Goal: Task Accomplishment & Management: Manage account settings

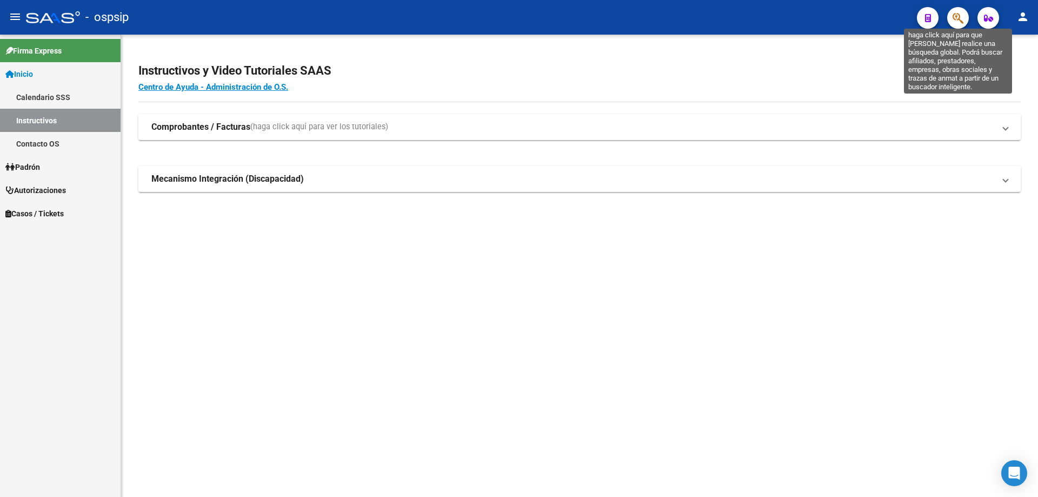
click at [956, 21] on icon "button" at bounding box center [958, 18] width 11 height 12
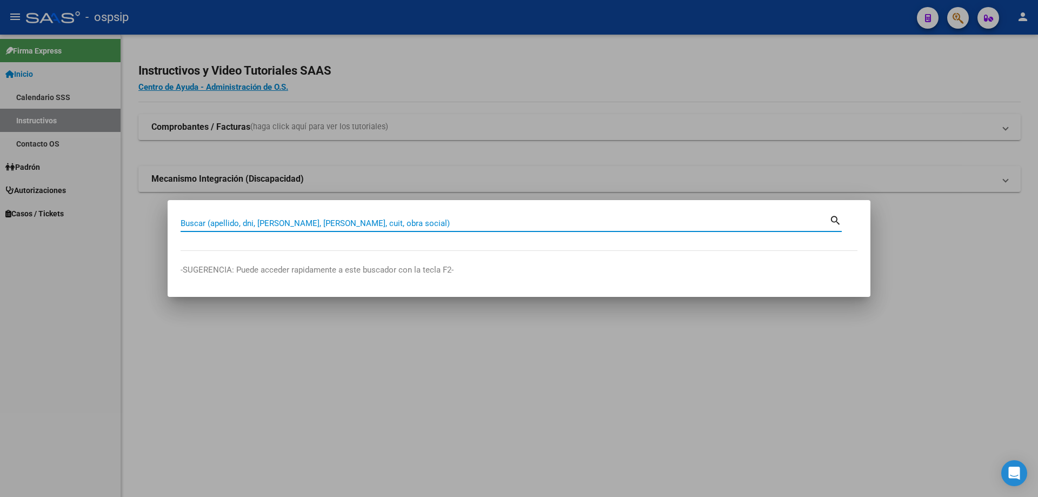
paste input "54140491"
type input "54140491"
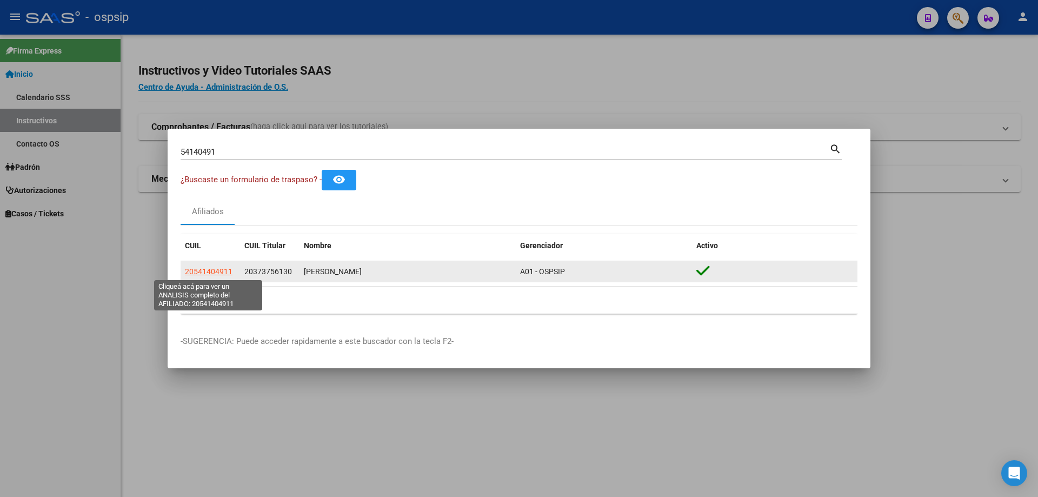
click at [221, 271] on span "20541404911" at bounding box center [209, 271] width 48 height 9
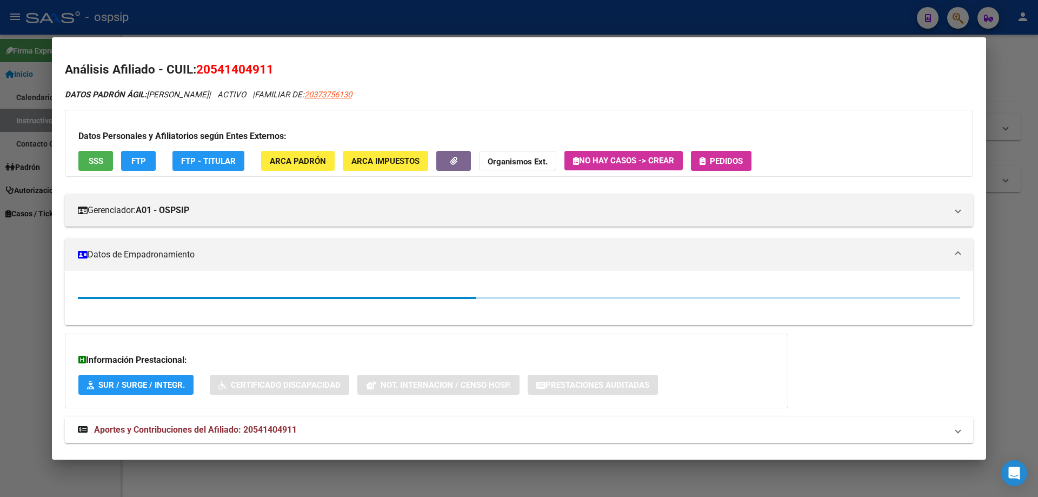
click at [95, 163] on span "SSS" at bounding box center [96, 161] width 15 height 10
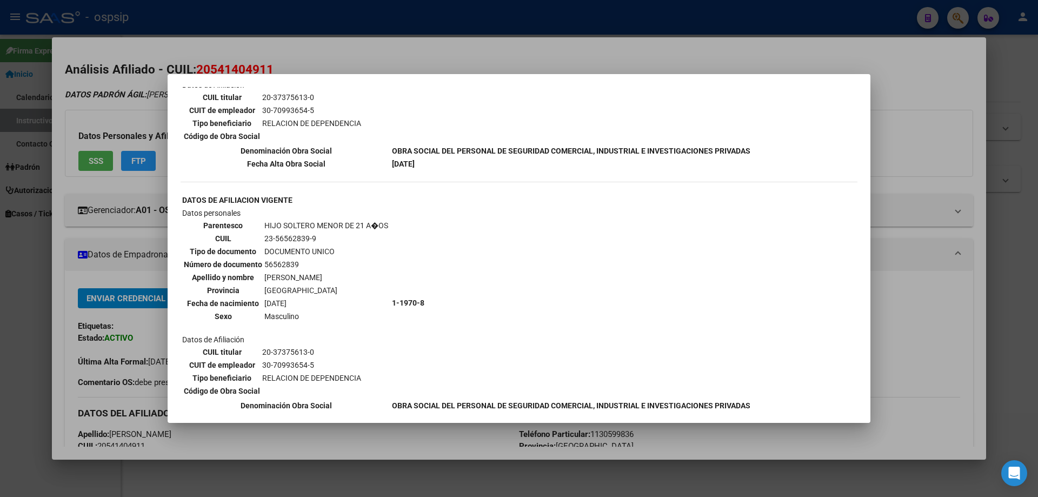
scroll to position [901, 0]
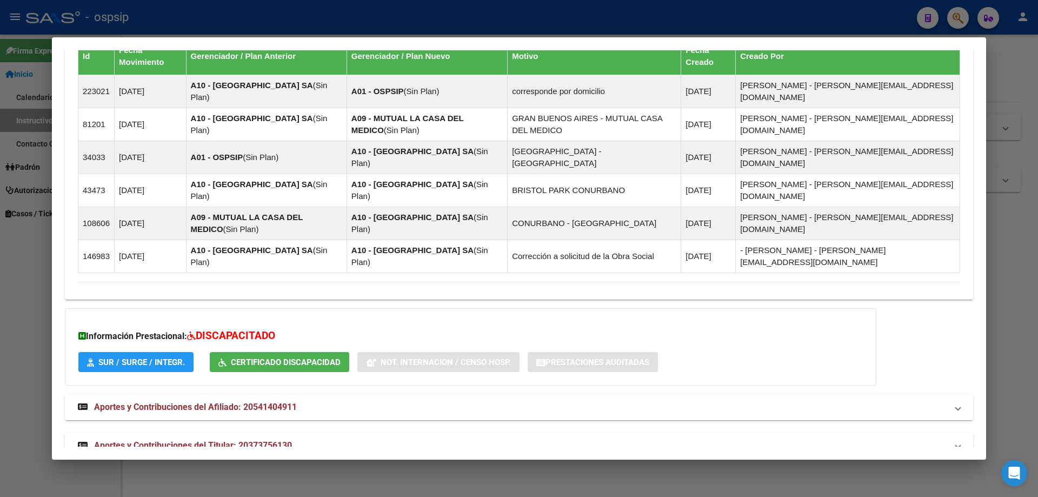
click at [264, 440] on span "Aportes y Contribuciones del Titular: 20373756130" at bounding box center [193, 445] width 198 height 10
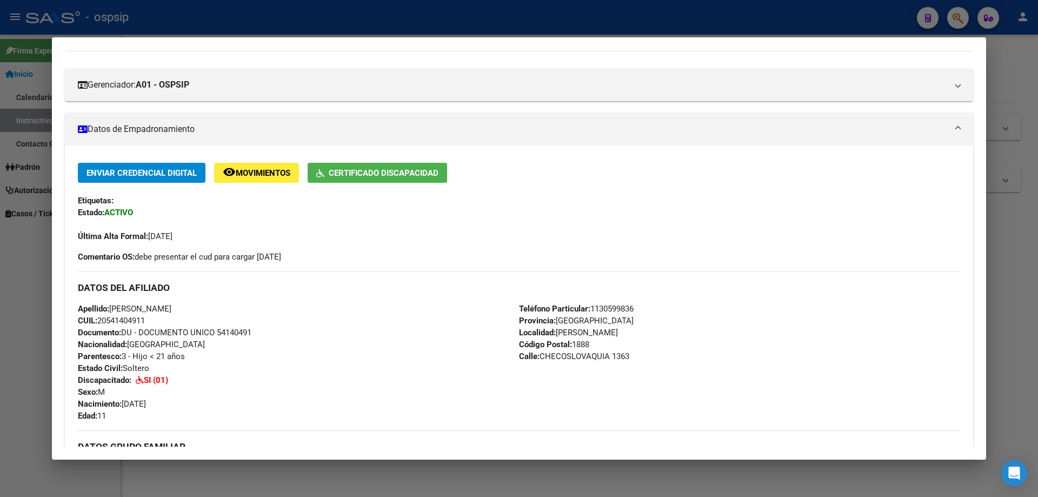
scroll to position [0, 0]
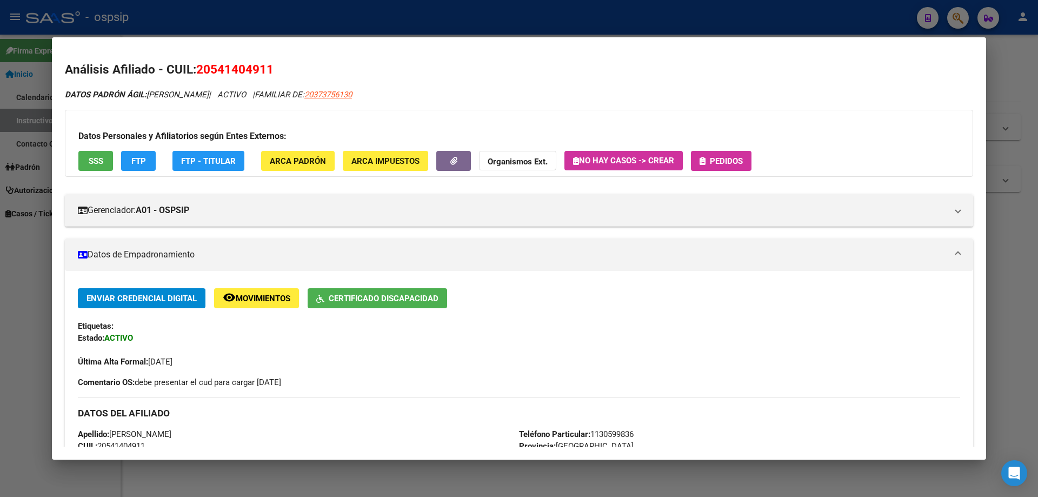
click at [724, 154] on button "Pedidos" at bounding box center [721, 161] width 61 height 20
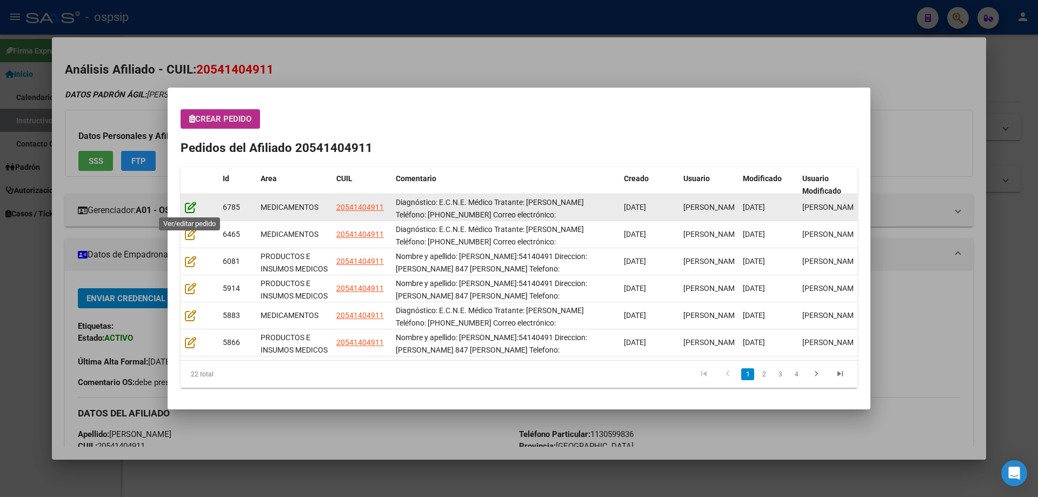
click at [196, 207] on icon at bounding box center [190, 207] width 11 height 12
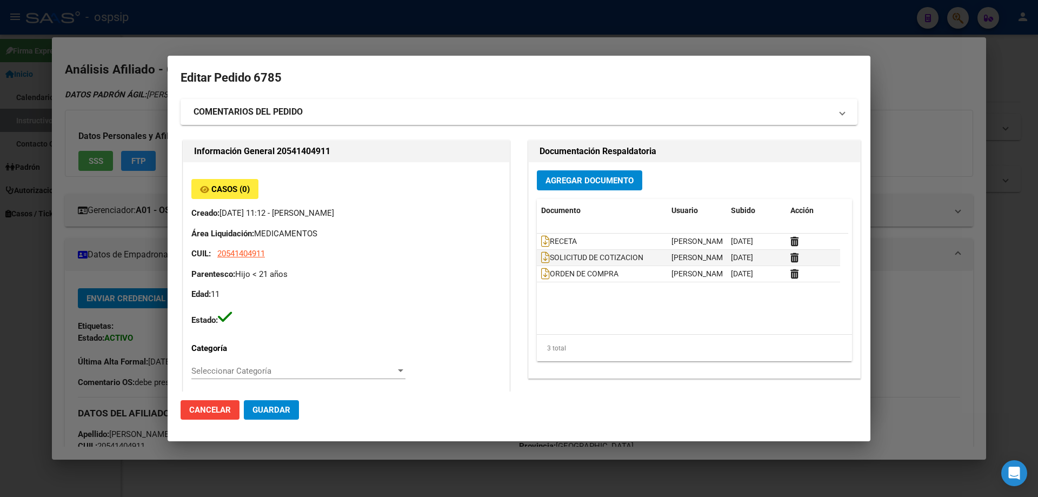
type input "JEREMIAH BRIAN MARTINEZ"
type input "Buenos Aires, FLORENCIO VAREL, CHECOSLOVAQUIA 1363"
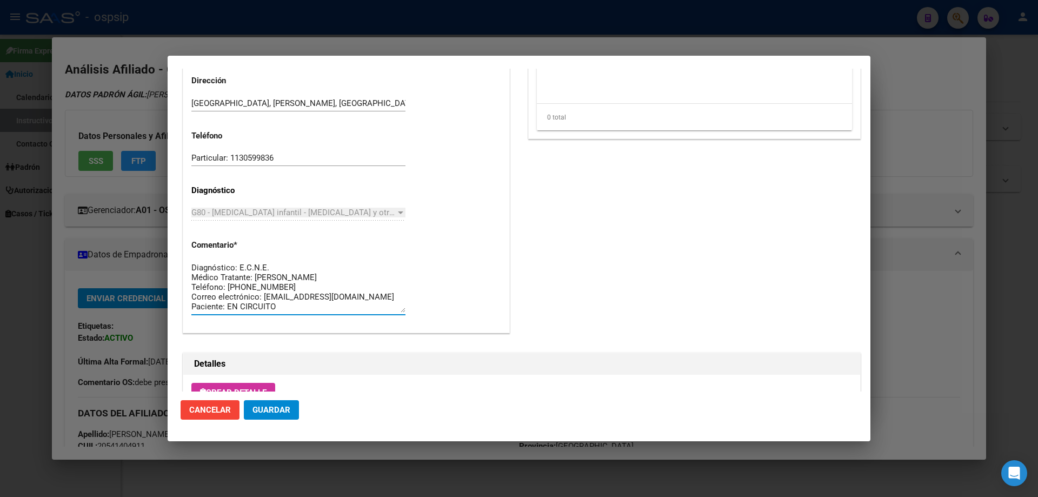
drag, startPoint x: 288, startPoint y: 308, endPoint x: 181, endPoint y: 253, distance: 120.2
click at [181, 253] on div "Información General 20541404911 Casos (0) Creado: 08/08/2025 11:12 - Ortiz Jesi…" at bounding box center [347, 0] width 332 height 699
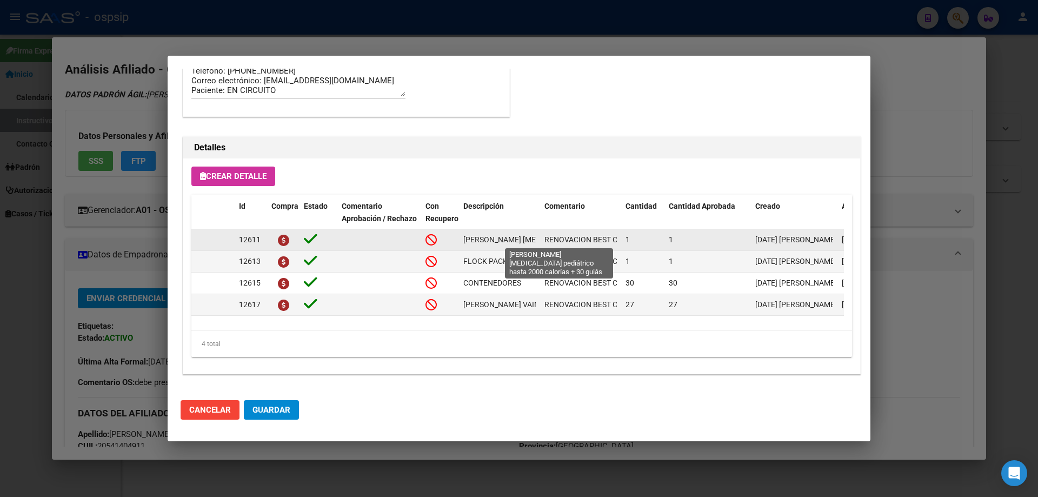
scroll to position [0, 118]
drag, startPoint x: 485, startPoint y: 240, endPoint x: 543, endPoint y: 243, distance: 58.0
click at [543, 243] on div "12611 Modulo enteral pediátrico hasta 2000 calorías + 30 guiás RENOVACION BEST …" at bounding box center [595, 240] width 809 height 22
copy span "Modulo enteral pediátrico hasta 2000 calorías + 30 guiás"
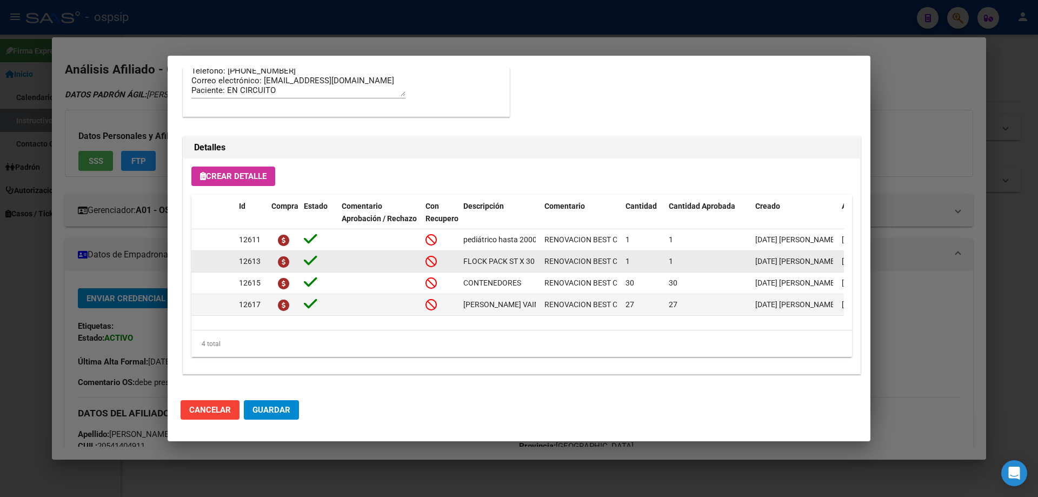
drag, startPoint x: 463, startPoint y: 261, endPoint x: 541, endPoint y: 262, distance: 78.4
click at [541, 262] on div "12613 FLOCK PACK ST X 30 RENOVACION BEST CARE 1 1 08/08/2025 Jesica 08/08/2025 …" at bounding box center [595, 262] width 809 height 22
copy span "FLOCK PACK ST X 30"
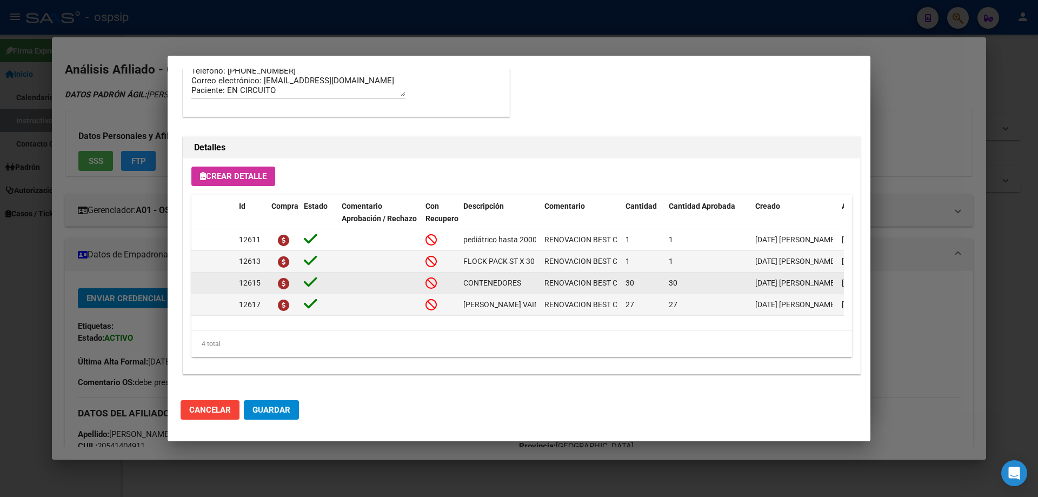
drag, startPoint x: 459, startPoint y: 283, endPoint x: 524, endPoint y: 282, distance: 64.9
click at [524, 282] on datatable-body-cell "CONTENEDORES" at bounding box center [499, 283] width 81 height 21
copy span "CONTENEDORES"
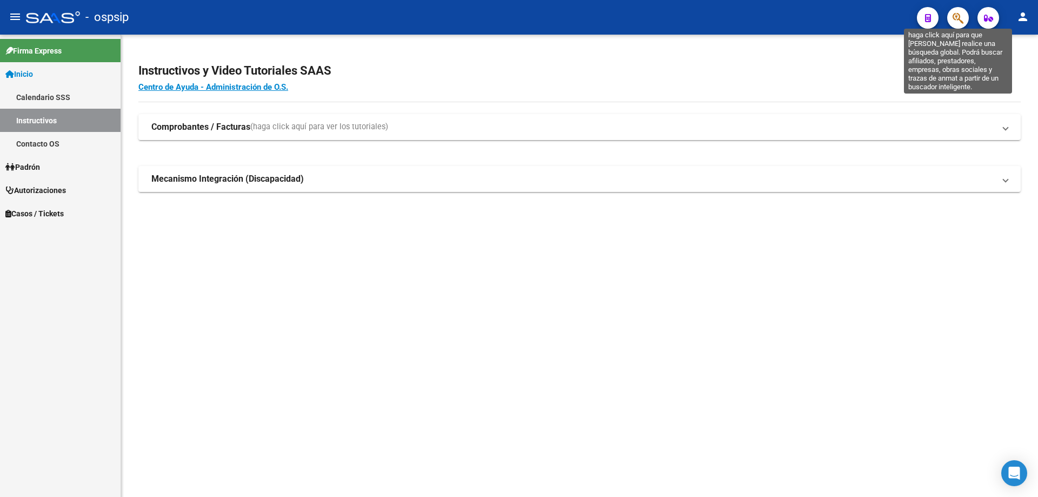
click at [962, 15] on icon "button" at bounding box center [958, 18] width 11 height 12
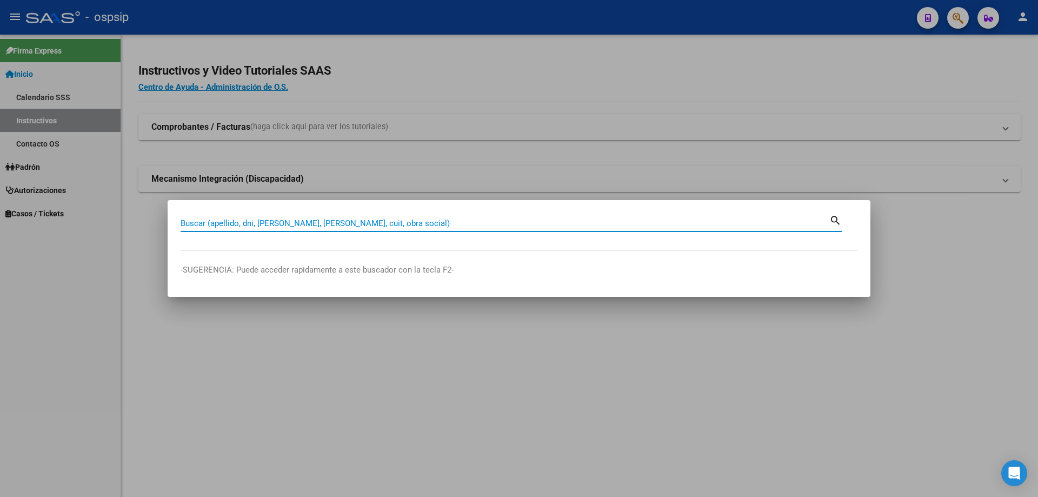
paste input "59918096"
type input "59918096"
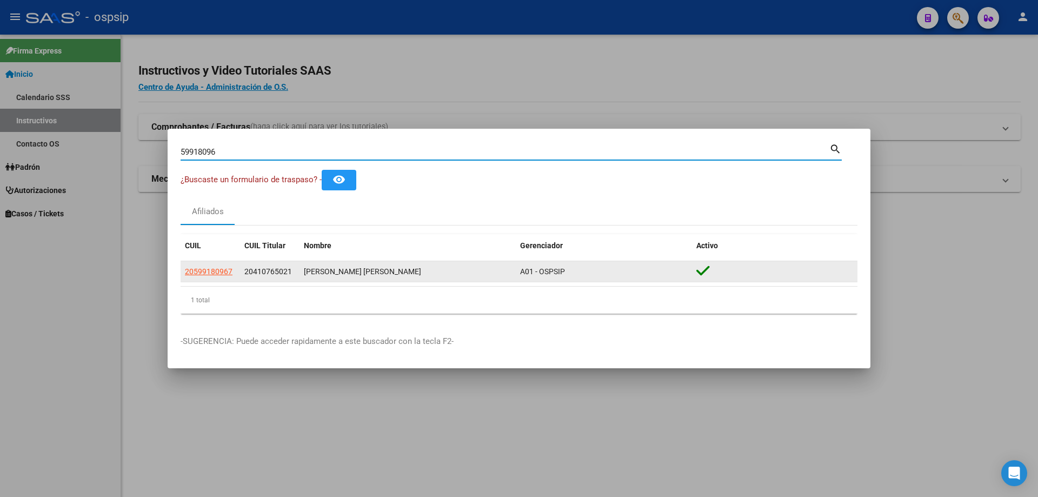
click at [210, 277] on app-link-go-to "20599180967" at bounding box center [209, 272] width 48 height 12
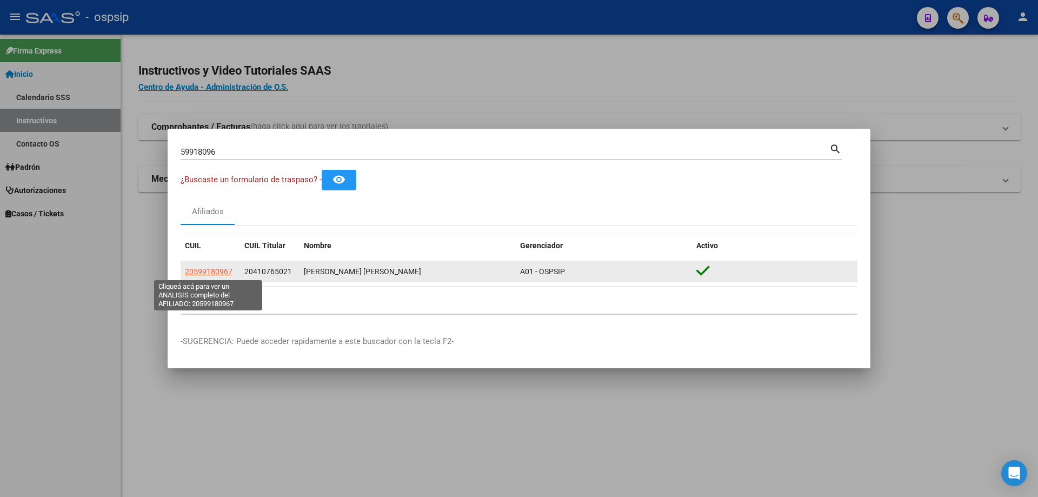
click at [210, 273] on span "20599180967" at bounding box center [209, 271] width 48 height 9
type textarea "20599180967"
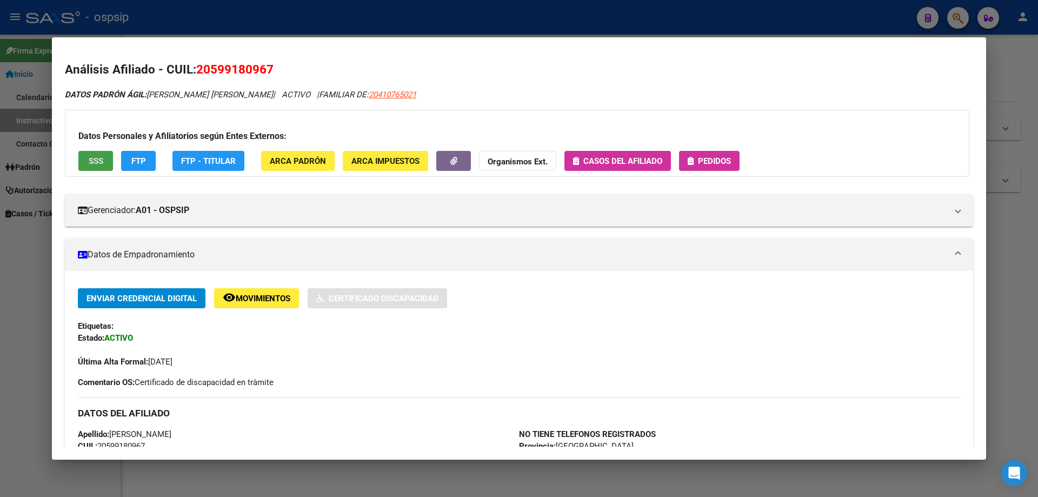
click at [90, 164] on span "SSS" at bounding box center [96, 161] width 15 height 10
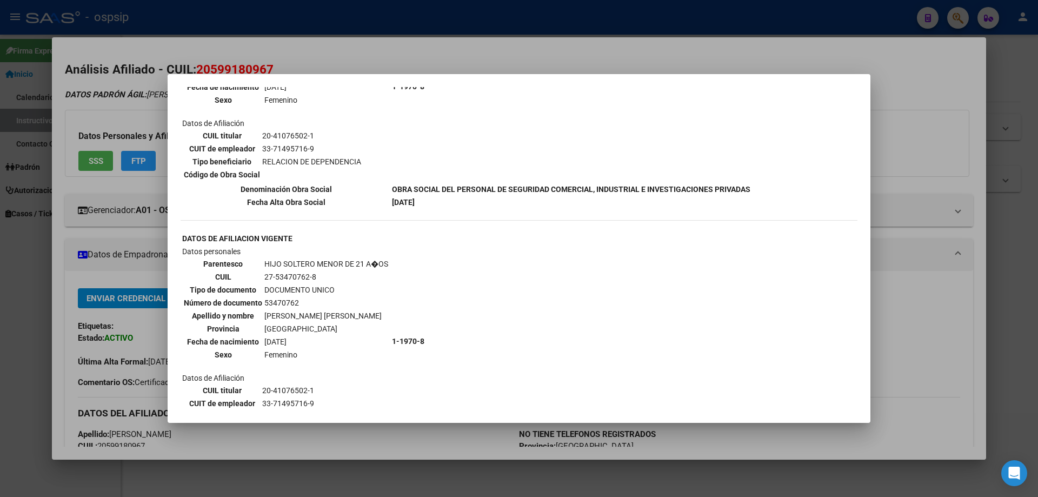
scroll to position [1116, 0]
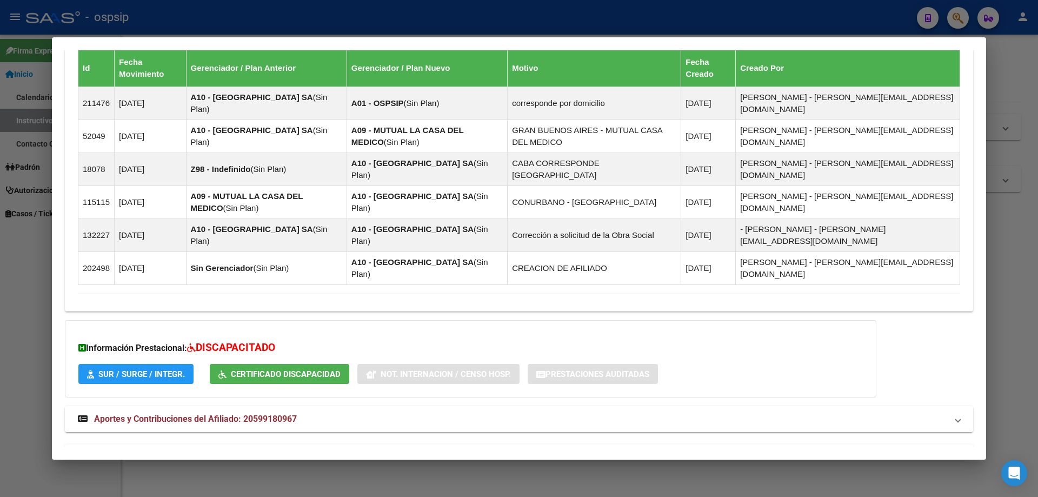
click at [211, 451] on strong "Aportes y Contribuciones del Titular: 20410765021" at bounding box center [185, 457] width 214 height 13
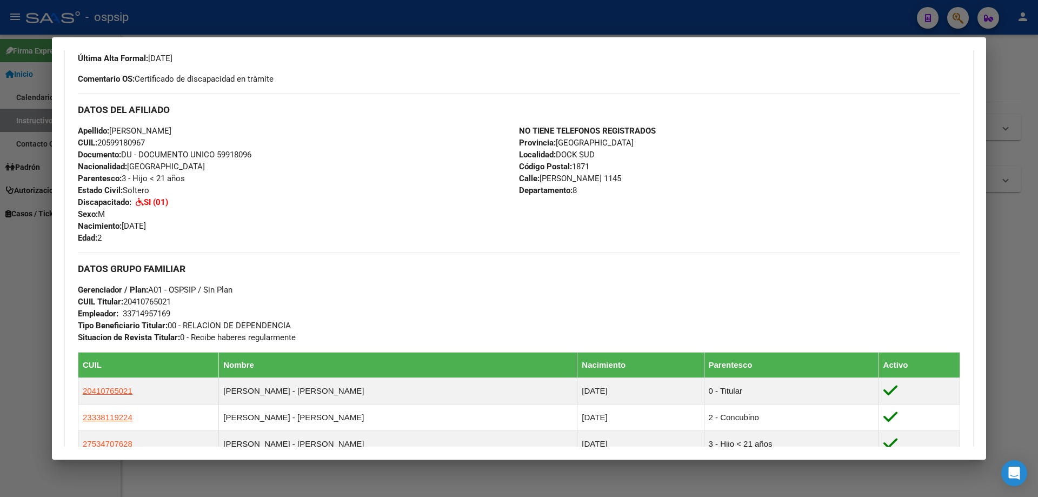
scroll to position [88, 0]
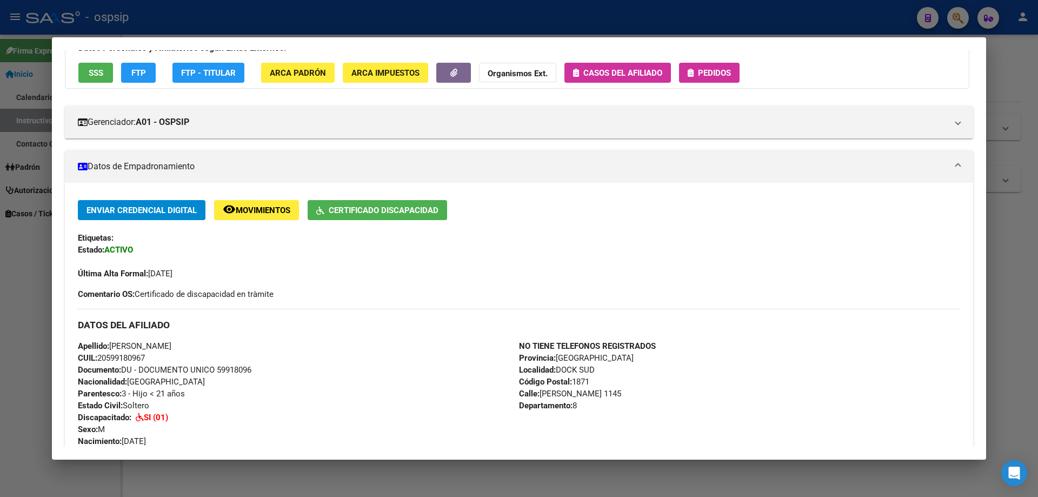
click at [698, 73] on span "Pedidos" at bounding box center [714, 73] width 33 height 10
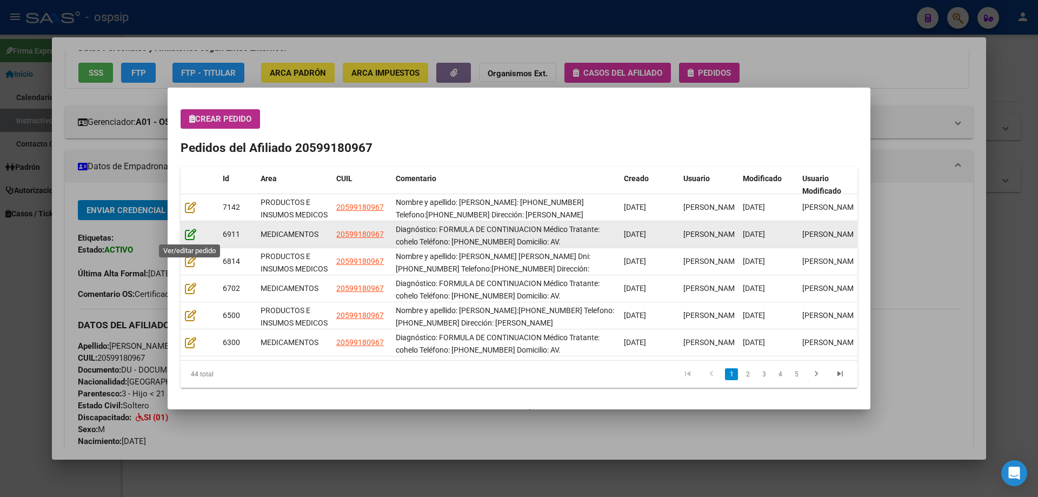
click at [188, 233] on icon at bounding box center [190, 234] width 11 height 12
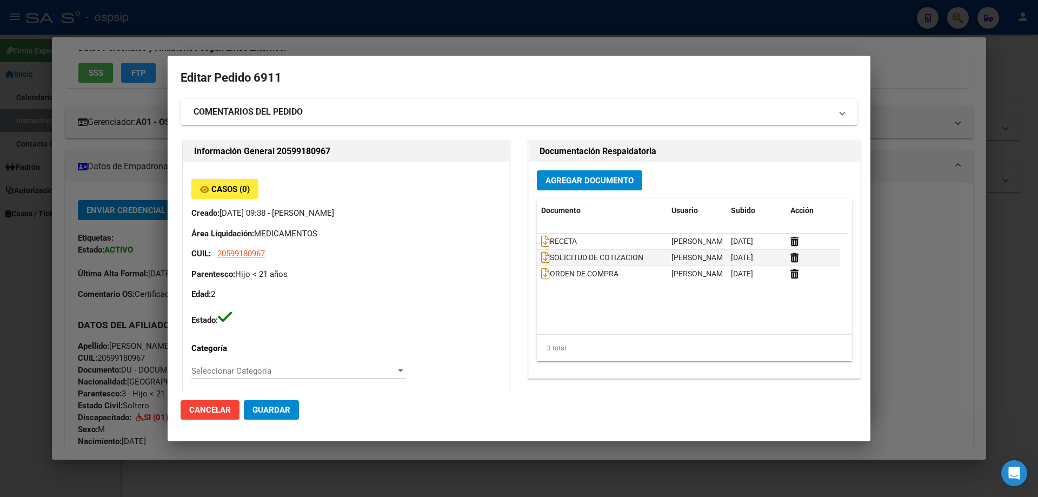
type input "JOHAN BENICIO BELTRAN QUEVEDO"
type input "Buenos Aires, DOCK SUD, NICOLAS AVELLANEDA 1145, Departamento: 8"
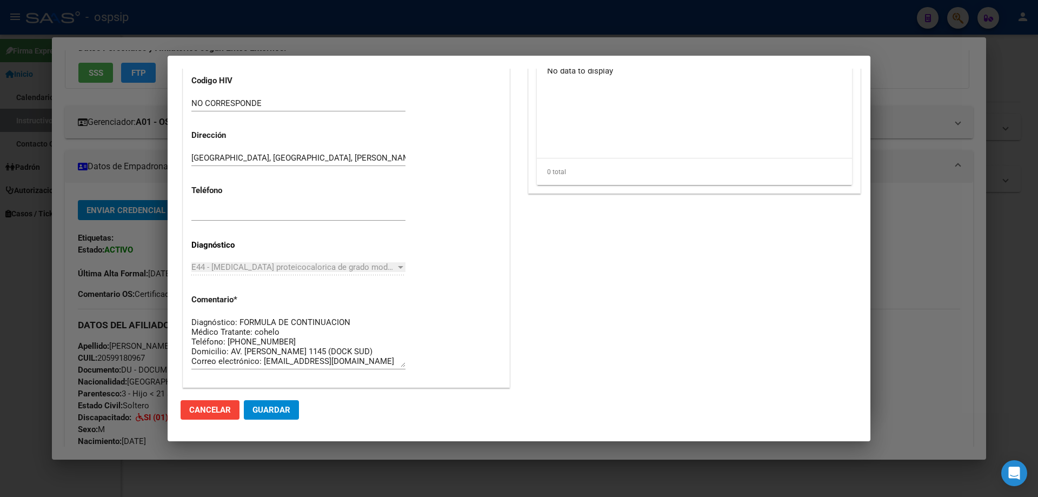
scroll to position [433, 0]
drag, startPoint x: 226, startPoint y: 340, endPoint x: 285, endPoint y: 340, distance: 59.0
click at [285, 340] on textarea "Diagnóstico: FORMULA DE CONTINUACION Médico Tratante: cohelo Teléfono: 11-4174-…" at bounding box center [298, 341] width 214 height 51
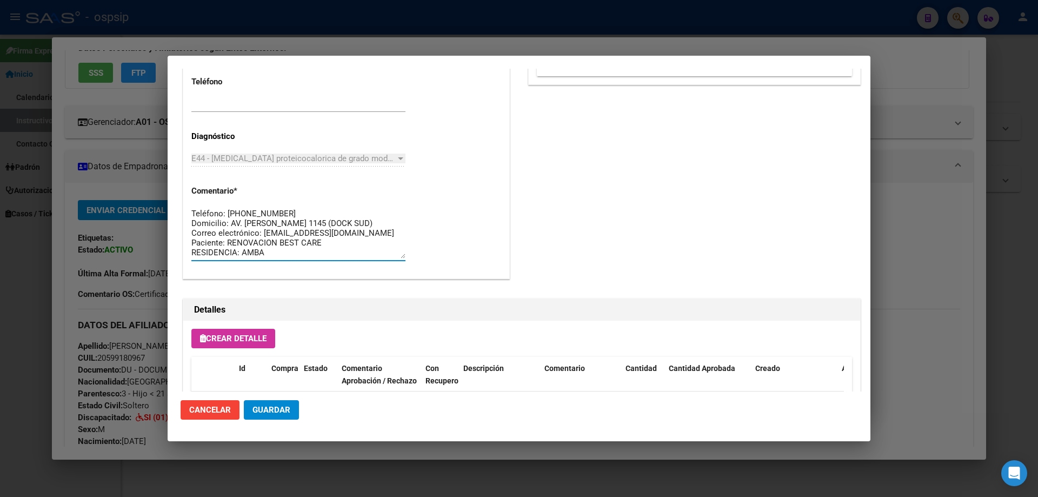
scroll to position [0, 0]
drag, startPoint x: 269, startPoint y: 254, endPoint x: 177, endPoint y: 190, distance: 112.7
click at [177, 190] on mat-dialog-content "Editar Pedido 6911 COMENTARIOS DEL PEDIDO Escriba su comentario aquí. Enviar co…" at bounding box center [519, 230] width 703 height 323
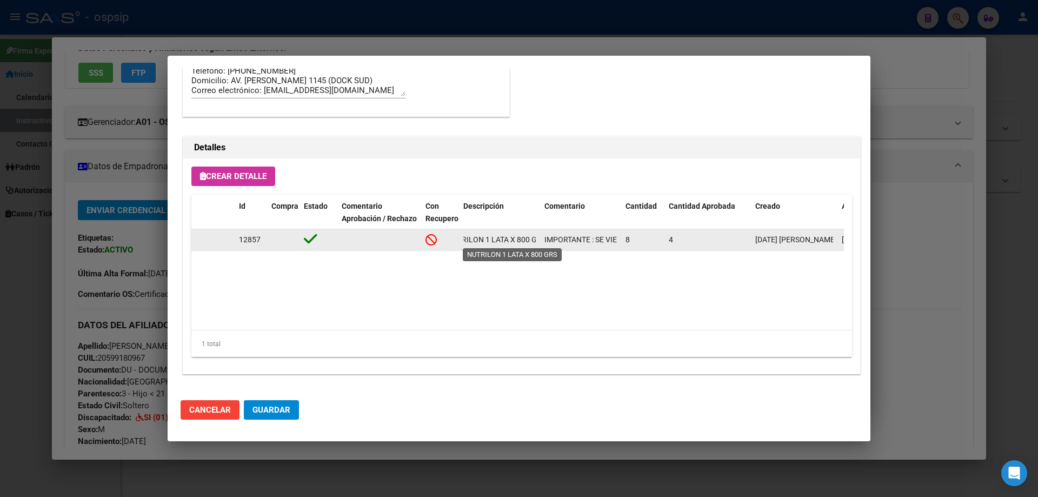
scroll to position [0, 27]
drag, startPoint x: 461, startPoint y: 239, endPoint x: 525, endPoint y: 241, distance: 64.4
click at [538, 241] on datatable-body-cell "NUTRILON 1 LATA X 800 GRS" at bounding box center [499, 239] width 81 height 21
copy span "NUTRILON 1 LATA X 800 GRS"
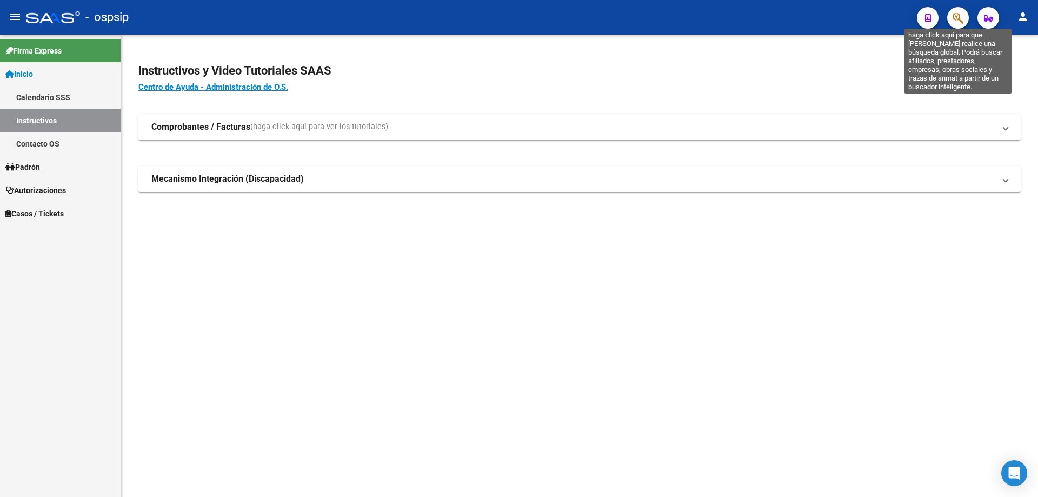
click at [960, 18] on icon "button" at bounding box center [958, 18] width 11 height 12
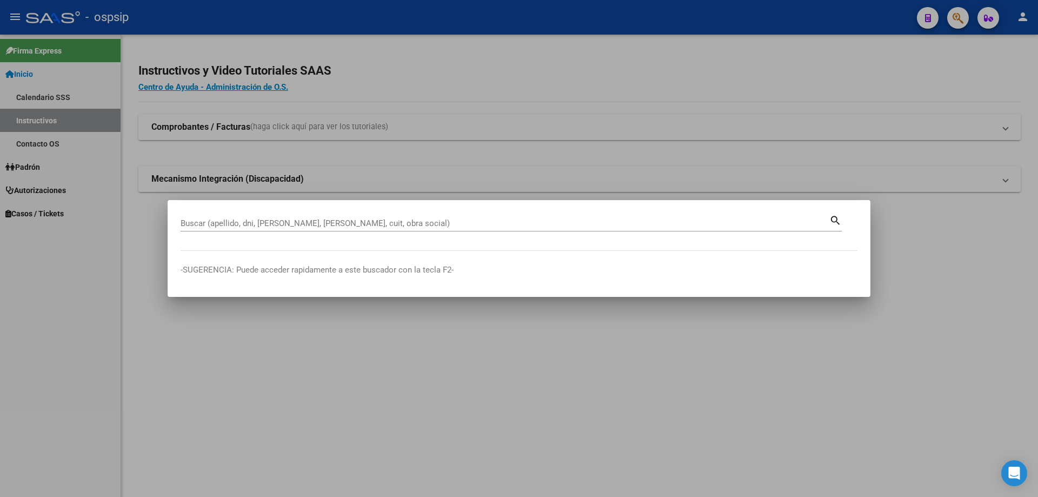
drag, startPoint x: 235, startPoint y: 217, endPoint x: 209, endPoint y: 223, distance: 26.8
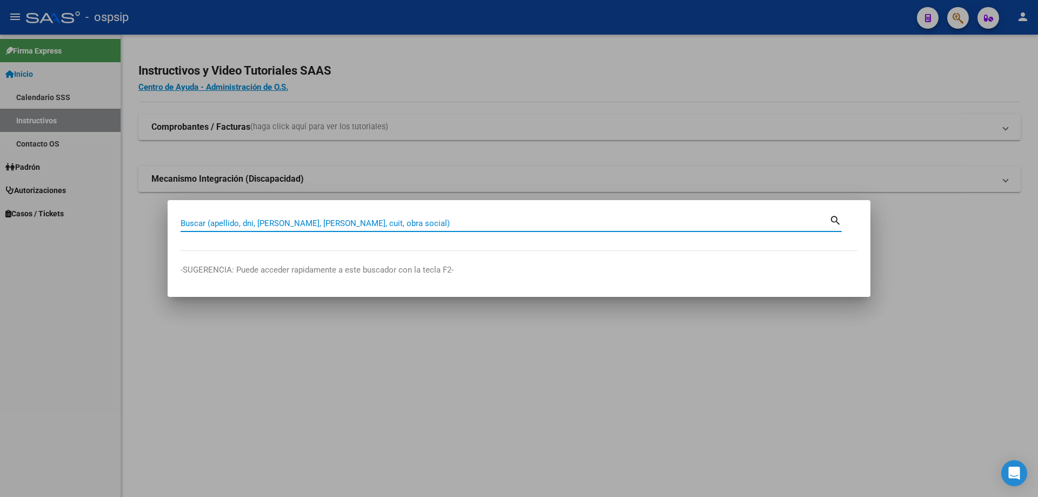
paste input "48458009"
type input "48458009"
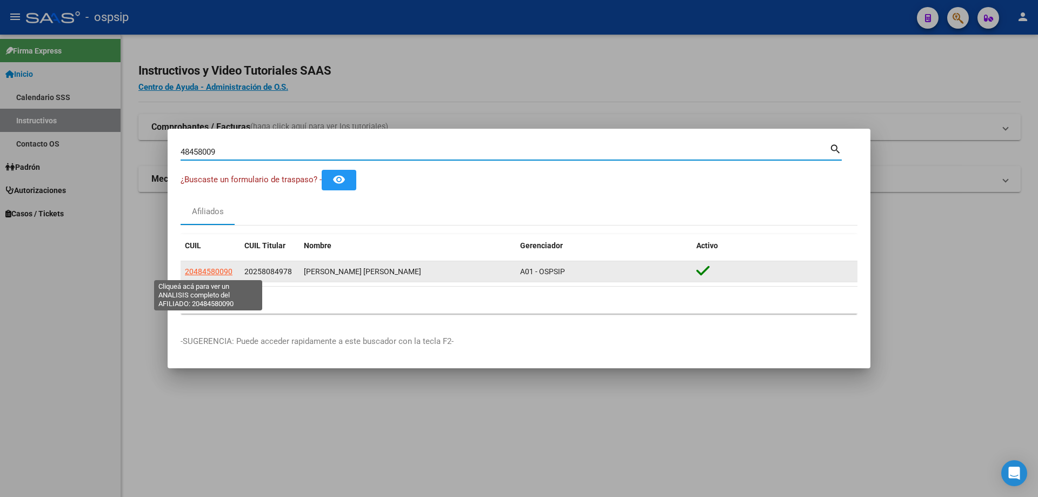
click at [214, 268] on span "20484580090" at bounding box center [209, 271] width 48 height 9
type textarea "20484580090"
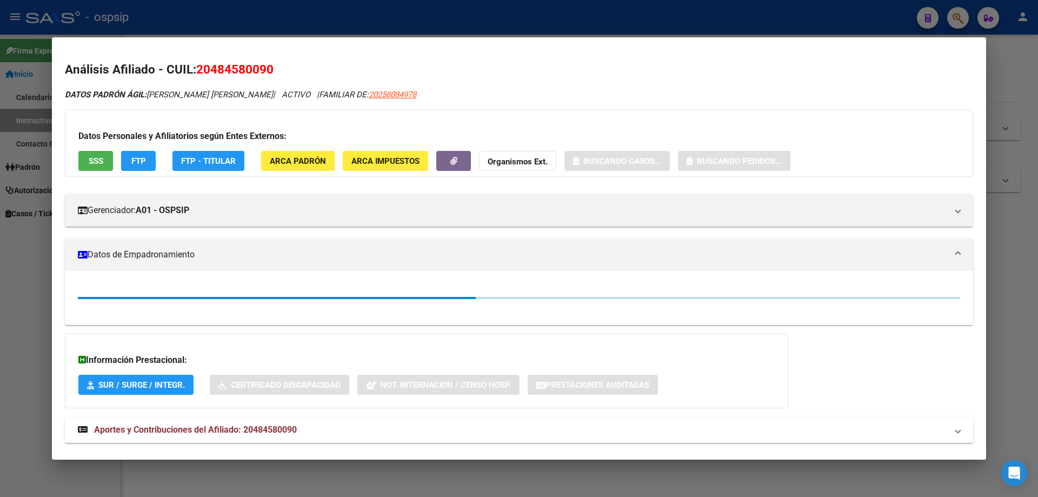
click at [98, 151] on button "SSS" at bounding box center [95, 161] width 35 height 20
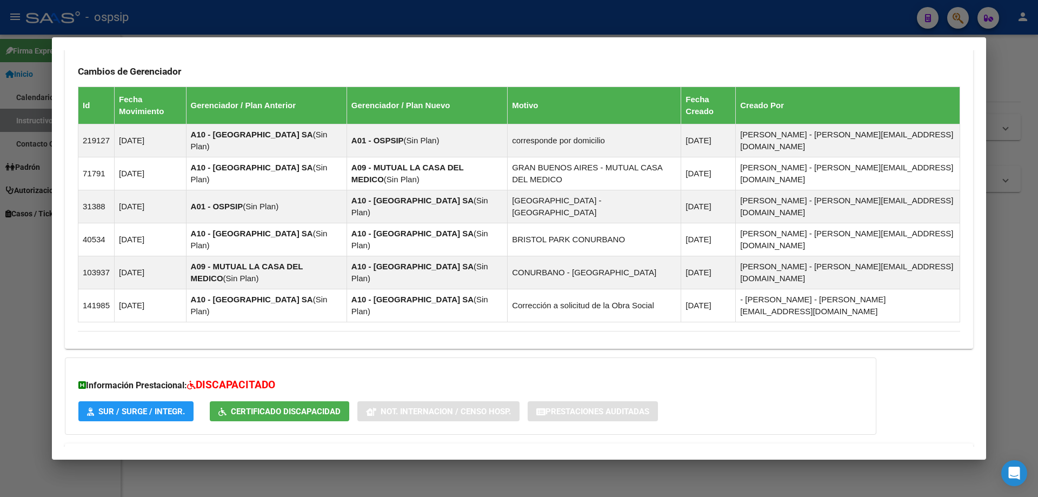
scroll to position [755, 0]
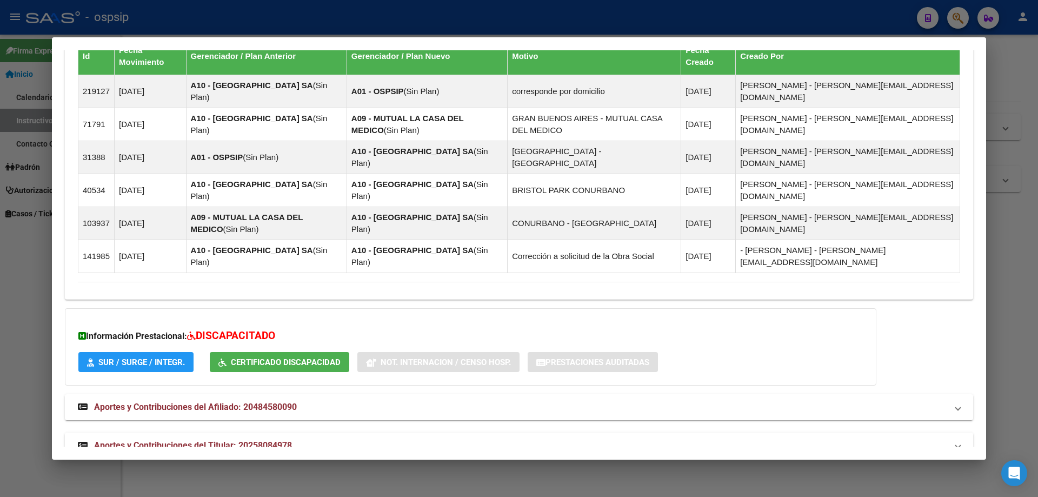
click at [231, 440] on span "Aportes y Contribuciones del Titular: 20258084978" at bounding box center [193, 445] width 198 height 10
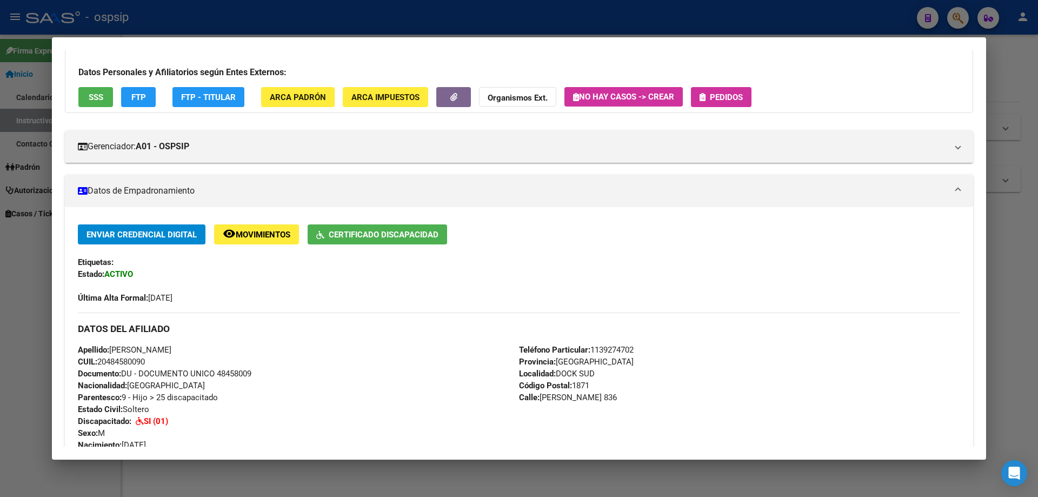
scroll to position [0, 0]
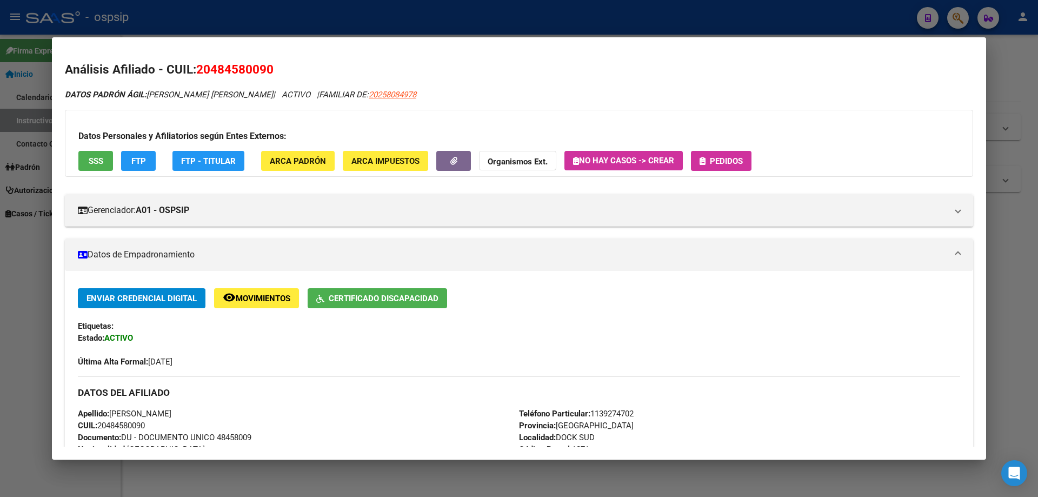
click at [710, 151] on button "Pedidos" at bounding box center [721, 161] width 61 height 20
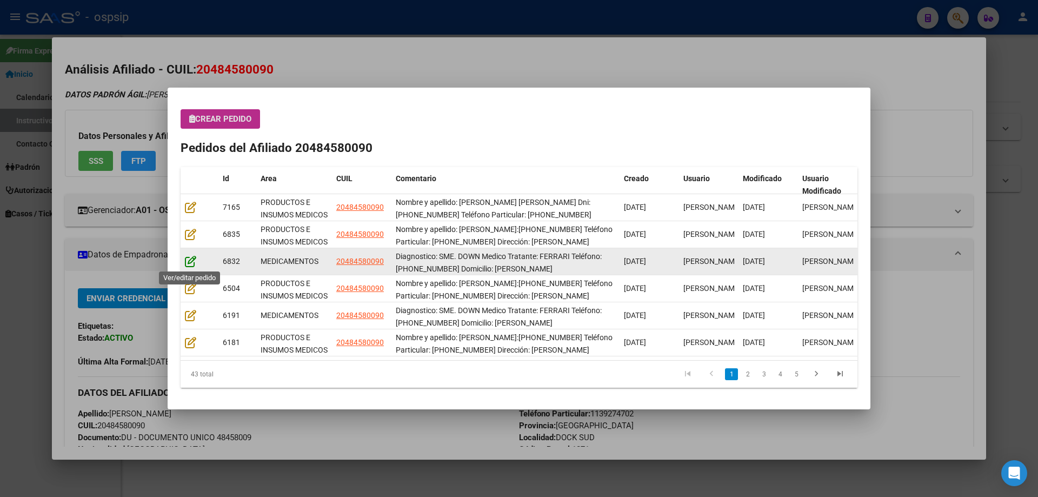
click at [196, 263] on icon at bounding box center [190, 261] width 11 height 12
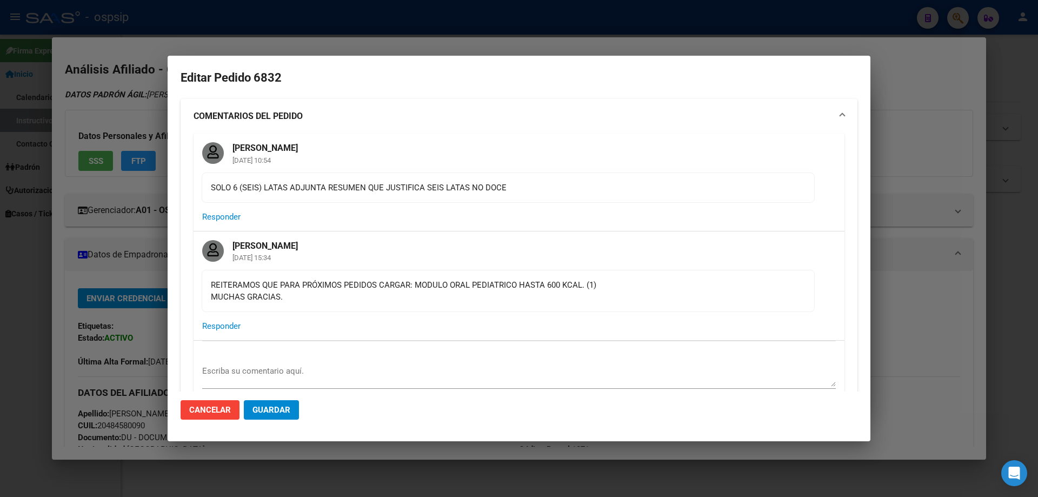
type input "[GEOGRAPHIC_DATA], [GEOGRAPHIC_DATA], [PERSON_NAME] 836"
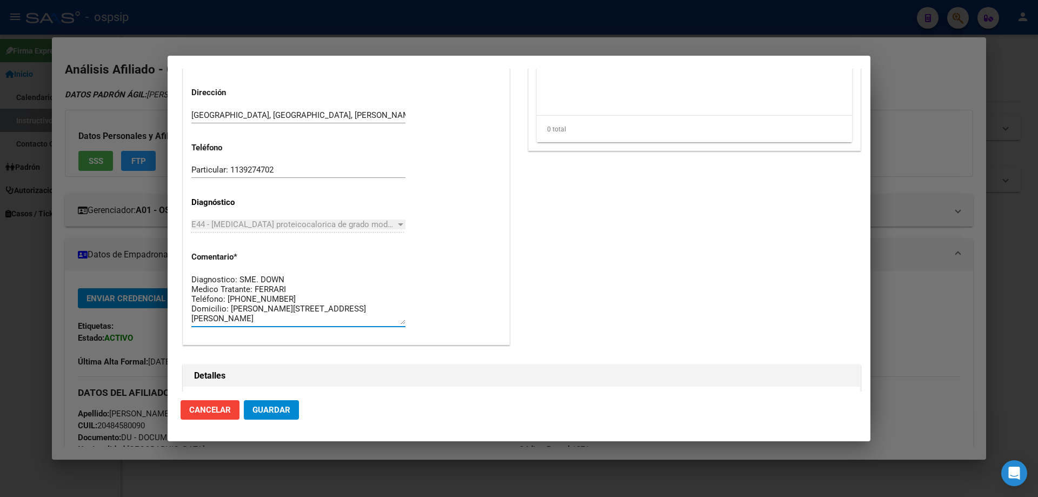
drag, startPoint x: 293, startPoint y: 320, endPoint x: 177, endPoint y: 263, distance: 129.2
click at [177, 263] on mat-dialog-content "Editar Pedido 6832 COMENTARIOS DEL PEDIDO Mariela Perez 14/08/2025 10:54 SOLO 6…" at bounding box center [519, 230] width 703 height 323
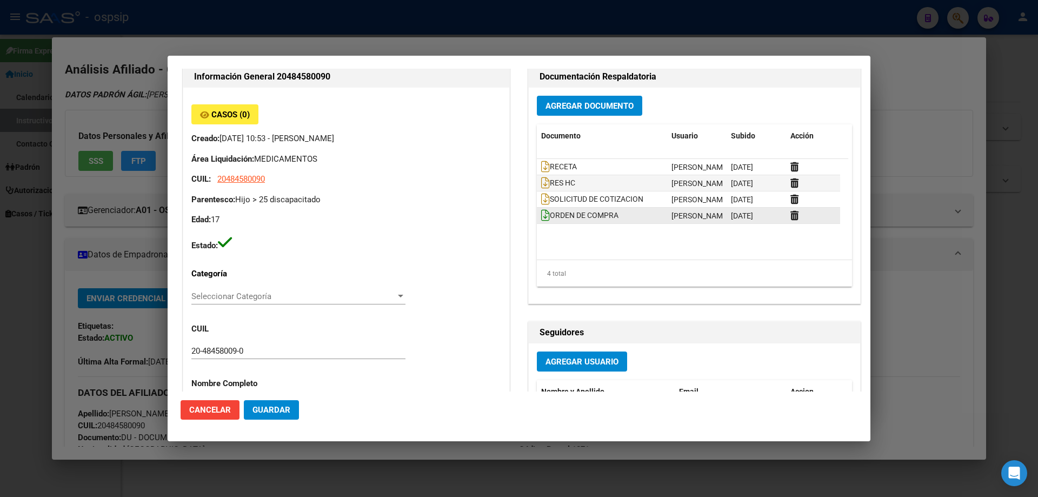
scroll to position [391, 0]
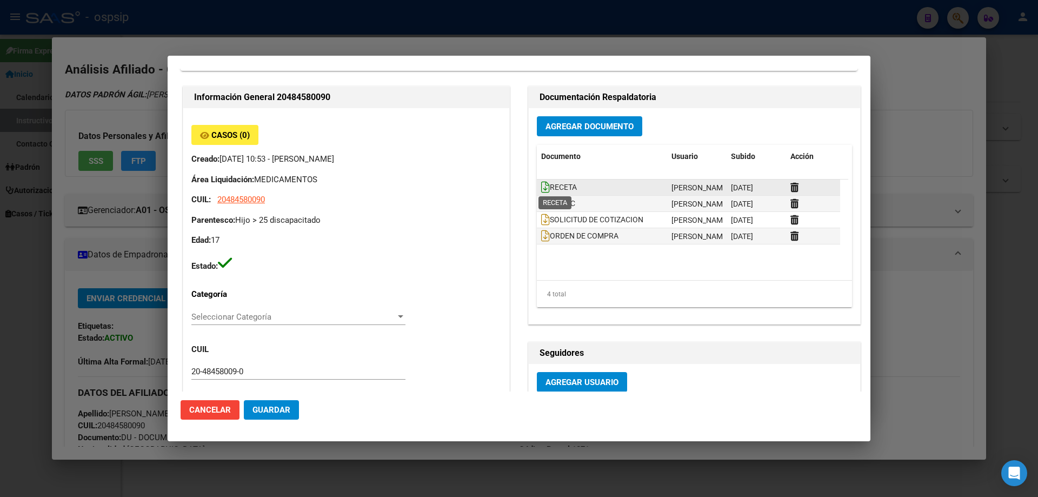
click at [541, 188] on icon at bounding box center [545, 187] width 9 height 12
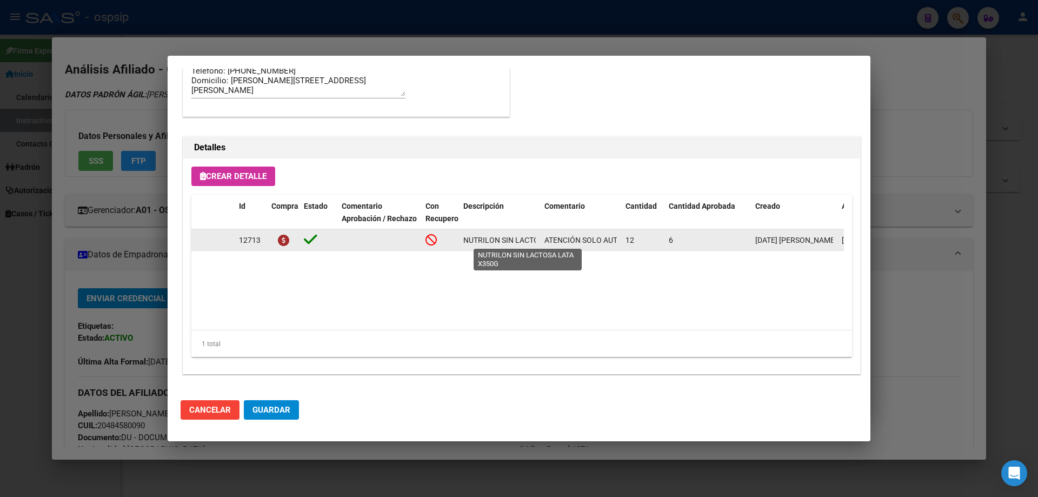
scroll to position [0, 56]
drag, startPoint x: 460, startPoint y: 237, endPoint x: 543, endPoint y: 241, distance: 82.3
click at [543, 241] on div "12713 NUTRILON SIN LACTOSA LATA X350G ATENCIÓN SOLO AUTORIZAR 6 (SEIS)!!! 12 6 …" at bounding box center [595, 240] width 809 height 22
copy span "NUTRILON SIN LACTOSA LATA X350G"
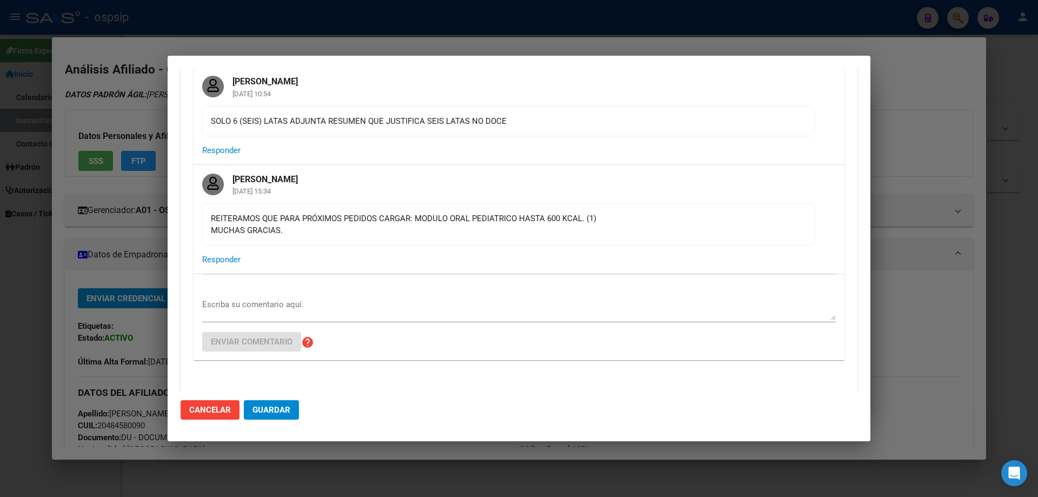
scroll to position [66, 0]
drag, startPoint x: 414, startPoint y: 217, endPoint x: 580, endPoint y: 217, distance: 166.1
click at [580, 217] on div "REITERAMOS QUE PARA PRÓXIMOS PEDIDOS CARGAR: MODULO ORAL PEDIATRICO HASTA 600 K…" at bounding box center [508, 225] width 595 height 24
copy div "MODULO ORAL PEDIATRICO HASTA 600 KCAL"
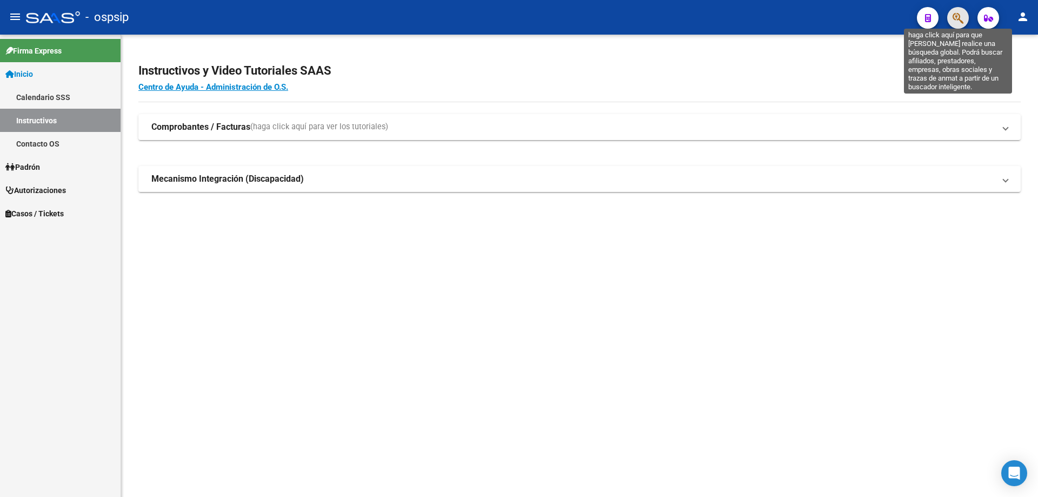
click at [957, 22] on icon "button" at bounding box center [958, 18] width 11 height 12
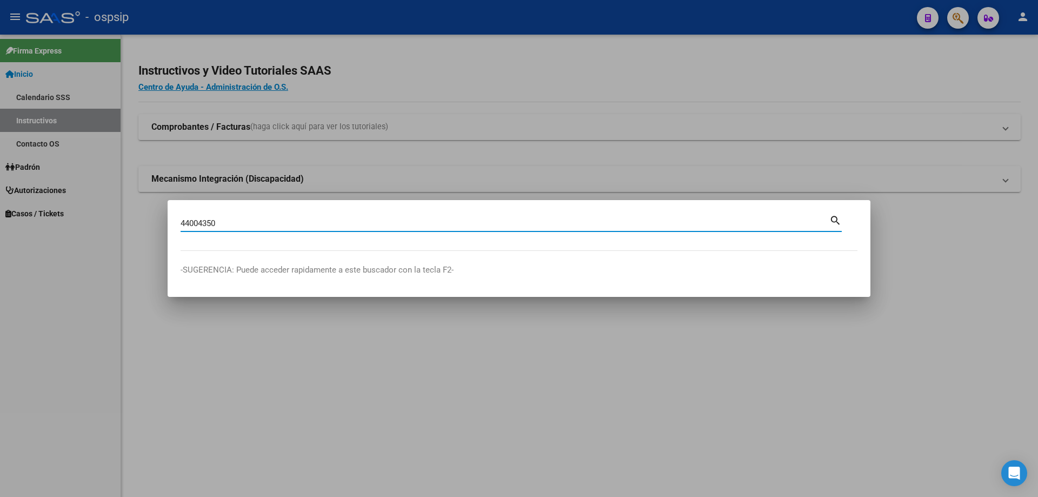
type input "44004350"
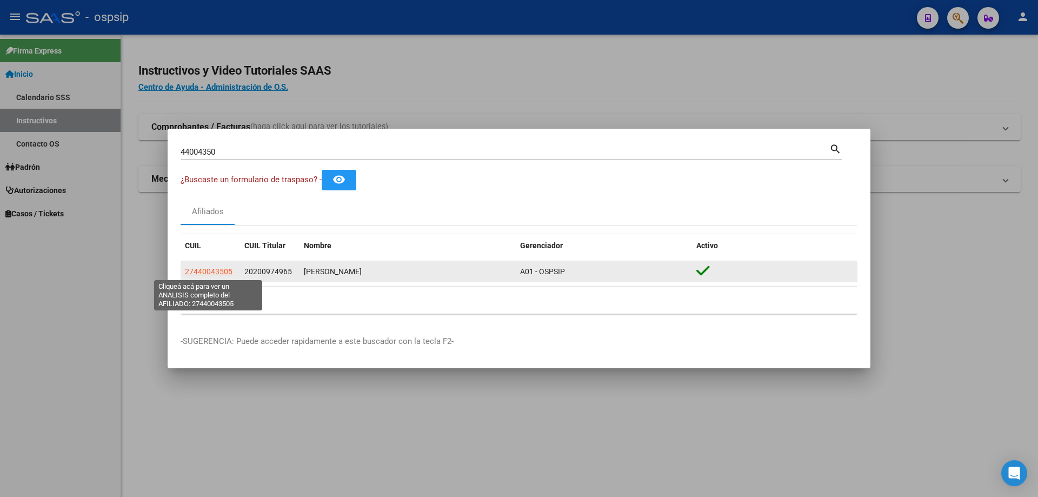
click at [203, 275] on span "27440043505" at bounding box center [209, 271] width 48 height 9
type textarea "27440043505"
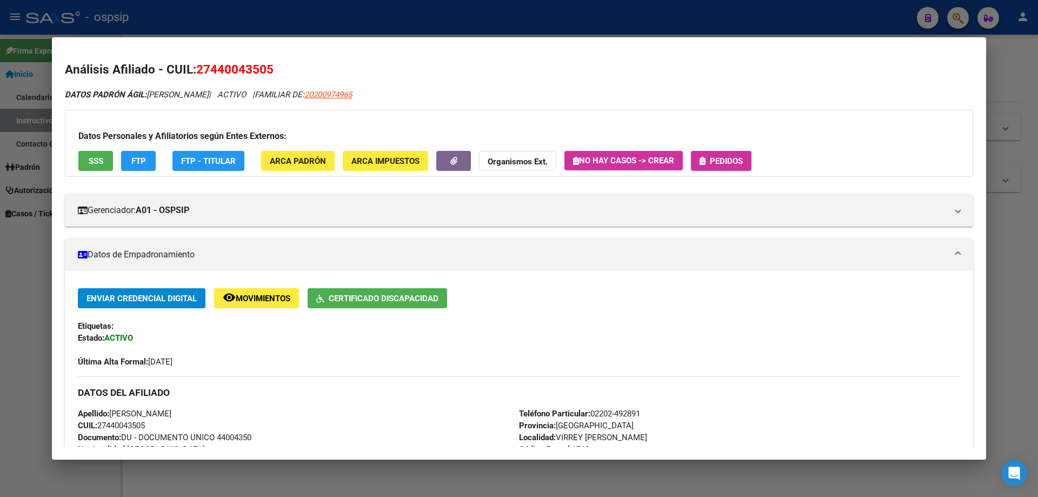
click at [105, 161] on button "SSS" at bounding box center [95, 161] width 35 height 20
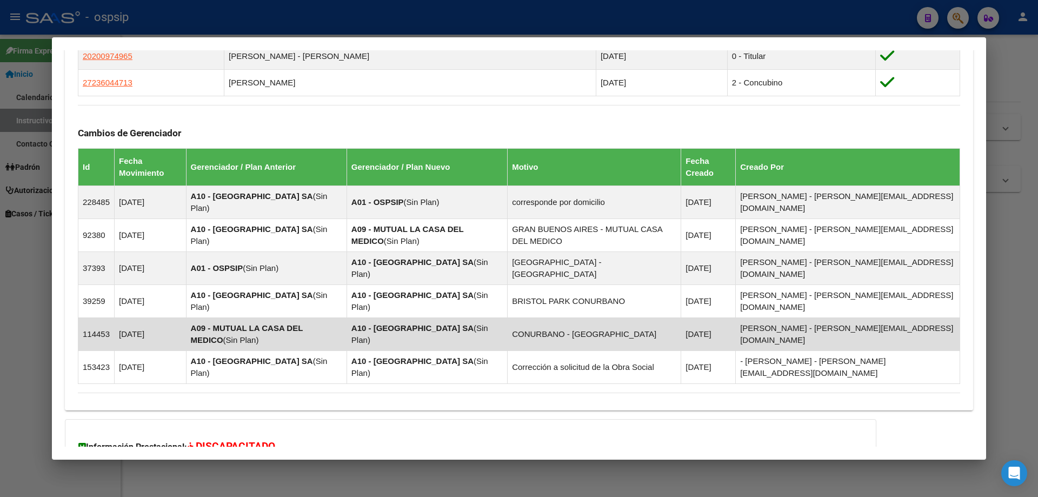
scroll to position [729, 0]
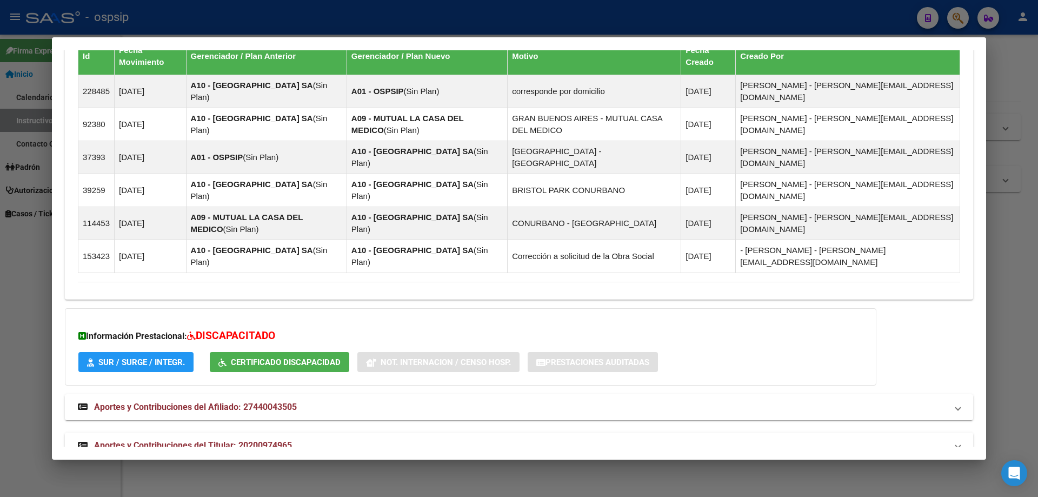
click at [142, 440] on span "Aportes y Contribuciones del Titular: 20200974965" at bounding box center [193, 445] width 198 height 10
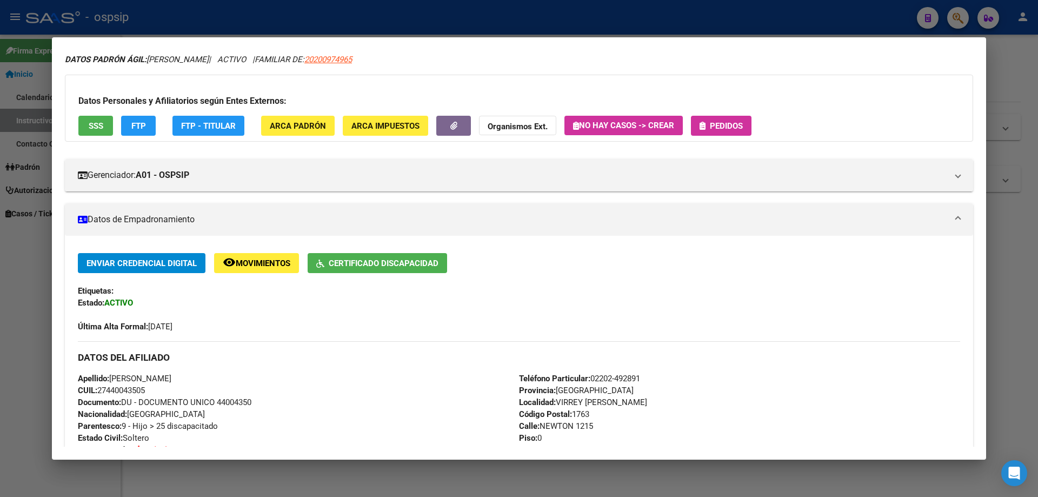
scroll to position [0, 0]
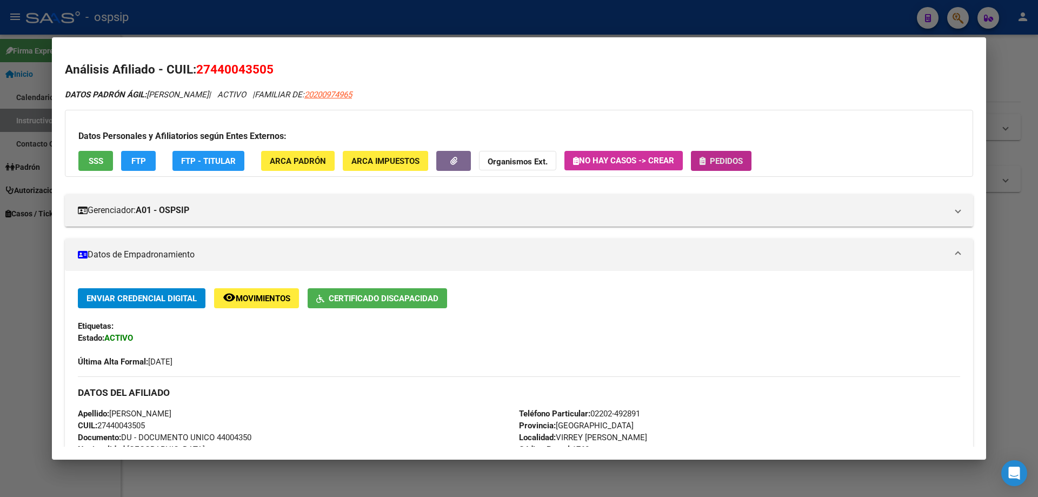
click at [726, 167] on button "Pedidos" at bounding box center [721, 161] width 61 height 20
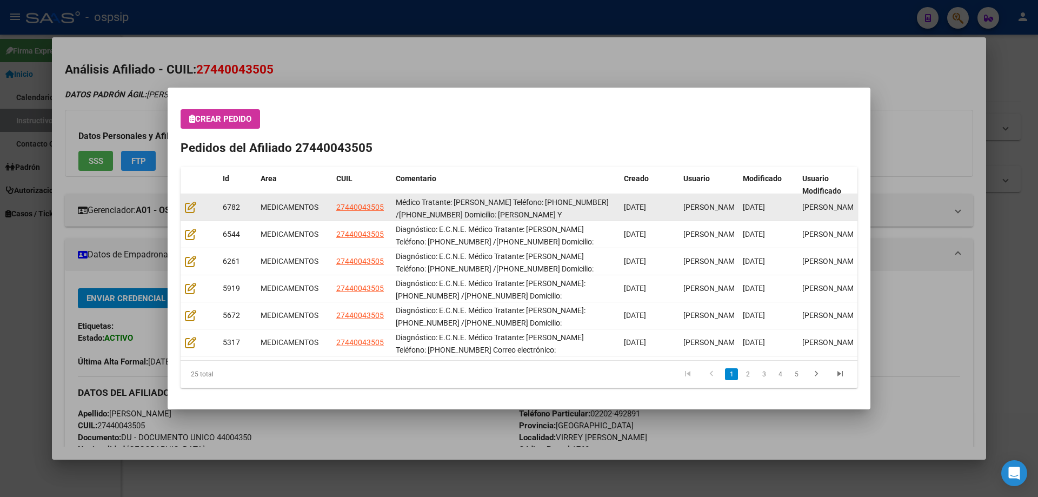
click at [184, 208] on datatable-body-cell at bounding box center [200, 207] width 38 height 27
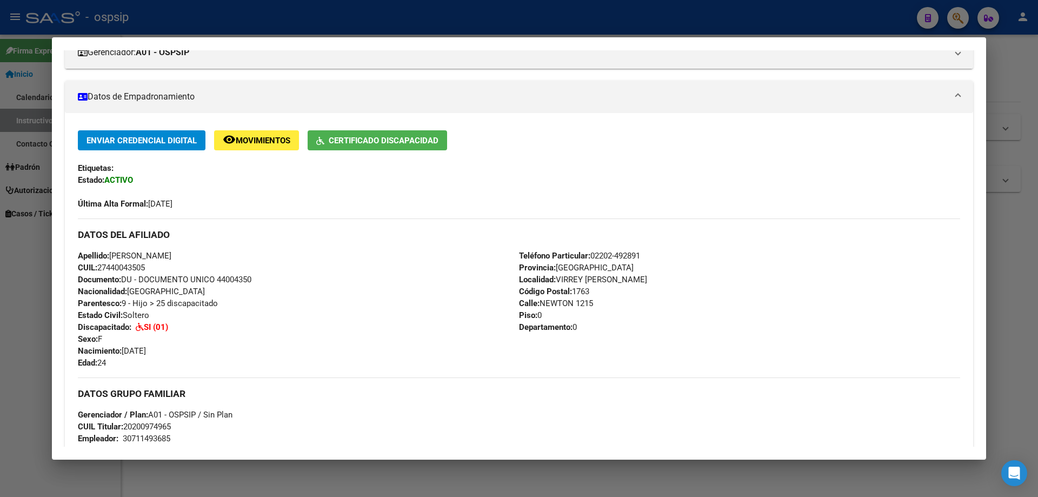
scroll to position [162, 0]
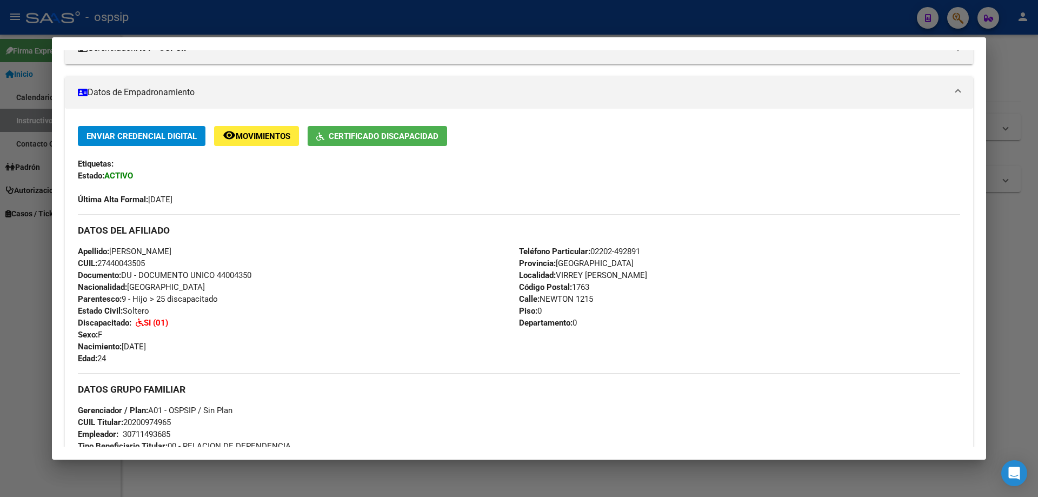
drag, startPoint x: 217, startPoint y: 276, endPoint x: 270, endPoint y: 275, distance: 52.5
click at [270, 275] on div "Apellido: AYLEN ORIANA VAZQUEZ CUIL: 27440043505 Documento: DU - DOCUMENTO UNIC…" at bounding box center [298, 305] width 441 height 119
copy span "44004350"
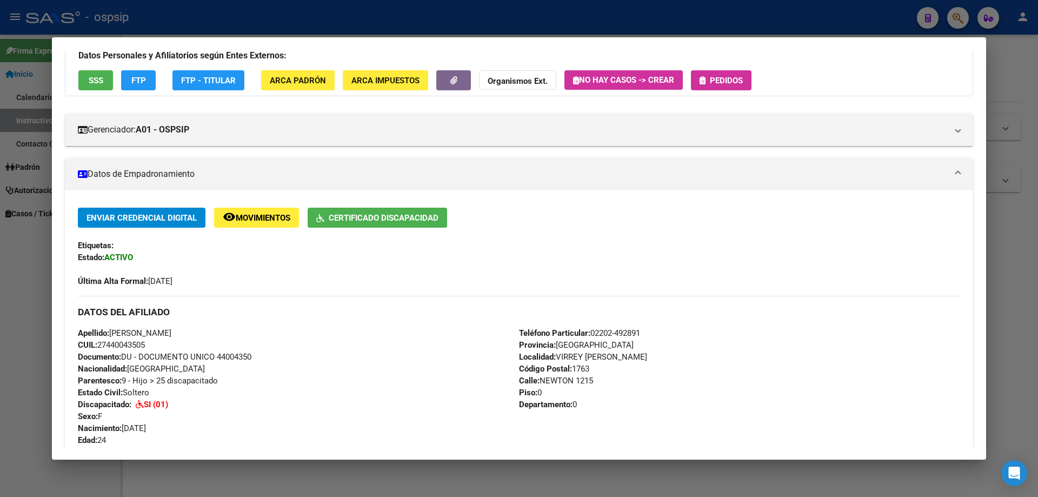
scroll to position [0, 0]
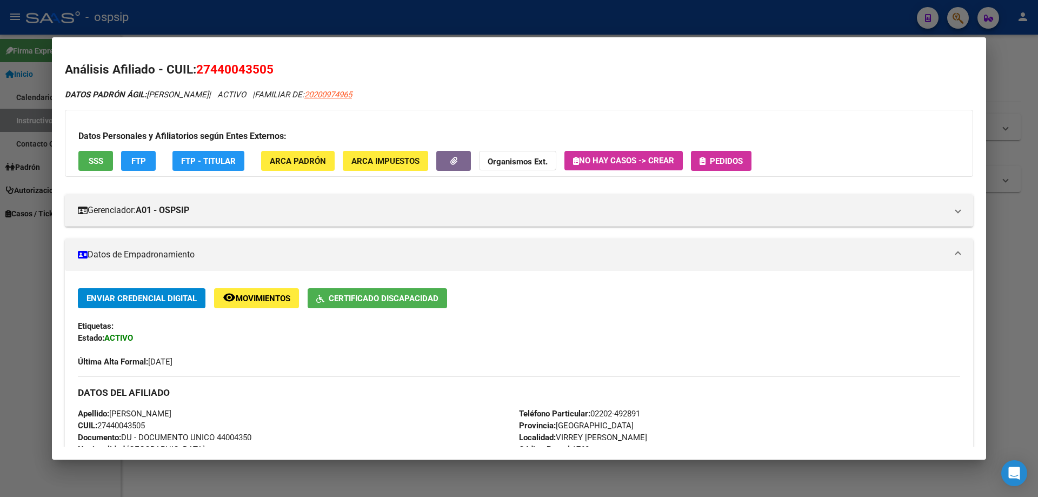
click at [713, 155] on button "Pedidos" at bounding box center [721, 161] width 61 height 20
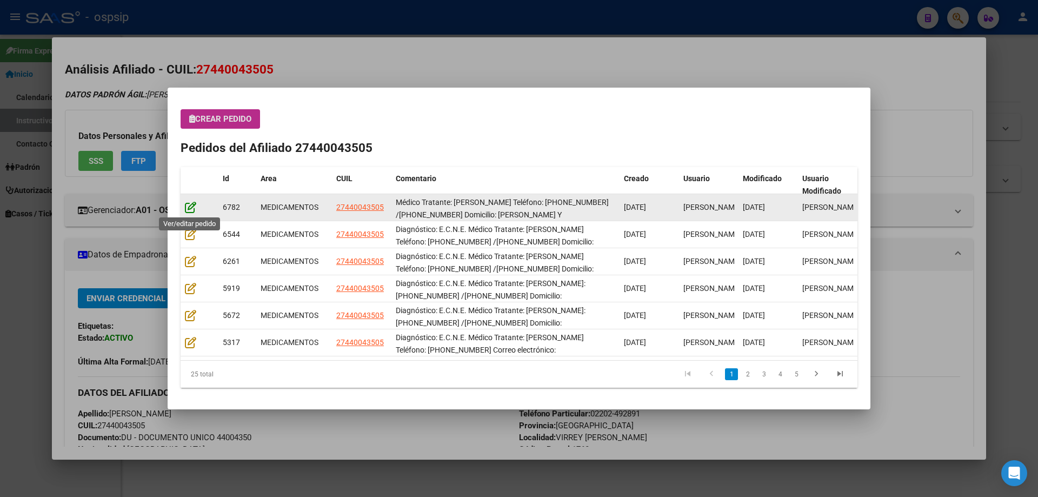
click at [195, 206] on icon at bounding box center [190, 207] width 11 height 12
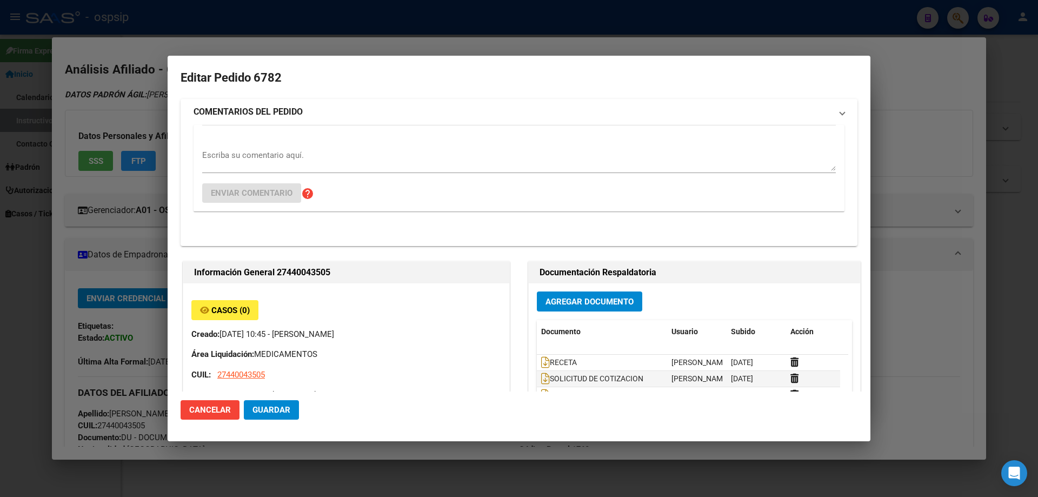
type input "[GEOGRAPHIC_DATA], VIRREY [PERSON_NAME] 1215, Piso: 0, Departamento: 0"
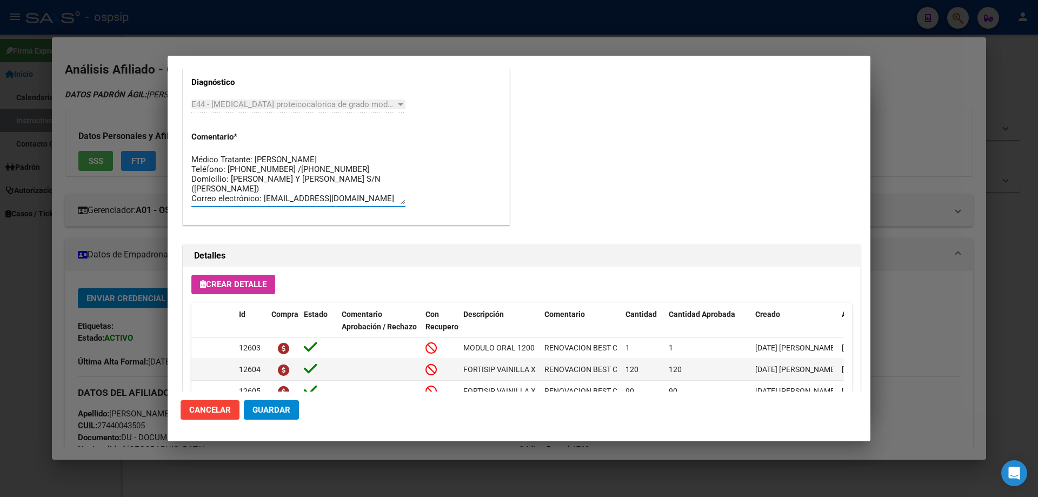
drag, startPoint x: 315, startPoint y: 197, endPoint x: 178, endPoint y: 136, distance: 149.9
click at [178, 136] on mat-dialog-content "Editar Pedido 6782 COMENTARIOS DEL PEDIDO Escriba su comentario aquí. Enviar co…" at bounding box center [519, 230] width 703 height 323
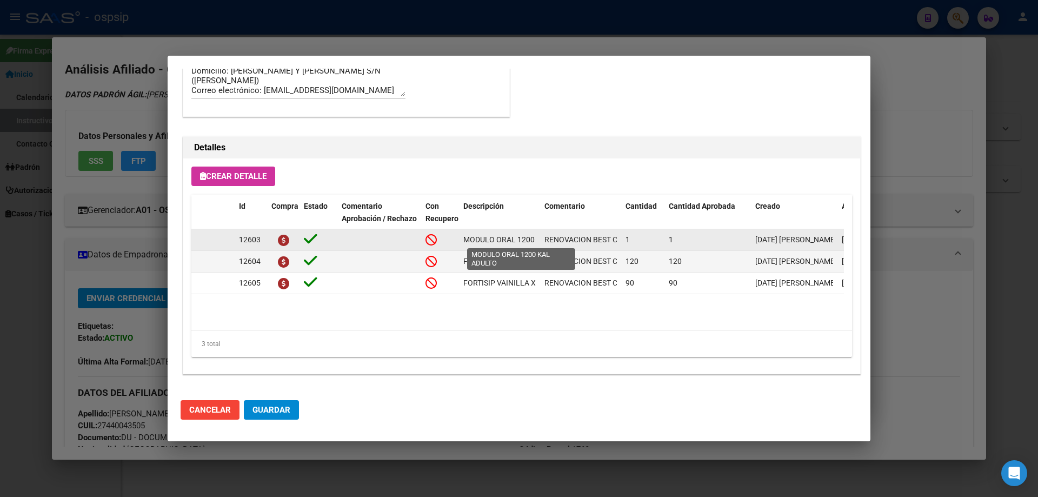
scroll to position [0, 43]
drag, startPoint x: 460, startPoint y: 236, endPoint x: 538, endPoint y: 240, distance: 78.5
click at [538, 240] on datatable-body-cell "MODULO ORAL 1200 KAL ADULTO" at bounding box center [499, 239] width 81 height 21
copy span "MODULO ORAL 1200 KAL ADULTO"
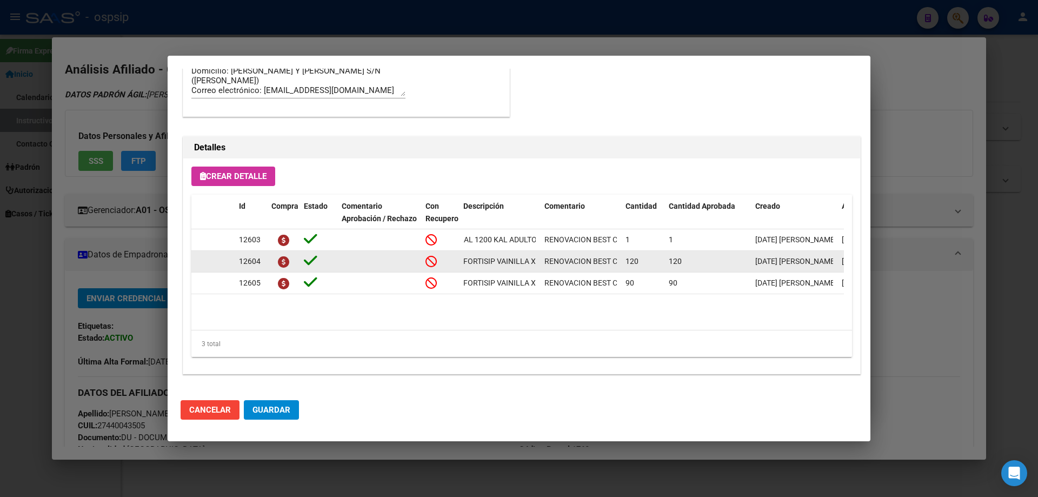
scroll to position [0, 27]
drag, startPoint x: 460, startPoint y: 261, endPoint x: 540, endPoint y: 270, distance: 81.1
click at [540, 270] on div "12604 FORTISIP VAINILLA X 220 ML RENOVACION BEST CARE 120 120 08/08/2025 Jesica…" at bounding box center [595, 262] width 809 height 22
copy span "FORTISIP VAINILLA X 220 ML"
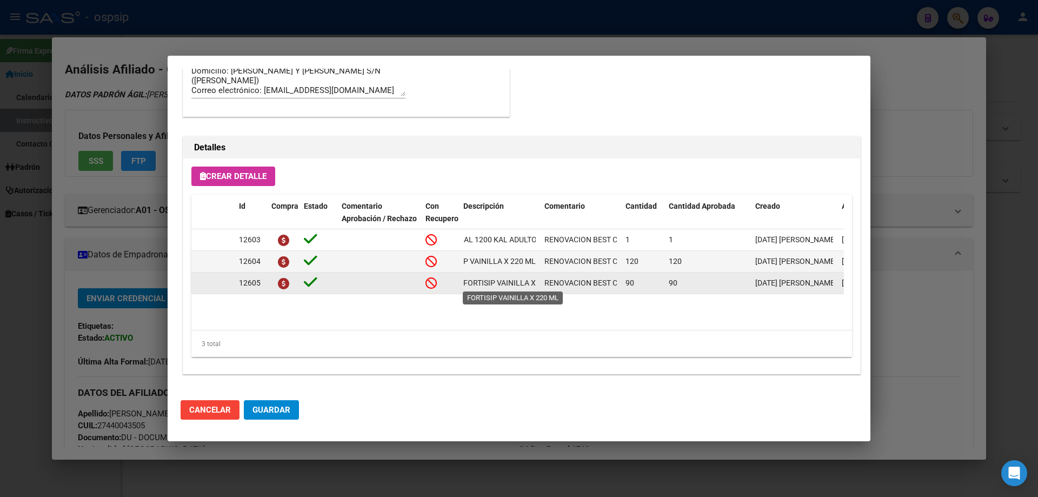
click at [441, 290] on datatable-body-cell at bounding box center [440, 283] width 38 height 21
drag, startPoint x: 461, startPoint y: 285, endPoint x: 536, endPoint y: 288, distance: 74.7
click at [536, 288] on datatable-body-cell "FORTISIP VAINILLA X 220 ML" at bounding box center [499, 283] width 81 height 21
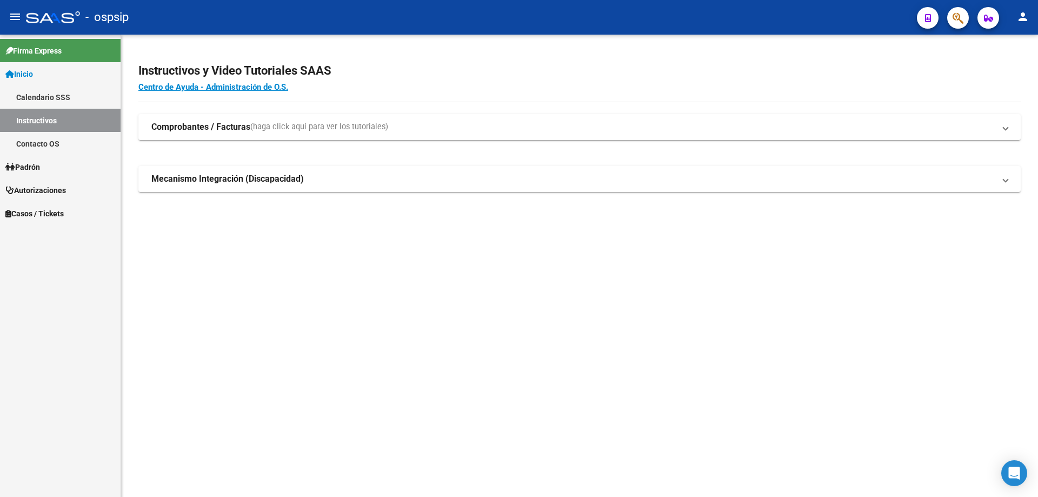
click at [952, 16] on button "button" at bounding box center [959, 18] width 22 height 22
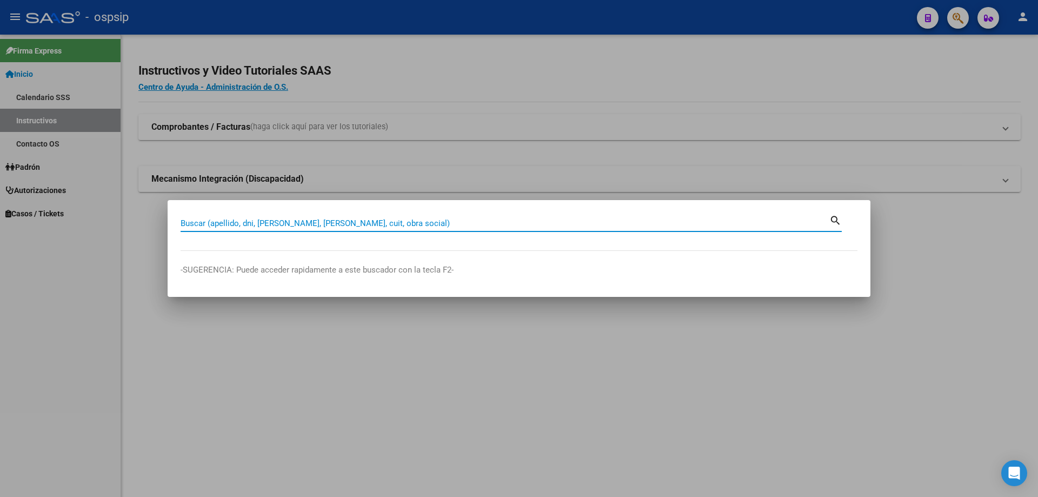
paste input "45927431"
type input "45927431"
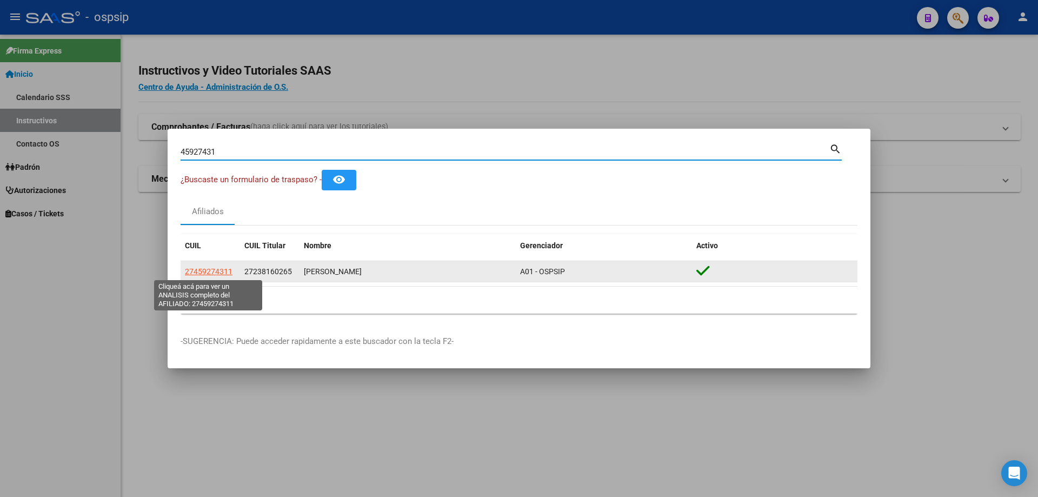
click at [214, 267] on span "27459274311" at bounding box center [209, 271] width 48 height 9
type textarea "27459274311"
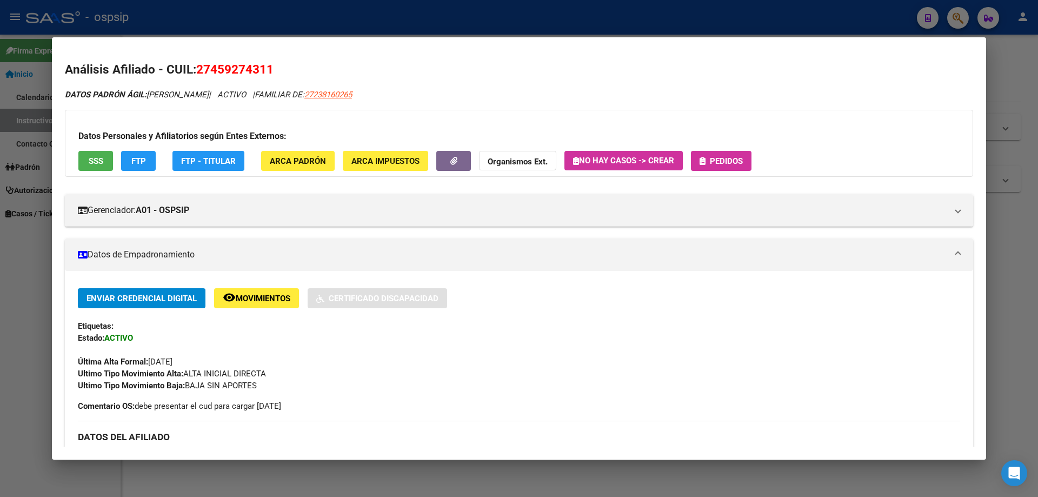
click at [96, 147] on div "Datos Personales y Afiliatorios según Entes Externos: SSS FTP FTP - Titular ARC…" at bounding box center [519, 143] width 909 height 67
click at [98, 150] on div "Datos Personales y Afiliatorios según Entes Externos: SSS FTP FTP - Titular ARC…" at bounding box center [519, 143] width 909 height 67
click at [103, 158] on span "SSS" at bounding box center [96, 161] width 15 height 10
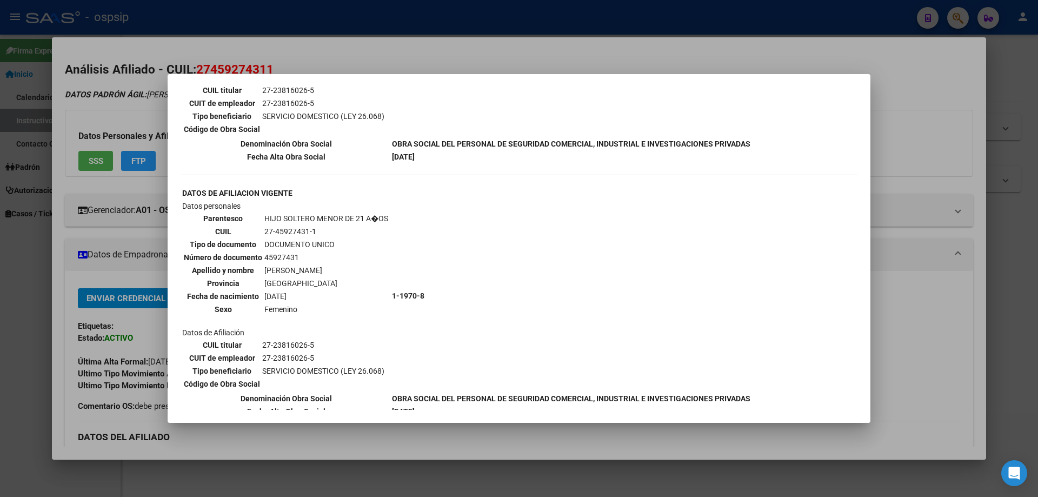
scroll to position [724, 0]
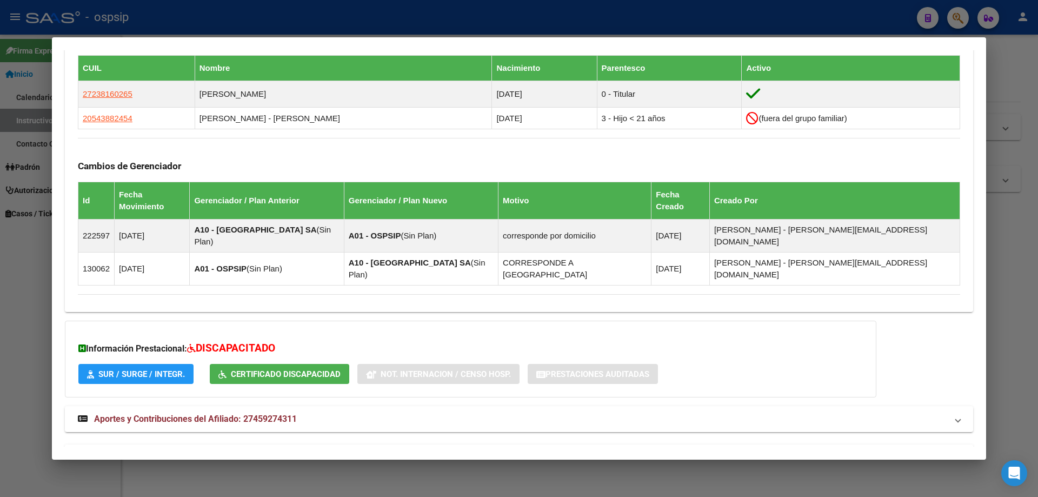
click at [213, 452] on span "Aportes y Contribuciones del Titular: 27238160265" at bounding box center [193, 457] width 198 height 10
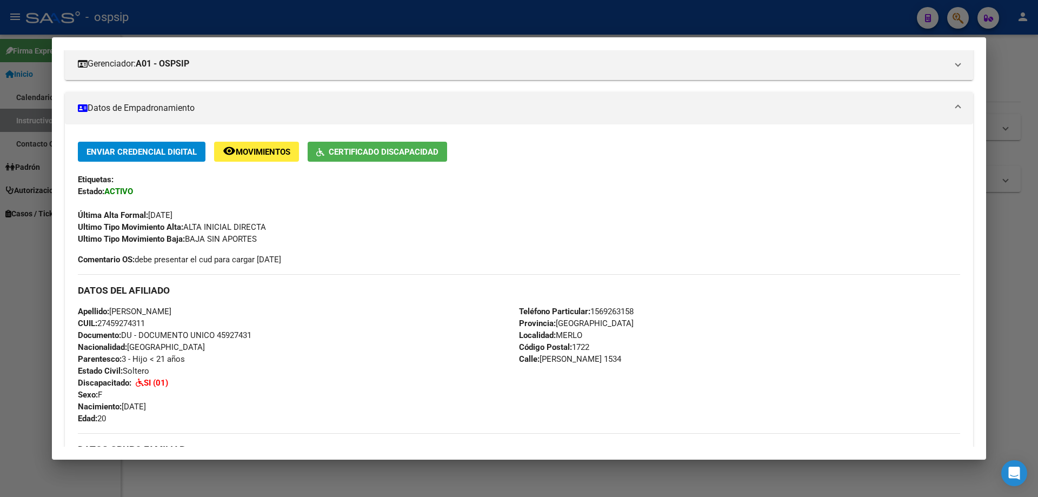
scroll to position [92, 0]
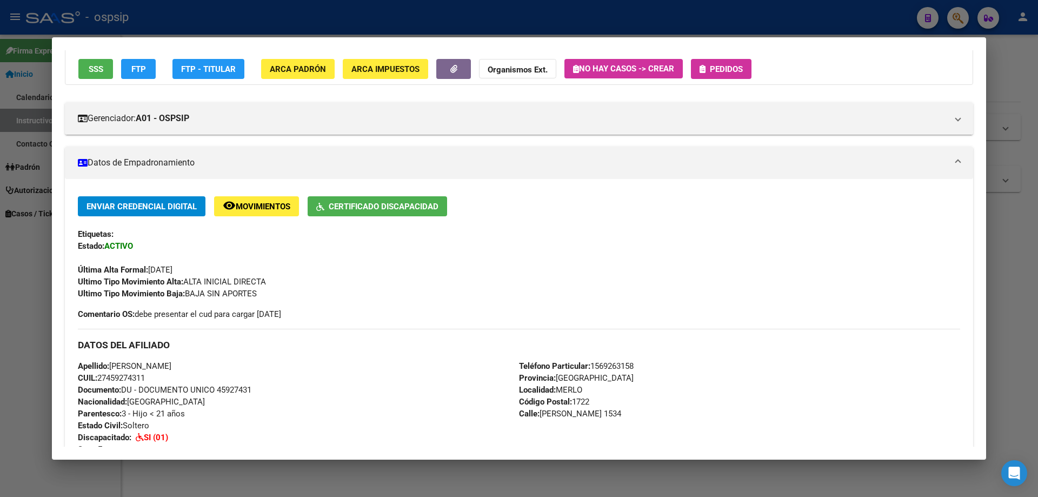
click at [727, 84] on div "Datos Personales y Afiliatorios según Entes Externos: SSS FTP FTP - Titular ARC…" at bounding box center [519, 51] width 909 height 67
click at [731, 76] on button "Pedidos" at bounding box center [721, 69] width 61 height 20
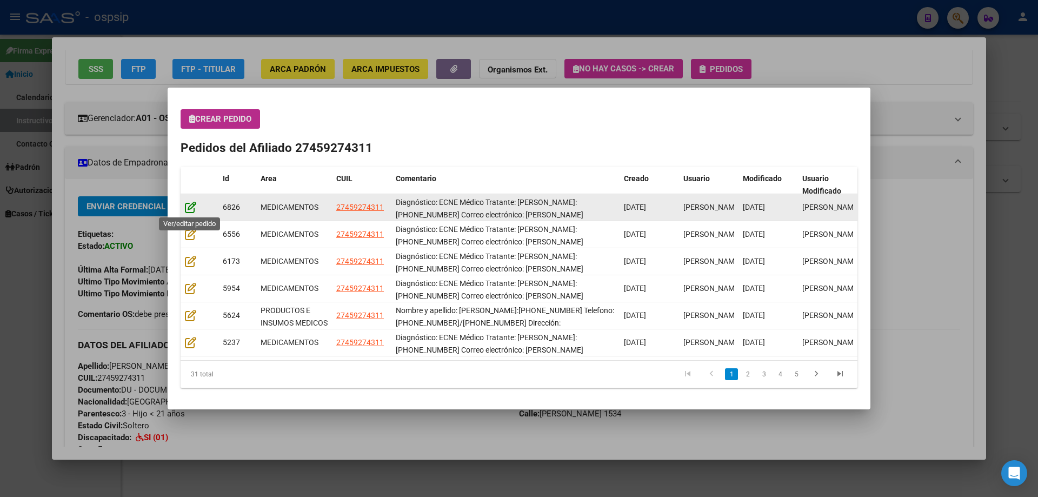
click at [186, 204] on icon at bounding box center [190, 207] width 11 height 12
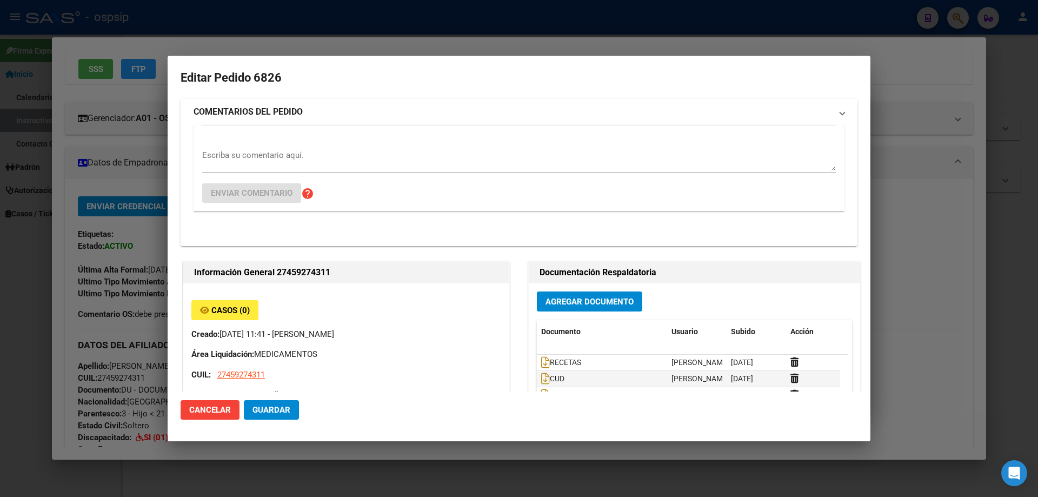
type input "[GEOGRAPHIC_DATA], [PERSON_NAME], [PERSON_NAME] 1534"
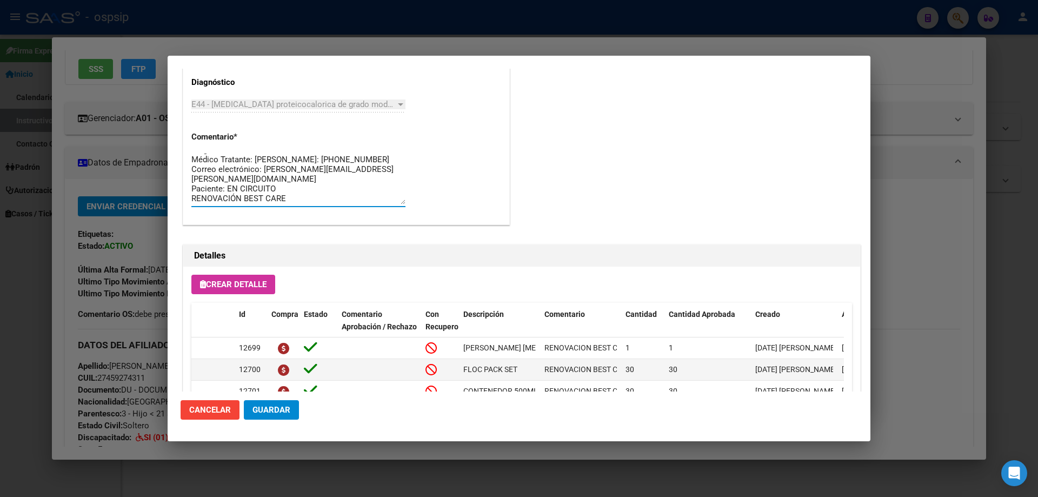
scroll to position [0, 0]
drag, startPoint x: 287, startPoint y: 204, endPoint x: 184, endPoint y: 154, distance: 114.7
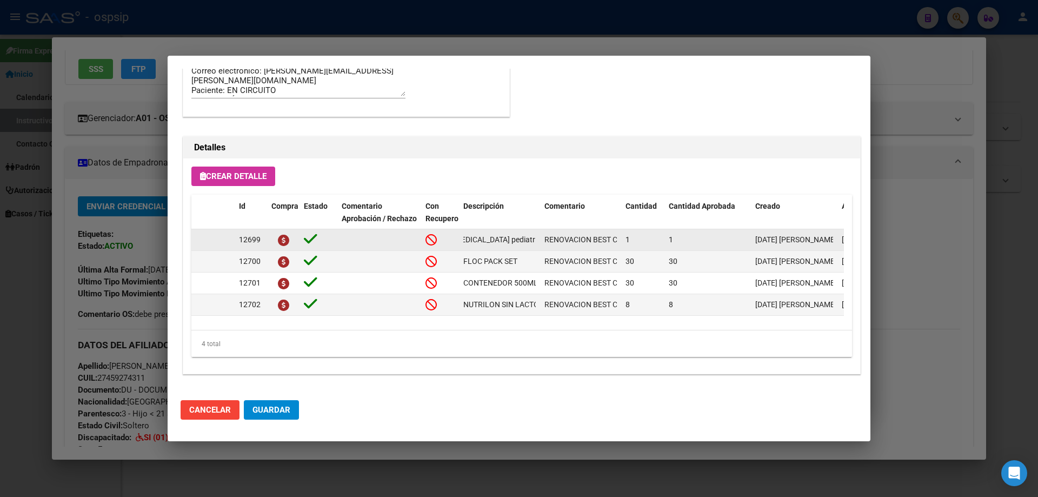
scroll to position [0, 82]
drag, startPoint x: 464, startPoint y: 239, endPoint x: 540, endPoint y: 243, distance: 75.8
click at [540, 243] on datatable-body-cell "Modulo enteral pediatrico hasta 1000 calorias" at bounding box center [499, 239] width 81 height 21
copy span "Modulo enteral pediatrico hasta 1000 calorias"
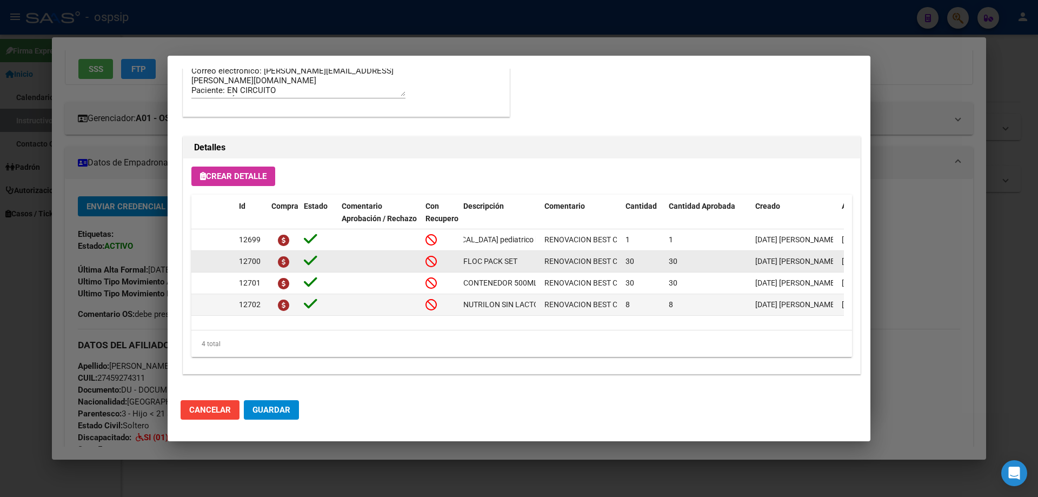
drag, startPoint x: 462, startPoint y: 263, endPoint x: 522, endPoint y: 264, distance: 60.0
click at [522, 264] on datatable-body-cell "FLOC PACK SET" at bounding box center [499, 261] width 81 height 21
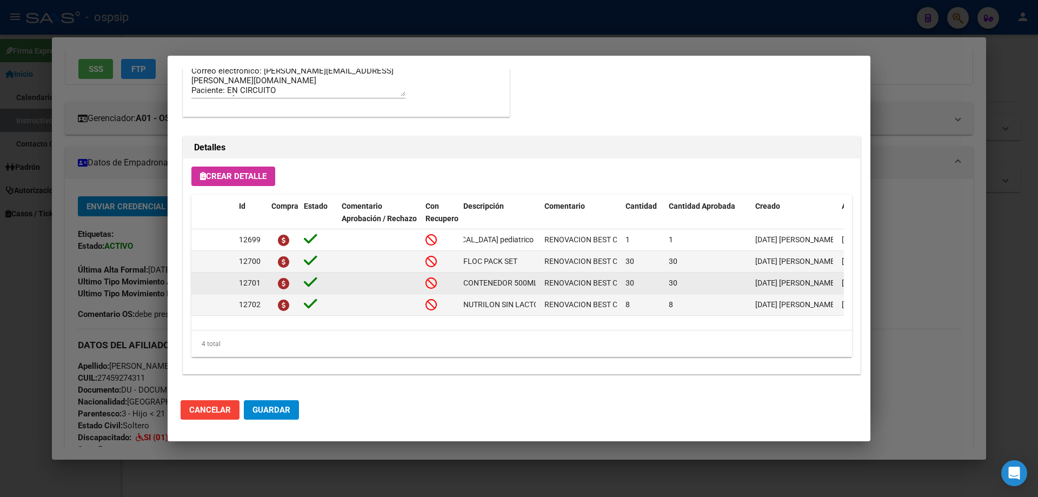
scroll to position [0, 2]
drag, startPoint x: 464, startPoint y: 284, endPoint x: 532, endPoint y: 283, distance: 68.2
click at [540, 282] on datatable-body-cell "CONTENEDOR 500ML" at bounding box center [499, 283] width 81 height 21
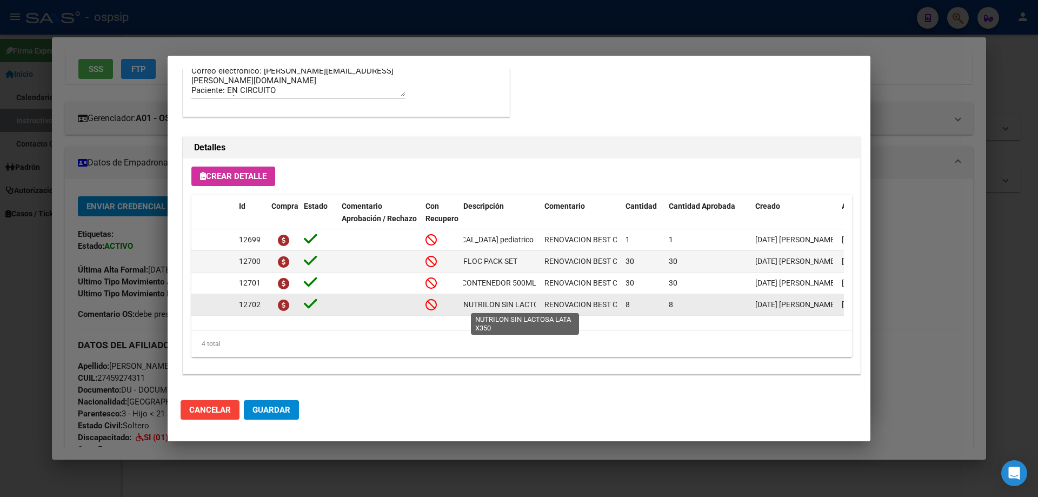
scroll to position [0, 51]
drag, startPoint x: 463, startPoint y: 304, endPoint x: 529, endPoint y: 306, distance: 66.0
click at [538, 307] on datatable-body-cell "NUTRILON SIN LACTOSA LATA X350" at bounding box center [499, 304] width 81 height 21
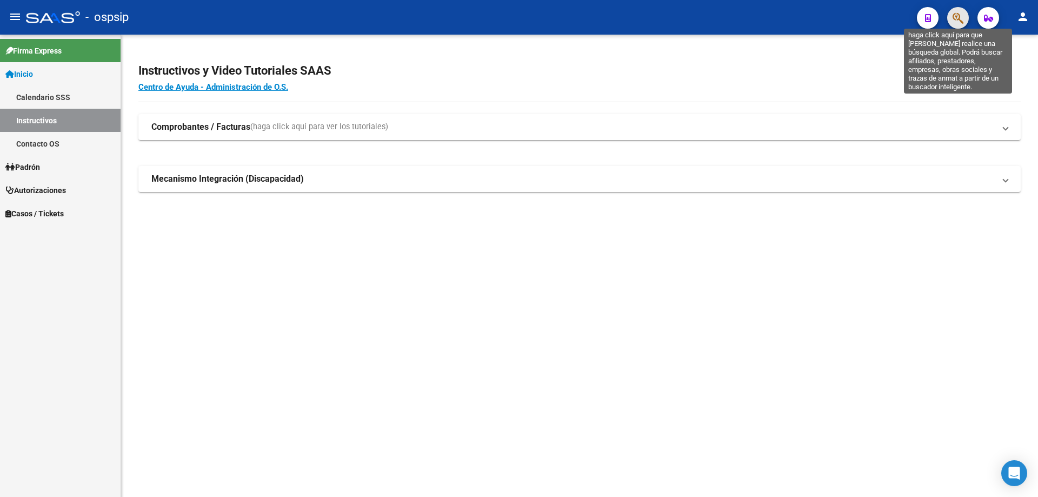
click at [963, 23] on icon "button" at bounding box center [958, 18] width 11 height 12
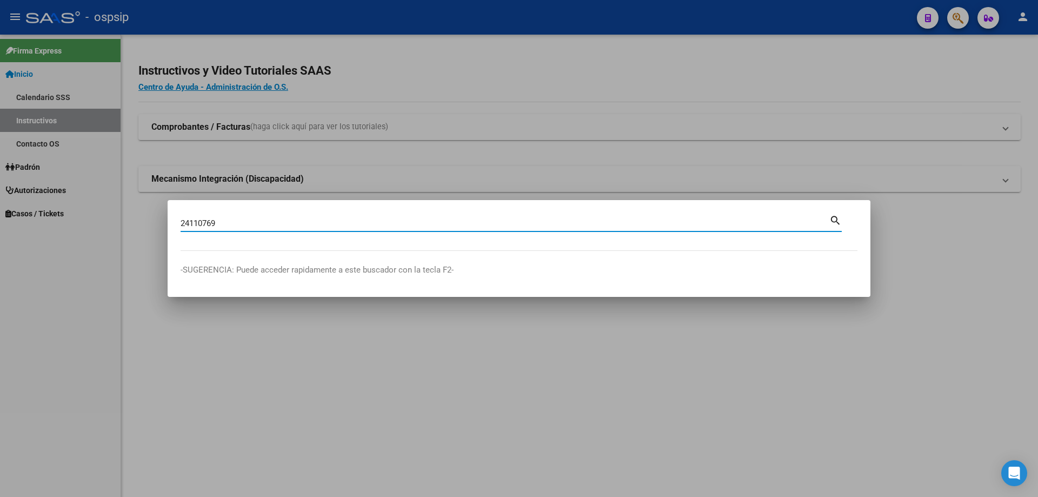
type input "24110769"
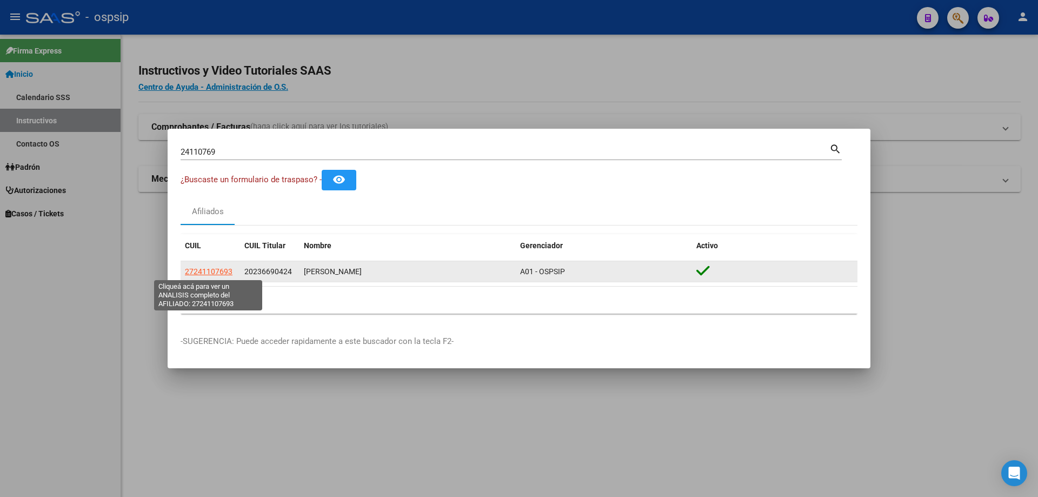
click at [213, 267] on span "27241107693" at bounding box center [209, 271] width 48 height 9
type textarea "27241107693"
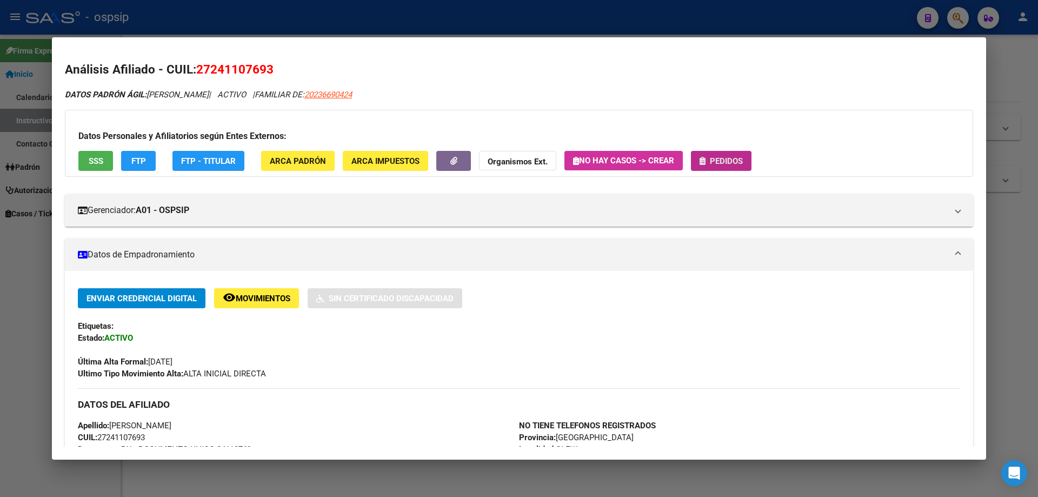
click at [722, 167] on button "Pedidos" at bounding box center [721, 161] width 61 height 20
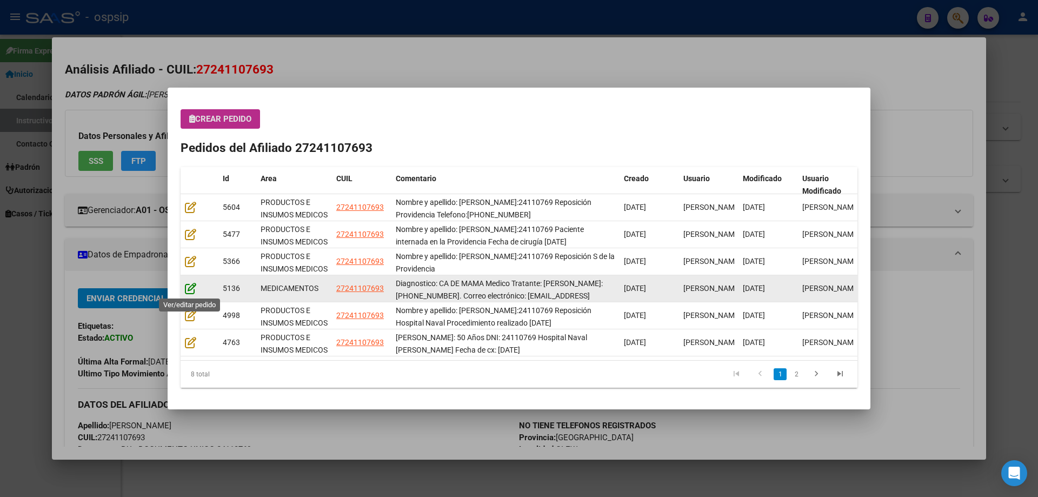
click at [190, 285] on icon at bounding box center [190, 288] width 11 height 12
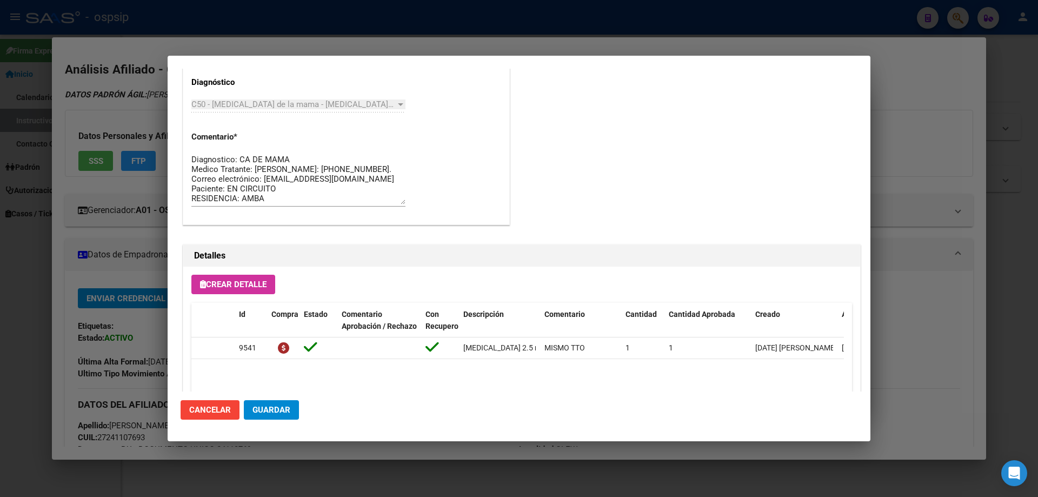
scroll to position [703, 0]
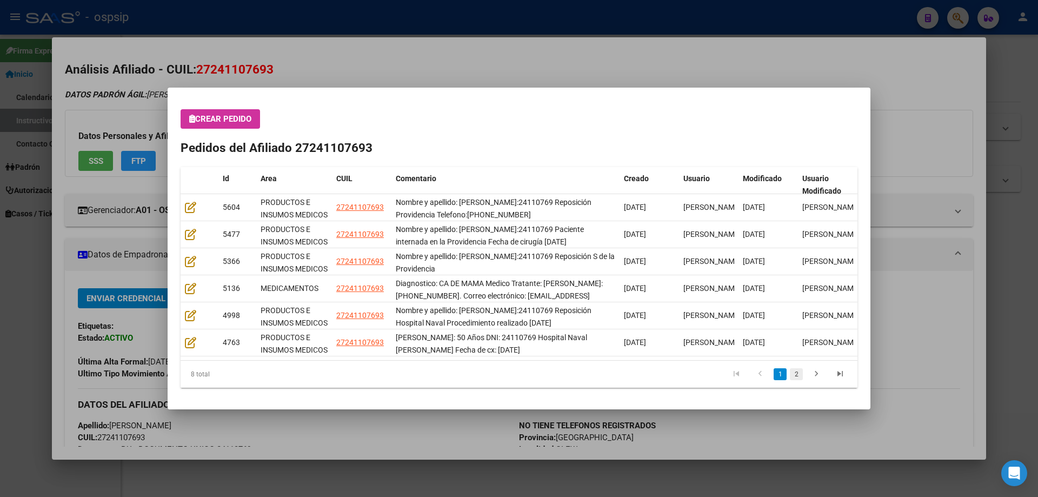
click at [793, 376] on link "2" at bounding box center [796, 374] width 13 height 12
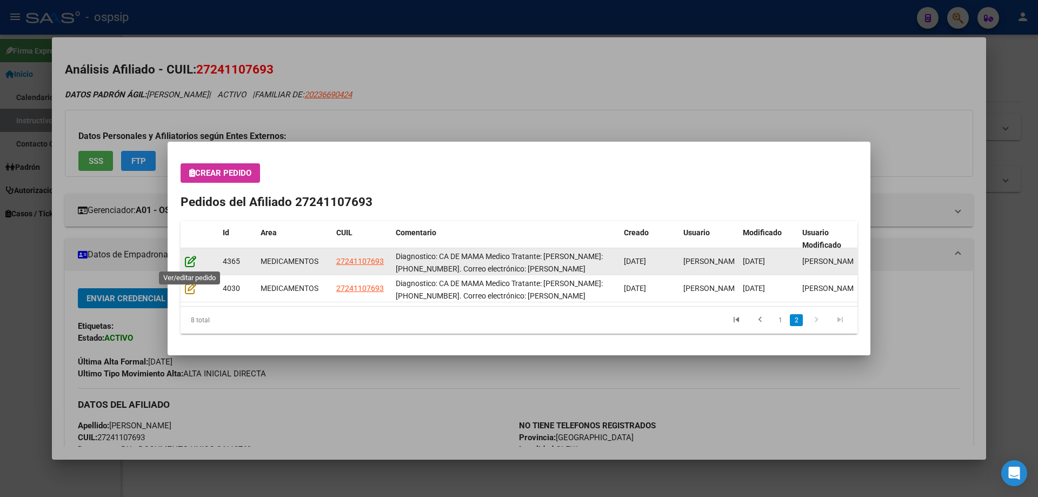
click at [193, 262] on icon at bounding box center [190, 261] width 11 height 12
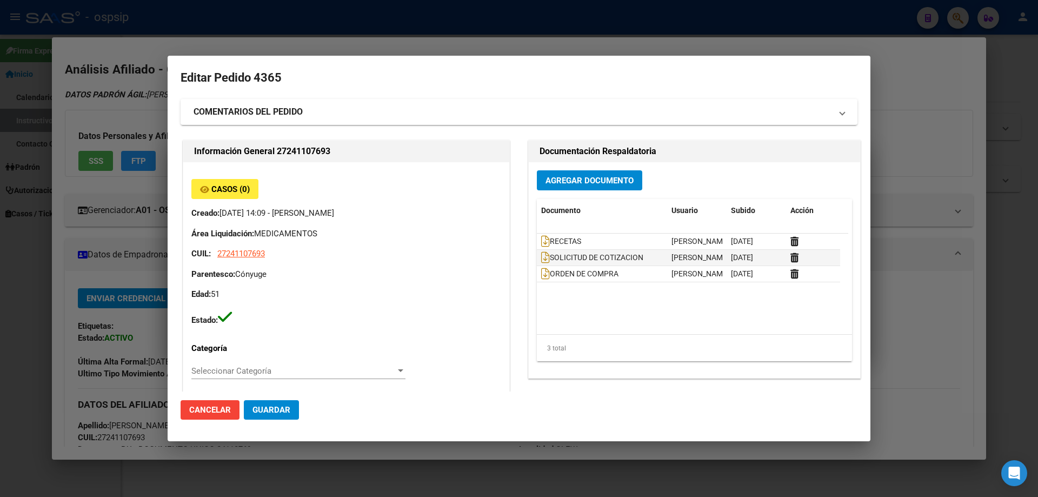
type input "VILMA ROXANA MOYANO"
type input "Buenos Aires, GLEW, ESTANISLAO DEL CAMPO 156, Departamento: 1"
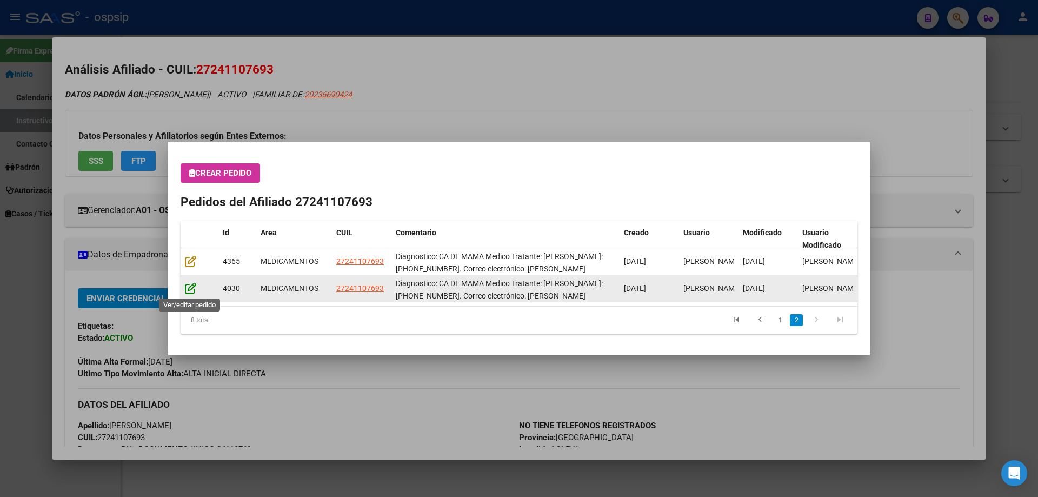
click at [190, 288] on icon at bounding box center [190, 288] width 11 height 12
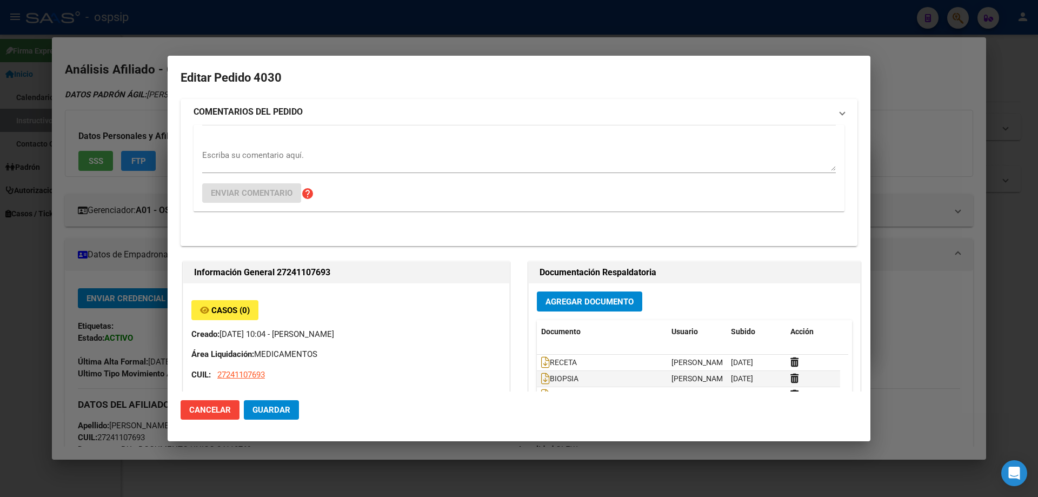
type input "VILMA ROXANA MOYANO"
type input "Buenos Aires, GLEW, ESTANISLAO DEL CAMPO 156, Departamento: 1"
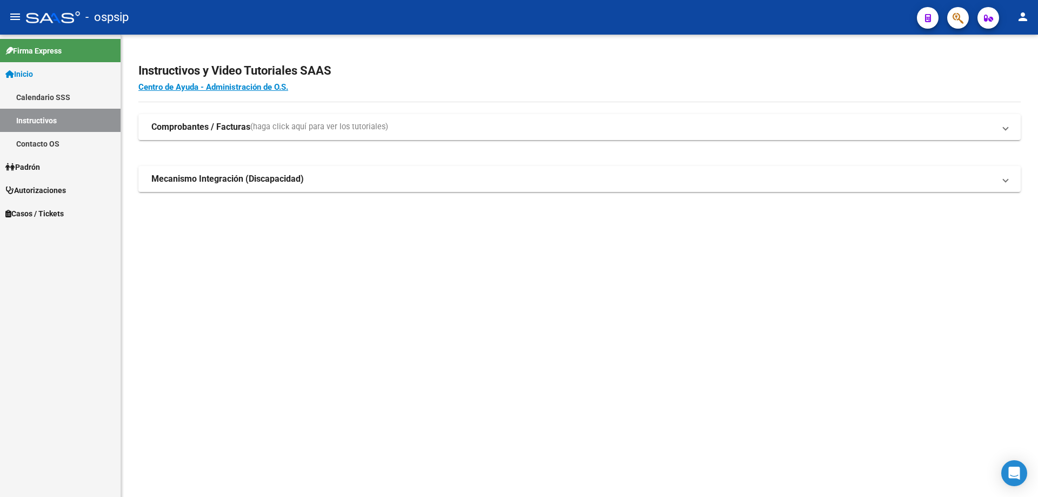
click at [960, 23] on icon "button" at bounding box center [958, 18] width 11 height 12
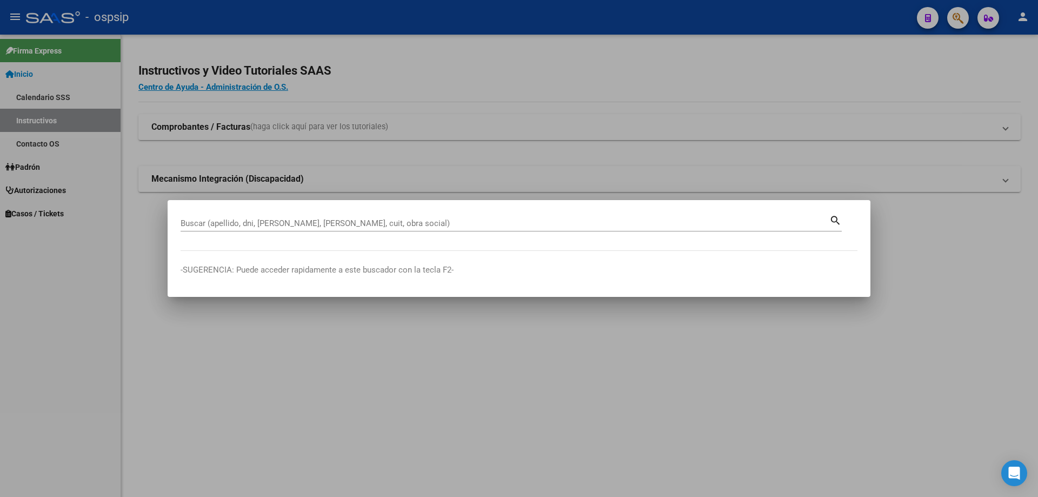
drag, startPoint x: 254, startPoint y: 231, endPoint x: 250, endPoint y: 222, distance: 9.9
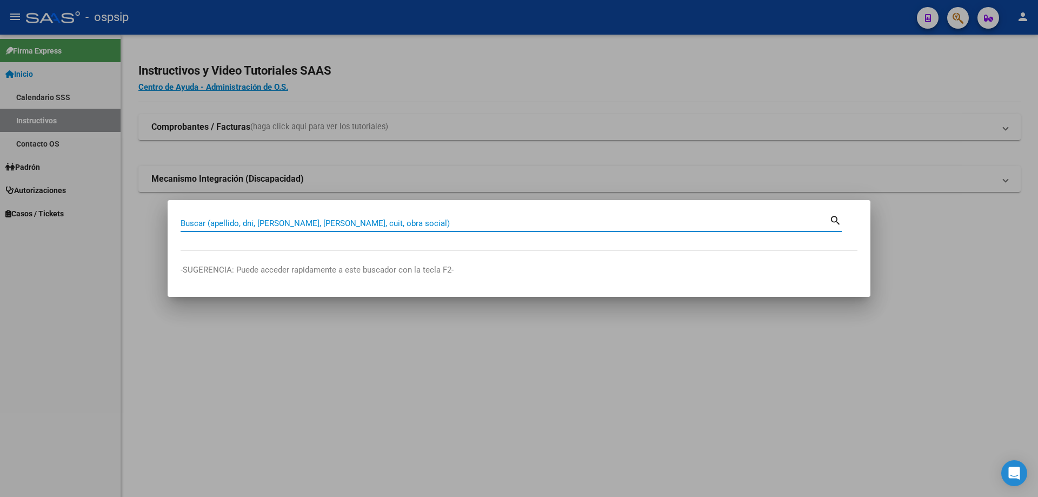
paste input "92372754"
type input "92372754"
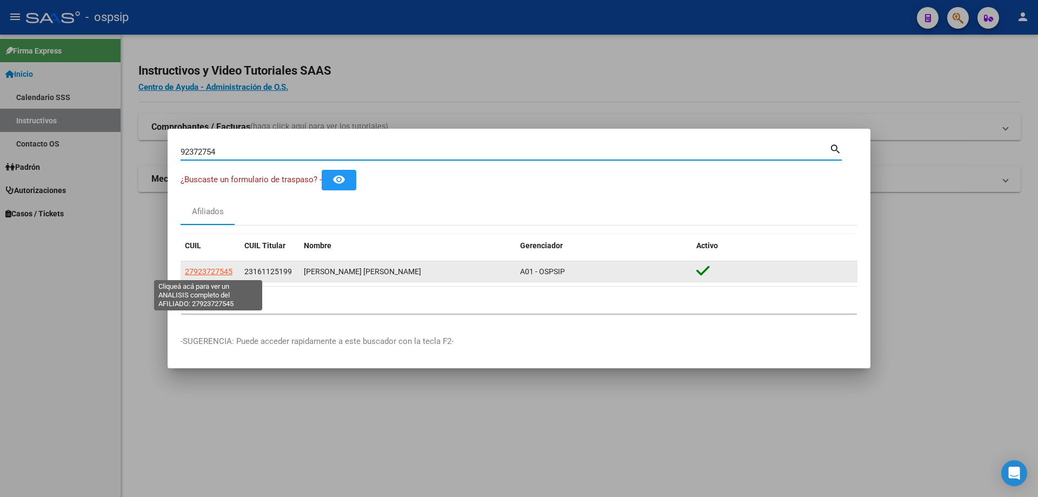
click at [196, 269] on span "27923727545" at bounding box center [209, 271] width 48 height 9
type textarea "27923727545"
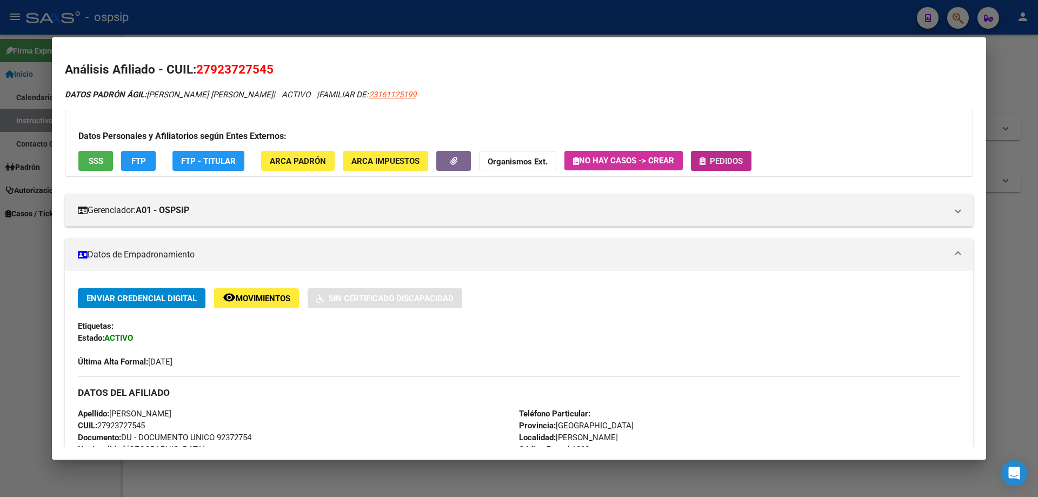
click at [723, 161] on span "Pedidos" at bounding box center [726, 161] width 33 height 10
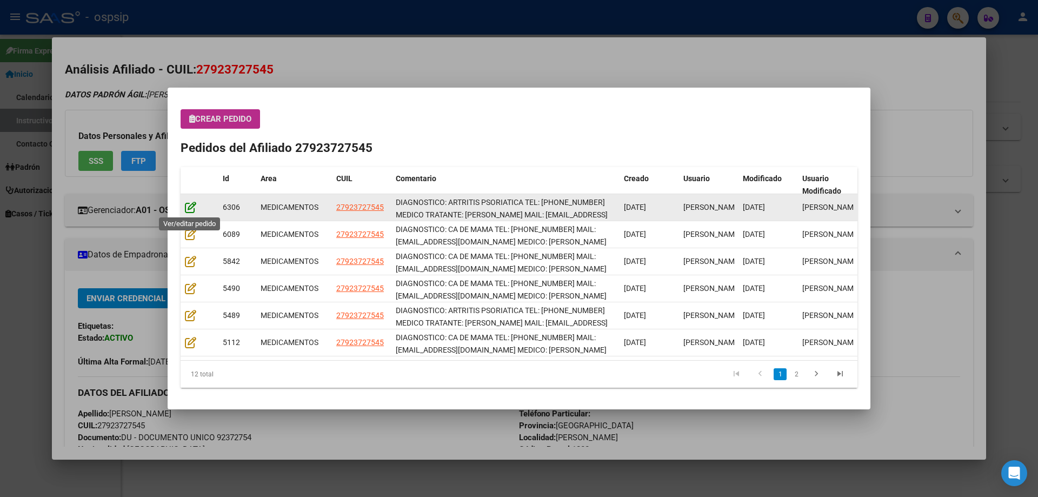
click at [190, 207] on icon at bounding box center [190, 207] width 11 height 12
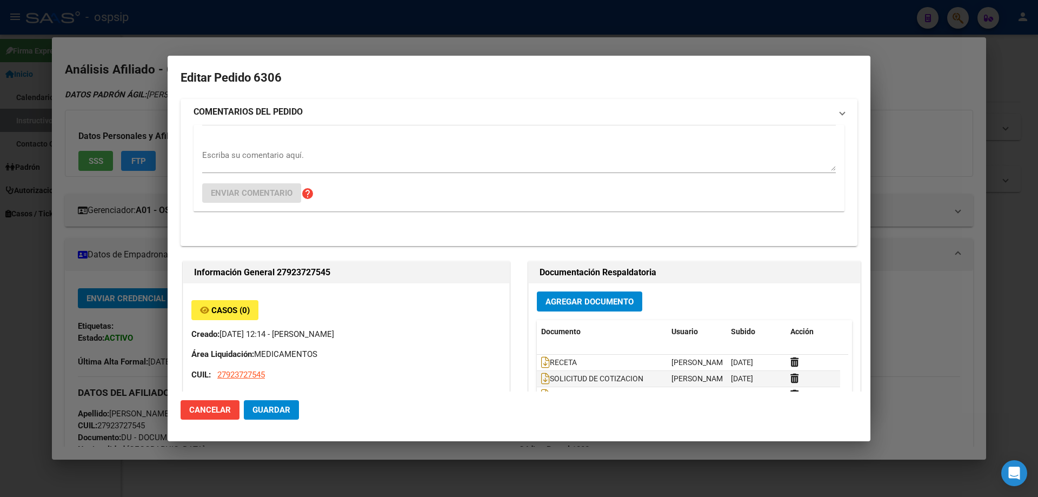
type input "Buenos Aires, LOMAS DE ZAMORA, SANTA CRUZ 2564"
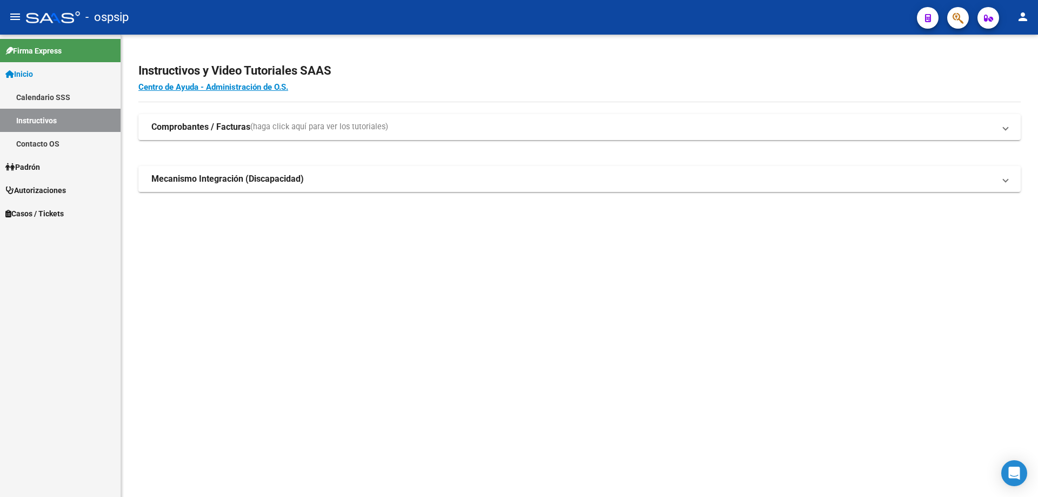
drag, startPoint x: 949, startPoint y: 25, endPoint x: 959, endPoint y: 22, distance: 10.1
click at [950, 25] on div at bounding box center [954, 17] width 30 height 22
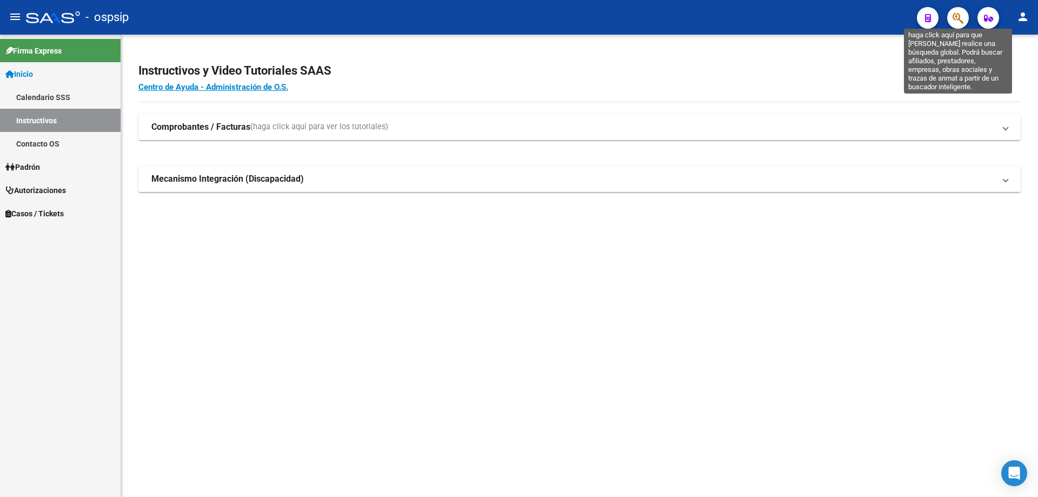
click at [959, 22] on icon "button" at bounding box center [958, 18] width 11 height 12
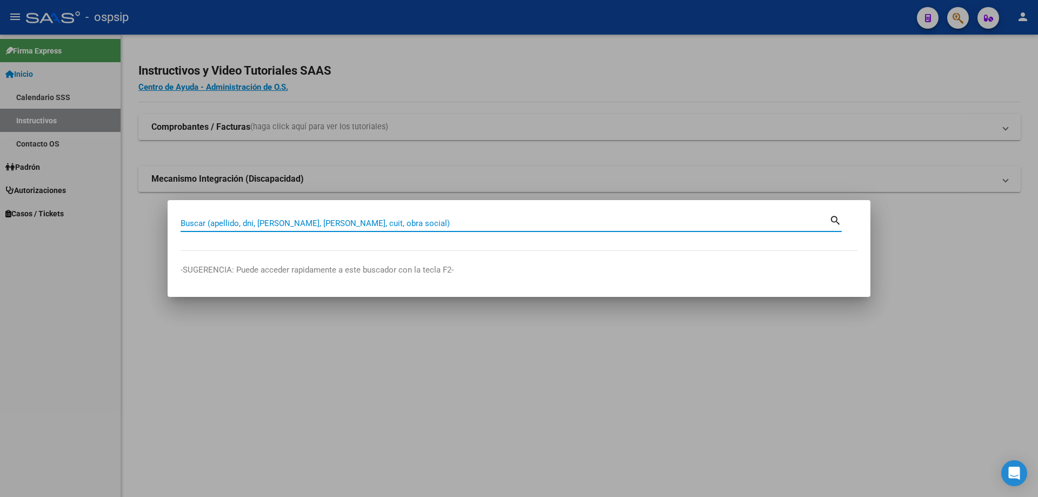
paste input "92372754"
type input "92372754"
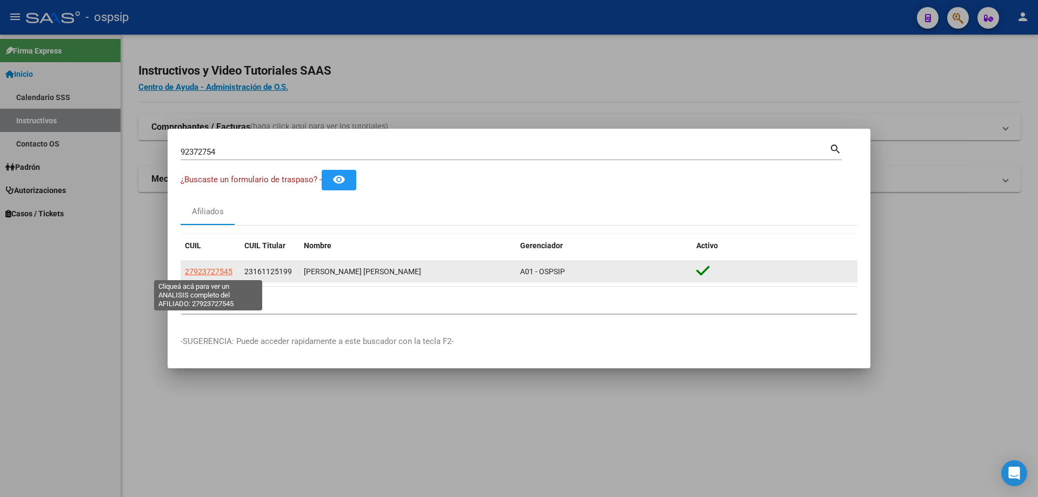
click at [222, 276] on span "27923727545" at bounding box center [209, 271] width 48 height 9
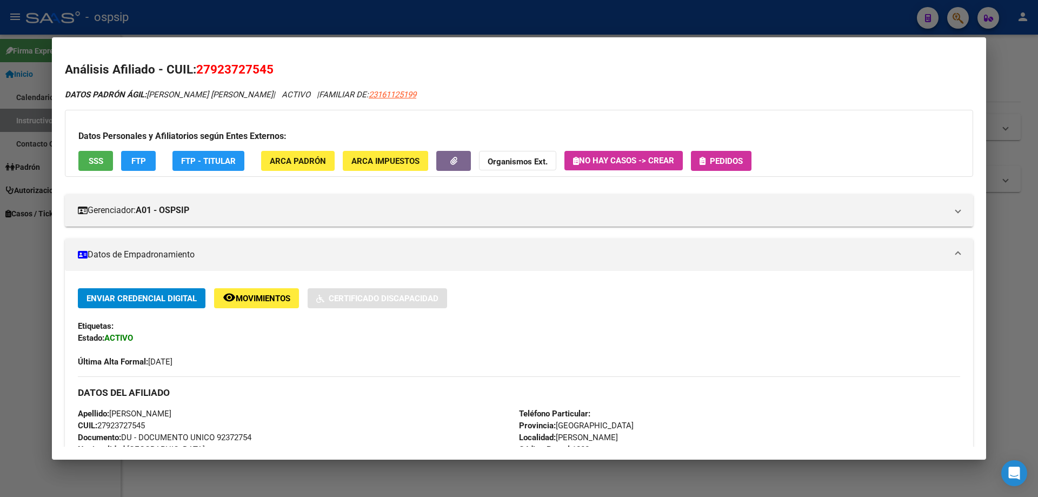
click at [93, 175] on div "Datos Personales y Afiliatorios según Entes Externos: SSS FTP FTP - Titular ARC…" at bounding box center [519, 143] width 909 height 67
click at [94, 171] on div "Datos Personales y Afiliatorios según Entes Externos: SSS FTP FTP - Titular ARC…" at bounding box center [519, 143] width 909 height 67
click at [95, 164] on span "SSS" at bounding box center [96, 161] width 15 height 10
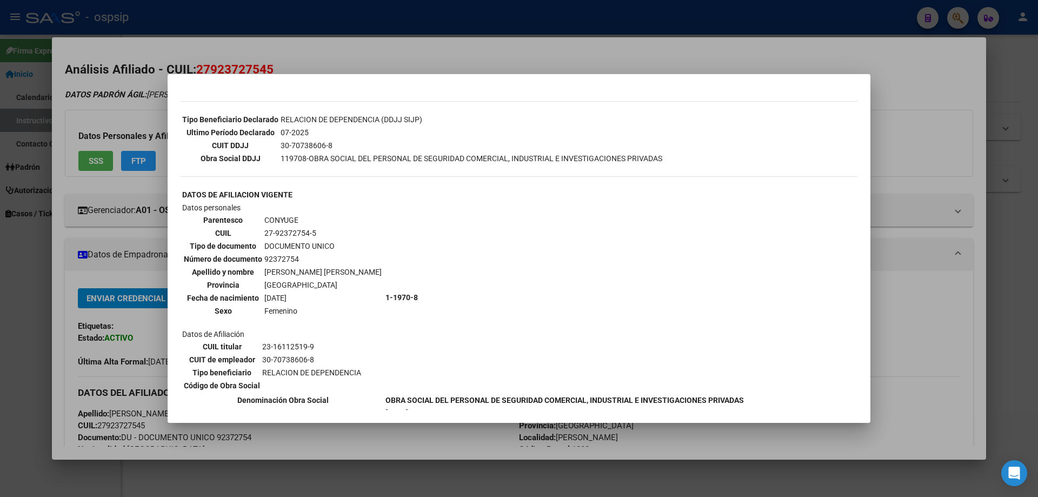
scroll to position [365, 0]
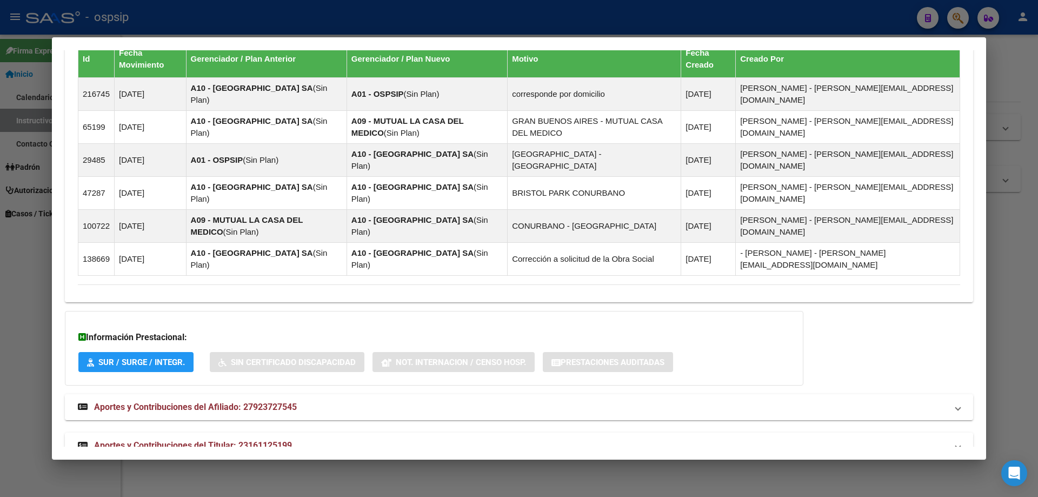
click at [182, 433] on mat-expansion-panel-header "Aportes y Contribuciones del Titular: 23161125199" at bounding box center [519, 446] width 909 height 26
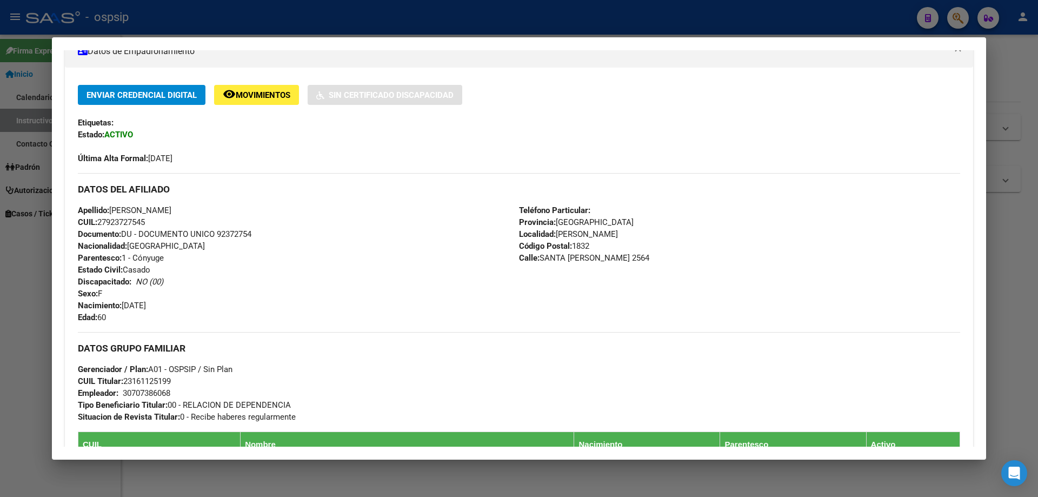
scroll to position [0, 0]
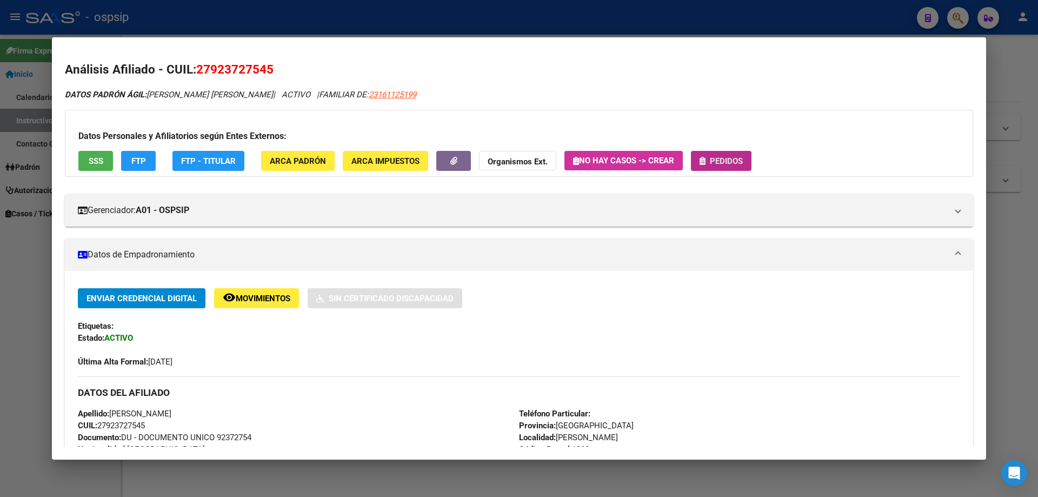
click at [726, 158] on span "Pedidos" at bounding box center [726, 161] width 33 height 10
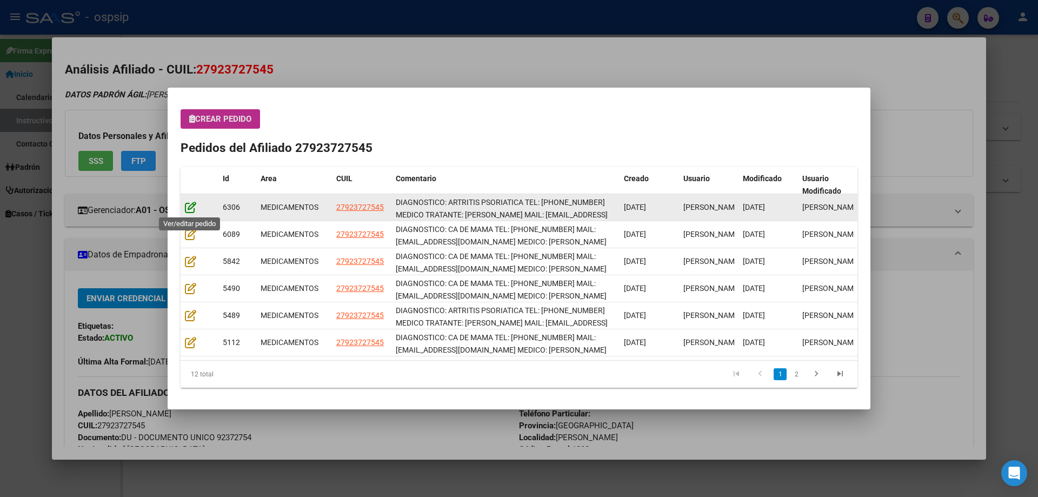
click at [191, 202] on icon at bounding box center [190, 207] width 11 height 12
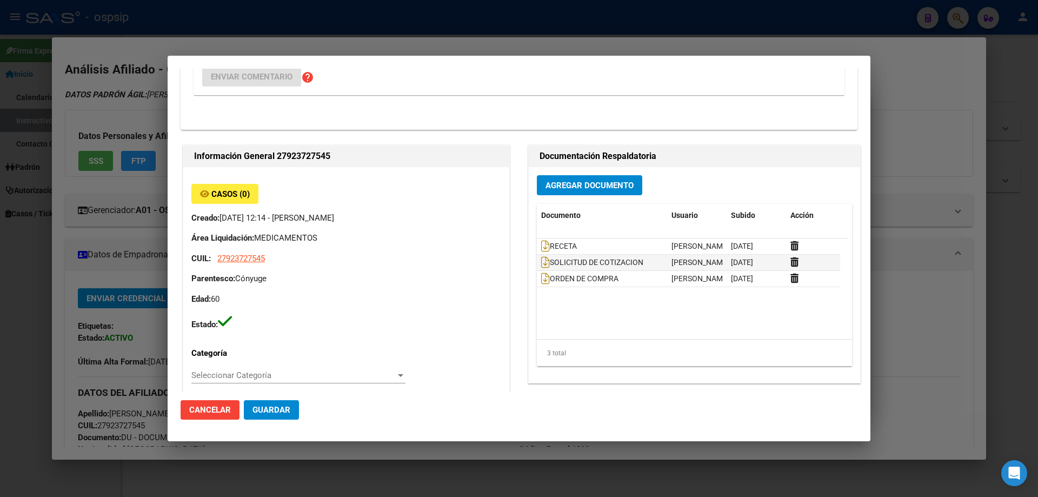
type input "Buenos Aires, LOMAS DE ZAMORA, SANTA CRUZ 2564"
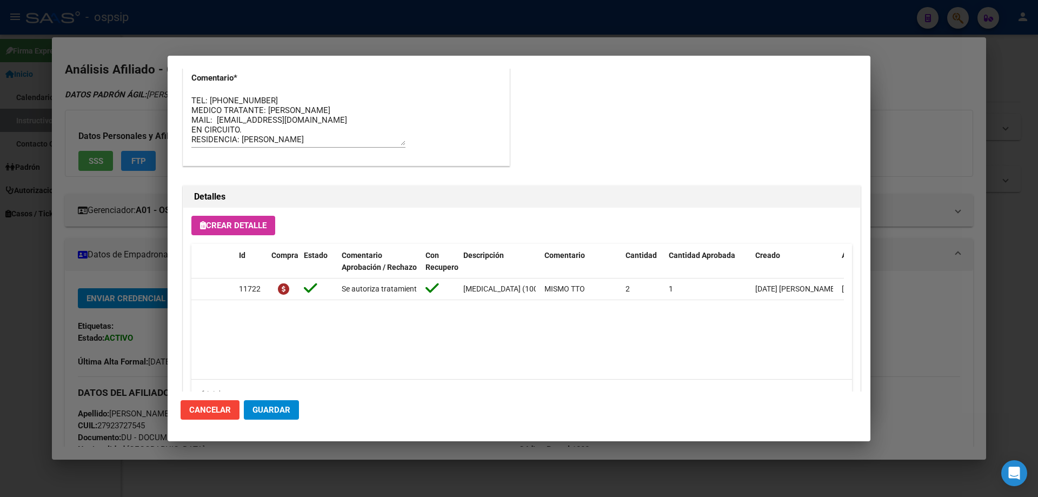
scroll to position [703, 0]
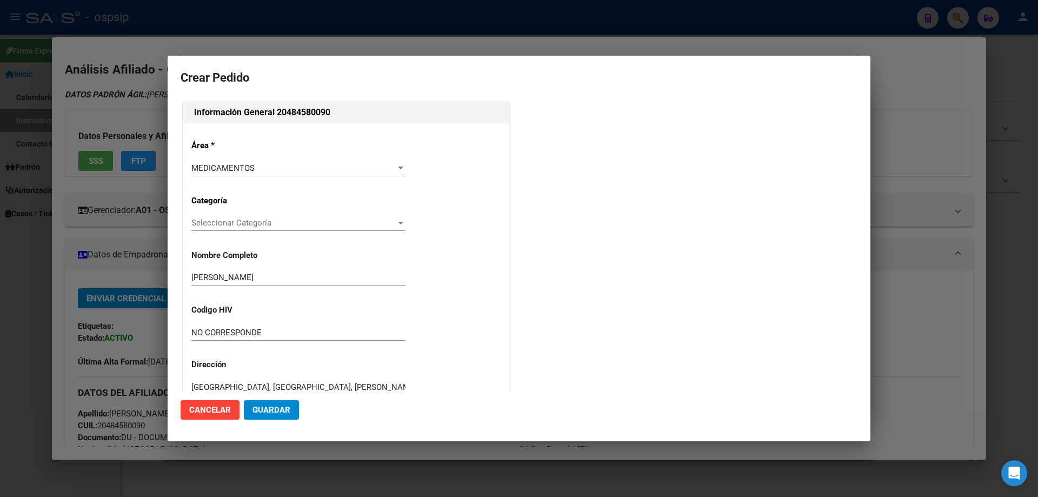
scroll to position [243, 0]
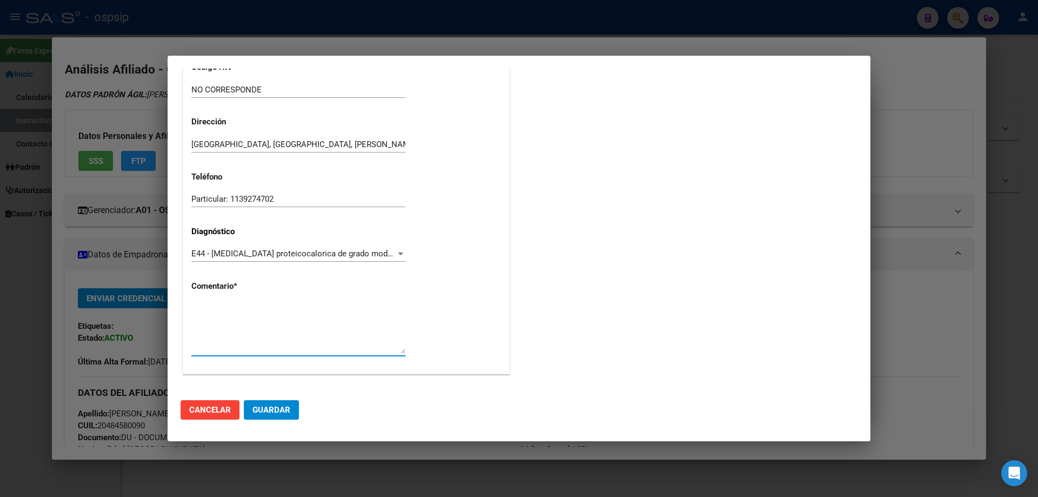
drag, startPoint x: 0, startPoint y: 0, endPoint x: 203, endPoint y: 327, distance: 385.0
paste textarea "Diagnostico: SME. DOWN Medico Tratante: FERRARI Teléfono: [PHONE_NUMBER] Domici…"
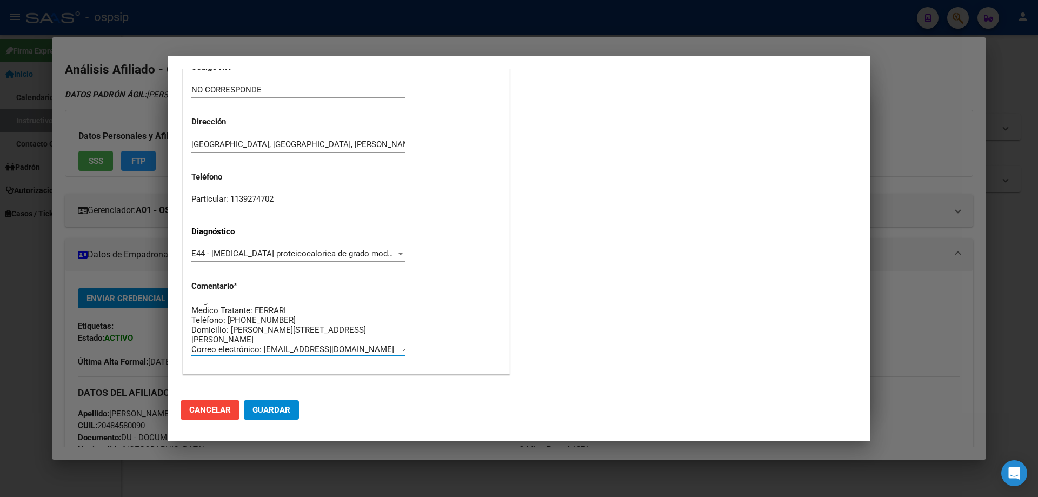
scroll to position [19, 0]
type textarea "Diagnostico: SME. DOWN Medico Tratante: FERRARI Teléfono: [PHONE_NUMBER] Domici…"
click at [288, 403] on button "Guardar" at bounding box center [271, 409] width 55 height 19
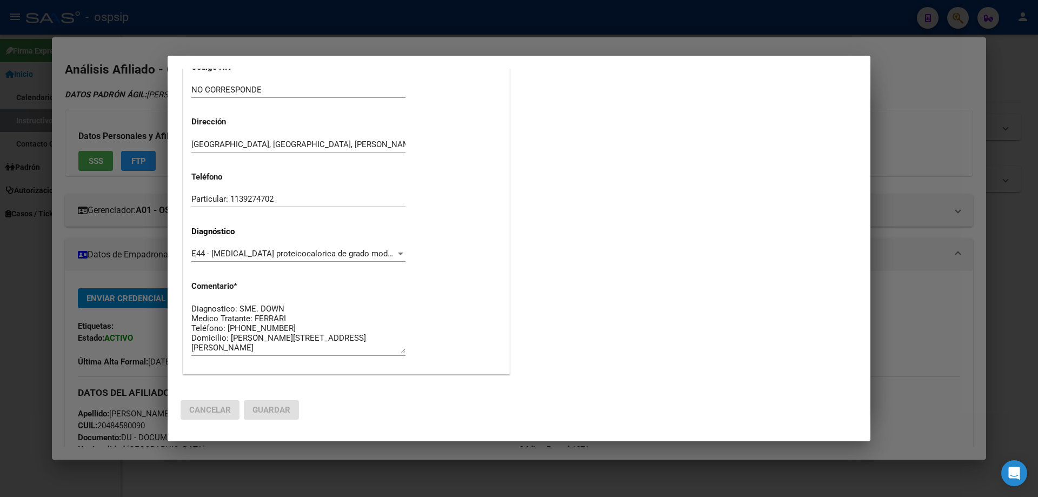
scroll to position [0, 0]
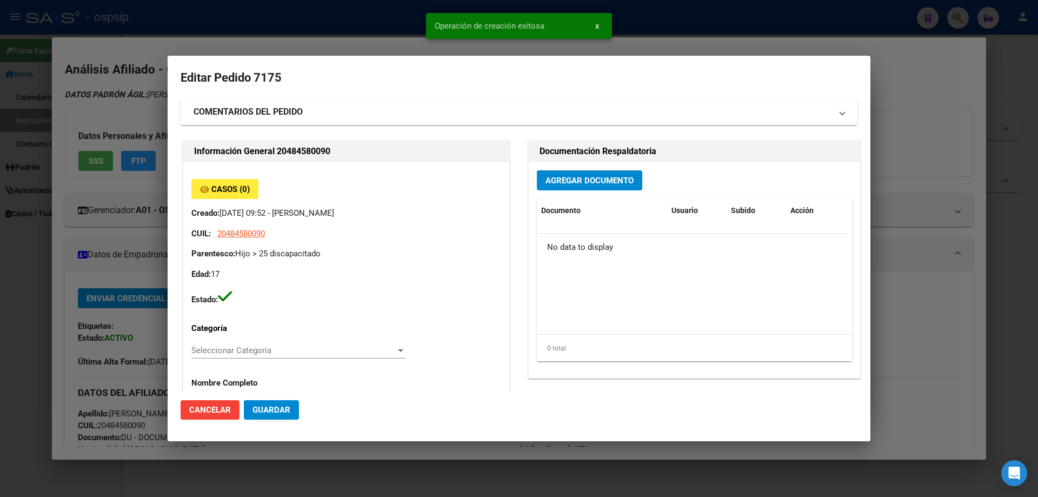
click at [596, 186] on button "Agregar Documento" at bounding box center [589, 180] width 105 height 20
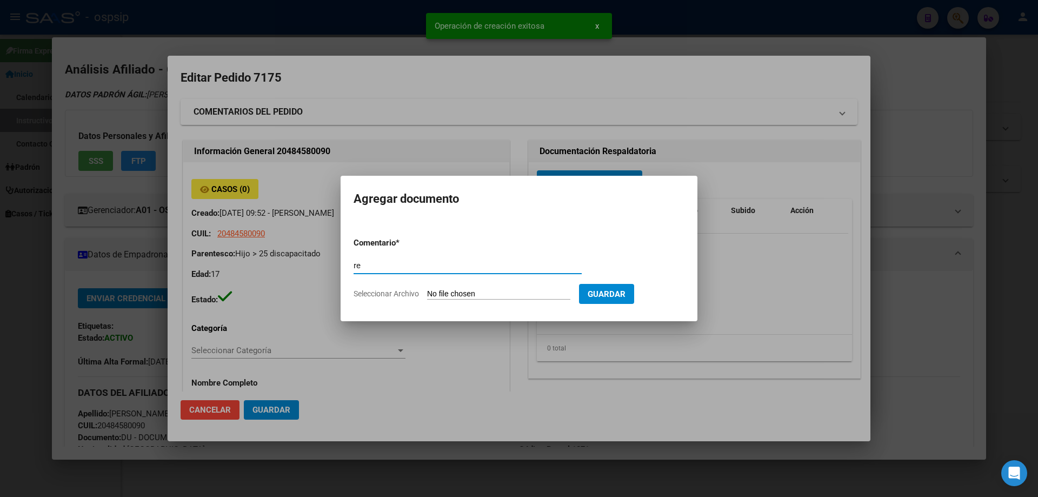
type input "r"
type input "RECETA"
click at [457, 294] on input "Seleccionar Archivo" at bounding box center [498, 294] width 143 height 10
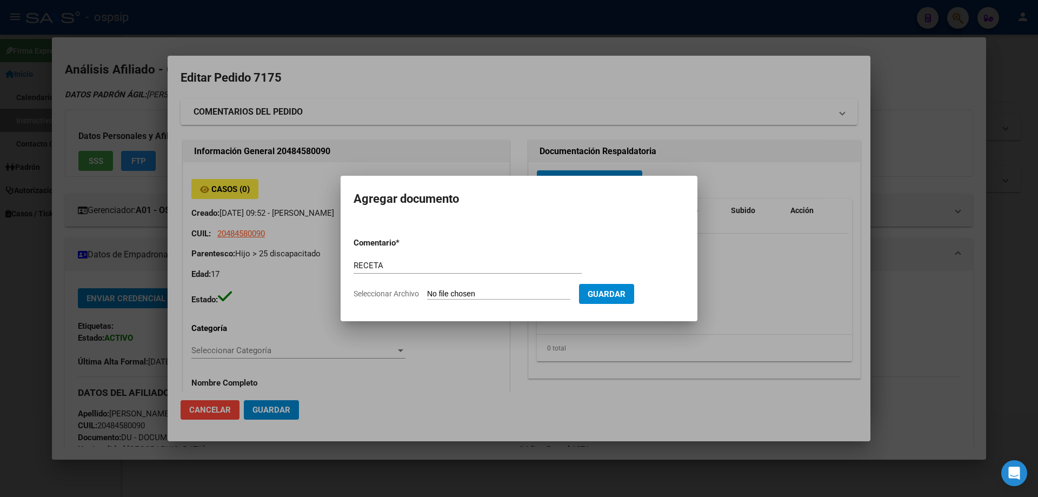
type input "C:\fakepath\formula.pdf"
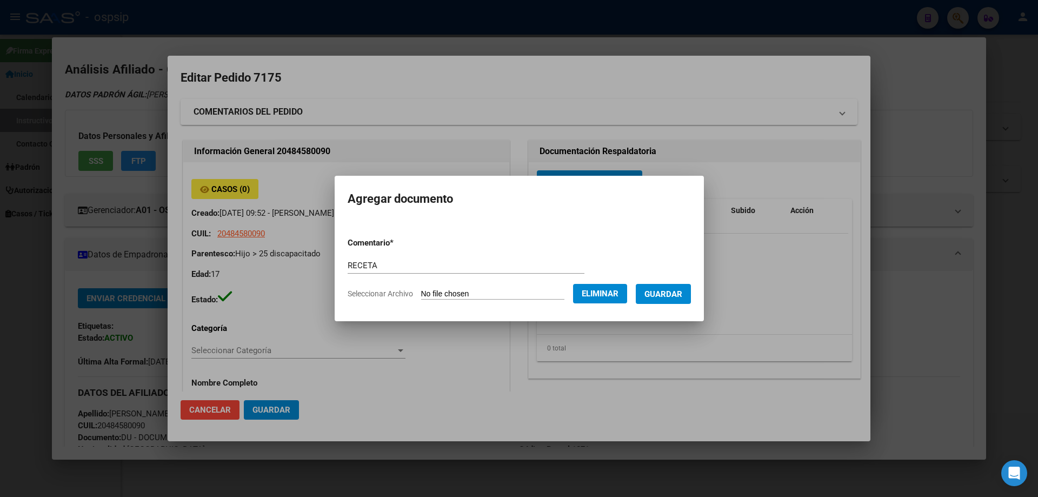
click at [672, 299] on button "Guardar" at bounding box center [663, 294] width 55 height 20
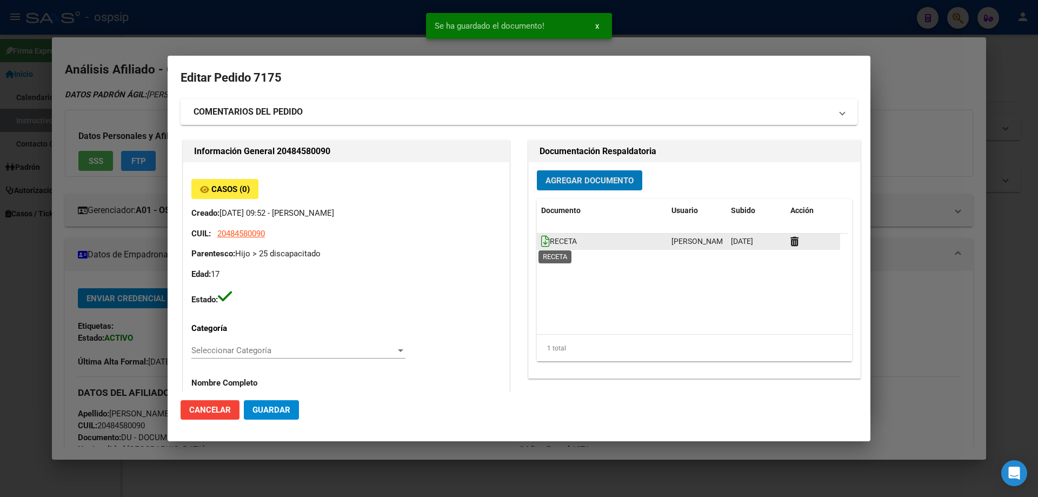
click at [541, 244] on icon at bounding box center [545, 241] width 9 height 12
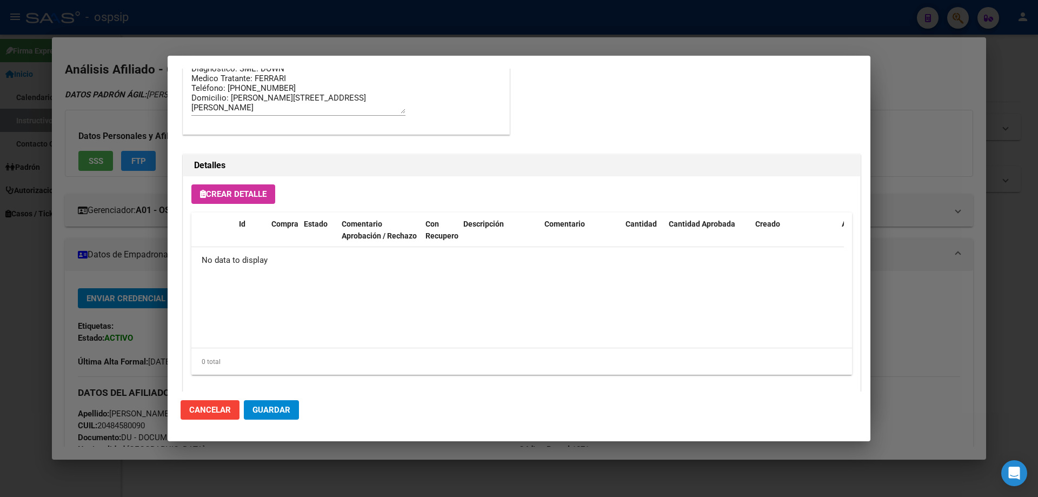
scroll to position [629, 0]
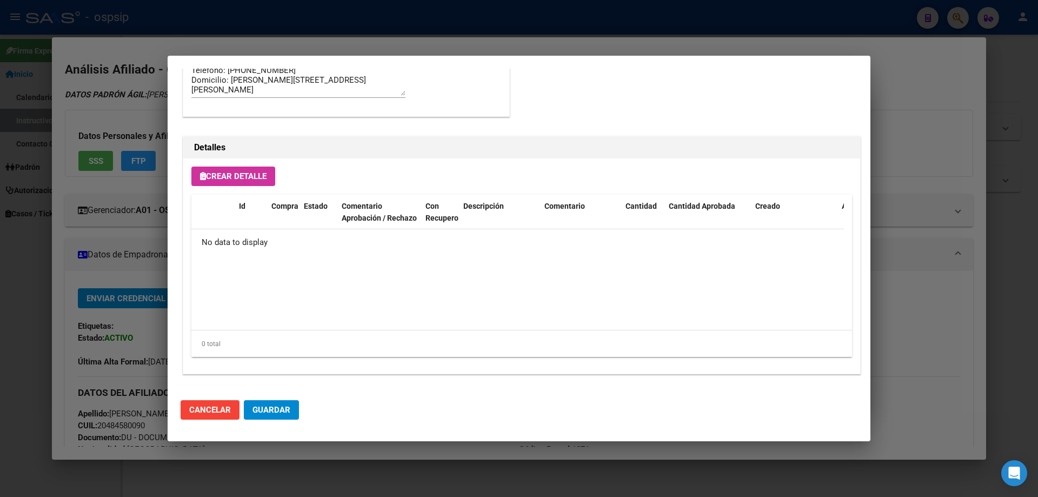
click at [249, 175] on span "Crear Detalle" at bounding box center [233, 176] width 67 height 10
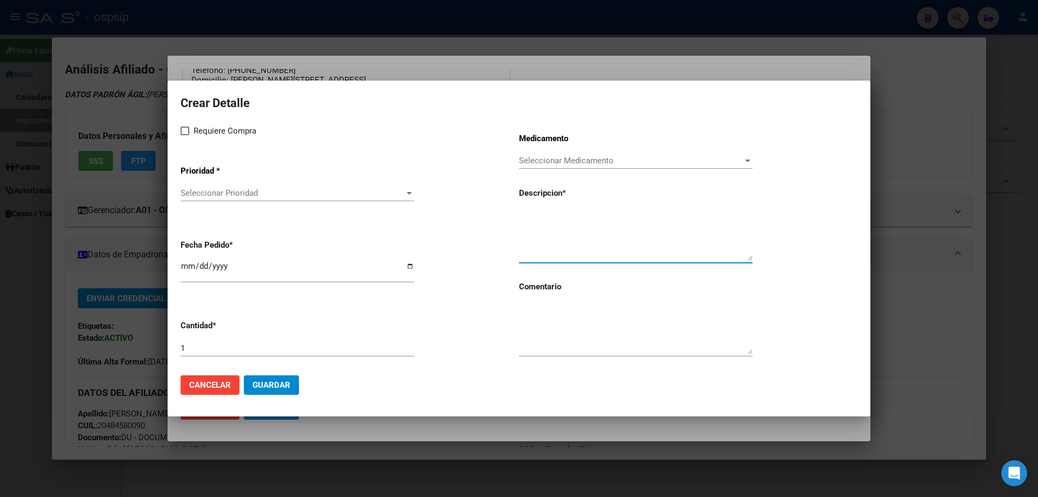
paste textarea "NUTRILON SIN LACTOSA LATA X350G"
type textarea "NUTRILON SIN LACTOSA LATA X350G"
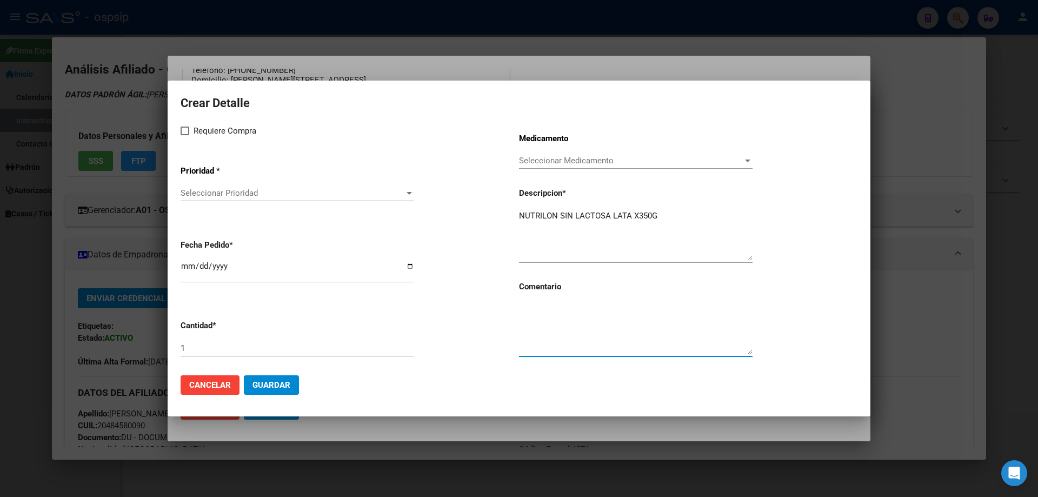
click at [555, 329] on textarea at bounding box center [636, 328] width 234 height 51
click at [188, 129] on span at bounding box center [185, 131] width 9 height 9
click at [185, 135] on input "Requiere Compra" at bounding box center [184, 135] width 1 height 1
checkbox input "true"
click at [210, 198] on span "Seleccionar Prioridad" at bounding box center [293, 193] width 224 height 10
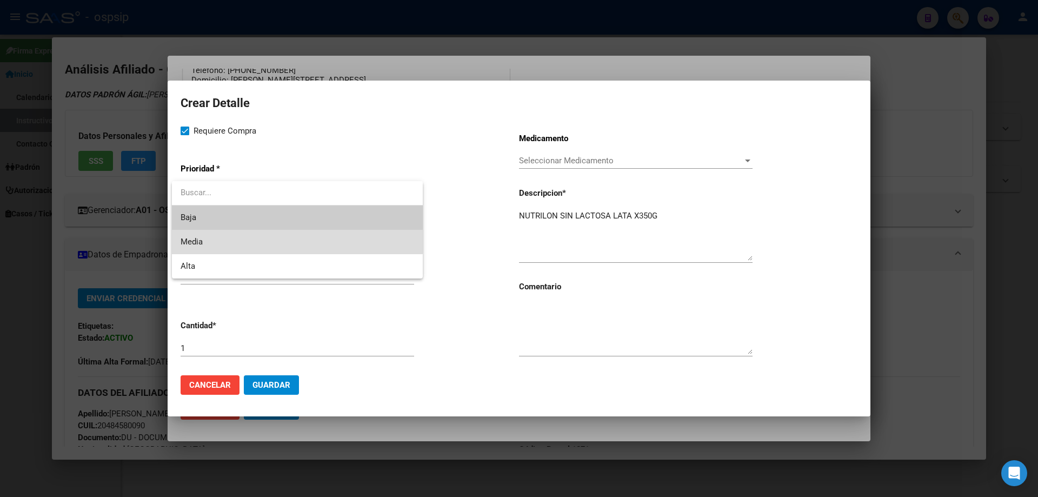
click at [218, 239] on span "Media" at bounding box center [298, 242] width 234 height 24
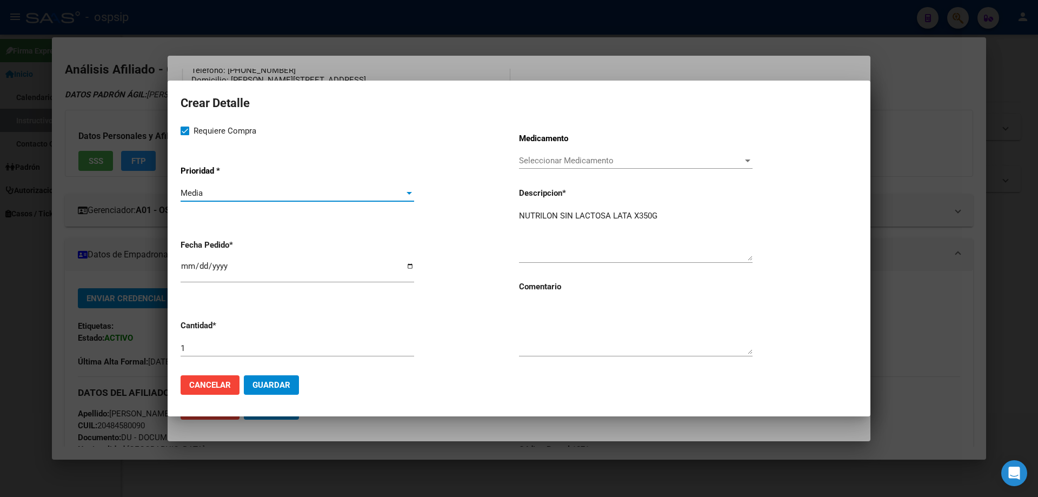
click at [518, 496] on div at bounding box center [519, 248] width 1038 height 497
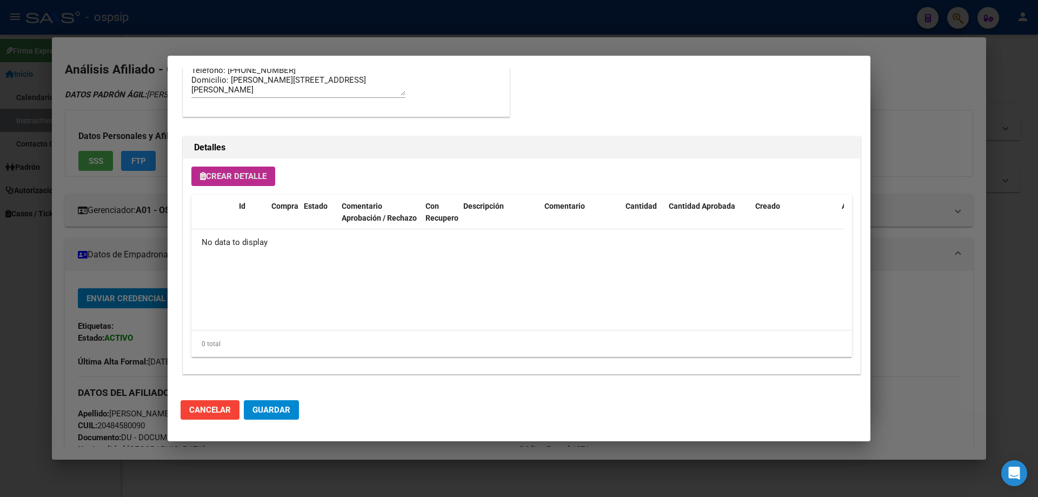
click at [239, 169] on button "Crear Detalle" at bounding box center [233, 176] width 84 height 19
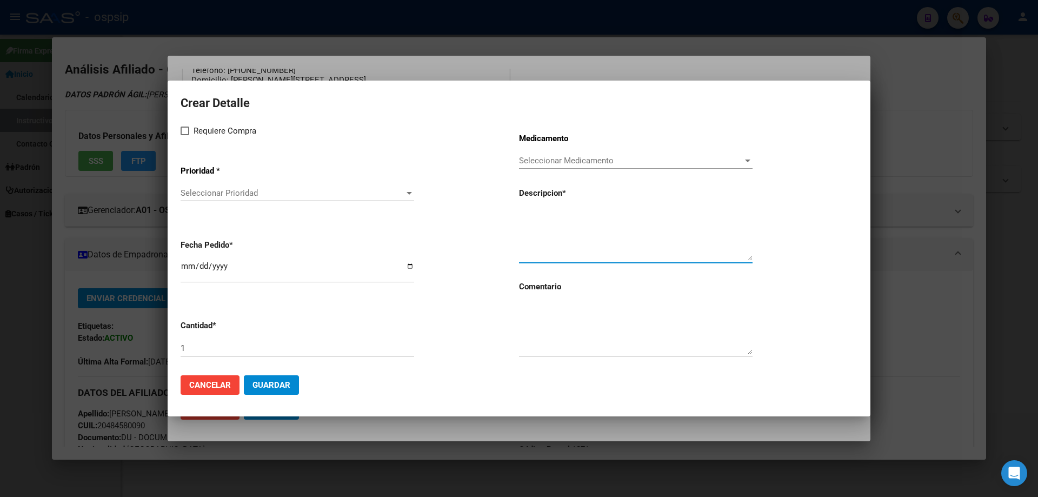
paste textarea "NUTRILON SIN LACTOSA LATA X350G"
type textarea "NUTRILON SIN LACTOSA LATA X350G"
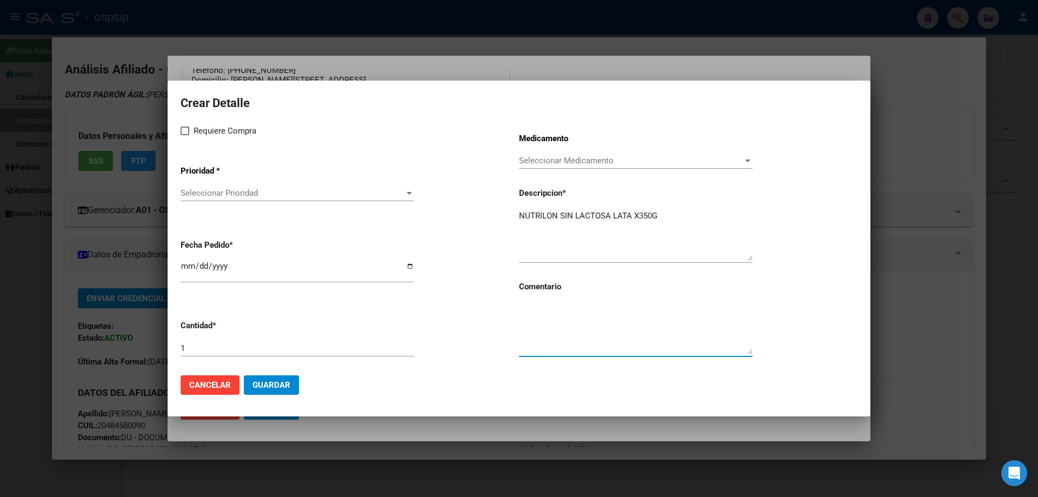
click at [563, 328] on textarea at bounding box center [636, 328] width 234 height 51
type textarea "RENOVACION BEST CARE"
click at [188, 131] on span at bounding box center [185, 131] width 9 height 9
click at [185, 135] on input "Requiere Compra" at bounding box center [184, 135] width 1 height 1
checkbox input "true"
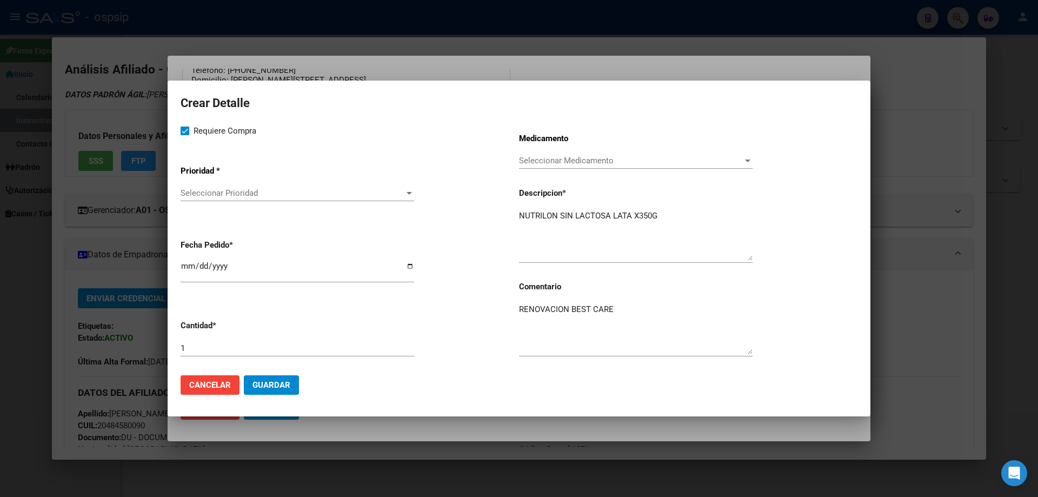
click at [213, 201] on div "Seleccionar Prioridad Seleccionar Prioridad" at bounding box center [298, 193] width 234 height 16
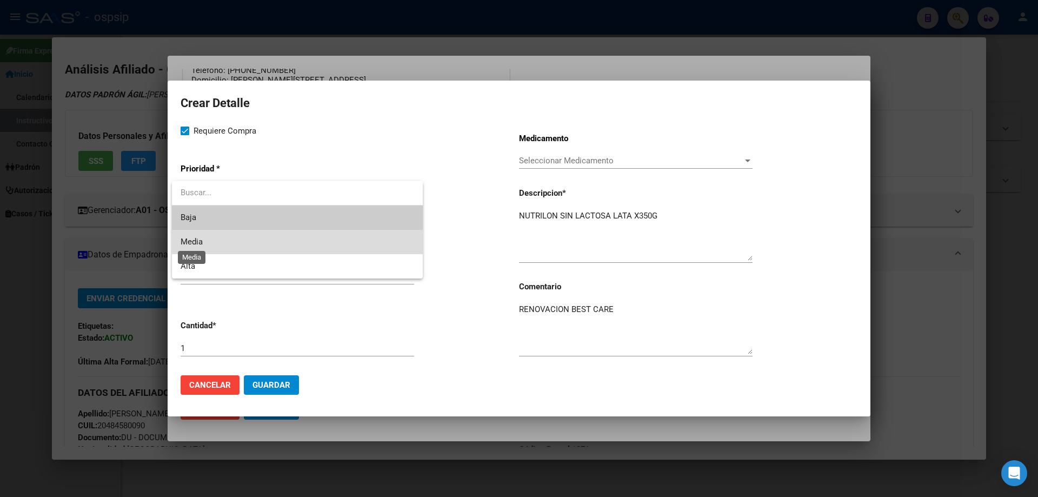
click at [202, 247] on span "Media" at bounding box center [192, 242] width 22 height 10
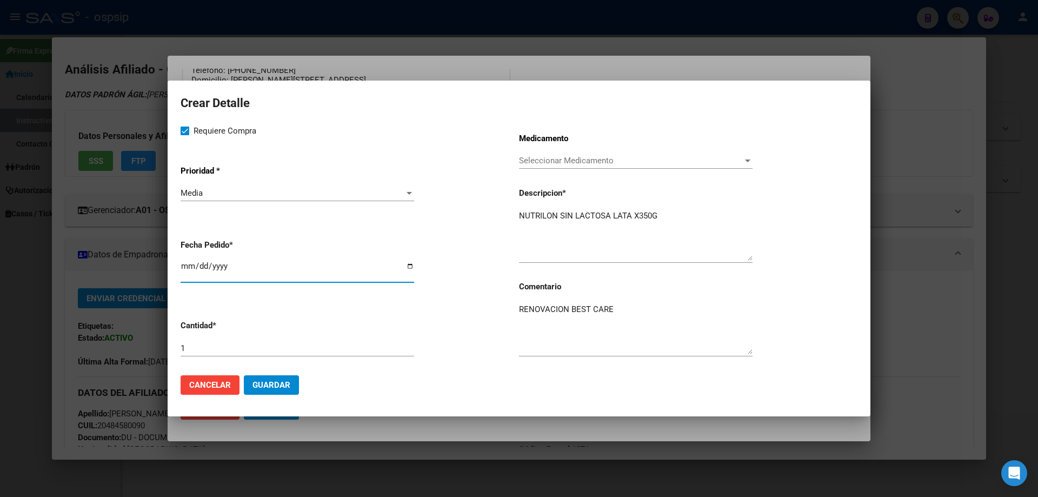
click at [188, 269] on input "[DATE]" at bounding box center [298, 270] width 234 height 17
type input "[DATE]"
click at [214, 353] on div "1" at bounding box center [298, 348] width 234 height 16
type input "6"
click at [282, 384] on span "Guardar" at bounding box center [272, 385] width 38 height 10
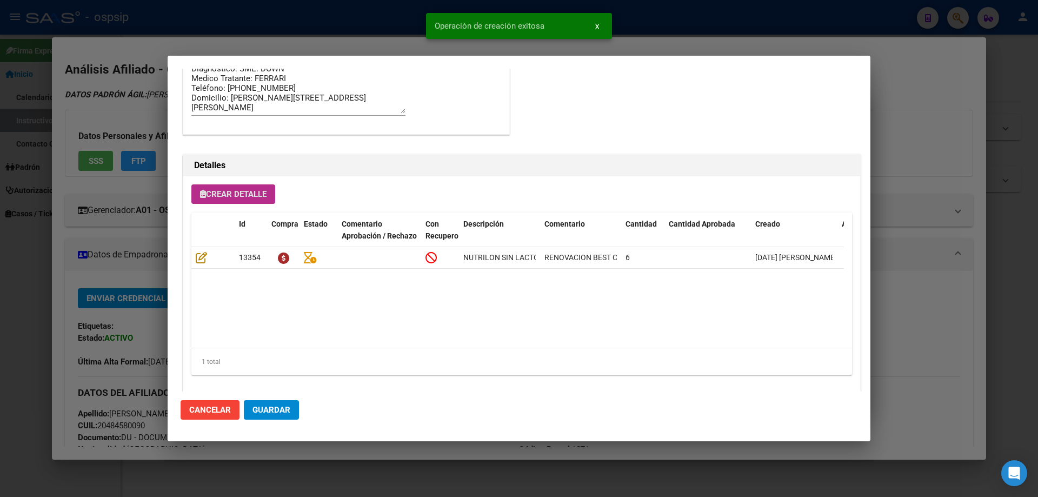
scroll to position [649, 0]
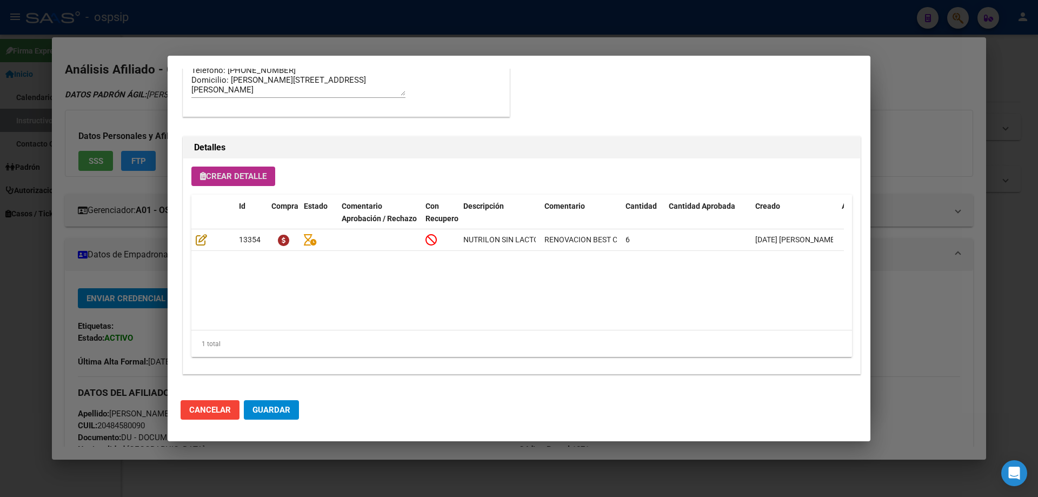
click at [249, 162] on div "Crear Detalle Id Compra Estado Comentario Aprobación / Rechazo Con Recupero Des…" at bounding box center [521, 265] width 677 height 215
click at [255, 180] on span "Crear Detalle" at bounding box center [233, 176] width 67 height 10
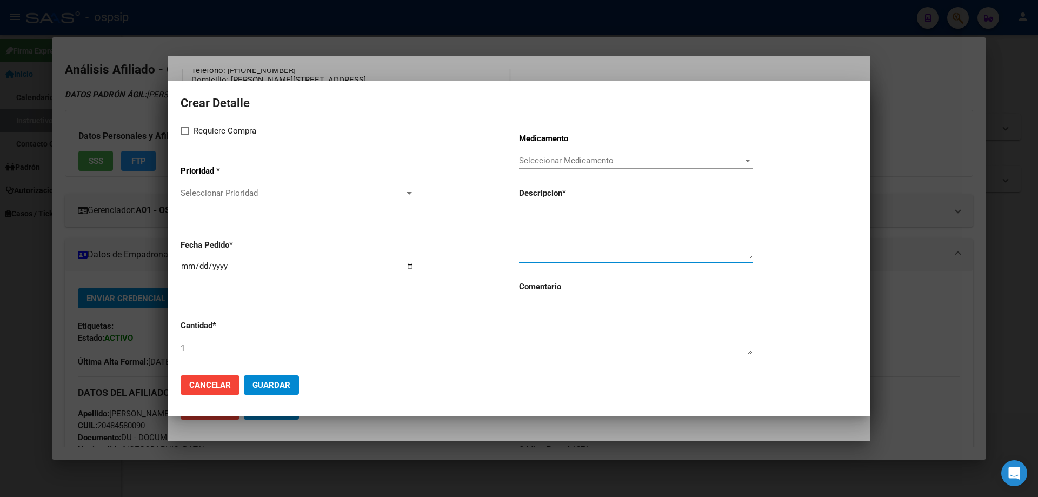
paste textarea "MODULO ORAL PEDIATRICO HASTA 600 KCAL"
type textarea "MODULO ORAL PEDIATRICO HASTA 600 KCAL"
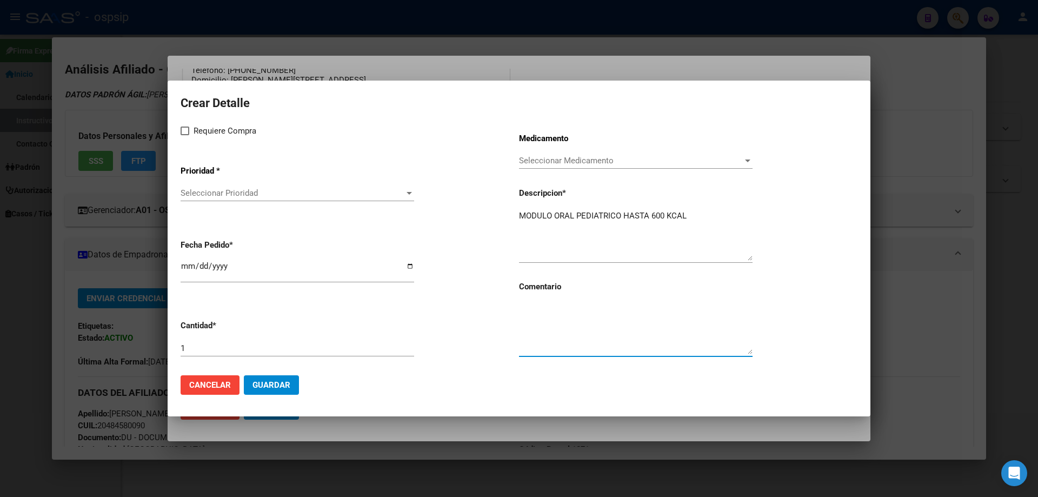
click at [542, 316] on textarea at bounding box center [636, 328] width 234 height 51
type textarea "RENOVACION BEST CARE"
click at [187, 131] on span at bounding box center [185, 131] width 9 height 9
click at [185, 135] on input "Requiere Compra" at bounding box center [184, 135] width 1 height 1
checkbox input "true"
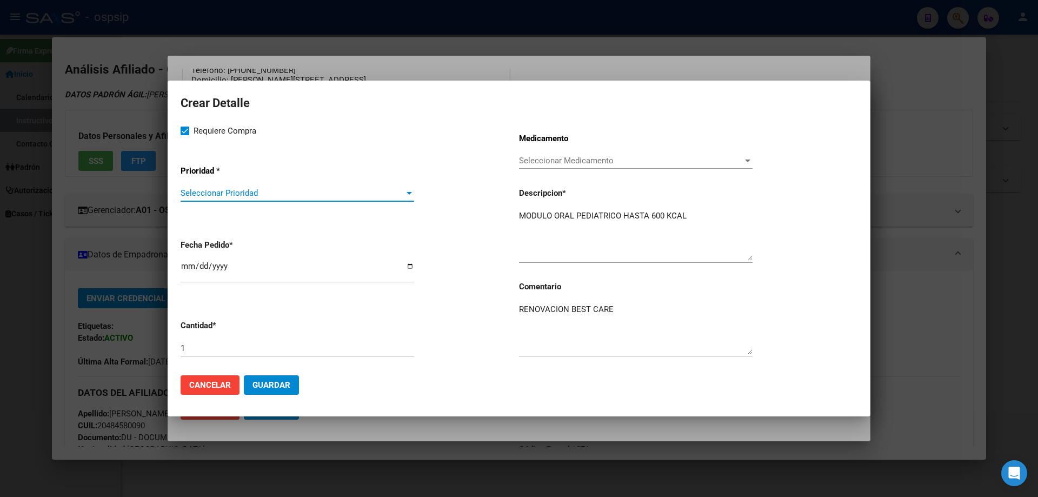
click at [207, 190] on span "Seleccionar Prioridad" at bounding box center [293, 193] width 224 height 10
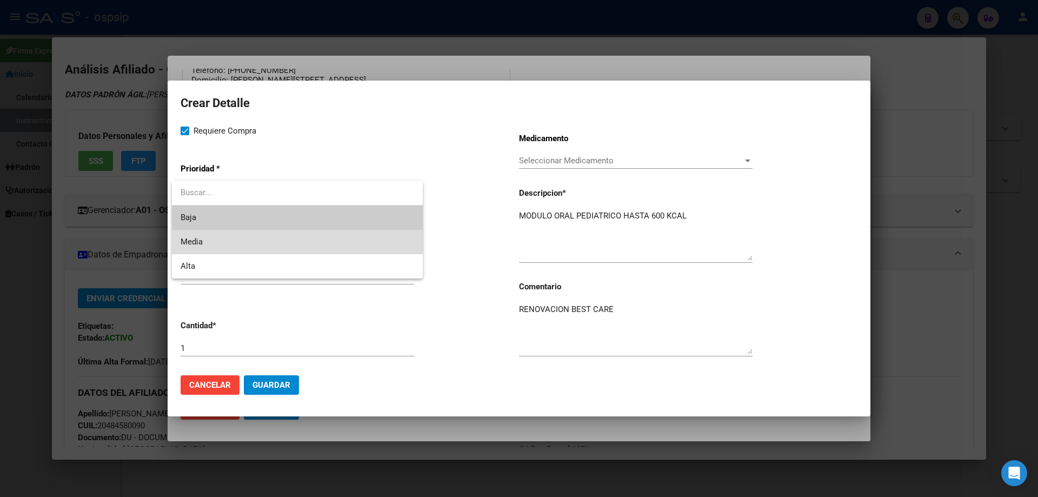
click at [209, 239] on span "Media" at bounding box center [298, 242] width 234 height 24
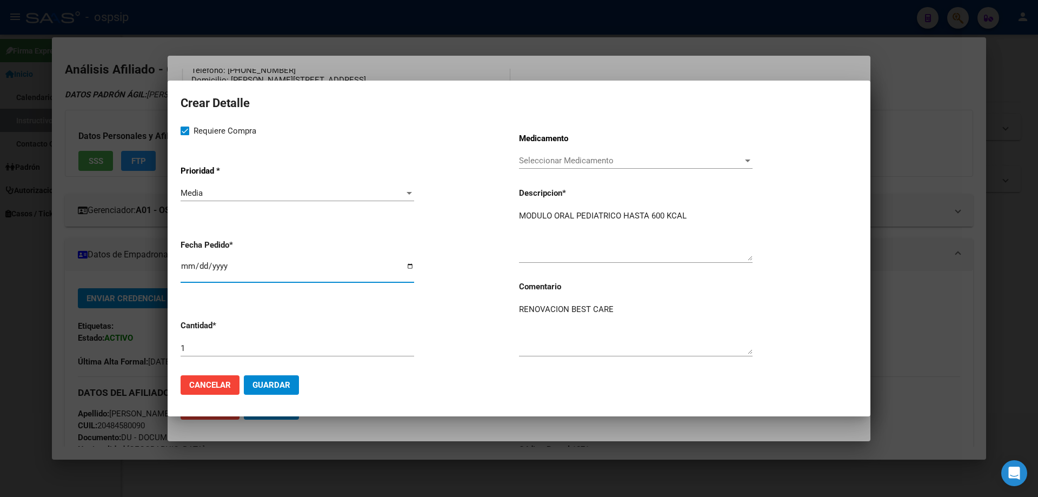
click at [183, 267] on input "[DATE]" at bounding box center [298, 270] width 234 height 17
type input "[DATE]"
click at [257, 388] on span "Guardar" at bounding box center [272, 385] width 38 height 10
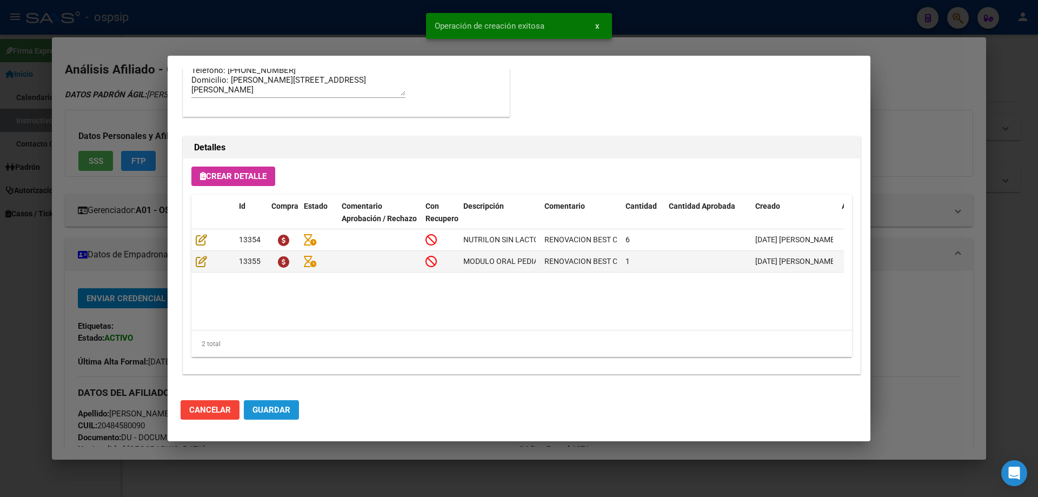
click at [270, 415] on span "Guardar" at bounding box center [272, 410] width 38 height 10
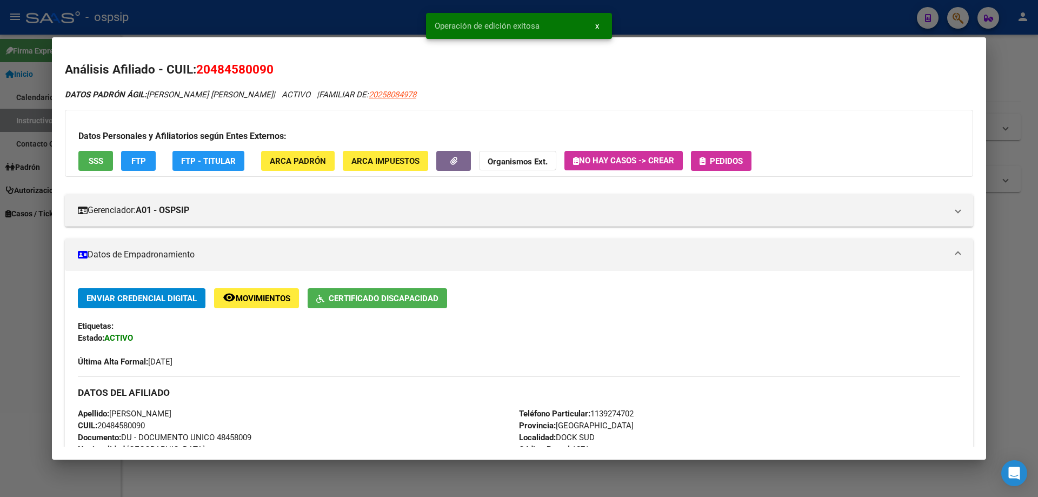
click at [718, 158] on span "Pedidos" at bounding box center [726, 161] width 33 height 10
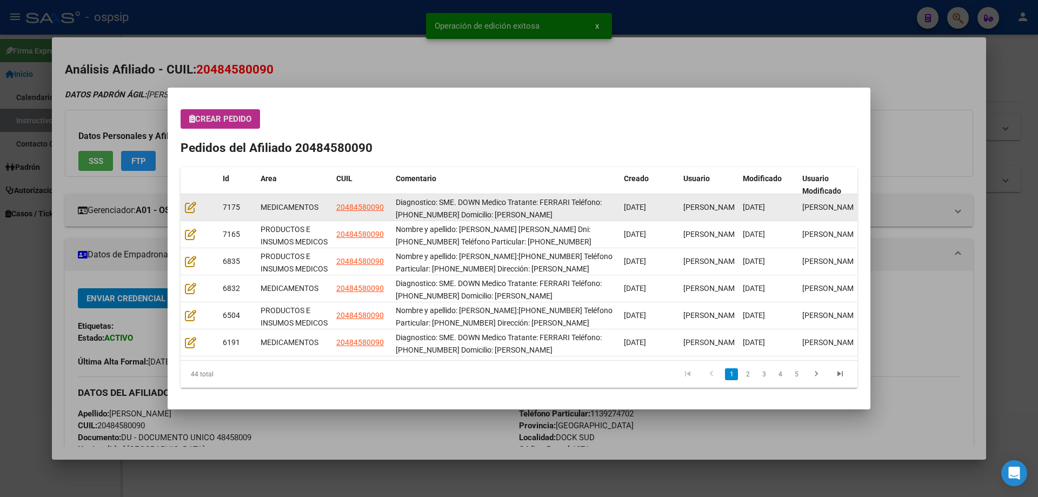
click at [182, 214] on datatable-body-cell at bounding box center [200, 207] width 38 height 27
click at [190, 214] on datatable-body-cell at bounding box center [200, 207] width 38 height 27
click at [189, 212] on icon at bounding box center [190, 207] width 11 height 12
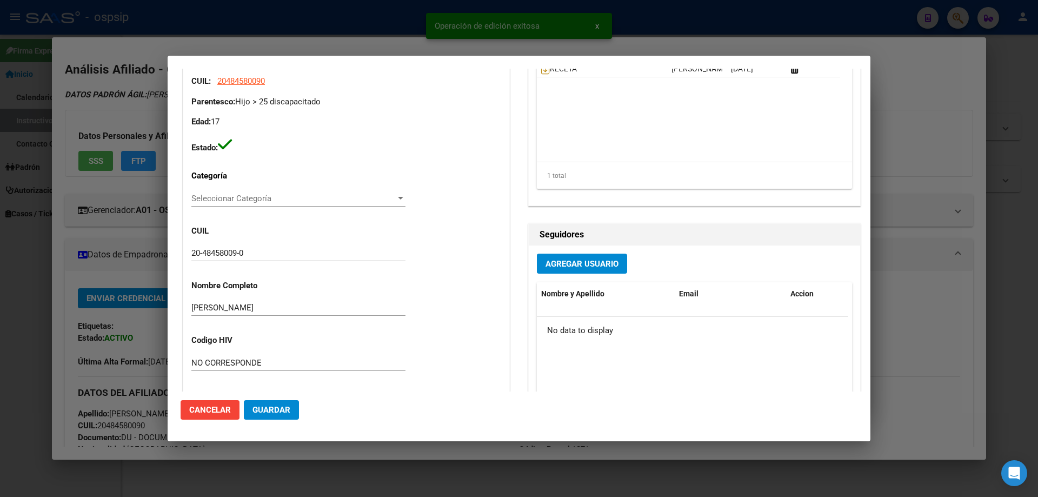
type input "[GEOGRAPHIC_DATA], [GEOGRAPHIC_DATA], [PERSON_NAME] 836"
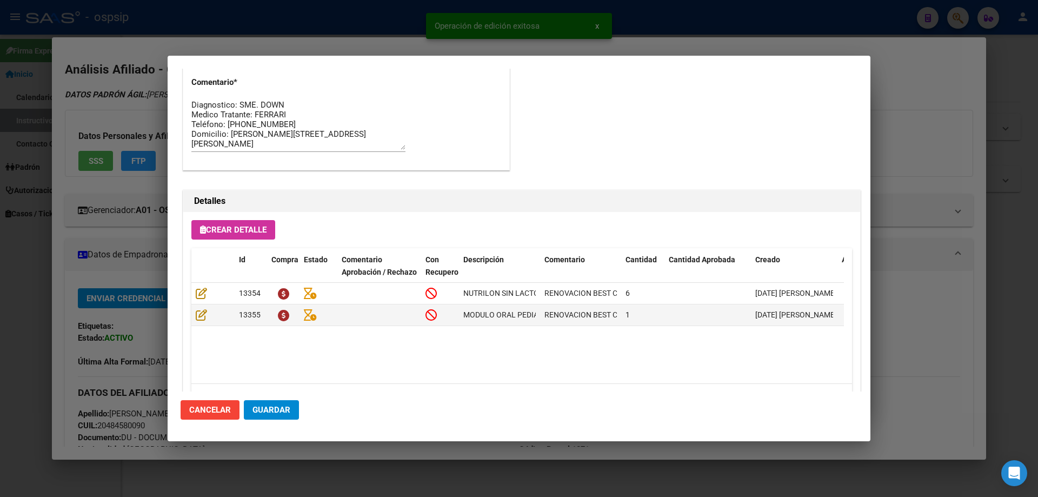
scroll to position [703, 0]
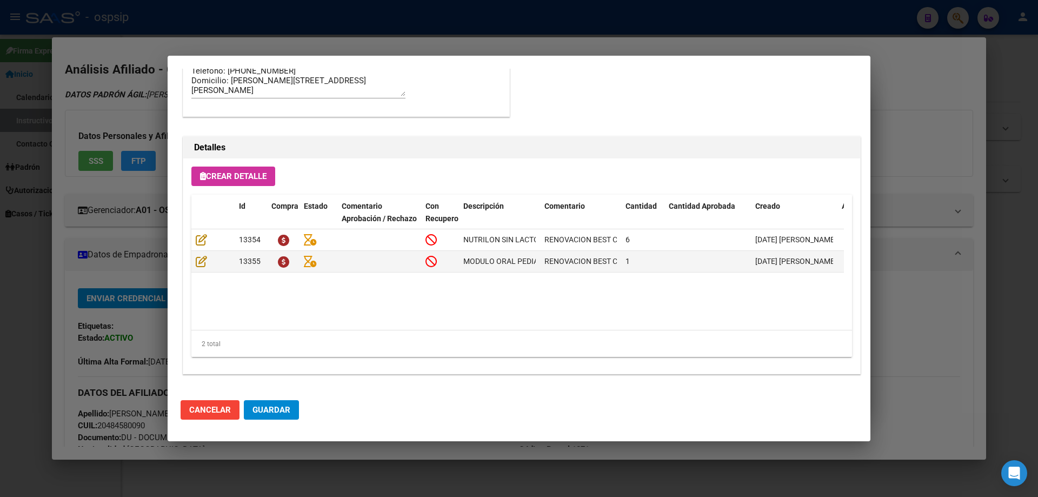
drag, startPoint x: 281, startPoint y: 409, endPoint x: 256, endPoint y: 338, distance: 75.4
click at [279, 409] on span "Guardar" at bounding box center [272, 410] width 38 height 10
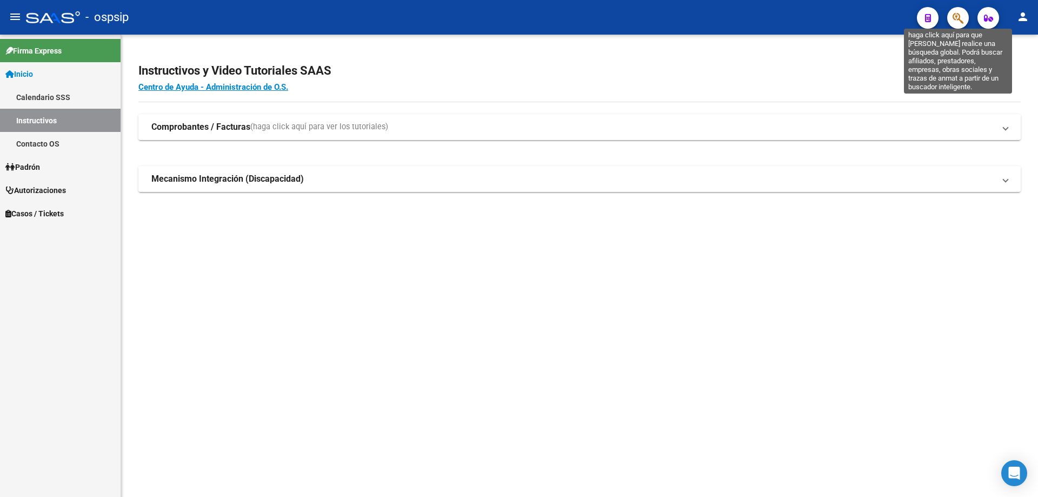
click at [956, 18] on icon "button" at bounding box center [958, 18] width 11 height 12
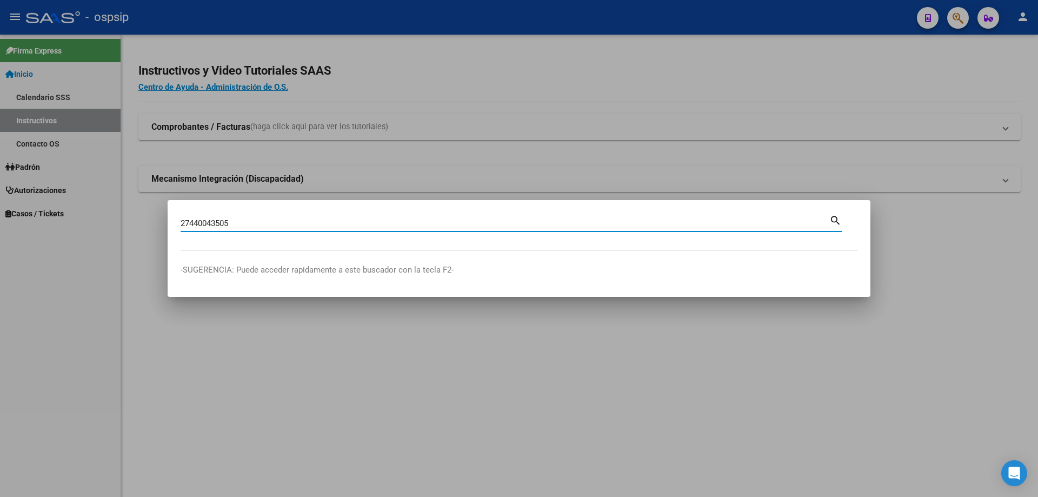
type input "27440043505"
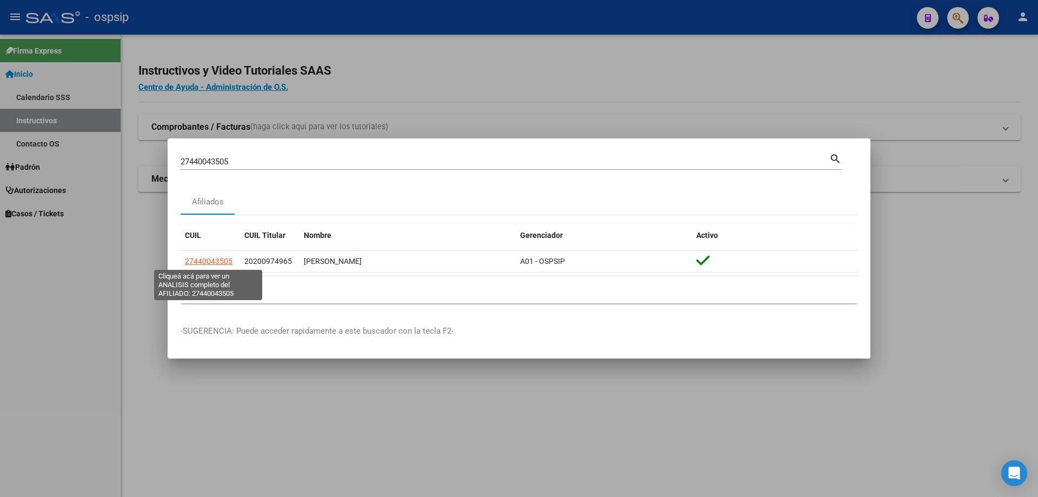
click at [206, 262] on span "27440043505" at bounding box center [209, 261] width 48 height 9
type textarea "27440043505"
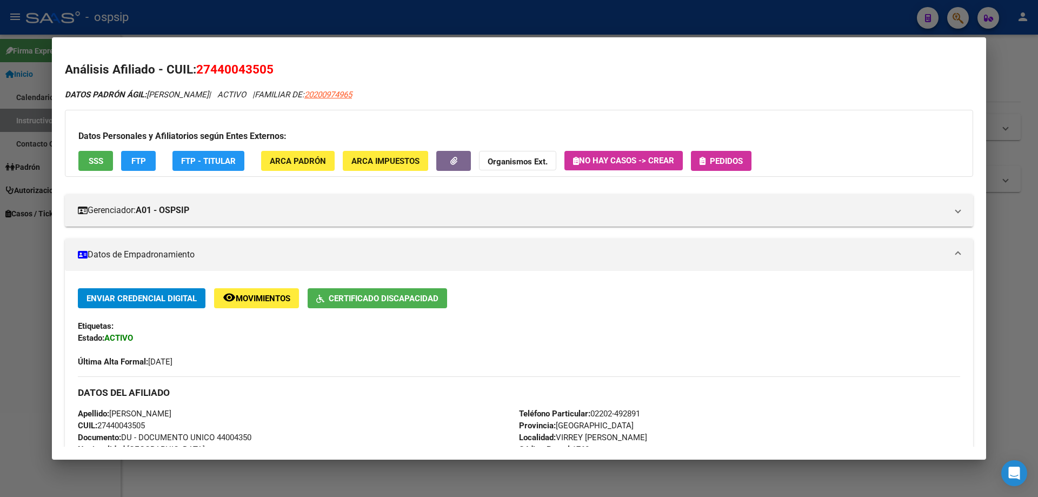
click at [736, 162] on span "Pedidos" at bounding box center [726, 161] width 33 height 10
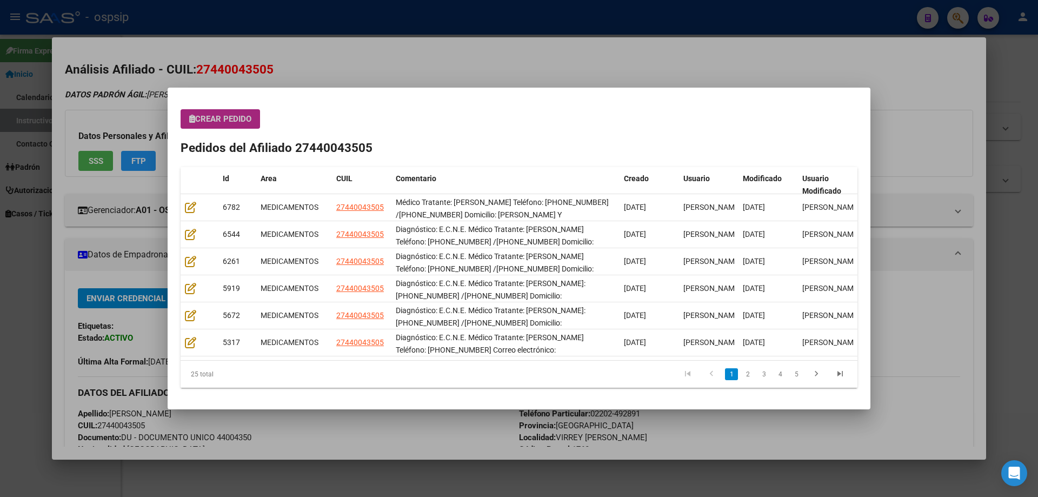
click at [217, 125] on button "Crear Pedido" at bounding box center [221, 118] width 80 height 19
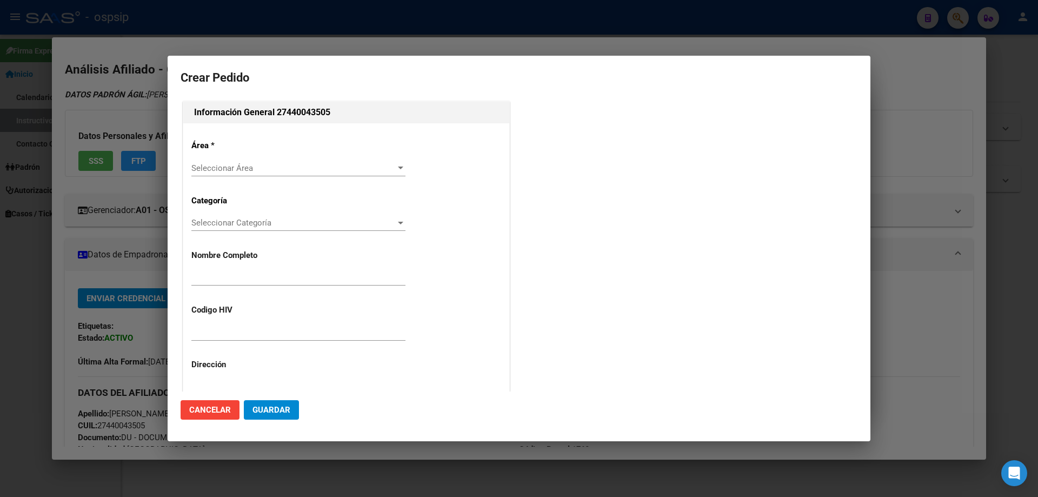
type input "[PERSON_NAME]"
type input "NO CORRESPONDE"
type input "[GEOGRAPHIC_DATA], VIRREY [PERSON_NAME] 1215, Piso: 0, Departamento: 0"
type input "Particular: 02202-492891"
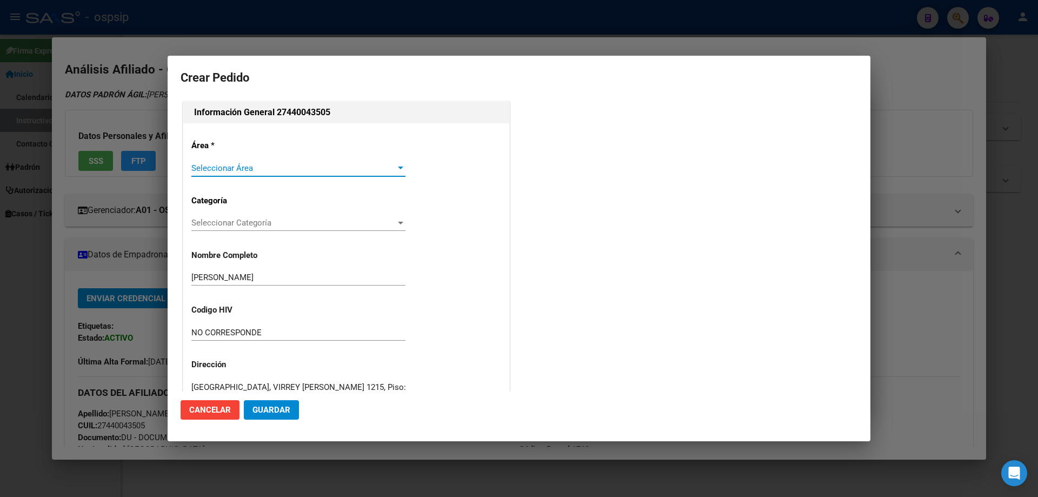
type input "[GEOGRAPHIC_DATA], VIRREY [PERSON_NAME], [PERSON_NAME] 1215"
click at [235, 171] on span "Seleccionar Área" at bounding box center [293, 168] width 204 height 10
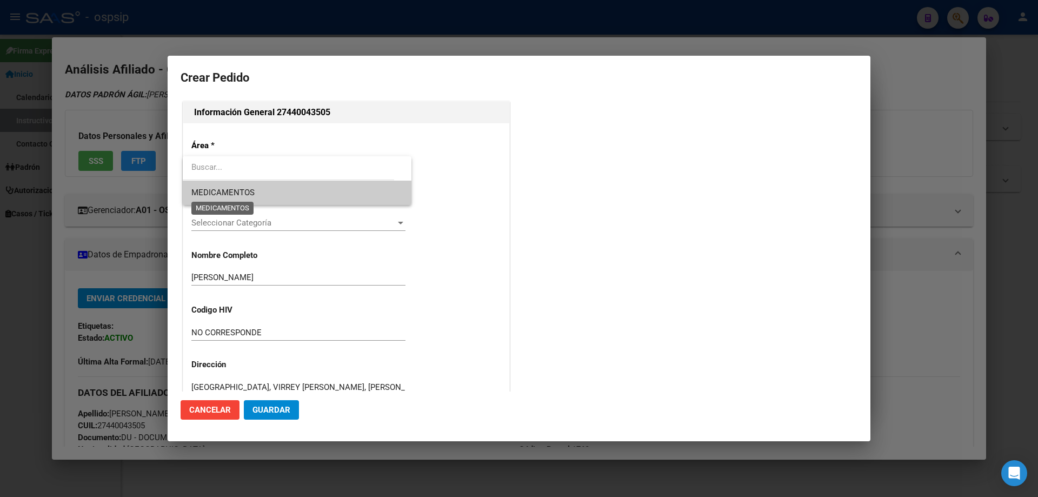
click at [226, 194] on span "MEDICAMENTOS" at bounding box center [222, 193] width 63 height 10
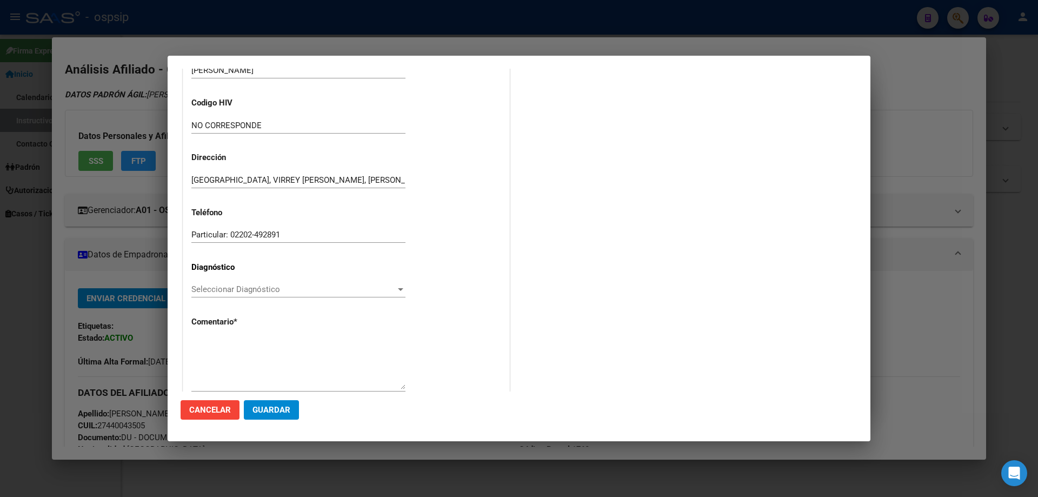
scroll to position [243, 0]
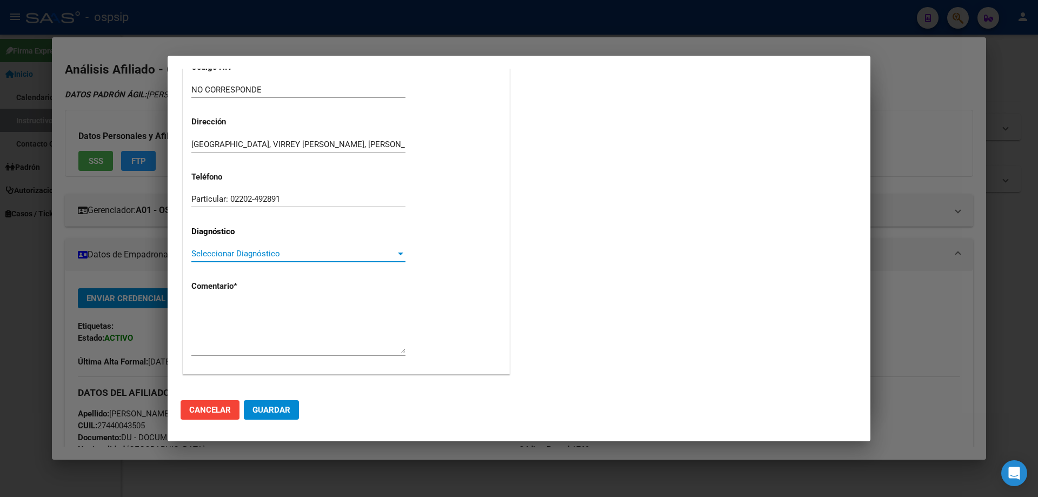
click at [218, 254] on span "Seleccionar Diagnóstico" at bounding box center [293, 254] width 204 height 10
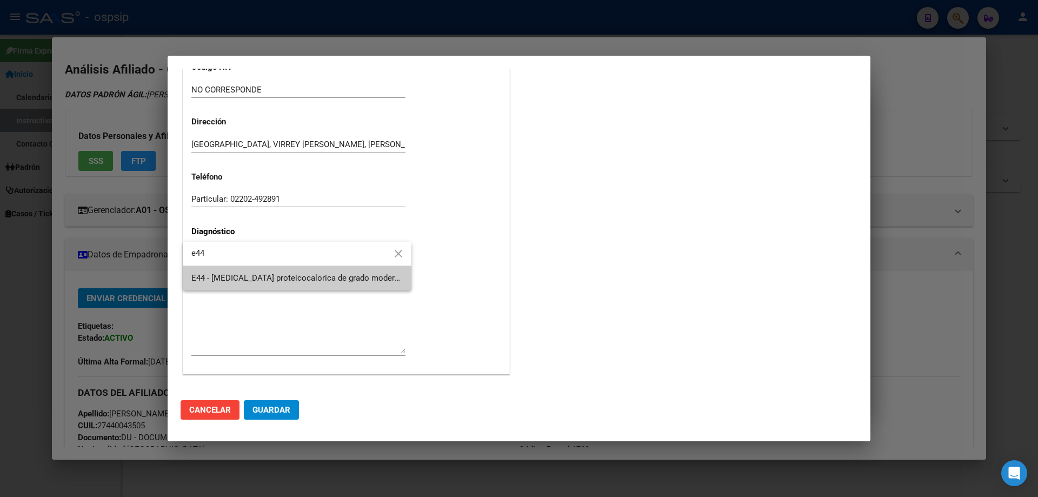
type input "e44"
click at [243, 274] on span "E44 - [MEDICAL_DATA] proteicocalorica de grado moderado y leve - [MEDICAL_DATA]…" at bounding box center [470, 278] width 559 height 10
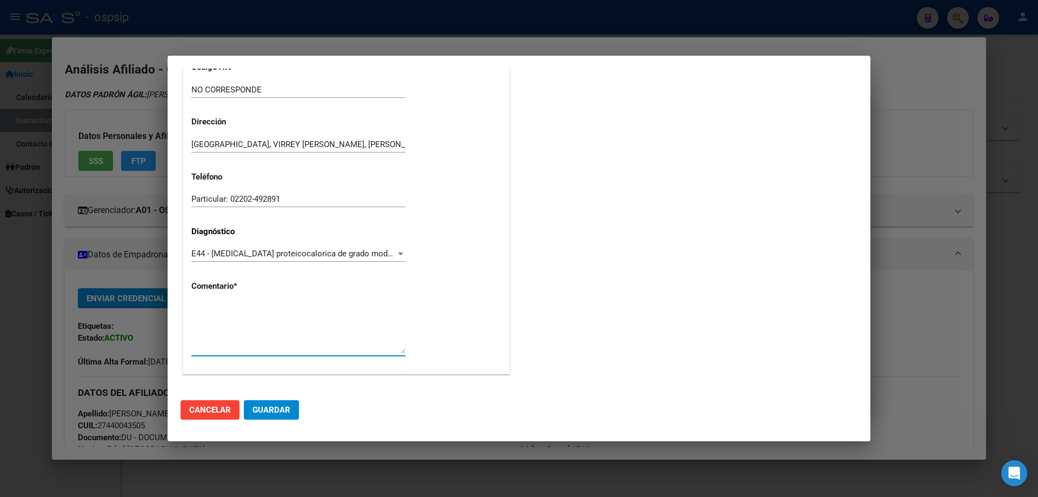
paste textarea "Médico Tratante: [PERSON_NAME] Teléfono: [PHONE_NUMBER] /[PHONE_NUMBER] Domicil…"
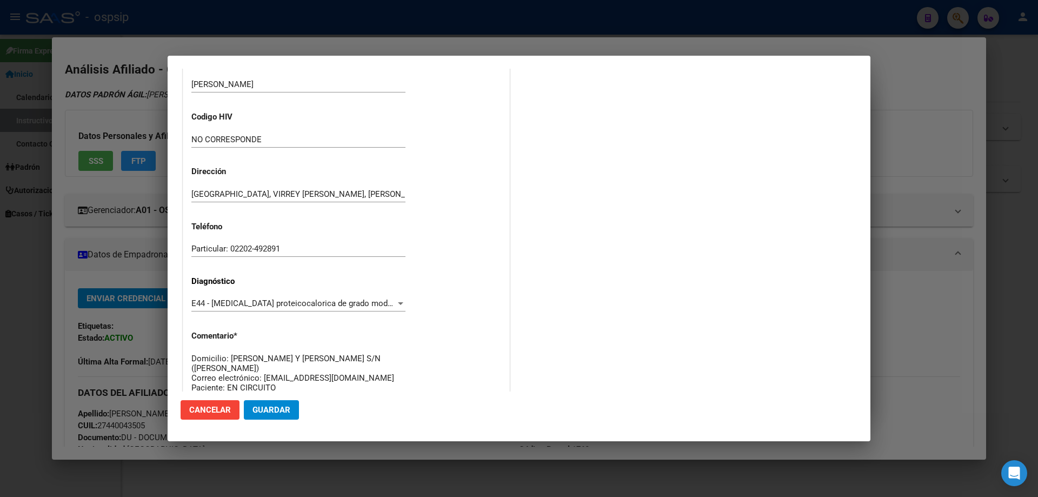
scroll to position [135, 0]
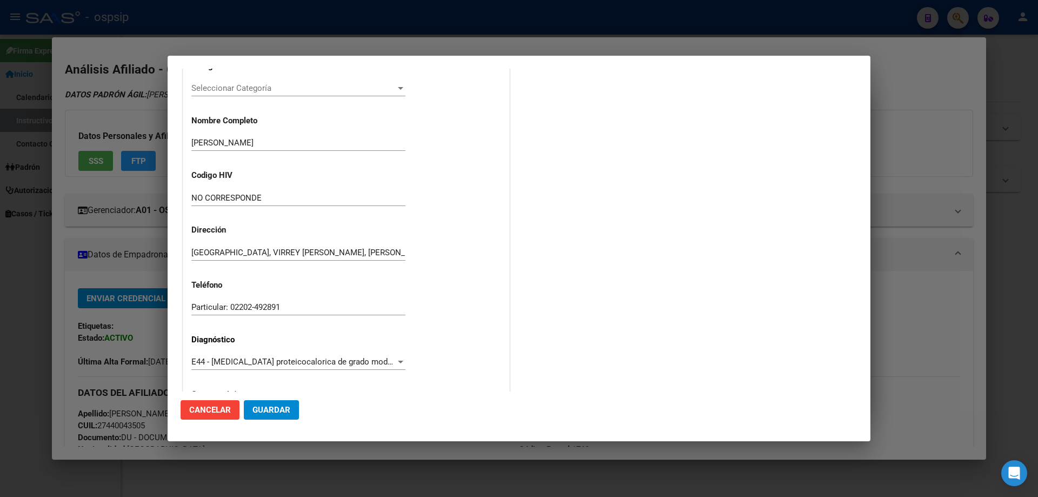
type textarea "Médico Tratante: [PERSON_NAME] Teléfono: [PHONE_NUMBER] /[PHONE_NUMBER] Domicil…"
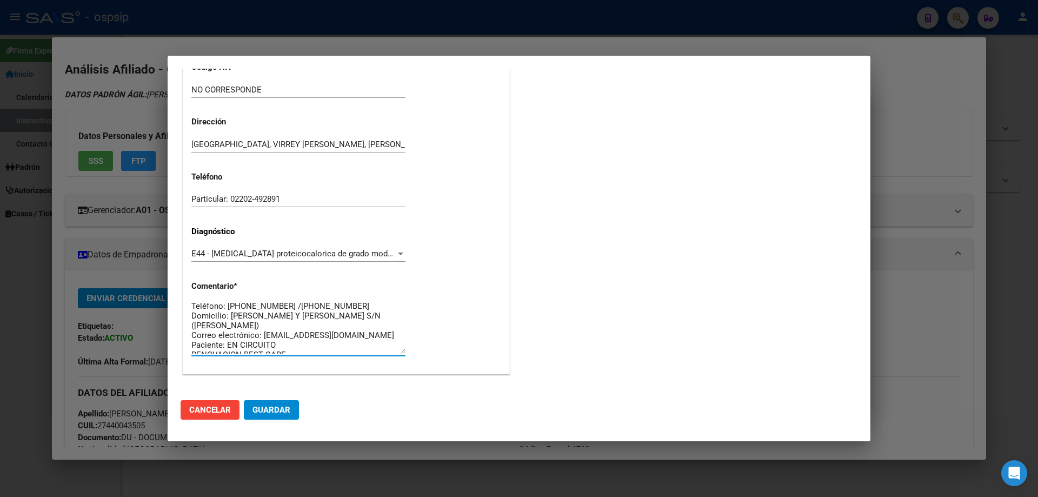
scroll to position [19, 0]
click at [280, 415] on span "Guardar" at bounding box center [272, 410] width 38 height 10
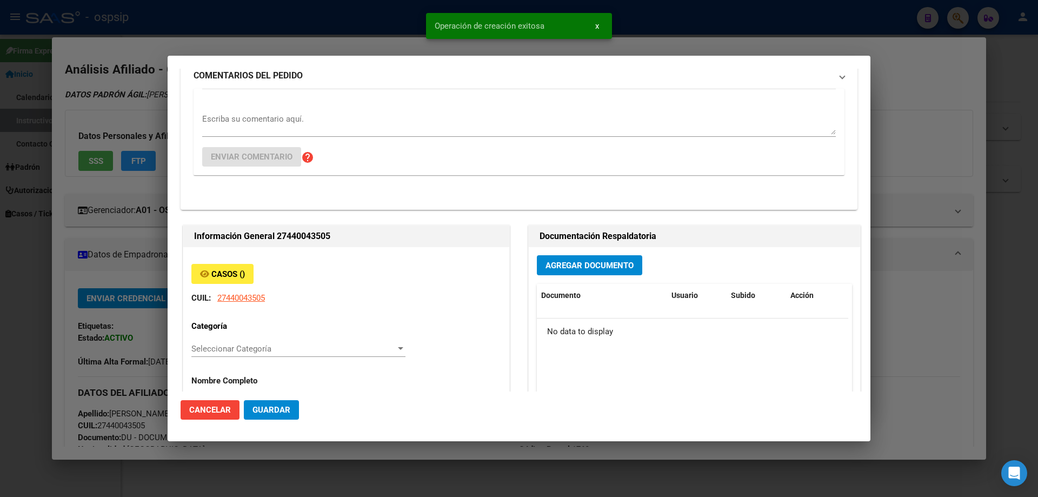
scroll to position [0, 0]
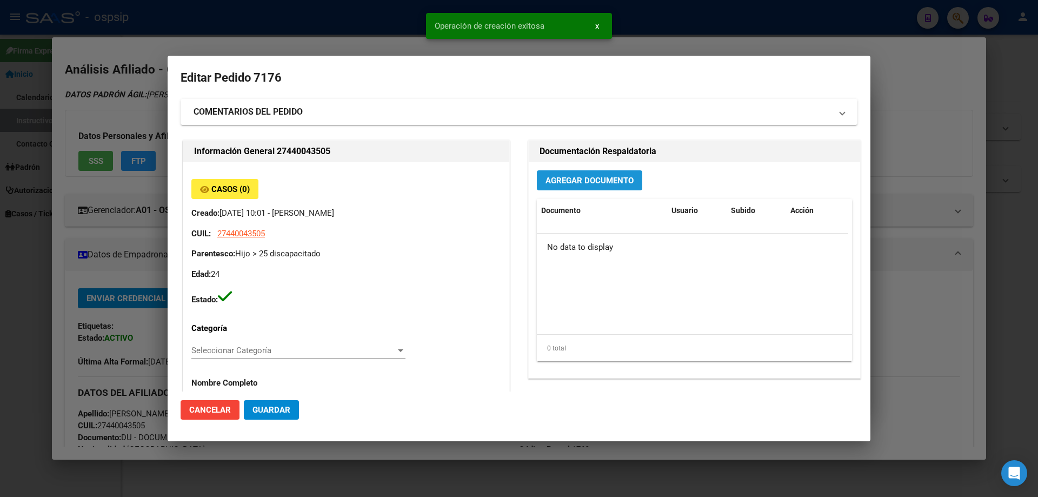
click at [566, 183] on span "Agregar Documento" at bounding box center [590, 181] width 88 height 10
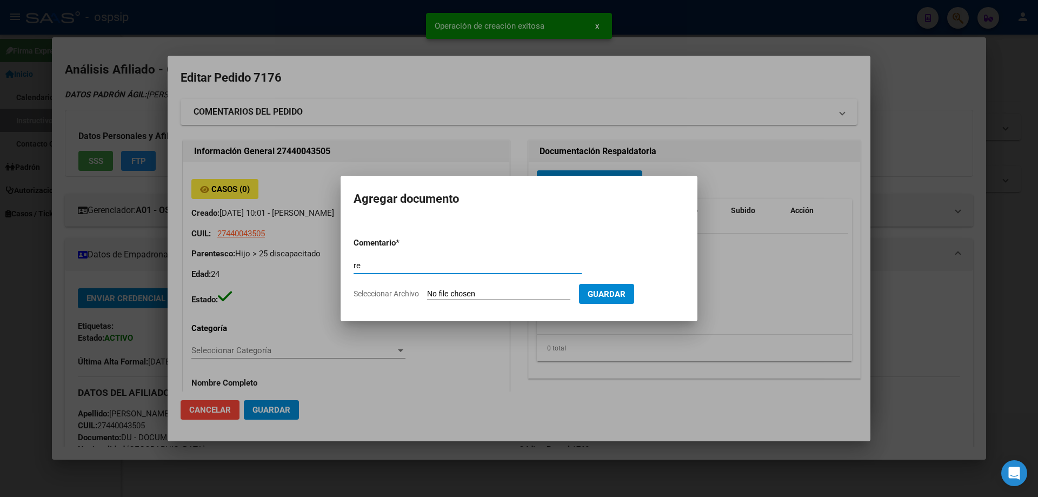
type input "r"
type input "RECETA"
click at [480, 288] on form "Comentario * RECETA Comentario Seleccionar Archivo Guardar" at bounding box center [519, 268] width 331 height 79
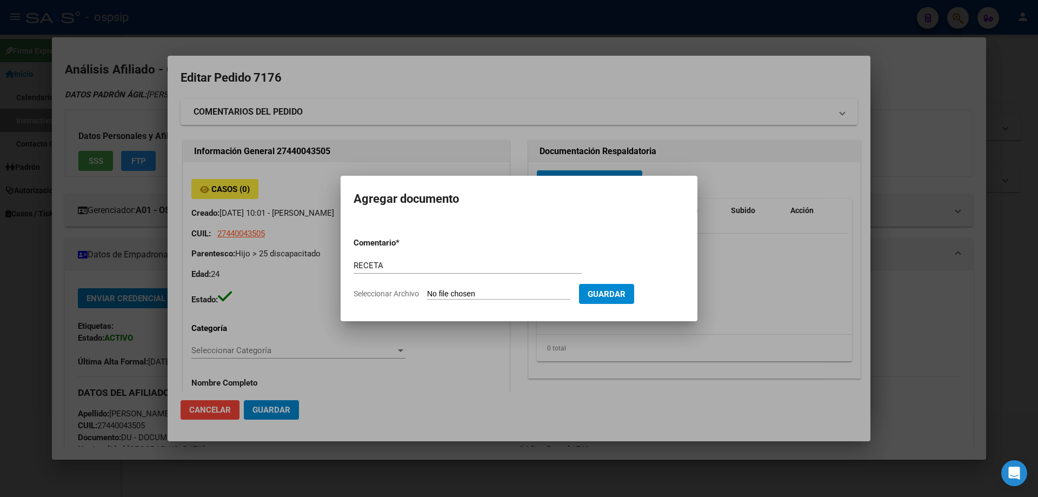
click at [481, 292] on input "Seleccionar Archivo" at bounding box center [498, 294] width 143 height 10
type input "C:\fakepath\1000811118.jpg"
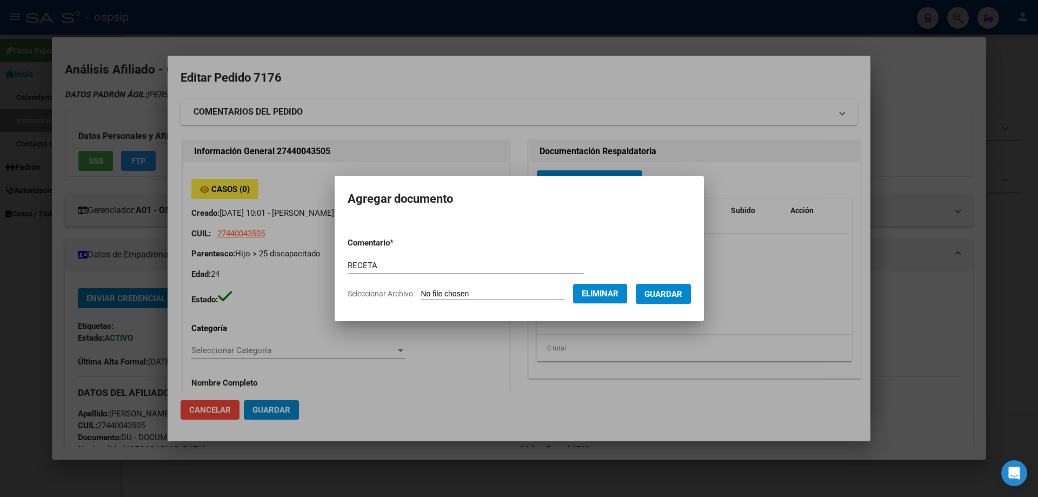
click at [670, 301] on button "Guardar" at bounding box center [663, 294] width 55 height 20
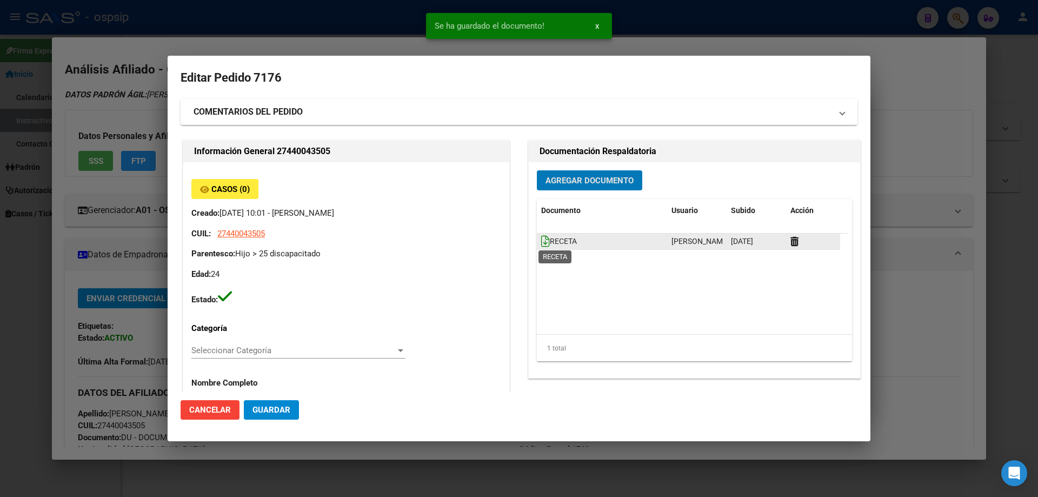
click at [541, 242] on icon at bounding box center [545, 241] width 9 height 12
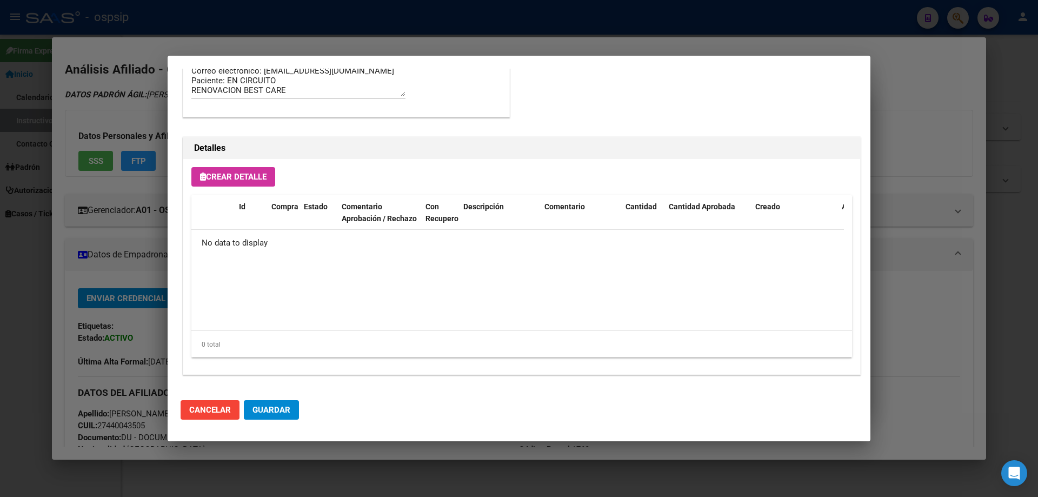
scroll to position [629, 0]
click at [252, 177] on span "Crear Detalle" at bounding box center [233, 176] width 67 height 10
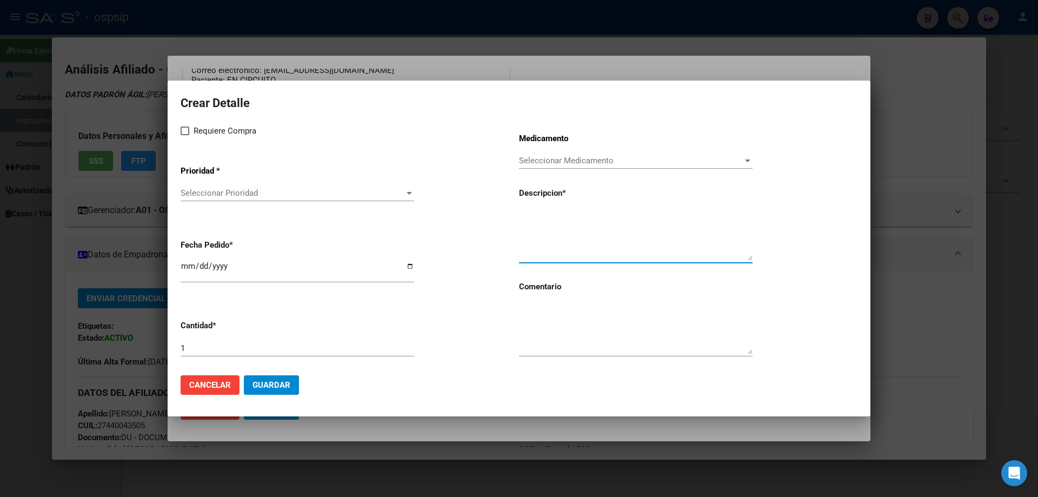
paste textarea "MODULO ORAL 1200 KAL ADULTO"
type textarea "MODULO ORAL 1200 KAL ADULTO"
click at [547, 338] on textarea at bounding box center [636, 328] width 234 height 51
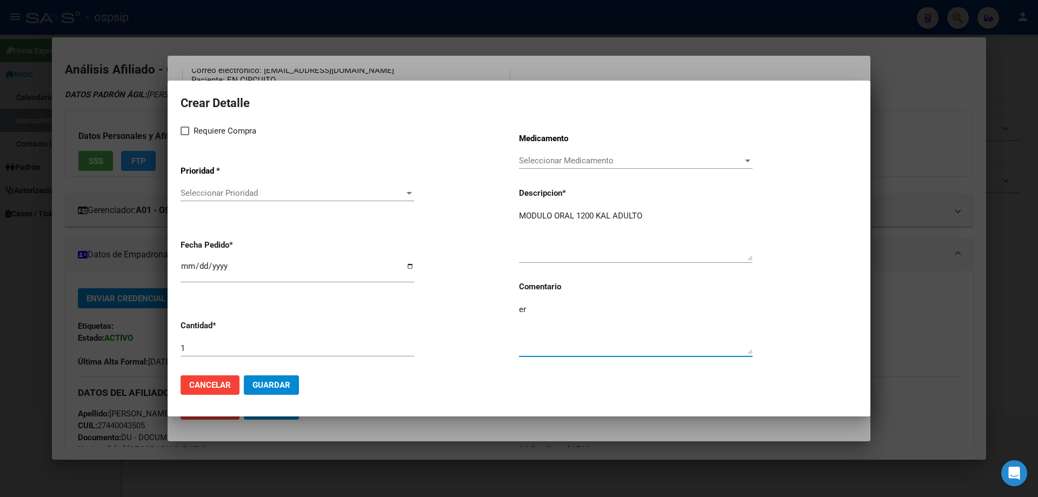
type textarea "e"
type textarea "RENOVACION BEST CARE"
click at [175, 131] on mat-dialog-content "Crear Detalle Requiere Compra Prioridad * Seleccionar Prioridad Seleccionar Pri…" at bounding box center [519, 230] width 703 height 273
click at [182, 134] on span at bounding box center [185, 131] width 9 height 9
click at [184, 135] on input "Requiere Compra" at bounding box center [184, 135] width 1 height 1
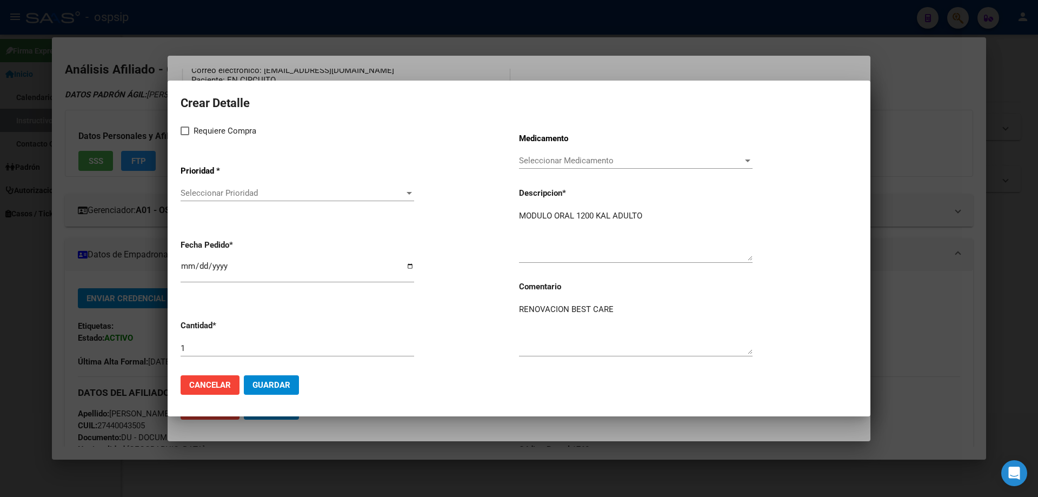
checkbox input "true"
click at [206, 195] on span "Seleccionar Prioridad" at bounding box center [293, 193] width 224 height 10
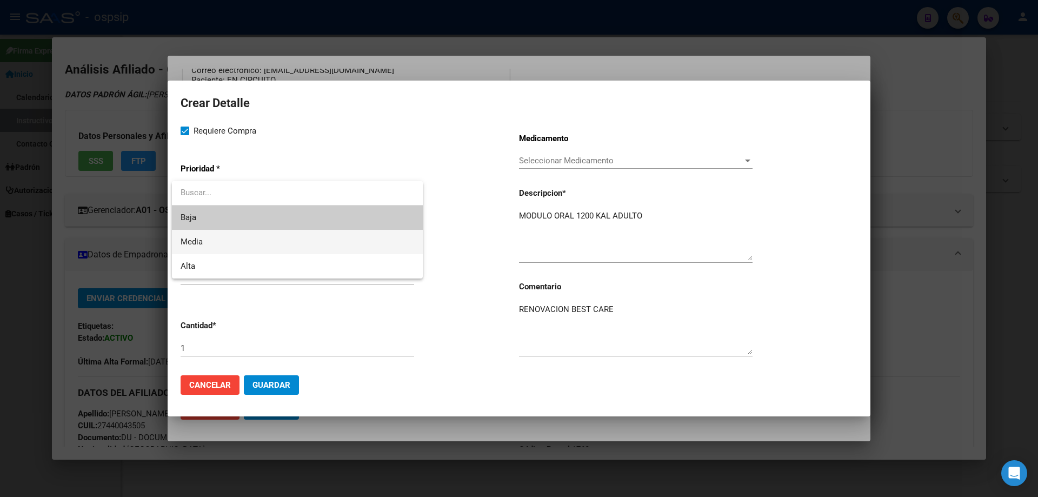
click at [222, 246] on span "Media" at bounding box center [298, 242] width 234 height 24
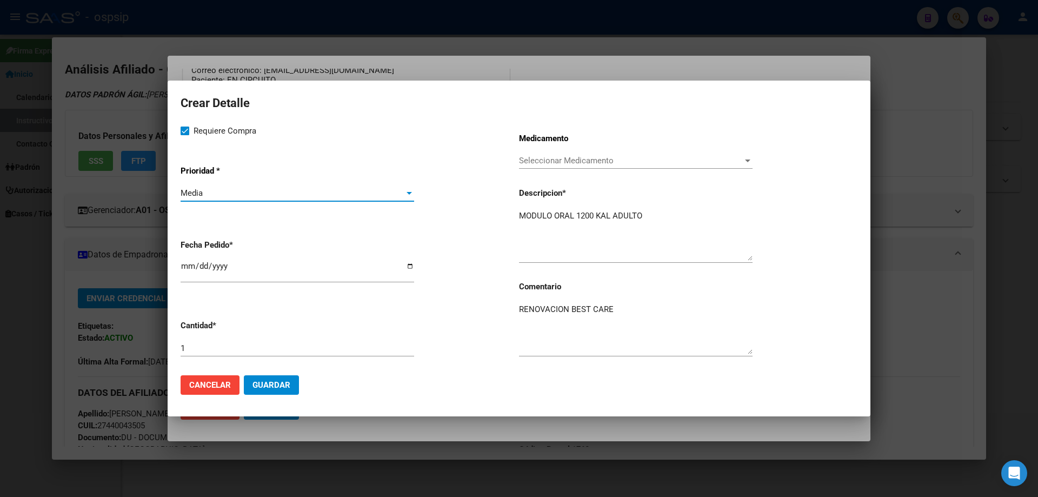
click at [186, 263] on input "[DATE]" at bounding box center [298, 270] width 234 height 17
type input "[DATE]"
click at [279, 392] on button "Guardar" at bounding box center [271, 384] width 55 height 19
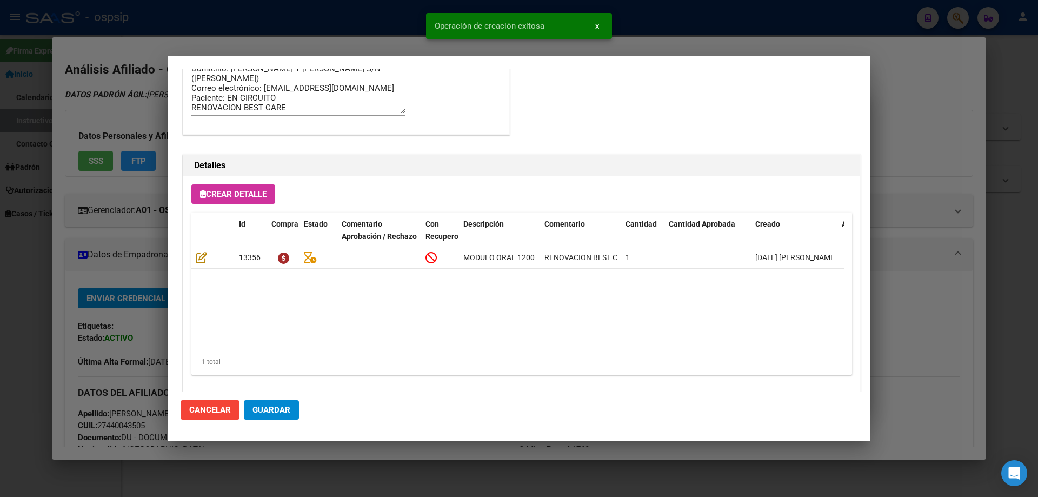
scroll to position [649, 0]
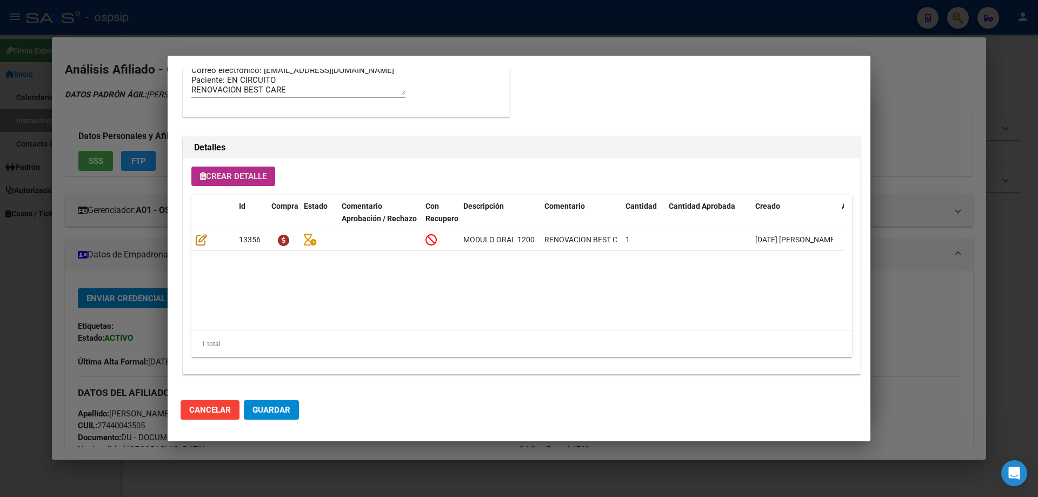
click at [259, 184] on button "Crear Detalle" at bounding box center [233, 176] width 84 height 19
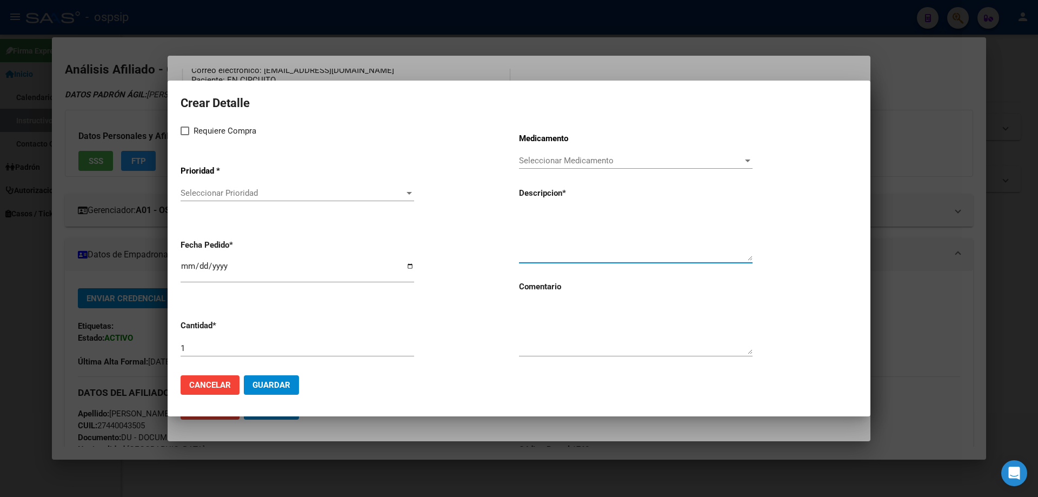
paste textarea "FORTISIP VAINILLA X 220 ML"
type textarea "FORTISIP VAINILLA X 220 ML"
click at [557, 339] on textarea at bounding box center [636, 328] width 234 height 51
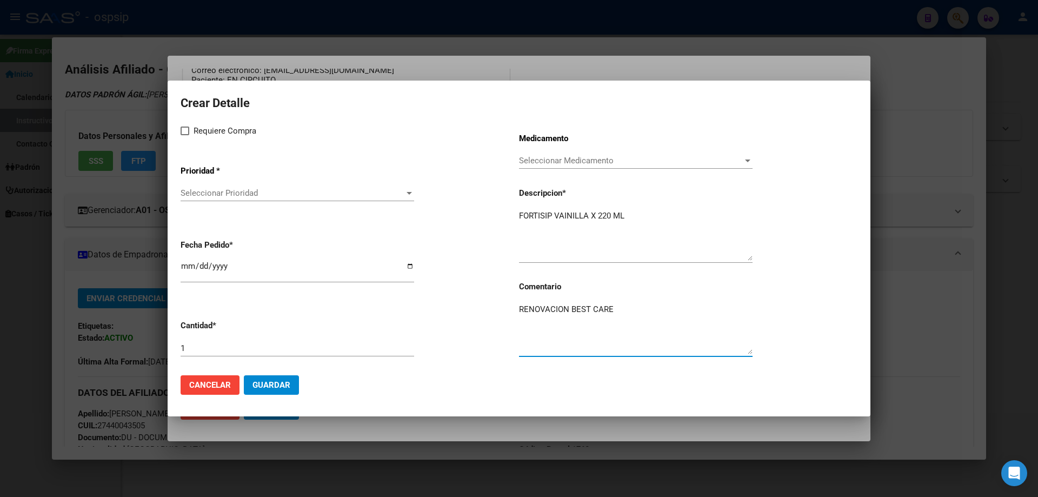
type textarea "RENOVACION BEST CARE"
click at [239, 345] on input "1" at bounding box center [298, 348] width 234 height 10
type input "120"
click at [186, 133] on span at bounding box center [185, 131] width 9 height 9
click at [185, 135] on input "Requiere Compra" at bounding box center [184, 135] width 1 height 1
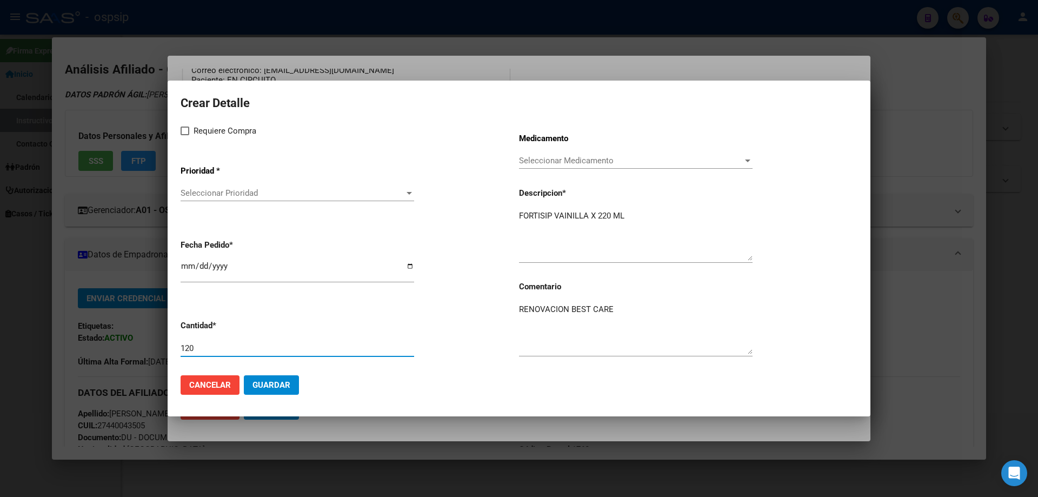
checkbox input "true"
click at [213, 191] on span "Seleccionar Prioridad" at bounding box center [293, 193] width 224 height 10
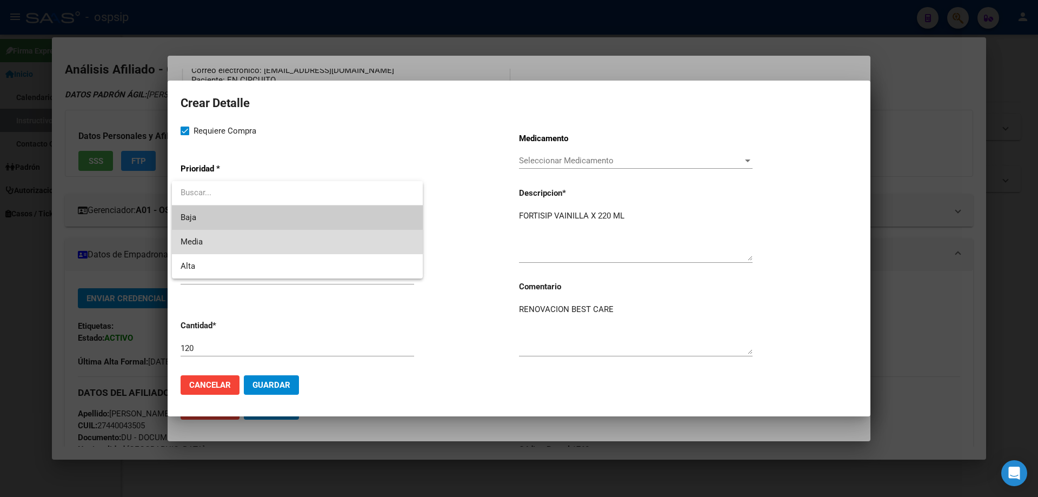
click at [204, 244] on span "Media" at bounding box center [298, 242] width 234 height 24
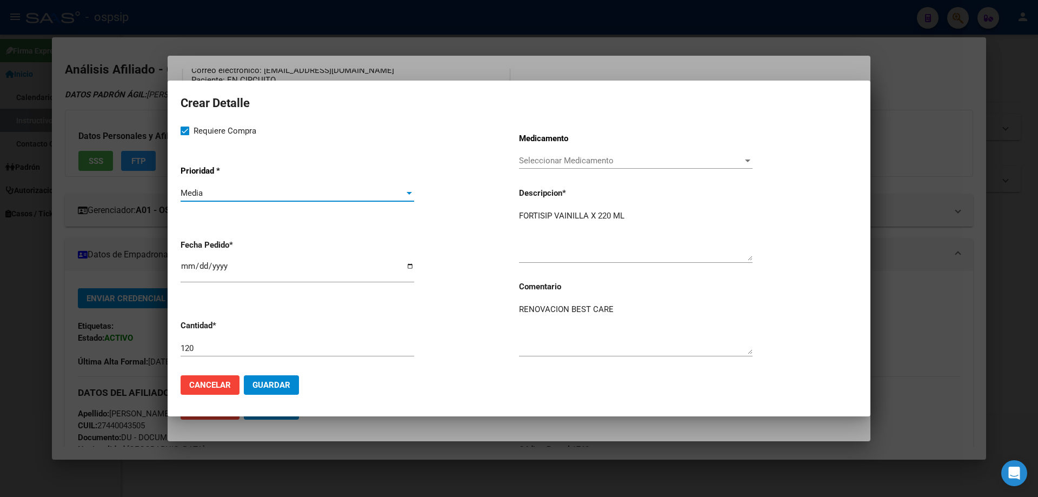
click at [183, 266] on input "[DATE]" at bounding box center [298, 270] width 234 height 17
type input "[DATE]"
click at [274, 394] on button "Guardar" at bounding box center [271, 384] width 55 height 19
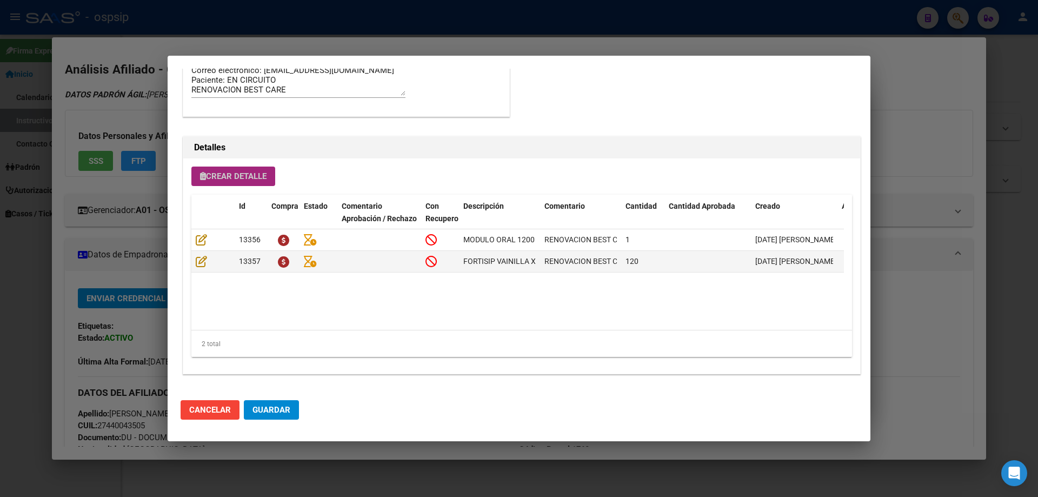
click at [228, 170] on button "Crear Detalle" at bounding box center [233, 176] width 84 height 19
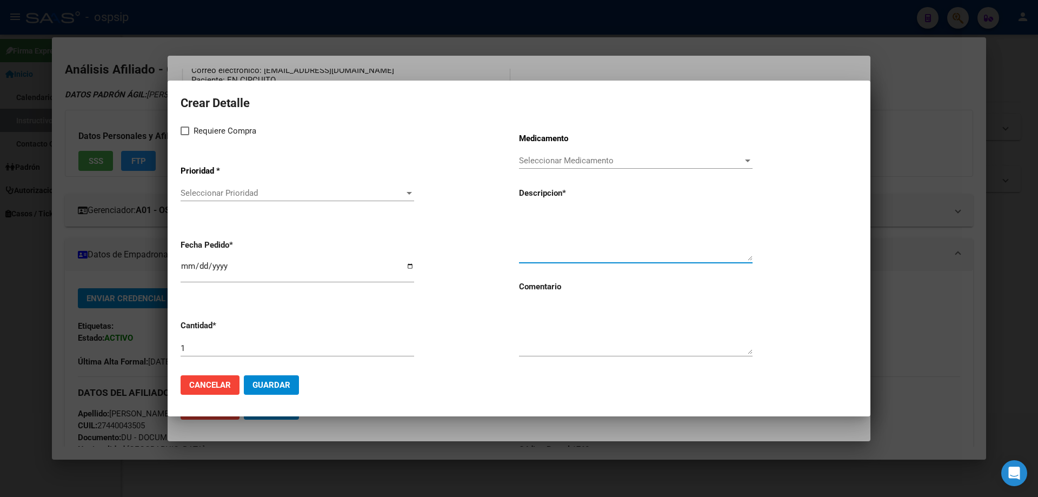
paste textarea "FORTISIP VAINILLA X 220 ML"
type textarea "FORTISIP VAINILLA X 220 ML"
click at [556, 335] on textarea at bounding box center [636, 328] width 234 height 51
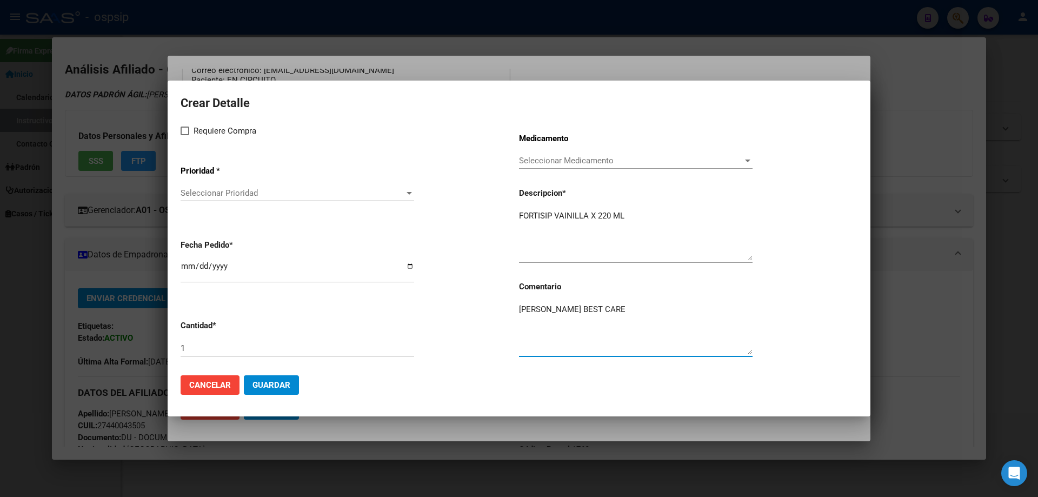
type textarea "[PERSON_NAME] BEST CARE"
click at [201, 135] on span "Requiere Compra" at bounding box center [225, 130] width 63 height 13
click at [185, 135] on input "Requiere Compra" at bounding box center [184, 135] width 1 height 1
checkbox input "true"
click at [214, 190] on span "Seleccionar Prioridad" at bounding box center [293, 193] width 224 height 10
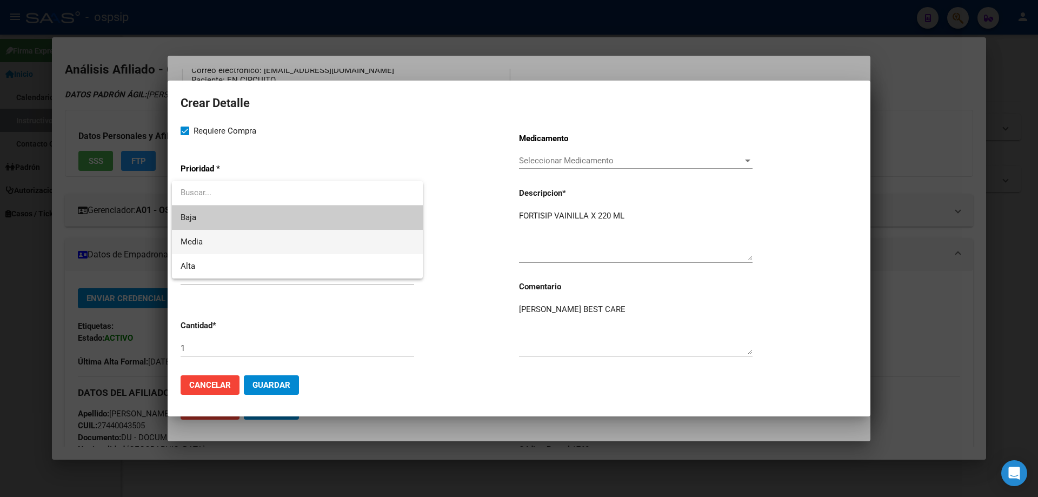
click at [213, 244] on span "Media" at bounding box center [298, 242] width 234 height 24
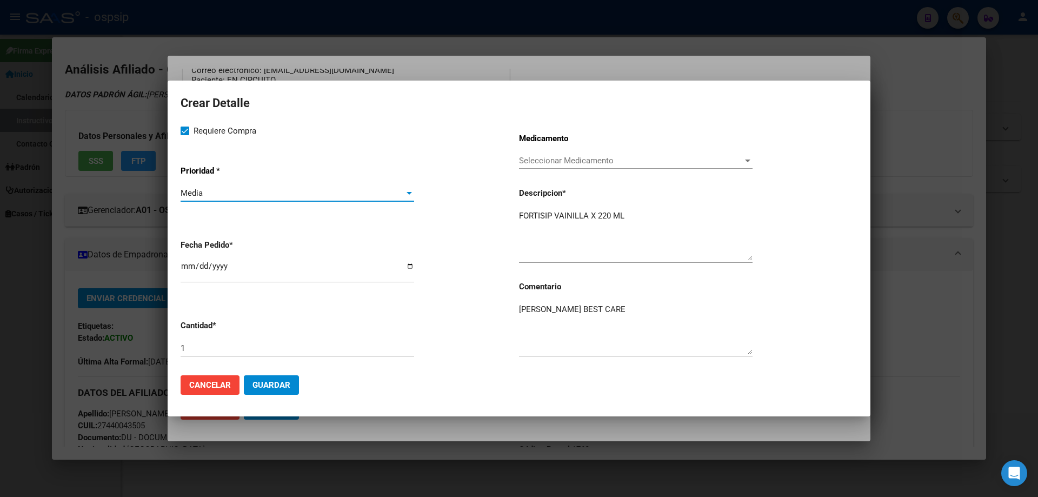
click at [229, 351] on input "1" at bounding box center [298, 348] width 234 height 10
type input "90"
click at [187, 267] on input "[DATE]" at bounding box center [298, 270] width 234 height 17
type input "[DATE]"
click at [270, 383] on span "Guardar" at bounding box center [272, 385] width 38 height 10
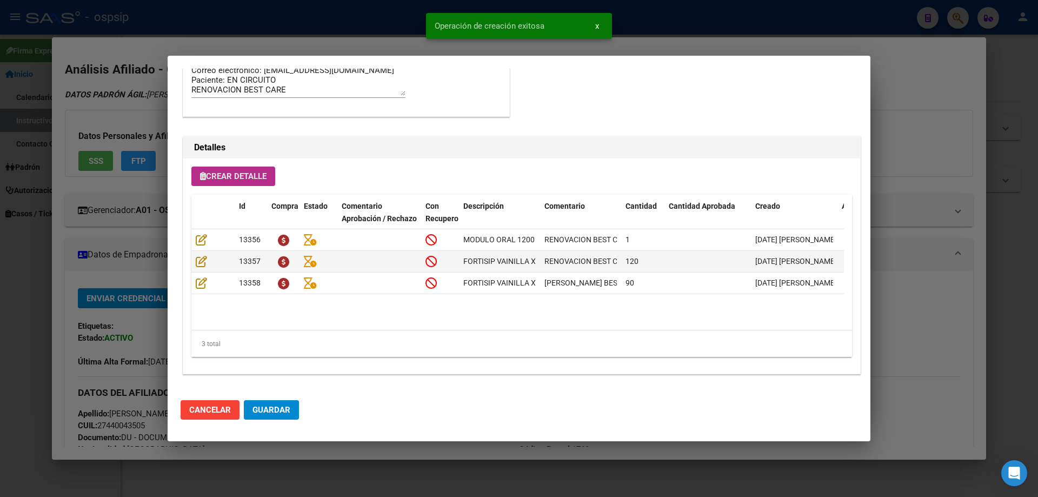
click at [292, 402] on button "Guardar" at bounding box center [271, 409] width 55 height 19
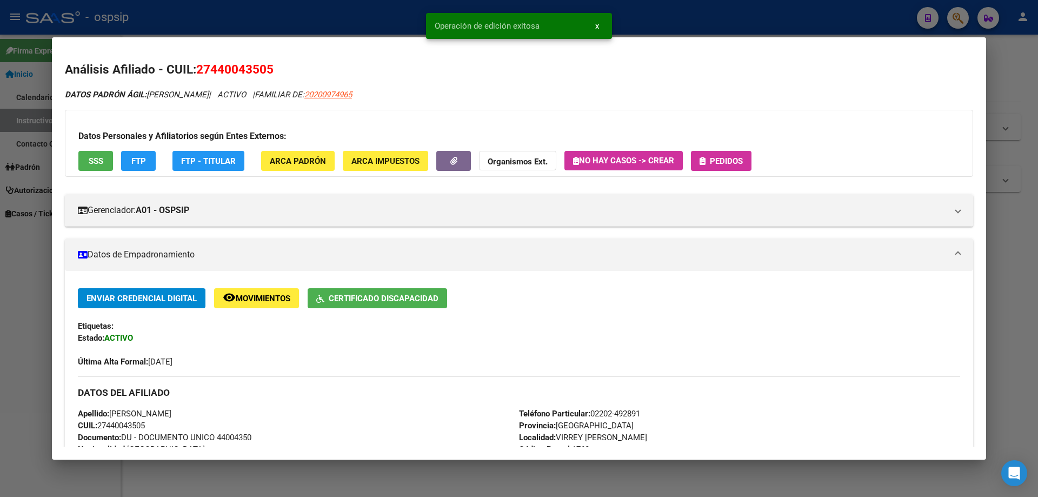
click at [718, 164] on span "Pedidos" at bounding box center [726, 161] width 33 height 10
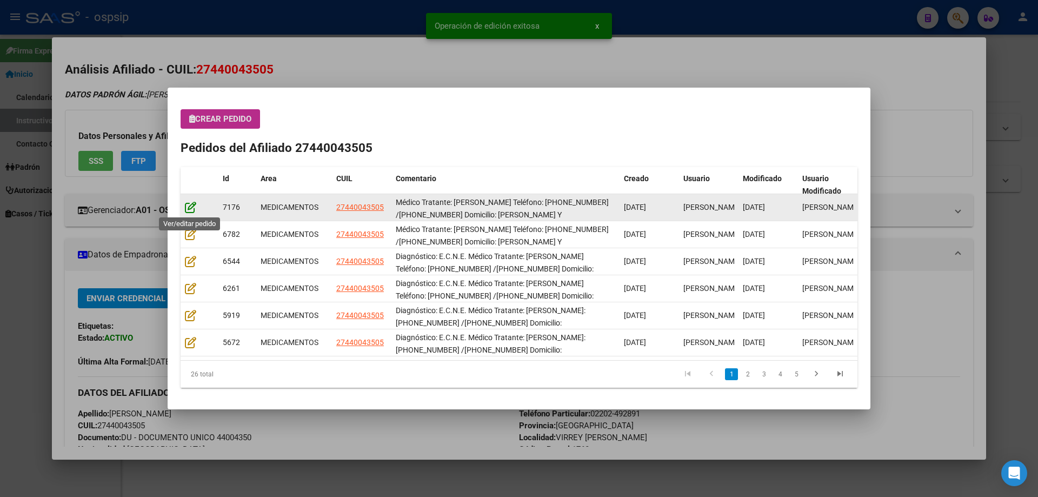
click at [196, 210] on icon at bounding box center [190, 207] width 11 height 12
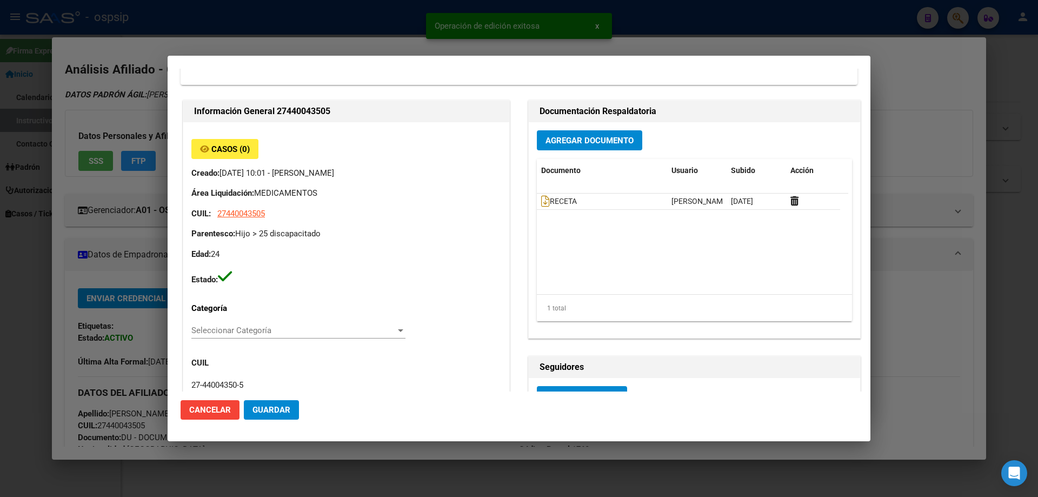
type input "[GEOGRAPHIC_DATA], VIRREY [PERSON_NAME] 1215, Piso: 0, Departamento: 0"
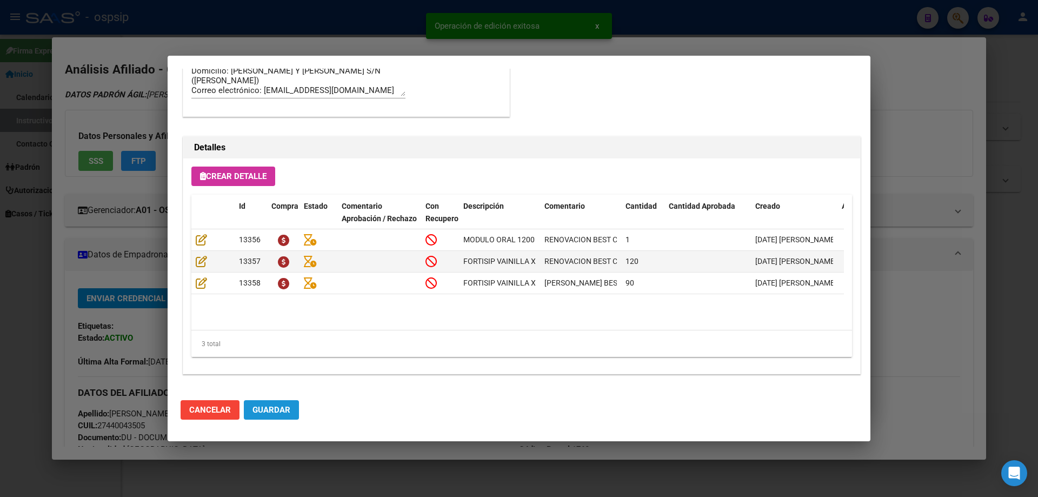
click at [277, 406] on span "Guardar" at bounding box center [272, 410] width 38 height 10
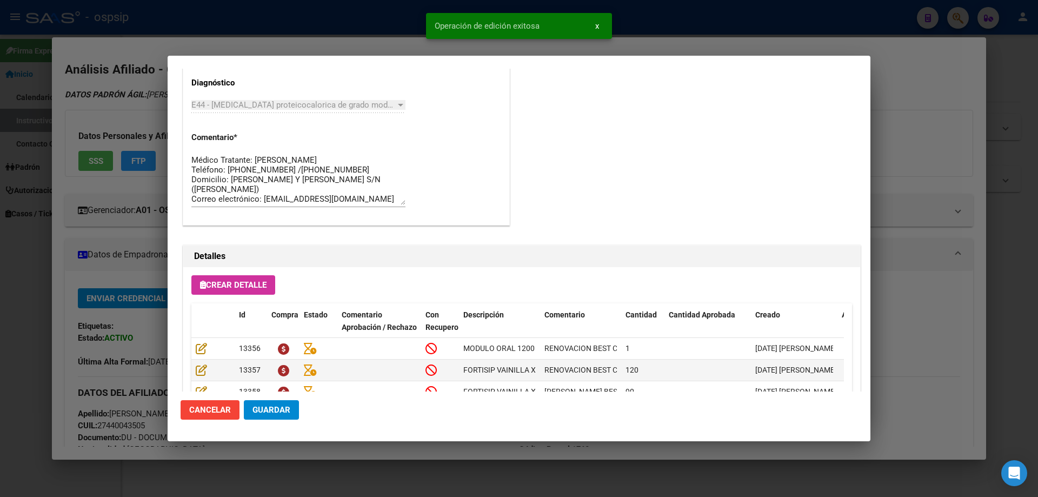
scroll to position [487, 0]
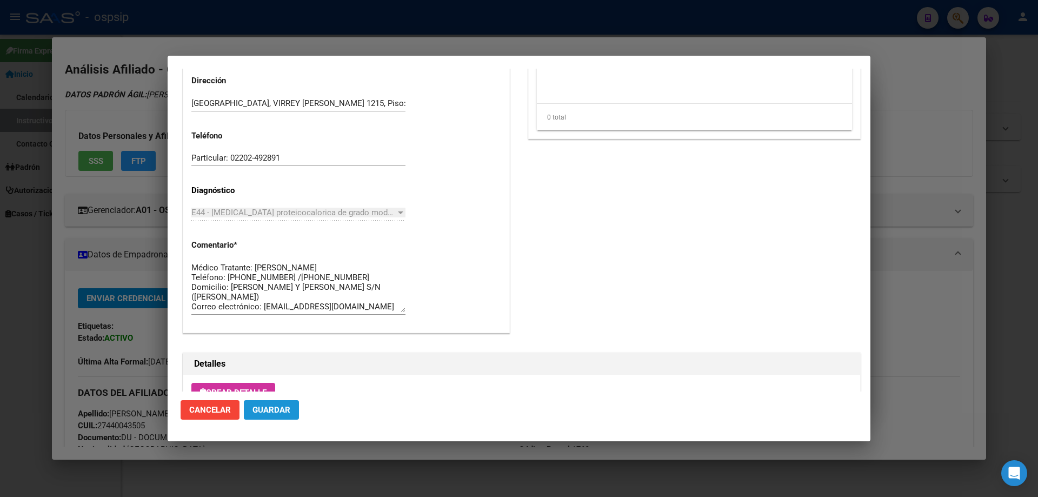
click at [276, 403] on button "Guardar" at bounding box center [271, 409] width 55 height 19
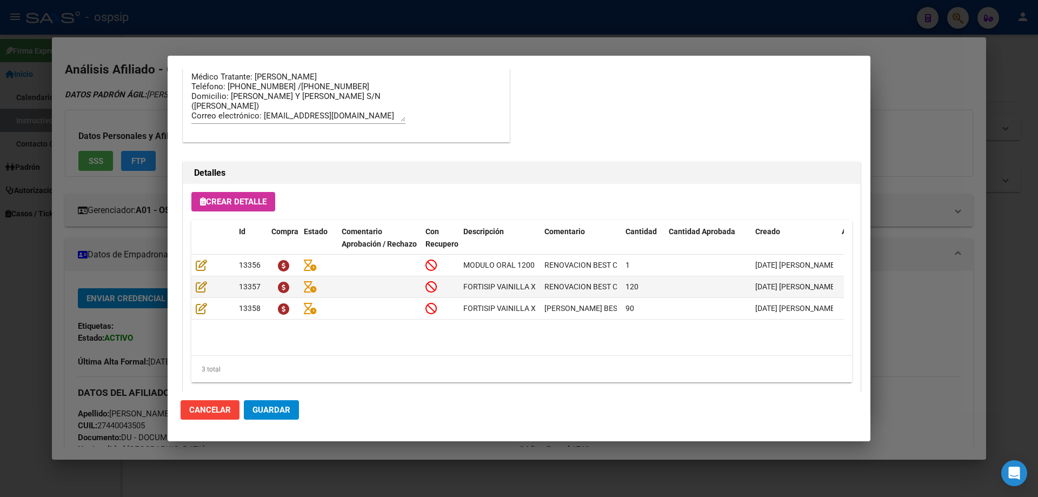
scroll to position [703, 0]
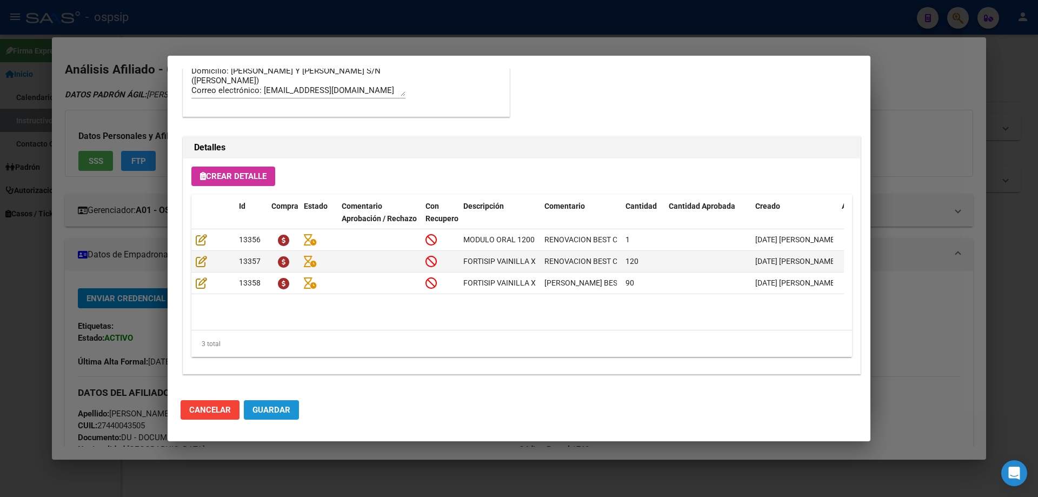
click at [274, 412] on span "Guardar" at bounding box center [272, 410] width 38 height 10
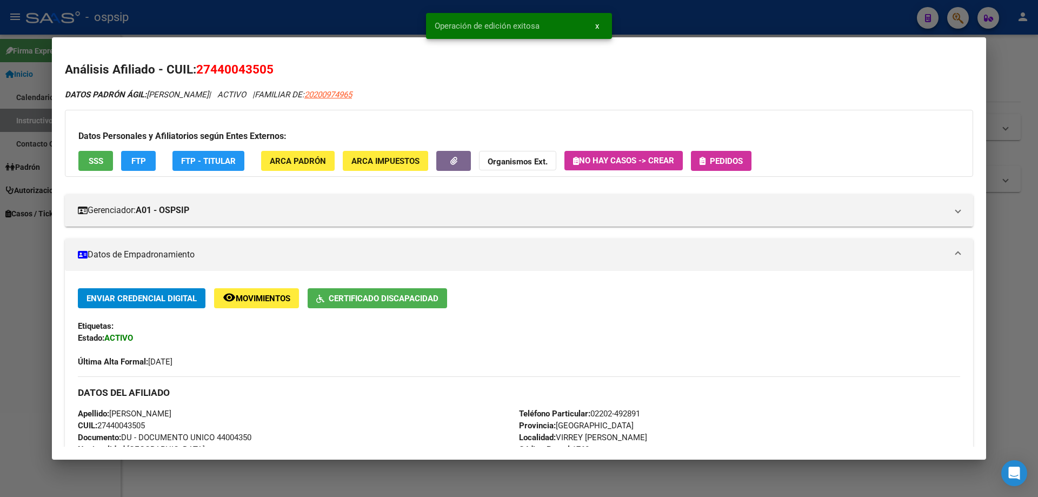
click at [713, 157] on span "Pedidos" at bounding box center [726, 161] width 33 height 10
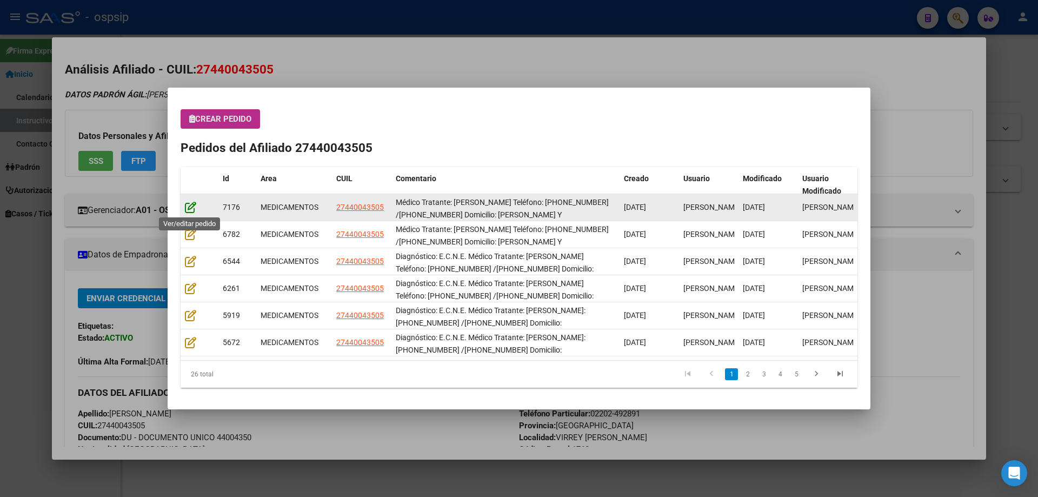
click at [185, 213] on icon at bounding box center [190, 207] width 11 height 12
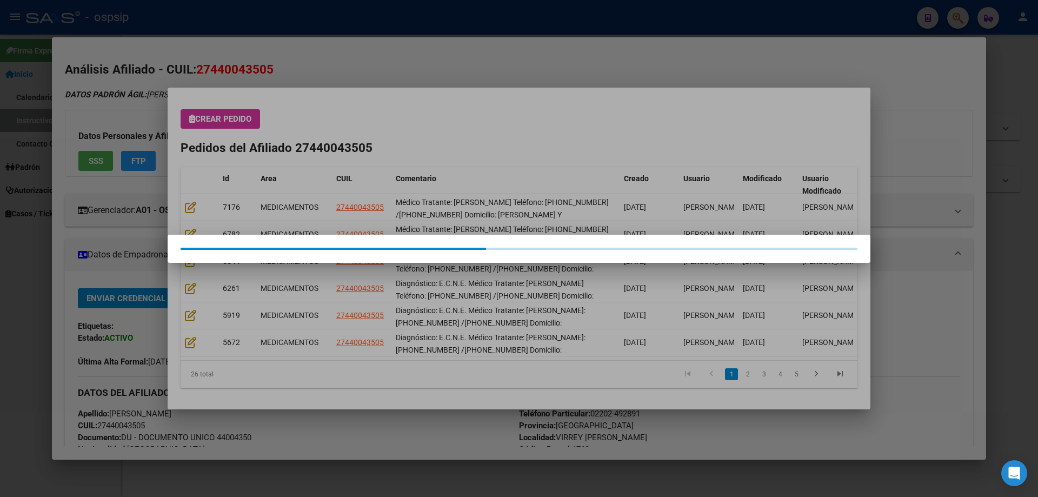
click at [196, 213] on div at bounding box center [519, 248] width 1038 height 497
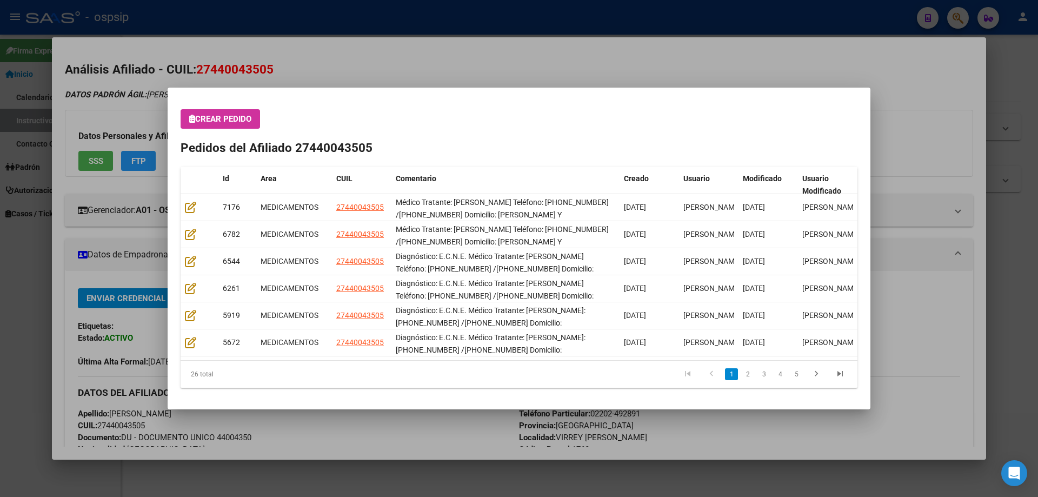
click at [196, 213] on div at bounding box center [199, 207] width 29 height 12
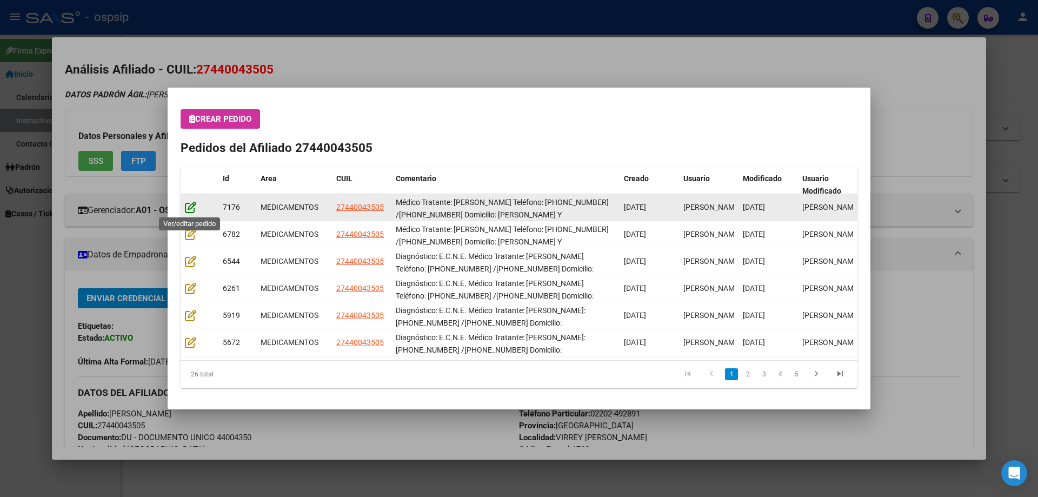
click at [190, 209] on icon at bounding box center [190, 207] width 11 height 12
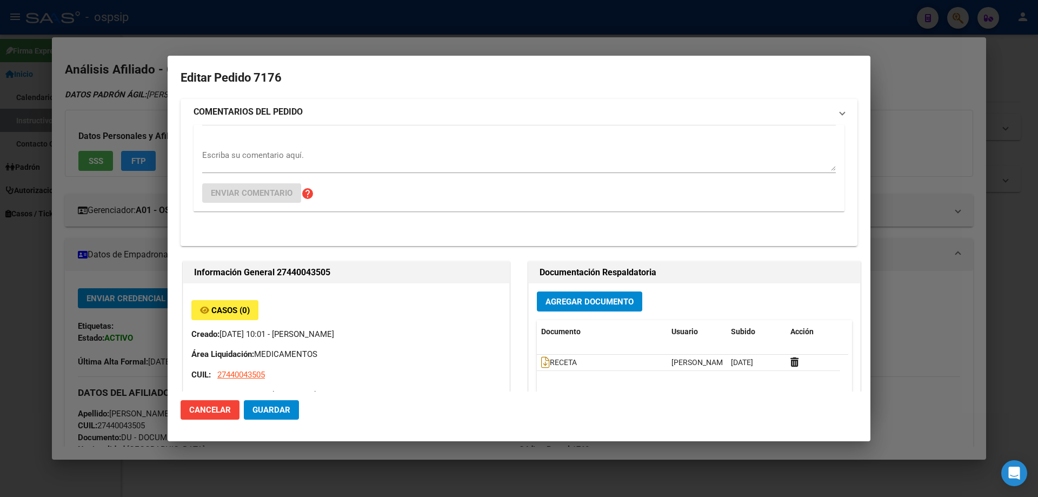
type input "[GEOGRAPHIC_DATA], VIRREY [PERSON_NAME] 1215, Piso: 0, Departamento: 0"
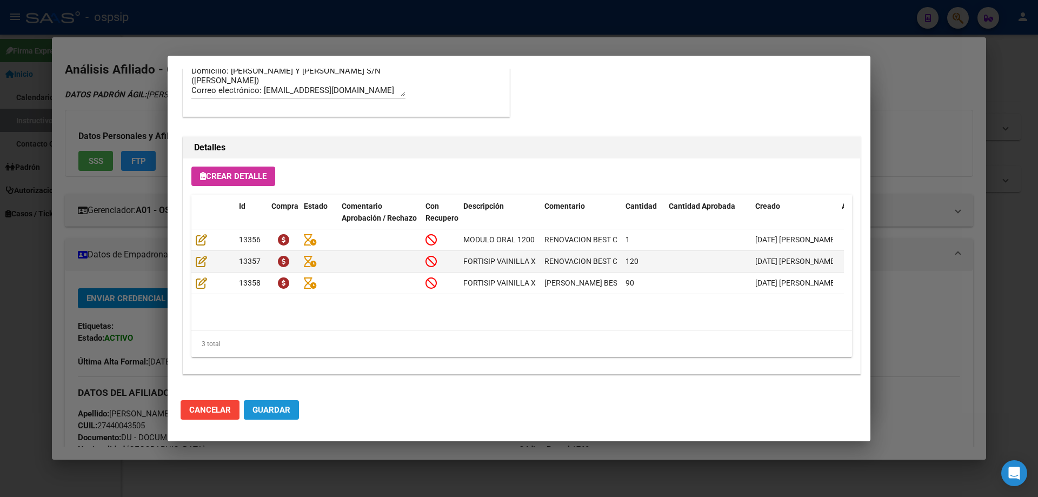
click at [288, 407] on span "Guardar" at bounding box center [272, 410] width 38 height 10
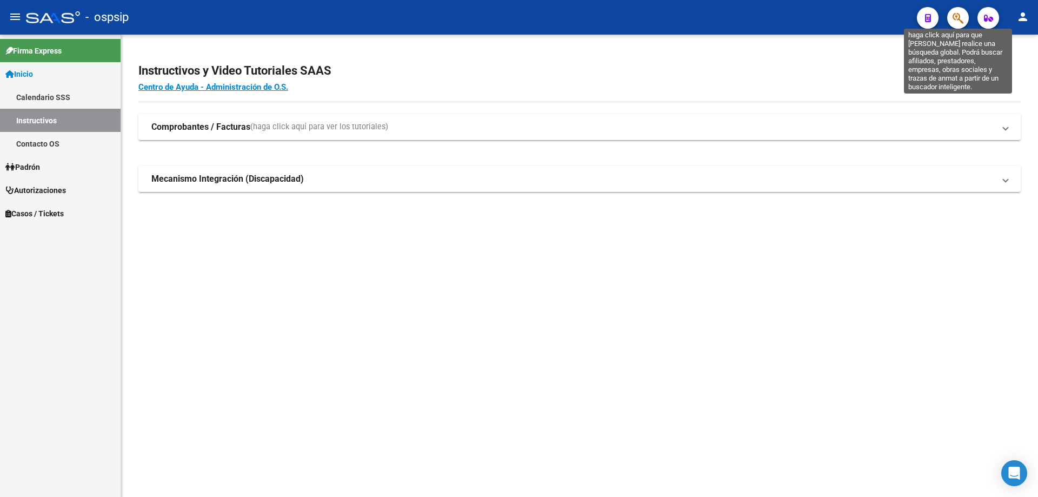
click at [961, 19] on icon "button" at bounding box center [958, 18] width 11 height 12
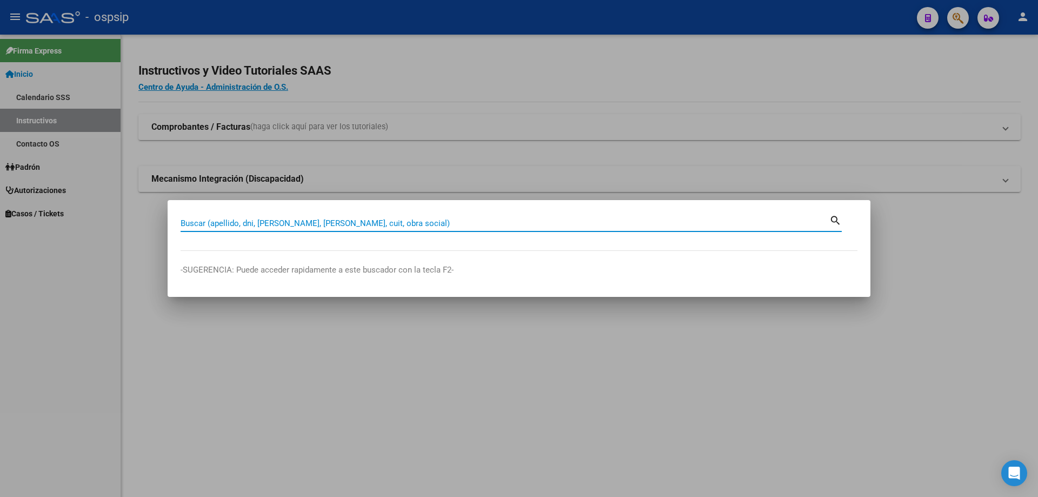
paste input "27459274311"
type input "27459274311"
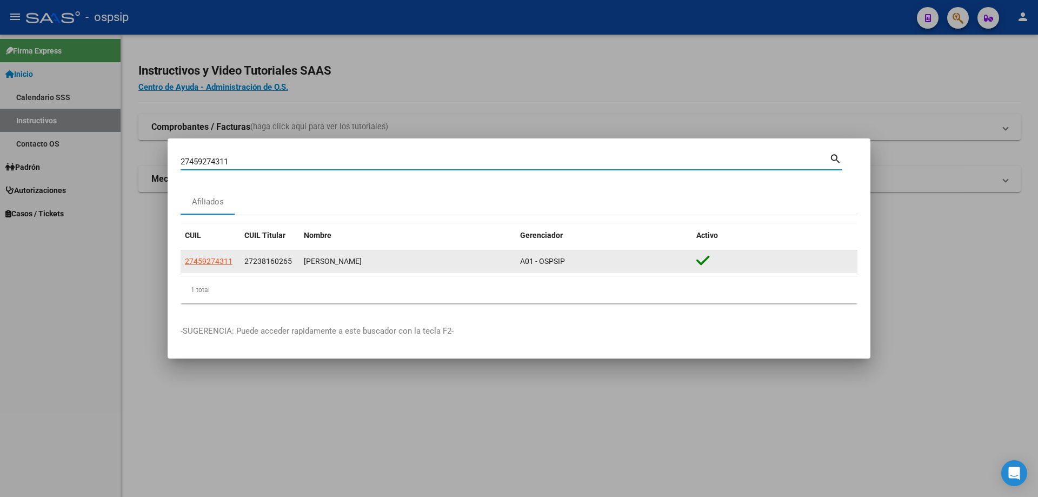
click at [215, 263] on span "27459274311" at bounding box center [209, 261] width 48 height 9
type textarea "27459274311"
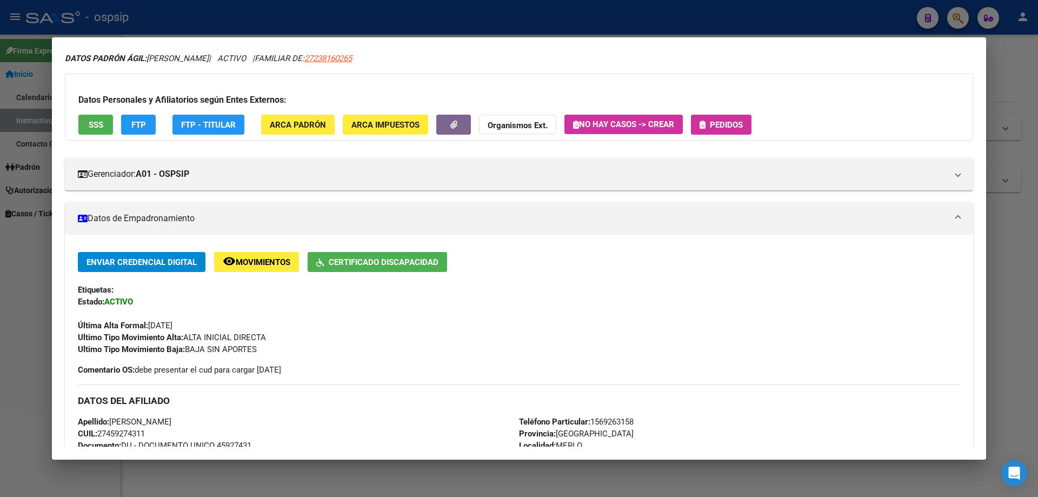
scroll to position [108, 0]
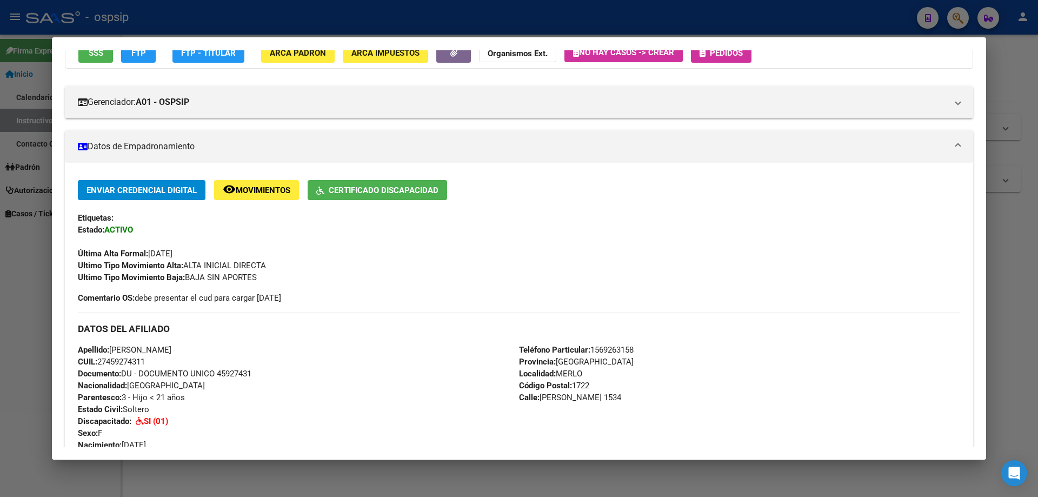
drag, startPoint x: 217, startPoint y: 374, endPoint x: 285, endPoint y: 374, distance: 68.2
click at [285, 374] on div "Apellido: [PERSON_NAME]: 27459274311 Documento: DU - DOCUMENTO UNICO 45927431 N…" at bounding box center [298, 403] width 441 height 119
copy span "45927431"
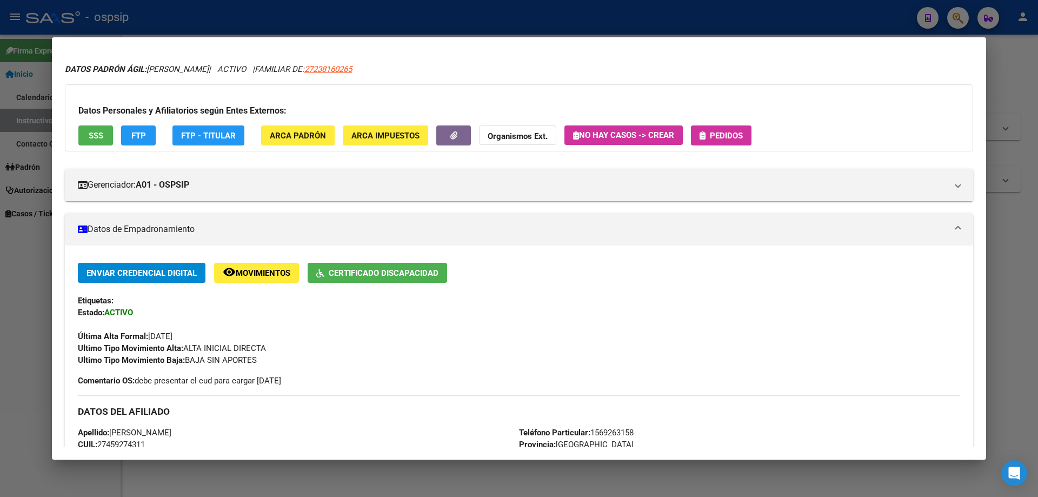
scroll to position [0, 0]
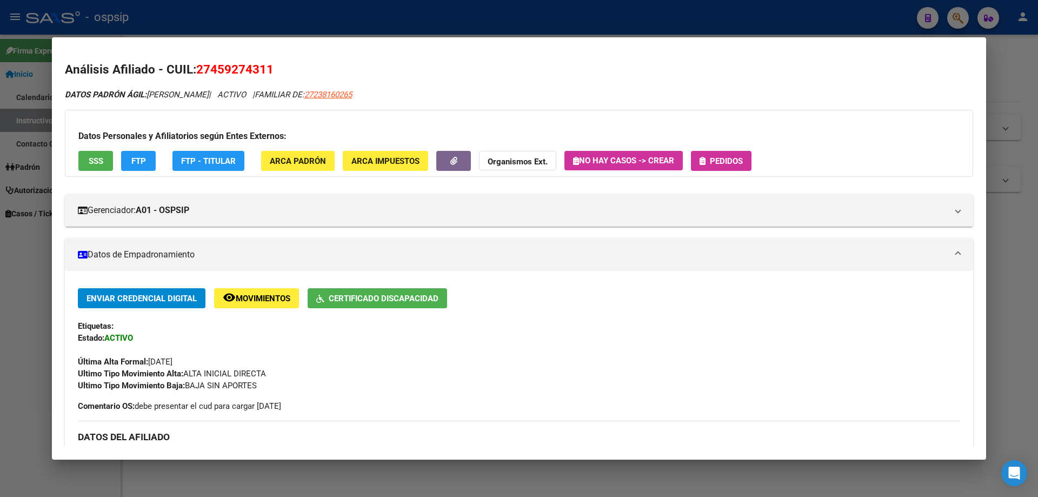
click at [709, 167] on button "Pedidos" at bounding box center [721, 161] width 61 height 20
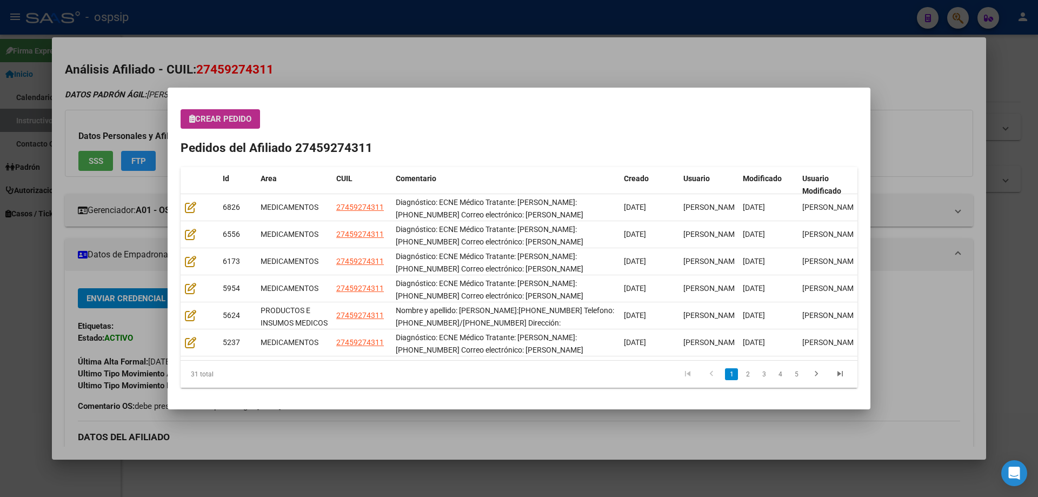
click at [209, 124] on button "Crear Pedido" at bounding box center [221, 118] width 80 height 19
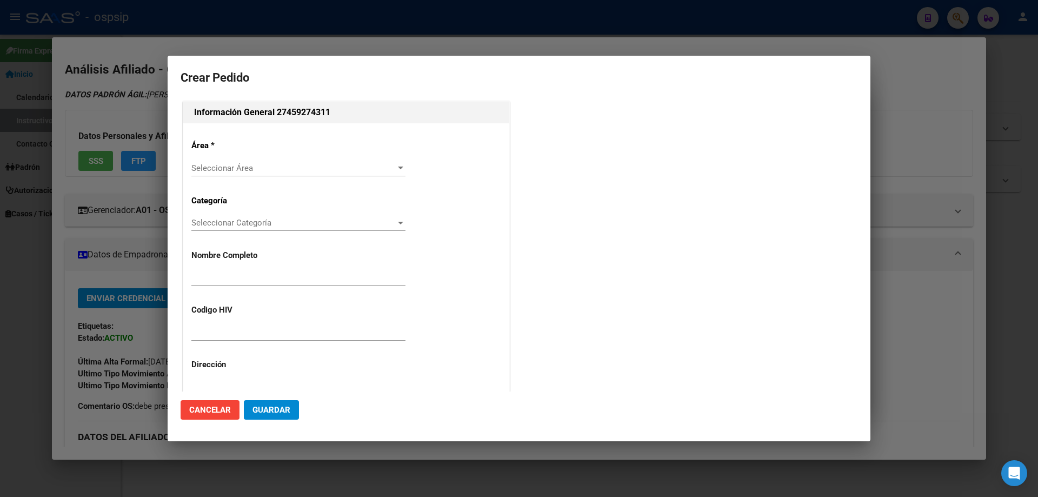
type input "LUZ MARIEL CONTRERAS"
type input "NO CORRESPONDE"
type input "Buenos Aires, MERLO, JOSE INCLAN 1534"
type input "Particular: 1569263158"
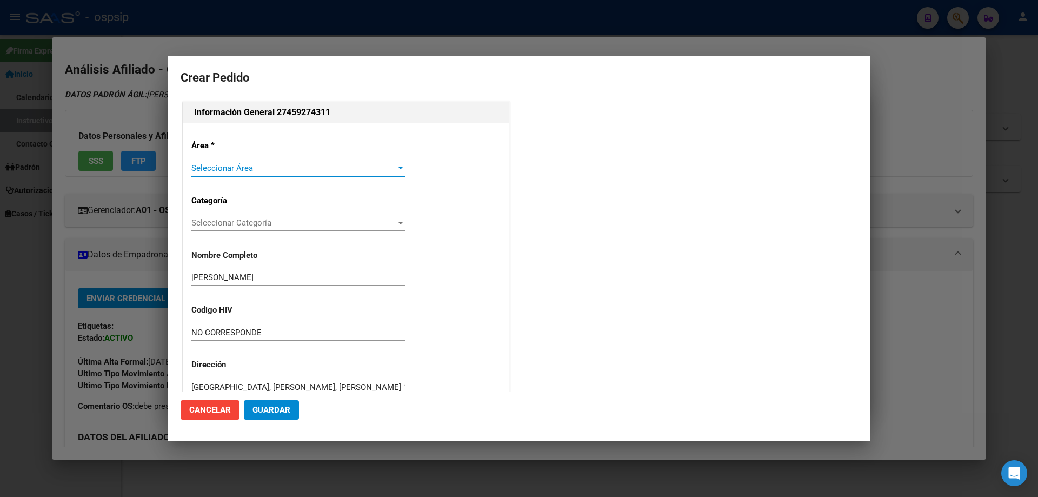
type input "BUENOS AIRES, MERLO, JOSE INCLAN 1534"
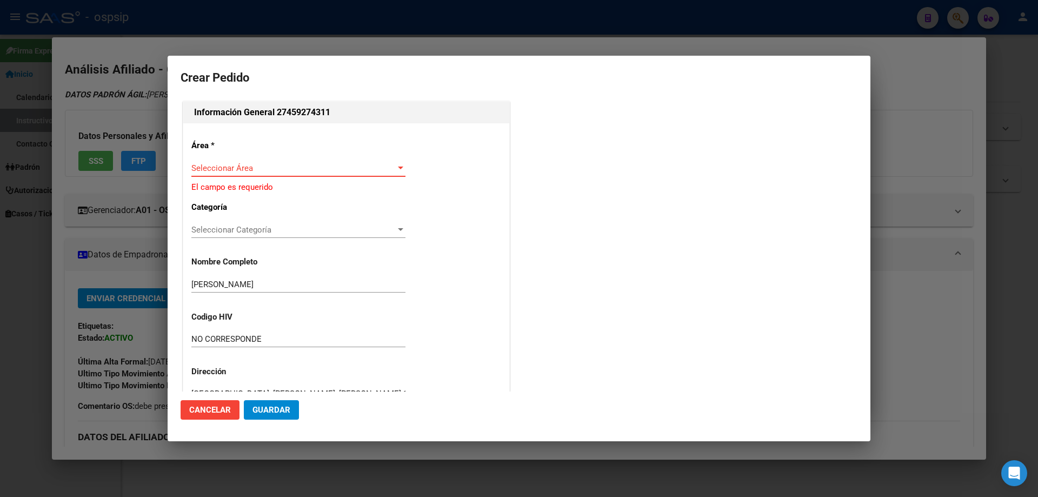
click at [221, 173] on div "Seleccionar Área Seleccionar Área" at bounding box center [298, 168] width 214 height 16
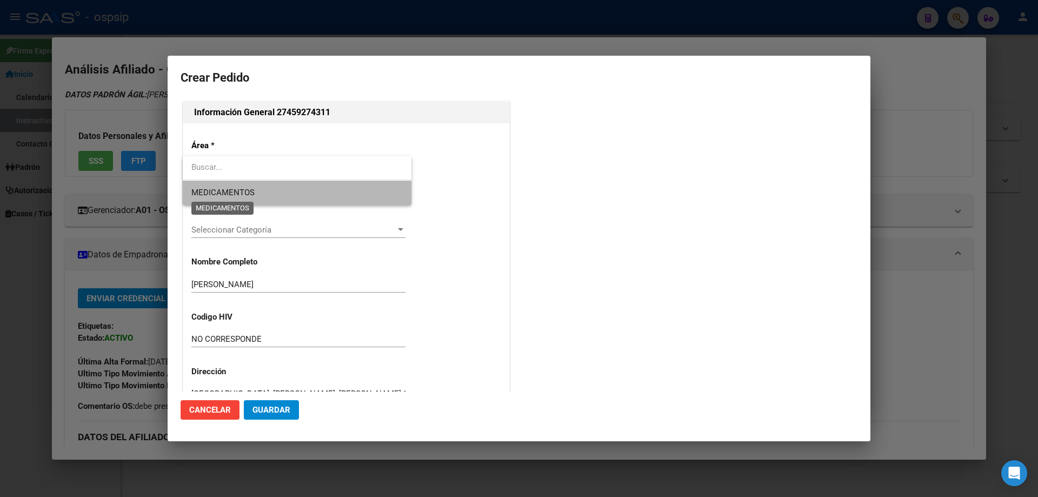
click at [233, 196] on span "MEDICAMENTOS" at bounding box center [222, 193] width 63 height 10
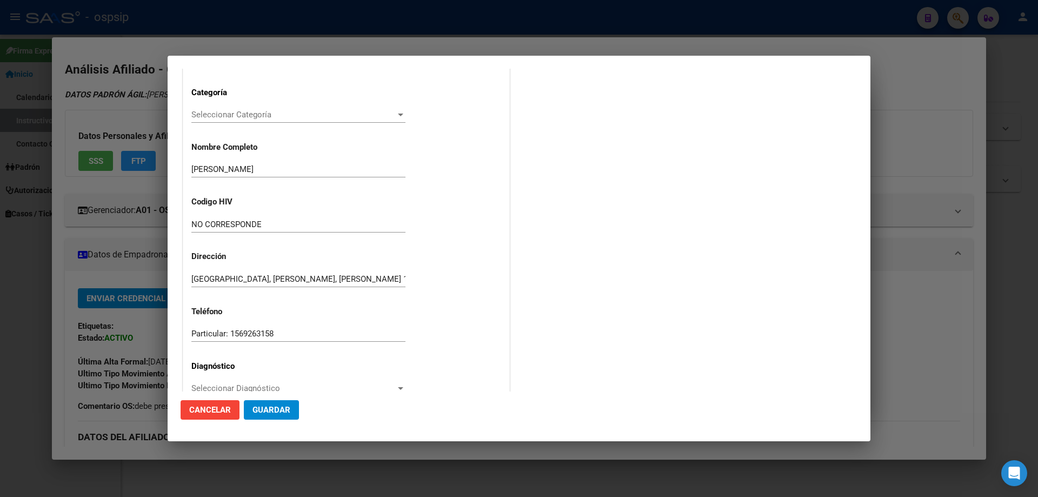
scroll to position [216, 0]
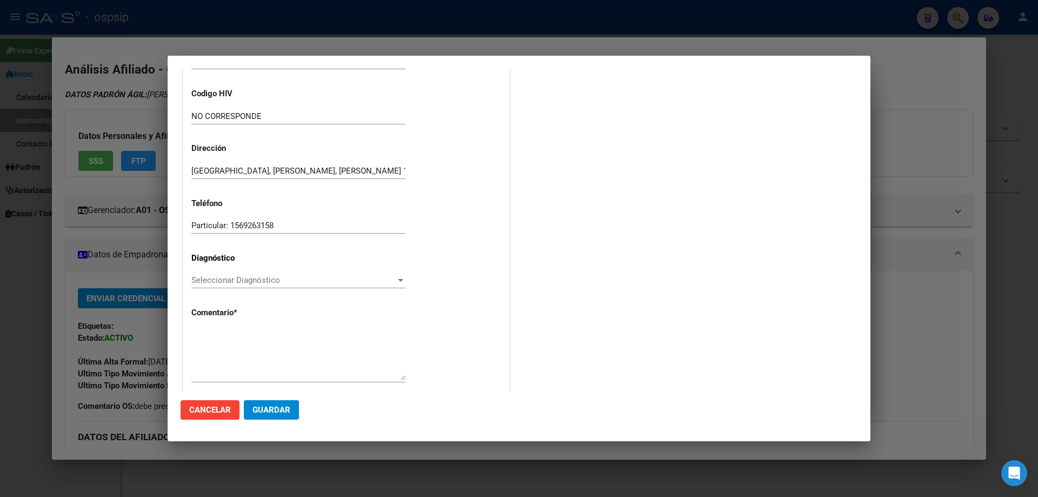
click at [197, 283] on span "Seleccionar Diagnóstico" at bounding box center [293, 280] width 204 height 10
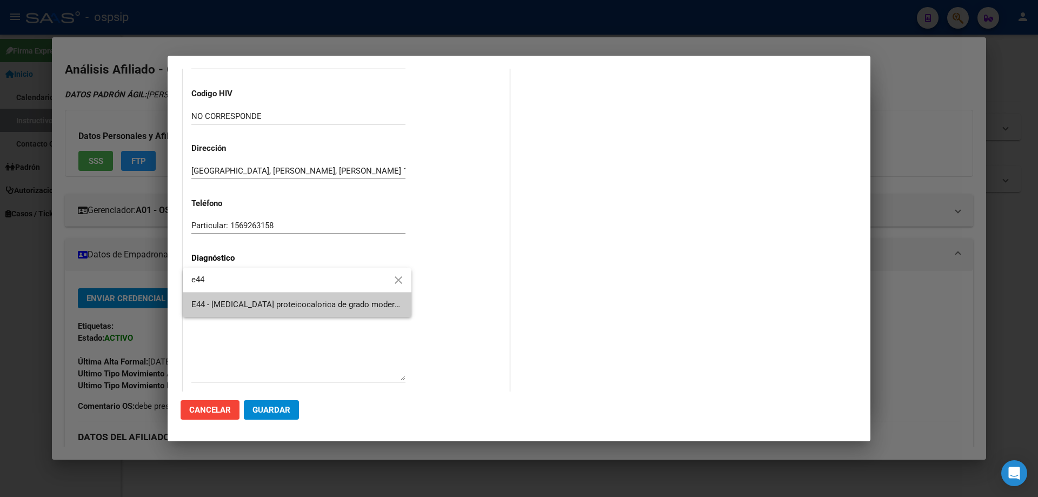
type input "e44"
click at [220, 319] on div at bounding box center [519, 248] width 1038 height 497
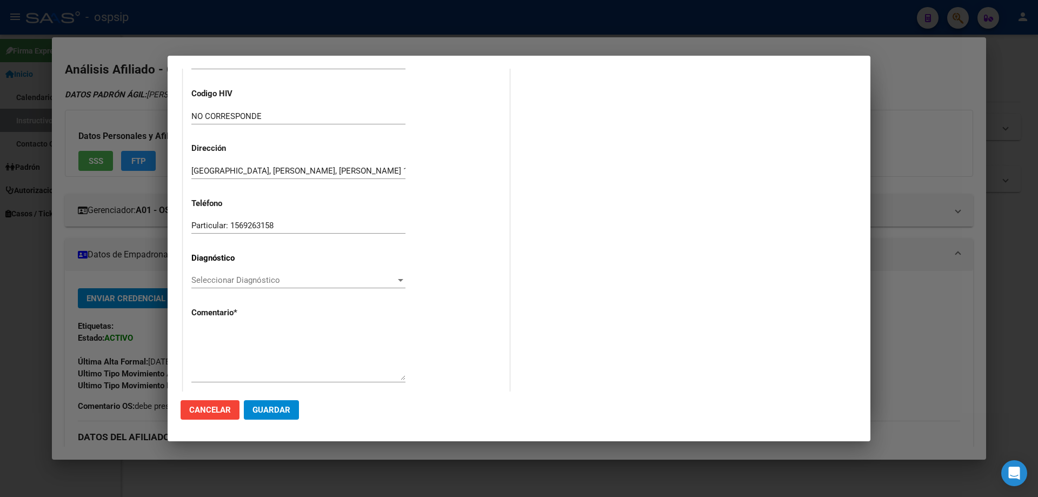
click at [225, 297] on div "Seleccionar Diagnóstico Seleccionar Diagnóstico" at bounding box center [298, 285] width 214 height 27
click at [223, 281] on span "Seleccionar Diagnóstico" at bounding box center [293, 280] width 204 height 10
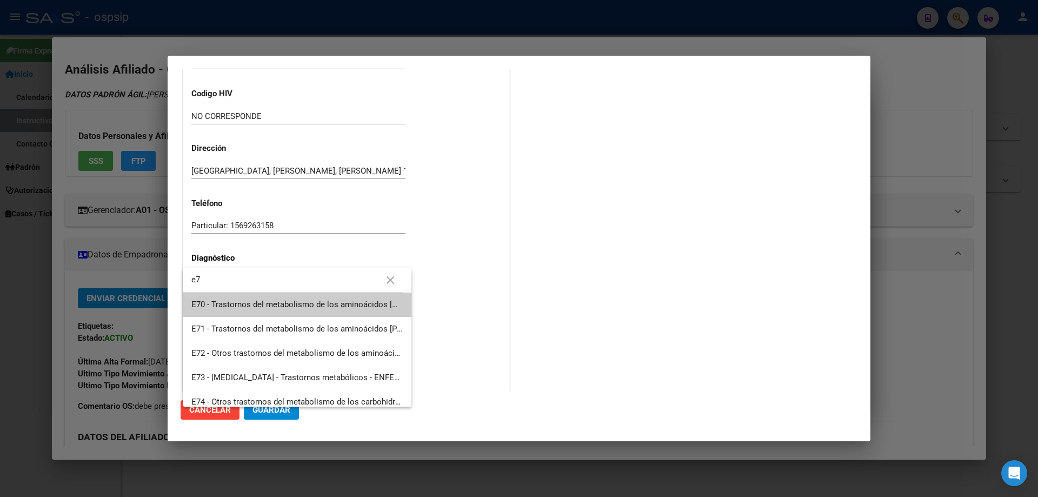
type input "e"
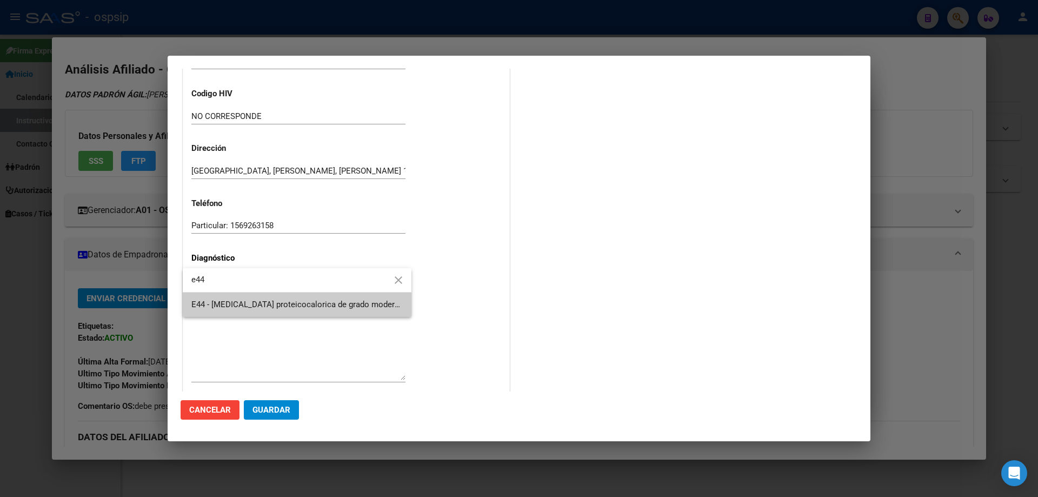
type input "e44"
click at [242, 312] on span "E44 - [MEDICAL_DATA] proteicocalorica de grado moderado y leve - [MEDICAL_DATA]…" at bounding box center [296, 305] width 211 height 24
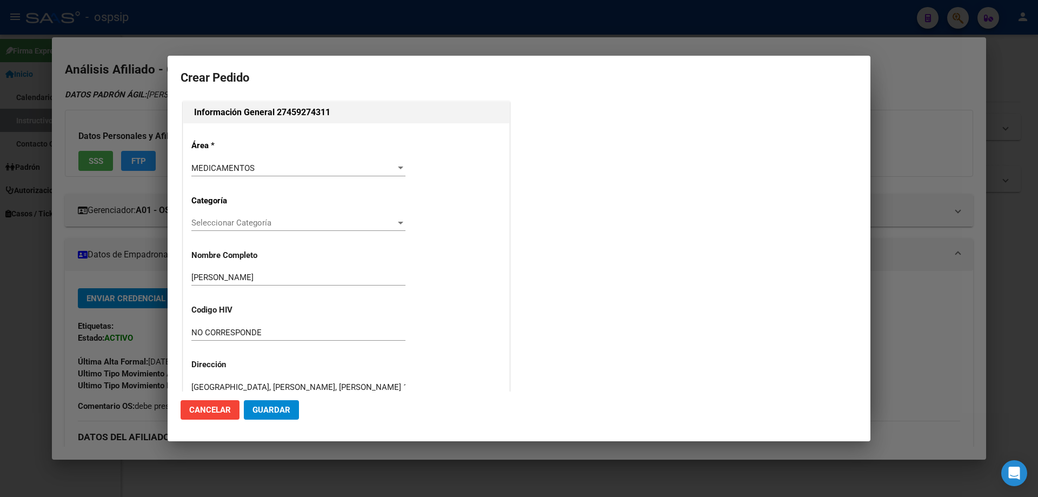
scroll to position [216, 0]
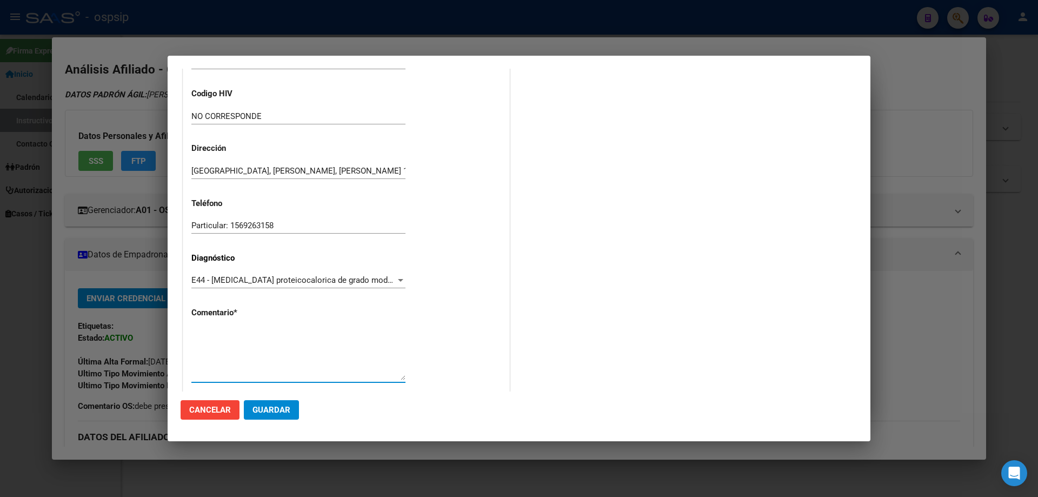
paste textarea "Diagnóstico: ECNE Médico Tratante: [PERSON_NAME]: [PHONE_NUMBER] Correo electró…"
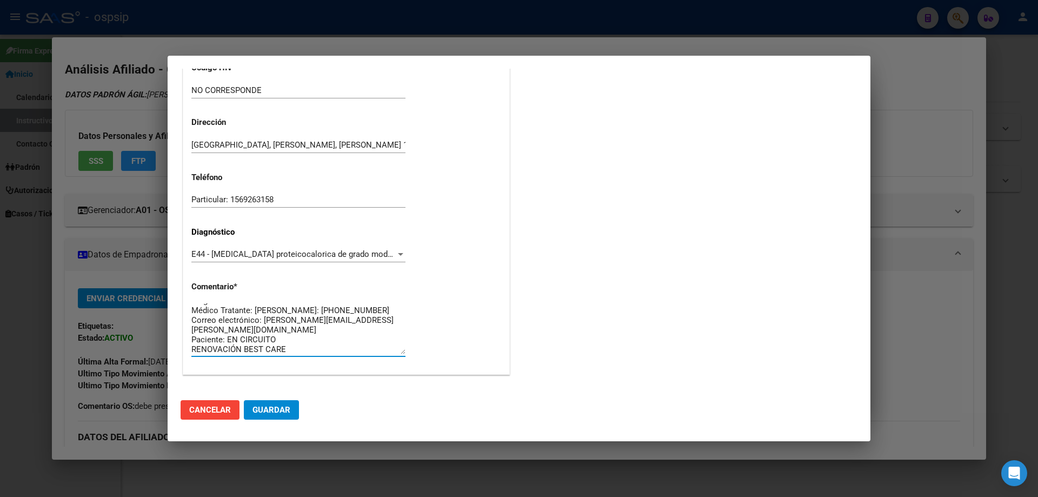
scroll to position [243, 0]
type textarea "Diagnóstico: ECNE Médico Tratante: [PERSON_NAME]: [PHONE_NUMBER] Correo electró…"
click at [279, 408] on span "Guardar" at bounding box center [272, 410] width 38 height 10
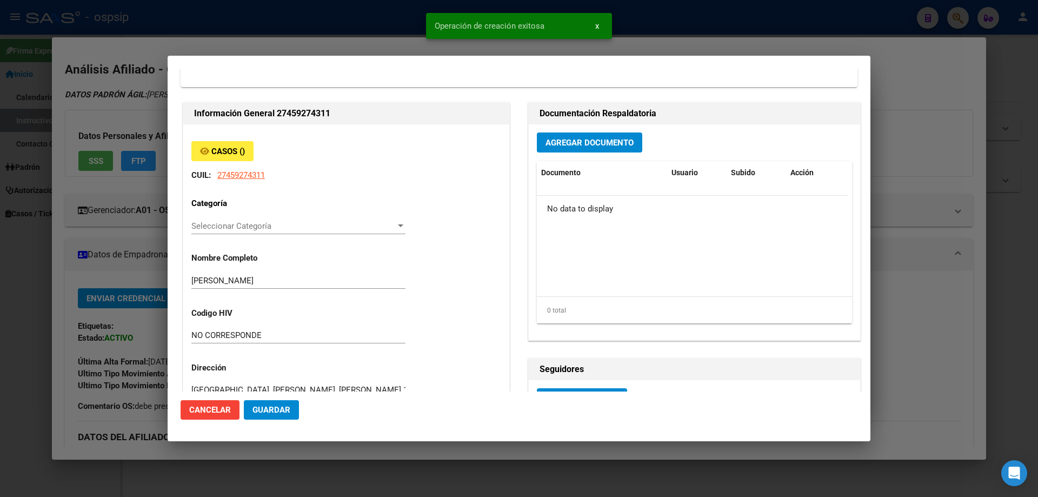
scroll to position [0, 0]
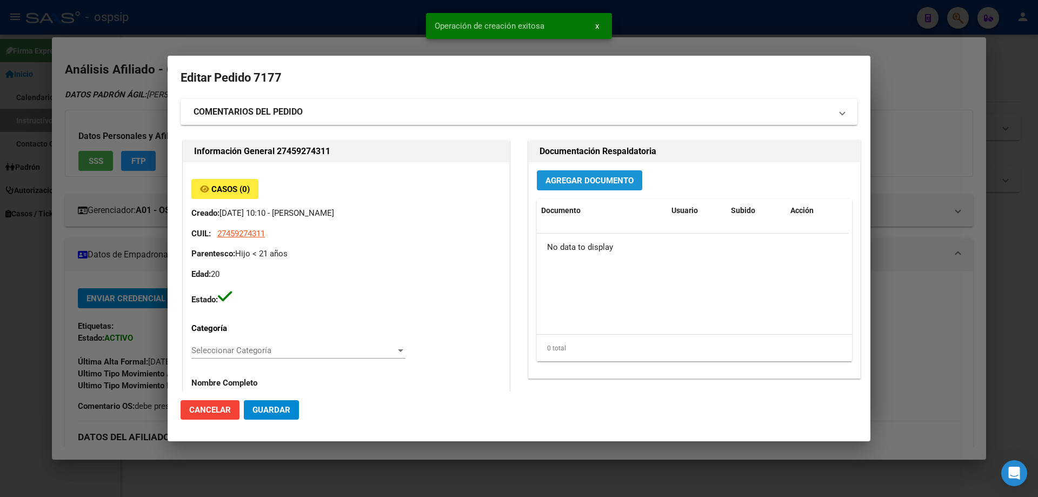
click at [569, 187] on button "Agregar Documento" at bounding box center [589, 180] width 105 height 20
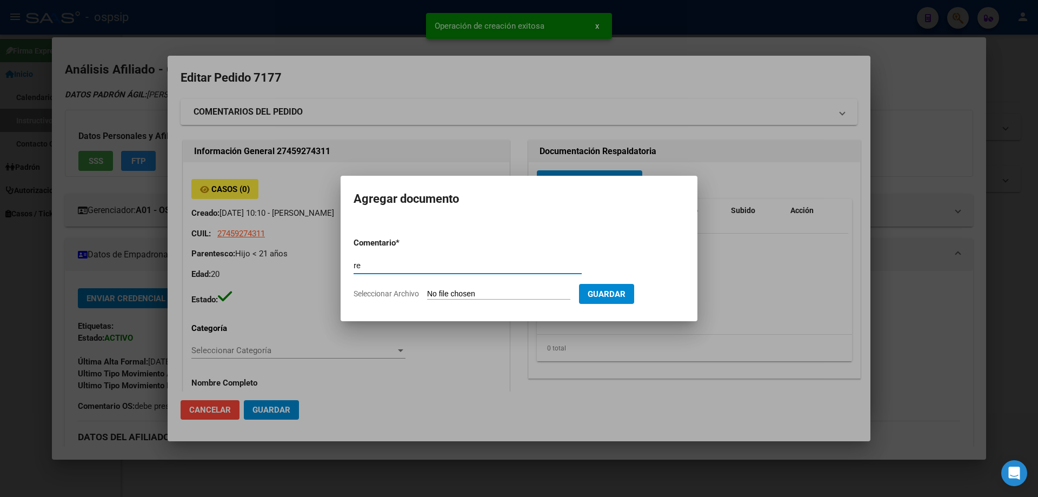
type input "r"
click at [394, 272] on div "Comentario" at bounding box center [468, 265] width 228 height 16
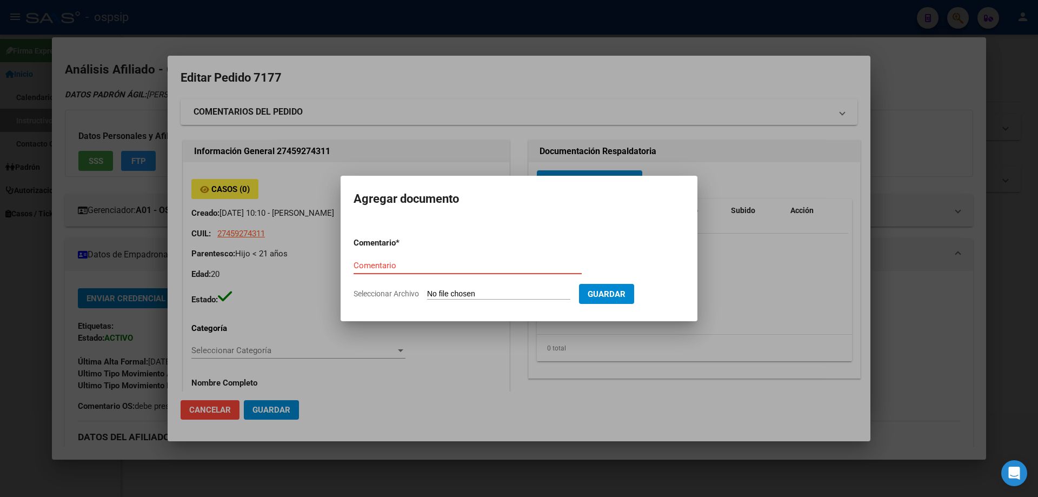
click at [394, 272] on div "Comentario" at bounding box center [468, 265] width 228 height 16
type input "RECETA"
click at [441, 292] on input "Seleccionar Archivo" at bounding box center [498, 294] width 143 height 10
type input "C:\fakepath\leches sep.jpg"
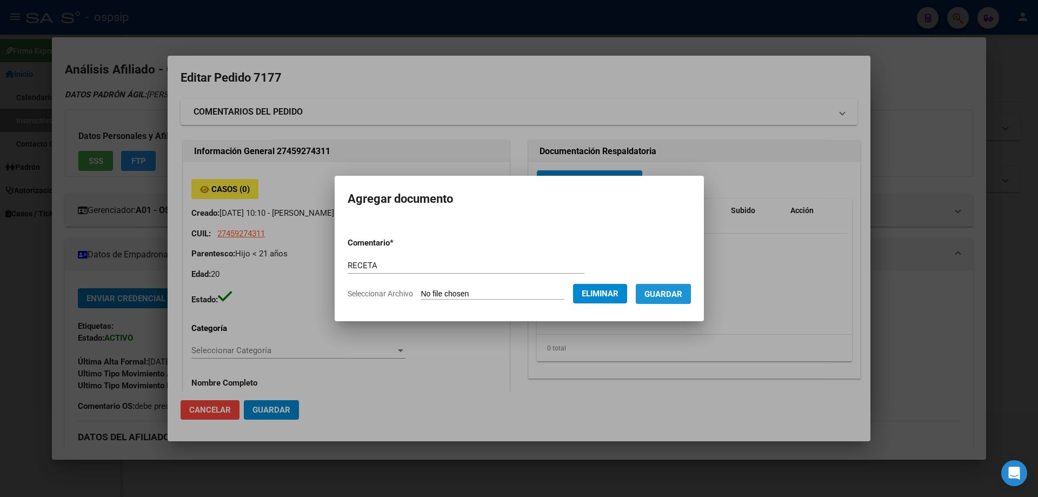
click at [682, 294] on span "Guardar" at bounding box center [664, 294] width 38 height 10
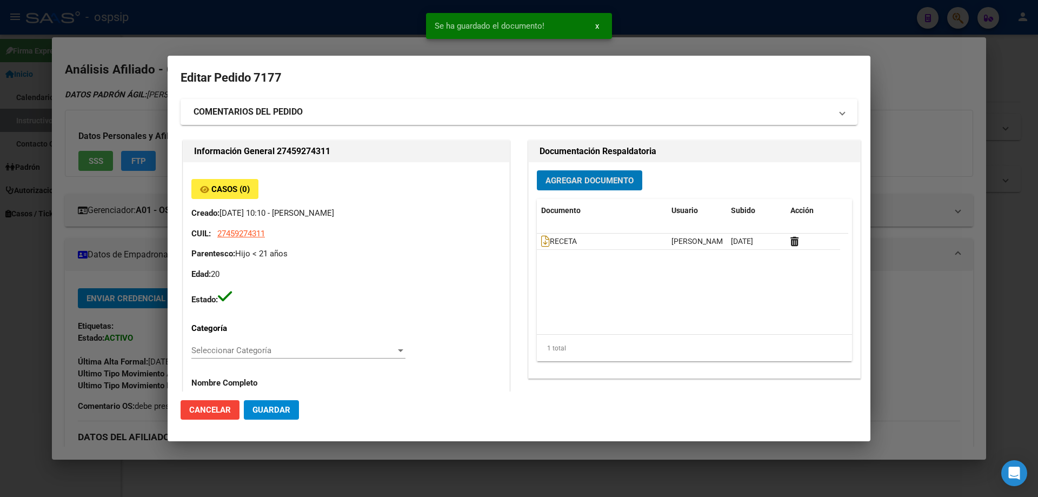
click at [583, 187] on button "Agregar Documento" at bounding box center [589, 180] width 105 height 20
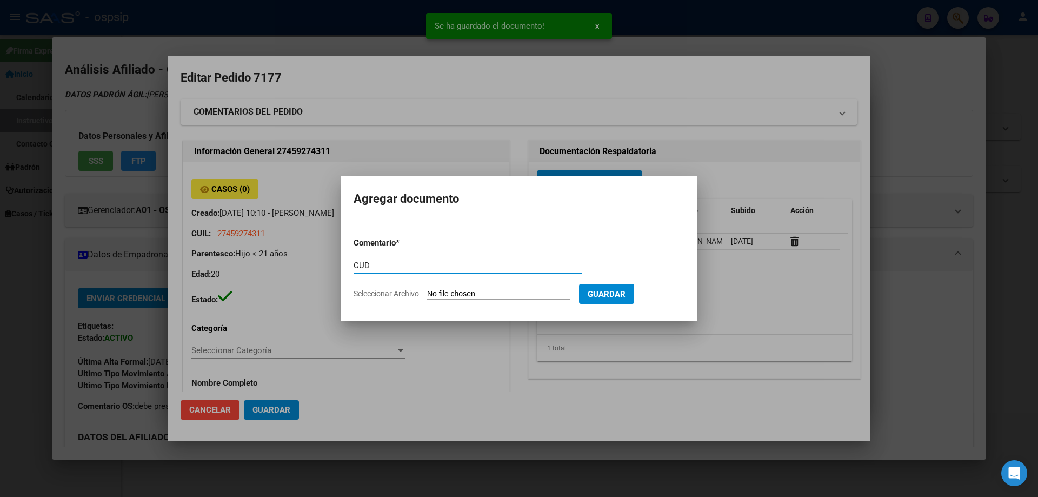
type input "CUD"
click at [478, 294] on input "Seleccionar Archivo" at bounding box center [498, 294] width 143 height 10
type input "C:\fakepath\DNI car- CUD (8).jpg"
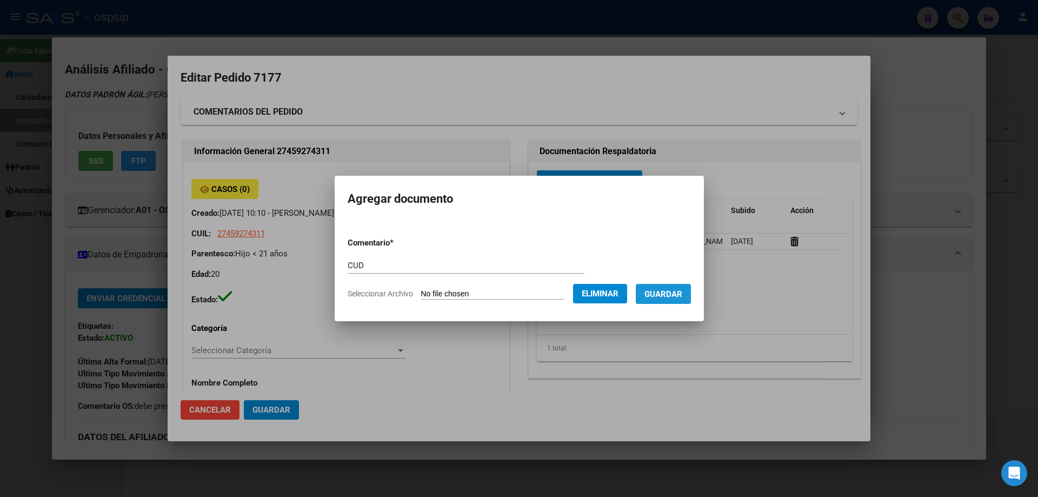
click at [677, 296] on span "Guardar" at bounding box center [664, 294] width 38 height 10
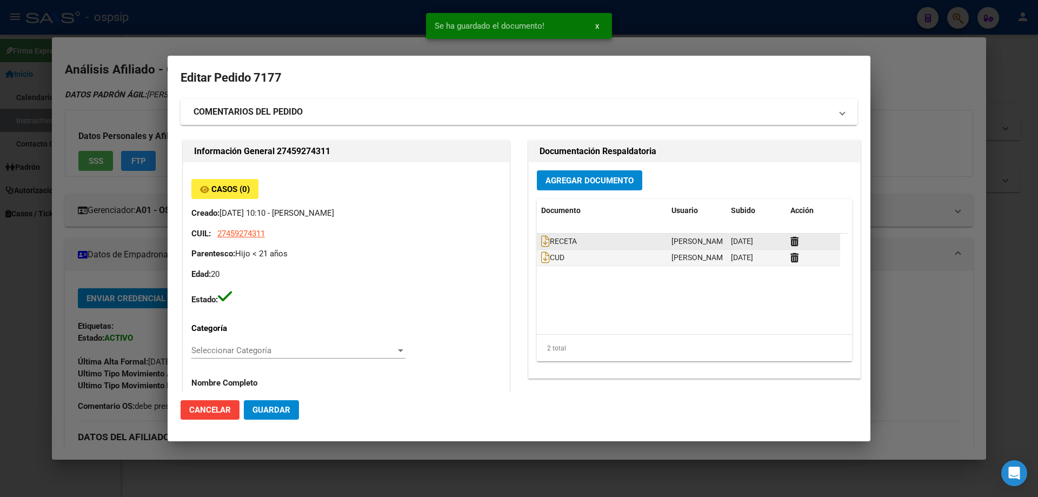
click at [543, 247] on div "RECETA" at bounding box center [602, 241] width 122 height 12
click at [541, 239] on icon at bounding box center [545, 241] width 9 height 12
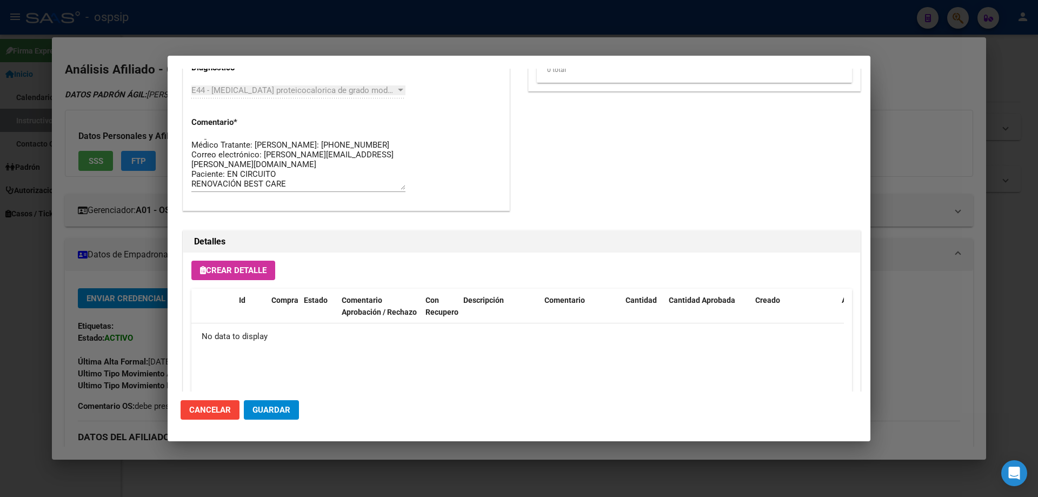
scroll to position [629, 0]
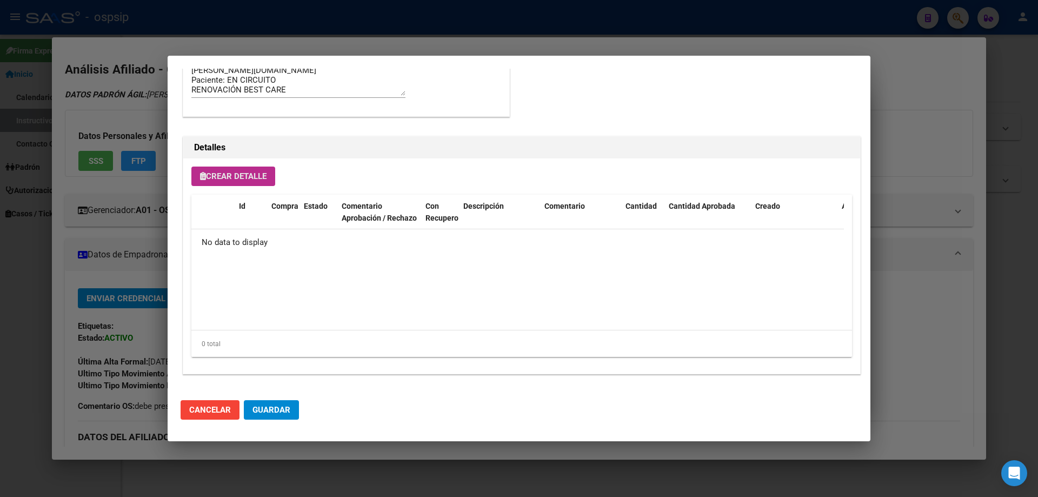
click at [248, 172] on span "Crear Detalle" at bounding box center [233, 176] width 67 height 10
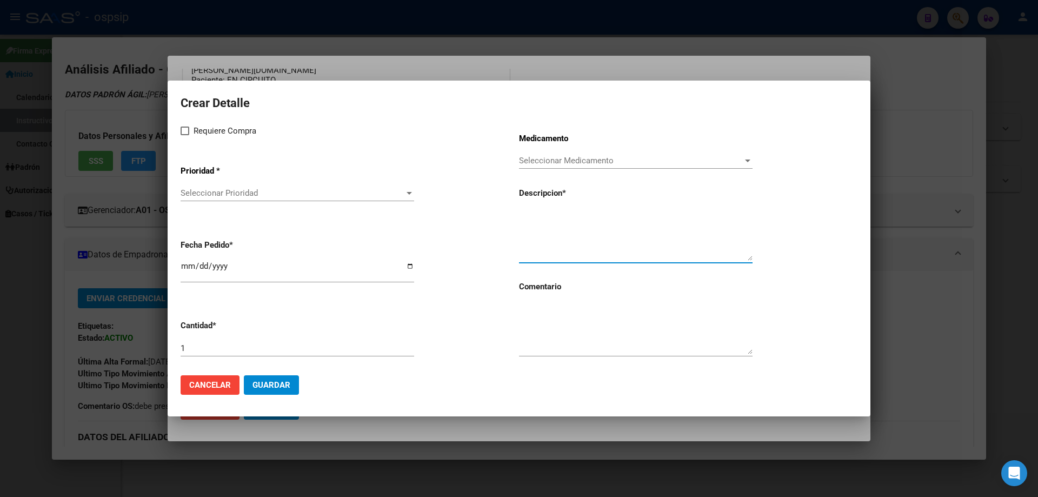
paste textarea "Modulo enteral pediatrico hasta 1000 calorias"
type textarea "Modulo enteral pediatrico hasta 1000 calorias"
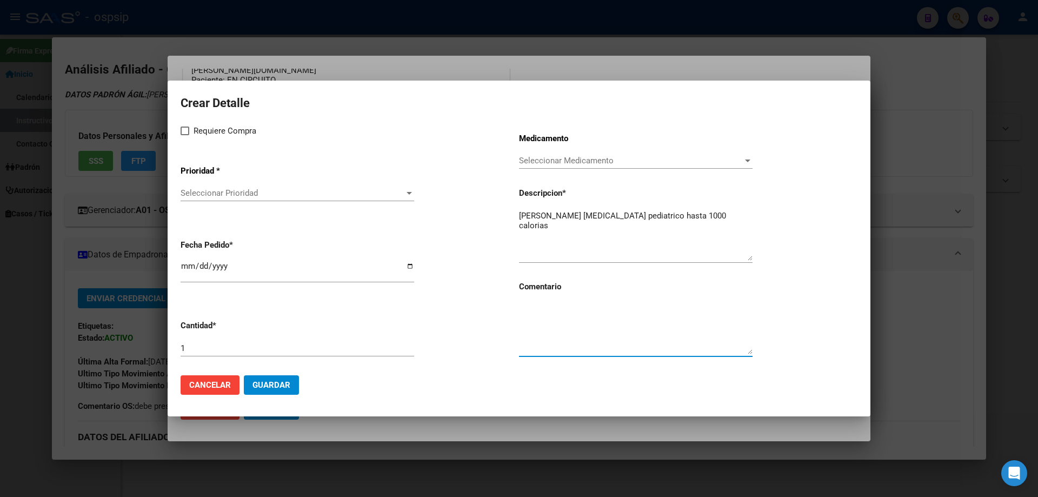
click at [566, 347] on textarea at bounding box center [636, 328] width 234 height 51
type textarea "RENOVACION BEST CARE"
click at [192, 127] on label "Requiere Compra" at bounding box center [219, 130] width 76 height 13
click at [185, 135] on input "Requiere Compra" at bounding box center [184, 135] width 1 height 1
checkbox input "true"
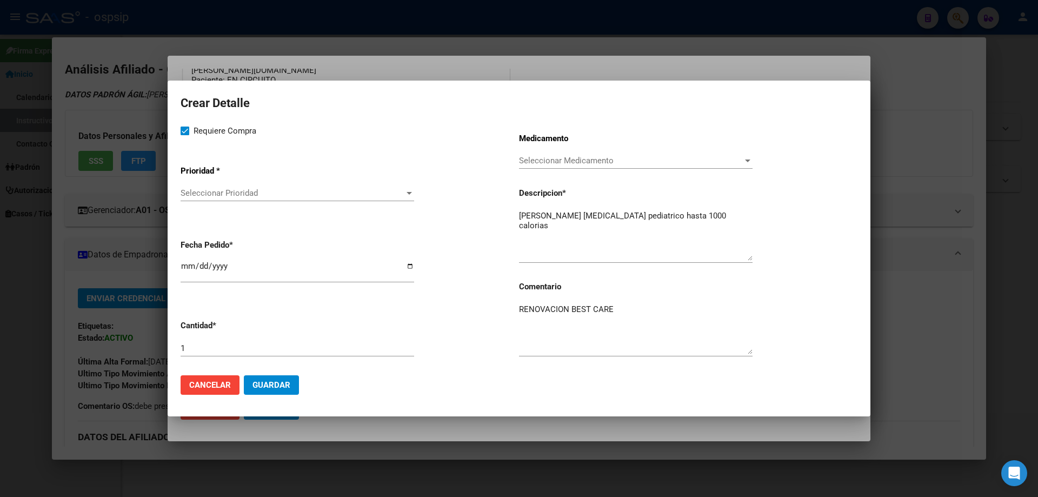
click at [207, 183] on app-drop-down-list "Prioridad * Seleccionar Prioridad Seleccionar Prioridad" at bounding box center [350, 184] width 339 height 55
click at [208, 196] on span "Seleccionar Prioridad" at bounding box center [293, 193] width 224 height 10
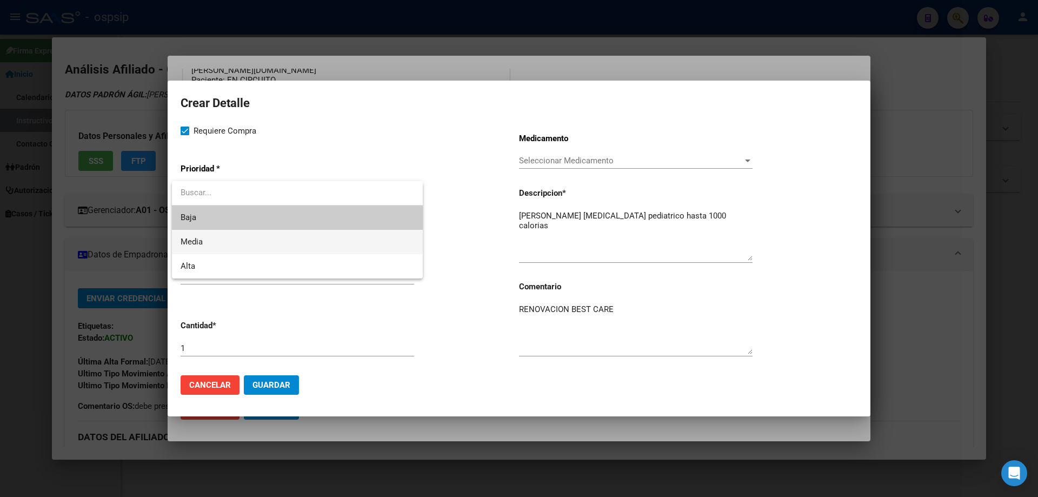
click at [204, 239] on span "Media" at bounding box center [298, 242] width 234 height 24
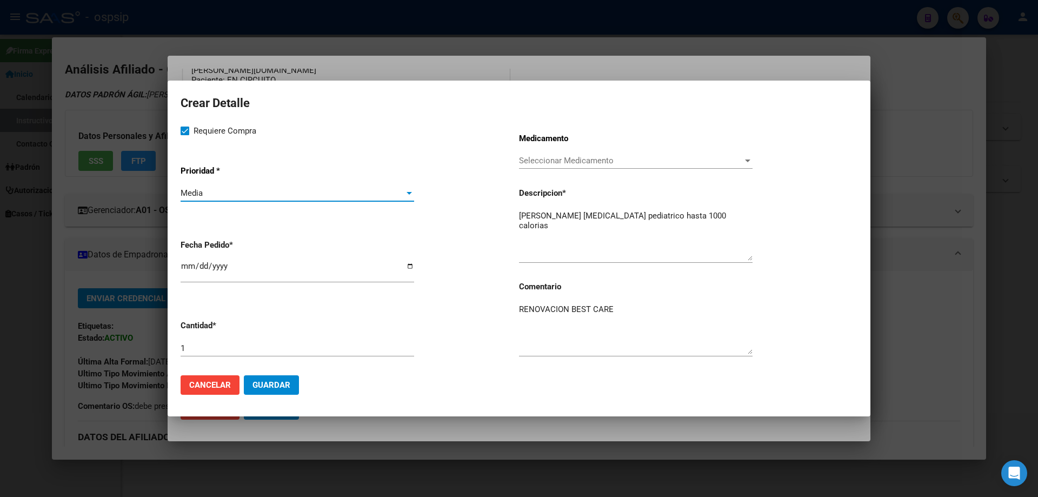
click at [189, 272] on input "[DATE]" at bounding box center [298, 270] width 234 height 17
type input "[DATE]"
click at [279, 389] on span "Guardar" at bounding box center [272, 385] width 38 height 10
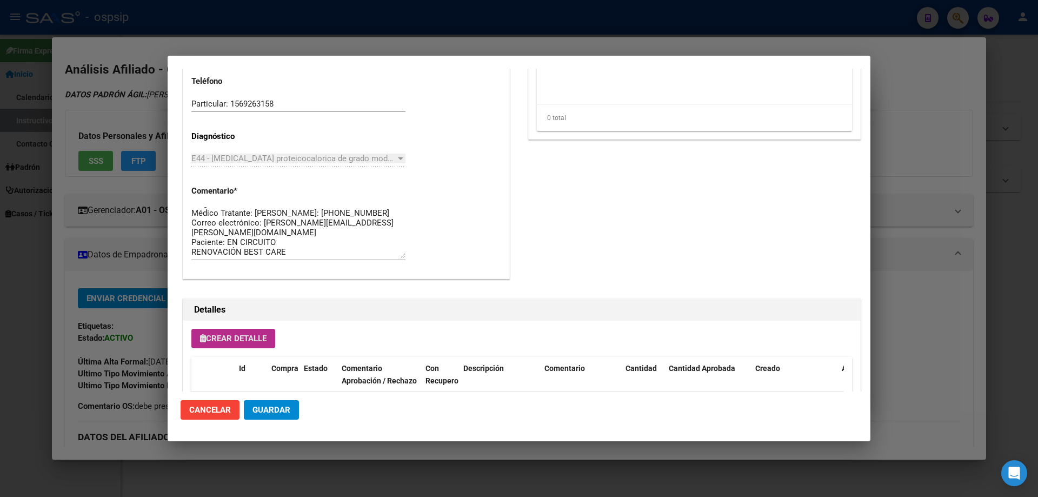
scroll to position [649, 0]
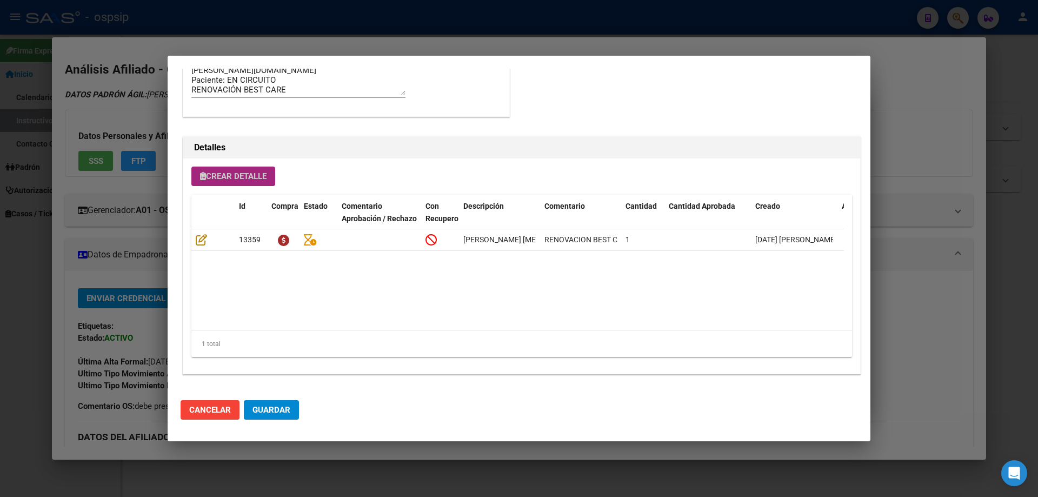
click at [254, 178] on span "Crear Detalle" at bounding box center [233, 176] width 67 height 10
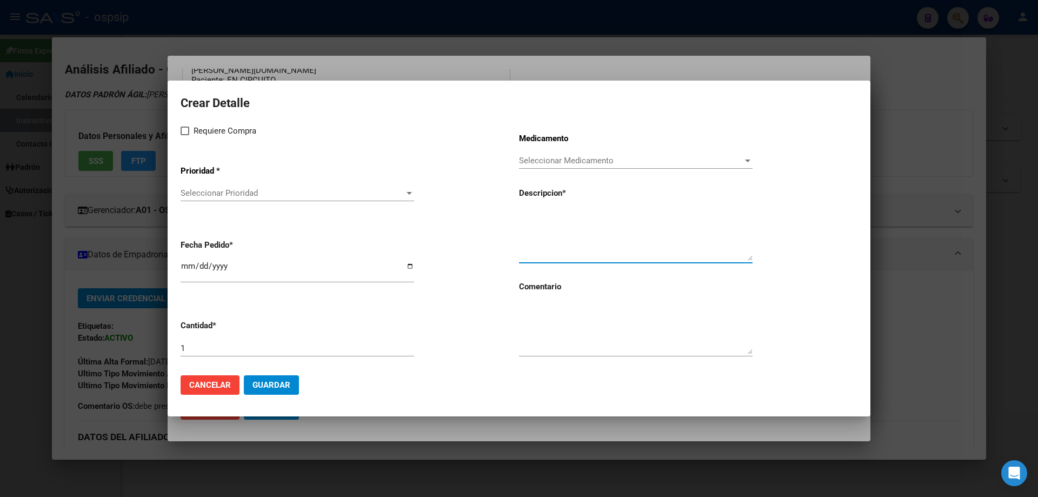
paste textarea "FLOC PACK SET"
type textarea "FLOC PACK SET"
click at [551, 336] on textarea at bounding box center [636, 328] width 234 height 51
type textarea "RENOVACION BEST CARE"
click at [189, 265] on input "[DATE]" at bounding box center [298, 270] width 234 height 17
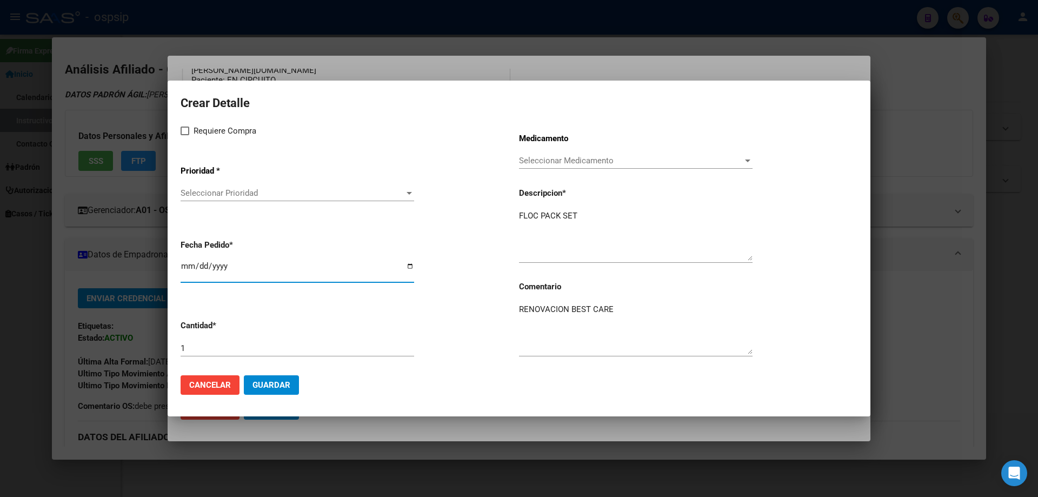
type input "[DATE]"
click at [184, 127] on span at bounding box center [185, 131] width 9 height 9
click at [184, 135] on input "Requiere Compra" at bounding box center [184, 135] width 1 height 1
checkbox input "true"
click at [201, 204] on div "Seleccionar Prioridad Seleccionar Prioridad" at bounding box center [298, 198] width 234 height 27
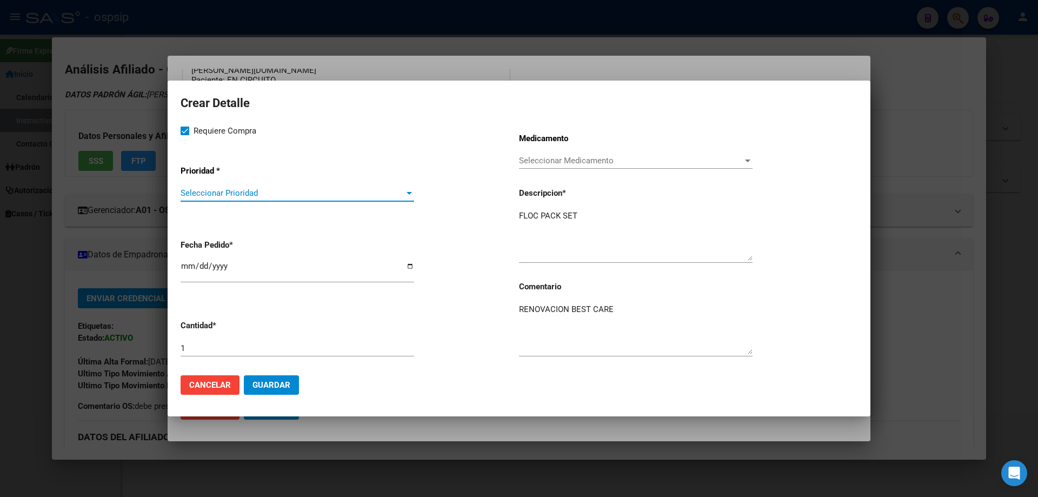
click at [210, 190] on span "Seleccionar Prioridad" at bounding box center [293, 193] width 224 height 10
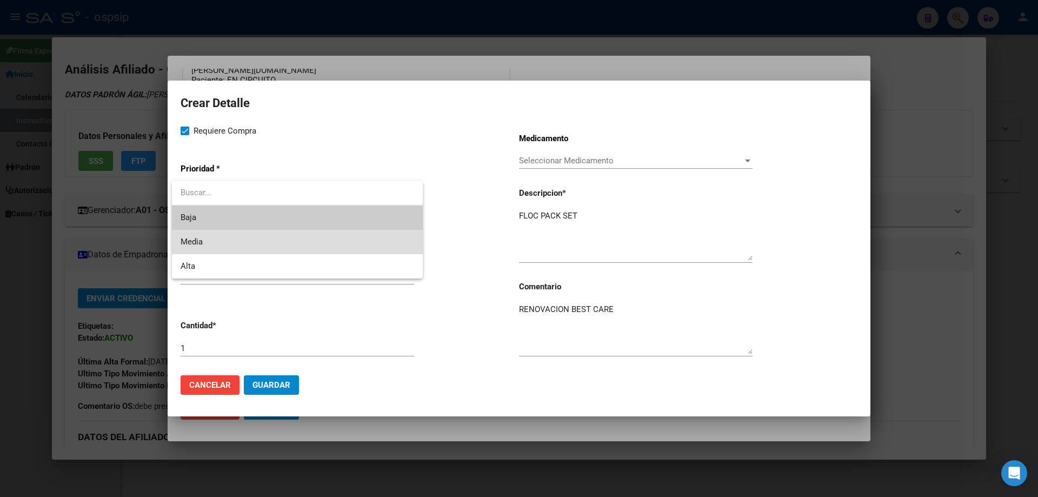
click at [209, 247] on span "Media" at bounding box center [298, 242] width 234 height 24
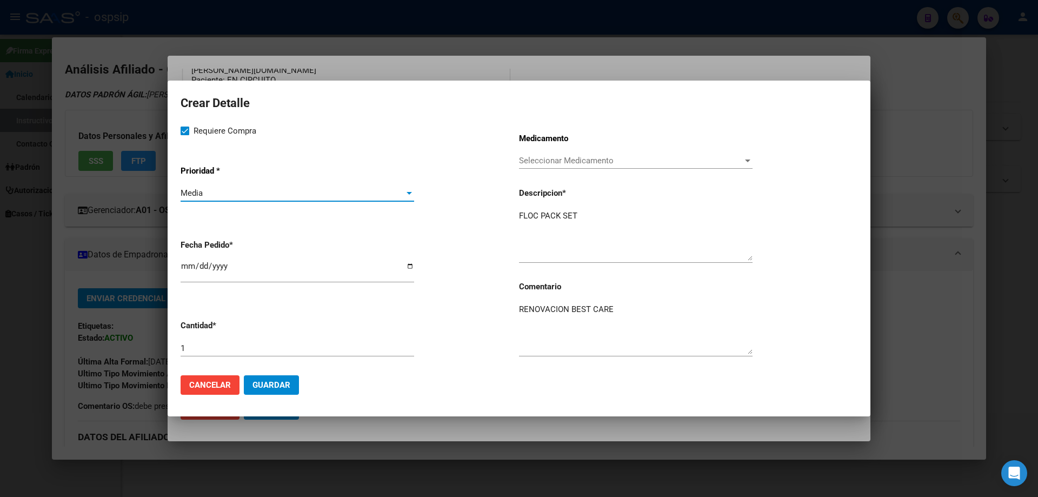
click at [206, 345] on input "1" at bounding box center [298, 348] width 234 height 10
type input "30"
click at [268, 391] on button "Guardar" at bounding box center [271, 384] width 55 height 19
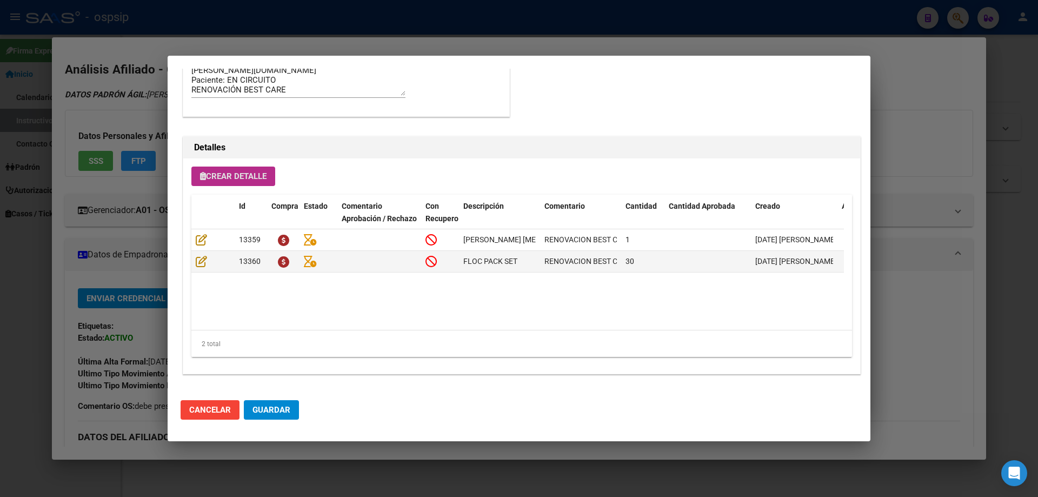
click at [235, 184] on button "Crear Detalle" at bounding box center [233, 176] width 84 height 19
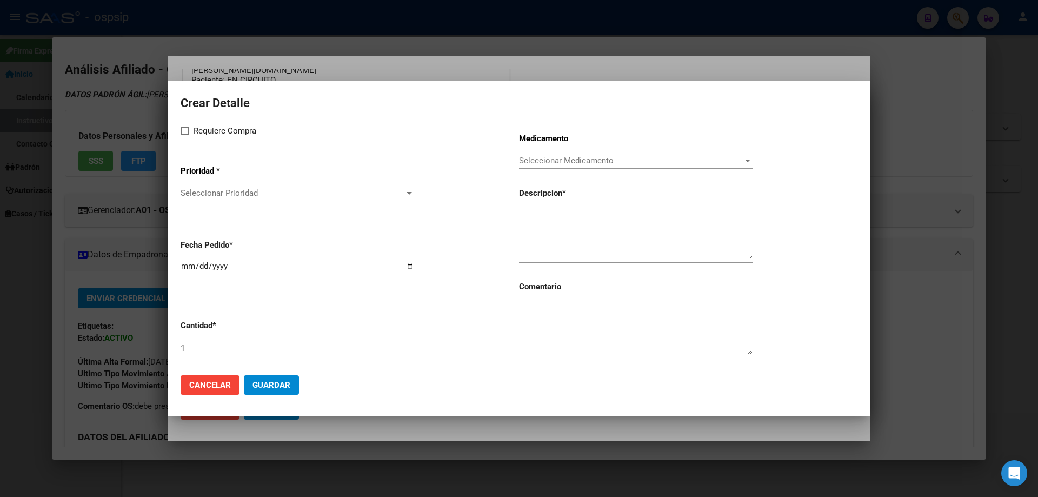
drag, startPoint x: 519, startPoint y: 217, endPoint x: 528, endPoint y: 207, distance: 13.4
drag, startPoint x: 528, startPoint y: 207, endPoint x: 523, endPoint y: 210, distance: 5.9
paste textarea "CONTENEDOR 500ML"
type textarea "CONTENEDOR 500ML"
click at [203, 347] on input "1" at bounding box center [298, 348] width 234 height 10
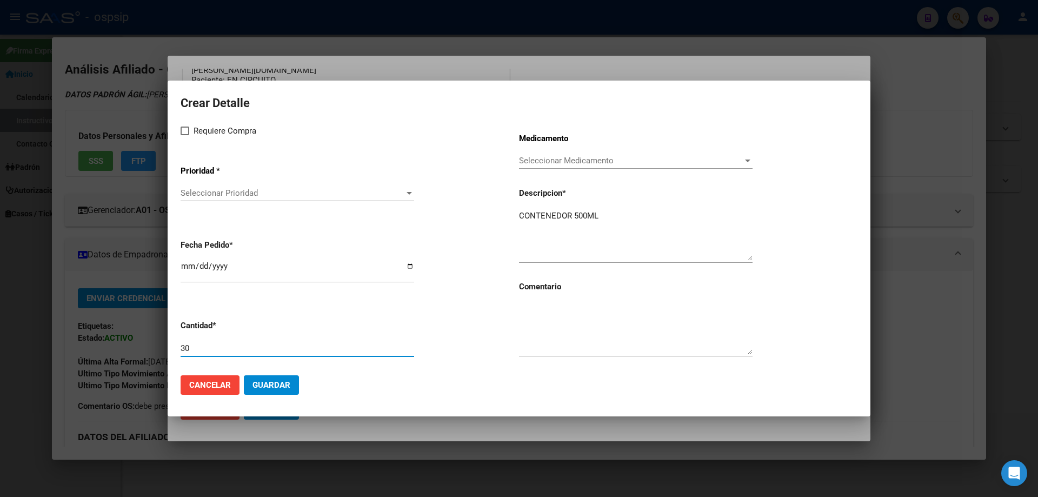
type input "30"
click at [575, 320] on textarea at bounding box center [636, 328] width 234 height 51
type textarea "RENOVACION BEST CARE"
click at [186, 130] on span at bounding box center [185, 131] width 9 height 9
click at [185, 135] on input "Requiere Compra" at bounding box center [184, 135] width 1 height 1
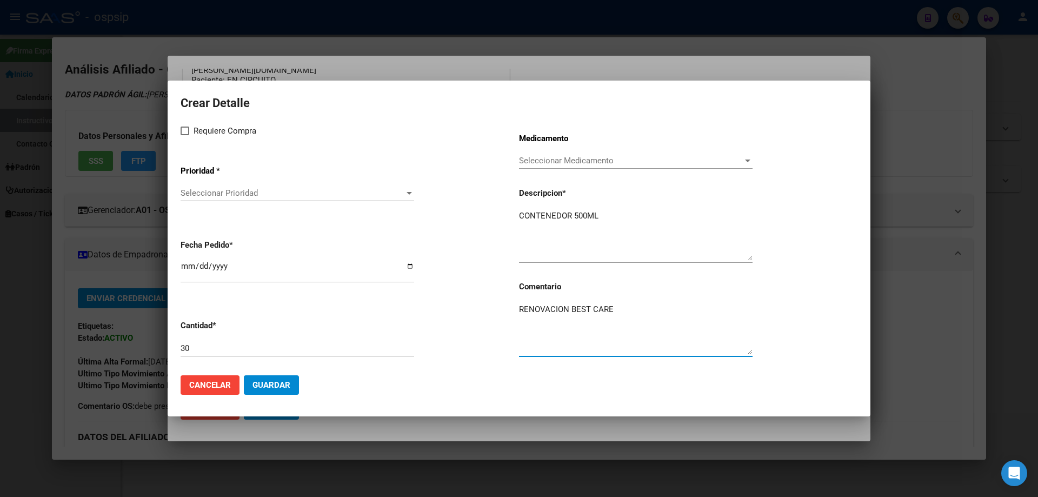
checkbox input "true"
click at [217, 199] on div "Seleccionar Prioridad Seleccionar Prioridad" at bounding box center [298, 193] width 234 height 16
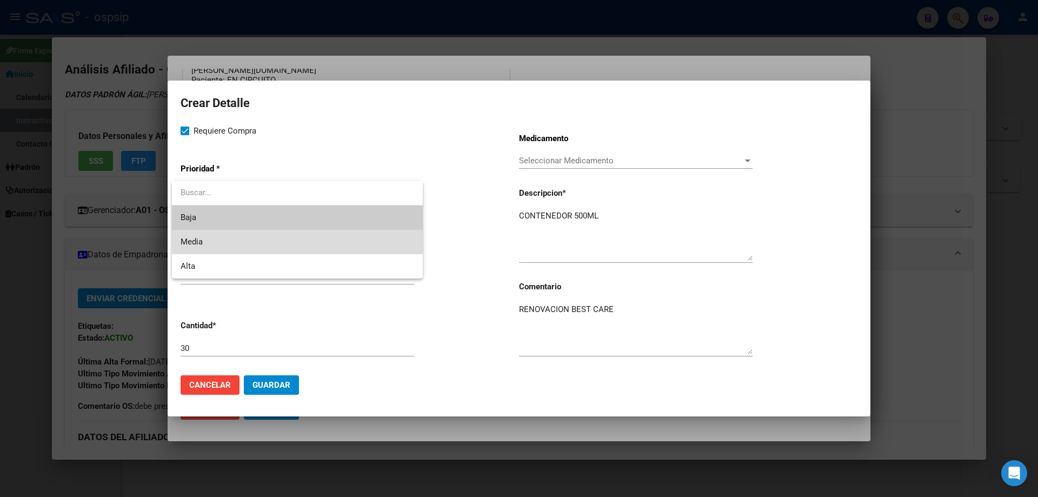
click at [209, 242] on span "Media" at bounding box center [298, 242] width 234 height 24
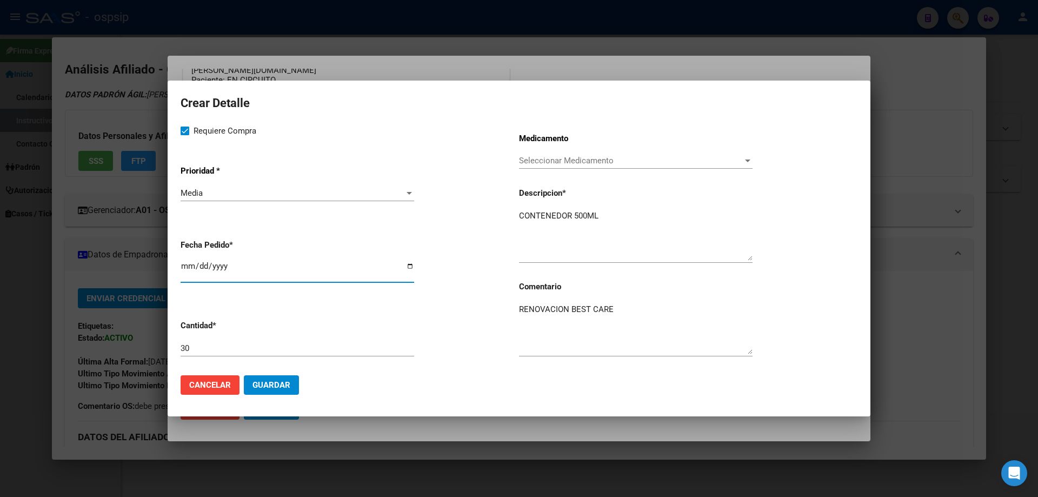
click at [190, 266] on input "[DATE]" at bounding box center [298, 270] width 234 height 17
type input "[DATE]"
click at [283, 388] on span "Guardar" at bounding box center [272, 385] width 38 height 10
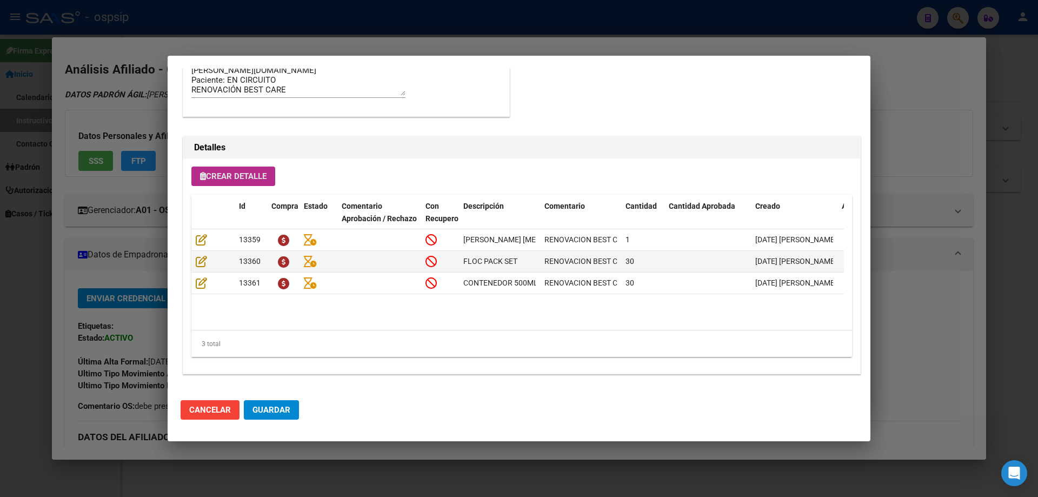
click at [255, 170] on button "Crear Detalle" at bounding box center [233, 176] width 84 height 19
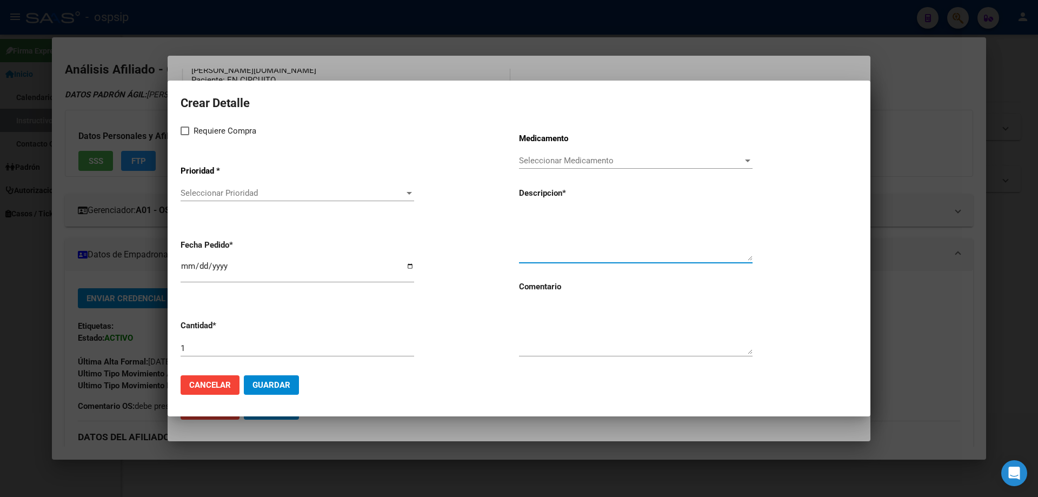
paste textarea "NUTRILON SIN LACTOSA LATA X350"
type textarea "NUTRILON SIN LACTOSA LATA X350"
click at [558, 327] on textarea at bounding box center [636, 328] width 234 height 51
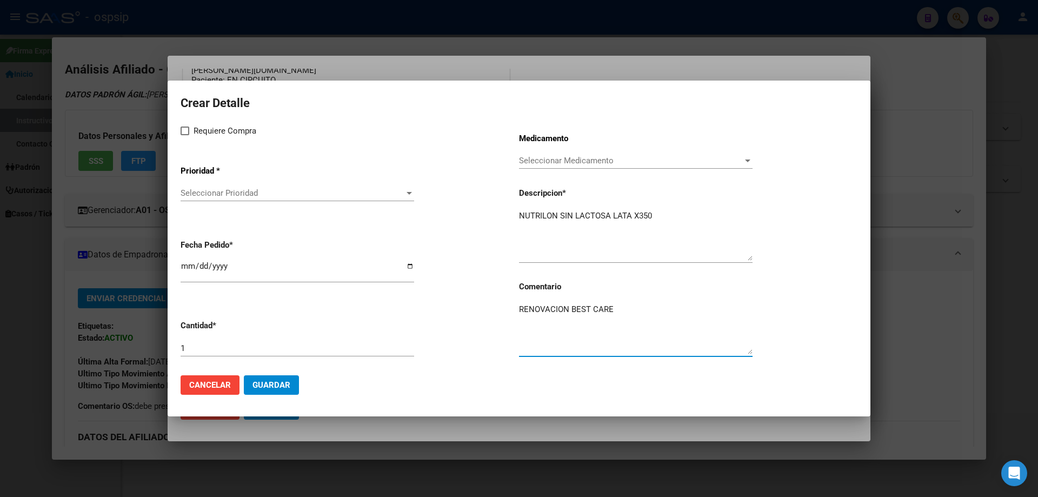
type textarea "RENOVACION BEST CARE"
click at [187, 132] on span at bounding box center [185, 131] width 9 height 9
click at [185, 135] on input "Requiere Compra" at bounding box center [184, 135] width 1 height 1
checkbox input "true"
click at [208, 193] on span "Seleccionar Prioridad" at bounding box center [293, 193] width 224 height 10
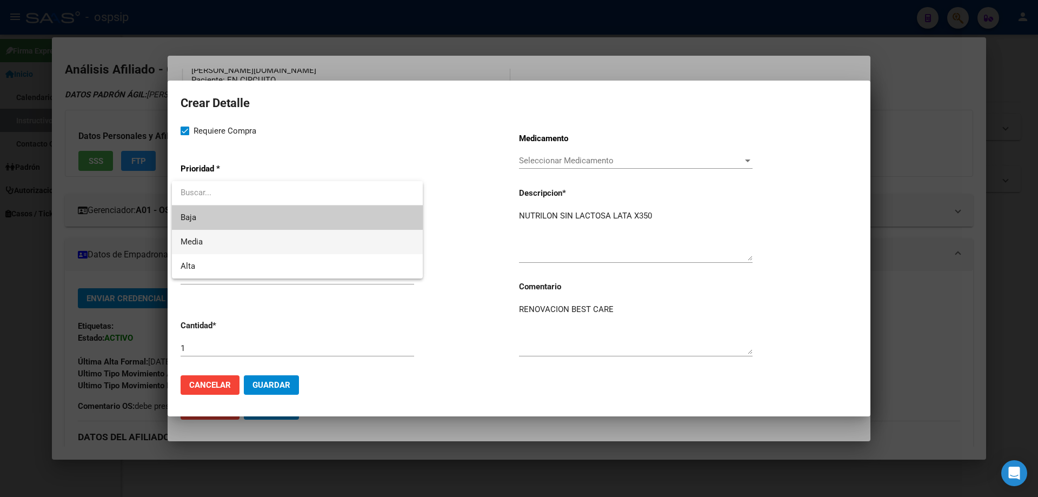
click at [205, 241] on span "Media" at bounding box center [298, 242] width 234 height 24
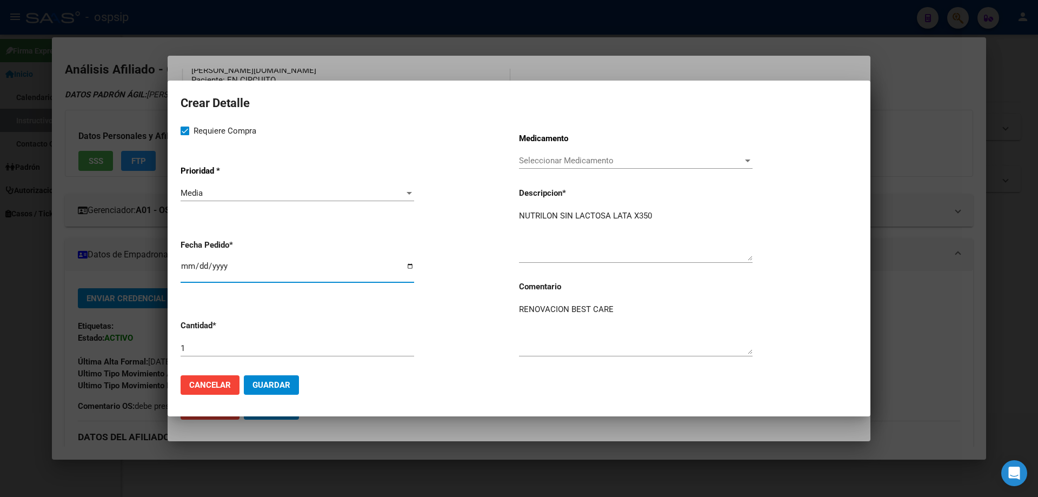
click at [188, 269] on input "[DATE]" at bounding box center [298, 270] width 234 height 17
type input "[DATE]"
click at [230, 347] on input "1" at bounding box center [298, 348] width 234 height 10
type input "8"
click at [277, 376] on button "Guardar" at bounding box center [271, 384] width 55 height 19
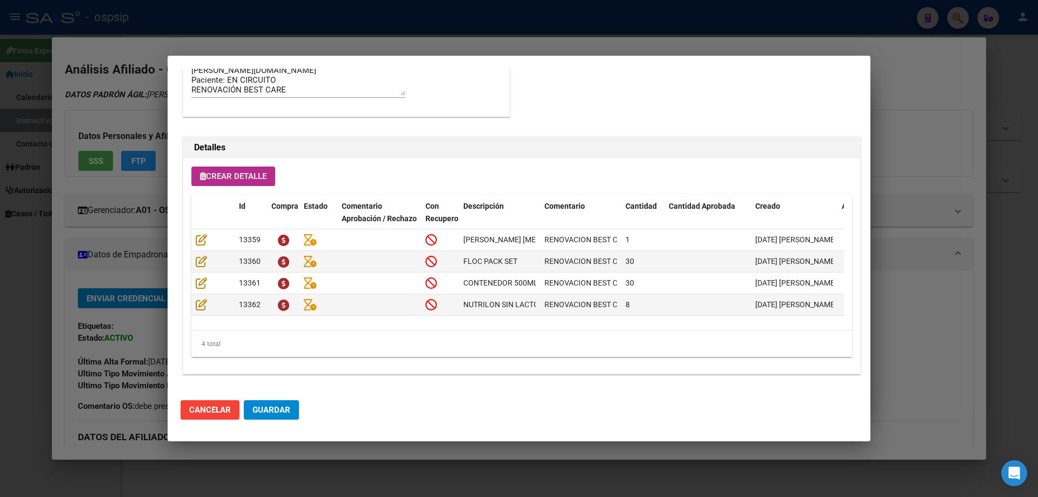
click at [279, 399] on mat-dialog-actions "Cancelar Guardar" at bounding box center [519, 410] width 677 height 37
click at [282, 403] on button "Guardar" at bounding box center [271, 409] width 55 height 19
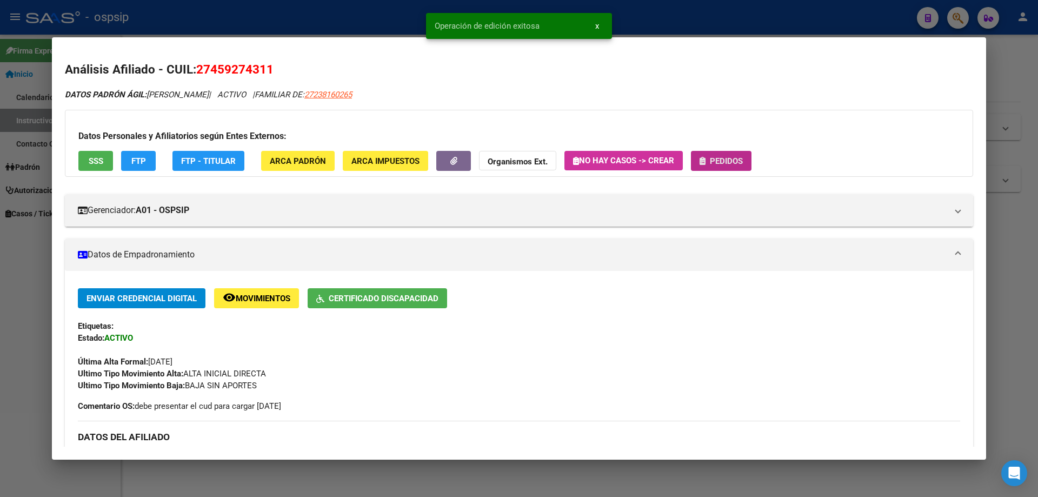
click at [706, 158] on icon "button" at bounding box center [703, 161] width 6 height 8
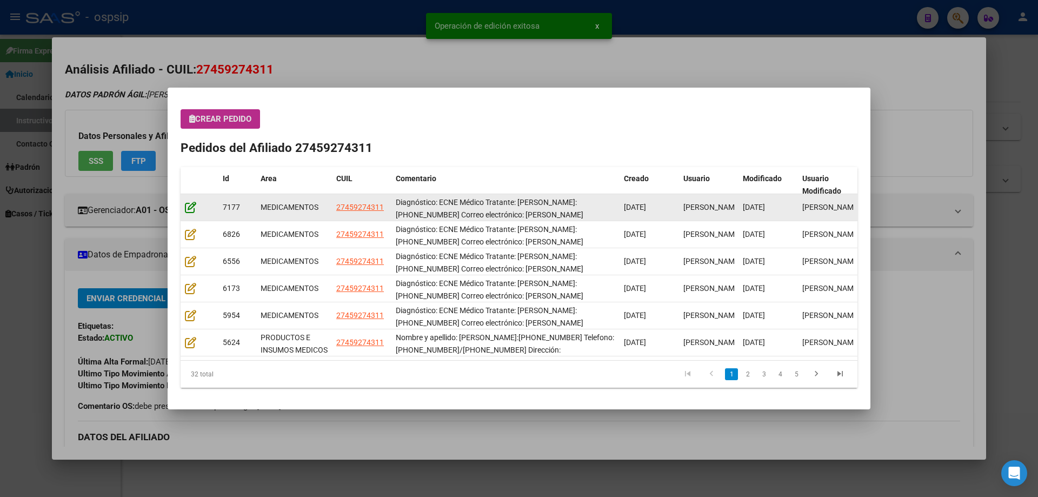
click at [193, 208] on icon at bounding box center [190, 207] width 11 height 12
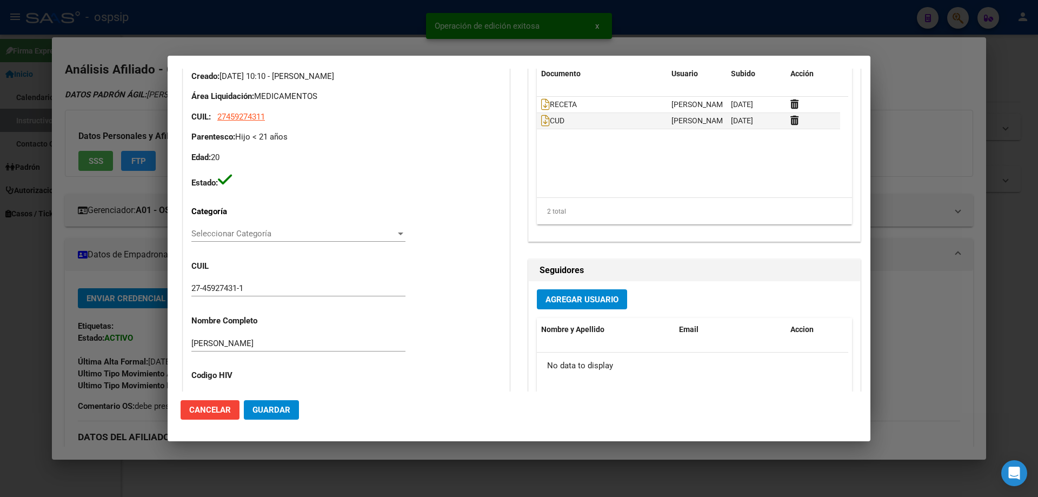
type input "[GEOGRAPHIC_DATA], [PERSON_NAME], [PERSON_NAME] 1534"
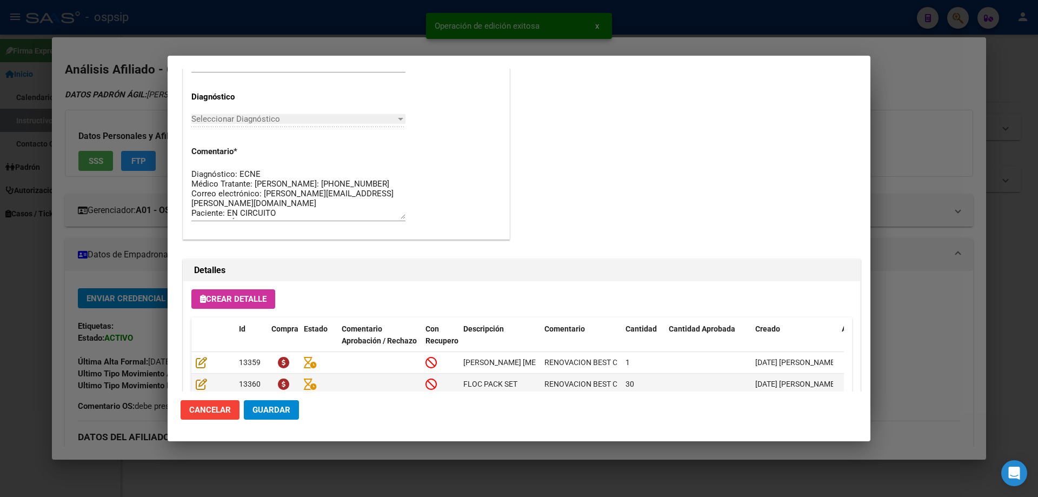
scroll to position [703, 0]
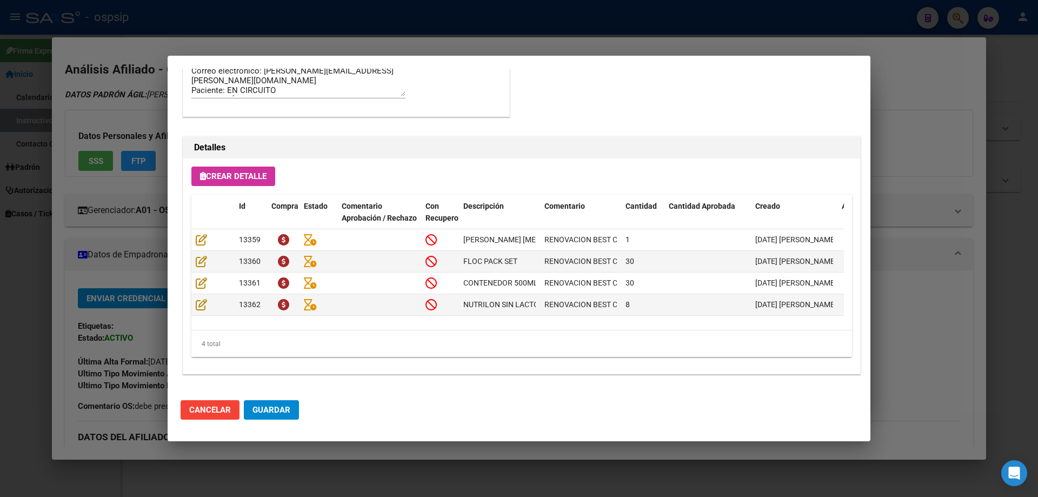
click at [277, 409] on span "Guardar" at bounding box center [272, 410] width 38 height 10
click at [266, 405] on span "Guardar" at bounding box center [272, 410] width 38 height 10
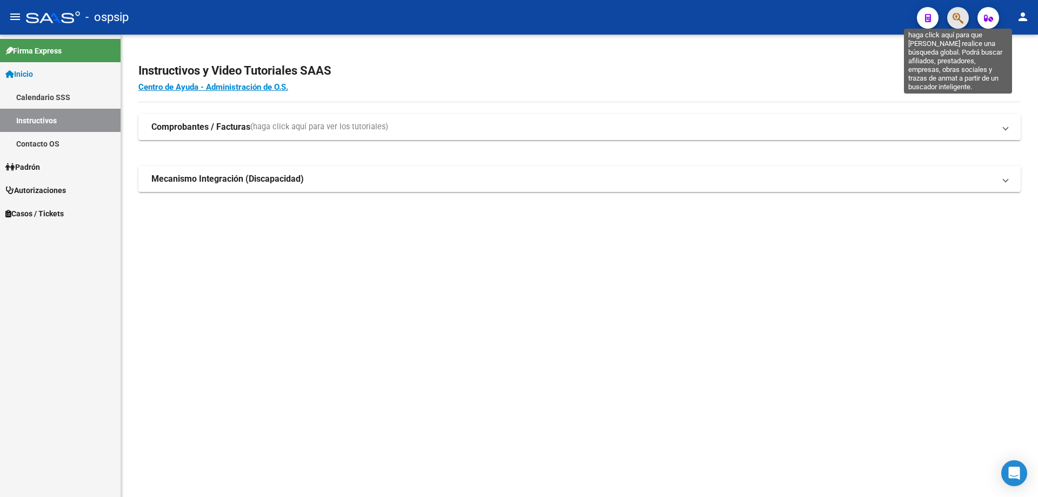
click at [957, 21] on icon "button" at bounding box center [958, 18] width 11 height 12
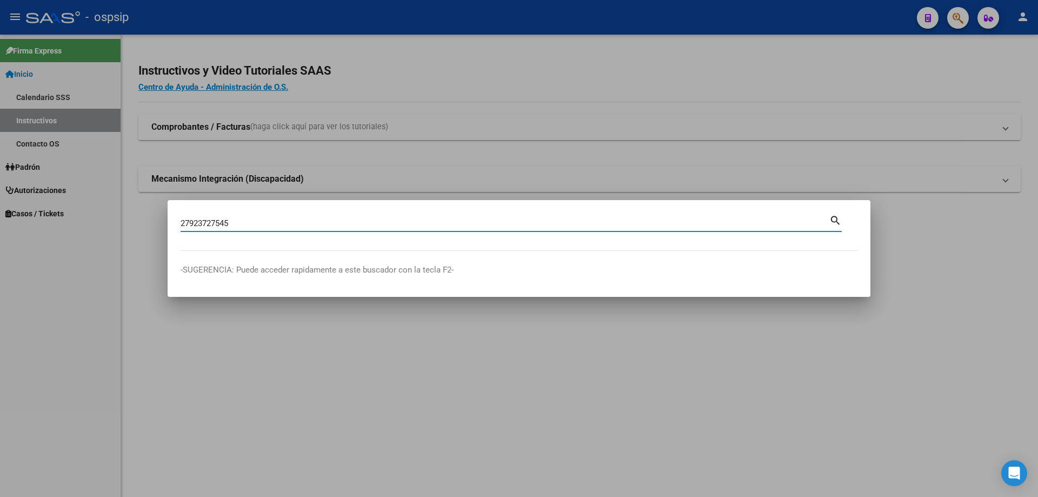
type input "27923727545"
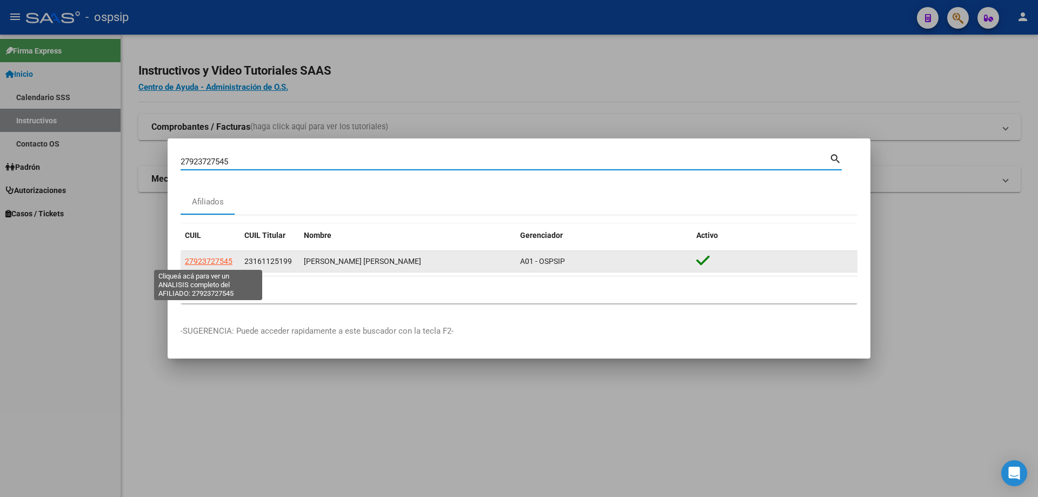
click at [221, 258] on span "27923727545" at bounding box center [209, 261] width 48 height 9
type textarea "27923727545"
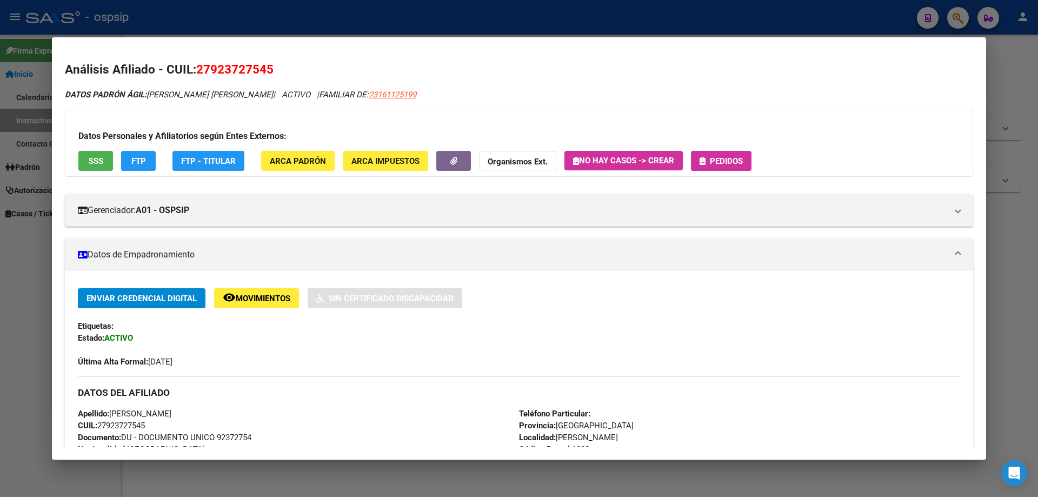
click at [719, 161] on span "Pedidos" at bounding box center [726, 161] width 33 height 10
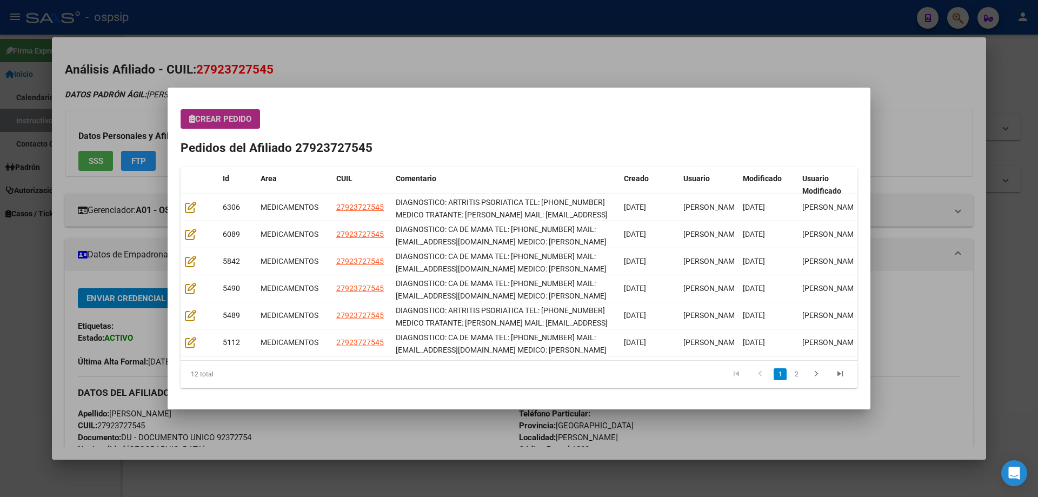
click at [222, 125] on button "Crear Pedido" at bounding box center [221, 118] width 80 height 19
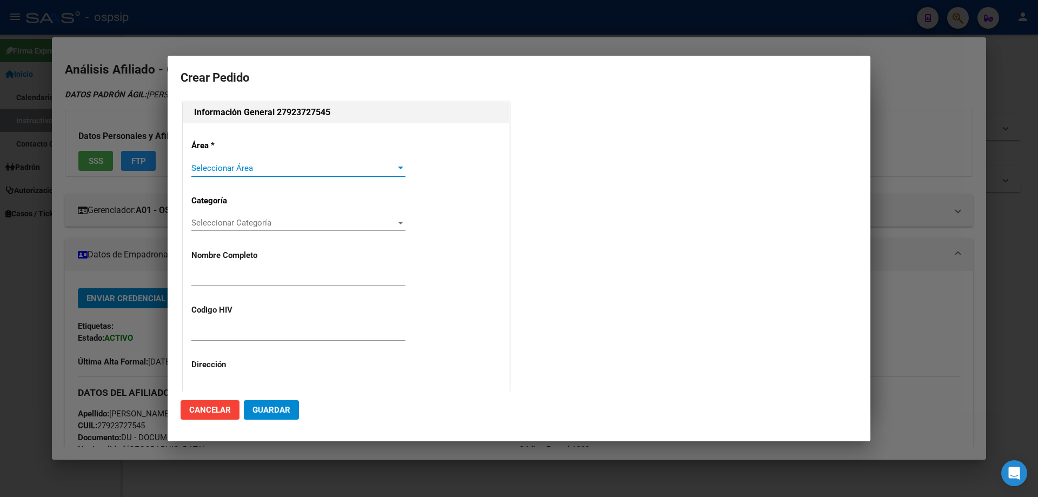
type input "ANETTE VERONICA MONCADA SOLIS"
type input "NO CORRESPONDE"
type input "BUENOS AIRES, LOMAS DE ZAMORA, SANTA CRUZ 2564"
click at [213, 176] on div "Seleccionar Área Seleccionar Área" at bounding box center [298, 168] width 214 height 16
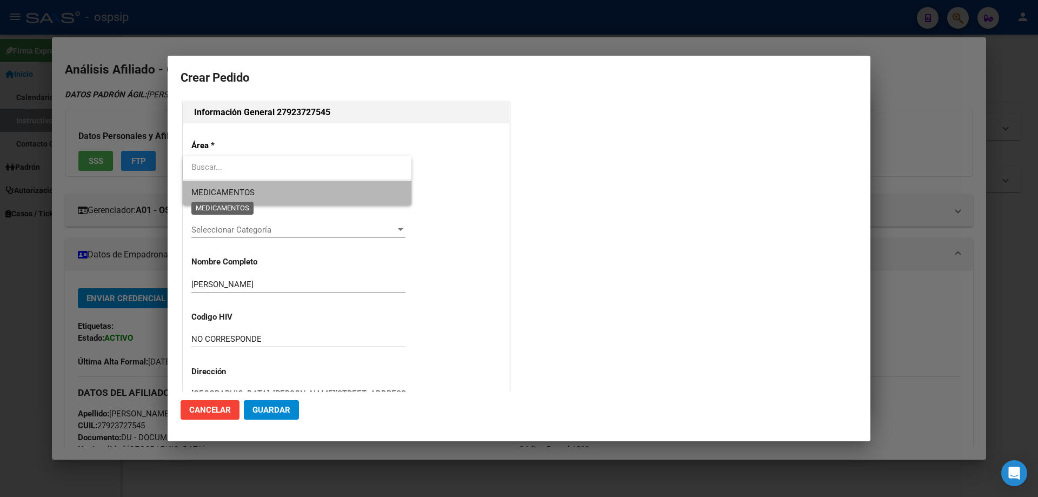
click at [214, 194] on span "MEDICAMENTOS" at bounding box center [222, 193] width 63 height 10
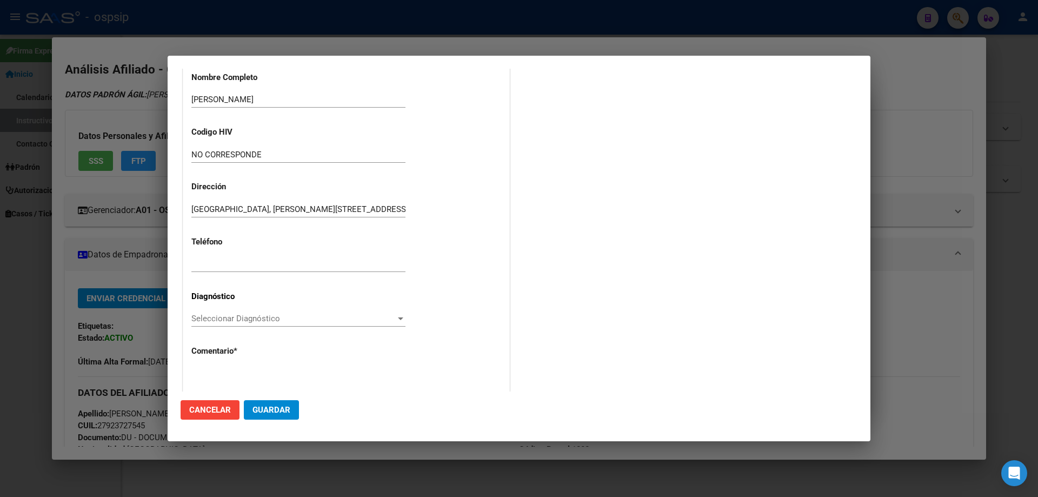
scroll to position [243, 0]
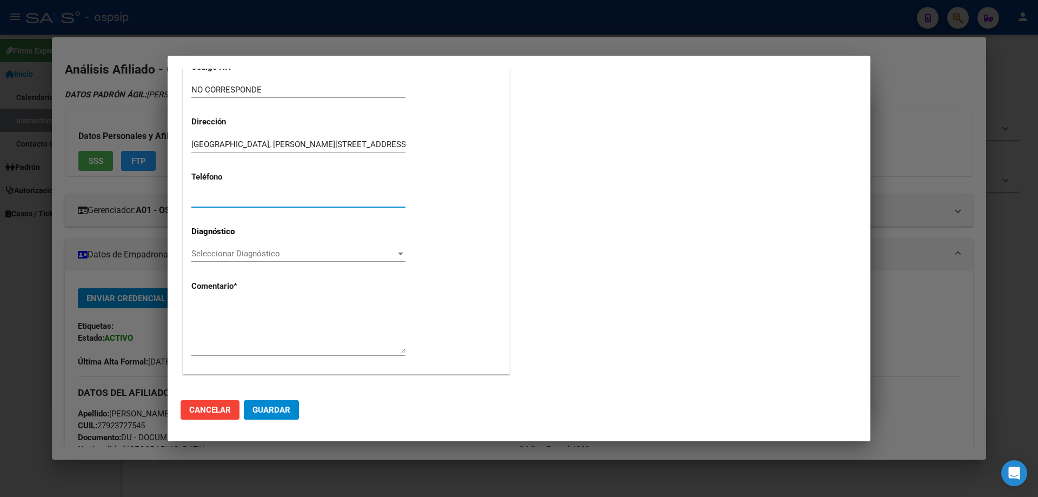
paste input "11-3252-9791"
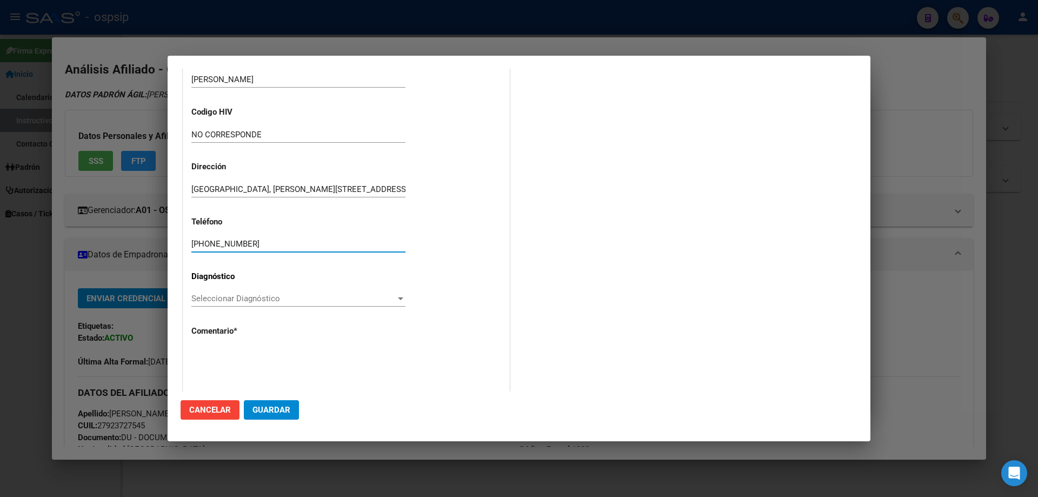
scroll to position [81, 0]
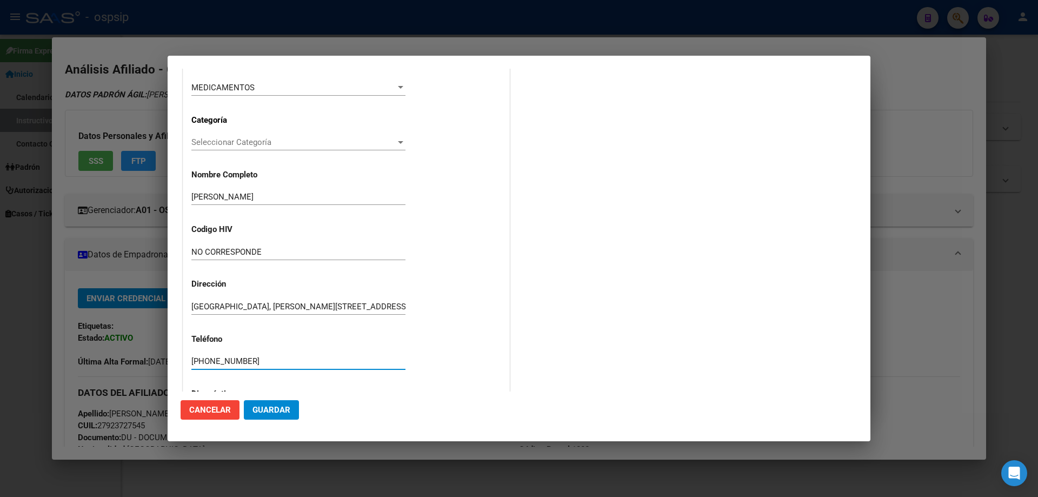
type input "11-3252-9791"
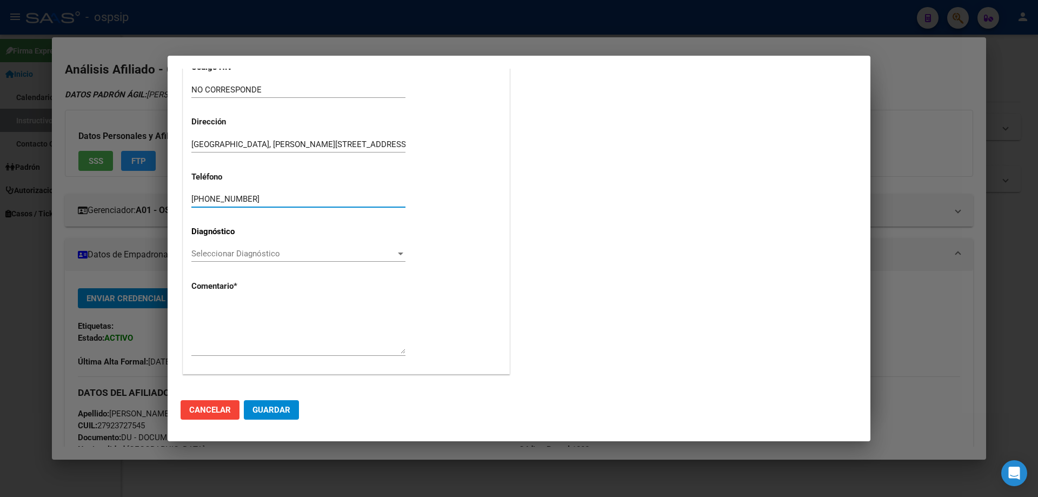
click at [207, 259] on div "Seleccionar Diagnóstico Seleccionar Diagnóstico" at bounding box center [298, 254] width 214 height 16
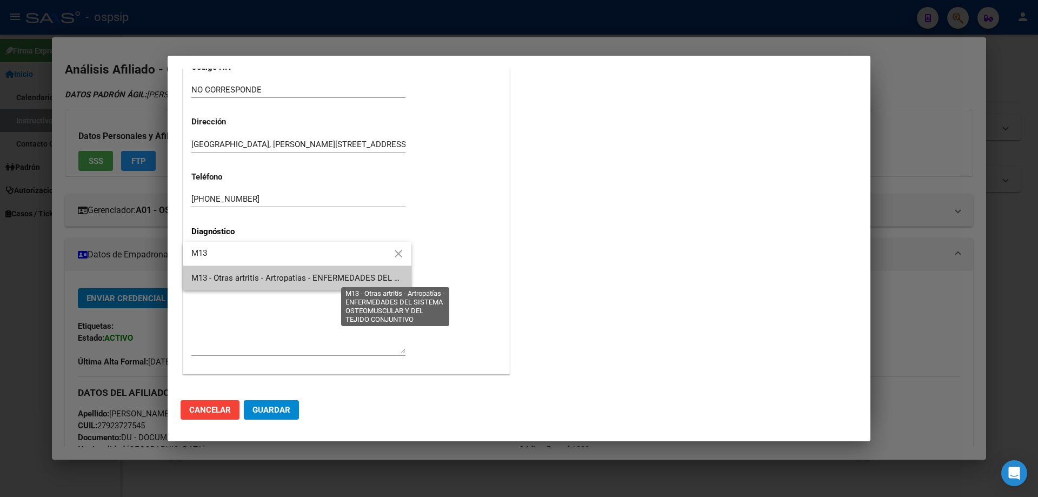
type input "M13"
click at [241, 279] on span "M13 - Otras artritis - Artropatías - ENFERMEDADES DEL SISTEMA OSTEOMUSCULAR Y D…" at bounding box center [397, 278] width 413 height 10
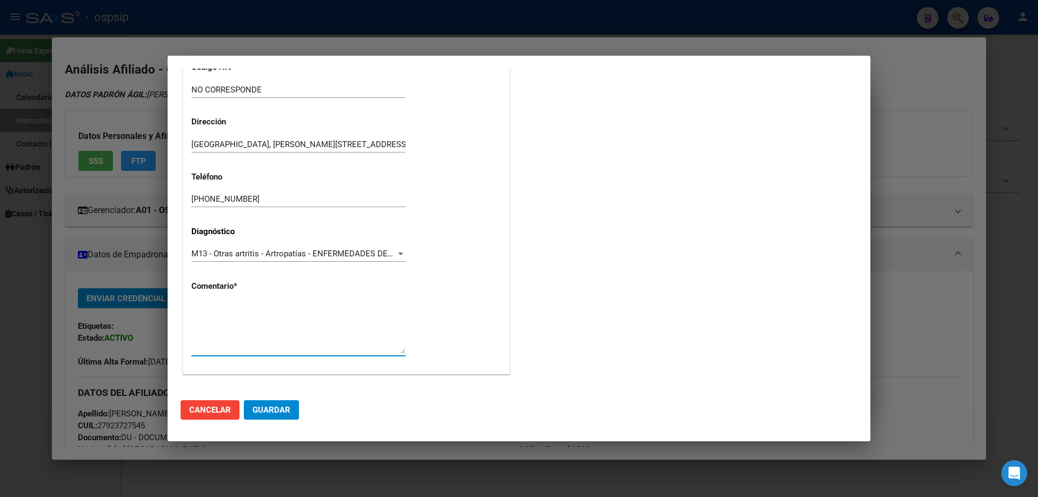
paste textarea "DIAGNOSTICO: ARTRITIS PSORIATICA TEL: 11-3252-9791 MEDICO TRATANTE: BOVEA MAIL:…"
click at [306, 328] on textarea "DIAGNOSTICO: ARTRITIS PSORIATICA TEL: 11-3252-9791 MEDICO TRATANTE: BOVEA MAIL:…" at bounding box center [298, 328] width 214 height 51
type textarea "DIAGNOSTICO: ARTRITIS PSORIATICA TEL: 11-3252-9791 MEDICO TRATANTE: POLETTI MAI…"
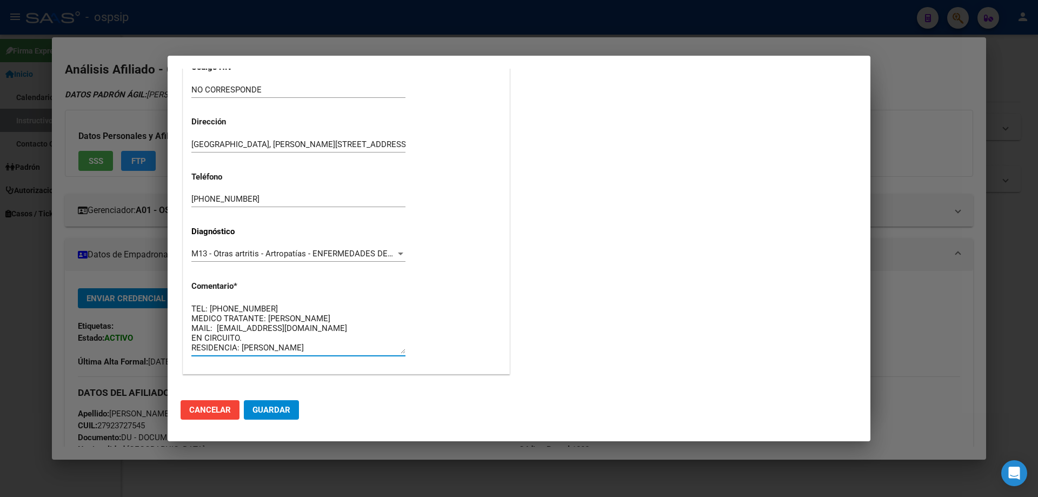
click at [253, 421] on mat-dialog-actions "Cancelar Guardar" at bounding box center [519, 410] width 677 height 37
click at [265, 410] on span "Guardar" at bounding box center [272, 410] width 38 height 10
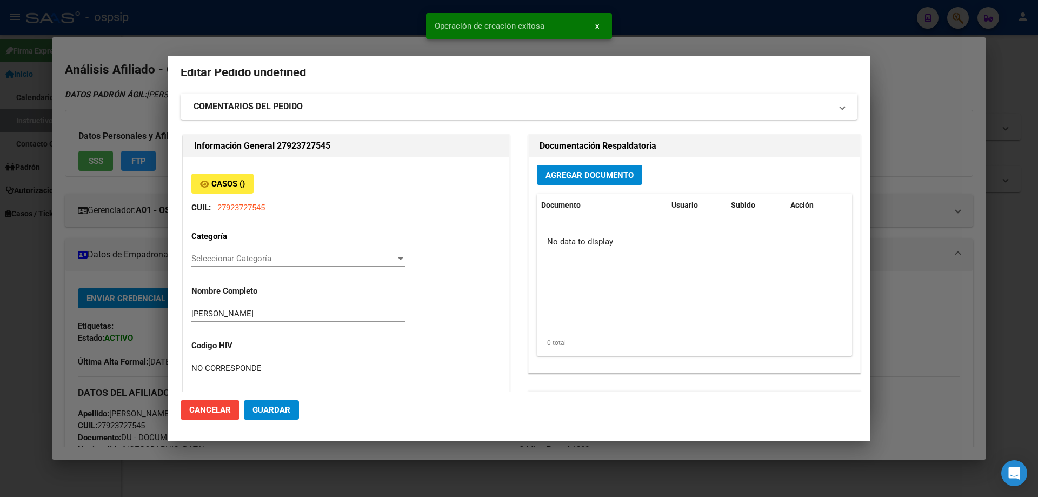
scroll to position [0, 0]
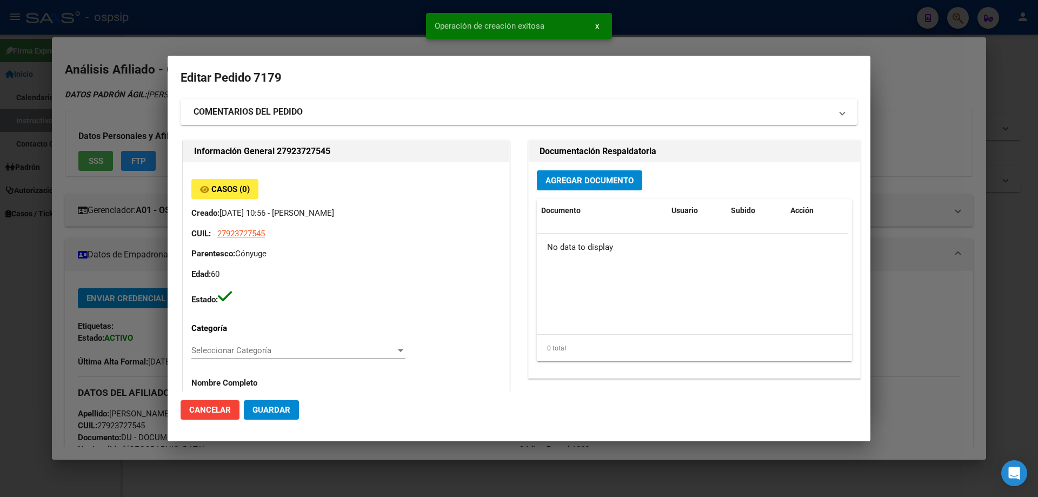
click at [597, 189] on button "Agregar Documento" at bounding box center [589, 180] width 105 height 20
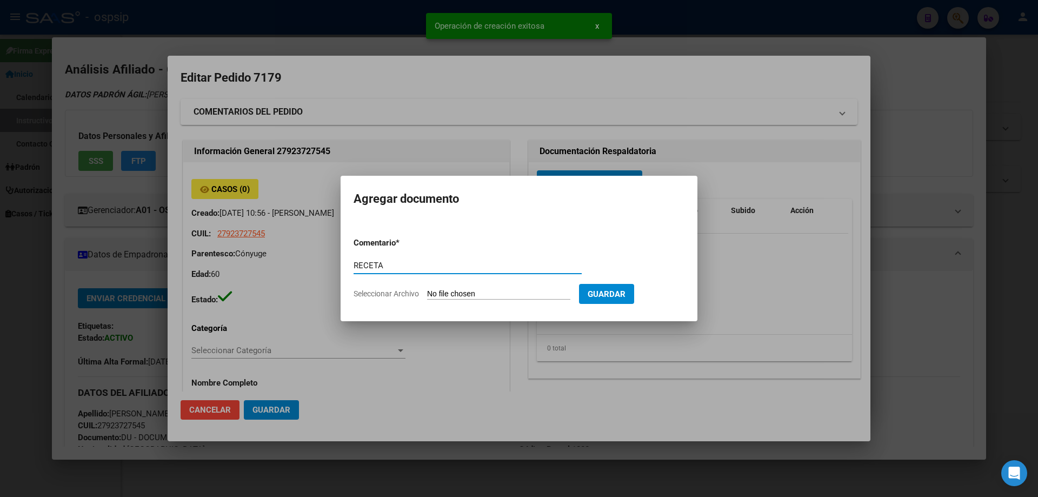
type input "RECETA"
click at [506, 293] on input "Seleccionar Archivo" at bounding box center [498, 294] width 143 height 10
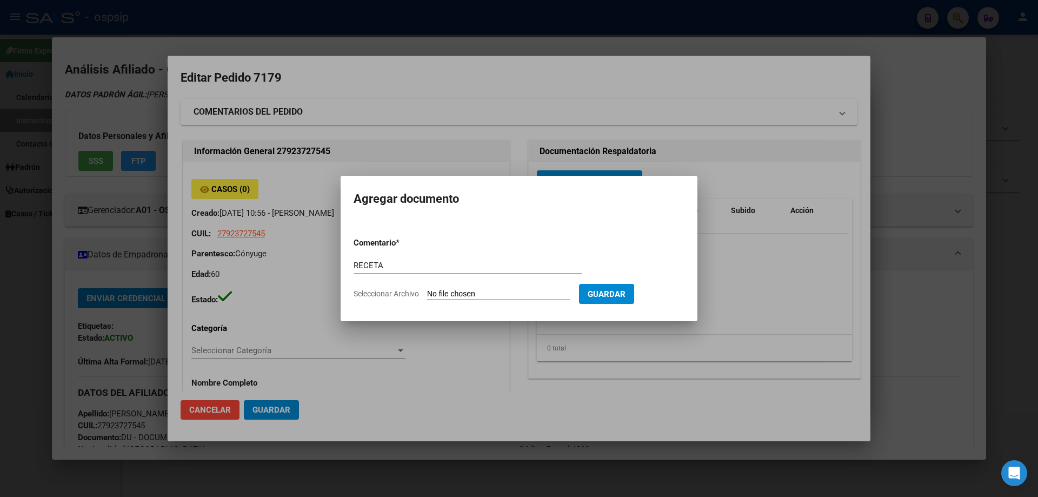
type input "C:\fakepath\MONCADA SOLIS ANETTE-1-Sep25.pdf"
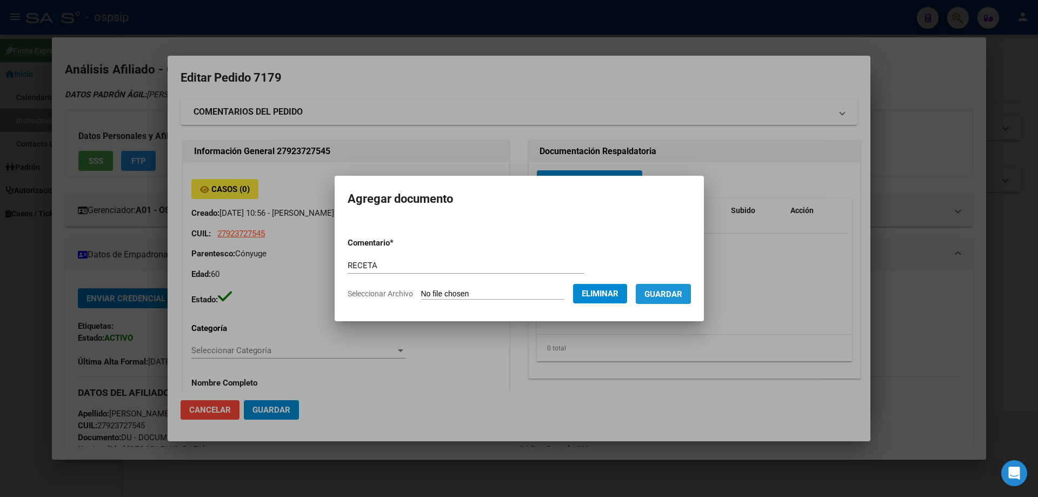
click at [683, 294] on span "Guardar" at bounding box center [664, 294] width 38 height 10
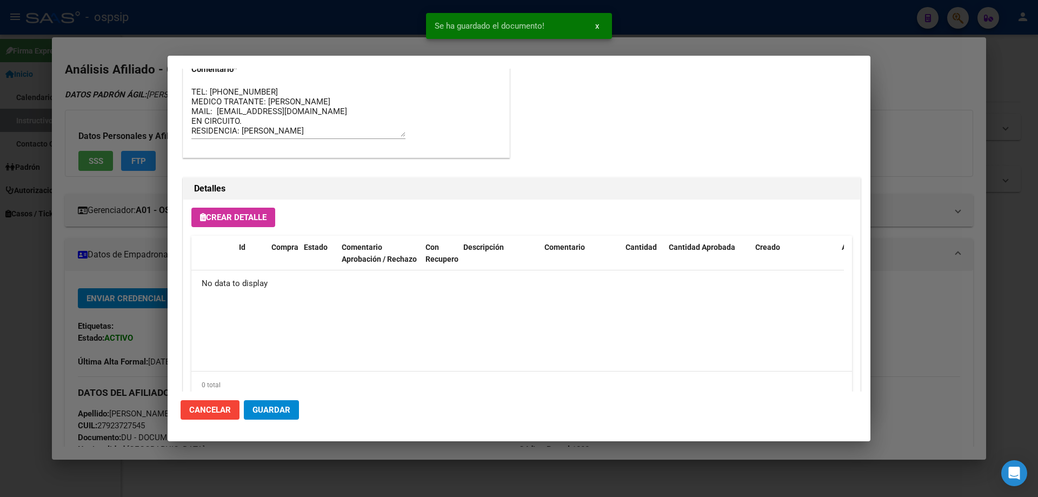
scroll to position [629, 0]
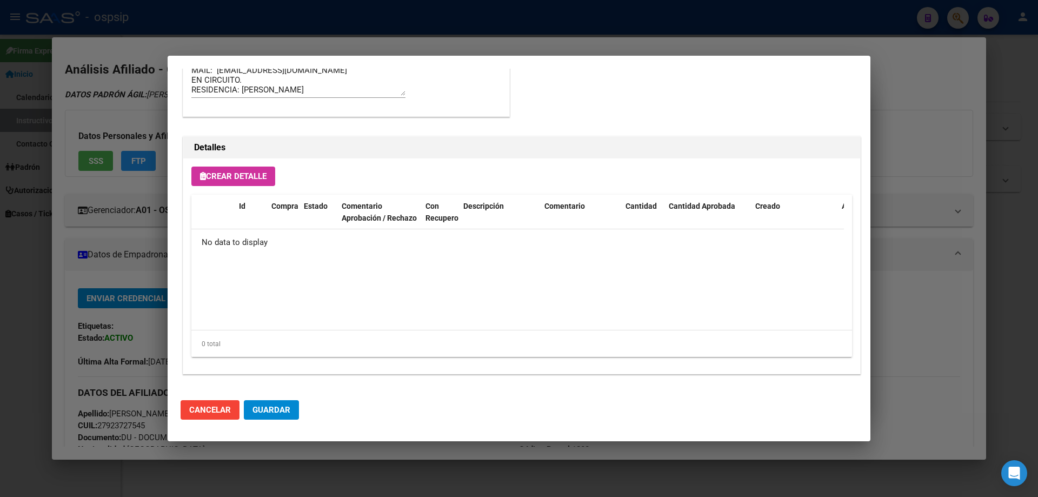
click at [250, 178] on span "Crear Detalle" at bounding box center [233, 176] width 67 height 10
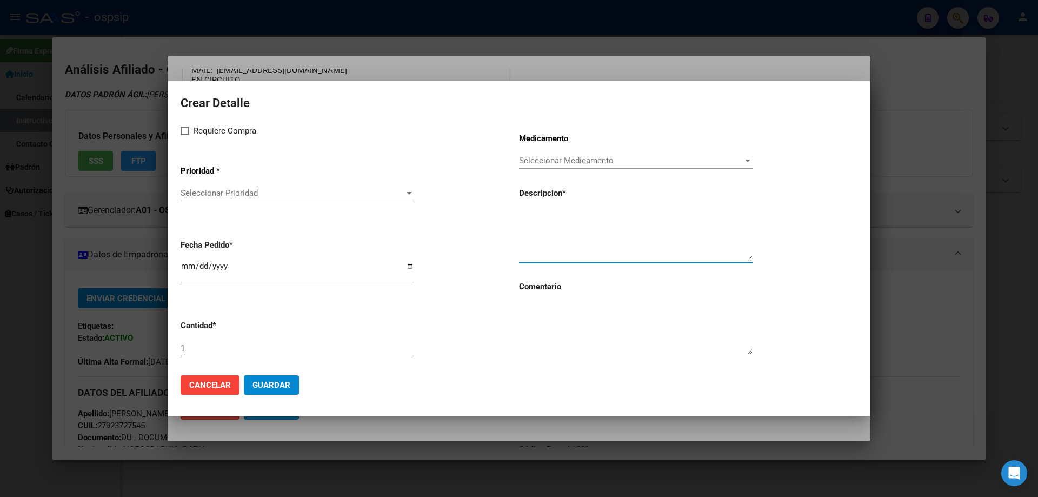
paste textarea "GUSELKUMAB (100 MG) AMPOLLA AUTO INYECTABLE"
type textarea "GUSELKUMAB (100 MG) AMPOLLA AUTO INYECTABLE"
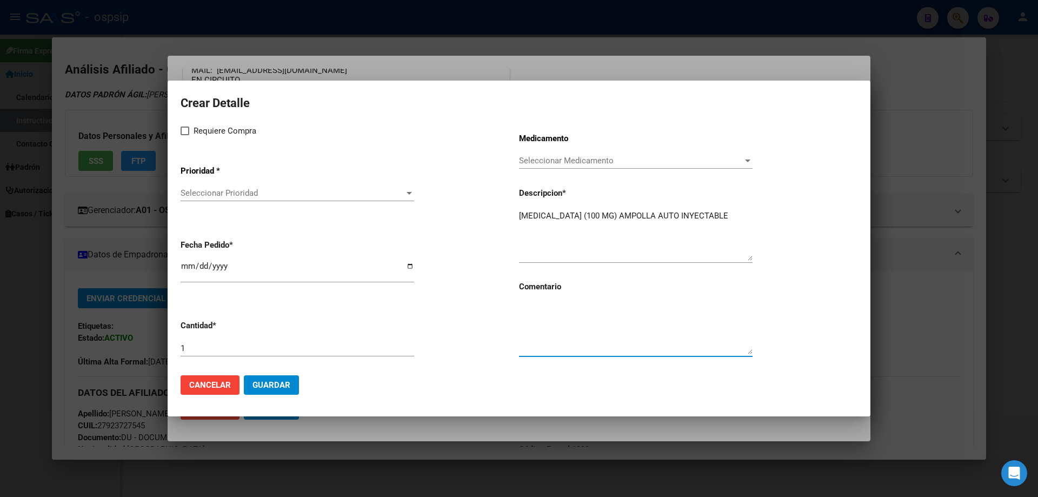
click at [543, 329] on textarea at bounding box center [636, 328] width 234 height 51
type textarea "MISMO TTO (SE AUTORIZO 1 EN EL ULTIMO PEDIDO)"
click at [177, 137] on mat-dialog-content "Crear Detalle Requiere Compra Prioridad * Seleccionar Prioridad Seleccionar Pri…" at bounding box center [519, 230] width 703 height 273
click at [187, 136] on label "Requiere Compra" at bounding box center [219, 130] width 76 height 13
click at [185, 136] on input "Requiere Compra" at bounding box center [184, 135] width 1 height 1
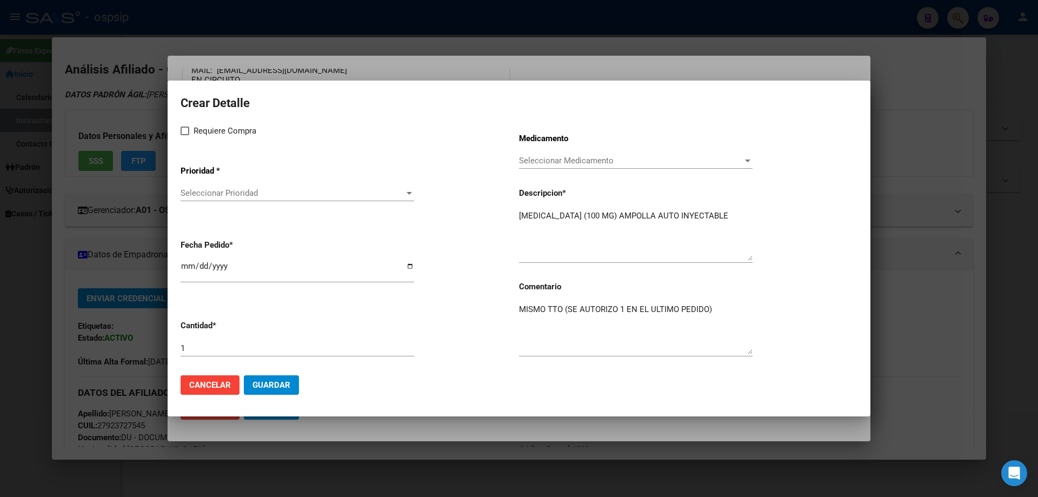
checkbox input "true"
click at [223, 196] on span "Seleccionar Prioridad" at bounding box center [293, 193] width 224 height 10
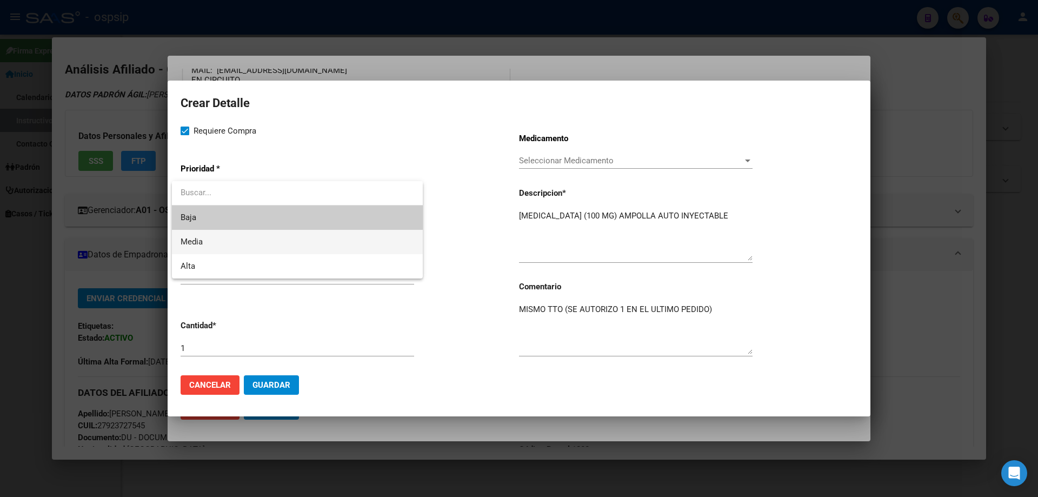
click at [217, 237] on span "Media" at bounding box center [298, 242] width 234 height 24
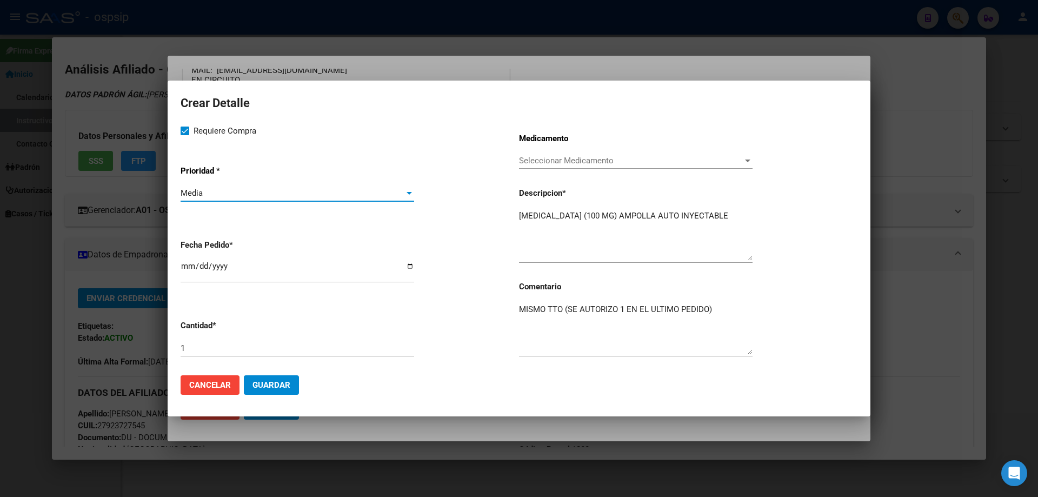
click at [187, 267] on input "[DATE]" at bounding box center [298, 270] width 234 height 17
type input "2025-09-12"
click at [203, 346] on input "1" at bounding box center [298, 348] width 234 height 10
type input "2"
type input "1"
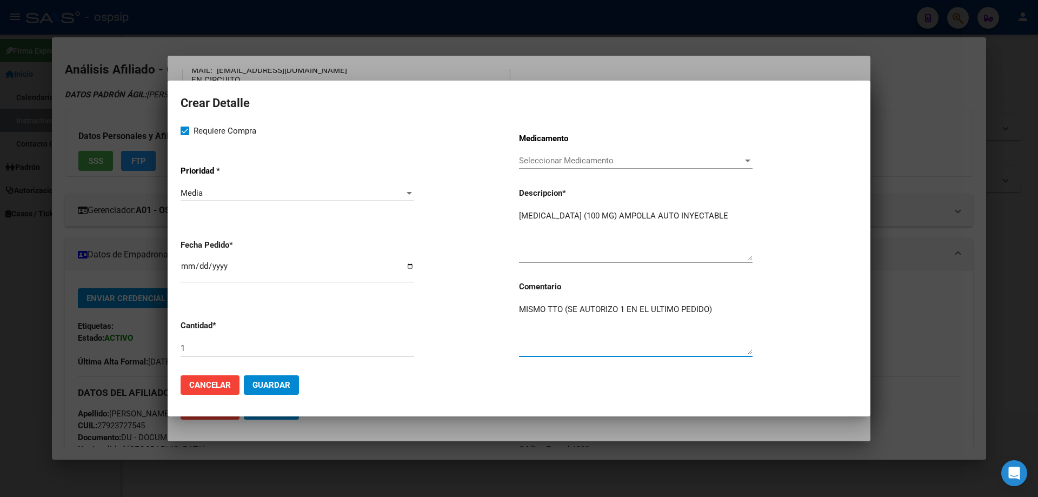
click at [727, 303] on textarea "MISMO TTO (SE AUTORIZO 1 EN EL ULTIMO PEDIDO)" at bounding box center [636, 328] width 234 height 51
type textarea "MISMO TTO"
click at [294, 382] on button "Guardar" at bounding box center [271, 384] width 55 height 19
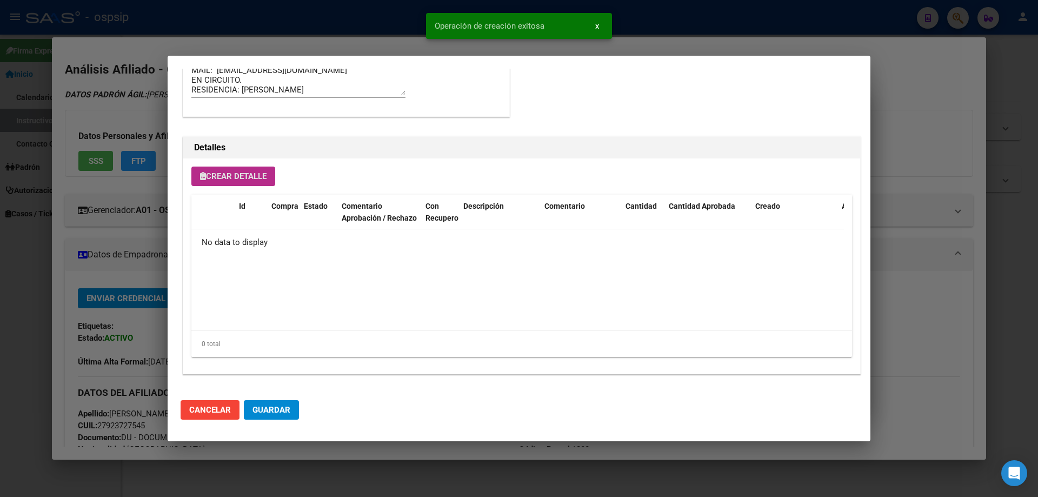
scroll to position [649, 0]
click at [274, 408] on span "Guardar" at bounding box center [272, 410] width 38 height 10
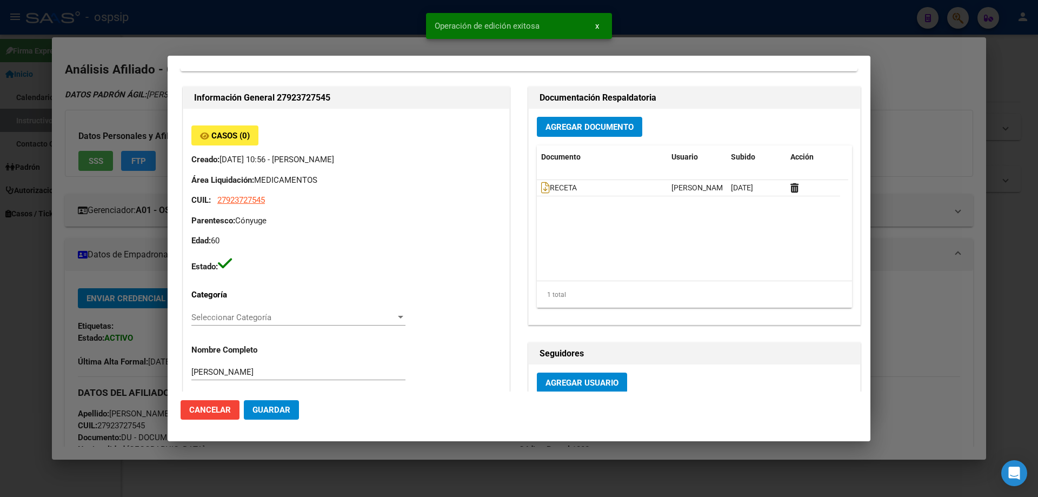
scroll to position [0, 0]
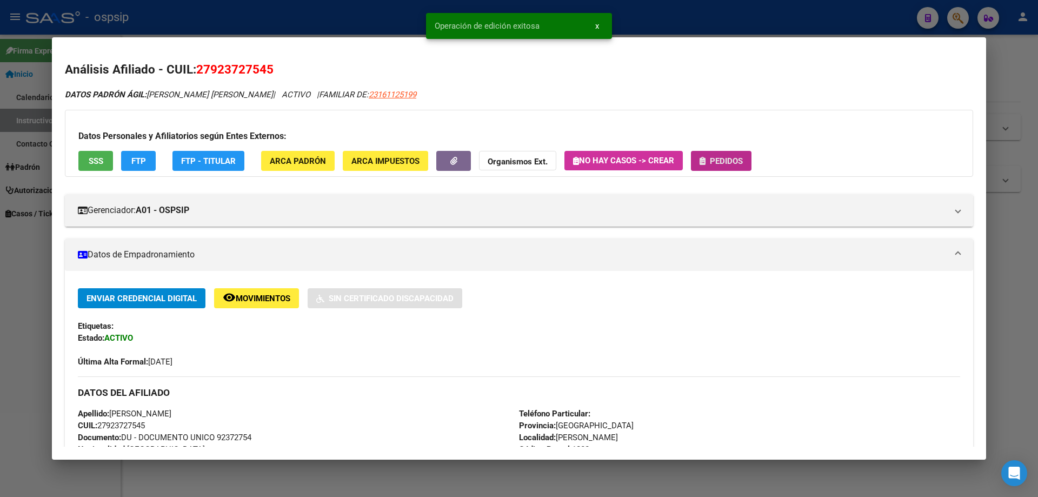
click at [725, 164] on span "Pedidos" at bounding box center [726, 161] width 33 height 10
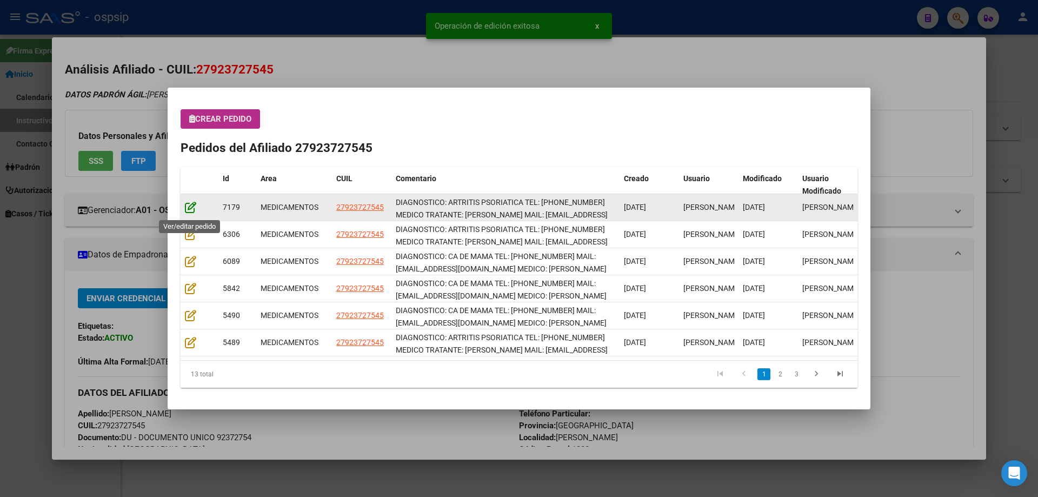
click at [190, 206] on icon at bounding box center [190, 207] width 11 height 12
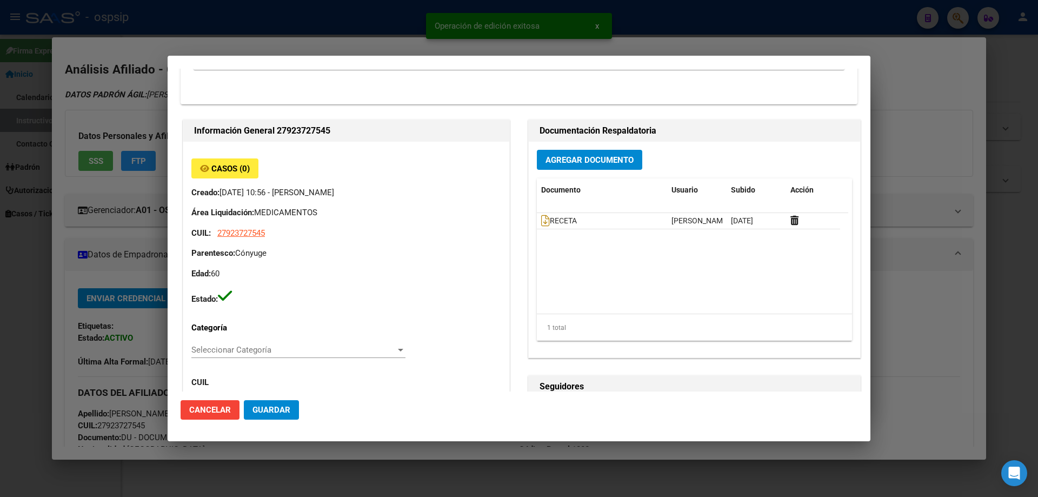
type input "Buenos Aires, LOMAS DE ZAMORA, SANTA CRUZ 2564"
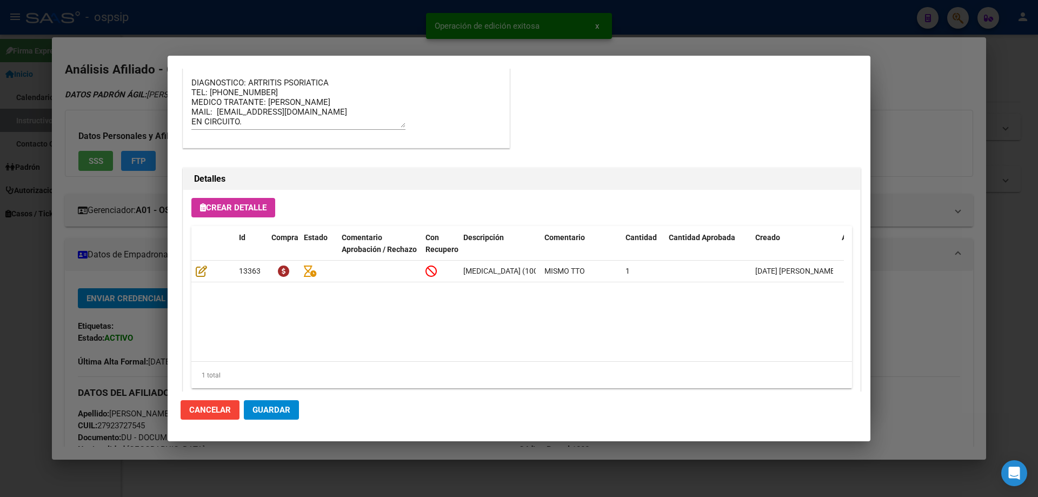
scroll to position [703, 0]
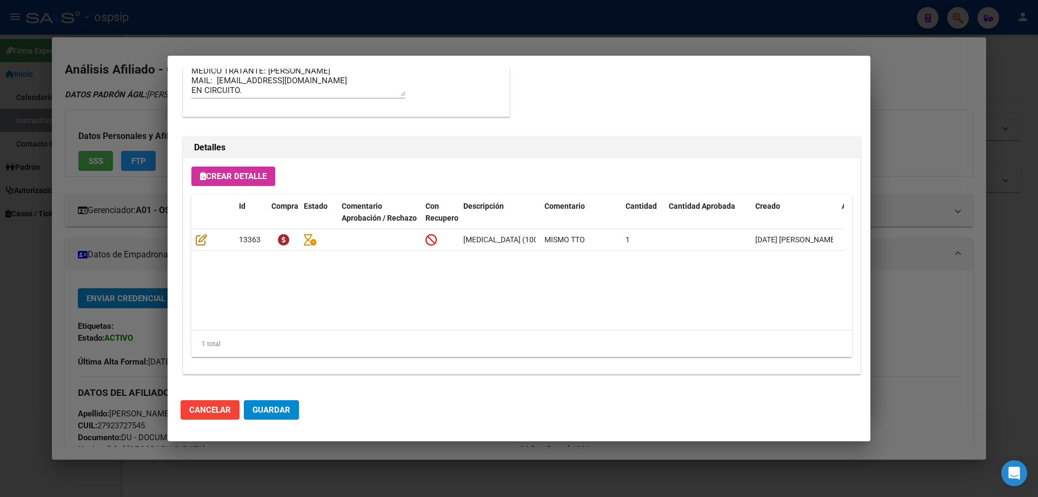
click at [280, 413] on span "Guardar" at bounding box center [272, 410] width 38 height 10
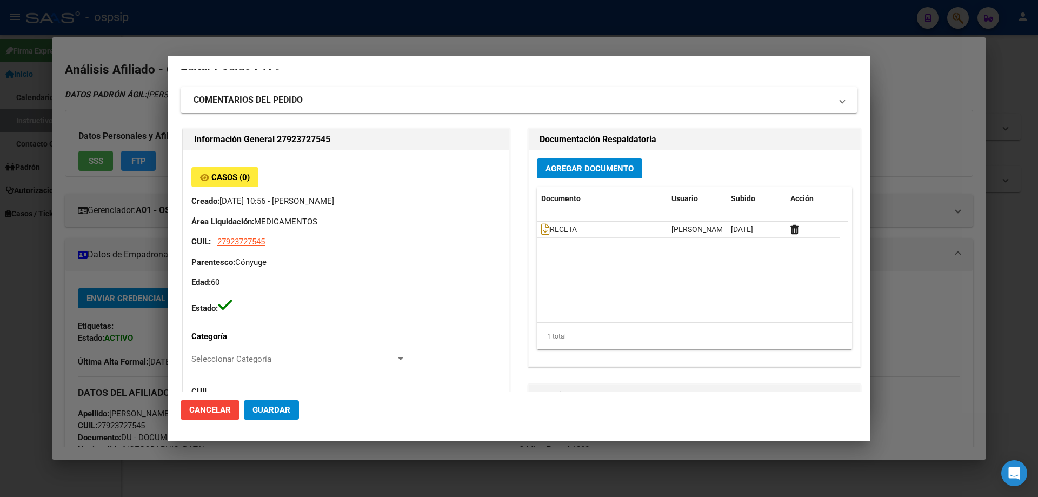
scroll to position [0, 0]
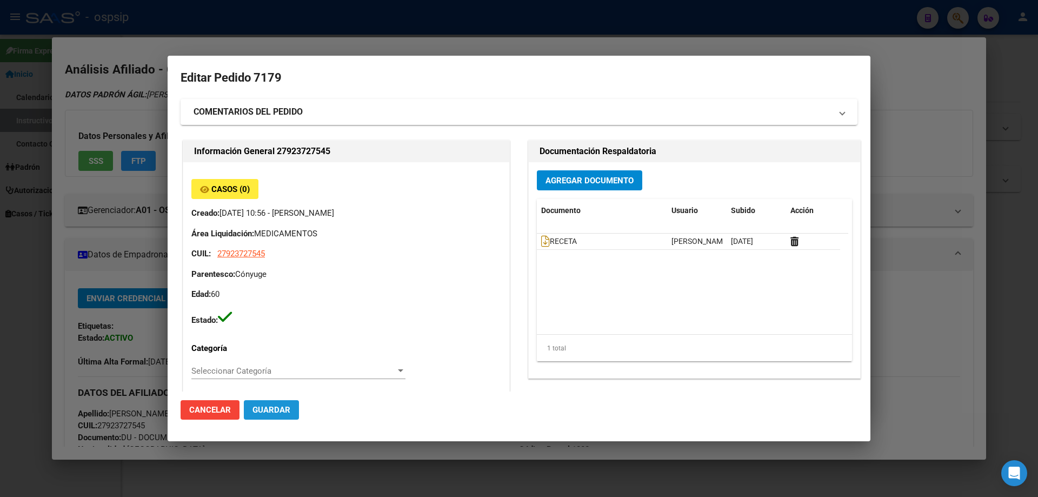
click at [283, 409] on span "Guardar" at bounding box center [272, 410] width 38 height 10
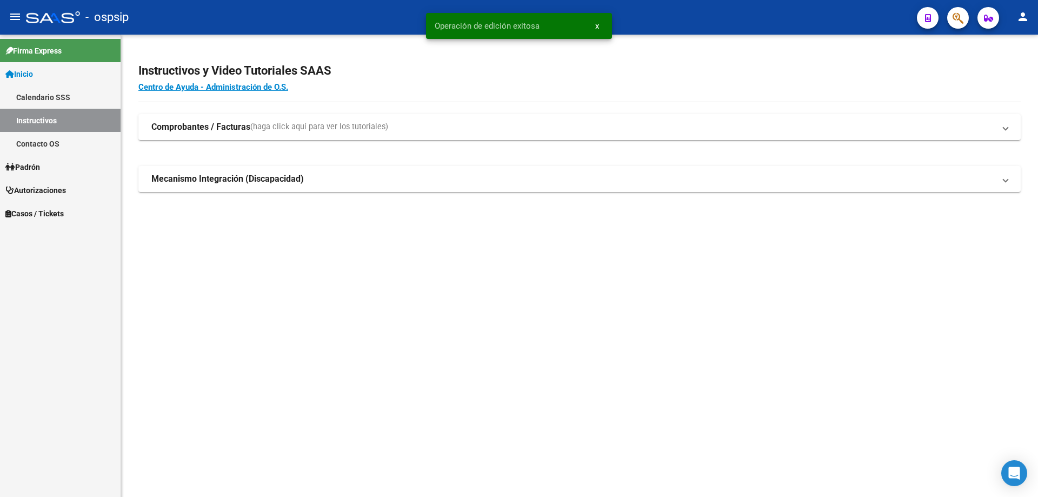
click at [959, 24] on icon "button" at bounding box center [958, 18] width 11 height 12
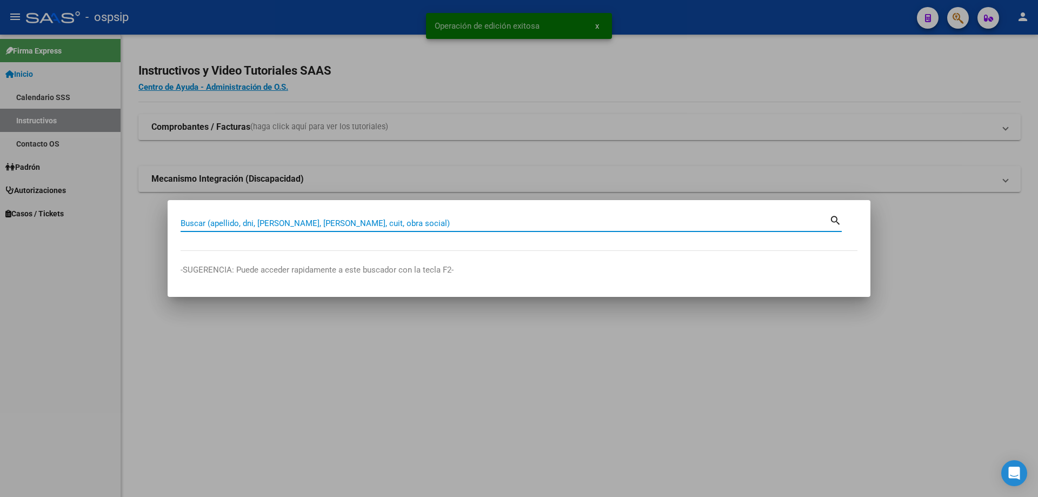
paste input "27357247395"
type input "27357247395"
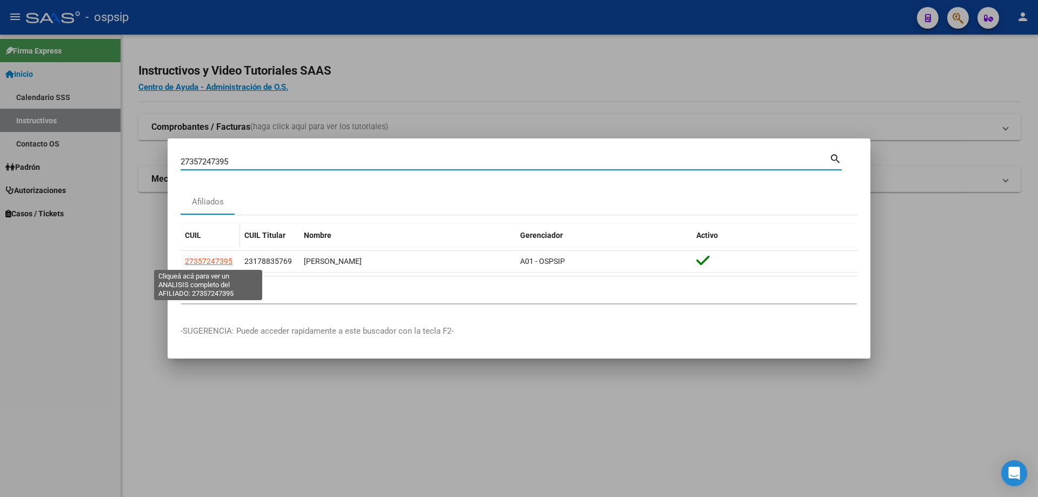
click at [208, 258] on span "27357247395" at bounding box center [209, 261] width 48 height 9
type textarea "27357247395"
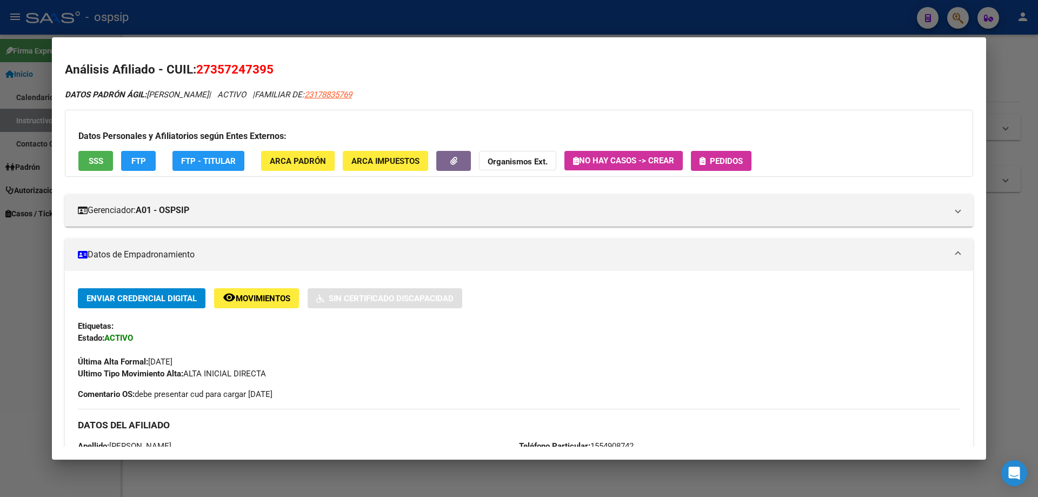
click at [713, 168] on button "Pedidos" at bounding box center [721, 161] width 61 height 20
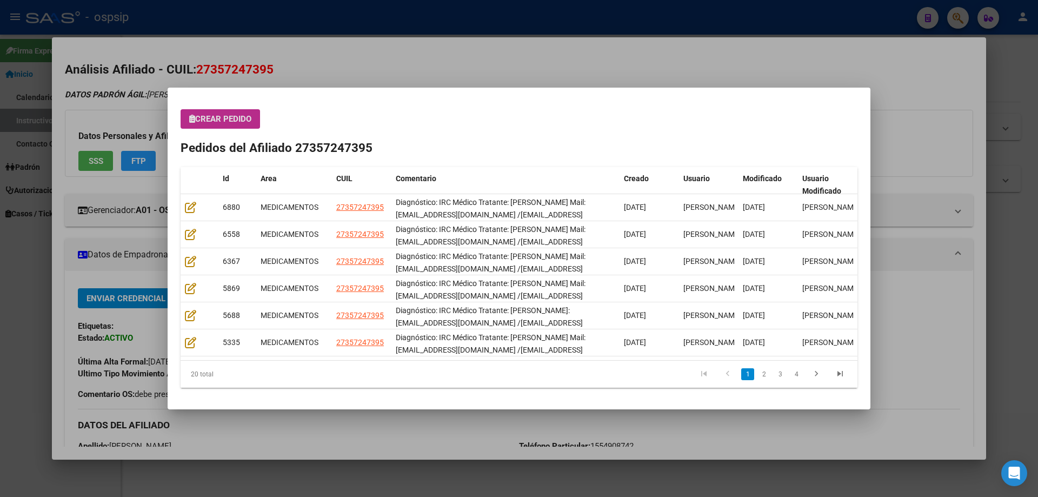
click at [225, 117] on span "Crear Pedido" at bounding box center [220, 119] width 62 height 10
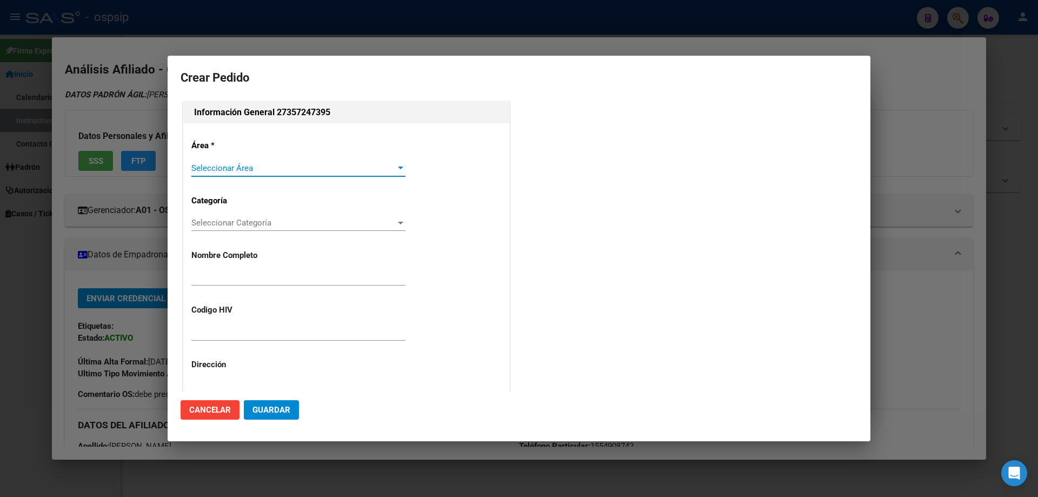
type input "BELEN ANAHI CORDOBA"
type input "NO CORRESPONDE"
type input "Buenos Aires, MERLO, CAMPICHUELO 2985"
type input "Particular: 1554908742"
type input "CORDOBA BELEN ANAHI"
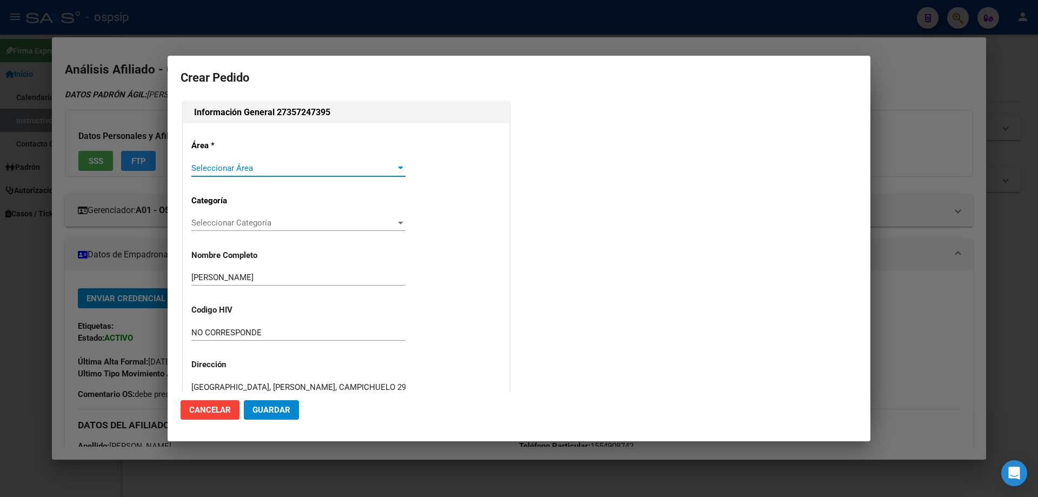
type input "BUENOS AIRES, MERLO, CAMPICHUELO 2985"
click at [217, 173] on span "Seleccionar Área" at bounding box center [293, 168] width 204 height 10
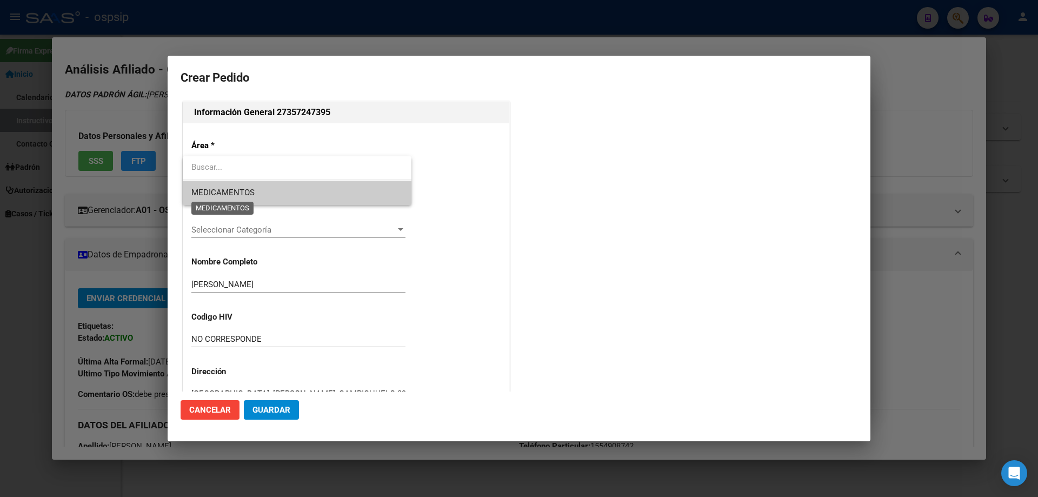
click at [212, 194] on span "MEDICAMENTOS" at bounding box center [222, 193] width 63 height 10
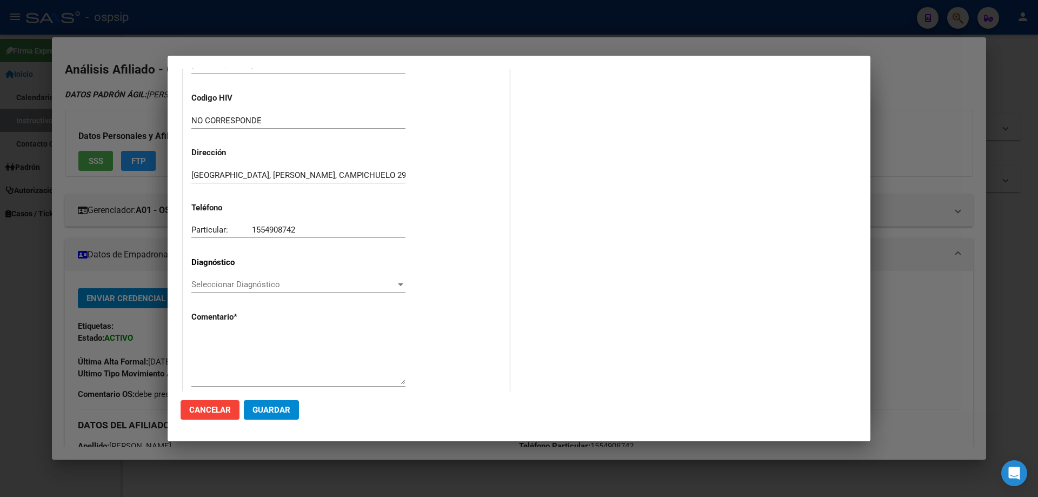
scroll to position [216, 0]
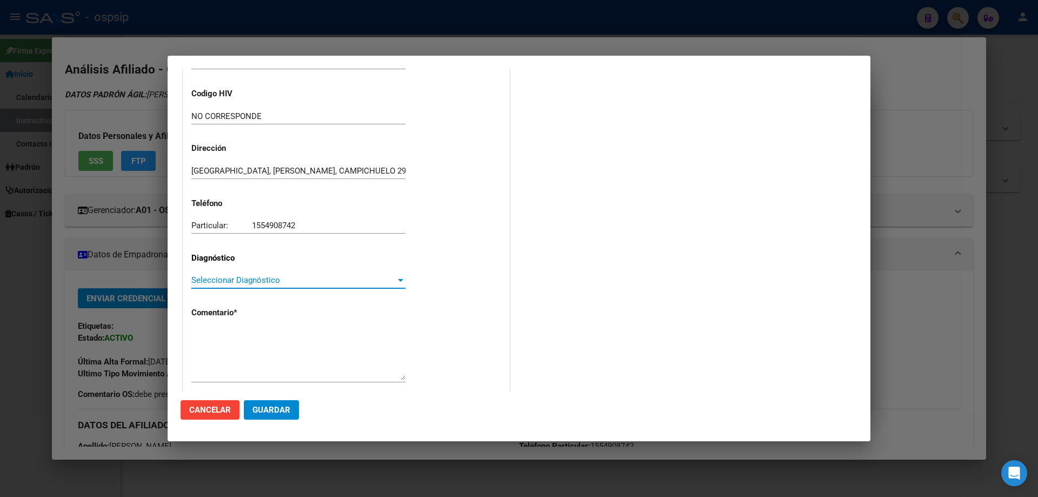
click at [209, 285] on span "Seleccionar Diagnóstico" at bounding box center [293, 280] width 204 height 10
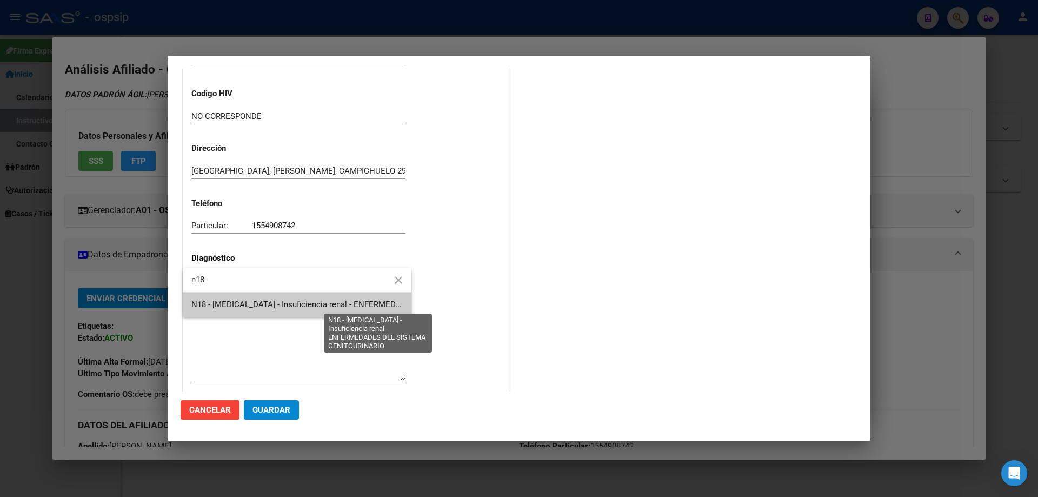
type input "n18"
click at [231, 303] on span "N18 - [MEDICAL_DATA] - Insuficiencia renal - ENFERMEDADES DEL SISTEMA GENITOURI…" at bounding box center [363, 305] width 345 height 10
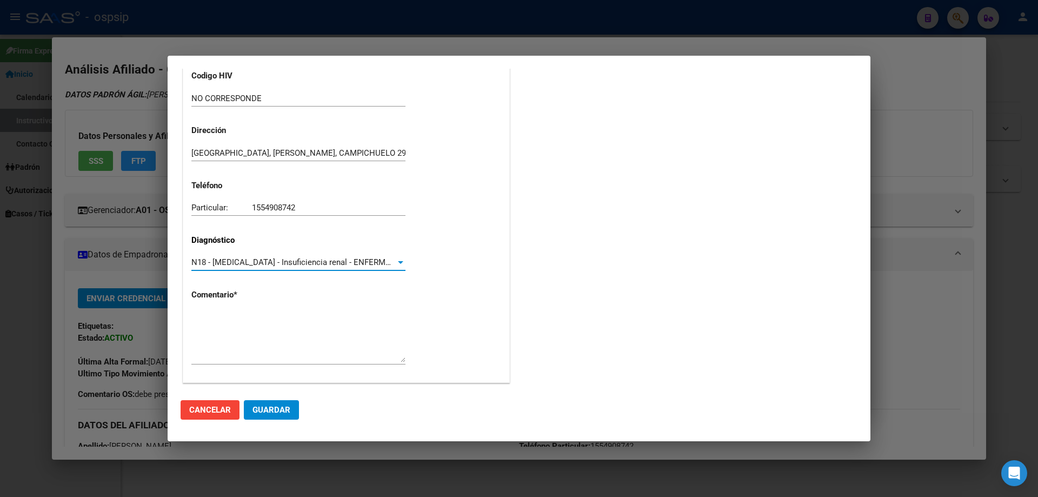
scroll to position [243, 0]
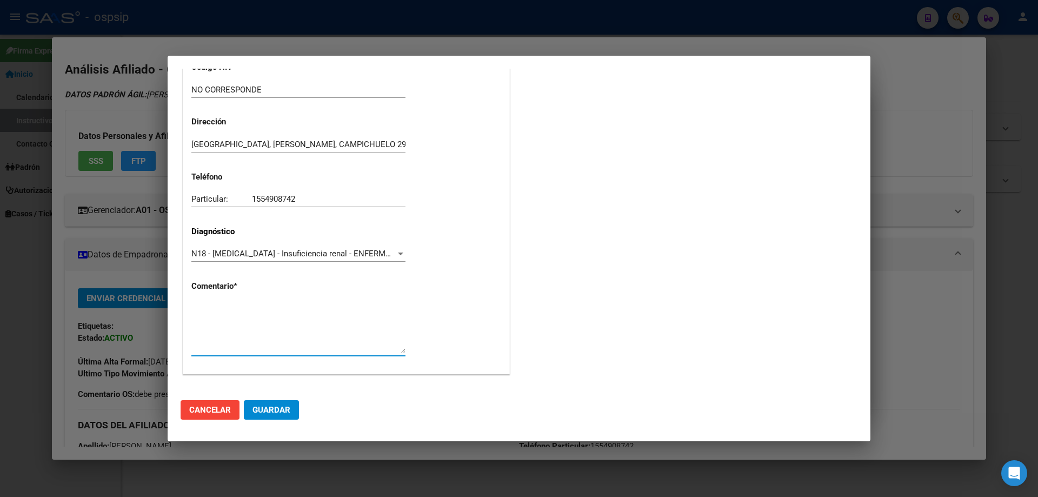
paste textarea "Diagnóstico: IRC Médico Tratante: MARCOZZI AMALIA Mail: cordobaluis912@gmail.co…"
type textarea "Diagnóstico: IRC Médico Tratante: MARCOZZI AMALIA Mail: cordobaluis912@gmail.co…"
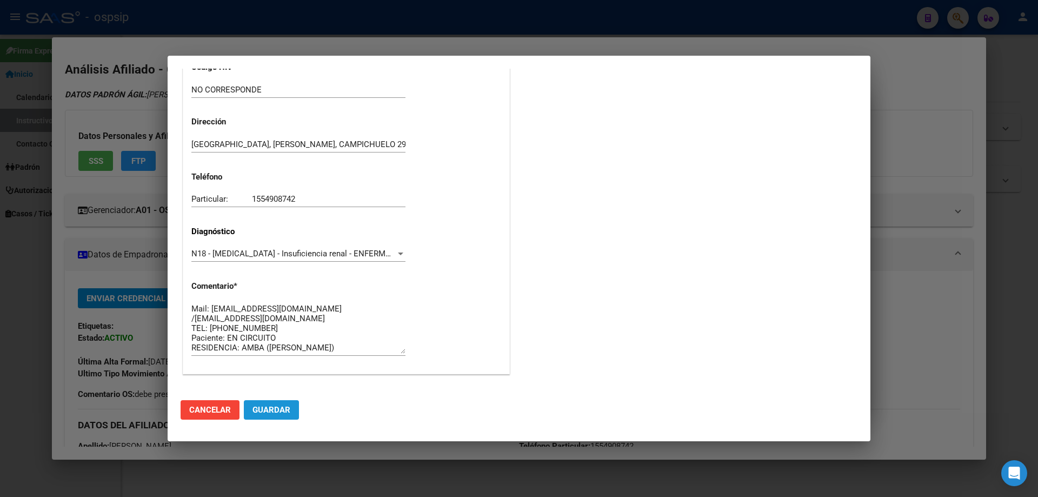
click at [288, 409] on span "Guardar" at bounding box center [272, 410] width 38 height 10
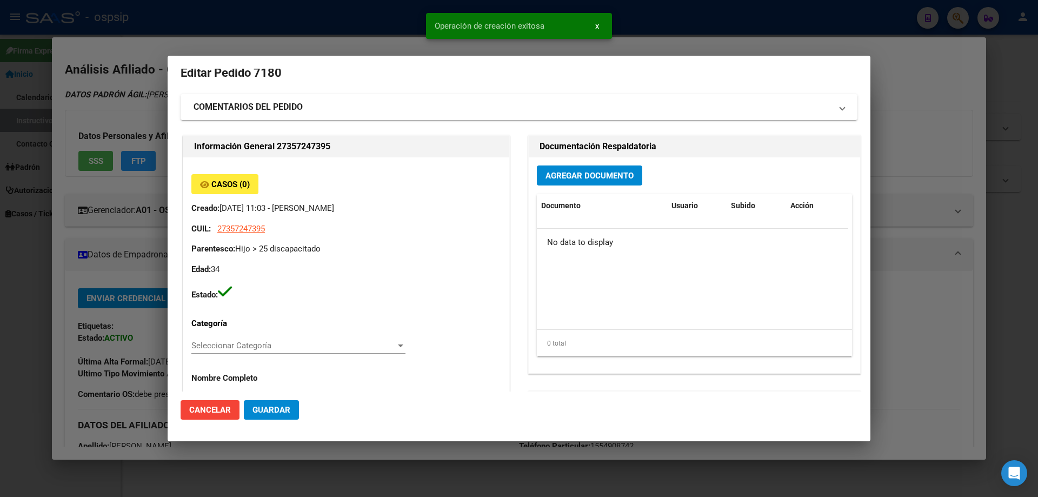
scroll to position [0, 0]
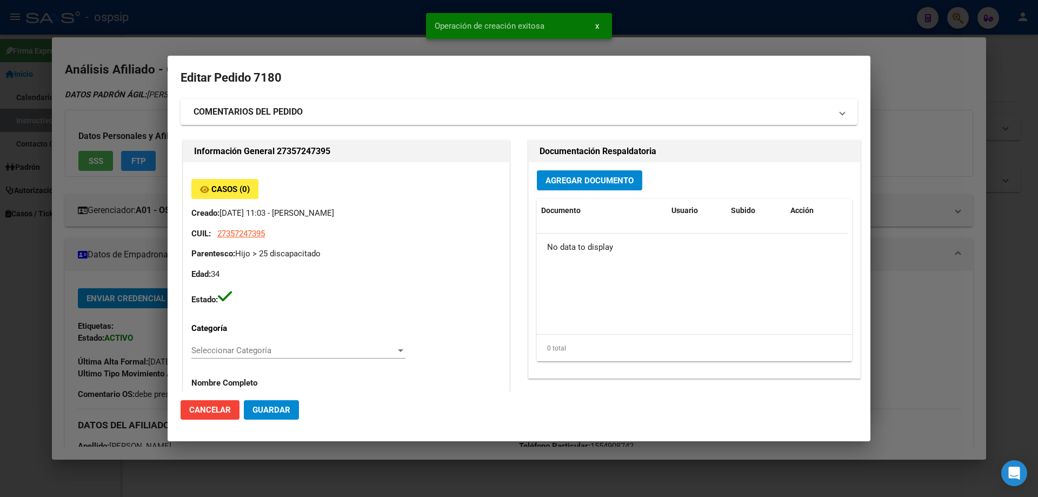
click at [560, 196] on div "Agregar Documento Documento Usuario Subido Acción No data to display 0 total 1" at bounding box center [695, 270] width 332 height 216
click at [563, 186] on span "Agregar Documento" at bounding box center [590, 181] width 88 height 10
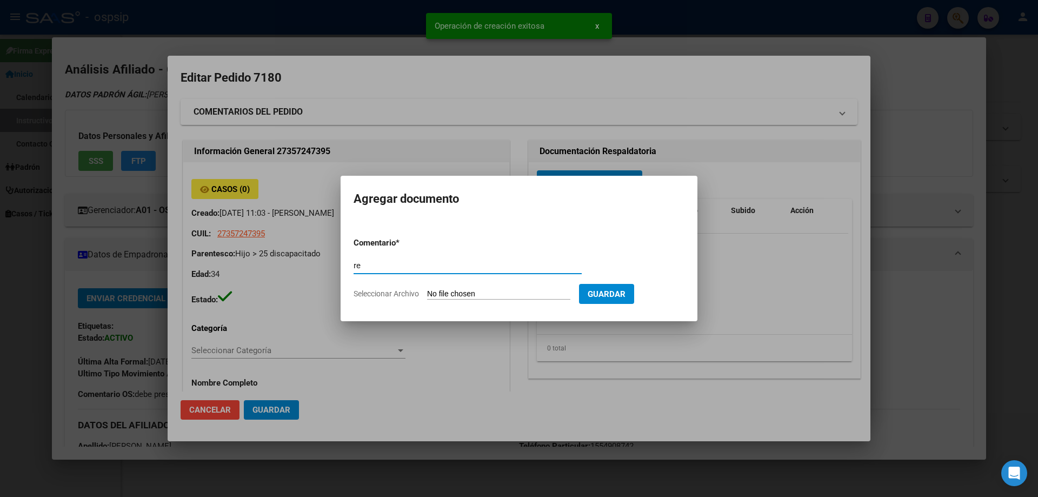
type input "r"
type input "RECETA"
click at [489, 295] on input "Seleccionar Archivo" at bounding box center [498, 294] width 143 height 10
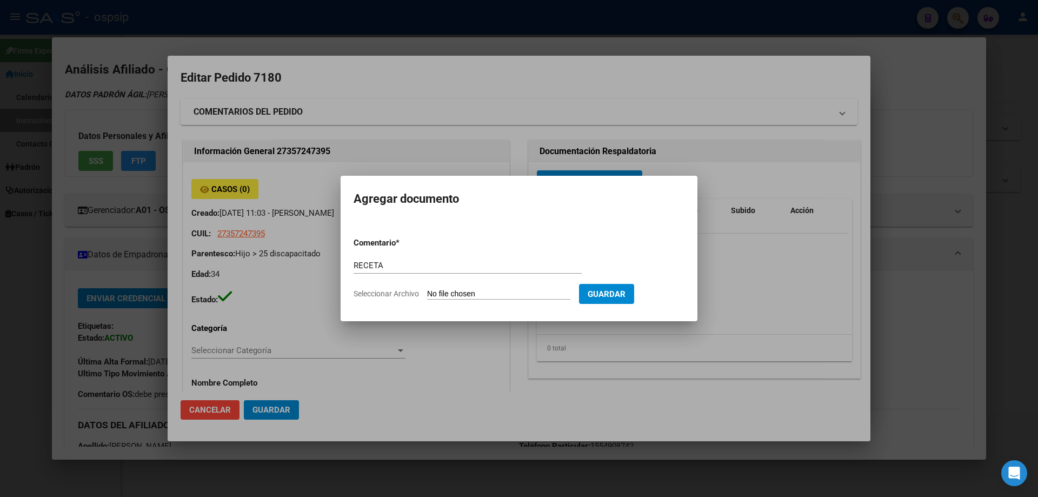
type input "C:\fakepath\11380 (1).jpg"
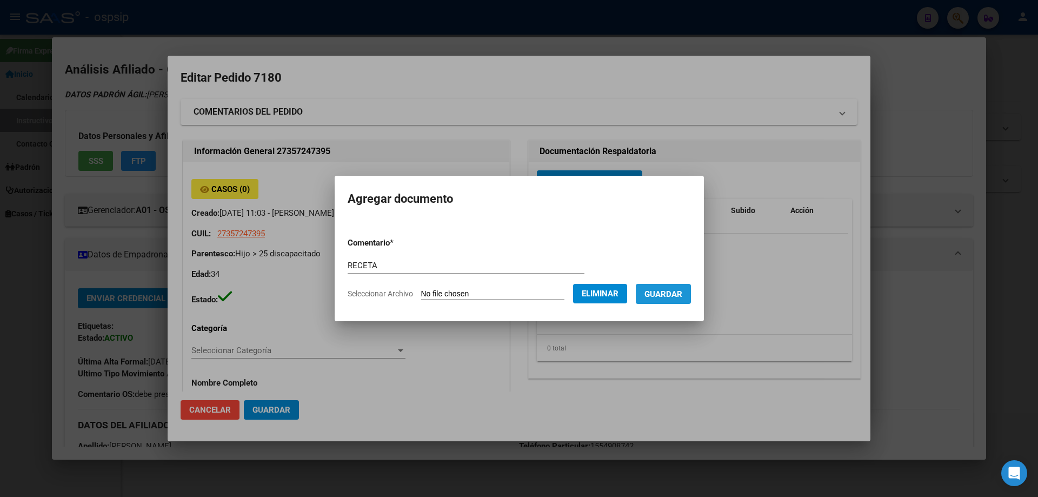
click at [673, 294] on span "Guardar" at bounding box center [664, 294] width 38 height 10
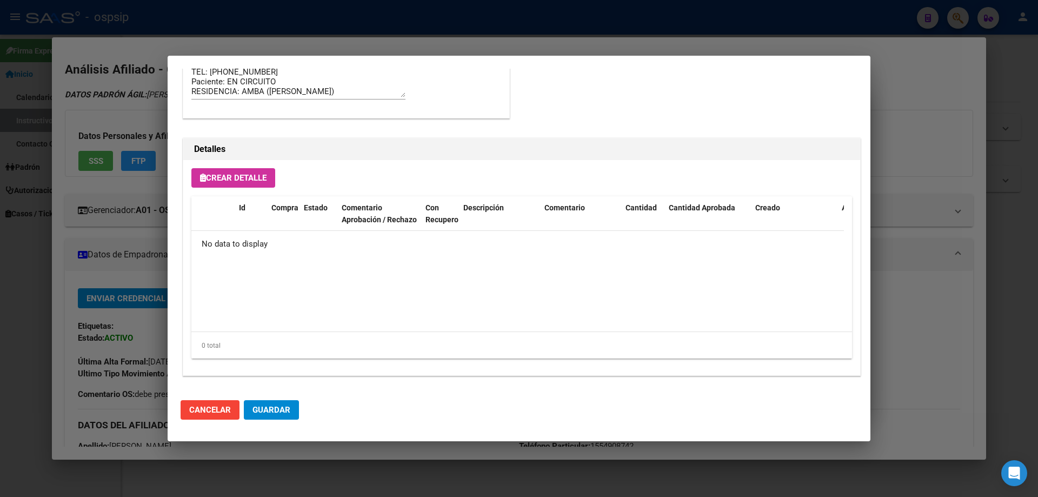
scroll to position [629, 0]
click at [235, 184] on button "Crear Detalle" at bounding box center [233, 176] width 84 height 19
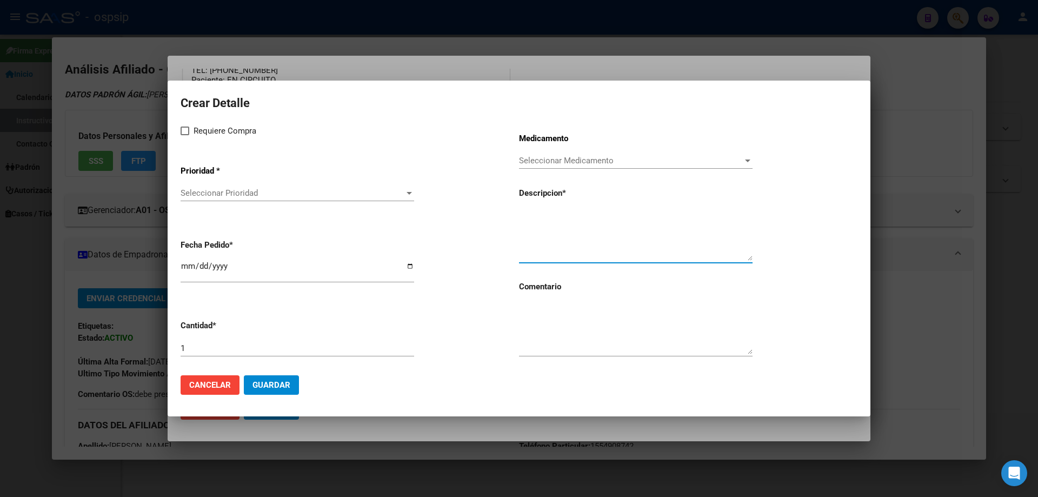
paste textarea "CINACALCET 90 mg comp.rec.x 30"
type textarea "CINACALCET 90 mg comp.rec.x 30"
click at [188, 125] on label "Requiere Compra" at bounding box center [219, 130] width 76 height 13
click at [185, 135] on input "Requiere Compra" at bounding box center [184, 135] width 1 height 1
checkbox input "true"
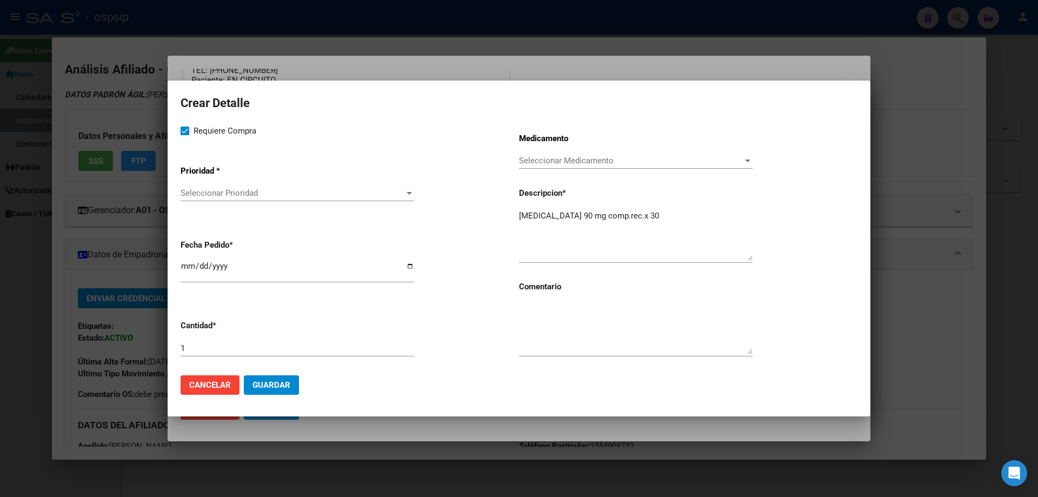
click at [183, 202] on div "Seleccionar Prioridad Seleccionar Prioridad" at bounding box center [298, 198] width 234 height 27
click at [189, 195] on span "Seleccionar Prioridad" at bounding box center [293, 193] width 224 height 10
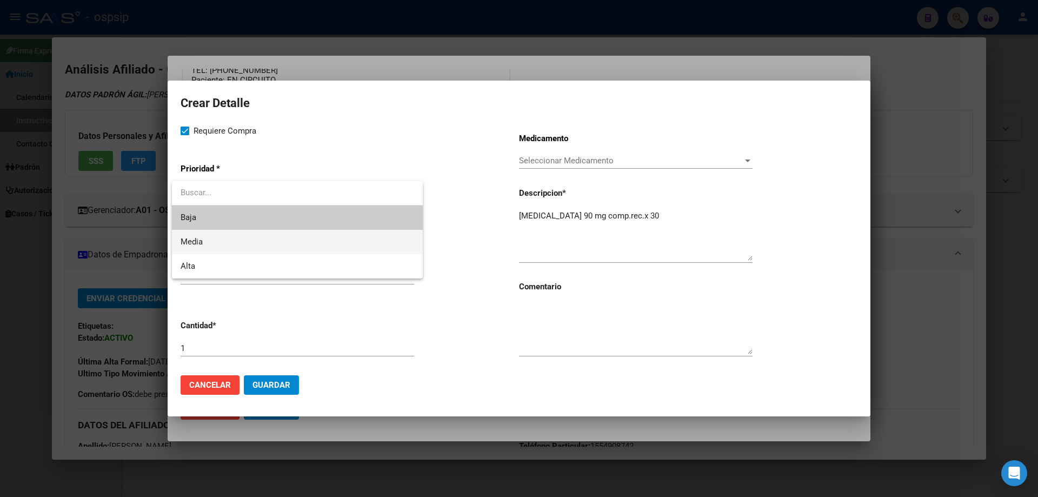
click at [204, 242] on span "Media" at bounding box center [298, 242] width 234 height 24
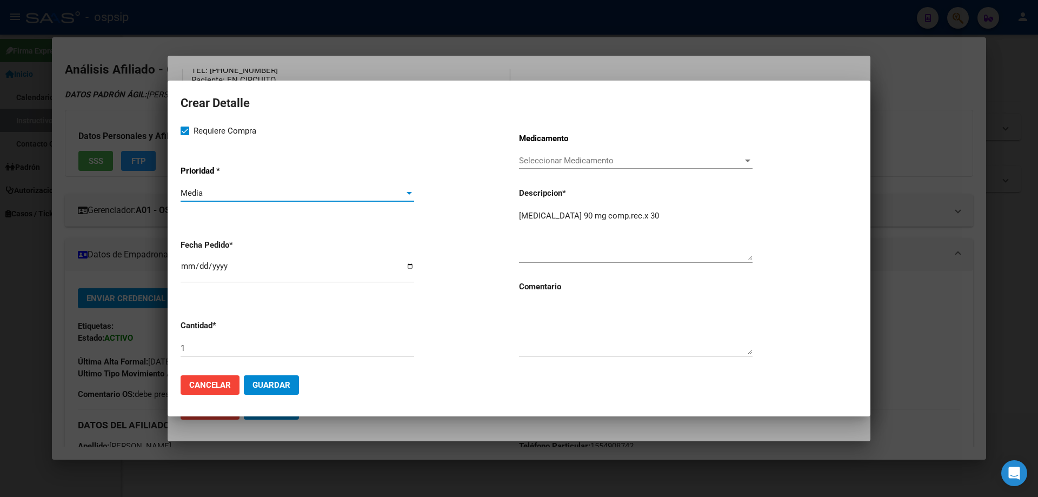
click at [188, 268] on input "[DATE]" at bounding box center [298, 270] width 234 height 17
type input "2025-09-04"
click at [550, 322] on textarea at bounding box center [636, 328] width 234 height 51
type textarea "MISMO TTO"
click at [276, 383] on span "Guardar" at bounding box center [272, 385] width 38 height 10
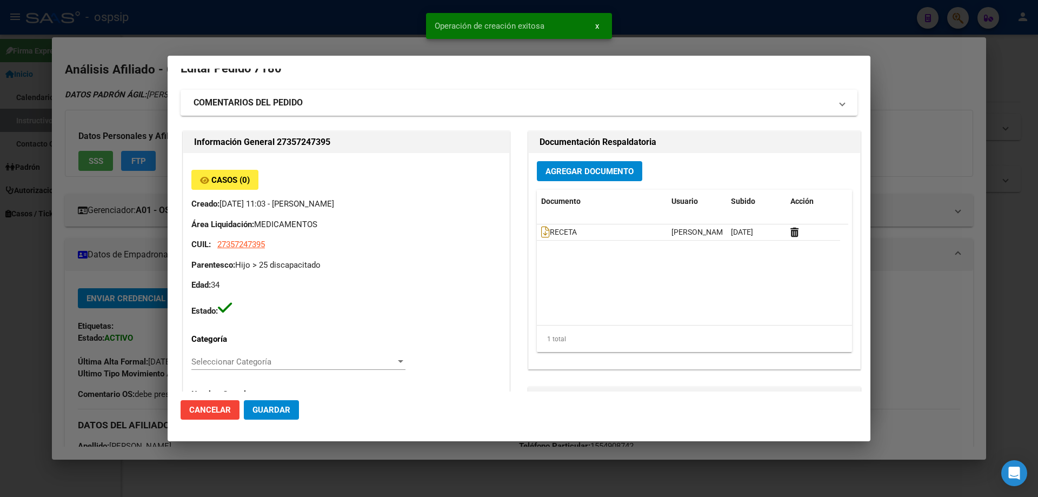
scroll to position [0, 0]
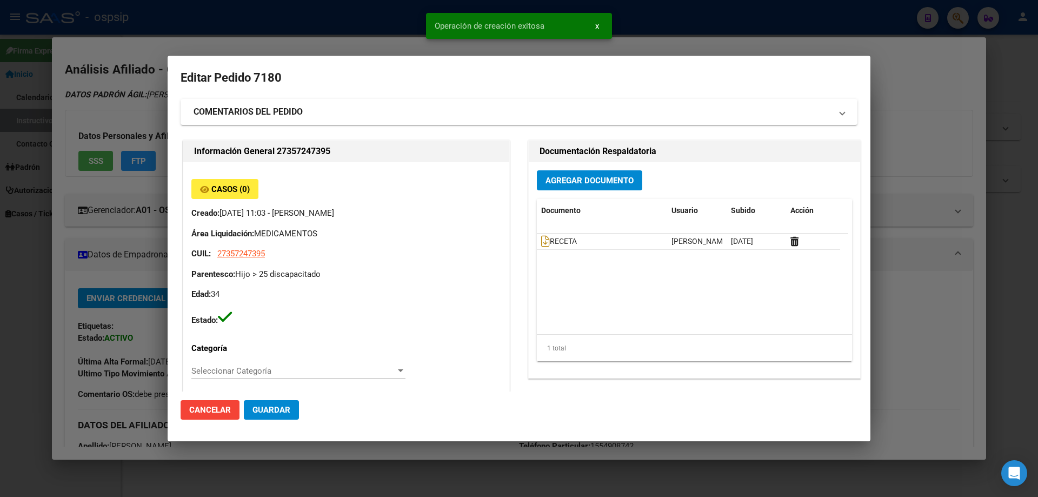
click at [264, 115] on strong "COMENTARIOS DEL PEDIDO" at bounding box center [248, 111] width 109 height 13
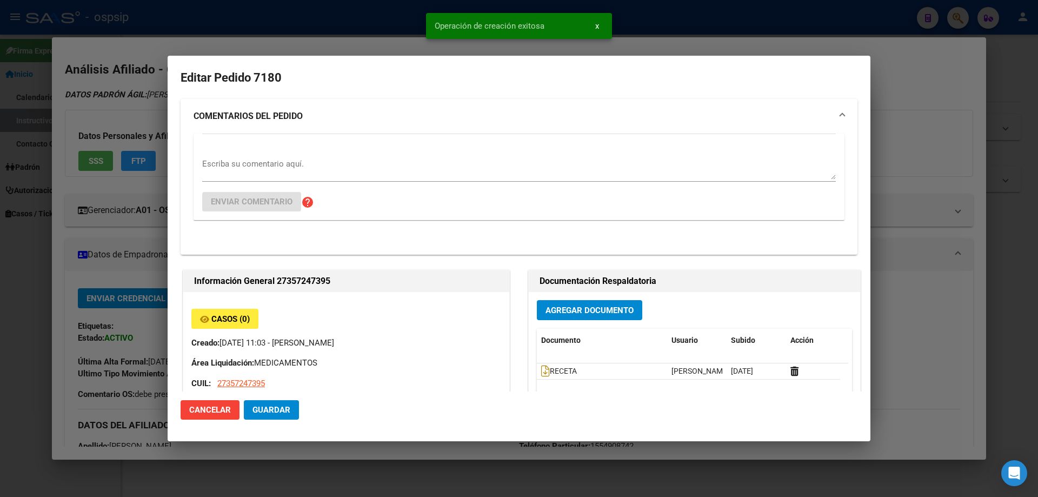
click at [249, 183] on div "Escriba su comentario aquí." at bounding box center [519, 174] width 634 height 36
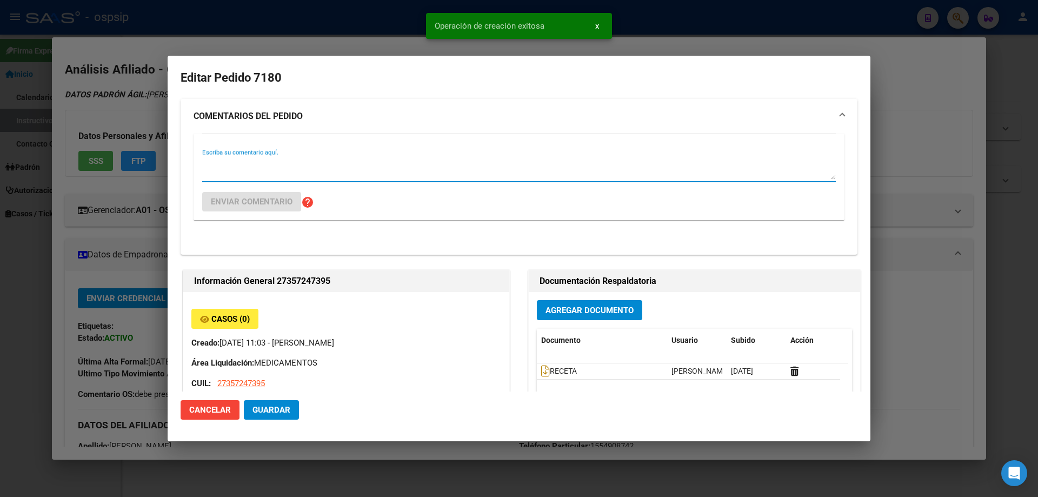
click at [248, 177] on textarea "Escriba su comentario aquí." at bounding box center [519, 169] width 634 height 22
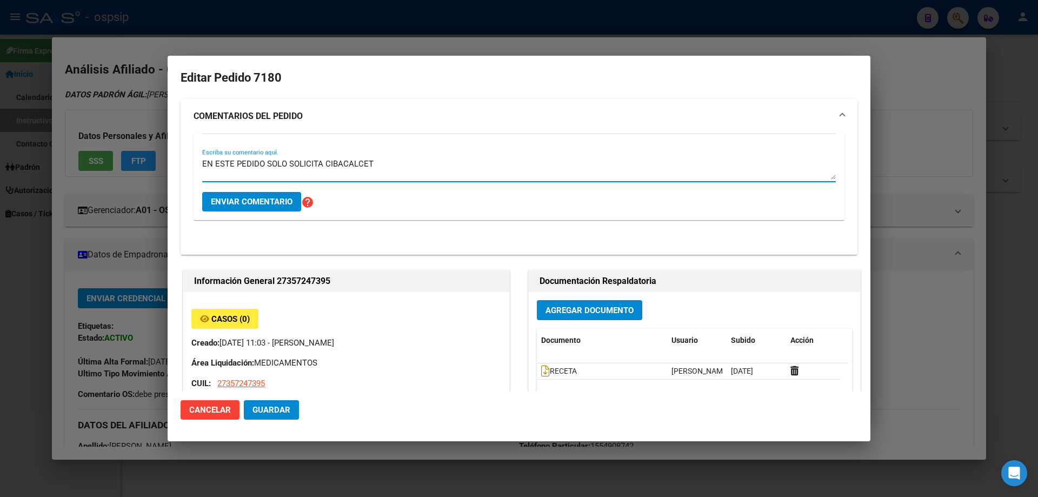
click at [336, 160] on textarea "EN ESTE PEDIDO SOLO SOLICITA CIBACALCET" at bounding box center [519, 169] width 634 height 22
type textarea "EN ESTE PEDIDO SOLO SOLICITA CINACALCET"
click at [282, 203] on span "Enviar comentario" at bounding box center [252, 202] width 82 height 10
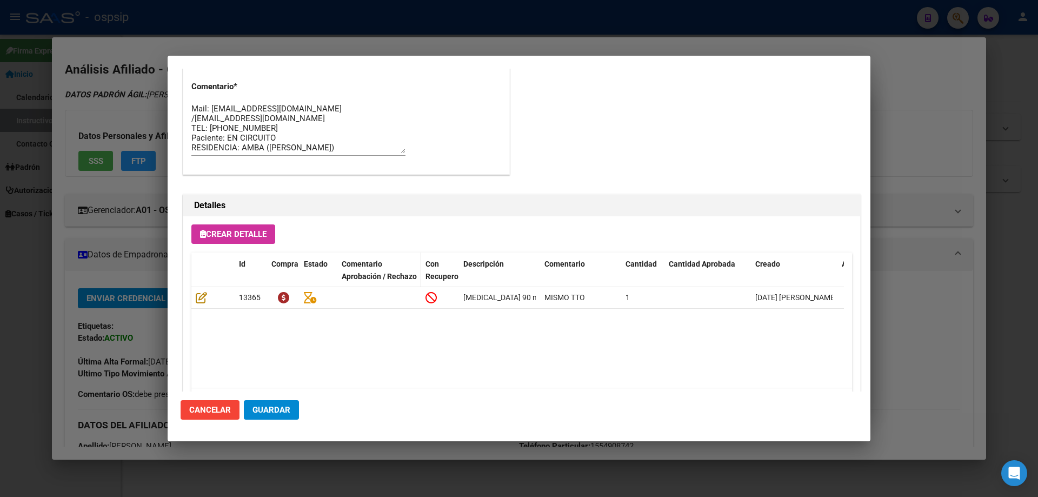
scroll to position [876, 0]
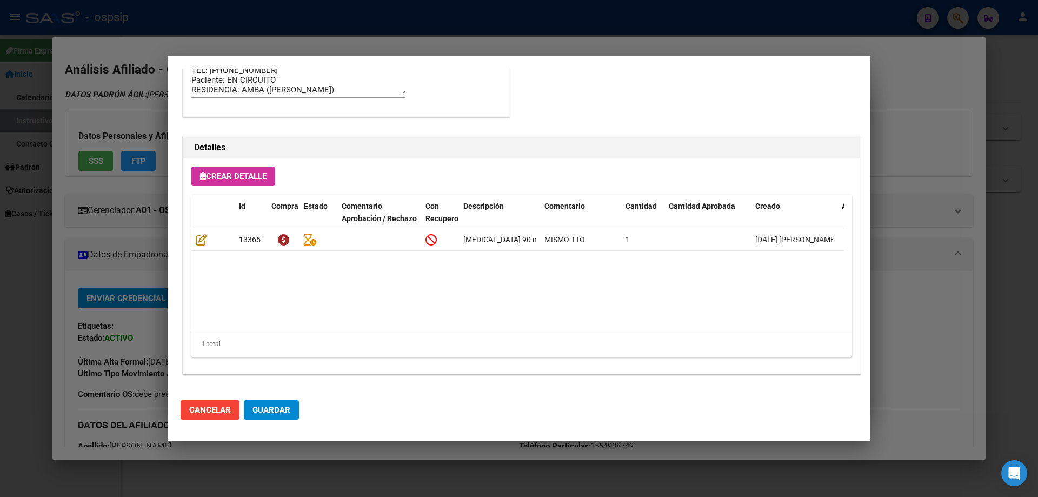
click at [288, 407] on span "Guardar" at bounding box center [272, 410] width 38 height 10
click at [289, 409] on span "Guardar" at bounding box center [272, 410] width 38 height 10
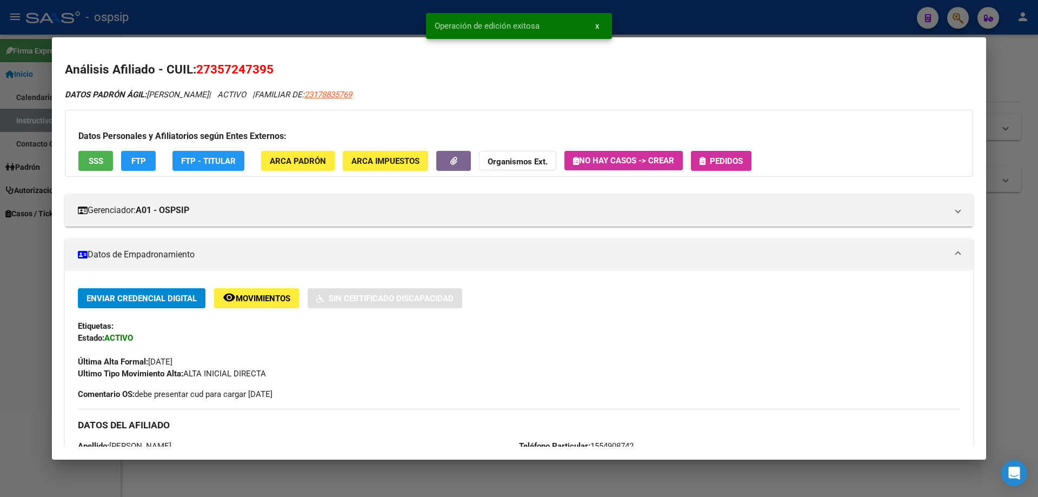
click at [738, 164] on span "Pedidos" at bounding box center [726, 161] width 33 height 10
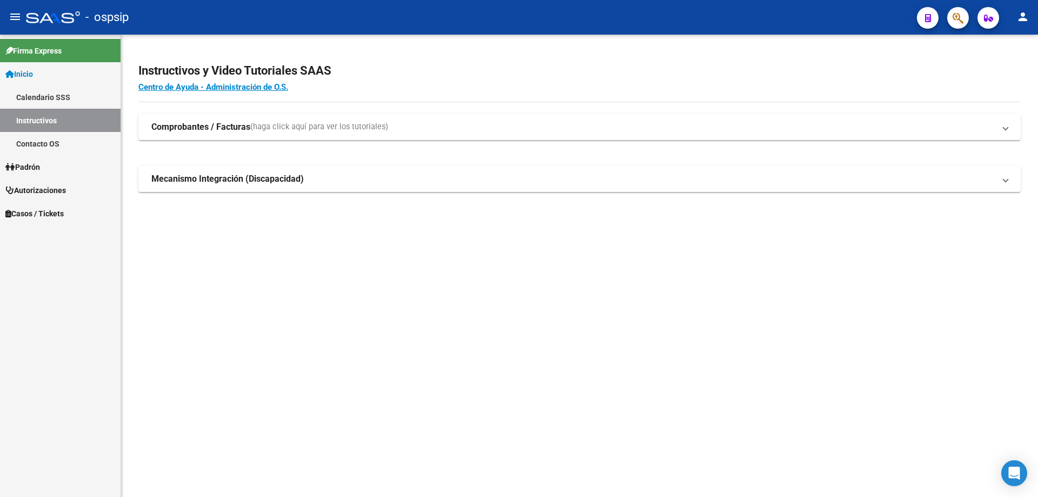
click at [955, 17] on icon "button" at bounding box center [958, 18] width 11 height 12
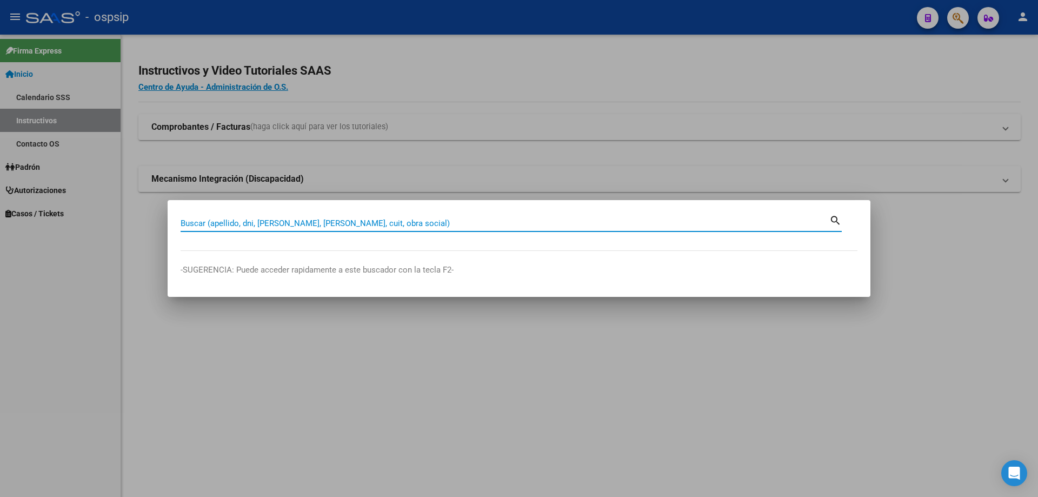
paste input "20433381883"
type input "20433381883"
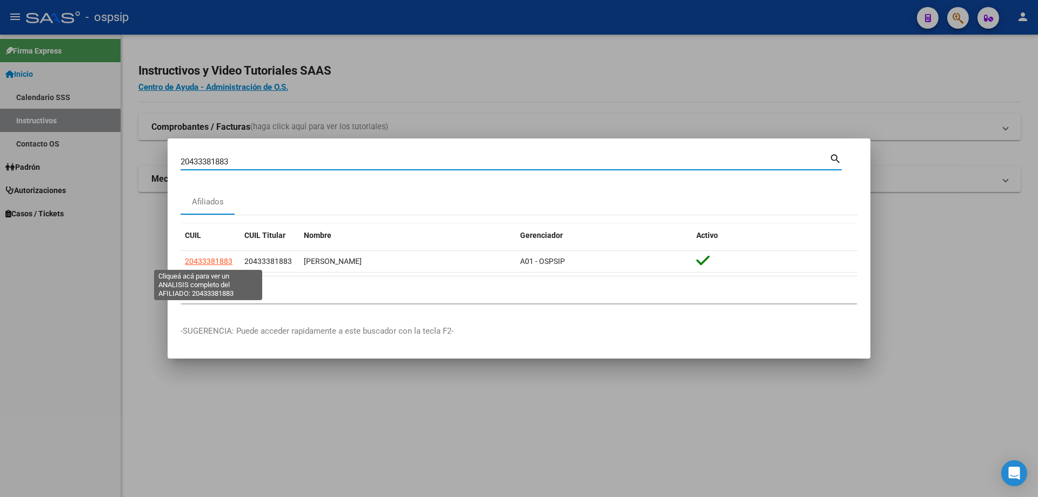
click at [213, 262] on span "20433381883" at bounding box center [209, 261] width 48 height 9
type textarea "20433381883"
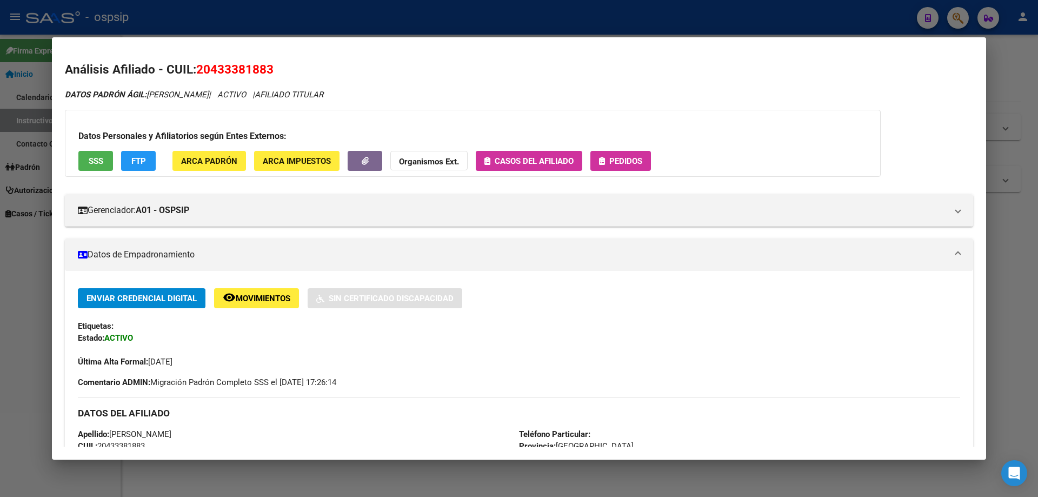
click at [615, 168] on button "Pedidos" at bounding box center [621, 161] width 61 height 20
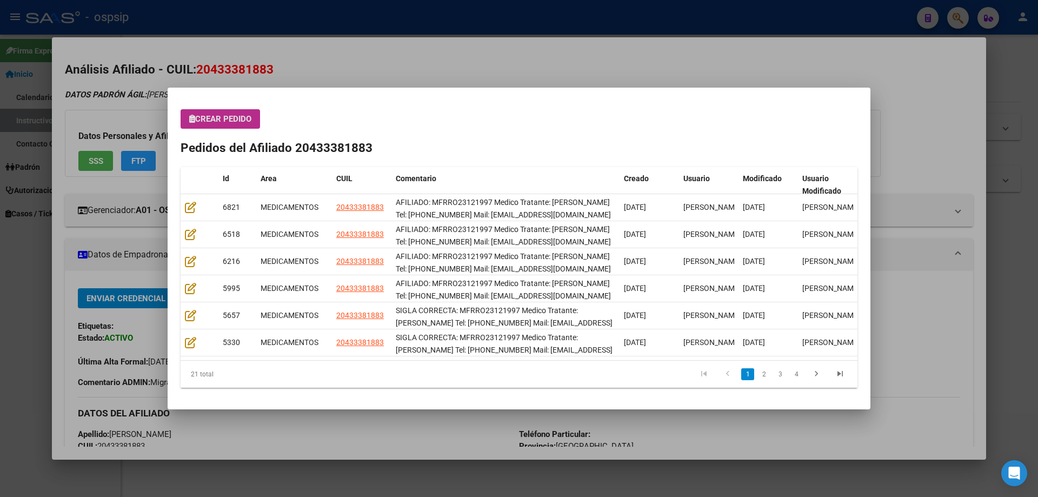
click at [224, 118] on span "Crear Pedido" at bounding box center [220, 119] width 62 height 10
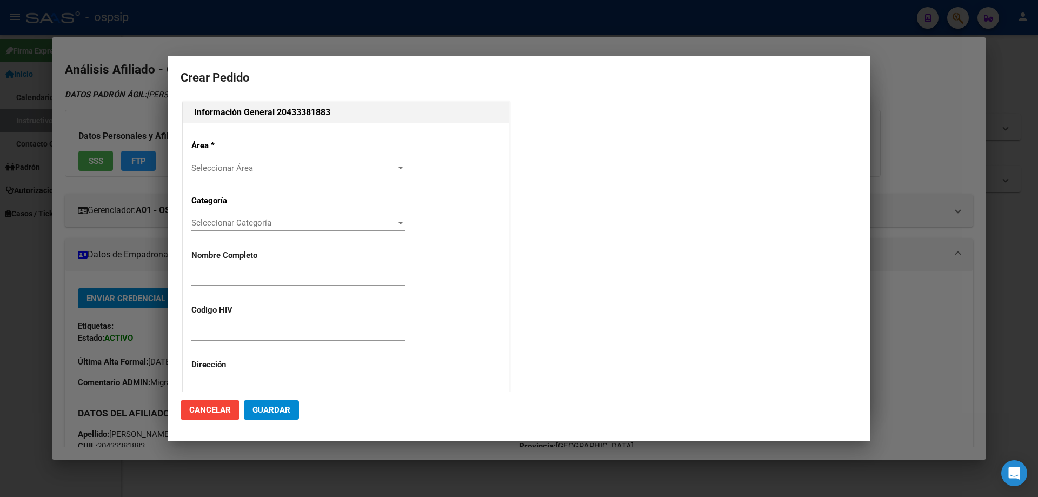
type input "FRANCO NICOLAS ROMERO"
type input "MFRRO23121997"
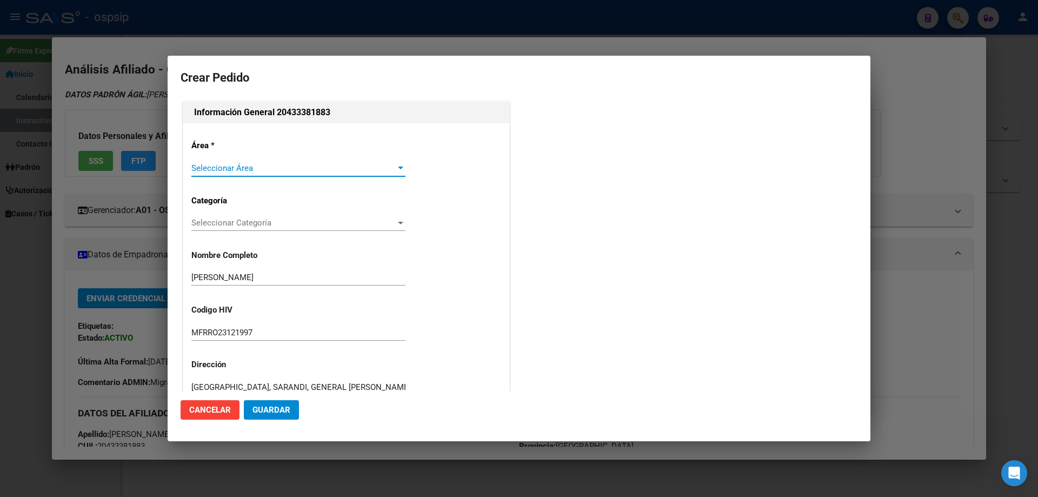
type input "BUENOS AIRES, SARANDI, GENERAL ARREDONDO 3629"
click at [211, 180] on div "Seleccionar Área Seleccionar Área" at bounding box center [298, 173] width 214 height 27
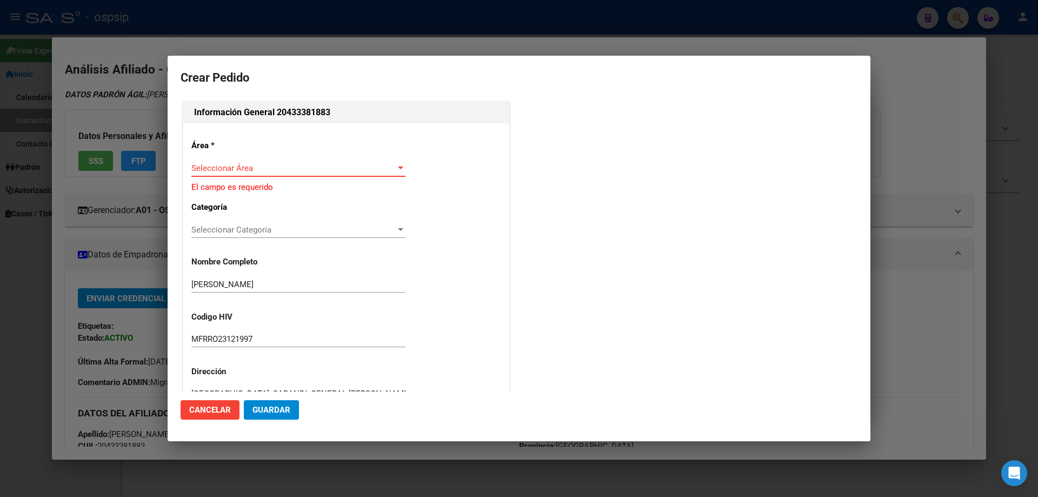
click at [215, 168] on span "Seleccionar Área" at bounding box center [293, 168] width 204 height 10
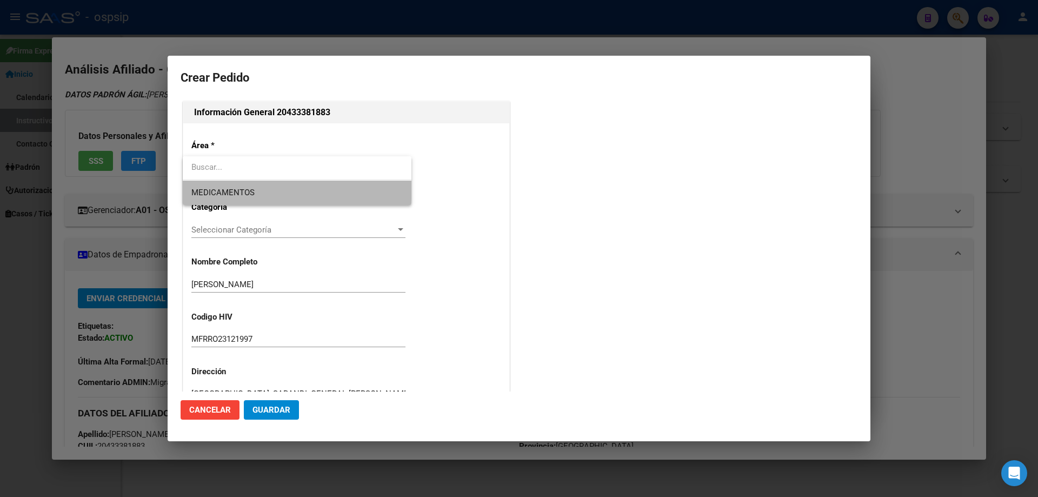
click at [211, 185] on span "MEDICAMENTOS" at bounding box center [296, 193] width 211 height 24
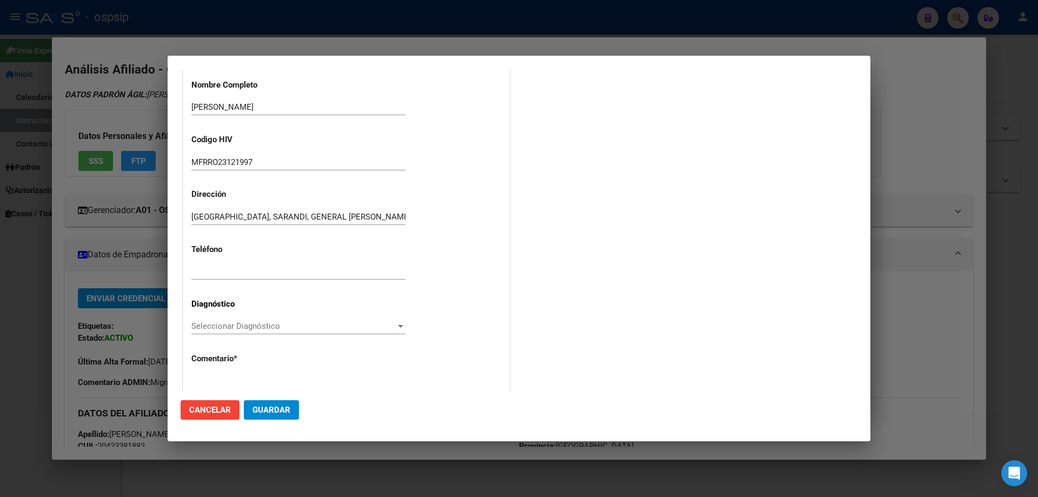
scroll to position [243, 0]
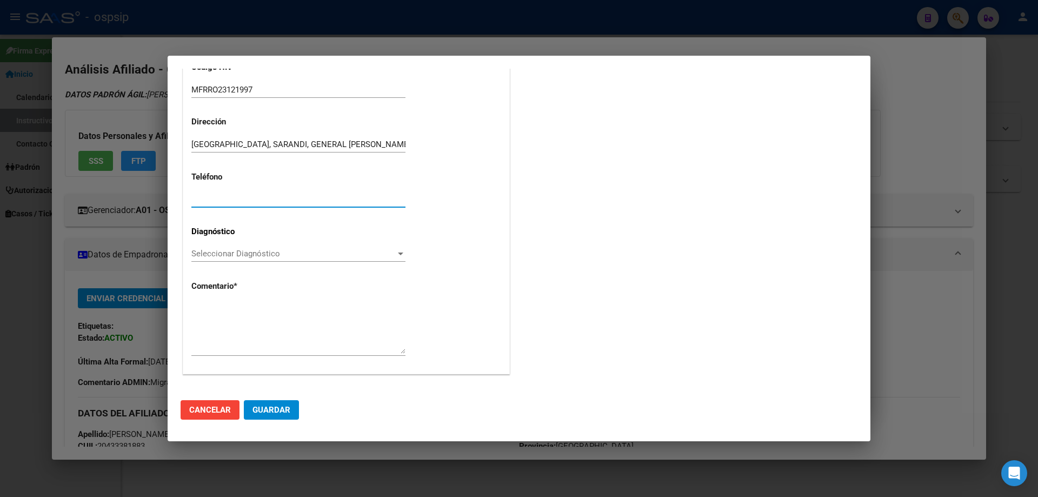
paste input "1130012217"
type input "1130012217"
click at [194, 253] on span "Seleccionar Diagnóstico" at bounding box center [293, 254] width 204 height 10
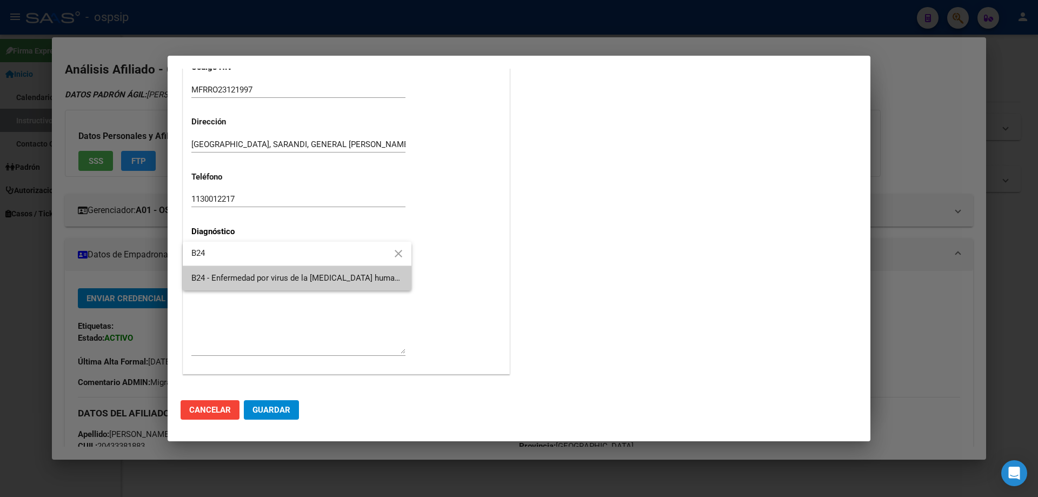
type input "B24"
click at [219, 269] on span "B24 - Enfermedad por virus de la [MEDICAL_DATA] humana [VIH], sin otra especifi…" at bounding box center [296, 278] width 211 height 24
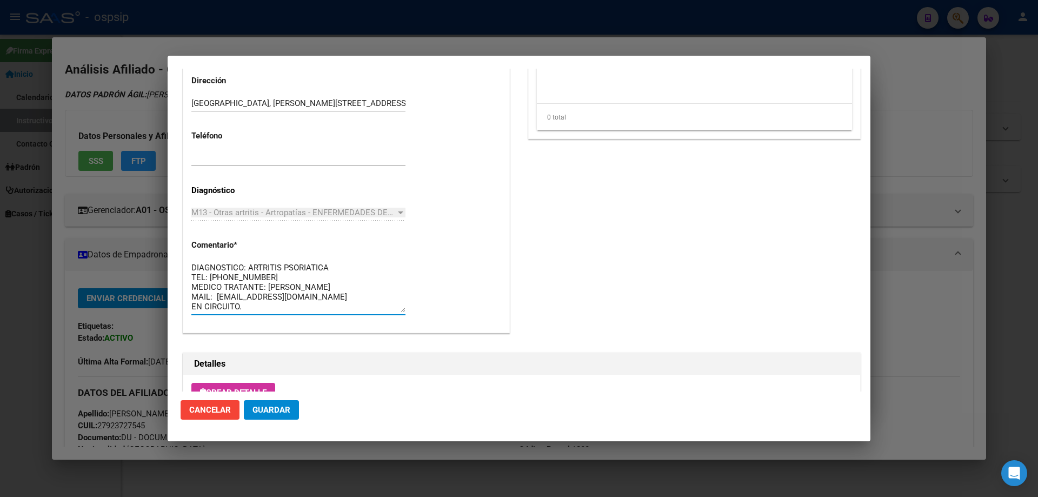
drag, startPoint x: 209, startPoint y: 263, endPoint x: 263, endPoint y: 271, distance: 55.2
click at [263, 271] on textarea "DIAGNOSTICO: ARTRITIS PSORIATICA TEL: 11-3252-9791 MEDICO TRATANTE: BOVEA MAIL:…" at bounding box center [298, 287] width 214 height 51
click at [268, 280] on textarea "DIAGNOSTICO: ARTRITIS PSORIATICA TEL: 11-3252-9791 MEDICO TRATANTE: BOVEA MAIL:…" at bounding box center [298, 287] width 214 height 51
drag, startPoint x: 262, startPoint y: 277, endPoint x: 208, endPoint y: 277, distance: 54.1
click at [208, 277] on textarea "DIAGNOSTICO: ARTRITIS PSORIATICA TEL: 11-3252-9791 MEDICO TRATANTE: BOVEA MAIL:…" at bounding box center [298, 287] width 214 height 51
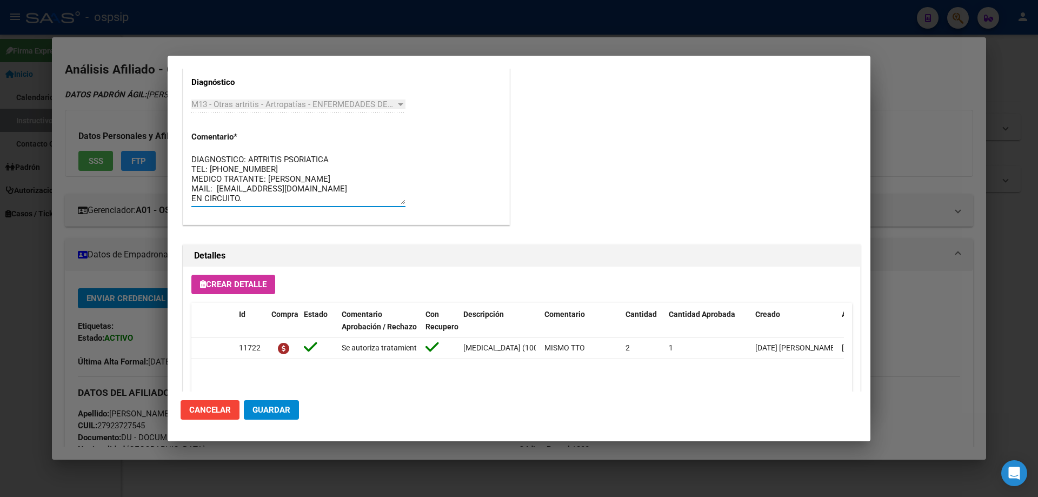
drag, startPoint x: 331, startPoint y: 197, endPoint x: 181, endPoint y: 144, distance: 158.9
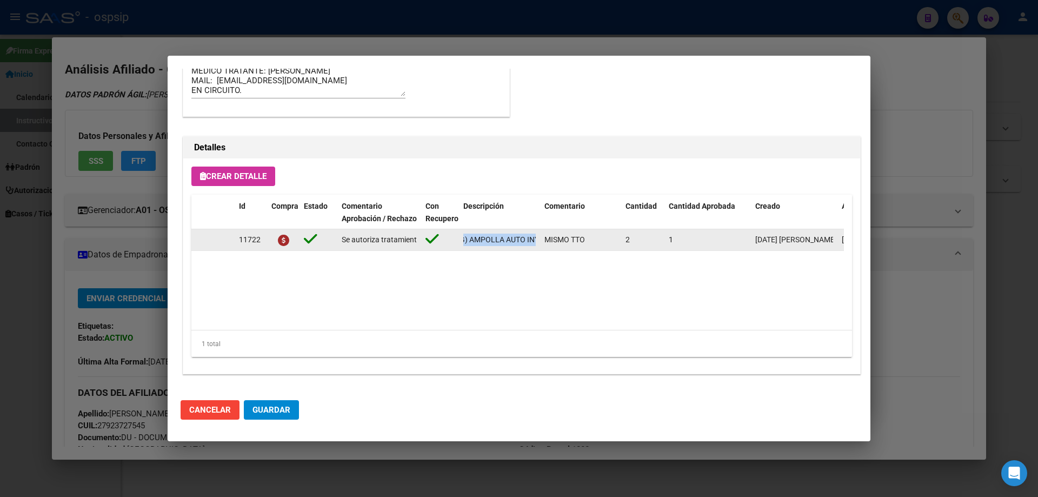
scroll to position [0, 113]
drag, startPoint x: 461, startPoint y: 245, endPoint x: 538, endPoint y: 243, distance: 76.3
click at [538, 243] on datatable-body-cell "GUSELKUMAB (100 MG) AMPOLLA AUTO INYECTABLE" at bounding box center [499, 239] width 81 height 21
copy span "GUSELKUMAB (100 MG) AMPOLLA AUTO INYECTABLE"
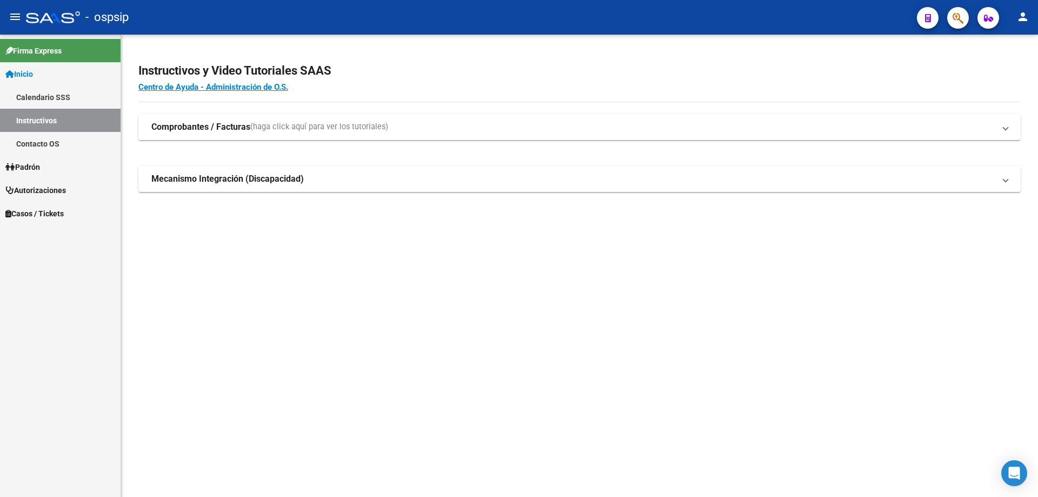
click at [964, 18] on icon "button" at bounding box center [958, 18] width 11 height 12
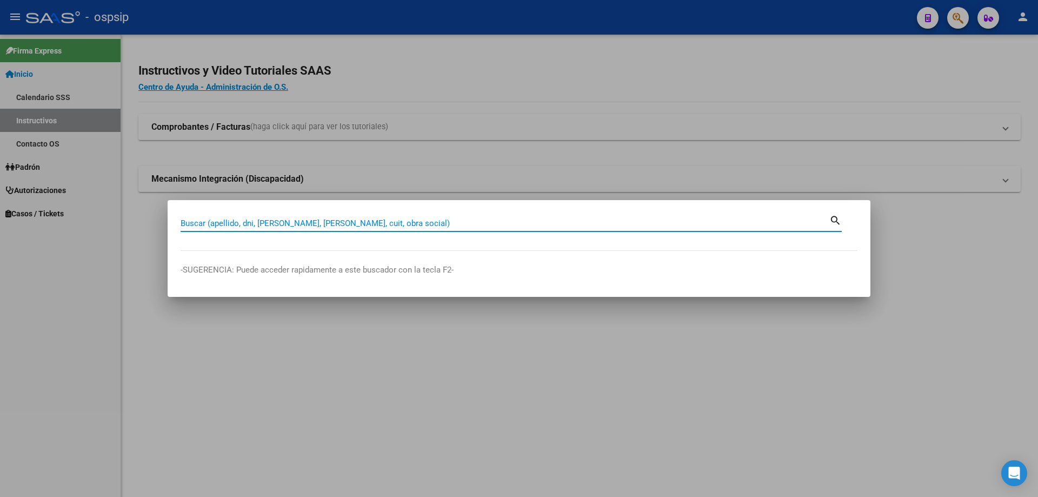
paste input "35724739"
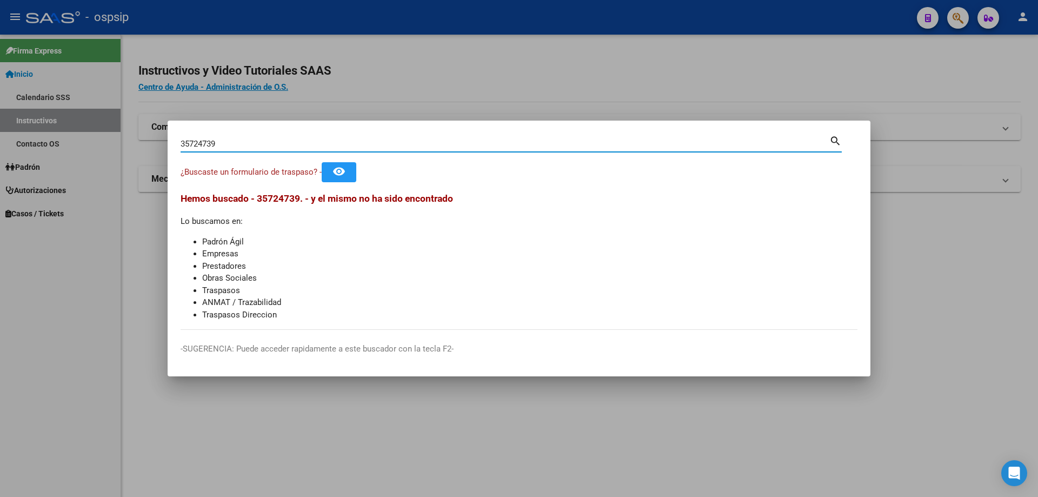
type input "35724739"
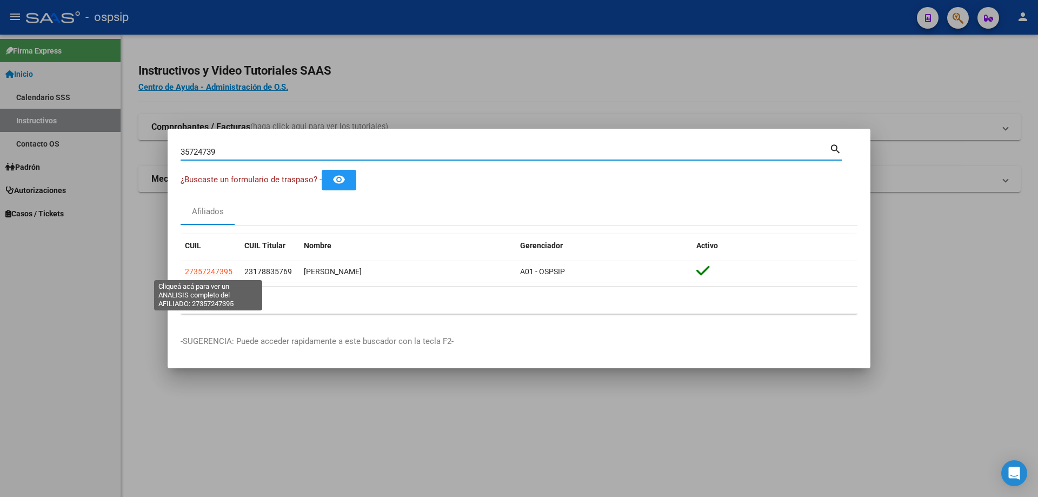
click at [207, 269] on span "27357247395" at bounding box center [209, 271] width 48 height 9
type textarea "27357247395"
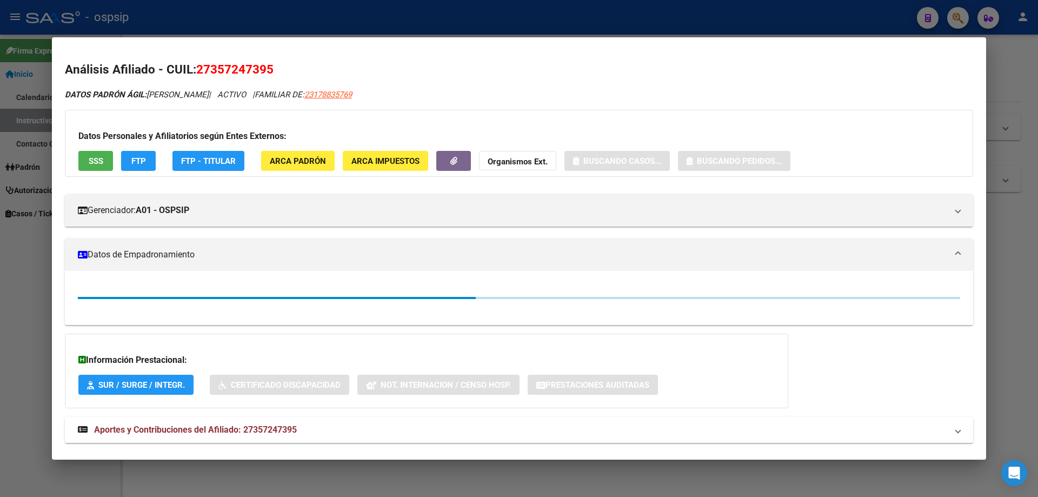
click at [96, 158] on span "SSS" at bounding box center [96, 161] width 15 height 10
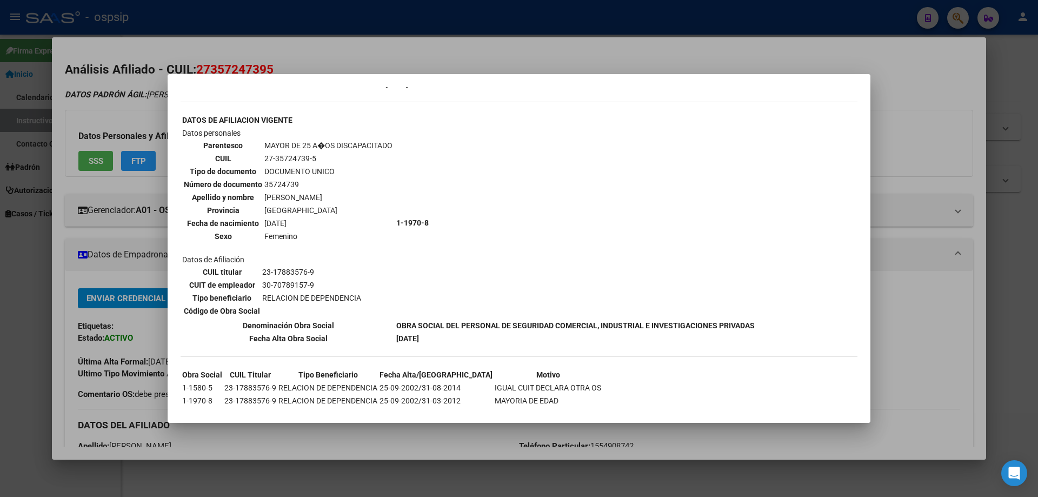
scroll to position [620, 0]
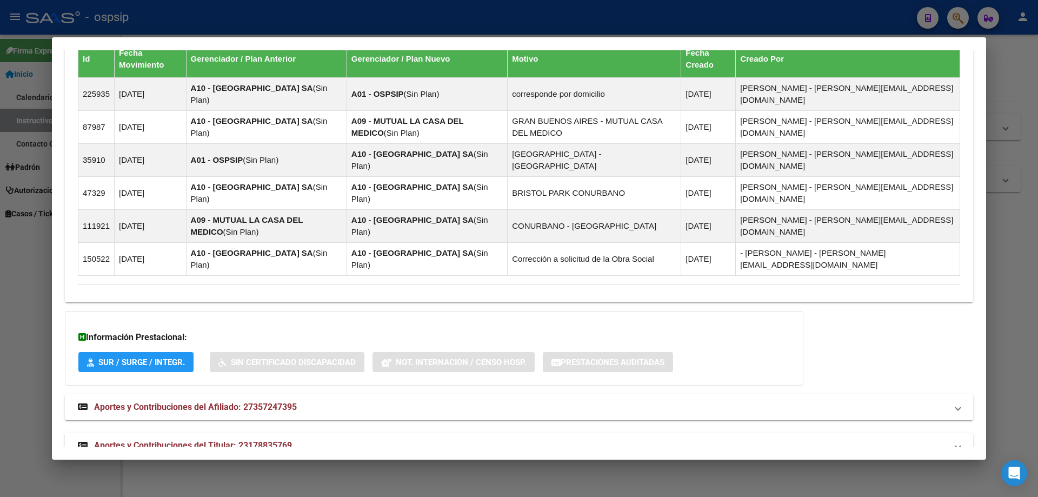
click at [165, 433] on mat-expansion-panel-header "Aportes y Contribuciones del Titular: 23178835769" at bounding box center [519, 446] width 909 height 26
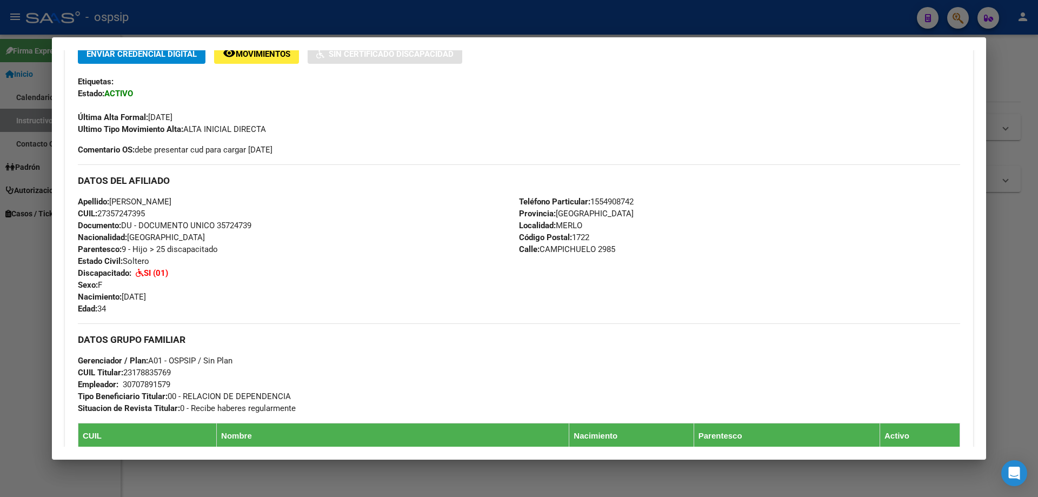
scroll to position [0, 0]
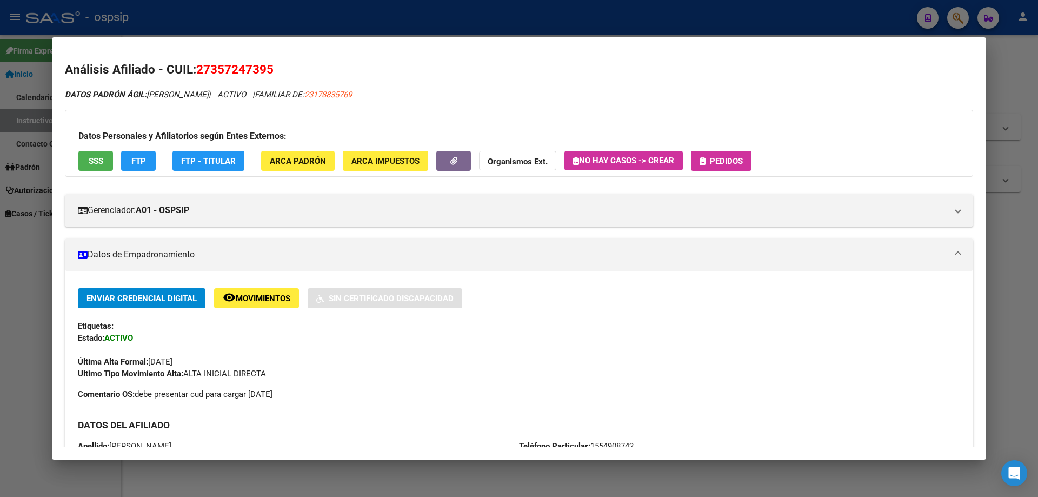
click at [730, 148] on div "Datos Personales y Afiliatorios según Entes Externos: SSS FTP FTP - Titular ARC…" at bounding box center [519, 143] width 909 height 67
click at [735, 156] on span "Pedidos" at bounding box center [726, 161] width 33 height 10
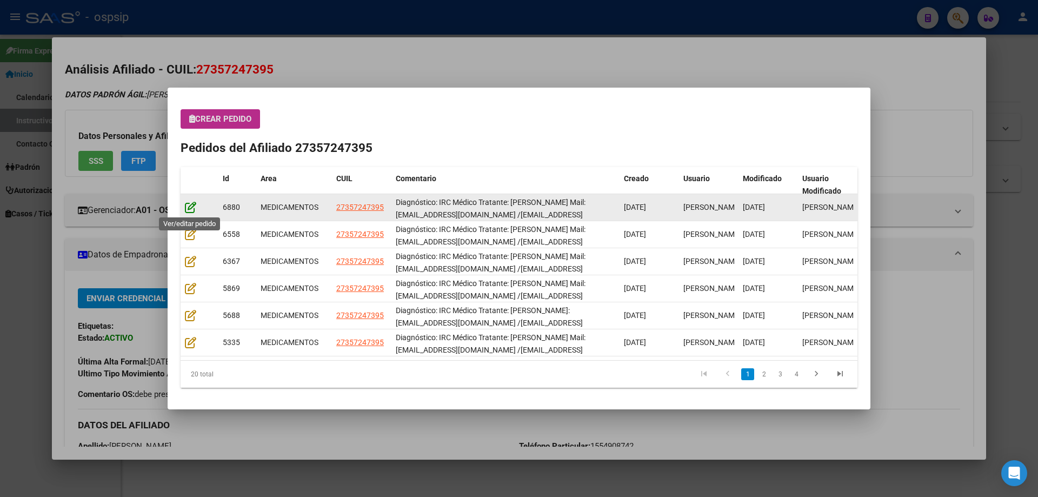
click at [187, 208] on icon at bounding box center [190, 207] width 11 height 12
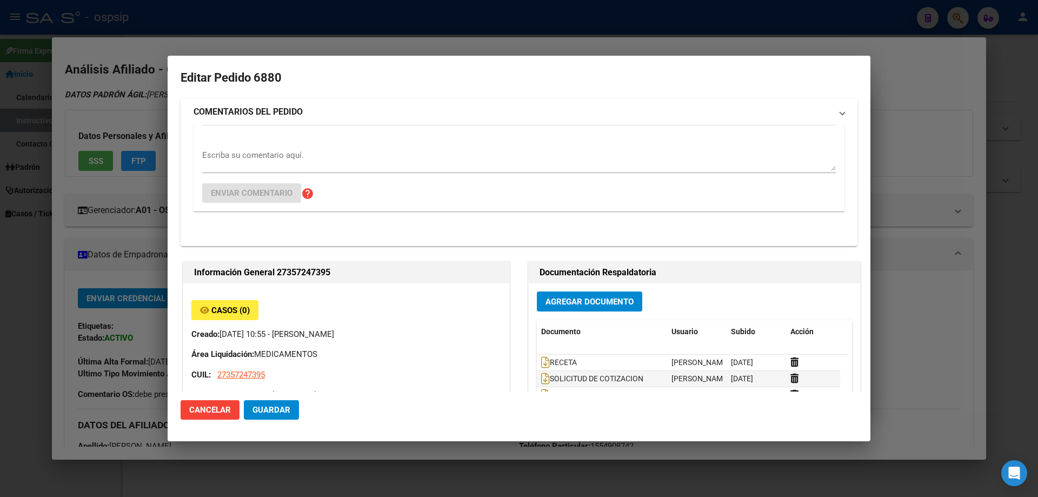
type input "BELEN ANAHI CORDOBA"
type input "Buenos Aires, MERLO, CAMPICHUELO 2985"
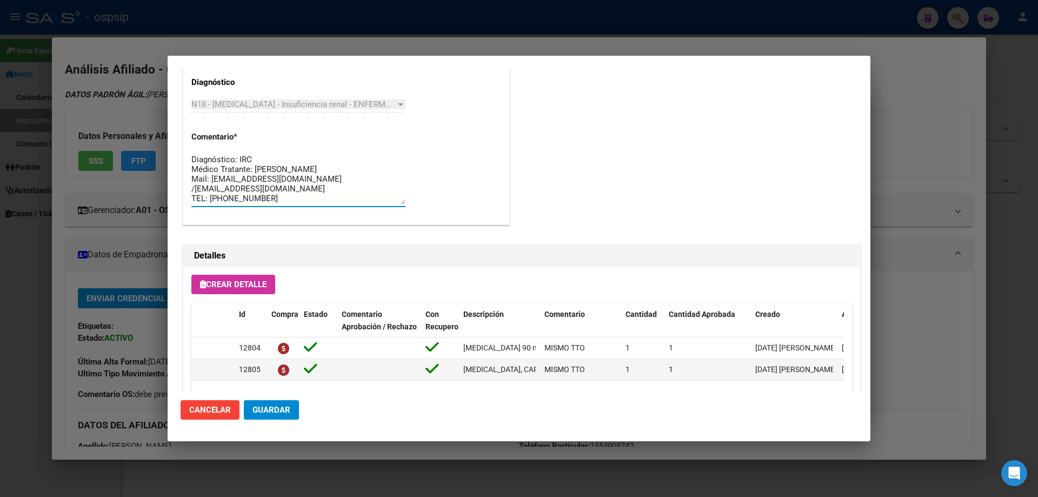
drag, startPoint x: 313, startPoint y: 203, endPoint x: 182, endPoint y: 153, distance: 139.5
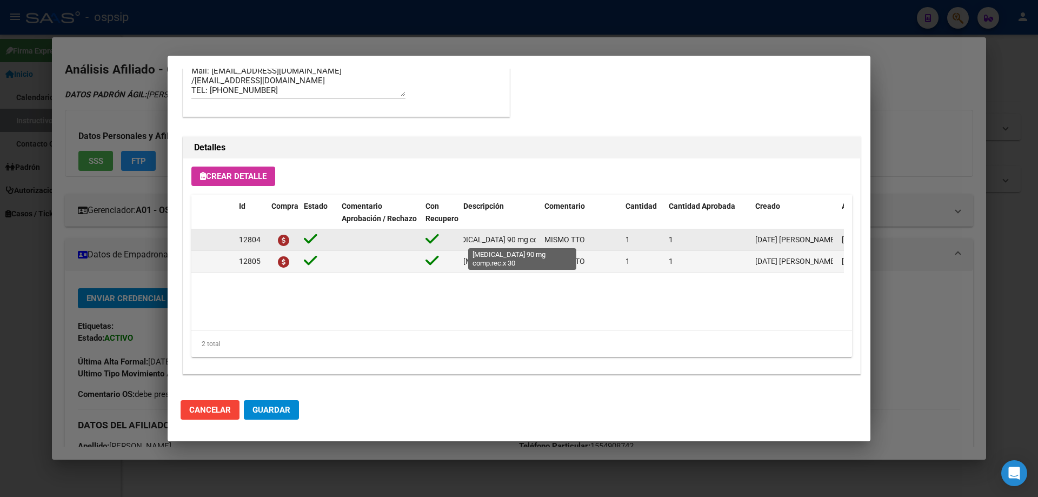
scroll to position [0, 45]
drag, startPoint x: 463, startPoint y: 235, endPoint x: 540, endPoint y: 246, distance: 77.6
click at [540, 246] on datatable-body-cell "CINACALCET 90 mg comp.rec.x 30" at bounding box center [499, 239] width 81 height 21
copy span "CINACALCET 90 mg comp.rec.x 30"
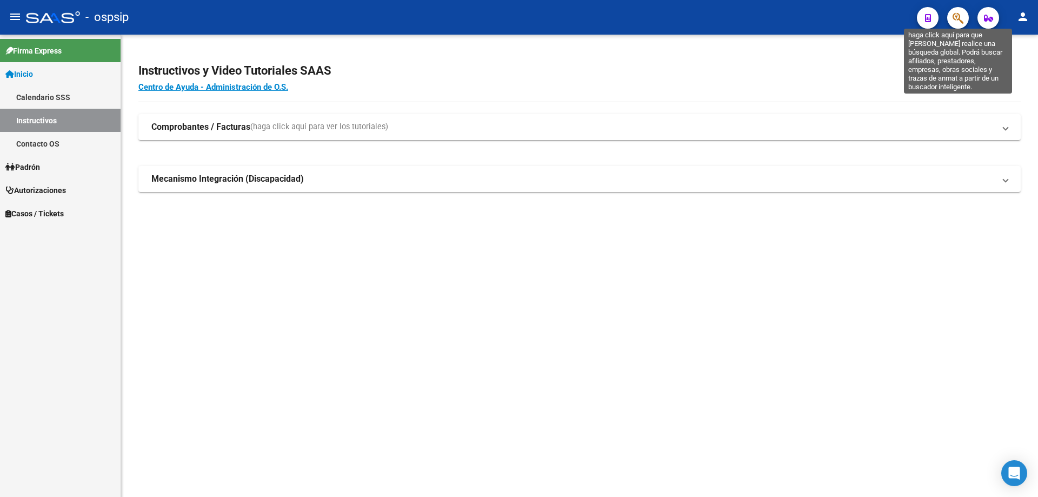
click at [963, 17] on icon "button" at bounding box center [958, 18] width 11 height 12
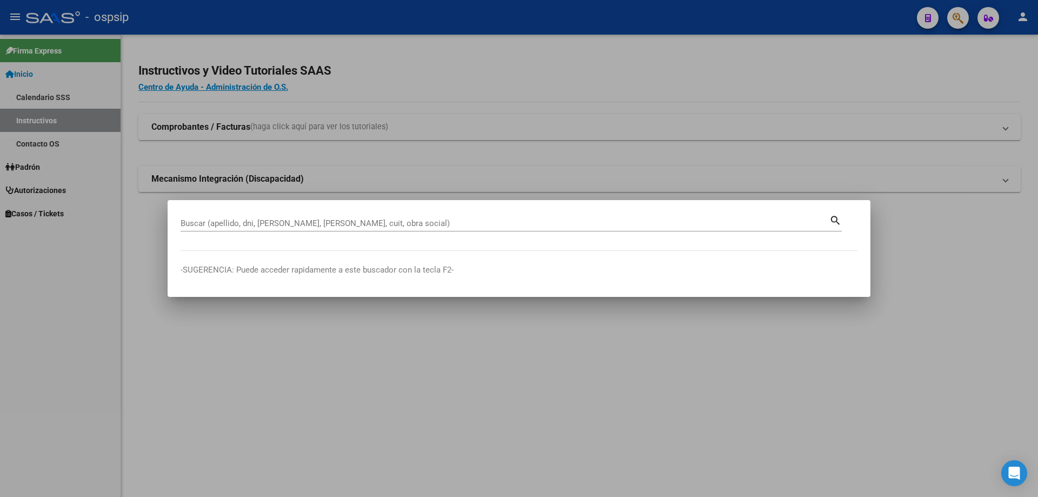
drag, startPoint x: 201, startPoint y: 216, endPoint x: 199, endPoint y: 222, distance: 6.8
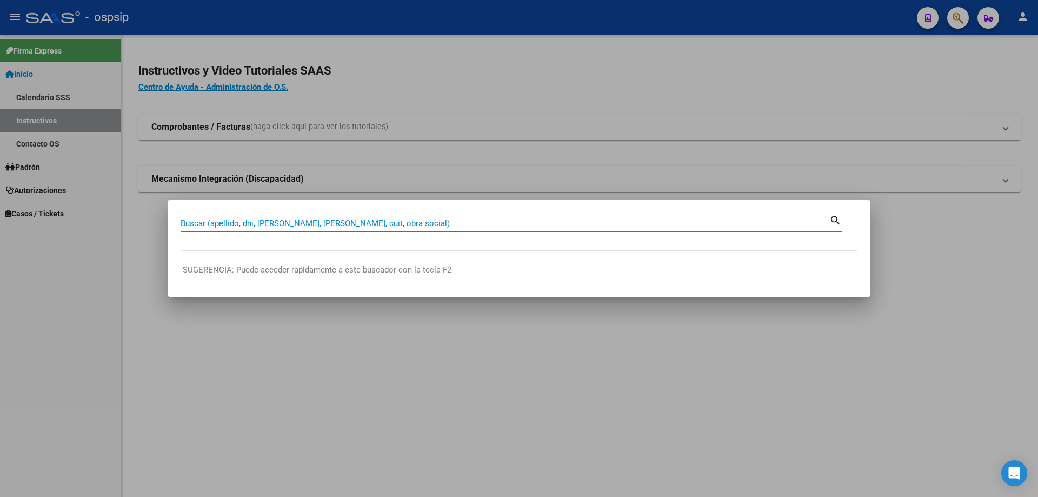
paste input "43338188"
type input "43338188"
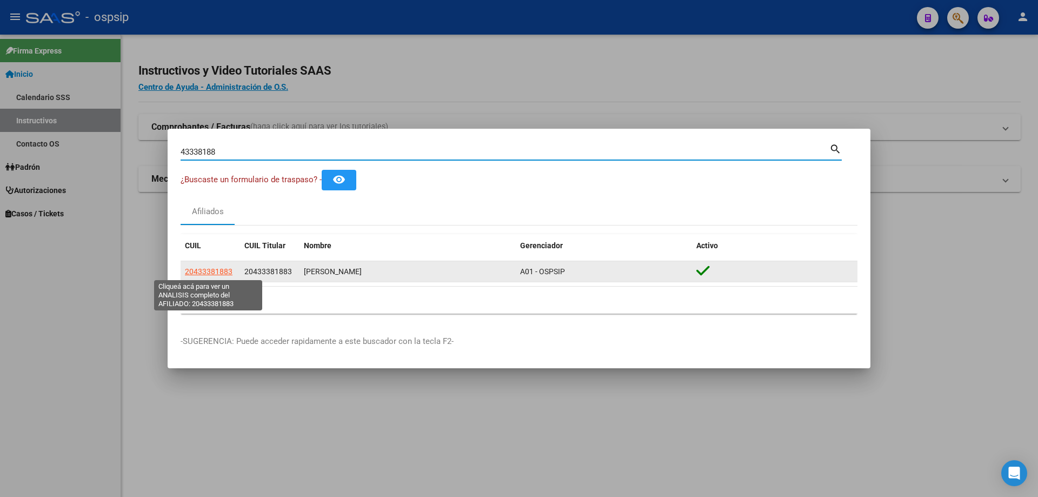
click at [209, 277] on app-link-go-to "20433381883" at bounding box center [209, 272] width 48 height 12
click at [199, 267] on span "20433381883" at bounding box center [209, 271] width 48 height 9
type textarea "20433381883"
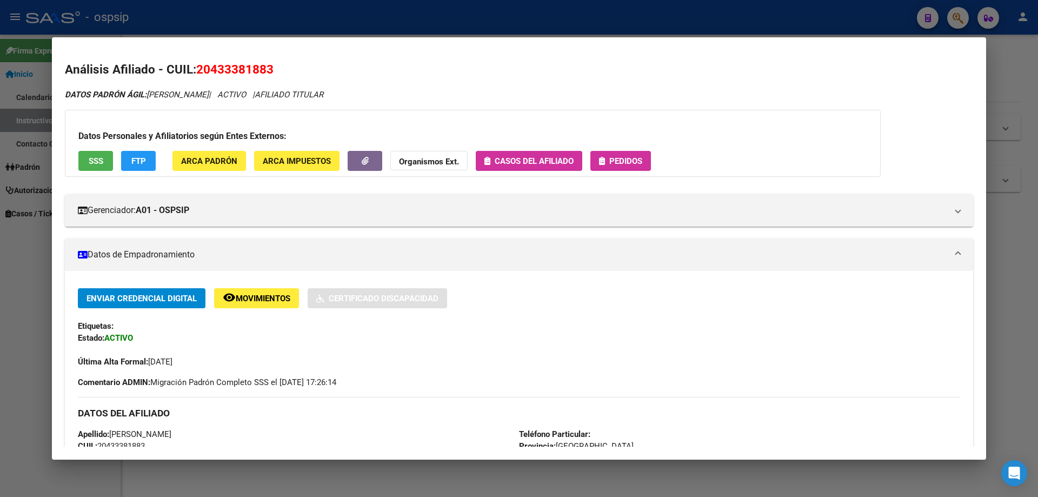
click at [96, 157] on span "SSS" at bounding box center [96, 161] width 15 height 10
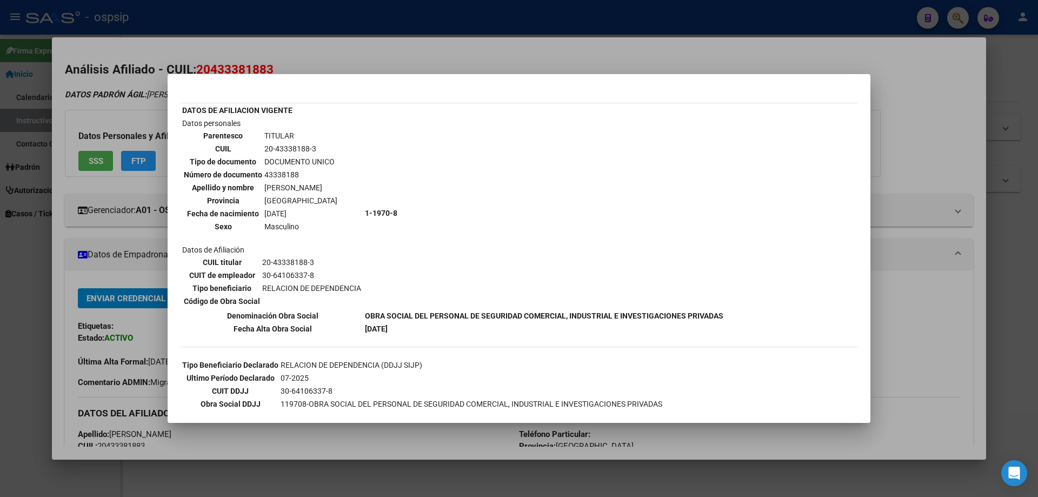
scroll to position [48, 0]
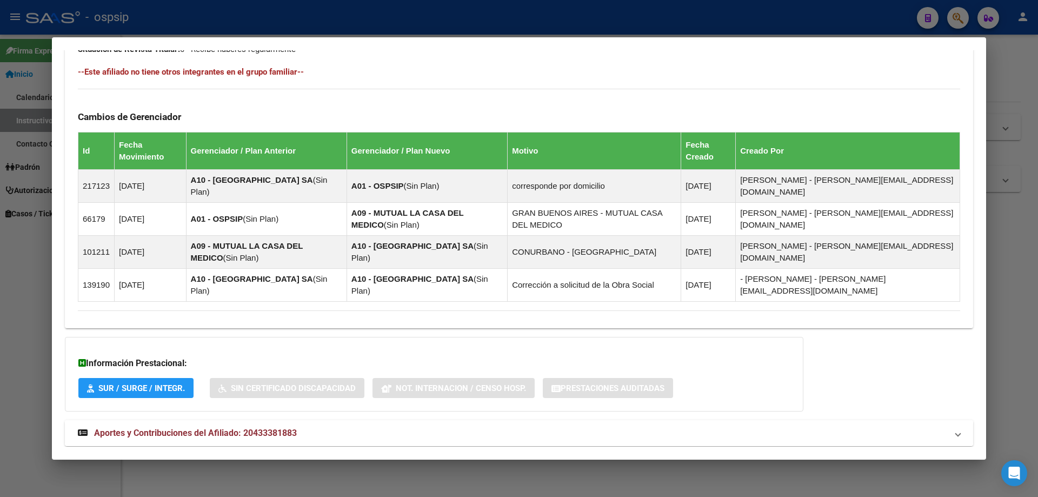
click at [233, 420] on mat-expansion-panel-header "Aportes y Contribuciones del Afiliado: 20433381883" at bounding box center [519, 433] width 909 height 26
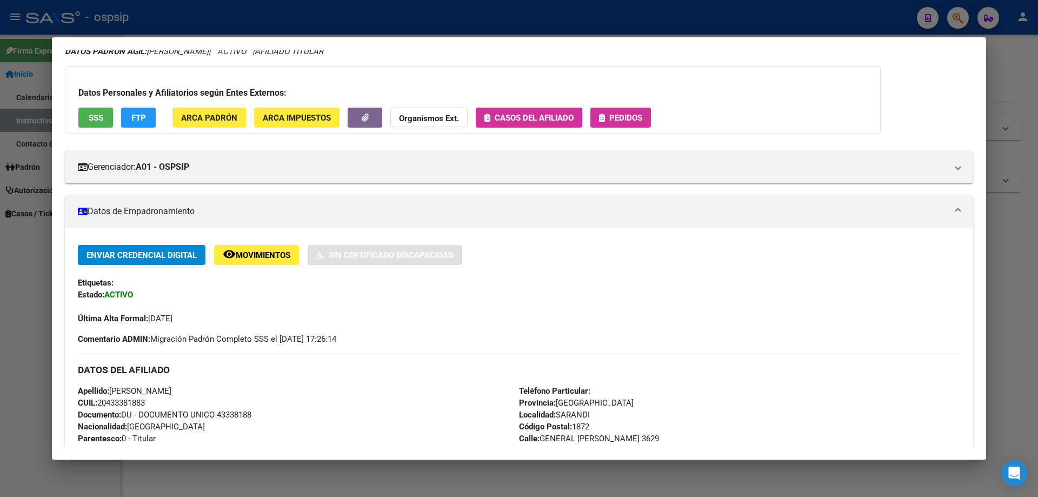
scroll to position [0, 0]
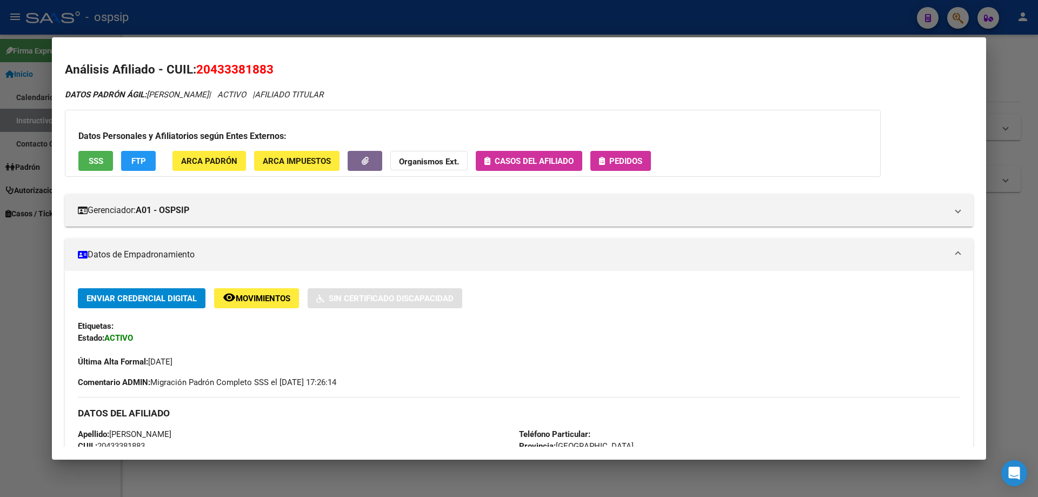
click at [631, 156] on span "Pedidos" at bounding box center [626, 161] width 33 height 10
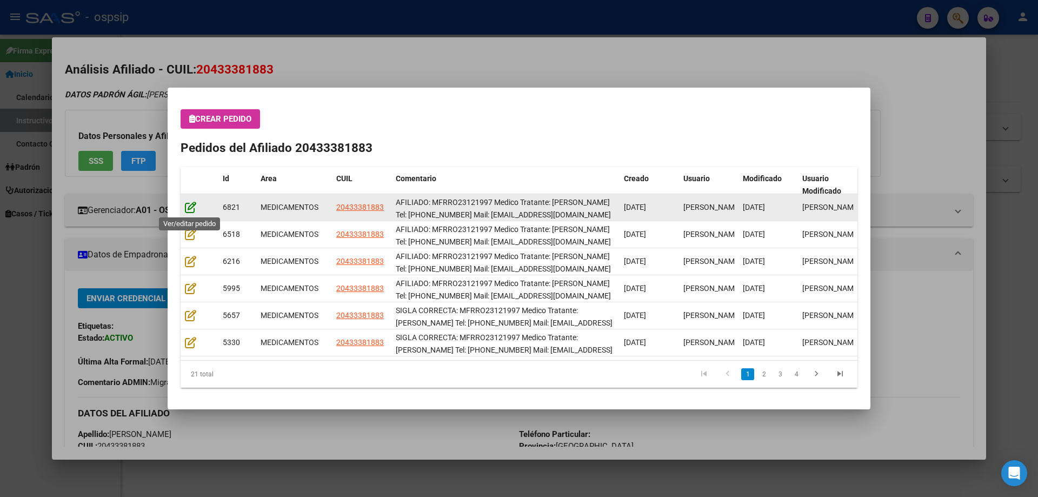
click at [186, 212] on icon at bounding box center [190, 207] width 11 height 12
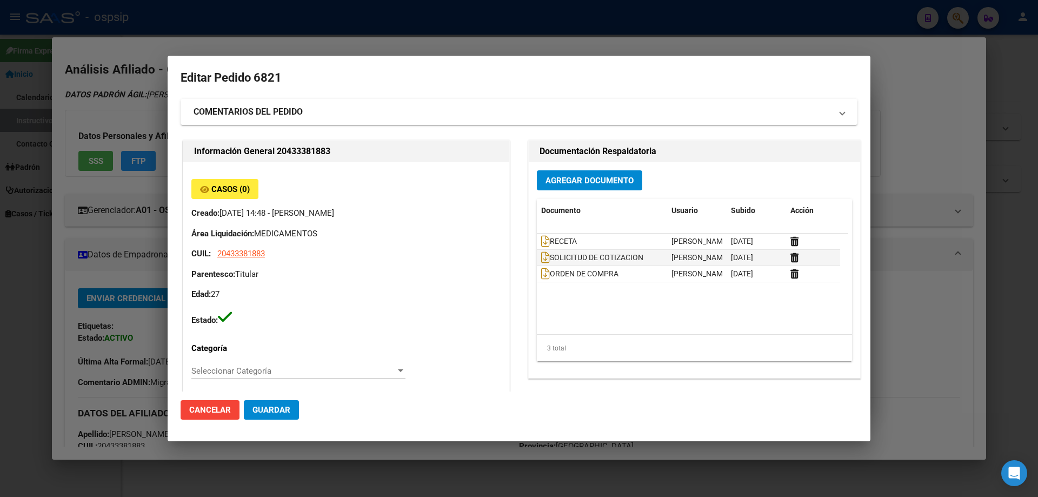
type input "Buenos Aires, SARANDI, GENERAL ARREDONDO 3629"
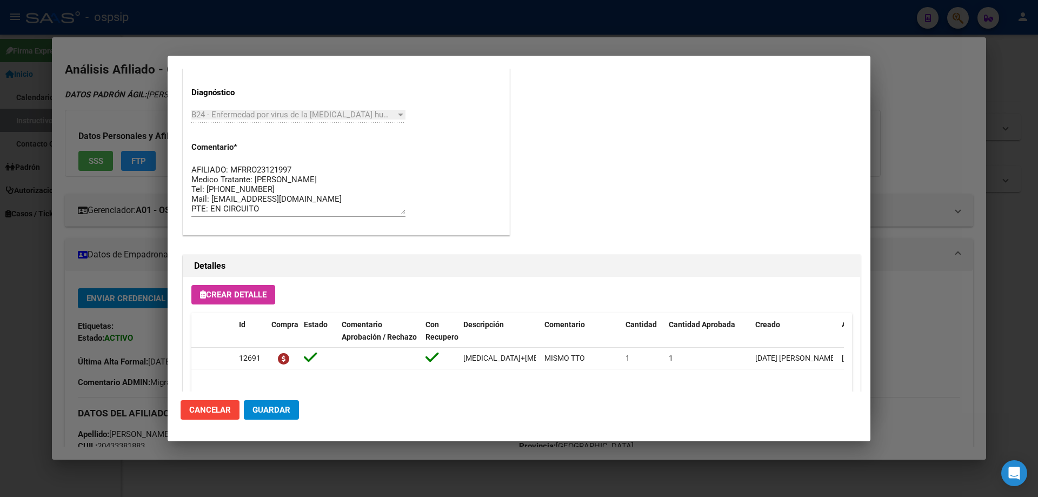
scroll to position [487, 0]
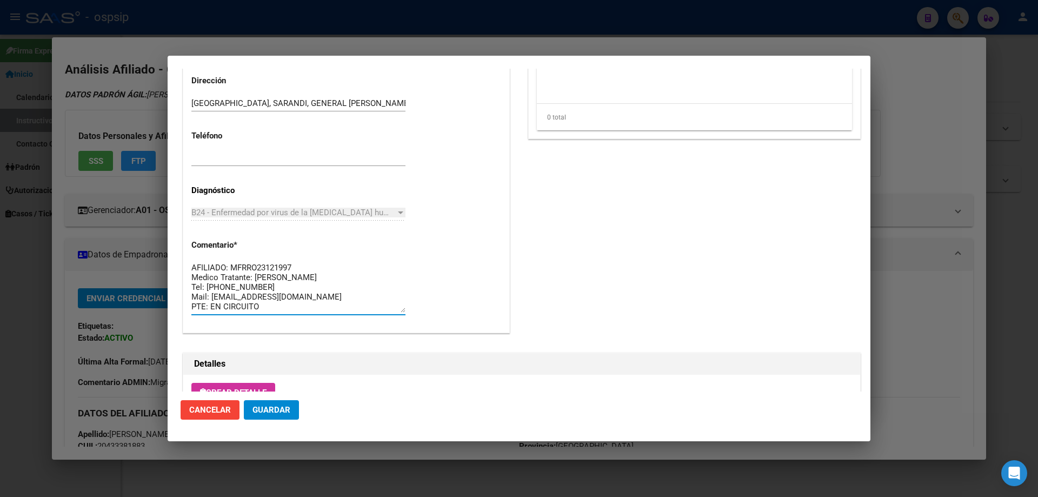
drag, startPoint x: 203, startPoint y: 287, endPoint x: 253, endPoint y: 285, distance: 49.8
click at [253, 285] on textarea "AFILIADO: MFRRO23121997 Medico Tratante: MINGRONE Tel: 1130012217 Mail: romerof…" at bounding box center [298, 287] width 214 height 51
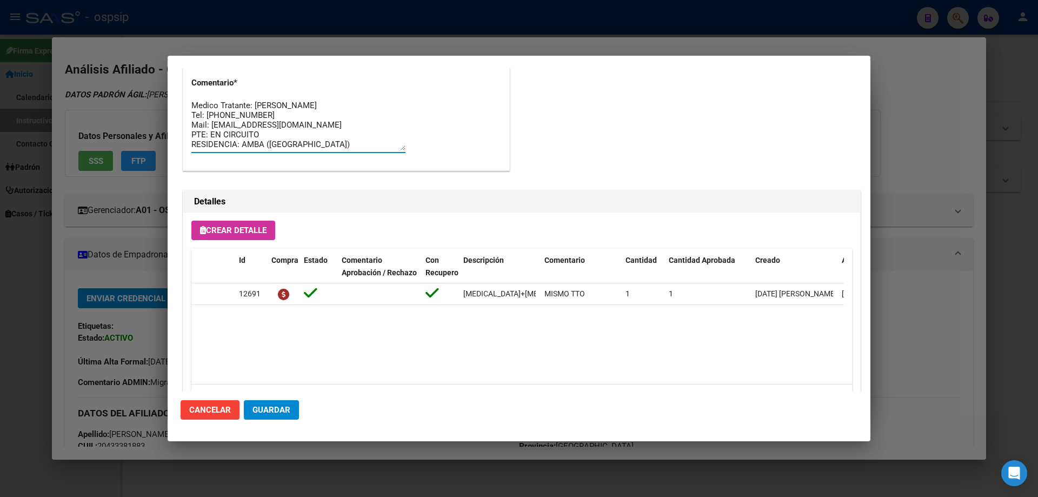
scroll to position [0, 0]
drag, startPoint x: 312, startPoint y: 146, endPoint x: 179, endPoint y: 85, distance: 145.7
click at [179, 85] on mat-dialog-content "Editar Pedido 6821 COMENTARIOS DEL PEDIDO Escriba su comentario aquí. Enviar co…" at bounding box center [519, 230] width 703 height 323
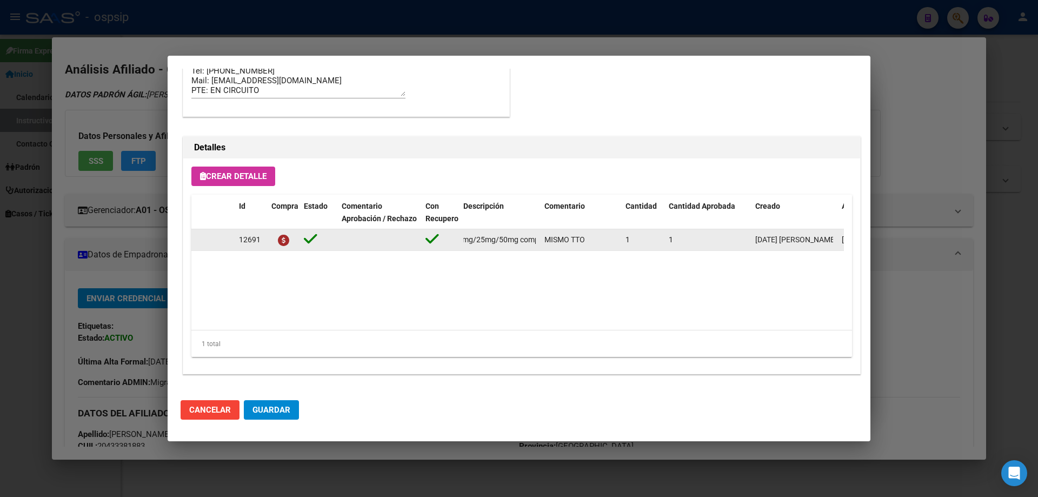
scroll to position [0, 243]
drag, startPoint x: 460, startPoint y: 243, endPoint x: 539, endPoint y: 243, distance: 79.0
click at [539, 243] on datatable-body-cell "emtricitabina+tenofovir alafen.+bictegravir 200mg/25mg/50mg comp.rec.x 30 (FTC/…" at bounding box center [499, 239] width 81 height 21
copy span "emtricitabina+tenofovir alafen.+bictegravir 200mg/25mg/50mg comp.rec.x 30 (FTC/…"
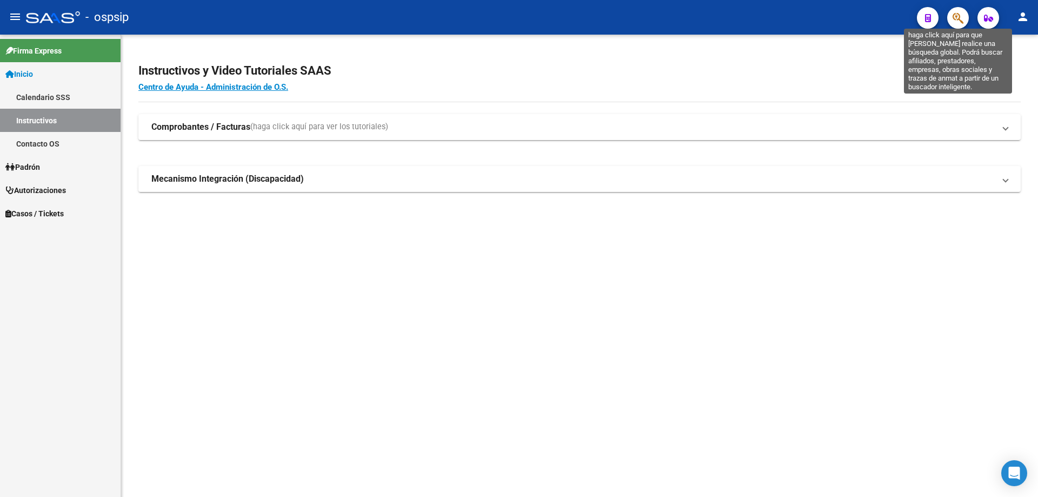
click at [961, 22] on icon "button" at bounding box center [958, 18] width 11 height 12
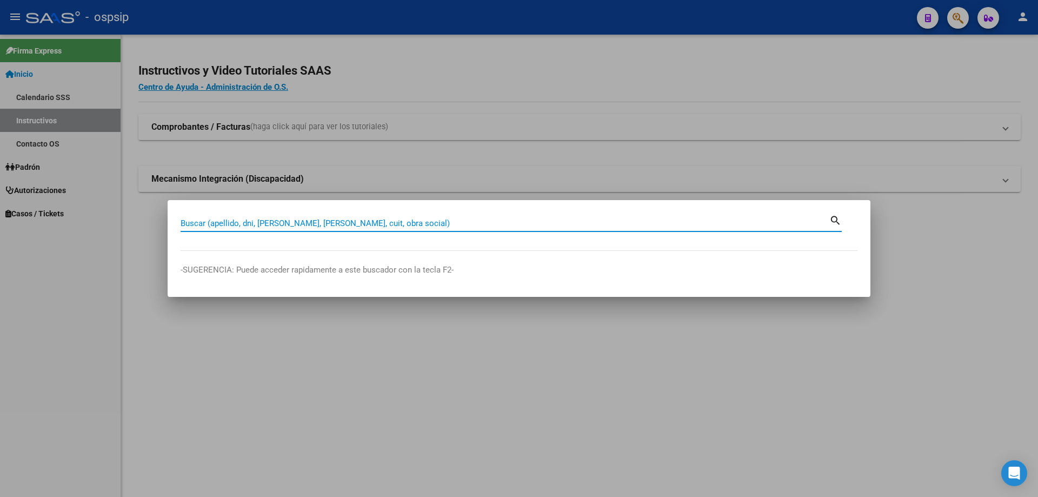
paste input "23563163"
type input "23563163"
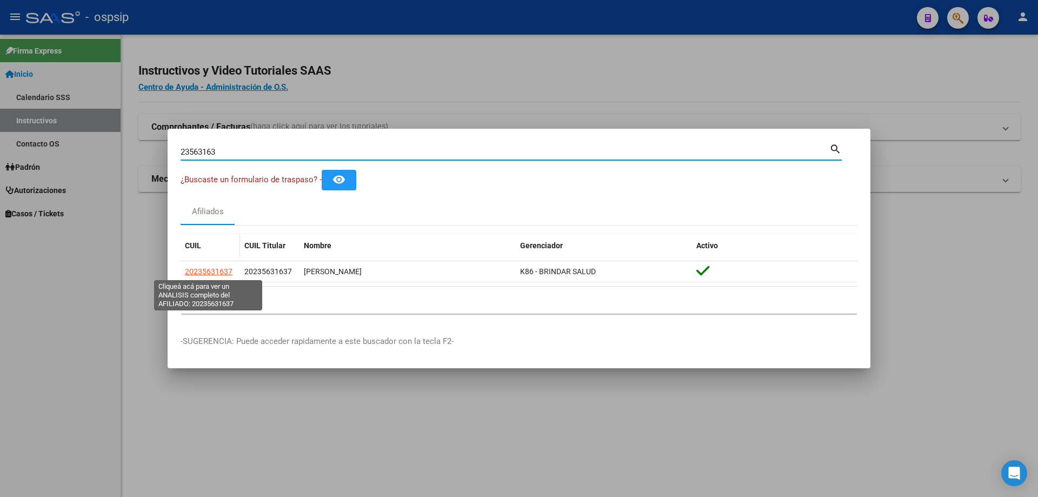
click at [208, 271] on span "20235631637" at bounding box center [209, 271] width 48 height 9
type textarea "20235631637"
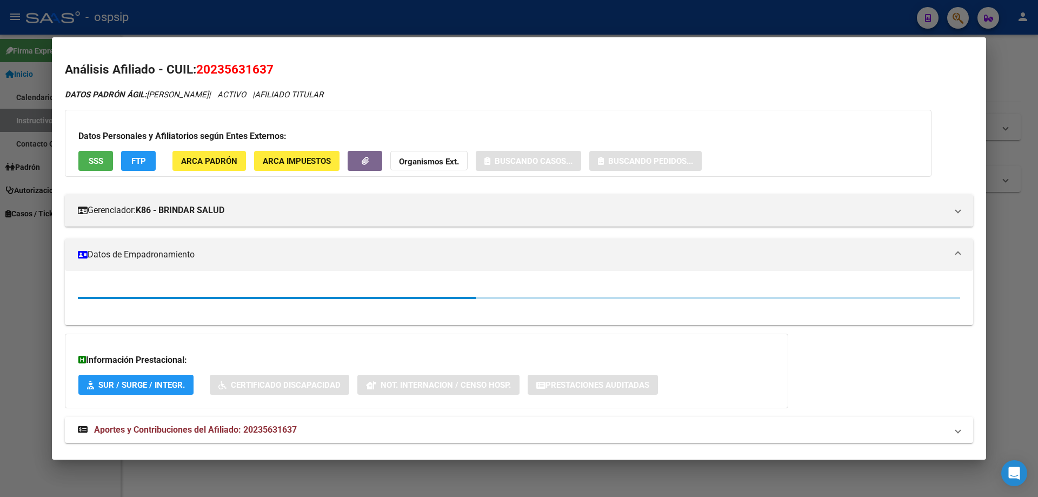
click at [94, 156] on span "SSS" at bounding box center [96, 161] width 15 height 10
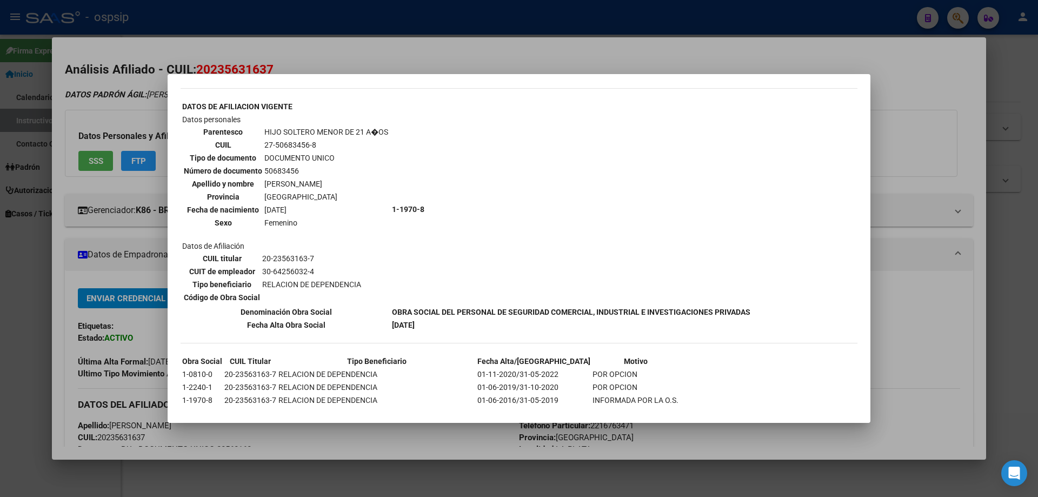
scroll to position [417, 0]
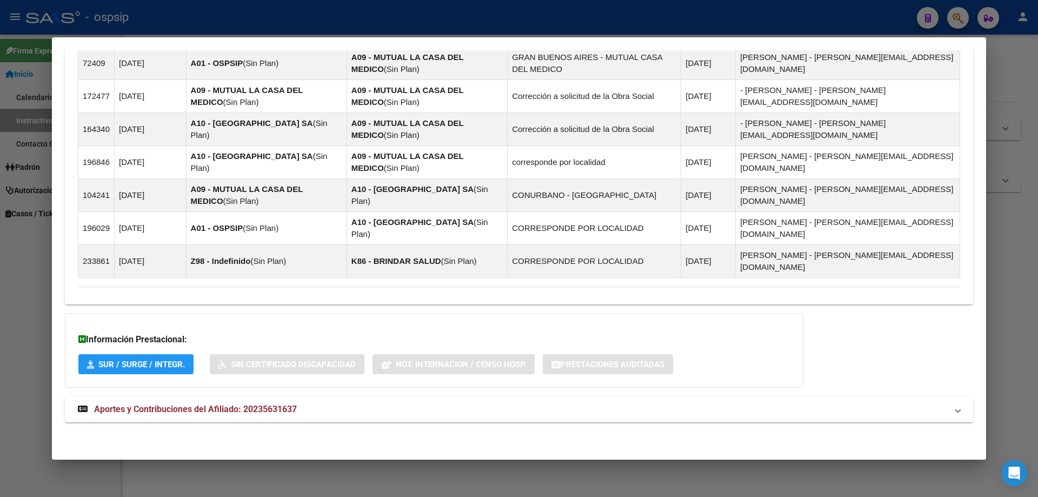
click at [183, 409] on span "Aportes y Contribuciones del Afiliado: 20235631637" at bounding box center [195, 409] width 203 height 10
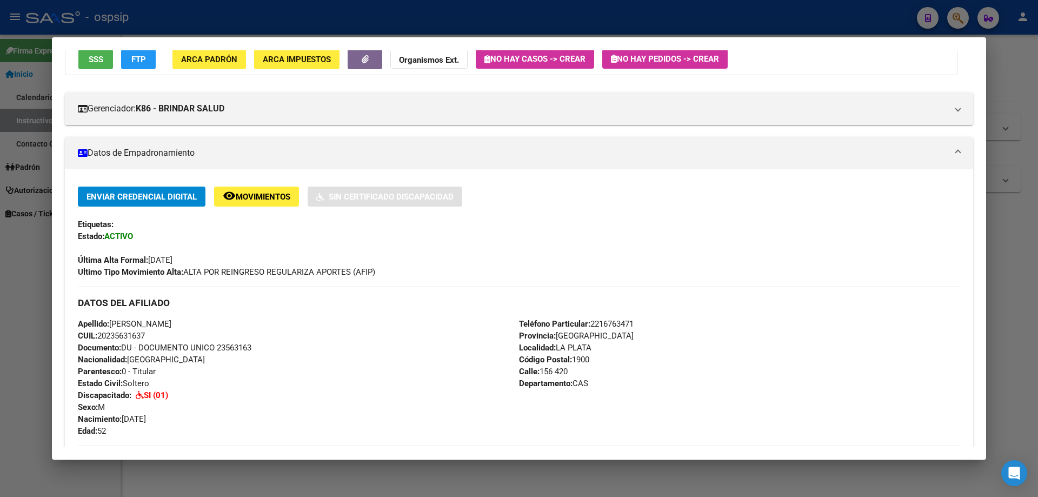
scroll to position [216, 0]
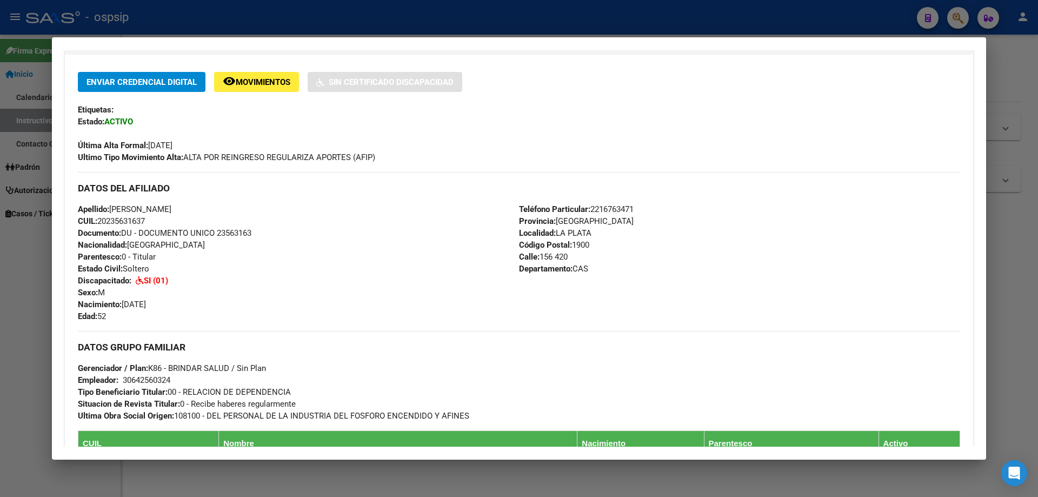
drag, startPoint x: 591, startPoint y: 210, endPoint x: 646, endPoint y: 213, distance: 55.2
click at [646, 213] on div "Teléfono Particular: 2216763471 Provincia: Buenos Aires Localidad: LA PLATA Cód…" at bounding box center [739, 262] width 441 height 119
copy span "2216763471"
drag, startPoint x: 618, startPoint y: 202, endPoint x: 593, endPoint y: 208, distance: 25.6
click at [593, 208] on span "Teléfono Particular: 2216763471" at bounding box center [576, 209] width 115 height 10
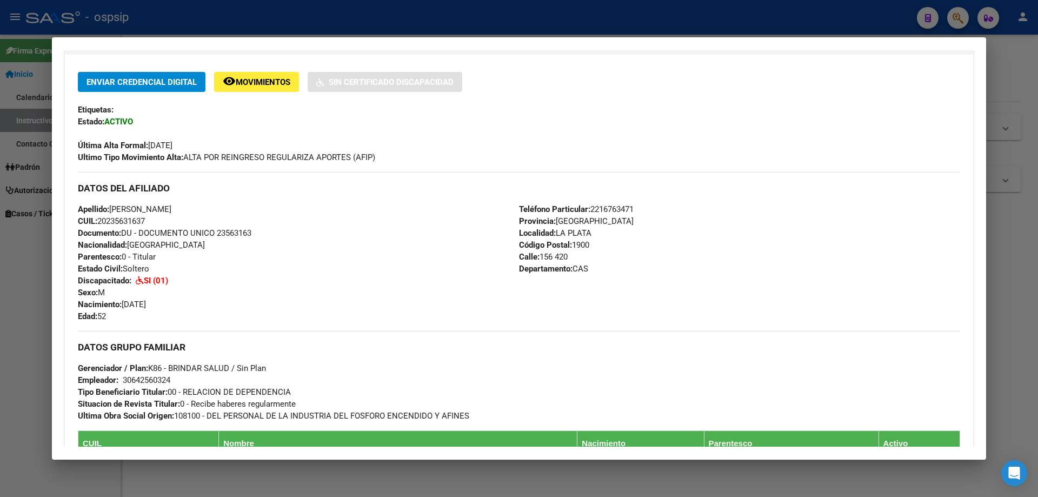
click at [613, 272] on div "Teléfono Particular: 2216763471 Provincia: Buenos Aires Localidad: LA PLATA Cód…" at bounding box center [739, 262] width 441 height 119
drag, startPoint x: 217, startPoint y: 234, endPoint x: 274, endPoint y: 234, distance: 56.8
click at [274, 234] on div "Apellido: ALEJANDRO DARIO LOPEZ CUIL: 20235631637 Documento: DU - DOCUMENTO UNI…" at bounding box center [298, 262] width 441 height 119
copy span "23563163"
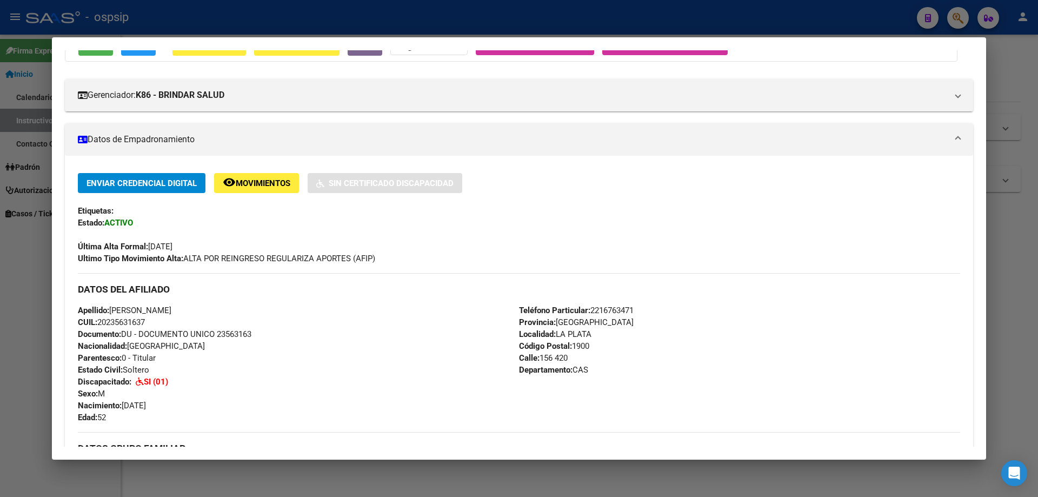
scroll to position [0, 0]
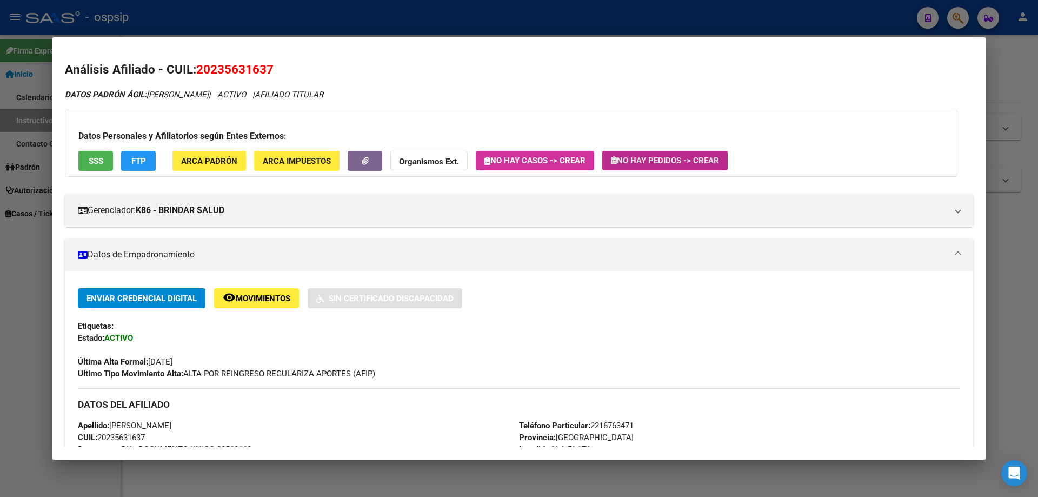
click at [632, 163] on span "No hay Pedidos -> Crear" at bounding box center [665, 161] width 108 height 10
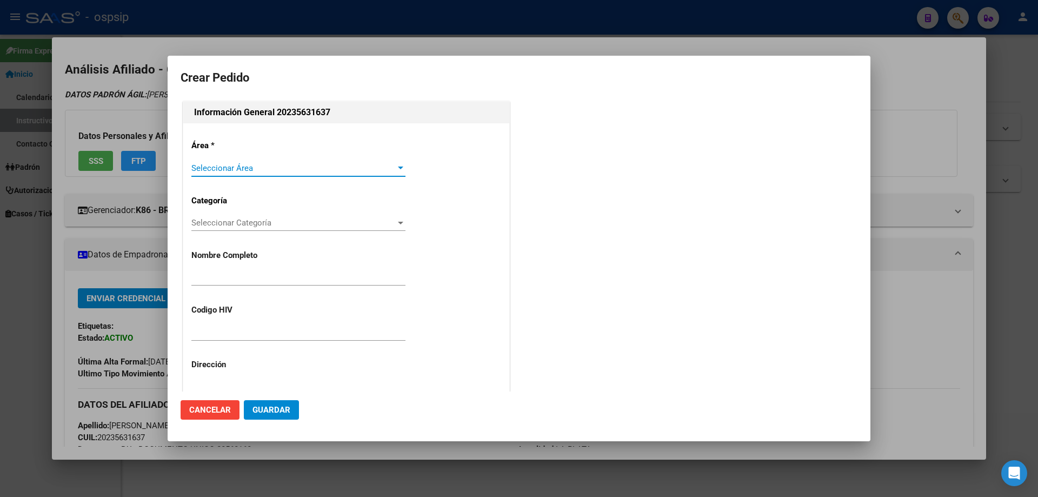
type input "ALEJANDRO DARIO LOPEZ"
type input "Buenos Aires, LA PLATA, 156 420, Departamento: CAS"
type input "Particular: 2216763471"
click at [205, 163] on span "Seleccionar Área" at bounding box center [293, 168] width 204 height 10
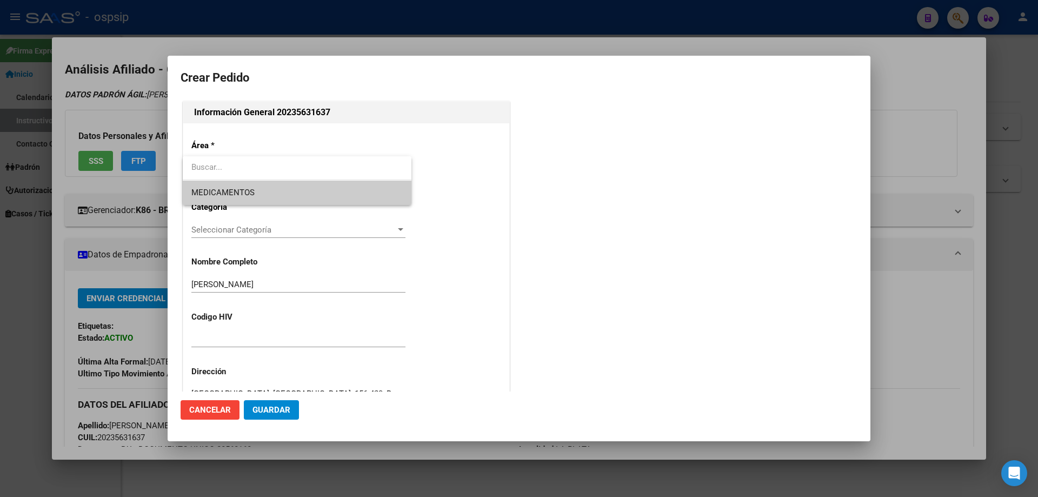
type input "BUENOS AIRES, LA PLATA, 164 1335"
click at [217, 197] on span "MEDICAMENTOS" at bounding box center [222, 193] width 63 height 10
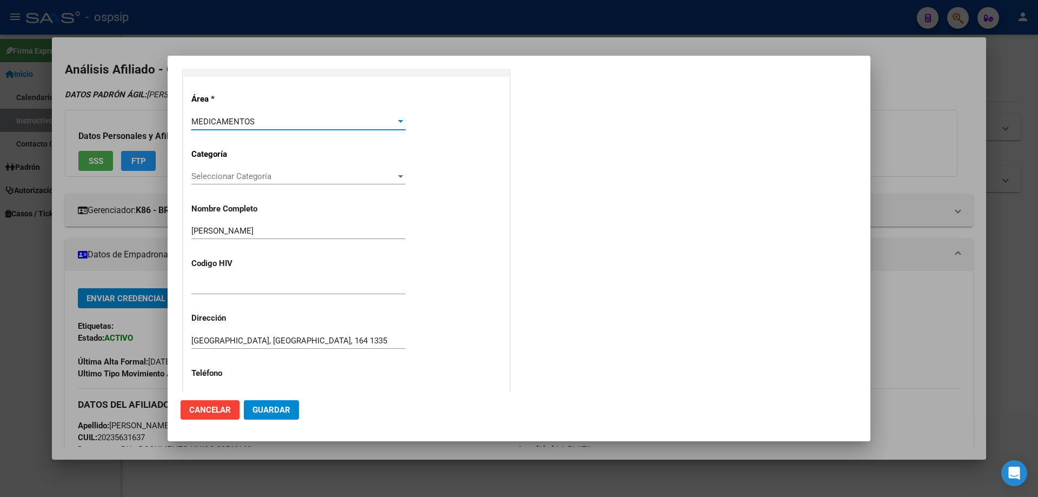
scroll to position [108, 0]
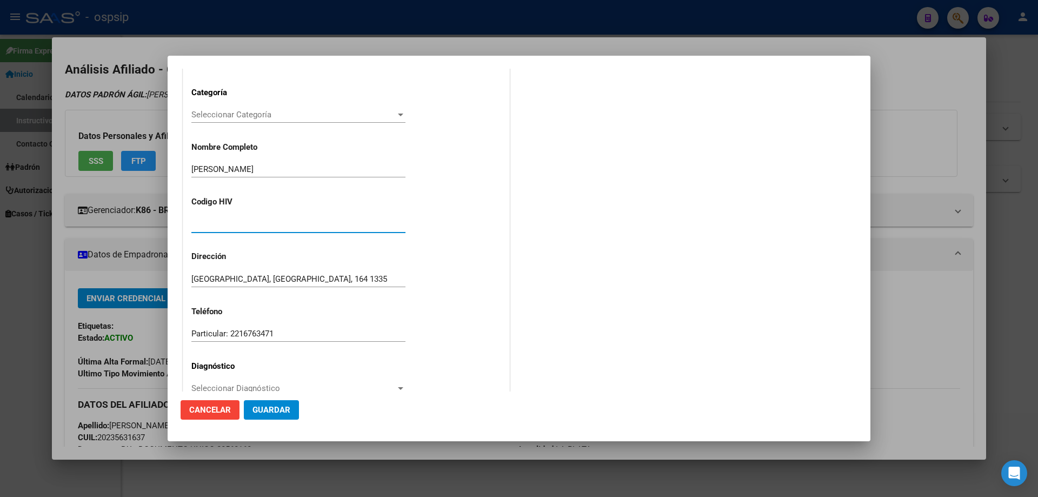
click at [219, 227] on input "text" at bounding box center [298, 225] width 214 height 10
type input "MALLO 280819733"
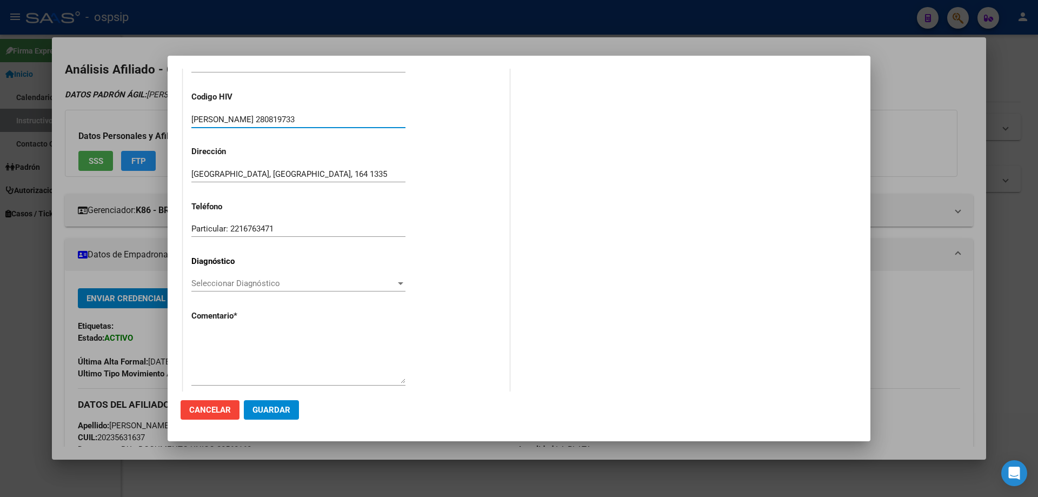
scroll to position [216, 0]
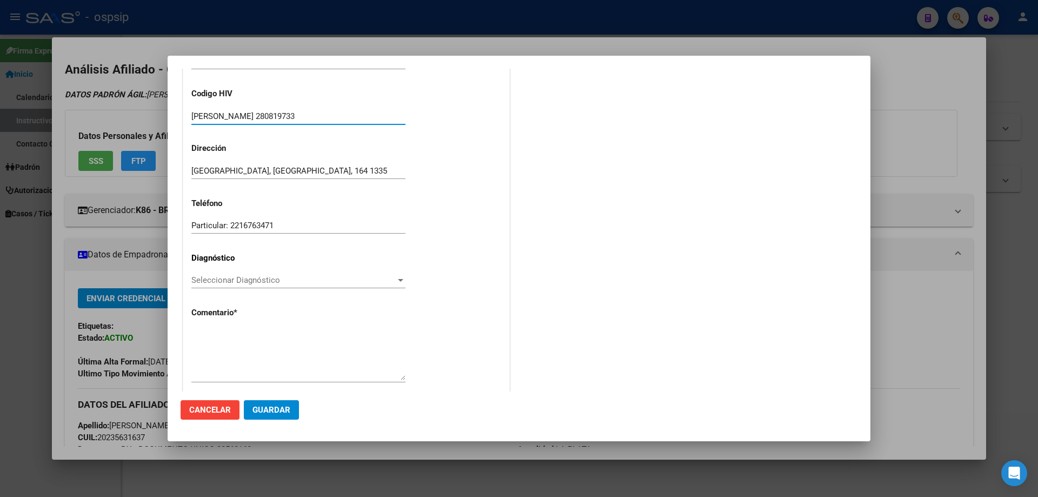
click at [205, 280] on span "Seleccionar Diagnóstico" at bounding box center [293, 280] width 204 height 10
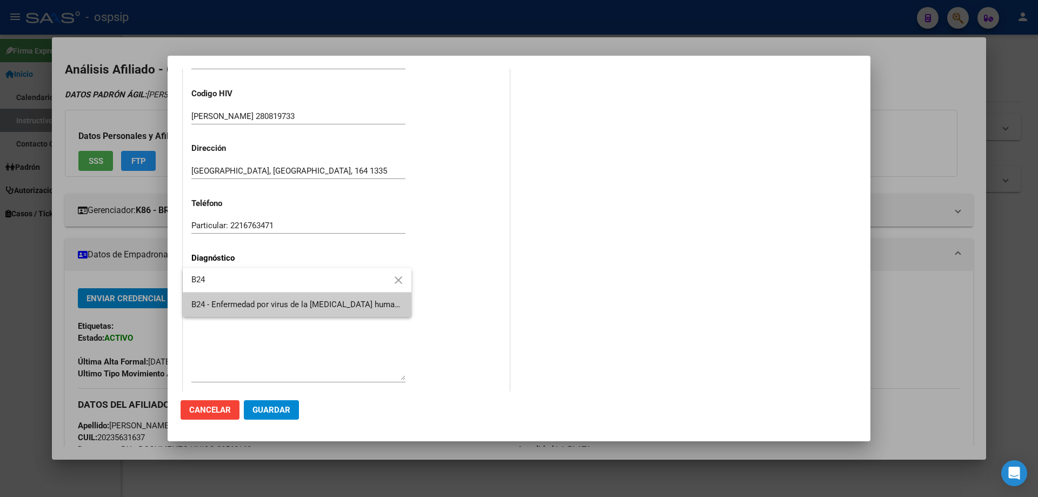
type input "B24"
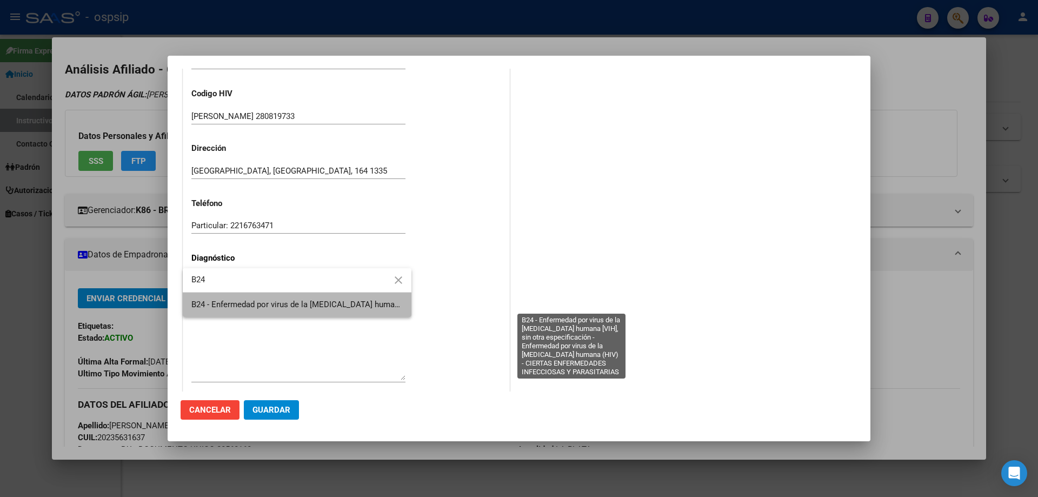
click at [235, 302] on span "B24 - Enfermedad por virus de la [MEDICAL_DATA] humana [VIH], sin otra especifi…" at bounding box center [569, 305] width 757 height 10
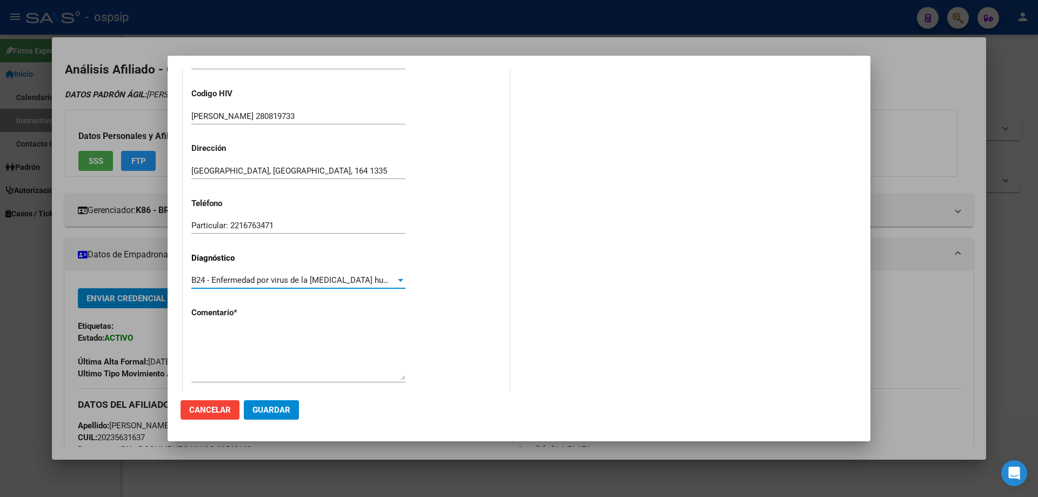
scroll to position [243, 0]
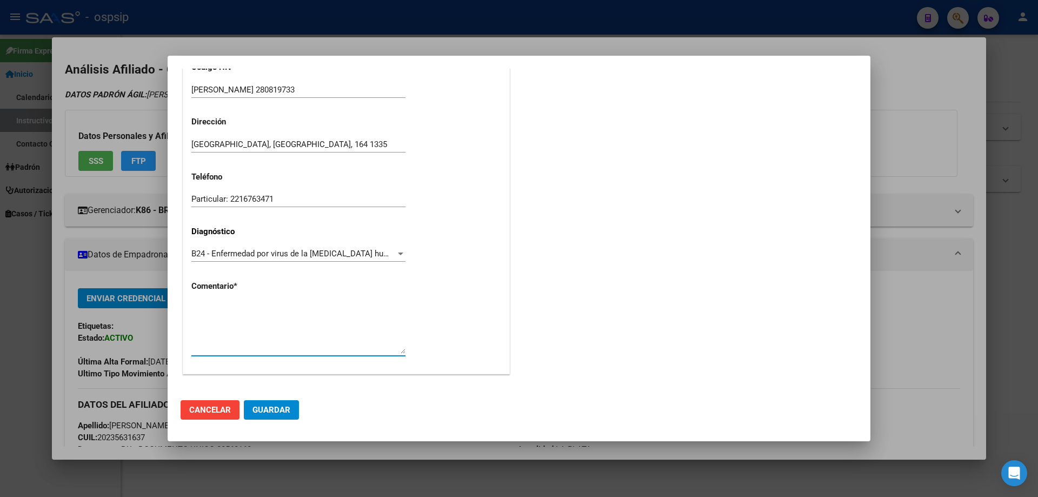
paste textarea "AFILIADO: MFRRO23121997 Medico Tratante: MINGRONE Tel: 1130012217 Mail: romerof…"
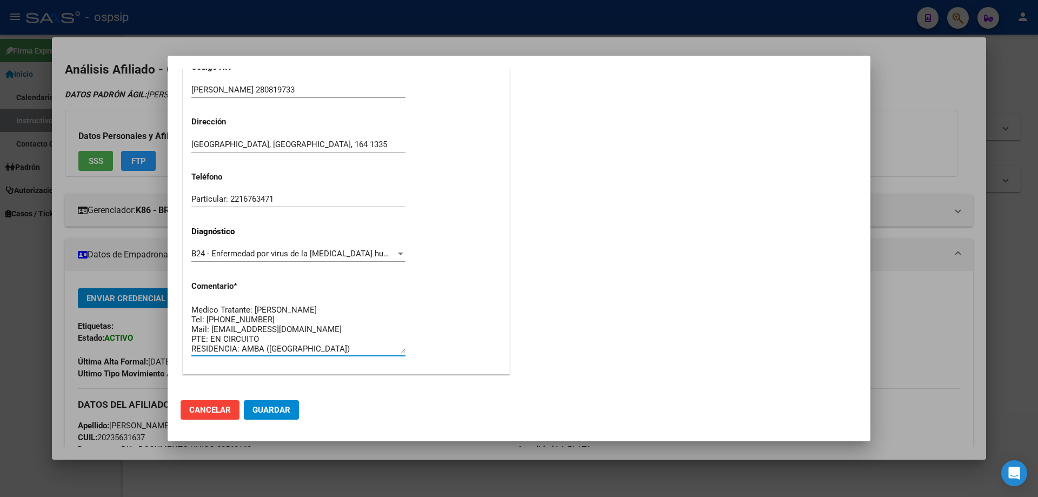
scroll to position [0, 0]
click at [301, 301] on div "AFILIADO: MFRRO23121997 Medico Tratante: MINGRONE Tel: 1130012217 Mail: romerof…" at bounding box center [298, 328] width 214 height 55
click at [295, 305] on textarea "AFILIADO: MFRRO23121997 Medico Tratante: MINGRONE Tel: 1130012217 Mail: romerof…" at bounding box center [298, 328] width 214 height 51
click at [317, 315] on textarea "AFILIADO: MALLO 28081973 Medico Tratante: MINGRONE Tel: 1130012217 Mail: romero…" at bounding box center [298, 328] width 214 height 51
click at [265, 330] on textarea "AFILIADO: MALLO 28081973 Medico Tratante: PEREZ Tel: 1130012217 Mail: romerofra…" at bounding box center [298, 328] width 214 height 51
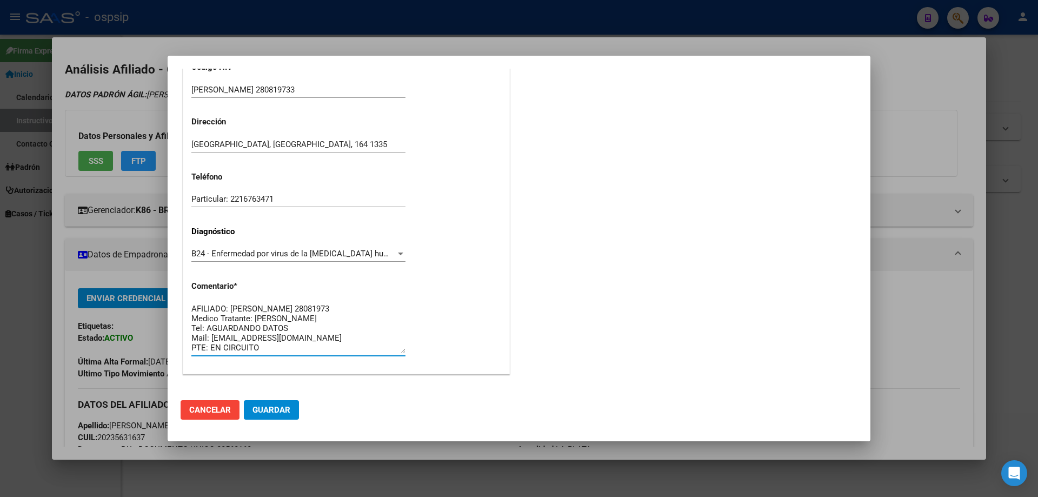
click at [343, 342] on textarea "AFILIADO: MALLO 28081973 Medico Tratante: PEREZ Tel: AGUARDANDO DATOS Mail: rom…" at bounding box center [298, 328] width 214 height 51
paste textarea "faviohtal@gmail.com"
click at [266, 350] on textarea "AFILIADO: MALLO 28081973 Medico Tratante: PEREZ Tel: AGUARDANDO DATOS Mail: fav…" at bounding box center [298, 328] width 214 height 51
click at [309, 346] on textarea "AFILIADO: MALLO 28081973 Medico Tratante: PEREZ Tel: AGUARDANDO DATOS Mail: fav…" at bounding box center [298, 328] width 214 height 51
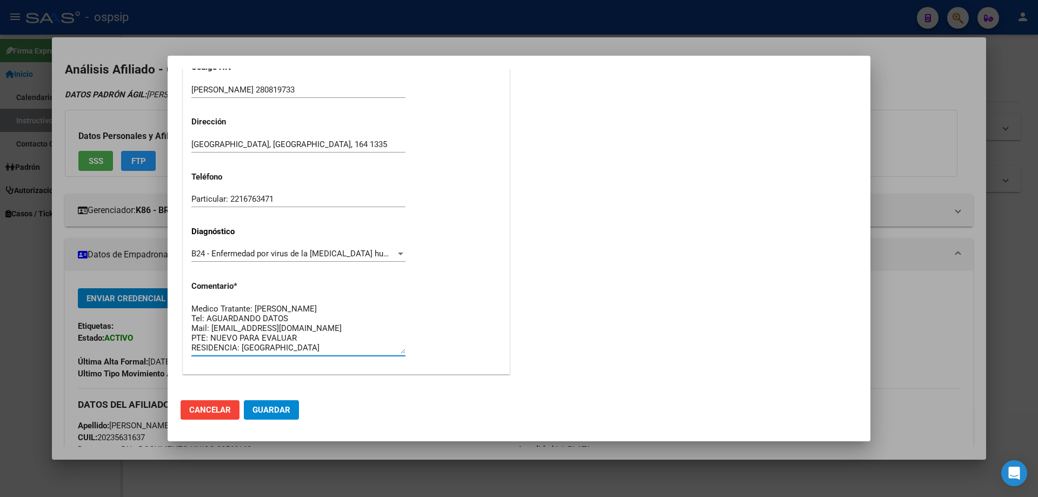
type textarea "AFILIADO: MALLO 28081973 Medico Tratante: PEREZ Tel: AGUARDANDO DATOS Mail: fav…"
click at [273, 409] on span "Guardar" at bounding box center [272, 410] width 38 height 10
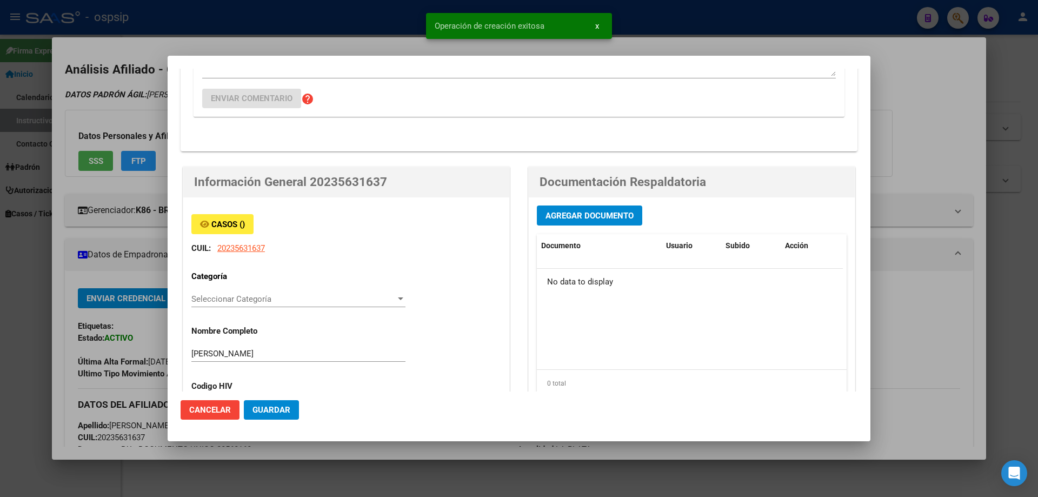
scroll to position [0, 0]
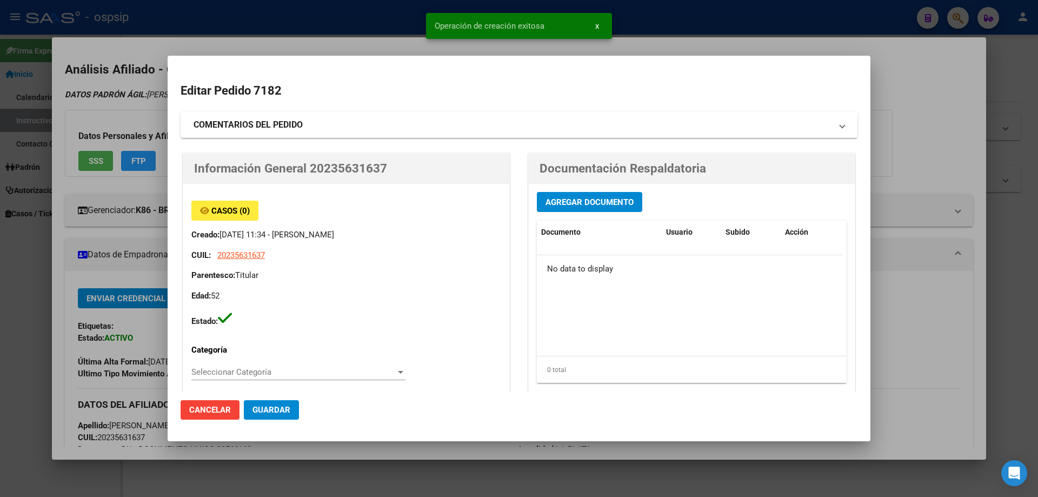
click at [566, 208] on button "Agregar Documento" at bounding box center [589, 202] width 105 height 20
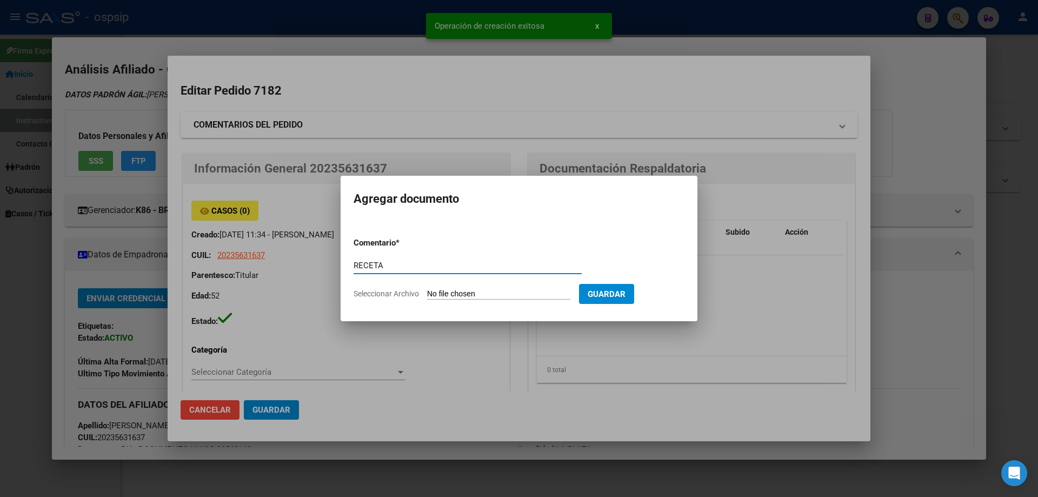
type input "RECETA"
click at [437, 291] on input "Seleccionar Archivo" at bounding box center [498, 294] width 143 height 10
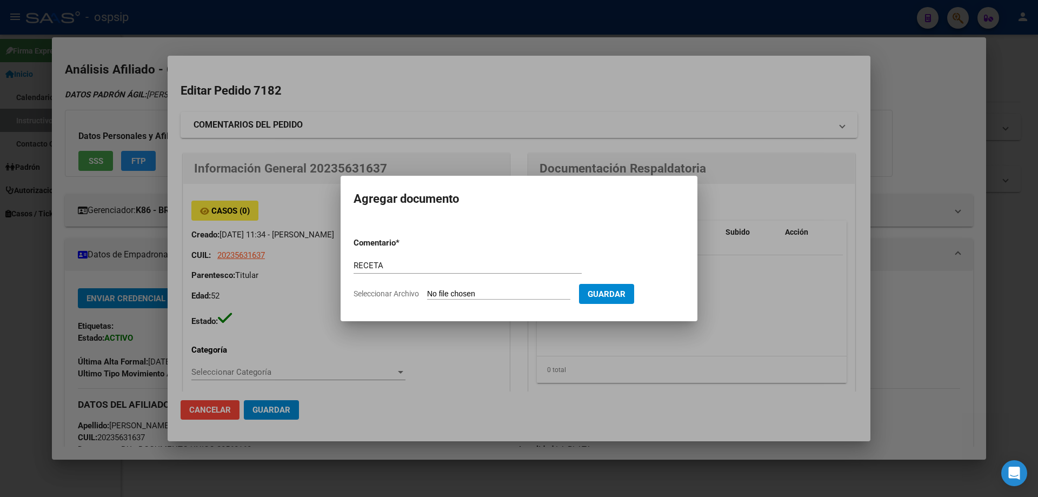
type input "C:\fakepath\receta septiembre.jpg"
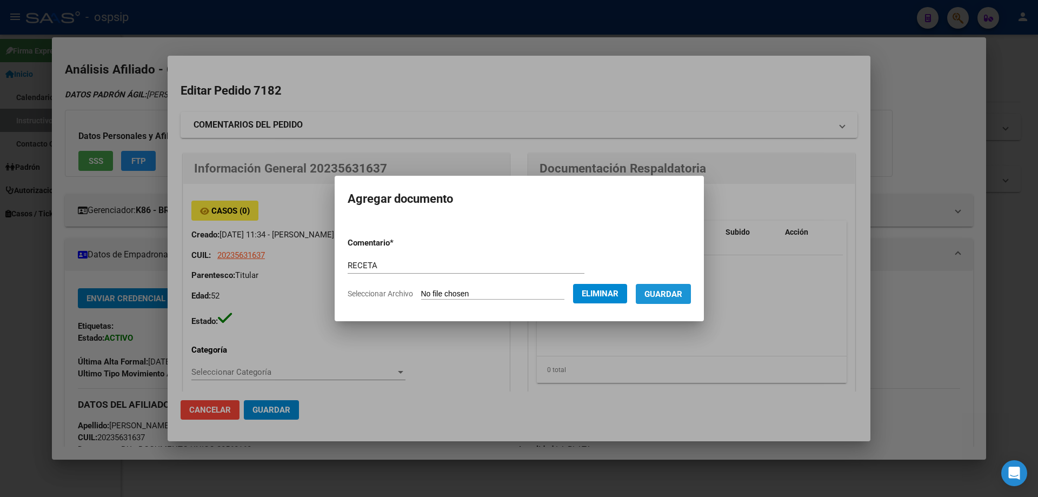
click at [674, 296] on span "Guardar" at bounding box center [664, 294] width 38 height 10
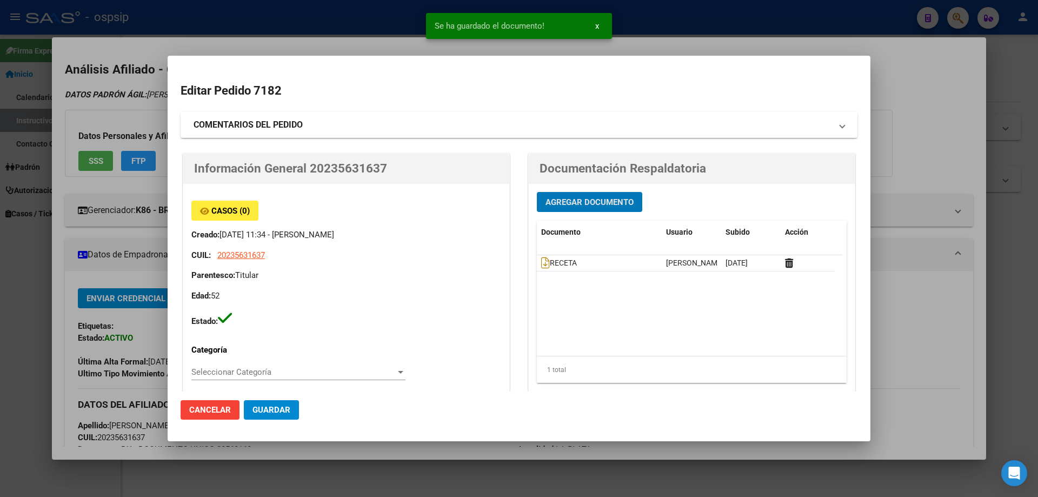
click at [565, 203] on span "Agregar Documento" at bounding box center [590, 202] width 88 height 10
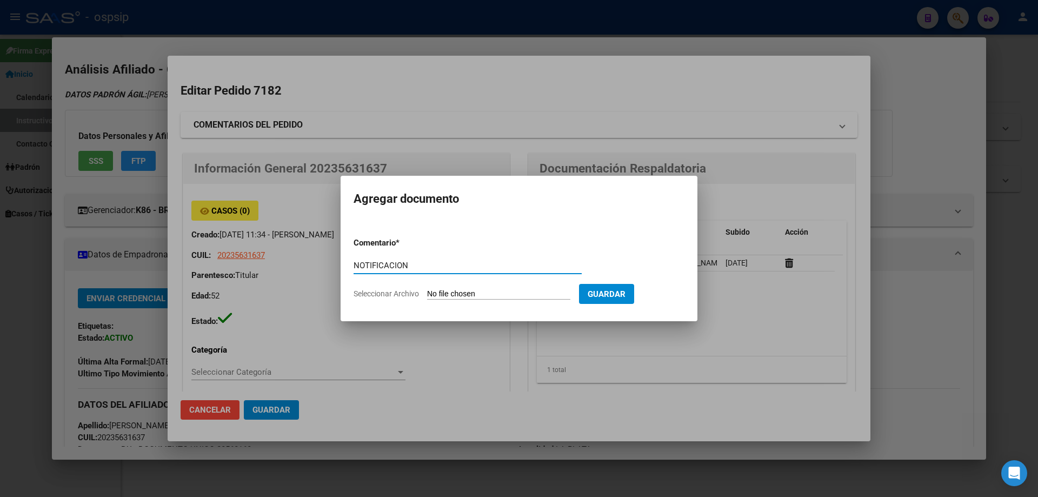
type input "NOTIFICACION"
click at [448, 297] on input "Seleccionar Archivo" at bounding box center [498, 294] width 143 height 10
type input "C:\fakepath\ficha notificacion (2).jpg"
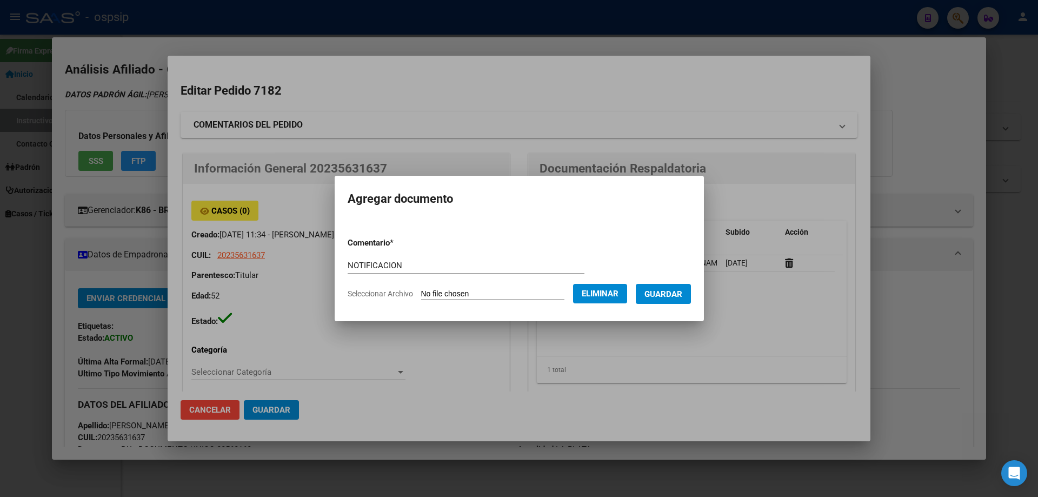
click at [670, 290] on span "Guardar" at bounding box center [664, 294] width 38 height 10
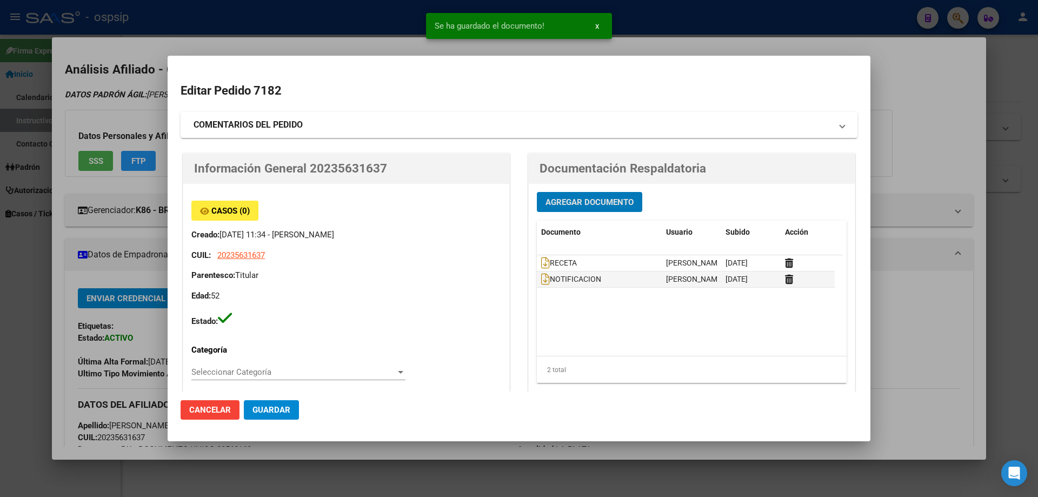
click at [567, 212] on button "Agregar Documento" at bounding box center [589, 202] width 105 height 20
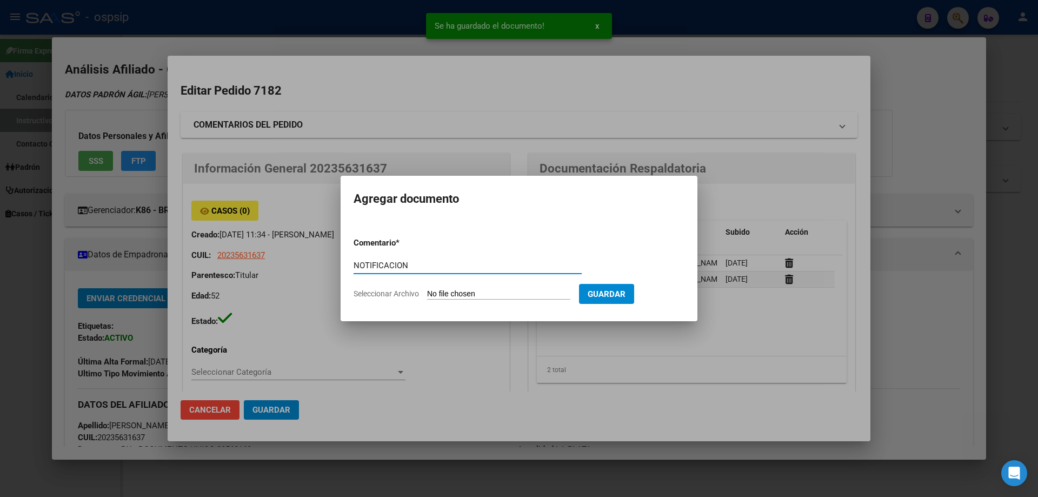
type input "NOTIFICACION"
click at [490, 292] on input "Seleccionar Archivo" at bounding box center [498, 294] width 143 height 10
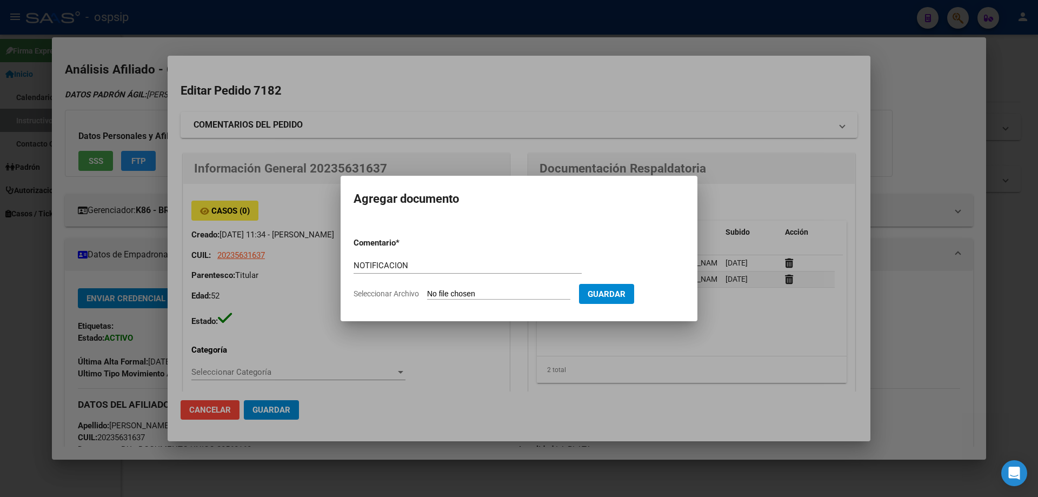
type input "C:\fakepath\planilla de adherencia 2.jpg"
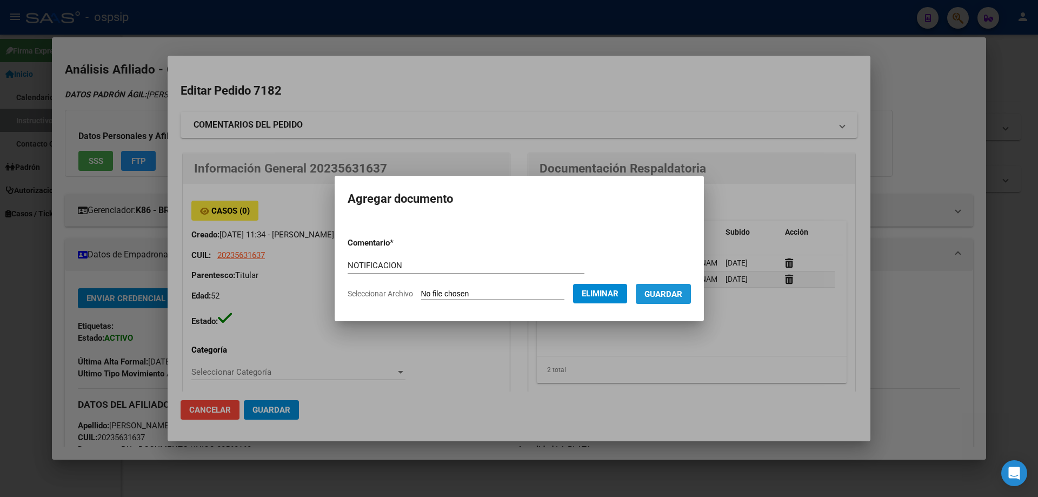
click at [670, 297] on span "Guardar" at bounding box center [664, 294] width 38 height 10
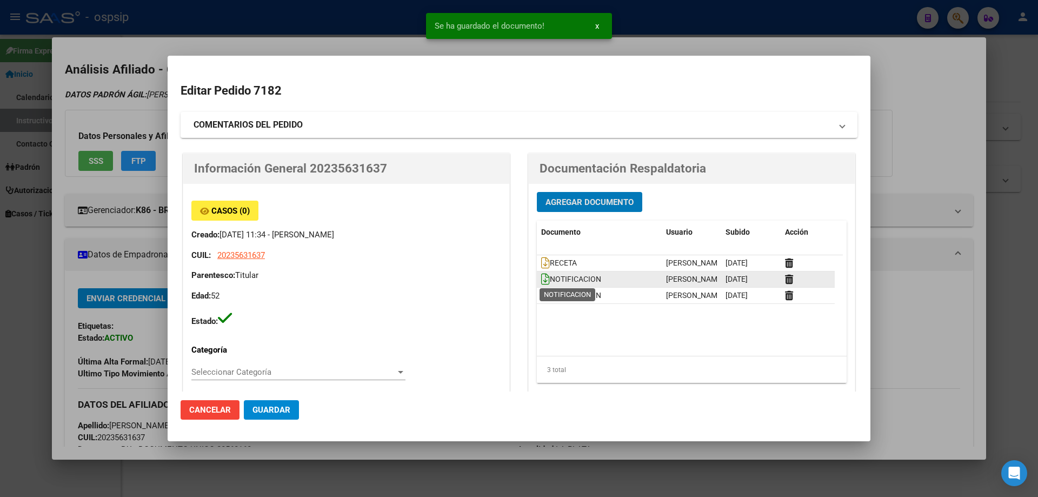
click at [541, 276] on icon at bounding box center [545, 279] width 9 height 12
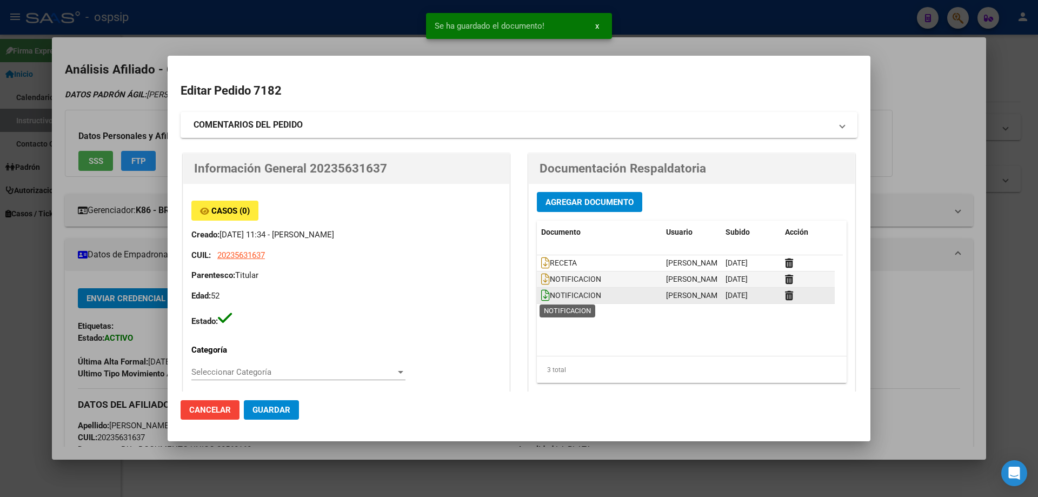
click at [541, 297] on icon at bounding box center [545, 295] width 9 height 12
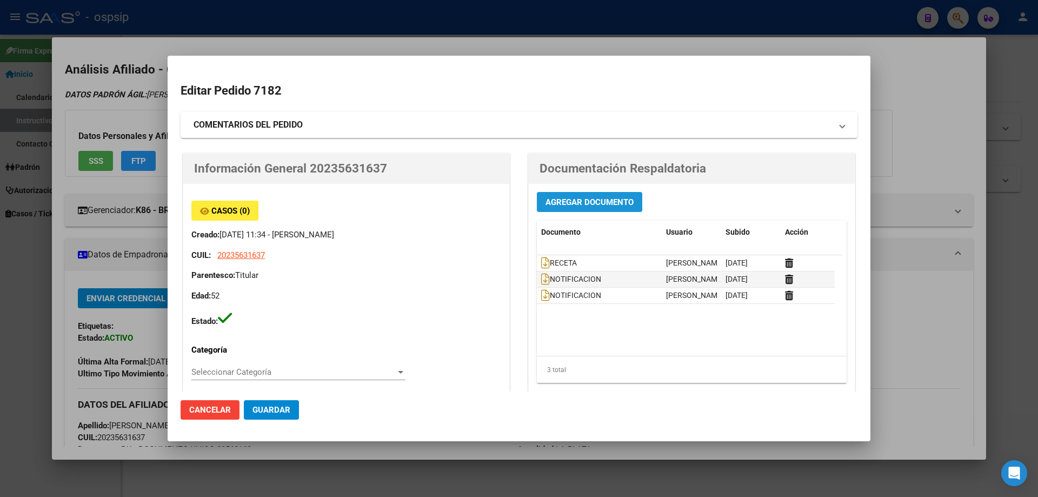
click at [559, 201] on span "Agregar Documento" at bounding box center [590, 202] width 88 height 10
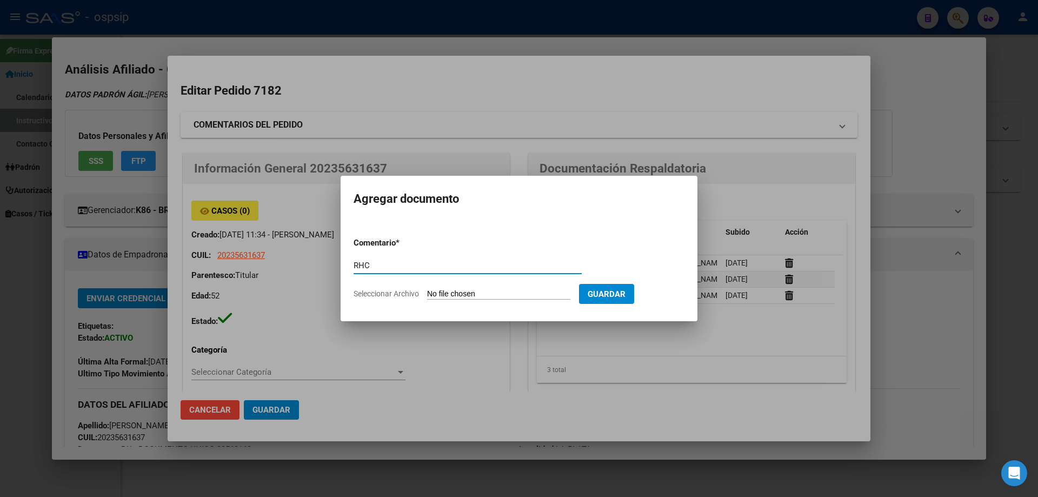
type input "RHC"
click at [455, 298] on input "Seleccionar Archivo" at bounding box center [498, 294] width 143 height 10
type input "C:\fakepath\rhc (115).jpg"
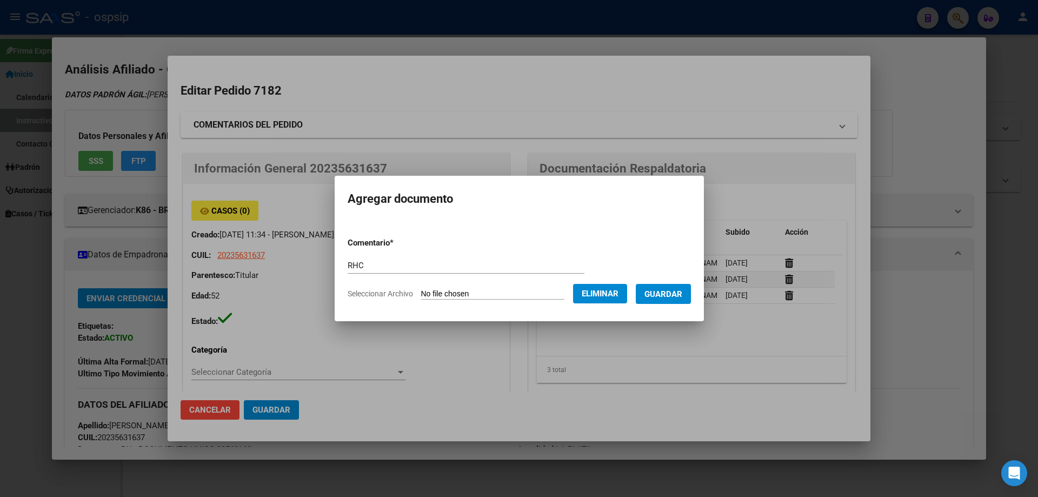
click at [682, 298] on span "Guardar" at bounding box center [664, 294] width 38 height 10
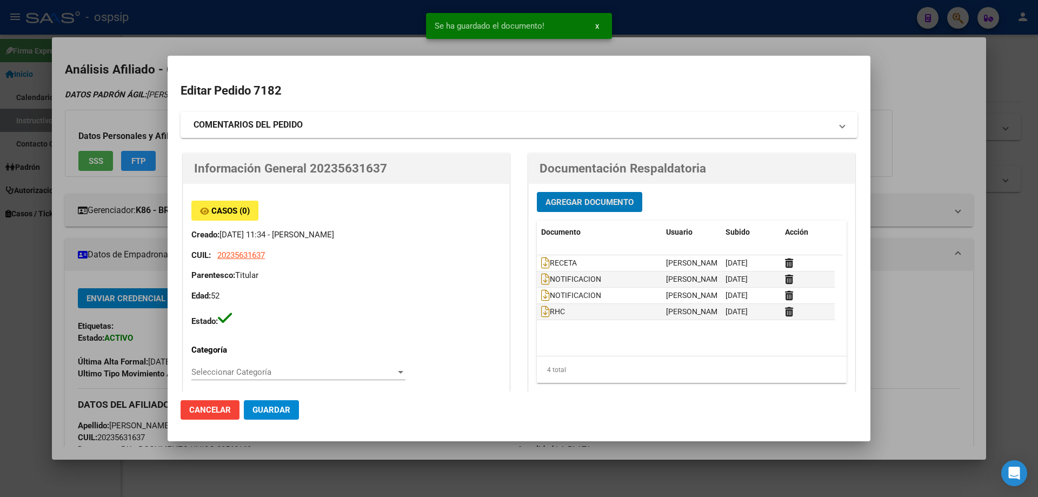
click at [565, 195] on button "Agregar Documento" at bounding box center [589, 202] width 105 height 20
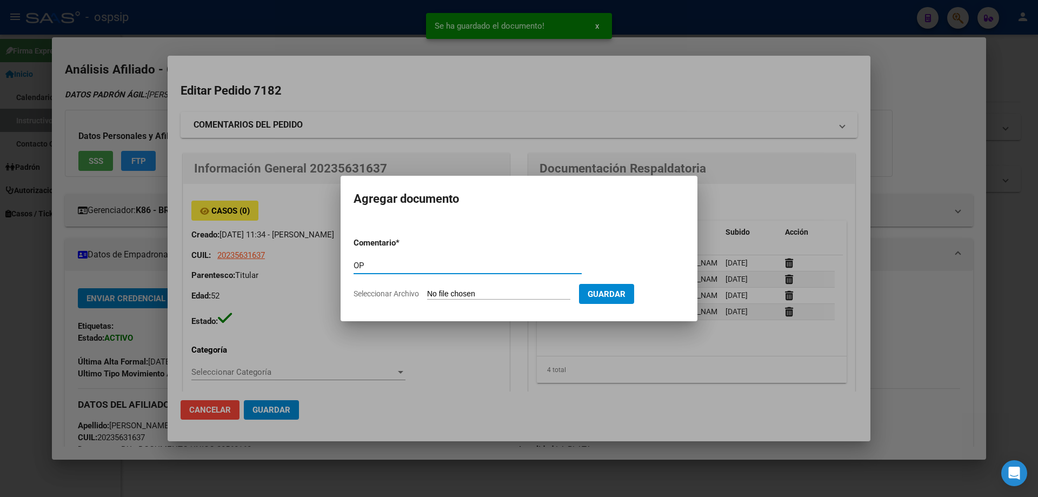
type input "O"
type input "PLANILLA DE ADHERENCIA"
click at [460, 296] on input "Seleccionar Archivo" at bounding box center [498, 294] width 143 height 10
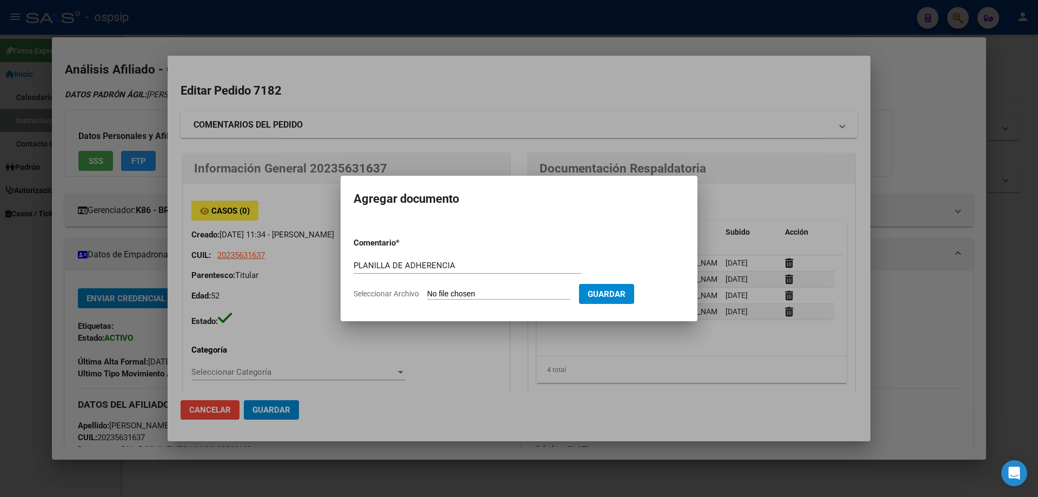
type input "C:\fakepath\planillas de adherencia (3).jpg"
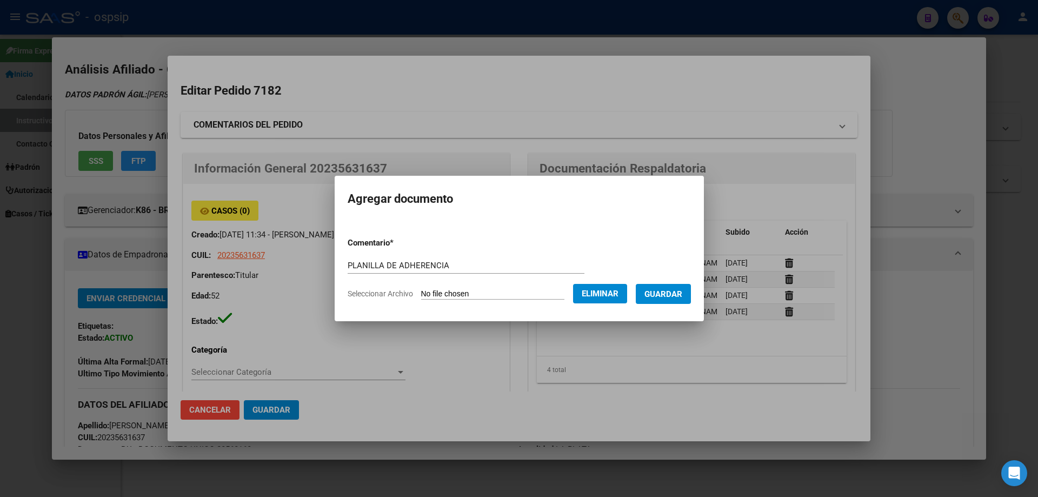
click at [676, 289] on span "Guardar" at bounding box center [664, 294] width 38 height 10
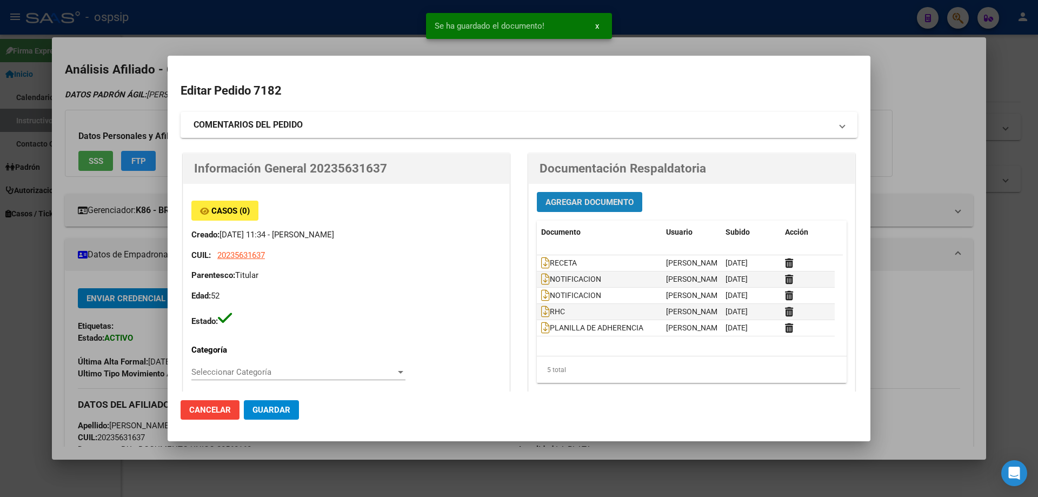
click at [578, 207] on span "Agregar Documento" at bounding box center [590, 202] width 88 height 10
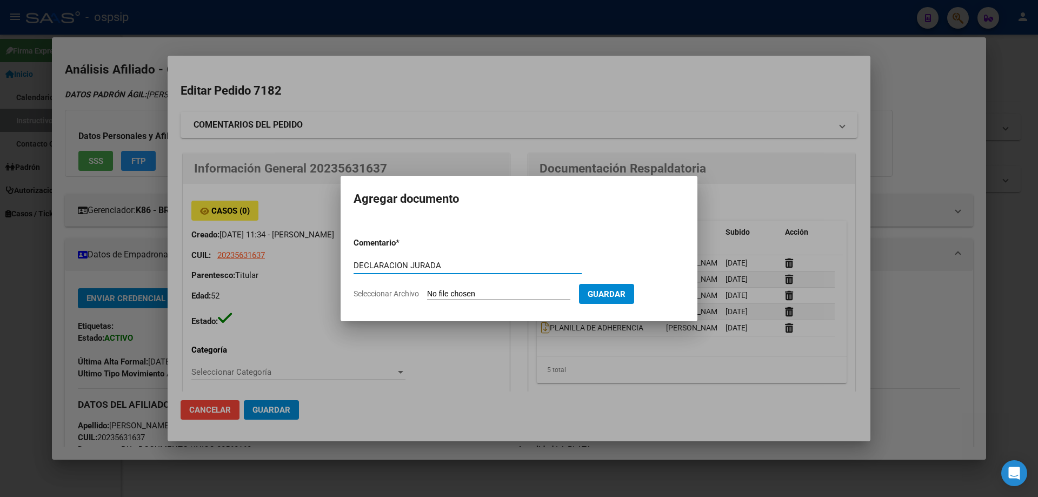
type input "DECLARACION JURADA"
click at [507, 288] on form "Comentario * DECLARACION JURADA Comentario Seleccionar Archivo Guardar" at bounding box center [519, 268] width 331 height 79
click at [505, 292] on input "Seleccionar Archivo" at bounding box center [498, 294] width 143 height 10
type input "C:\fakepath\declaracion jurada (32).jpg"
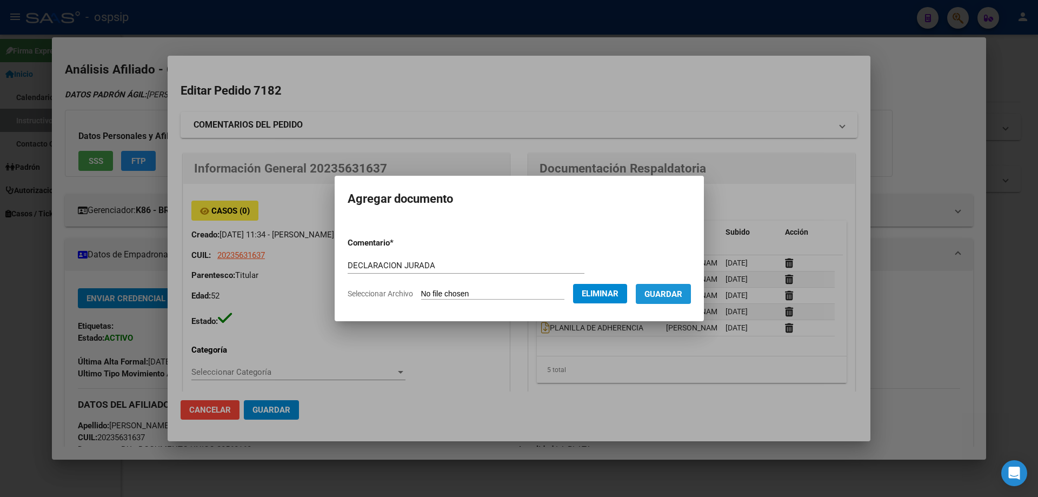
click at [660, 288] on button "Guardar" at bounding box center [663, 294] width 55 height 20
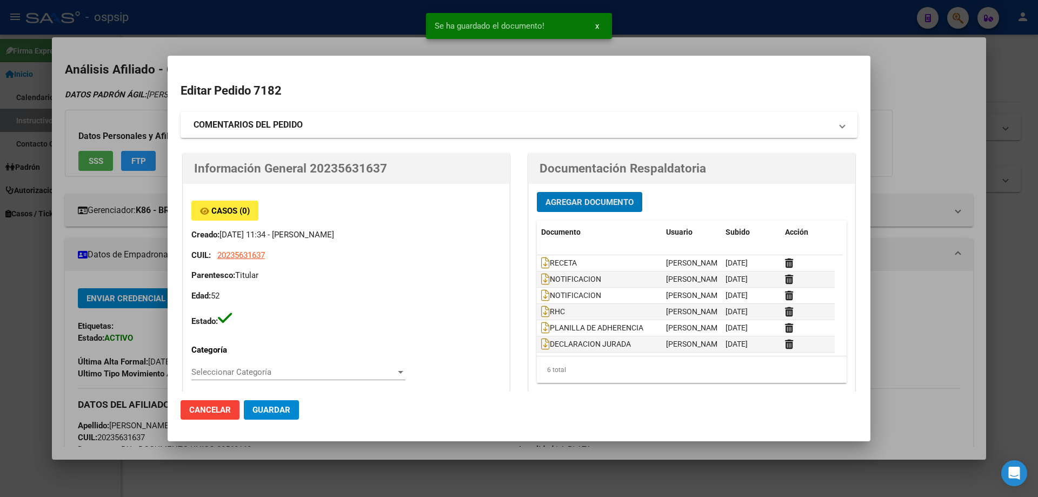
click at [537, 201] on button "Agregar Documento" at bounding box center [589, 202] width 105 height 20
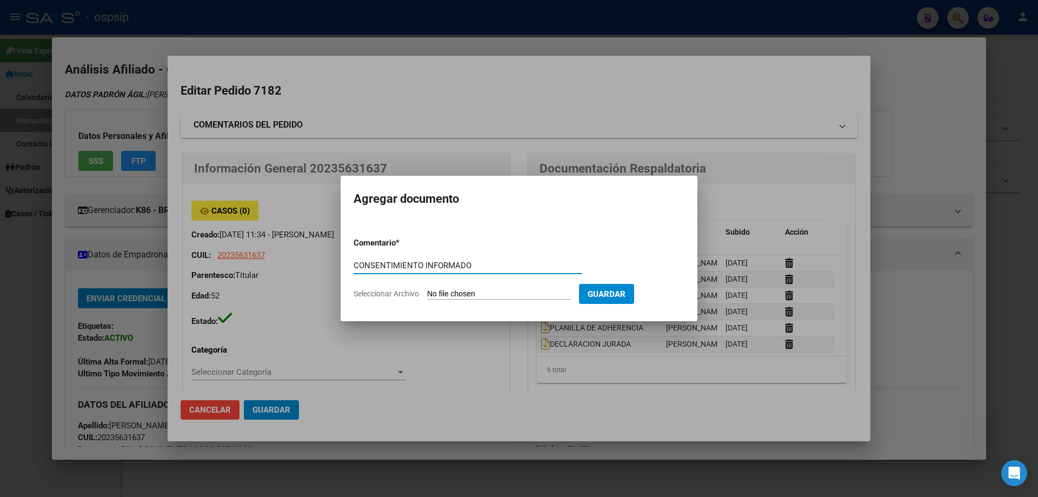
type input "CONSENTIMIENTO INFORMADO"
click at [492, 297] on input "Seleccionar Archivo" at bounding box center [498, 294] width 143 height 10
type input "C:\fakepath\consentimiento informado (68).jpg"
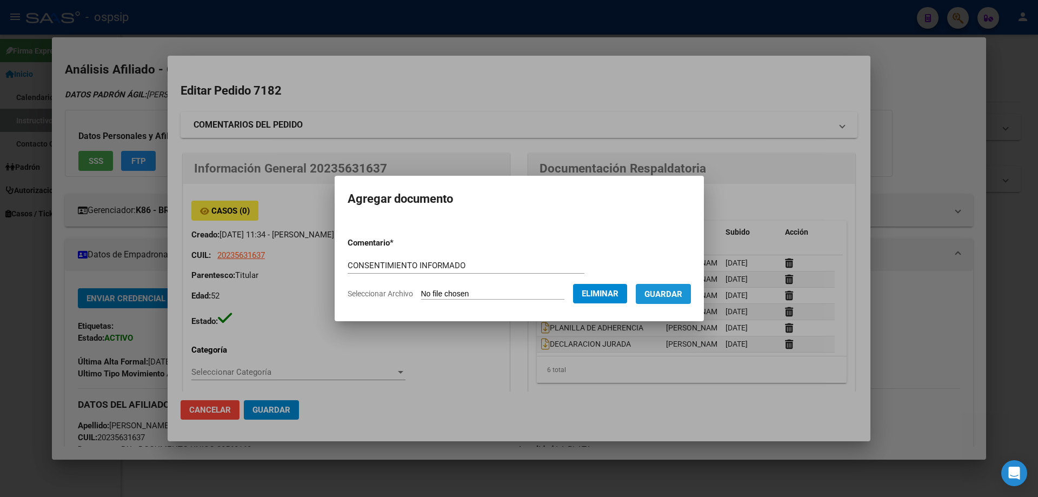
click at [667, 295] on span "Guardar" at bounding box center [664, 294] width 38 height 10
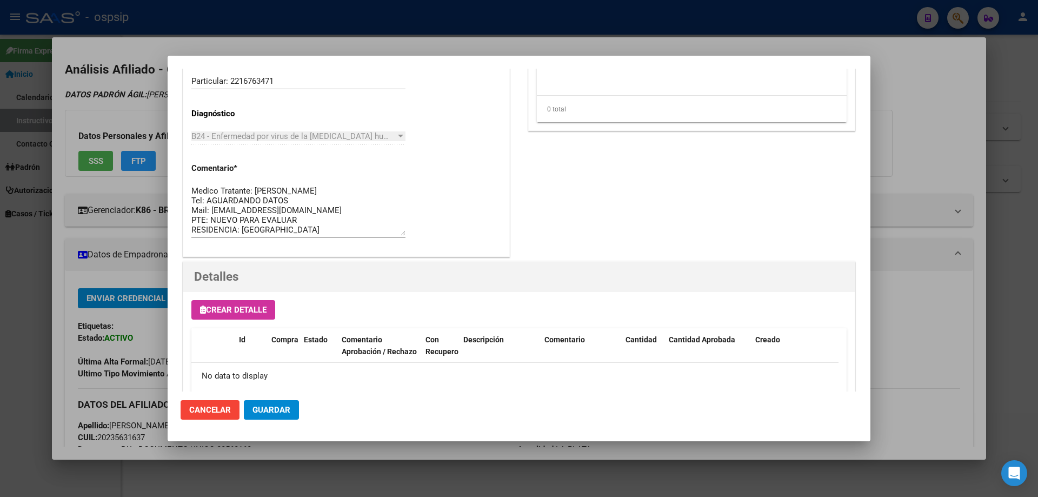
scroll to position [629, 0]
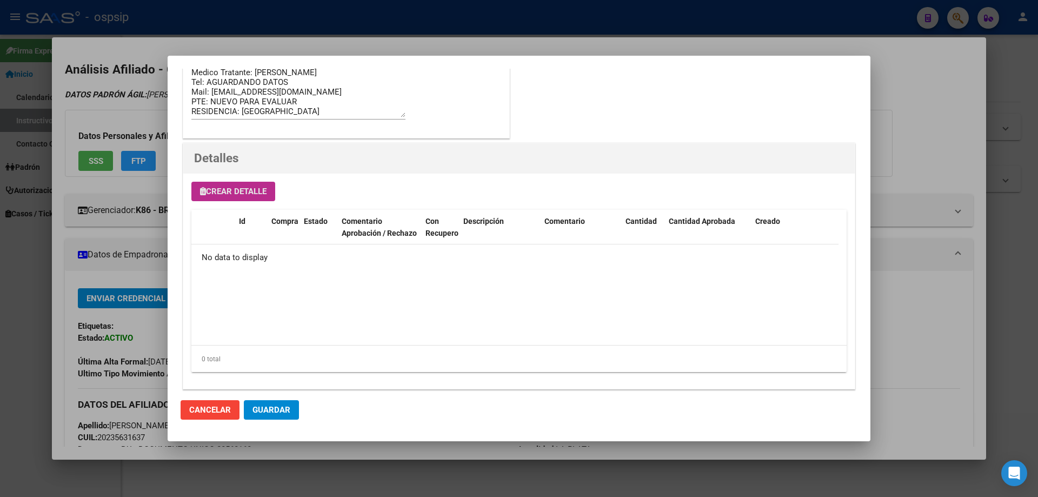
click at [225, 191] on span "Crear Detalle" at bounding box center [233, 192] width 67 height 10
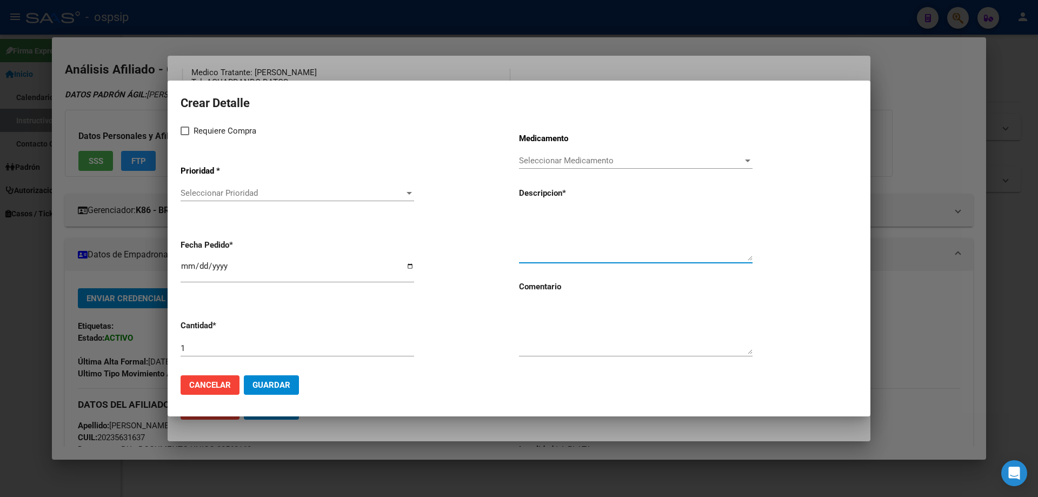
paste textarea "emtricitabina+tenofovir alaf.+dolutegravir 200mg/25mg/50mg comp.rec.x 30 (FTC/T…"
type textarea "emtricitabina+tenofovir alaf.+dolutegravir 200mg/25mg/50mg comp.rec.x 30 (FTC/T…"
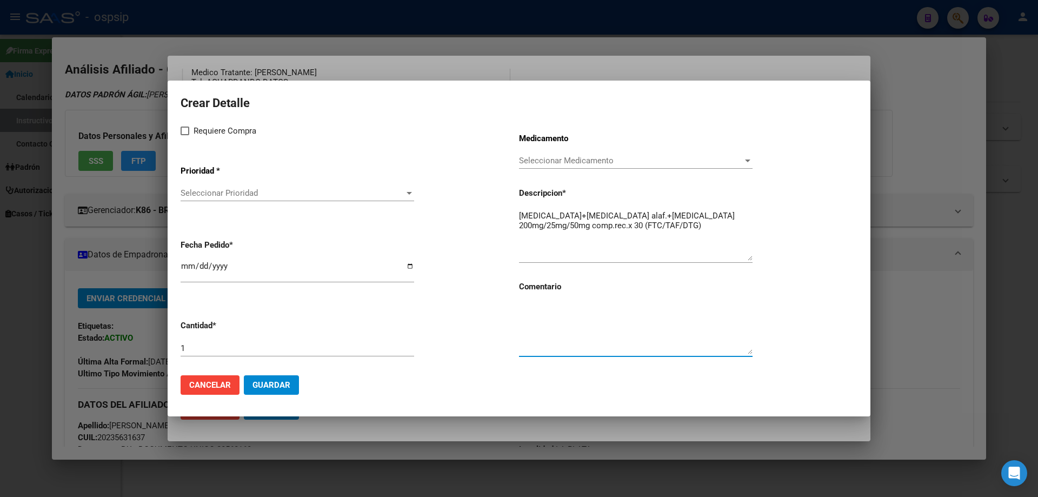
click at [564, 329] on textarea at bounding box center [636, 328] width 234 height 51
type textarea "PACIENTE NUEVO PARA EVALUAR"
click at [186, 132] on span at bounding box center [185, 131] width 9 height 9
click at [185, 135] on input "Requiere Compra" at bounding box center [184, 135] width 1 height 1
checkbox input "true"
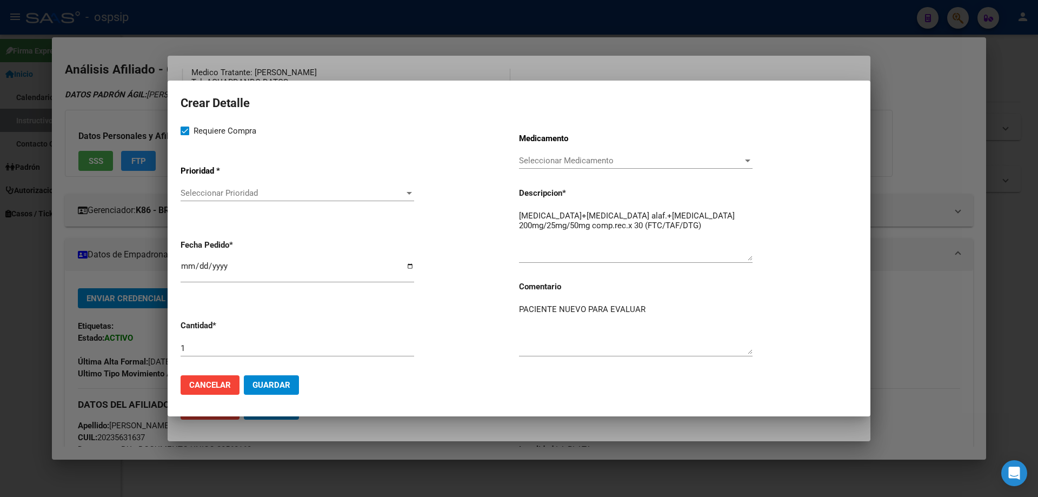
click at [204, 194] on span "Seleccionar Prioridad" at bounding box center [293, 193] width 224 height 10
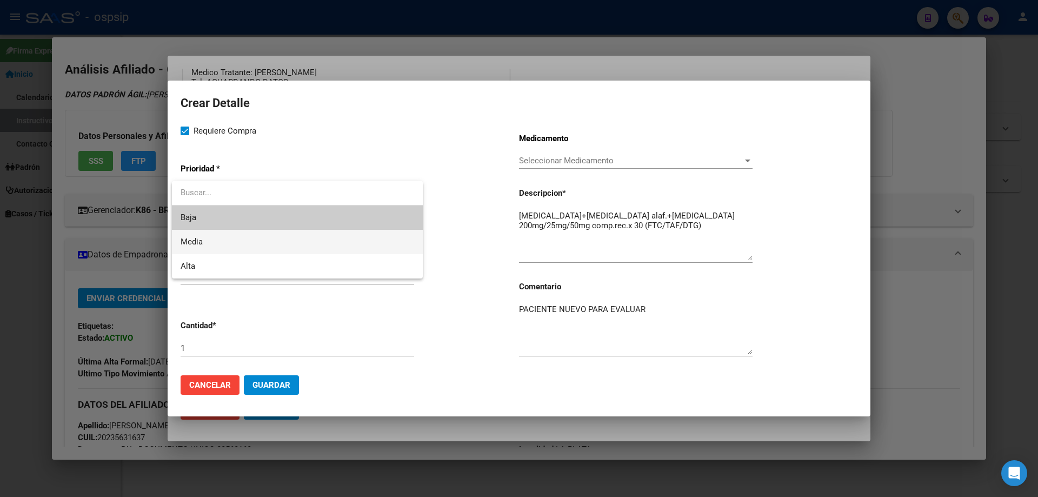
click at [209, 237] on span "Media" at bounding box center [298, 242] width 234 height 24
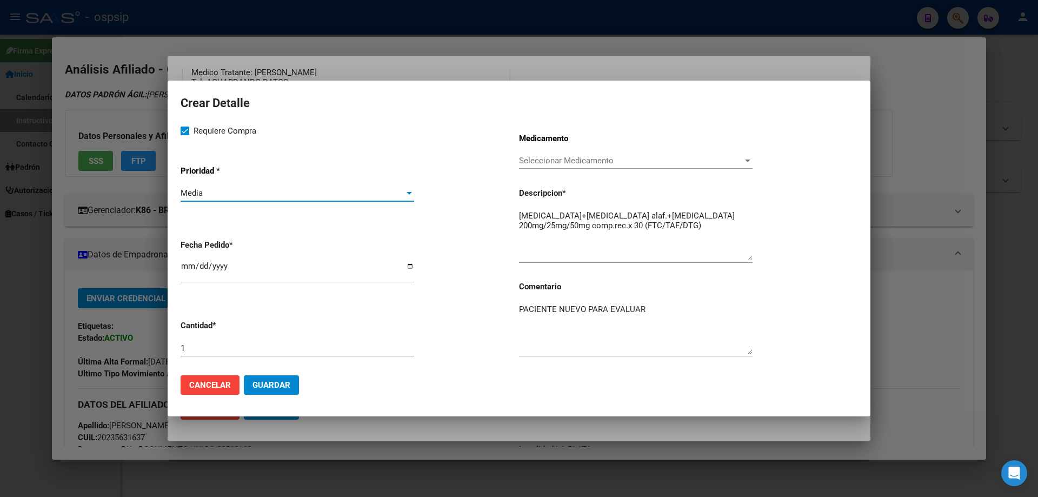
click at [185, 267] on input "[DATE]" at bounding box center [298, 270] width 234 height 17
type input "2025-09-08"
click at [266, 387] on span "Guardar" at bounding box center [272, 385] width 38 height 10
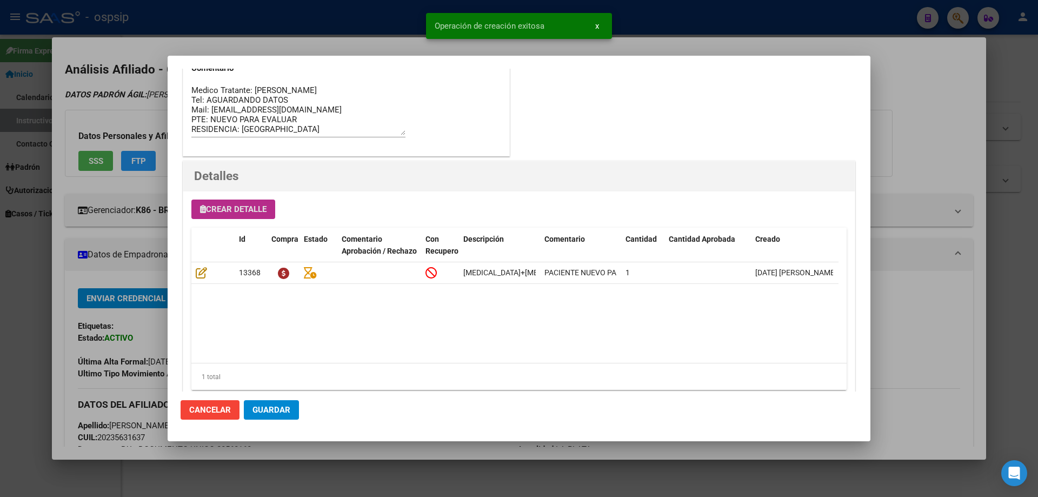
scroll to position [649, 0]
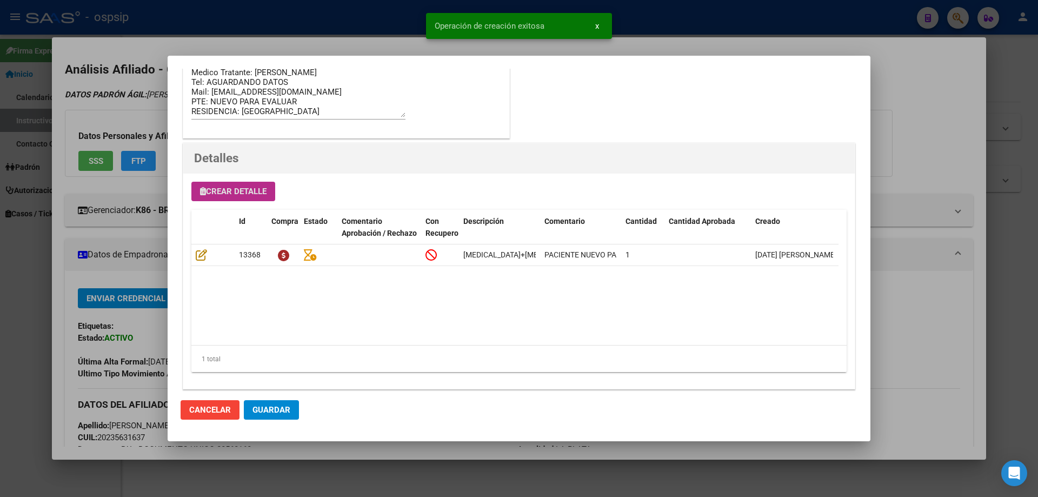
click at [283, 408] on span "Guardar" at bounding box center [272, 410] width 38 height 10
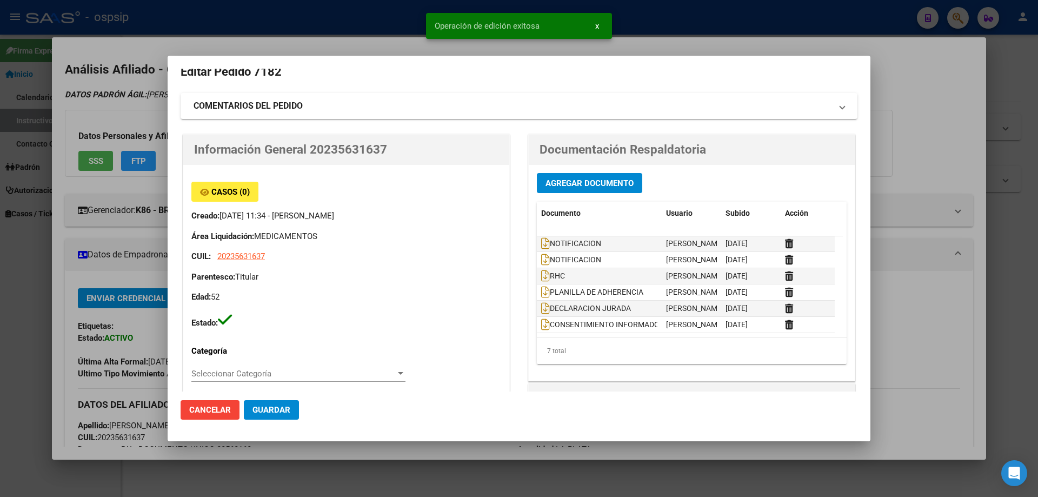
scroll to position [0, 0]
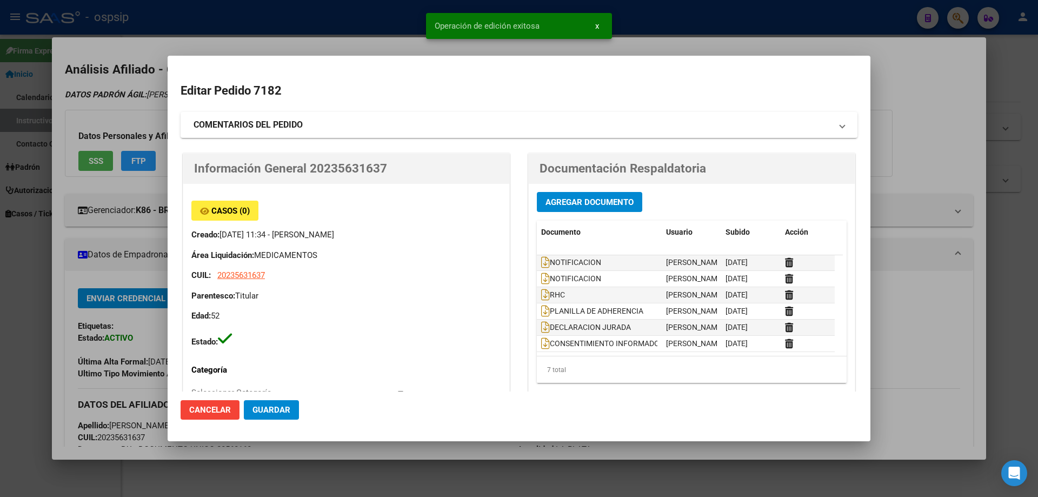
click at [273, 403] on button "Guardar" at bounding box center [271, 409] width 55 height 19
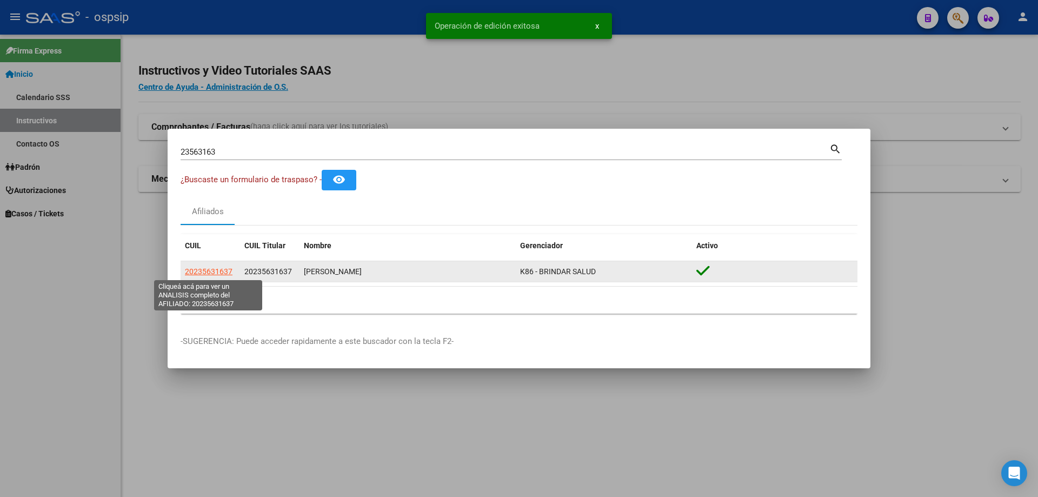
click at [222, 267] on span "20235631637" at bounding box center [209, 271] width 48 height 9
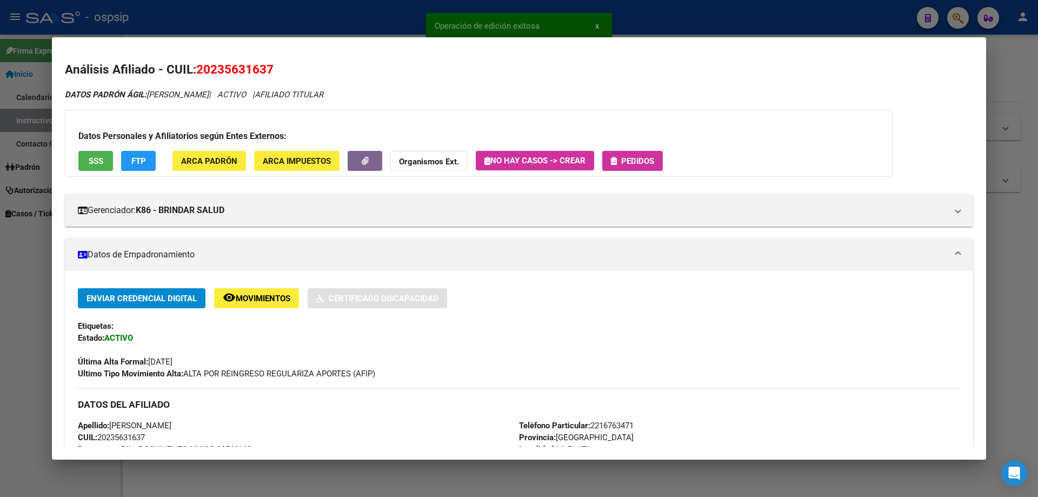
click at [643, 160] on span "Pedidos" at bounding box center [637, 161] width 33 height 10
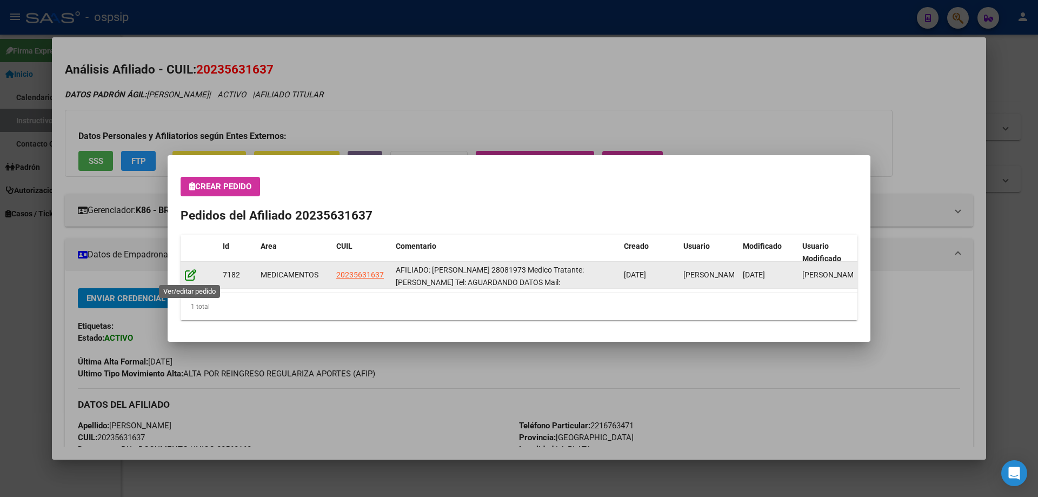
click at [187, 275] on icon at bounding box center [190, 275] width 11 height 12
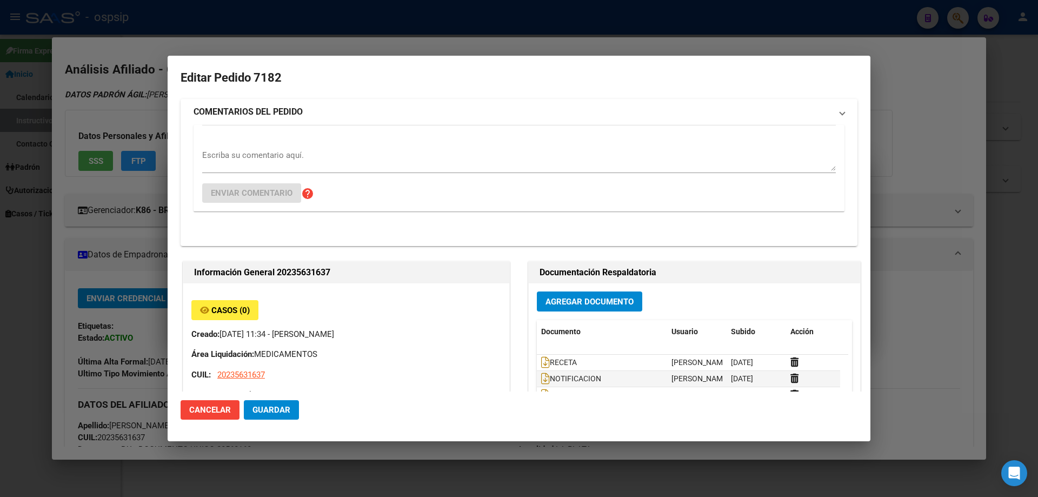
type input "Buenos Aires, LA PLATA, 156 420, Departamento: CAS"
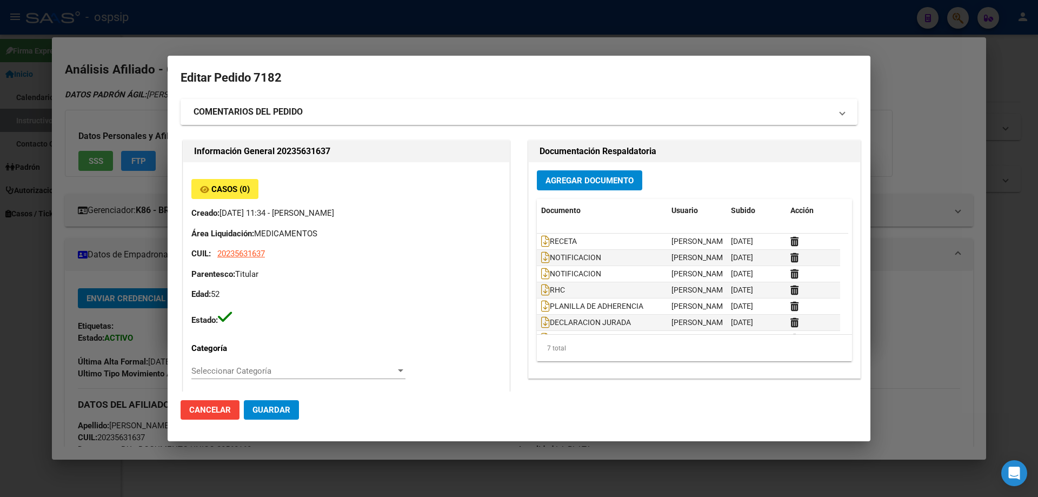
click at [250, 113] on strong "COMENTARIOS DEL PEDIDO" at bounding box center [248, 111] width 109 height 13
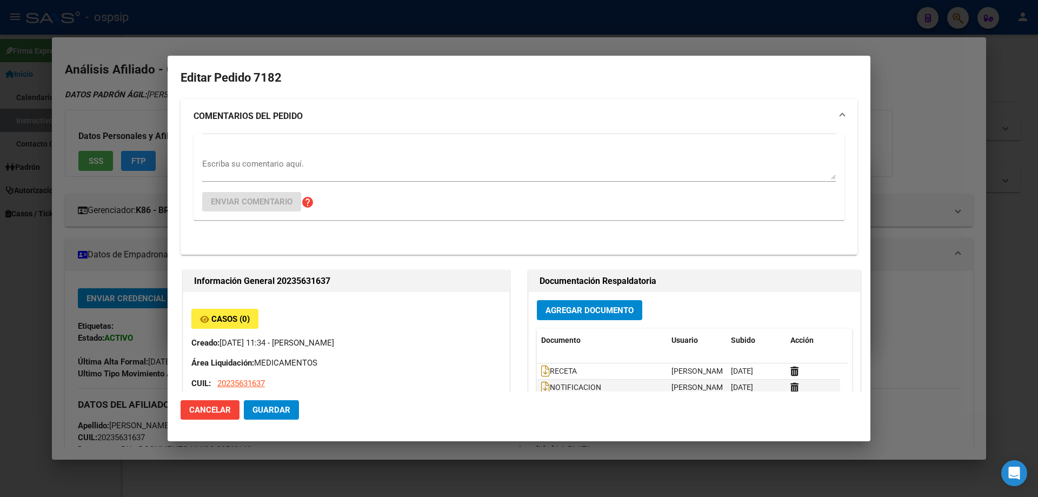
click at [202, 165] on div "Escriba su comentario aquí. Enviar comentario help" at bounding box center [519, 177] width 651 height 86
click at [208, 171] on textarea "Escriba su comentario aquí." at bounding box center [519, 169] width 634 height 22
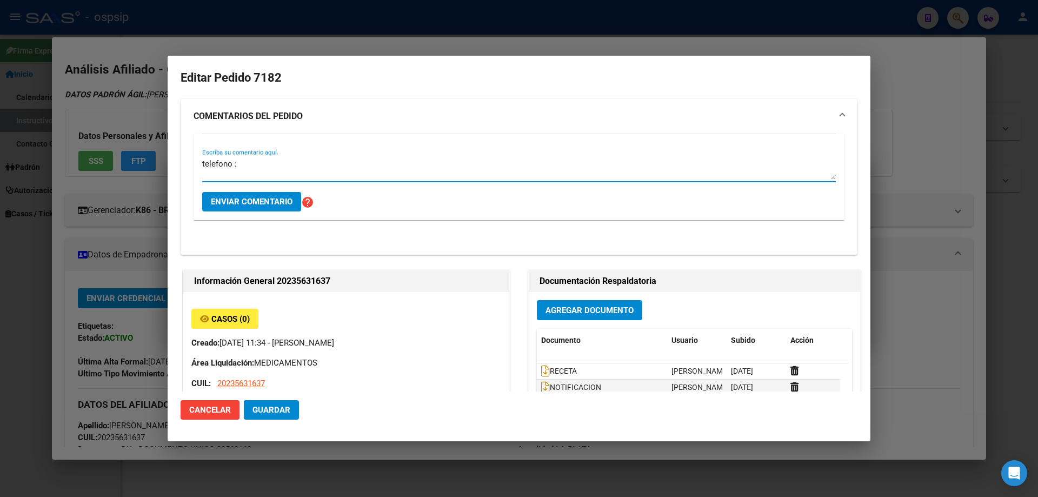
paste textarea "221 -5449174"
type textarea "telefono : 221 -5449174"
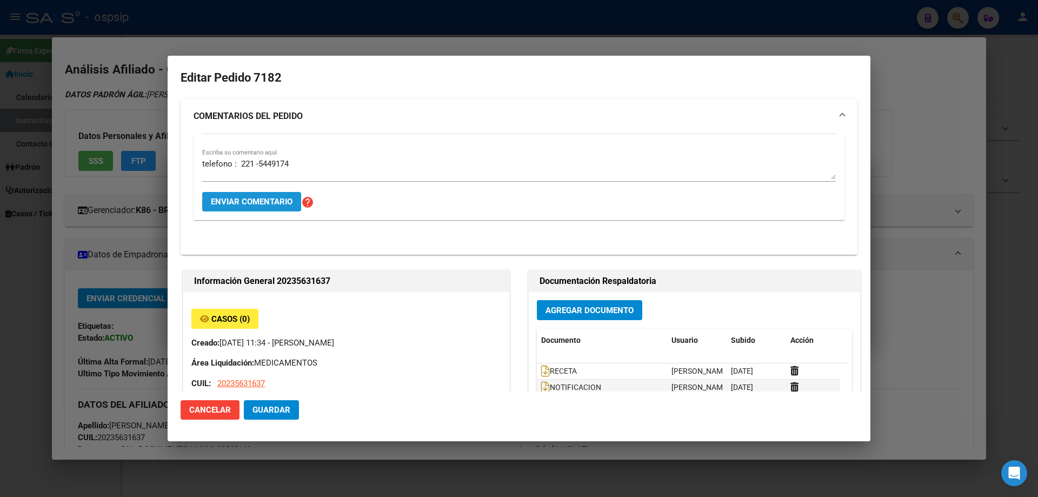
click at [248, 197] on span "Enviar comentario" at bounding box center [252, 202] width 82 height 10
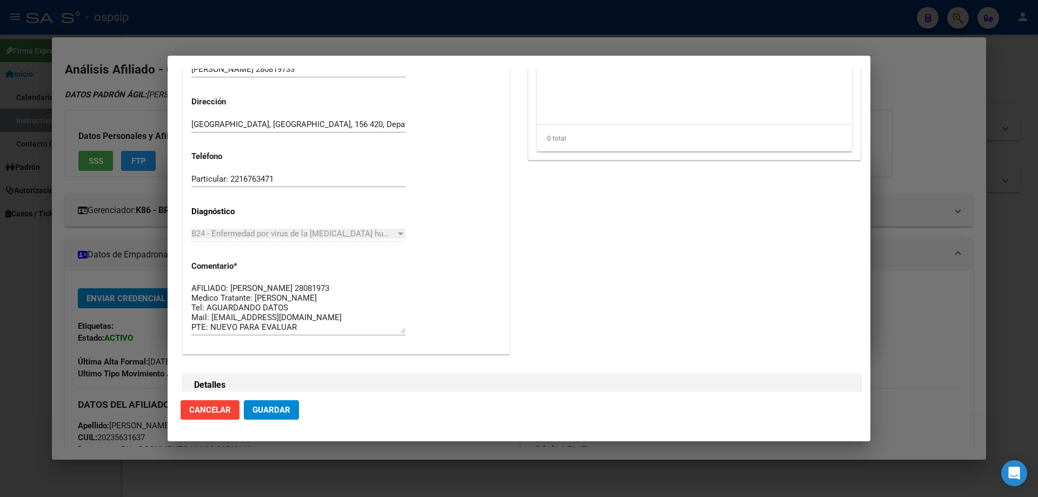
scroll to position [703, 0]
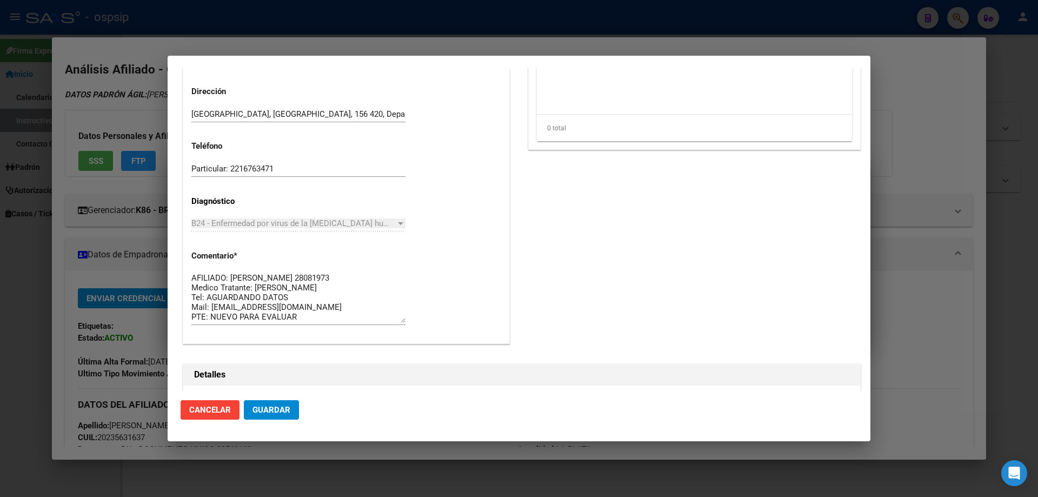
click at [295, 293] on textarea "AFILIADO: MALLO 28081973 Medico Tratante: PEREZ Tel: AGUARDANDO DATOS Mail: fav…" at bounding box center [298, 297] width 214 height 51
paste textarea "221 -5449174"
type textarea "AFILIADO: MALLO 28081973 Medico Tratante: PEREZ Tel: 221 -5449174 Mail: favioht…"
click at [281, 412] on span "Guardar" at bounding box center [272, 410] width 38 height 10
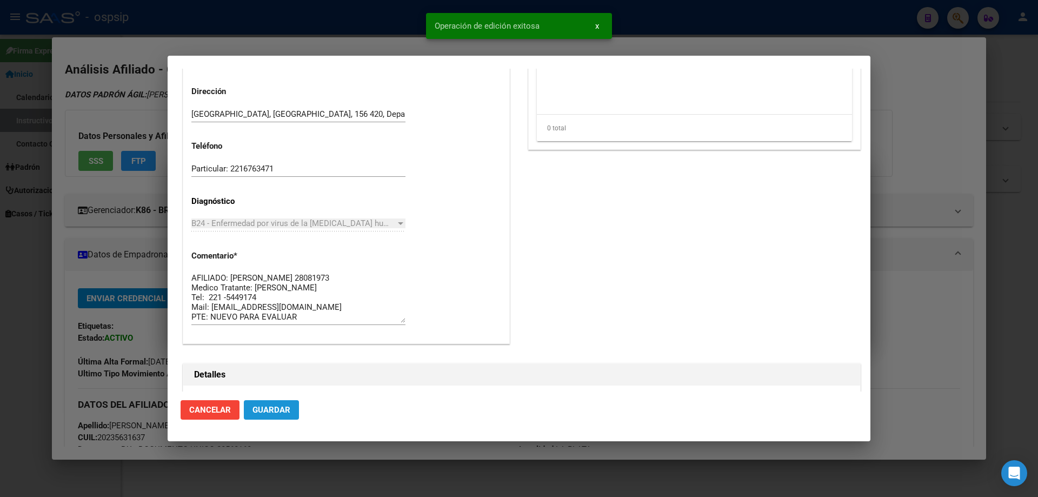
click at [282, 416] on button "Guardar" at bounding box center [271, 409] width 55 height 19
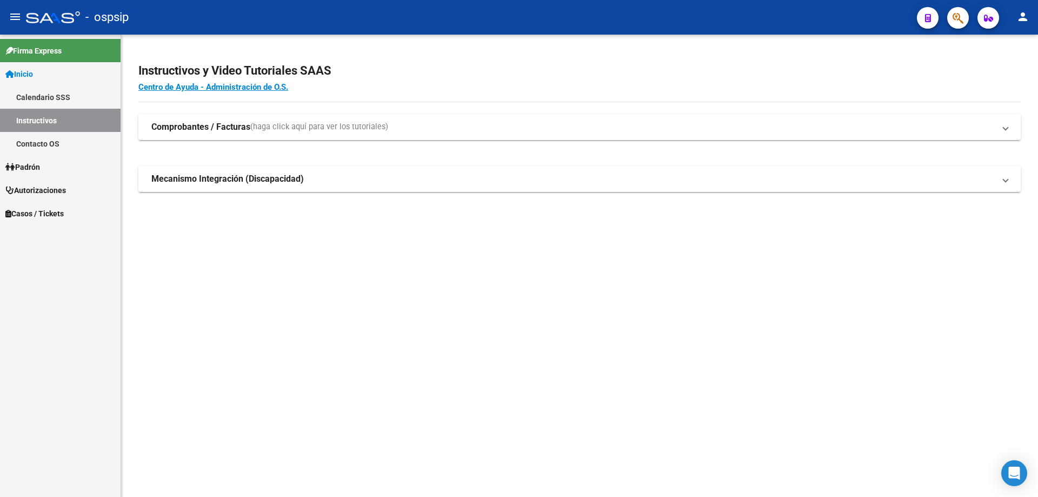
click at [951, 22] on button "button" at bounding box center [959, 18] width 22 height 22
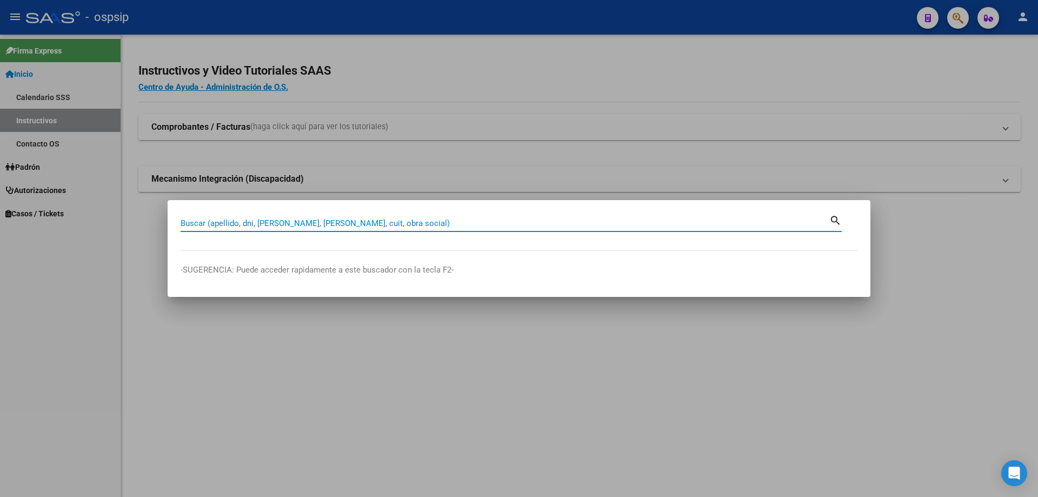
paste input "20276149858"
type input "20276149858"
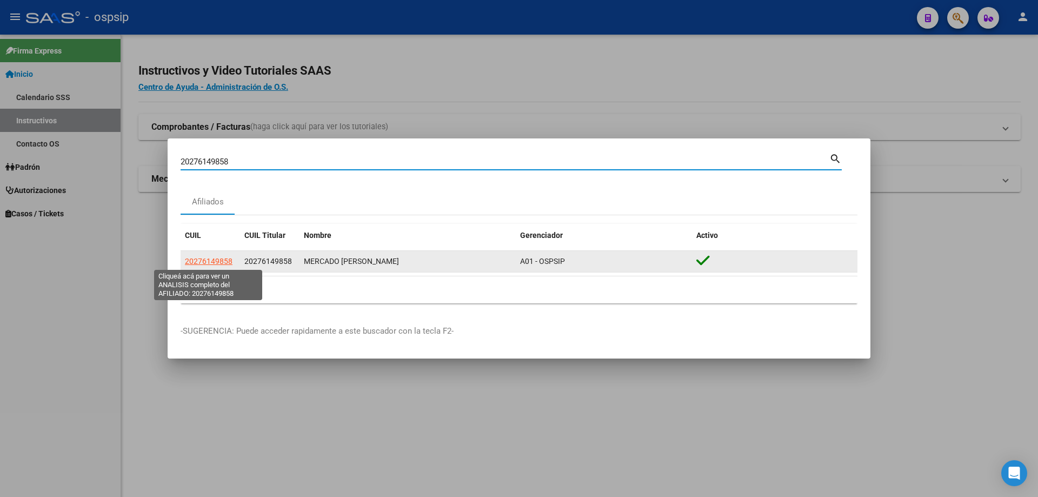
click at [202, 261] on span "20276149858" at bounding box center [209, 261] width 48 height 9
type textarea "20276149858"
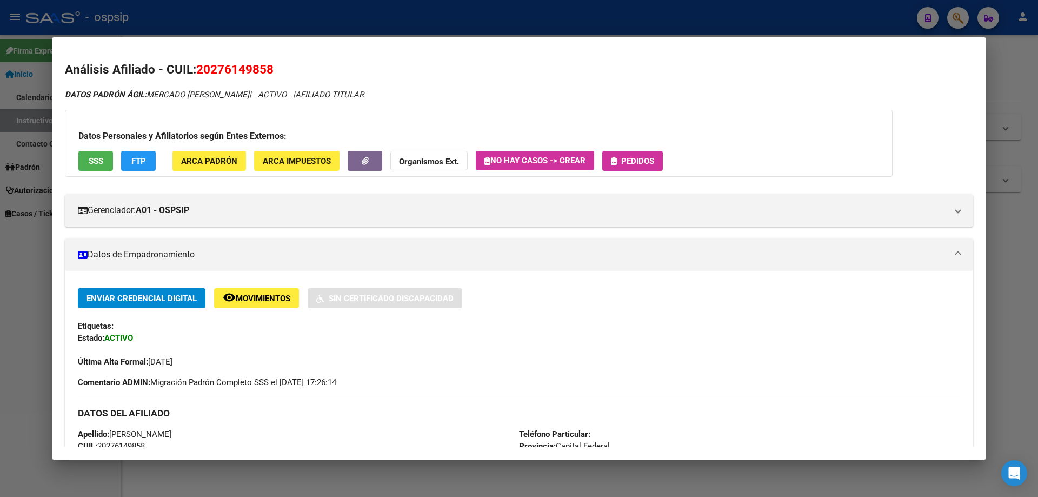
click at [624, 155] on button "Pedidos" at bounding box center [633, 161] width 61 height 20
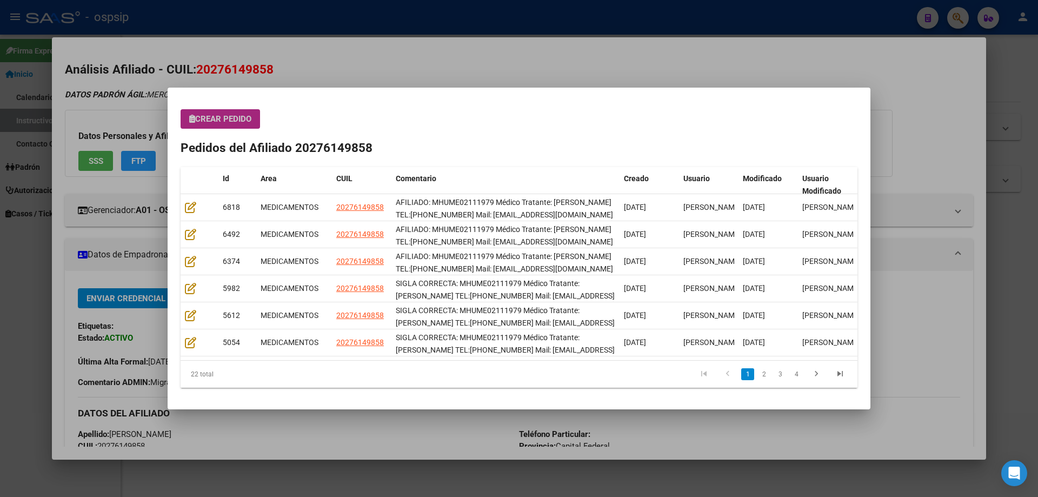
click at [226, 125] on button "Crear Pedido" at bounding box center [221, 118] width 80 height 19
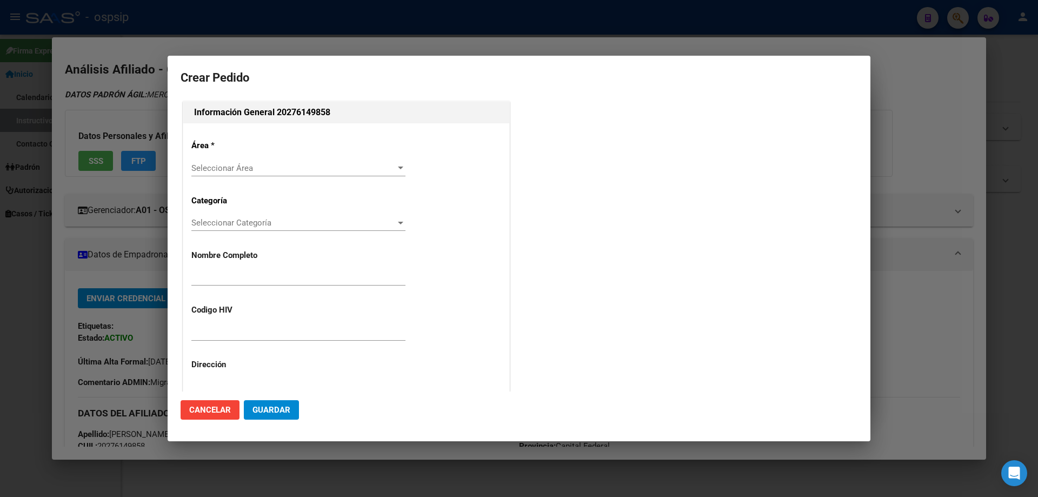
type input "[PERSON_NAME]"
type input "MHUME02111979"
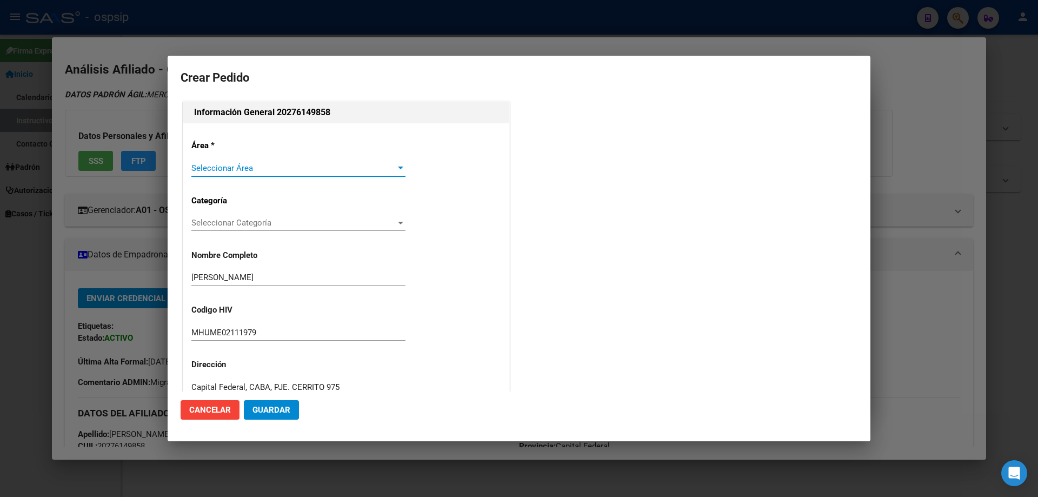
type input "SALTA, HIPOLITO YRIGOYEN, AVDA GUEMES 0"
click at [223, 168] on span "Seleccionar Área" at bounding box center [293, 168] width 204 height 10
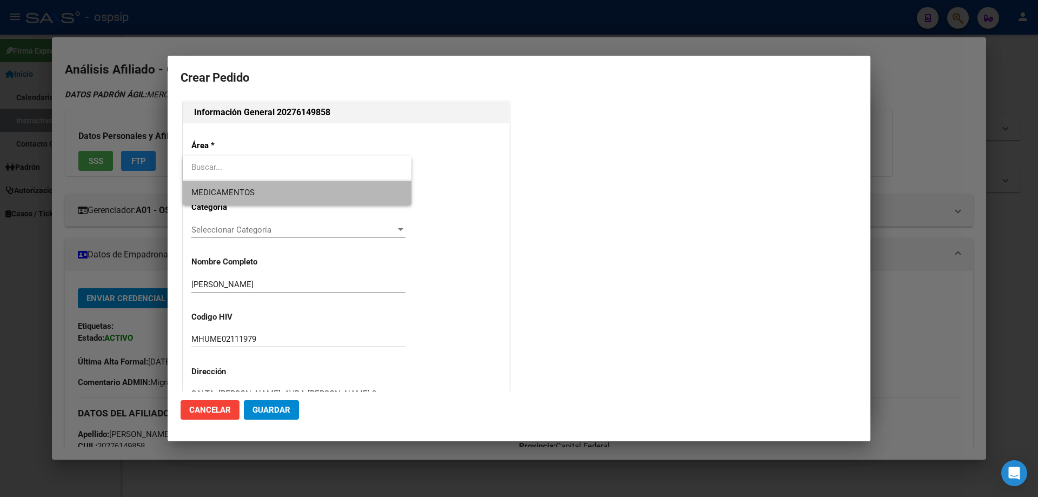
click at [222, 188] on span "MEDICAMENTOS" at bounding box center [222, 193] width 63 height 10
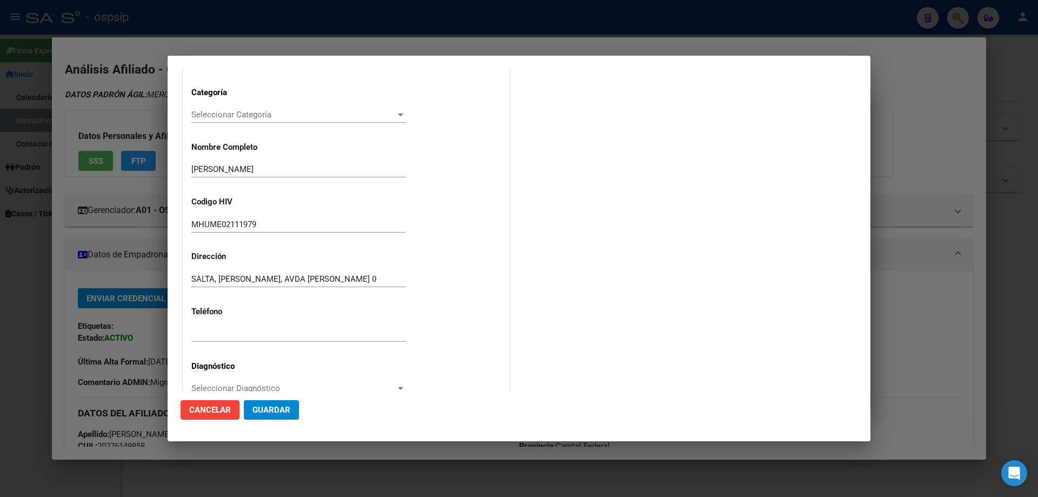
scroll to position [216, 0]
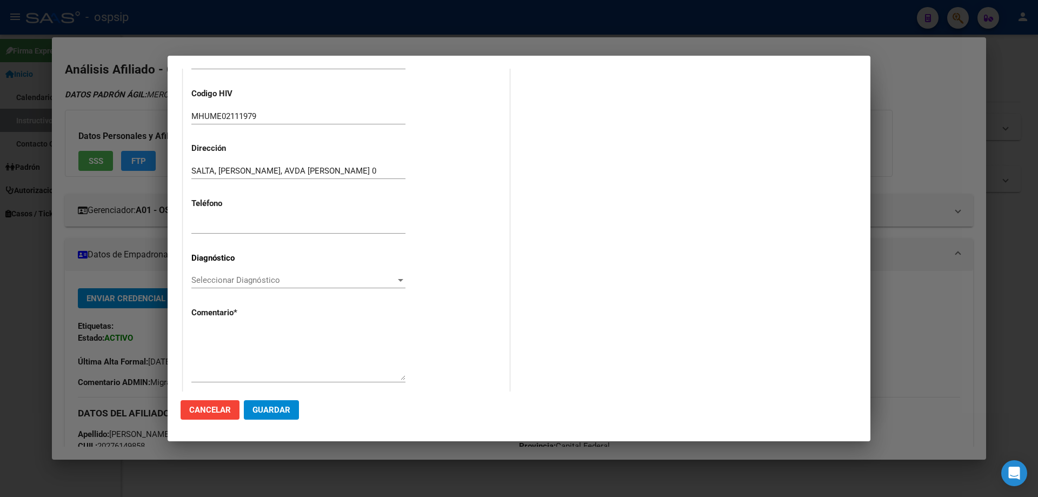
click at [195, 276] on span "Seleccionar Diagnóstico" at bounding box center [293, 280] width 204 height 10
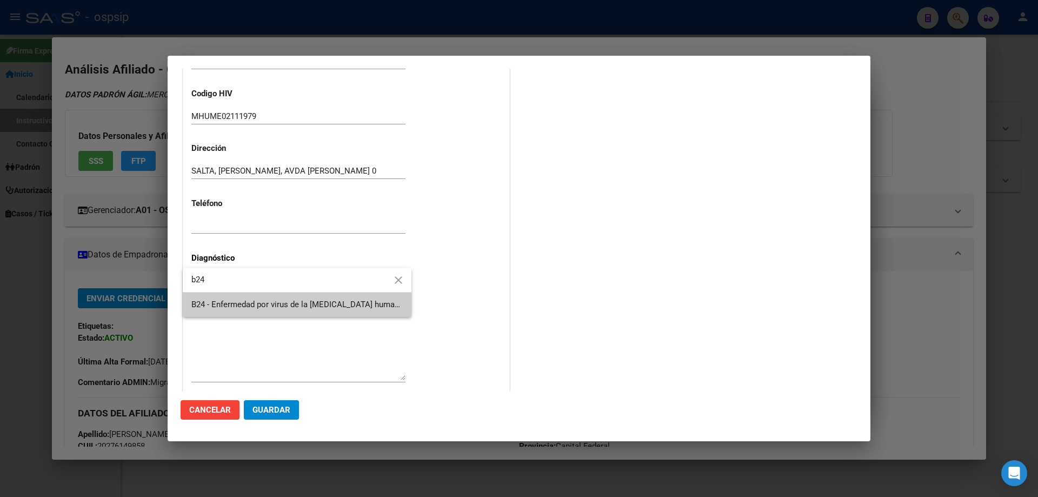
type input "b24"
click at [231, 297] on span "B24 - Enfermedad por virus de la [MEDICAL_DATA] humana [VIH], sin otra especifi…" at bounding box center [296, 305] width 211 height 24
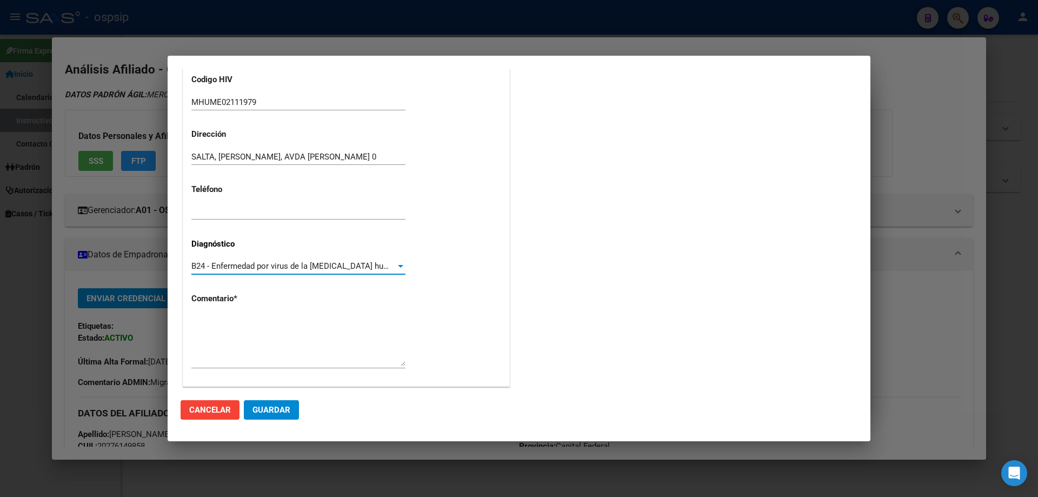
scroll to position [243, 0]
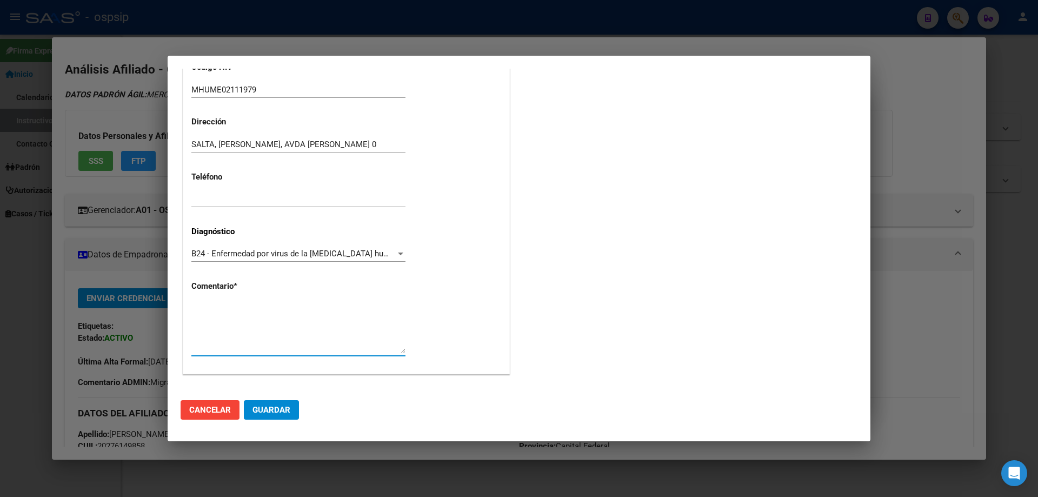
paste textarea "AFILIADO: MHUME02111979 Médico Tratante: [PERSON_NAME] TEL:[PHONE_NUMBER] Mail:…"
type textarea "AFILIADO: MHUME02111979 Médico Tratante: [PERSON_NAME] TEL:[PHONE_NUMBER] Mail:…"
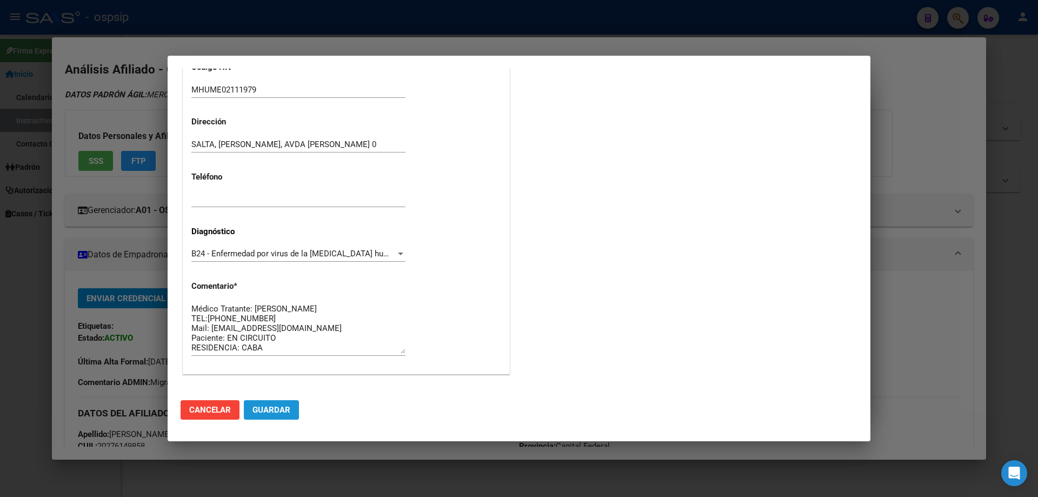
click at [279, 414] on span "Guardar" at bounding box center [272, 410] width 38 height 10
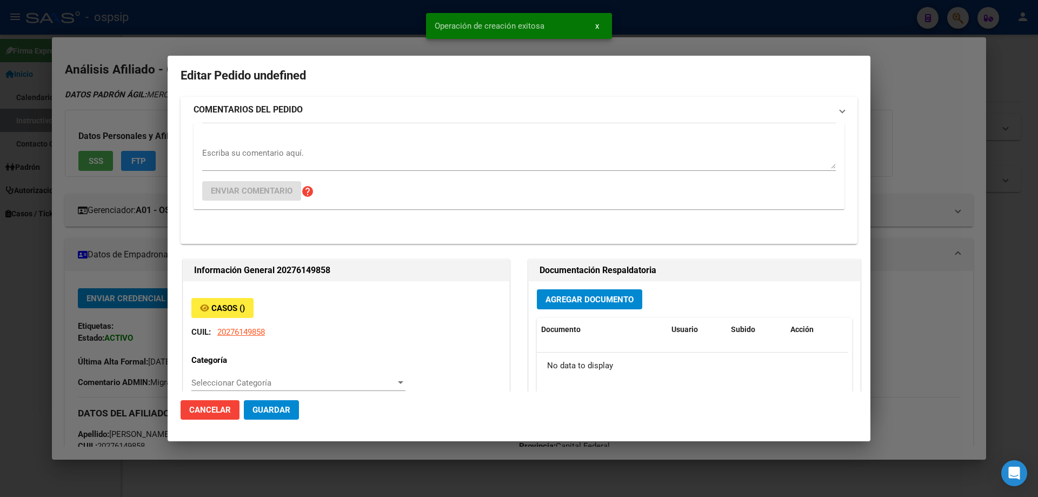
scroll to position [0, 0]
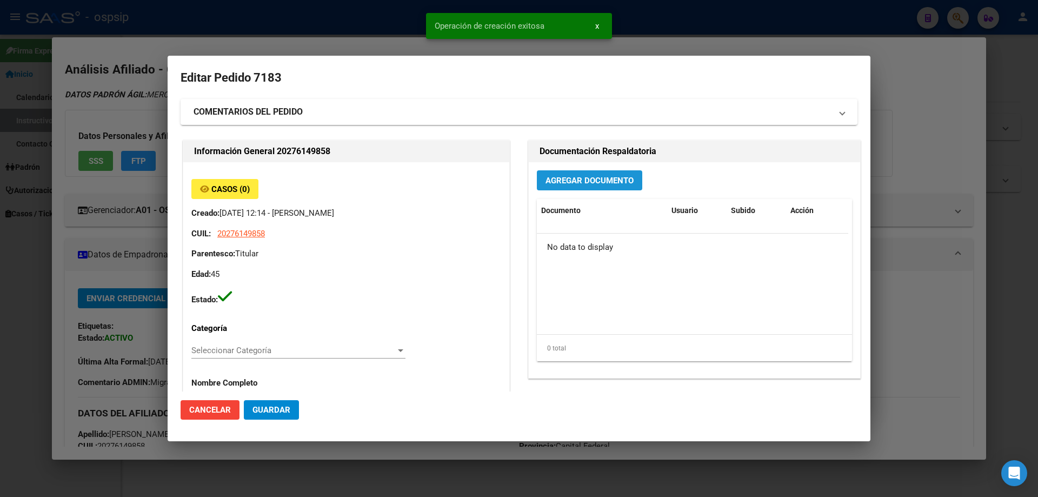
click at [564, 178] on span "Agregar Documento" at bounding box center [590, 181] width 88 height 10
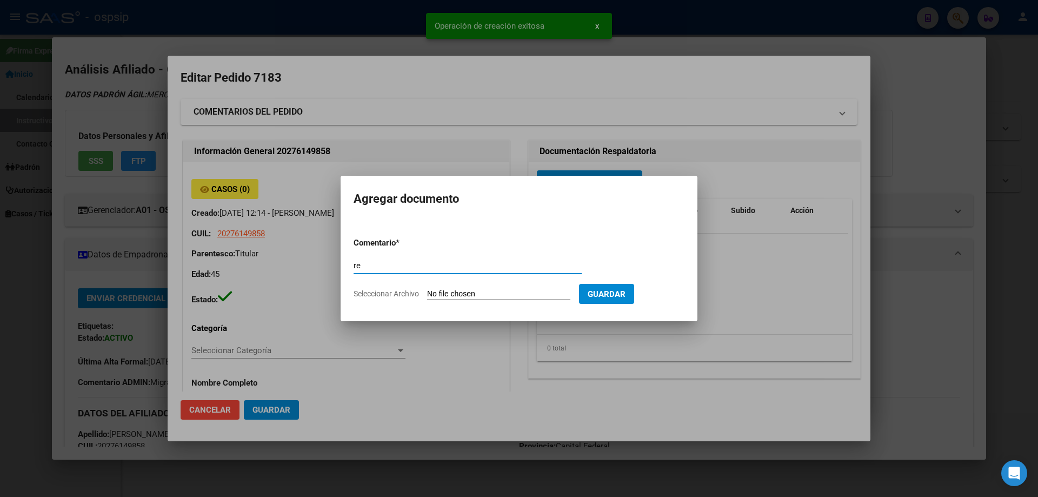
type input "r"
type input "RECETA"
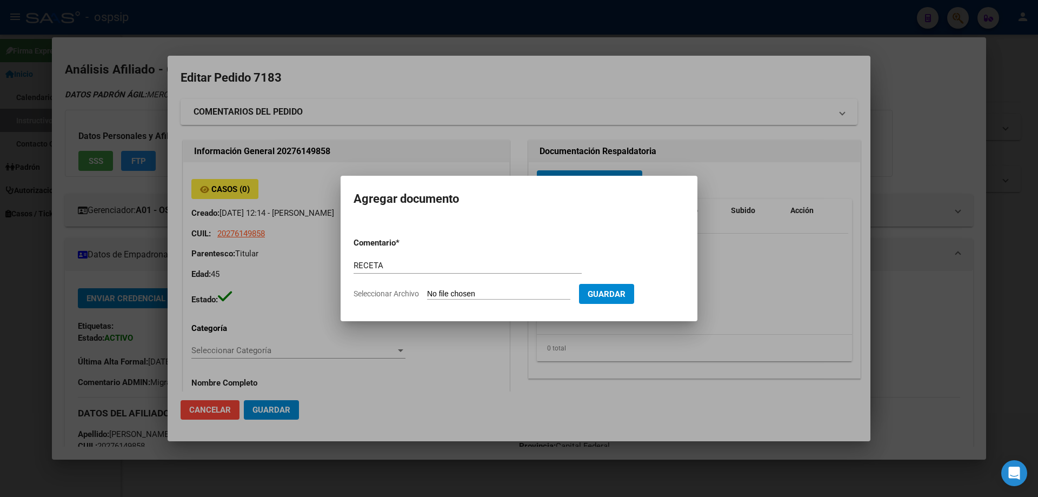
click at [473, 289] on form "Comentario * RECETA Comentario Seleccionar Archivo Guardar" at bounding box center [519, 268] width 331 height 79
click at [468, 293] on input "Seleccionar Archivo" at bounding box center [498, 294] width 143 height 10
type input "C:\fakepath\receta_1 (24).pdf"
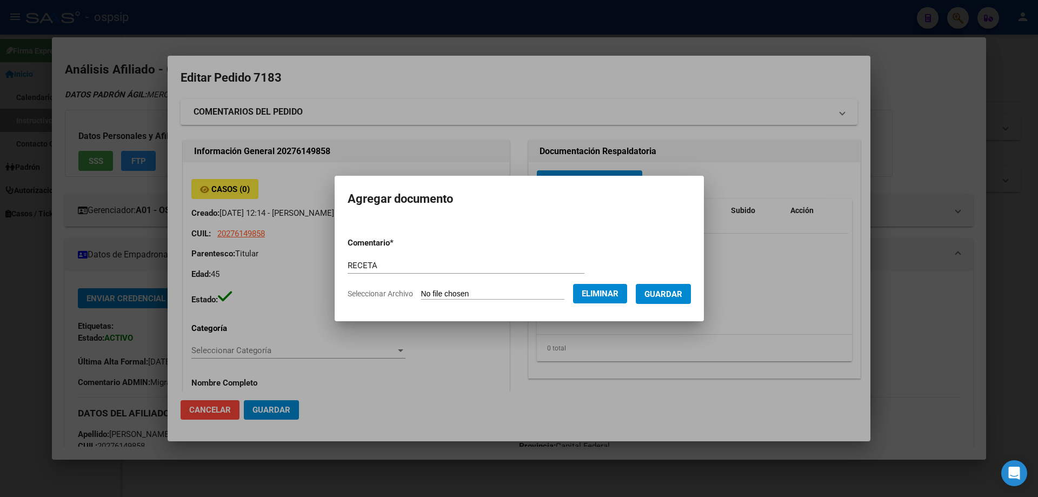
click at [670, 292] on span "Guardar" at bounding box center [664, 294] width 38 height 10
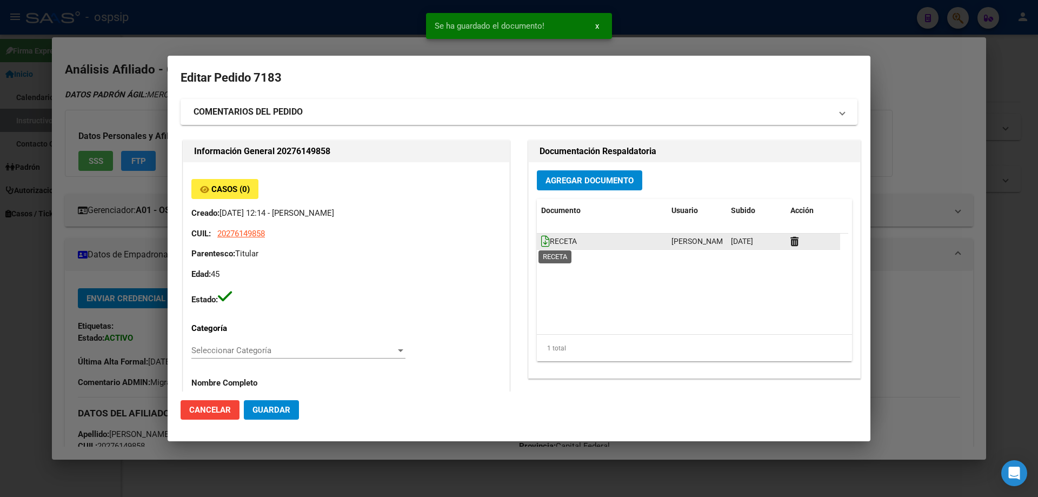
click at [541, 244] on icon at bounding box center [545, 241] width 9 height 12
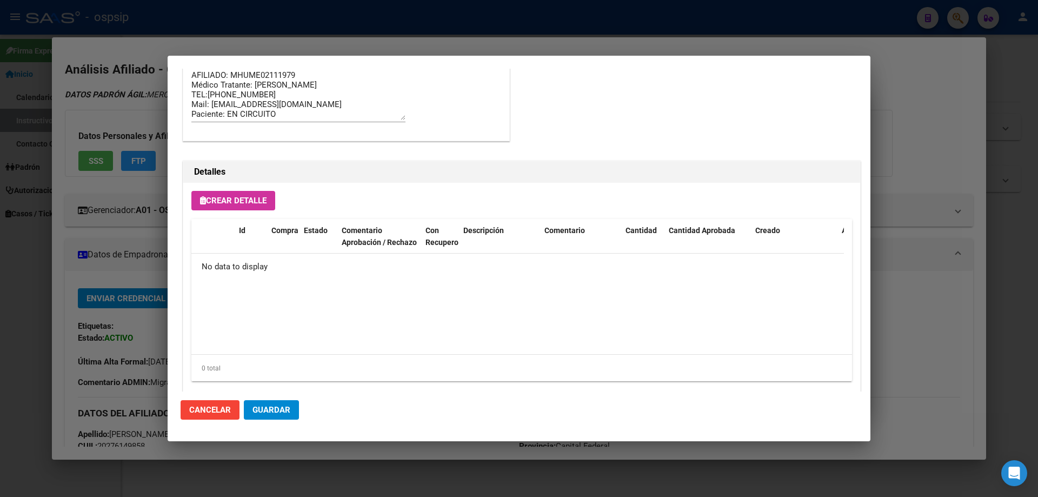
scroll to position [629, 0]
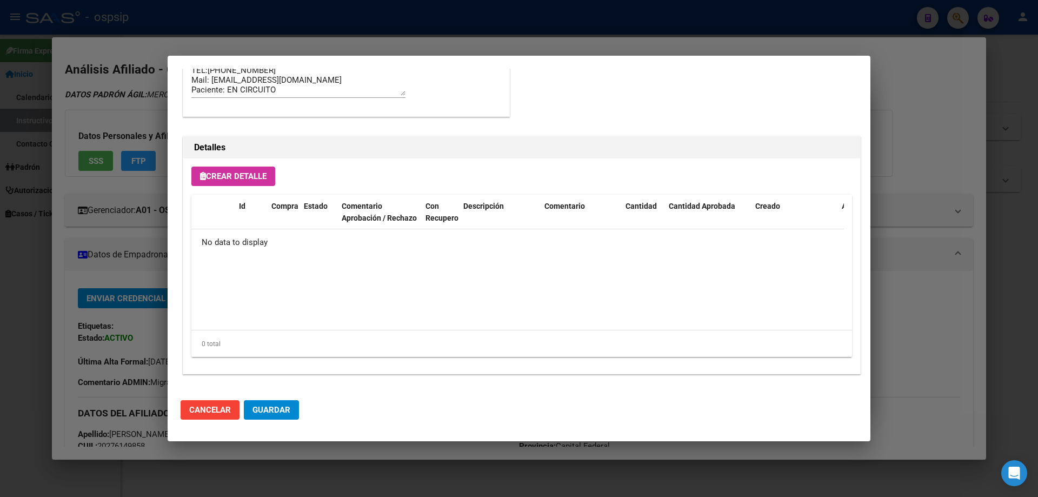
click at [252, 180] on span "Crear Detalle" at bounding box center [233, 176] width 67 height 10
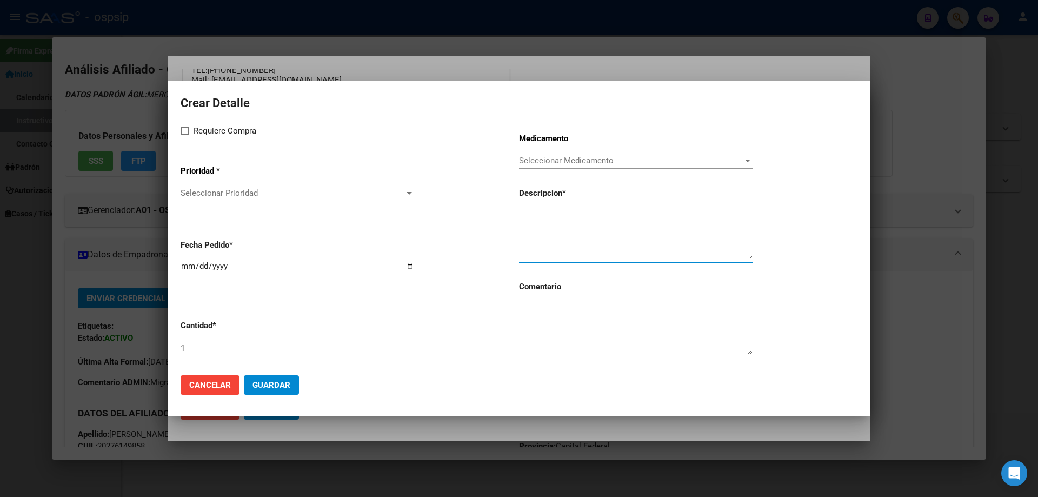
paste textarea "emtricitabina+ tenofovirdisoprox. 200mg/300 mg comp.rec.x 30 (FTC/TDF)"
type textarea "emtricitabina+ tenofovirdisoprox. 200mg/300 mg comp.rec.x 30 (FTC/TDF)"
click at [546, 329] on textarea at bounding box center [636, 328] width 234 height 51
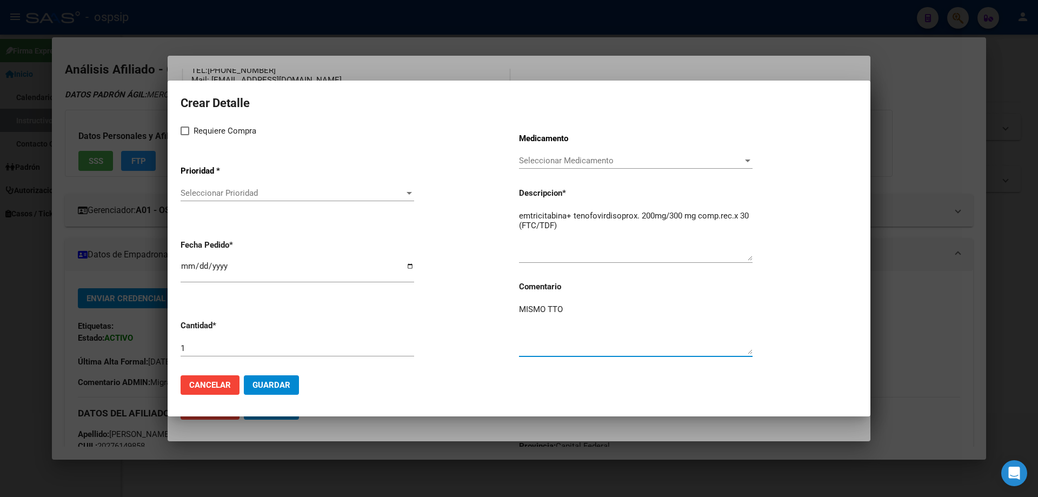
type textarea "MISMO TTO"
click at [186, 119] on div "Crear Detalle Requiere Compra Prioridad * Seleccionar Prioridad Seleccionar Pri…" at bounding box center [519, 230] width 677 height 274
click at [187, 124] on label "Requiere Compra" at bounding box center [219, 130] width 76 height 13
click at [185, 135] on input "Requiere Compra" at bounding box center [184, 135] width 1 height 1
checkbox input "true"
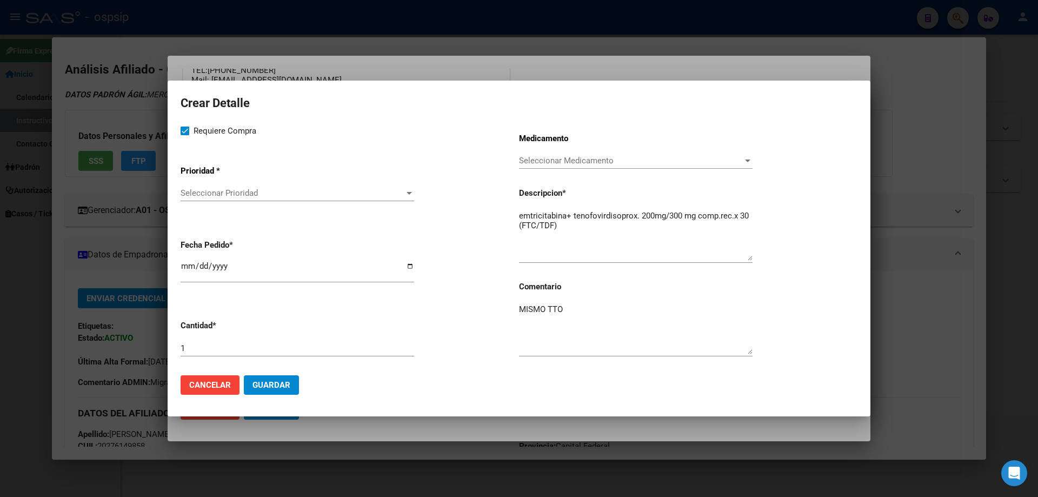
click at [207, 193] on span "Seleccionar Prioridad" at bounding box center [293, 193] width 224 height 10
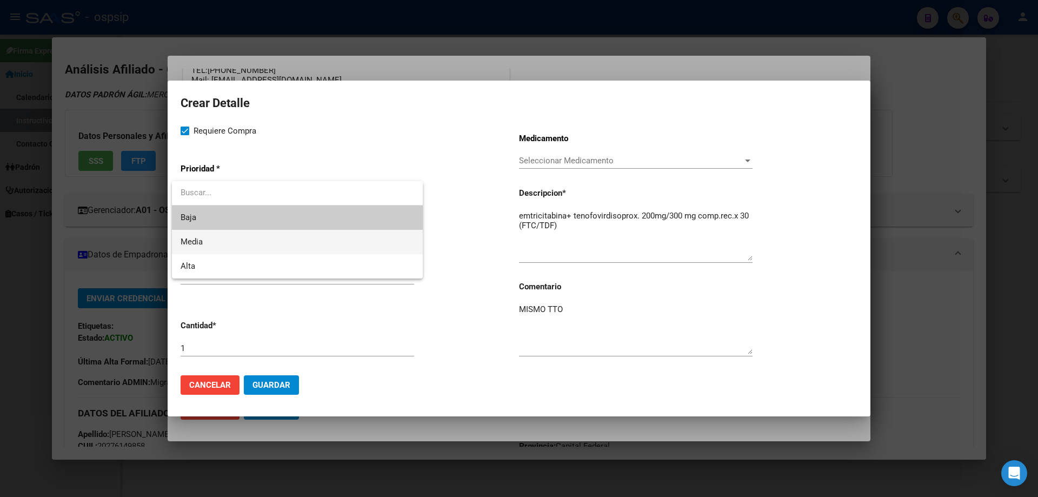
click at [208, 248] on span "Media" at bounding box center [298, 242] width 234 height 24
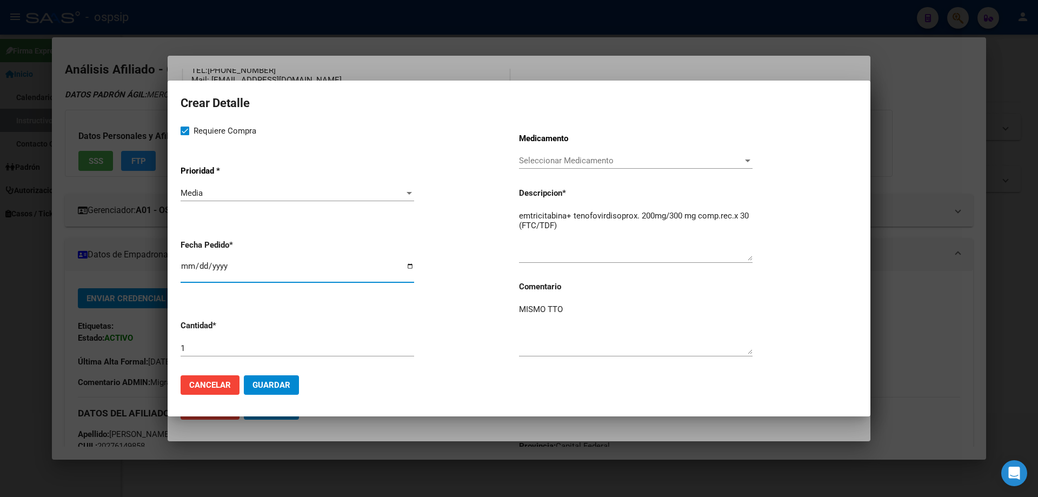
click at [187, 268] on input "2025-09-15" at bounding box center [298, 270] width 234 height 17
type input "2025-09-04"
click at [277, 384] on span "Guardar" at bounding box center [272, 385] width 38 height 10
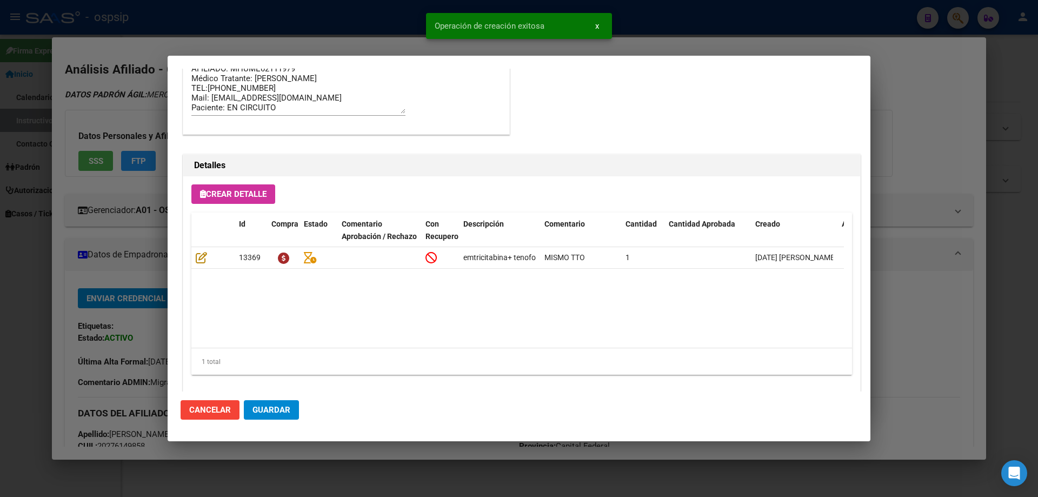
scroll to position [649, 0]
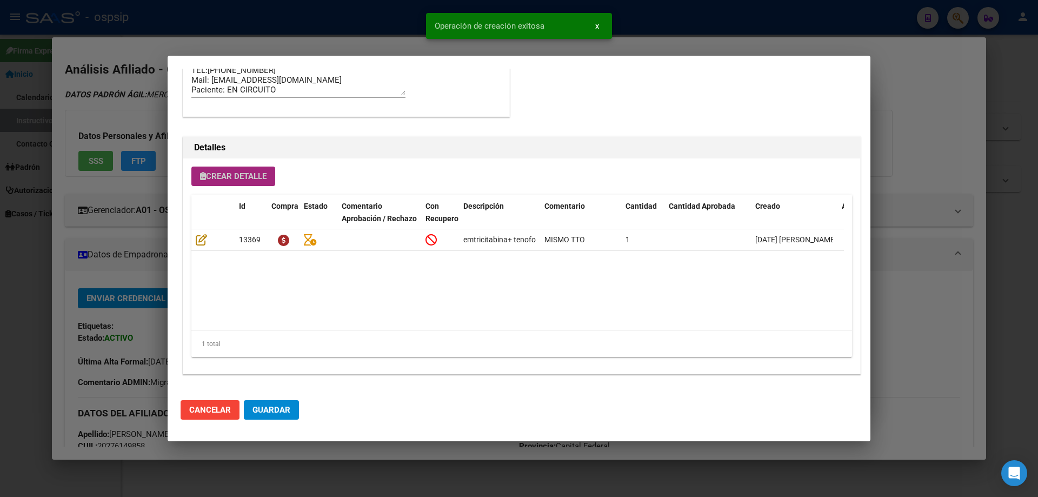
click at [242, 173] on span "Crear Detalle" at bounding box center [233, 176] width 67 height 10
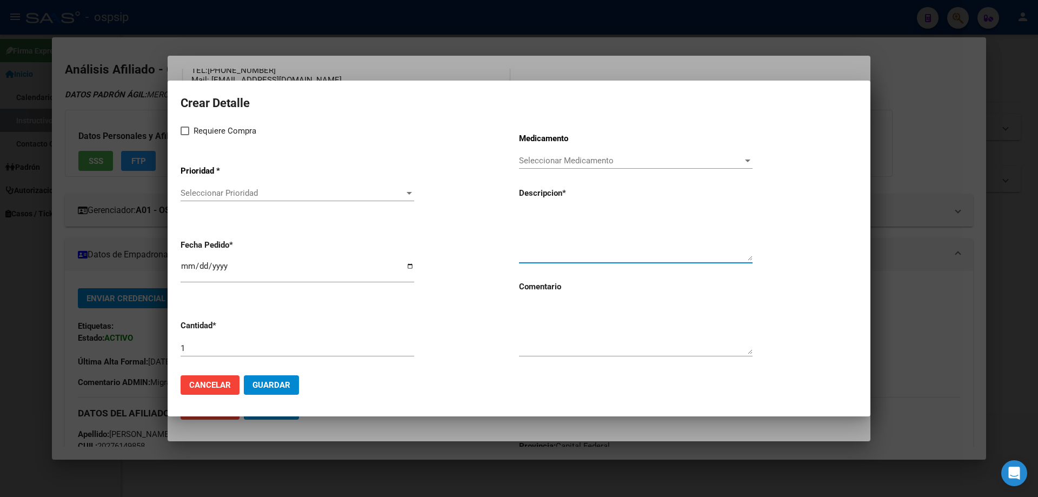
paste textarea "raltegravir 400 mg comp.rec.x 60 (RAL)"
type textarea "raltegravir 400 mg comp.rec.x 60 (RAL)"
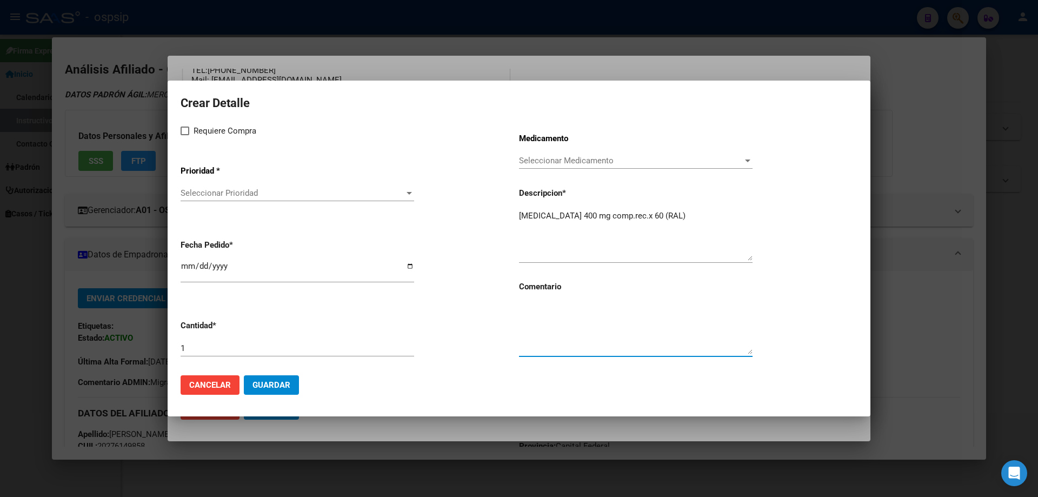
click at [540, 332] on textarea at bounding box center [636, 328] width 234 height 51
type textarea "MISMO TTO"
click at [184, 132] on span at bounding box center [185, 131] width 9 height 9
click at [184, 135] on input "Requiere Compra" at bounding box center [184, 135] width 1 height 1
checkbox input "true"
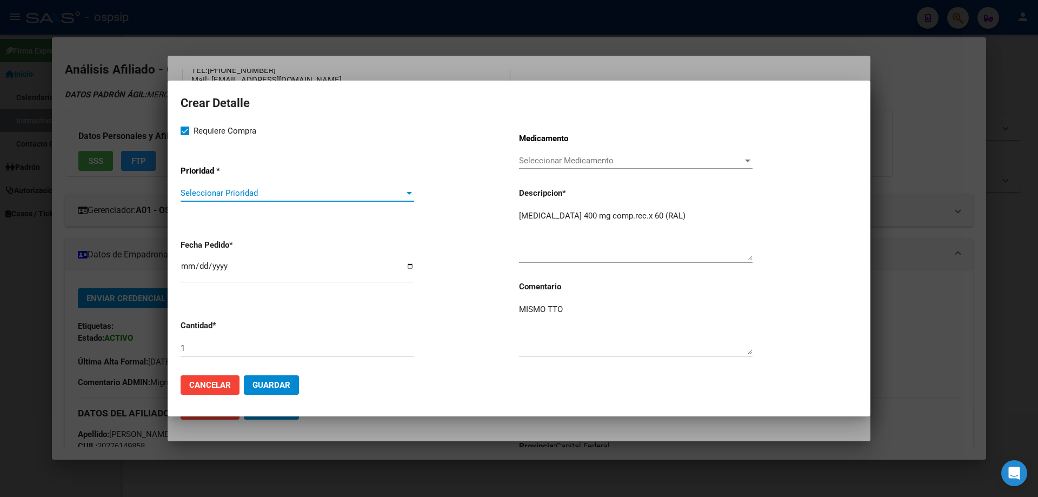
click at [211, 194] on span "Seleccionar Prioridad" at bounding box center [293, 193] width 224 height 10
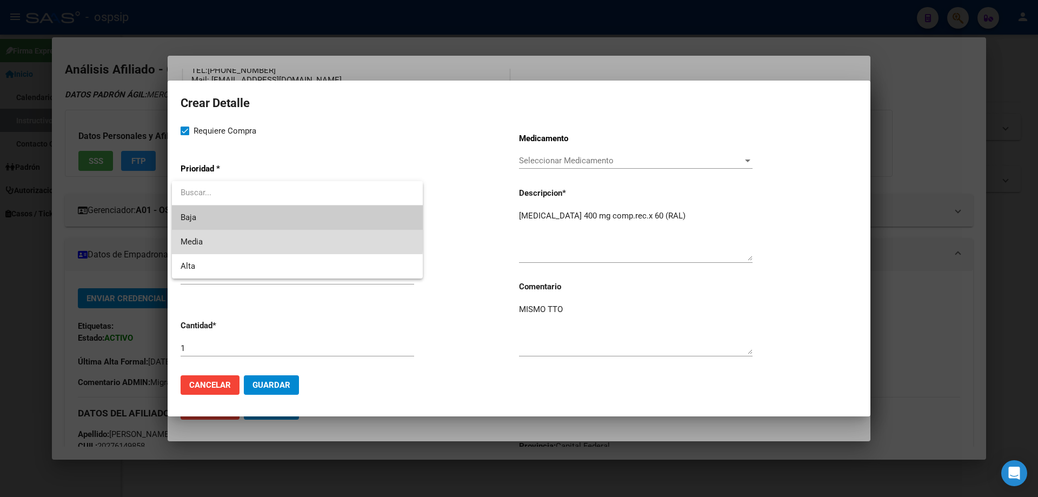
click at [224, 236] on span "Media" at bounding box center [298, 242] width 234 height 24
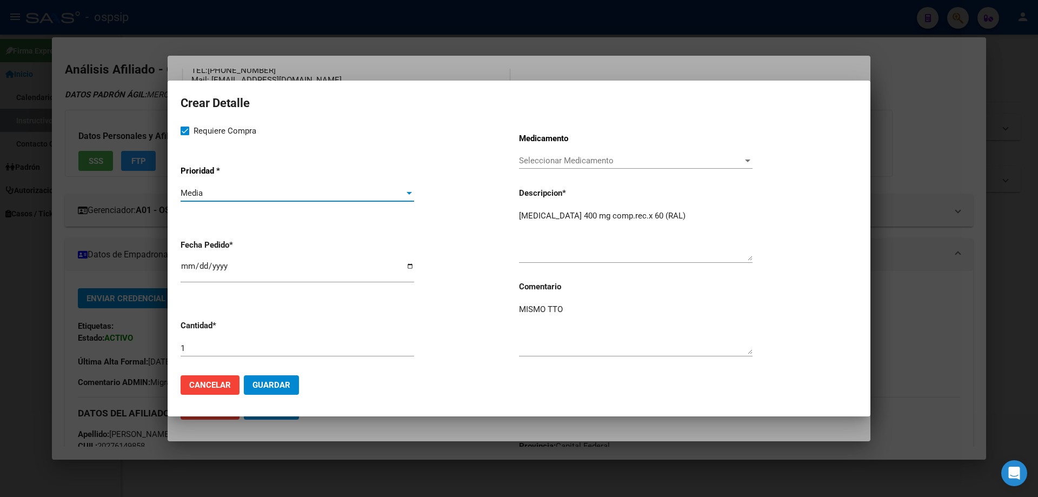
click at [191, 268] on input "2025-09-15" at bounding box center [298, 270] width 234 height 17
type input "2025-09-04"
click at [279, 371] on mat-dialog-actions "Cancelar Guardar" at bounding box center [519, 385] width 677 height 37
click at [281, 383] on span "Guardar" at bounding box center [272, 385] width 38 height 10
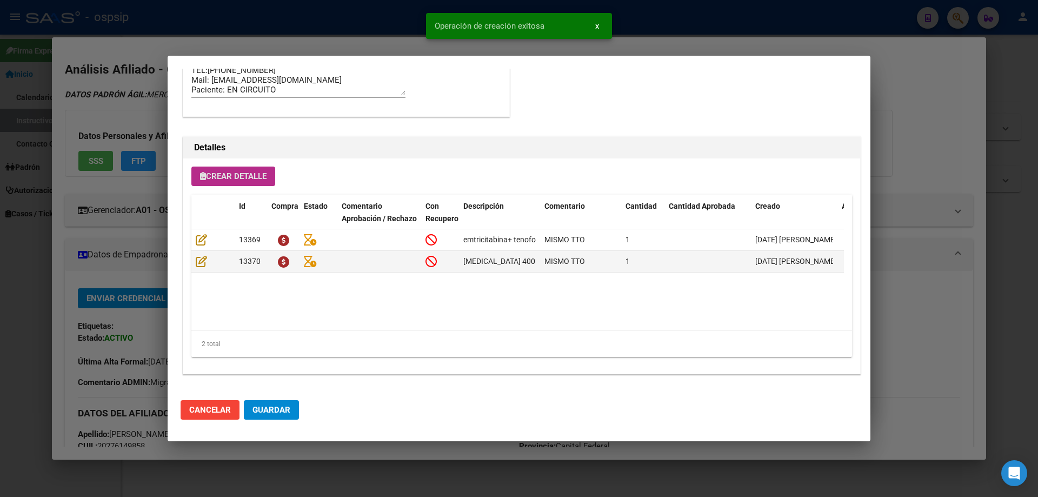
click at [274, 408] on span "Guardar" at bounding box center [272, 410] width 38 height 10
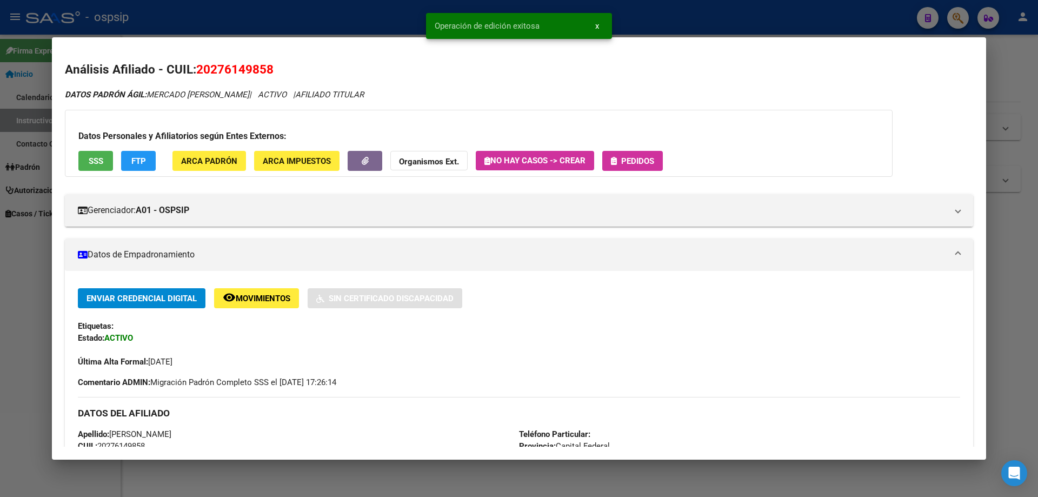
click at [639, 153] on button "Pedidos" at bounding box center [633, 161] width 61 height 20
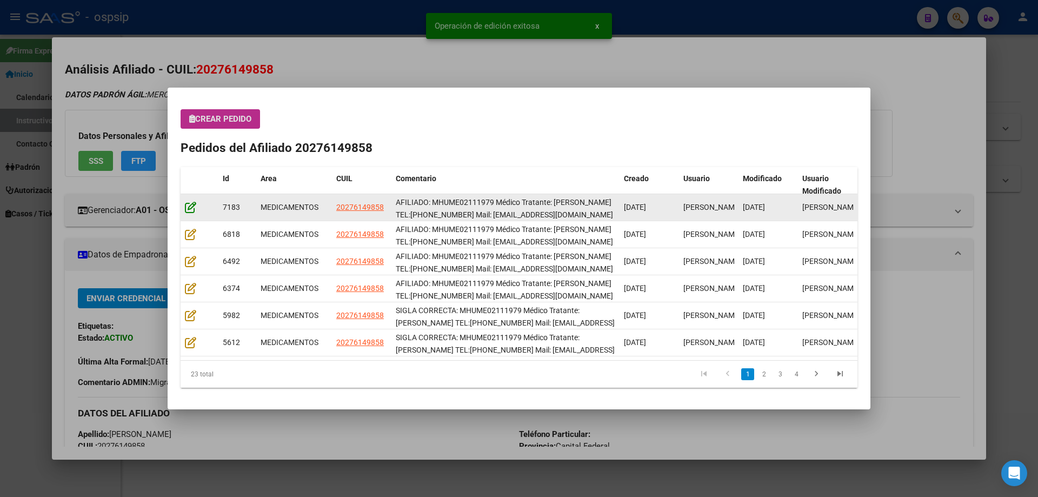
click at [186, 209] on icon at bounding box center [190, 207] width 11 height 12
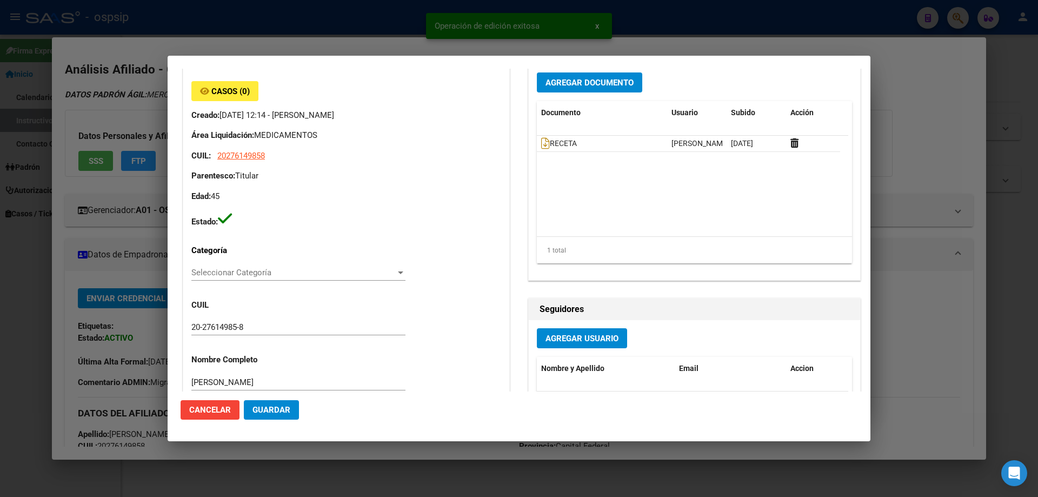
type input "Capital Federal, CABA, PJE. CERRITO 975"
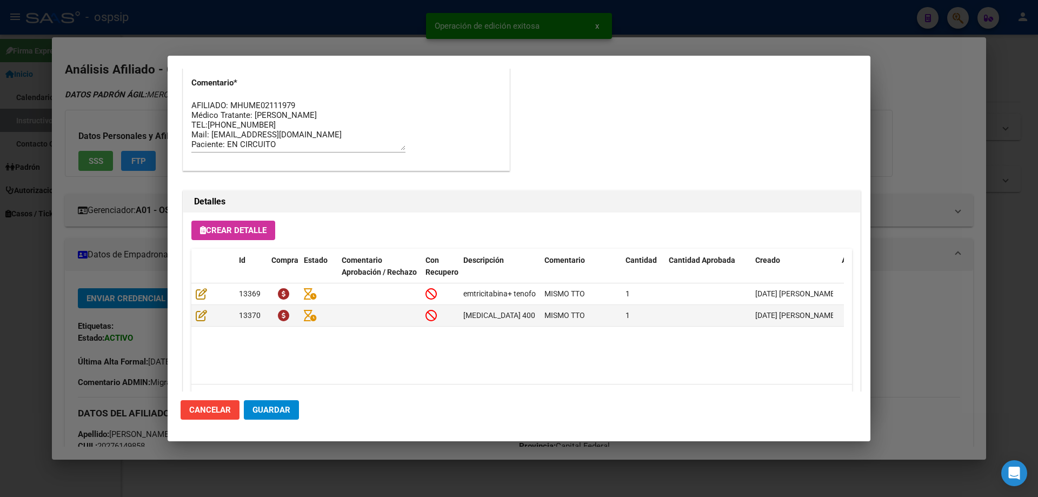
scroll to position [703, 0]
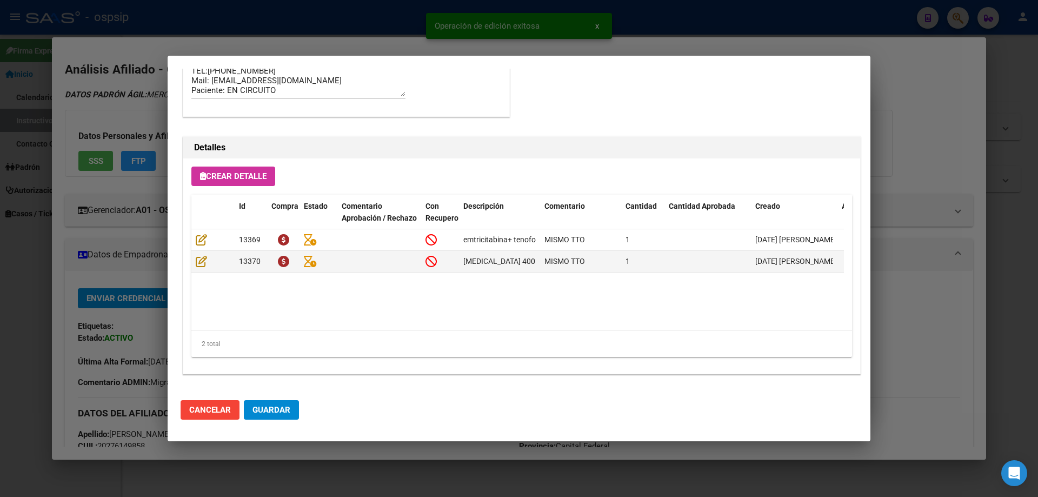
click at [277, 411] on span "Guardar" at bounding box center [272, 410] width 38 height 10
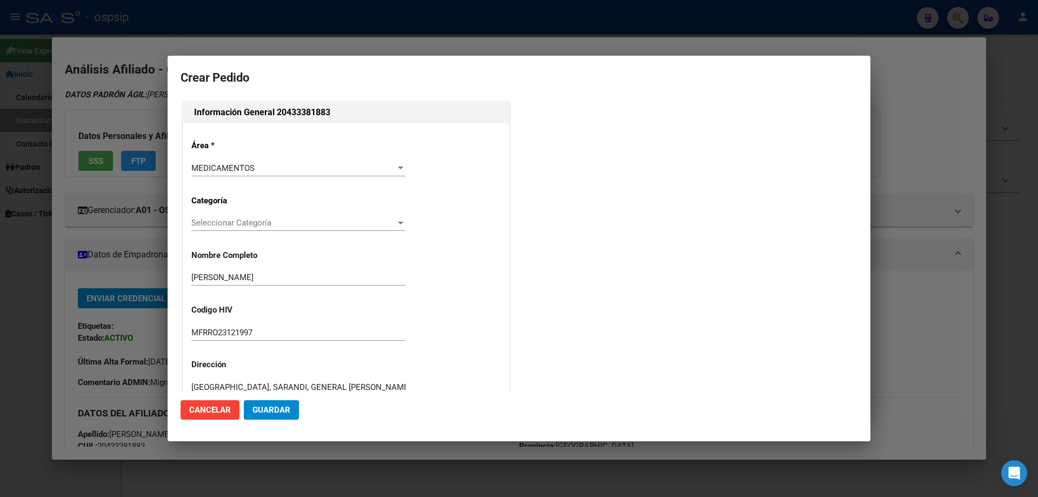
scroll to position [243, 0]
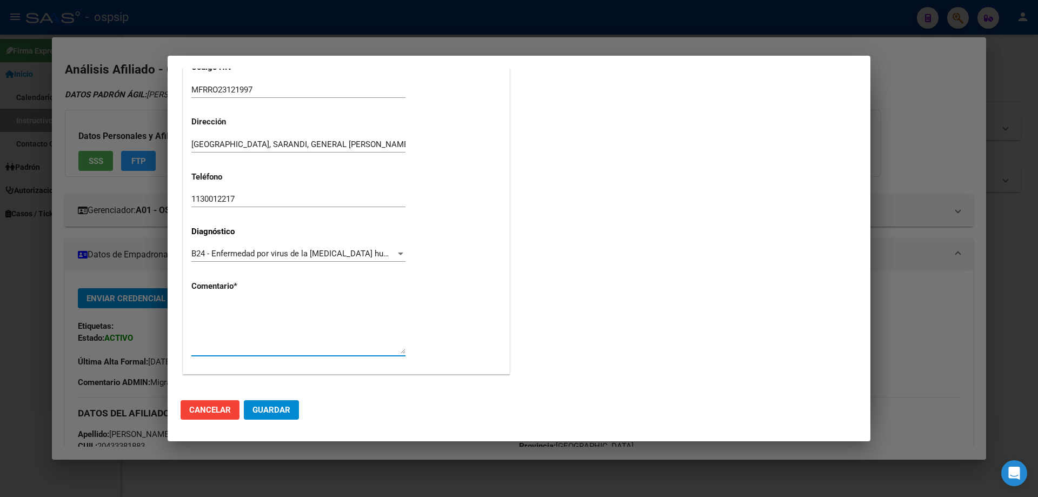
paste textarea "AFILIADO: MFRRO23121997 Medico Tratante: [PERSON_NAME] Tel: [PHONE_NUMBER] Mail…"
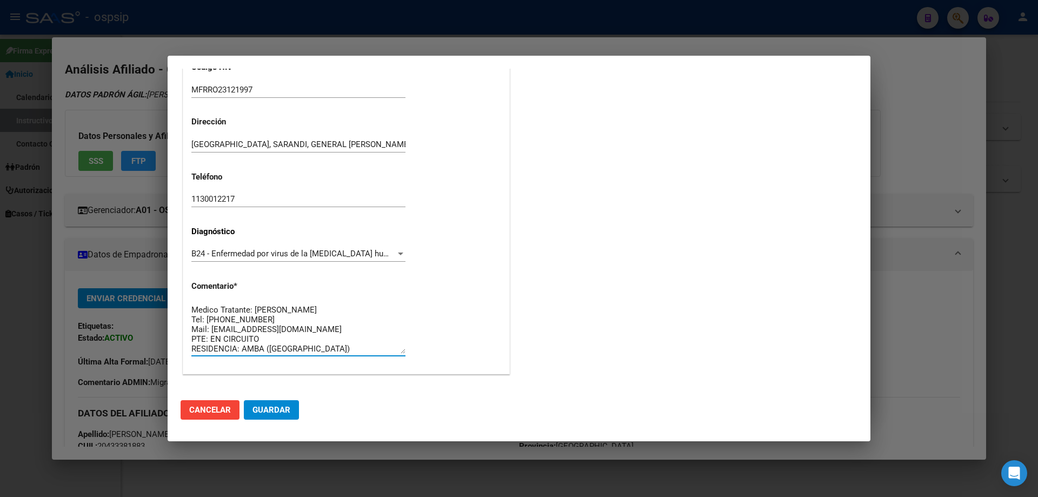
type textarea "AFILIADO: MFRRO23121997 Medico Tratante: [PERSON_NAME] Tel: [PHONE_NUMBER] Mail…"
click at [277, 421] on mat-dialog-actions "Cancelar Guardar" at bounding box center [519, 410] width 677 height 37
click at [276, 410] on span "Guardar" at bounding box center [272, 410] width 38 height 10
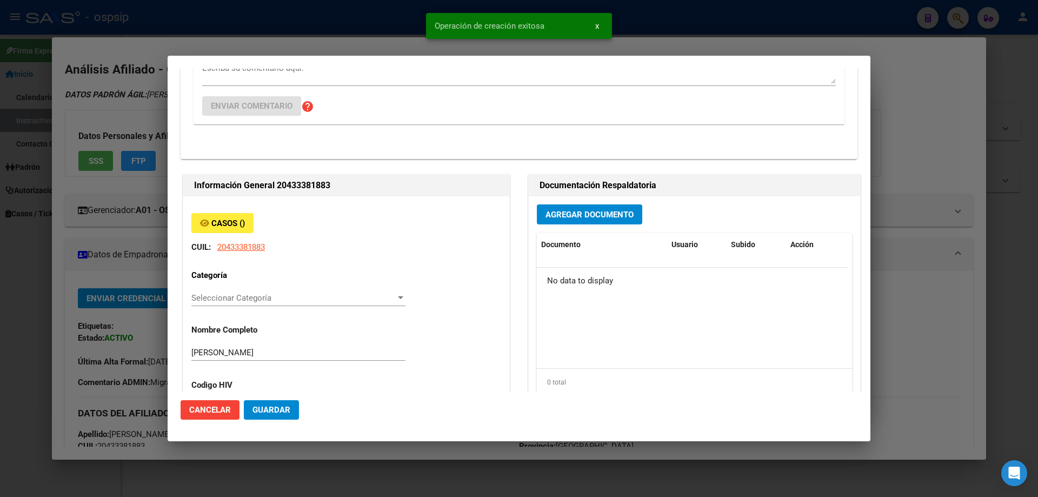
scroll to position [0, 0]
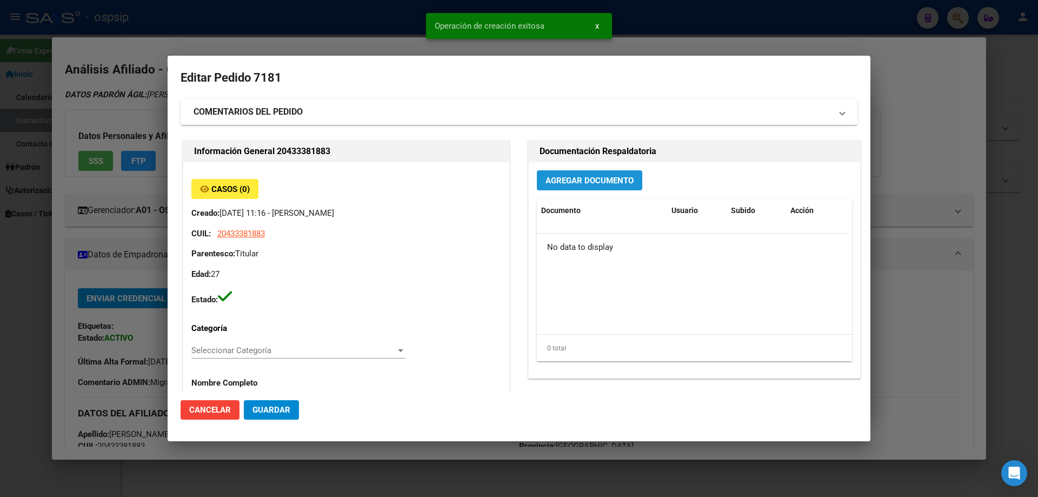
click at [566, 177] on span "Agregar Documento" at bounding box center [590, 181] width 88 height 10
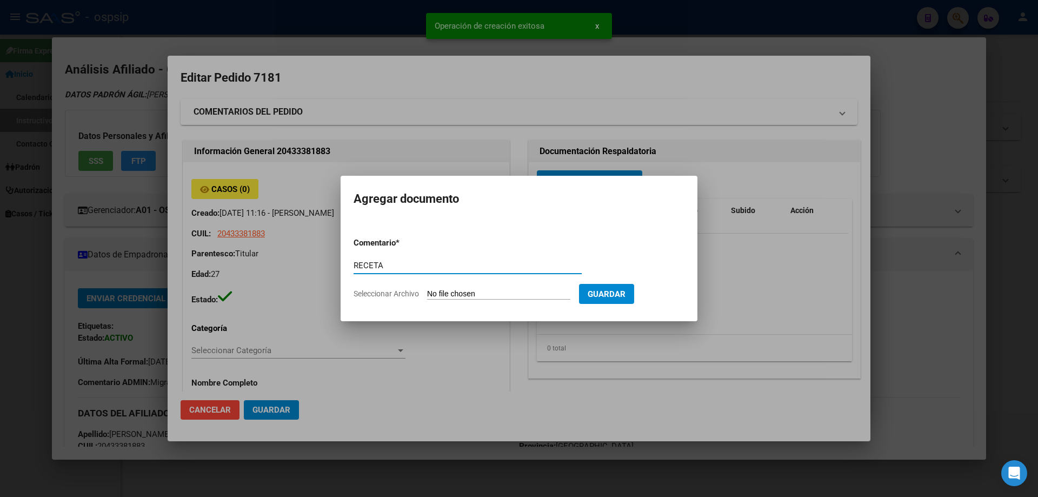
type input "RECETA"
click at [455, 281] on div "RECETA Comentario" at bounding box center [468, 270] width 228 height 27
click at [455, 282] on div "RECETA Comentario" at bounding box center [468, 270] width 228 height 27
click at [455, 285] on form "Comentario * RECETA Comentario Seleccionar Archivo Guardar" at bounding box center [519, 268] width 331 height 79
click at [456, 292] on input "Seleccionar Archivo" at bounding box center [498, 294] width 143 height 10
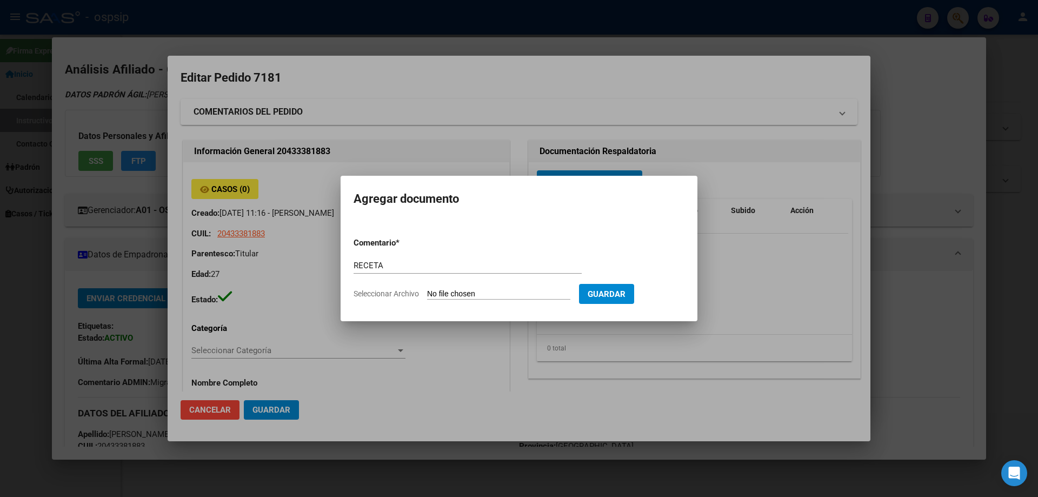
type input "C:\fakepath\120925.pdf"
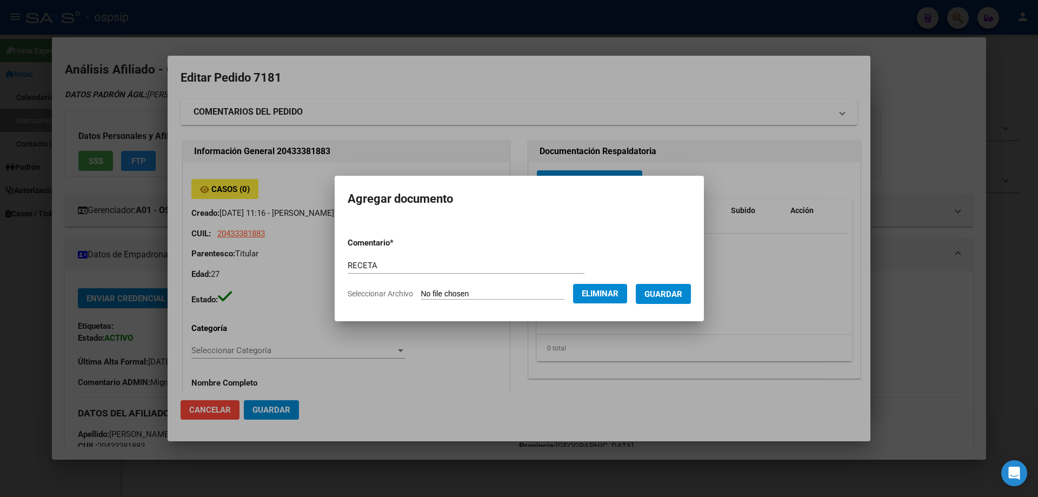
click at [683, 295] on span "Guardar" at bounding box center [664, 294] width 38 height 10
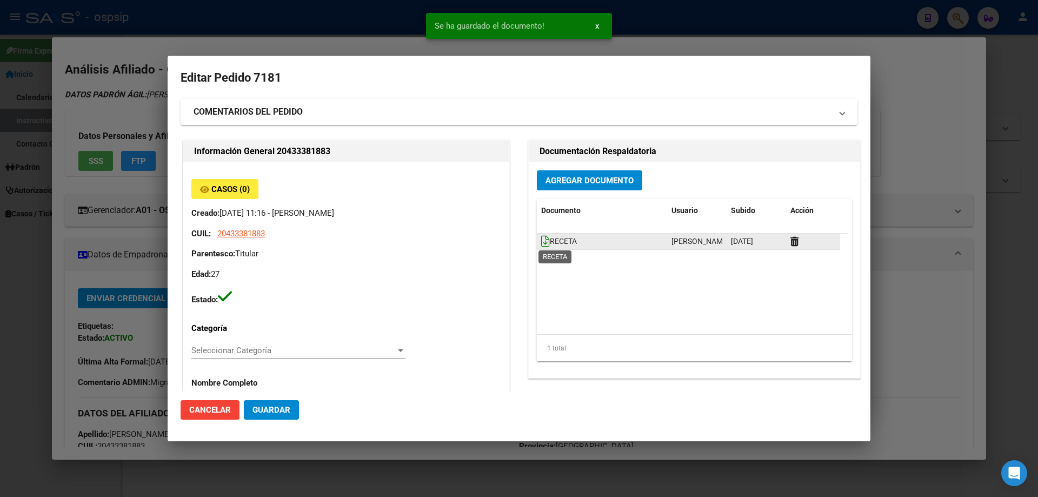
click at [541, 240] on icon at bounding box center [545, 241] width 9 height 12
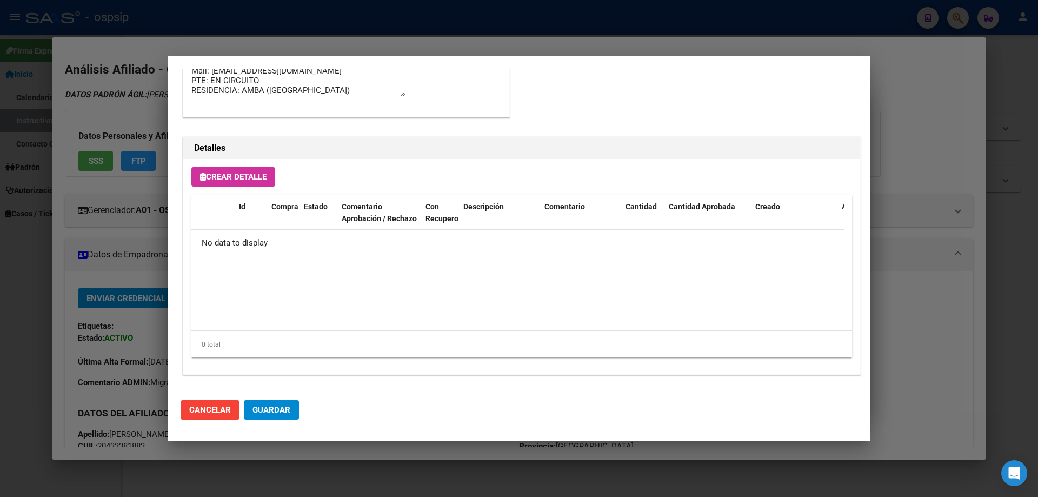
scroll to position [629, 0]
click at [259, 174] on span "Crear Detalle" at bounding box center [233, 176] width 67 height 10
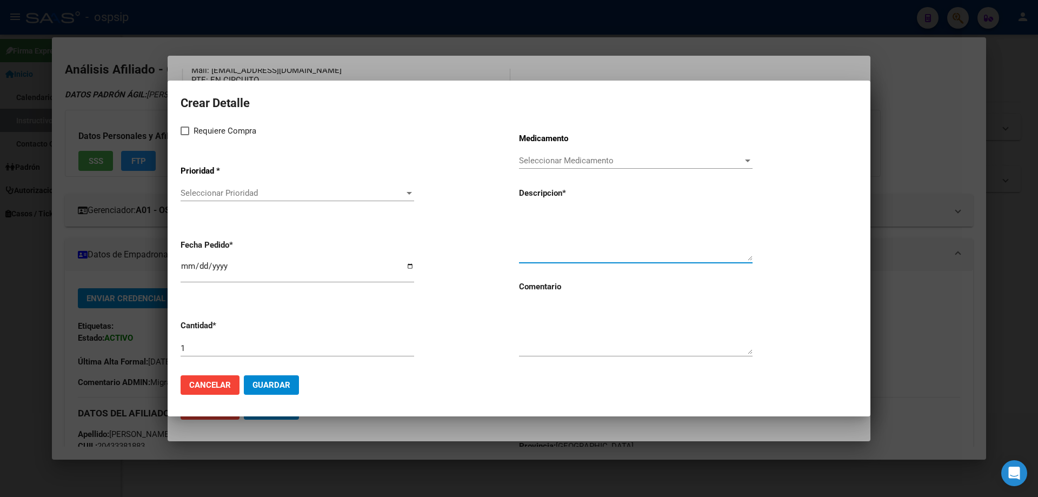
paste textarea "emtricitabina+tenofovir alafen.+bictegravir 200mg/25mg/50mg comp.rec.x 30 (FTC/…"
type textarea "emtricitabina+tenofovir alafen.+bictegravir 200mg/25mg/50mg comp.rec.x 30 (FTC/…"
click at [557, 327] on textarea at bounding box center [636, 328] width 234 height 51
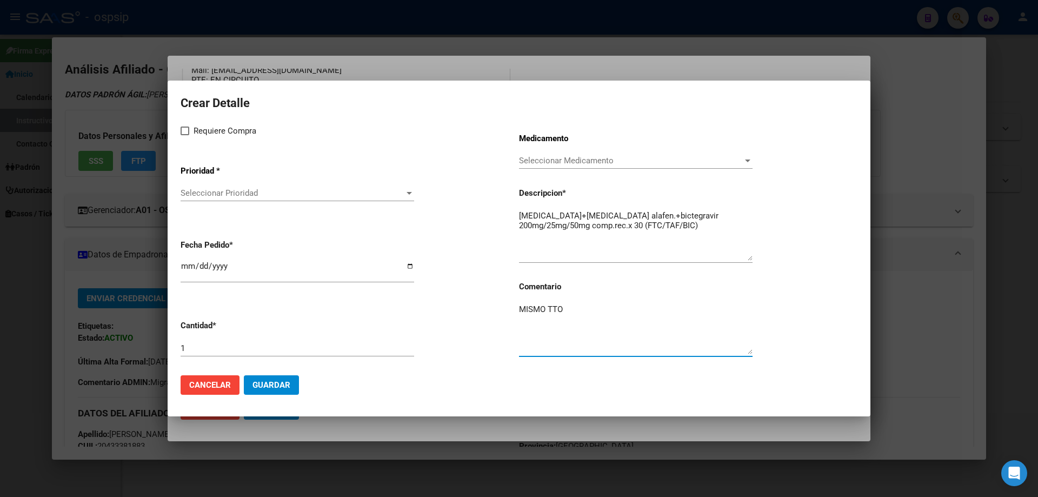
type textarea "MISMO TTO"
click at [187, 131] on span at bounding box center [185, 131] width 9 height 9
click at [185, 135] on input "Requiere Compra" at bounding box center [184, 135] width 1 height 1
checkbox input "true"
click at [204, 194] on span "Seleccionar Prioridad" at bounding box center [293, 193] width 224 height 10
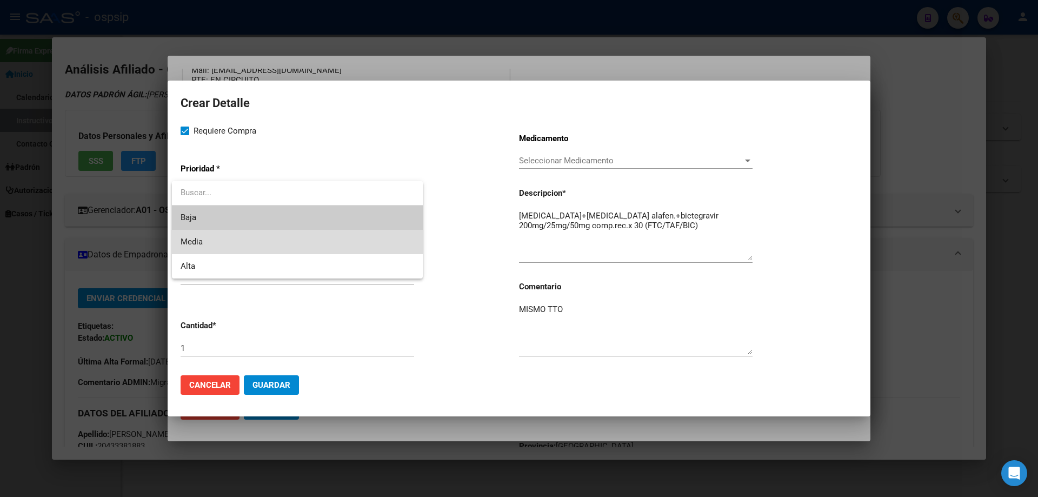
click at [214, 250] on span "Media" at bounding box center [298, 242] width 234 height 24
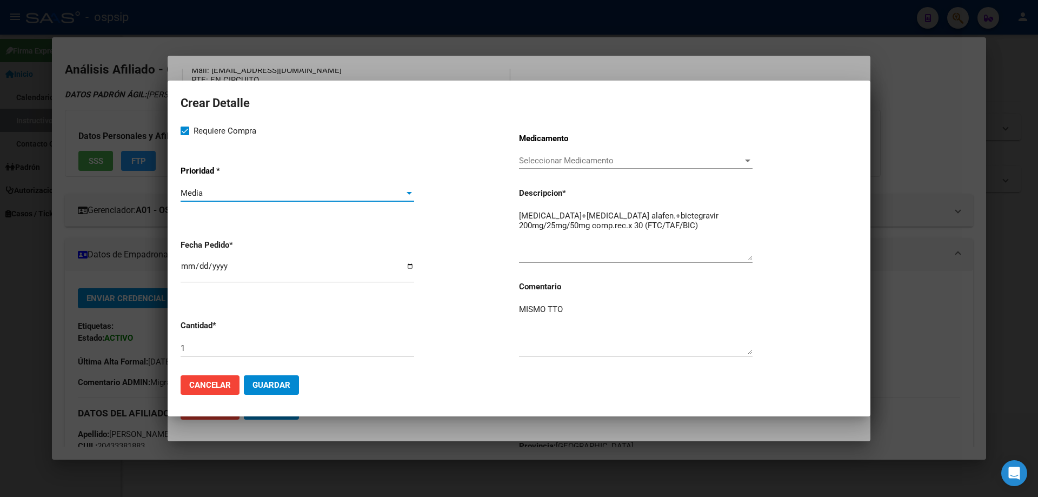
click at [186, 271] on input "[DATE]" at bounding box center [298, 270] width 234 height 17
type input "2025-09-12"
click at [290, 383] on button "Guardar" at bounding box center [271, 384] width 55 height 19
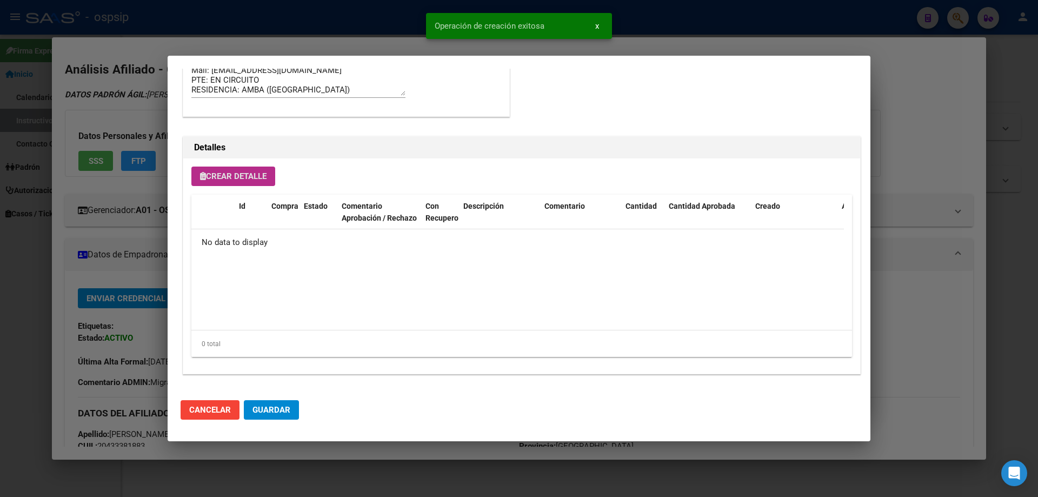
scroll to position [649, 0]
click at [276, 406] on span "Guardar" at bounding box center [272, 410] width 38 height 10
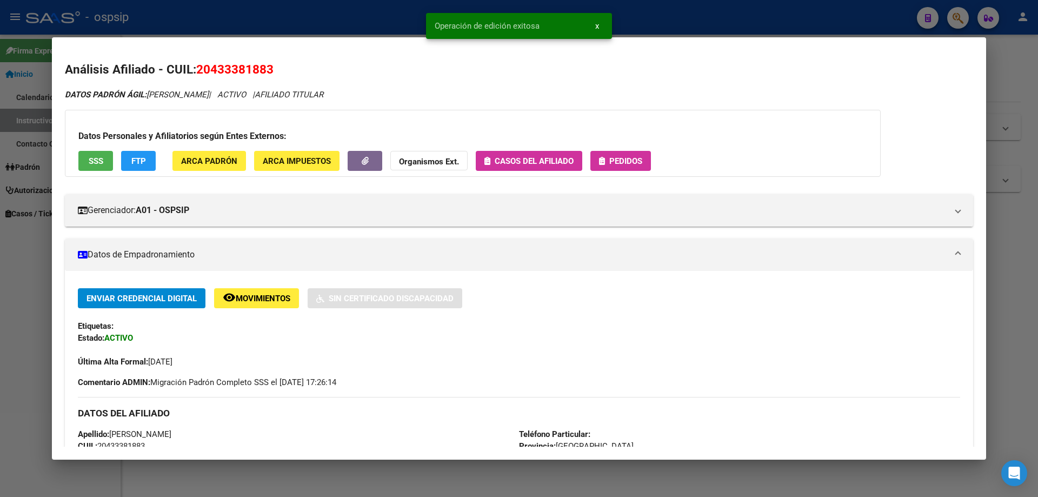
click at [637, 160] on span "Pedidos" at bounding box center [626, 161] width 33 height 10
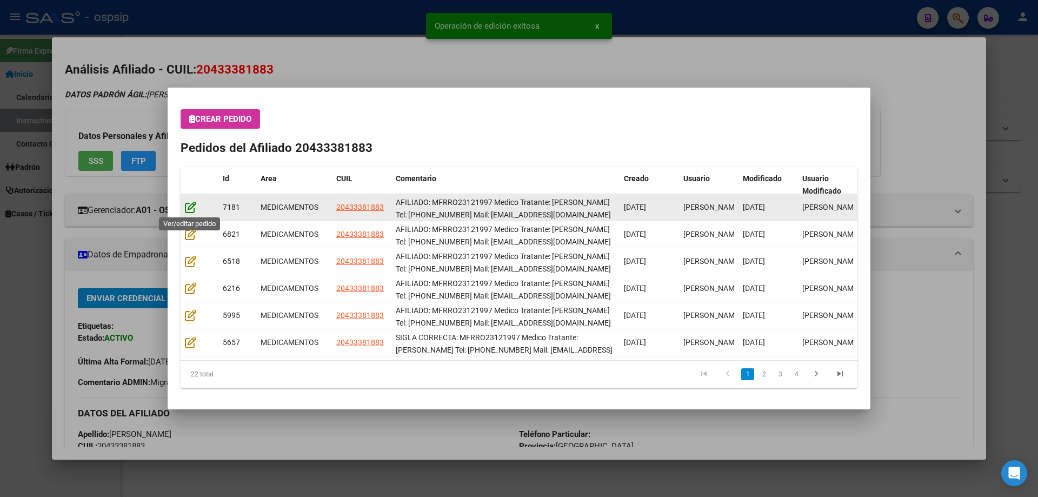
click at [195, 211] on icon at bounding box center [190, 207] width 11 height 12
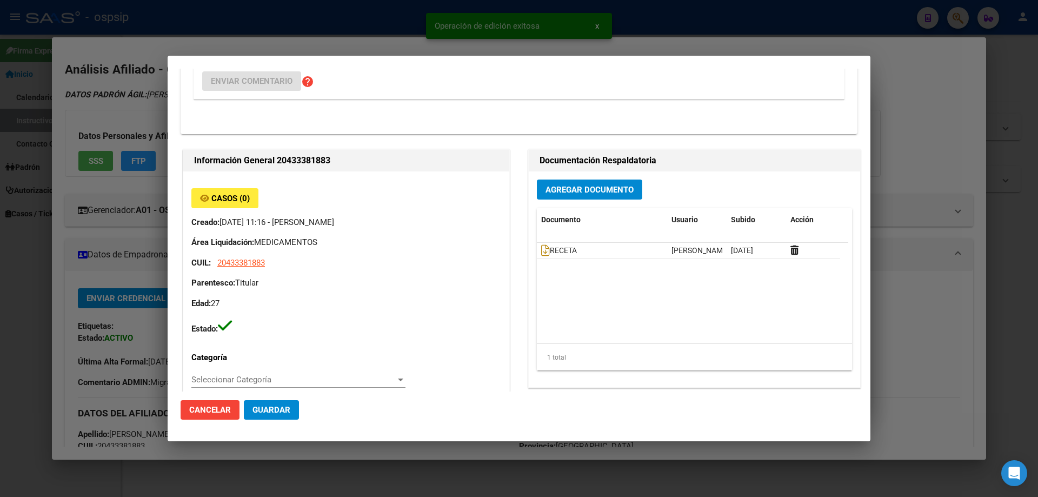
type input "Buenos Aires, SARANDI, GENERAL ARREDONDO 3629"
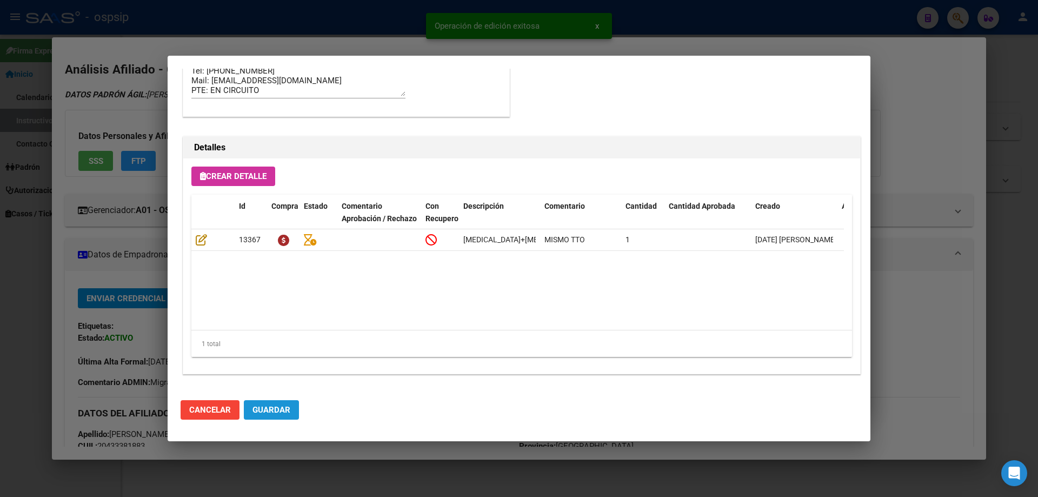
click at [289, 413] on span "Guardar" at bounding box center [272, 410] width 38 height 10
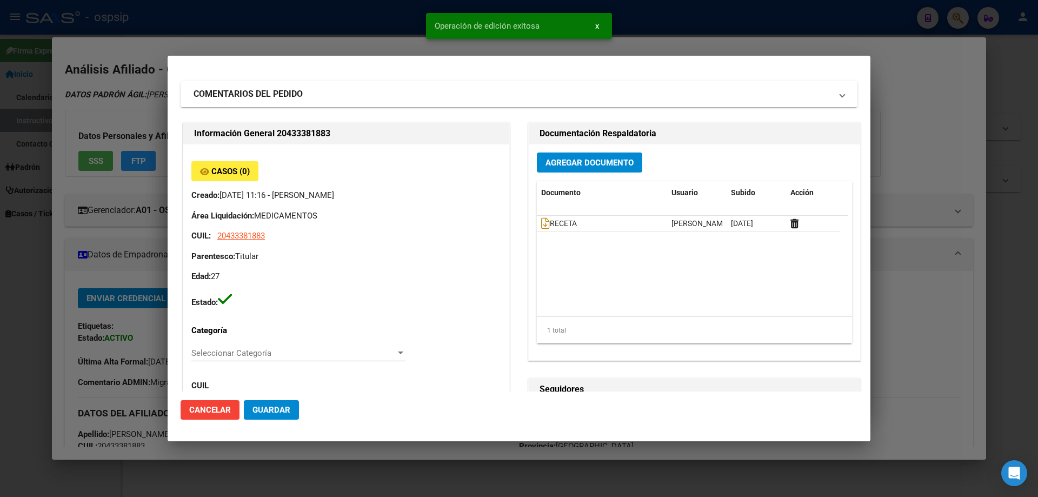
scroll to position [0, 0]
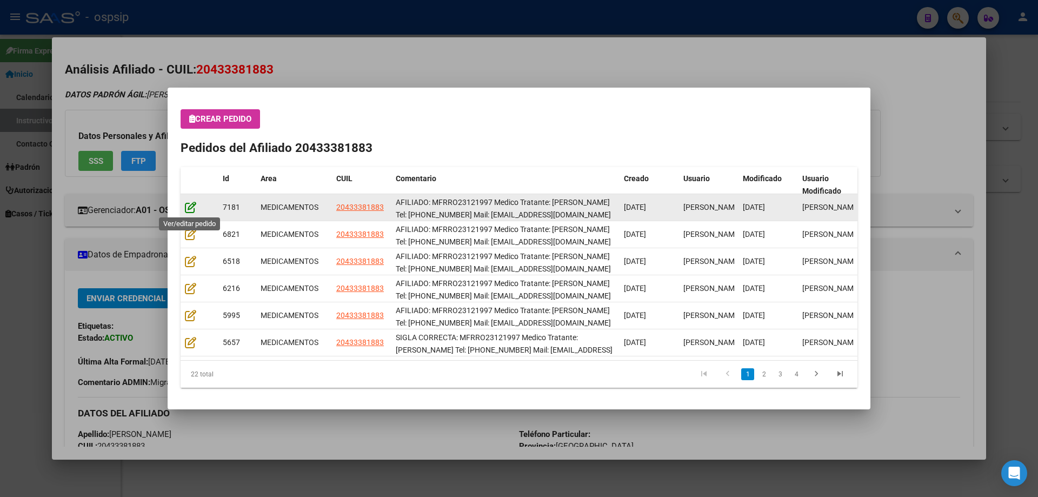
click at [191, 208] on icon at bounding box center [190, 207] width 11 height 12
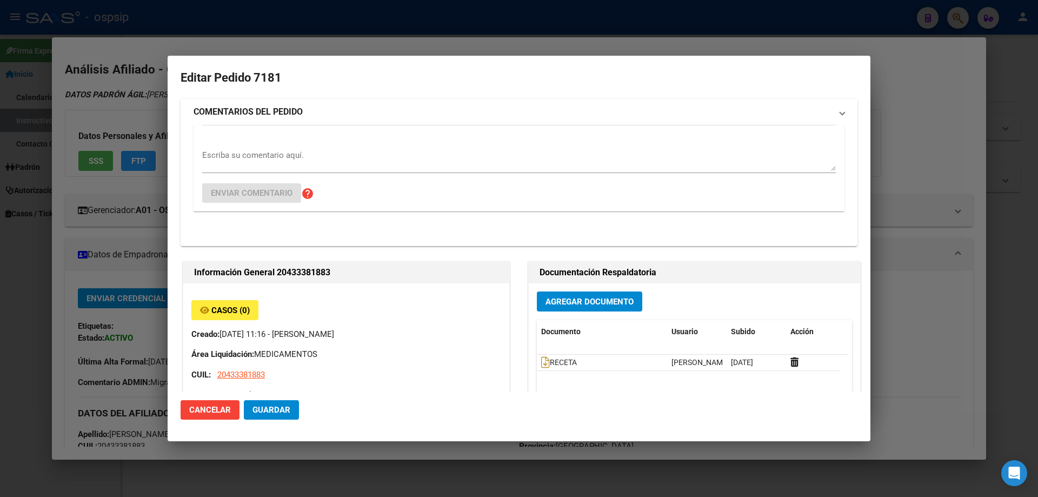
type input "Buenos Aires, SARANDI, GENERAL ARREDONDO 3629"
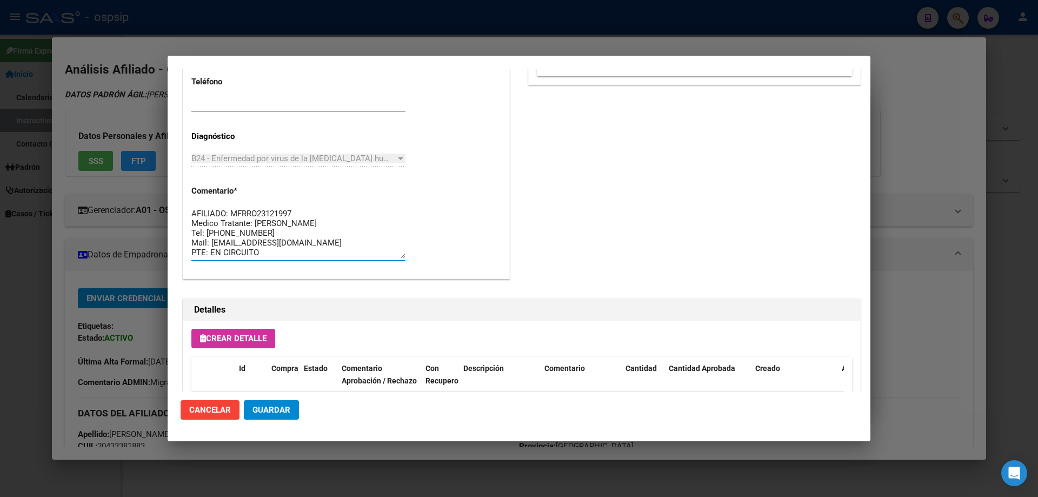
drag, startPoint x: 307, startPoint y: 252, endPoint x: 189, endPoint y: 202, distance: 127.5
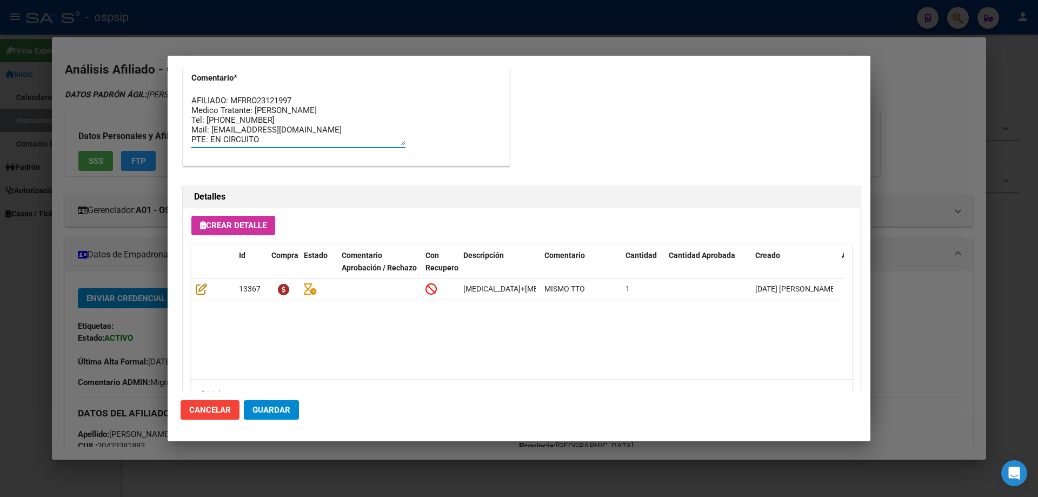
scroll to position [703, 0]
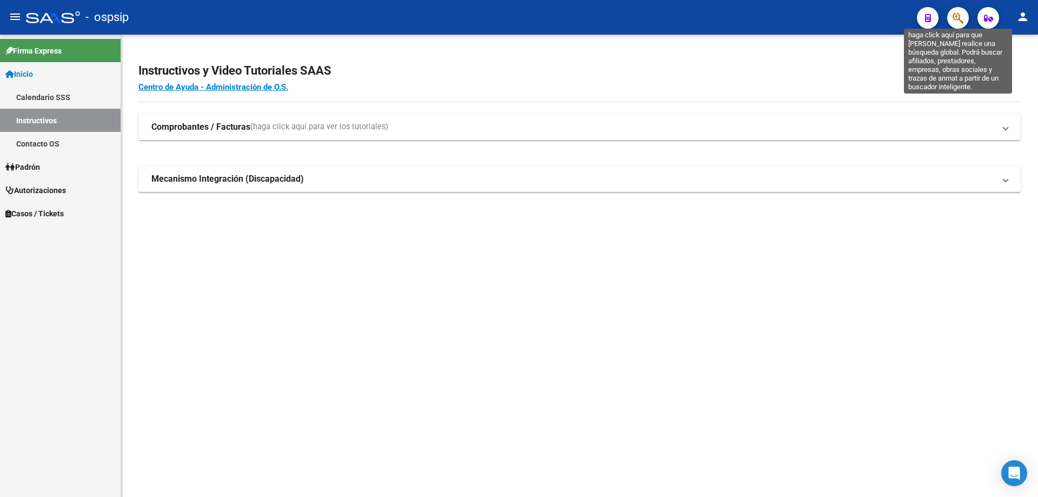
click at [961, 15] on icon "button" at bounding box center [958, 18] width 11 height 12
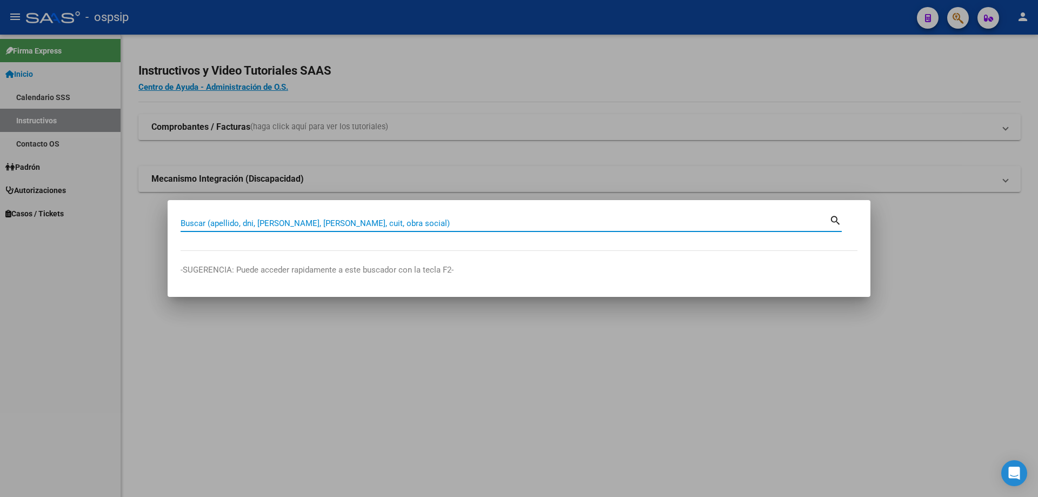
paste input "40459378"
type input "40459378"
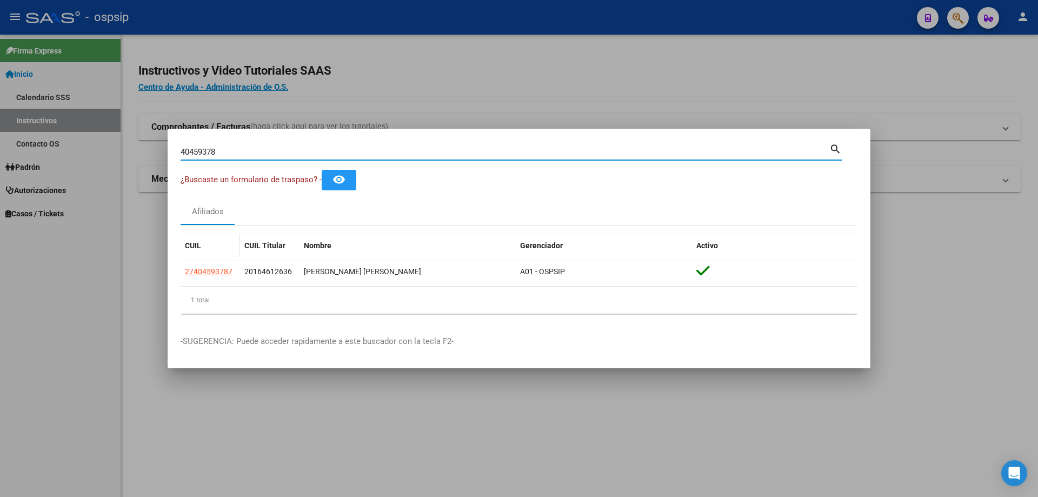
click at [201, 278] on datatable-body-cell "27404593787" at bounding box center [210, 271] width 59 height 21
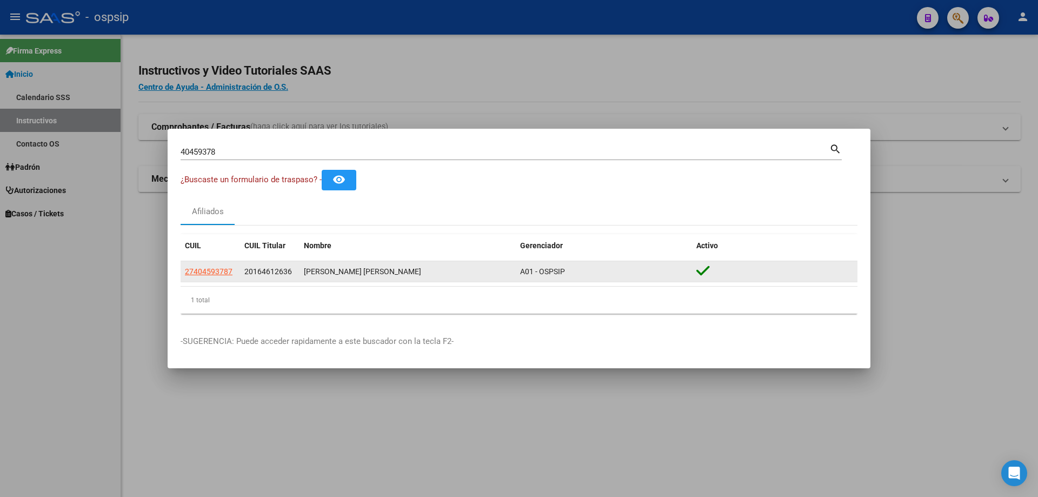
click at [206, 272] on span "27404593787" at bounding box center [209, 271] width 48 height 9
type textarea "27404593787"
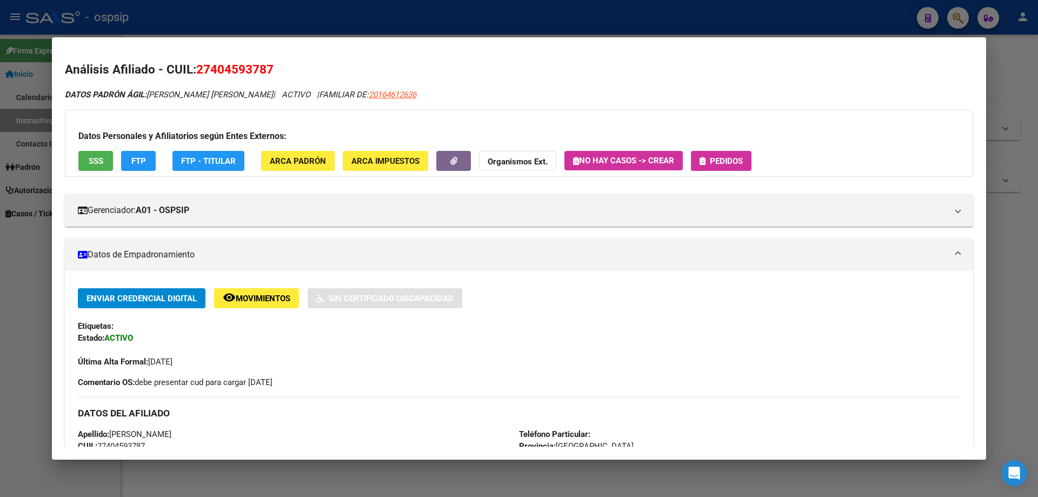
click at [706, 163] on icon "button" at bounding box center [703, 161] width 6 height 8
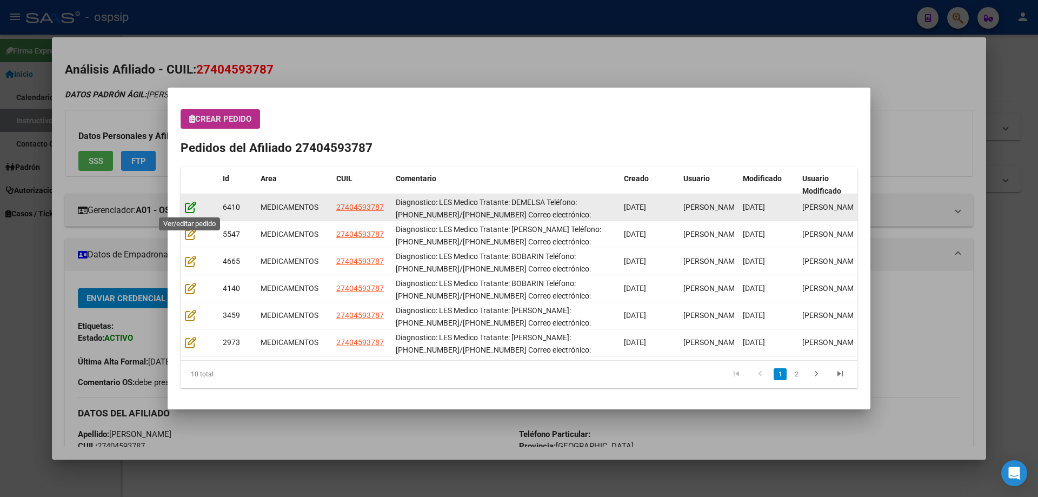
click at [189, 208] on icon at bounding box center [190, 207] width 11 height 12
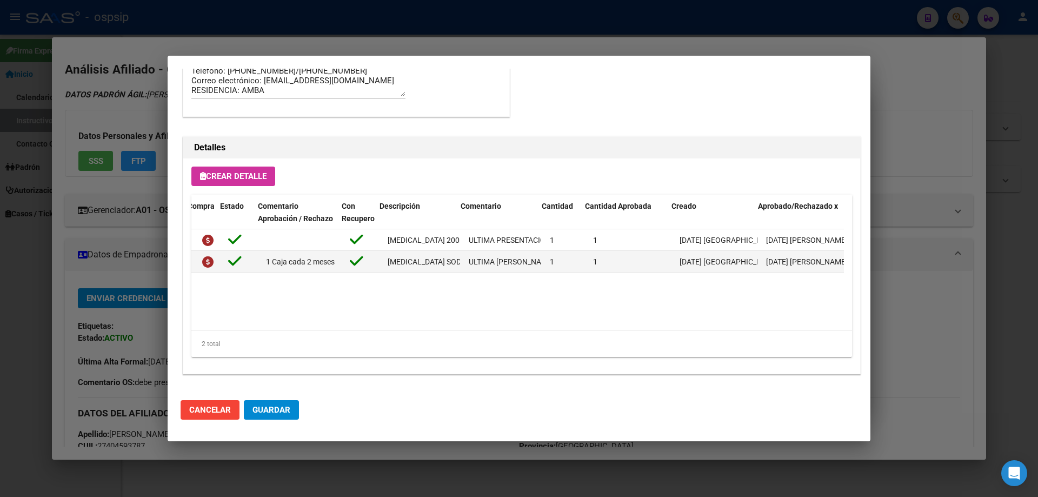
scroll to position [0, 84]
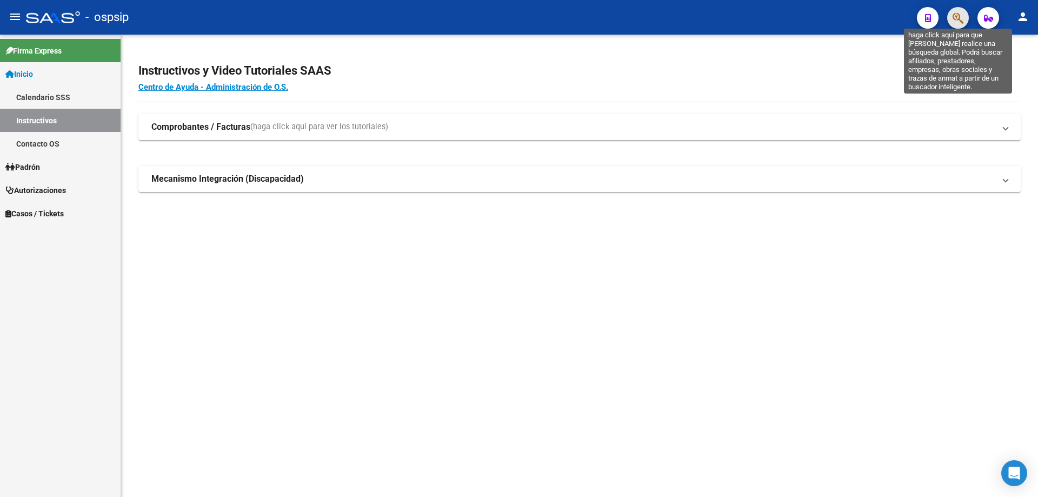
click at [956, 24] on icon "button" at bounding box center [958, 18] width 11 height 12
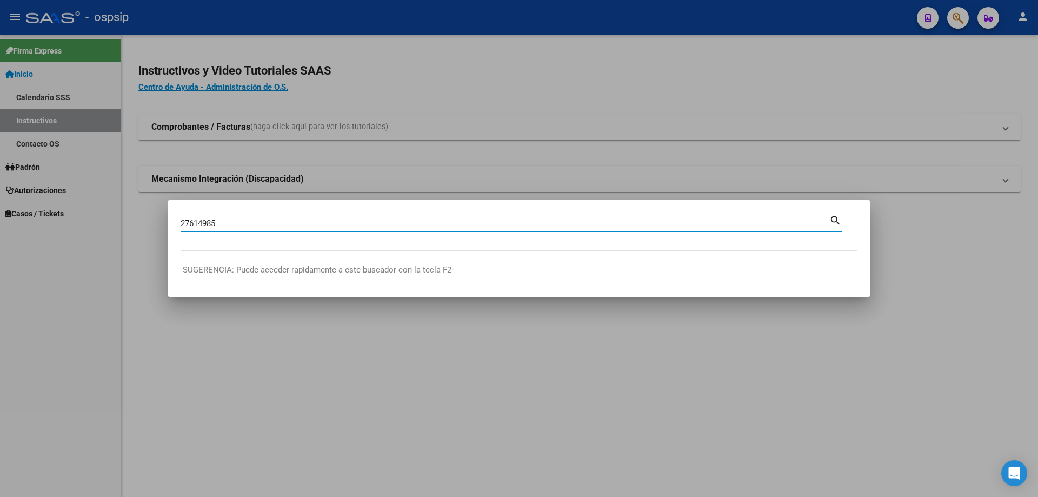
type input "27614985"
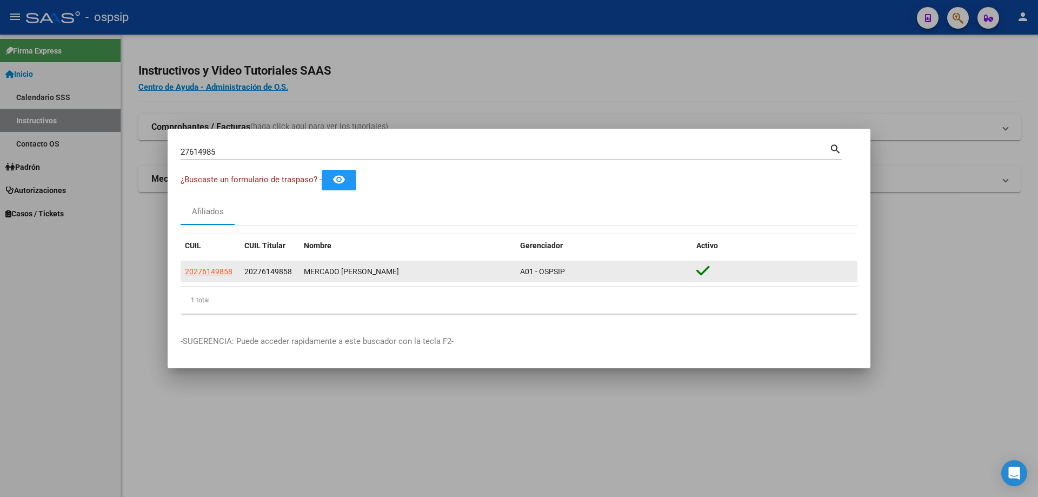
click at [209, 263] on datatable-body-cell "20276149858" at bounding box center [210, 271] width 59 height 21
click at [212, 272] on span "20276149858" at bounding box center [209, 271] width 48 height 9
type textarea "20276149858"
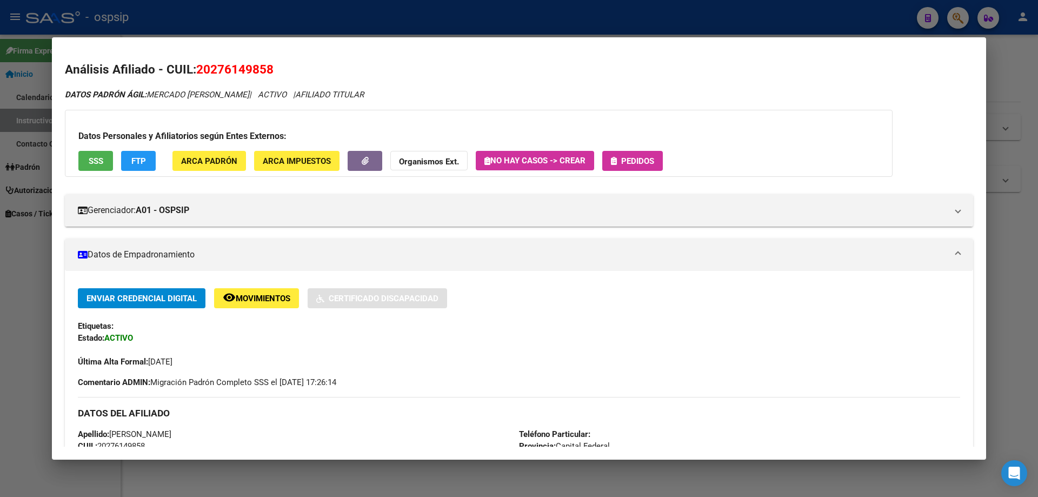
click at [83, 155] on button "SSS" at bounding box center [95, 161] width 35 height 20
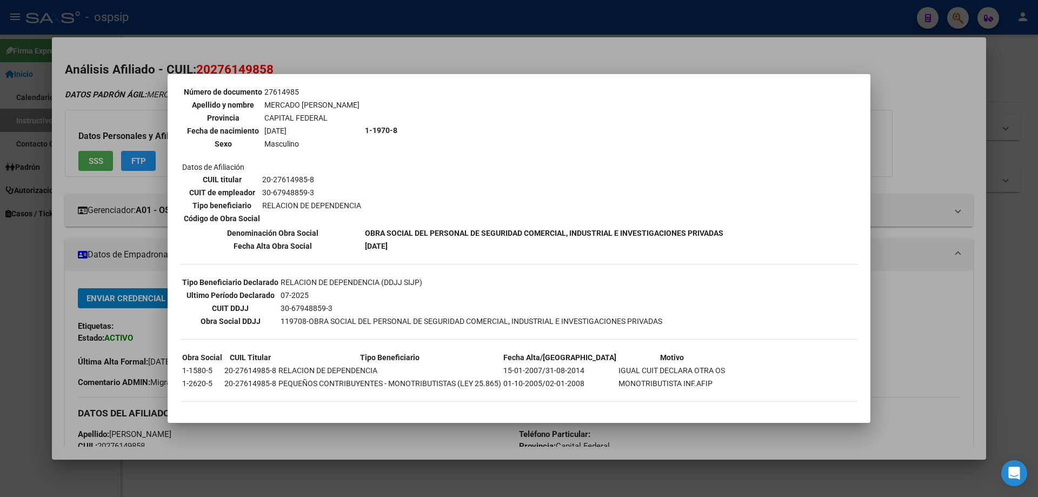
scroll to position [110, 0]
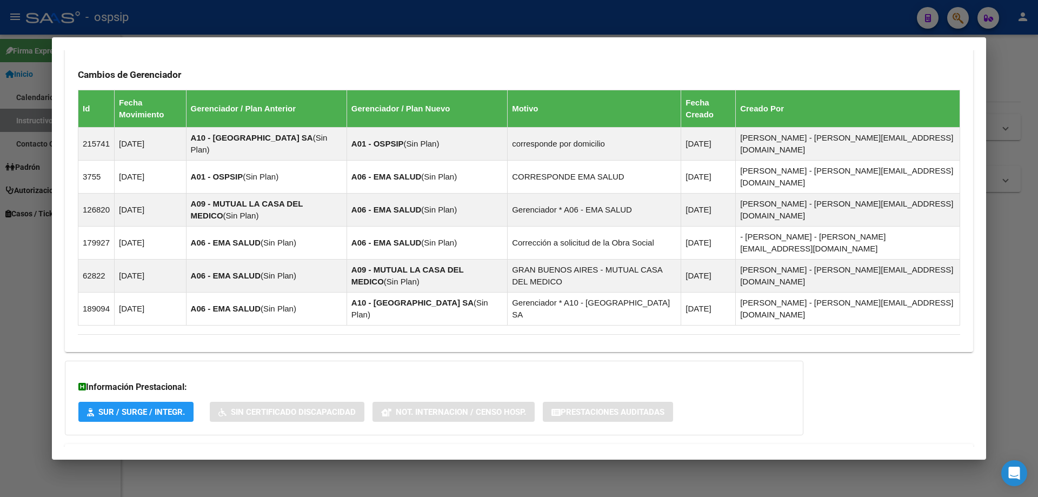
click at [196, 452] on span "Aportes y Contribuciones del Afiliado: 20276149858" at bounding box center [195, 457] width 203 height 10
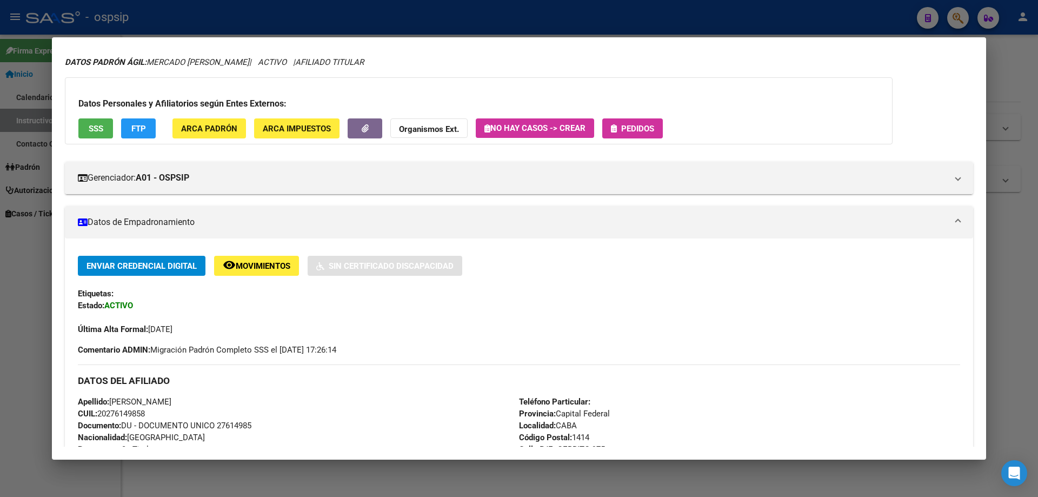
scroll to position [0, 0]
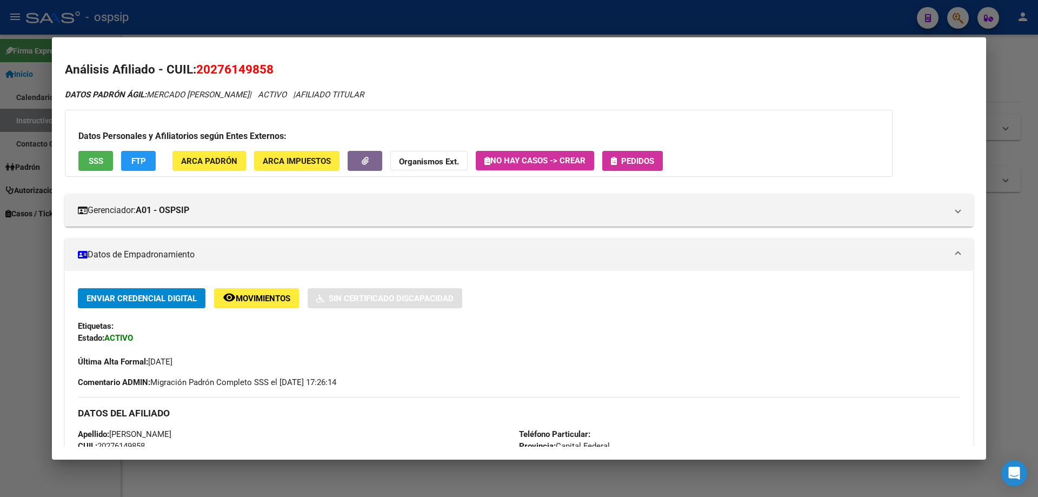
click at [658, 156] on button "Pedidos" at bounding box center [633, 161] width 61 height 20
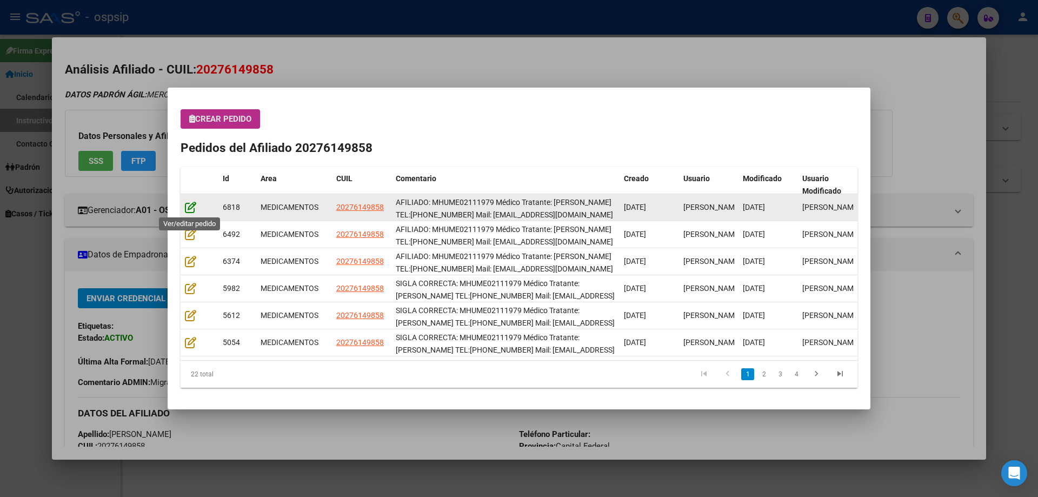
click at [191, 208] on icon at bounding box center [190, 207] width 11 height 12
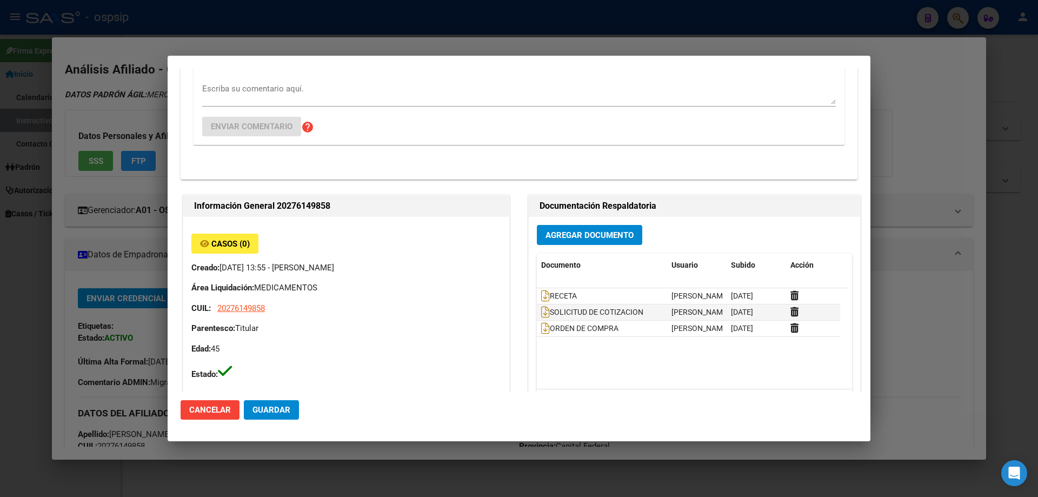
type input "Capital Federal, CABA, PJE. CERRITO 975"
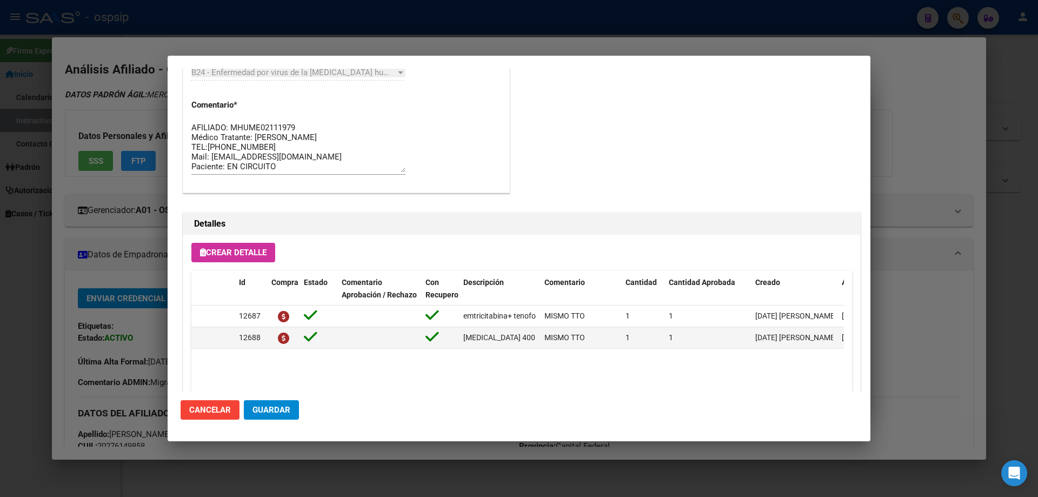
scroll to position [703, 0]
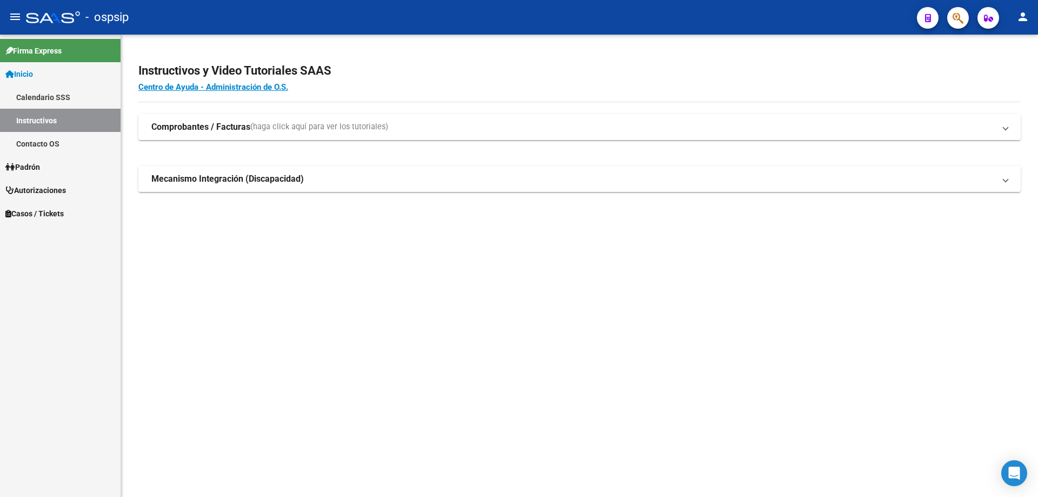
click at [953, 19] on icon "button" at bounding box center [958, 18] width 11 height 12
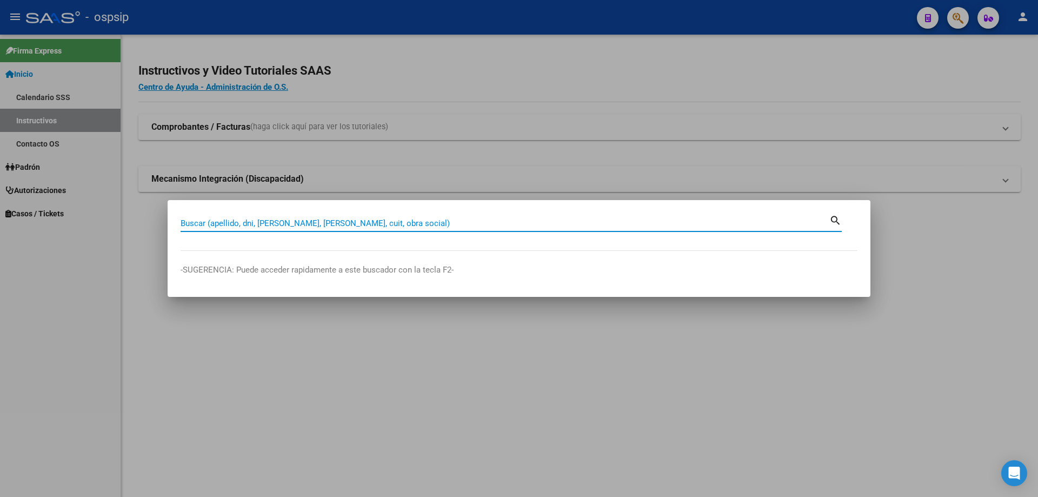
paste input "24669842"
type input "24669842"
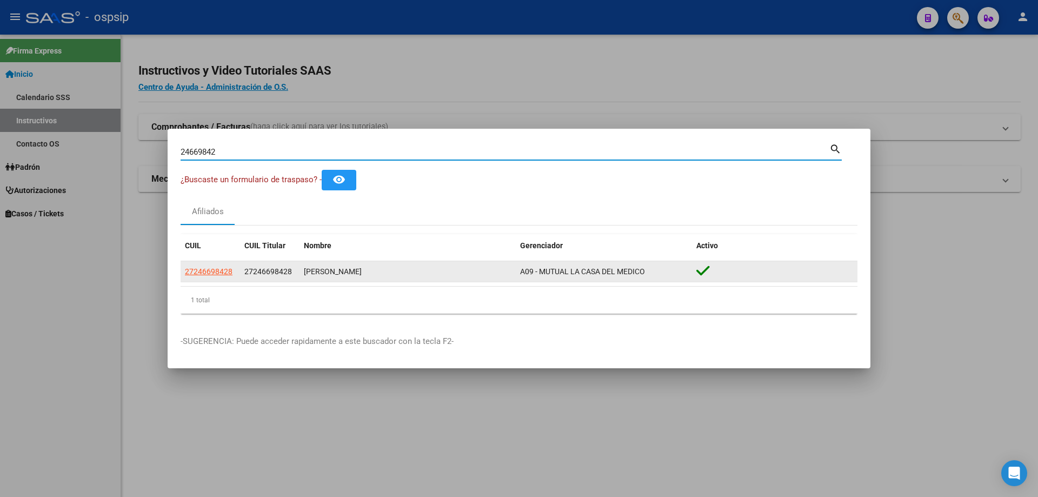
click at [216, 266] on app-link-go-to "27246698428" at bounding box center [209, 272] width 48 height 12
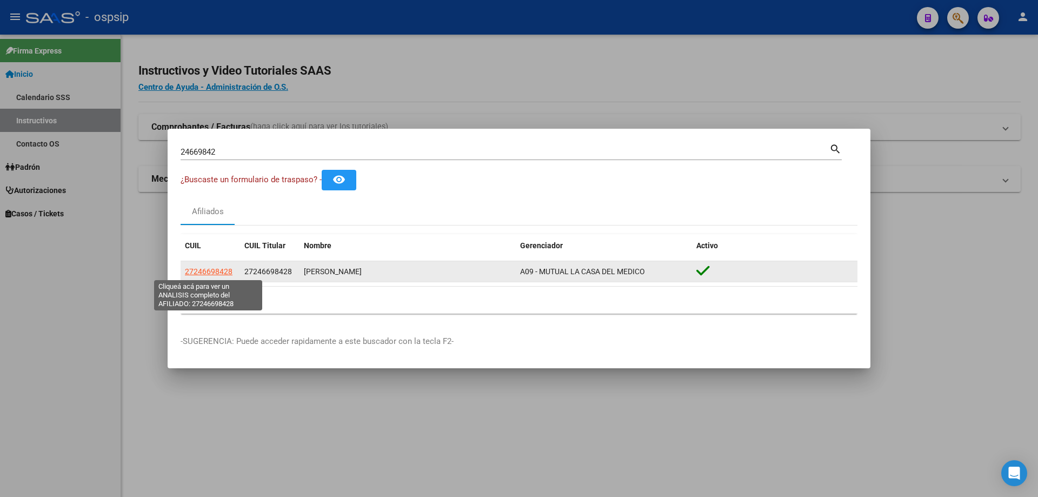
click at [217, 269] on span "27246698428" at bounding box center [209, 271] width 48 height 9
type textarea "27246698428"
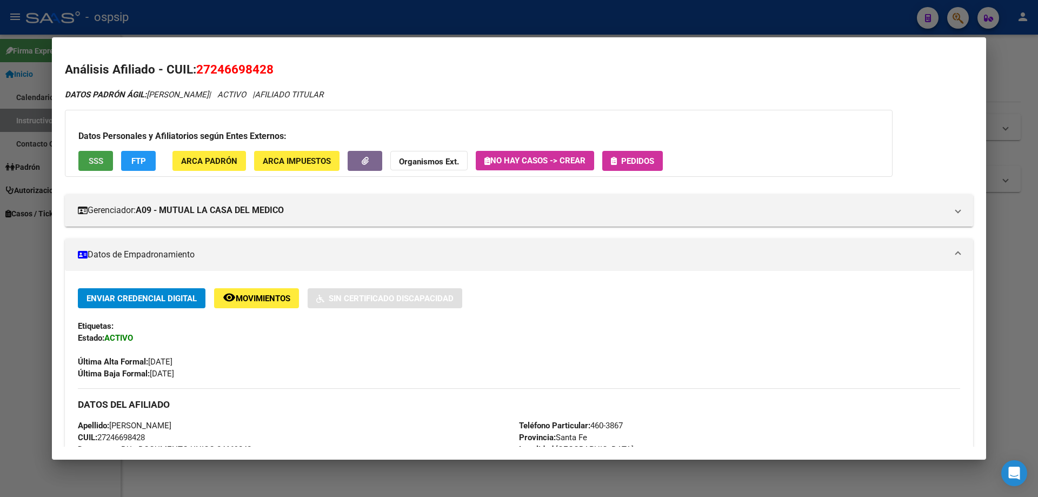
click at [103, 157] on button "SSS" at bounding box center [95, 161] width 35 height 20
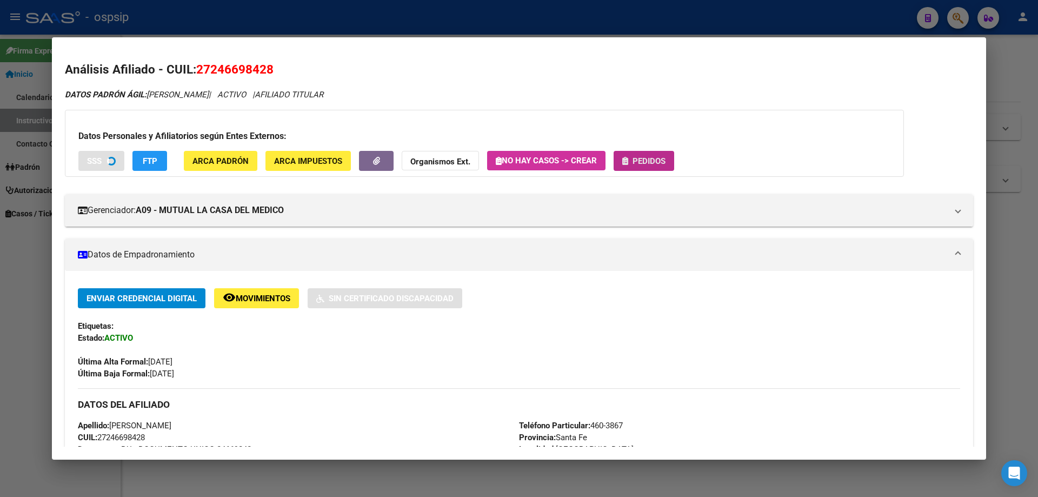
click at [653, 160] on span "Pedidos" at bounding box center [649, 161] width 33 height 10
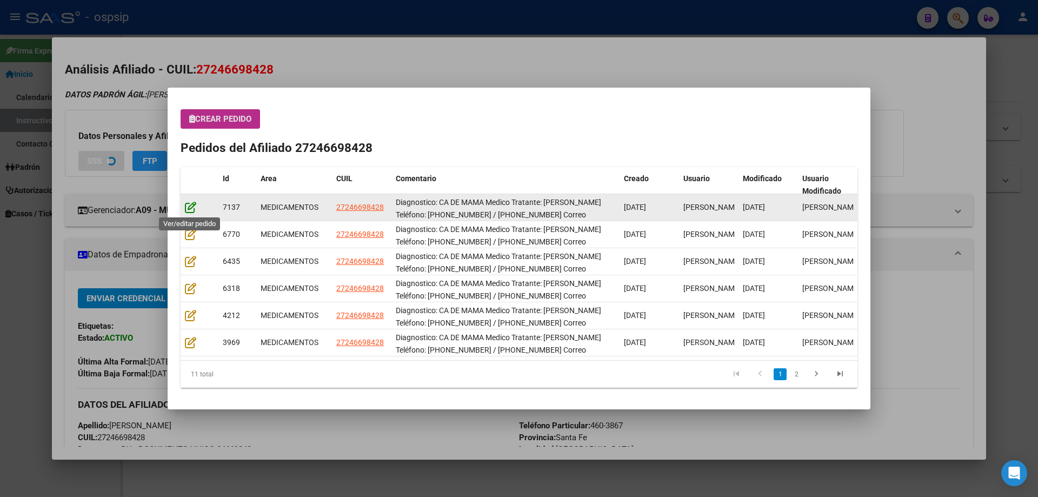
click at [190, 208] on icon at bounding box center [190, 207] width 11 height 12
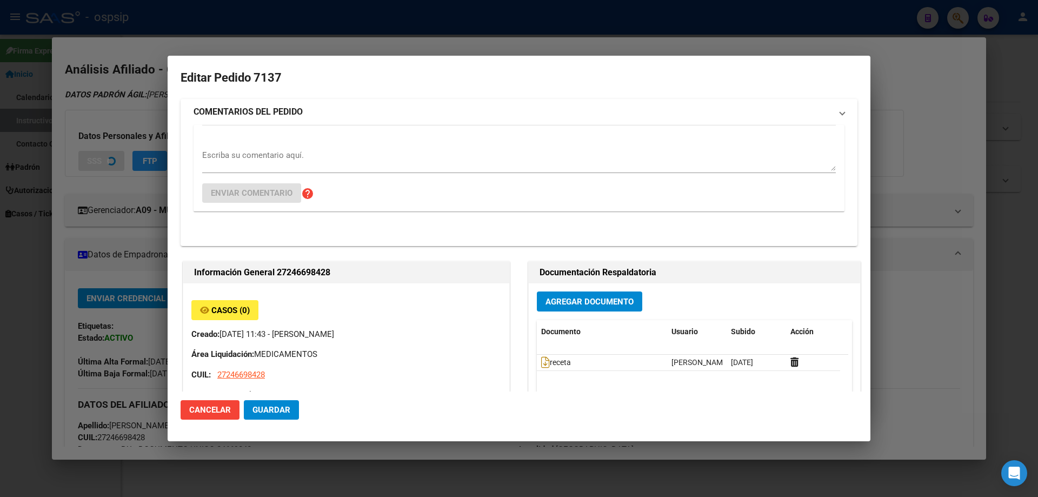
type input "Santa Fe, SANTA FE, PEDRO DE LA VEGA 3878"
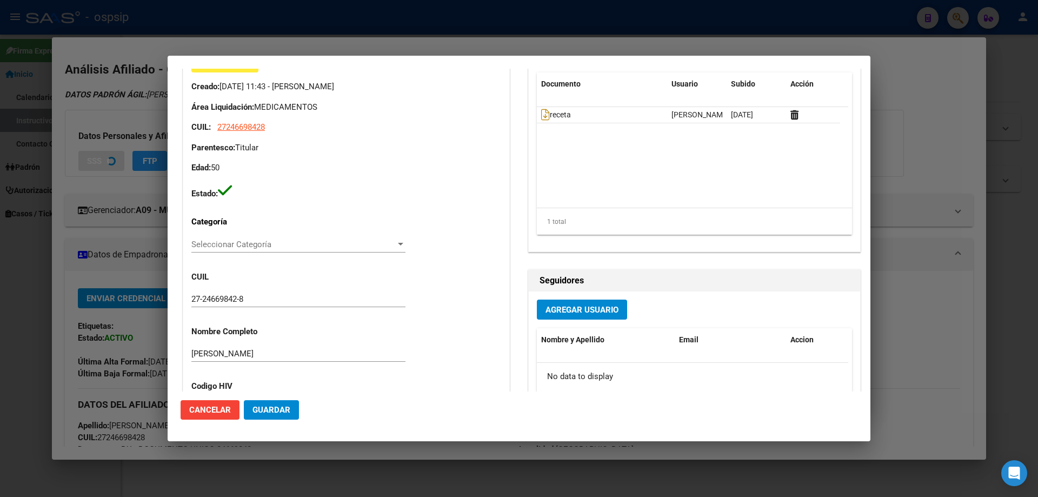
scroll to position [0, 0]
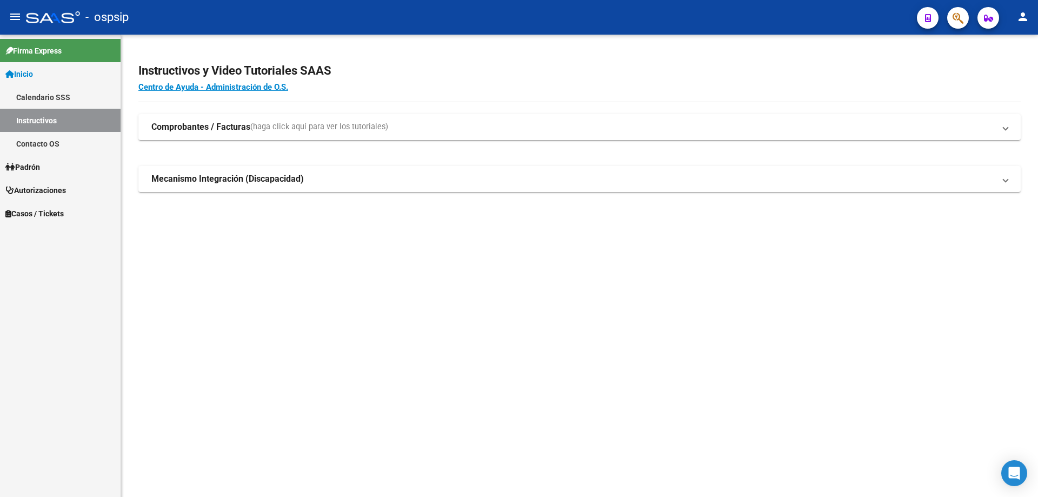
click at [959, 16] on icon "button" at bounding box center [958, 18] width 11 height 12
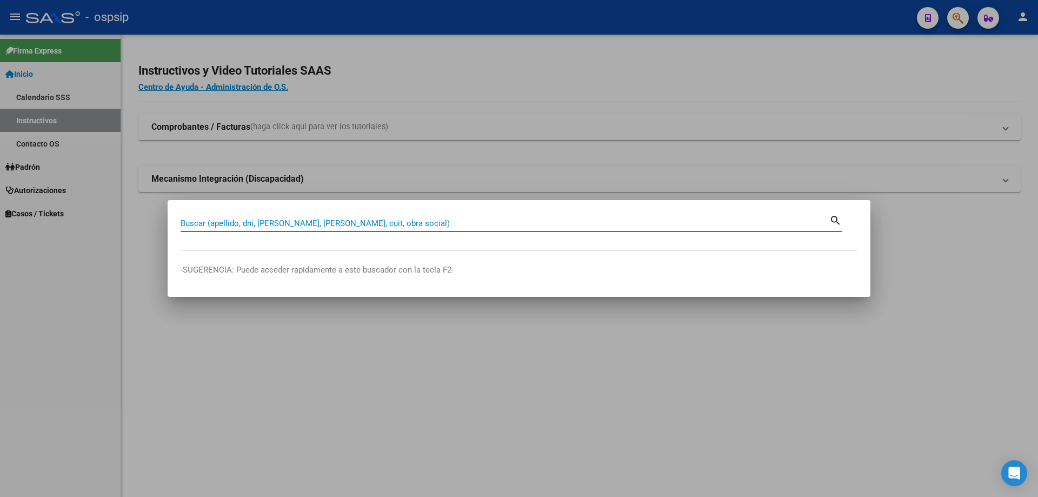
paste input "27614985"
type input "27614985"
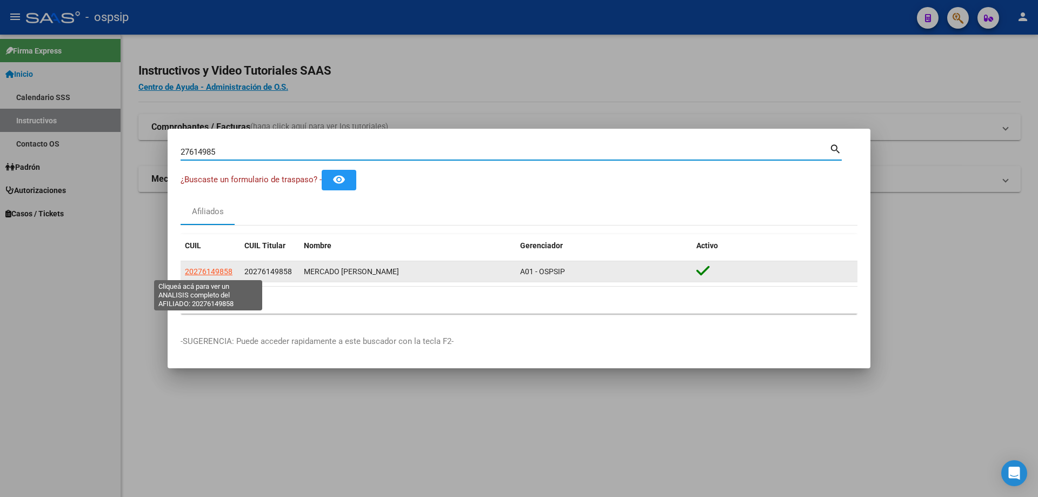
click at [204, 270] on span "20276149858" at bounding box center [209, 271] width 48 height 9
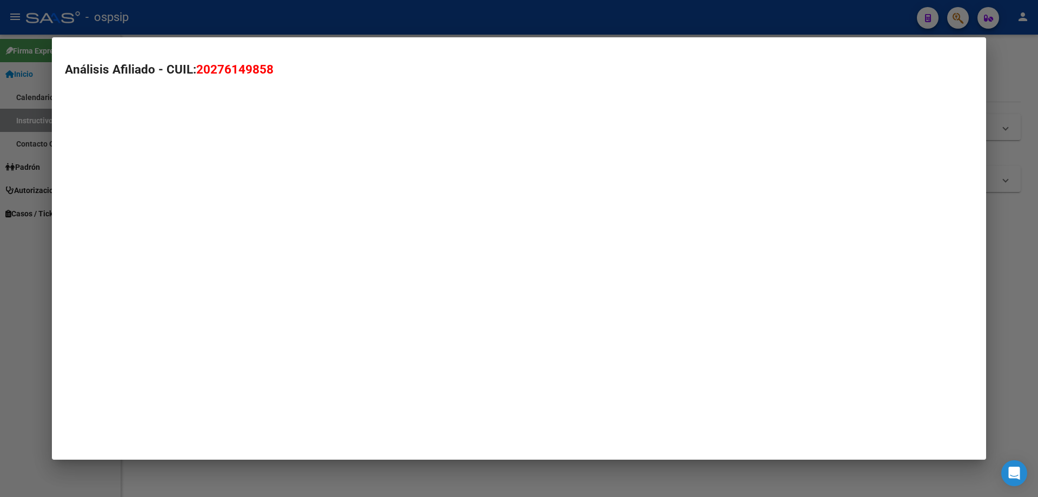
type textarea "20276149858"
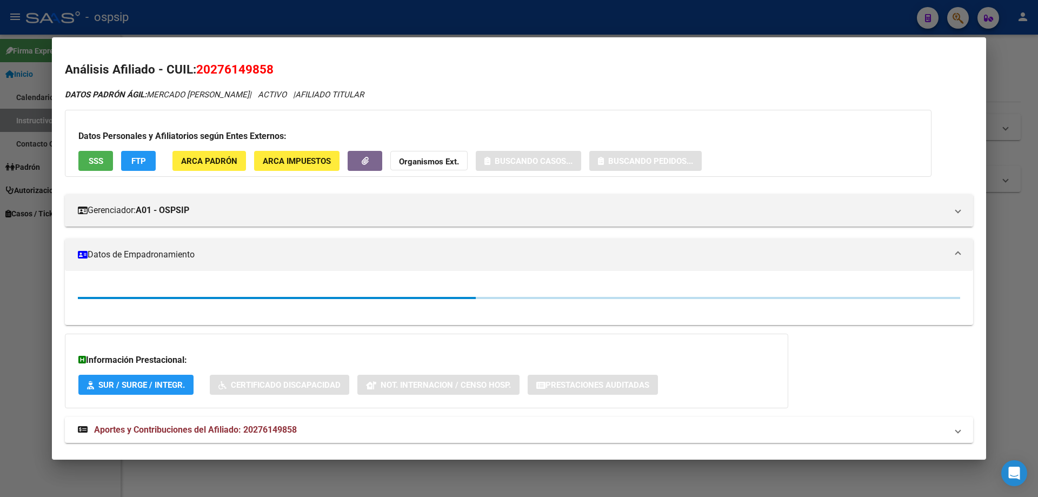
click at [102, 147] on div "Datos Personales y Afiliatorios según Entes Externos: SSS FTP ARCA Padrón ARCA …" at bounding box center [498, 143] width 867 height 67
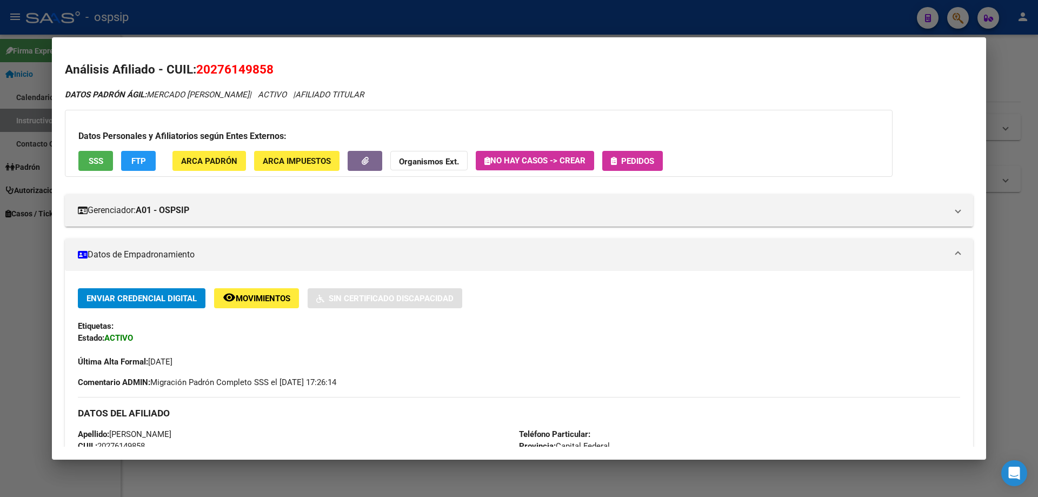
click at [101, 162] on span "SSS" at bounding box center [96, 161] width 15 height 10
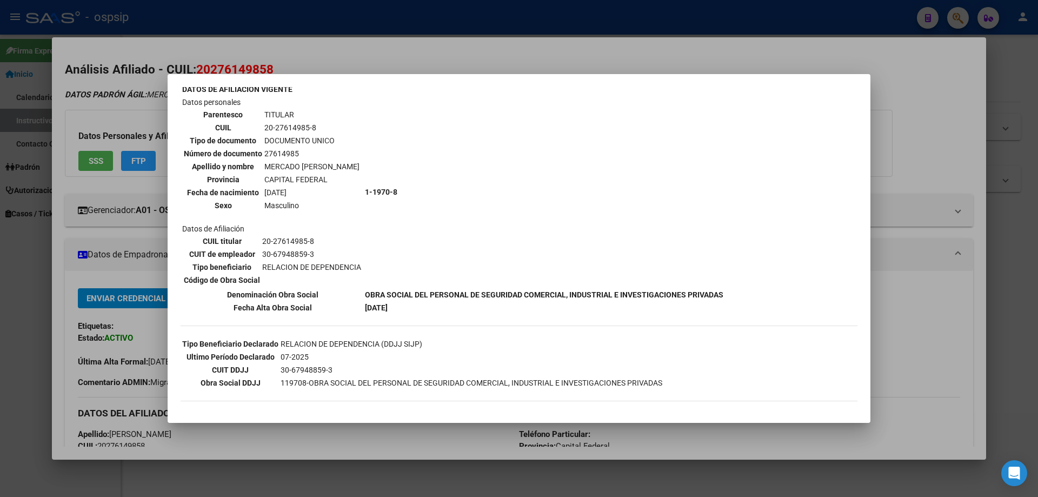
scroll to position [110, 0]
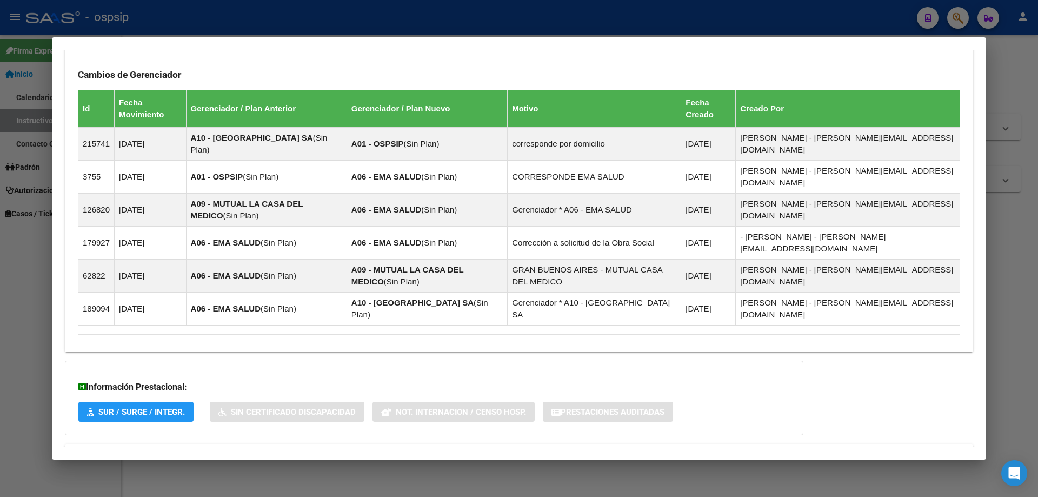
click at [224, 452] on span "Aportes y Contribuciones del Afiliado: 20276149858" at bounding box center [195, 457] width 203 height 10
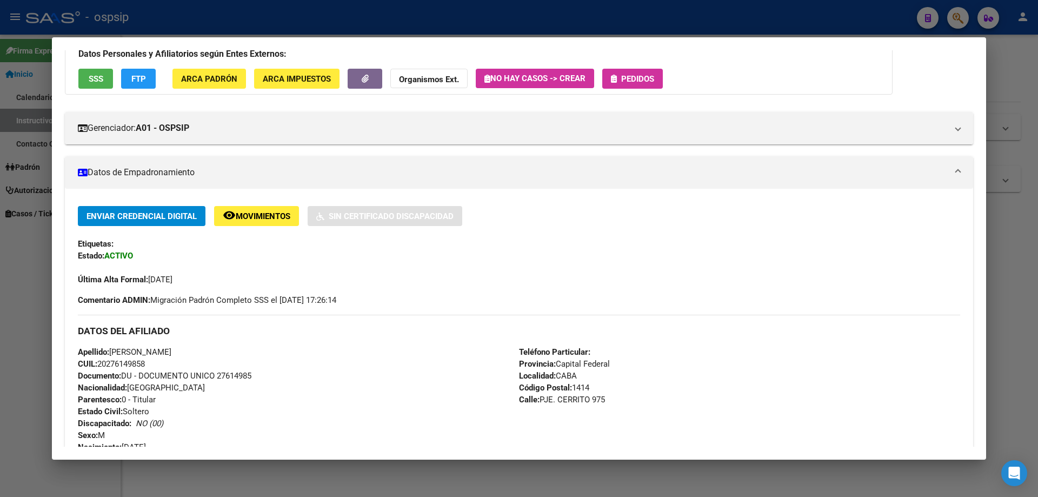
scroll to position [0, 0]
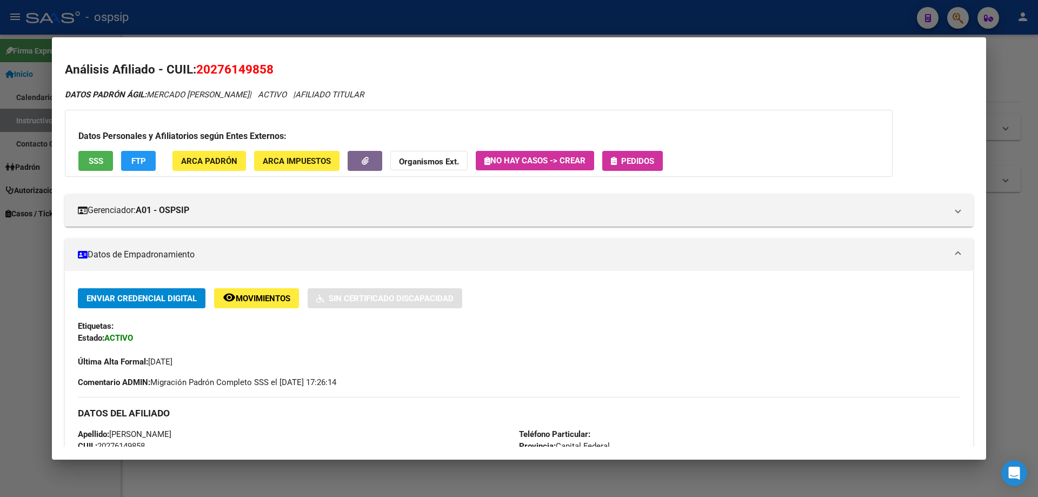
click at [637, 152] on button "Pedidos" at bounding box center [633, 161] width 61 height 20
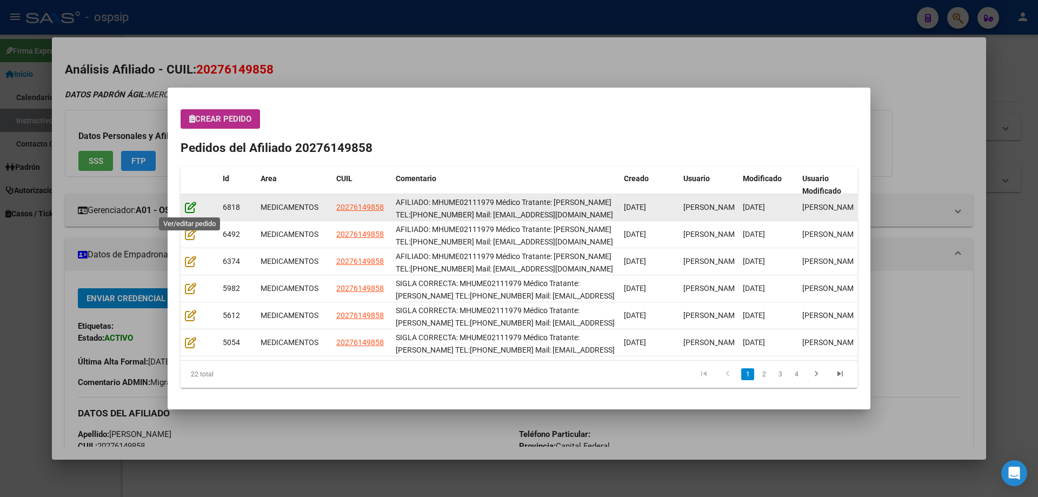
click at [194, 201] on icon at bounding box center [190, 207] width 11 height 12
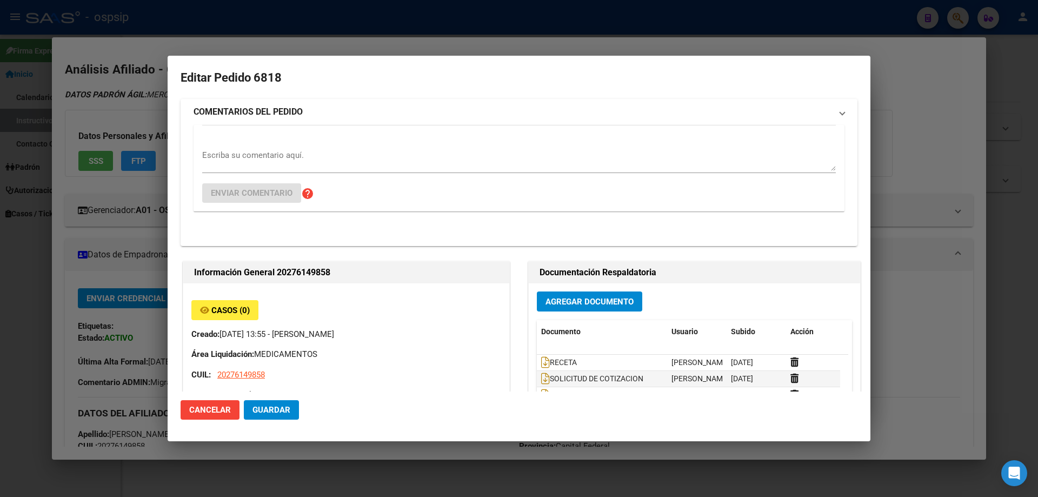
type input "Capital Federal, CABA, PJE. CERRITO 975"
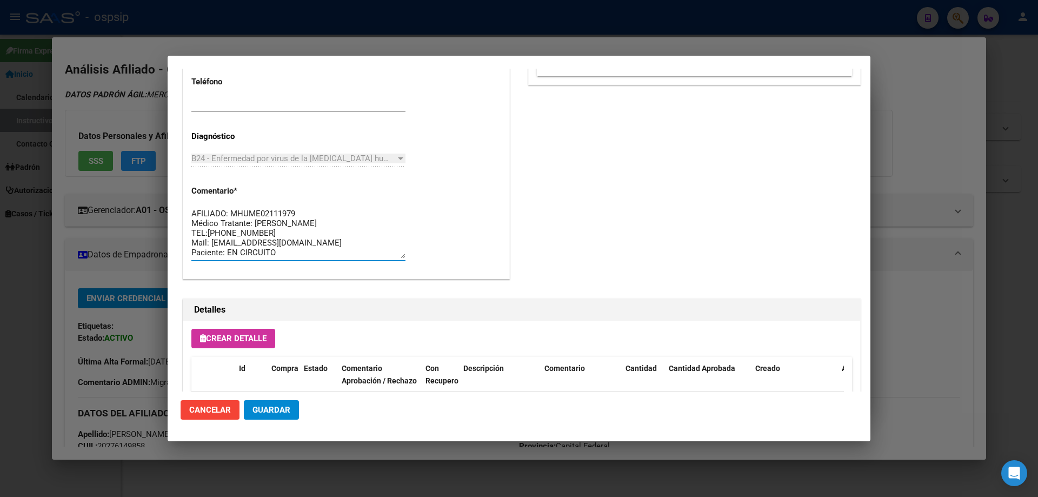
drag, startPoint x: 267, startPoint y: 256, endPoint x: 180, endPoint y: 192, distance: 108.3
click at [180, 192] on mat-dialog-content "Editar Pedido 6818 COMENTARIOS DEL PEDIDO Escriba su comentario aquí. Enviar co…" at bounding box center [519, 230] width 703 height 323
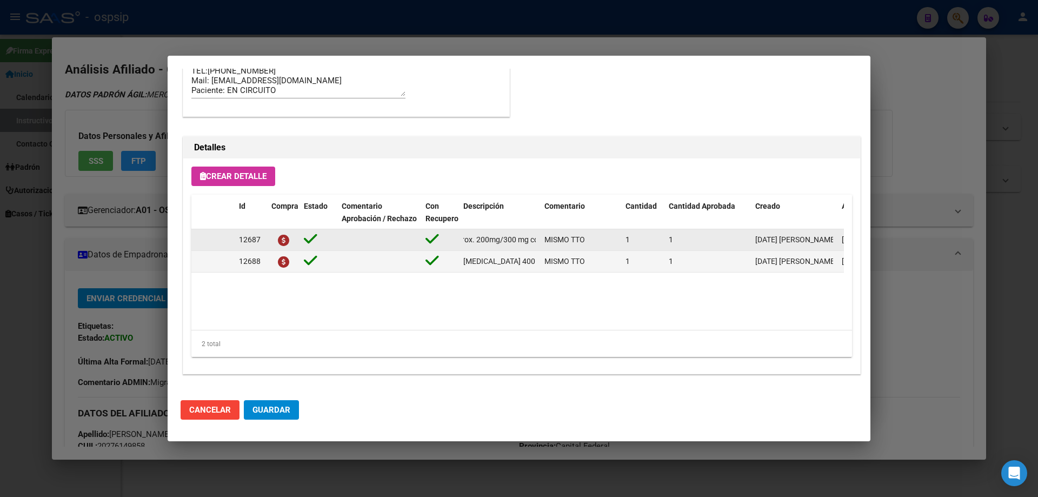
scroll to position [0, 181]
drag, startPoint x: 464, startPoint y: 241, endPoint x: 540, endPoint y: 236, distance: 76.4
click at [540, 236] on datatable-body-cell "emtricitabina+ tenofovirdisoprox. 200mg/300 mg comp.rec.x 30 (FTC/TDF)" at bounding box center [499, 239] width 81 height 21
copy span "emtricitabina+ tenofovirdisoprox. 200mg/300 mg comp.rec.x 30 (FTC/TDF)"
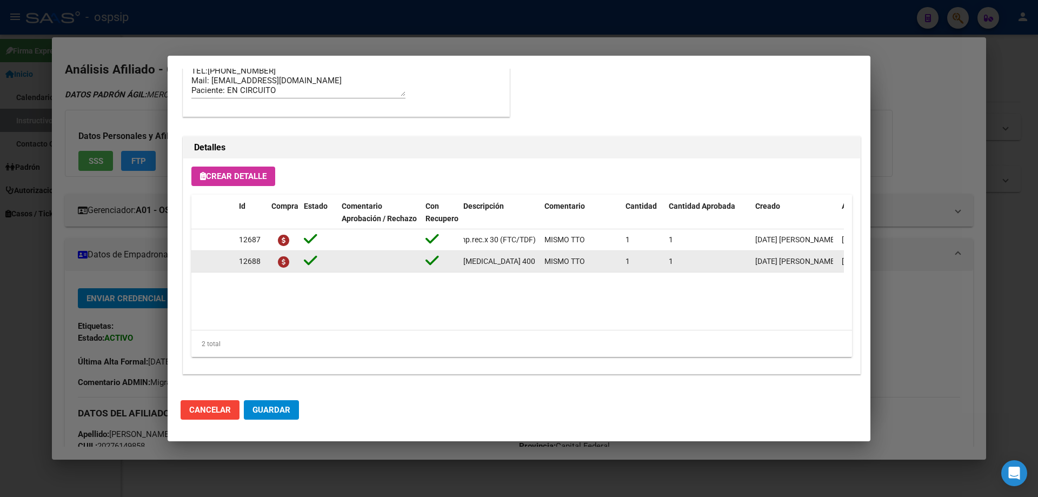
scroll to position [0, 59]
drag, startPoint x: 464, startPoint y: 260, endPoint x: 533, endPoint y: 262, distance: 69.8
click at [546, 256] on div "12688 raltegravir 400 mg comp.rec.x 60 (RAL) MISMO TTO 1 1 12/08/2025 Jesica 13…" at bounding box center [595, 262] width 809 height 22
copy span "raltegravir 400 mg comp.rec.x 60 (RAL)"
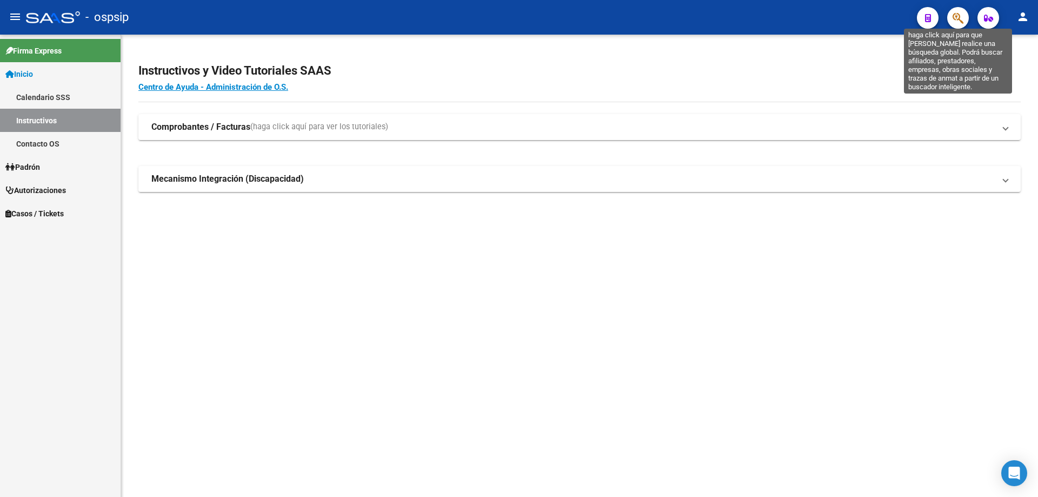
click at [960, 19] on icon "button" at bounding box center [958, 18] width 11 height 12
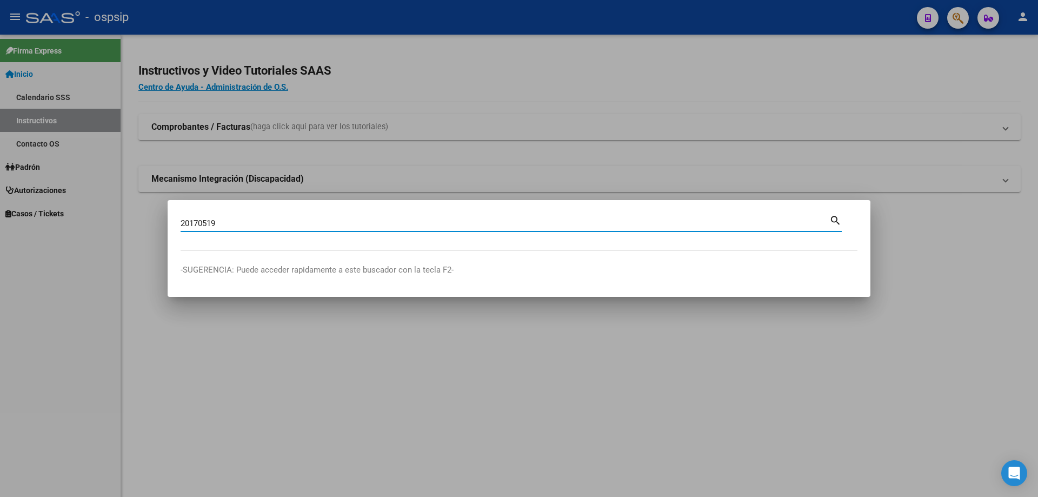
type input "20170519"
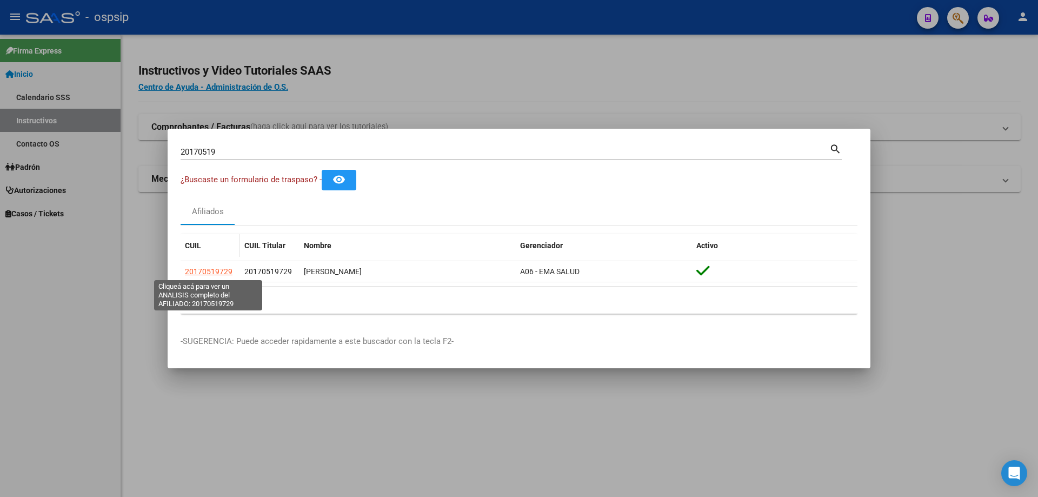
click at [200, 274] on span "20170519729" at bounding box center [209, 271] width 48 height 9
type textarea "20170519729"
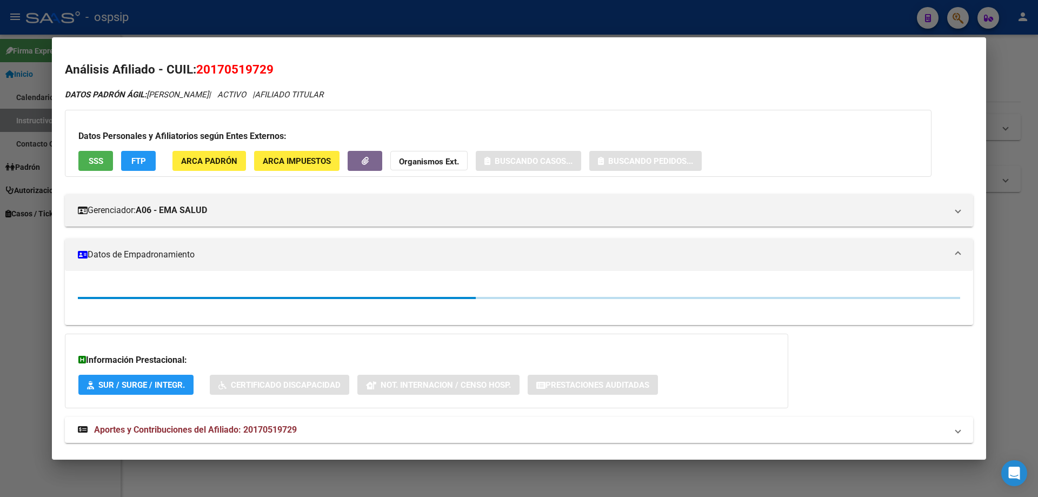
click at [90, 160] on span "SSS" at bounding box center [96, 161] width 15 height 10
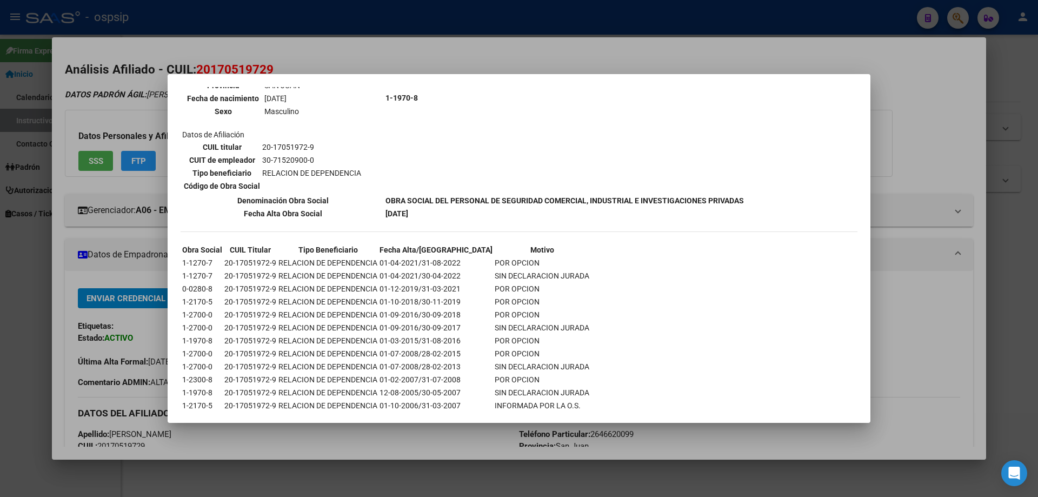
scroll to position [521, 0]
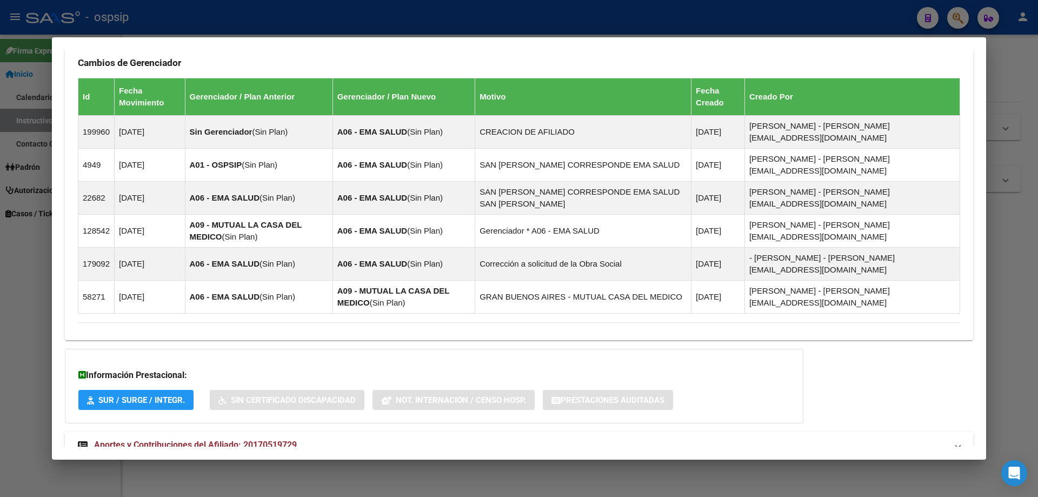
click at [201, 440] on span "Aportes y Contribuciones del Afiliado: 20170519729" at bounding box center [195, 445] width 203 height 10
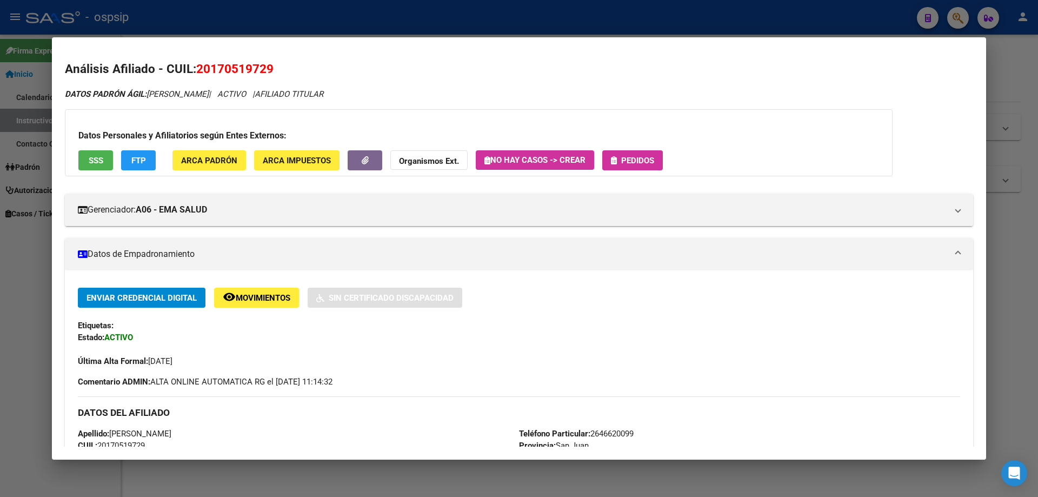
scroll to position [0, 0]
drag, startPoint x: 632, startPoint y: 156, endPoint x: 625, endPoint y: 162, distance: 9.2
click at [625, 162] on span "Pedidos" at bounding box center [637, 161] width 33 height 10
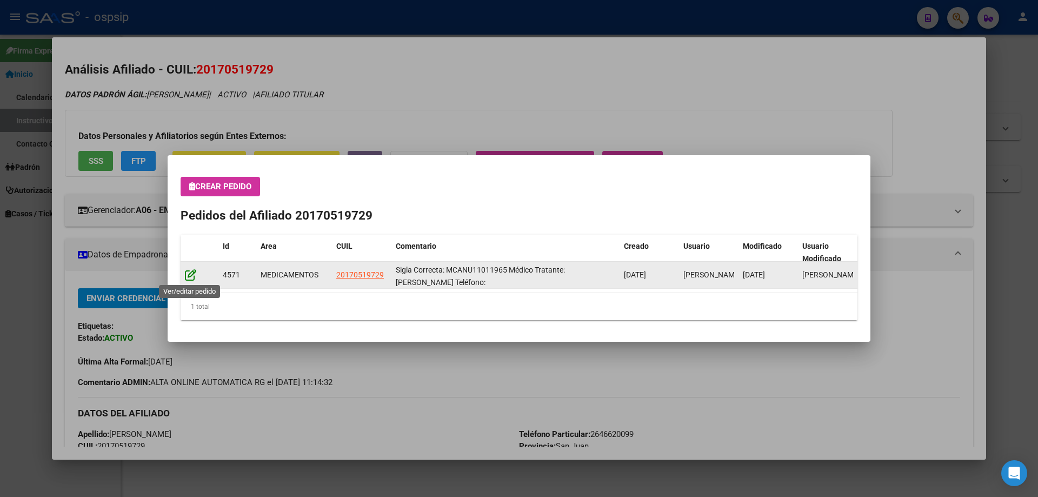
click at [187, 274] on icon at bounding box center [190, 275] width 11 height 12
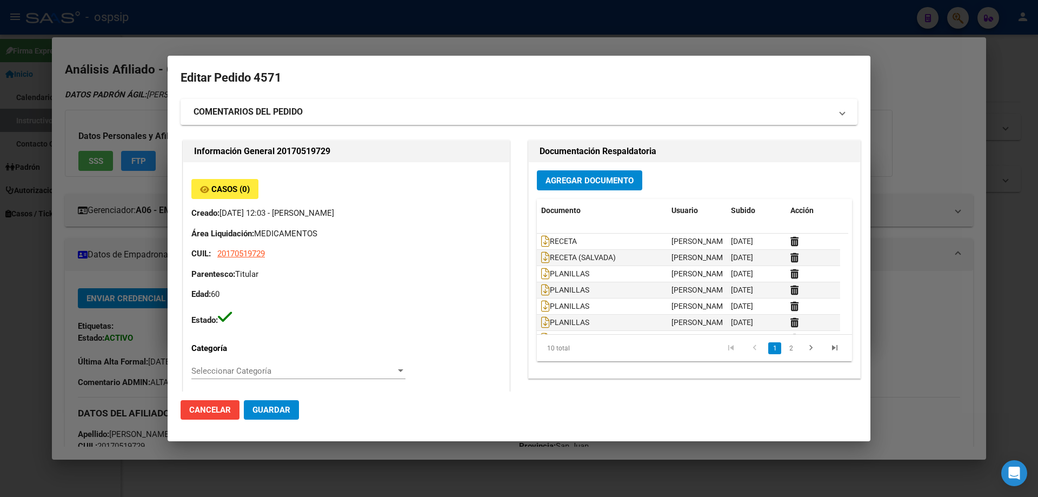
type input "San Juan, TRINIDAD, BARRIO MANANTIAL TORRE 17 SECTOR 3 65 MO, Piso: 2, Departam…"
type input "Particular: 2646620099"
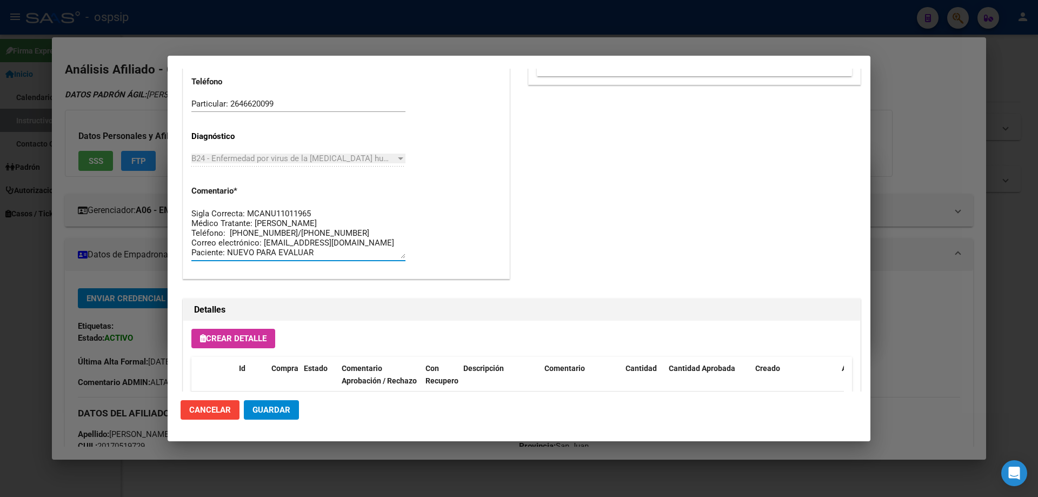
drag, startPoint x: 286, startPoint y: 255, endPoint x: 164, endPoint y: 191, distance: 136.7
click at [164, 191] on div "20170519 Buscar (apellido, dni, cuil, nro traspaso, cuit, obra social) search ¿…" at bounding box center [519, 248] width 1038 height 497
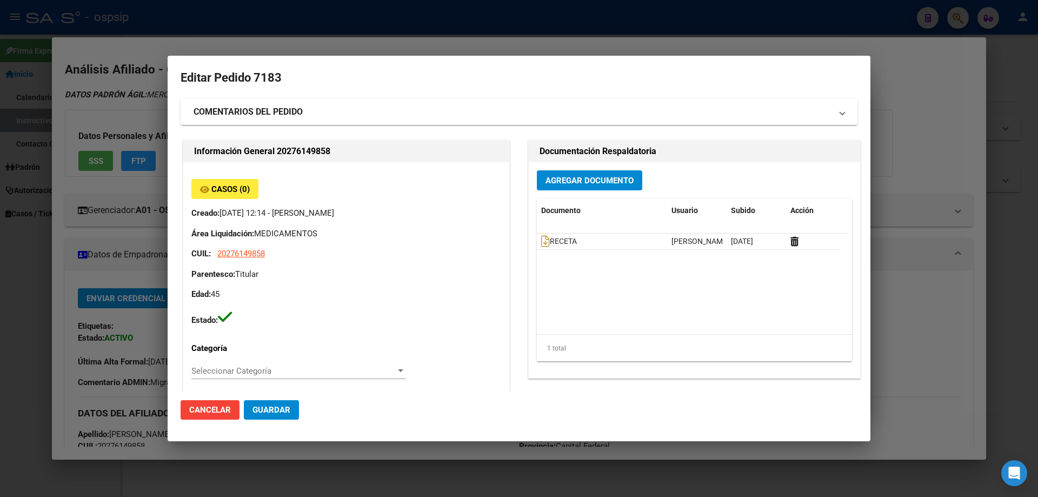
scroll to position [703, 0]
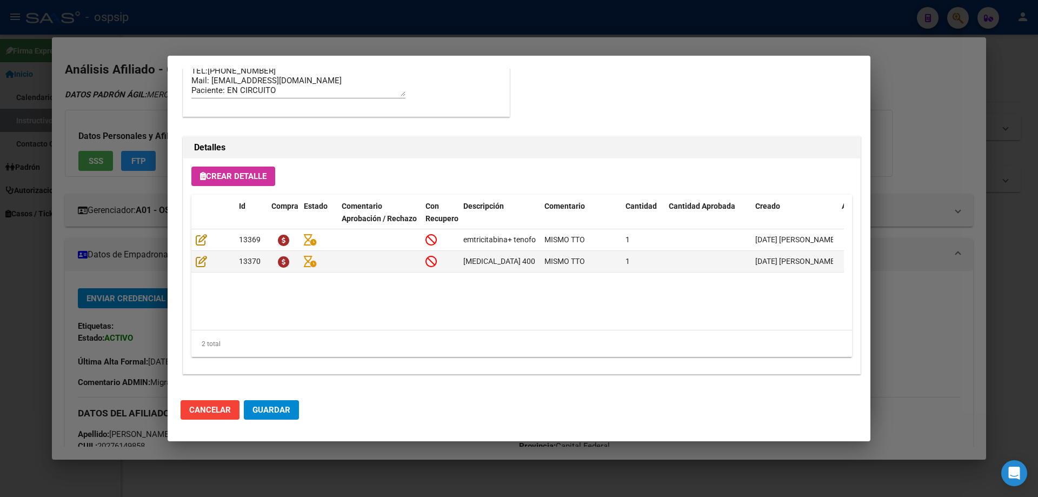
click at [262, 411] on span "Guardar" at bounding box center [272, 410] width 38 height 10
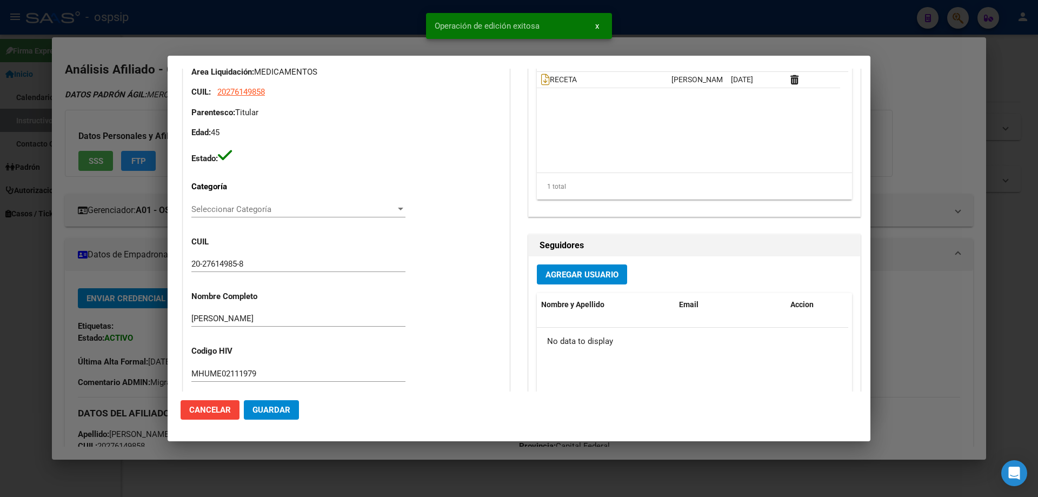
scroll to position [0, 0]
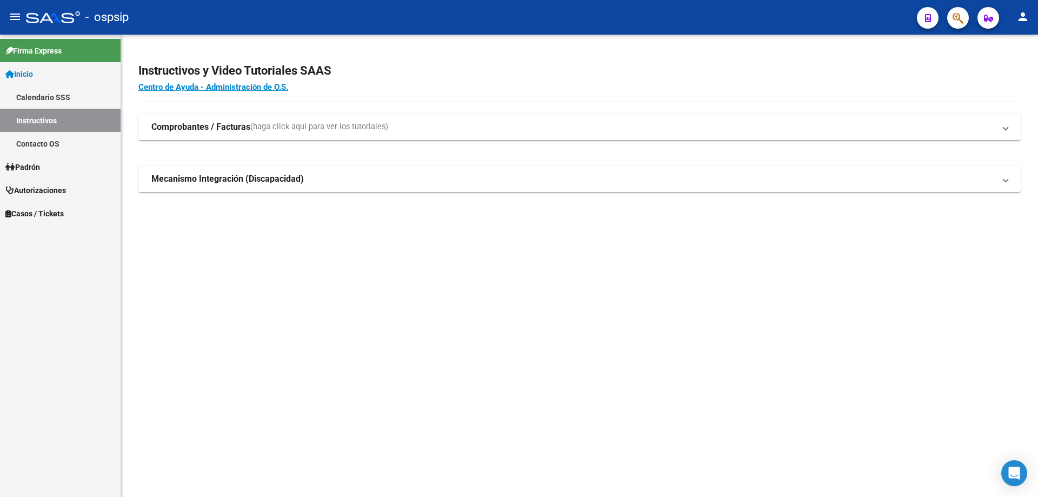
click at [957, 17] on icon "button" at bounding box center [958, 18] width 11 height 12
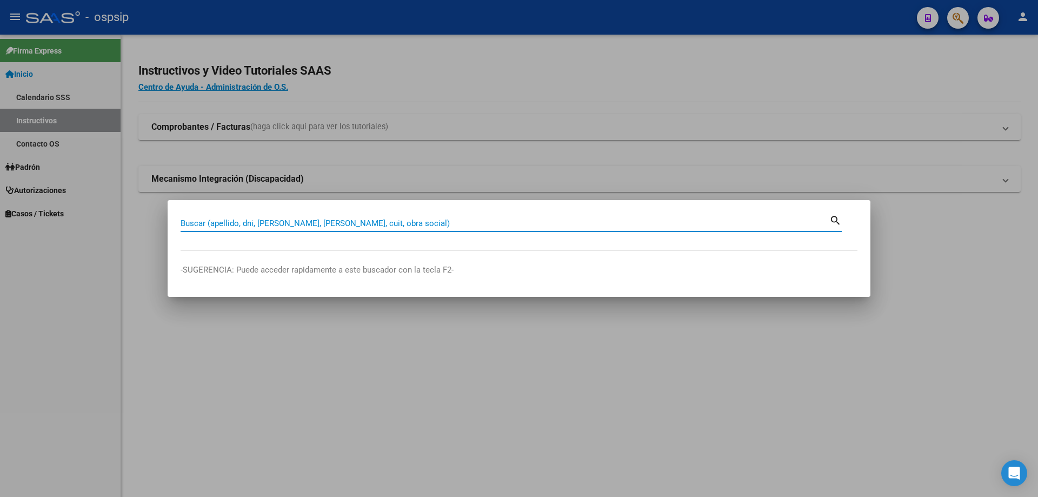
paste input "20170519729"
type input "20170519729"
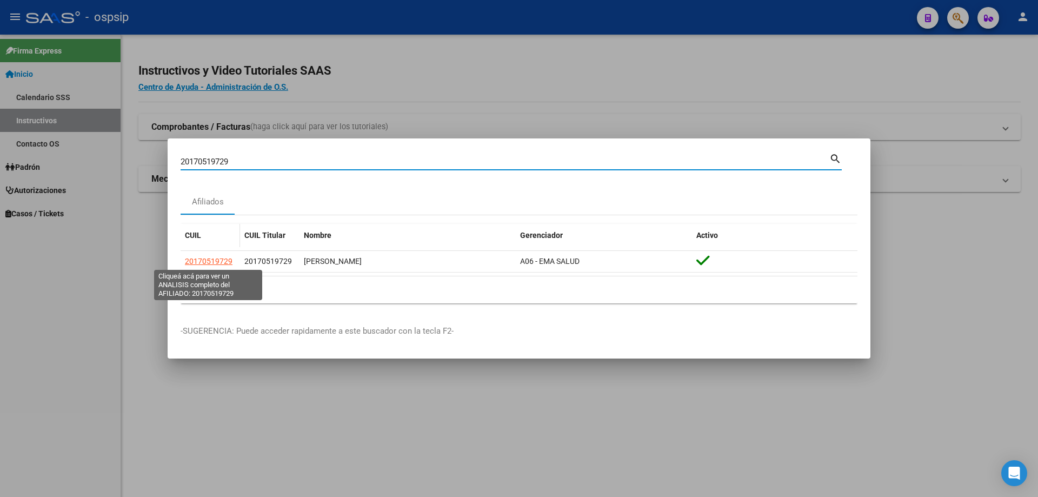
click at [223, 261] on span "20170519729" at bounding box center [209, 261] width 48 height 9
type textarea "20170519729"
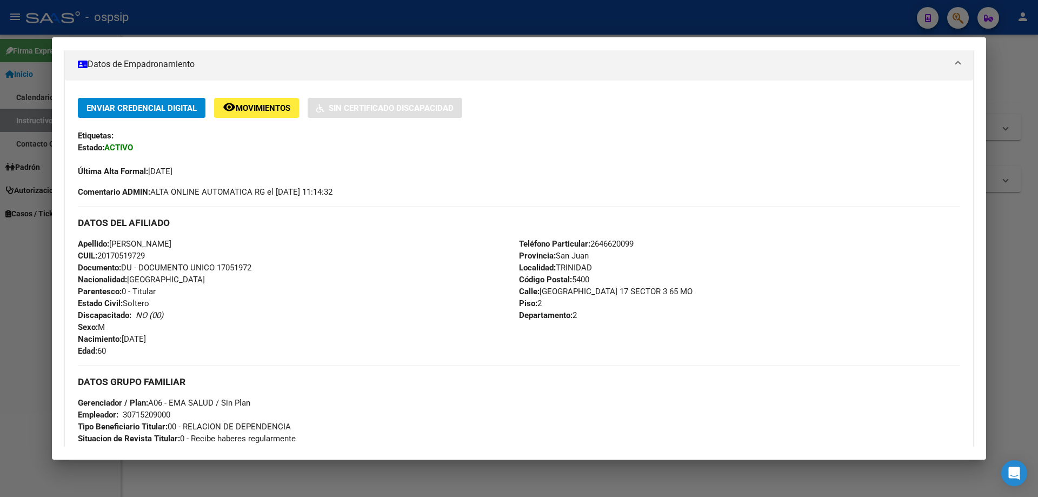
scroll to position [108, 0]
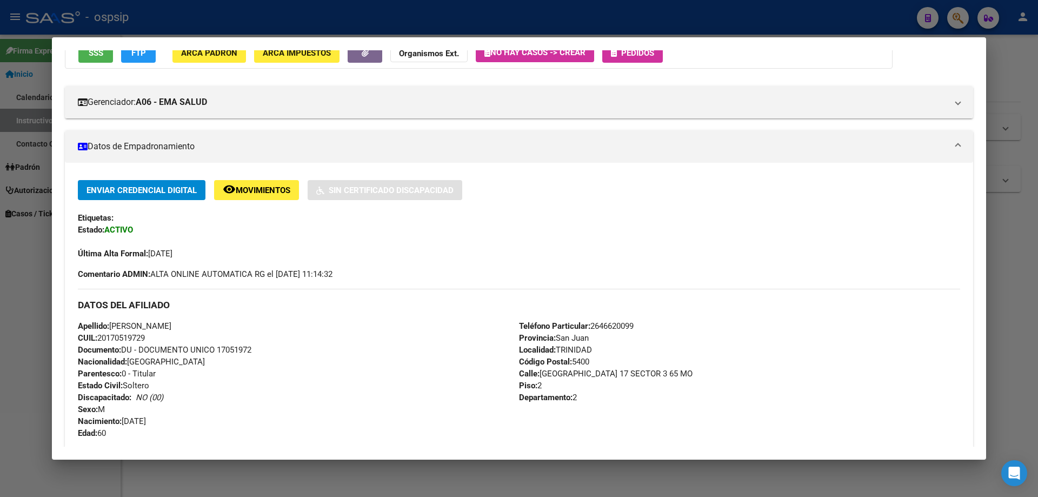
drag, startPoint x: 216, startPoint y: 350, endPoint x: 275, endPoint y: 354, distance: 59.1
click at [275, 354] on div "Apellido: [PERSON_NAME]: 20170519729 Documento: DU - DOCUMENTO UNICO 17051972 N…" at bounding box center [298, 379] width 441 height 119
copy span "17051972"
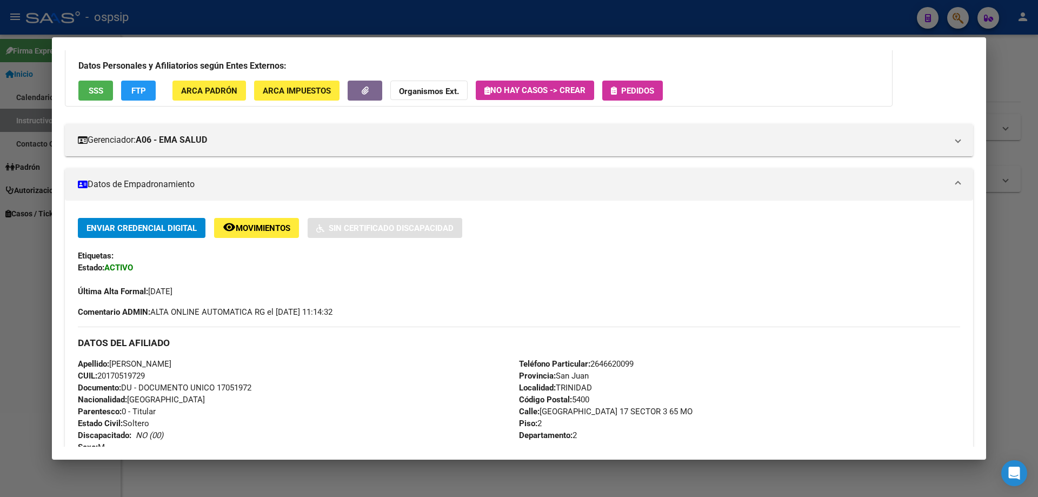
scroll to position [0, 0]
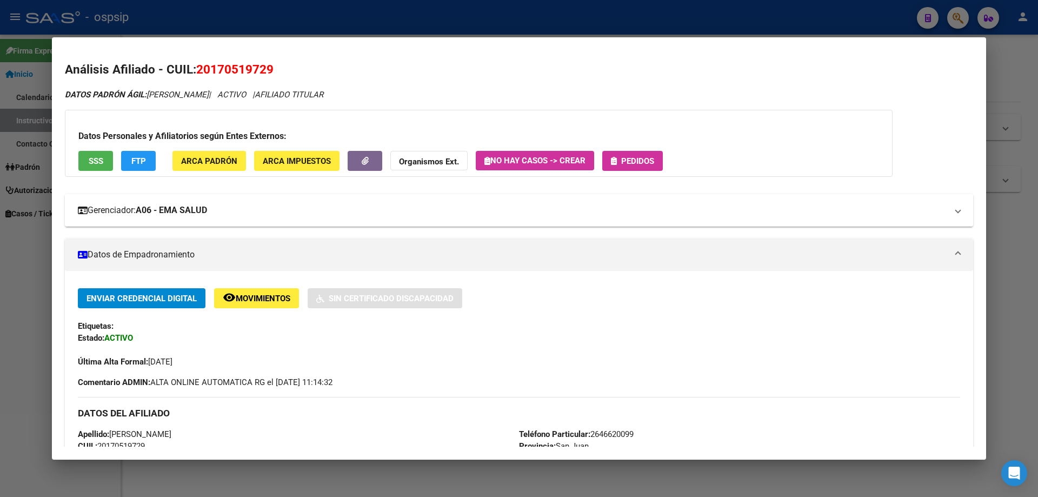
drag, startPoint x: 633, startPoint y: 163, endPoint x: 283, endPoint y: 222, distance: 354.8
click at [619, 173] on div "Datos Personales y Afiliatorios según Entes Externos: SSS FTP ARCA Padrón ARCA …" at bounding box center [479, 143] width 828 height 67
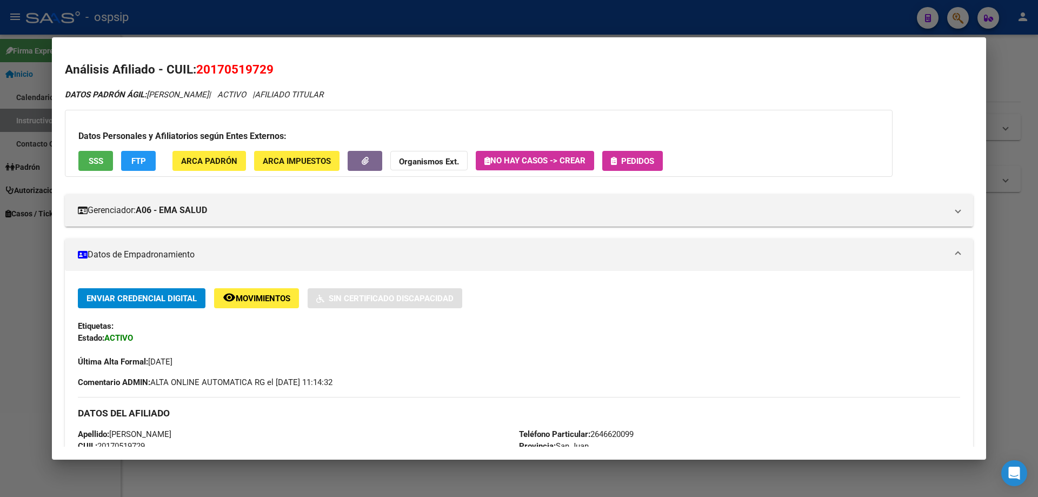
click at [617, 158] on icon "button" at bounding box center [614, 161] width 6 height 8
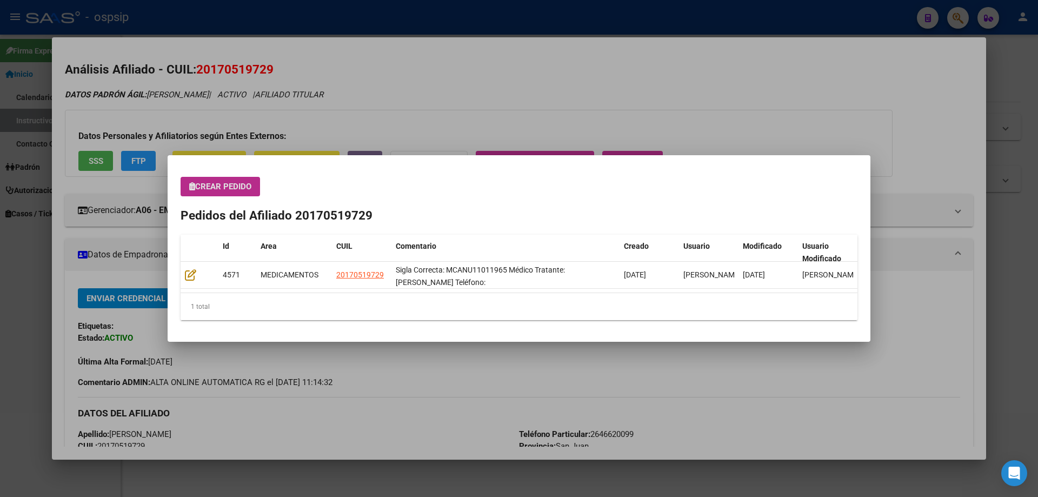
click at [214, 186] on span "Crear Pedido" at bounding box center [220, 187] width 62 height 10
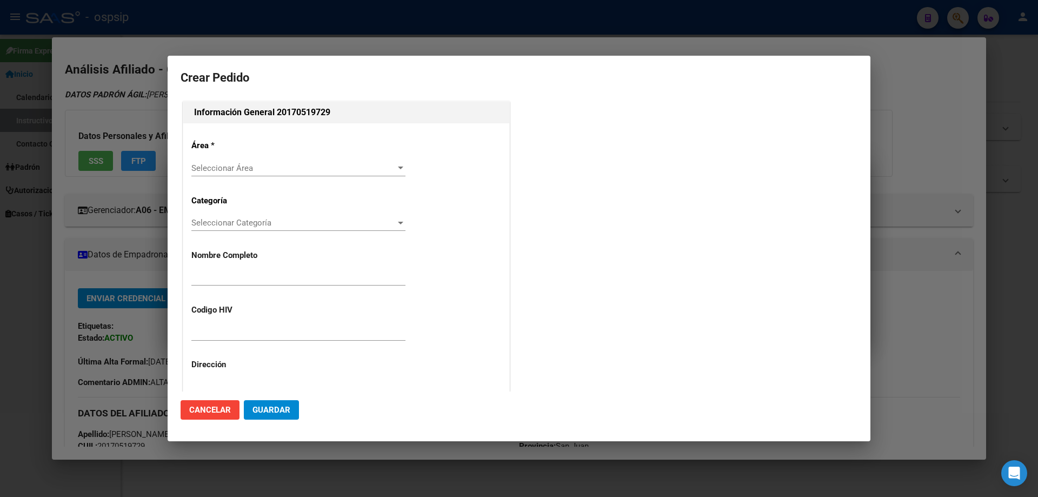
type input "[PERSON_NAME]"
type input "MCANU11011965"
type input "[GEOGRAPHIC_DATA][PERSON_NAME][GEOGRAPHIC_DATA], [GEOGRAPHIC_DATA], [GEOGRAPHIC…"
type input "Particular: 2646620099"
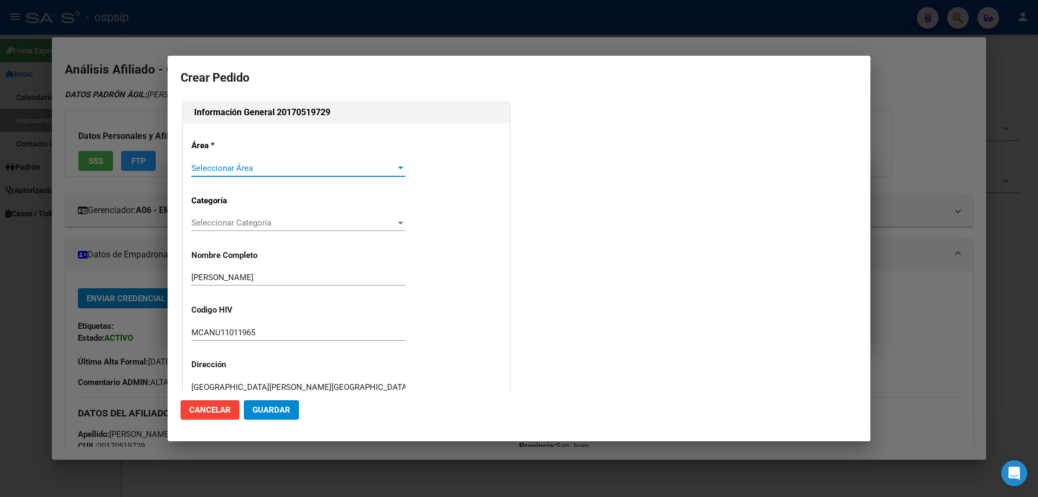
type input "SAN [PERSON_NAME], BÊMANANTIAL SEC 3 AV 1, Piso: 02"
click at [222, 163] on span "Seleccionar Área" at bounding box center [293, 168] width 204 height 10
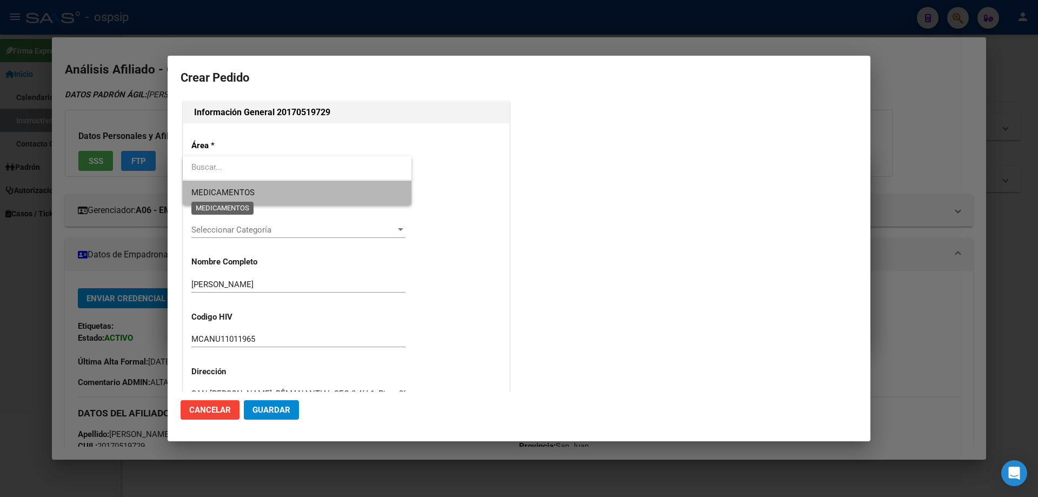
click at [217, 188] on span "MEDICAMENTOS" at bounding box center [222, 193] width 63 height 10
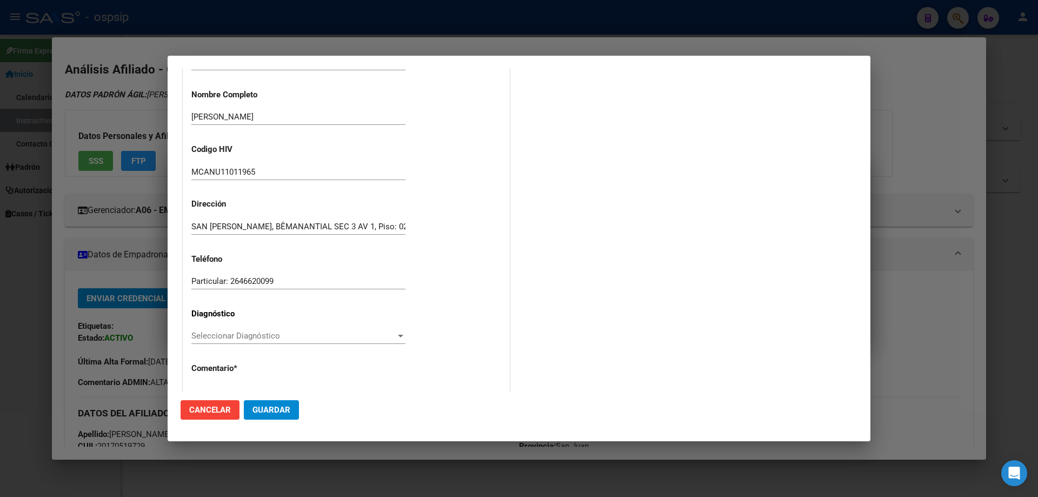
scroll to position [162, 0]
click at [214, 334] on span "Seleccionar Diagnóstico" at bounding box center [293, 334] width 204 height 10
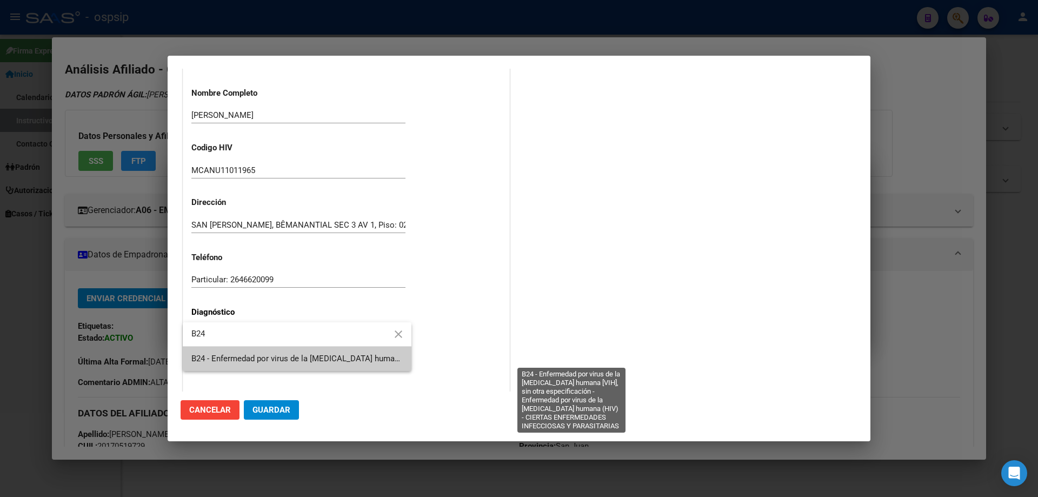
type input "B24"
click at [220, 360] on span "B24 - Enfermedad por virus de la [MEDICAL_DATA] humana [VIH], sin otra especifi…" at bounding box center [569, 359] width 757 height 10
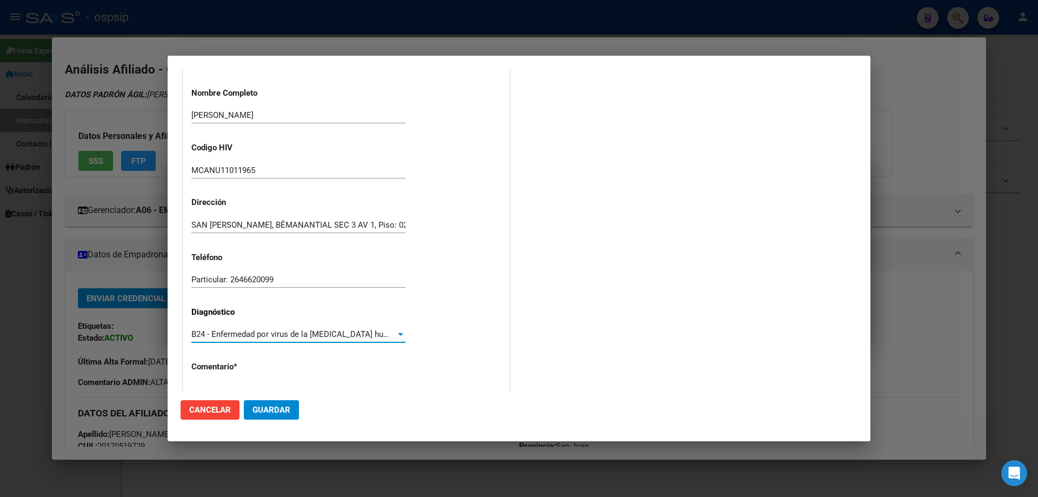
scroll to position [243, 0]
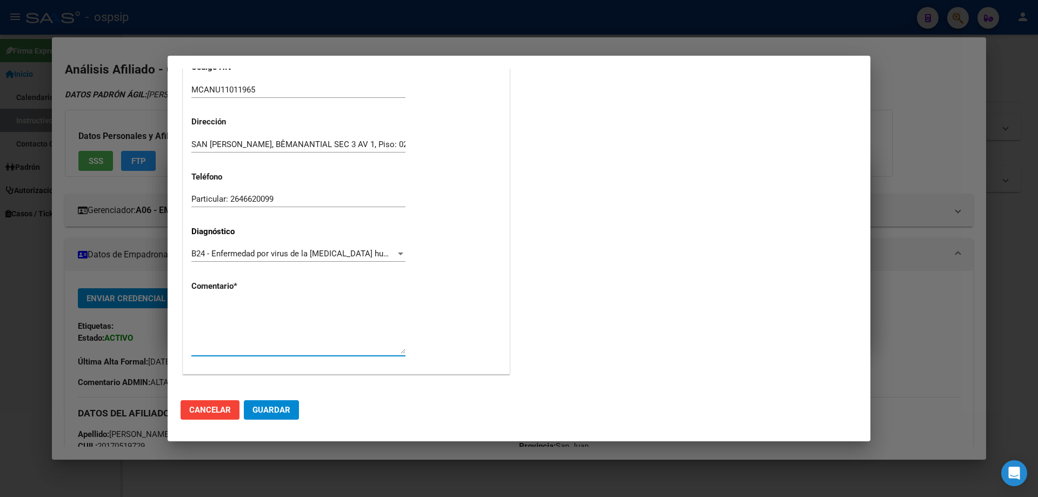
paste textarea "Sigla Correcta: MCANU11011965 Médico Tratante: [PERSON_NAME] Teléfono: [PHONE_N…"
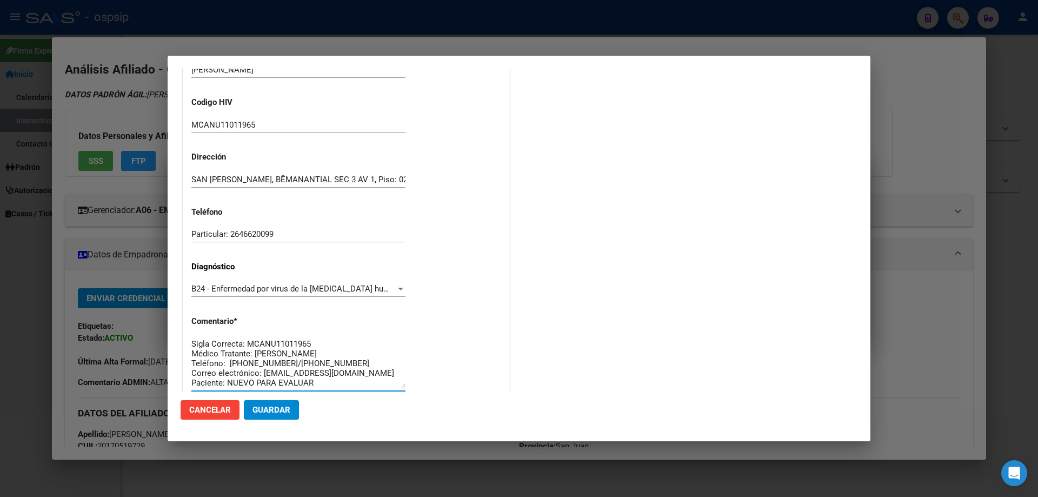
scroll to position [81, 0]
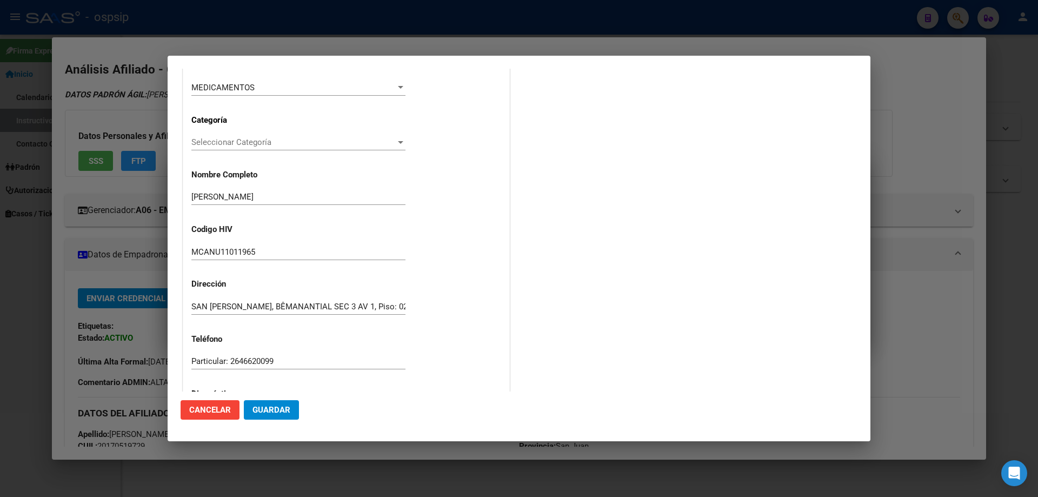
type textarea "Sigla Correcta: MCANU11011965 Médico Tratante: [PERSON_NAME] Teléfono: [PHONE_N…"
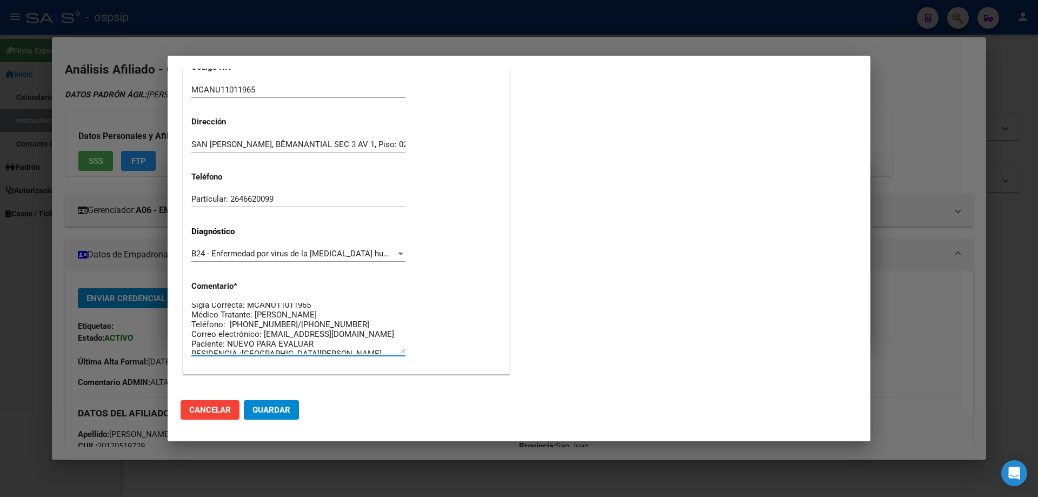
scroll to position [10, 0]
click at [268, 409] on span "Guardar" at bounding box center [272, 410] width 38 height 10
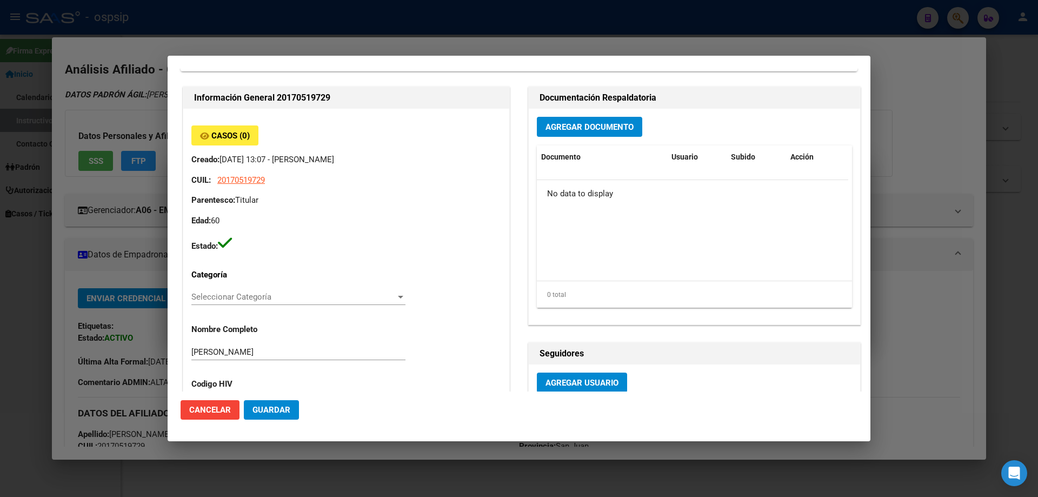
scroll to position [0, 0]
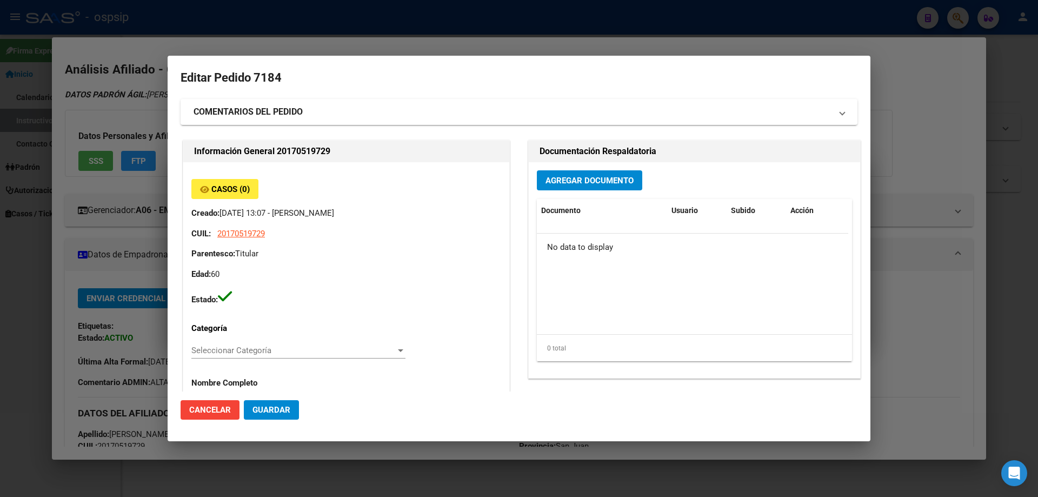
click at [568, 173] on button "Agregar Documento" at bounding box center [589, 180] width 105 height 20
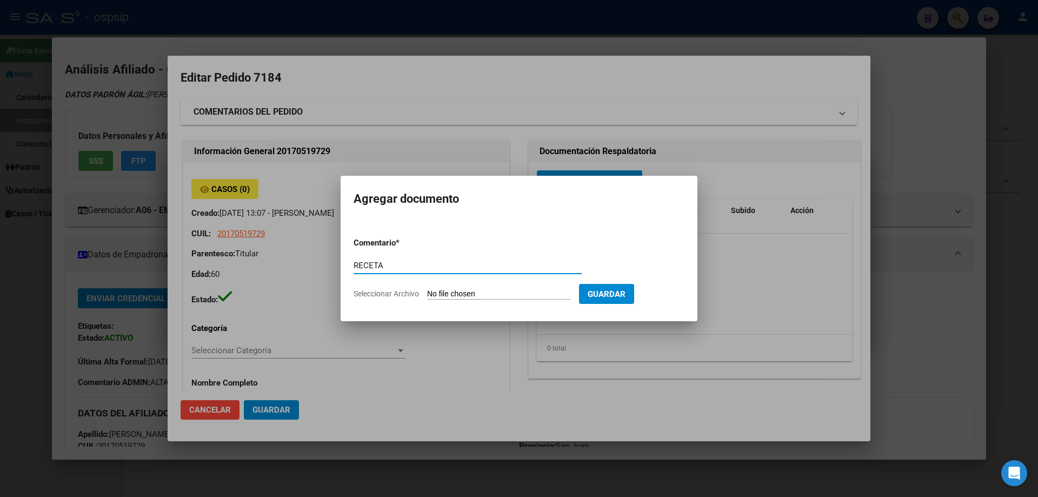
type input "RECETA"
click at [466, 299] on input "Seleccionar Archivo" at bounding box center [498, 294] width 143 height 10
type input "C:\fakepath\Imagen de WhatsApp [DATE] a las 11.28.15_9ac93da9 (1).jpg"
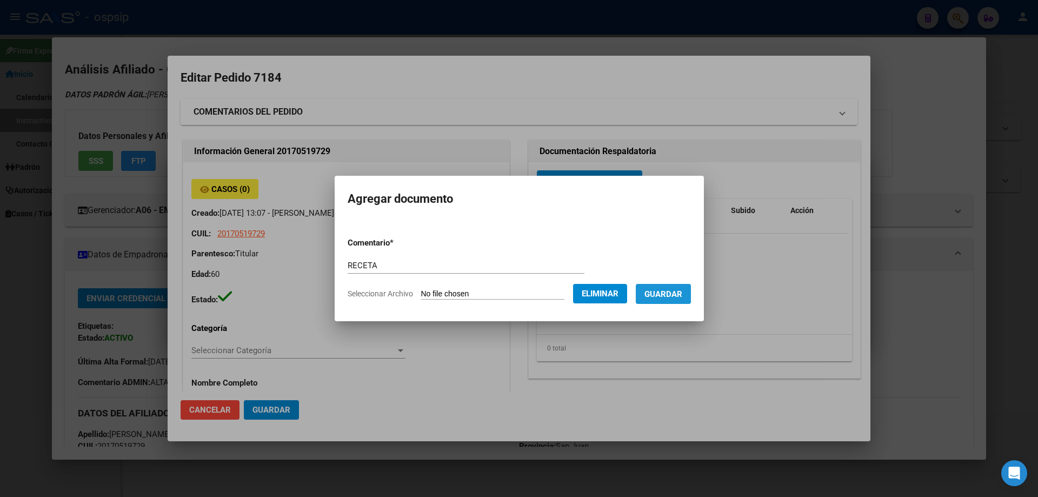
click at [666, 297] on span "Guardar" at bounding box center [664, 294] width 38 height 10
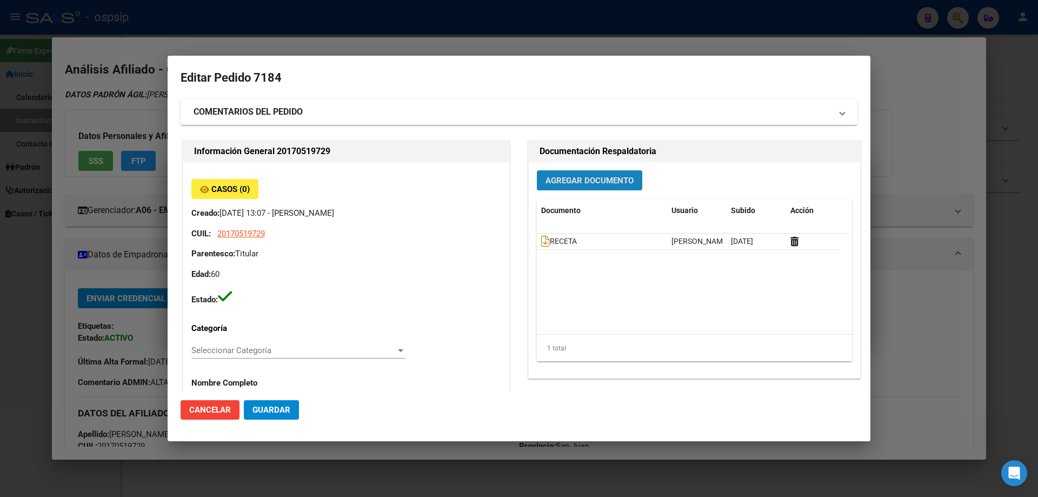
click at [570, 186] on button "Agregar Documento" at bounding box center [589, 180] width 105 height 20
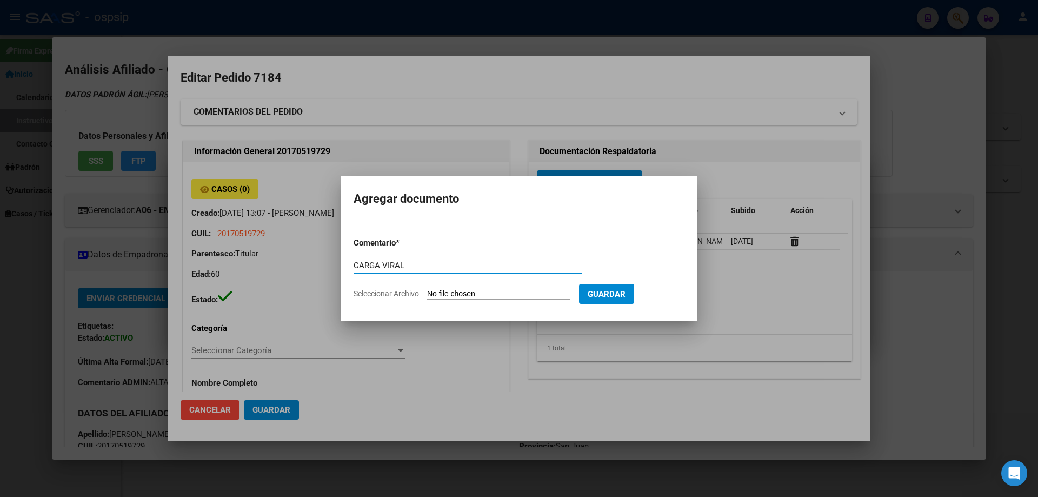
type input "CARGA VIRAL"
click at [465, 304] on form "Comentario * CARGA VIRAL Comentario Seleccionar Archivo Guardar" at bounding box center [519, 268] width 331 height 79
click at [460, 292] on input "Seleccionar Archivo" at bounding box center [498, 294] width 143 height 10
type input "C:\fakepath\carga viral (9).jpg"
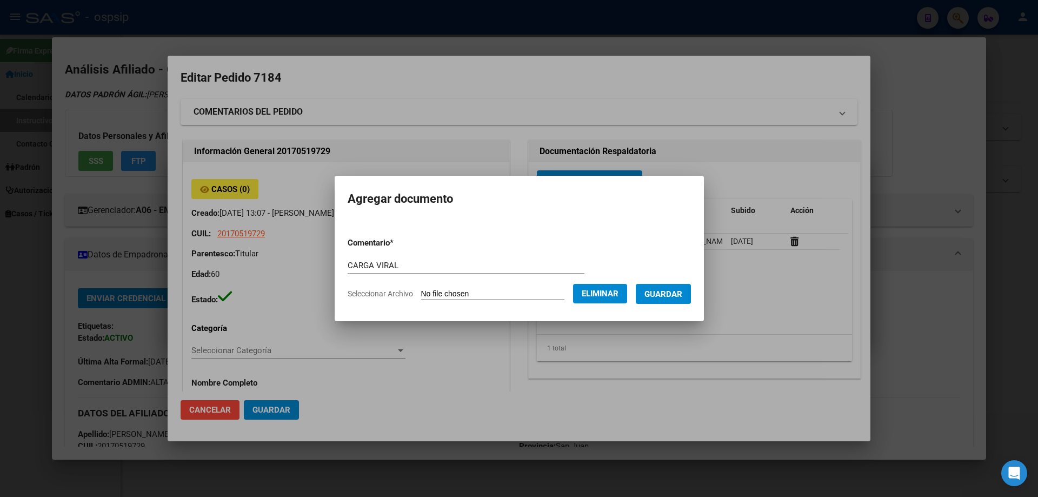
click at [677, 304] on form "Comentario * CARGA VIRAL Comentario Seleccionar Archivo Eliminar Guardar" at bounding box center [519, 268] width 343 height 79
click at [671, 290] on span "Guardar" at bounding box center [664, 294] width 38 height 10
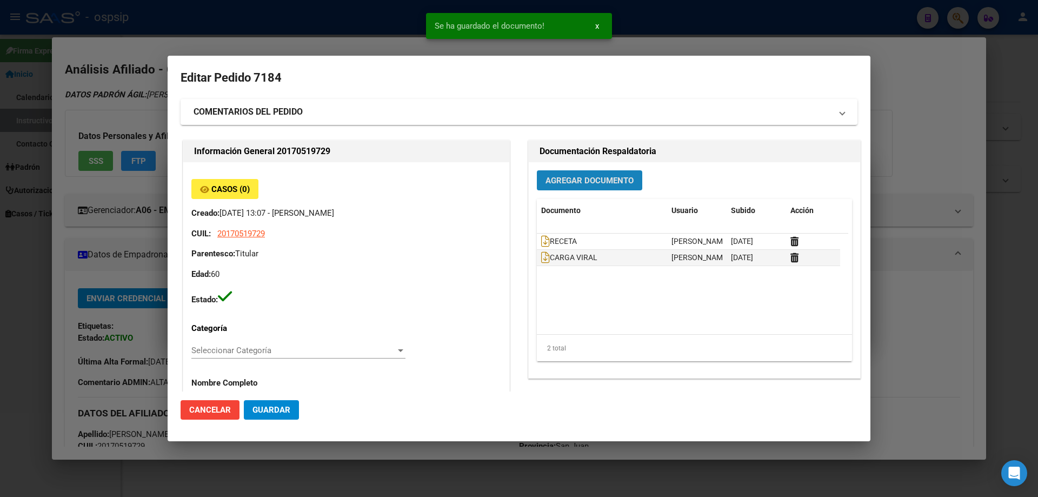
click at [552, 175] on span "Agregar Documento" at bounding box center [590, 180] width 88 height 10
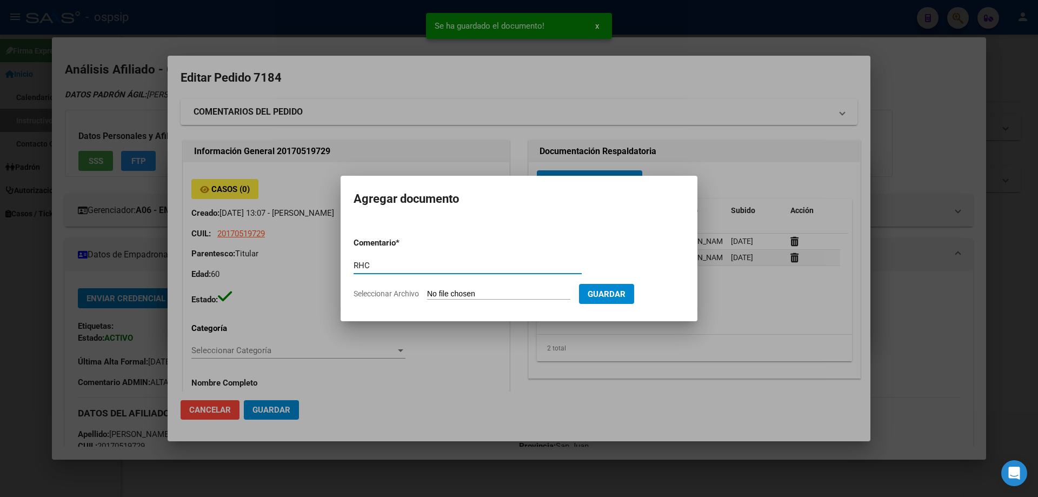
type input "RHC"
click at [460, 294] on input "Seleccionar Archivo" at bounding box center [498, 294] width 143 height 10
type input "C:\fakepath\Imagen de WhatsApp 2025-09-10 a las 09.22.46_e88890cc.jpg"
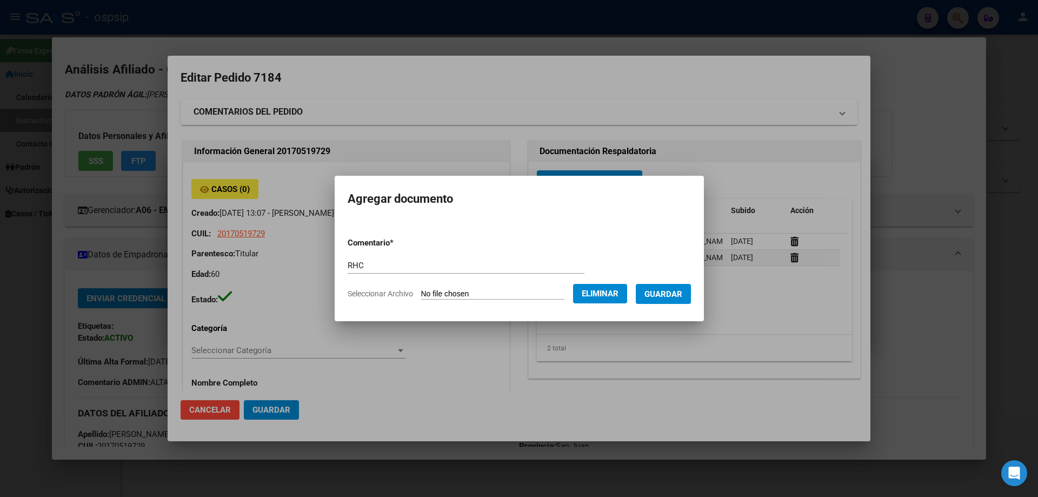
click at [678, 296] on span "Guardar" at bounding box center [664, 294] width 38 height 10
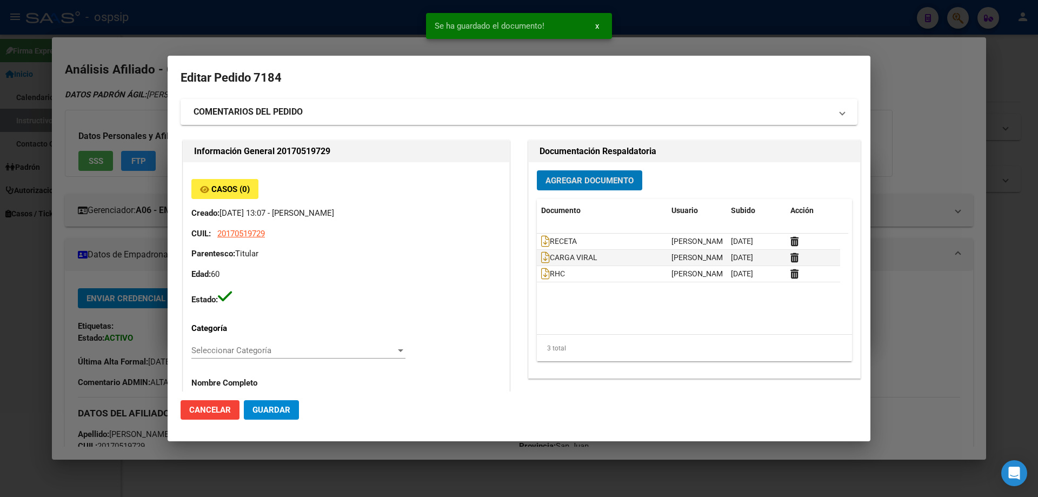
click at [570, 182] on span "Agregar Documento" at bounding box center [590, 181] width 88 height 10
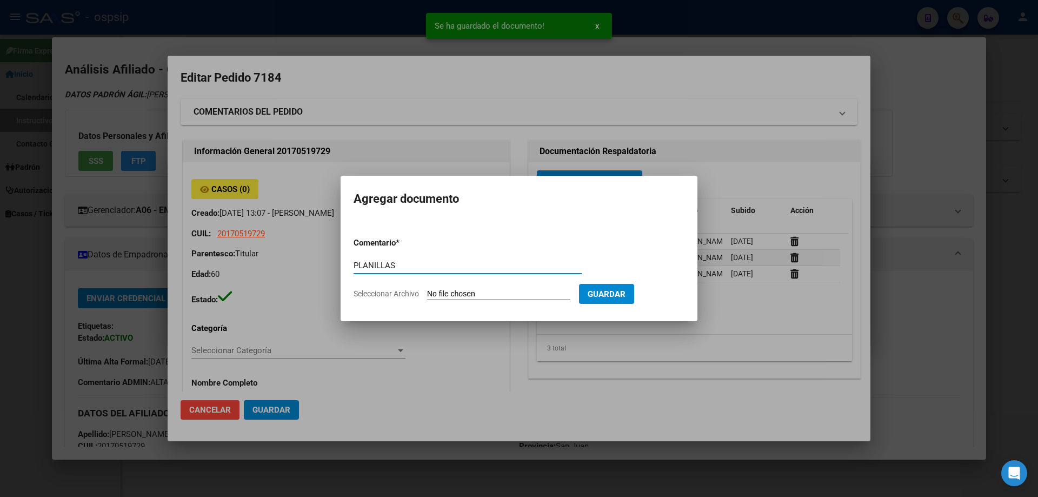
type input "PLANILLAS"
click at [458, 289] on input "Seleccionar Archivo" at bounding box center [498, 294] width 143 height 10
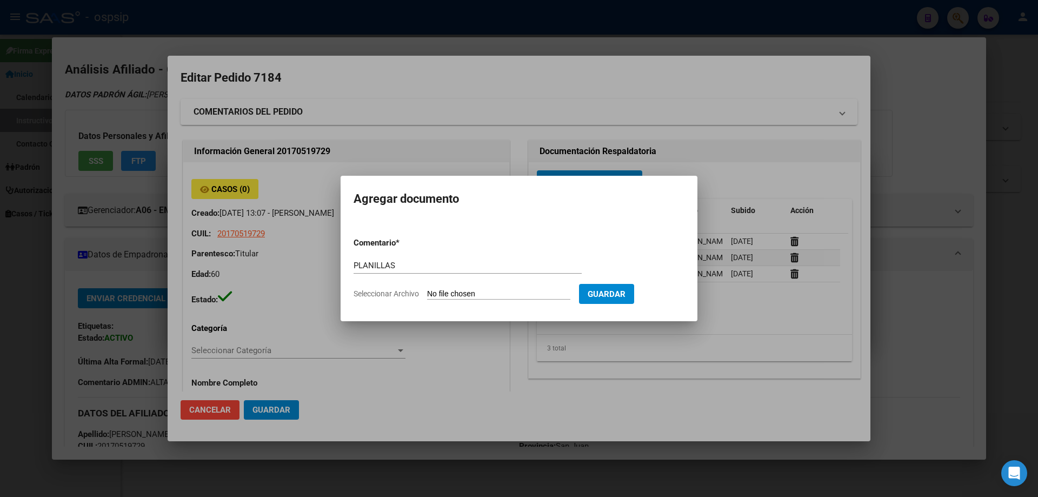
type input "C:\fakepath\Imagen de WhatsApp 2025-08-22 a las 12.44.38_606d04c4 (2).jpg"
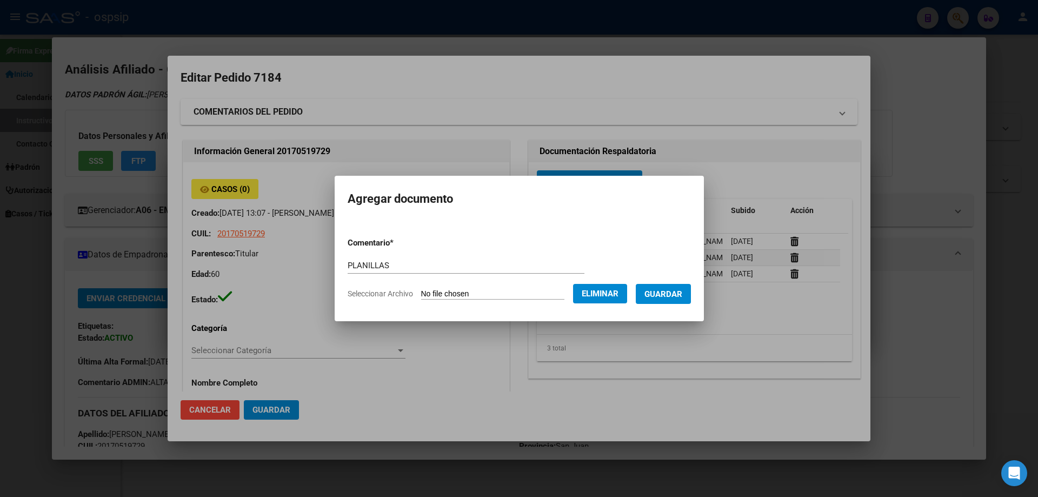
click at [682, 305] on form "Comentario * PLANILLAS Comentario Seleccionar Archivo Eliminar Guardar" at bounding box center [519, 268] width 343 height 79
click at [680, 297] on span "Guardar" at bounding box center [664, 294] width 38 height 10
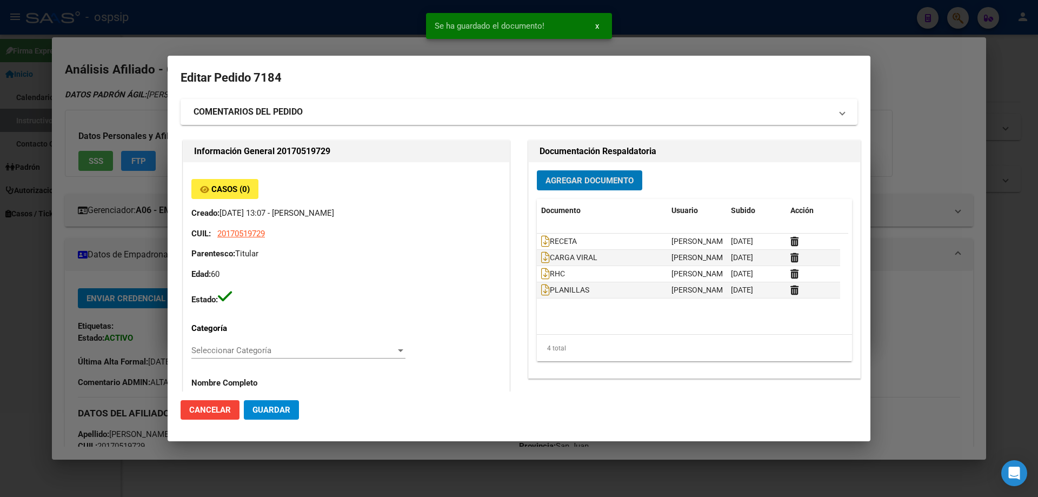
click at [586, 182] on span "Agregar Documento" at bounding box center [590, 181] width 88 height 10
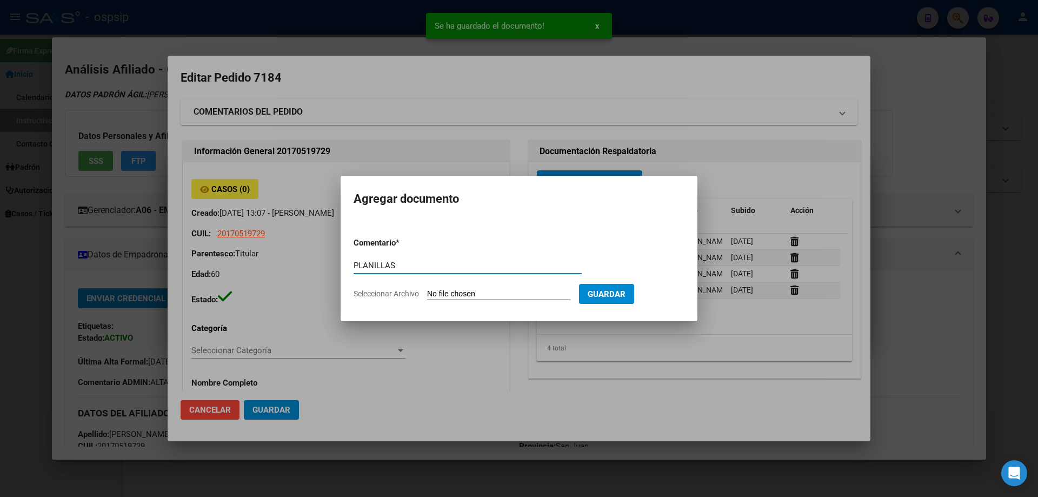
type input "PLANILLAS"
click at [473, 293] on input "Seleccionar Archivo" at bounding box center [498, 294] width 143 height 10
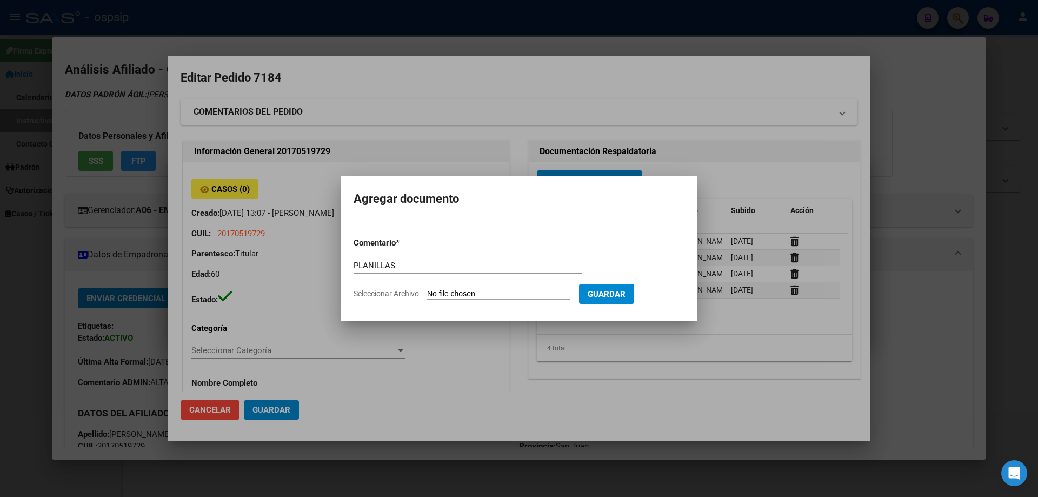
type input "C:\fakepath\Imagen de WhatsApp 2025-08-22 a las 12.44.39_764594b5 (2).jpg"
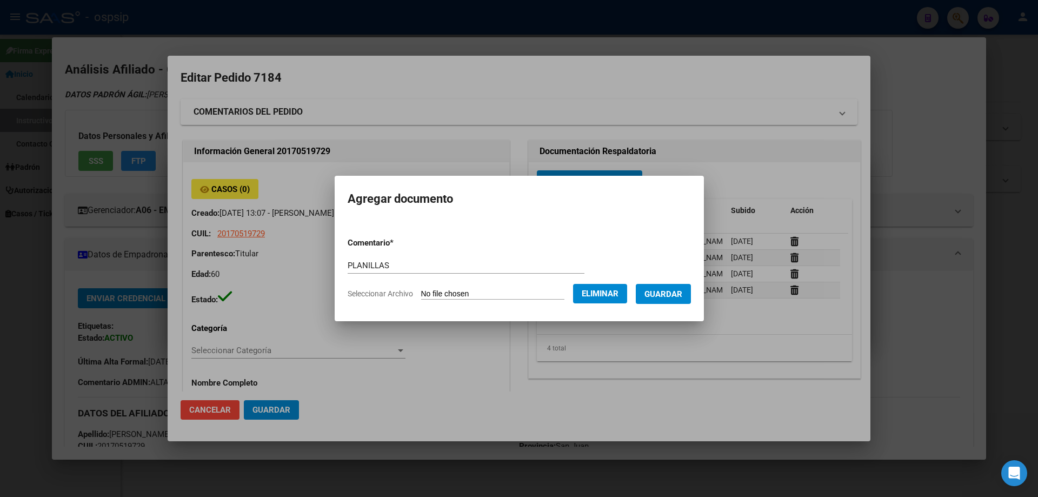
click at [672, 307] on form "Comentario * PLANILLAS Comentario Seleccionar Archivo Eliminar Guardar" at bounding box center [519, 268] width 343 height 79
click at [672, 300] on button "Guardar" at bounding box center [663, 294] width 55 height 20
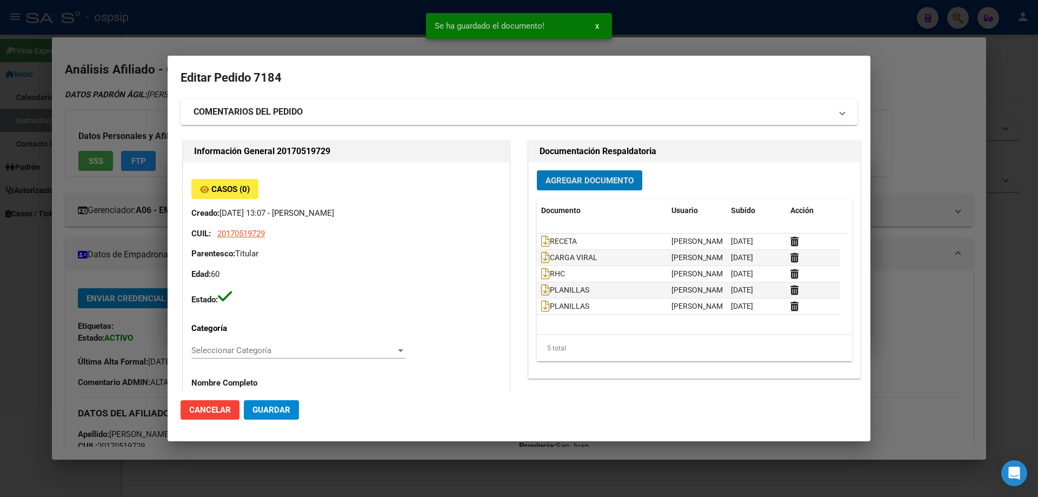
click at [587, 186] on span "Agregar Documento" at bounding box center [590, 181] width 88 height 10
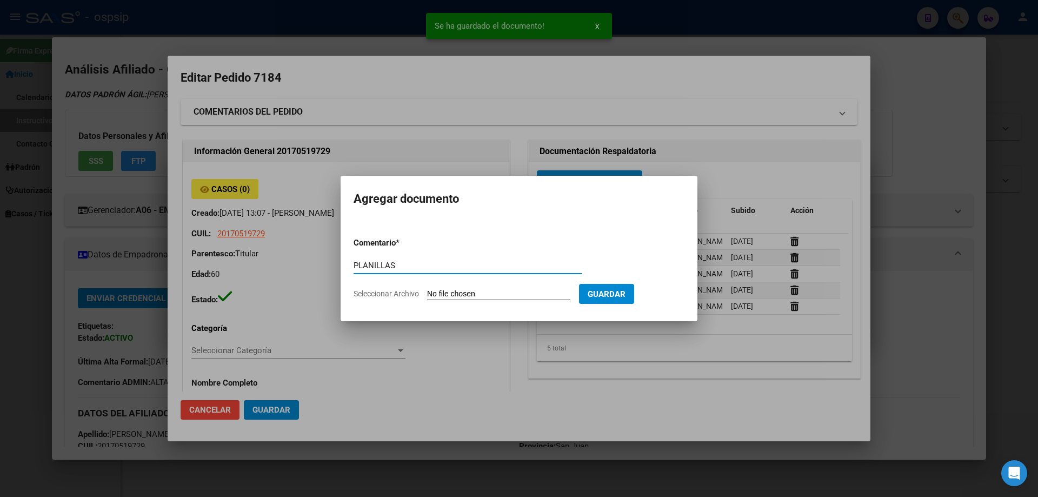
type input "PLANILLAS"
click at [479, 293] on input "Seleccionar Archivo" at bounding box center [498, 294] width 143 height 10
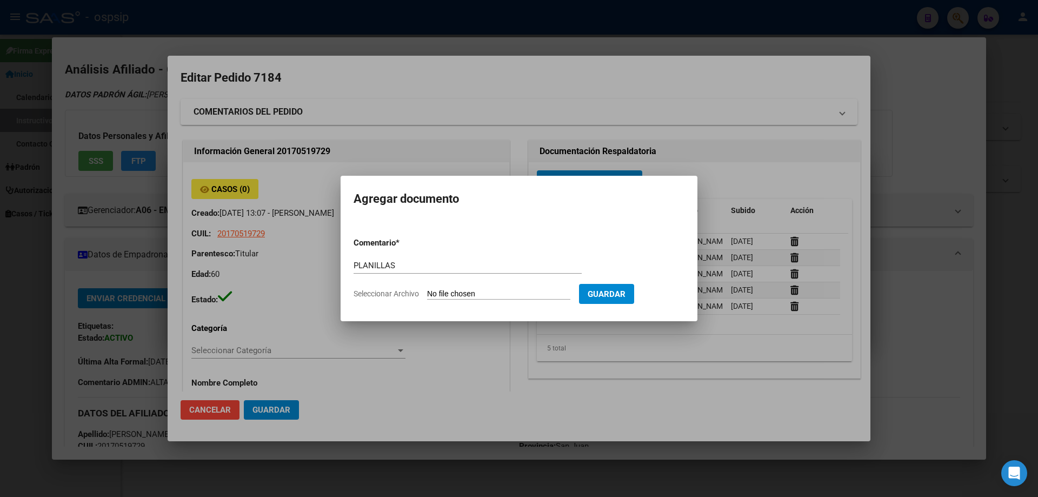
type input "C:\fakepath\Imagen de WhatsApp 2025-08-22 a las 12.44.39_5594deaf (2).jpg"
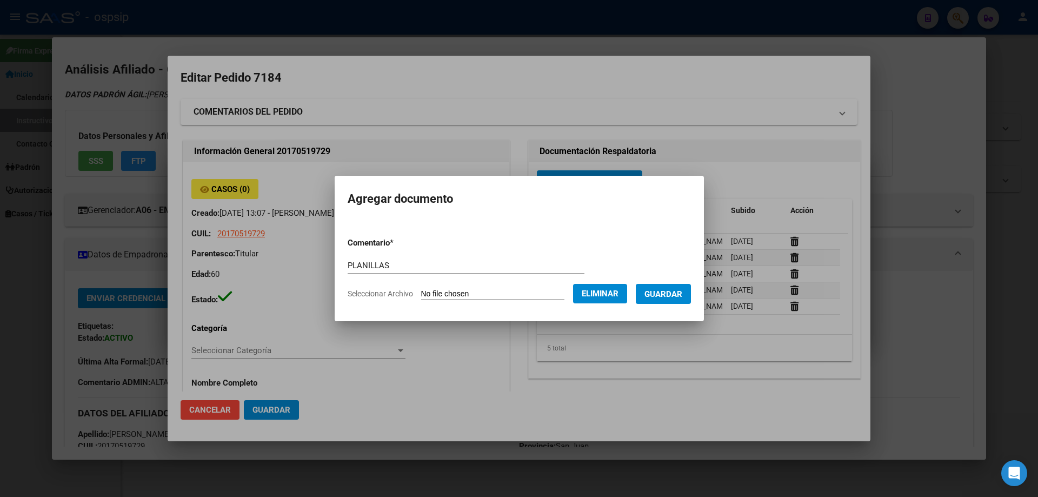
click at [676, 300] on button "Guardar" at bounding box center [663, 294] width 55 height 20
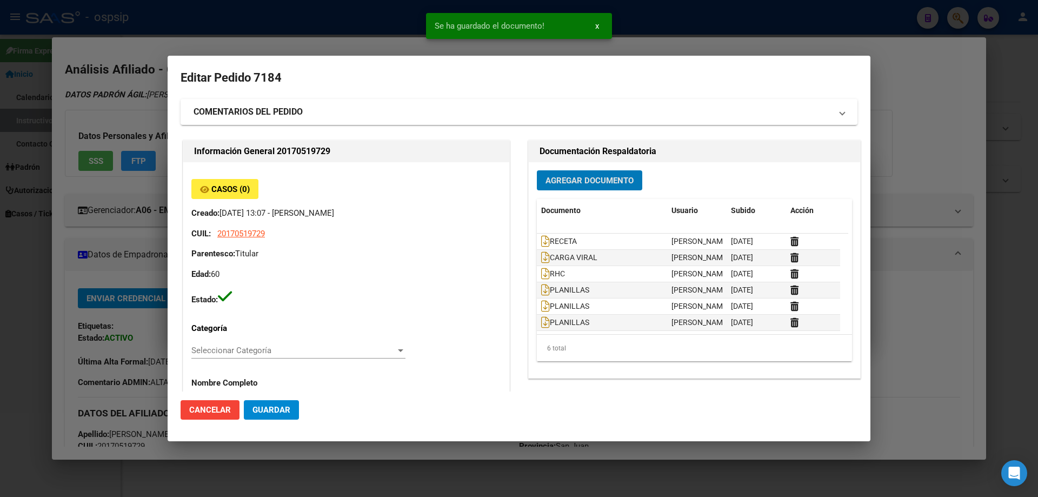
click at [561, 180] on span "Agregar Documento" at bounding box center [590, 181] width 88 height 10
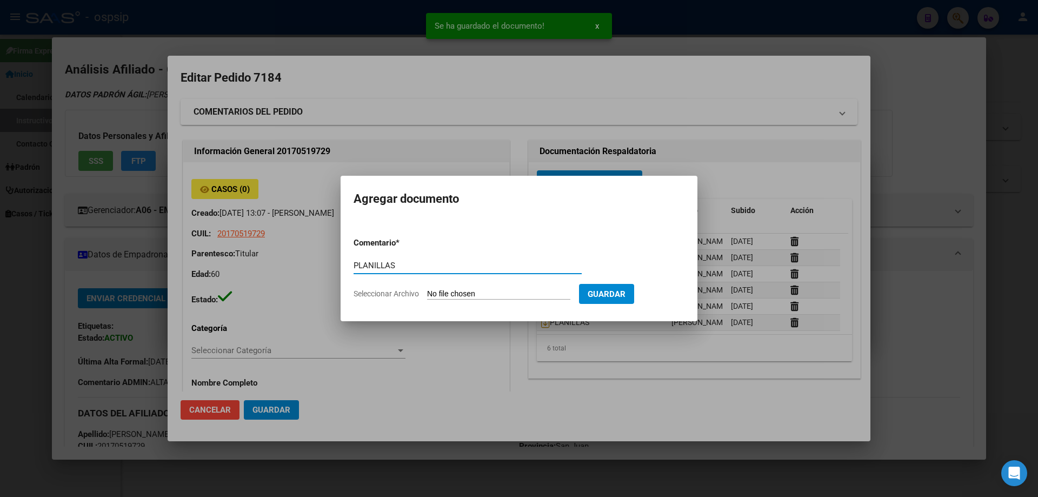
type input "PLANILLAS"
drag, startPoint x: 464, startPoint y: 284, endPoint x: 464, endPoint y: 290, distance: 6.0
click at [464, 290] on form "Comentario * PLANILLAS Comentario Seleccionar Archivo Guardar" at bounding box center [519, 268] width 331 height 79
click at [464, 290] on input "Seleccionar Archivo" at bounding box center [498, 294] width 143 height 10
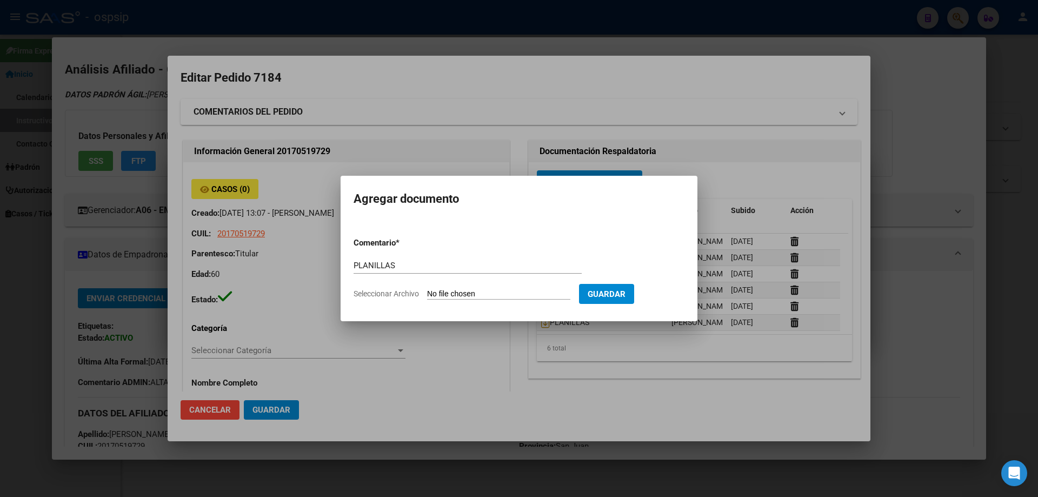
type input "C:\fakepath\Imagen de WhatsApp 2025-08-22 a las 12.44.38_81bdcb95 (2).jpg"
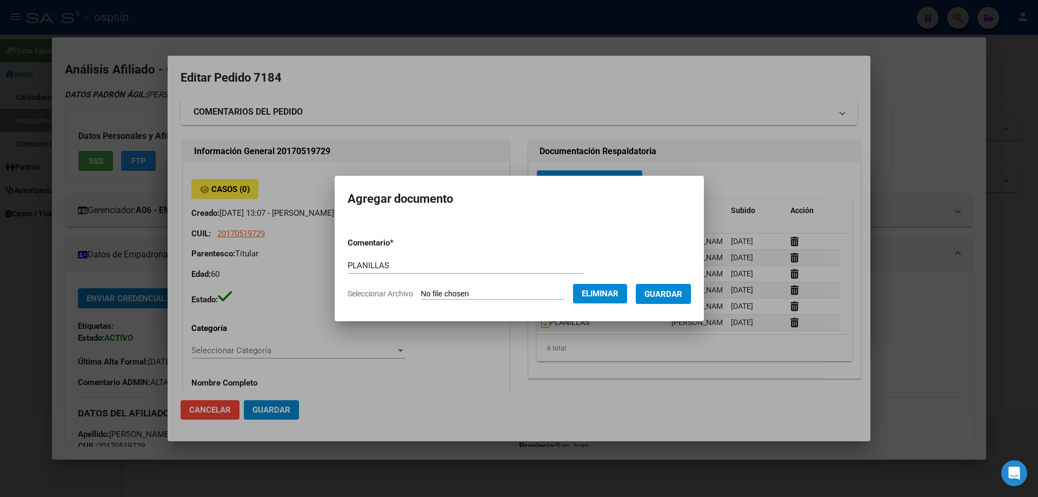
click at [674, 298] on span "Guardar" at bounding box center [664, 294] width 38 height 10
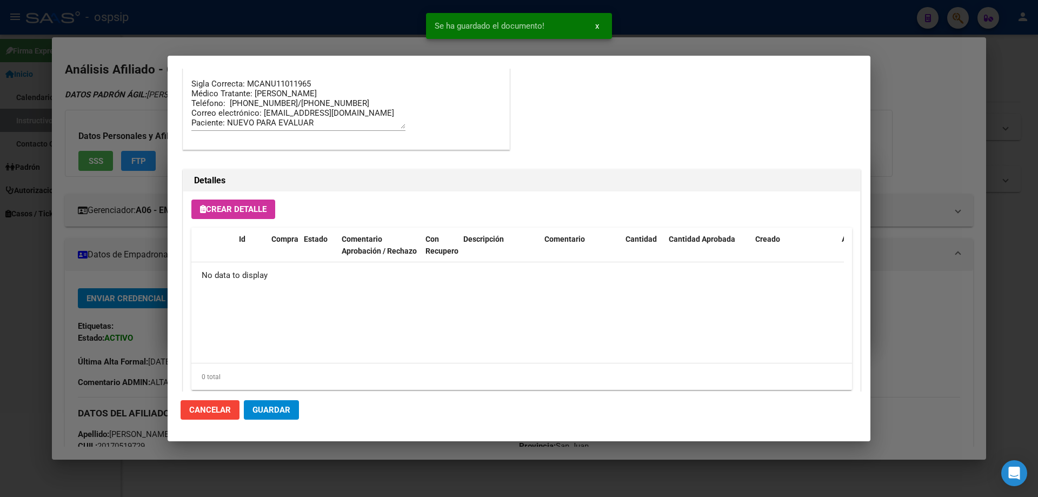
scroll to position [629, 0]
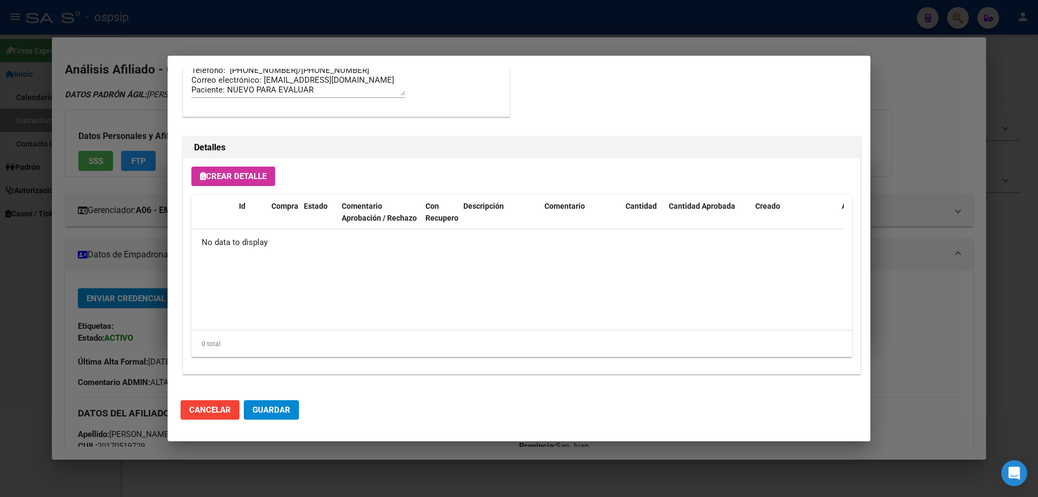
click at [220, 184] on button "Crear Detalle" at bounding box center [233, 176] width 84 height 19
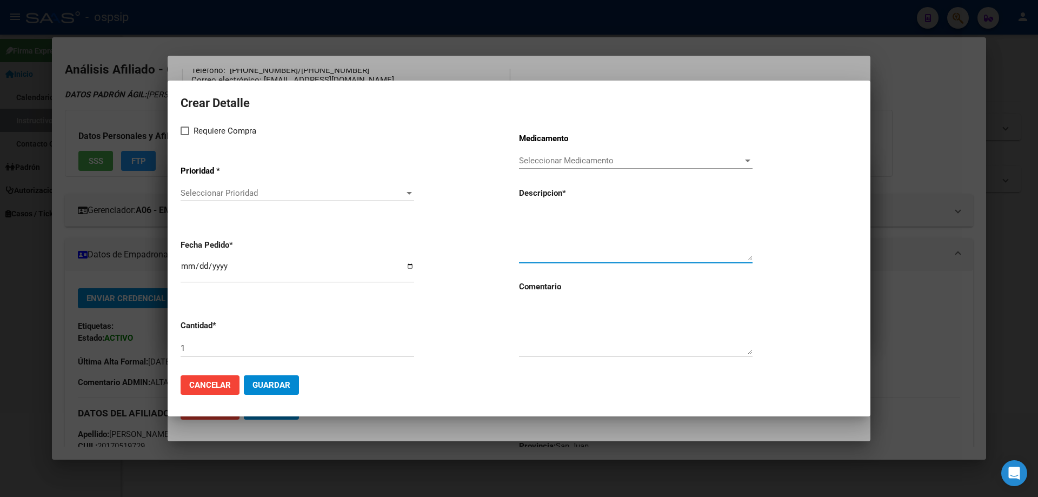
paste textarea "doravirina+lamivudina+tenofovir disoproxil 100mg/300mg/300mg comp.rec.x 30 (DOR…"
type textarea "doravirina+lamivudina+tenofovir disoproxil 100mg/300mg/300mg comp.rec.x 30 (DOR…"
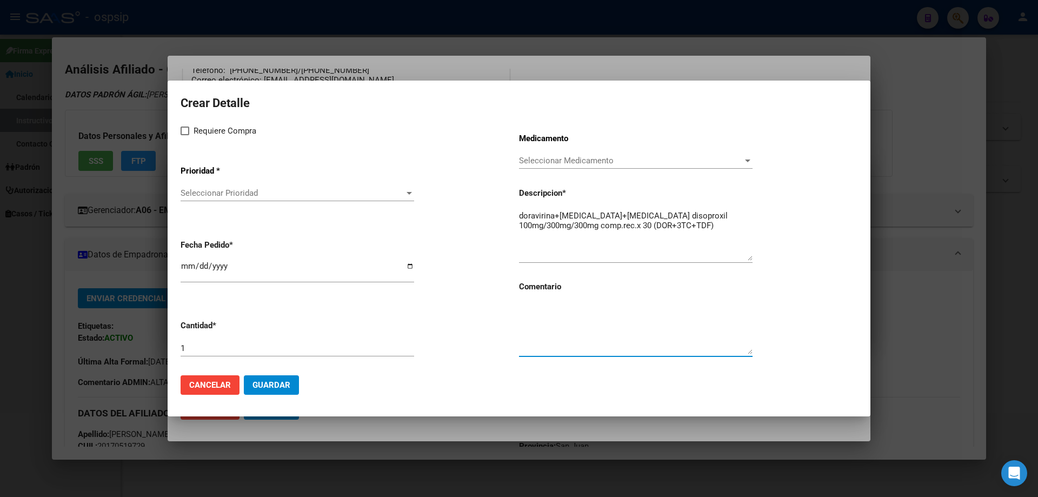
click at [555, 336] on textarea at bounding box center [636, 328] width 234 height 51
type textarea "M"
type textarea "RETOMA TTO"
click at [183, 133] on span at bounding box center [185, 131] width 9 height 9
click at [184, 135] on input "Requiere Compra" at bounding box center [184, 135] width 1 height 1
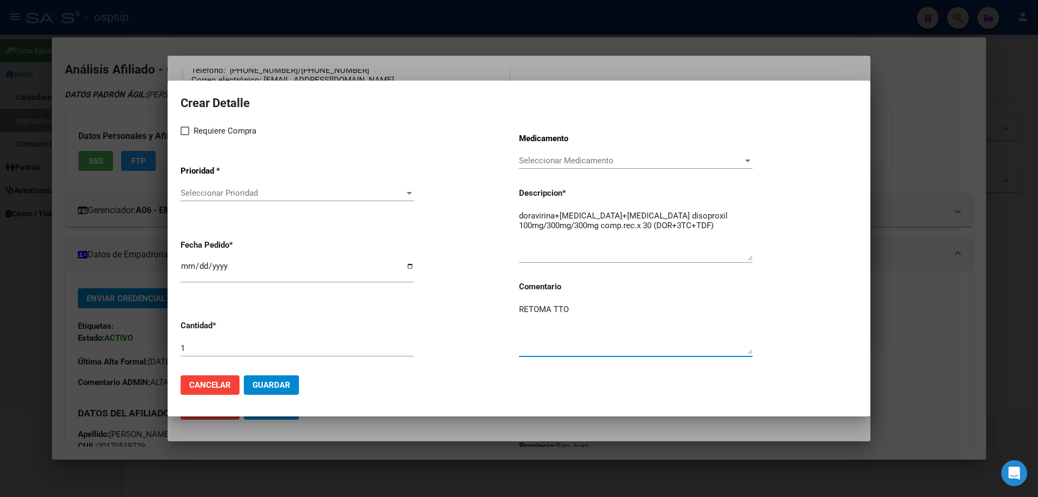
checkbox input "true"
click at [193, 195] on span "Seleccionar Prioridad" at bounding box center [293, 193] width 224 height 10
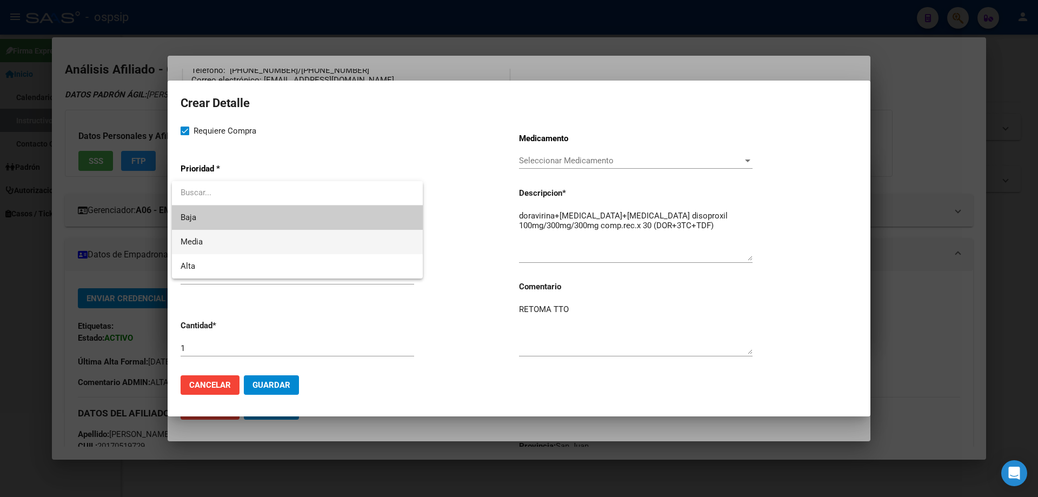
click at [210, 241] on span "Media" at bounding box center [298, 242] width 234 height 24
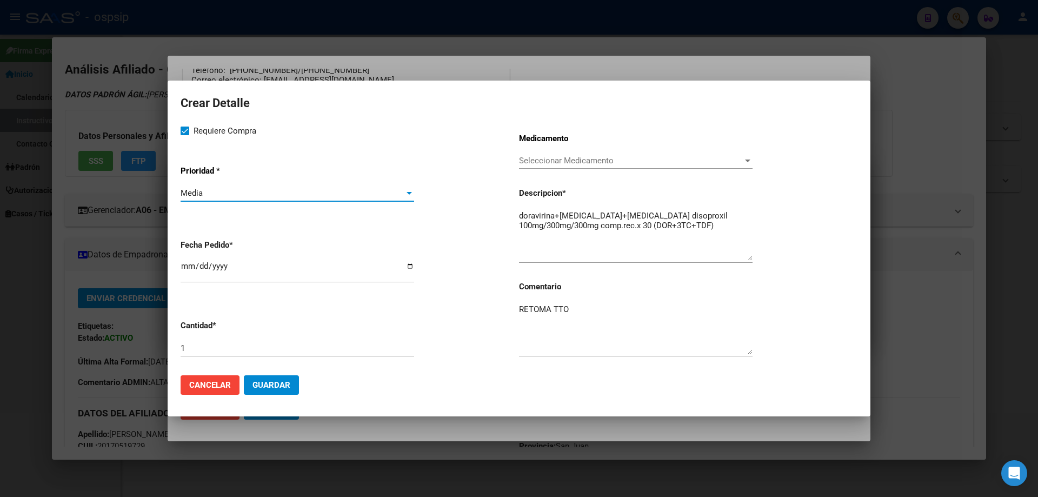
click at [183, 264] on input "2025-09-15" at bounding box center [298, 270] width 234 height 17
type input "2025-09-20"
type input "2025-08-20"
click at [256, 390] on button "Guardar" at bounding box center [271, 384] width 55 height 19
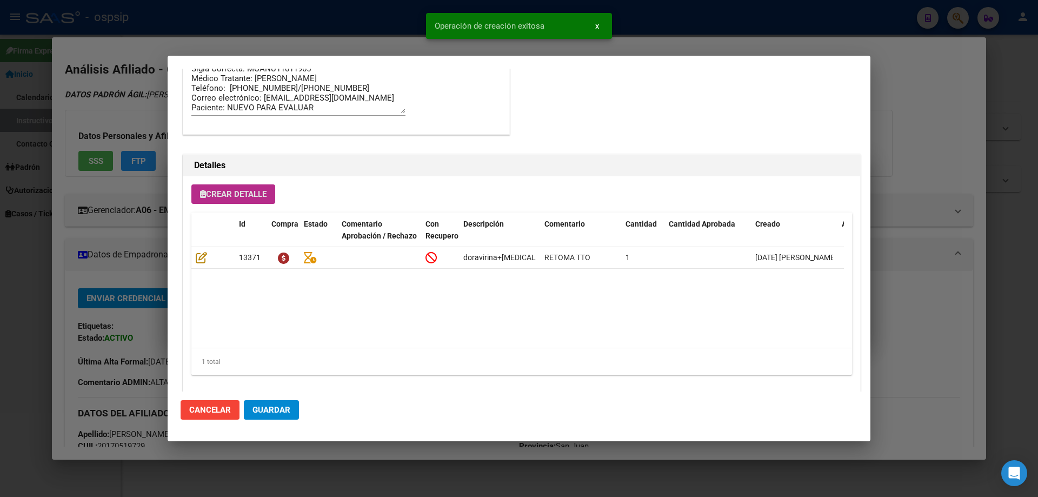
scroll to position [649, 0]
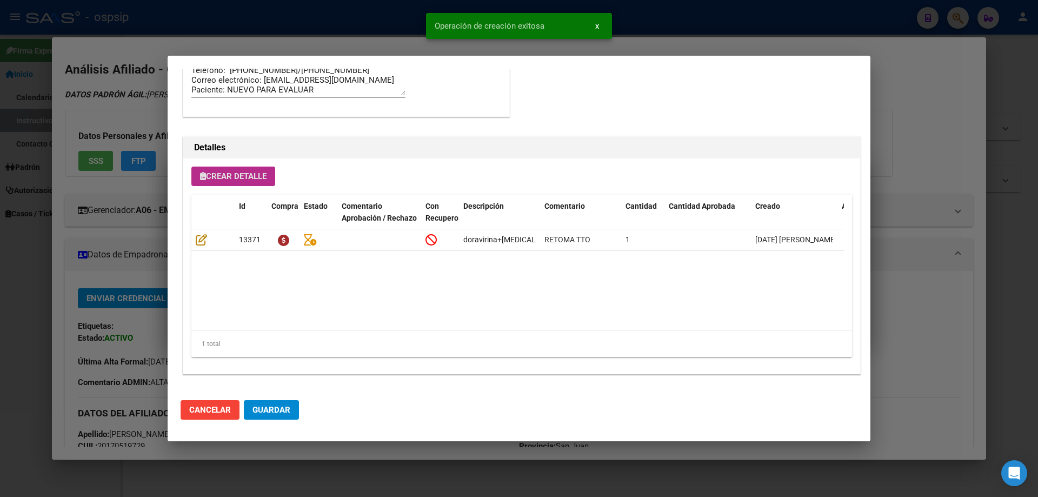
drag, startPoint x: 300, startPoint y: 409, endPoint x: 268, endPoint y: 409, distance: 31.9
click at [299, 409] on mat-dialog-actions "Cancelar Guardar" at bounding box center [519, 410] width 677 height 37
click at [268, 409] on span "Guardar" at bounding box center [272, 410] width 38 height 10
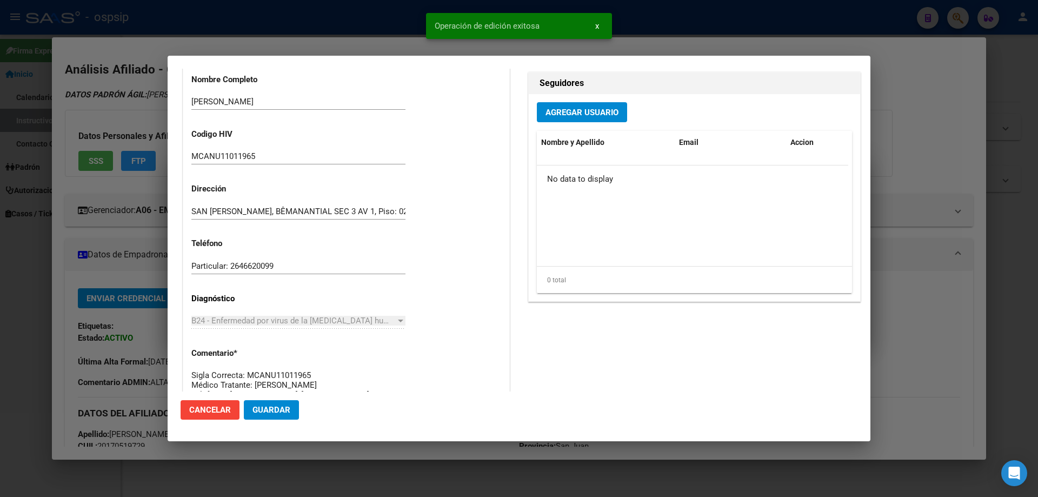
click at [282, 411] on span "Guardar" at bounding box center [272, 410] width 38 height 10
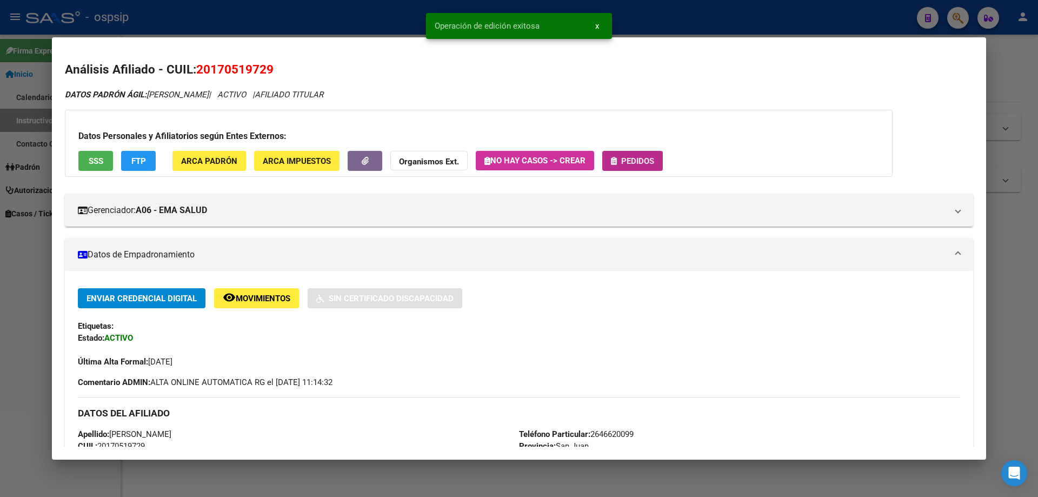
click at [638, 160] on span "Pedidos" at bounding box center [637, 161] width 33 height 10
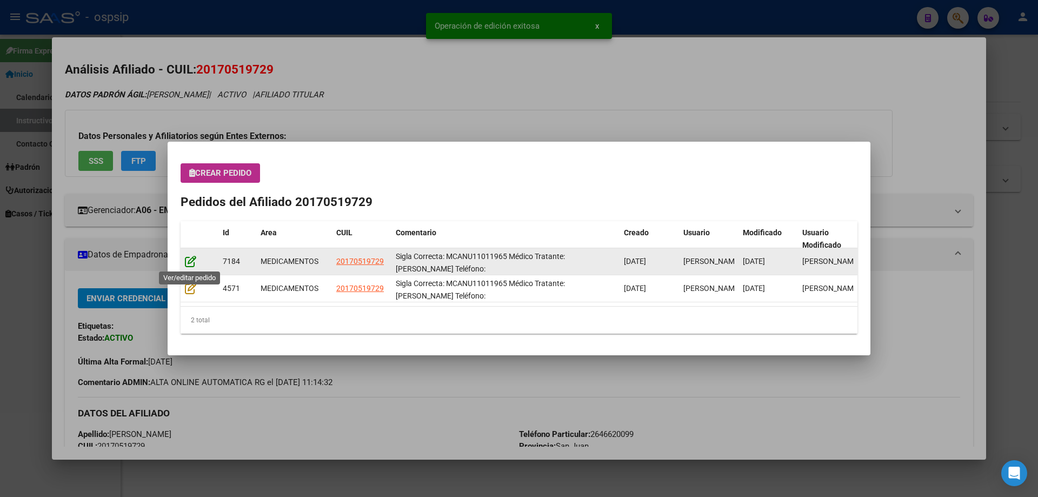
click at [194, 260] on icon at bounding box center [190, 261] width 11 height 12
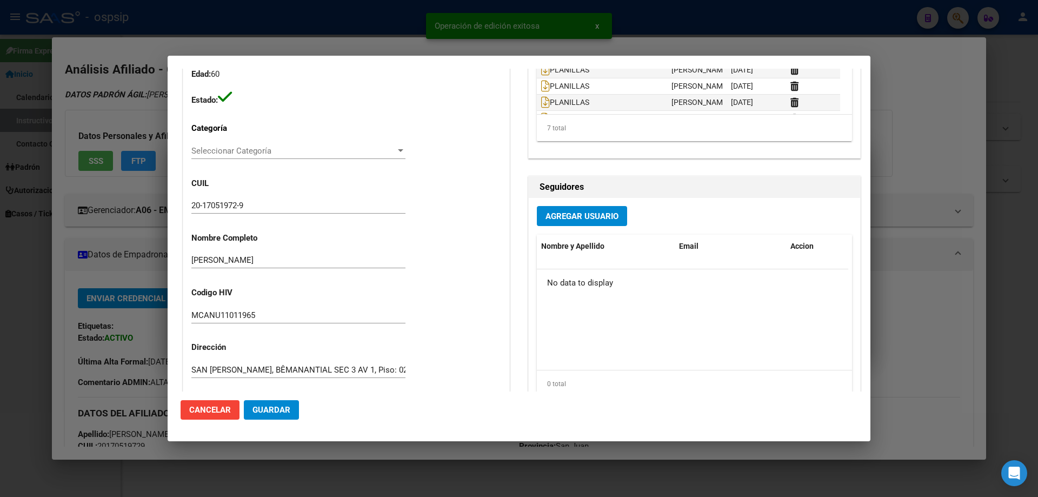
type input "San Juan, TRINIDAD, BARRIO MANANTIAL TORRE 17 SECTOR 3 65 MO, Piso: 2, Departam…"
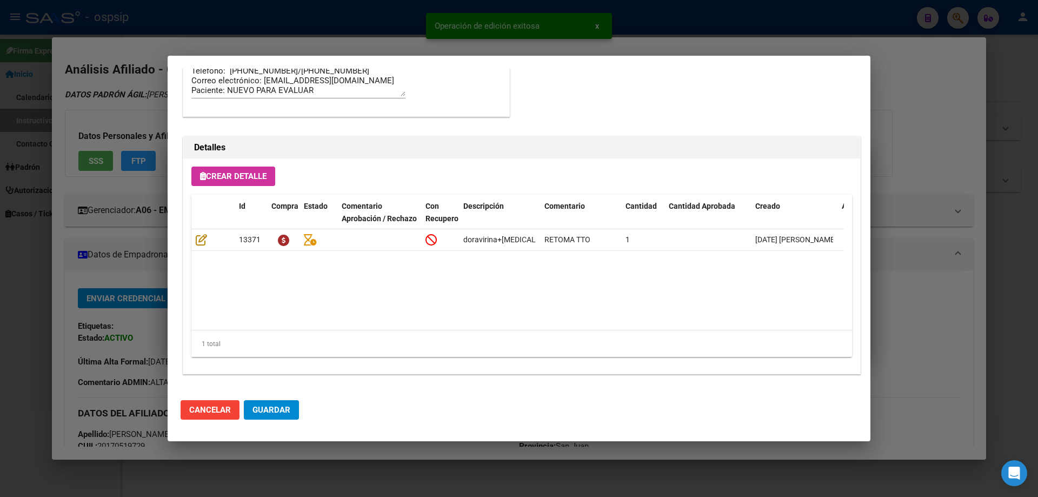
click at [288, 407] on span "Guardar" at bounding box center [272, 410] width 38 height 10
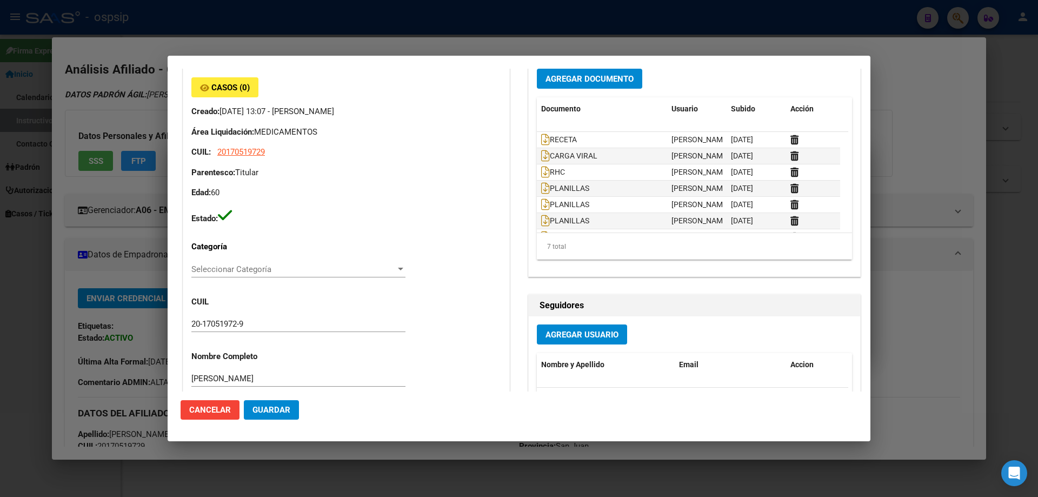
scroll to position [0, 0]
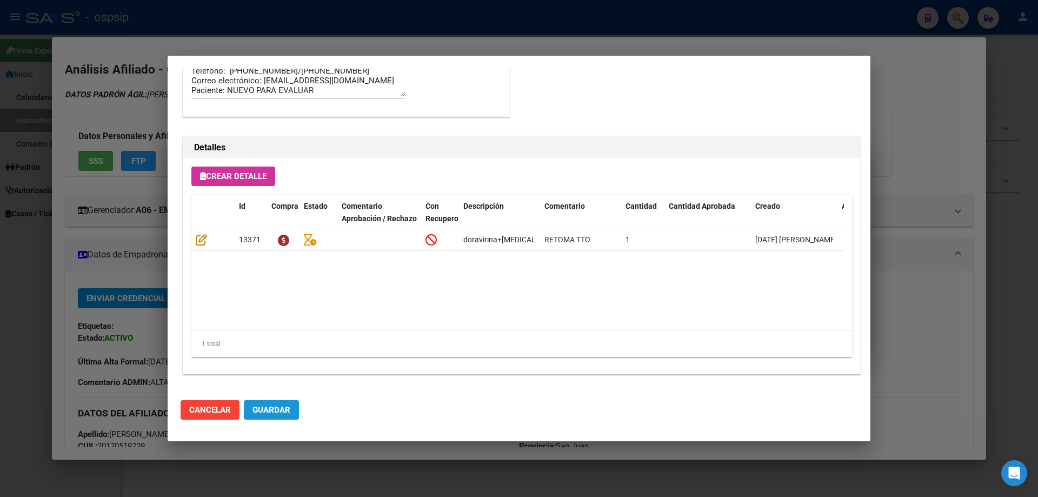
click at [297, 400] on button "Guardar" at bounding box center [271, 409] width 55 height 19
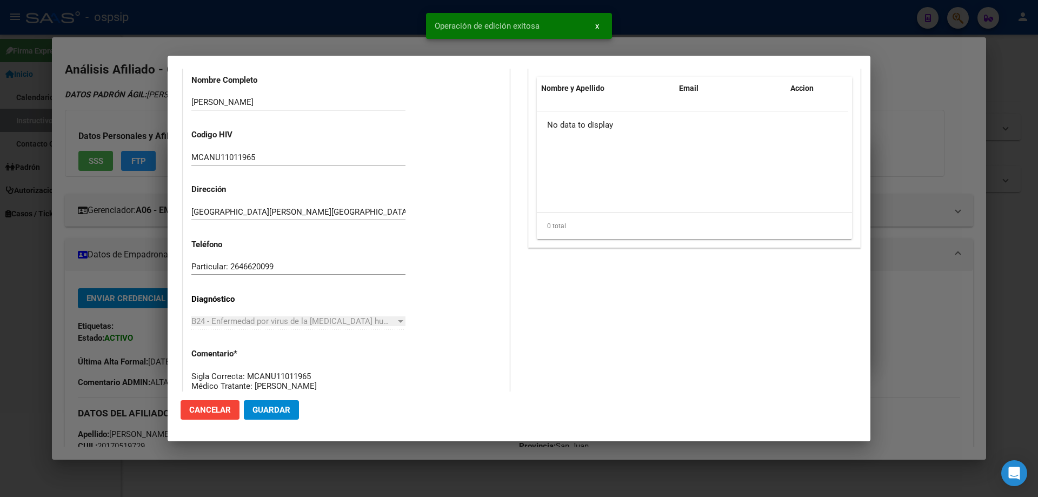
scroll to position [216, 0]
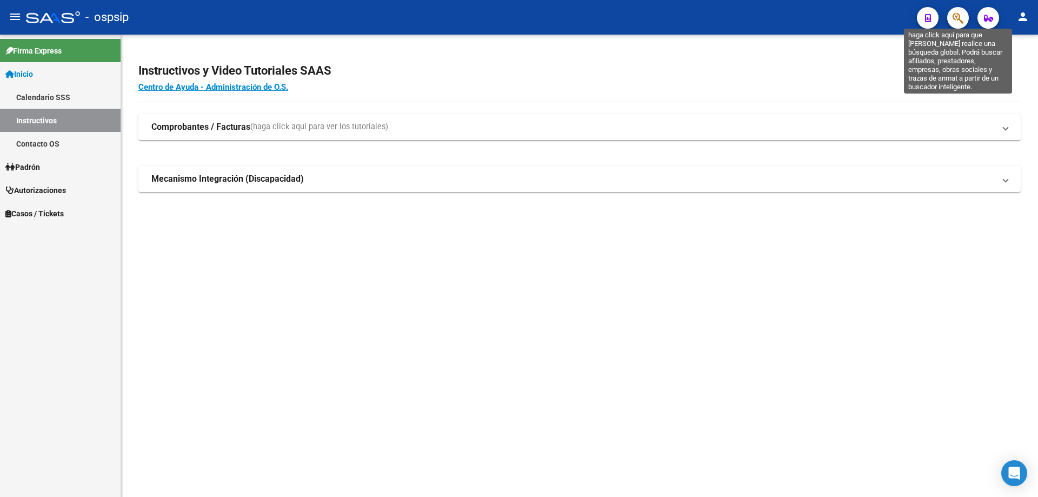
click at [957, 17] on icon "button" at bounding box center [958, 18] width 11 height 12
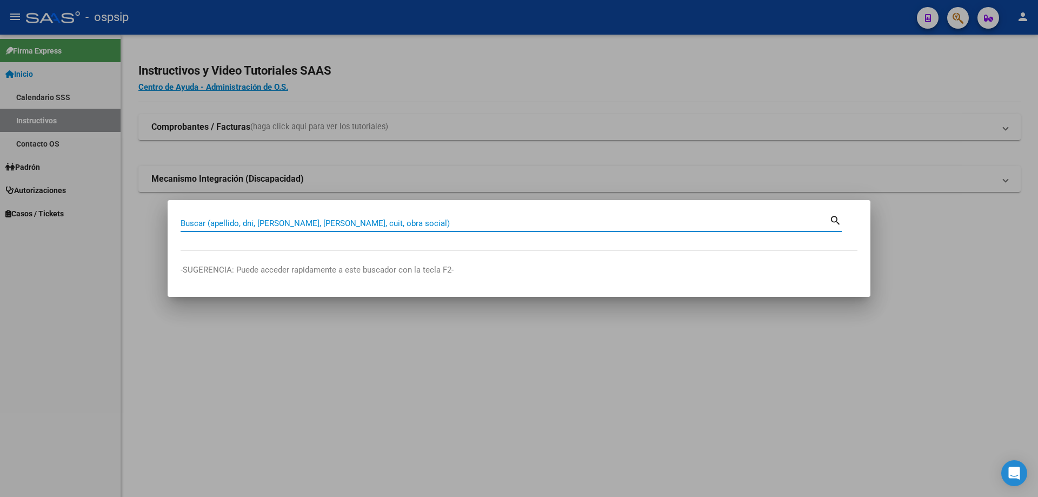
paste input "27281040362"
type input "27281040362"
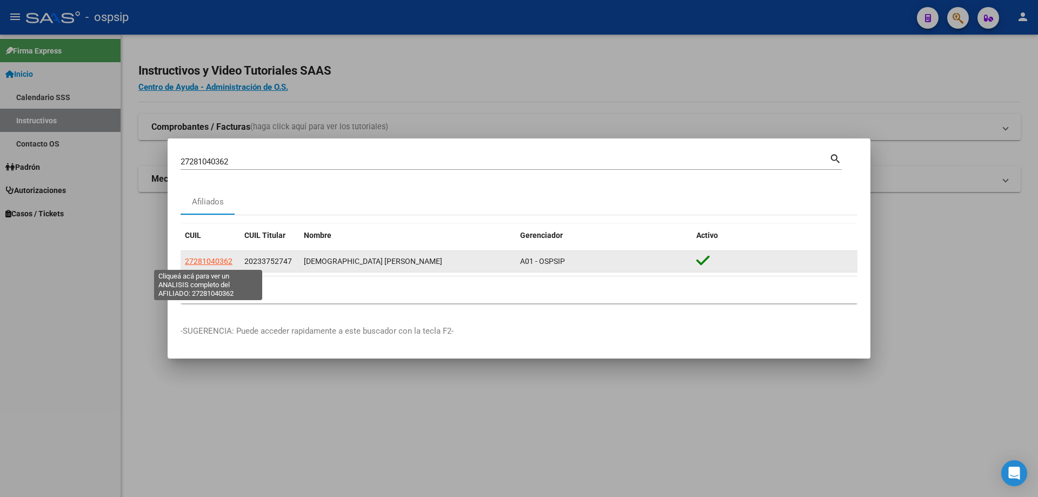
click at [219, 261] on span "27281040362" at bounding box center [209, 261] width 48 height 9
type textarea "27281040362"
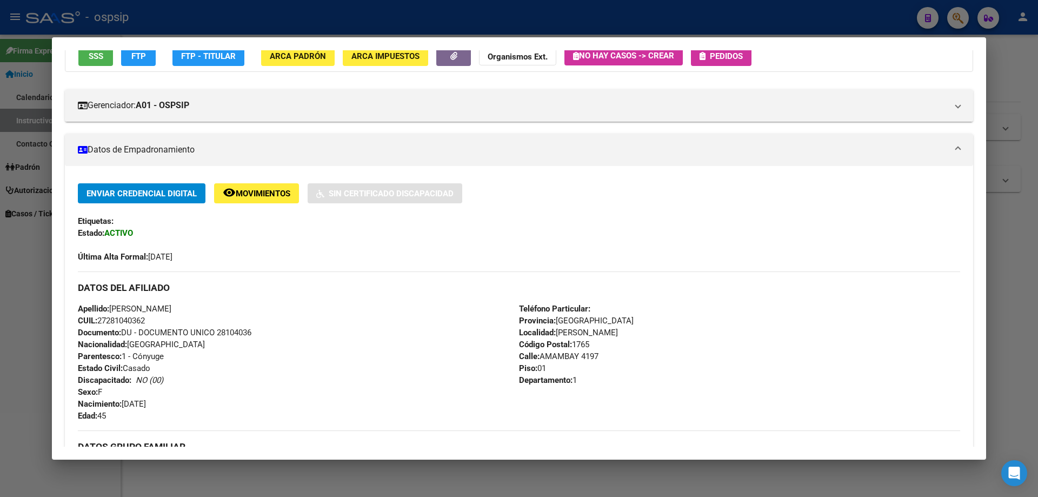
scroll to position [162, 0]
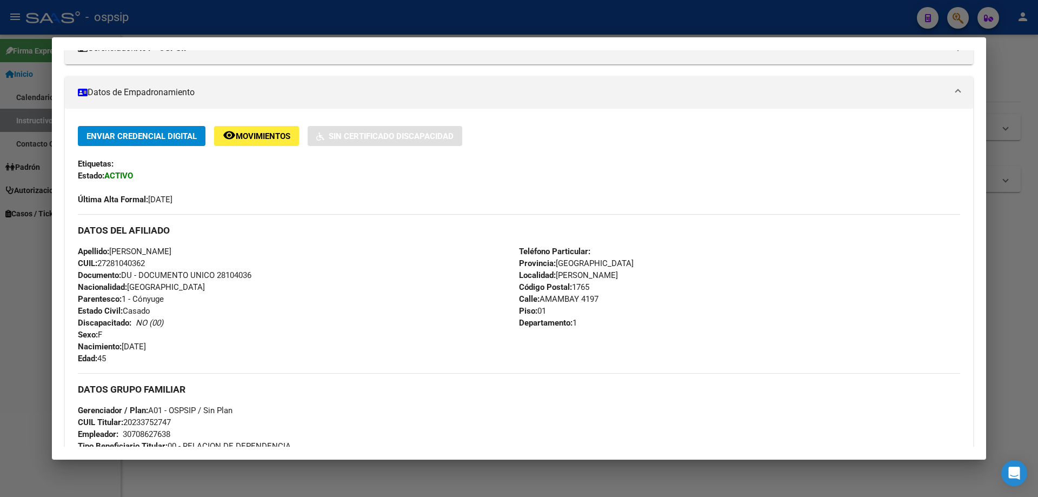
drag, startPoint x: 219, startPoint y: 276, endPoint x: 237, endPoint y: 280, distance: 19.2
click at [264, 278] on div "Apellido: PATRICIA ALEJANDRA MONTENEGRO CUIL: 27281040362 Documento: DU - DOCUM…" at bounding box center [298, 305] width 441 height 119
copy span "28104036"
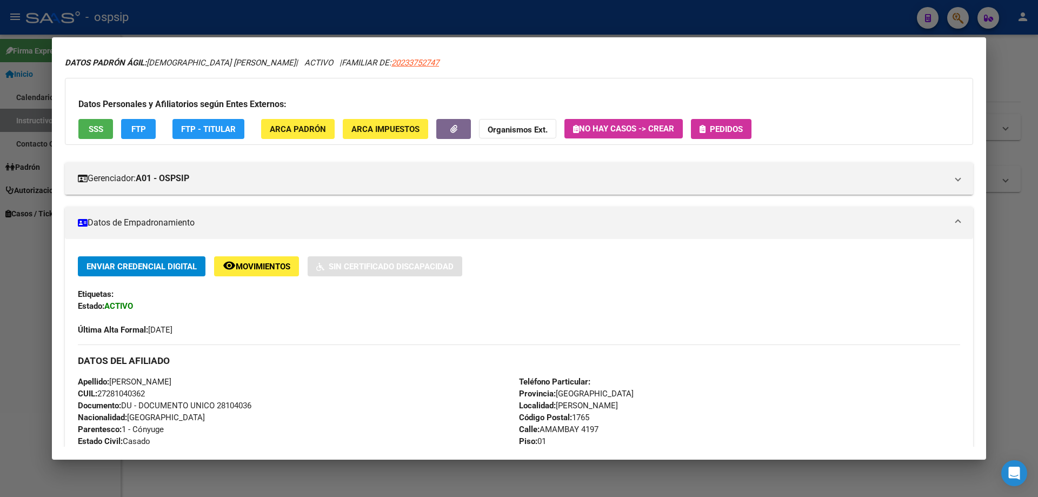
scroll to position [0, 0]
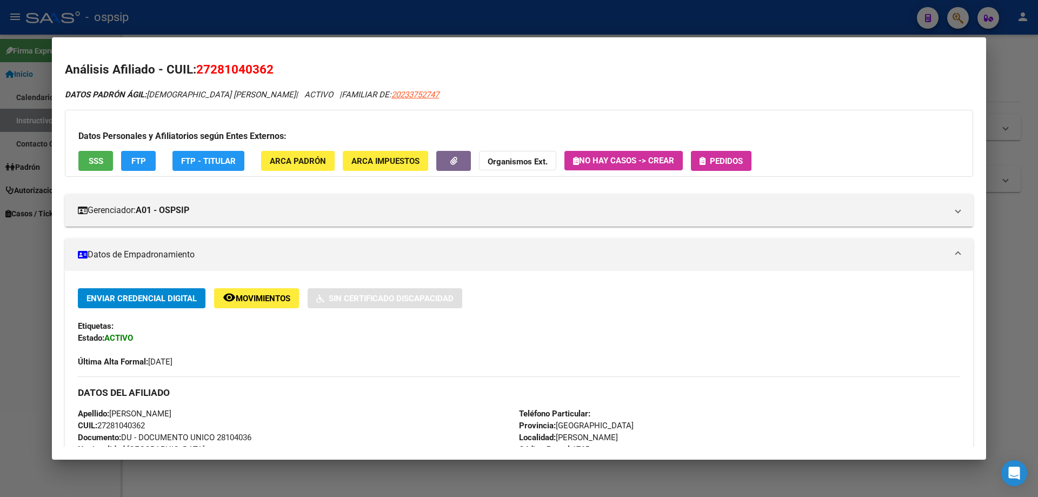
click at [723, 160] on span "Pedidos" at bounding box center [726, 161] width 33 height 10
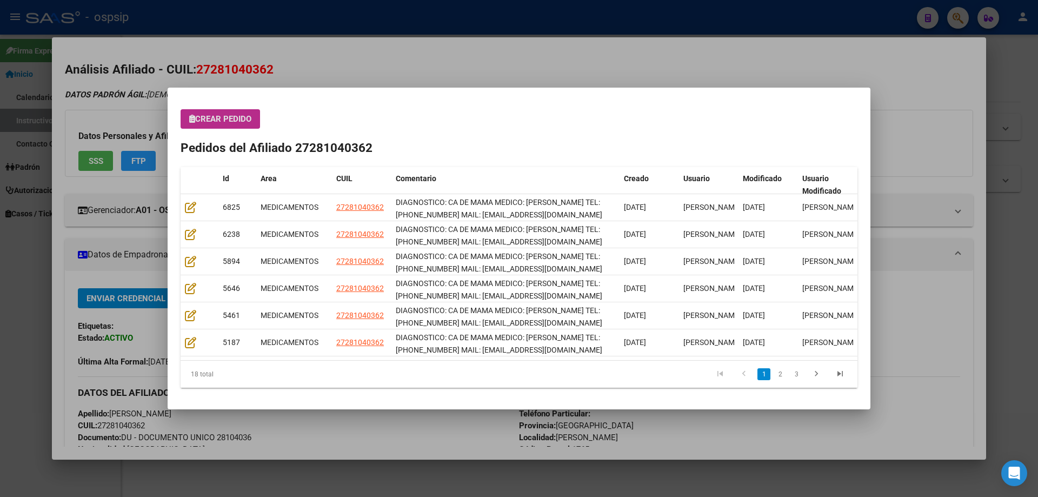
click at [231, 118] on span "Crear Pedido" at bounding box center [220, 119] width 62 height 10
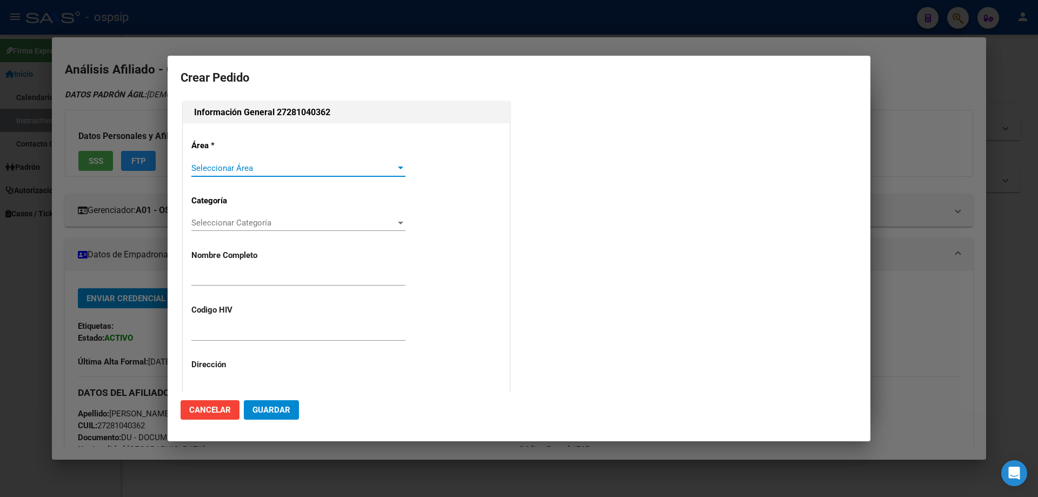
type input "PATRICIA ALEJANDRA MONTENEGRO"
type input "NO CORRESPONDE"
type input "BUENOS AIRES, ISIDRO CASANOVA, CJAL LUIS SETTINO 4197"
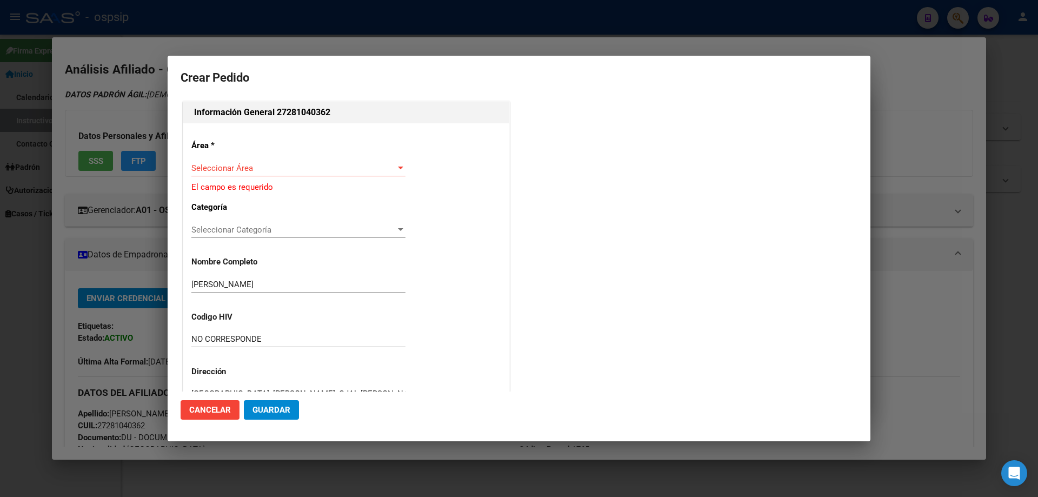
click at [228, 177] on div "Seleccionar Área Seleccionar Área" at bounding box center [298, 173] width 214 height 27
click at [219, 171] on span "Seleccionar Área" at bounding box center [293, 168] width 204 height 10
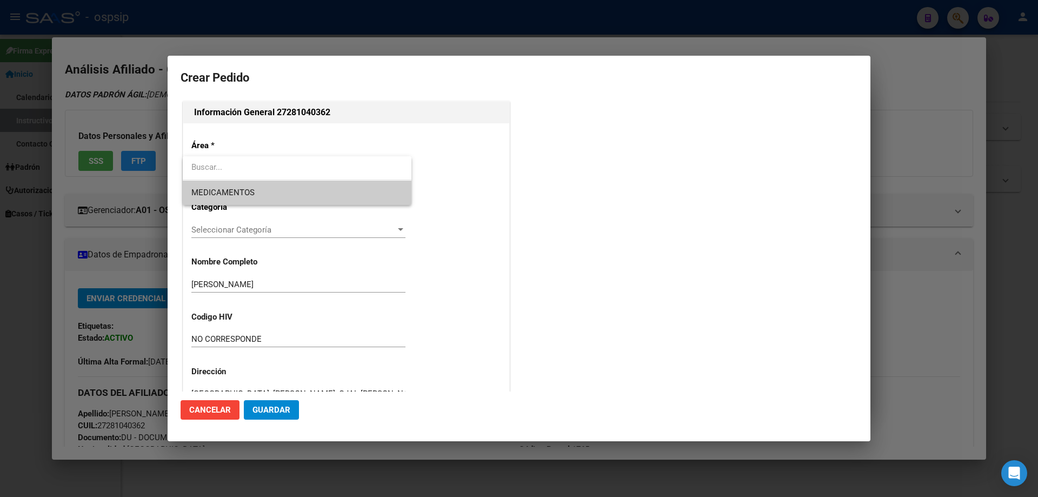
click at [219, 178] on input "dropdown search" at bounding box center [297, 167] width 229 height 24
click at [219, 188] on span "MEDICAMENTOS" at bounding box center [222, 193] width 63 height 10
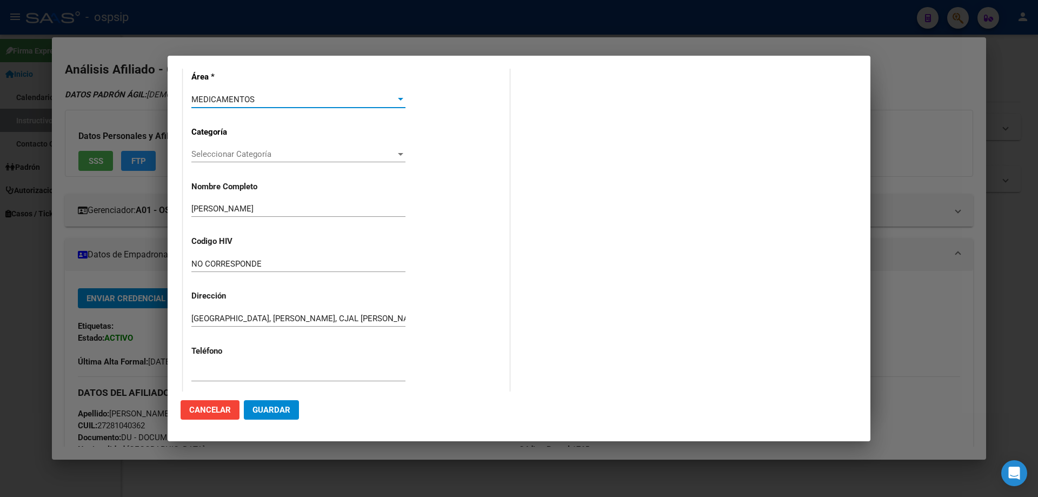
scroll to position [162, 0]
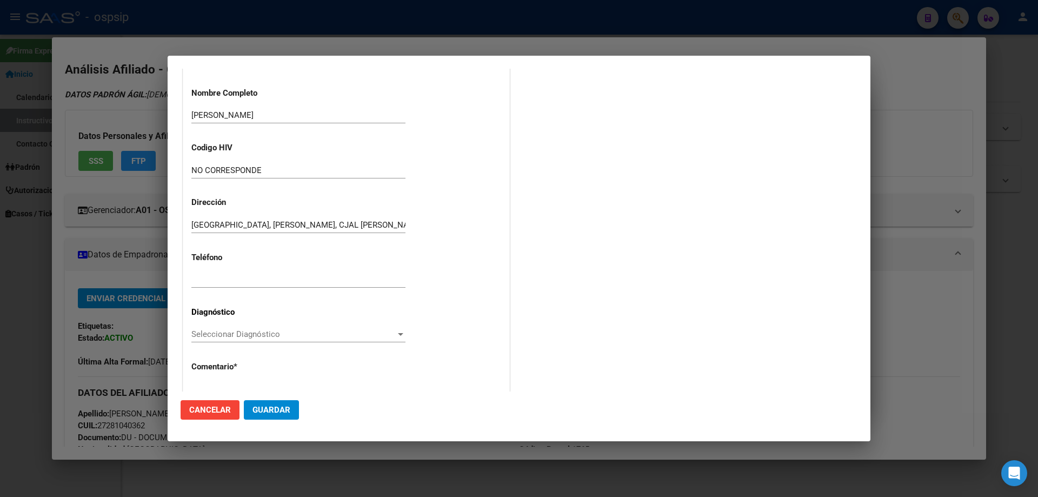
click at [197, 335] on span "Seleccionar Diagnóstico" at bounding box center [293, 334] width 204 height 10
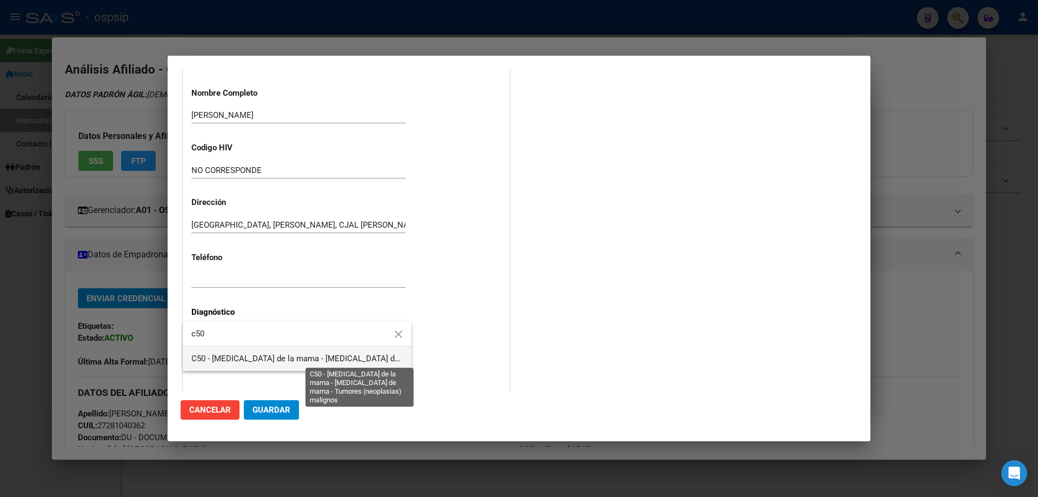
type input "c50"
click at [293, 358] on span "C50 - [MEDICAL_DATA] de la mama - [MEDICAL_DATA] de mama - Tumores (neoplasias)…" at bounding box center [368, 359] width 354 height 10
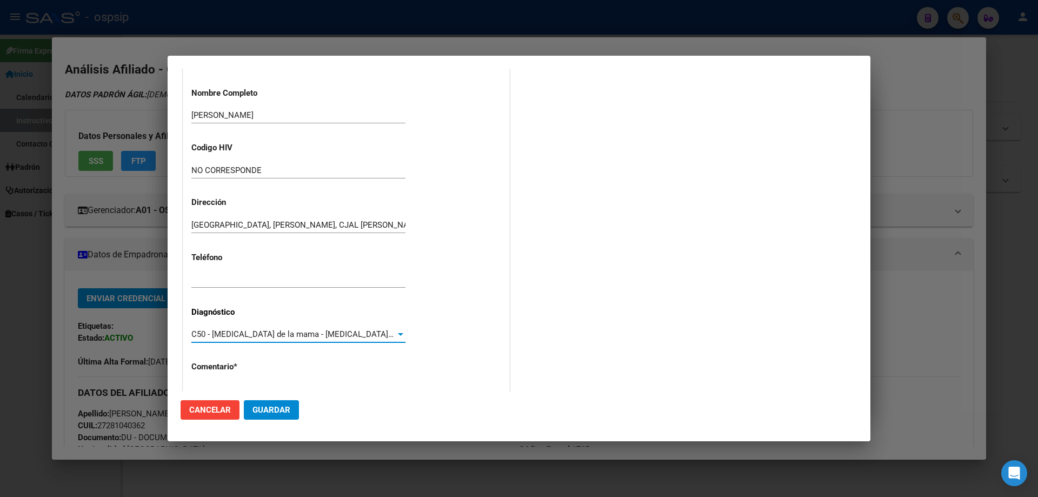
scroll to position [243, 0]
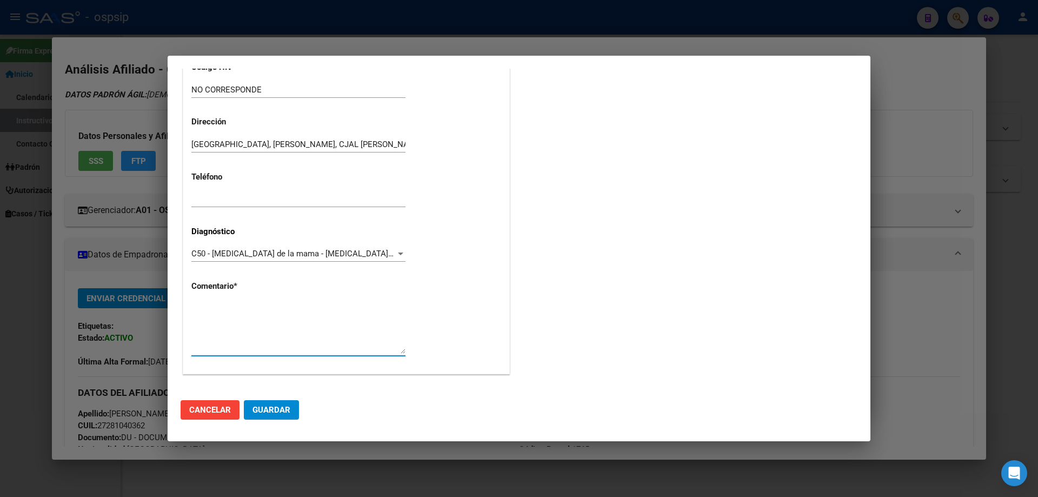
paste textarea "DIAGNOSTICO: CA DE MAMA MEDICO: GUILLERMO LERZO TEL: 11-6330-1652 MAIL: patomon…"
type textarea "DIAGNOSTICO: CA DE MAMA MEDICO: GUILLERMO LERZO TEL: 11-6330-1652 MAIL: patomon…"
click at [275, 404] on button "Guardar" at bounding box center [271, 409] width 55 height 19
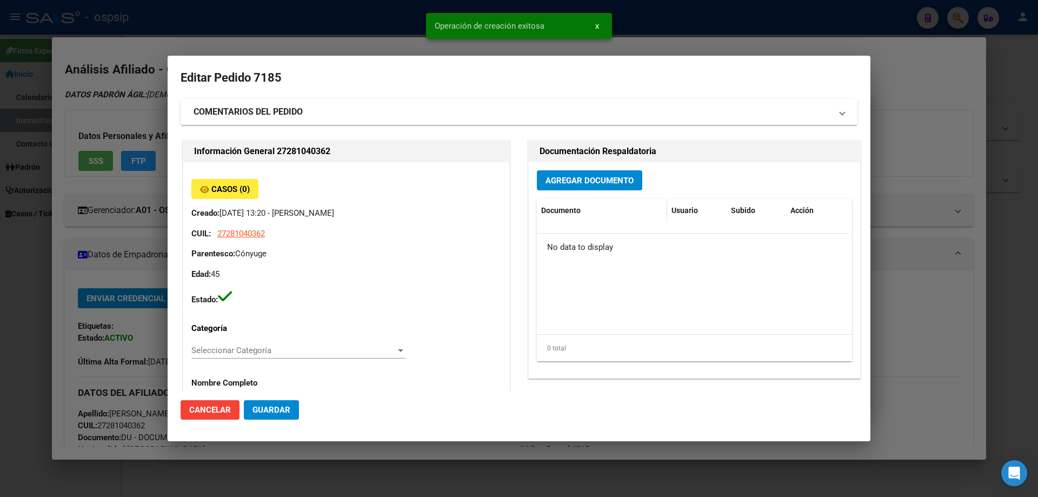
click at [559, 203] on datatable-header-cell "Documento" at bounding box center [602, 210] width 130 height 23
click at [564, 190] on button "Agregar Documento" at bounding box center [589, 180] width 105 height 20
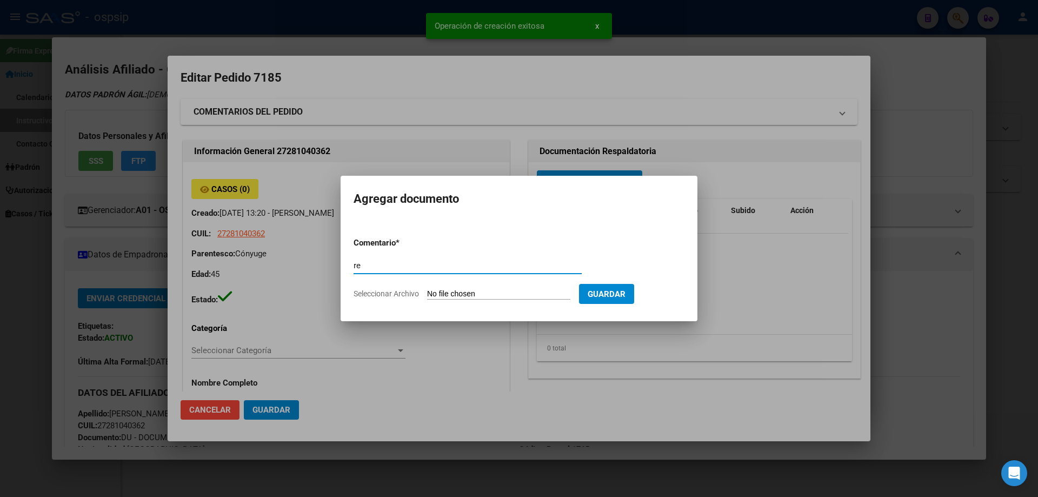
type input "r"
type input "RECETA"
click at [491, 292] on input "Seleccionar Archivo" at bounding box center [498, 294] width 143 height 10
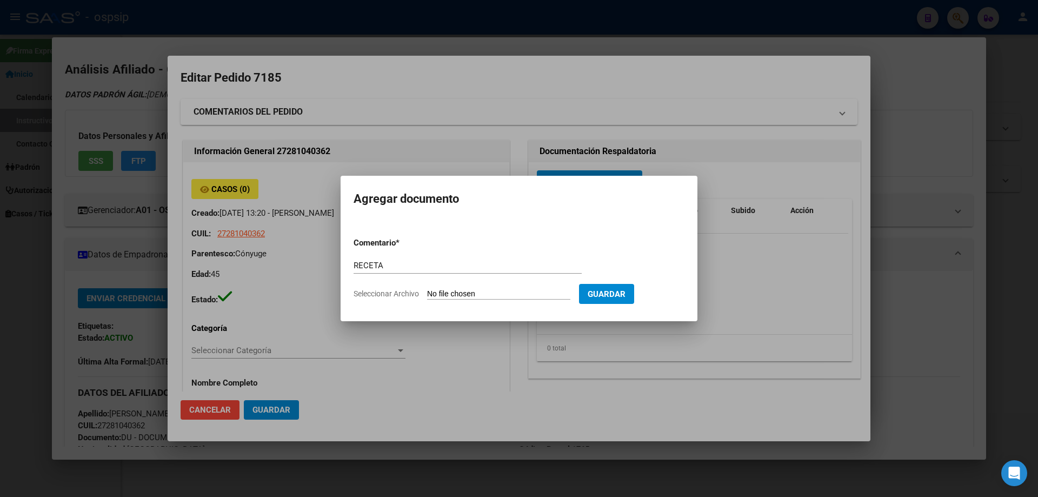
type input "C:\fakepath\20250909_122624.jpg"
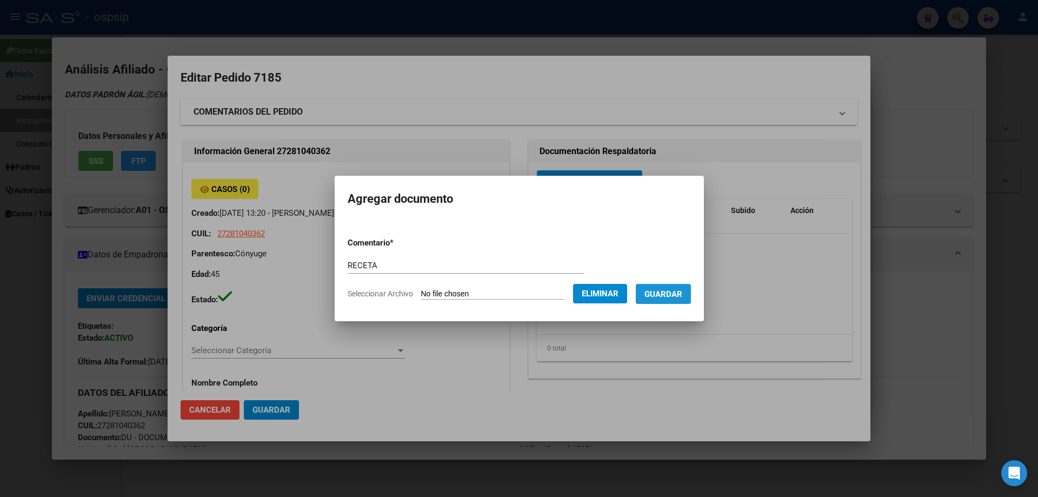
click at [679, 301] on button "Guardar" at bounding box center [663, 294] width 55 height 20
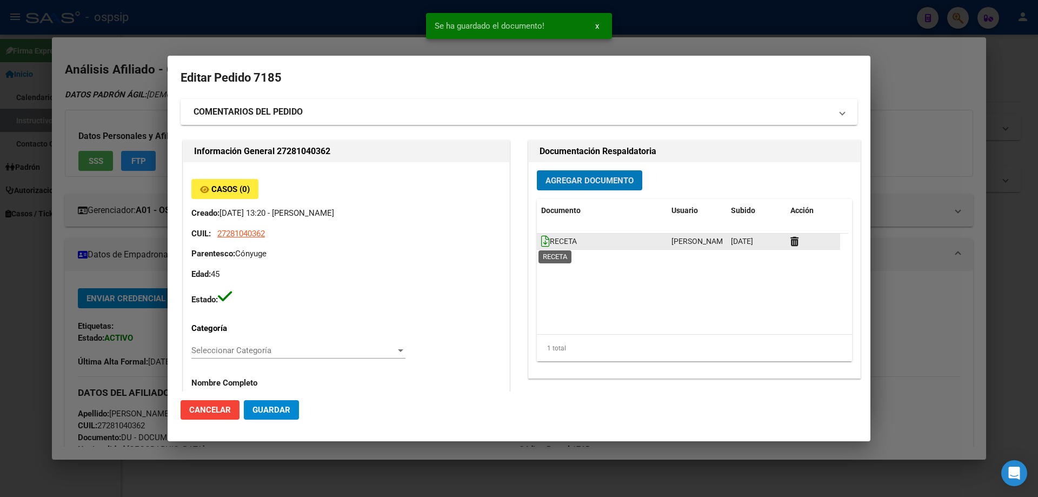
click at [541, 243] on icon at bounding box center [545, 241] width 9 height 12
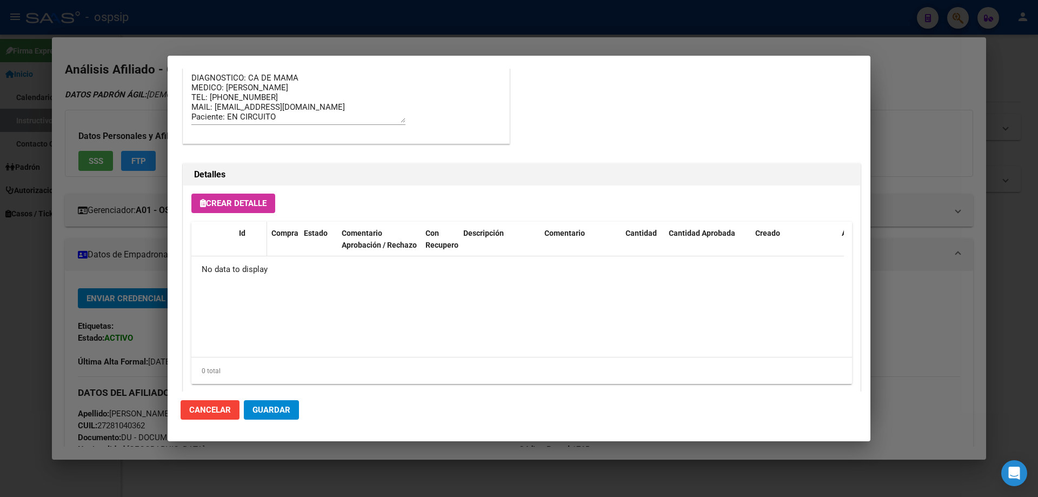
scroll to position [629, 0]
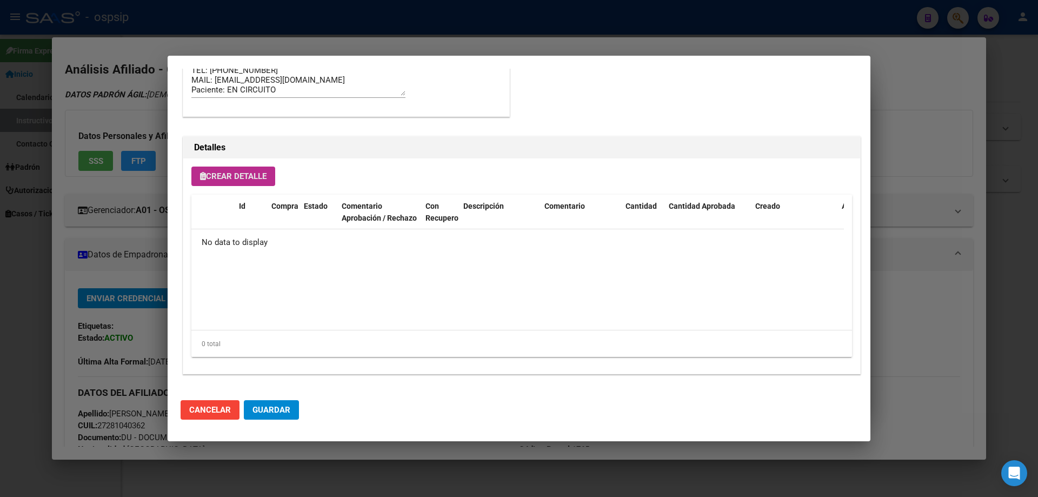
click at [239, 177] on span "Crear Detalle" at bounding box center [233, 176] width 67 height 10
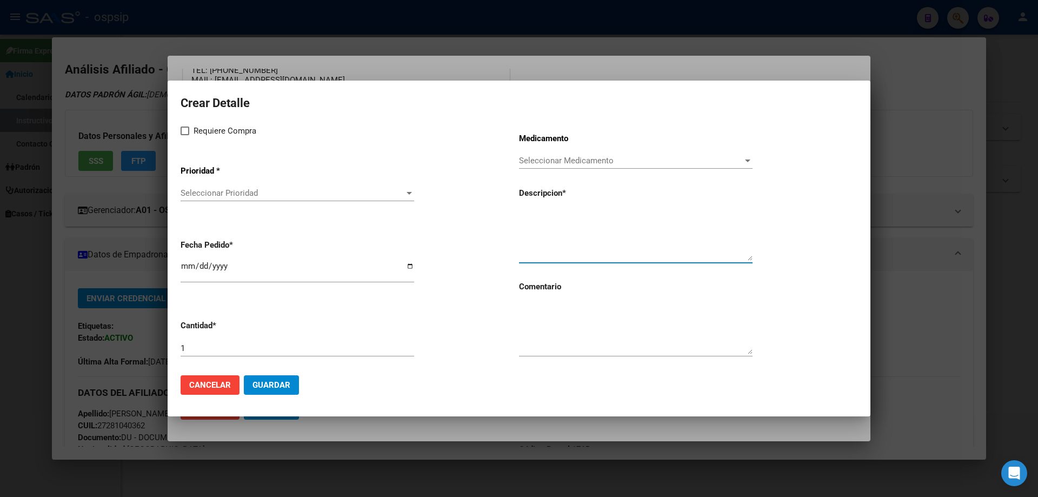
paste textarea "Exemestano 25 mg x 30 comp"
type textarea "Exemestano 25 mg x 30 comp"
click at [566, 342] on textarea at bounding box center [636, 328] width 234 height 51
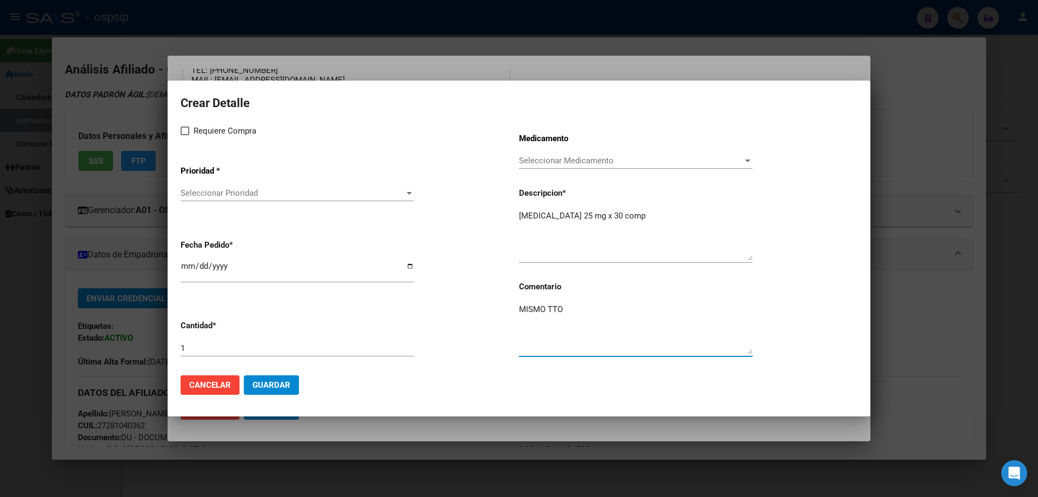
type textarea "MISMO TTO"
click at [182, 131] on span at bounding box center [185, 131] width 9 height 9
click at [184, 135] on input "Requiere Compra" at bounding box center [184, 135] width 1 height 1
checkbox input "true"
click at [225, 193] on span "Seleccionar Prioridad" at bounding box center [293, 193] width 224 height 10
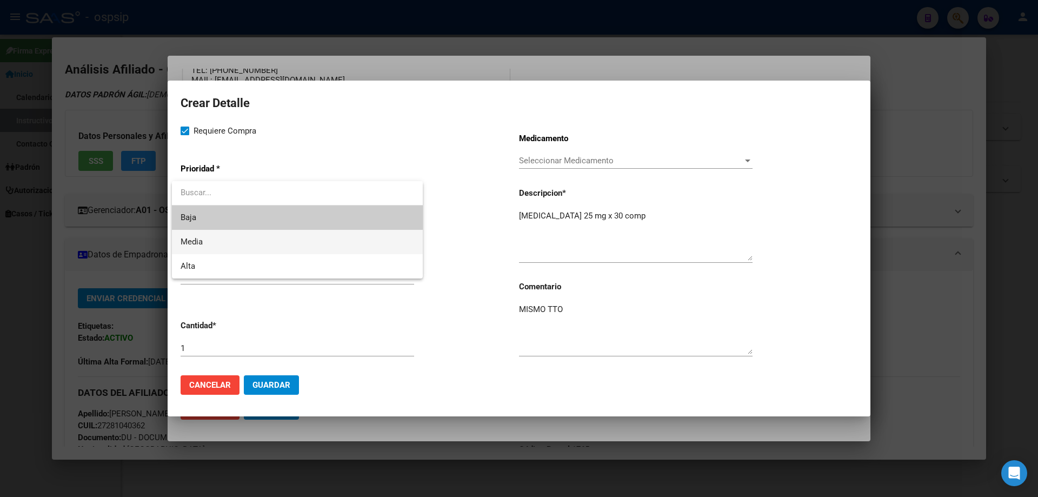
click at [207, 246] on span "Media" at bounding box center [298, 242] width 234 height 24
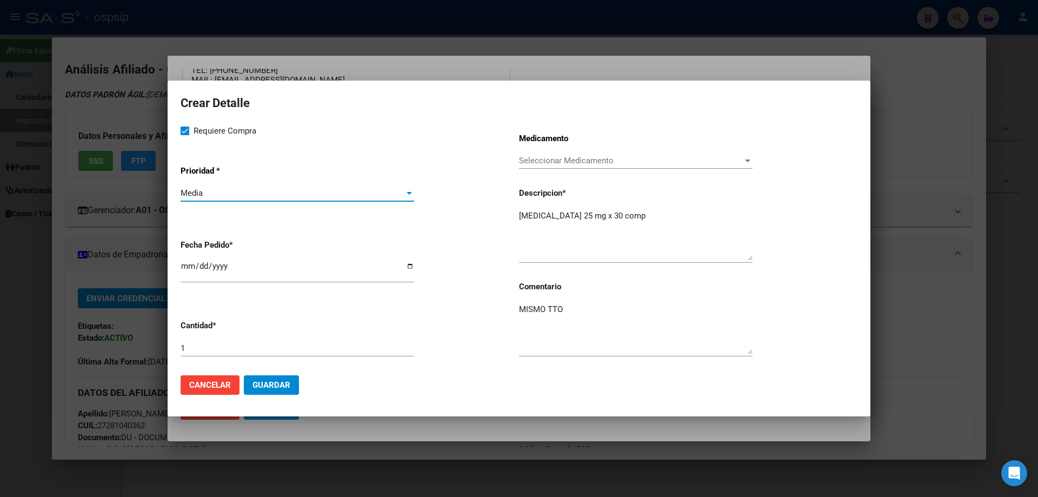
click at [183, 269] on input "[DATE]" at bounding box center [298, 270] width 234 height 17
type input "2025-09-02"
click at [260, 392] on button "Guardar" at bounding box center [271, 384] width 55 height 19
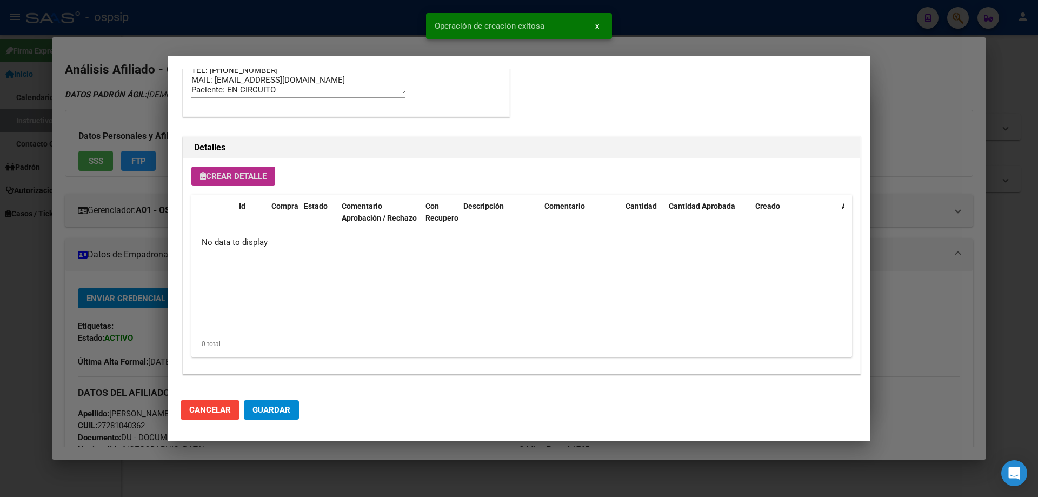
scroll to position [649, 0]
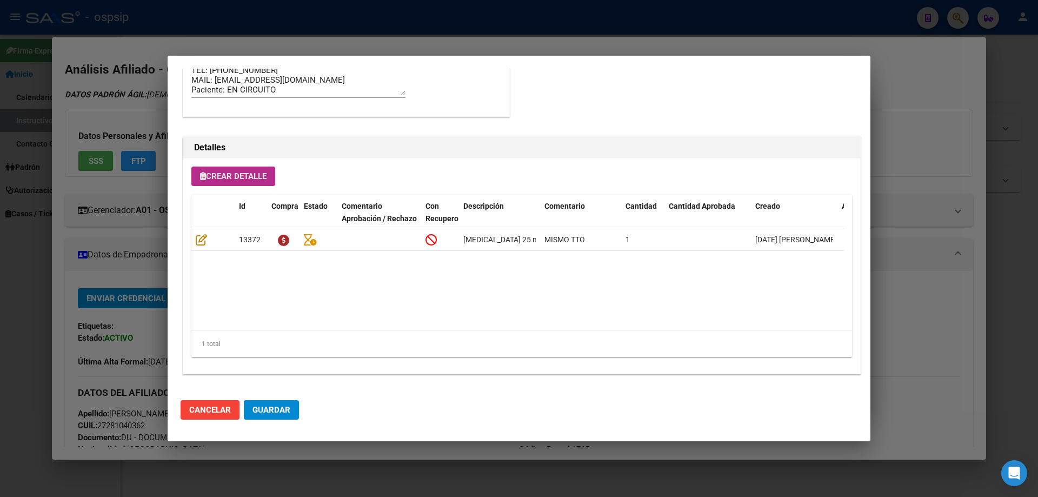
click at [231, 182] on button "Crear Detalle" at bounding box center [233, 176] width 84 height 19
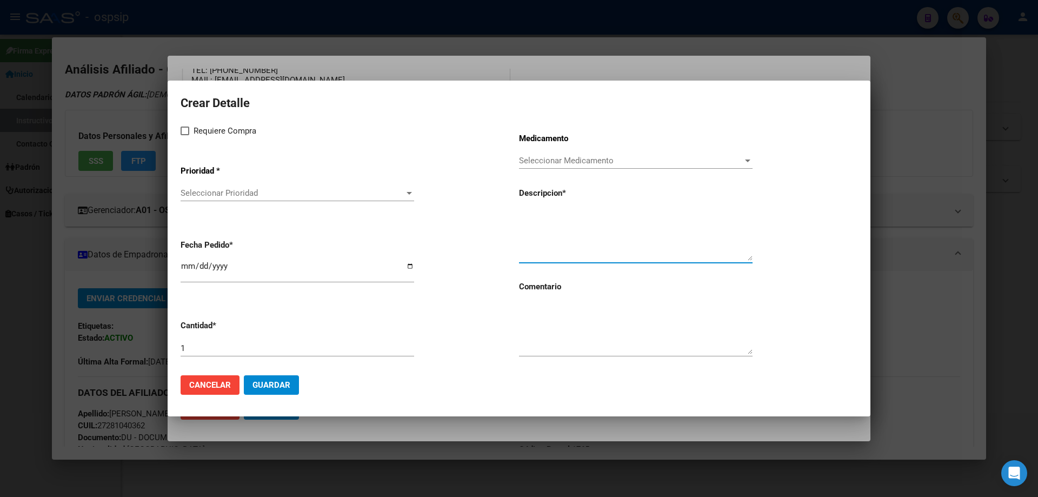
paste textarea "Everolimus 10 mg x 30 comp"
type textarea "Everolimus 10 mg x 30 comp"
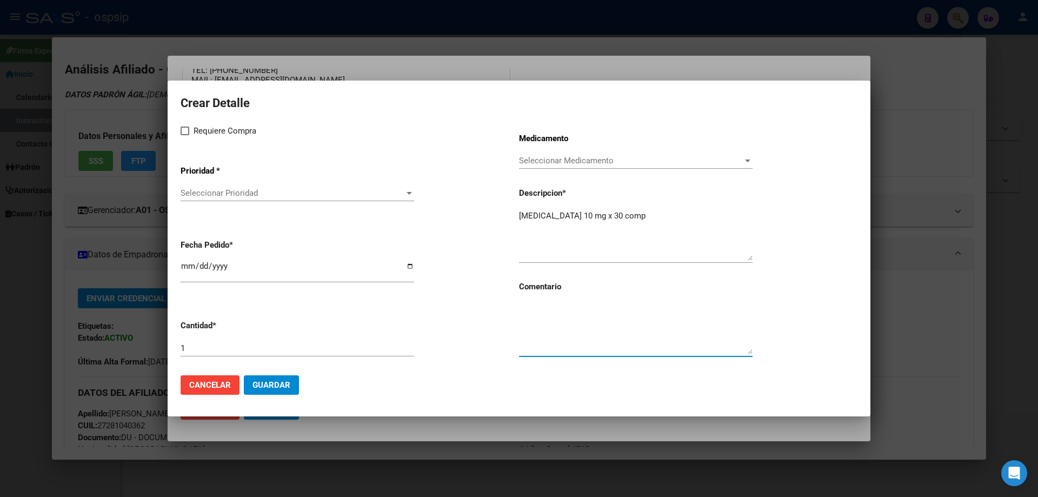
click at [548, 341] on textarea at bounding box center [636, 328] width 234 height 51
type textarea "MISMO TTO"
click at [190, 136] on label "Requiere Compra" at bounding box center [219, 130] width 76 height 13
click at [185, 136] on input "Requiere Compra" at bounding box center [184, 135] width 1 height 1
checkbox input "true"
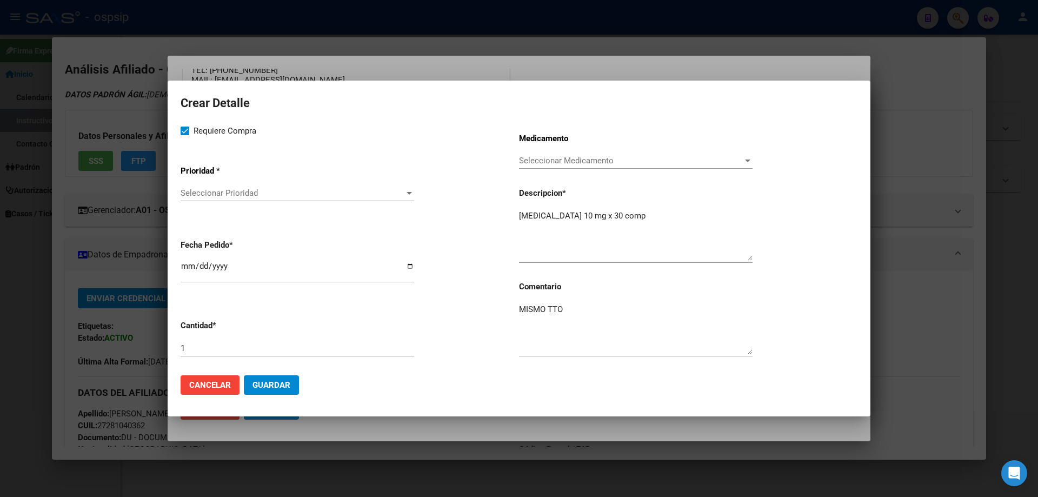
click at [205, 187] on div "Seleccionar Prioridad Seleccionar Prioridad" at bounding box center [298, 193] width 234 height 16
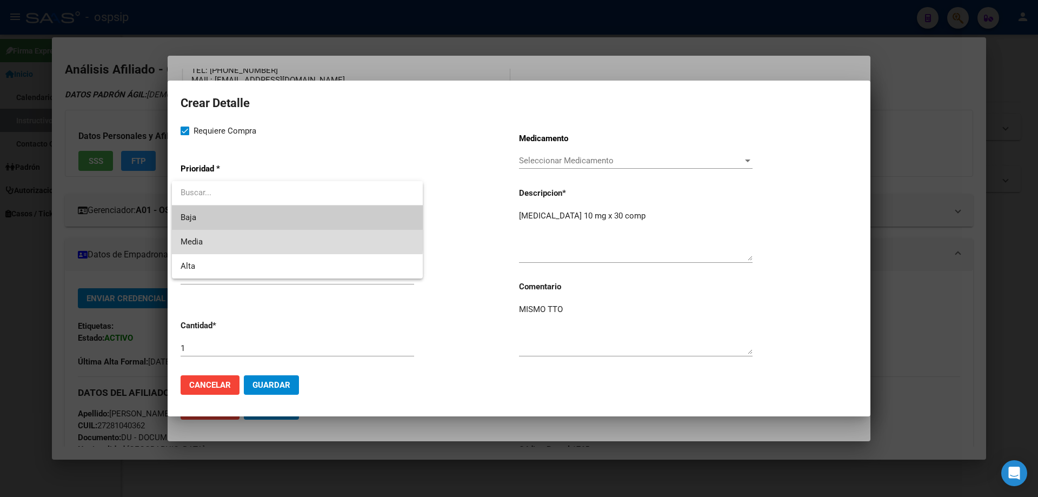
click at [208, 236] on span "Media" at bounding box center [298, 242] width 234 height 24
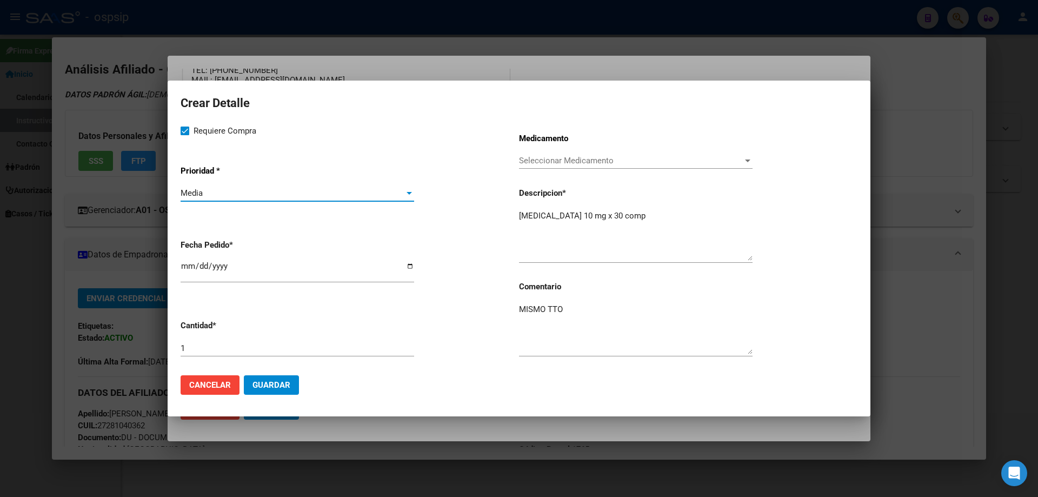
click at [189, 268] on input "[DATE]" at bounding box center [298, 270] width 234 height 17
type input "2025-09-02"
click at [280, 376] on button "Guardar" at bounding box center [271, 384] width 55 height 19
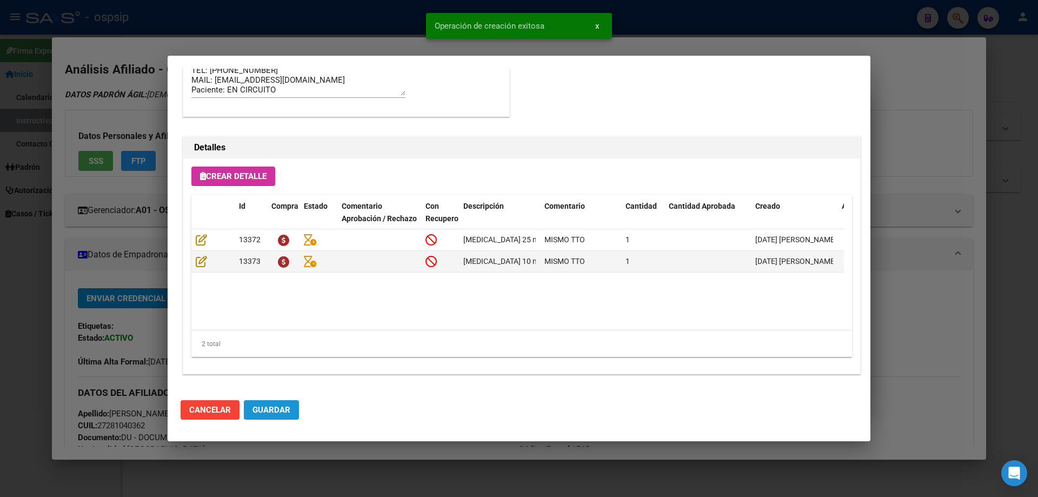
click at [289, 416] on button "Guardar" at bounding box center [271, 409] width 55 height 19
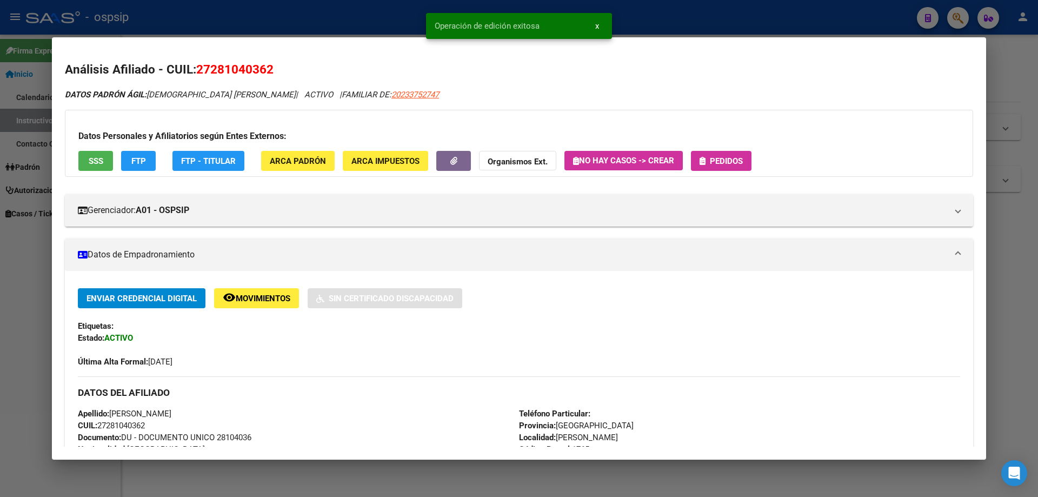
click at [720, 152] on button "Pedidos" at bounding box center [721, 161] width 61 height 20
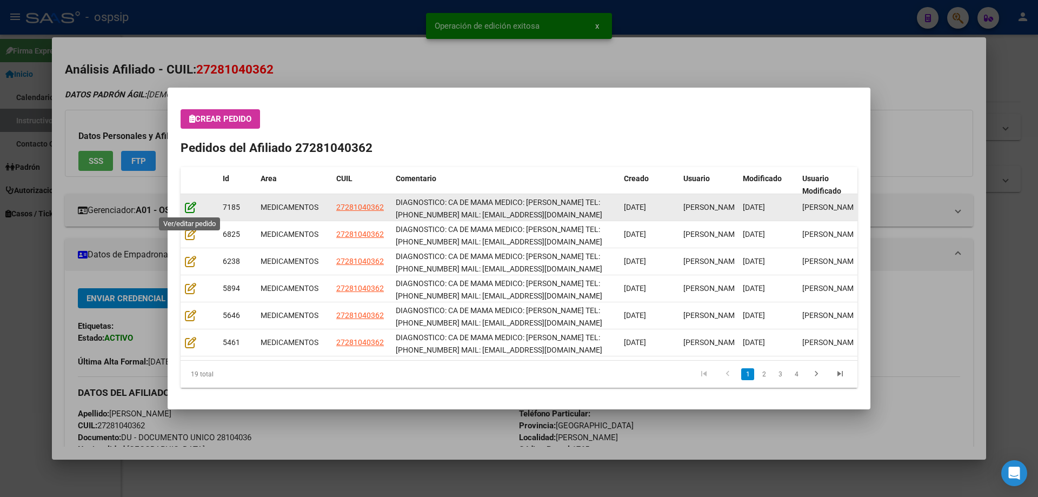
click at [192, 207] on icon at bounding box center [190, 207] width 11 height 12
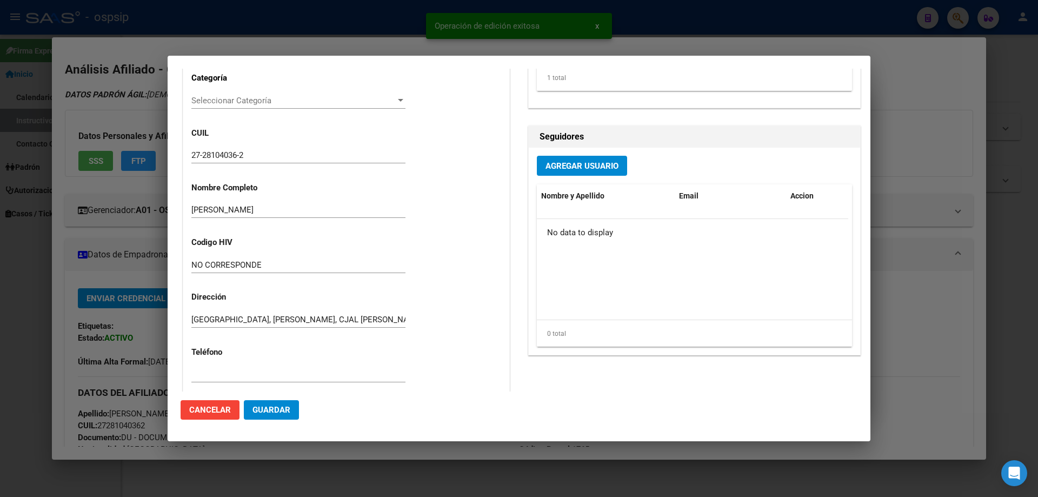
type input "Buenos Aires, ISIDRO CASANOVA, AMAMBAY 4197, Piso: 01, Departamento: 1"
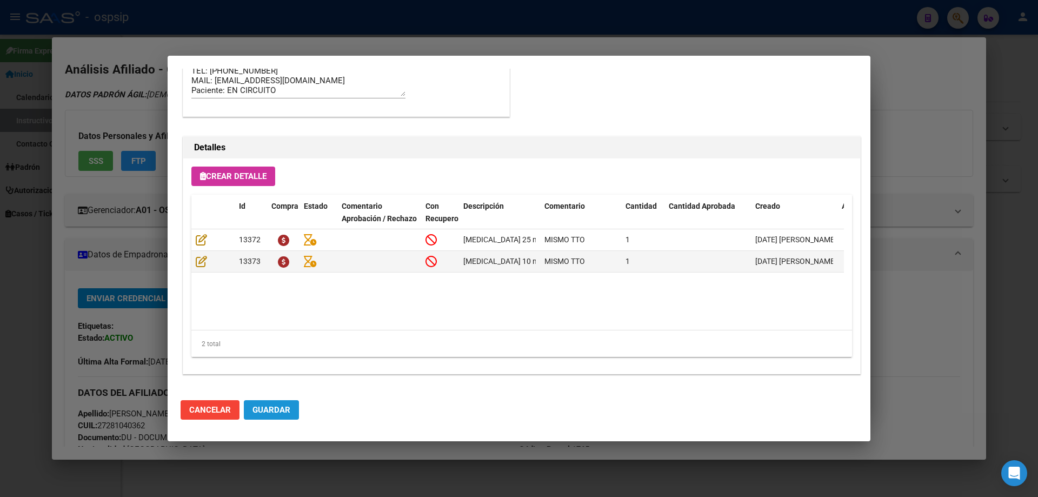
click at [279, 407] on span "Guardar" at bounding box center [272, 410] width 38 height 10
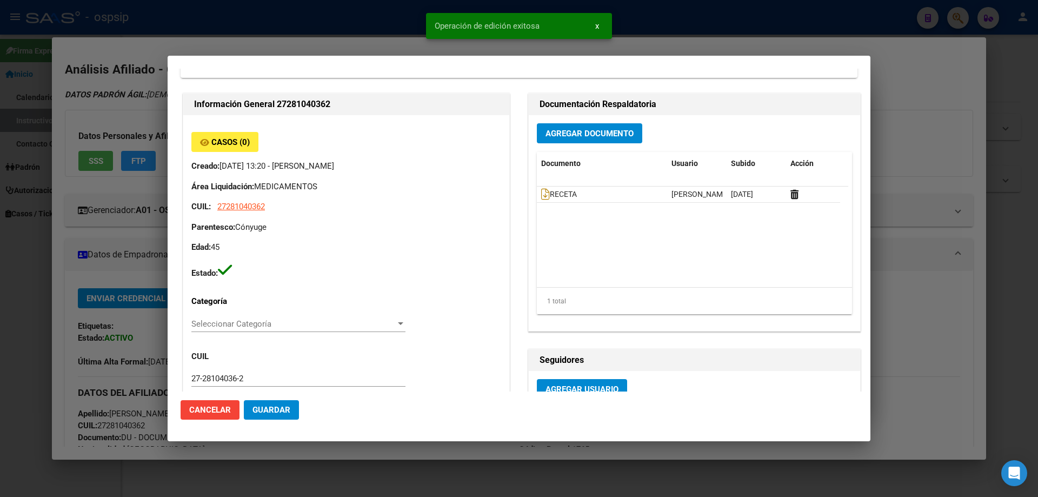
scroll to position [0, 0]
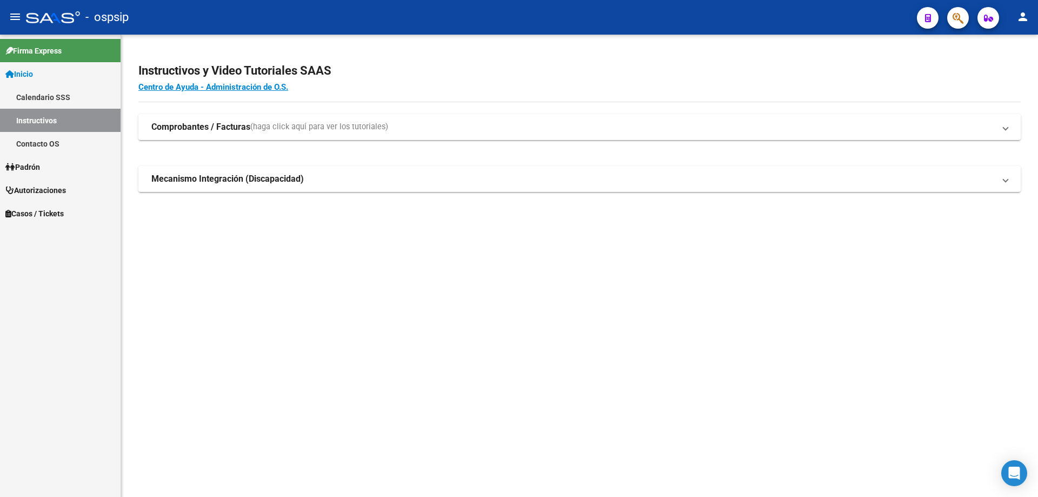
click at [962, 17] on icon "button" at bounding box center [958, 18] width 11 height 12
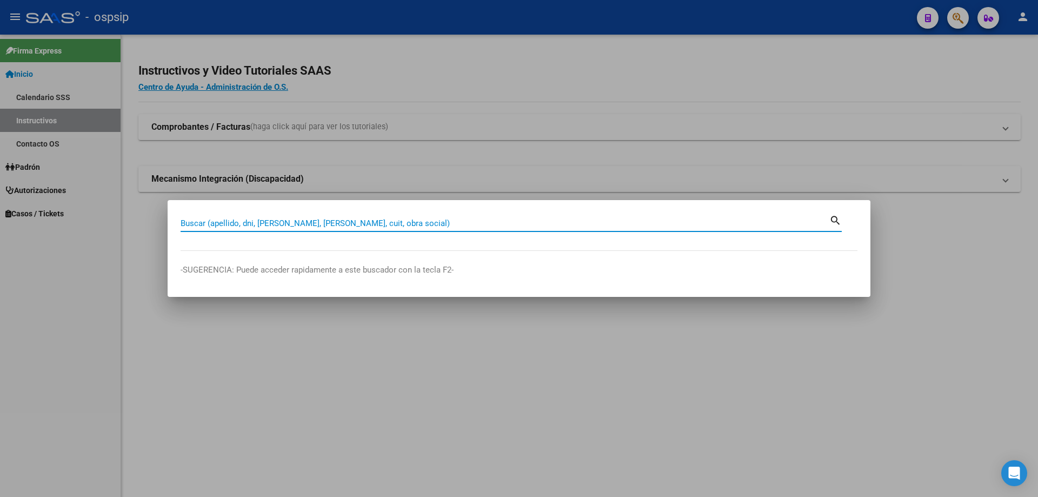
paste input "20348988124"
type input "20348988124"
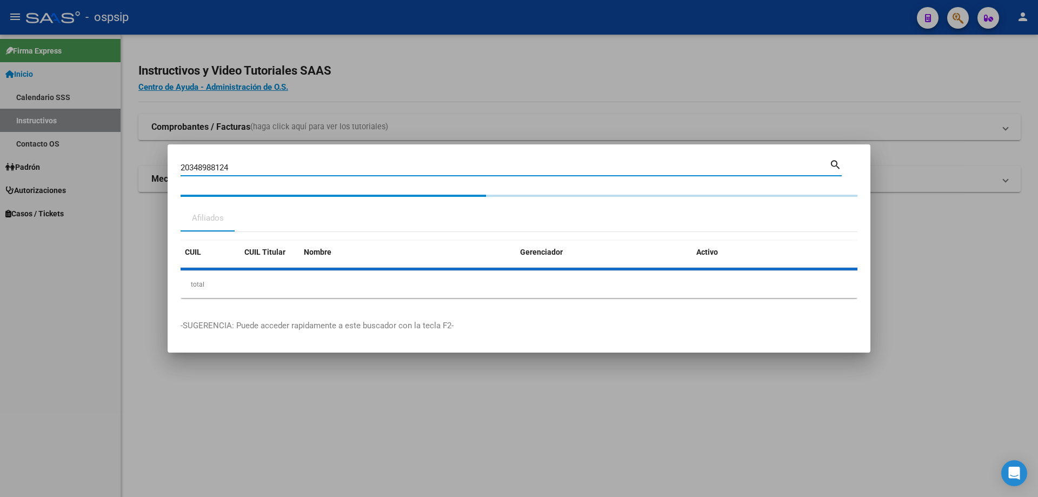
click at [216, 268] on div at bounding box center [519, 269] width 677 height 3
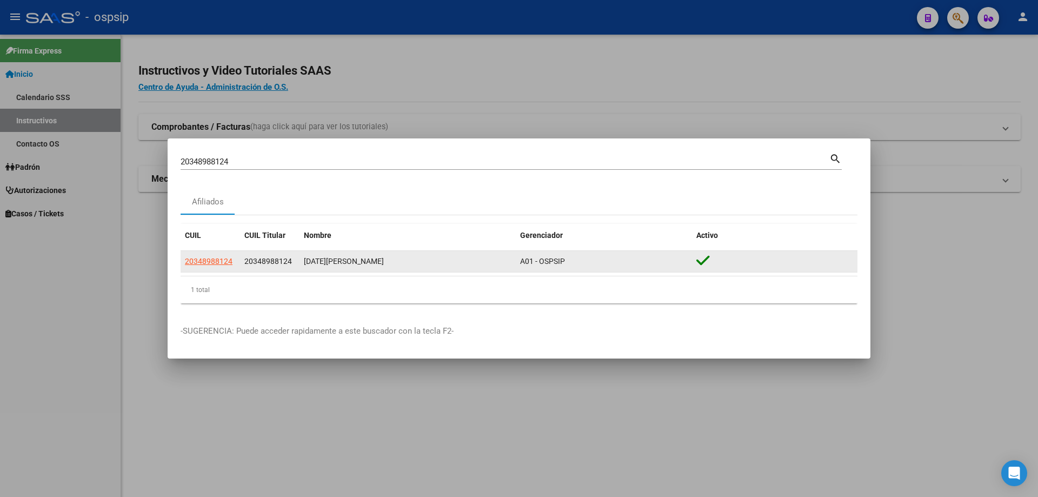
click at [213, 267] on app-link-go-to "20348988124" at bounding box center [209, 261] width 48 height 12
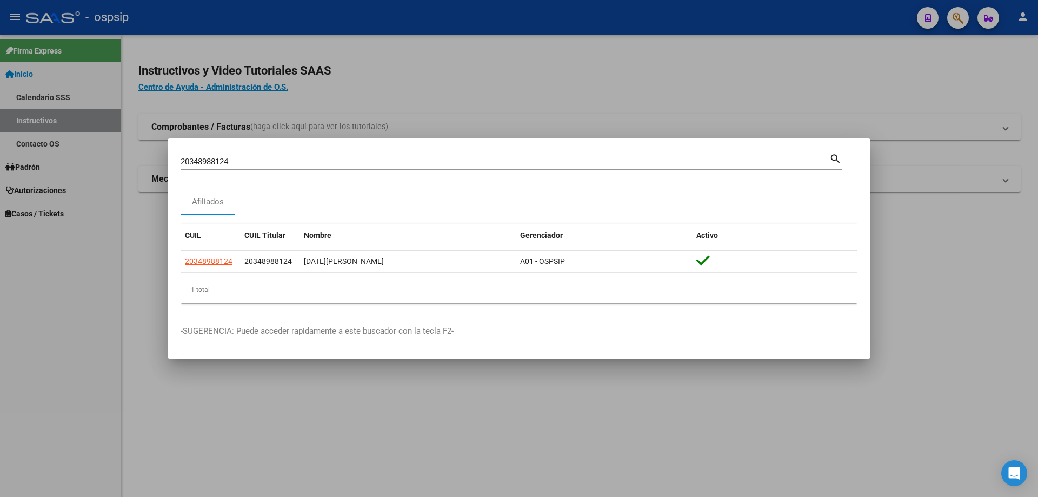
click at [220, 249] on datatable-header "CUIL CUIL Titular Nombre Gerenciador Activo" at bounding box center [519, 237] width 677 height 27
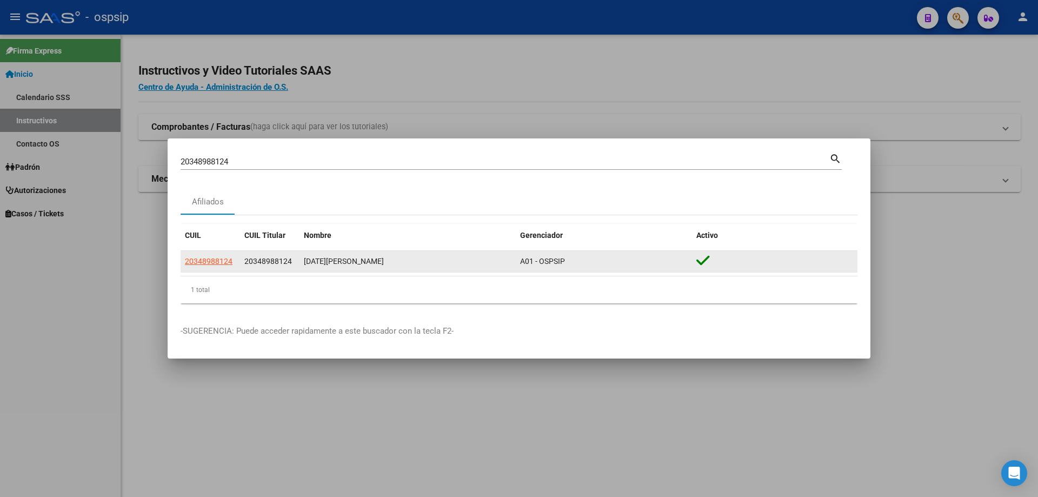
click at [218, 262] on span "20348988124" at bounding box center [209, 261] width 48 height 9
type textarea "20348988124"
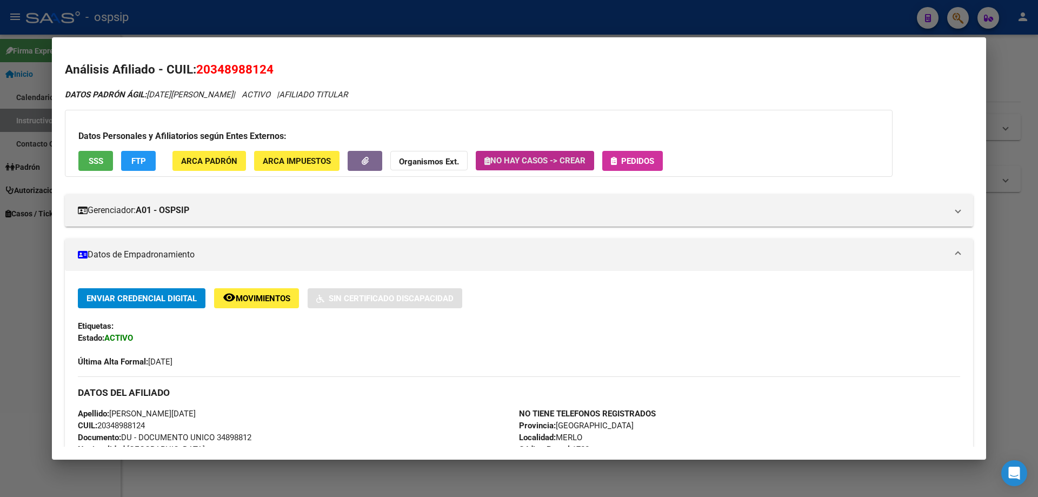
drag, startPoint x: 592, startPoint y: 156, endPoint x: 644, endPoint y: 161, distance: 52.2
click at [594, 156] on button "No hay casos -> Crear" at bounding box center [535, 160] width 118 height 19
click at [644, 161] on span "Pedidos" at bounding box center [637, 161] width 33 height 10
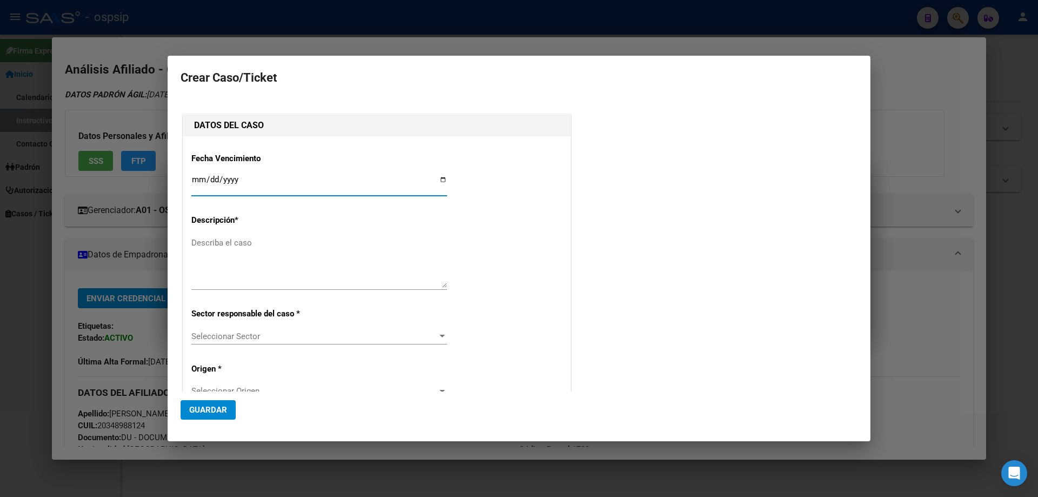
type input "[DATE][PERSON_NAME]"
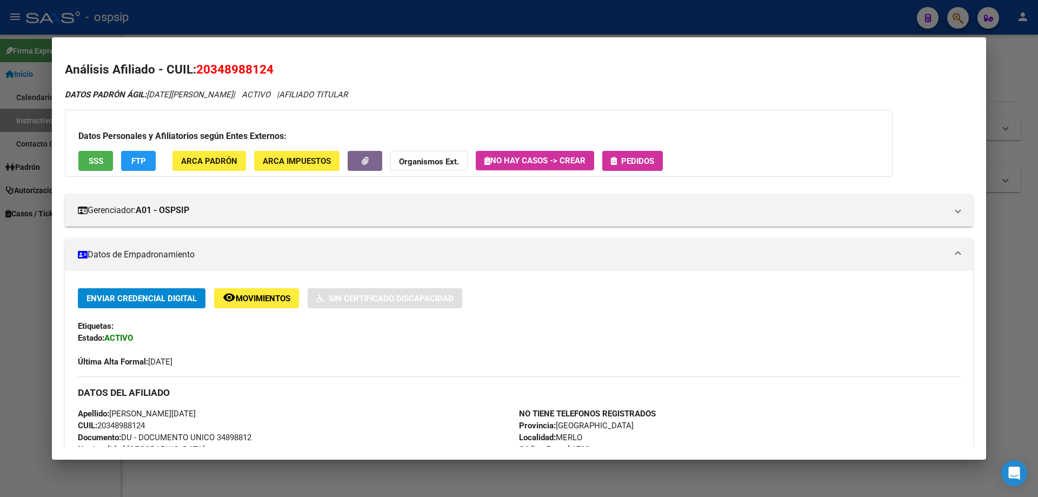
click at [653, 169] on button "Pedidos" at bounding box center [633, 161] width 61 height 20
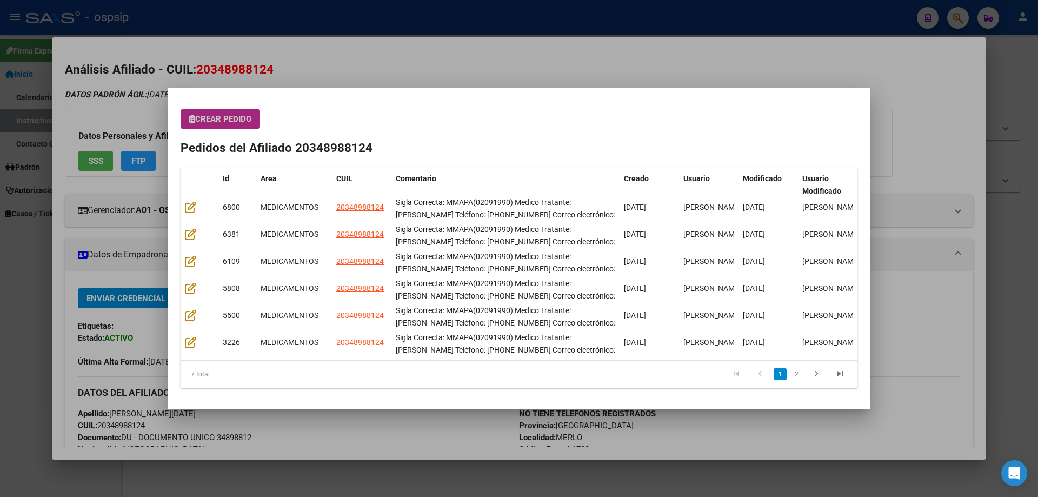
click at [222, 119] on span "Crear Pedido" at bounding box center [220, 119] width 62 height 10
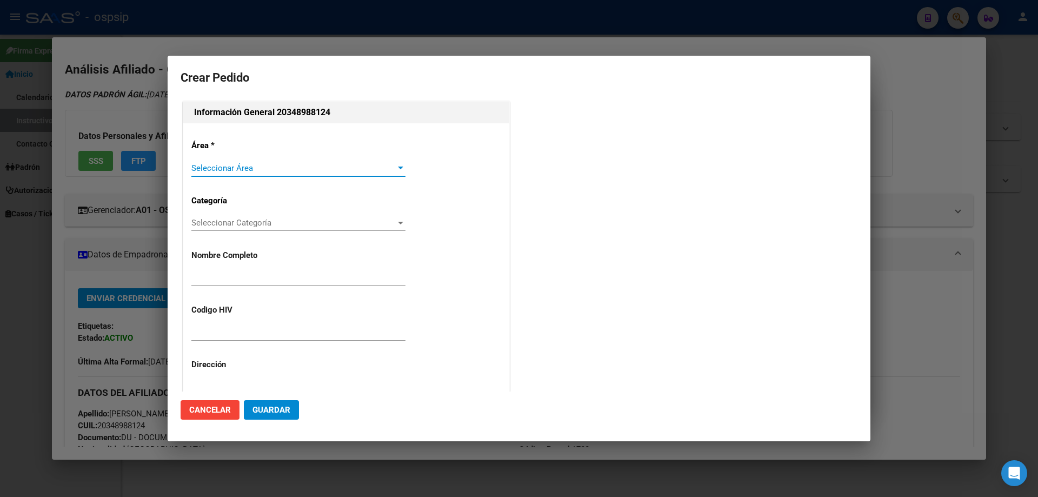
type input "[PERSON_NAME][DATE]"
type input "BUENOS AIRES, MERLO, POSTA DE YATASTO 466"
type input "MMAPA(02091990)"
type input "[GEOGRAPHIC_DATA], [PERSON_NAME], POSTA DE YATASTO 466, Departamento: 2"
click at [216, 169] on span "Seleccionar Área" at bounding box center [293, 168] width 204 height 10
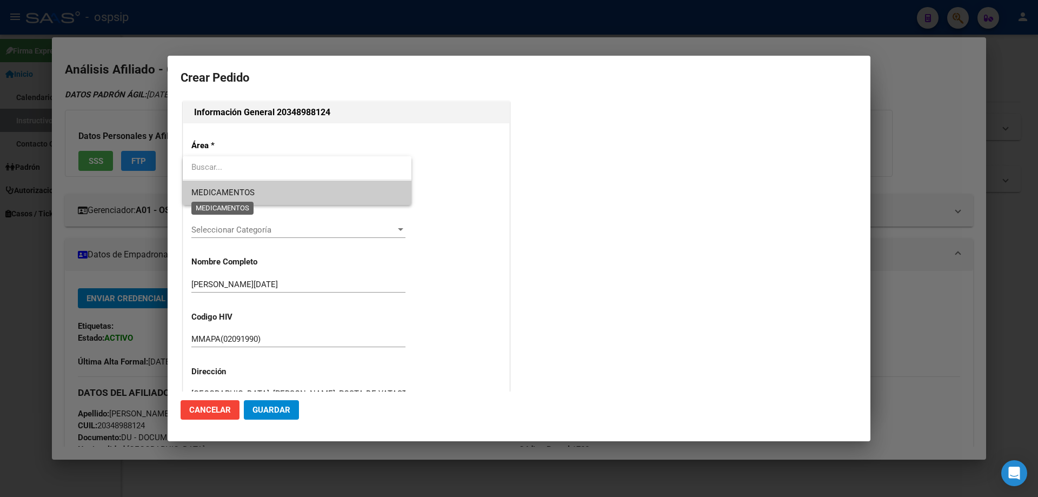
click at [208, 195] on span "MEDICAMENTOS" at bounding box center [222, 193] width 63 height 10
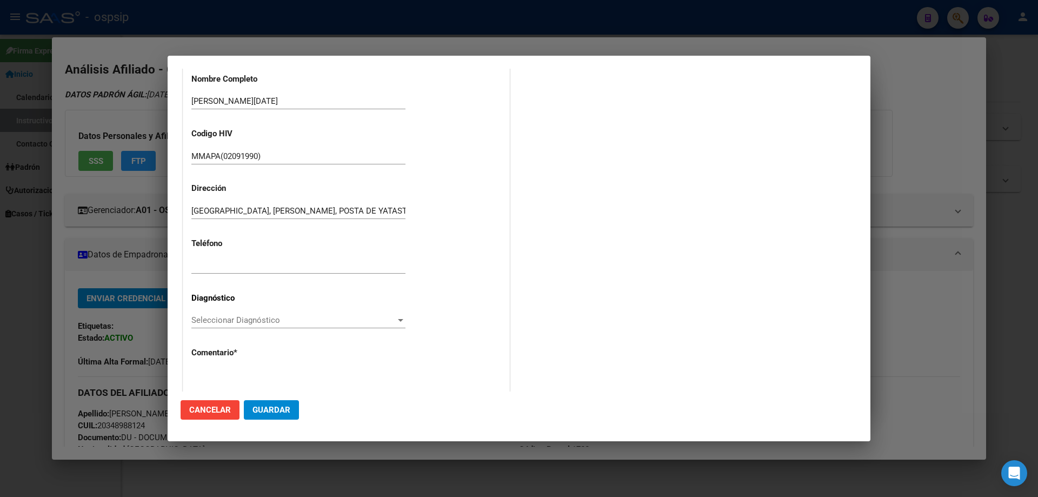
scroll to position [243, 0]
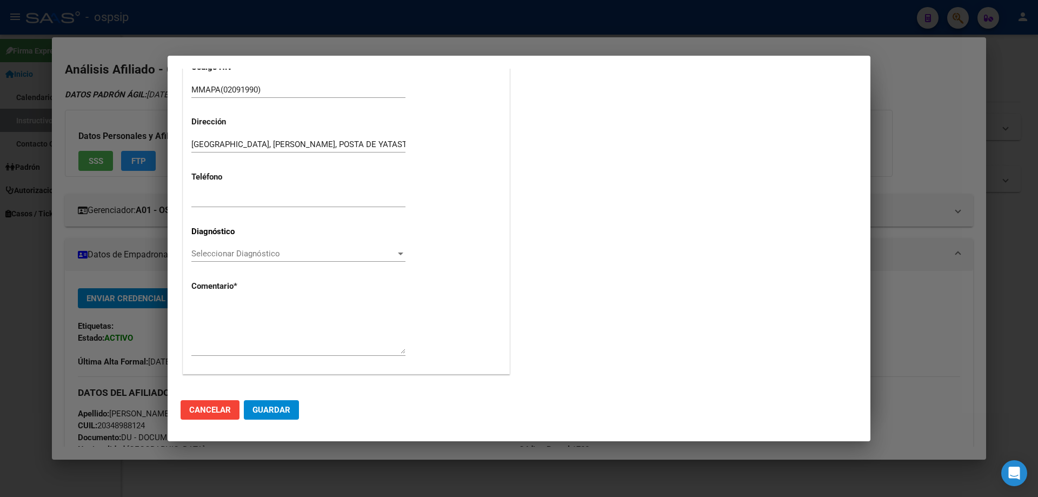
click at [193, 250] on span "Seleccionar Diagnóstico" at bounding box center [293, 254] width 204 height 10
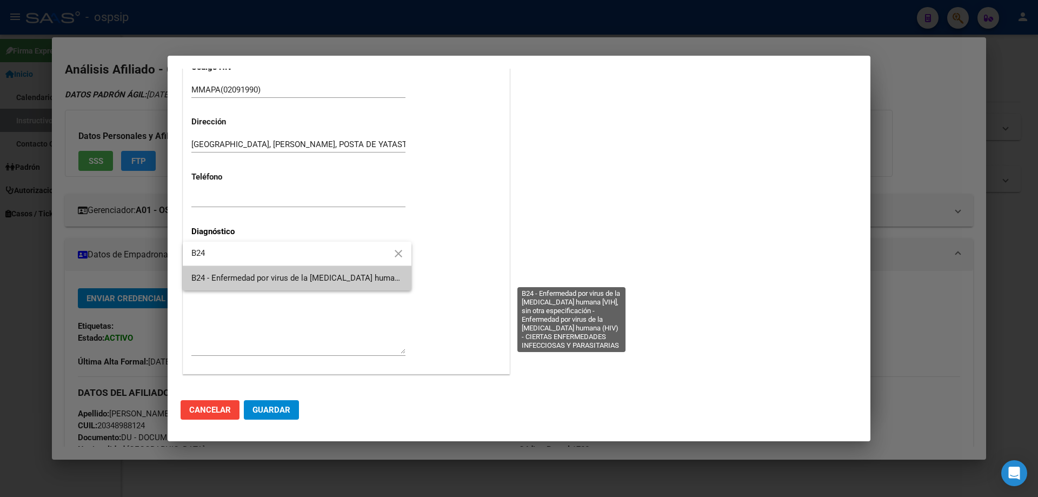
type input "B24"
click at [249, 281] on span "B24 - Enfermedad por virus de la [MEDICAL_DATA] humana [VIH], sin otra especifi…" at bounding box center [569, 278] width 757 height 10
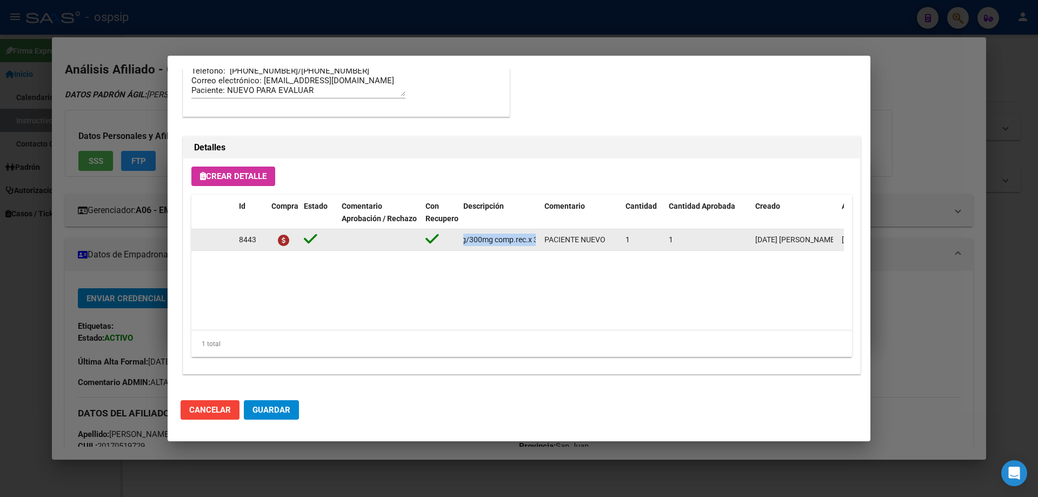
scroll to position [0, 257]
drag, startPoint x: 461, startPoint y: 240, endPoint x: 543, endPoint y: 242, distance: 81.7
click at [543, 242] on div "8443 doravirina+[MEDICAL_DATA]+[MEDICAL_DATA] disoproxil 100mg/300mg/300mg comp…" at bounding box center [595, 240] width 809 height 22
copy span "doravirina+[MEDICAL_DATA]+[MEDICAL_DATA] disoproxil 100mg/300mg/300mg comp.rec.…"
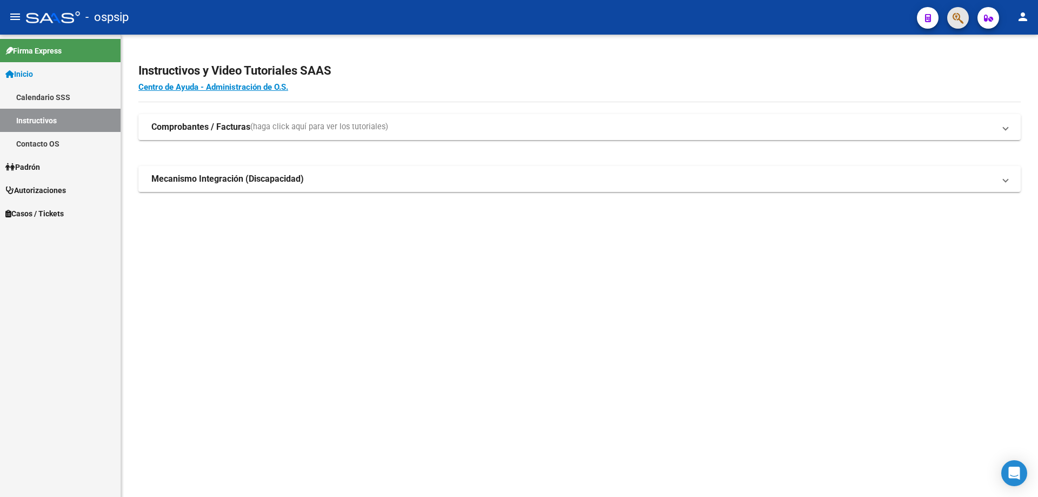
click at [950, 17] on button "button" at bounding box center [959, 18] width 22 height 22
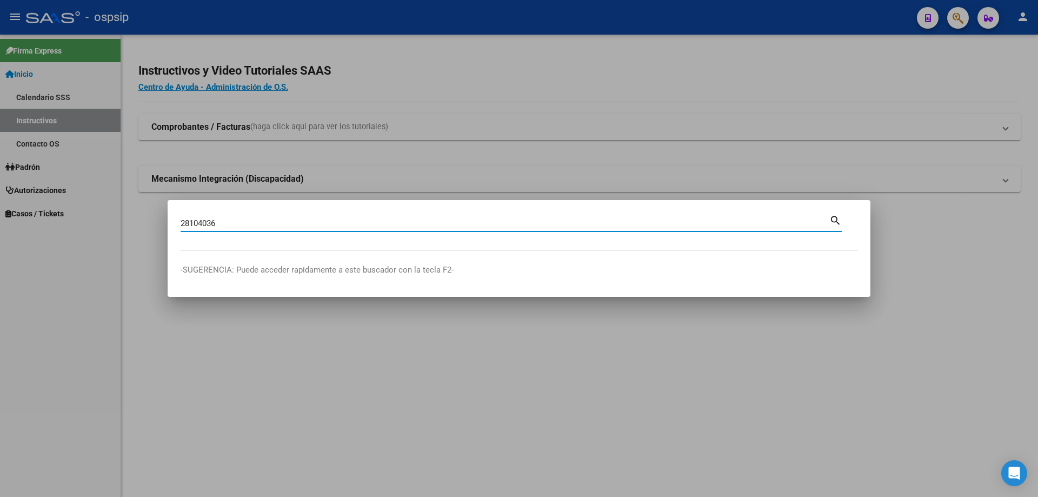
type input "28104036"
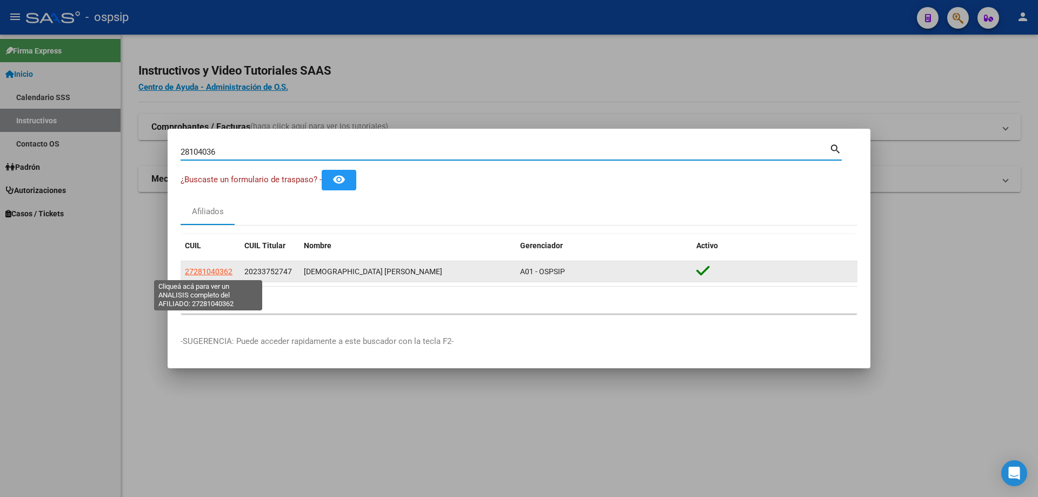
click at [214, 273] on span "27281040362" at bounding box center [209, 271] width 48 height 9
type textarea "27281040362"
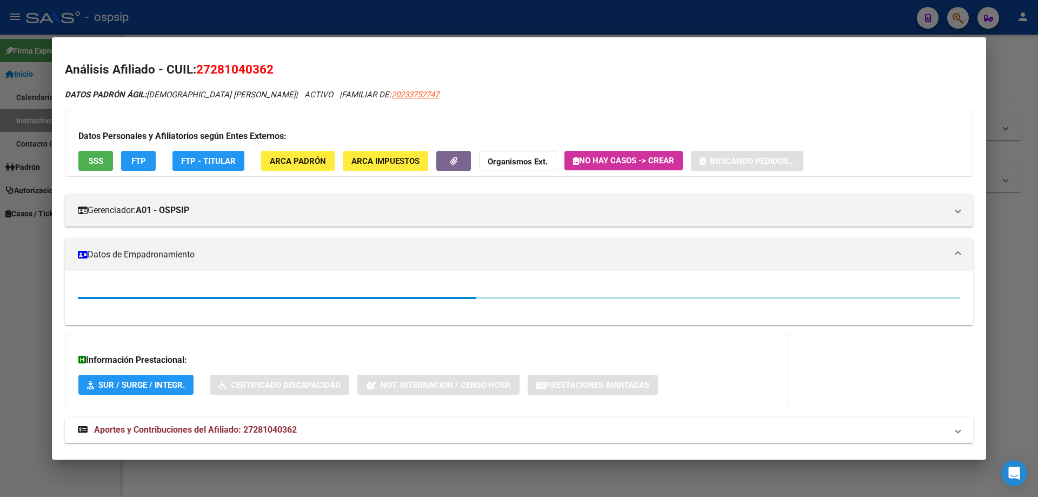
click at [92, 160] on span "SSS" at bounding box center [96, 161] width 15 height 10
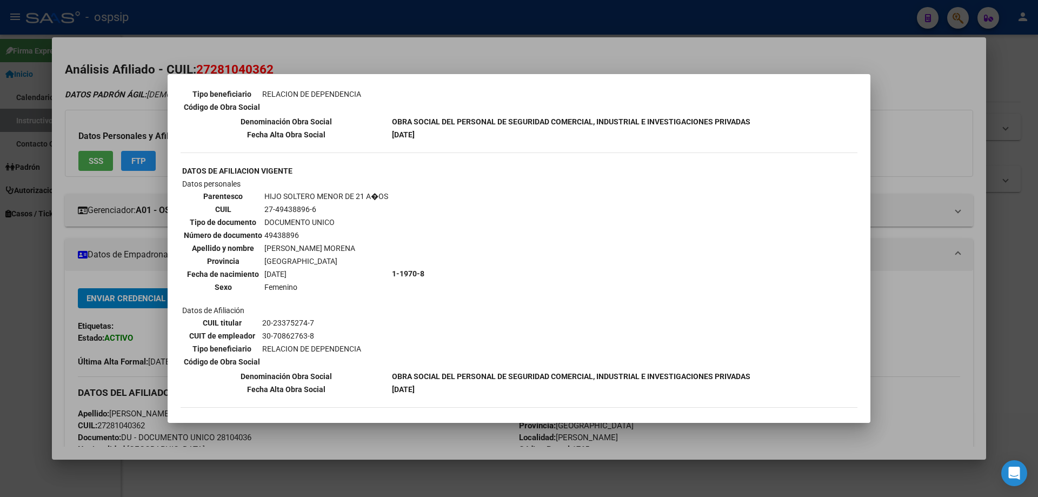
scroll to position [1129, 0]
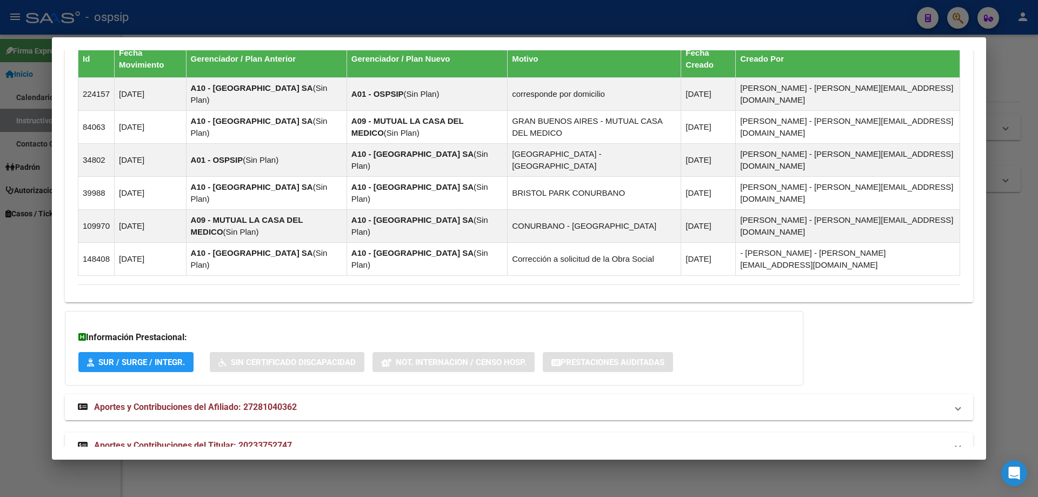
click at [185, 439] on strong "Aportes y Contribuciones del Titular: 20233752747" at bounding box center [185, 445] width 214 height 13
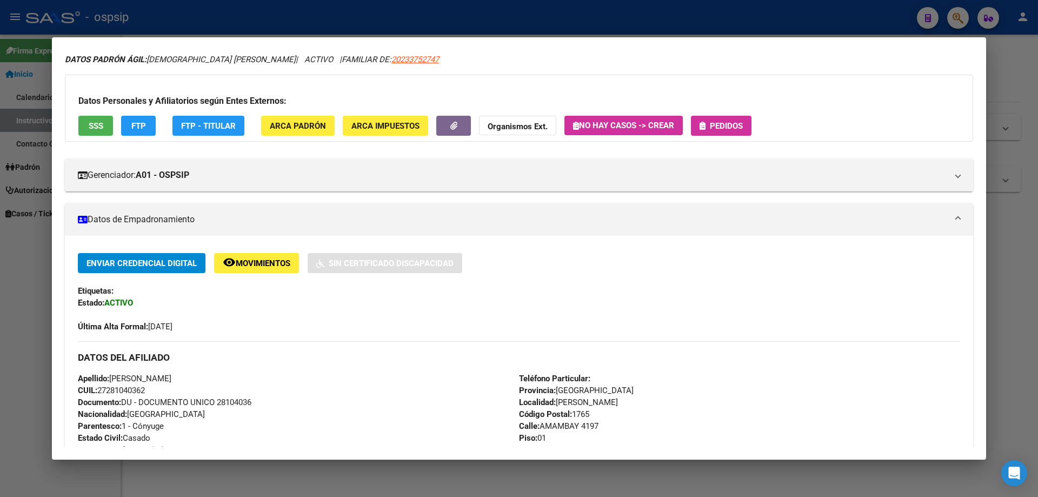
scroll to position [0, 0]
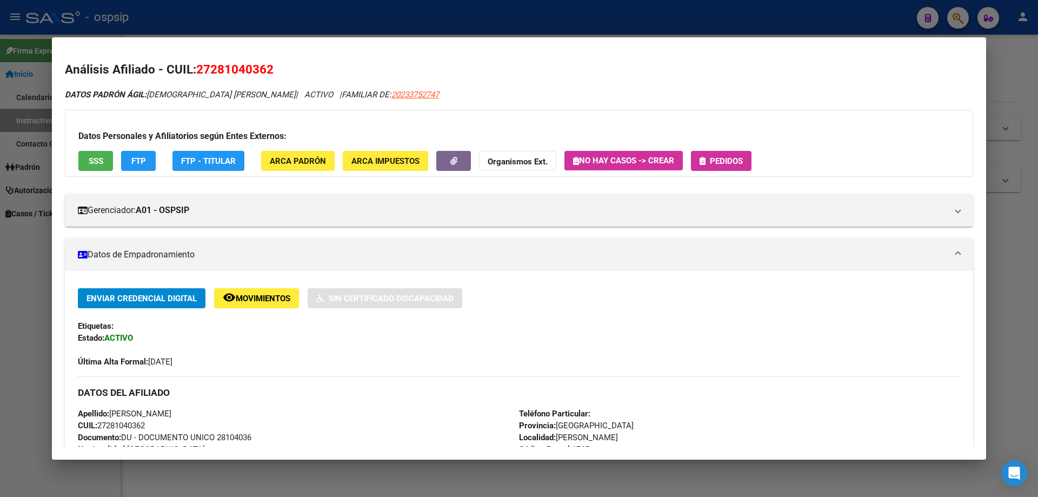
click at [710, 158] on span "Pedidos" at bounding box center [721, 161] width 43 height 10
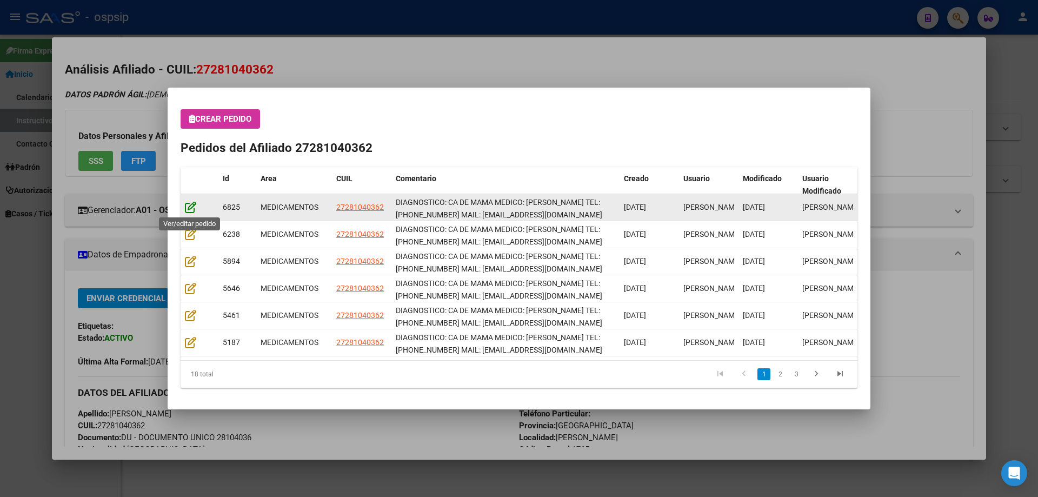
click at [191, 208] on icon at bounding box center [190, 207] width 11 height 12
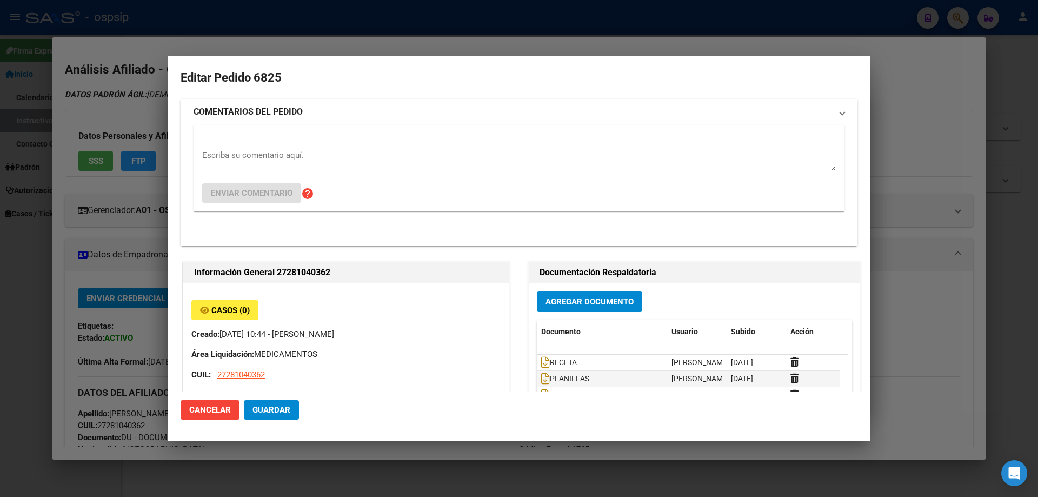
type input "Buenos Aires, ISIDRO CASANOVA, AMAMBAY 4197, Piso: 01, Departamento: 1"
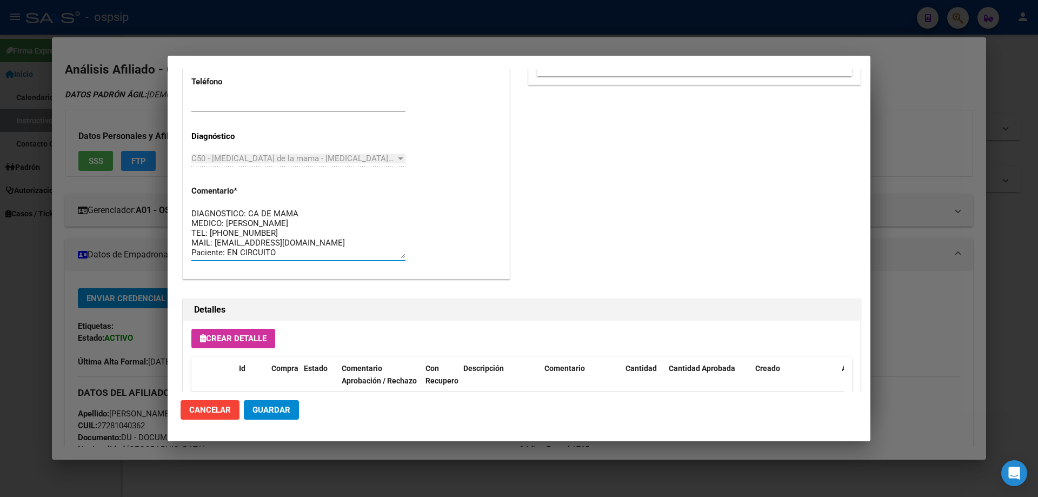
drag, startPoint x: 353, startPoint y: 252, endPoint x: 171, endPoint y: 189, distance: 192.4
click at [171, 189] on mat-dialog-content "Editar Pedido 6825 COMENTARIOS DEL PEDIDO Escriba su comentario aquí. Enviar co…" at bounding box center [519, 230] width 703 height 323
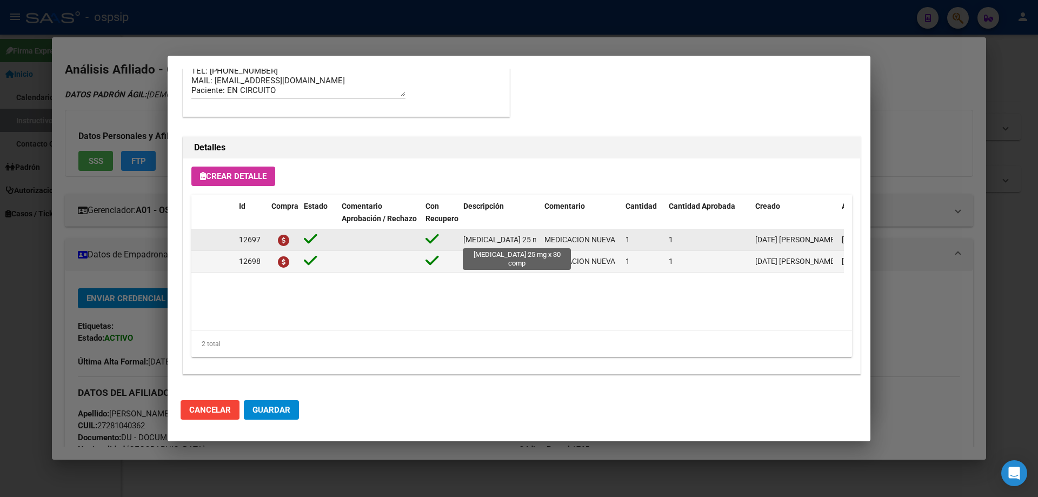
scroll to position [0, 29]
drag, startPoint x: 461, startPoint y: 236, endPoint x: 545, endPoint y: 243, distance: 83.5
click at [545, 243] on div "12697 Exemestano 25 mg x 30 comp MEDICACION NUEVA 1 1 13/08/2025 Jesica 13/08/2…" at bounding box center [595, 240] width 809 height 22
copy span "Exemestano 25 mg x 30 comp"
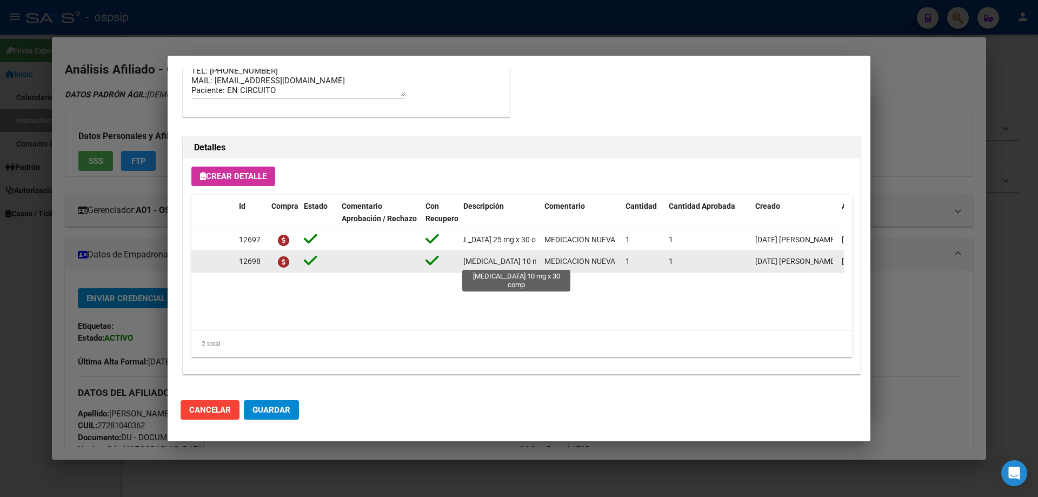
scroll to position [0, 25]
drag, startPoint x: 462, startPoint y: 259, endPoint x: 524, endPoint y: 259, distance: 62.2
click at [533, 259] on datatable-body-cell "Everolimus 10 mg x 30 comp" at bounding box center [499, 261] width 81 height 21
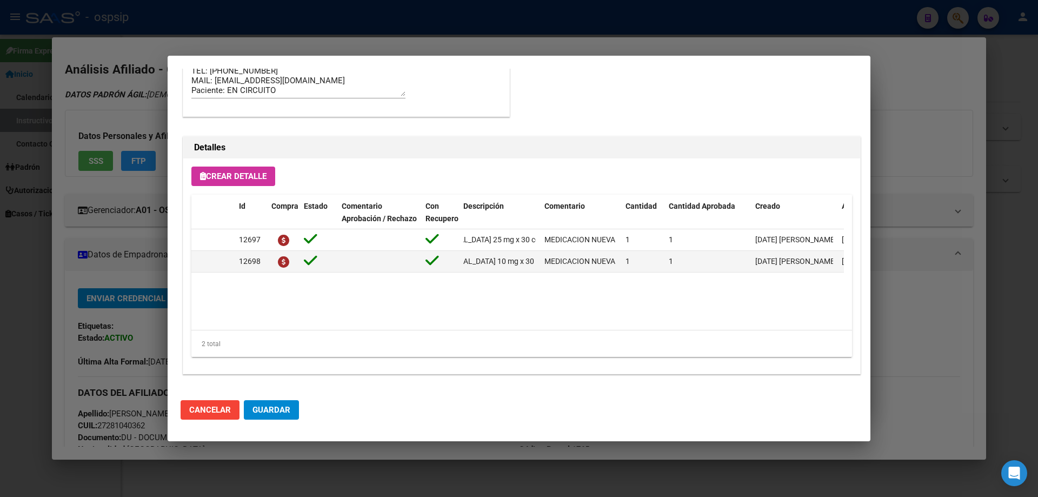
drag, startPoint x: 521, startPoint y: 259, endPoint x: 519, endPoint y: 278, distance: 19.1
click at [519, 278] on datatable-body "12697 Exemestano 25 mg x 30 comp MEDICACION NUEVA 1 1 13/08/2025 Jesica 13/08/2…" at bounding box center [517, 279] width 653 height 101
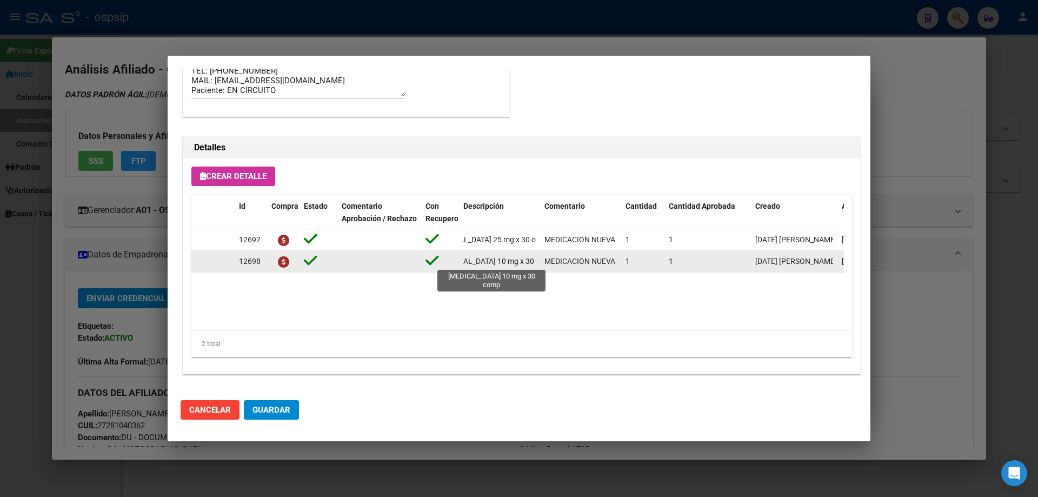
scroll to position [0, 0]
drag, startPoint x: 535, startPoint y: 261, endPoint x: 440, endPoint y: 257, distance: 94.8
click at [440, 257] on div "12698 Everolimus 10 mg x 30 comp MEDICACION NUEVA 1 1 13/08/2025 Jesica 13/08/2…" at bounding box center [595, 262] width 809 height 22
copy div "Everolimus 10 mg x 30 comp"
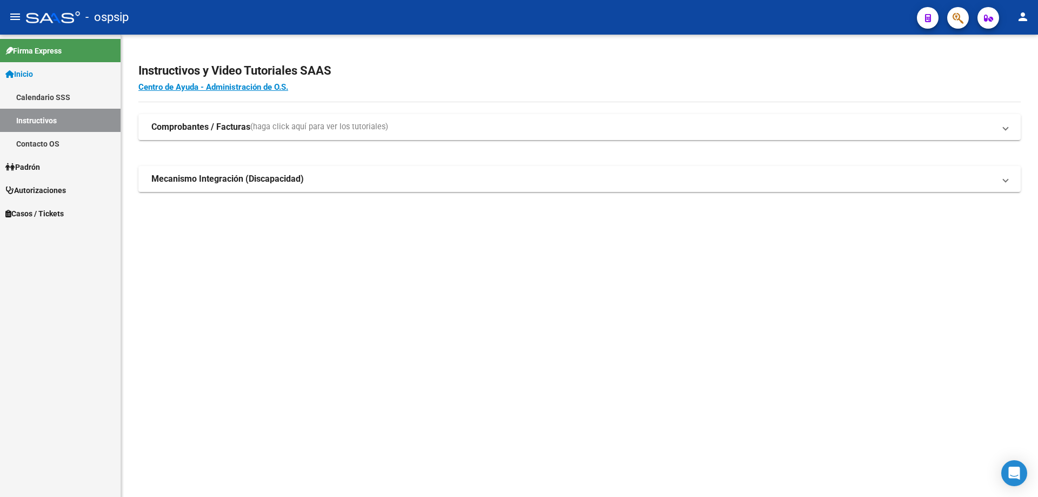
click at [956, 19] on icon "button" at bounding box center [958, 18] width 11 height 12
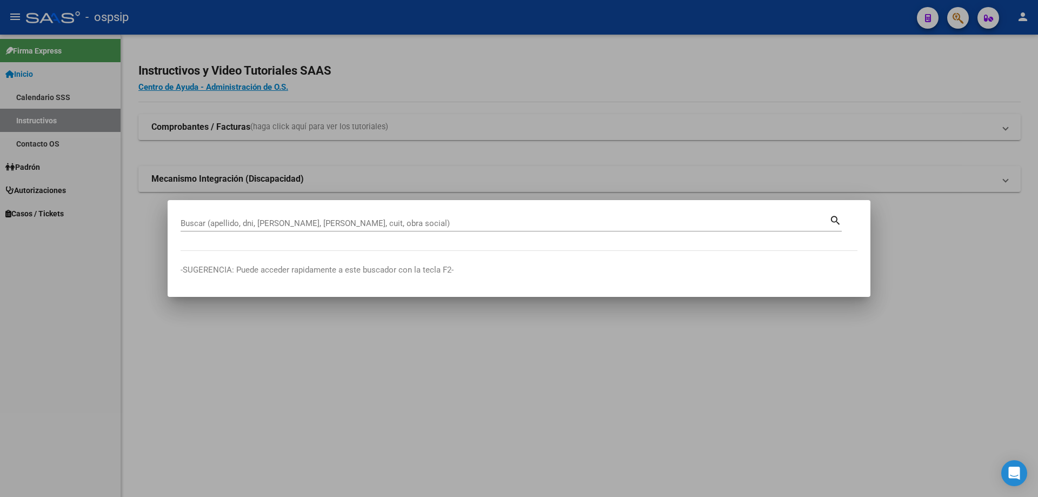
drag, startPoint x: 232, startPoint y: 216, endPoint x: 200, endPoint y: 224, distance: 33.6
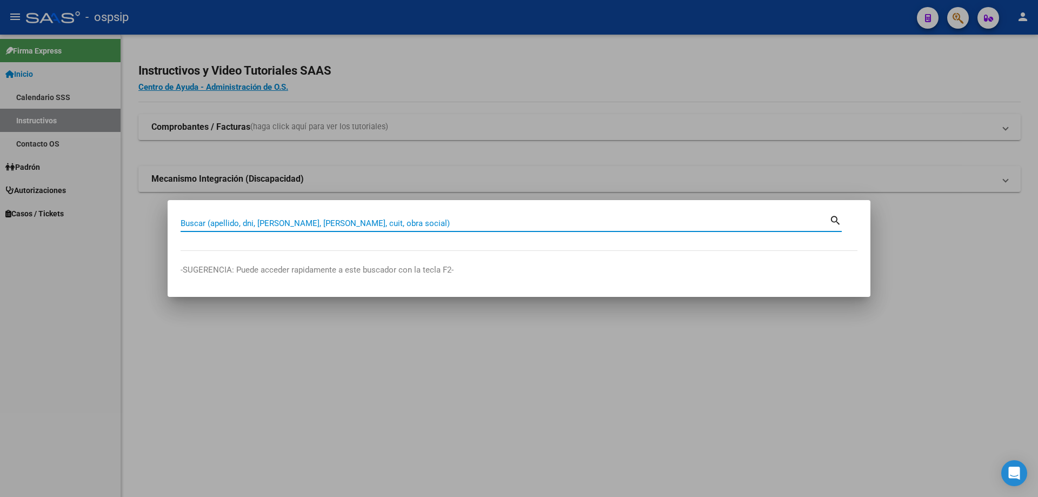
paste input "34898812"
type input "34898812"
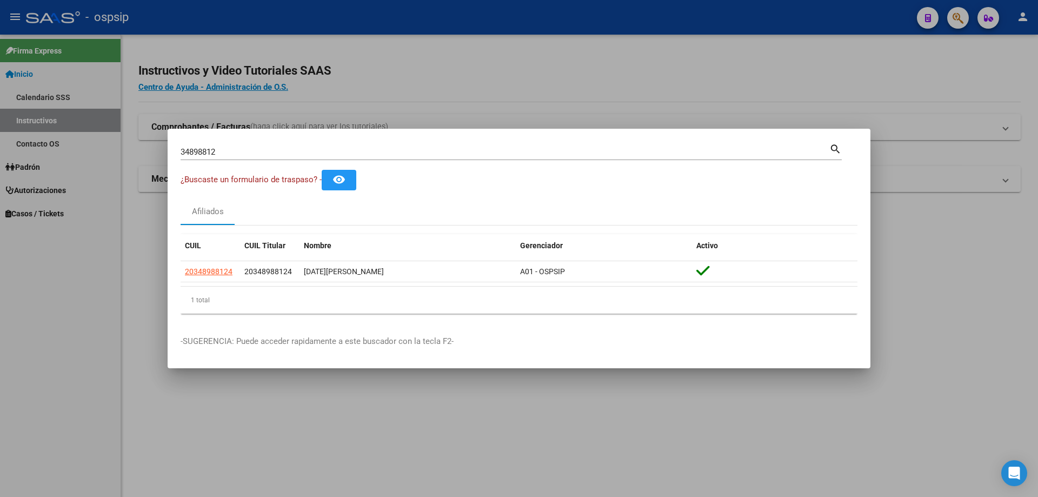
click at [199, 279] on datatable-body-cell "20348988124" at bounding box center [210, 271] width 59 height 21
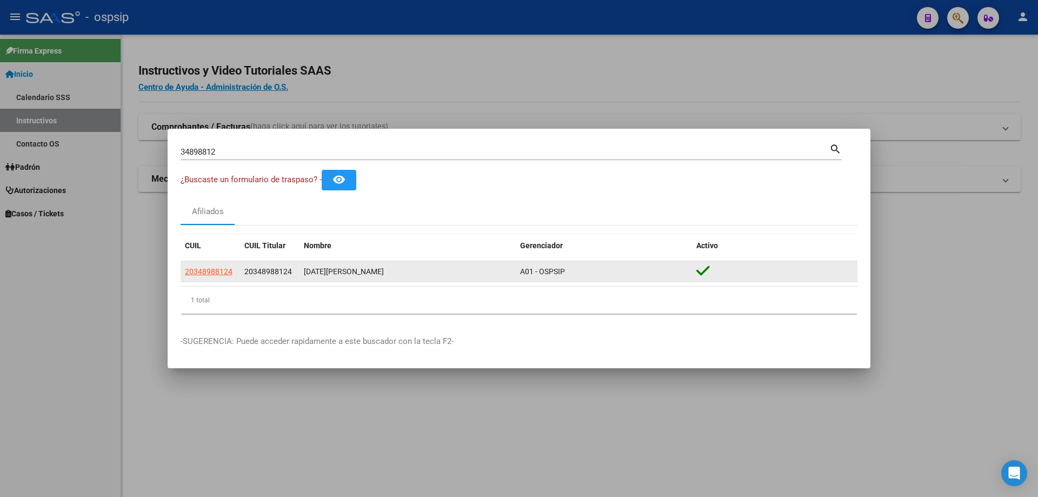
click at [206, 270] on span "20348988124" at bounding box center [209, 271] width 48 height 9
type textarea "20348988124"
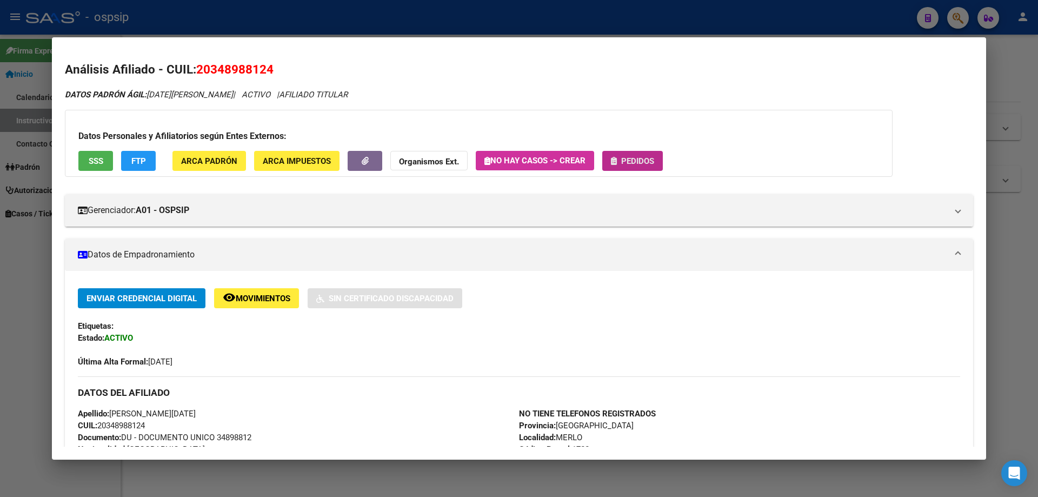
click at [639, 159] on span "Pedidos" at bounding box center [637, 161] width 33 height 10
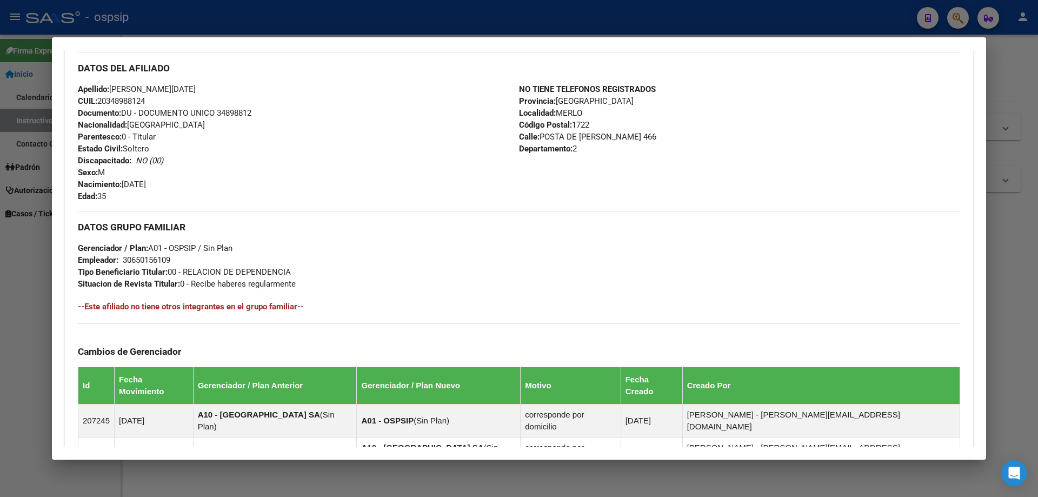
scroll to position [481, 0]
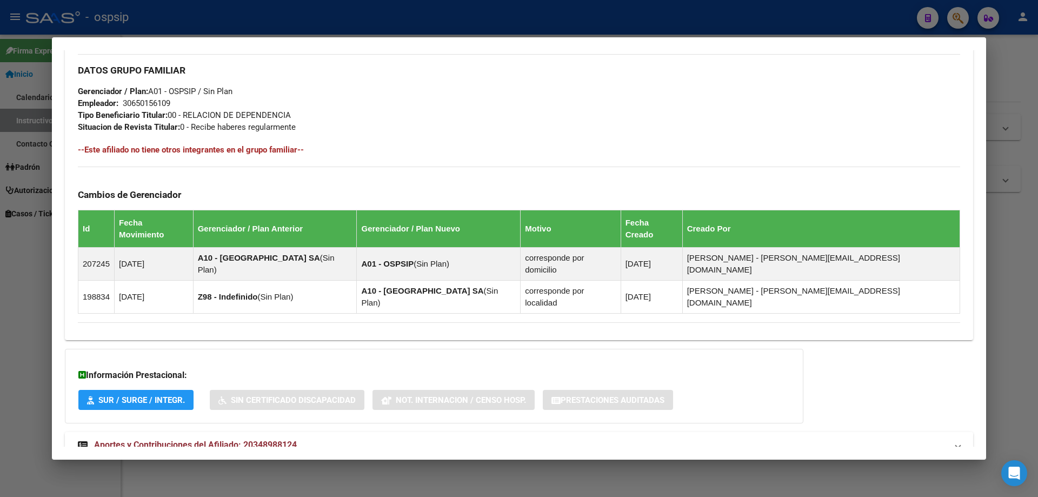
click at [174, 432] on mat-expansion-panel-header "Aportes y Contribuciones del Afiliado: 20348988124" at bounding box center [519, 445] width 909 height 26
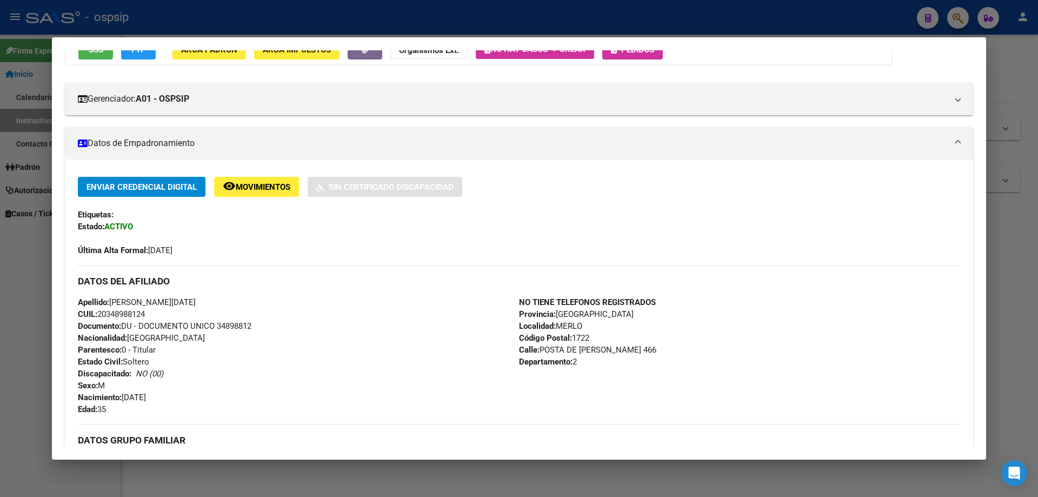
scroll to position [0, 0]
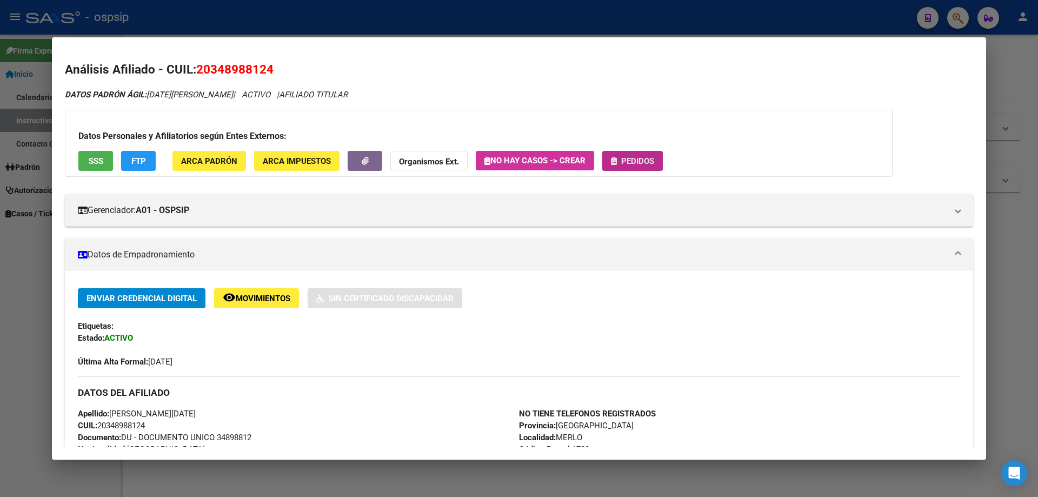
click at [629, 163] on span "Pedidos" at bounding box center [637, 161] width 33 height 10
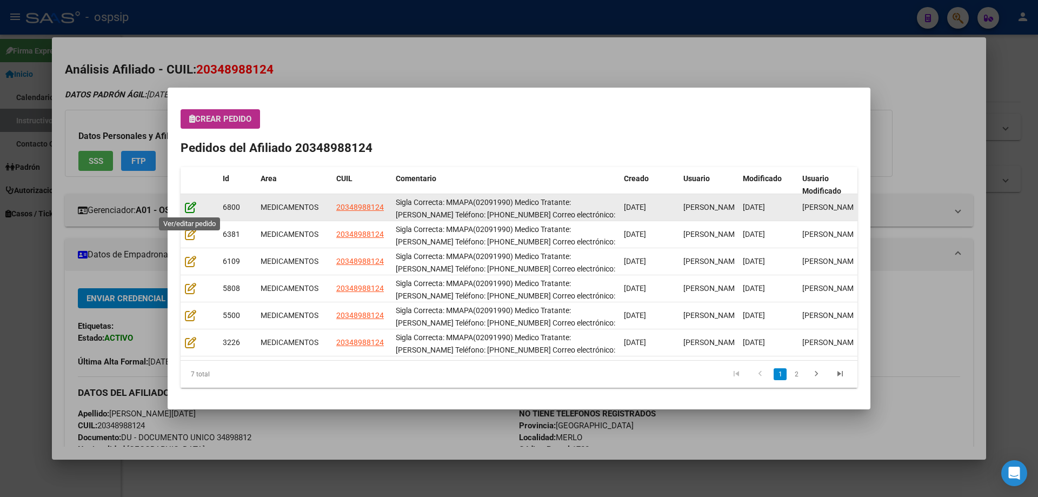
click at [190, 210] on icon at bounding box center [190, 207] width 11 height 12
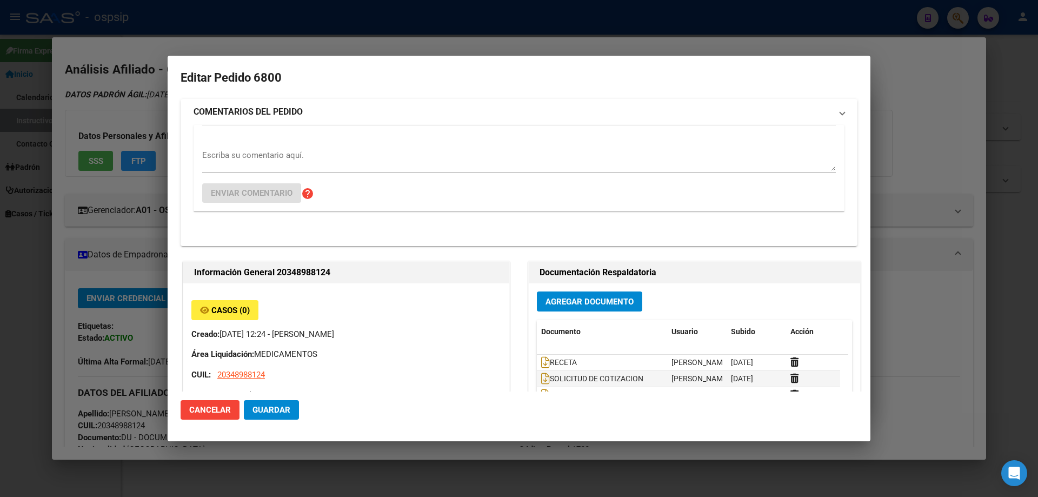
type input "Buenos Aires, MERLO, POSTA DE YATASTO 466, Departamento: 2"
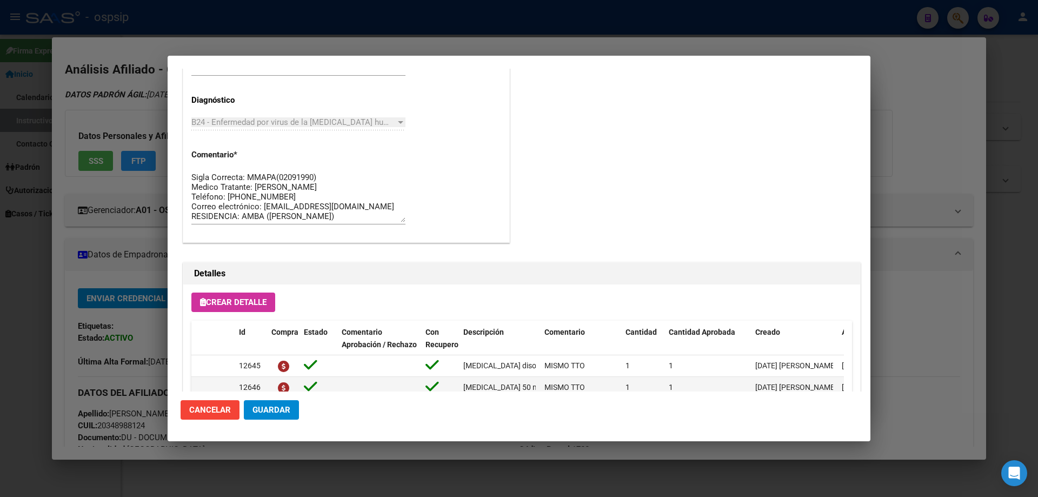
scroll to position [541, 0]
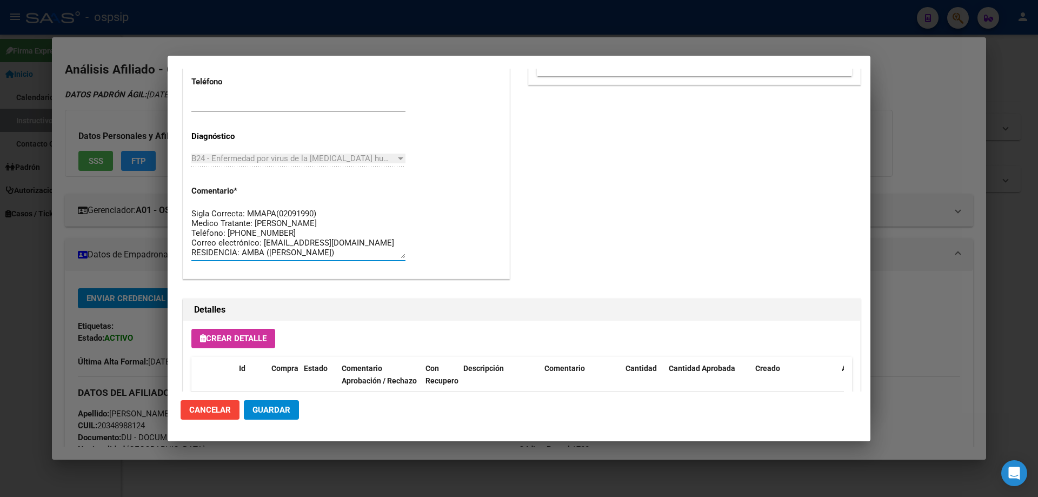
drag, startPoint x: 304, startPoint y: 250, endPoint x: 175, endPoint y: 206, distance: 136.8
click at [175, 206] on mat-dialog-content "Editar Pedido 6800 COMENTARIOS DEL PEDIDO Escriba su comentario aquí. Enviar co…" at bounding box center [519, 230] width 703 height 323
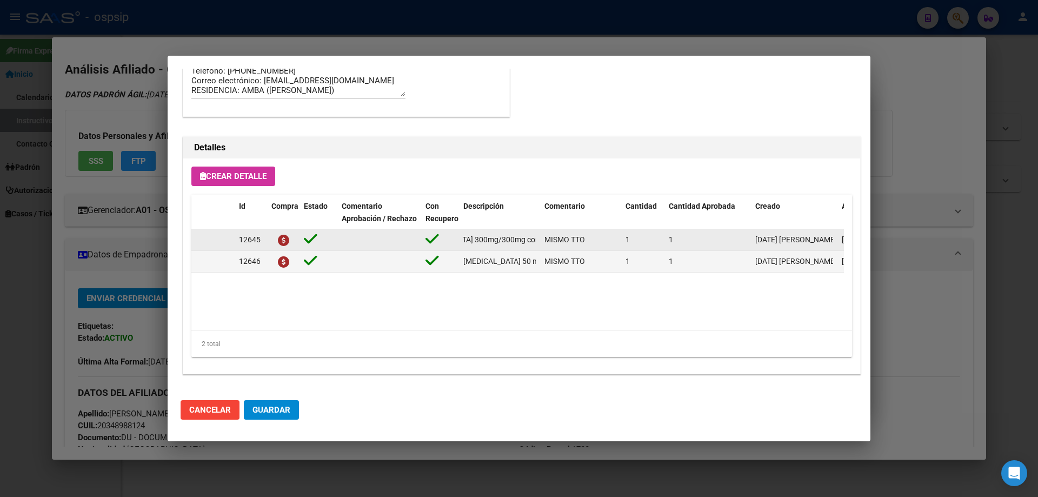
scroll to position [0, 173]
drag, startPoint x: 464, startPoint y: 241, endPoint x: 540, endPoint y: 238, distance: 76.9
click at [540, 238] on div "12645 tenofovir disoproxil+lamivudina 300mg/300mg comp.rec.x 30 (TFD/3TC) MISMO…" at bounding box center [595, 240] width 809 height 22
copy span "[MEDICAL_DATA] disoproxil+[MEDICAL_DATA] 300mg/300mg comp.rec.x 30 (TFD/3TC)"
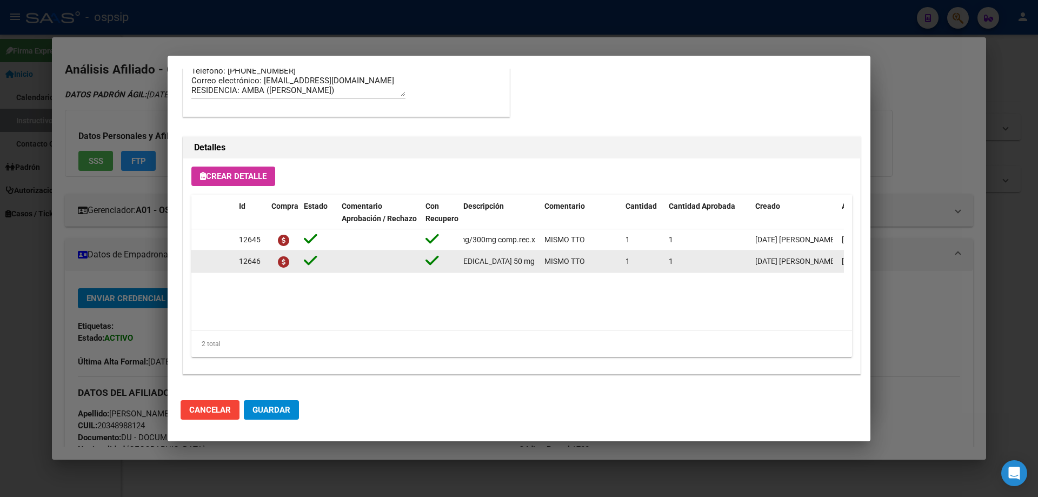
scroll to position [0, 50]
drag, startPoint x: 462, startPoint y: 263, endPoint x: 539, endPoint y: 266, distance: 76.9
click at [539, 266] on datatable-body-cell "Dolutegravir 50 mg comp x 30 (DTG)" at bounding box center [499, 261] width 81 height 21
copy span "Dolutegravir 50 mg comp x 30 (DTG)"
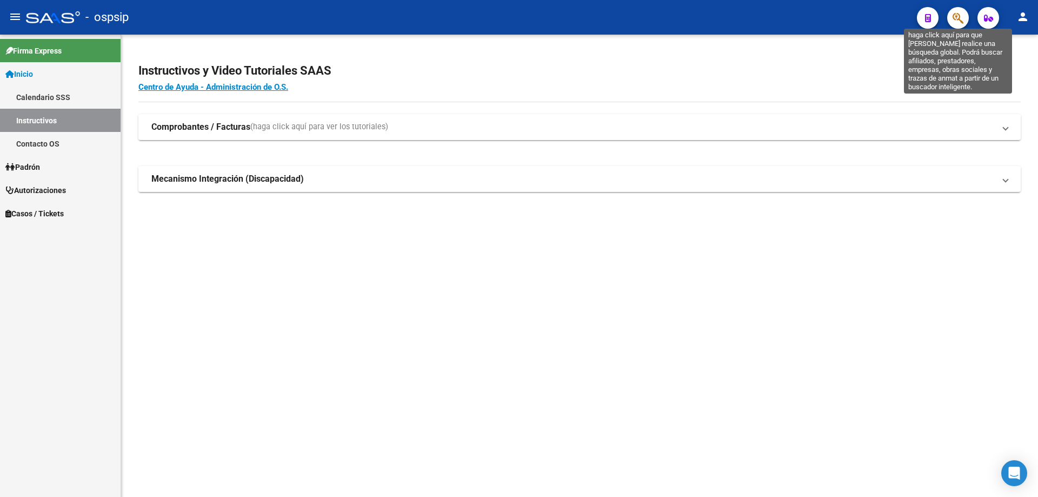
click at [962, 16] on icon "button" at bounding box center [958, 18] width 11 height 12
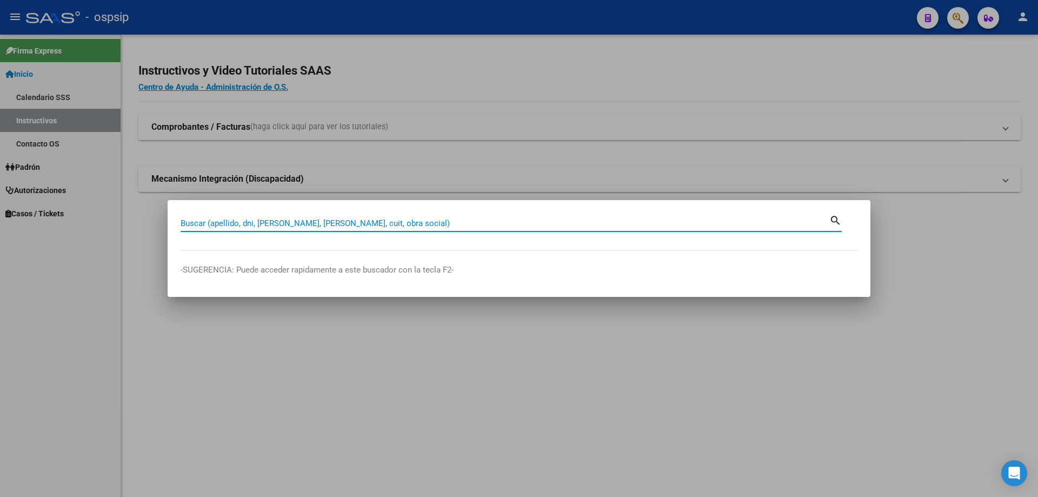
paste input "28499339"
type input "28499339"
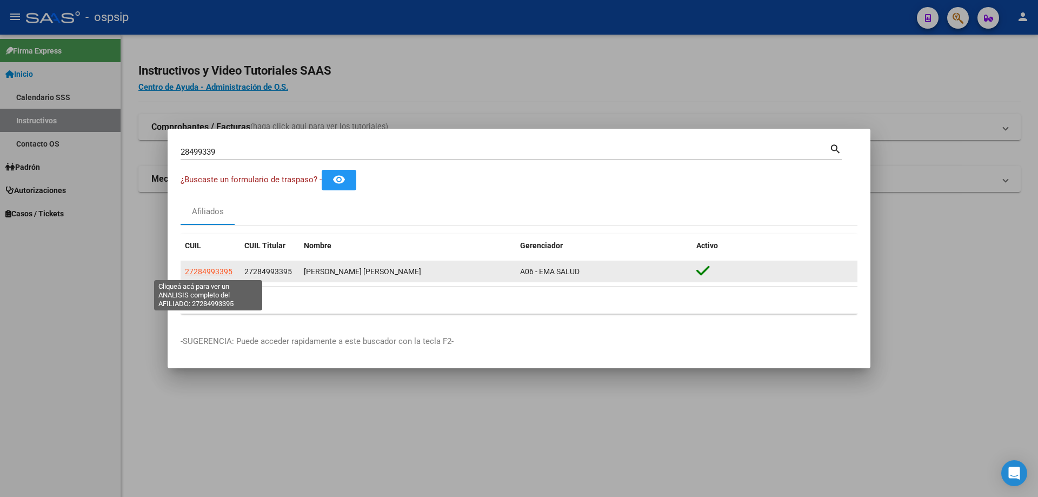
click at [209, 269] on span "27284993395" at bounding box center [209, 271] width 48 height 9
type textarea "27284993395"
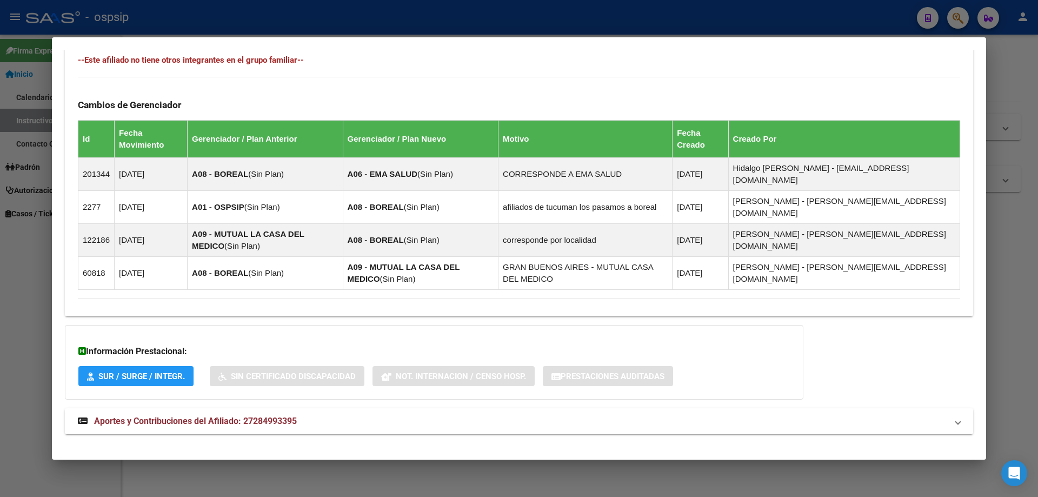
click at [281, 416] on span "Aportes y Contribuciones del Afiliado: 27284993395" at bounding box center [195, 421] width 203 height 10
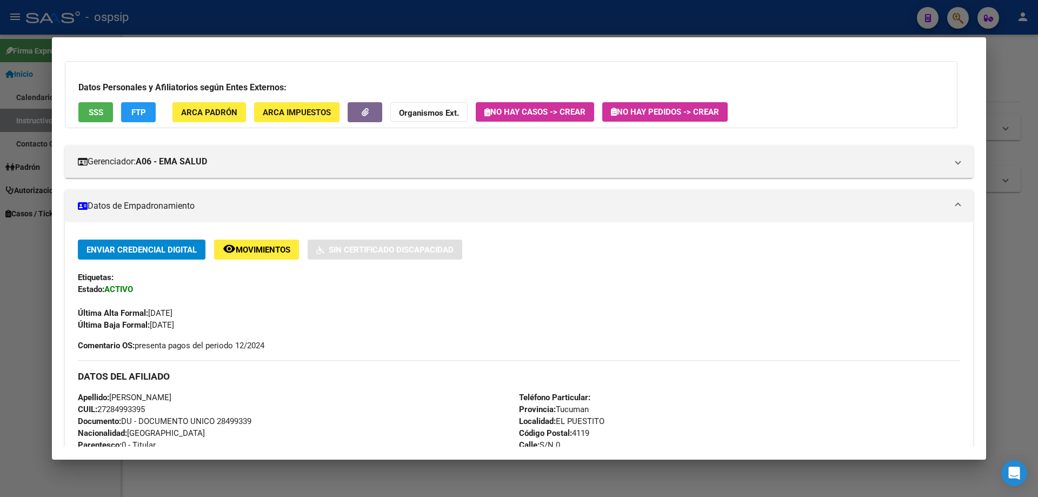
scroll to position [0, 0]
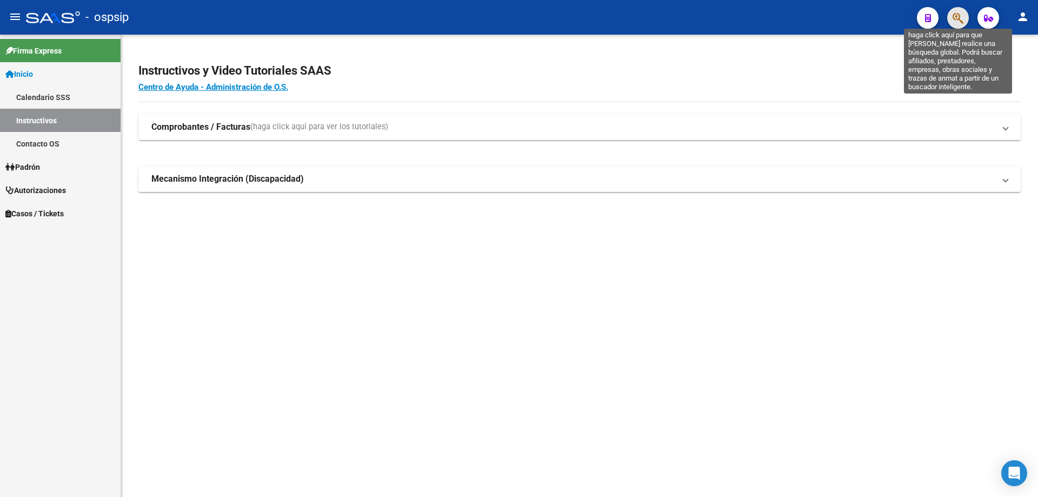
click at [963, 24] on icon "button" at bounding box center [958, 18] width 11 height 12
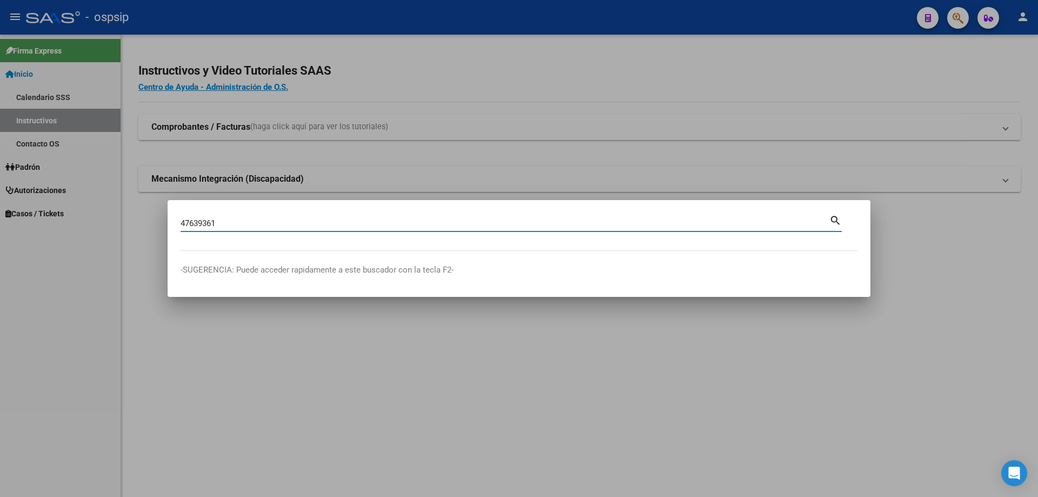
type input "47639361"
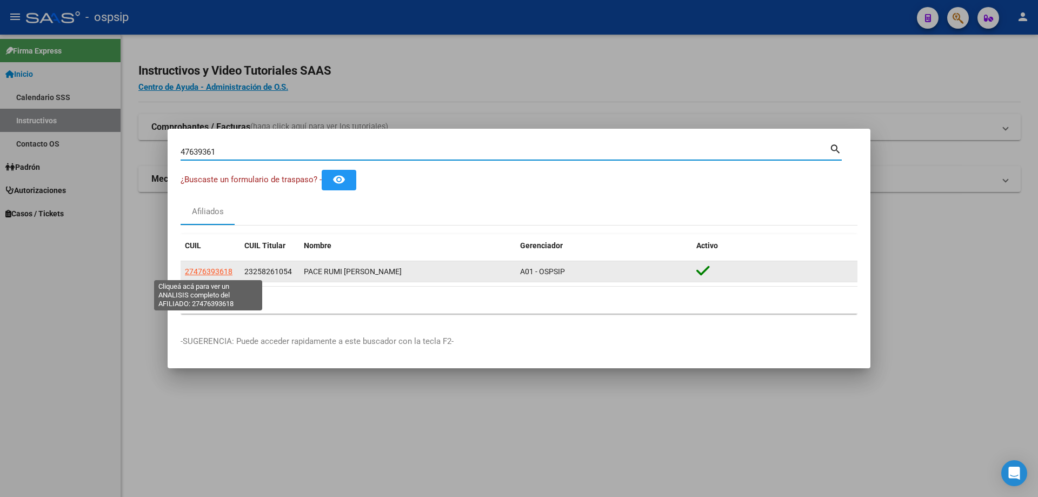
click at [218, 270] on span "27476393618" at bounding box center [209, 271] width 48 height 9
type textarea "27476393618"
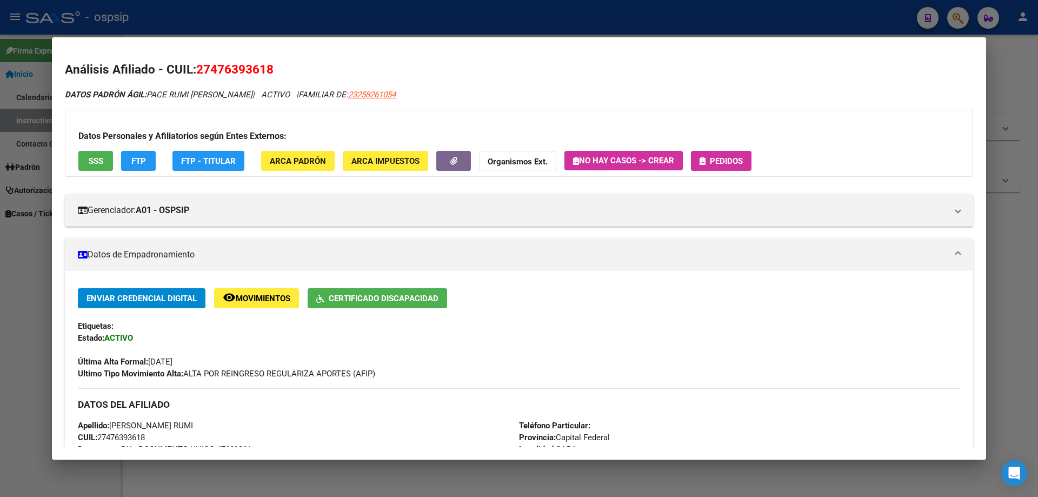
click at [80, 161] on button "SSS" at bounding box center [95, 161] width 35 height 20
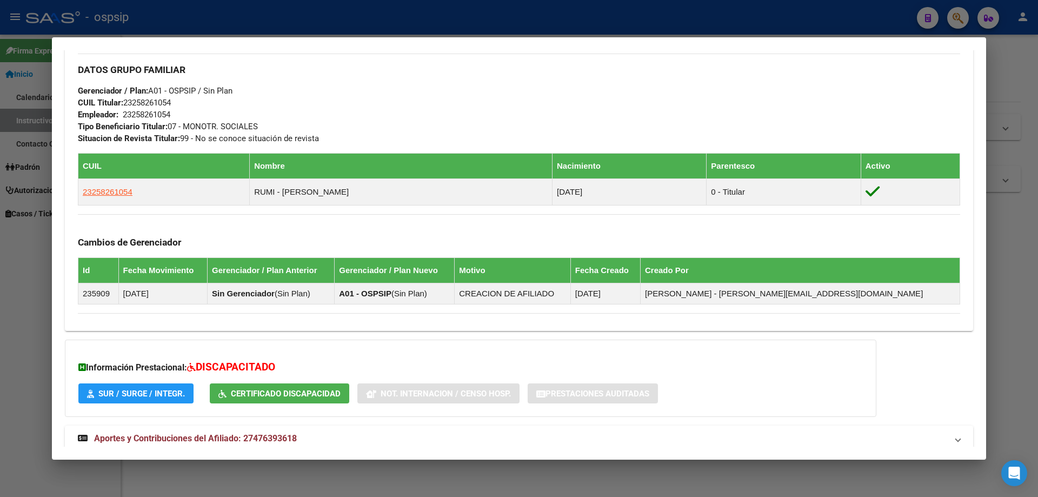
scroll to position [549, 0]
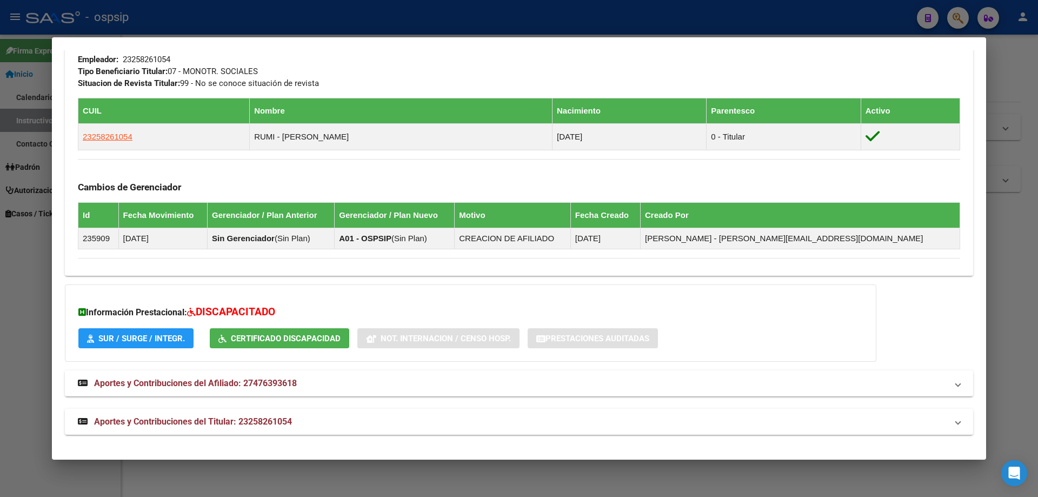
click at [218, 426] on span "Aportes y Contribuciones del Titular: 23258261054" at bounding box center [193, 421] width 198 height 10
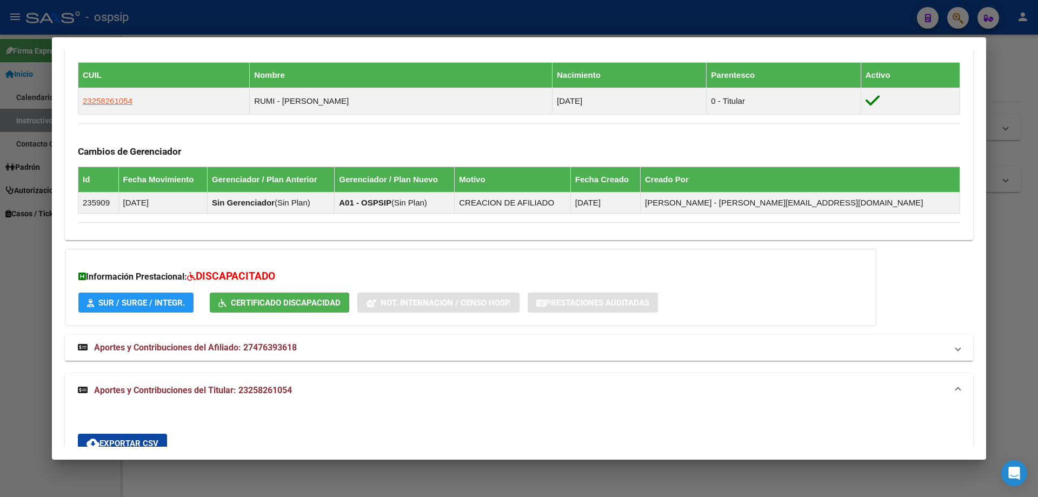
scroll to position [260, 0]
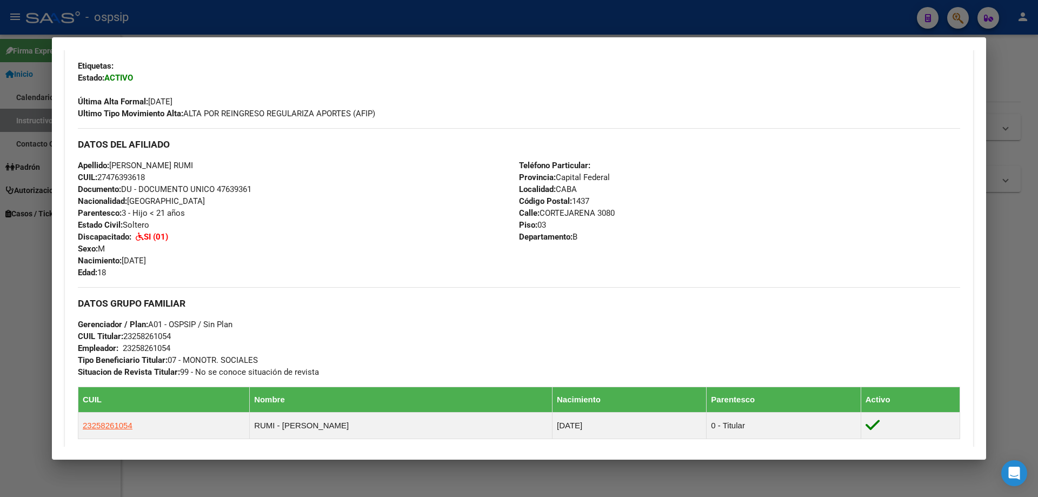
drag, startPoint x: 217, startPoint y: 186, endPoint x: 245, endPoint y: 189, distance: 28.4
click at [256, 187] on div "Apellido: VICTORIA JAZMIN PACE RUMI CUIL: 27476393618 Documento: DU - DOCUMENTO…" at bounding box center [298, 219] width 441 height 119
copy span "47639361"
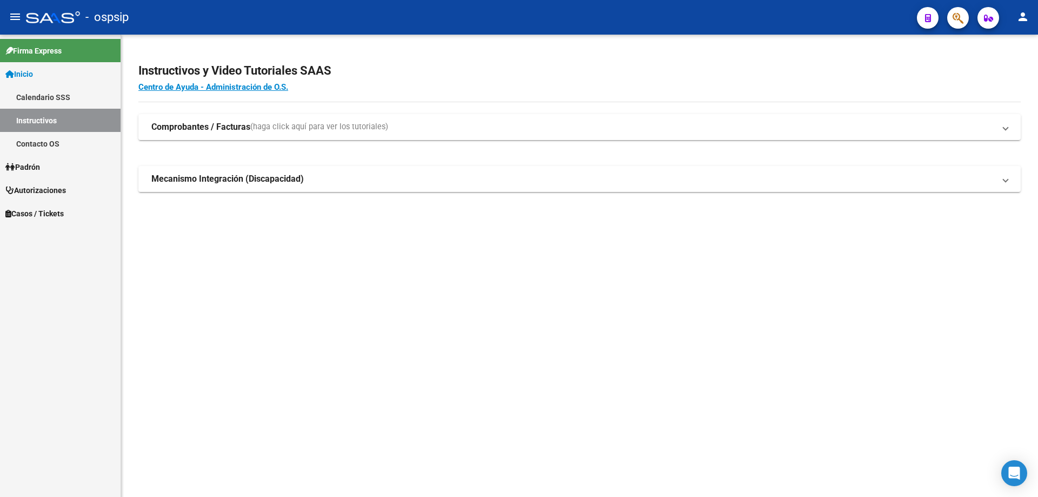
click at [956, 10] on span "button" at bounding box center [958, 18] width 11 height 22
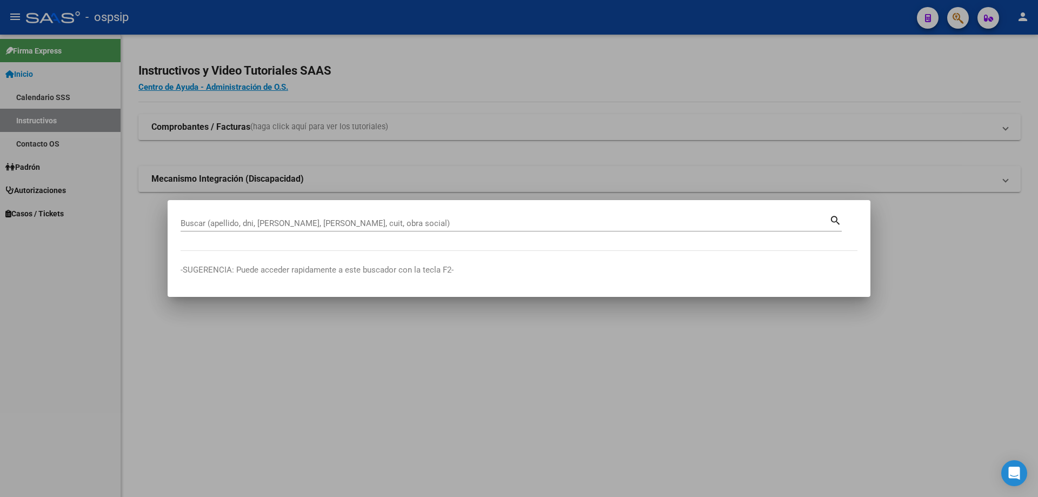
drag, startPoint x: 203, startPoint y: 232, endPoint x: 190, endPoint y: 227, distance: 14.1
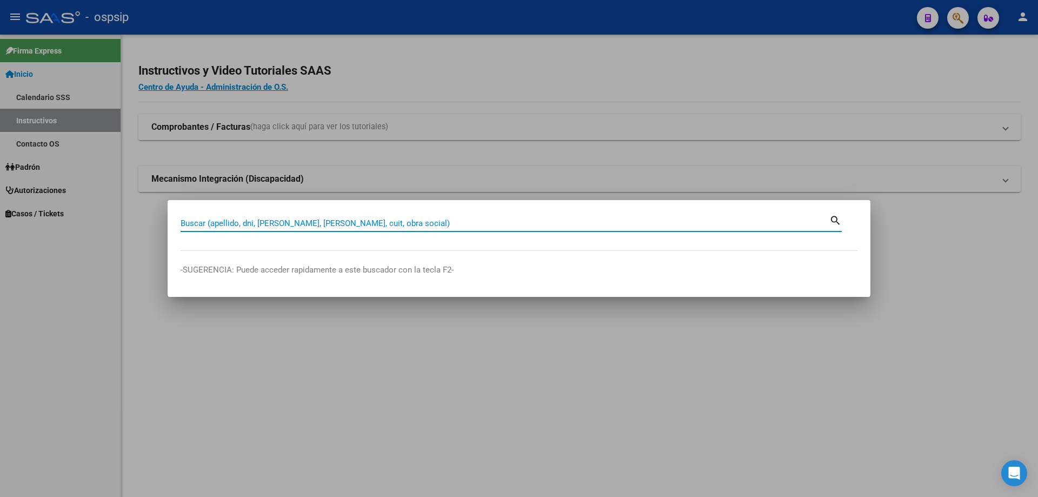
paste input "47639361"
type input "47639361"
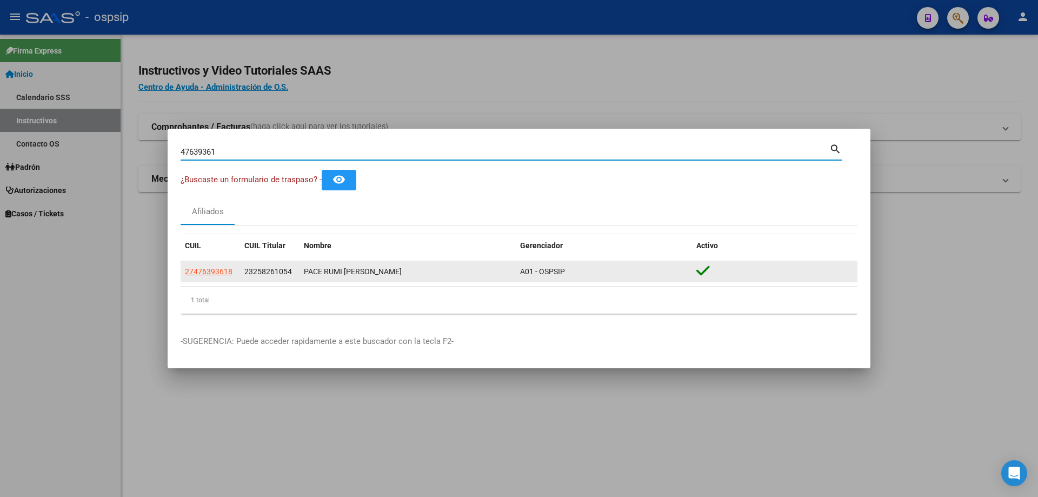
click at [211, 280] on datatable-body-cell "27476393618" at bounding box center [210, 271] width 59 height 21
click at [213, 270] on span "27476393618" at bounding box center [209, 271] width 48 height 9
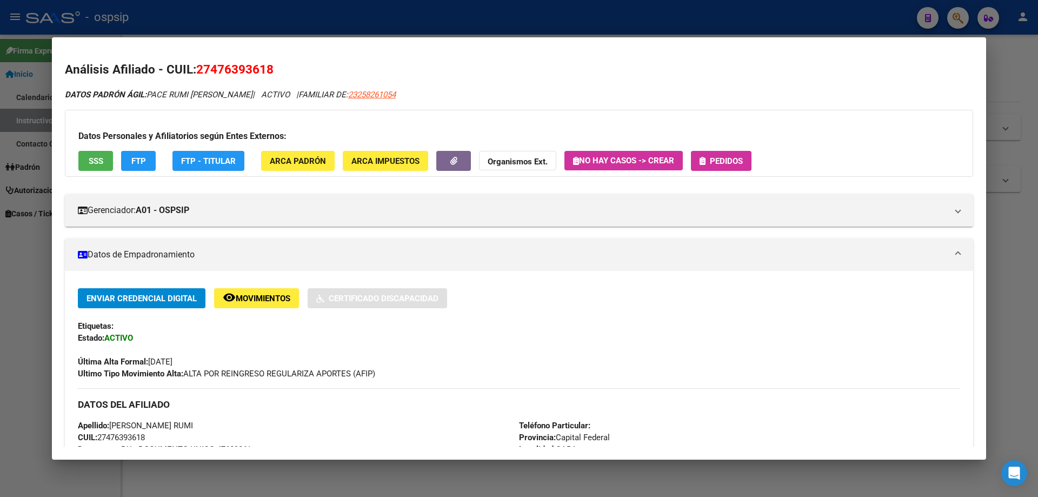
click at [84, 161] on button "SSS" at bounding box center [95, 161] width 35 height 20
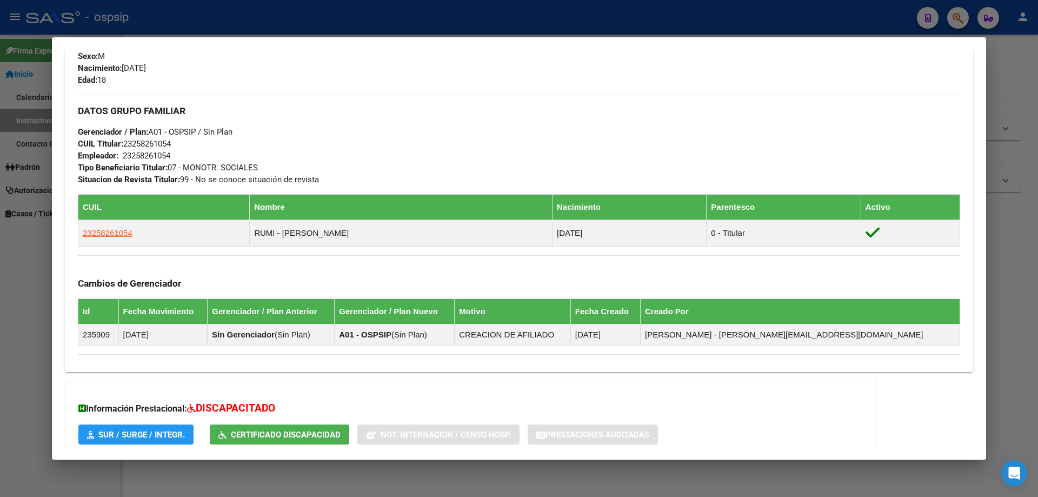
scroll to position [549, 0]
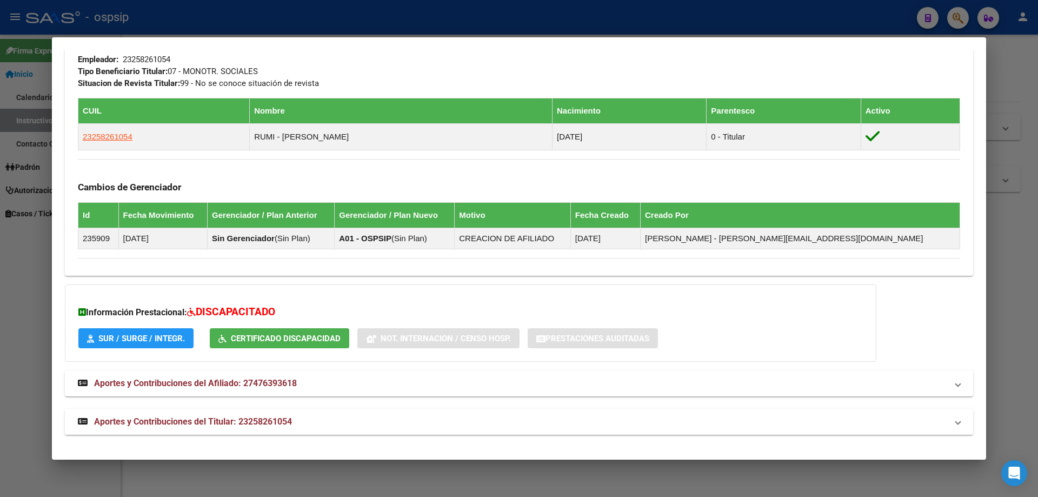
click at [229, 419] on span "Aportes y Contribuciones del Titular: 23258261054" at bounding box center [193, 421] width 198 height 10
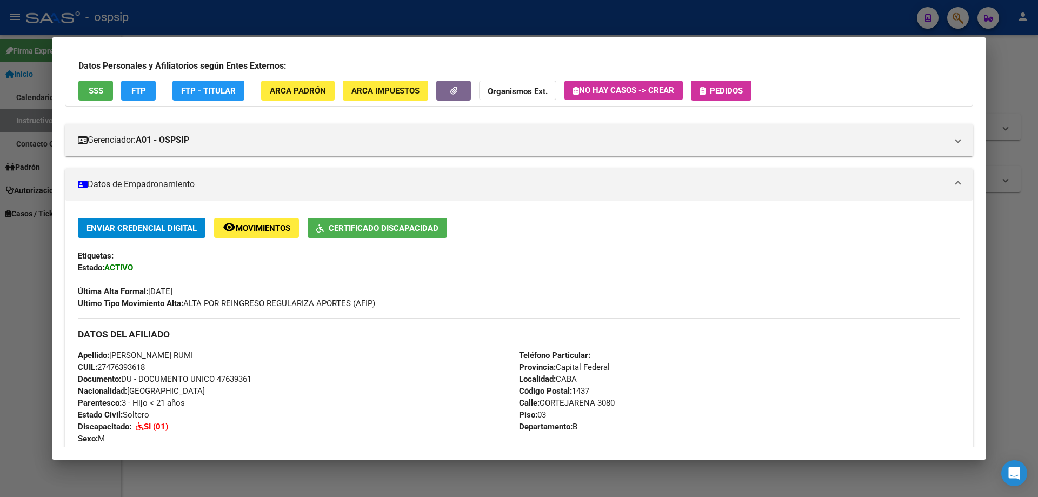
scroll to position [0, 0]
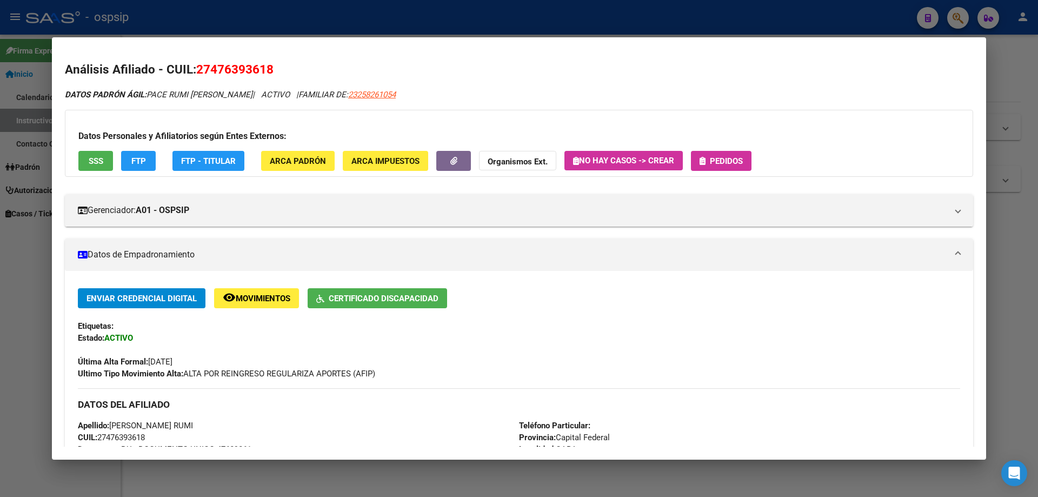
click at [734, 156] on span "Pedidos" at bounding box center [726, 161] width 33 height 10
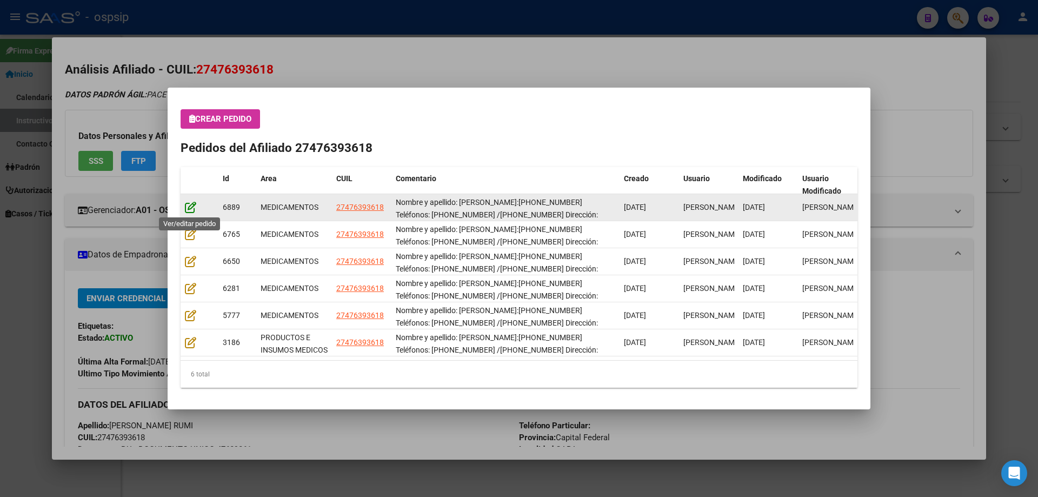
click at [189, 207] on icon at bounding box center [190, 207] width 11 height 12
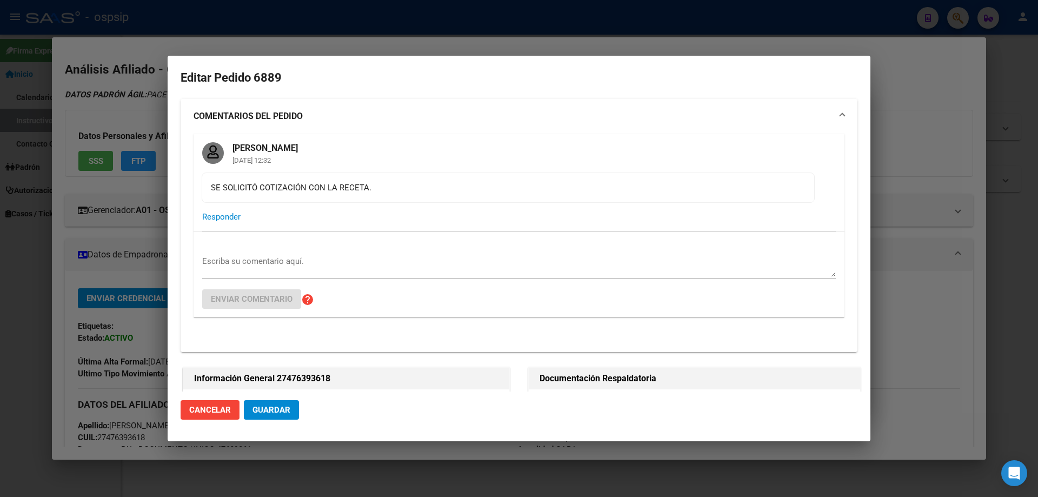
type input "VICTORIA JAZMIN PACE RUMI"
type input "Capital Federal, CABA, CORTEJARENA 3080, Piso: 03, Departamento: B"
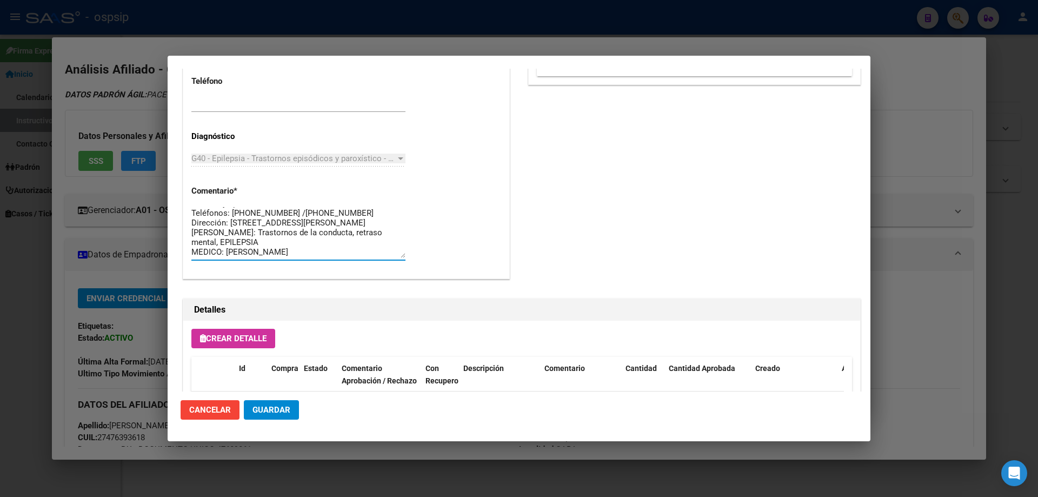
scroll to position [29, 0]
drag, startPoint x: 309, startPoint y: 250, endPoint x: 188, endPoint y: 196, distance: 132.7
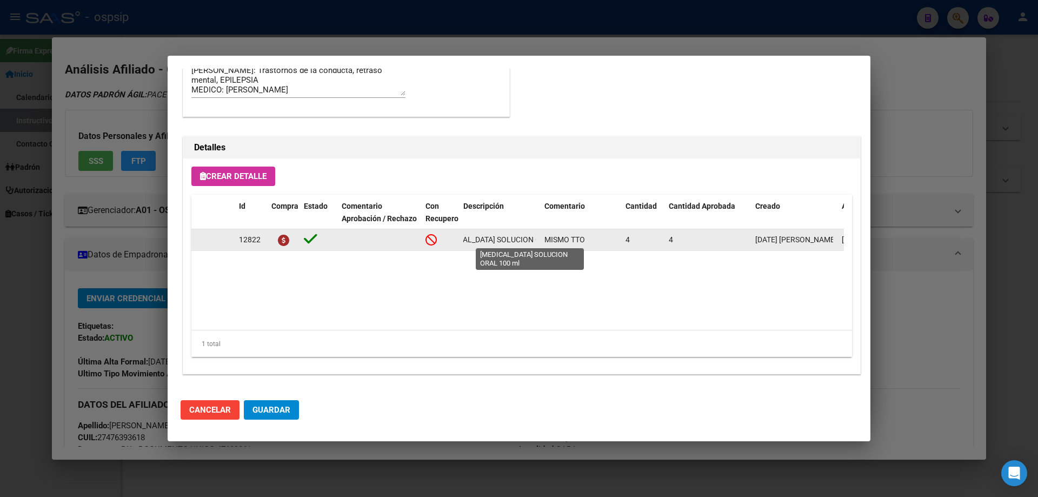
scroll to position [0, 60]
drag, startPoint x: 463, startPoint y: 242, endPoint x: 540, endPoint y: 247, distance: 76.9
click at [540, 247] on datatable-body-cell "CANNABIDIOL SOLUCION ORAL 100 ml" at bounding box center [499, 239] width 81 height 21
copy span "CANNABIDIOL SOLUCION ORAL 100 ml"
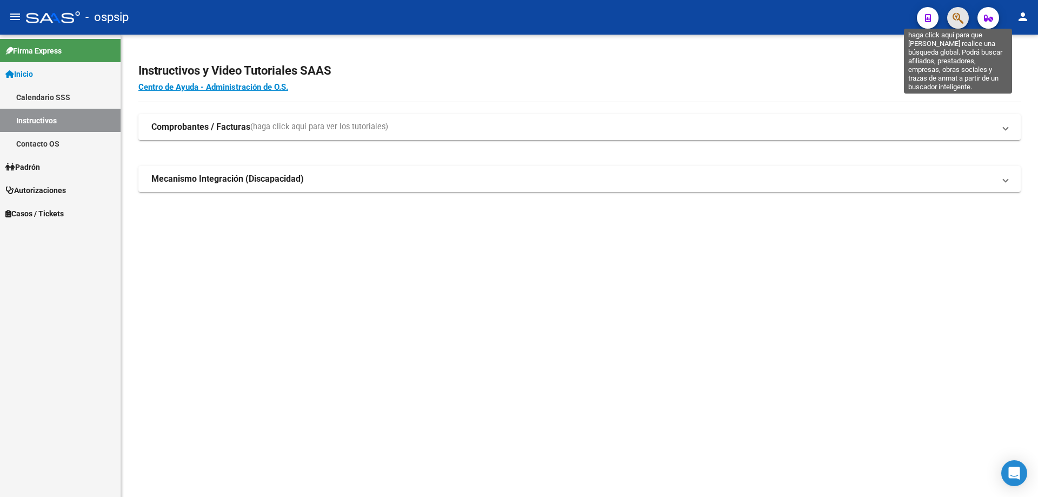
click at [957, 14] on icon "button" at bounding box center [958, 18] width 11 height 12
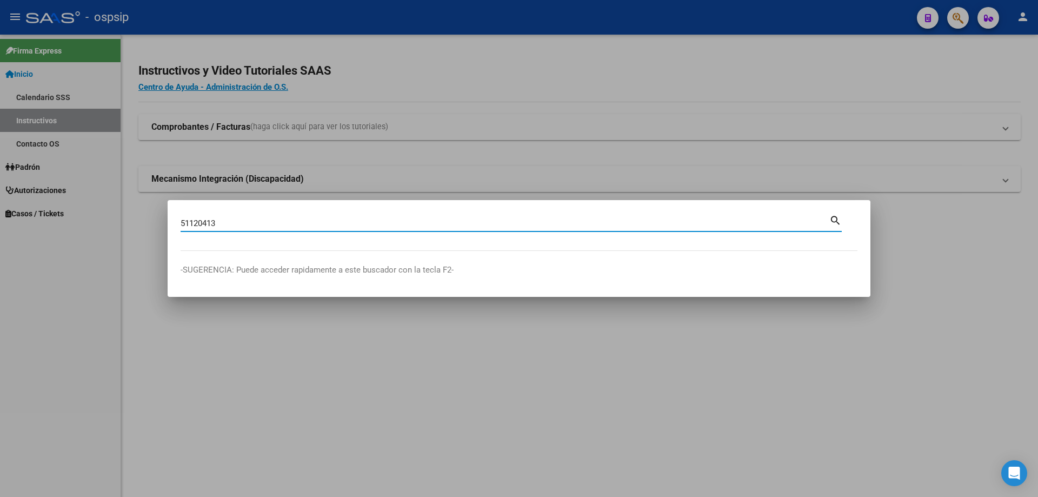
type input "51120413"
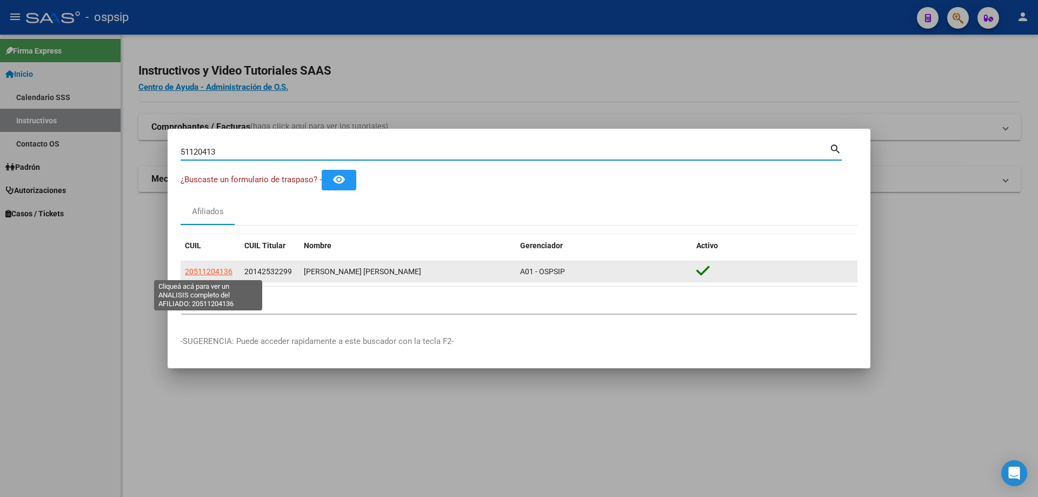
click at [209, 268] on span "20511204136" at bounding box center [209, 271] width 48 height 9
type textarea "20511204136"
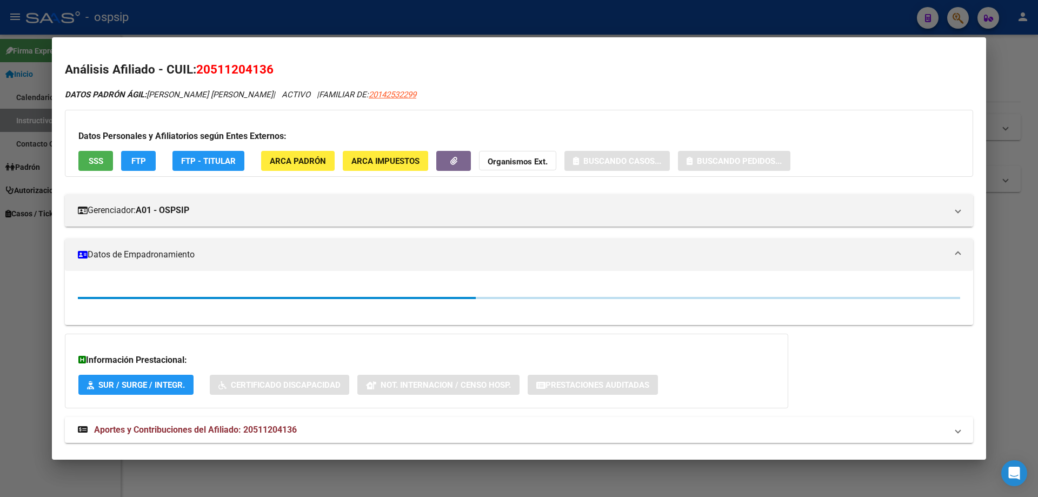
click at [106, 161] on button "SSS" at bounding box center [95, 161] width 35 height 20
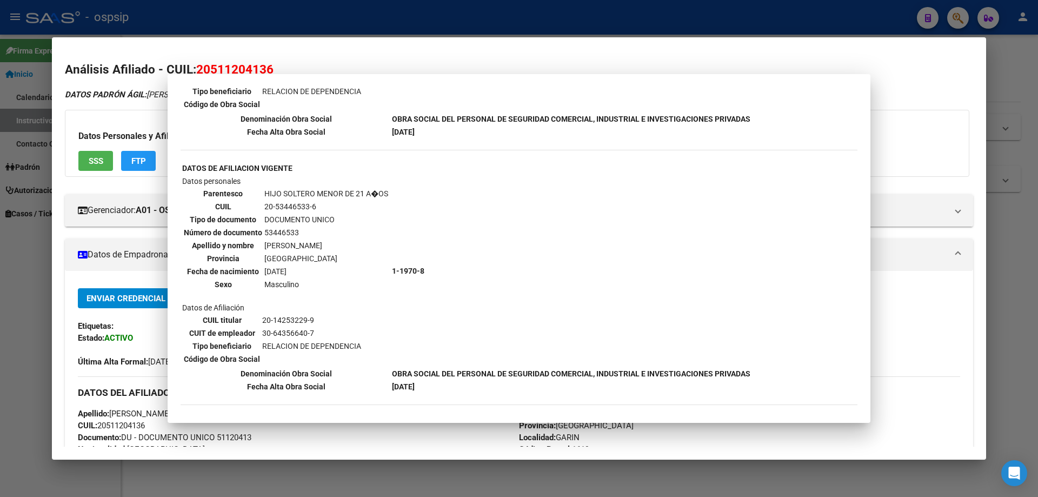
scroll to position [0, 0]
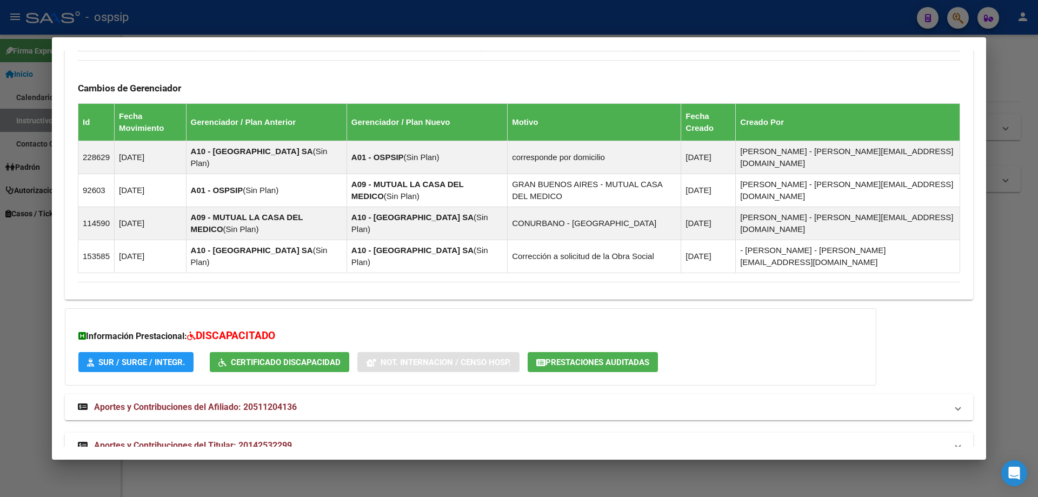
click at [255, 440] on span "Aportes y Contribuciones del Titular: 20142532299" at bounding box center [193, 445] width 198 height 10
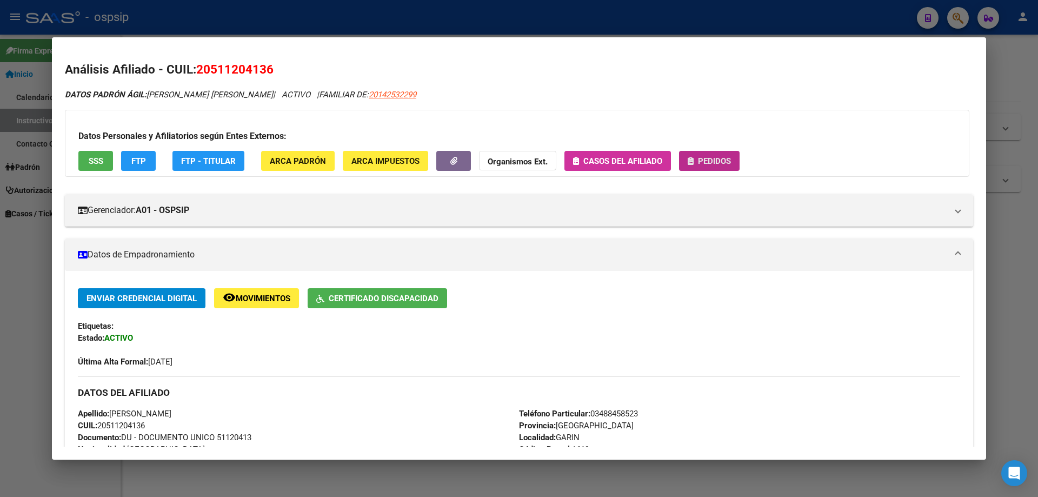
click at [733, 162] on button "Pedidos" at bounding box center [709, 161] width 61 height 20
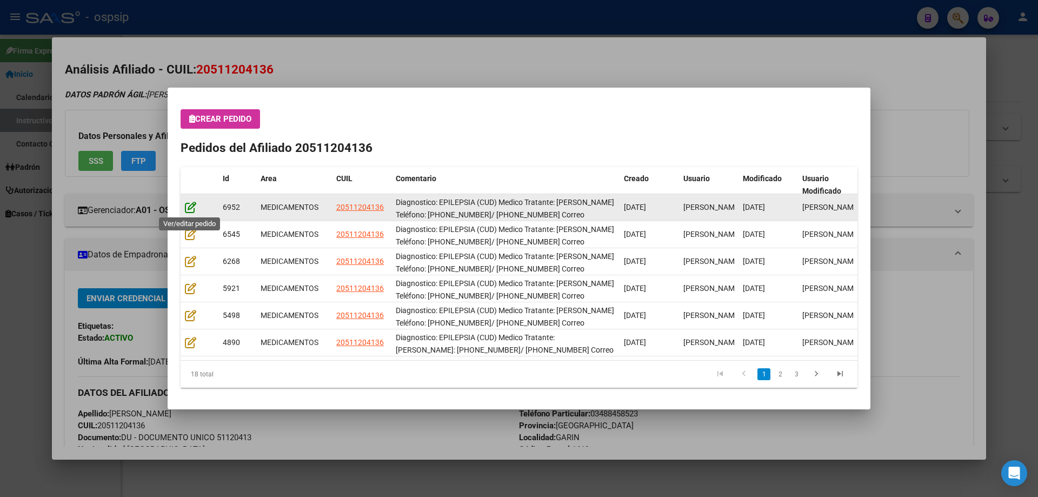
click at [194, 202] on icon at bounding box center [190, 207] width 11 height 12
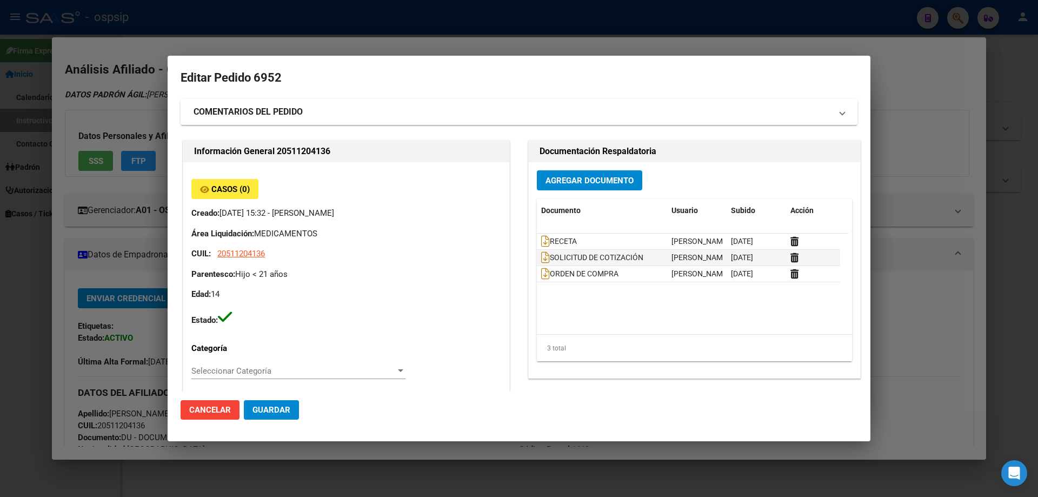
type input "Buenos Aires, GARIN, BRASIL 134"
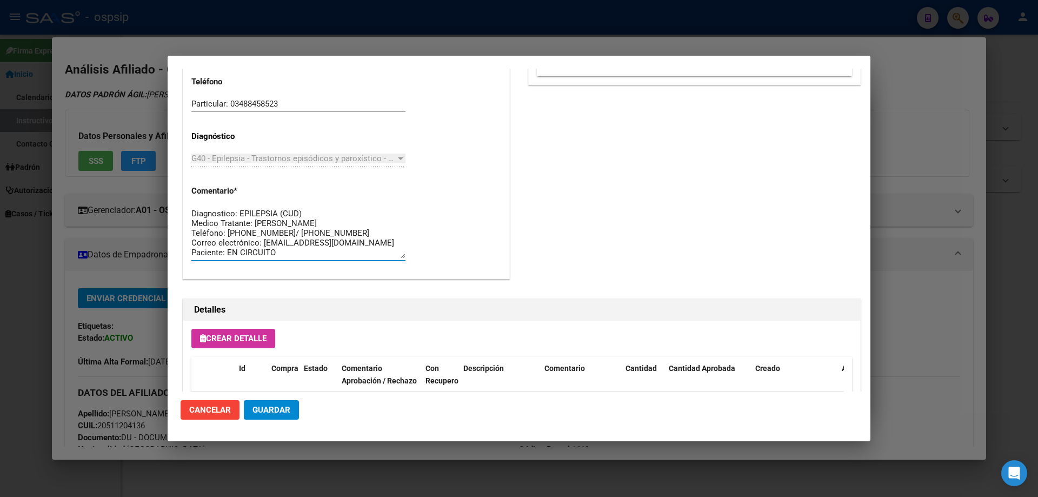
drag, startPoint x: 290, startPoint y: 253, endPoint x: 185, endPoint y: 194, distance: 120.6
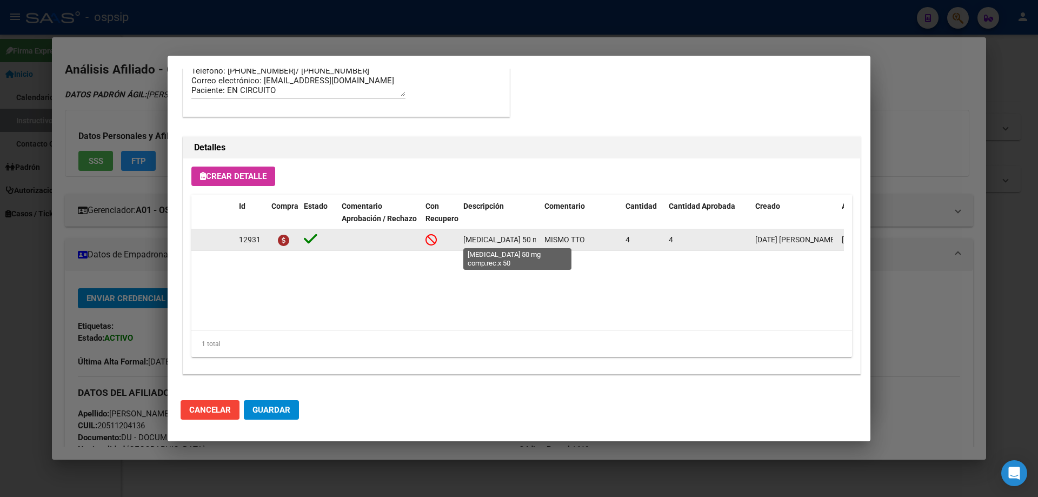
scroll to position [0, 36]
drag, startPoint x: 464, startPoint y: 237, endPoint x: 539, endPoint y: 241, distance: 75.3
click at [539, 241] on datatable-body-cell "SULTIAMO 50 mg comp.rec.x 50" at bounding box center [499, 239] width 81 height 21
copy span "SULTIAMO 50 mg comp.rec.x 50"
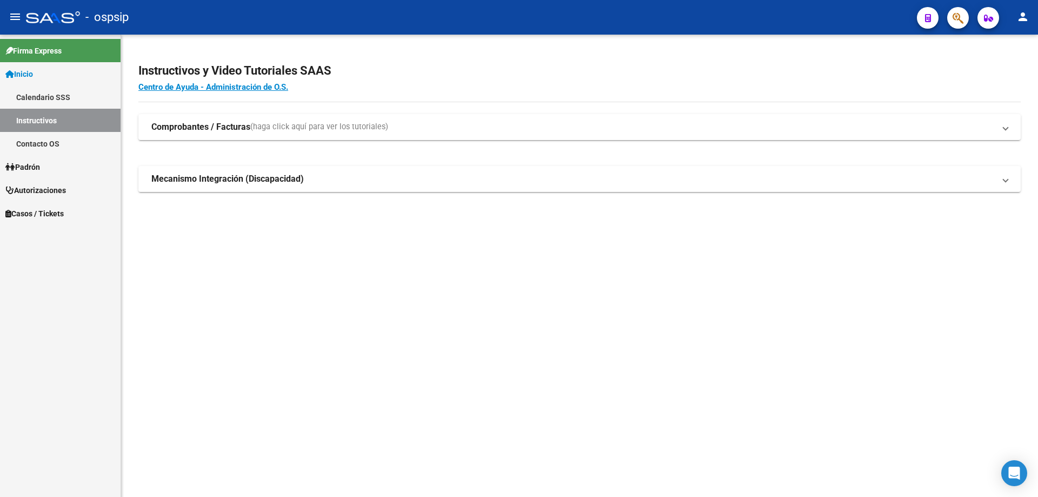
click at [947, 17] on div at bounding box center [954, 17] width 30 height 22
click at [964, 26] on button "button" at bounding box center [959, 18] width 22 height 22
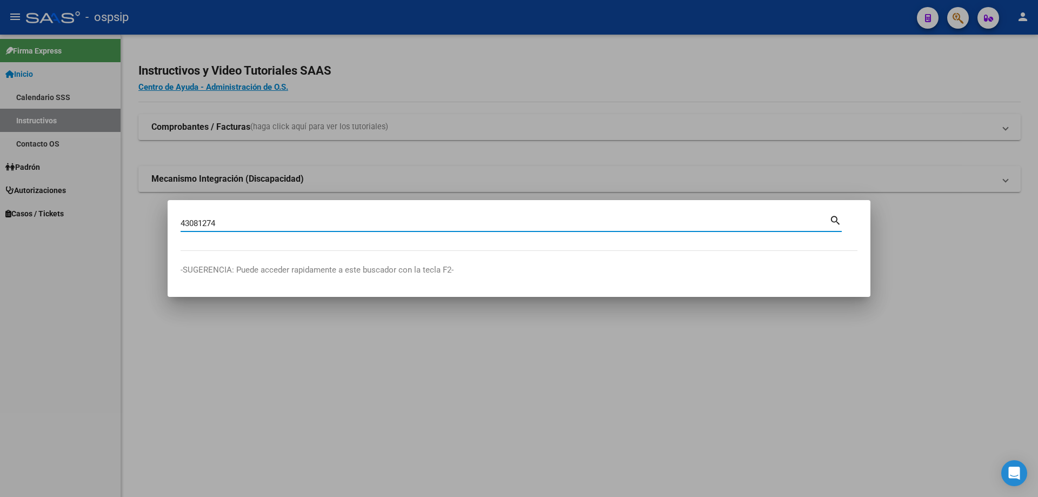
type input "43081274"
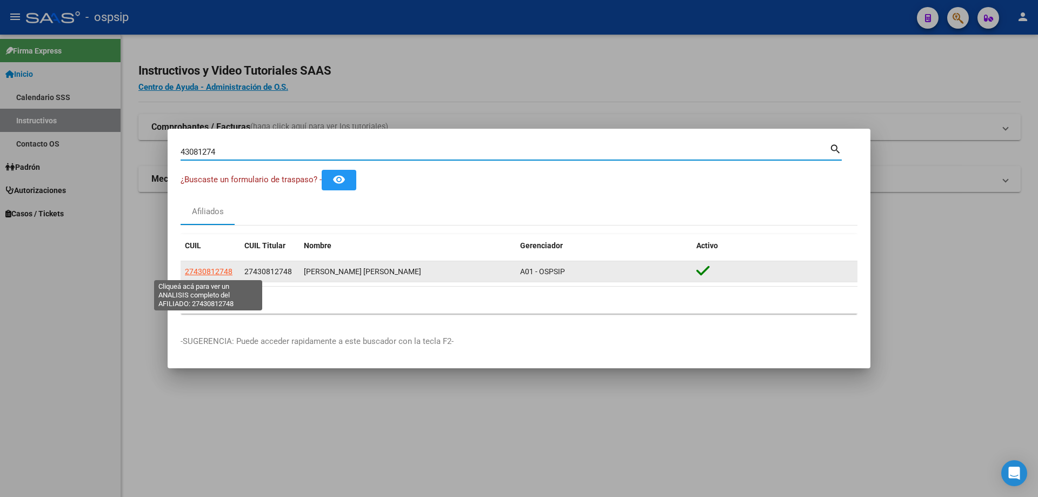
click at [209, 274] on span "27430812748" at bounding box center [209, 271] width 48 height 9
type textarea "27430812748"
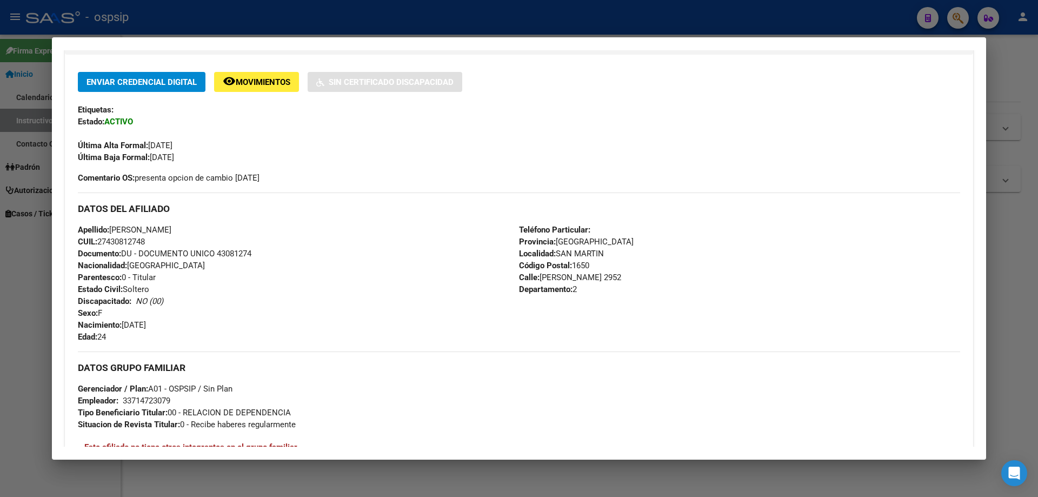
scroll to position [0, 0]
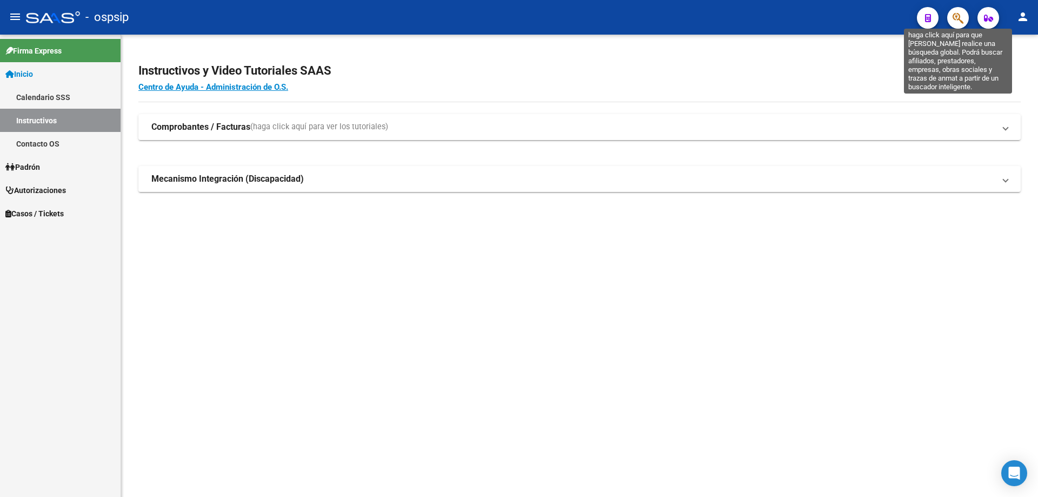
click at [961, 18] on icon "button" at bounding box center [958, 18] width 11 height 12
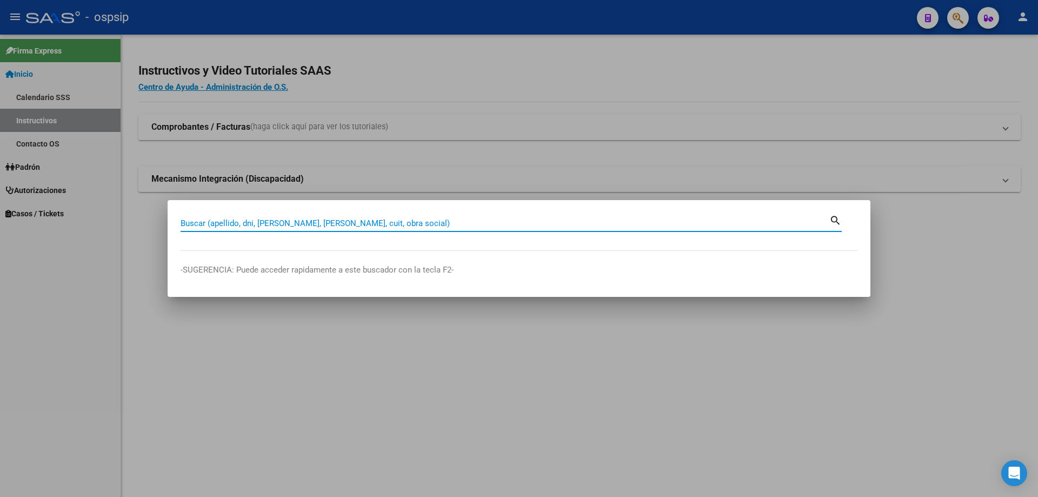
paste input "96023137"
type input "96023137"
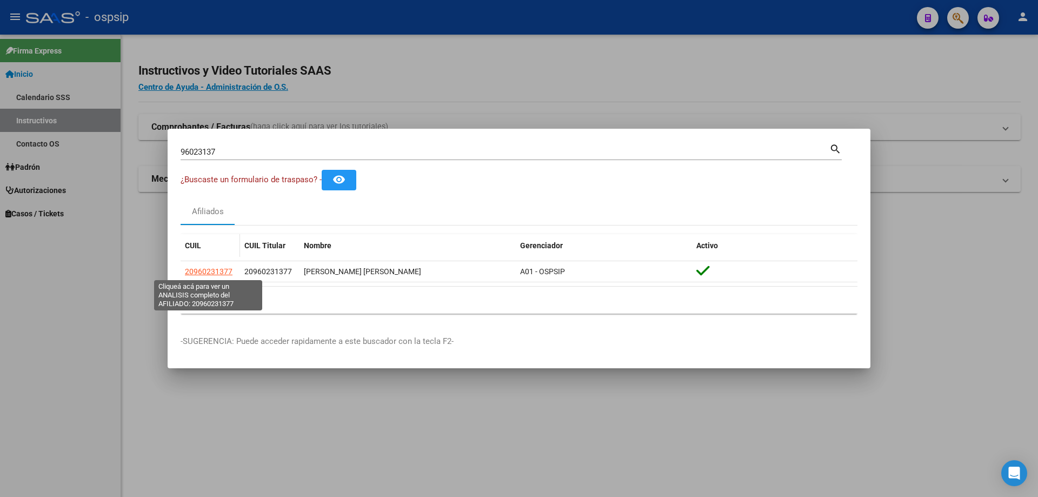
click at [209, 274] on span "20960231377" at bounding box center [209, 271] width 48 height 9
type textarea "20960231377"
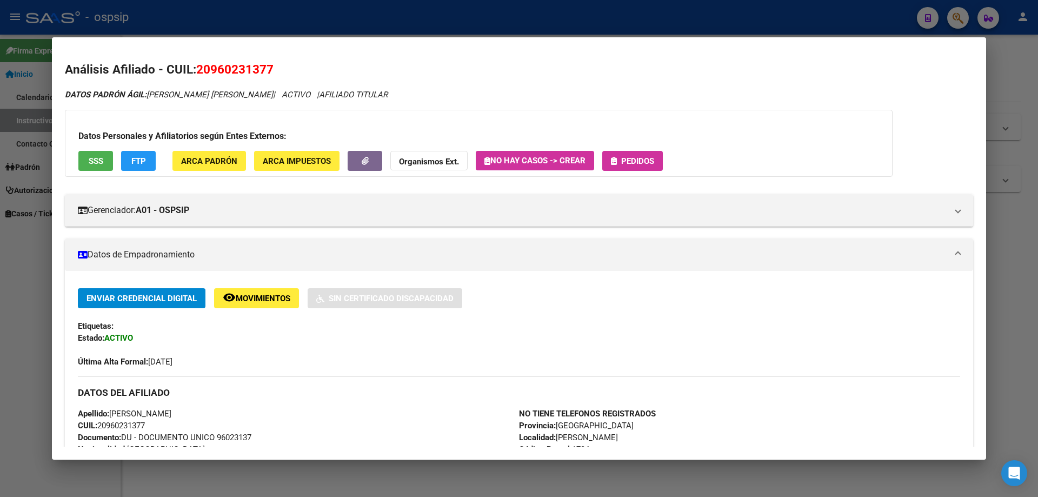
click at [101, 168] on button "SSS" at bounding box center [95, 161] width 35 height 20
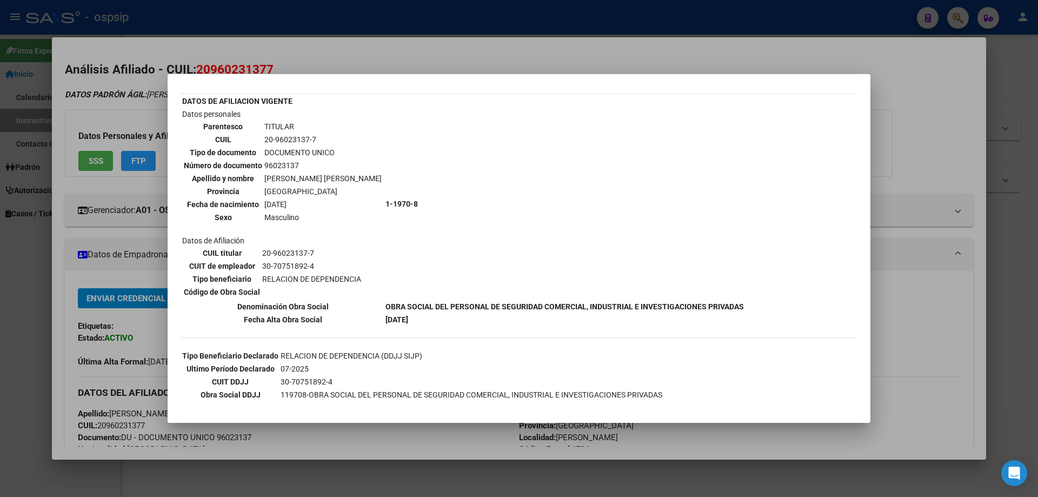
scroll to position [48, 0]
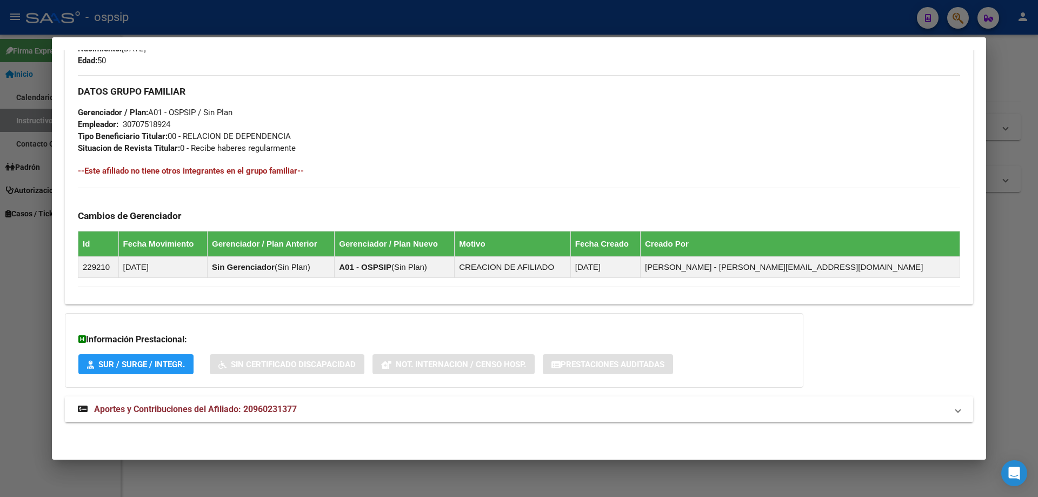
click at [174, 406] on span "Aportes y Contribuciones del Afiliado: 20960231377" at bounding box center [195, 409] width 203 height 10
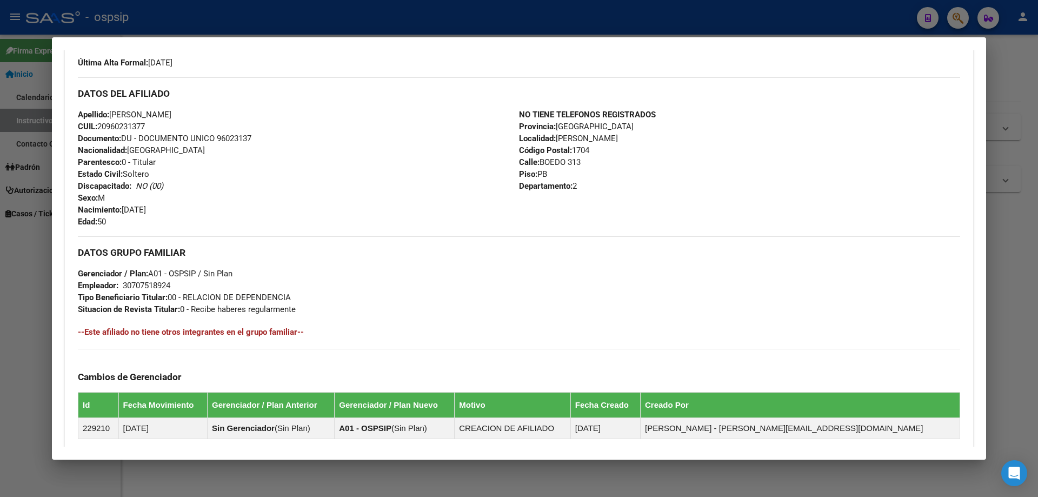
scroll to position [0, 0]
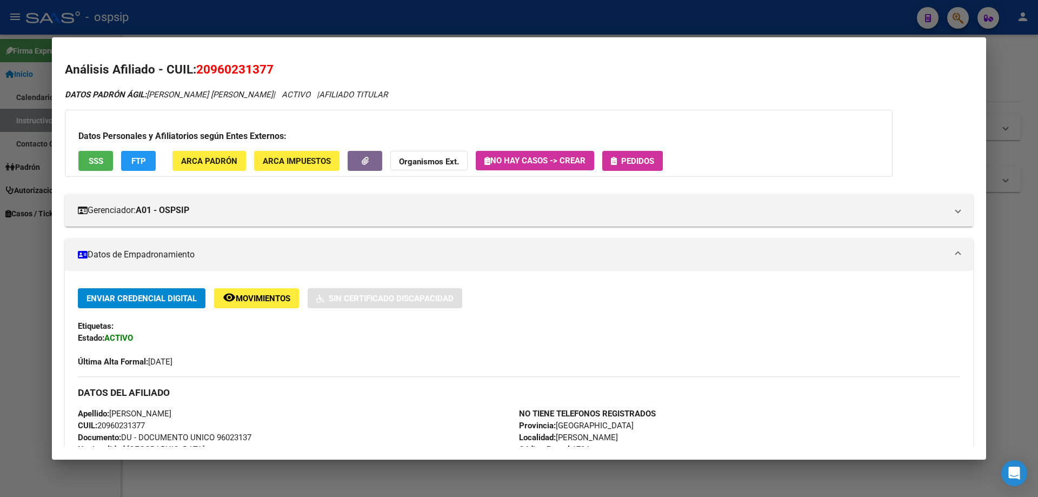
click at [620, 157] on span "Pedidos" at bounding box center [632, 161] width 43 height 10
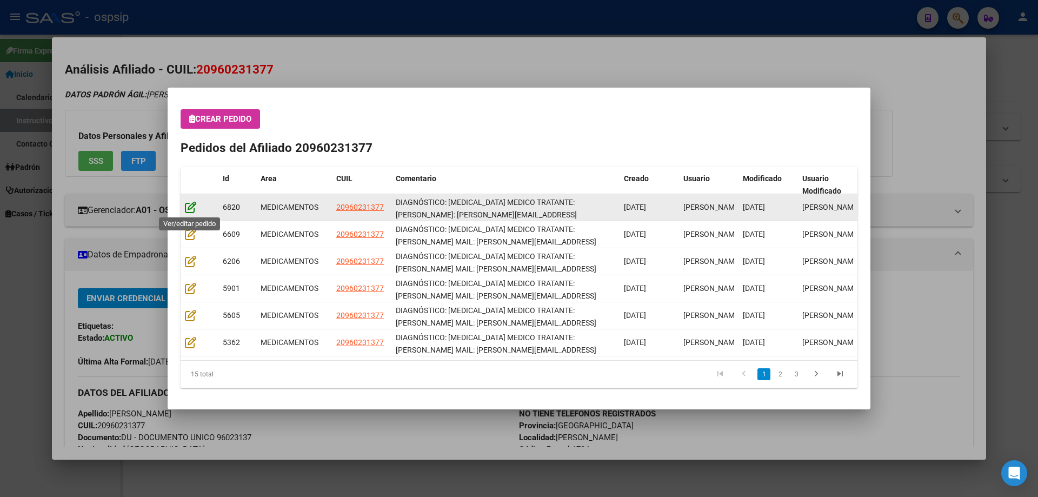
click at [195, 208] on icon at bounding box center [190, 207] width 11 height 12
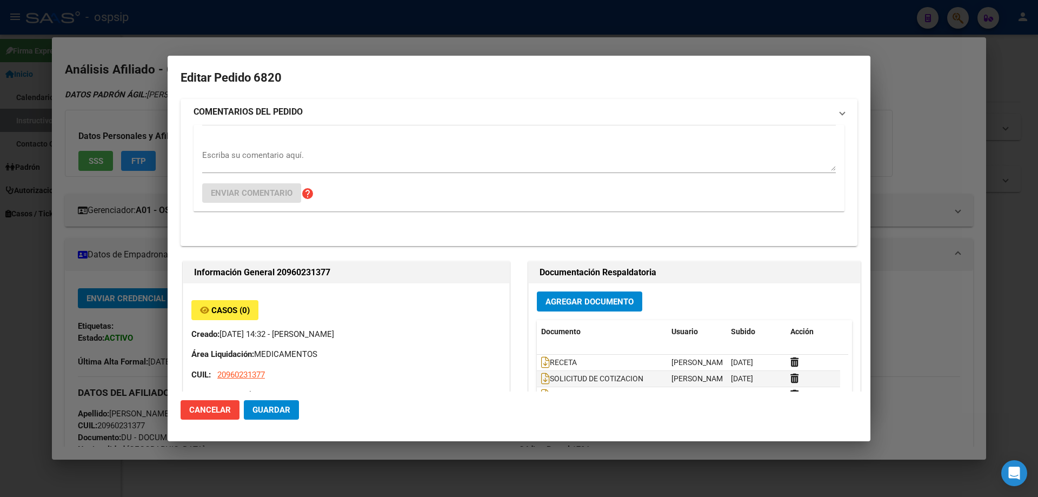
type input "JOSE LUIS SOSA ARIAS"
type input "Buenos Aires, RAMOS MEJIA, BOEDO 313, Piso: PB, Departamento: 2"
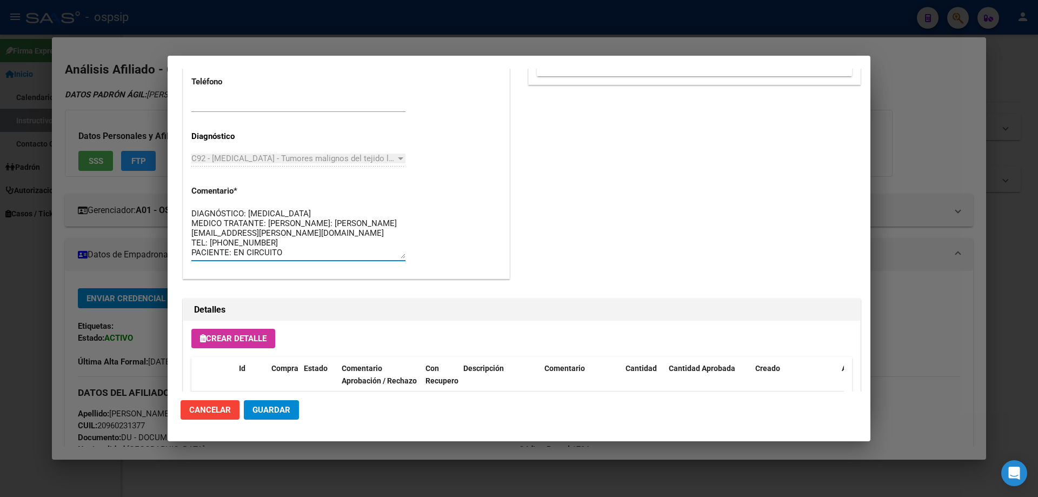
drag, startPoint x: 348, startPoint y: 251, endPoint x: 191, endPoint y: 222, distance: 159.5
click at [160, 188] on div "96023137 Buscar (apellido, dni, cuil, nro traspaso, cuit, obra social) search ¿…" at bounding box center [519, 248] width 1038 height 497
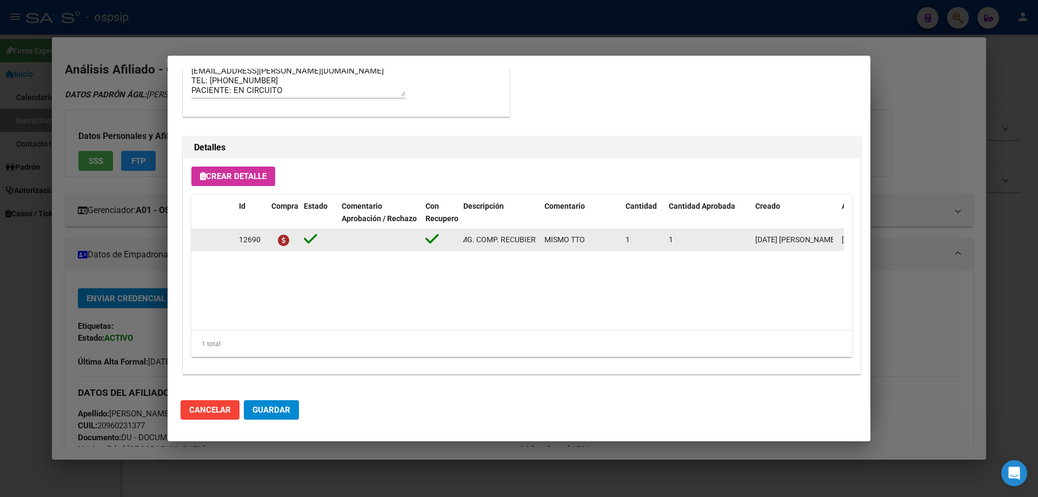
scroll to position [0, 81]
drag, startPoint x: 464, startPoint y: 238, endPoint x: 538, endPoint y: 249, distance: 75.0
click at [538, 249] on datatable-body-cell "IMATINIB 400 MG. COMP. RECUBIERTOS X 30" at bounding box center [499, 239] width 81 height 21
copy span "IMATINIB 400 MG. COMP. RECUBIERTOS X 30"
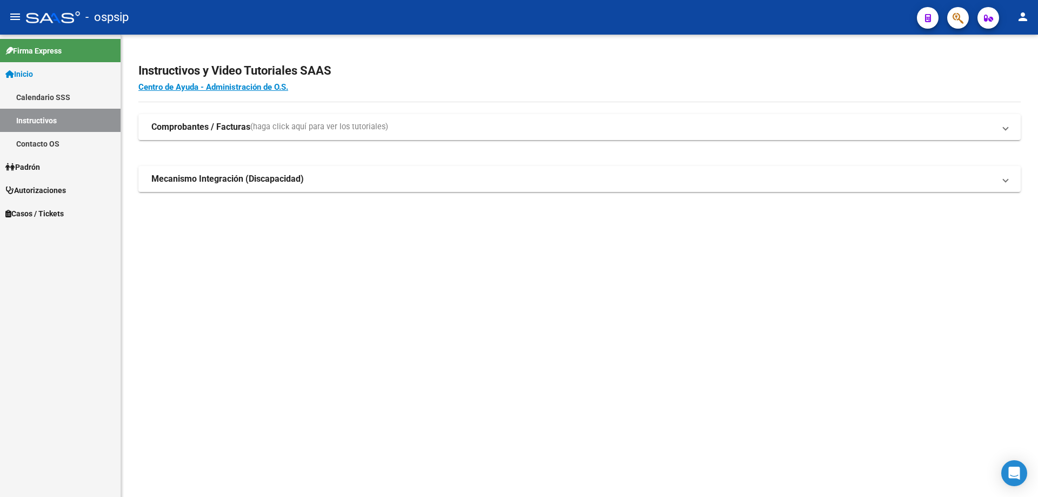
click at [954, 18] on icon "button" at bounding box center [958, 18] width 11 height 12
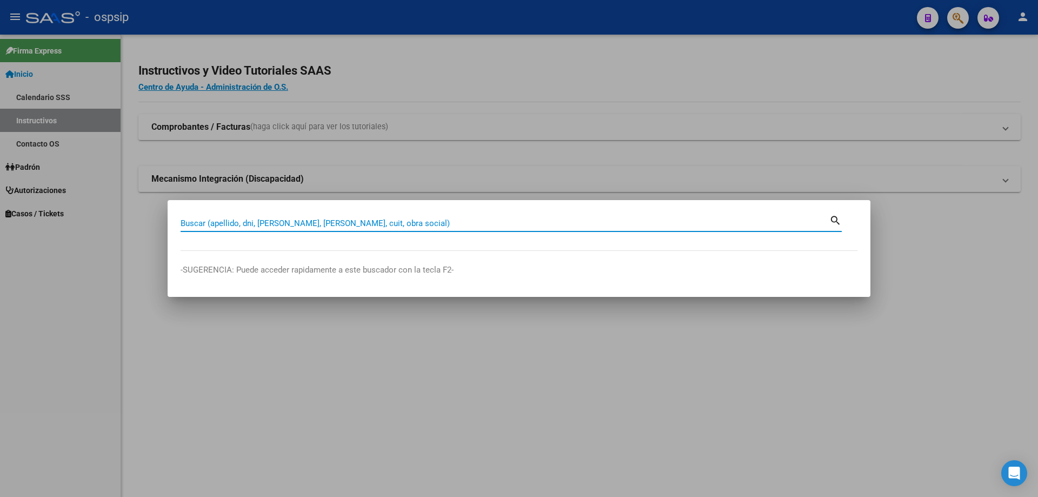
paste input "26558740"
type input "26558740"
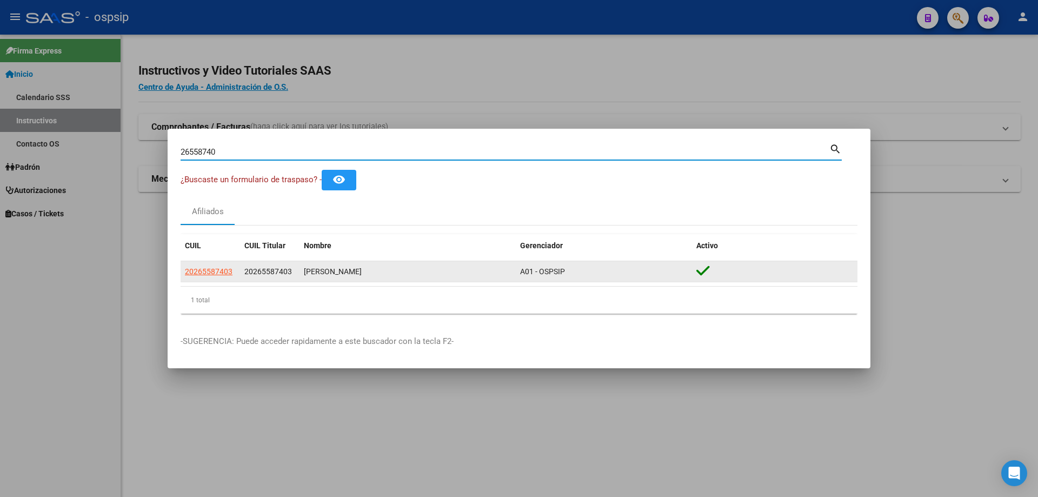
click at [213, 271] on span "20265587403" at bounding box center [209, 271] width 48 height 9
type textarea "20265587403"
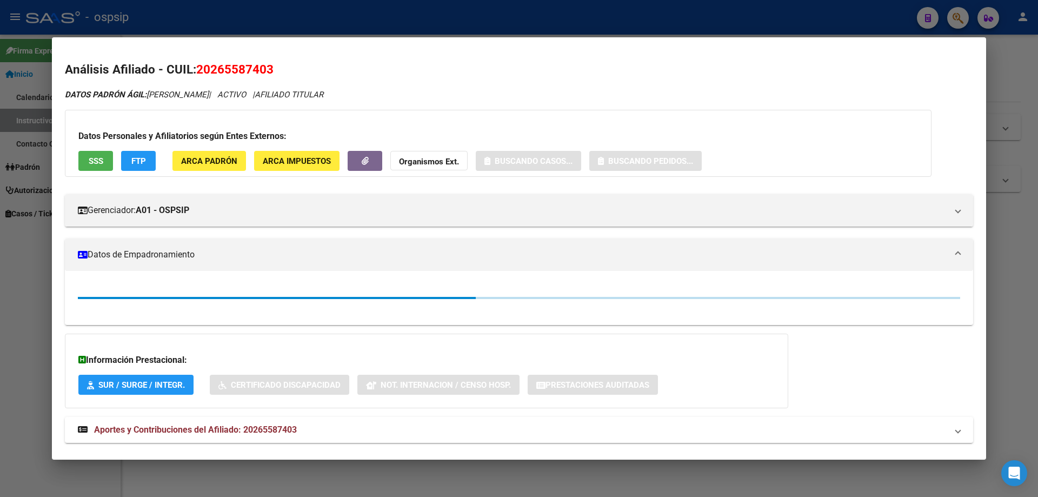
click at [100, 163] on span "SSS" at bounding box center [96, 161] width 15 height 10
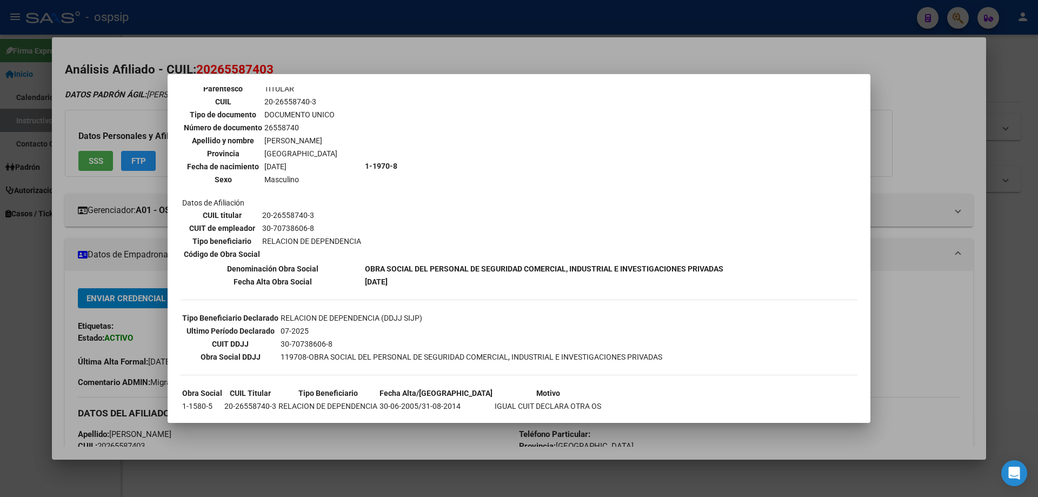
scroll to position [110, 0]
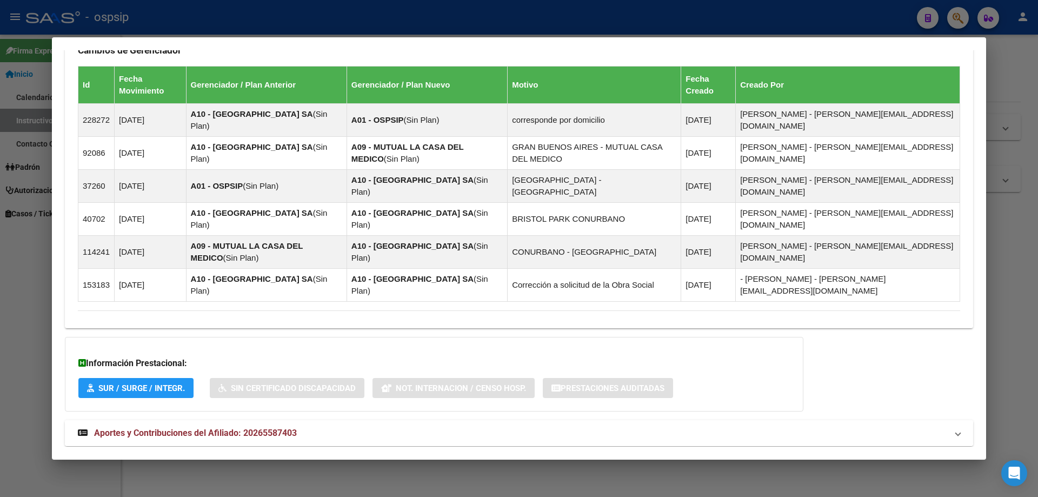
click at [263, 428] on span "Aportes y Contribuciones del Afiliado: 20265587403" at bounding box center [195, 433] width 203 height 10
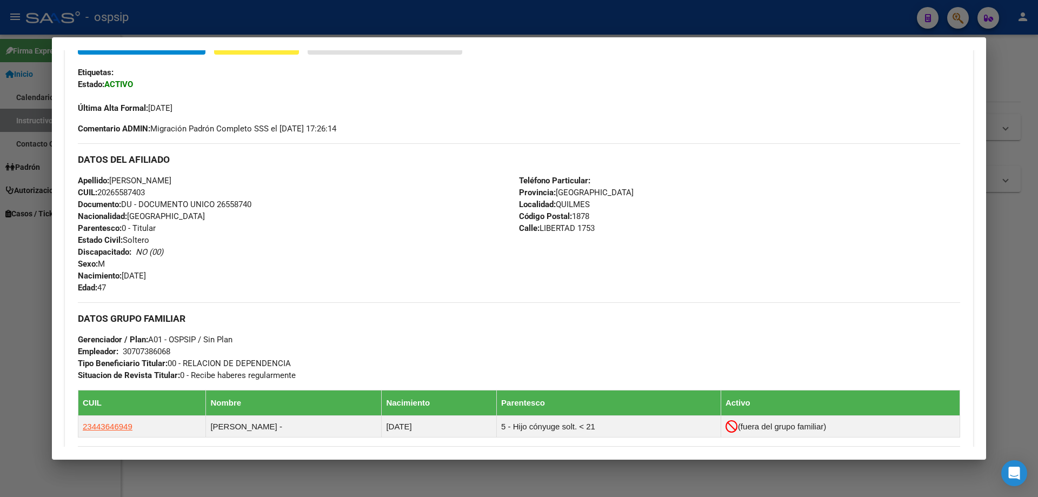
scroll to position [0, 0]
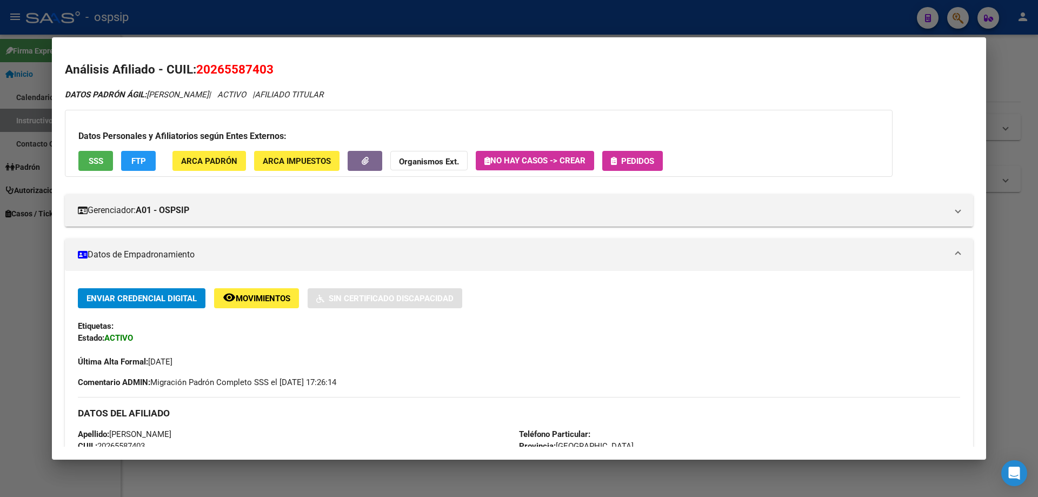
click at [632, 173] on div "Datos Personales y Afiliatorios según Entes Externos: SSS FTP ARCA Padrón ARCA …" at bounding box center [479, 143] width 828 height 67
click at [638, 156] on span "Pedidos" at bounding box center [632, 161] width 43 height 10
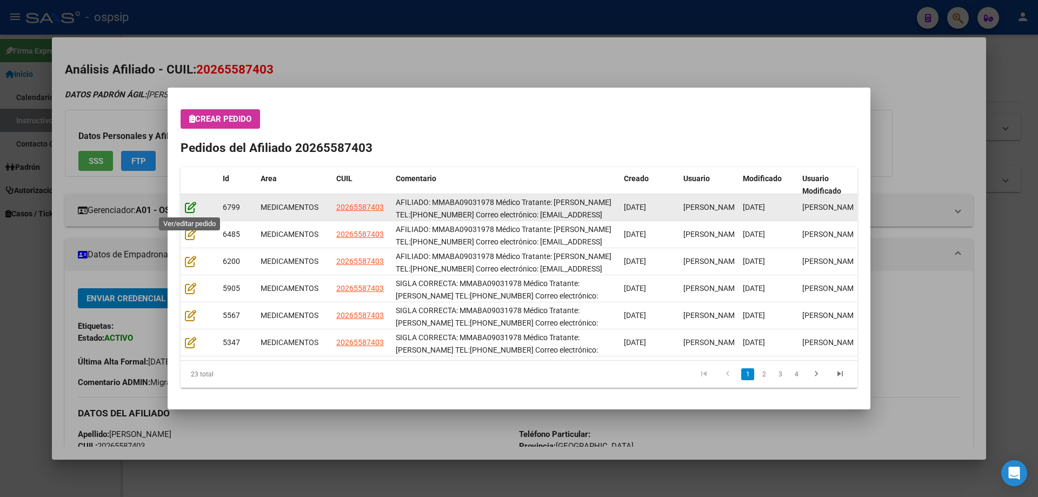
click at [190, 203] on icon at bounding box center [190, 207] width 11 height 12
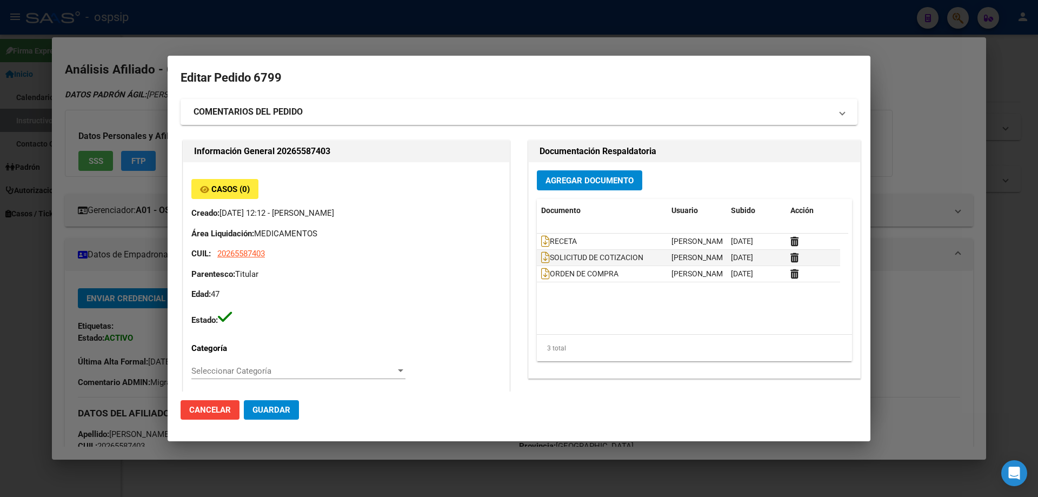
type input "Buenos Aires, QUILMES, LIBERTAD 1753"
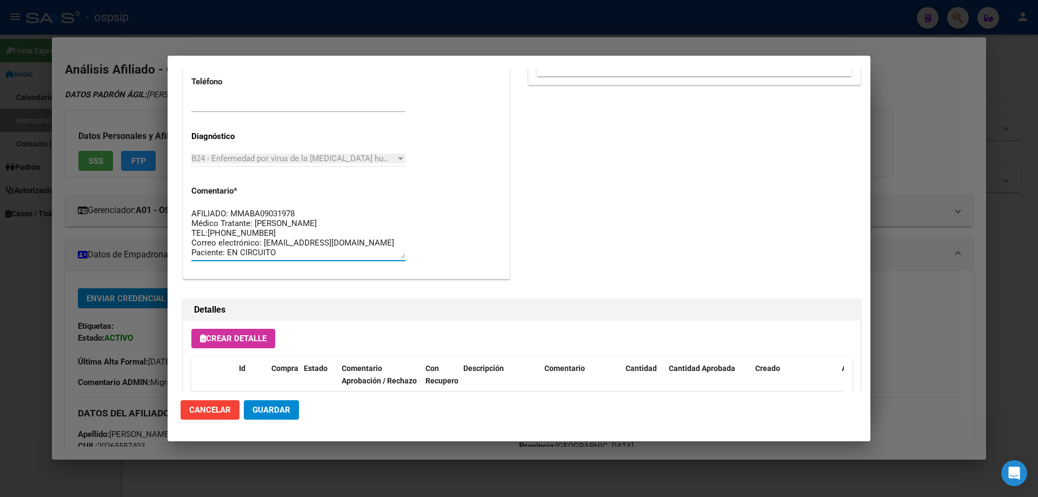
drag, startPoint x: 308, startPoint y: 255, endPoint x: 192, endPoint y: 201, distance: 127.8
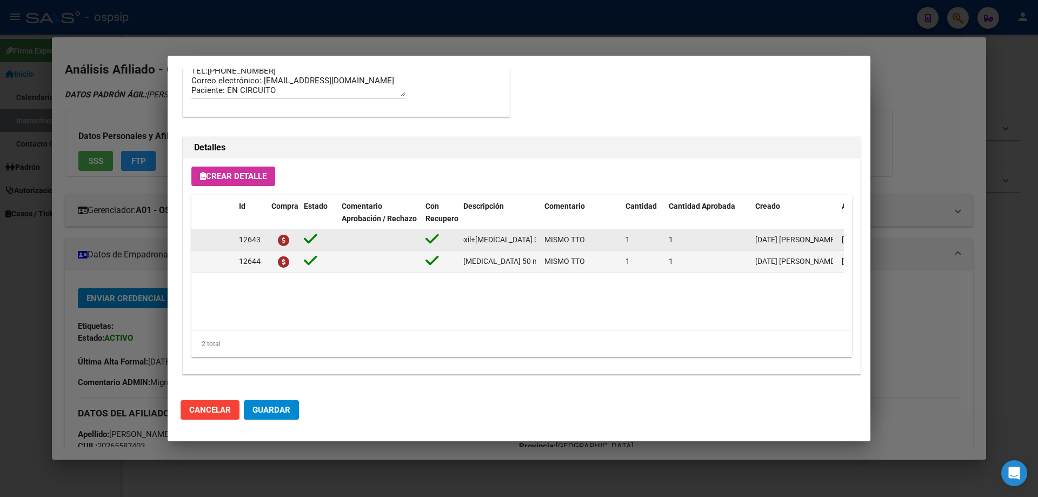
scroll to position [0, 173]
drag, startPoint x: 463, startPoint y: 239, endPoint x: 545, endPoint y: 236, distance: 81.7
click at [545, 236] on div "12643 tenofovir disoproxil+lamivudina 300mg/300mg comp.rec.x 30 (TFD/3TC) MISMO…" at bounding box center [595, 240] width 809 height 22
copy span "[MEDICAL_DATA] disoproxil+[MEDICAL_DATA] 300mg/300mg comp.rec.x 30 (TFD/3TC)"
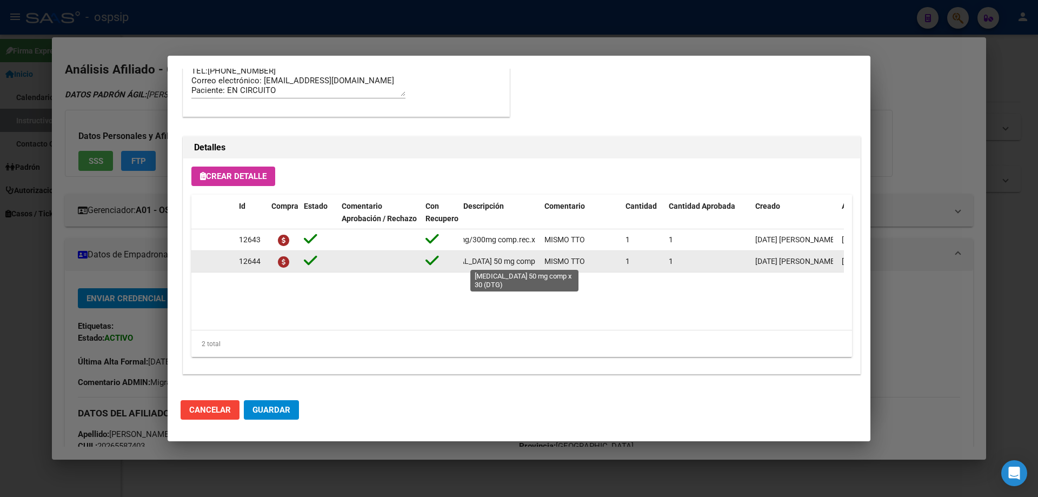
scroll to position [0, 49]
drag, startPoint x: 461, startPoint y: 264, endPoint x: 539, endPoint y: 261, distance: 78.0
click at [539, 261] on datatable-body-cell "[MEDICAL_DATA] 50 mg comp x 30 (DTG)" at bounding box center [499, 261] width 81 height 21
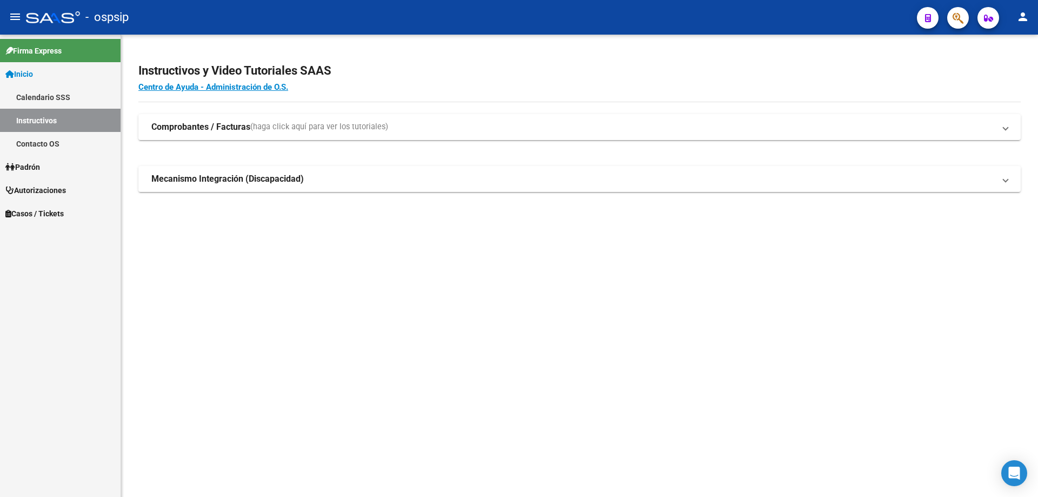
click at [948, 22] on app-search-popup at bounding box center [959, 17] width 22 height 14
click at [951, 22] on button "button" at bounding box center [959, 18] width 22 height 22
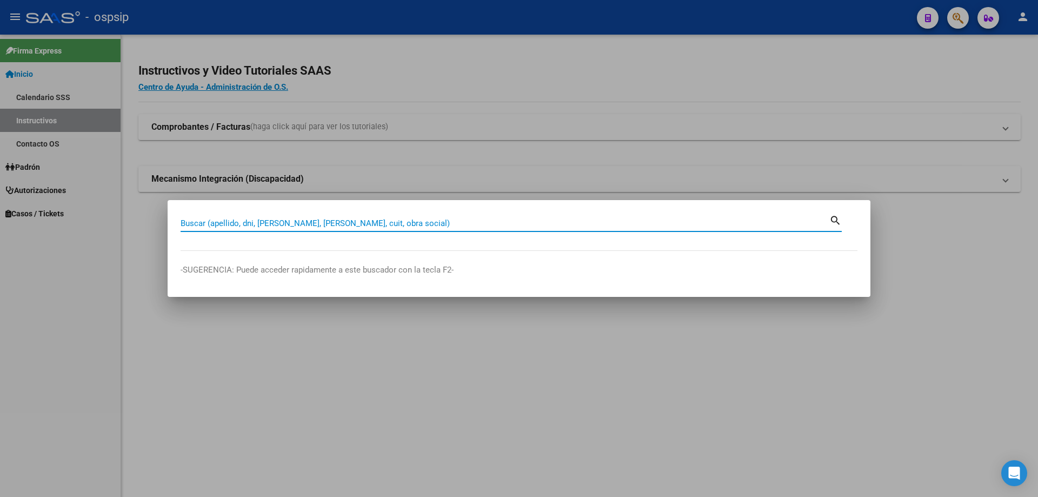
paste input "28385951"
type input "28385951"
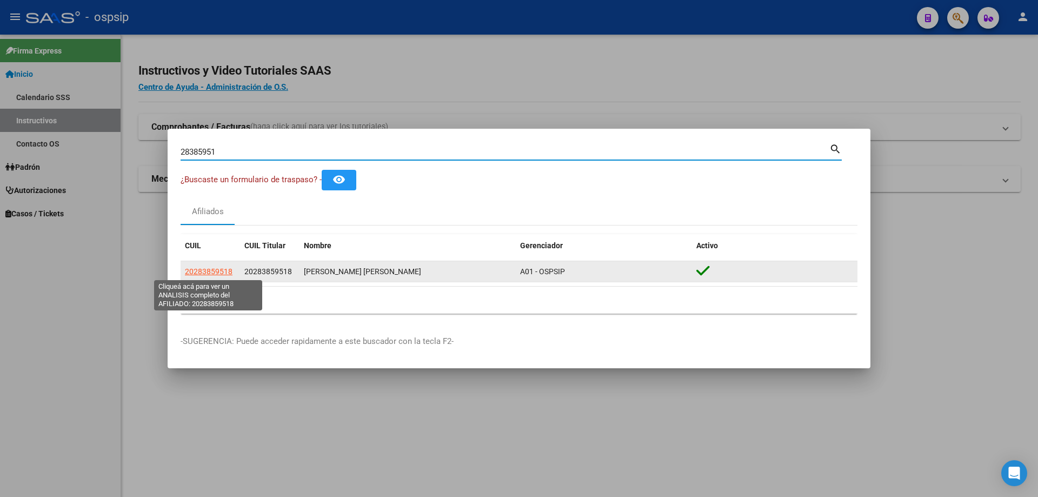
click at [215, 270] on span "20283859518" at bounding box center [209, 271] width 48 height 9
type textarea "20283859518"
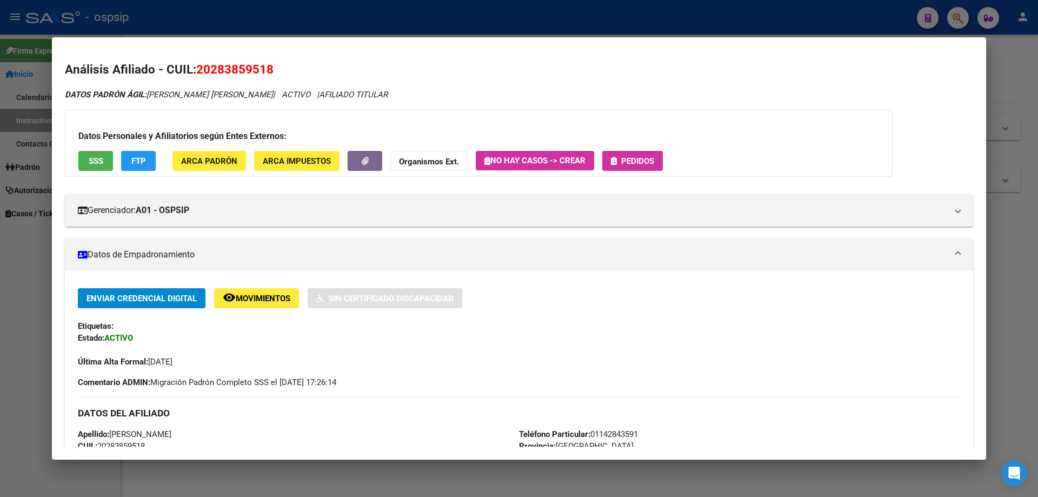
click at [654, 160] on span "Pedidos" at bounding box center [637, 161] width 33 height 10
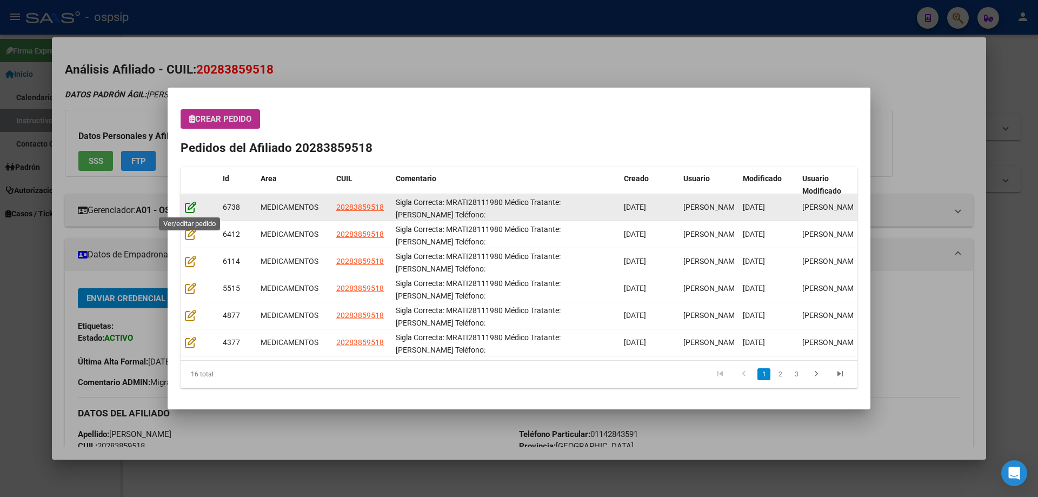
click at [195, 211] on icon at bounding box center [190, 207] width 11 height 12
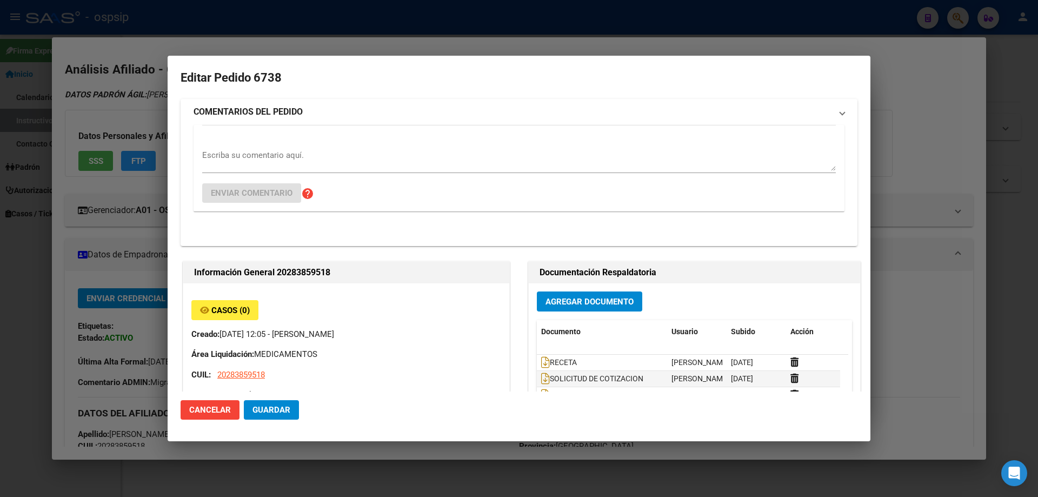
type input "[GEOGRAPHIC_DATA], [GEOGRAPHIC_DATA], [GEOGRAPHIC_DATA] 873"
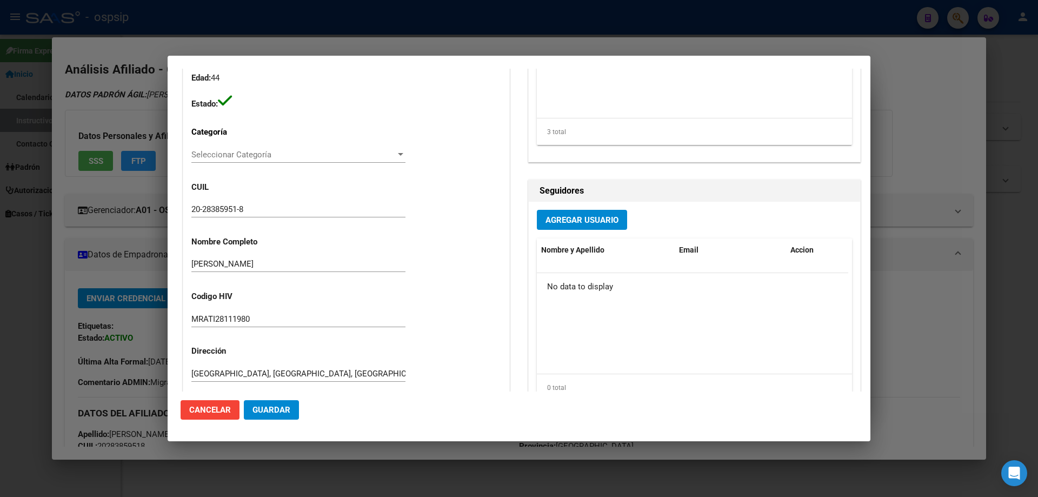
scroll to position [54, 0]
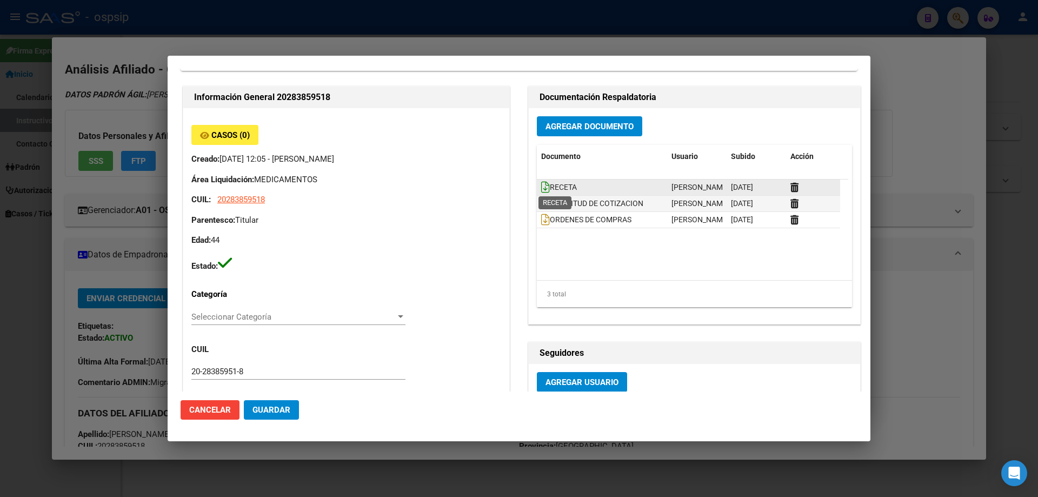
click at [541, 184] on icon at bounding box center [545, 187] width 9 height 12
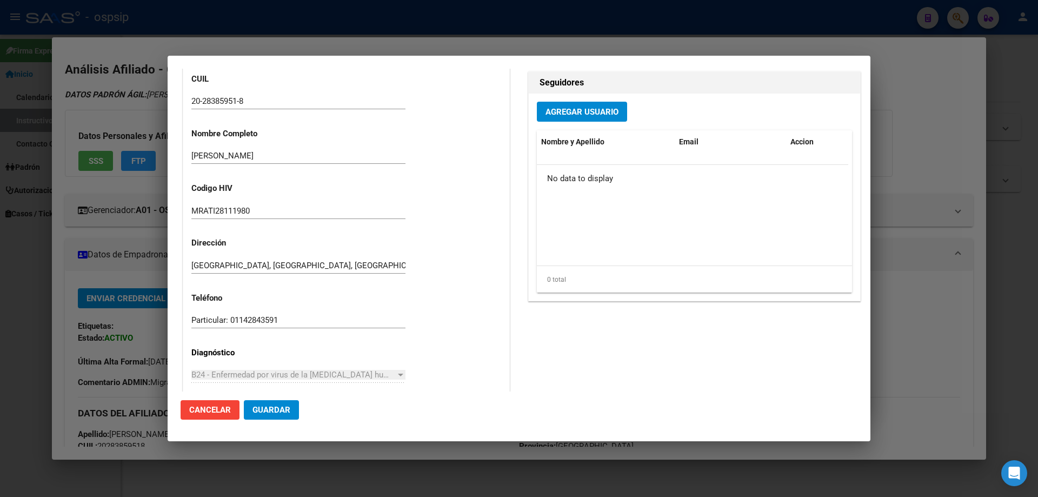
scroll to position [108, 0]
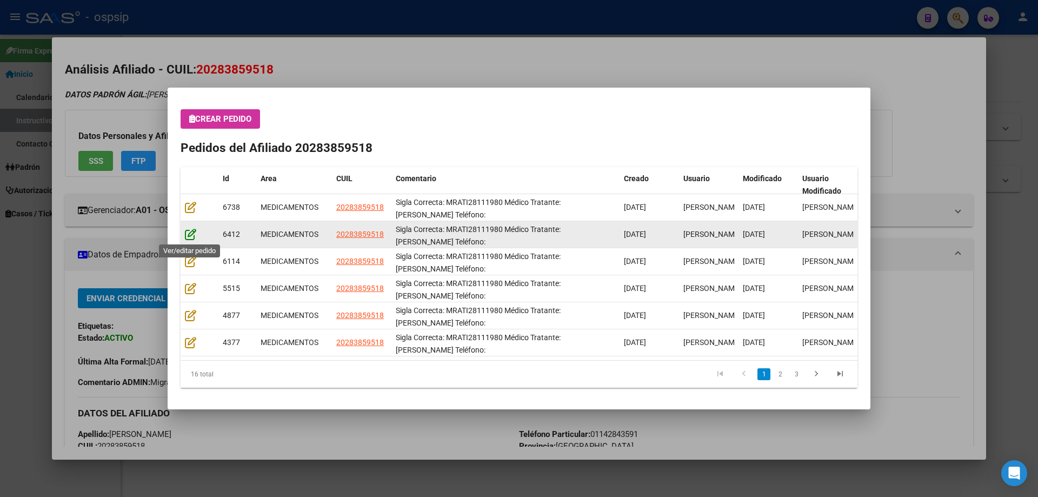
click at [193, 232] on icon at bounding box center [190, 234] width 11 height 12
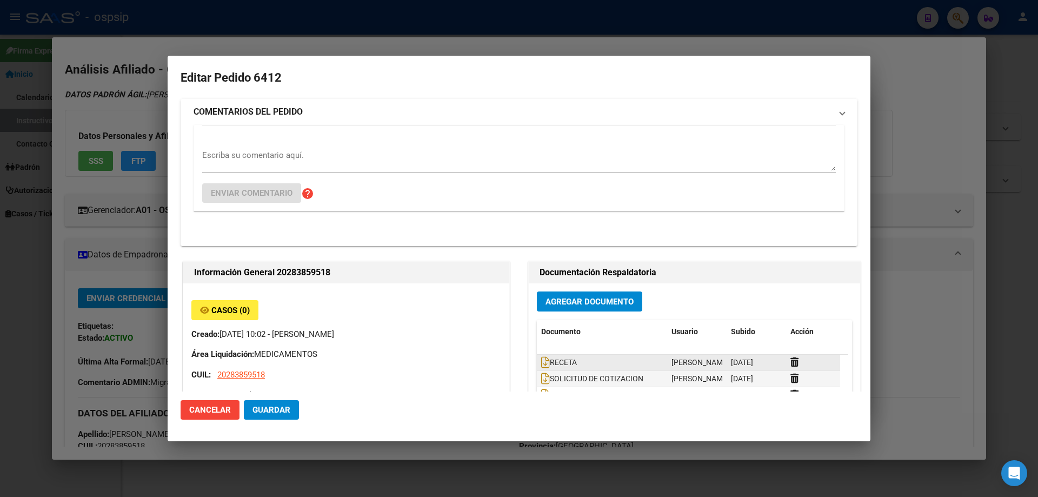
type input "[GEOGRAPHIC_DATA], [GEOGRAPHIC_DATA], [GEOGRAPHIC_DATA] 873"
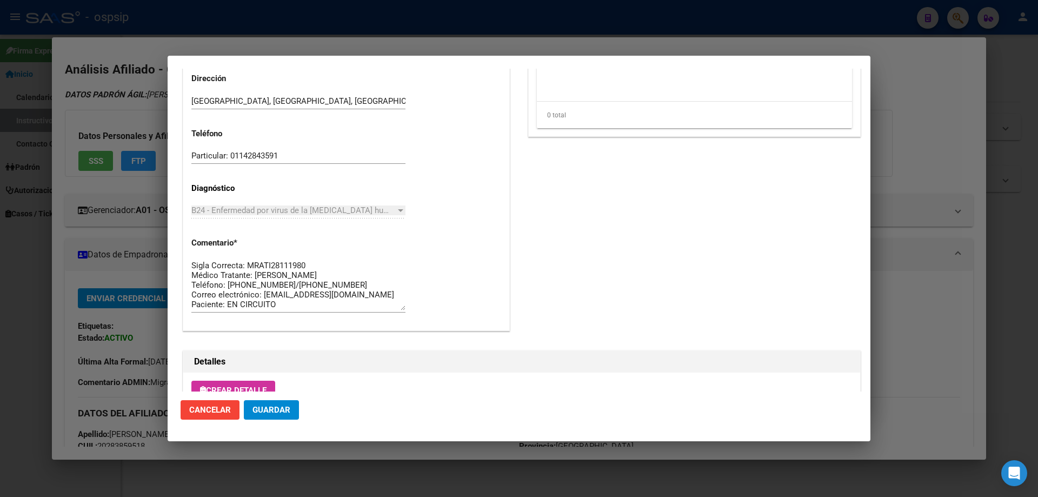
scroll to position [703, 0]
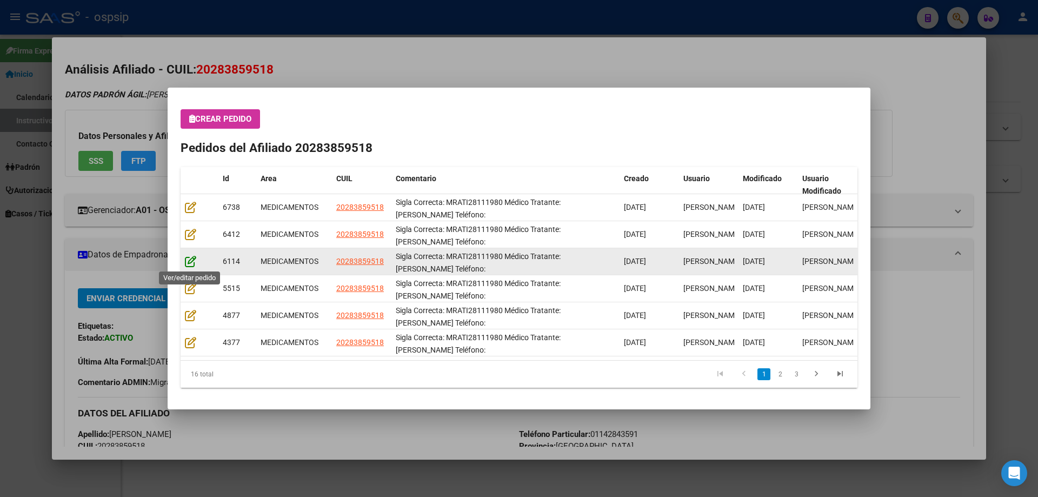
click at [190, 264] on icon at bounding box center [190, 261] width 11 height 12
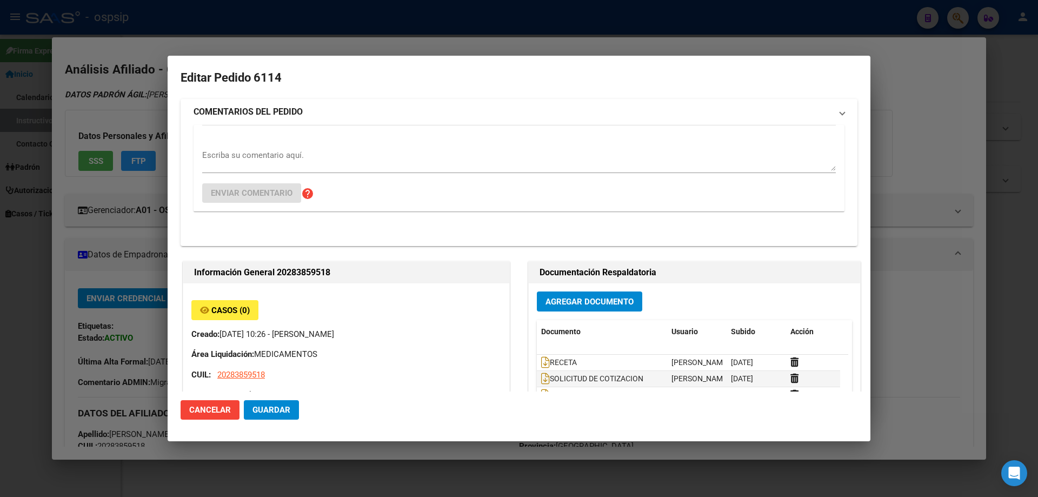
type input "[GEOGRAPHIC_DATA], [GEOGRAPHIC_DATA], [GEOGRAPHIC_DATA] 873"
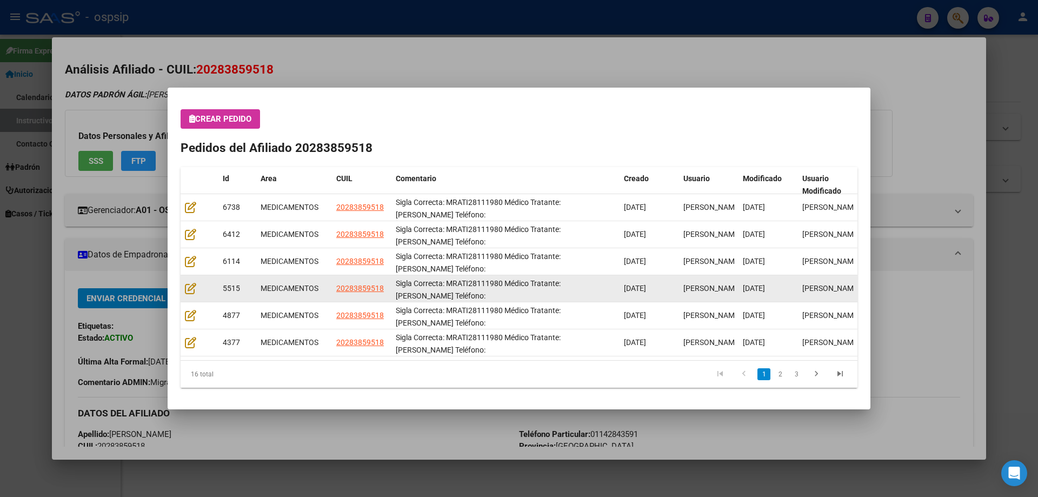
click at [183, 290] on datatable-body-cell at bounding box center [200, 288] width 38 height 27
click at [184, 290] on datatable-body-cell at bounding box center [200, 288] width 38 height 27
click at [188, 290] on icon at bounding box center [190, 288] width 11 height 12
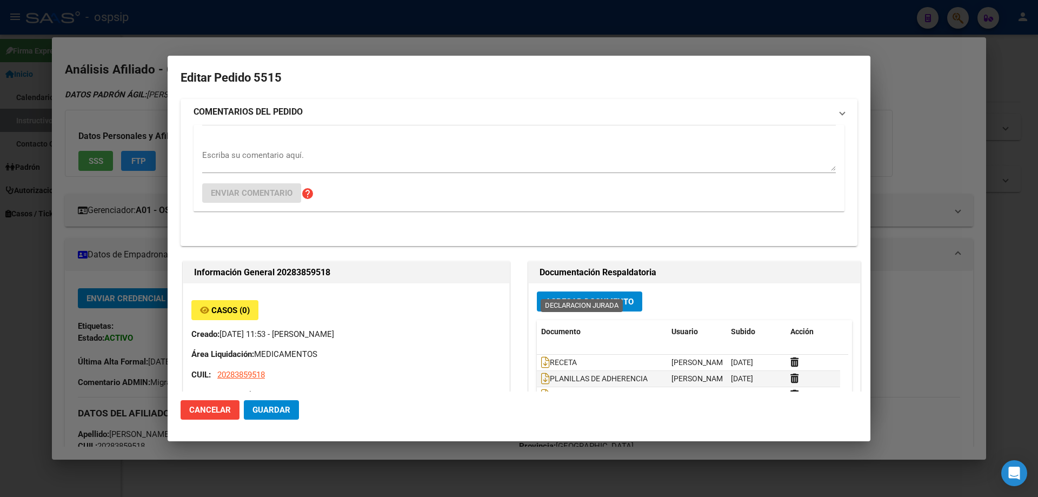
type input "[GEOGRAPHIC_DATA], [GEOGRAPHIC_DATA], [GEOGRAPHIC_DATA] 873"
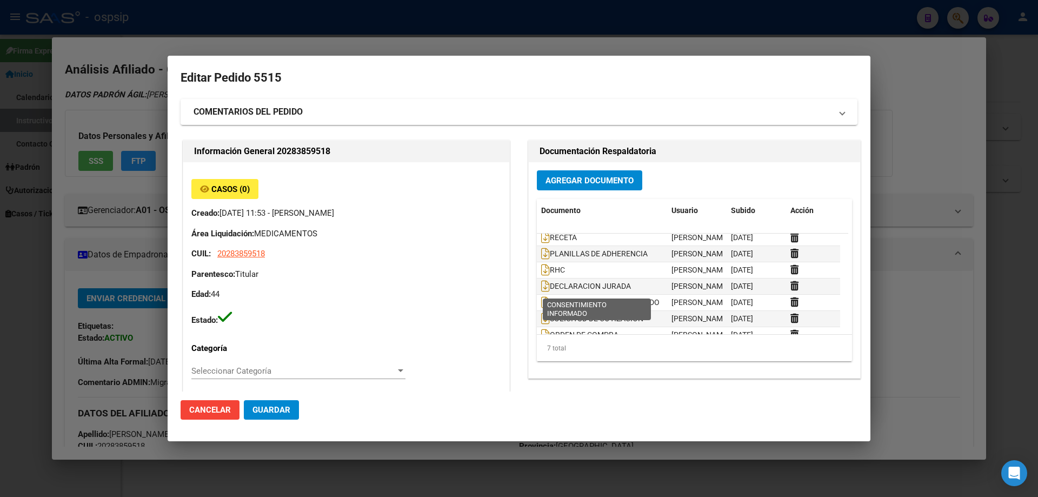
scroll to position [0, 0]
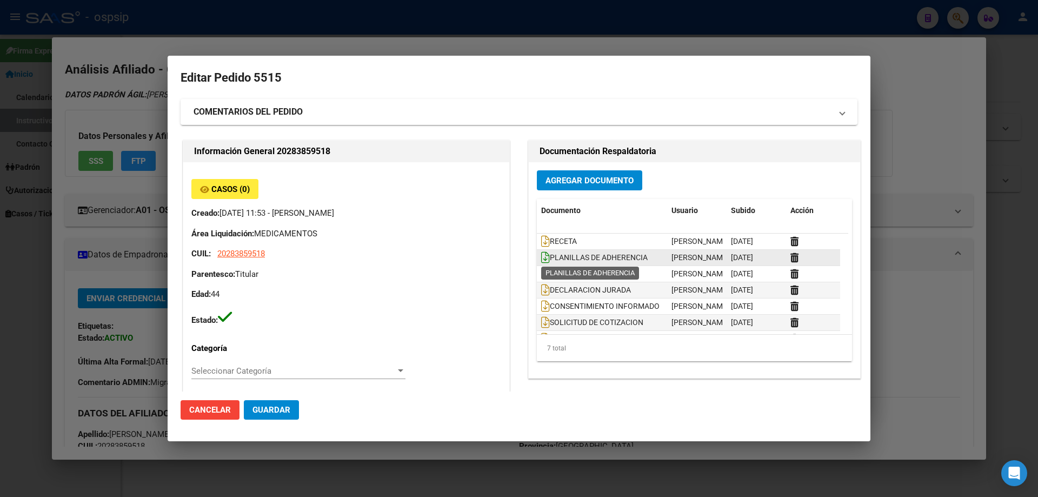
click at [541, 254] on icon at bounding box center [545, 258] width 9 height 12
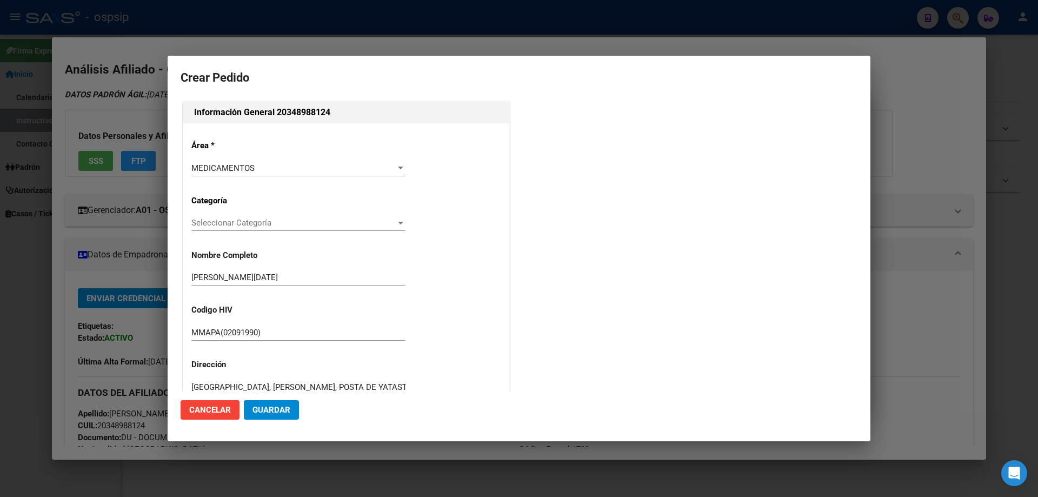
scroll to position [243, 0]
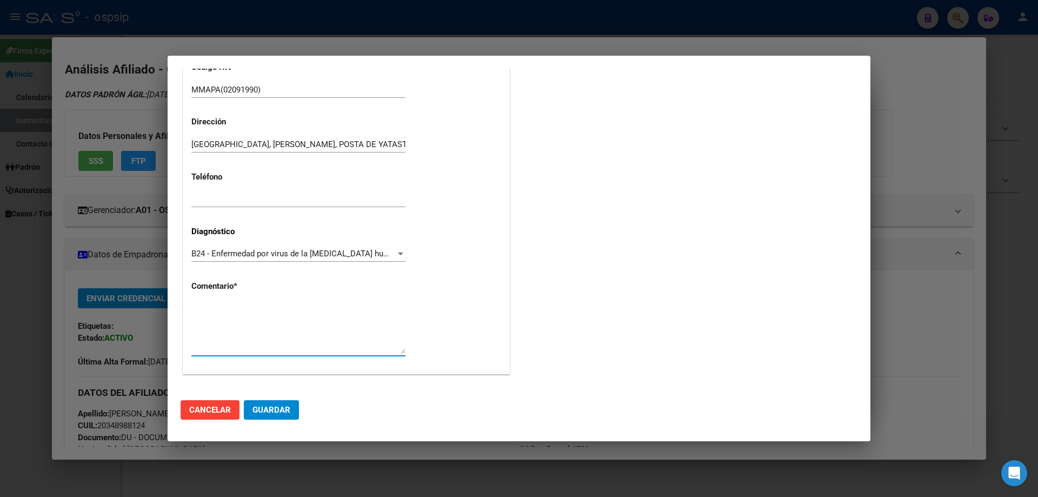
paste textarea "Sigla Correcta: MMAPA(02091990) Medico Tratante: [PERSON_NAME] Teléfono: [PHONE…"
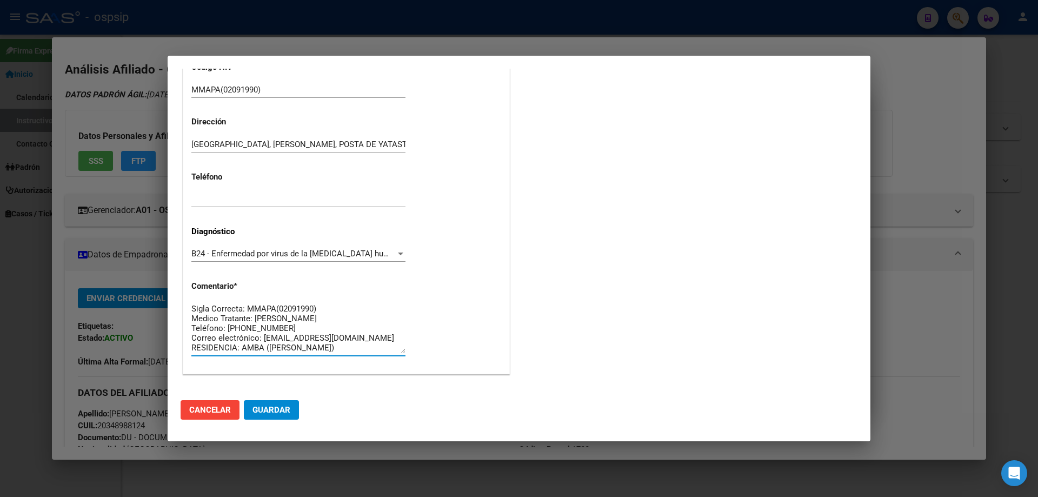
type textarea "Sigla Correcta: MMAPA(02091990) Medico Tratante: [PERSON_NAME] Teléfono: [PHONE…"
click at [282, 409] on span "Guardar" at bounding box center [272, 410] width 38 height 10
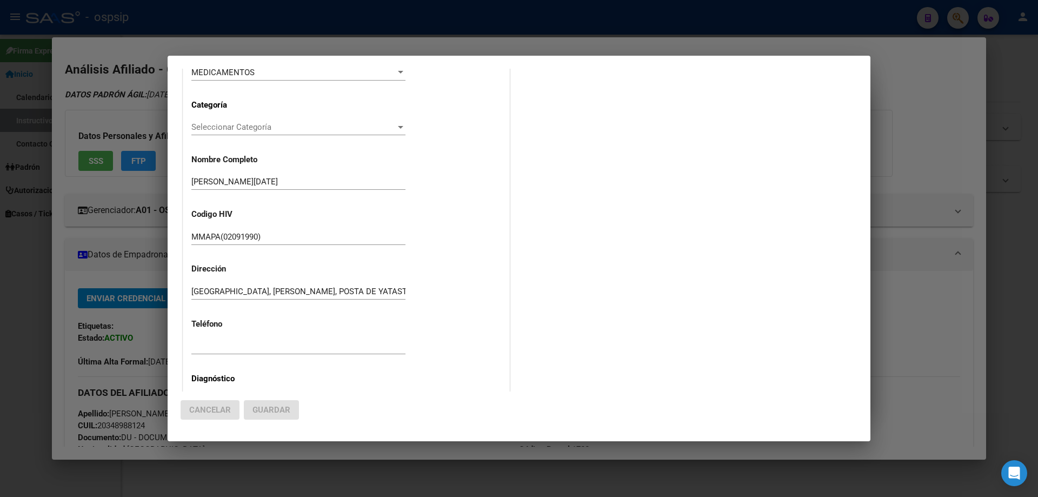
scroll to position [0, 0]
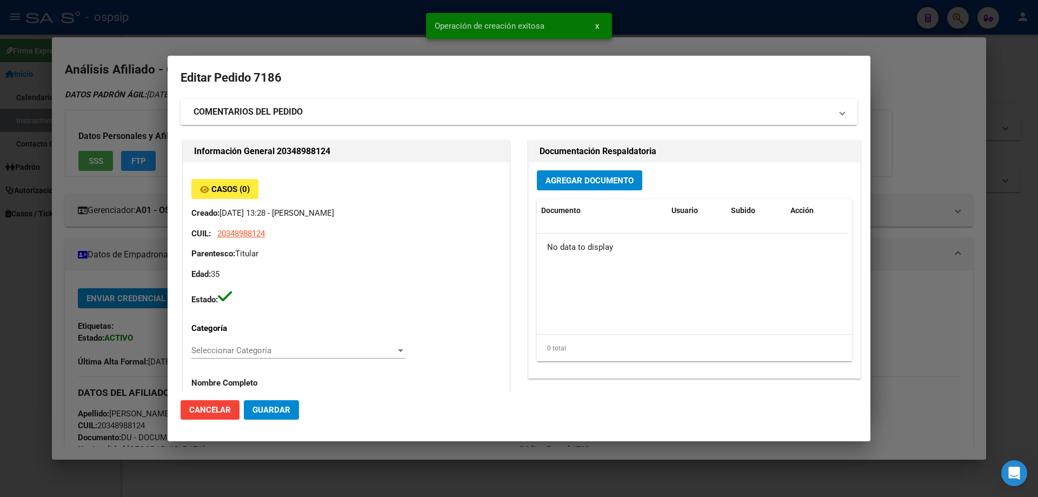
click at [568, 181] on span "Agregar Documento" at bounding box center [590, 181] width 88 height 10
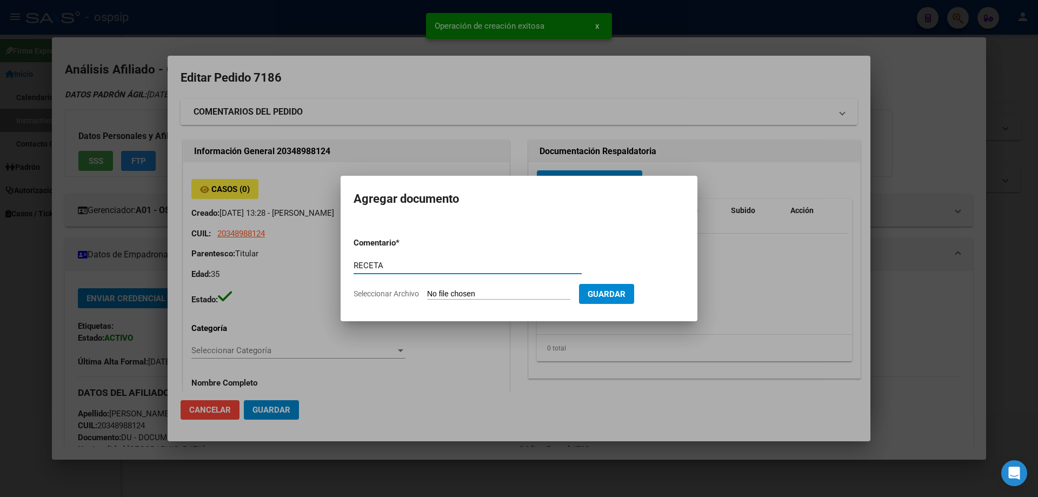
type input "RECETA"
click at [472, 292] on input "Seleccionar Archivo" at bounding box center [498, 294] width 143 height 10
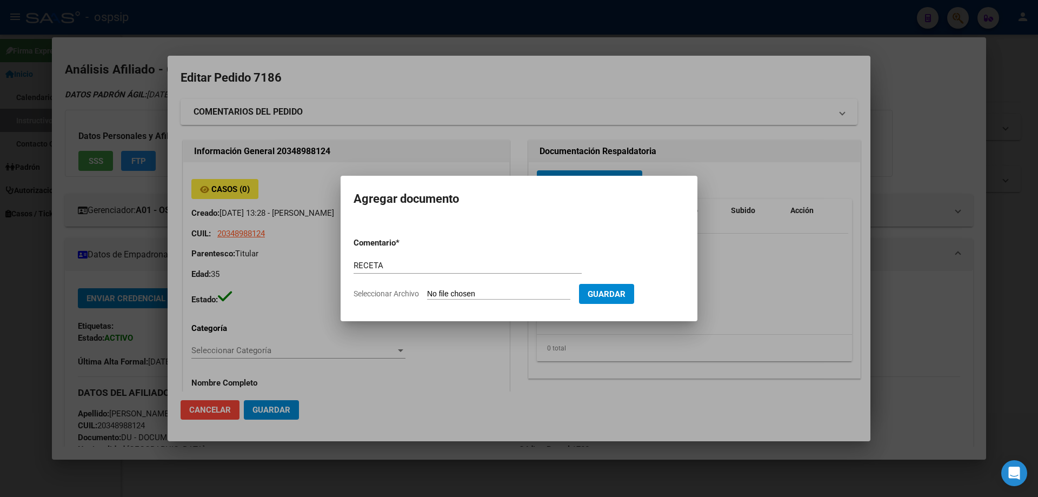
type input "C:\fakepath\receta_2 (2) (1).pdf"
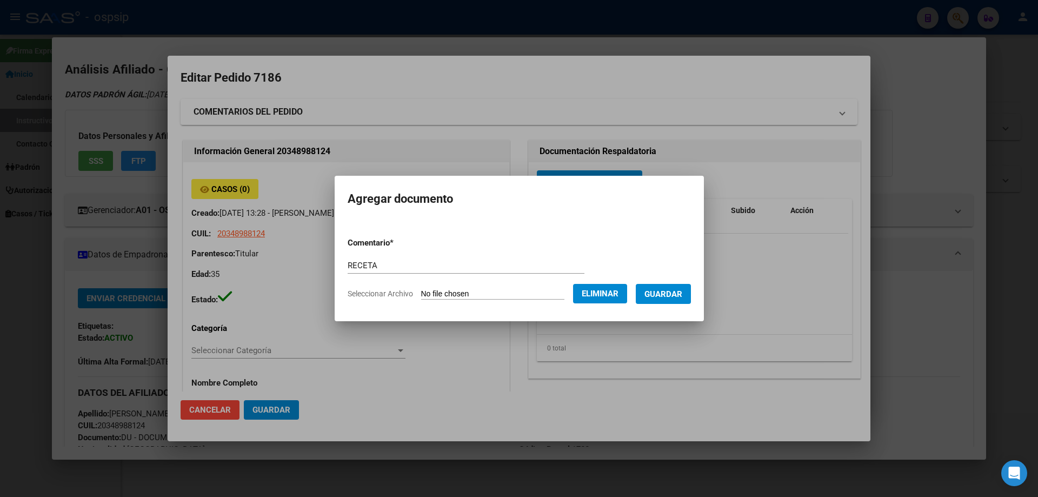
click at [667, 296] on span "Guardar" at bounding box center [664, 294] width 38 height 10
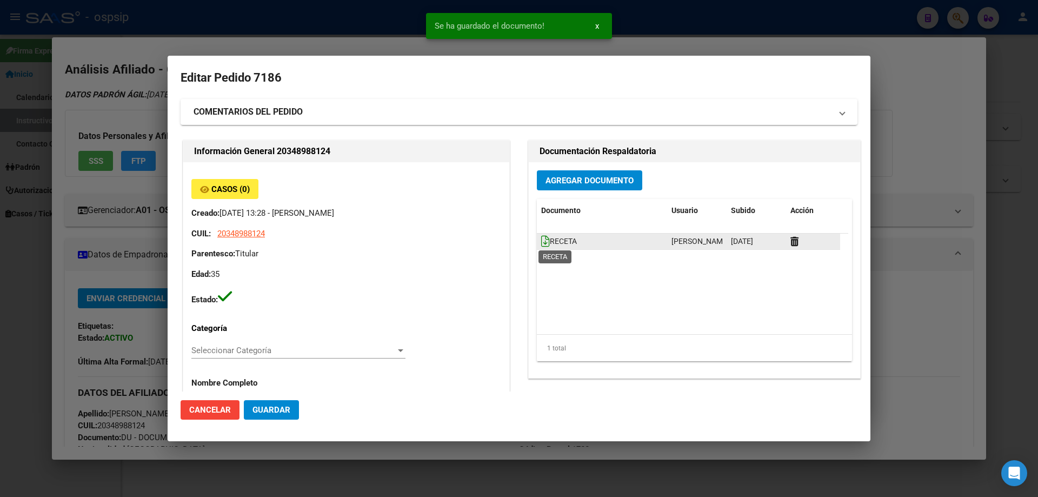
click at [543, 244] on icon at bounding box center [545, 241] width 9 height 12
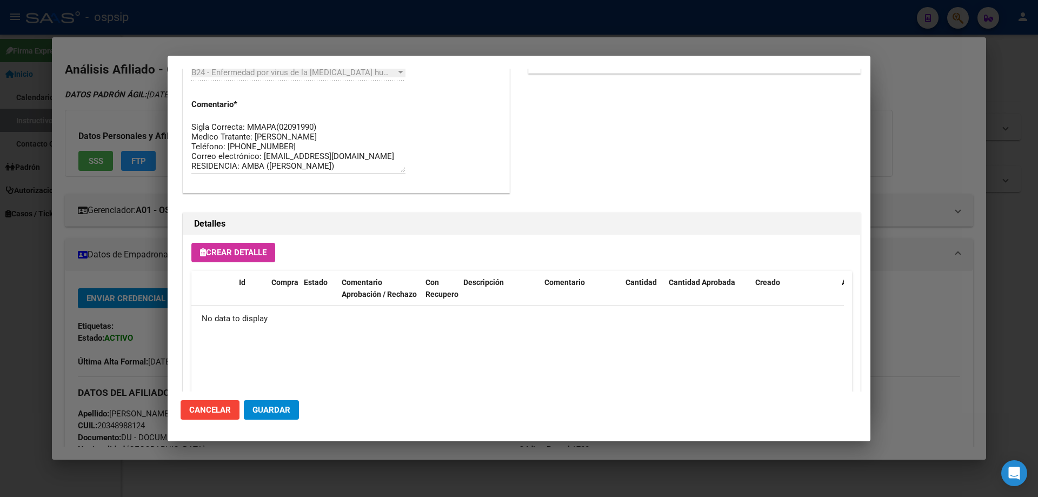
scroll to position [629, 0]
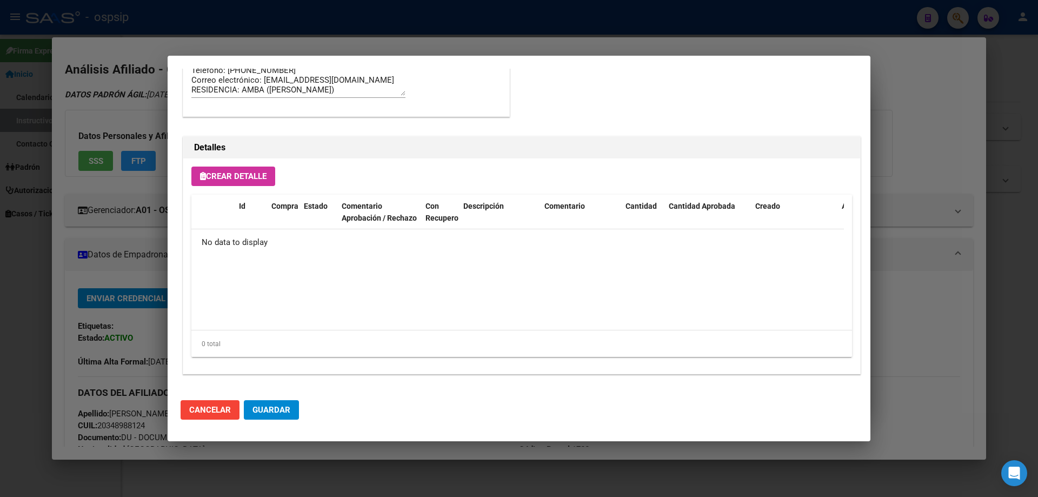
click at [236, 166] on div "Crear Detalle Id Compra Estado Comentario Aprobación / Rechazo Con Recupero Des…" at bounding box center [521, 265] width 677 height 215
click at [239, 176] on span "Crear Detalle" at bounding box center [233, 176] width 67 height 10
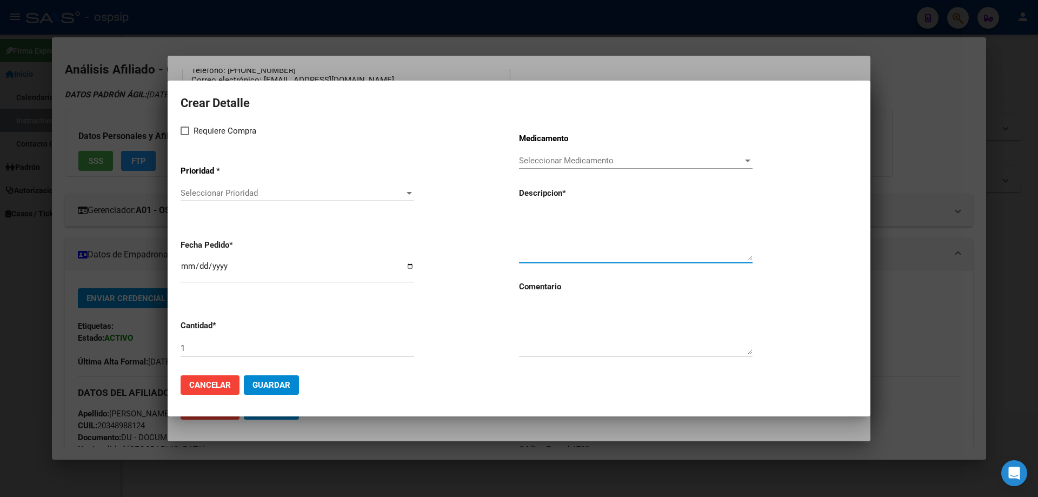
paste textarea "[MEDICAL_DATA] disoproxil+[MEDICAL_DATA] 300mg/300mg comp.rec.x 30 (TFD/3TC)"
type textarea "[MEDICAL_DATA] disoproxil+[MEDICAL_DATA] 300mg/300mg comp.rec.x 30 (TFD/3TC)"
click at [550, 334] on textarea at bounding box center [636, 328] width 234 height 51
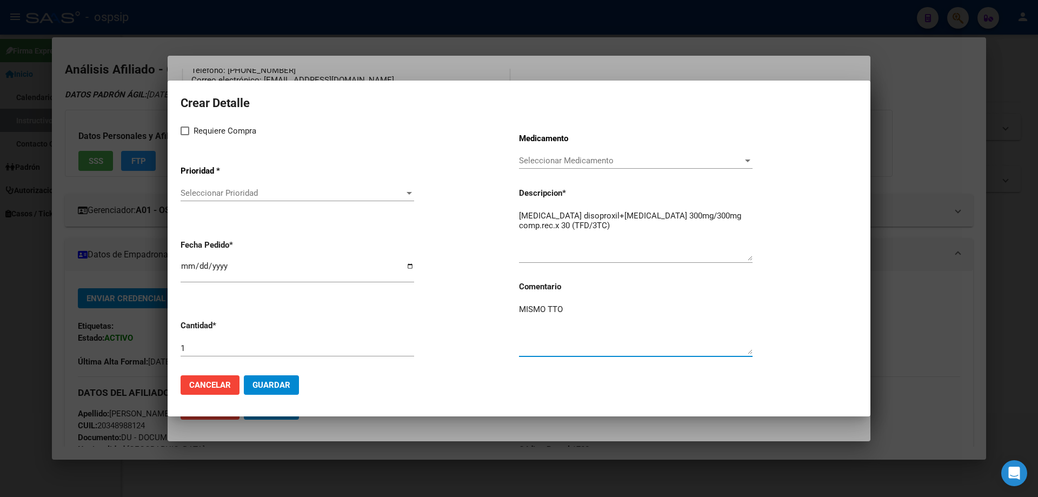
type textarea "MISMO TTO"
click at [181, 133] on span at bounding box center [185, 131] width 9 height 9
click at [184, 135] on input "Requiere Compra" at bounding box center [184, 135] width 1 height 1
checkbox input "true"
click at [206, 193] on span "Seleccionar Prioridad" at bounding box center [293, 193] width 224 height 10
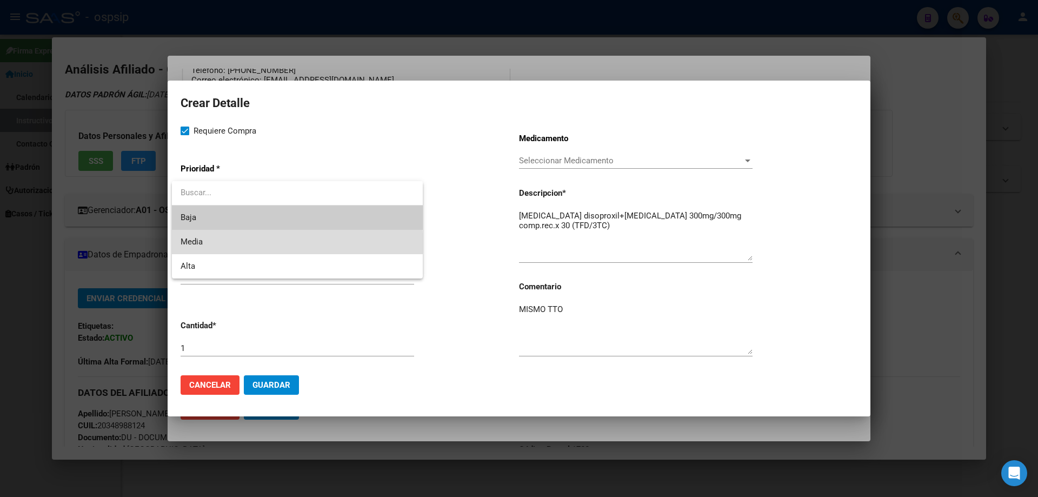
click at [224, 247] on span "Media" at bounding box center [298, 242] width 234 height 24
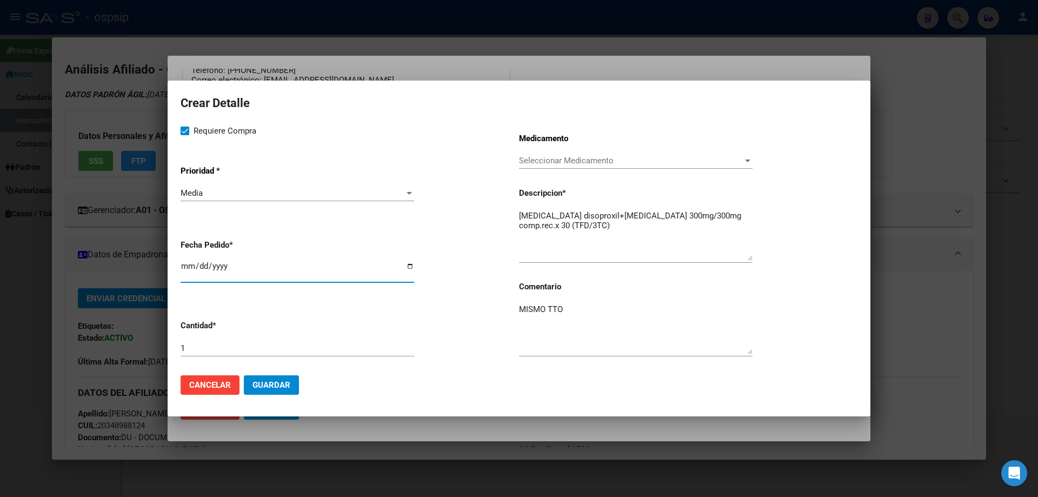
click at [190, 266] on input "[DATE]" at bounding box center [298, 270] width 234 height 17
type input "[DATE]"
click at [275, 380] on span "Guardar" at bounding box center [272, 385] width 38 height 10
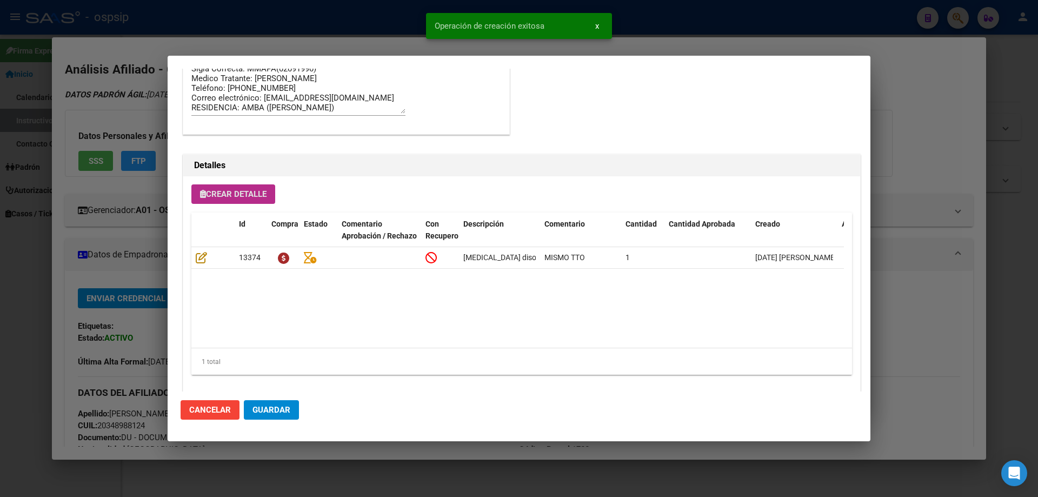
scroll to position [649, 0]
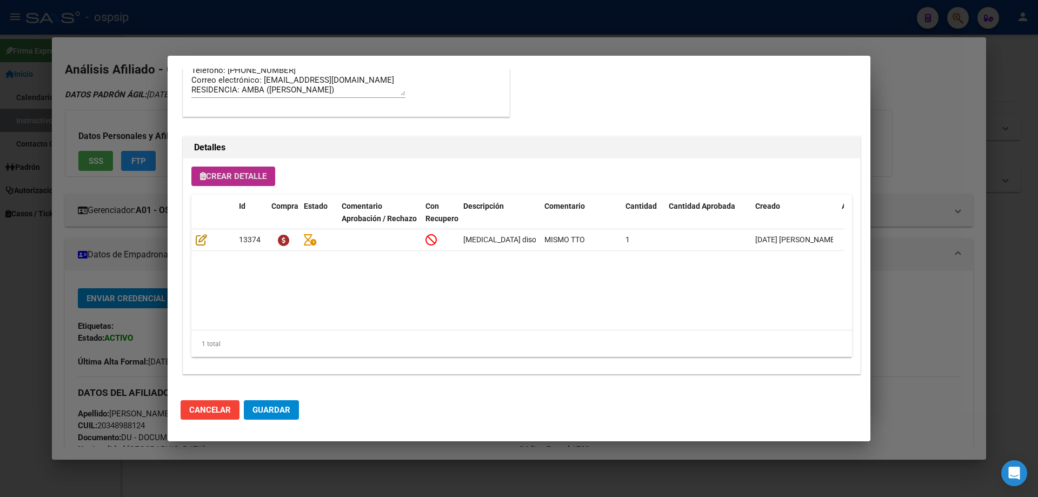
click at [242, 184] on button "Crear Detalle" at bounding box center [233, 176] width 84 height 19
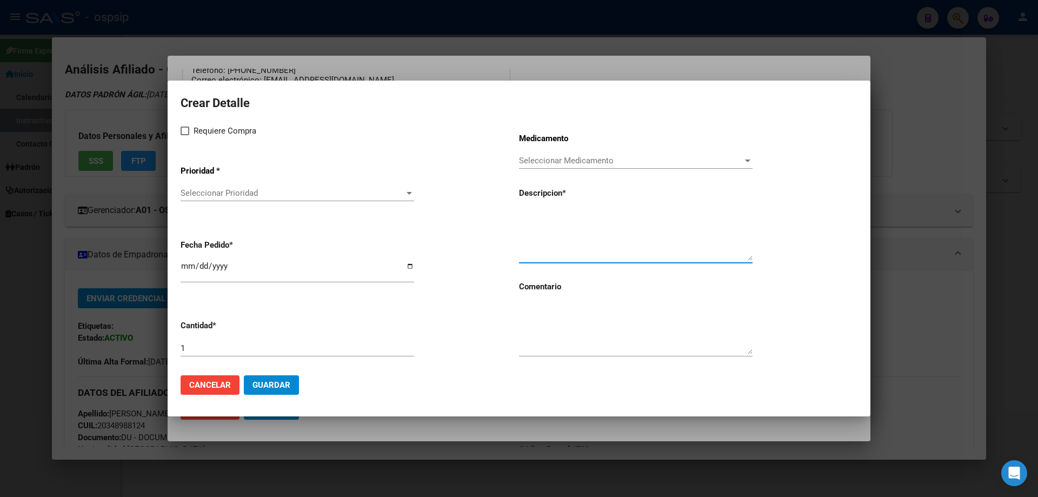
paste textarea "[MEDICAL_DATA] 50 mg comp x 30 (DTG)"
type textarea "[MEDICAL_DATA] 50 mg comp x 30 (DTG)"
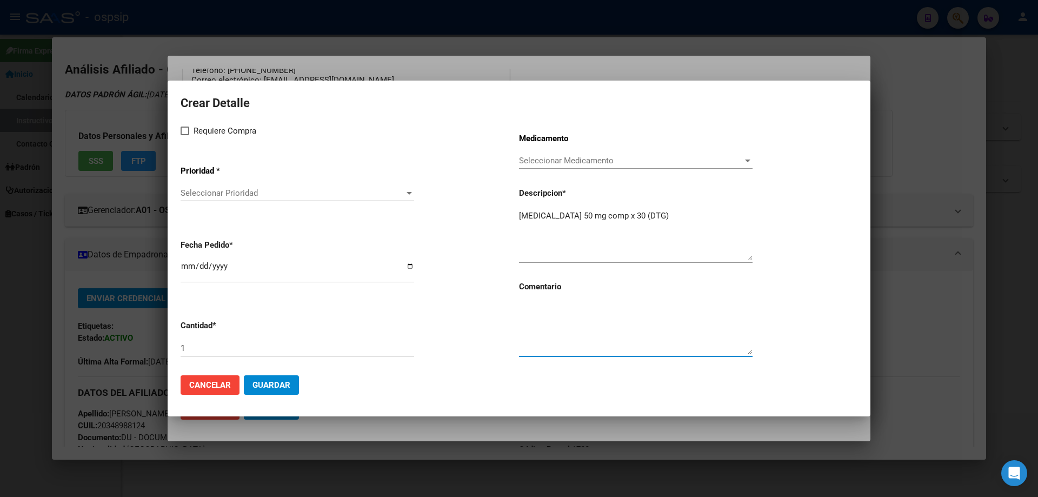
click at [577, 339] on textarea at bounding box center [636, 328] width 234 height 51
type textarea "MISMO TTO"
click at [187, 131] on span at bounding box center [185, 131] width 9 height 9
click at [185, 135] on input "Requiere Compra" at bounding box center [184, 135] width 1 height 1
checkbox input "true"
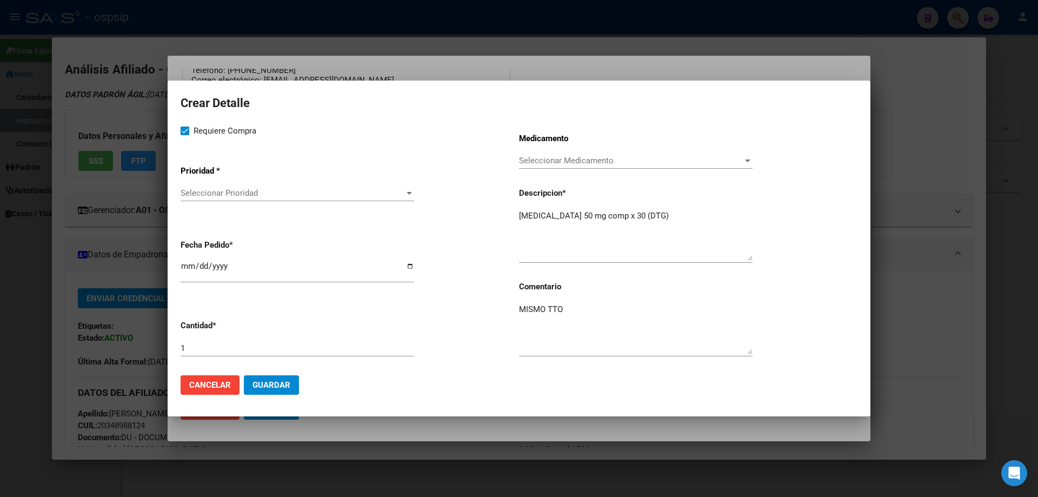
click at [197, 194] on span "Seleccionar Prioridad" at bounding box center [293, 193] width 224 height 10
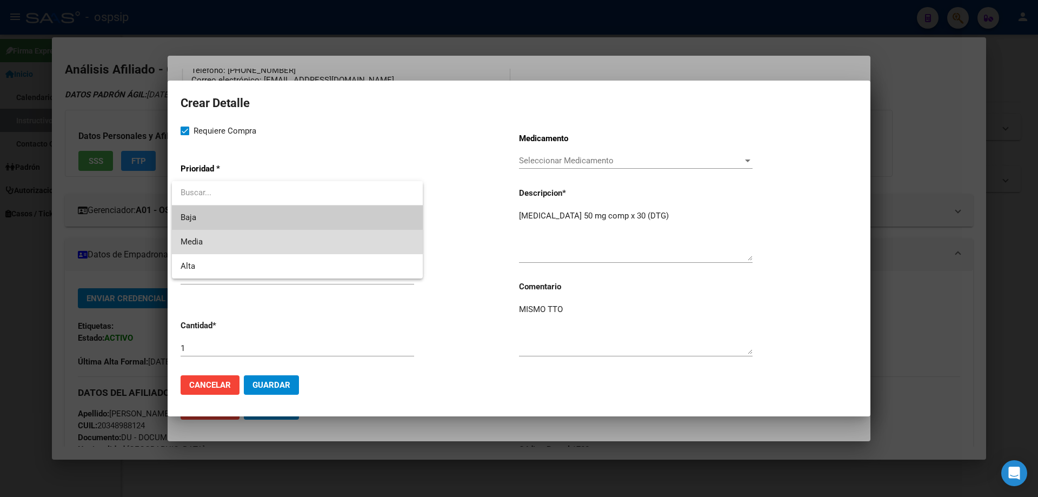
click at [215, 240] on span "Media" at bounding box center [298, 242] width 234 height 24
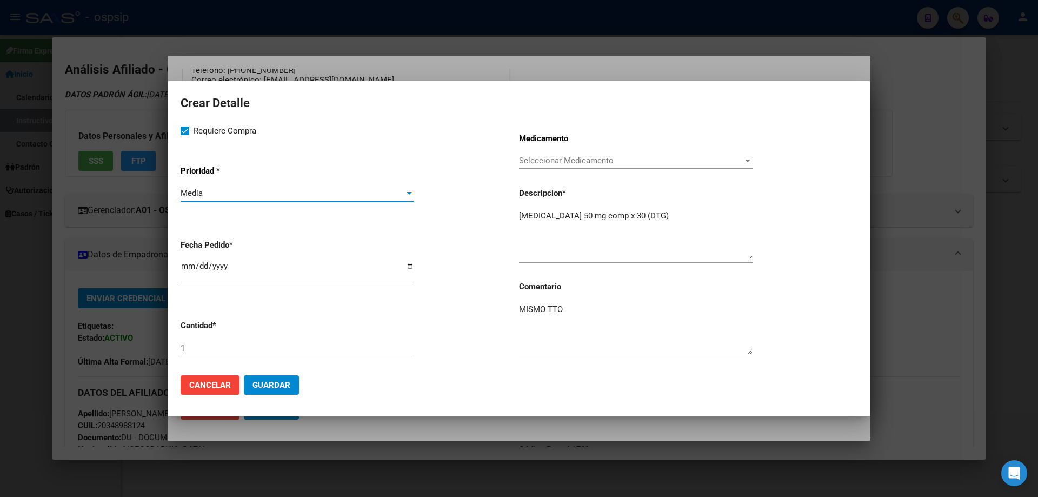
click at [188, 265] on input "[DATE]" at bounding box center [298, 270] width 234 height 17
type input "[DATE]"
click at [264, 389] on span "Guardar" at bounding box center [272, 385] width 38 height 10
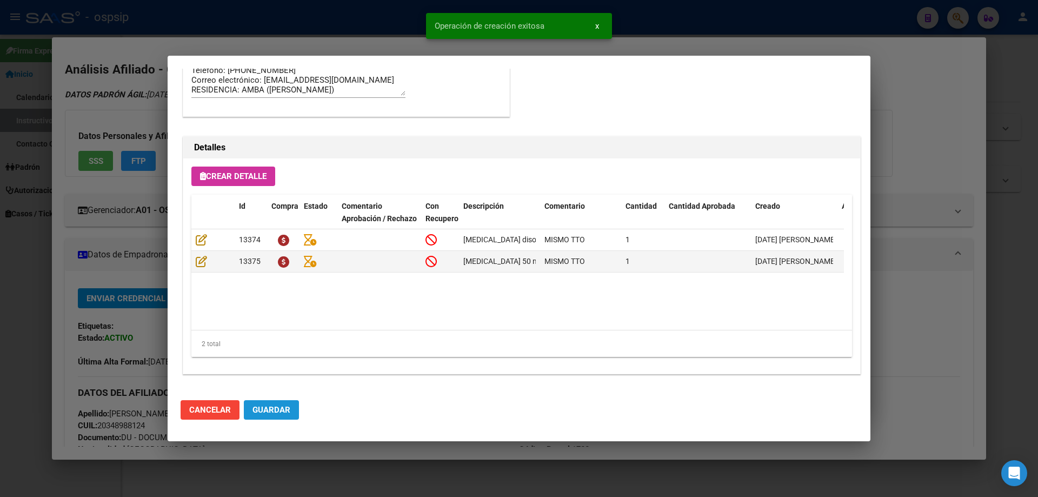
click at [296, 409] on button "Guardar" at bounding box center [271, 409] width 55 height 19
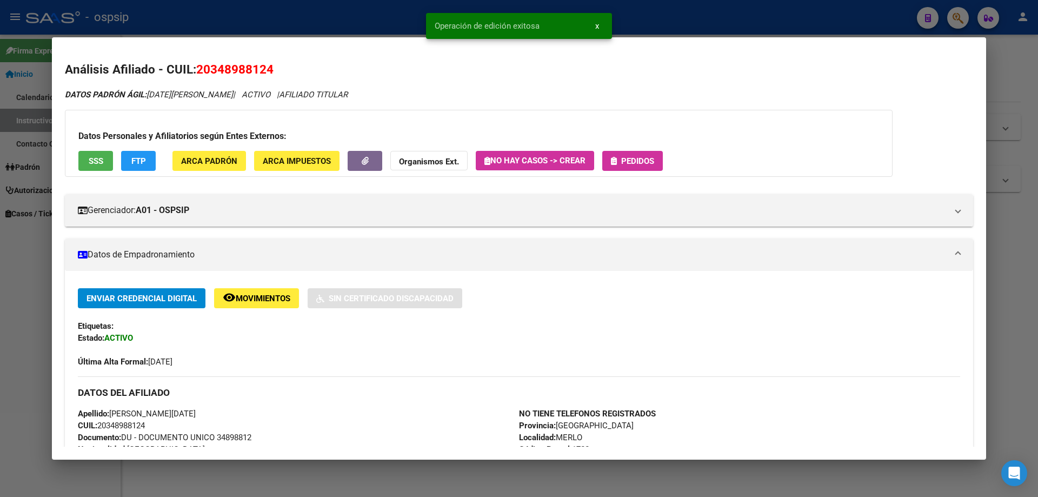
click at [660, 161] on button "Pedidos" at bounding box center [633, 161] width 61 height 20
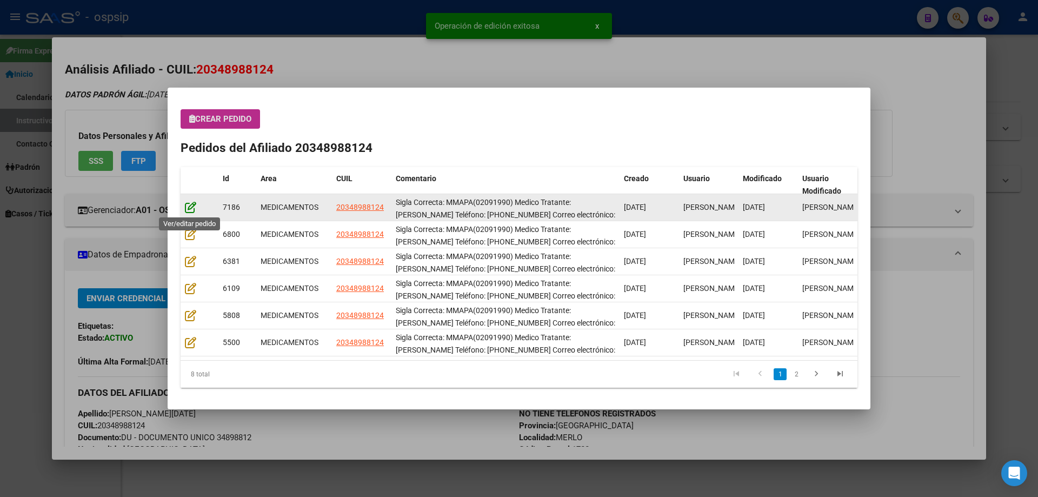
click at [191, 206] on icon at bounding box center [190, 207] width 11 height 12
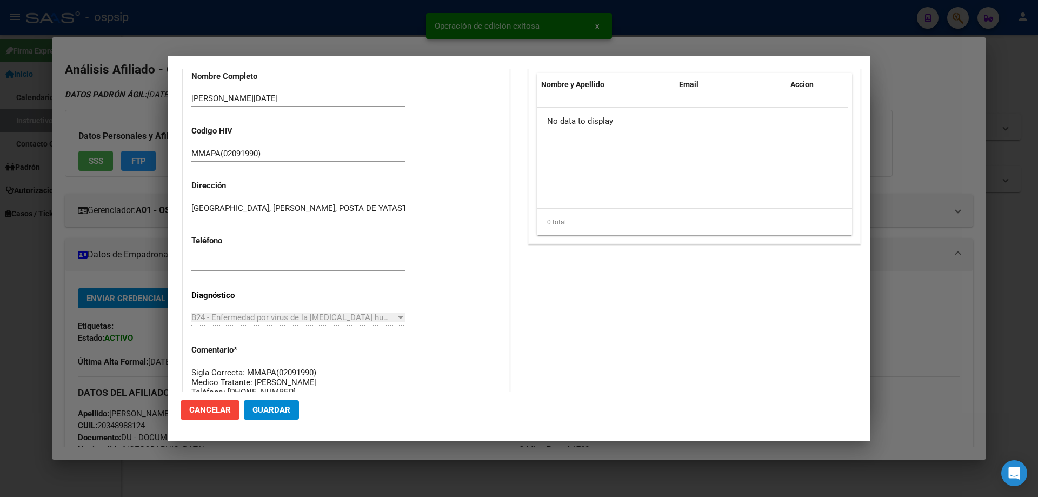
scroll to position [703, 0]
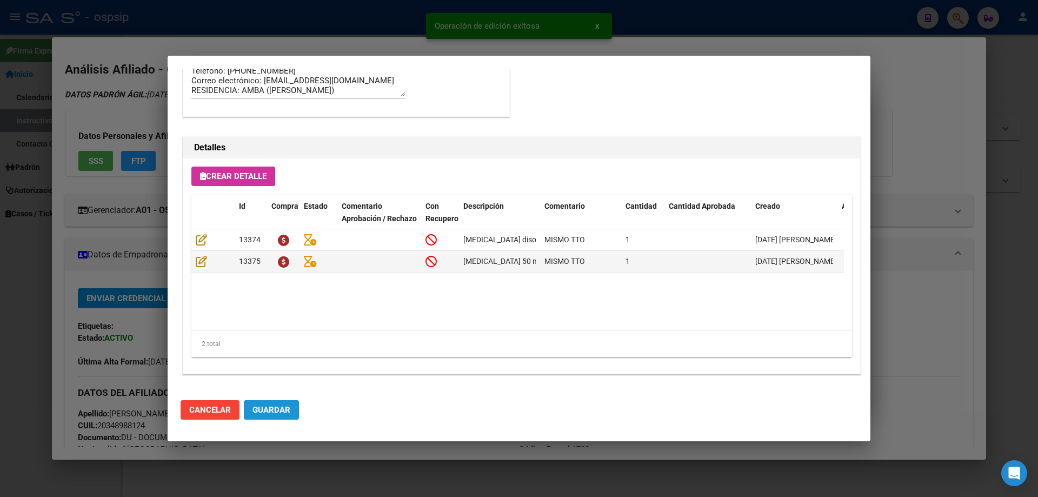
click at [275, 411] on span "Guardar" at bounding box center [272, 410] width 38 height 10
click at [278, 411] on span "Guardar" at bounding box center [272, 410] width 38 height 10
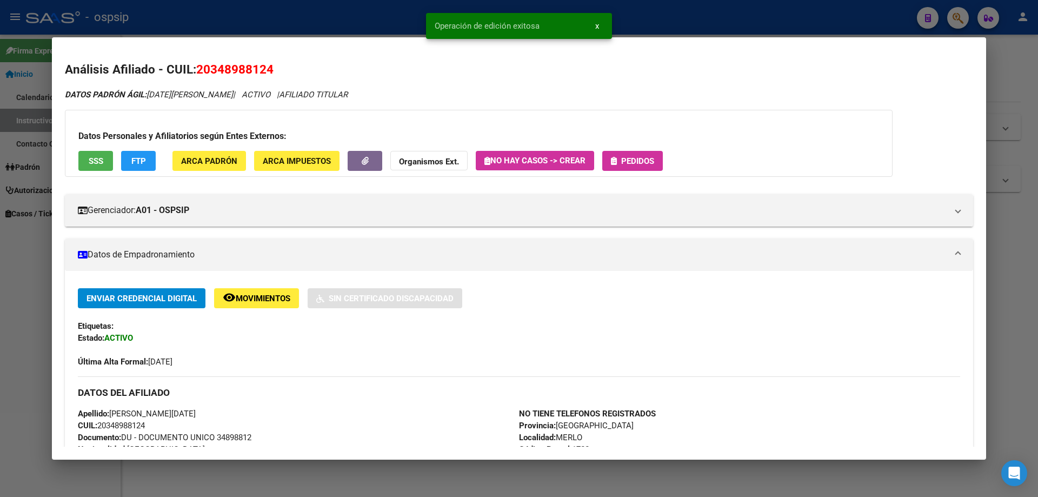
drag, startPoint x: 670, startPoint y: 164, endPoint x: 661, endPoint y: 166, distance: 9.3
click at [670, 166] on div "Datos Personales y Afiliatorios según Entes Externos: SSS FTP ARCA Padrón ARCA …" at bounding box center [479, 143] width 828 height 67
click at [654, 165] on span "Pedidos" at bounding box center [637, 161] width 33 height 10
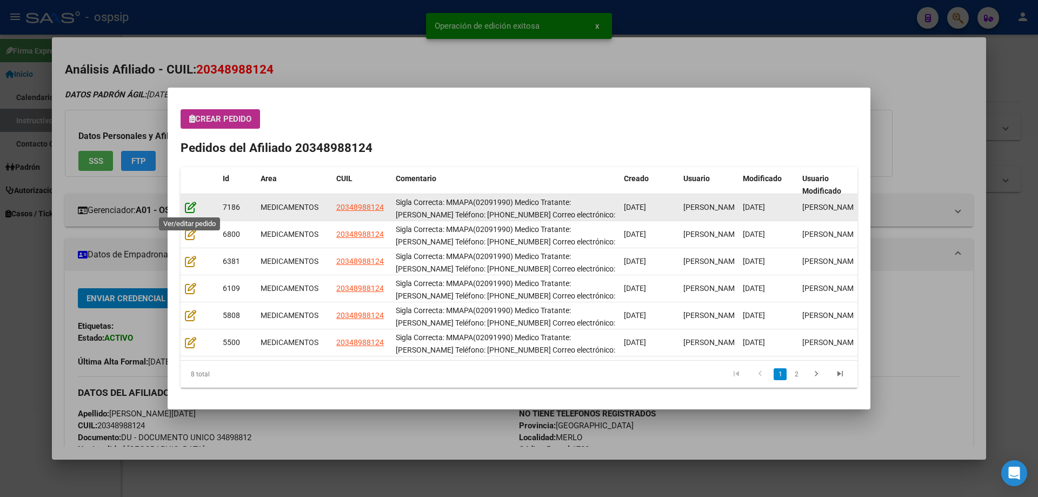
click at [189, 208] on icon at bounding box center [190, 207] width 11 height 12
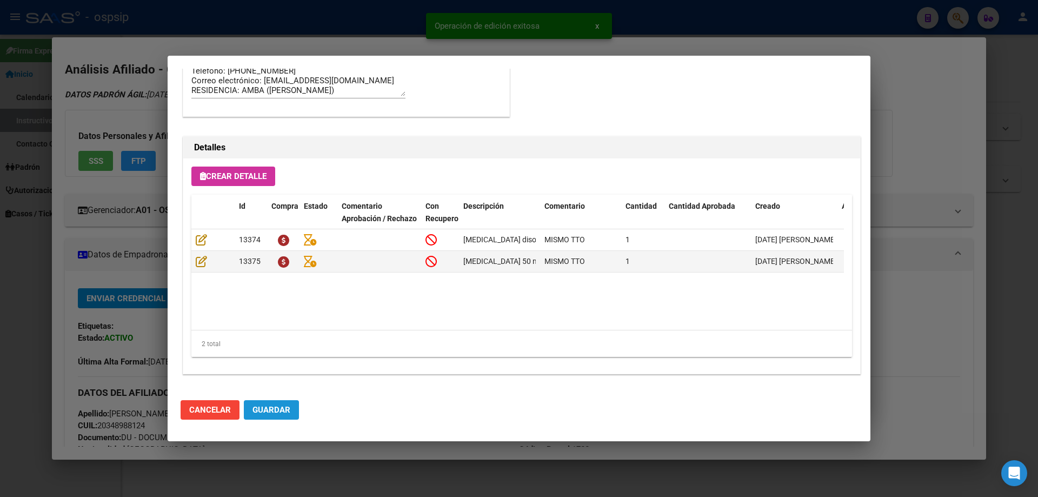
click at [279, 405] on span "Guardar" at bounding box center [272, 410] width 38 height 10
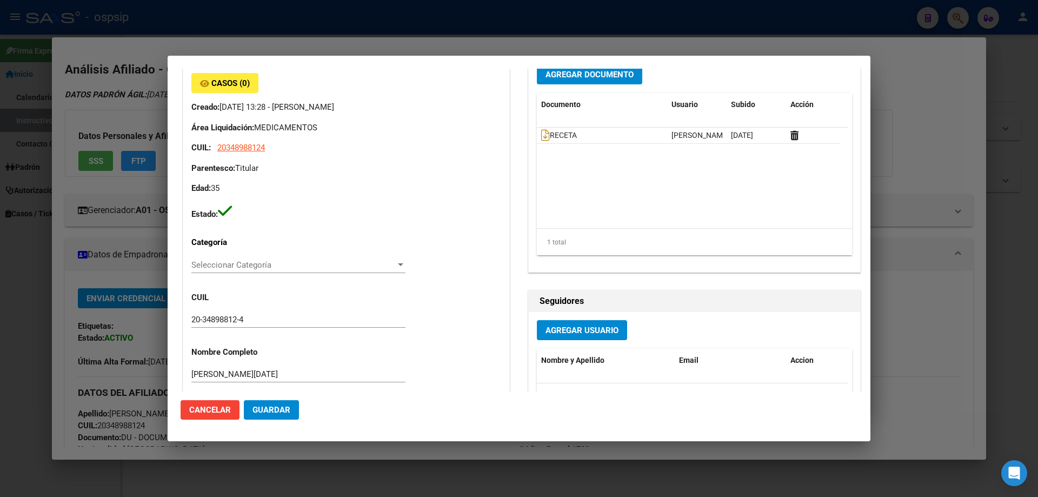
scroll to position [0, 0]
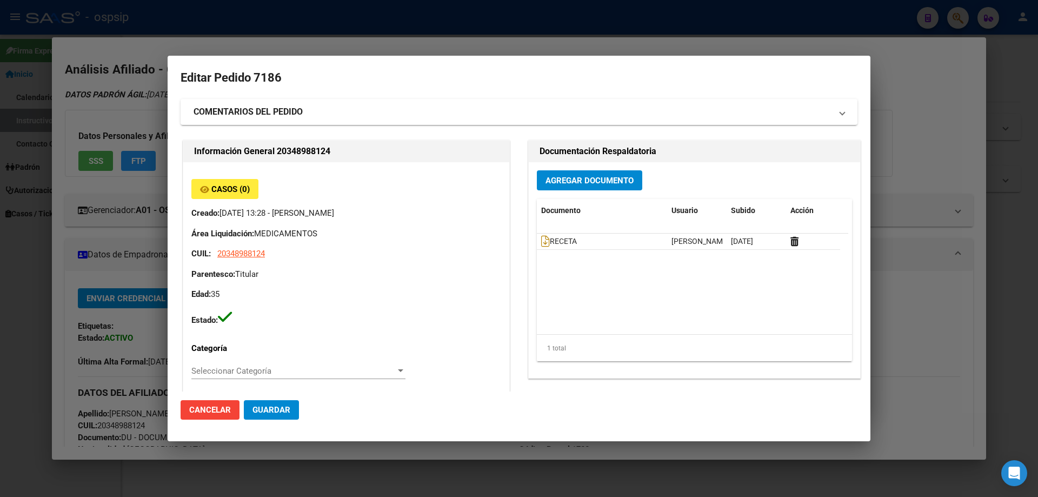
click at [267, 406] on span "Guardar" at bounding box center [272, 410] width 38 height 10
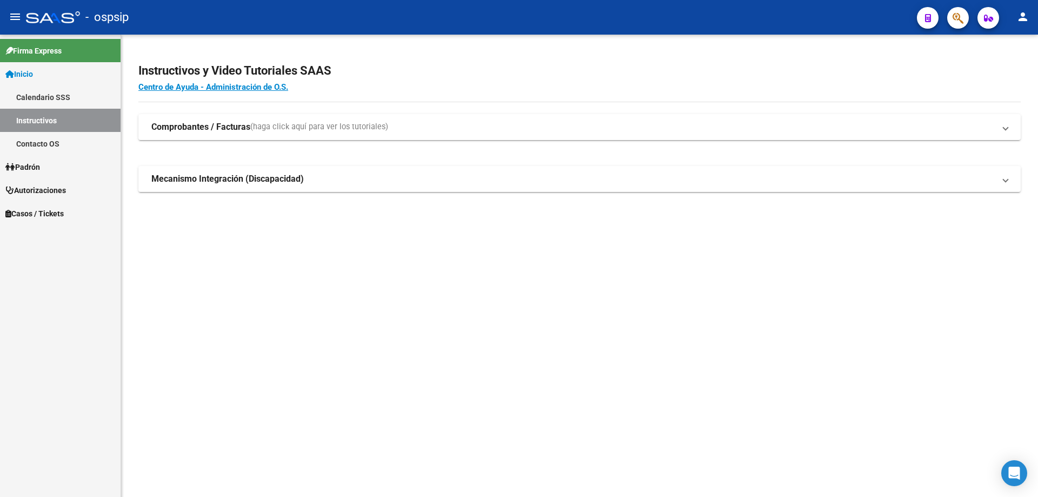
click at [964, 20] on button "button" at bounding box center [959, 18] width 22 height 22
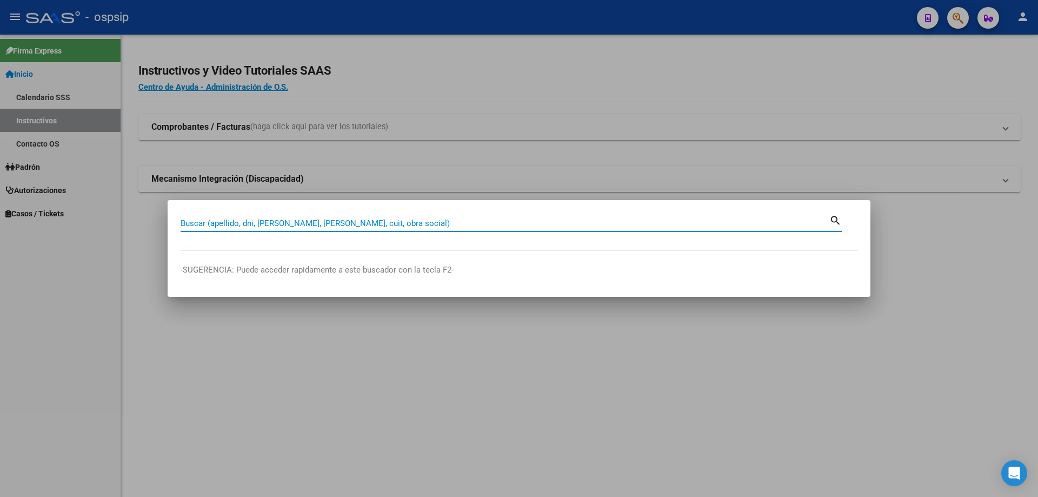
paste input "27476393618"
type input "27476393618"
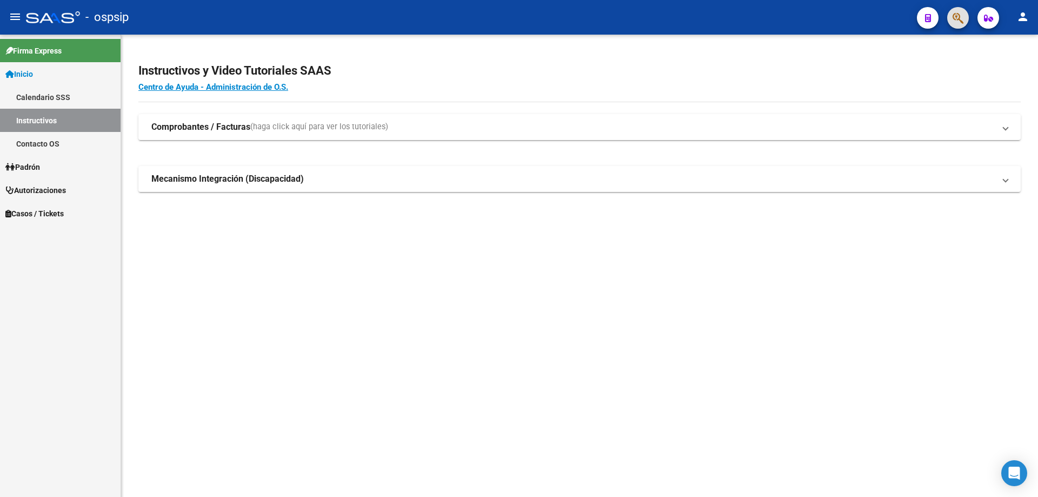
click at [965, 22] on button "button" at bounding box center [959, 18] width 22 height 22
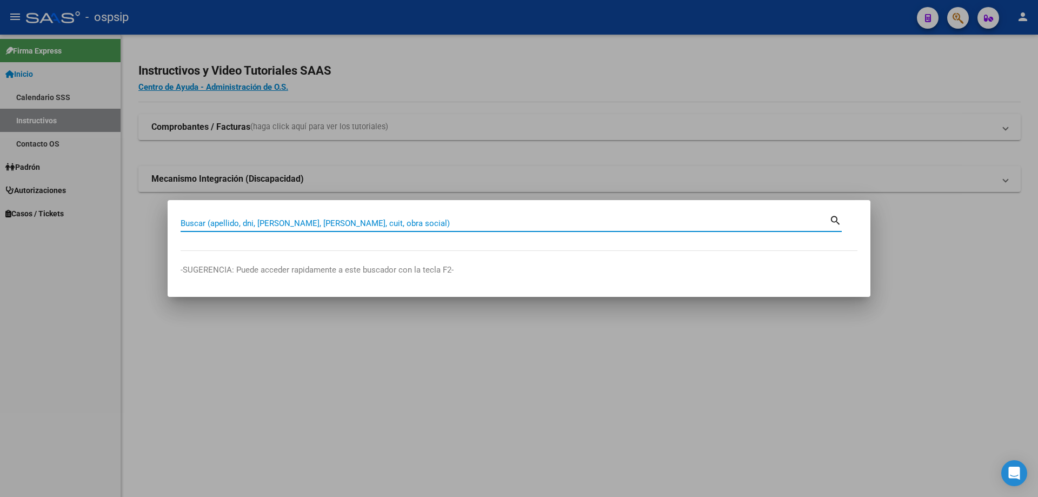
paste input "27476393618"
type input "27476393618"
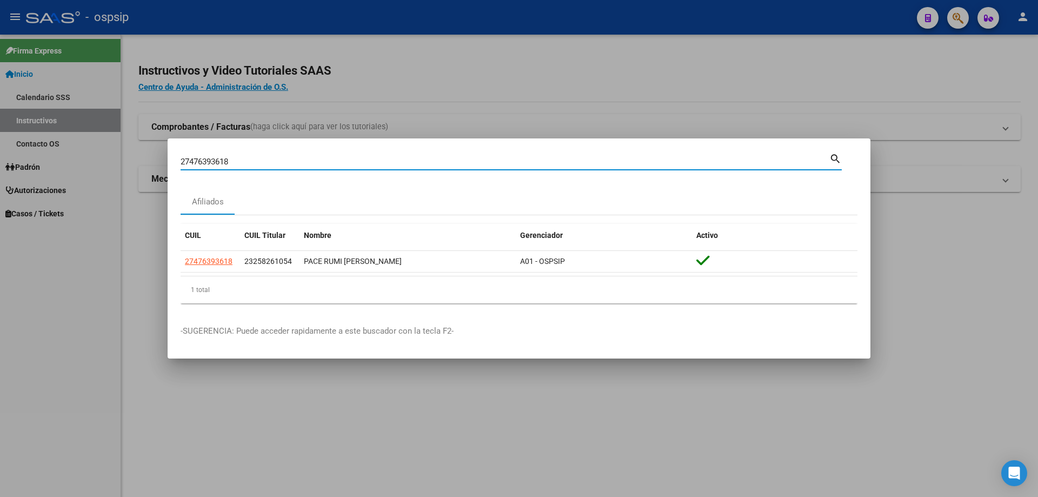
click at [194, 254] on datatable-body-cell "27476393618" at bounding box center [210, 261] width 59 height 21
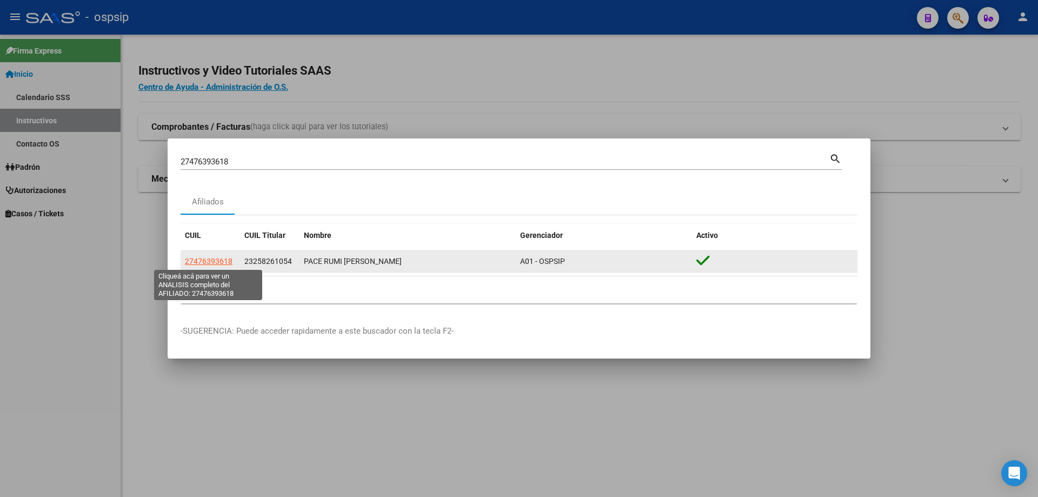
click at [199, 260] on span "27476393618" at bounding box center [209, 261] width 48 height 9
type textarea "27476393618"
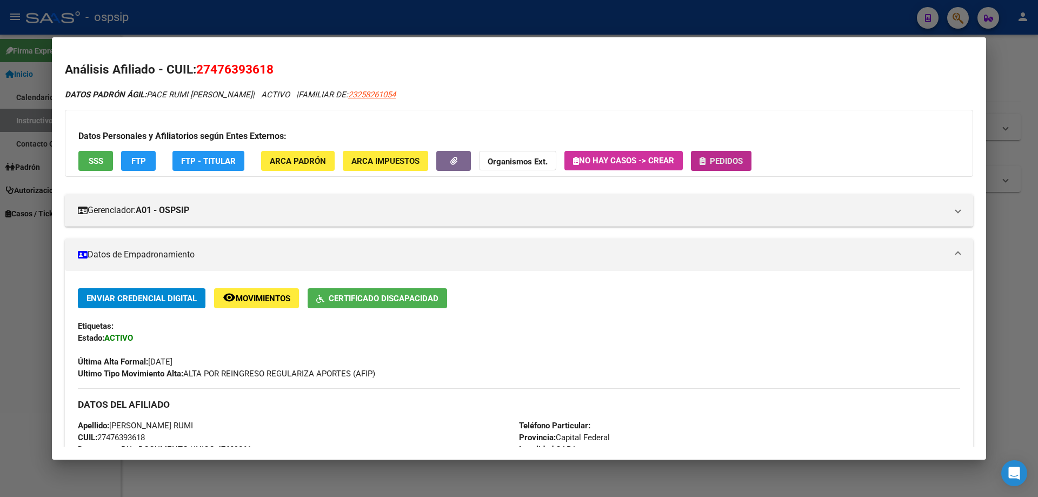
click at [708, 167] on button "Pedidos" at bounding box center [721, 161] width 61 height 20
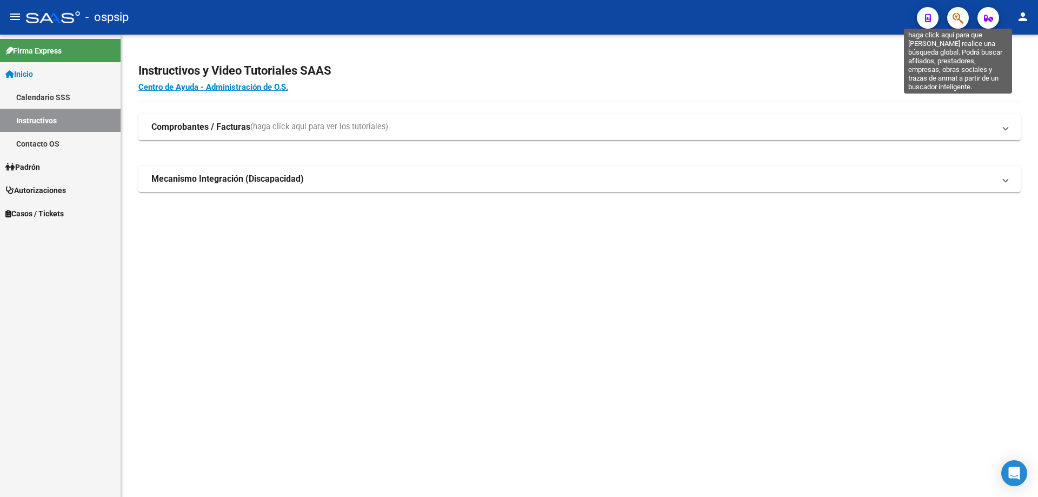
click at [954, 18] on icon "button" at bounding box center [958, 18] width 11 height 12
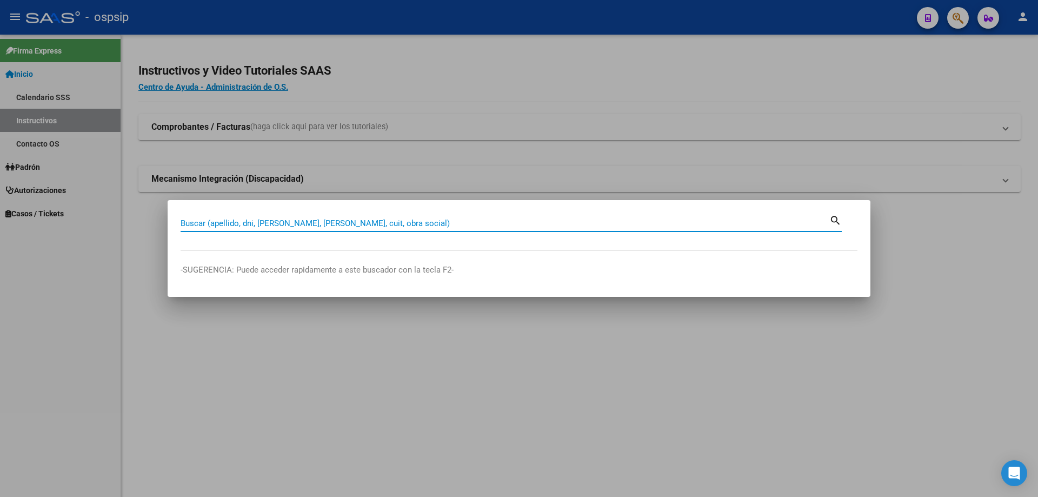
paste input "27476393618"
type input "27476393618"
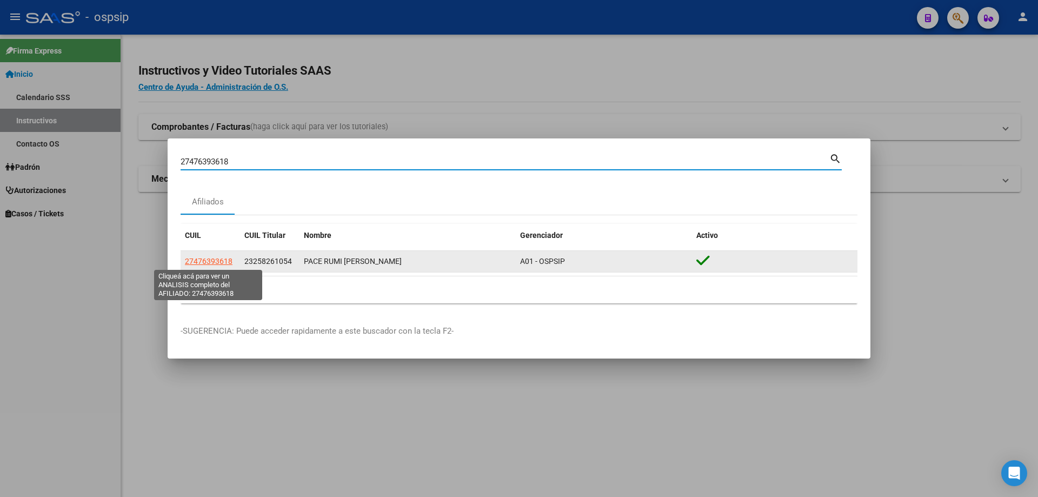
click at [217, 263] on span "27476393618" at bounding box center [209, 261] width 48 height 9
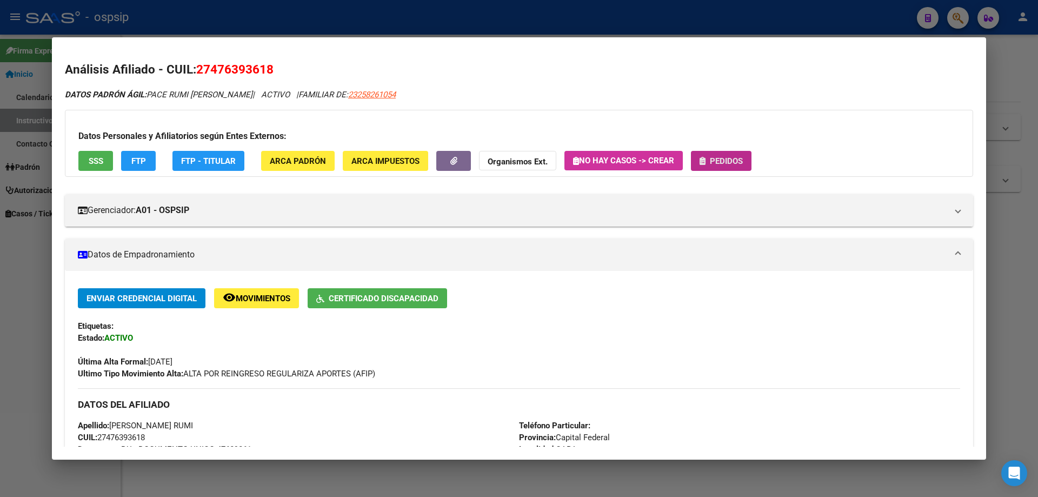
click at [718, 154] on button "Pedidos" at bounding box center [721, 161] width 61 height 20
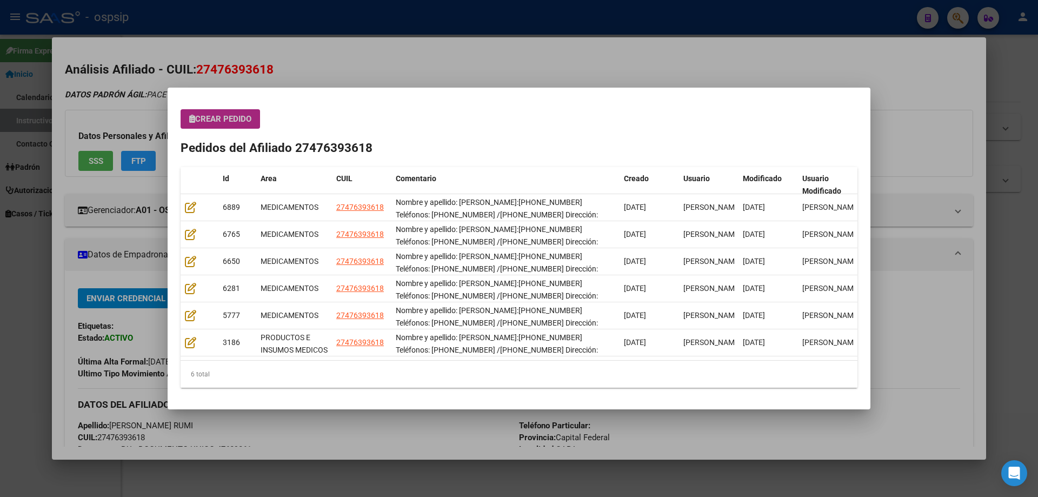
click at [207, 119] on span "Crear Pedido" at bounding box center [220, 119] width 62 height 10
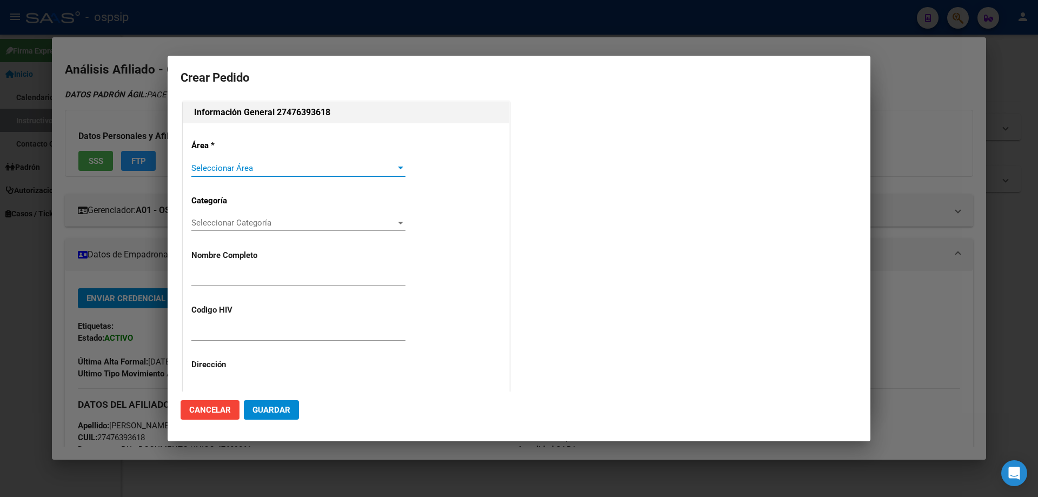
type input "[PERSON_NAME] RUMI"
type input "NO CORRESPONDE"
type input "Capital Federal, CABA, CORTEJARENA 3080, Piso: 03, Departamento: B"
type input "PACE RUMI [PERSON_NAME]"
type input "[GEOGRAPHIC_DATA], [GEOGRAPHIC_DATA], CORTEJARENA 3080, [GEOGRAPHIC_DATA]: 03"
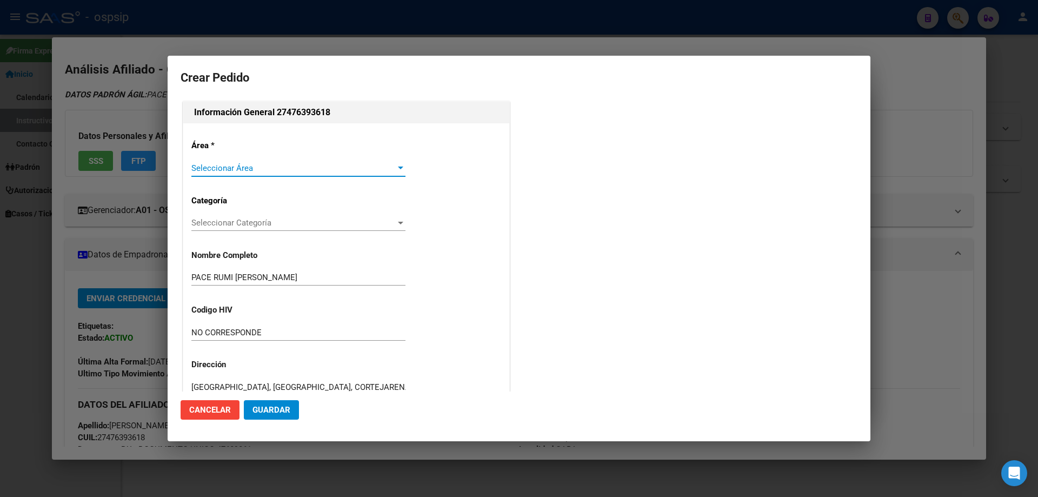
click at [219, 175] on div "Seleccionar Área Seleccionar Área" at bounding box center [298, 168] width 214 height 16
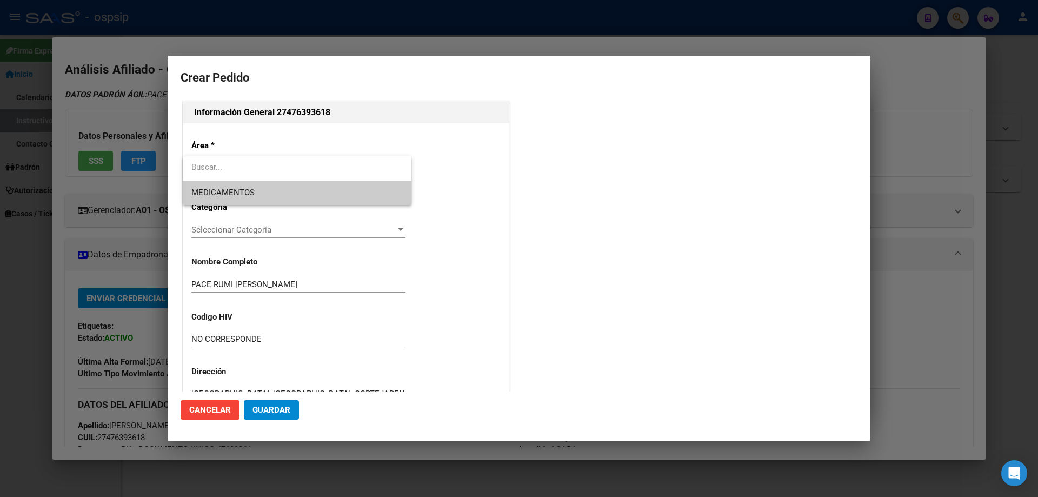
click at [219, 177] on input "dropdown search" at bounding box center [297, 167] width 229 height 24
click at [219, 182] on span "MEDICAMENTOS" at bounding box center [296, 193] width 211 height 24
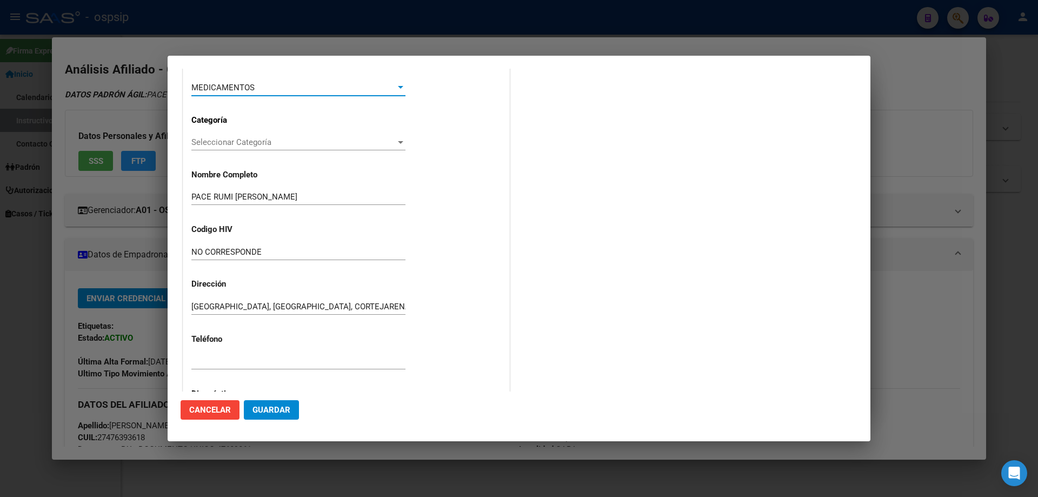
scroll to position [162, 0]
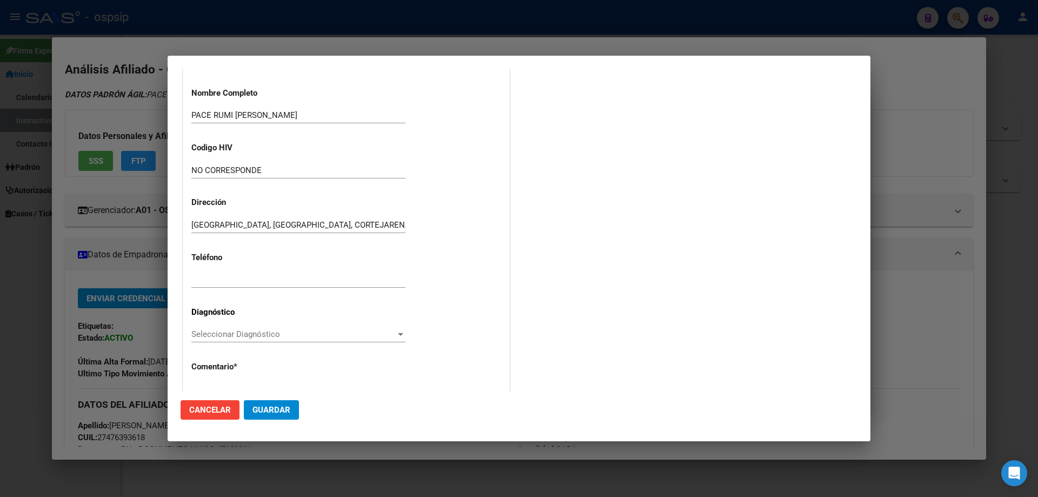
click at [195, 333] on span "Seleccionar Diagnóstico" at bounding box center [293, 334] width 204 height 10
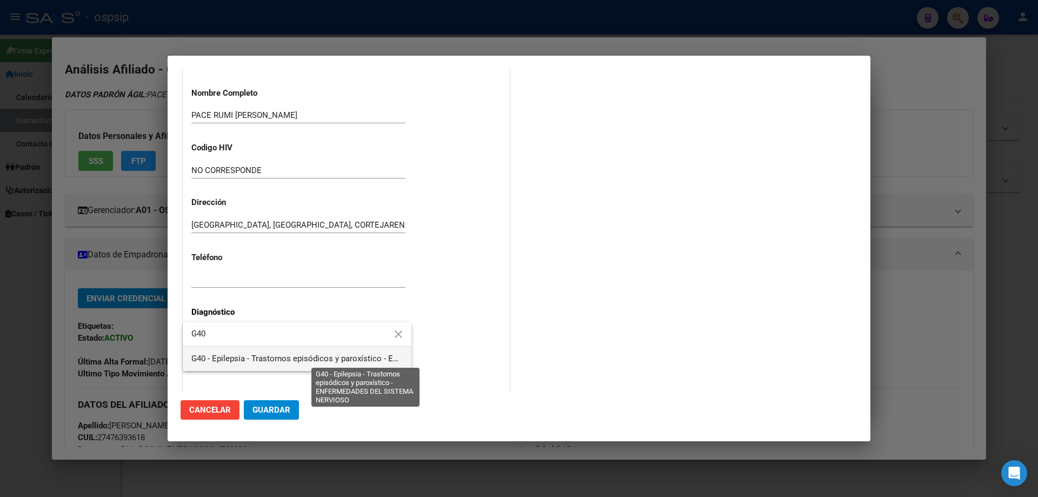
type input "G40"
click at [254, 359] on span "G40 - Epilepsia - Trastornos episódicos y paroxístico - ENFERMEDADES DEL SISTEM…" at bounding box center [368, 359] width 354 height 10
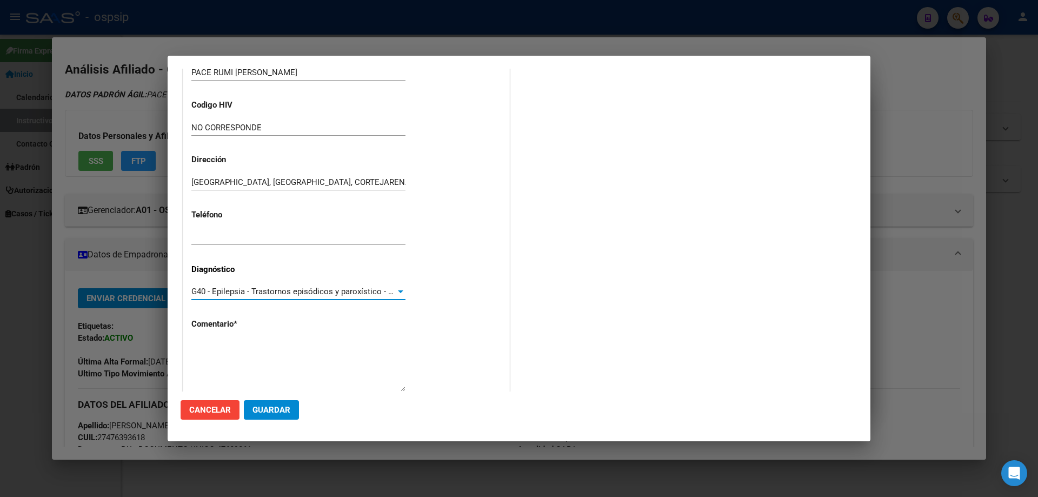
scroll to position [243, 0]
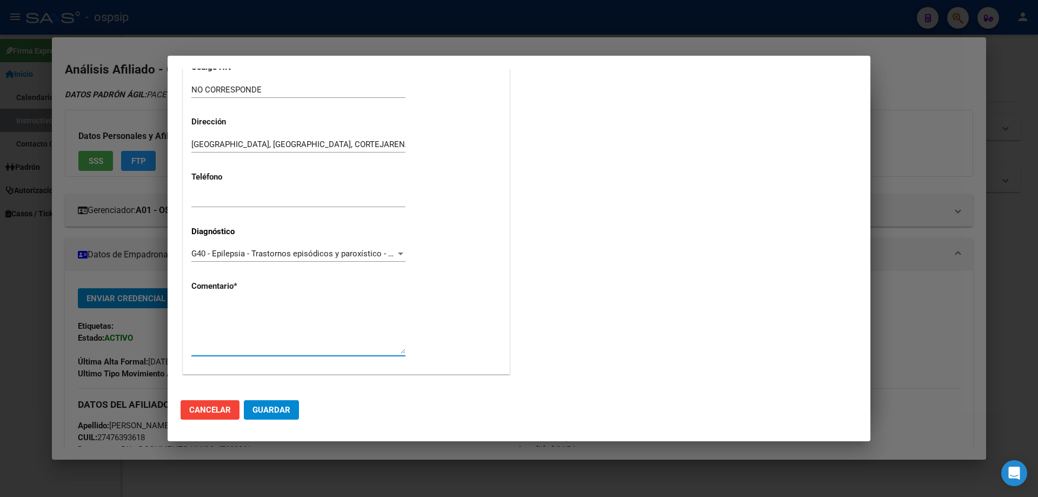
paste textarea "Dni:[PHONE_NUMBER] Teléfonos: [PHONE_NUMBER] /[PHONE_NUMBER] Dirección: [STREET…"
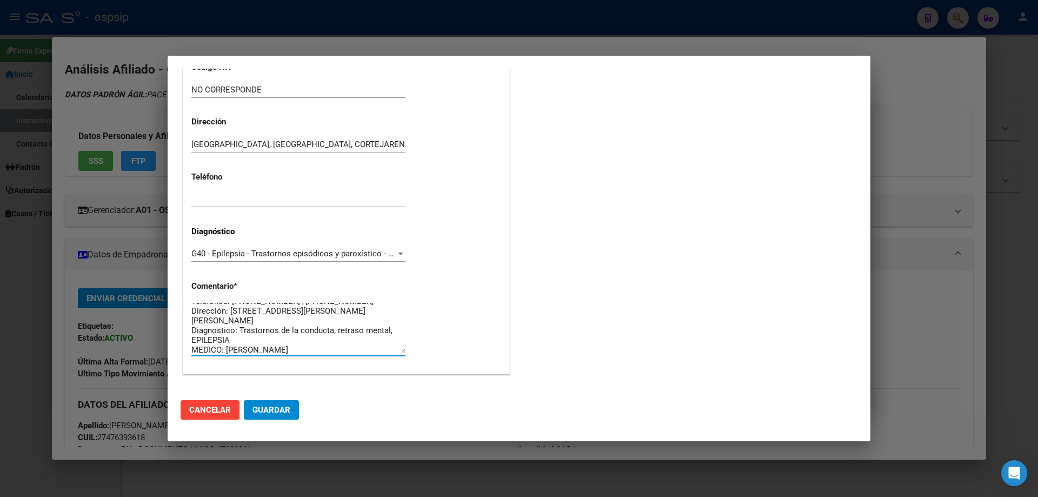
scroll to position [19, 0]
type textarea "Dni:[PHONE_NUMBER] Teléfonos: [PHONE_NUMBER] /[PHONE_NUMBER] Dirección: [STREET…"
click at [273, 411] on span "Guardar" at bounding box center [272, 410] width 38 height 10
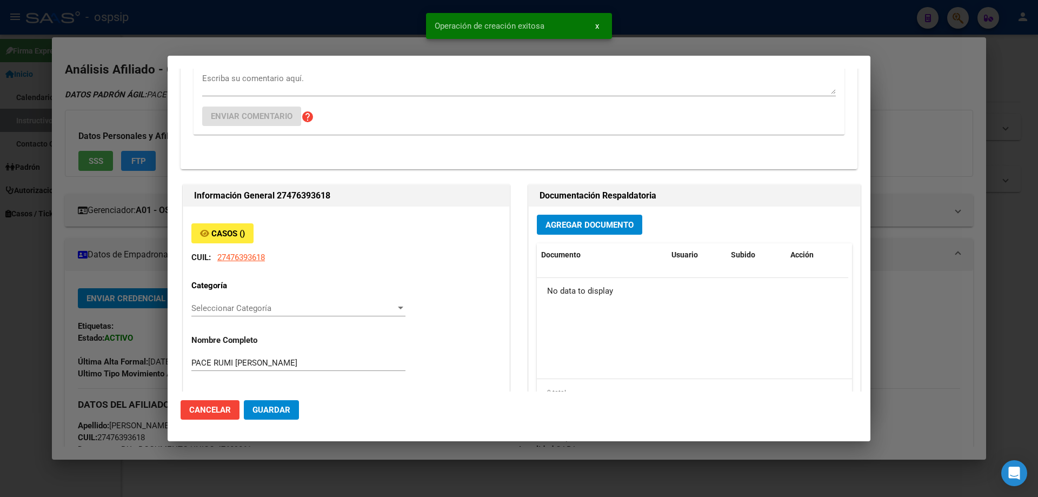
scroll to position [0, 0]
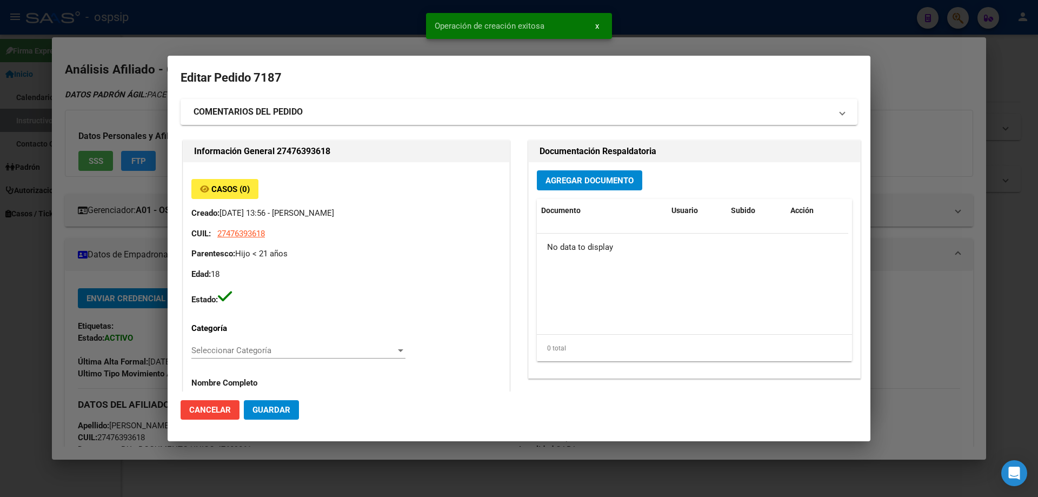
click at [592, 172] on button "Agregar Documento" at bounding box center [589, 180] width 105 height 20
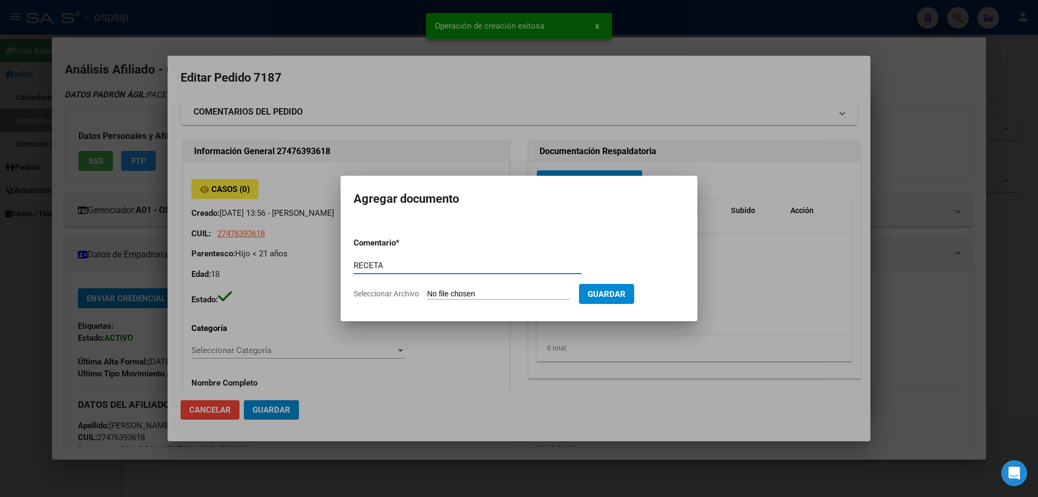
type input "RECETA"
click at [500, 293] on input "Seleccionar Archivo" at bounding box center [498, 294] width 143 height 10
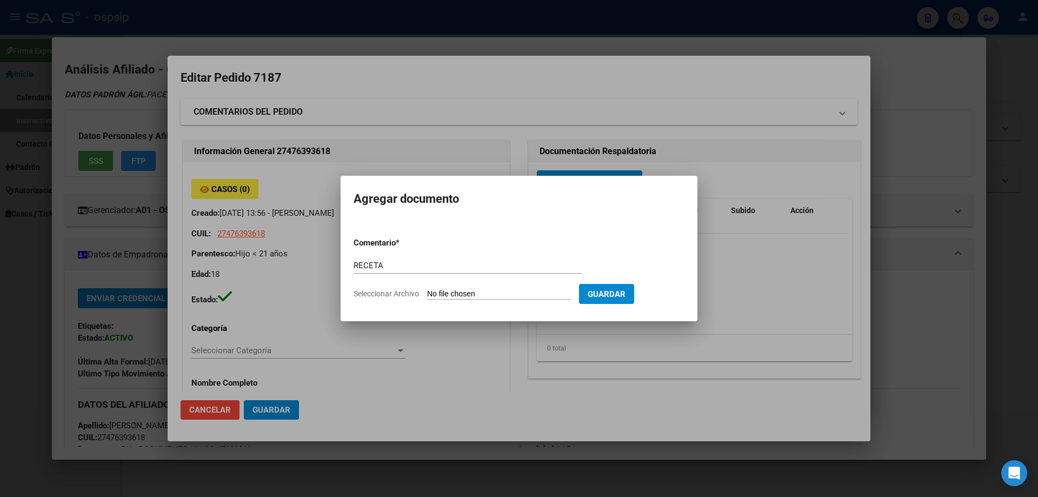
type input "C:\fakepath\1000012200.jpg"
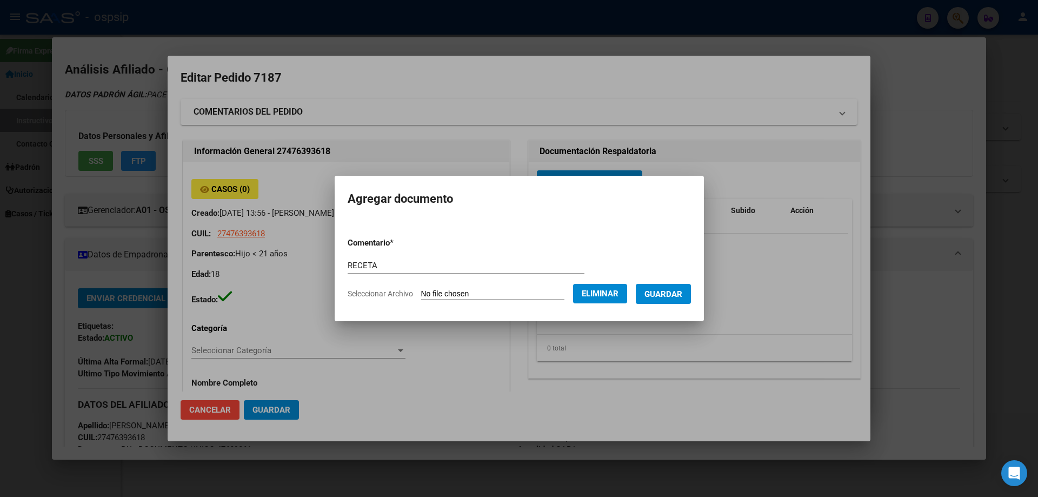
click at [670, 297] on span "Guardar" at bounding box center [664, 294] width 38 height 10
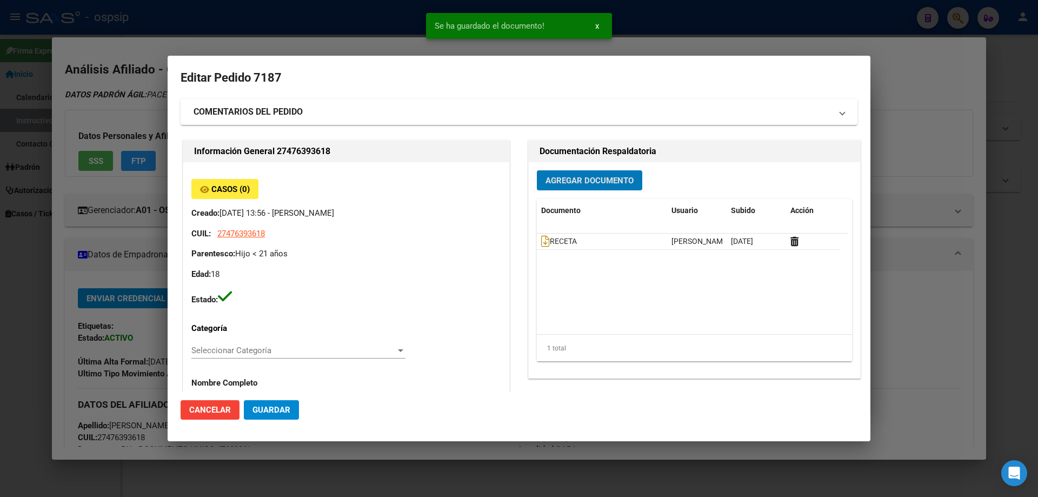
click at [560, 177] on span "Agregar Documento" at bounding box center [590, 181] width 88 height 10
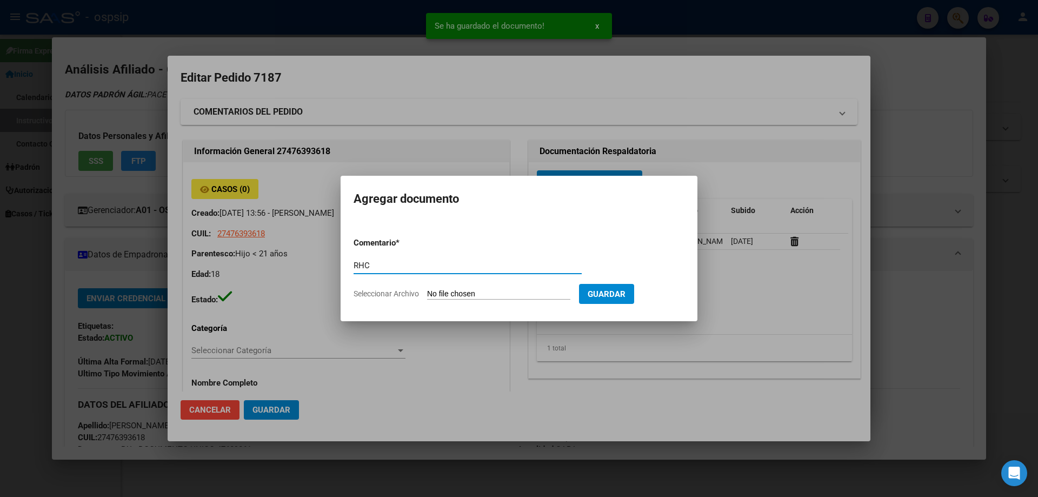
type input "RHC"
click at [482, 293] on input "Seleccionar Archivo" at bounding box center [498, 294] width 143 height 10
type input "C:\fakepath\IMG_20250911_184609.jpg"
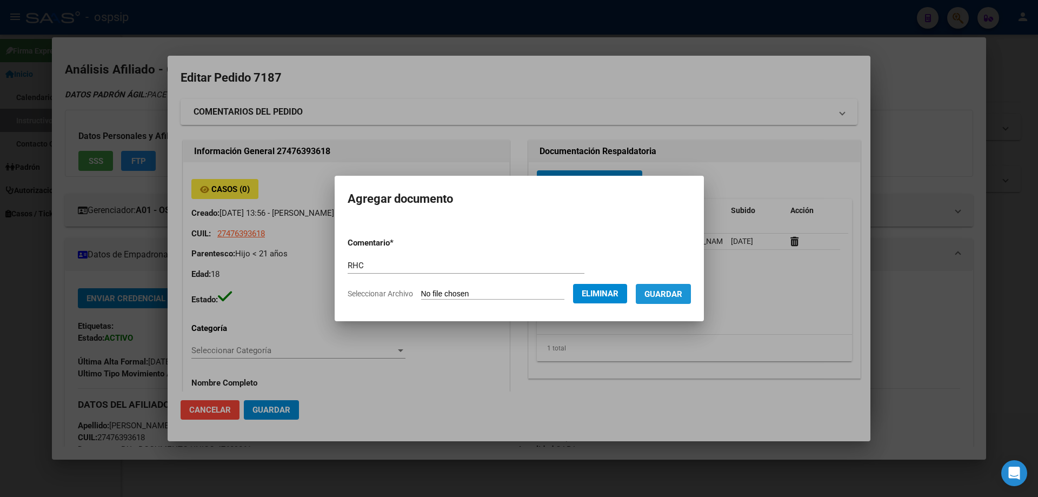
click at [681, 296] on span "Guardar" at bounding box center [664, 294] width 38 height 10
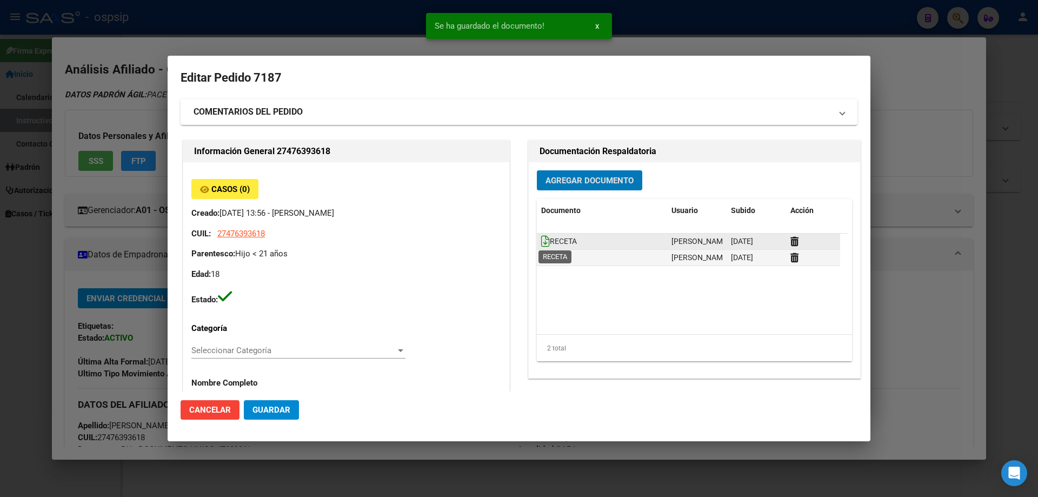
click at [541, 241] on icon at bounding box center [545, 241] width 9 height 12
click at [537, 255] on datatable-body-cell "RHC" at bounding box center [602, 258] width 130 height 16
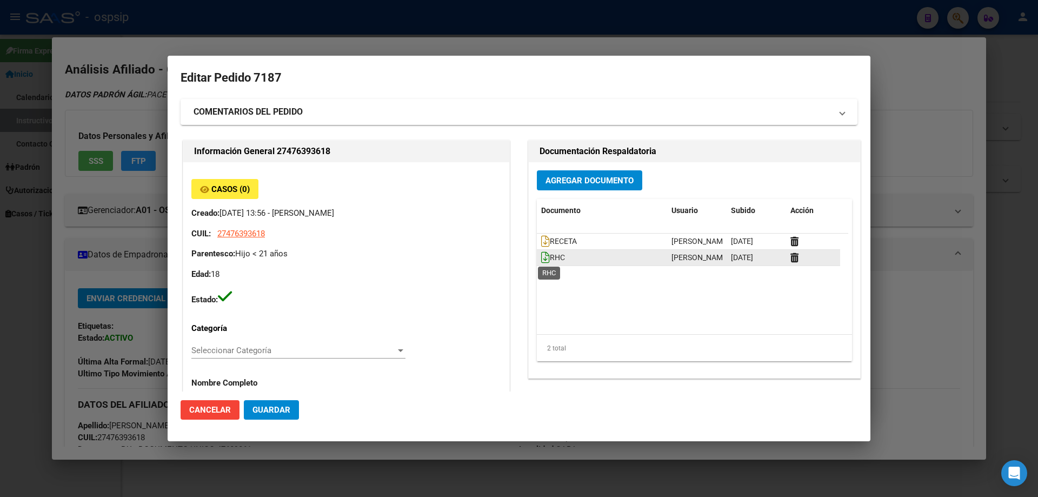
click at [541, 260] on icon at bounding box center [545, 258] width 9 height 12
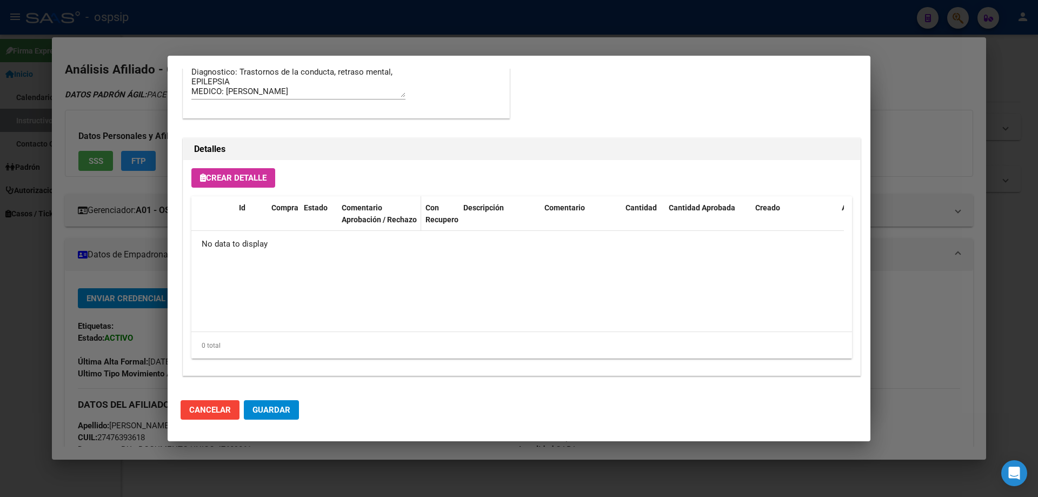
scroll to position [629, 0]
click at [245, 164] on div "Crear Detalle Id Compra Estado Comentario Aprobación / Rechazo Con Recupero Des…" at bounding box center [521, 265] width 677 height 215
click at [247, 181] on button "Crear Detalle" at bounding box center [233, 176] width 84 height 19
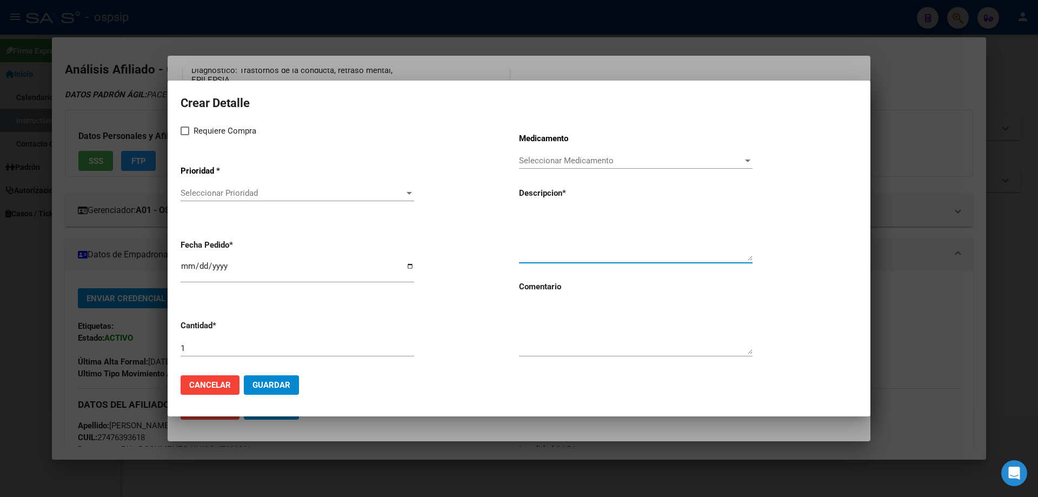
paste textarea "[MEDICAL_DATA] SOLUCION ORAL 100 ml"
type textarea "[MEDICAL_DATA] SOLUCION ORAL 100 ml"
click at [541, 326] on textarea at bounding box center [636, 328] width 234 height 51
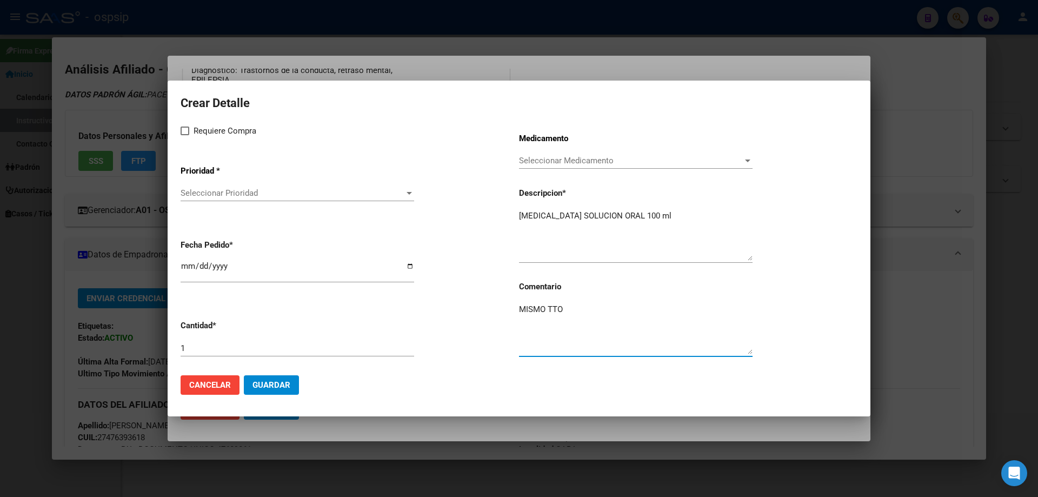
type textarea "MISMO TTO"
click at [188, 127] on span at bounding box center [185, 131] width 9 height 9
click at [185, 135] on input "Requiere Compra" at bounding box center [184, 135] width 1 height 1
checkbox input "true"
click at [212, 185] on div "Seleccionar Prioridad Seleccionar Prioridad" at bounding box center [298, 193] width 234 height 16
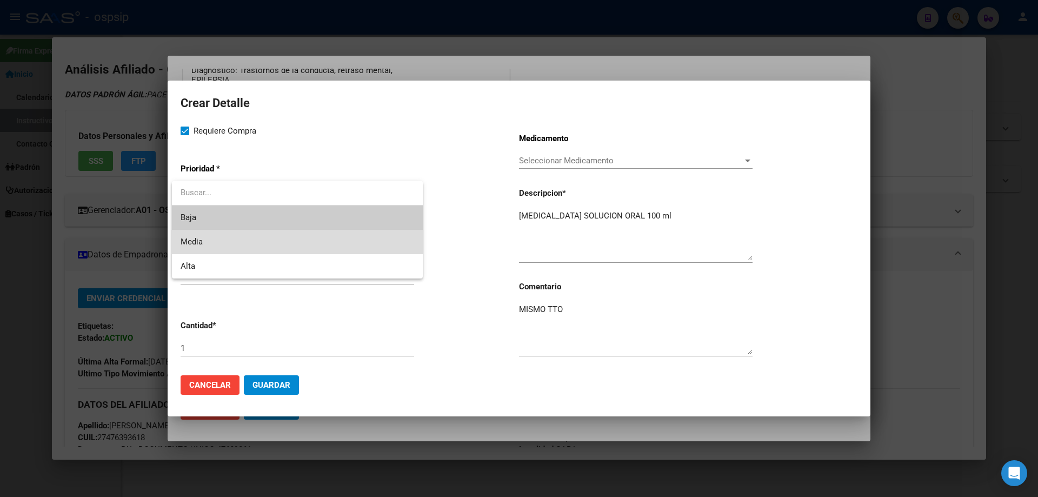
click at [216, 244] on span "Media" at bounding box center [298, 242] width 234 height 24
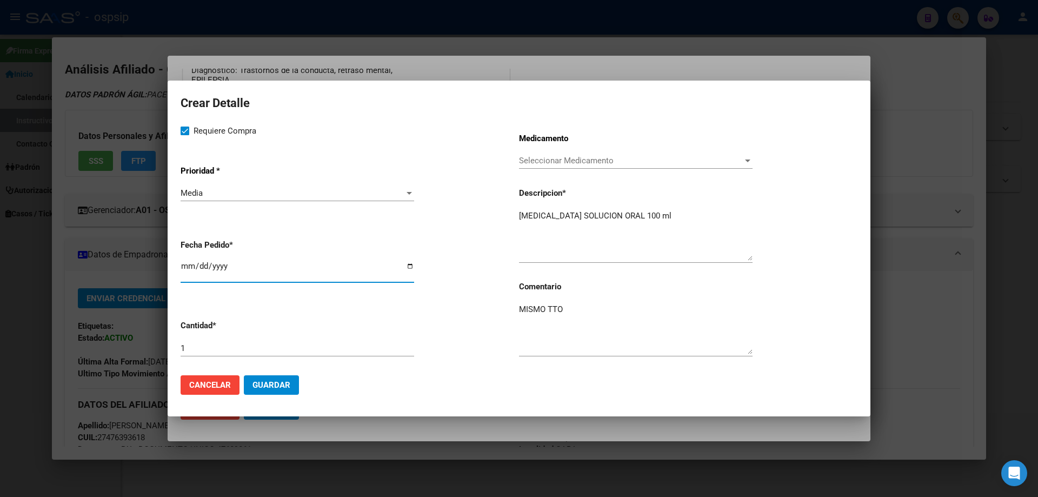
click at [190, 267] on input "[DATE]" at bounding box center [298, 270] width 234 height 17
type input "[DATE]"
click at [220, 348] on input "1" at bounding box center [298, 348] width 234 height 10
type input "4"
click at [289, 382] on span "Guardar" at bounding box center [272, 385] width 38 height 10
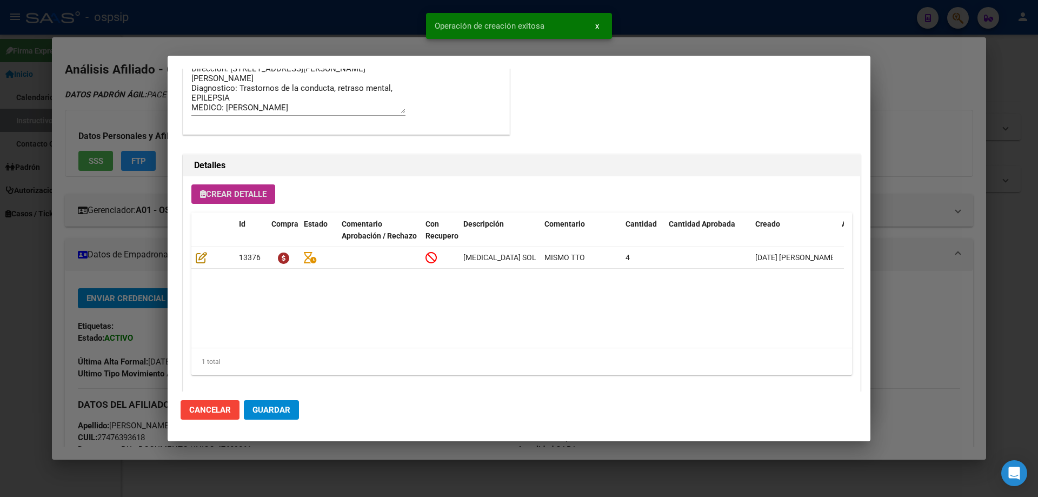
scroll to position [649, 0]
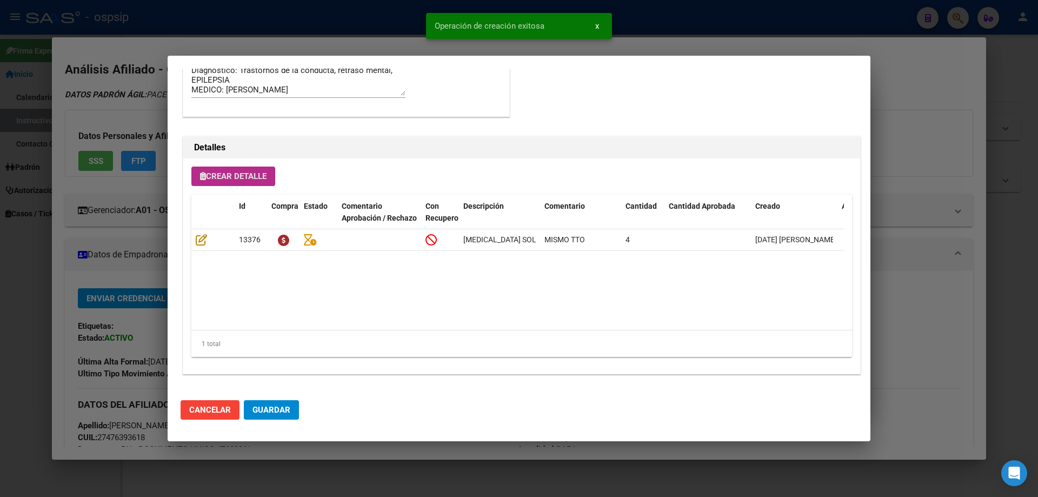
click at [282, 405] on span "Guardar" at bounding box center [272, 410] width 38 height 10
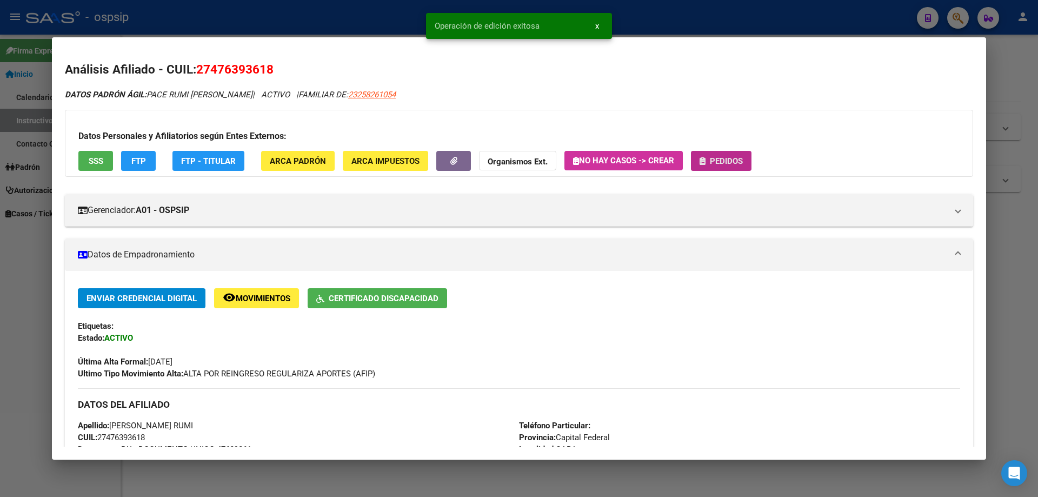
click at [719, 162] on span "Pedidos" at bounding box center [726, 161] width 33 height 10
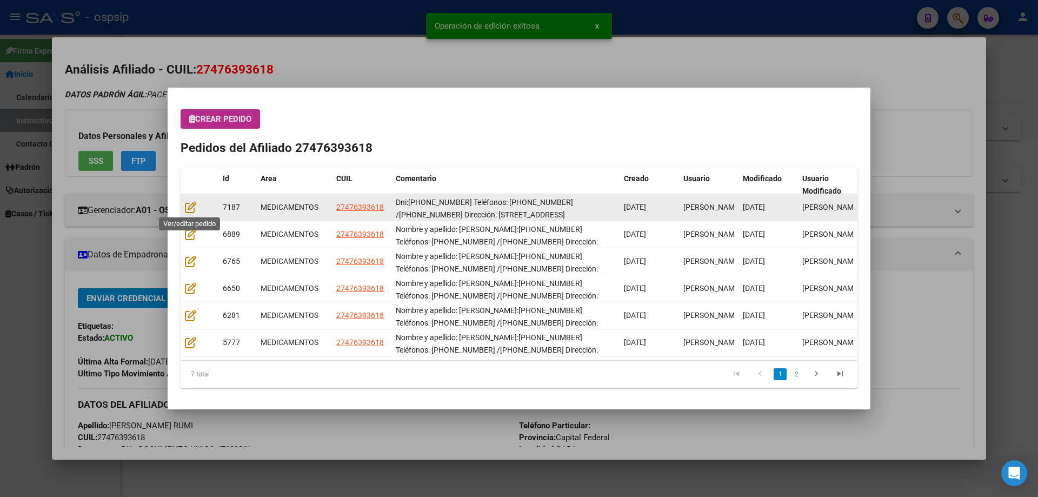
click at [194, 213] on div at bounding box center [199, 207] width 29 height 12
click at [186, 211] on icon at bounding box center [190, 207] width 11 height 12
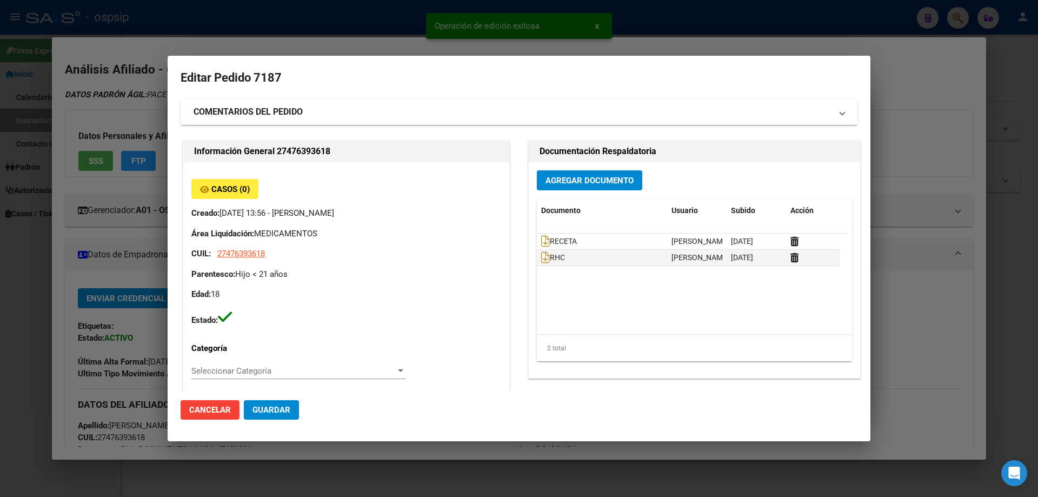
type input "[PERSON_NAME] RUMI"
type input "Capital Federal, CABA, CORTEJARENA 3080, Piso: 03, Departamento: B"
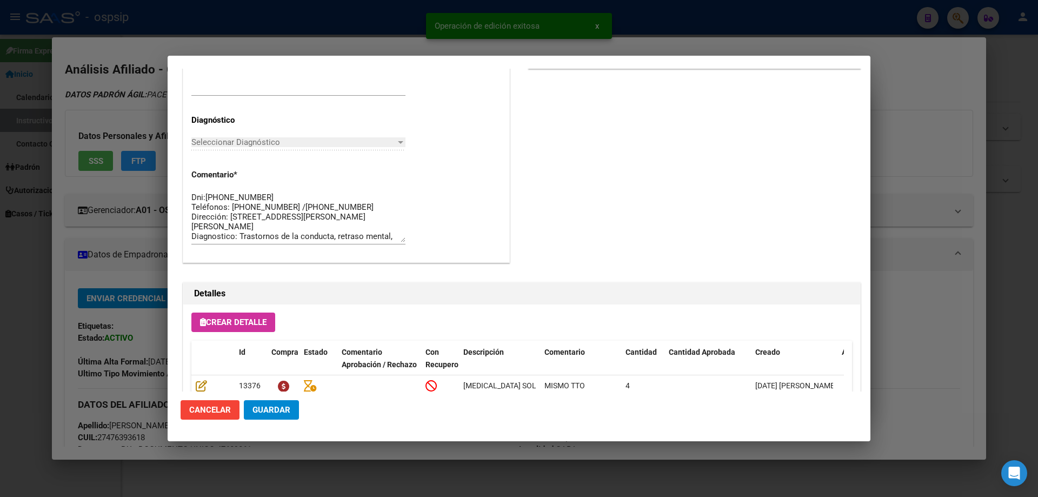
scroll to position [703, 0]
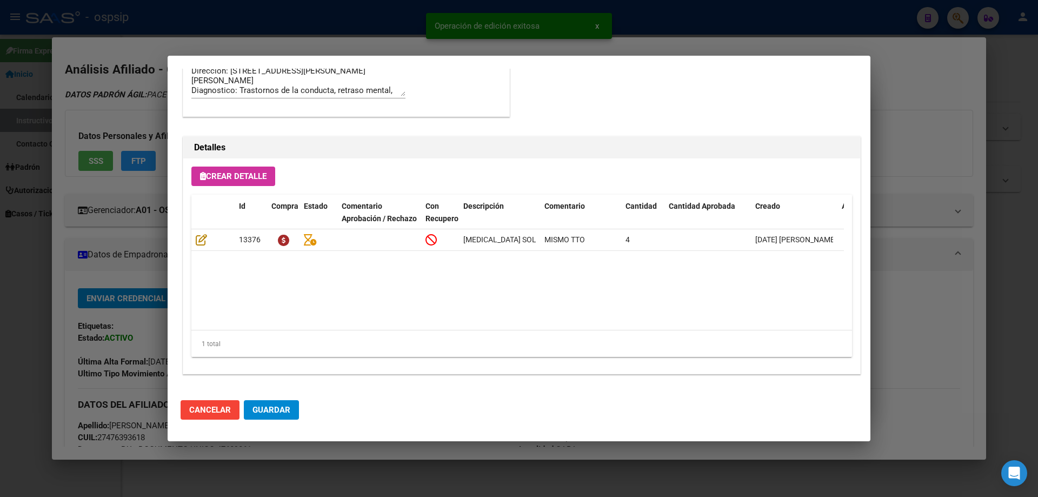
click at [281, 409] on span "Guardar" at bounding box center [272, 410] width 38 height 10
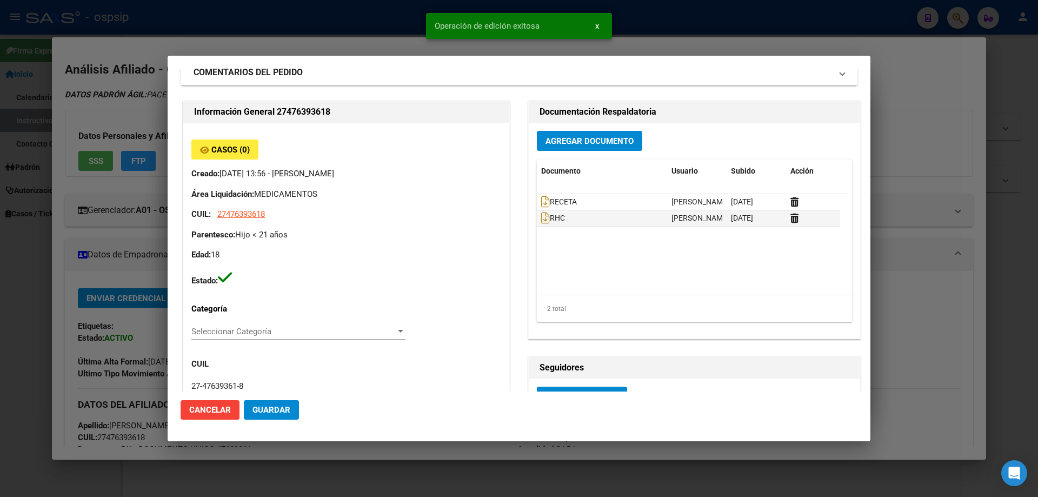
scroll to position [0, 0]
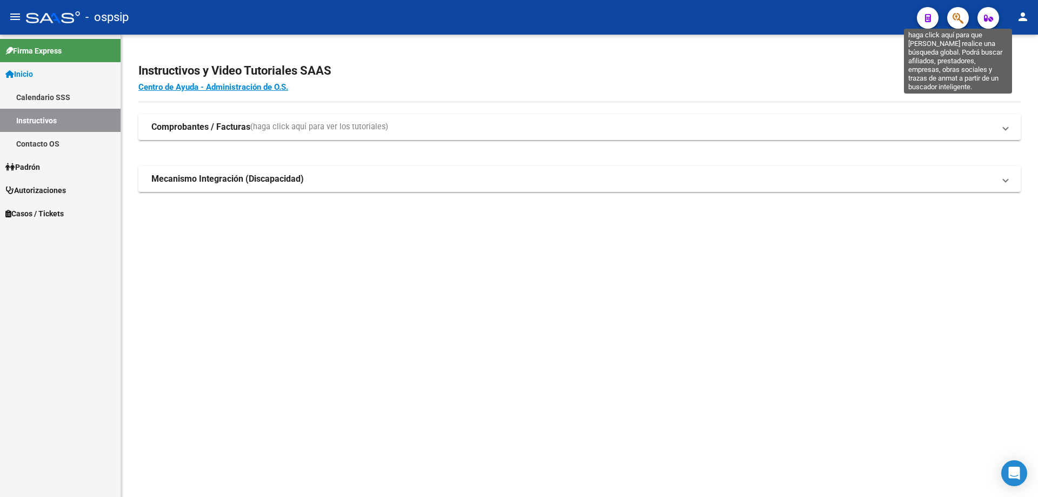
click at [957, 22] on icon "button" at bounding box center [958, 18] width 11 height 12
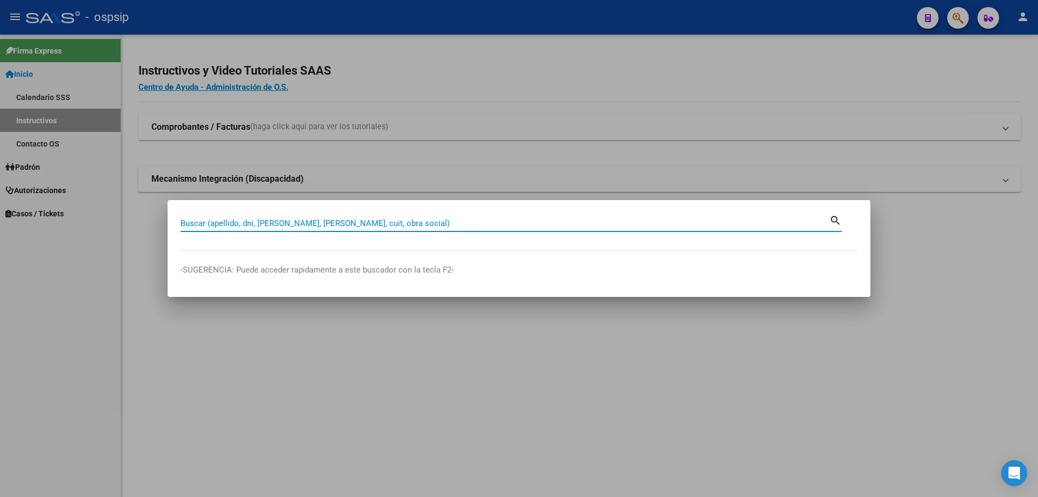
paste input "20511204136"
type input "20511204136"
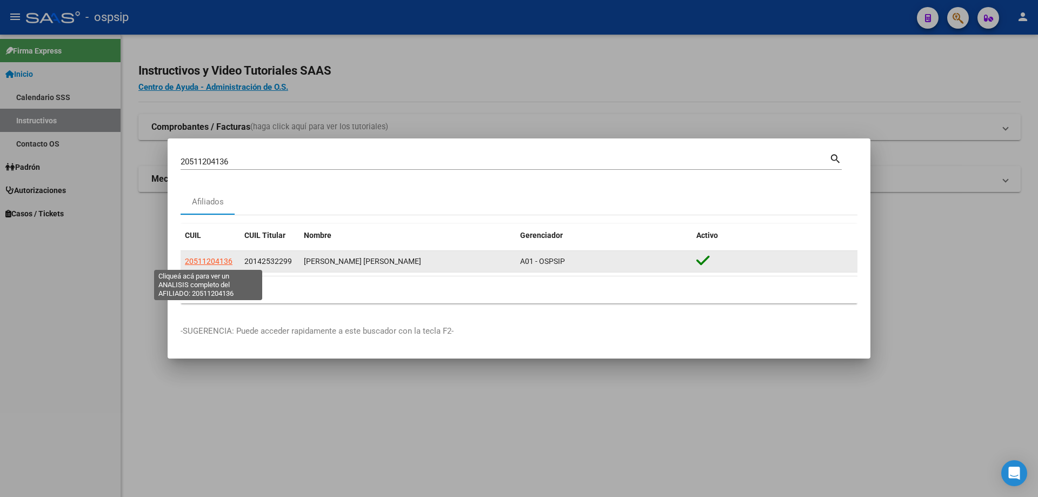
click at [219, 262] on span "20511204136" at bounding box center [209, 261] width 48 height 9
type textarea "20511204136"
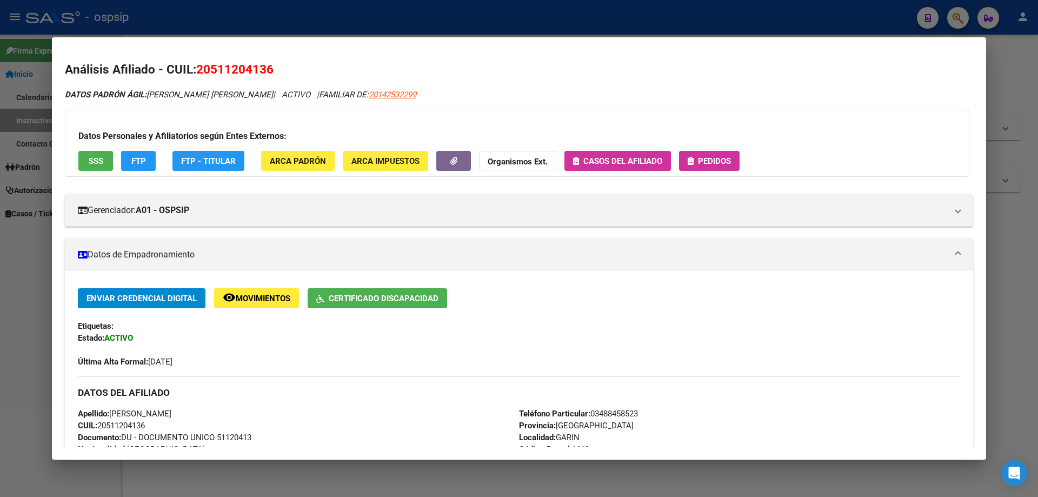
click at [689, 166] on button "Pedidos" at bounding box center [709, 161] width 61 height 20
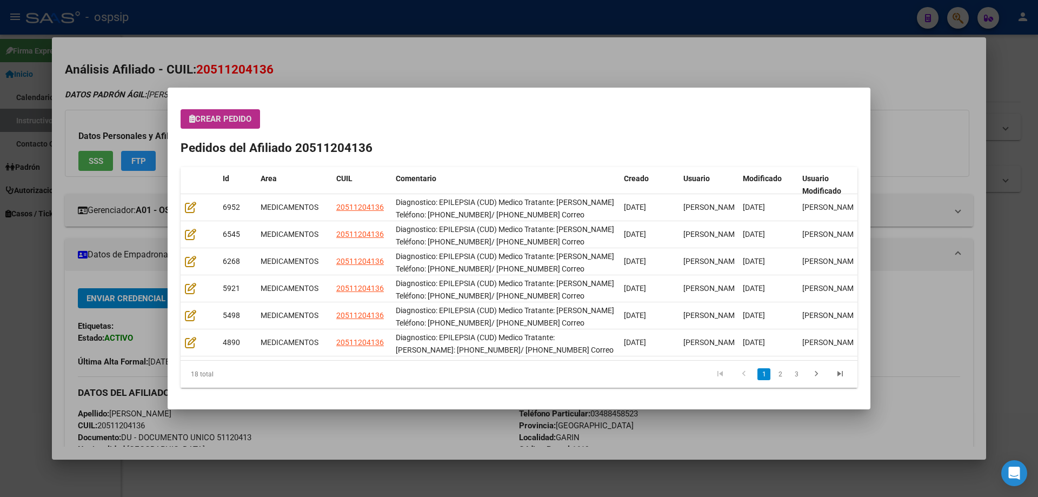
click at [228, 114] on button "Crear Pedido" at bounding box center [221, 118] width 80 height 19
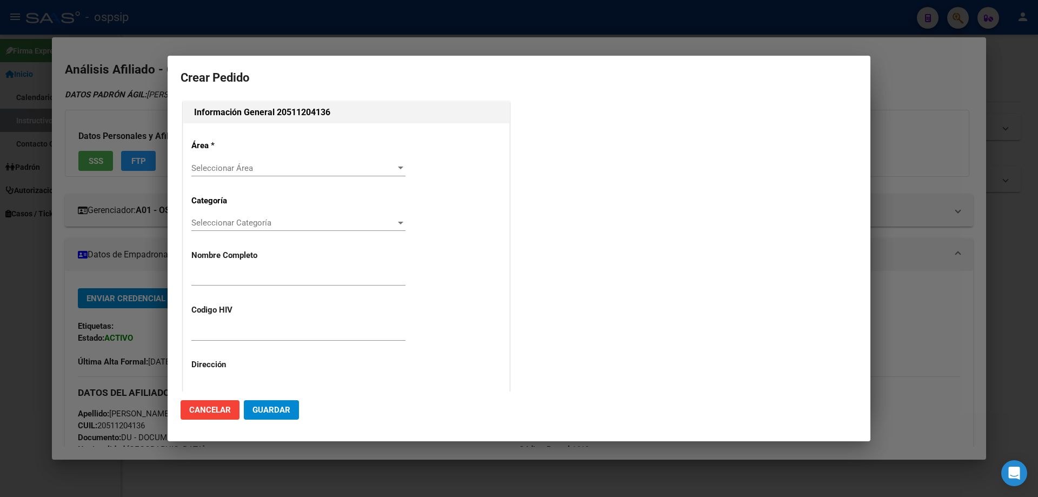
type input "[PERSON_NAME]"
type input "NO CORRESPONDE"
type input "[GEOGRAPHIC_DATA], [GEOGRAPHIC_DATA], [GEOGRAPHIC_DATA] 134"
type input "Particular: 03488458523"
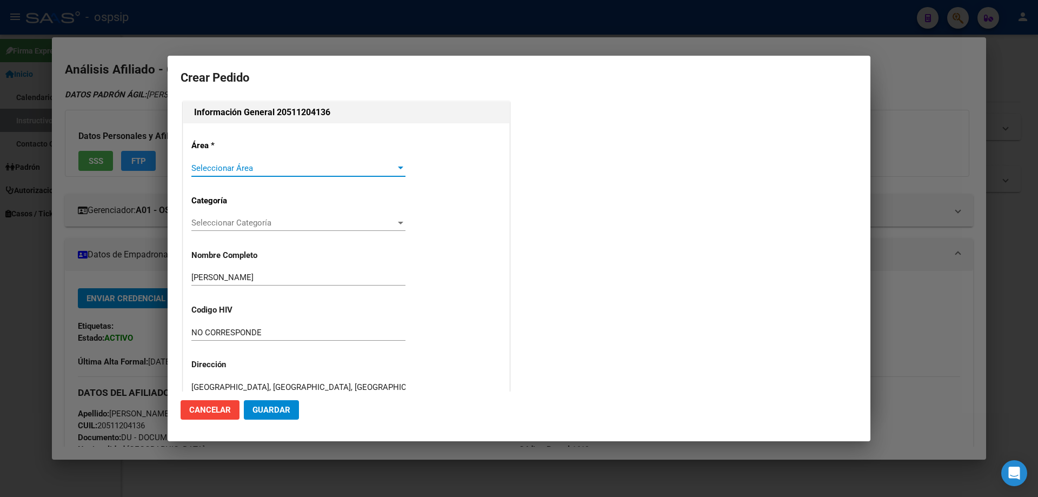
type input "BUENOS AIRES, GARIN, BRASIL 134"
click at [237, 165] on span "Seleccionar Área" at bounding box center [293, 168] width 204 height 10
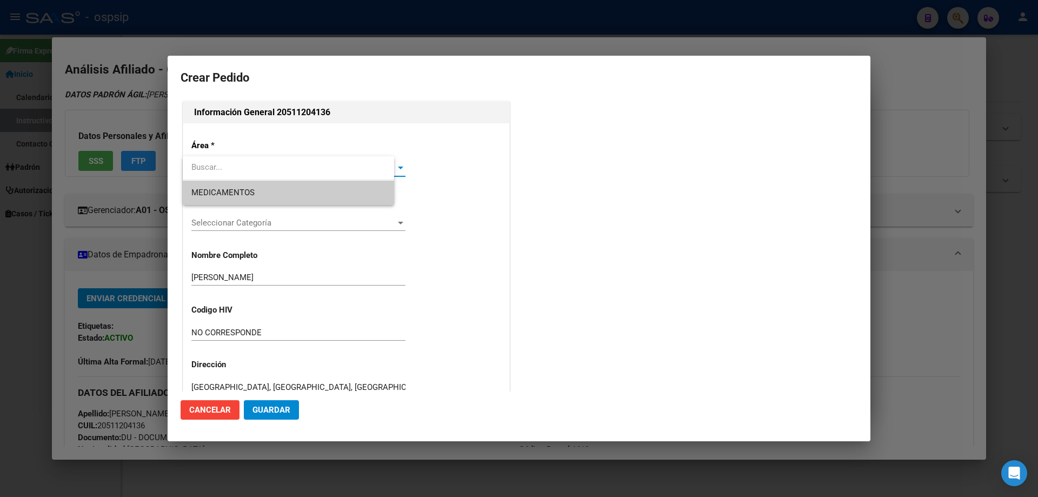
click at [230, 188] on span "MEDICAMENTOS" at bounding box center [222, 193] width 63 height 10
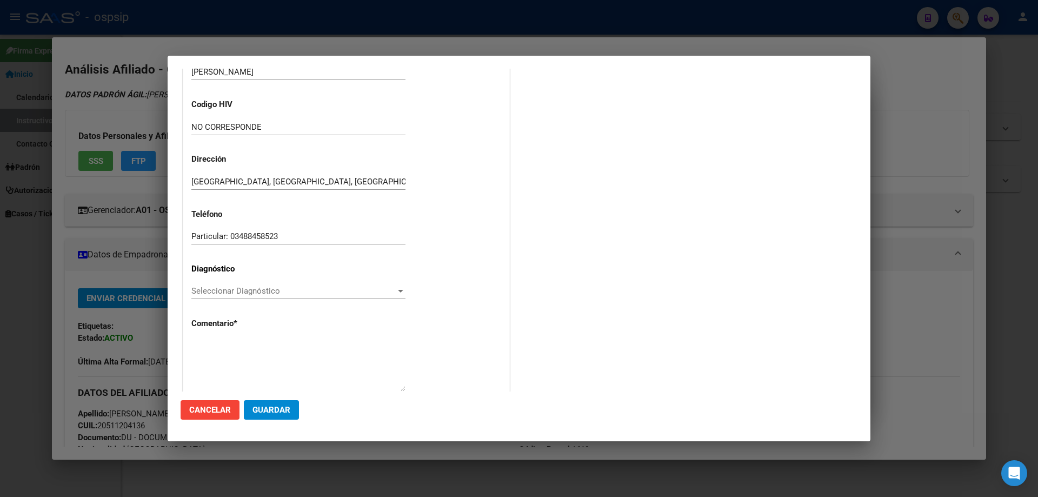
scroll to position [243, 0]
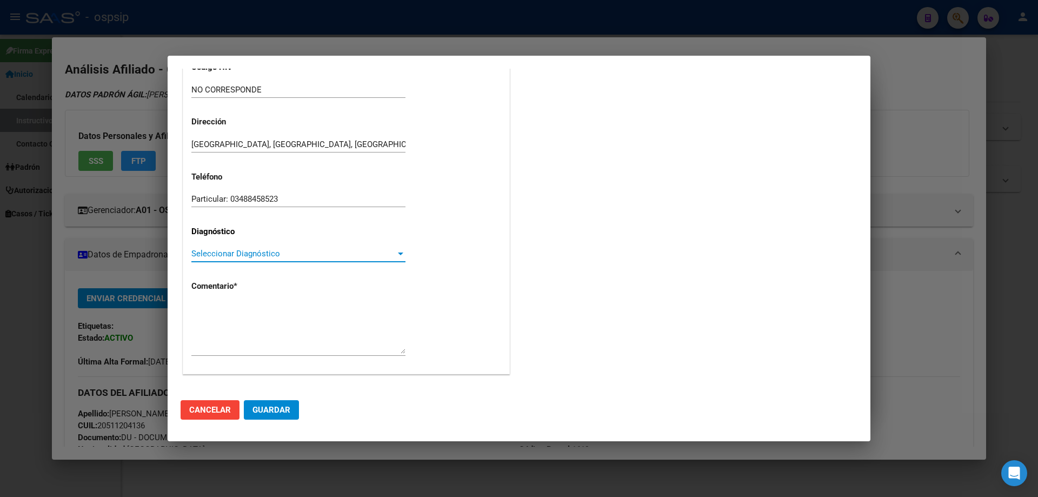
click at [200, 250] on span "Seleccionar Diagnóstico" at bounding box center [293, 254] width 204 height 10
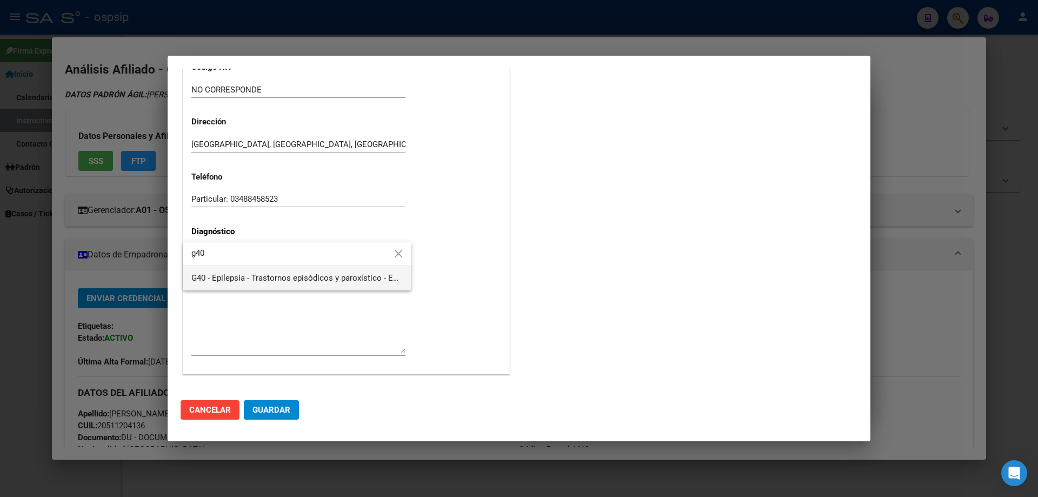
type input "g40"
click at [221, 273] on span "G40 - Epilepsia - Trastornos episódicos y paroxístico - ENFERMEDADES DEL SISTEM…" at bounding box center [296, 278] width 211 height 24
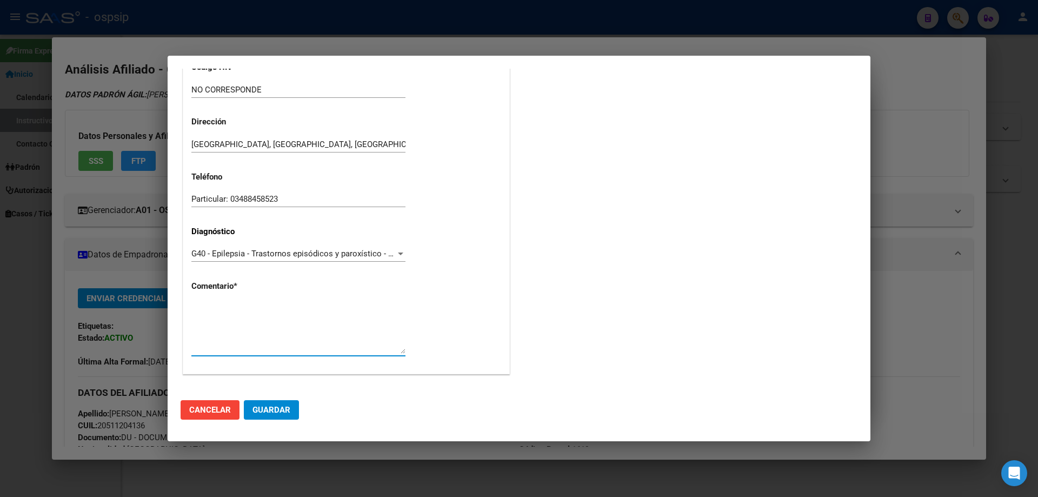
paste textarea "Diagnostico: EPILEPSIA (CUD) Medico Tratante: NOGUEROL Teléfono: 11-21730697/ 0…"
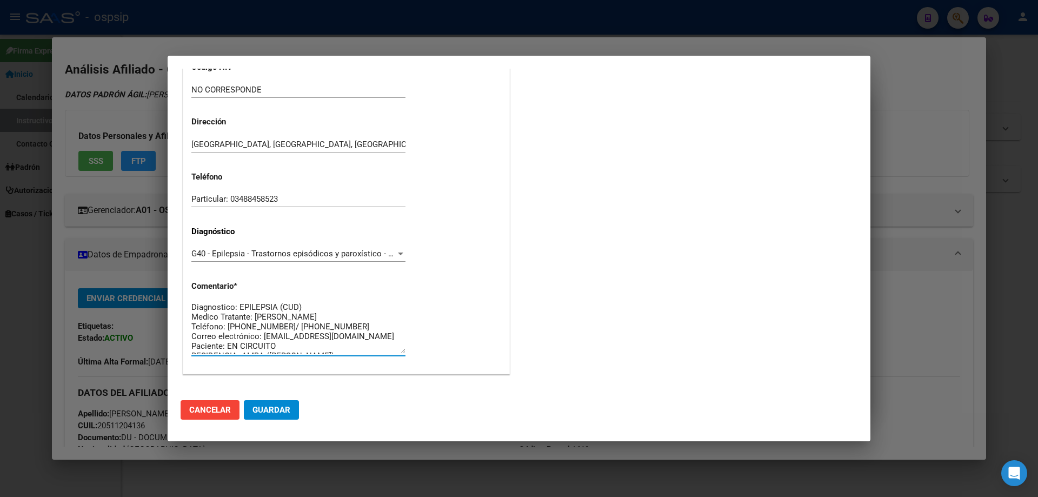
scroll to position [0, 0]
type textarea "Diagnostico: EPILEPSIA (CUD) Medico Tratante: NOGUEROL Teléfono: 11-21730697/ 0…"
click at [277, 402] on button "Guardar" at bounding box center [271, 409] width 55 height 19
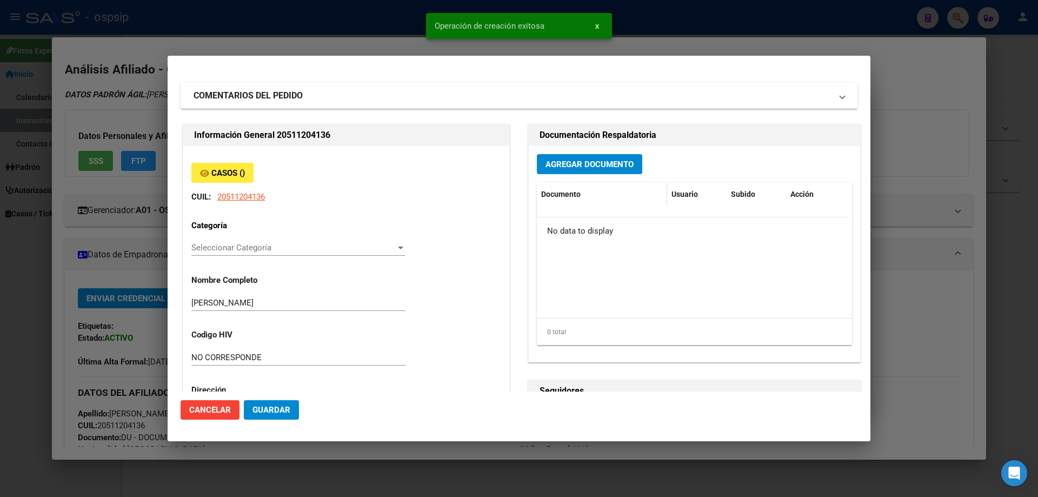
scroll to position [0, 0]
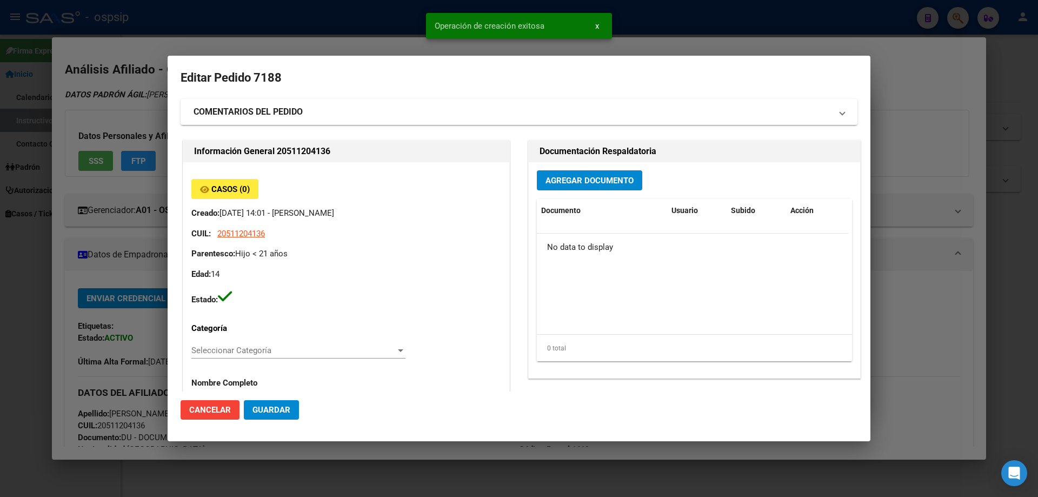
click at [570, 182] on span "Agregar Documento" at bounding box center [590, 181] width 88 height 10
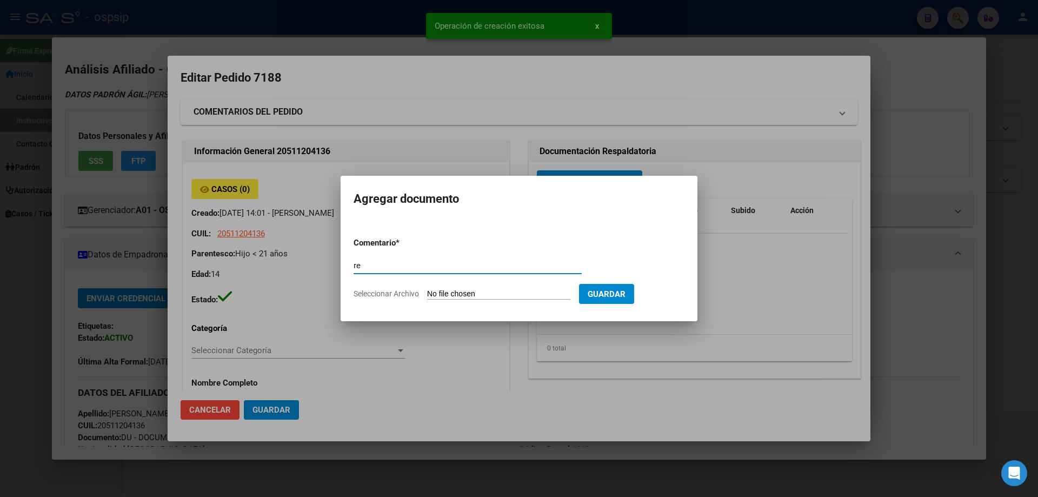
type input "r"
type input "RECETA"
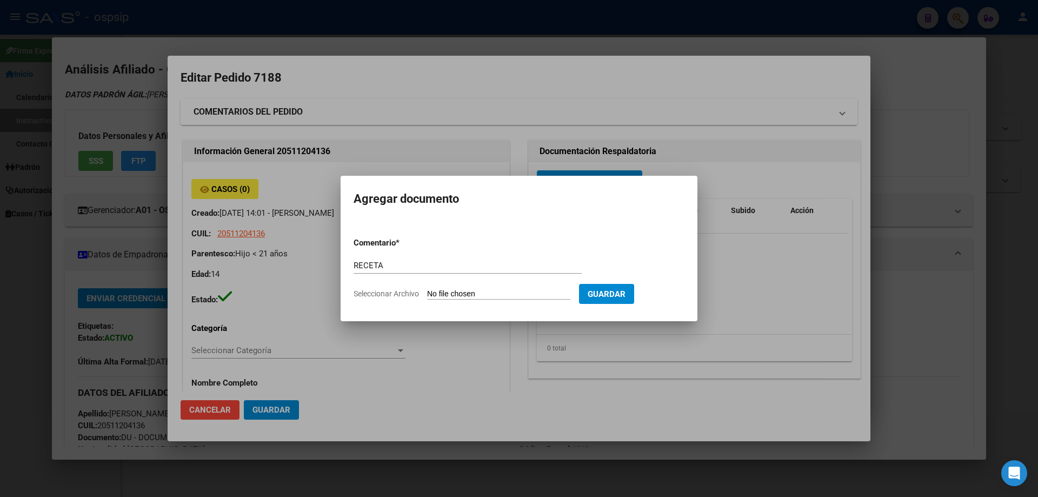
click at [505, 276] on div "RECETA Comentario" at bounding box center [468, 270] width 228 height 27
click at [503, 290] on input "Seleccionar Archivo" at bounding box center [498, 294] width 143 height 10
type input "C:\fakepath\receta Dominguez .jpg"
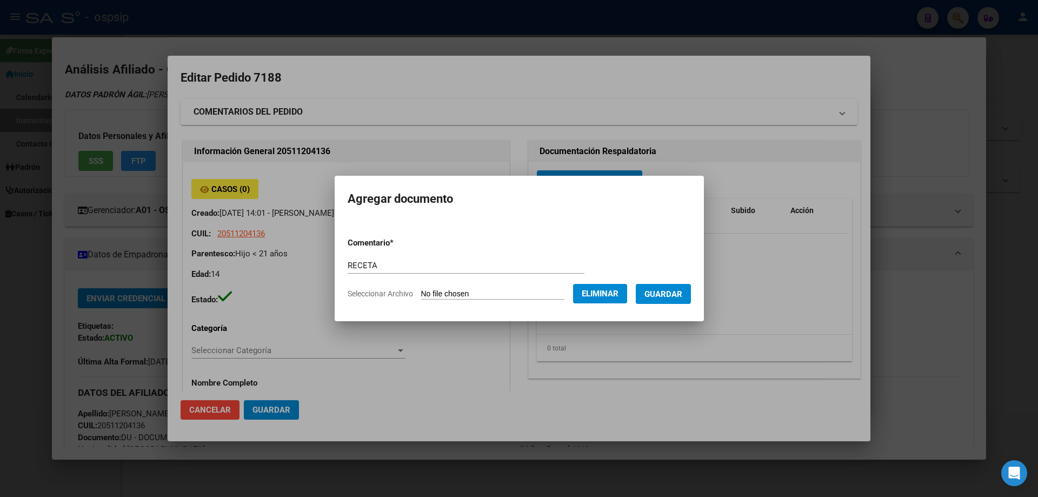
click at [678, 296] on span "Guardar" at bounding box center [664, 294] width 38 height 10
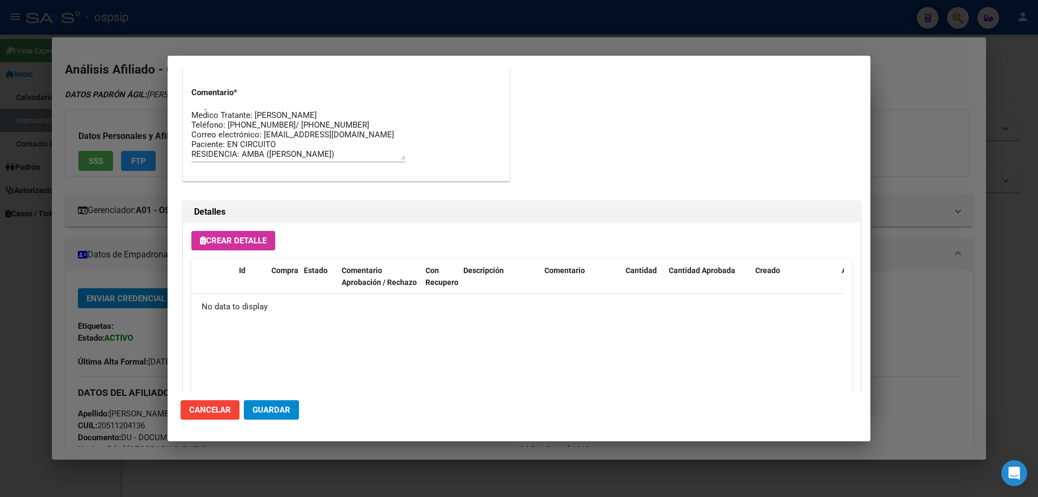
scroll to position [629, 0]
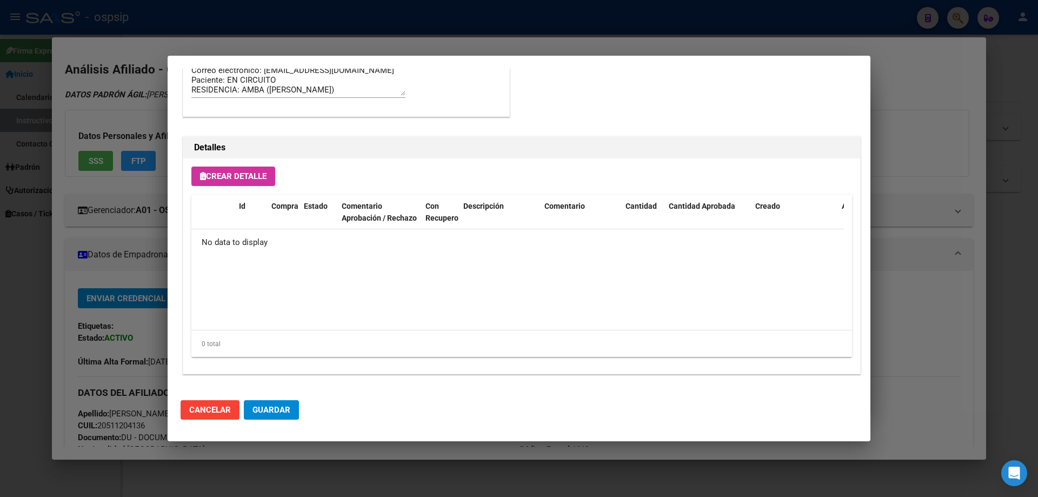
click at [260, 182] on button "Crear Detalle" at bounding box center [233, 176] width 84 height 19
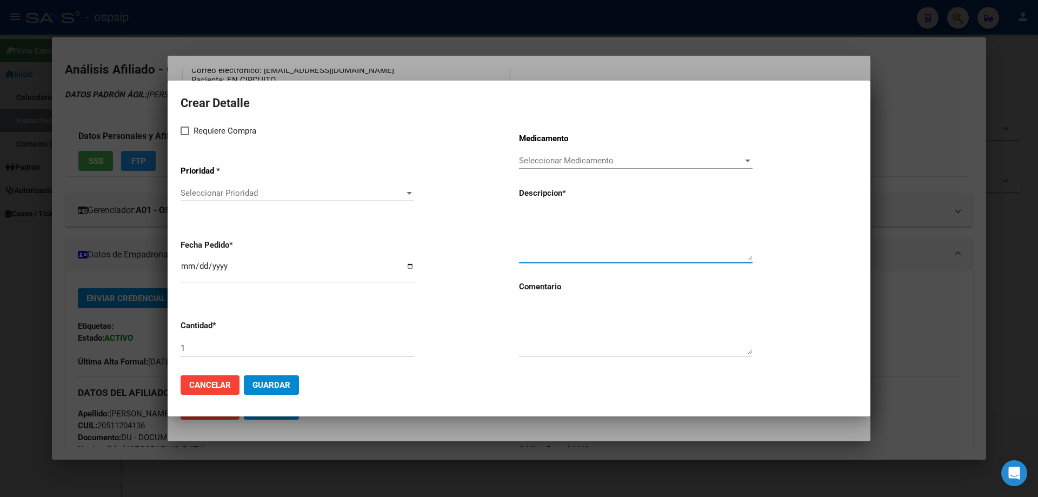
paste textarea "SULTIAMO 50 mg comp.rec.x 50"
type textarea "SULTIAMO 50 mg comp.rec.x 50"
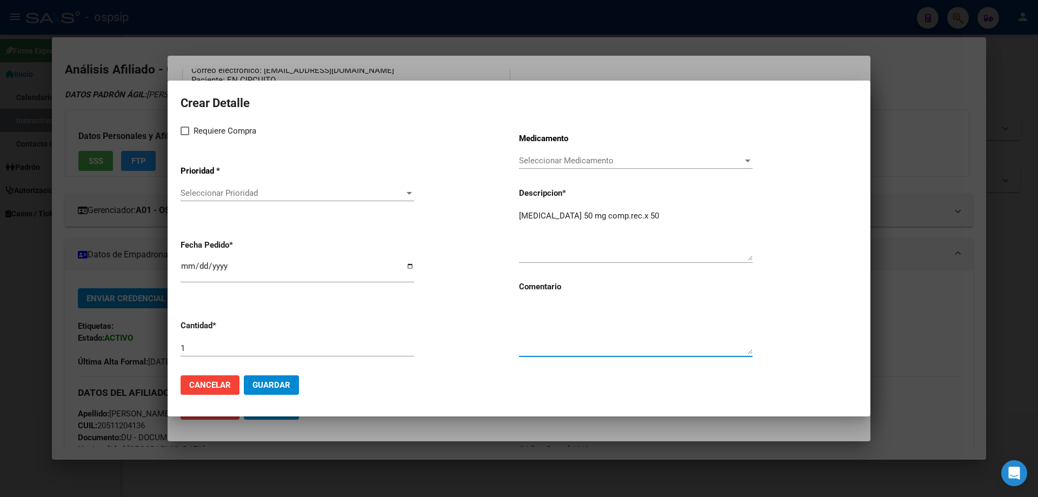
click at [572, 328] on textarea at bounding box center [636, 328] width 234 height 51
type textarea "MISMO TTO"
click at [192, 130] on label "Requiere Compra" at bounding box center [219, 130] width 76 height 13
click at [185, 135] on input "Requiere Compra" at bounding box center [184, 135] width 1 height 1
checkbox input "true"
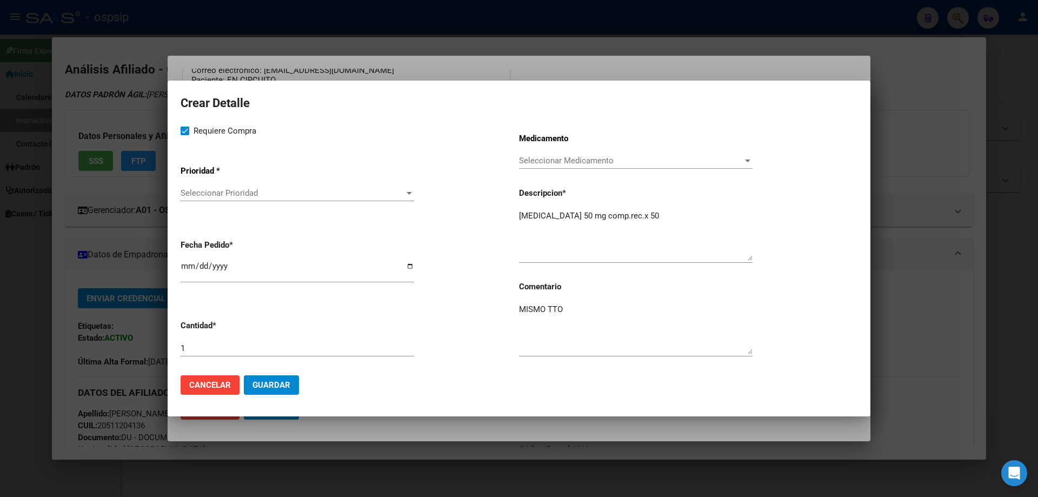
click at [226, 211] on div "Requiere Compra Prioridad * Seleccionar Prioridad Seleccionar Prioridad Fecha P…" at bounding box center [350, 245] width 339 height 242
click at [230, 187] on div "Seleccionar Prioridad Seleccionar Prioridad" at bounding box center [298, 193] width 234 height 16
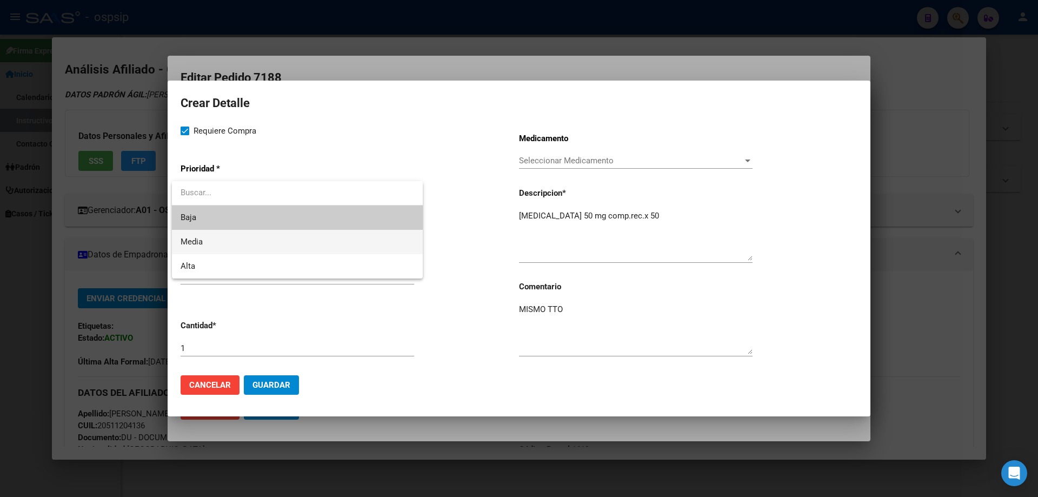
scroll to position [10, 0]
click at [234, 245] on span "Media" at bounding box center [298, 242] width 234 height 24
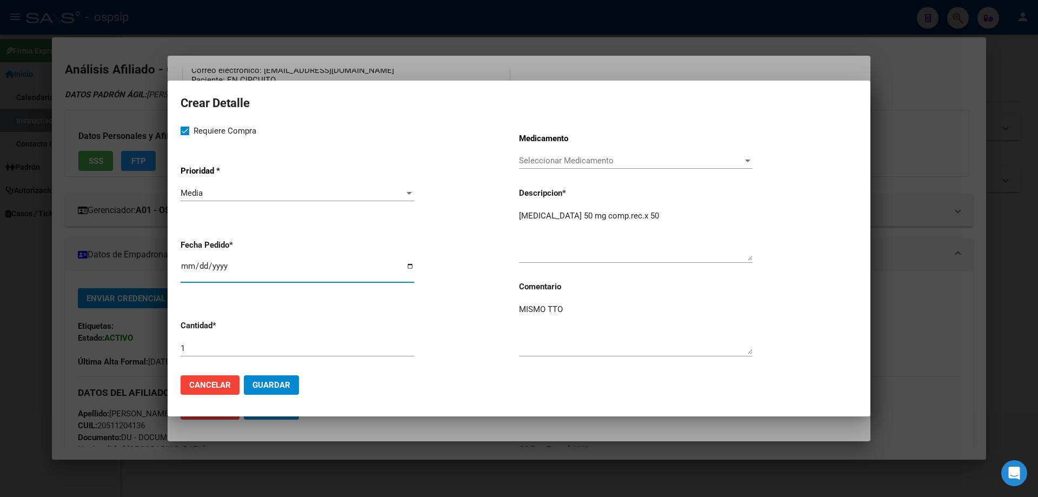
click at [187, 269] on input "2025-09-15" at bounding box center [298, 270] width 234 height 17
type input "2025-09-09"
click at [276, 398] on mat-dialog-actions "Cancelar Guardar" at bounding box center [519, 385] width 677 height 37
click at [280, 392] on button "Guardar" at bounding box center [271, 384] width 55 height 19
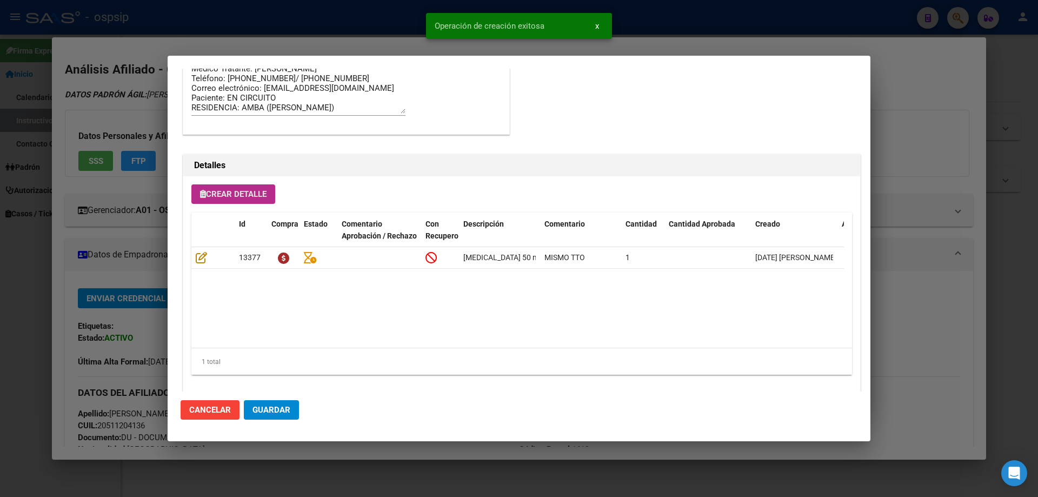
scroll to position [649, 0]
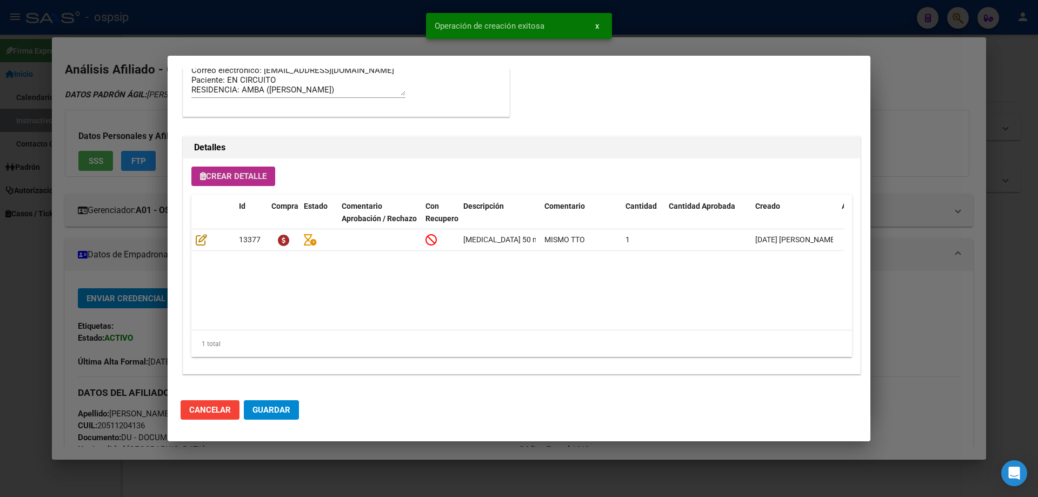
click at [285, 411] on span "Guardar" at bounding box center [272, 410] width 38 height 10
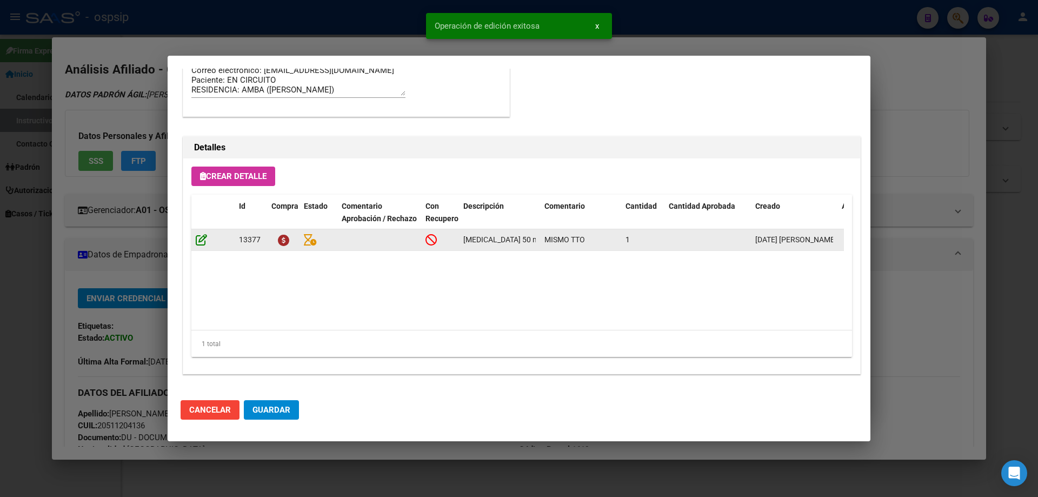
click at [205, 239] on icon at bounding box center [201, 240] width 11 height 12
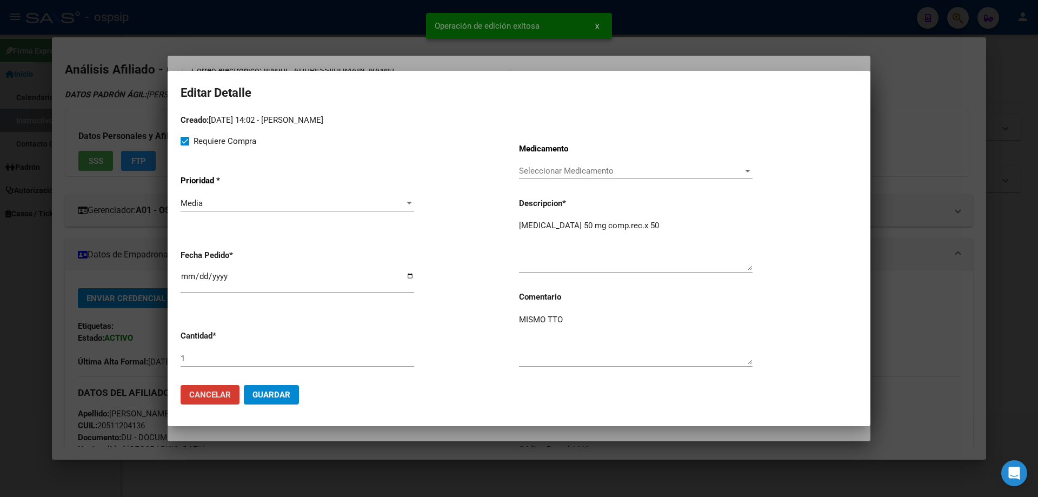
click at [206, 358] on input "1" at bounding box center [298, 359] width 234 height 10
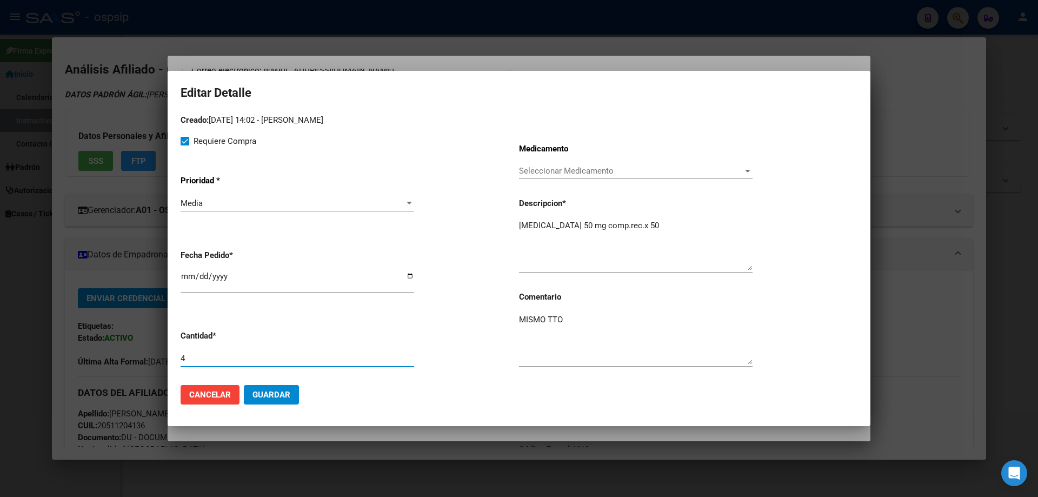
type input "4"
click at [273, 399] on span "Guardar" at bounding box center [272, 395] width 38 height 10
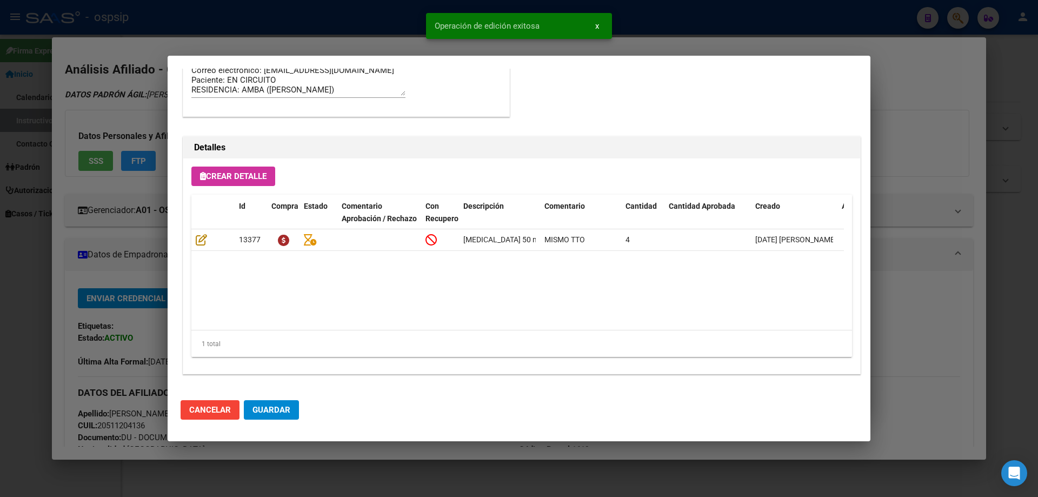
click at [280, 413] on span "Guardar" at bounding box center [272, 410] width 38 height 10
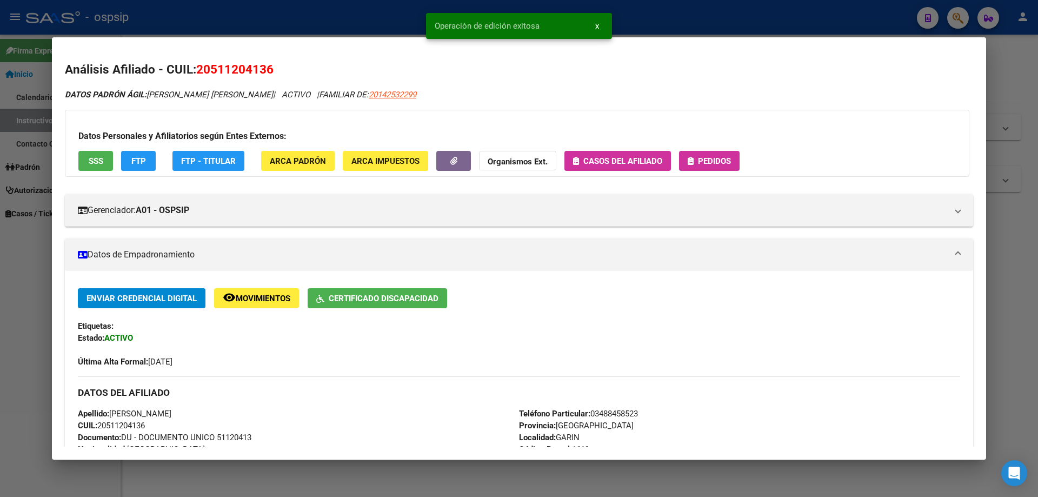
click at [702, 157] on span "Pedidos" at bounding box center [714, 161] width 33 height 10
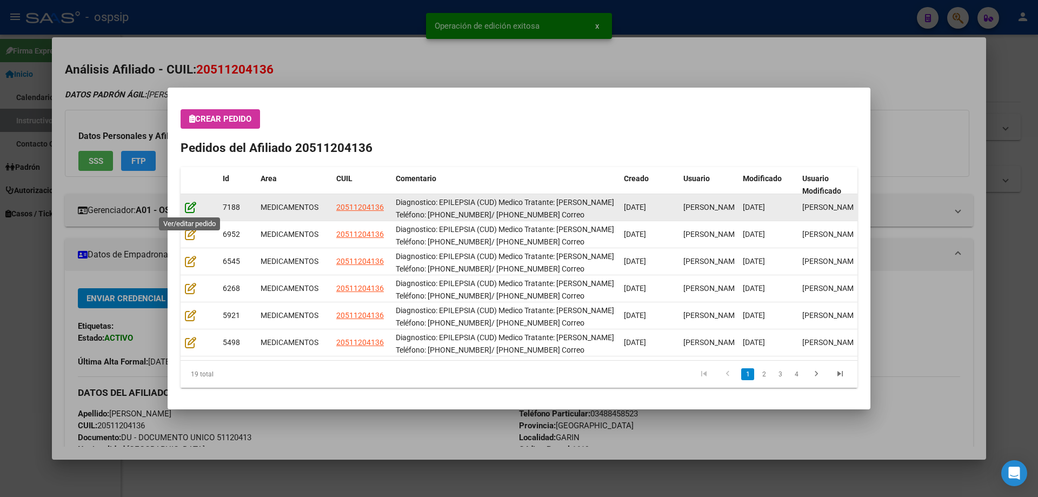
click at [188, 207] on icon at bounding box center [190, 207] width 11 height 12
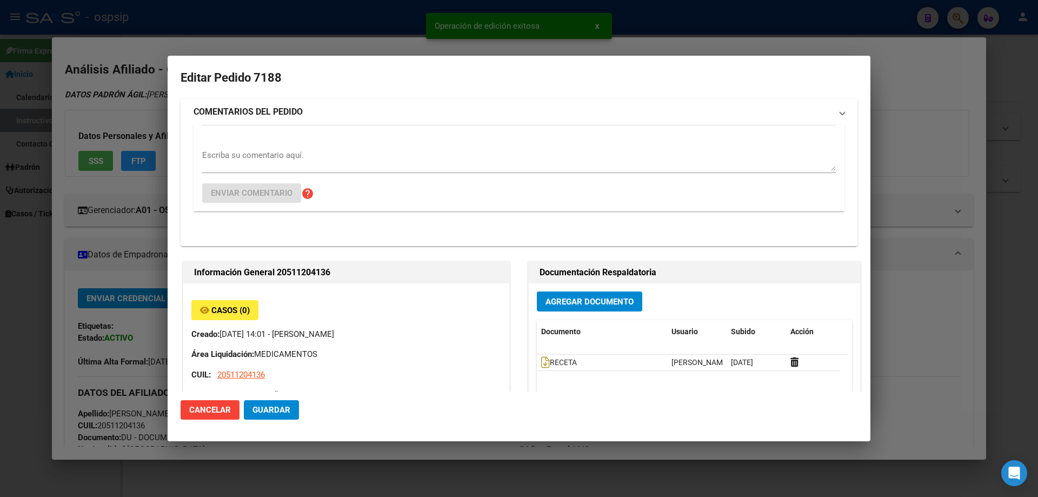
type input "Buenos Aires, GARIN, BRASIL 134"
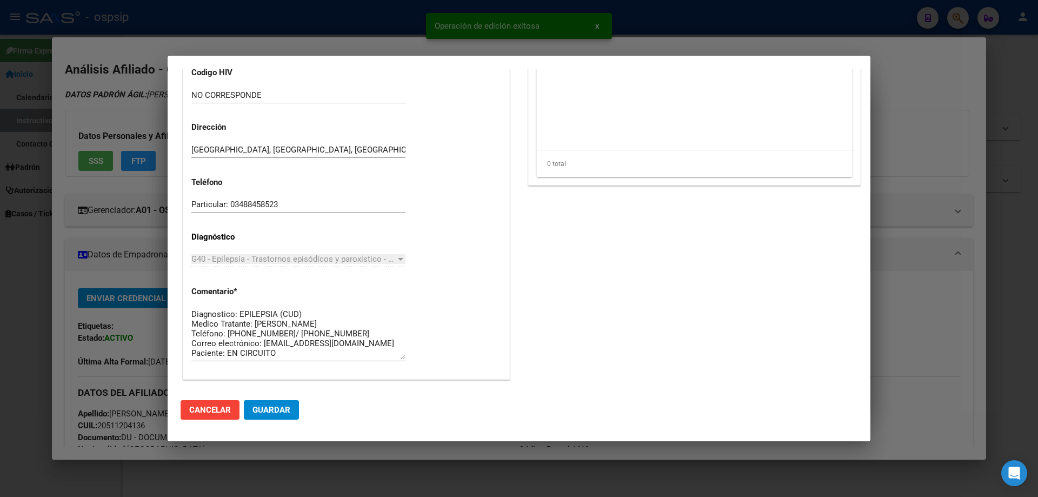
scroll to position [703, 0]
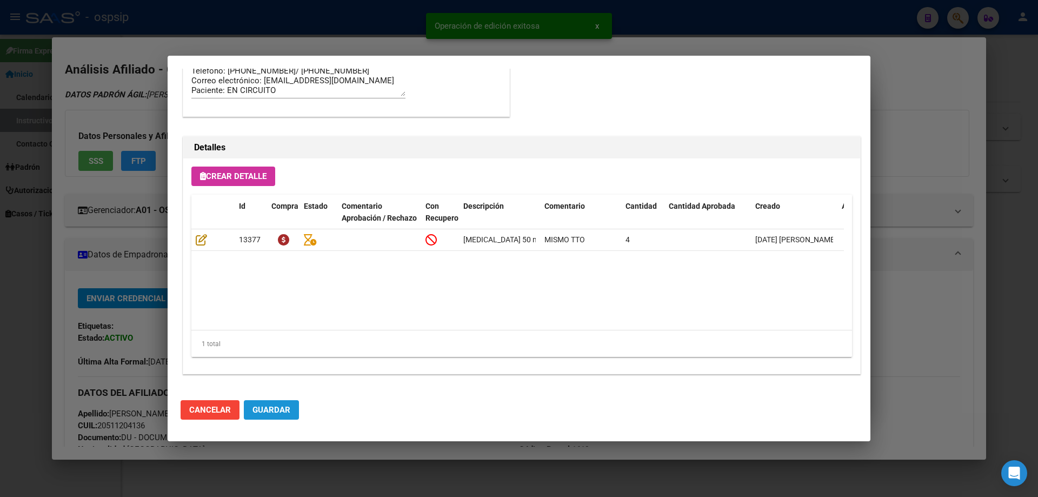
click at [276, 408] on span "Guardar" at bounding box center [272, 410] width 38 height 10
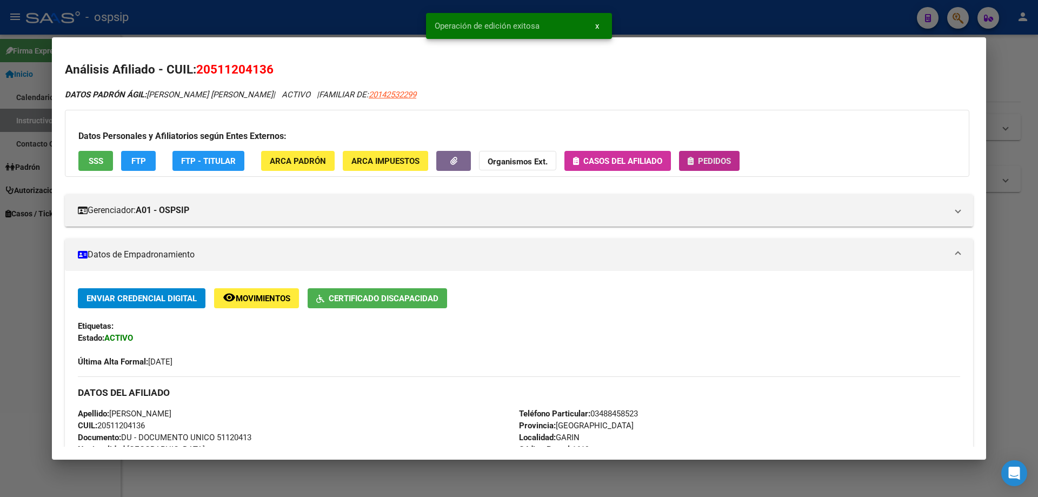
click at [716, 164] on span "Pedidos" at bounding box center [714, 161] width 33 height 10
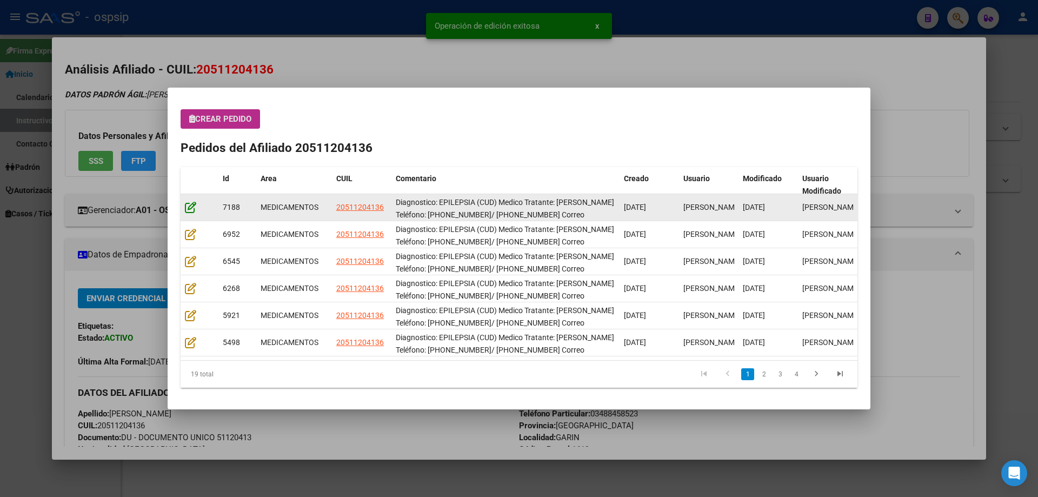
click at [190, 211] on icon at bounding box center [190, 207] width 11 height 12
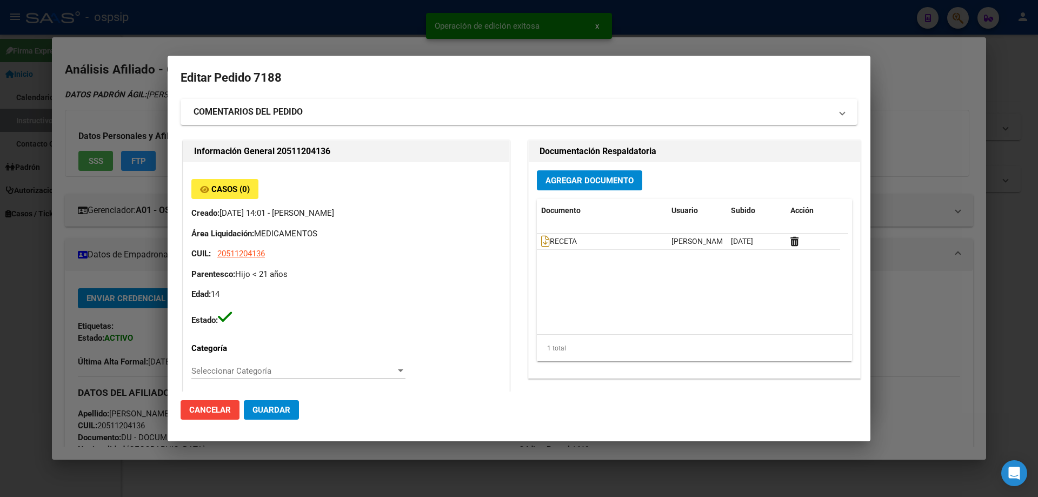
type input "Buenos Aires, GARIN, BRASIL 134"
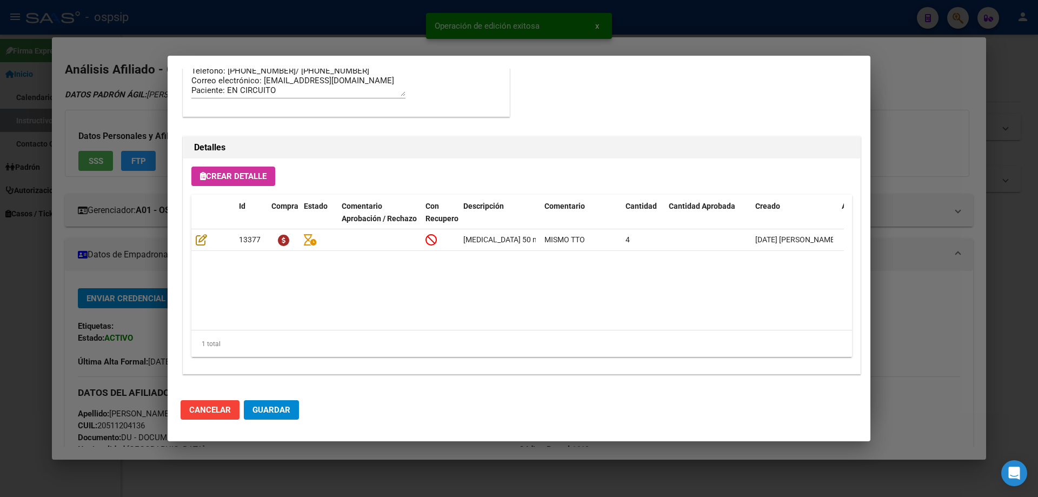
click at [280, 410] on span "Guardar" at bounding box center [272, 410] width 38 height 10
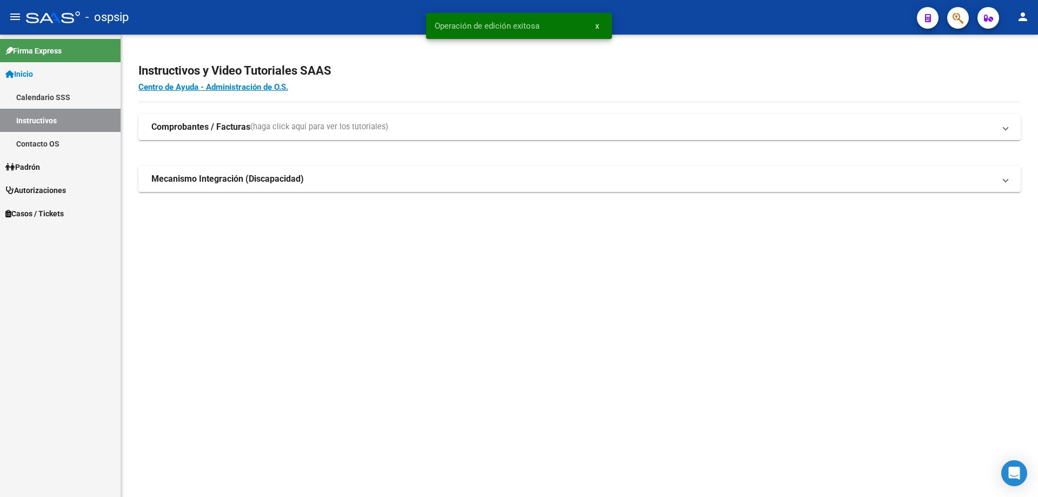
click at [955, 14] on icon "button" at bounding box center [958, 18] width 11 height 12
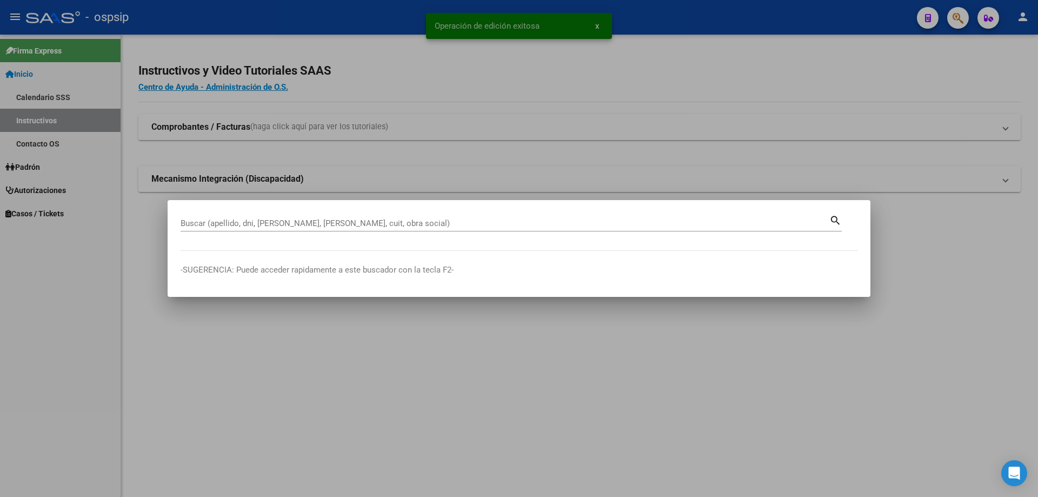
drag, startPoint x: 255, startPoint y: 215, endPoint x: 232, endPoint y: 226, distance: 24.9
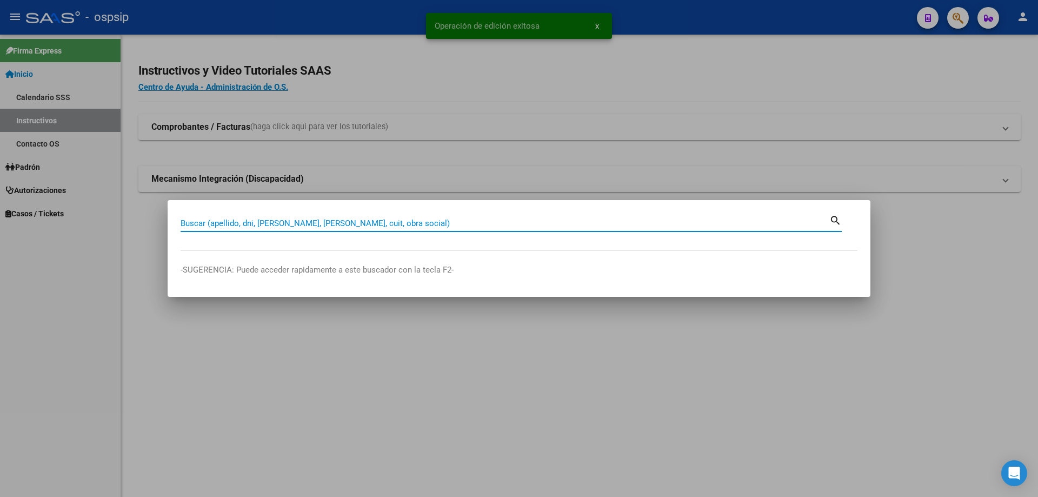
paste input "20960231377"
type input "20960231377"
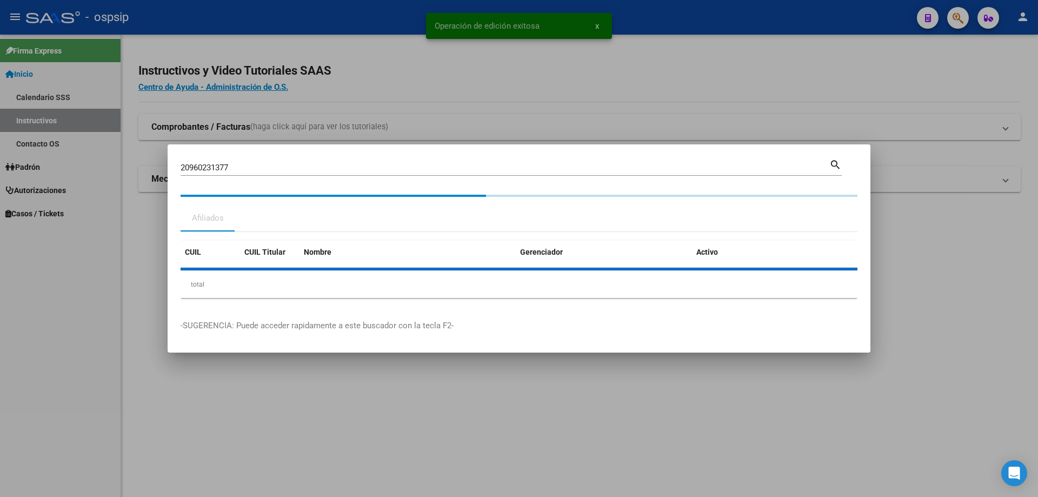
click at [214, 258] on div "CUIL CUIL Titular Nombre Gerenciador Activo total 1" at bounding box center [519, 269] width 677 height 57
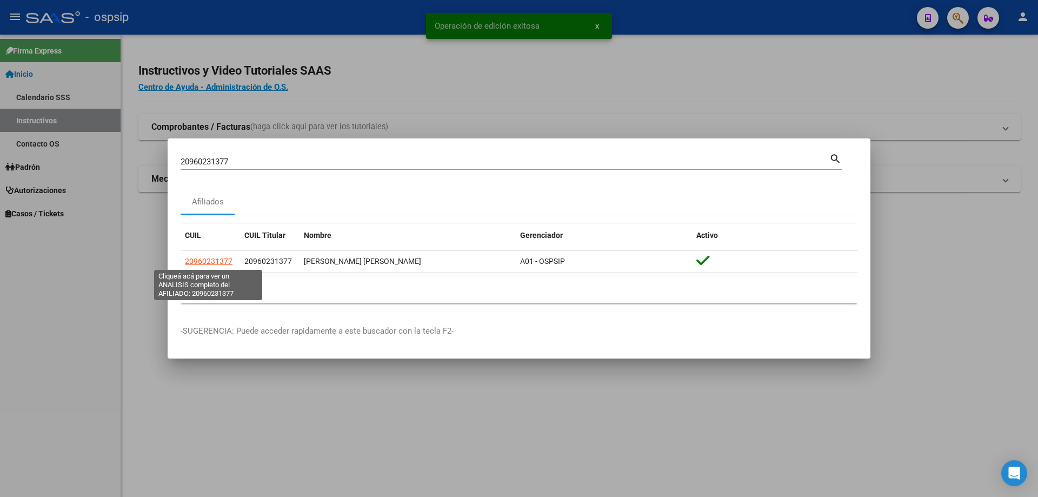
click at [215, 259] on span "20960231377" at bounding box center [209, 261] width 48 height 9
copy span "20960231377"
type textarea "20960231377"
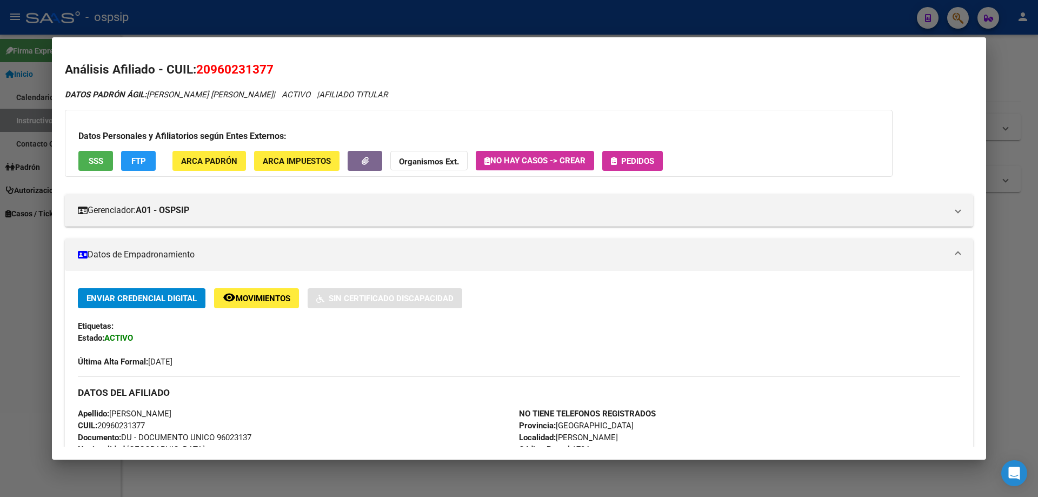
click at [654, 165] on span "Pedidos" at bounding box center [637, 161] width 33 height 10
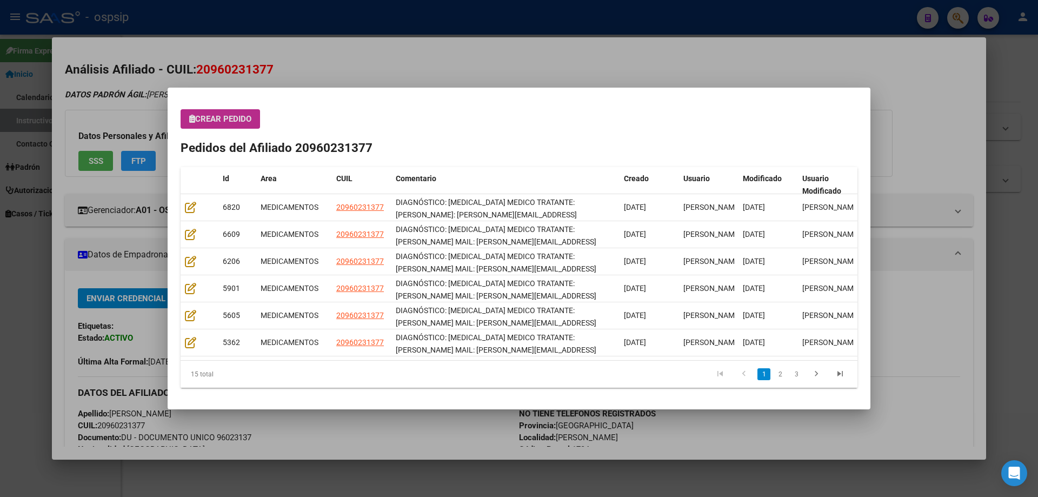
click at [228, 127] on button "Crear Pedido" at bounding box center [221, 118] width 80 height 19
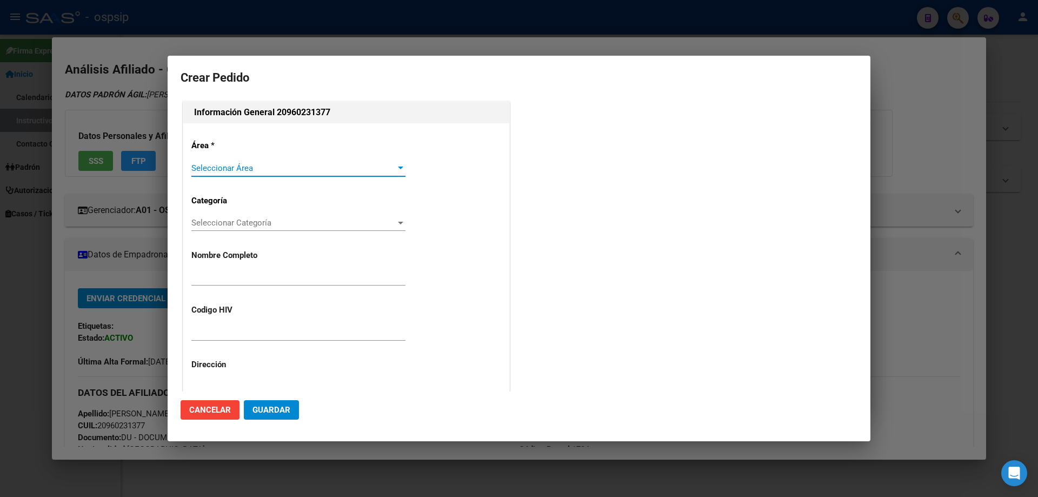
type input "JOSE LUIS SOSA ARIAS"
type input "NO CORRESPONDE"
type input "Buenos Aires, RAMOS MEJIA, BOEDO 313, Piso: PB, Departamento: 2"
type input "SOSA ARIAS JOSE LUIS"
type input "BUENOS AIRES, RAMOS MEJIA, BOEDO 313, Piso: PB"
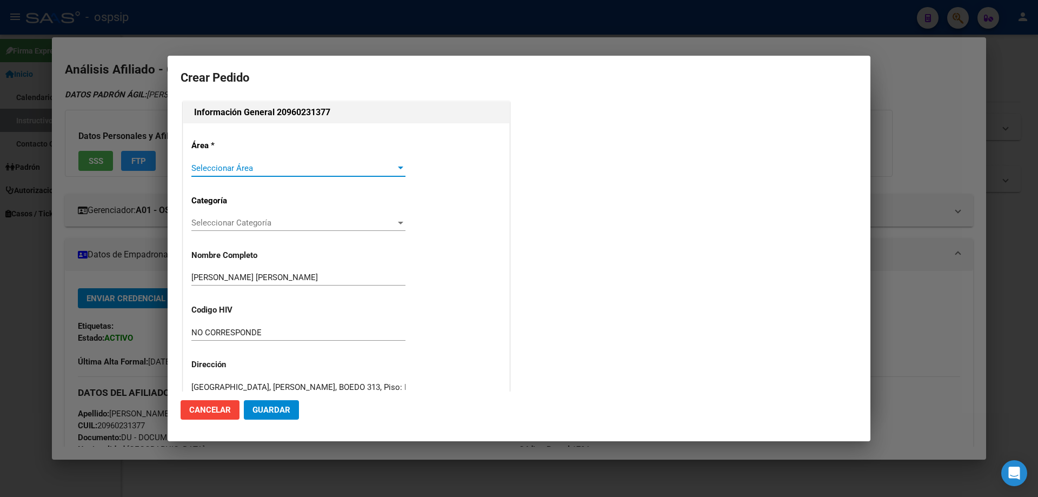
click at [220, 168] on span "Seleccionar Área" at bounding box center [293, 168] width 204 height 10
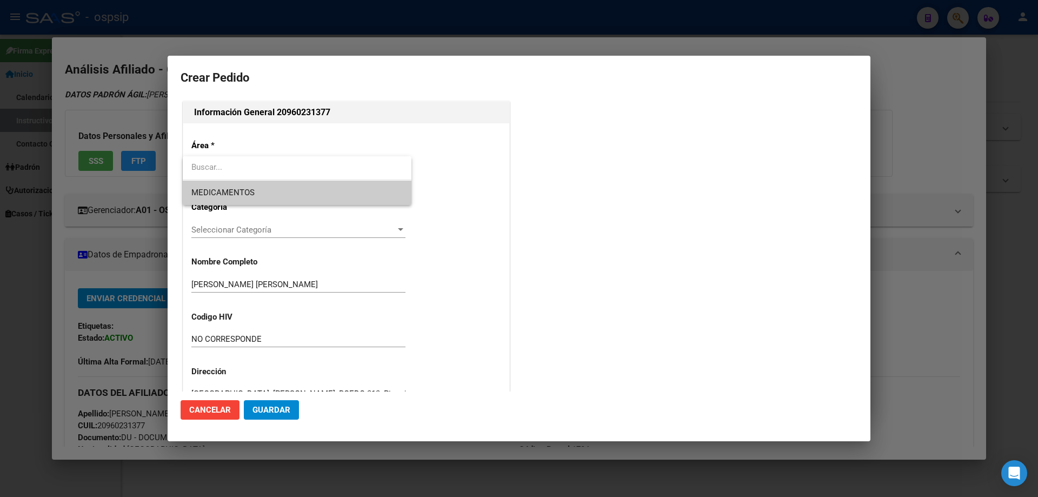
click at [222, 186] on span "MEDICAMENTOS" at bounding box center [296, 193] width 211 height 24
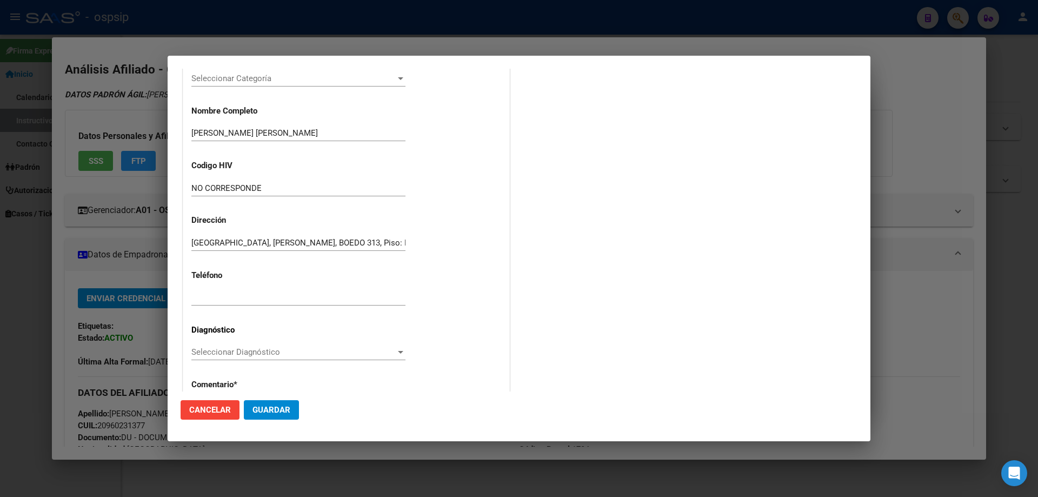
scroll to position [162, 0]
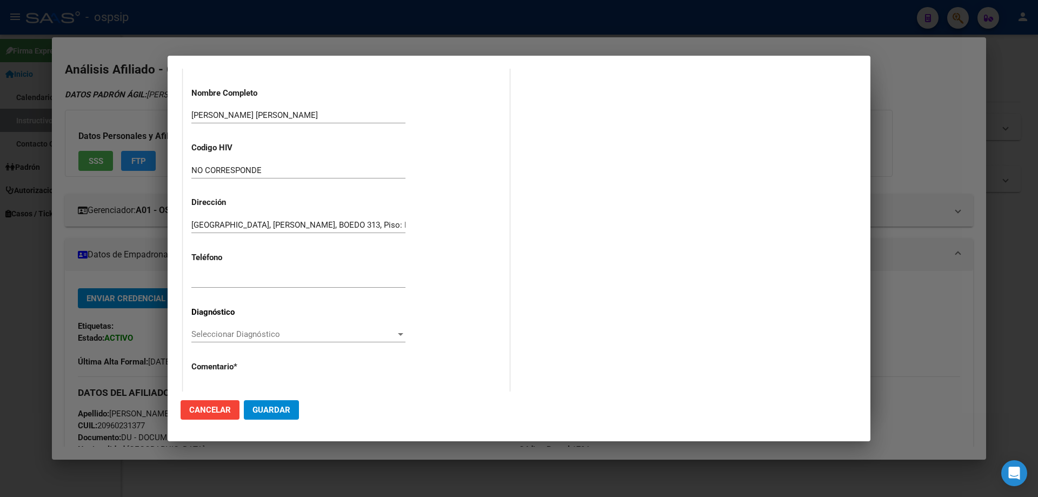
click at [204, 334] on span "Seleccionar Diagnóstico" at bounding box center [293, 334] width 204 height 10
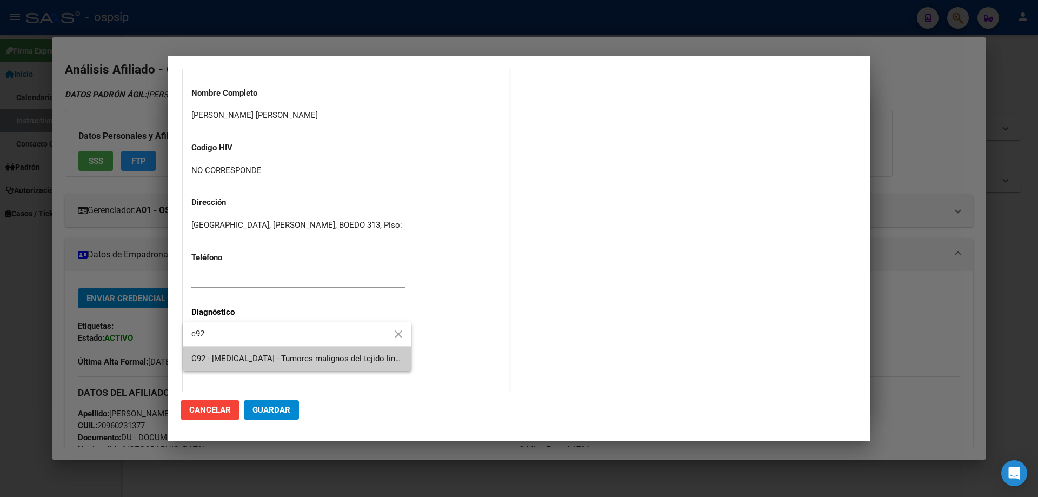
type input "c92"
click at [220, 354] on span "C92 - [MEDICAL_DATA] - Tumores malignos del tejido linfático, de los órganos he…" at bounding box center [459, 359] width 537 height 10
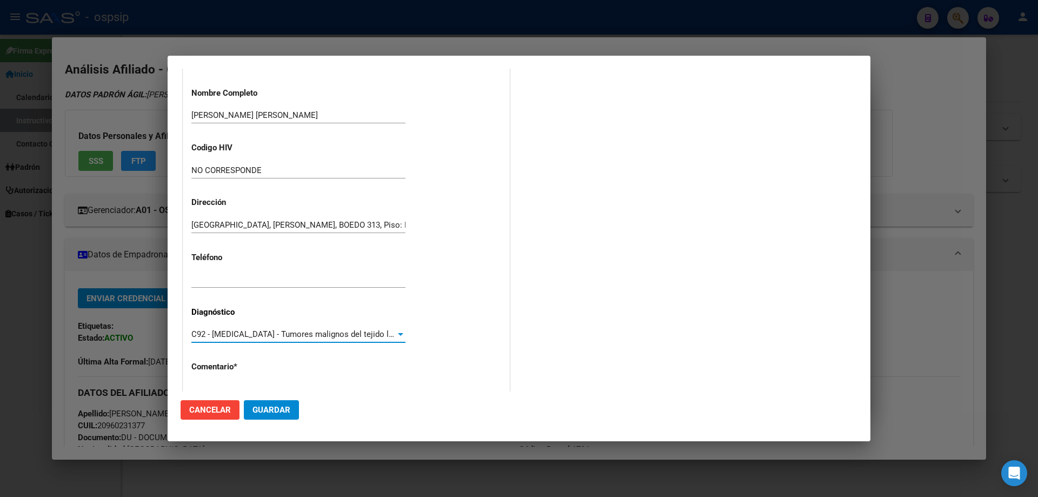
scroll to position [243, 0]
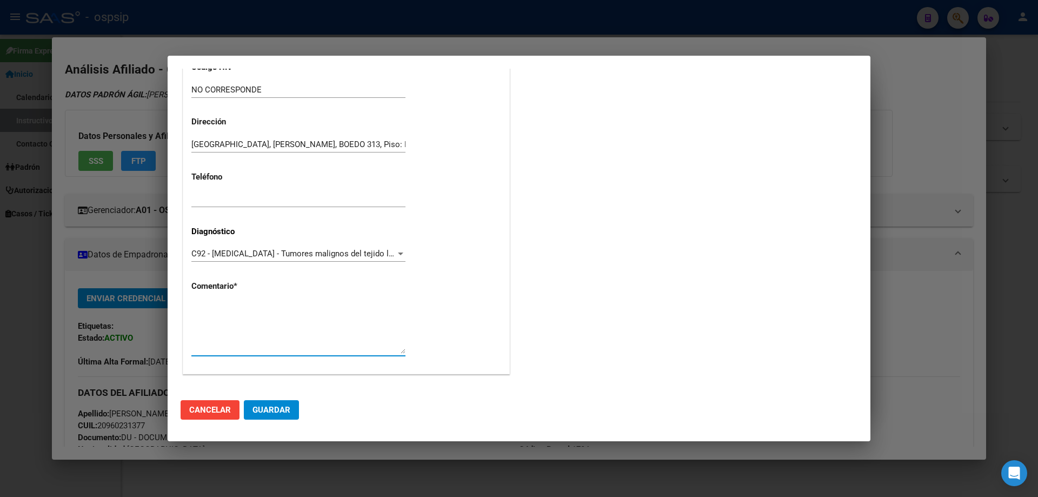
paste textarea "DIAGNÓSTICO: LEUCEMIA MIELOIDE MEDICO TRATANTE: FREITAS MARIA MAIL: jose.l.sosa…"
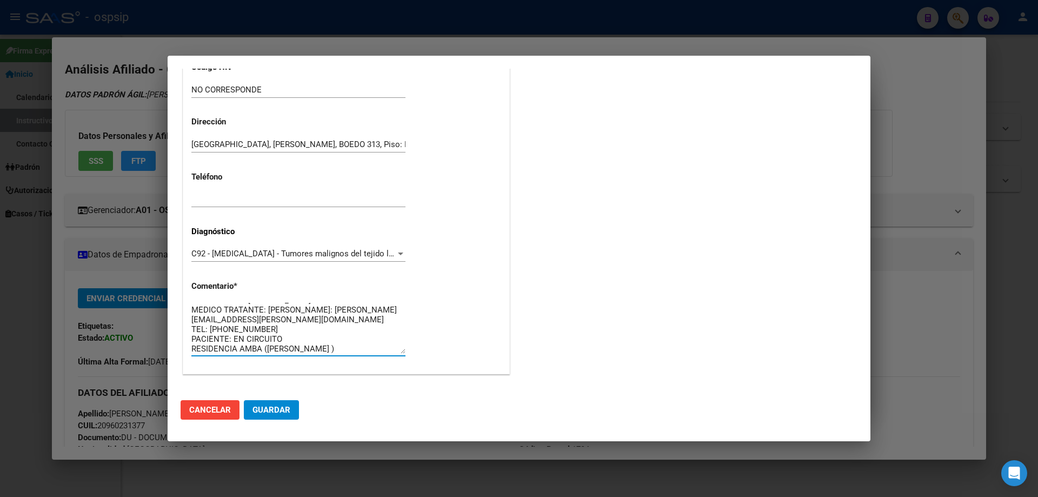
scroll to position [0, 0]
type textarea "DIAGNÓSTICO: LEUCEMIA MIELOIDE MEDICO TRATANTE: FREITAS MARIA MAIL: jose.l.sosa…"
click at [286, 413] on span "Guardar" at bounding box center [272, 410] width 38 height 10
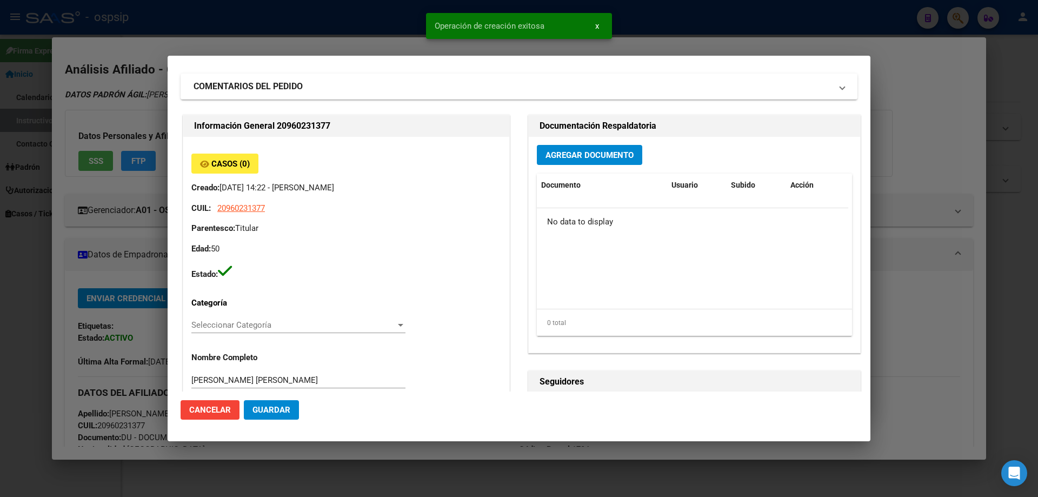
scroll to position [11, 0]
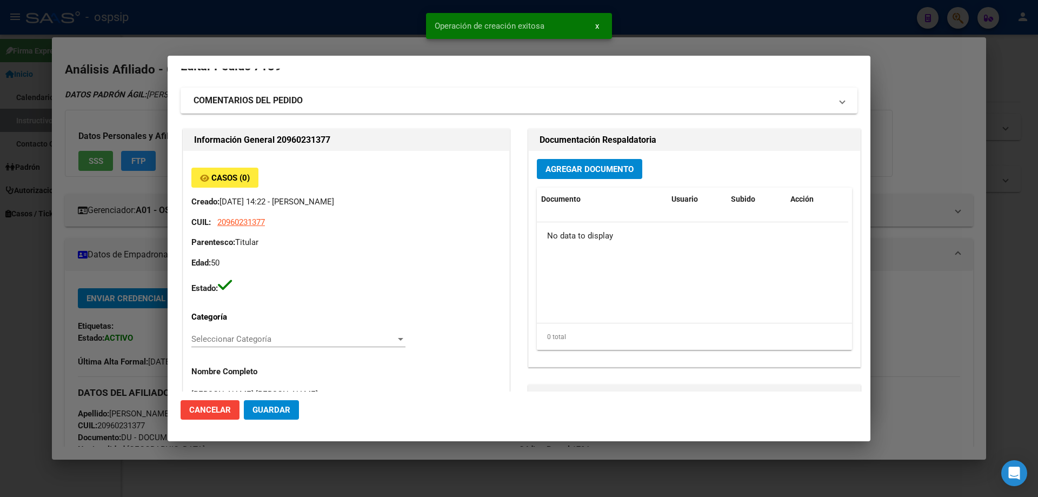
click at [572, 171] on span "Agregar Documento" at bounding box center [590, 169] width 88 height 10
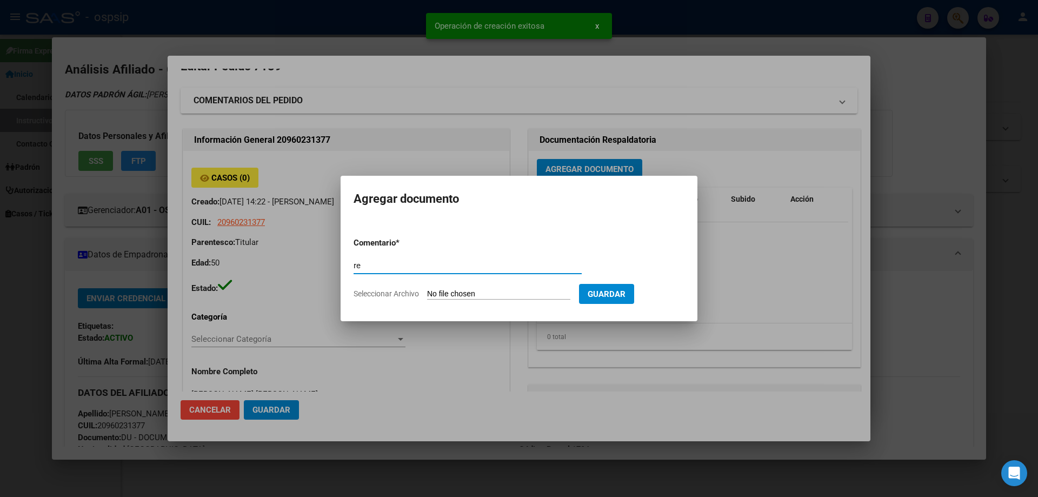
type input "r"
type input "RECETA"
click at [463, 290] on input "Seleccionar Archivo" at bounding box center [498, 294] width 143 height 10
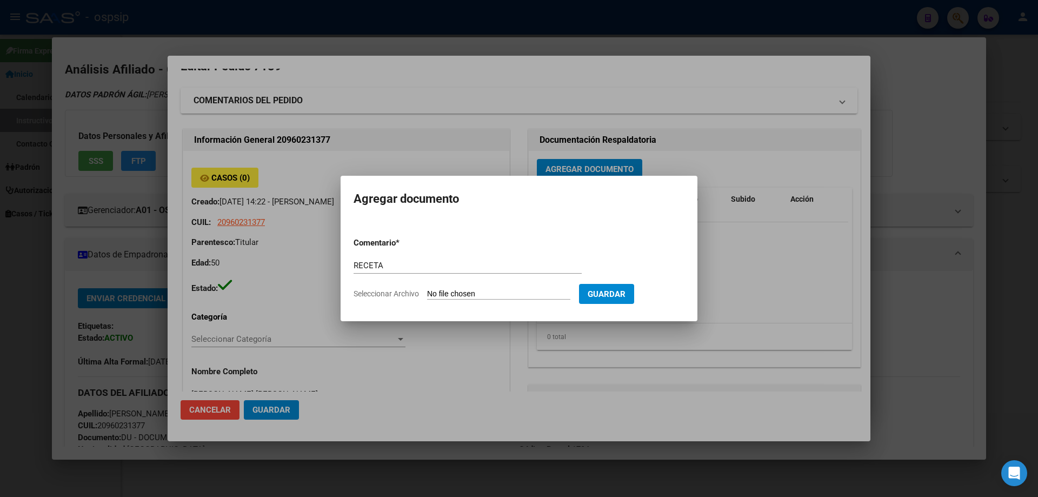
type input "C:\fakepath\20250910_201909.jpg"
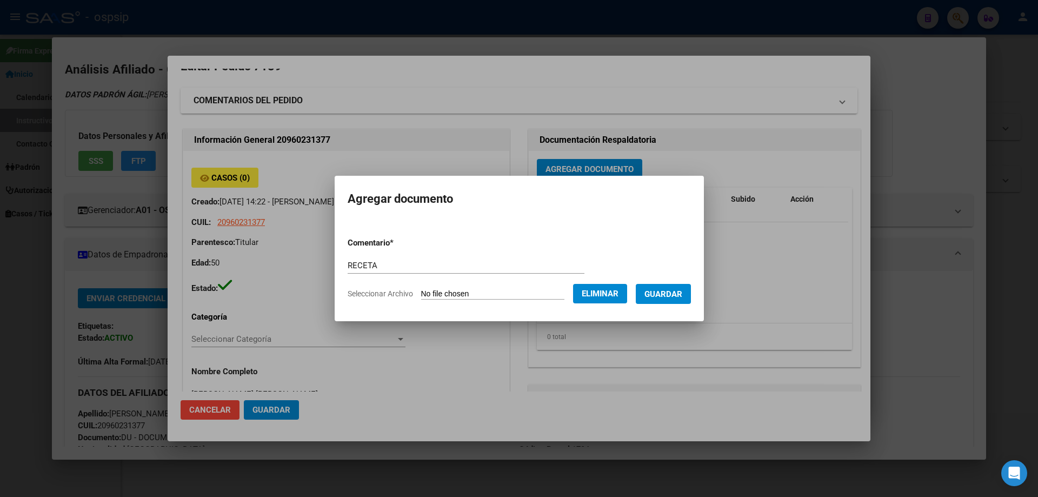
click at [683, 290] on span "Guardar" at bounding box center [664, 294] width 38 height 10
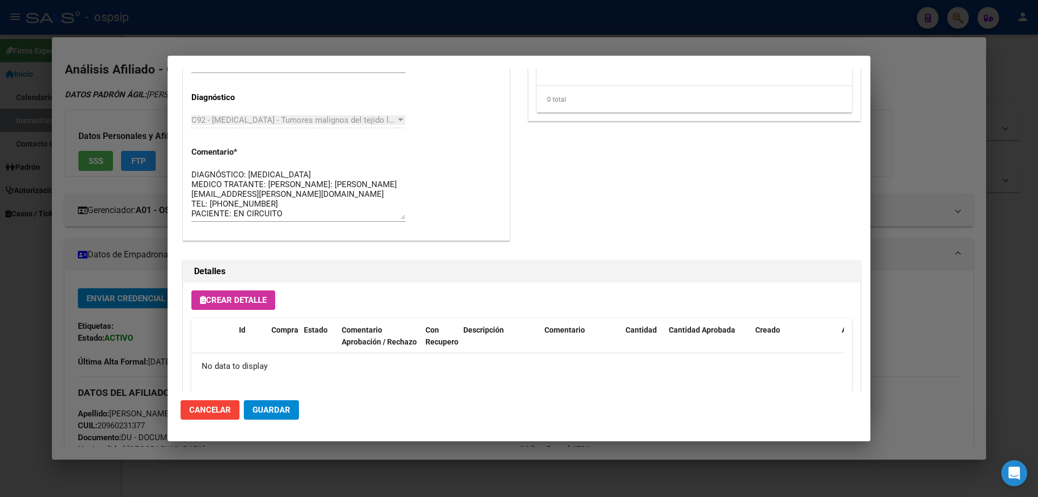
scroll to position [629, 0]
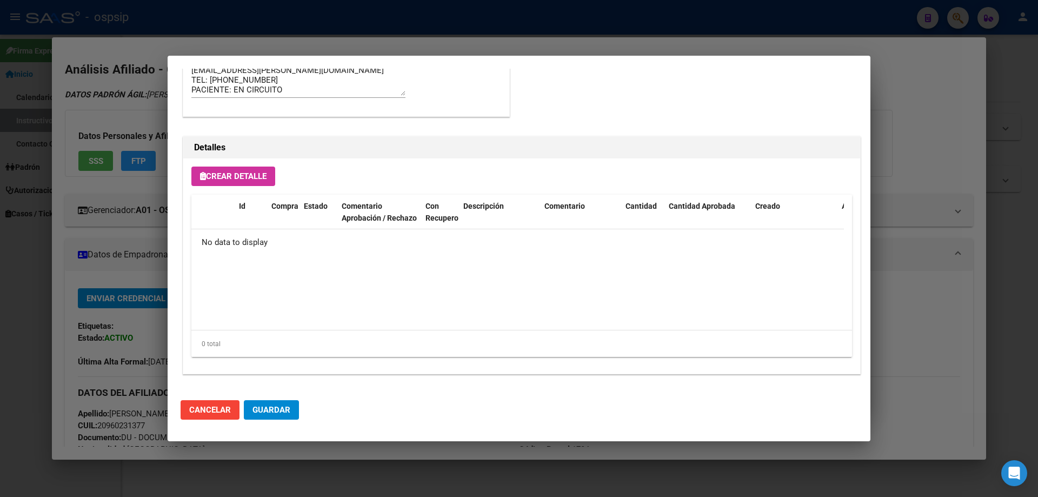
click at [243, 178] on span "Crear Detalle" at bounding box center [233, 176] width 67 height 10
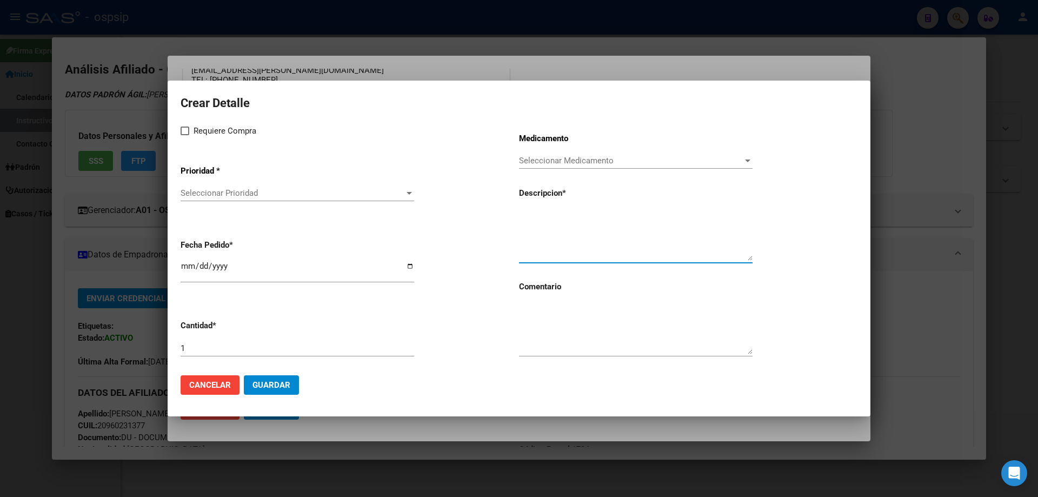
paste textarea "IMATINIB 400 MG. COMP. RECUBIERTOS X 30"
type textarea "IMATINIB 400 MG. COMP. RECUBIERTOS X 30"
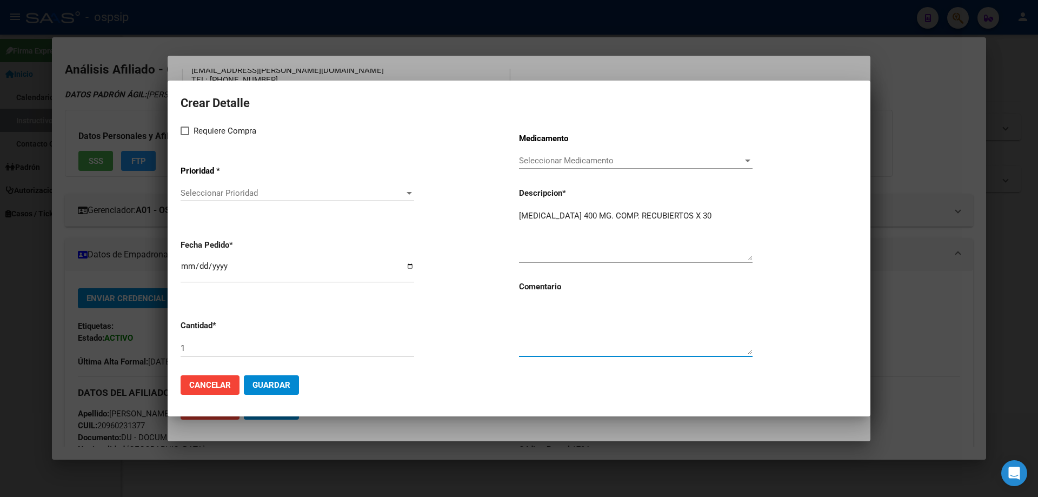
click at [546, 334] on textarea at bounding box center [636, 328] width 234 height 51
type textarea "MISMO TTO"
click at [187, 137] on div "Requiere Compra Prioridad * Seleccionar Prioridad Seleccionar Prioridad Fecha P…" at bounding box center [350, 245] width 339 height 242
click at [187, 134] on span at bounding box center [185, 131] width 9 height 9
click at [185, 135] on input "Requiere Compra" at bounding box center [184, 135] width 1 height 1
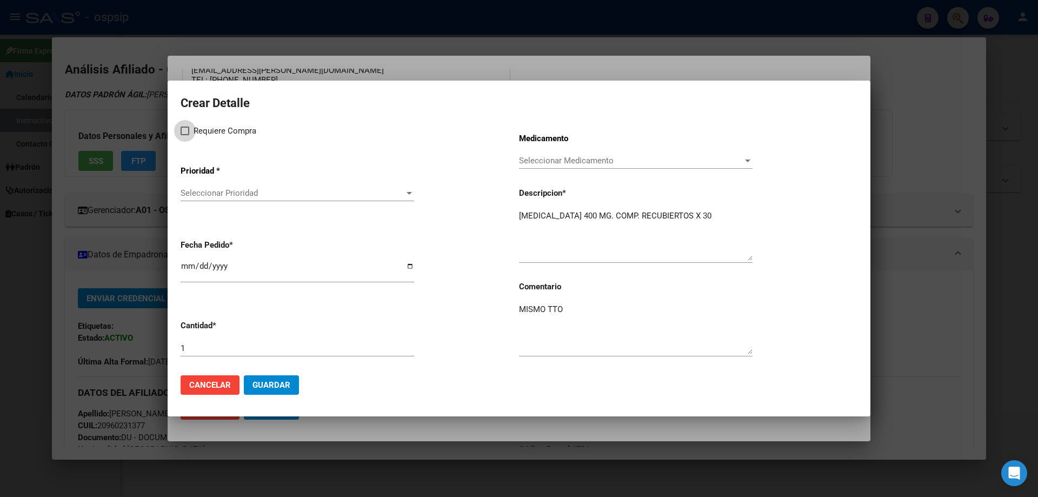
checkbox input "true"
click at [190, 189] on span "Seleccionar Prioridad" at bounding box center [293, 193] width 224 height 10
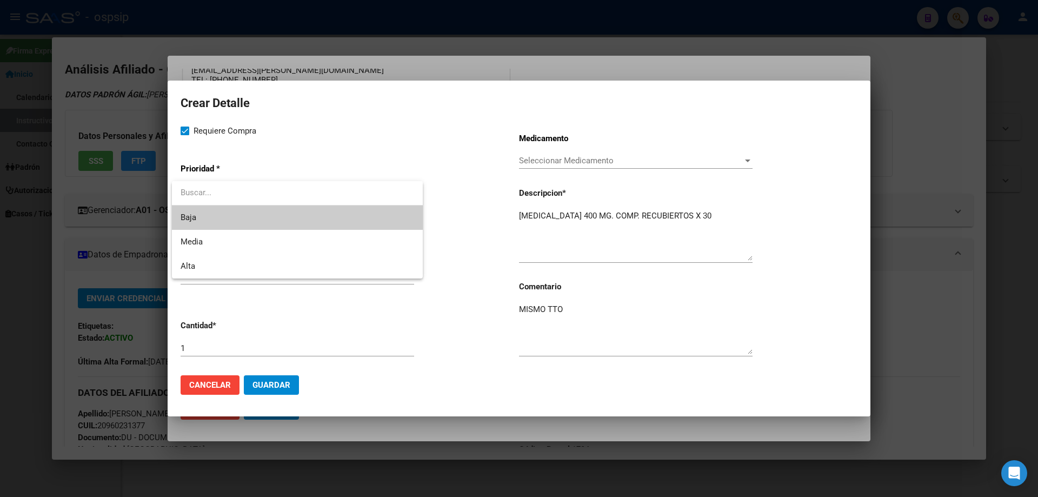
click at [197, 224] on span "Baja" at bounding box center [298, 218] width 234 height 24
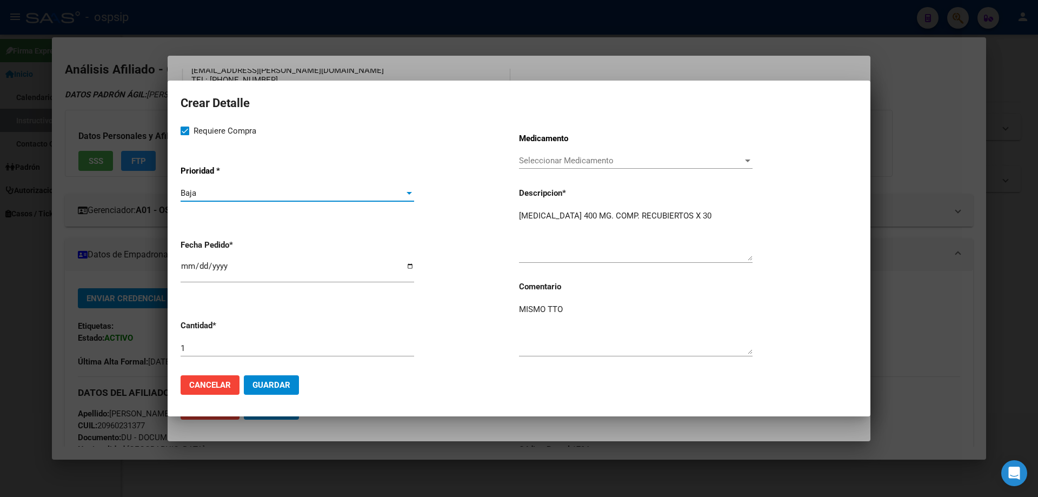
click at [194, 238] on app-form-text-field "Fecha Pedido * 2025-09-15" at bounding box center [350, 262] width 339 height 62
click at [203, 193] on div "Baja" at bounding box center [293, 193] width 224 height 10
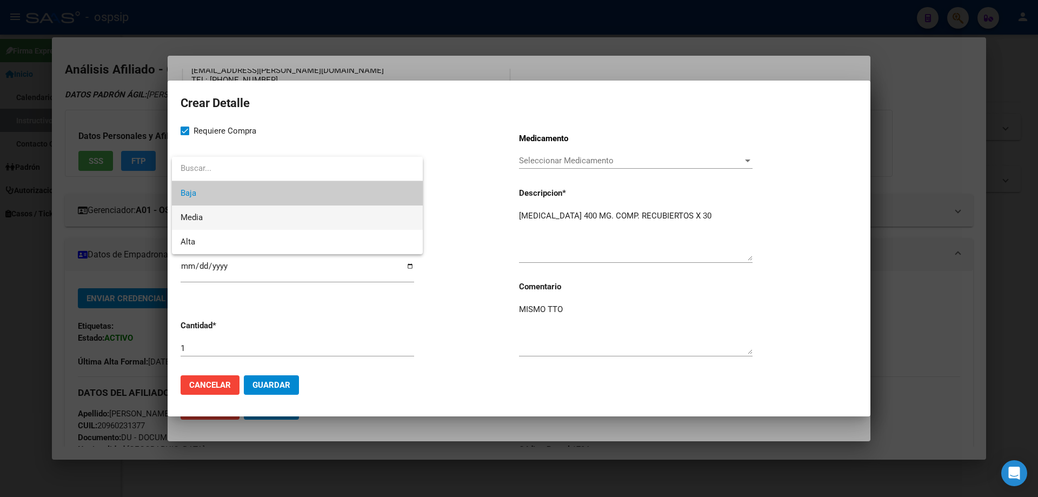
click at [208, 226] on span "Media" at bounding box center [298, 218] width 234 height 24
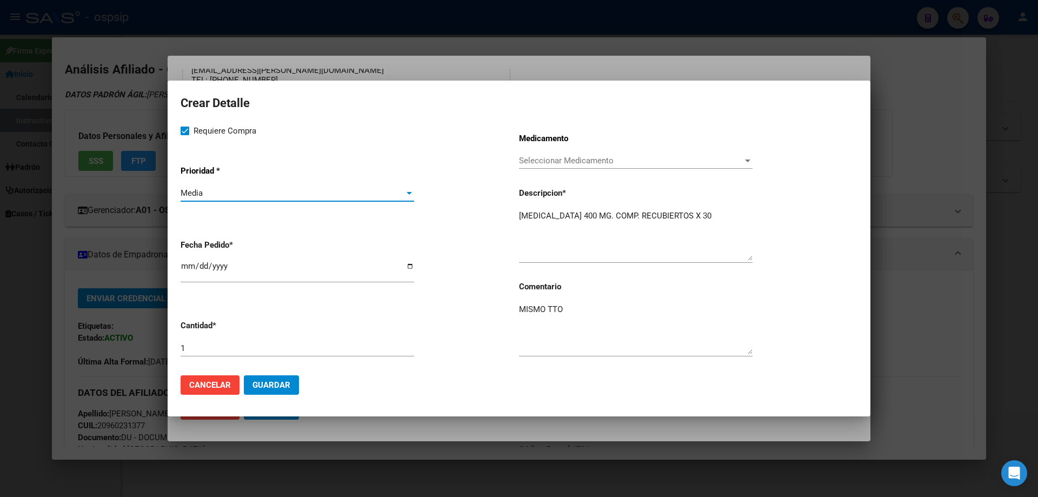
click at [189, 270] on input "[DATE]" at bounding box center [298, 270] width 234 height 17
type input "[DATE]"
click at [282, 381] on span "Guardar" at bounding box center [272, 385] width 38 height 10
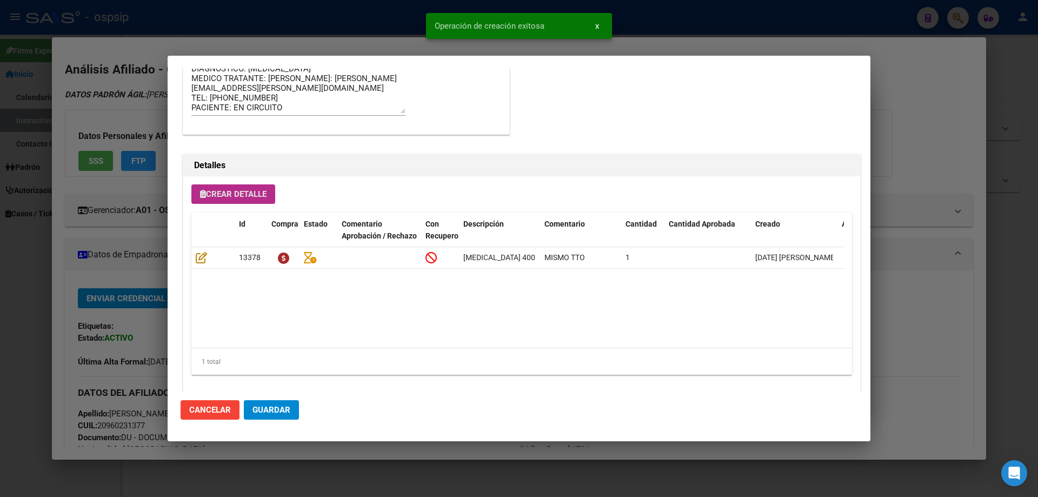
scroll to position [649, 0]
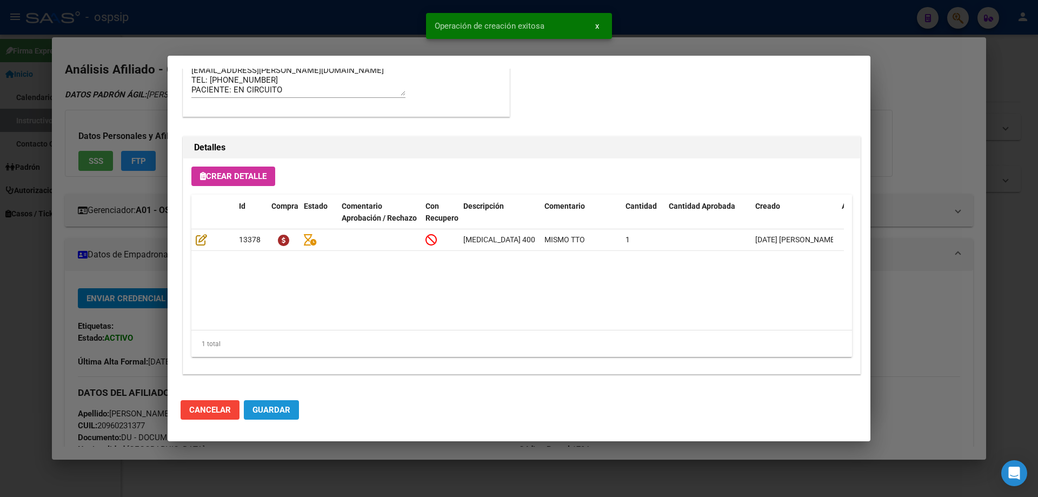
click at [273, 408] on span "Guardar" at bounding box center [272, 410] width 38 height 10
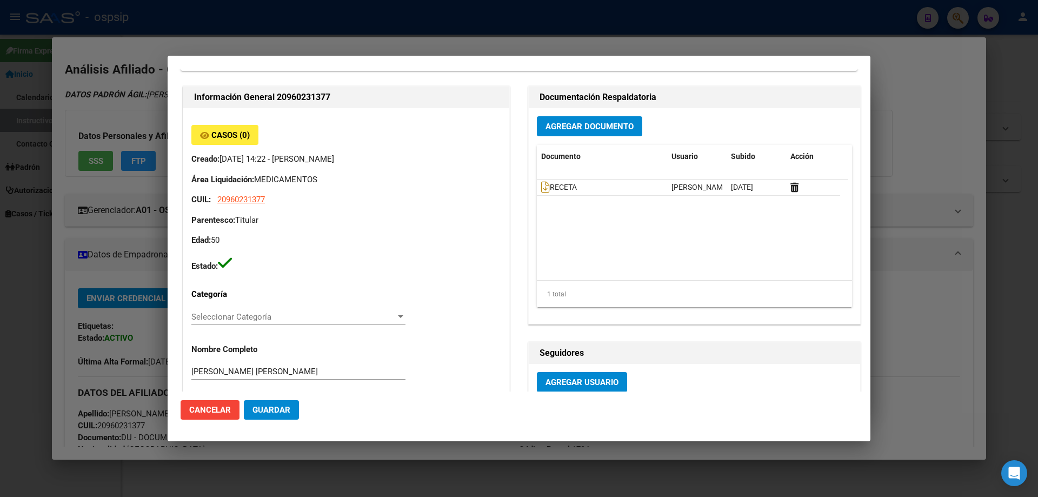
scroll to position [0, 0]
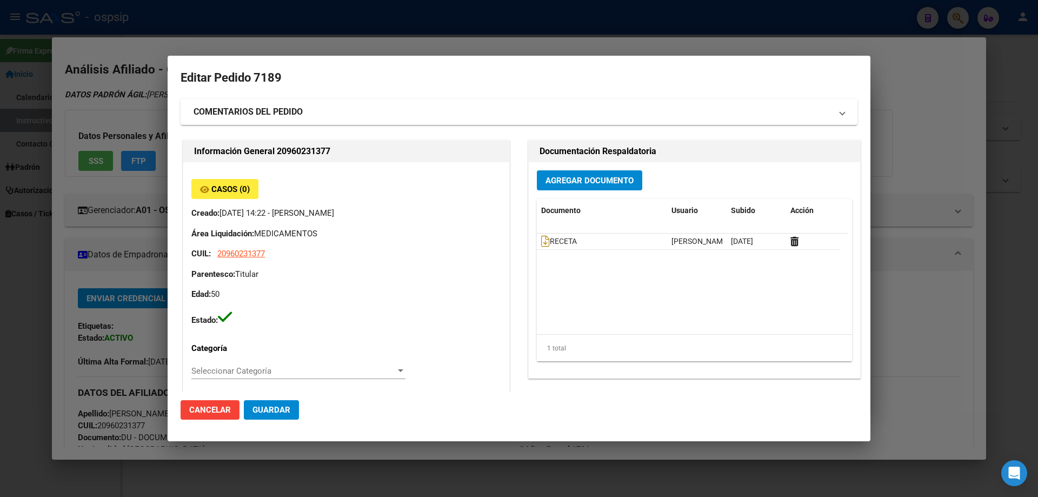
click at [260, 412] on span "Guardar" at bounding box center [272, 410] width 38 height 10
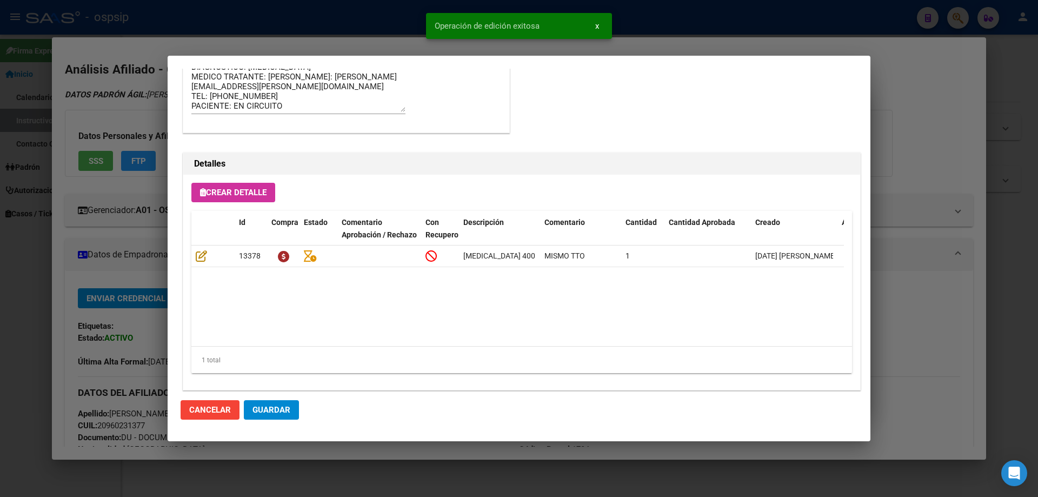
scroll to position [649, 0]
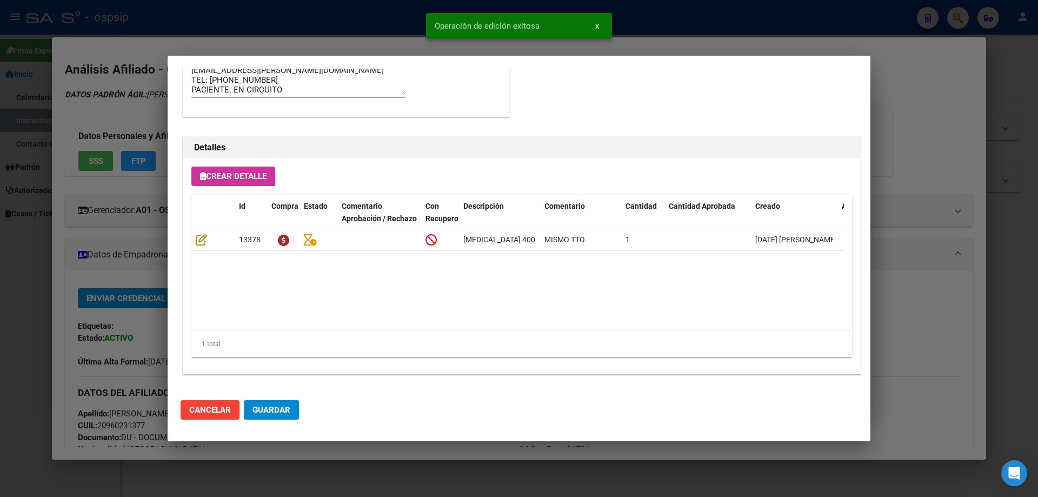
click at [271, 409] on span "Guardar" at bounding box center [272, 410] width 38 height 10
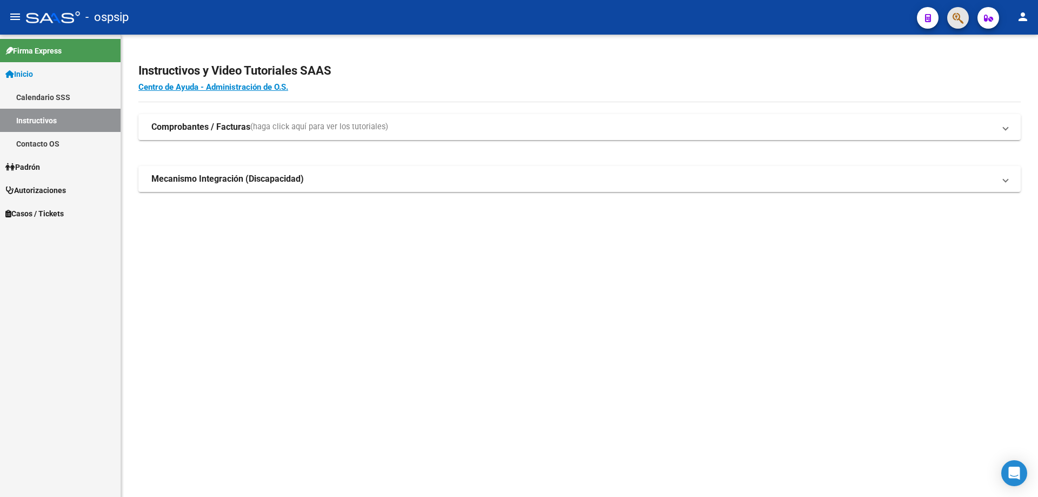
click at [962, 24] on icon "button" at bounding box center [958, 18] width 11 height 12
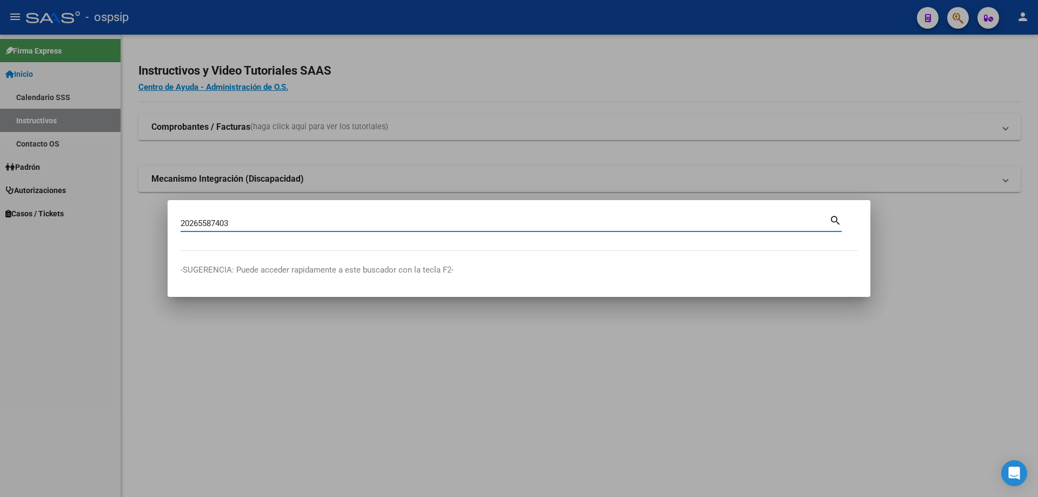
type input "20265587403"
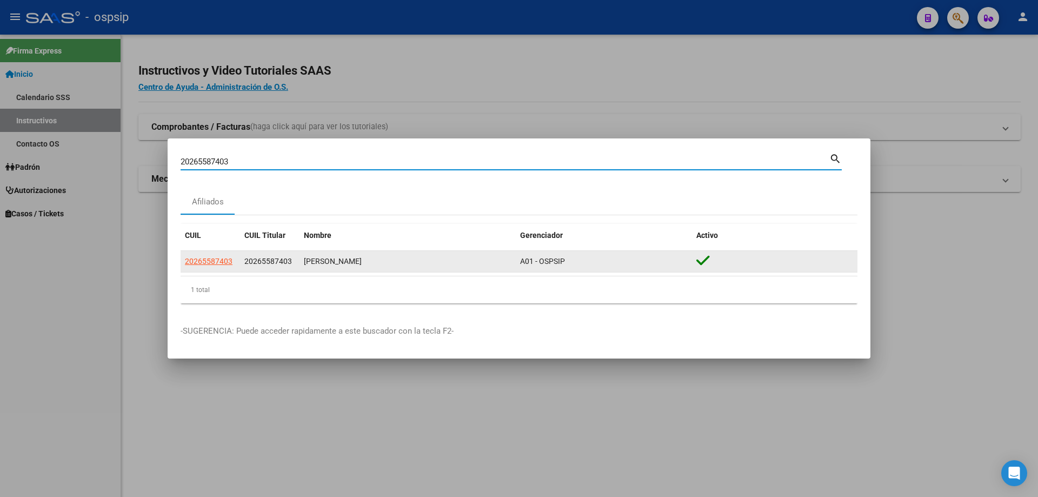
click at [201, 254] on datatable-body-cell "20265587403" at bounding box center [210, 261] width 59 height 21
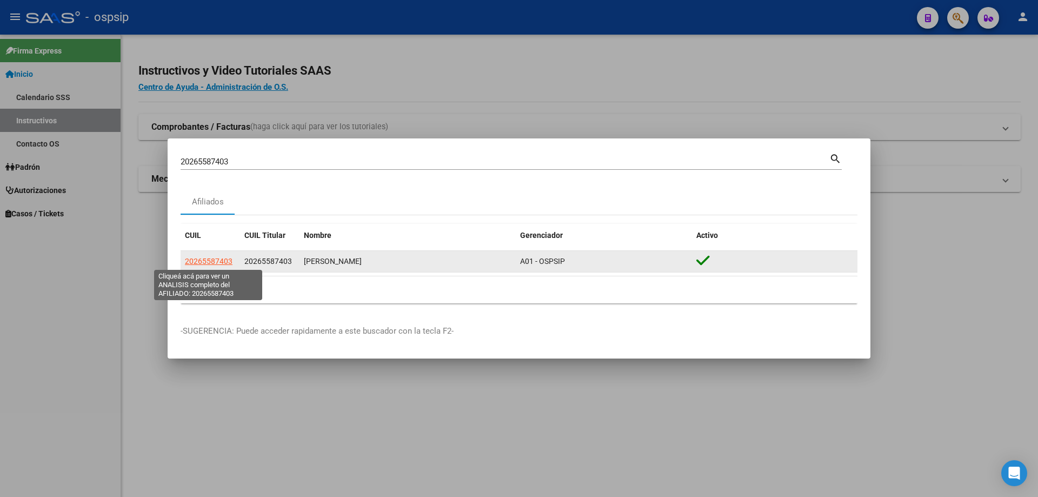
click at [202, 261] on span "20265587403" at bounding box center [209, 261] width 48 height 9
type textarea "20265587403"
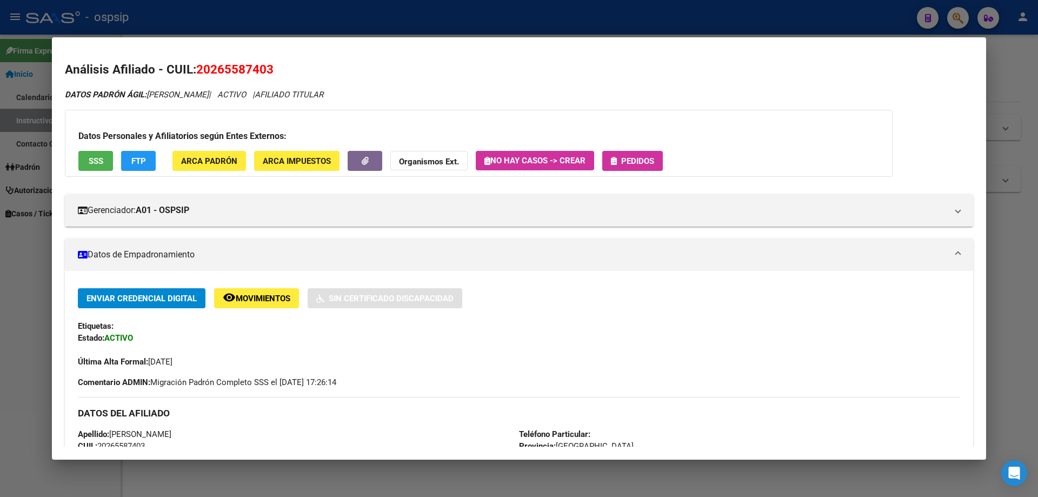
click at [637, 164] on span "Pedidos" at bounding box center [637, 161] width 33 height 10
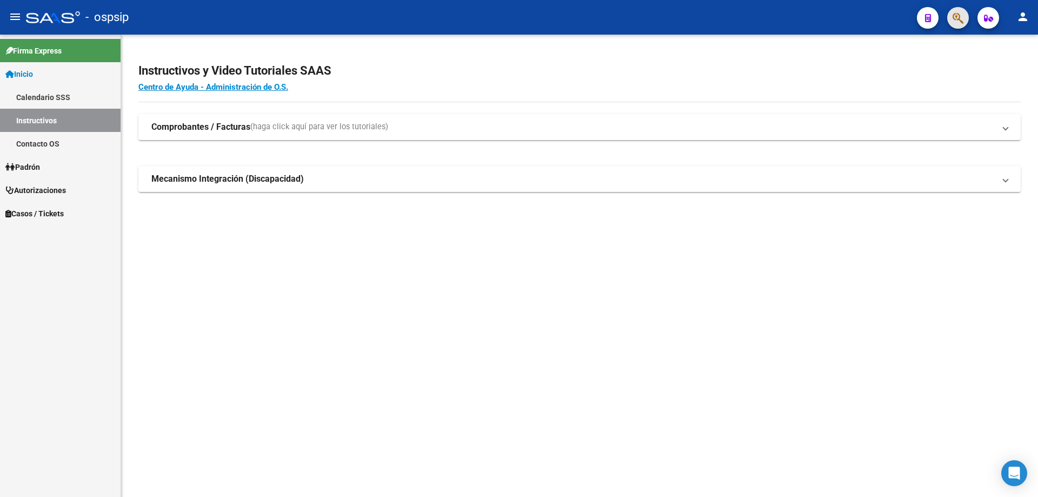
click at [954, 17] on icon "button" at bounding box center [958, 18] width 11 height 12
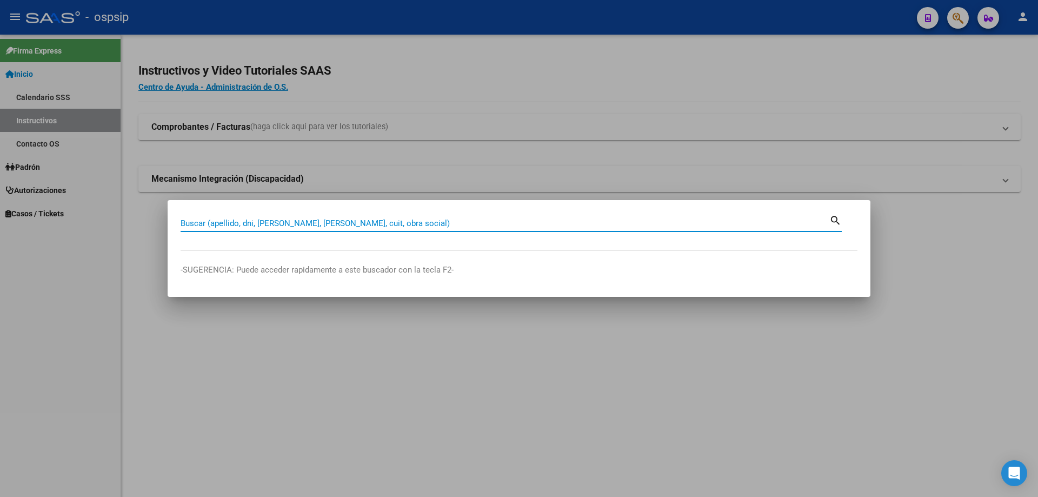
paste input "26558740"
type input "26558740"
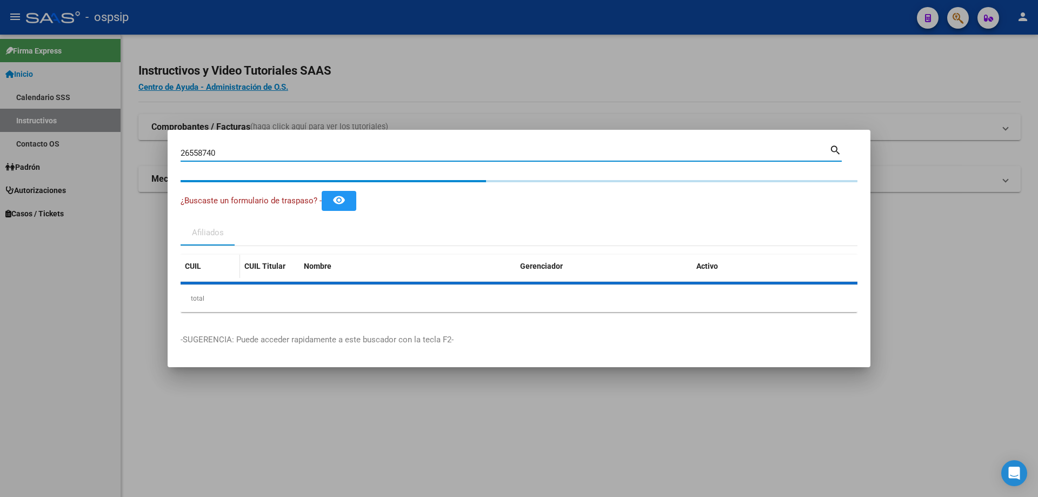
click at [213, 274] on div "CUIL CUIL Titular Nombre Gerenciador Activo total 1" at bounding box center [519, 283] width 677 height 57
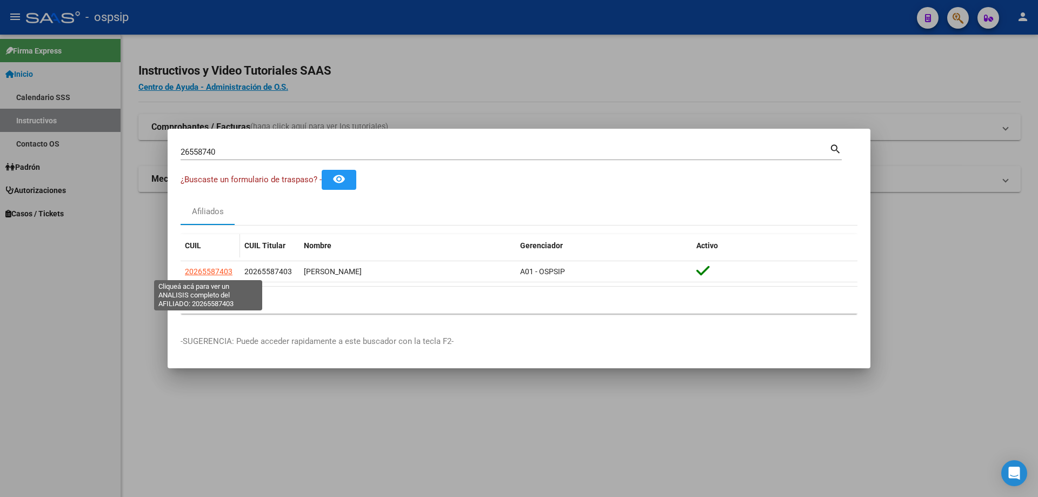
click at [213, 274] on span "20265587403" at bounding box center [209, 271] width 48 height 9
copy span "20265587403"
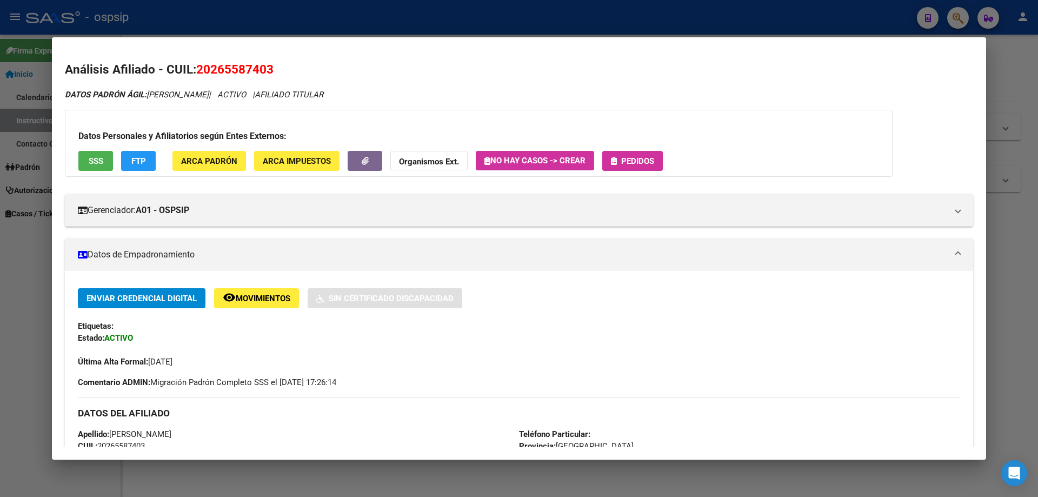
click at [610, 167] on button "Pedidos" at bounding box center [633, 161] width 61 height 20
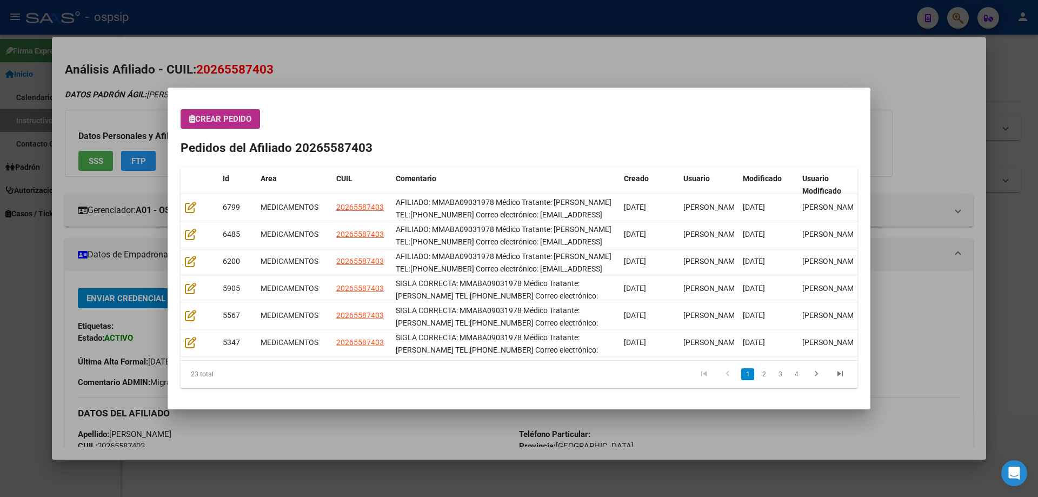
click at [233, 114] on button "Crear Pedido" at bounding box center [221, 118] width 80 height 19
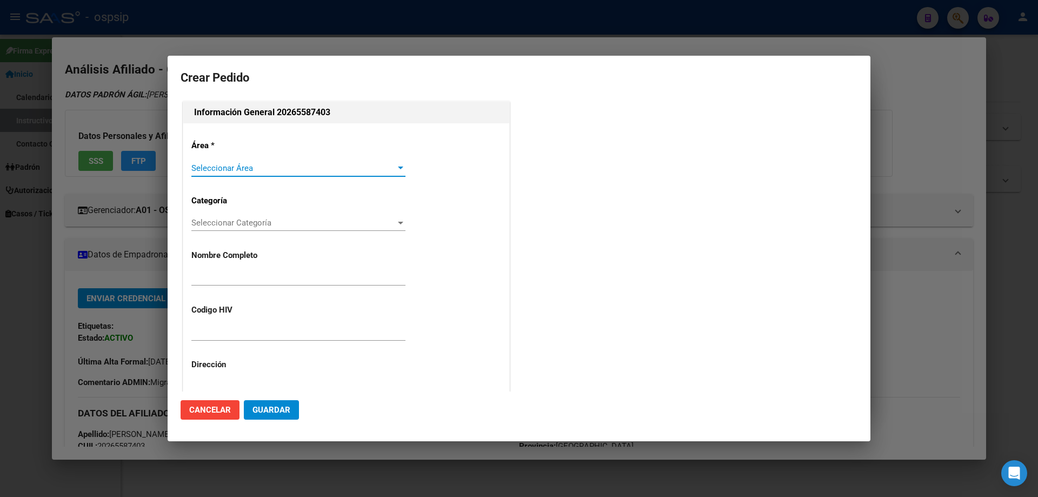
type input "BARRIONUEVO MAXIMILIANO ALEJANDRO"
type input "MMABA09031978"
type input "BUENOS AIRES, QUILMES, LIBERTAD 1753"
click at [219, 161] on div "Seleccionar Área Seleccionar Área" at bounding box center [298, 168] width 214 height 16
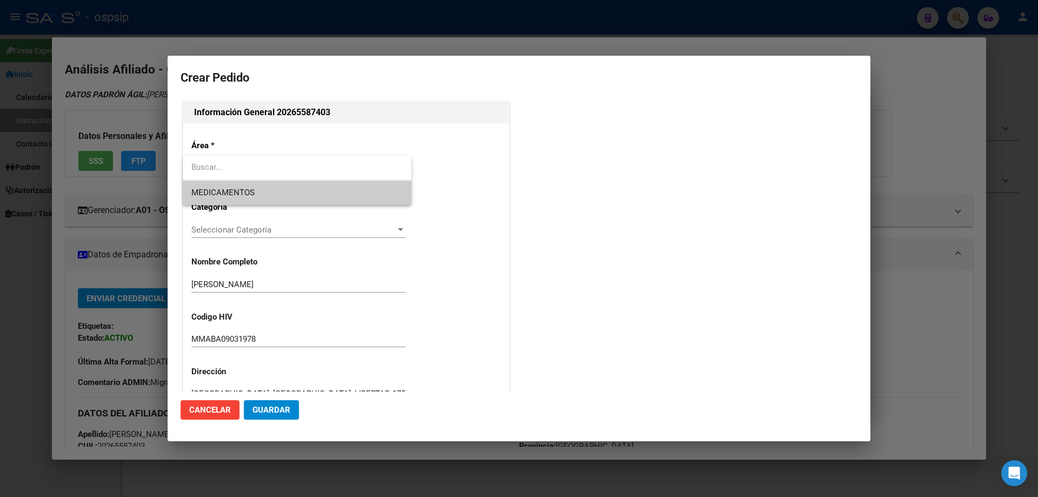
click at [211, 186] on span "MEDICAMENTOS" at bounding box center [296, 193] width 211 height 24
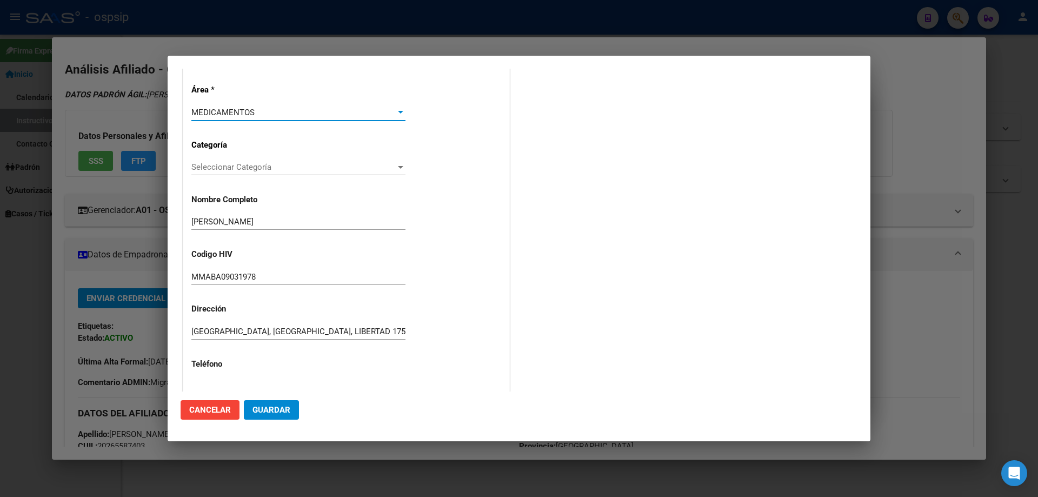
scroll to position [162, 0]
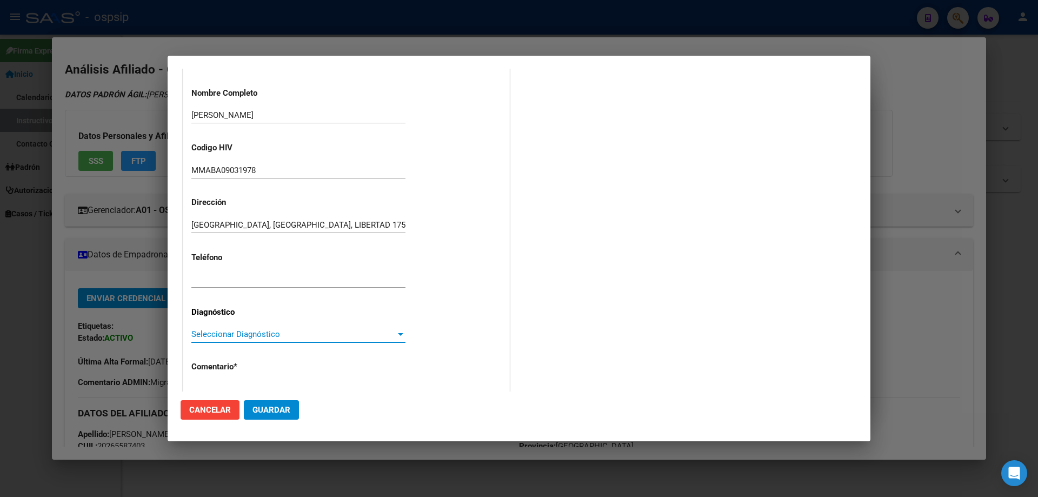
click at [224, 334] on span "Seleccionar Diagnóstico" at bounding box center [293, 334] width 204 height 10
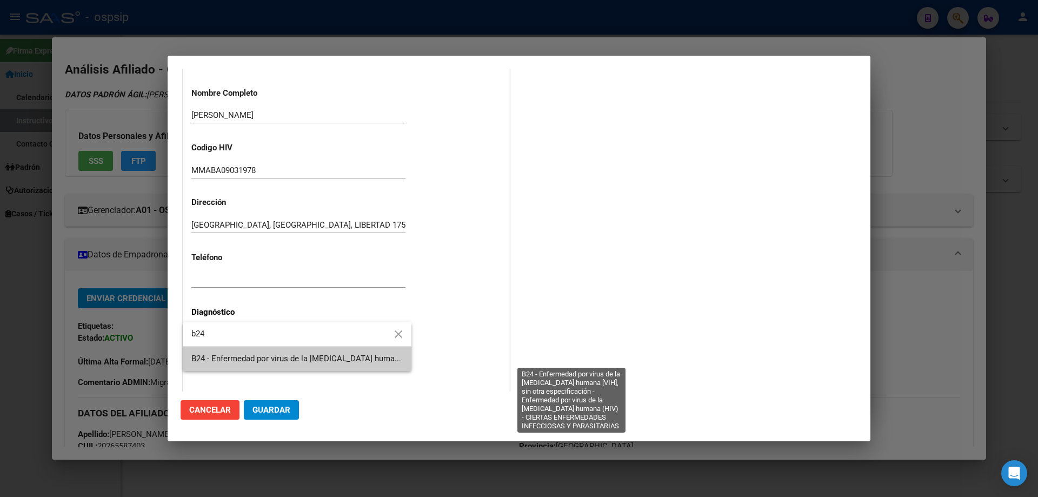
type input "b24"
click at [231, 355] on span "B24 - Enfermedad por virus de la [MEDICAL_DATA] humana [VIH], sin otra especifi…" at bounding box center [569, 359] width 757 height 10
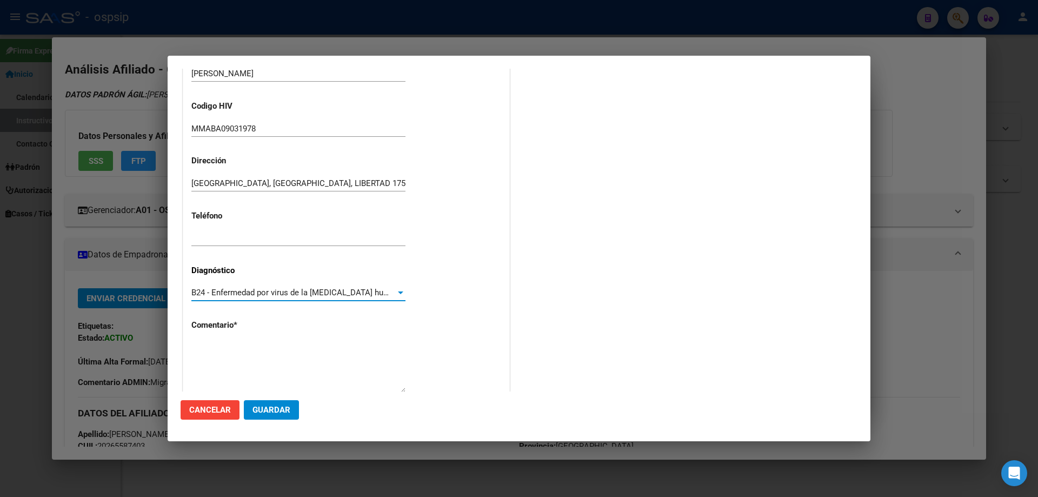
scroll to position [243, 0]
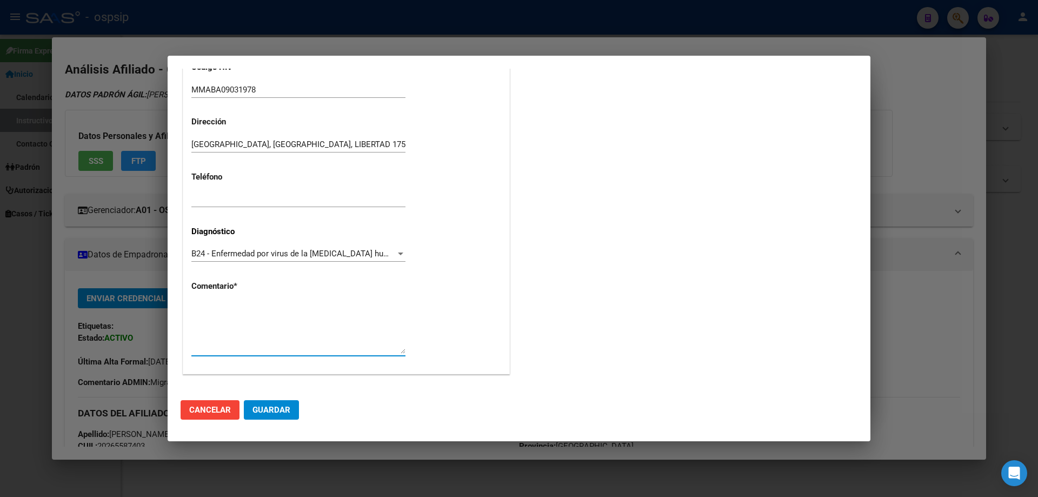
paste textarea "AFILIADO: MMABA09031978 Médico Tratante: RICCO TEL:11-3852-3984 Correo electrón…"
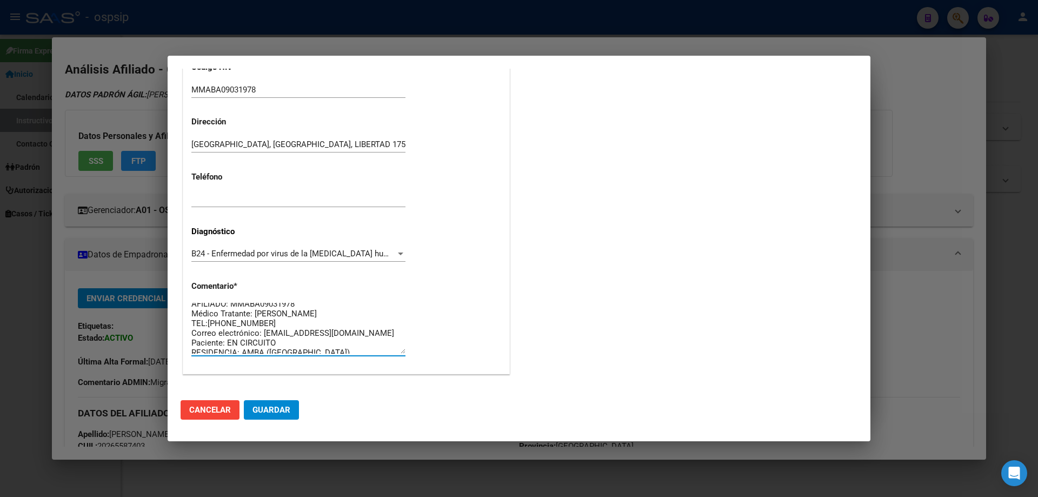
scroll to position [10, 0]
type textarea "AFILIADO: MMABA09031978 Médico Tratante: RICCO TEL:11-3852-3984 Correo electrón…"
click at [289, 406] on span "Guardar" at bounding box center [272, 410] width 38 height 10
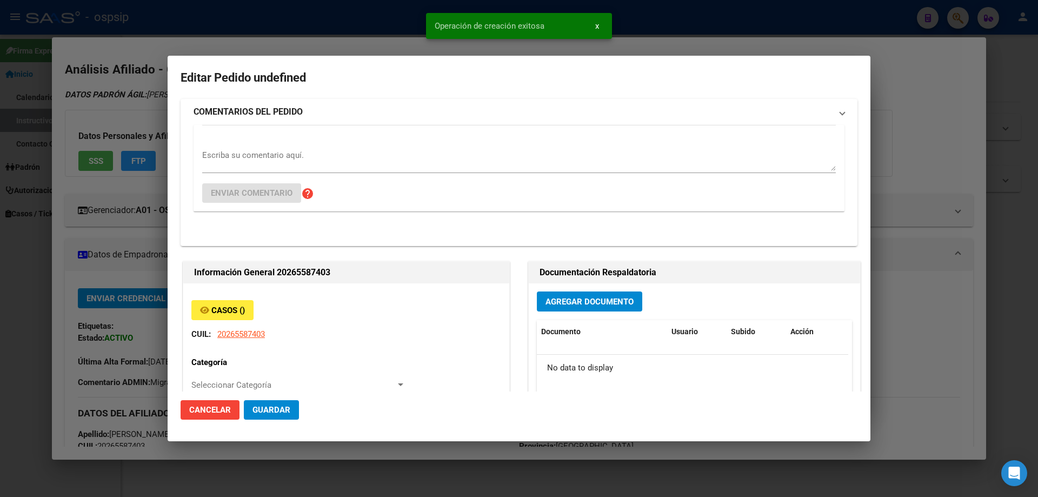
scroll to position [0, 0]
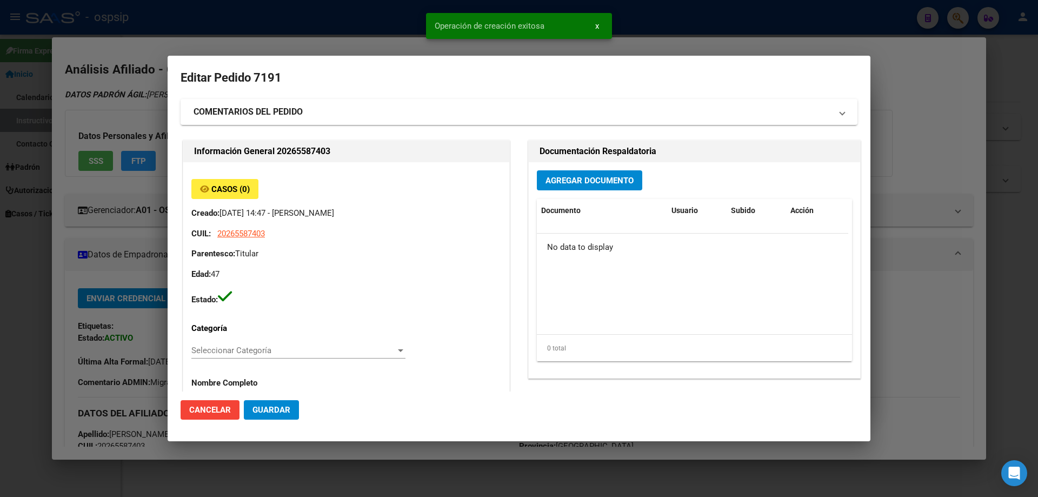
click at [567, 180] on span "Agregar Documento" at bounding box center [590, 181] width 88 height 10
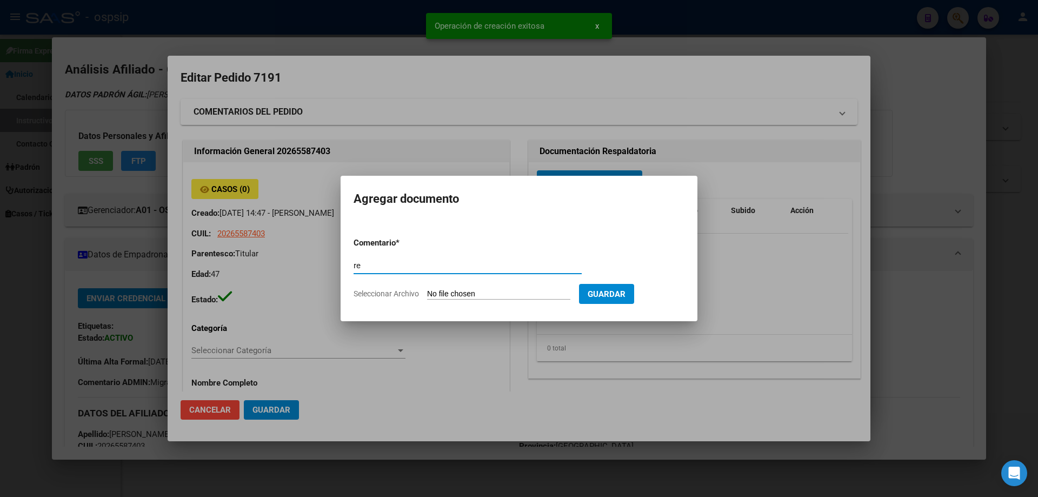
type input "r"
type input "RECETA"
click at [461, 295] on input "Seleccionar Archivo" at bounding box center [498, 294] width 143 height 10
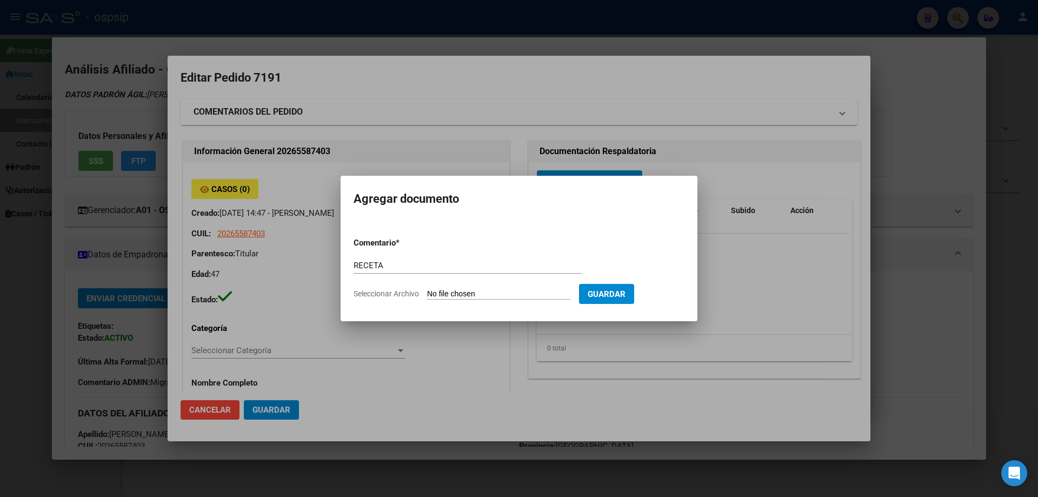
type input "C:\fakepath\receta_2 (16).pdf"
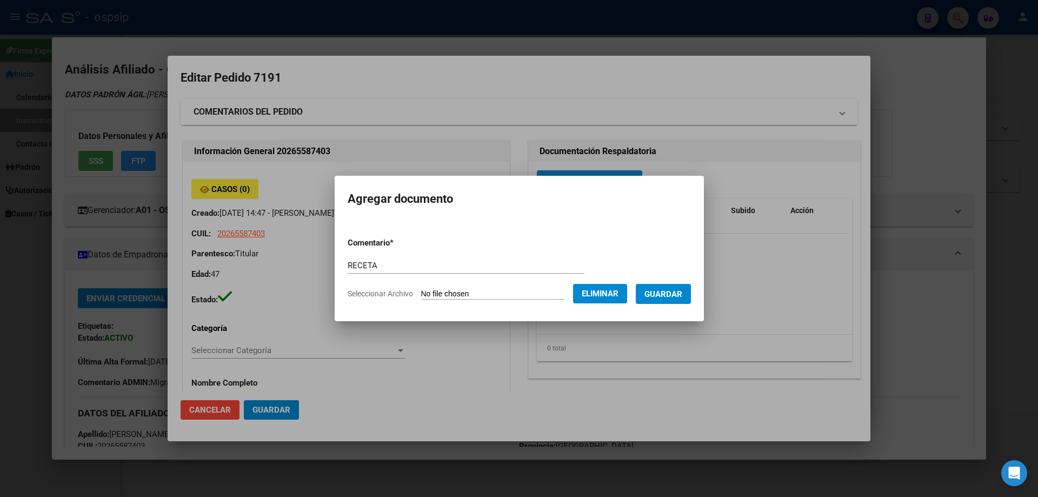
click at [683, 297] on span "Guardar" at bounding box center [664, 294] width 38 height 10
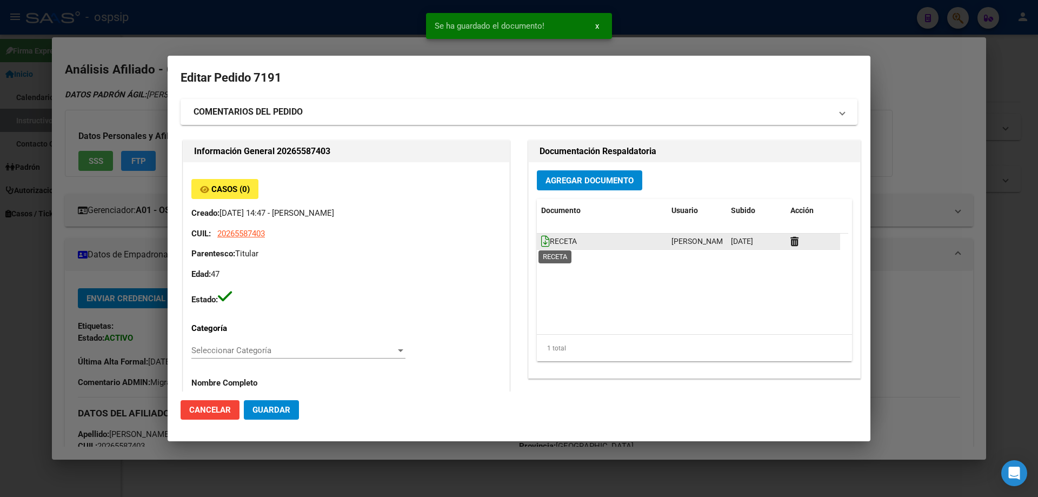
click at [544, 239] on icon at bounding box center [545, 241] width 9 height 12
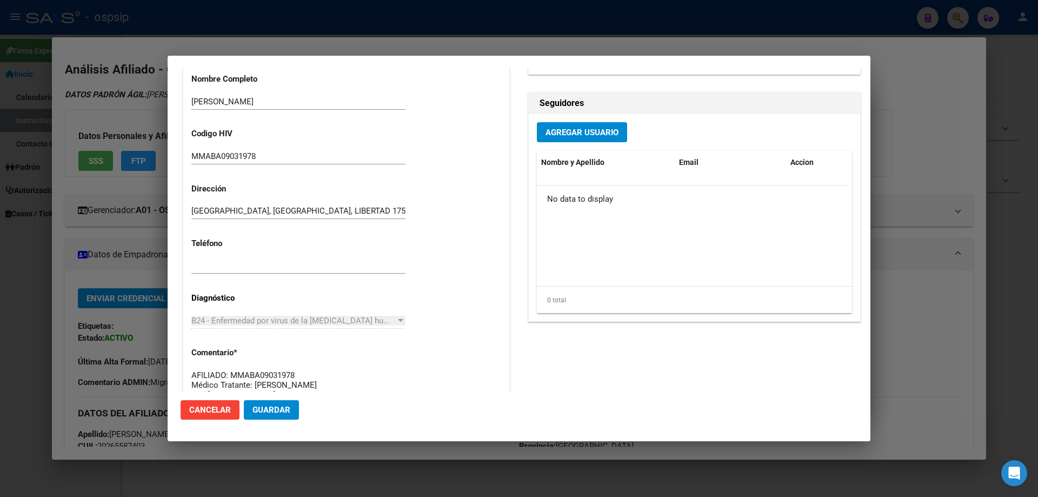
scroll to position [34, 0]
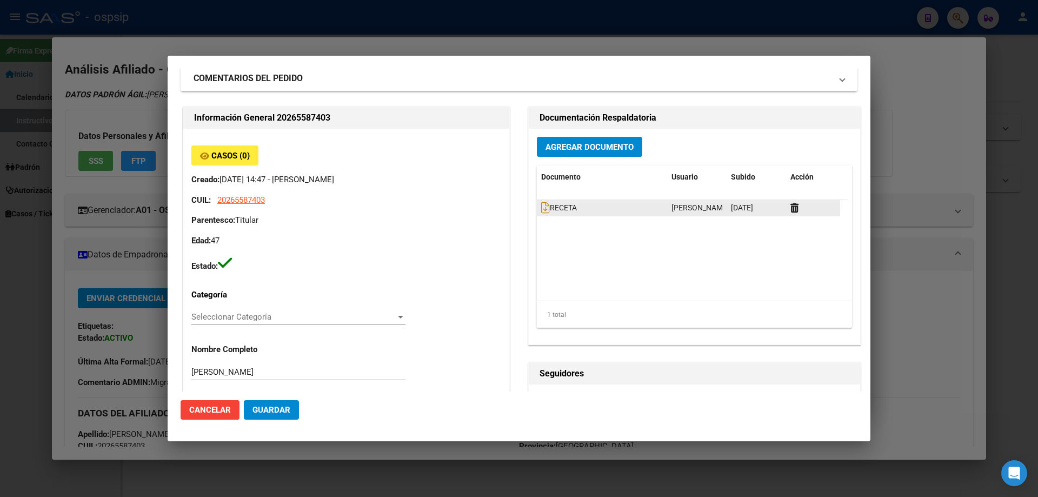
click at [537, 211] on datatable-body-cell "RECETA" at bounding box center [602, 208] width 130 height 16
click at [541, 210] on icon at bounding box center [545, 208] width 9 height 12
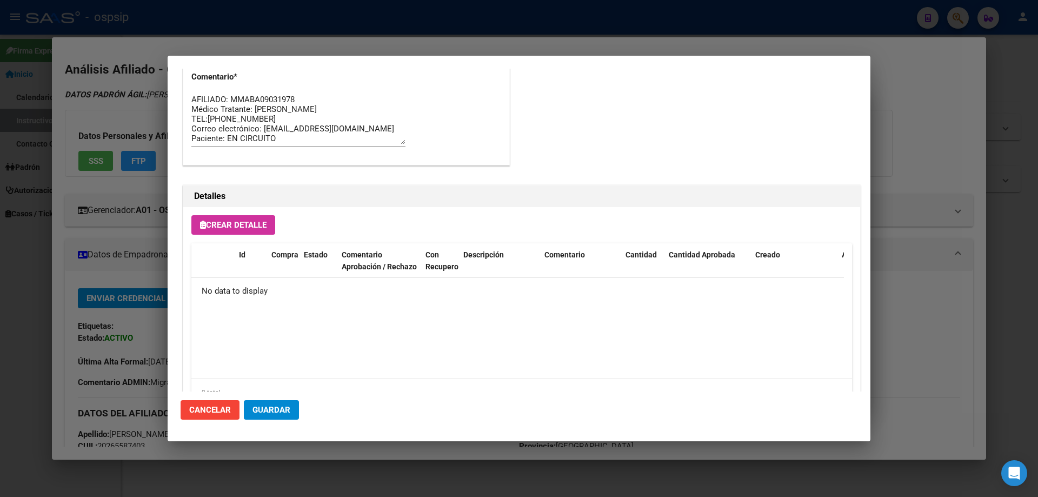
scroll to position [629, 0]
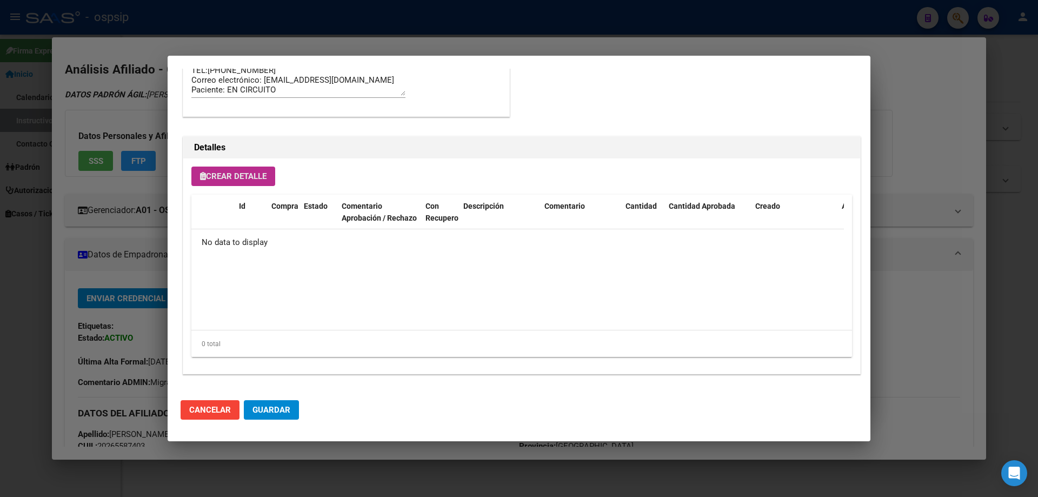
click at [264, 181] on span "Crear Detalle" at bounding box center [233, 176] width 67 height 10
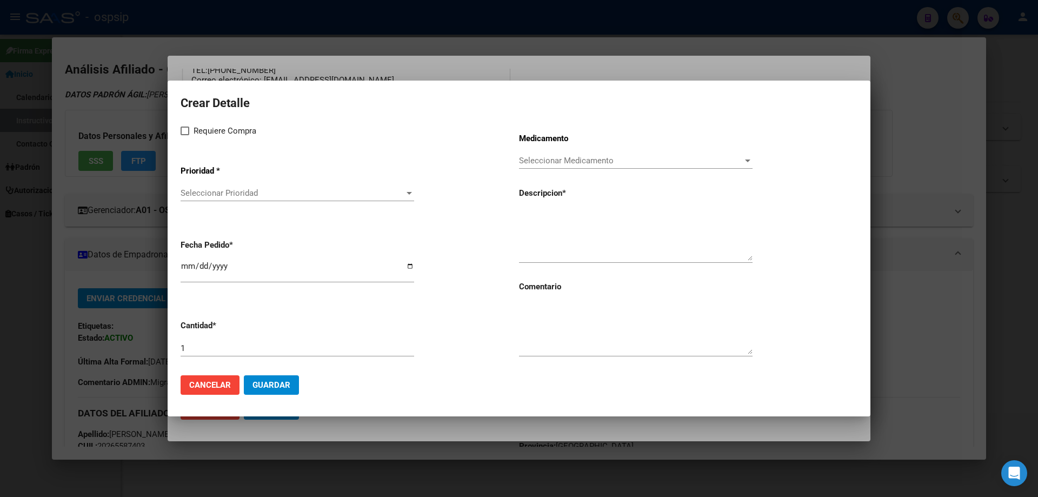
drag, startPoint x: 539, startPoint y: 195, endPoint x: 528, endPoint y: 226, distance: 32.7
paste textarea "[MEDICAL_DATA] disoproxil+[MEDICAL_DATA] 300mg/300mg comp.rec.x 30 (TFD/3TC)"
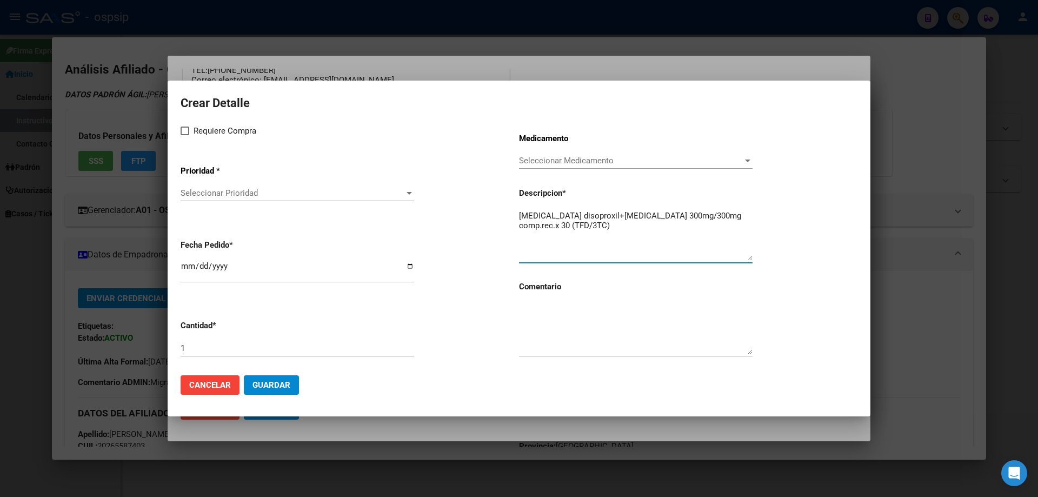
type textarea "[MEDICAL_DATA] disoproxil+[MEDICAL_DATA] 300mg/300mg comp.rec.x 30 (TFD/3TC)"
click at [552, 335] on textarea at bounding box center [636, 328] width 234 height 51
type textarea "MISMO TTO"
click at [183, 135] on span at bounding box center [185, 131] width 9 height 9
click at [184, 135] on input "Requiere Compra" at bounding box center [184, 135] width 1 height 1
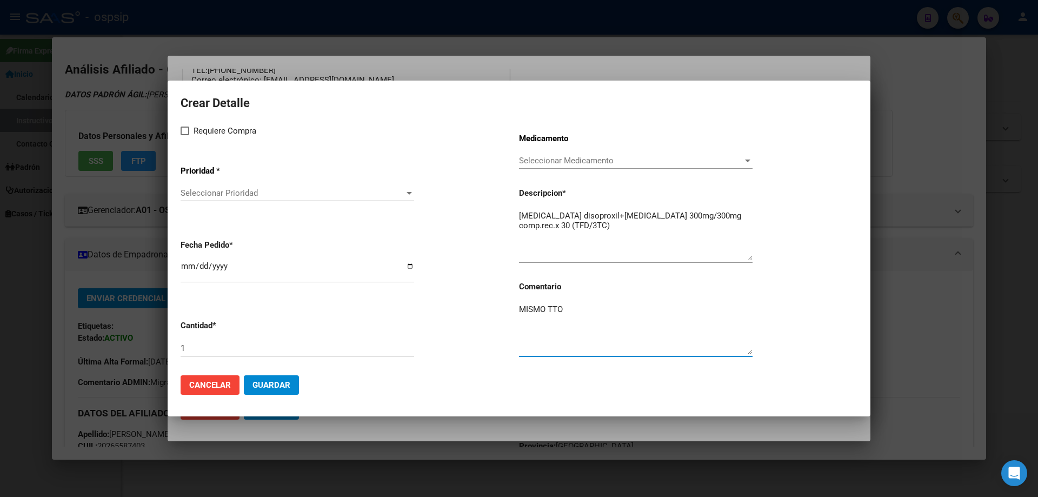
checkbox input "true"
click at [214, 189] on span "Seleccionar Prioridad" at bounding box center [293, 193] width 224 height 10
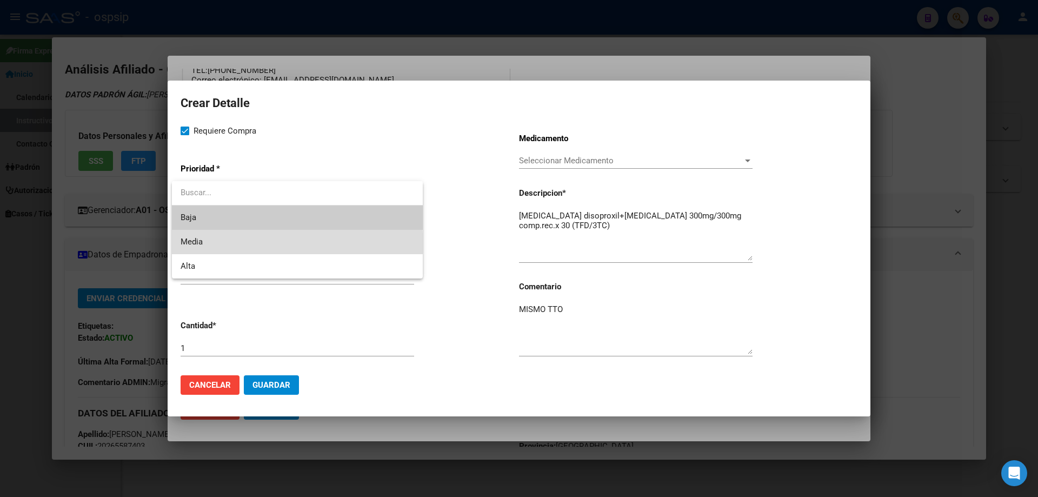
click at [209, 247] on span "Media" at bounding box center [298, 242] width 234 height 24
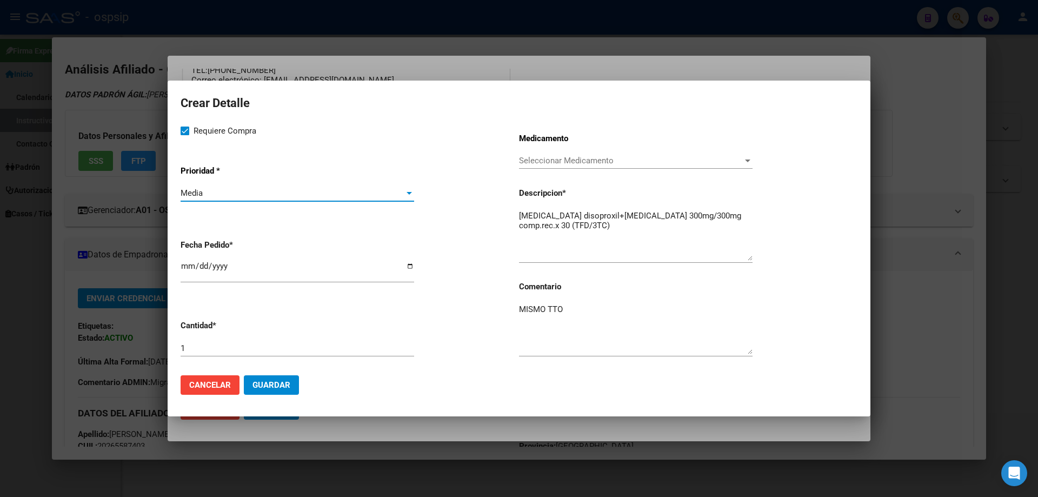
click at [190, 268] on input "[DATE]" at bounding box center [298, 270] width 234 height 17
type input "2025-09-07"
click at [293, 378] on button "Guardar" at bounding box center [271, 384] width 55 height 19
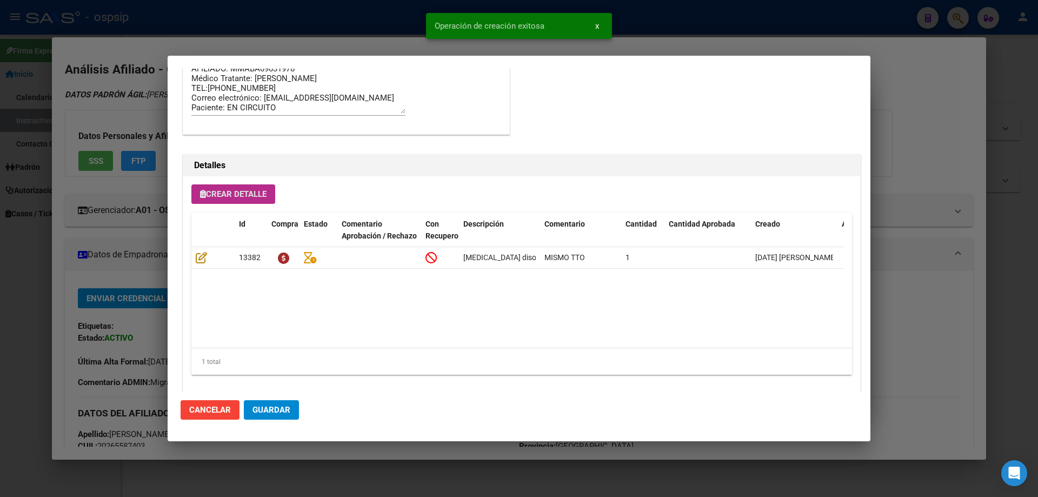
scroll to position [649, 0]
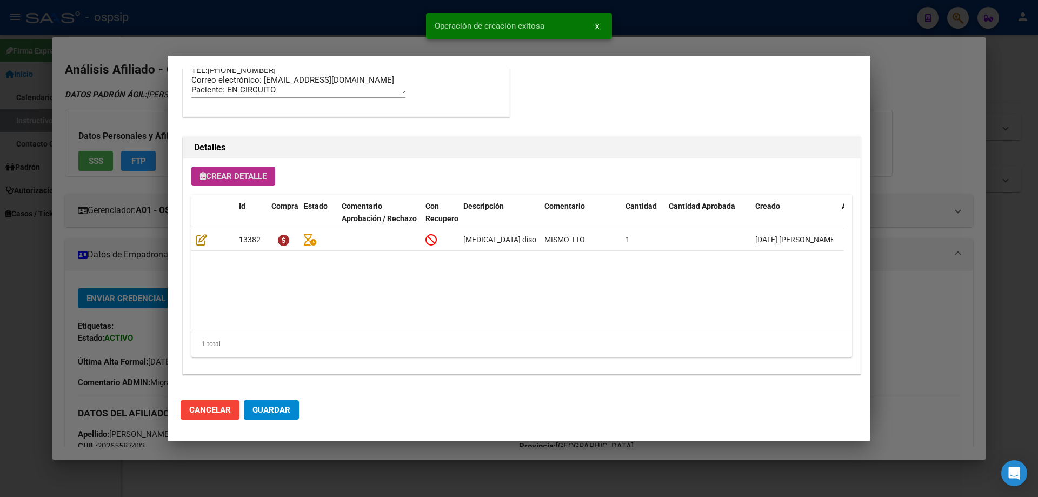
click at [264, 173] on span "Crear Detalle" at bounding box center [233, 176] width 67 height 10
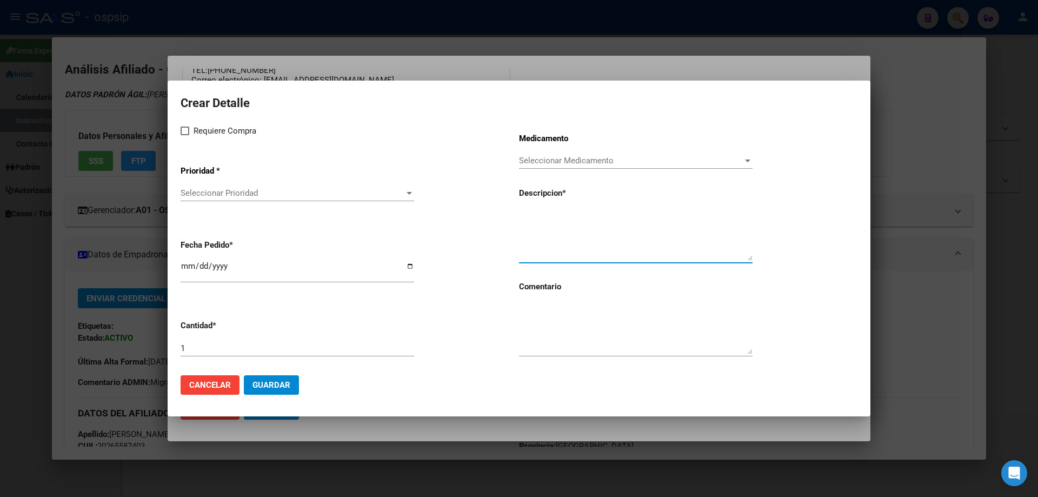
paste textarea "[MEDICAL_DATA] 50 mg comp x 30 (DTG)"
type textarea "[MEDICAL_DATA] 50 mg comp x 30 (DTG)"
click at [588, 334] on textarea at bounding box center [636, 328] width 234 height 51
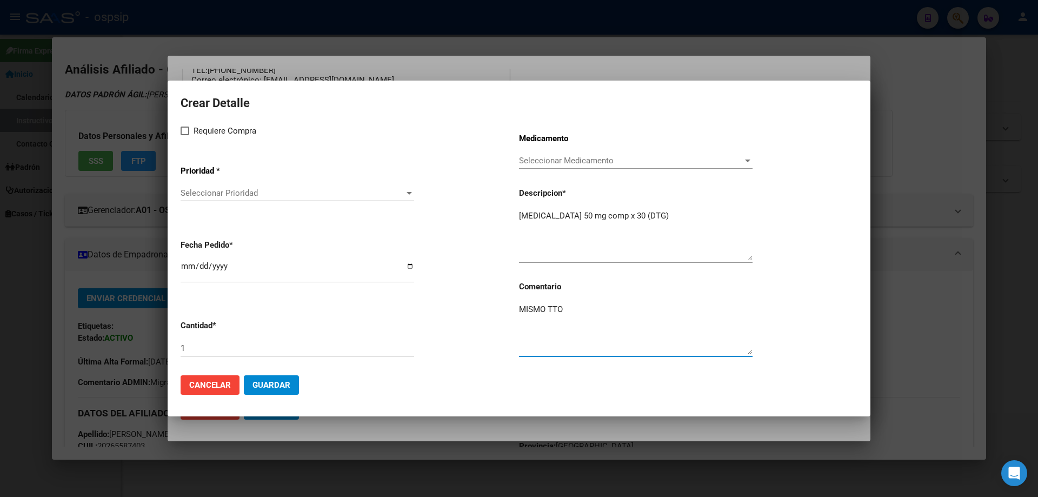
type textarea "MISMO TTO"
click at [186, 133] on span at bounding box center [185, 131] width 9 height 9
click at [185, 135] on input "Requiere Compra" at bounding box center [184, 135] width 1 height 1
checkbox input "true"
click at [198, 200] on div "Seleccionar Prioridad Seleccionar Prioridad" at bounding box center [298, 193] width 234 height 16
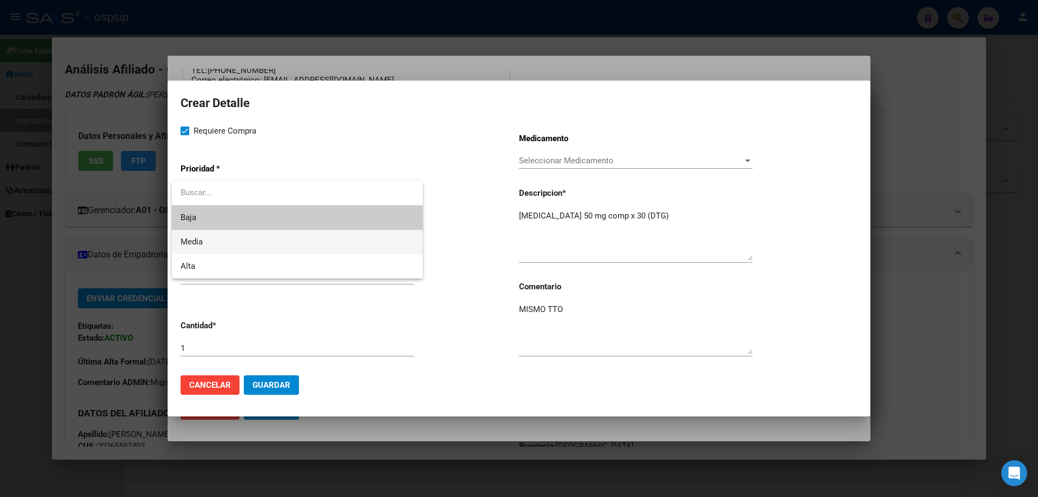
click at [190, 242] on span "Media" at bounding box center [192, 242] width 22 height 10
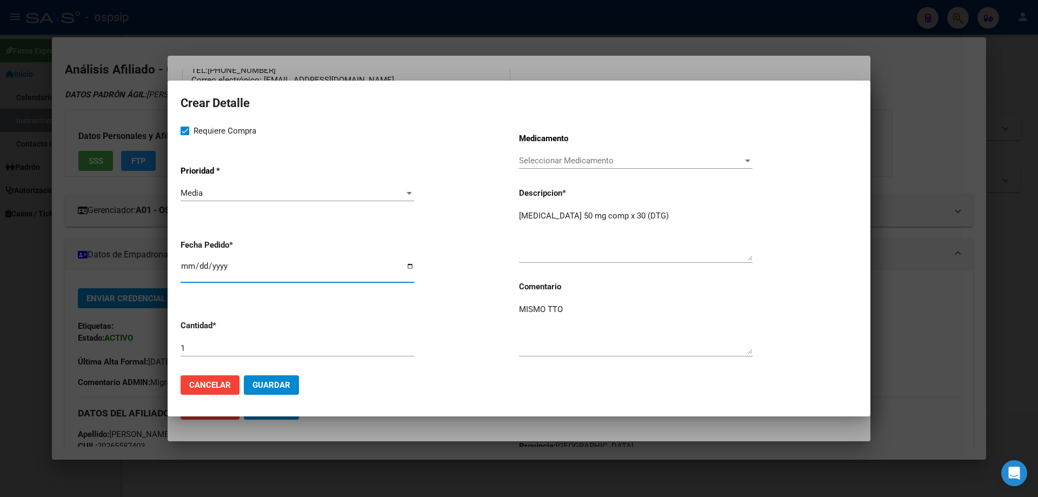
click at [182, 264] on input "[DATE]" at bounding box center [298, 270] width 234 height 17
type input "2025-09-07"
click at [277, 391] on button "Guardar" at bounding box center [271, 384] width 55 height 19
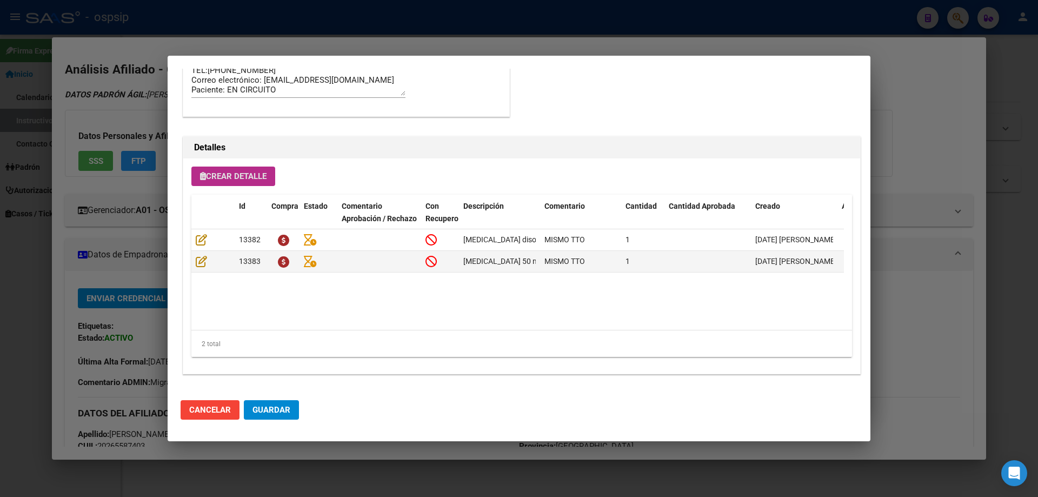
click at [279, 410] on span "Guardar" at bounding box center [272, 410] width 38 height 10
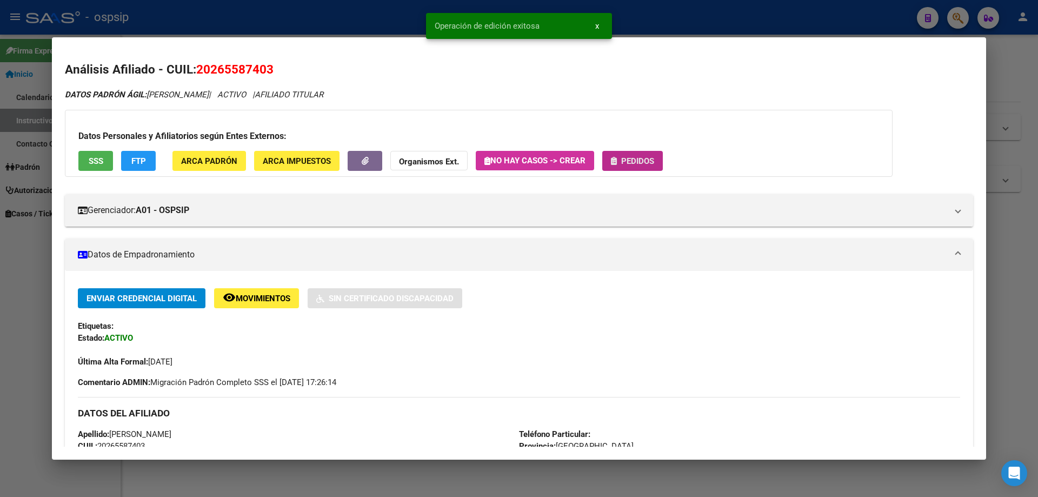
click at [645, 156] on button "Pedidos" at bounding box center [633, 161] width 61 height 20
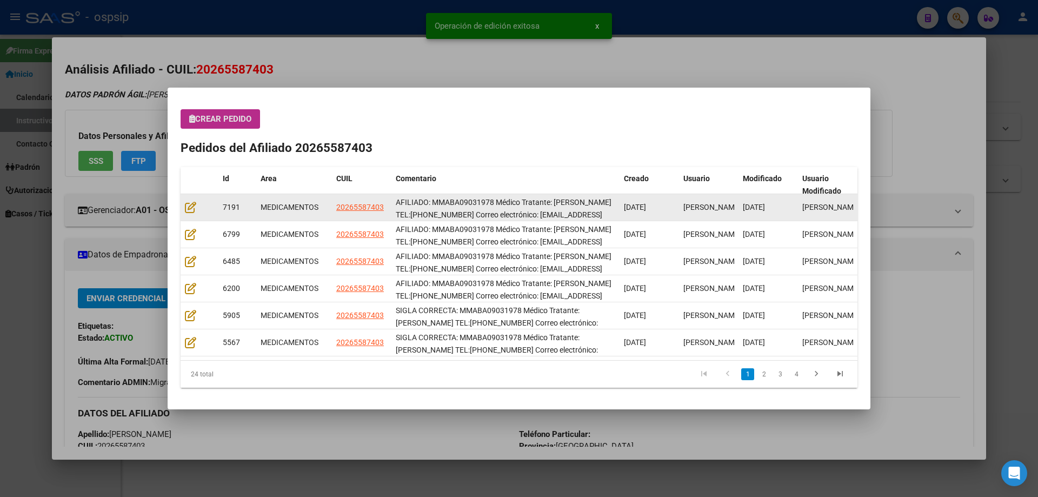
click at [195, 214] on div at bounding box center [199, 207] width 29 height 12
click at [194, 214] on div at bounding box center [199, 207] width 29 height 12
click at [193, 212] on icon at bounding box center [190, 207] width 11 height 12
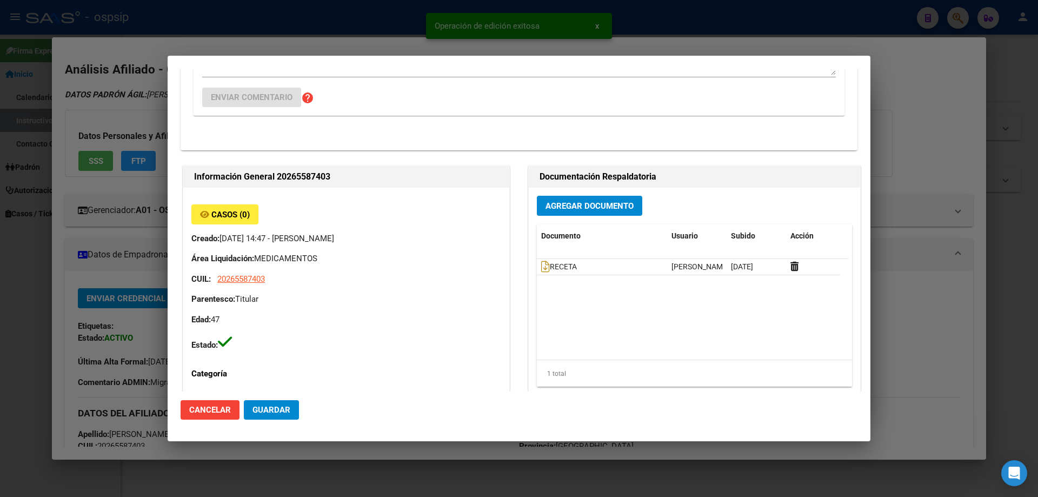
type input "Buenos Aires, QUILMES, LIBERTAD 1753"
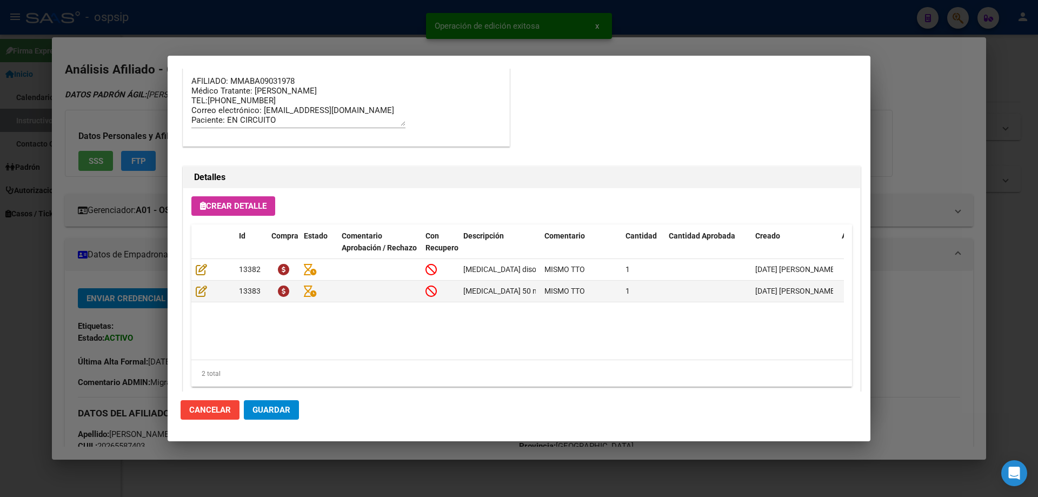
scroll to position [703, 0]
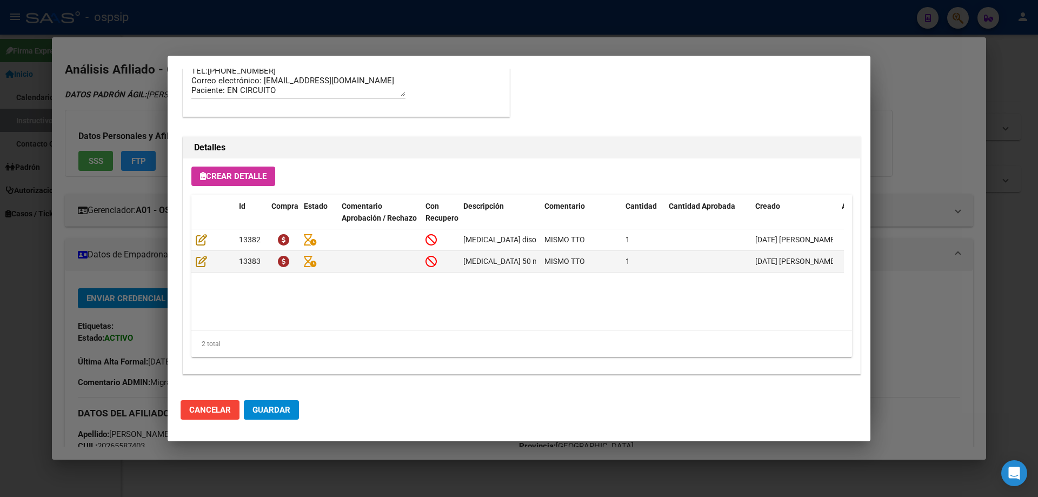
click at [293, 420] on mat-dialog-actions "Cancelar Guardar" at bounding box center [519, 410] width 677 height 37
click at [288, 411] on span "Guardar" at bounding box center [272, 410] width 38 height 10
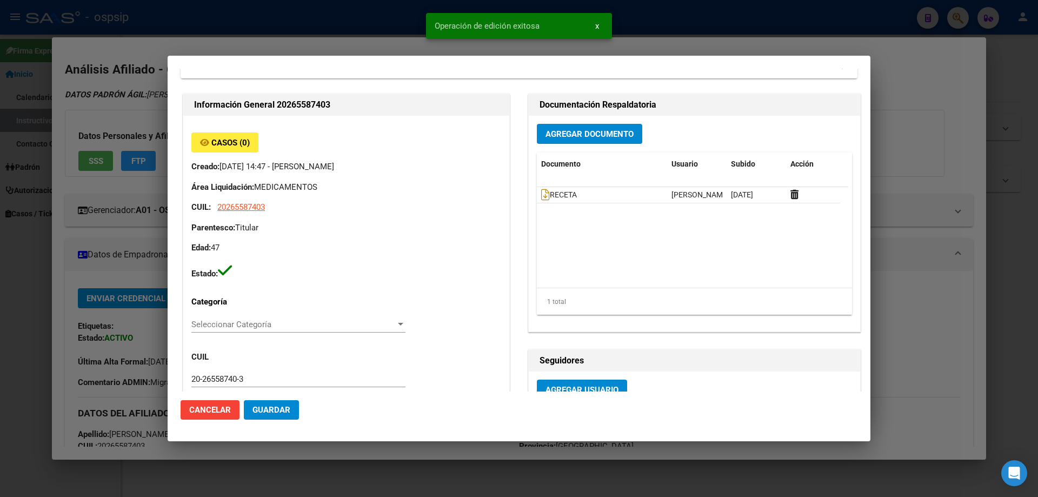
scroll to position [0, 0]
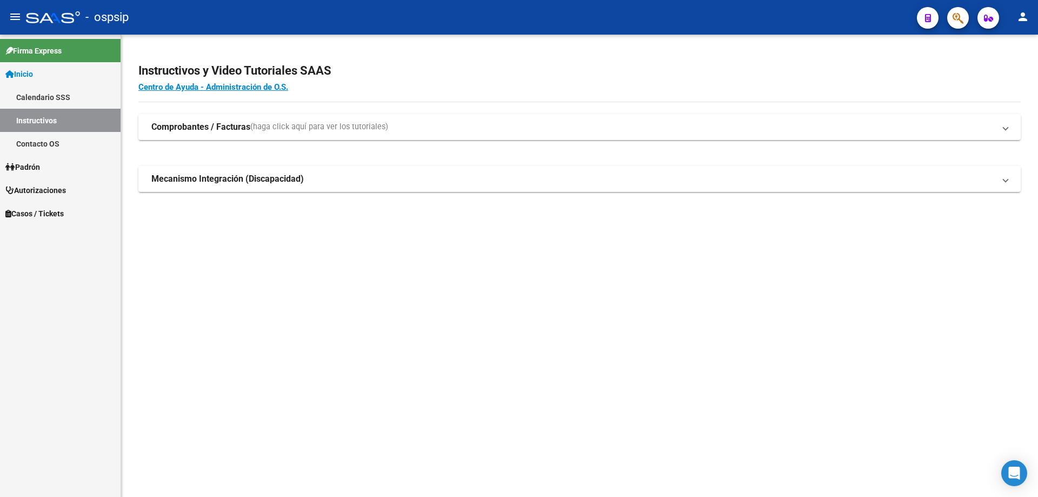
click at [960, 21] on icon "button" at bounding box center [958, 18] width 11 height 12
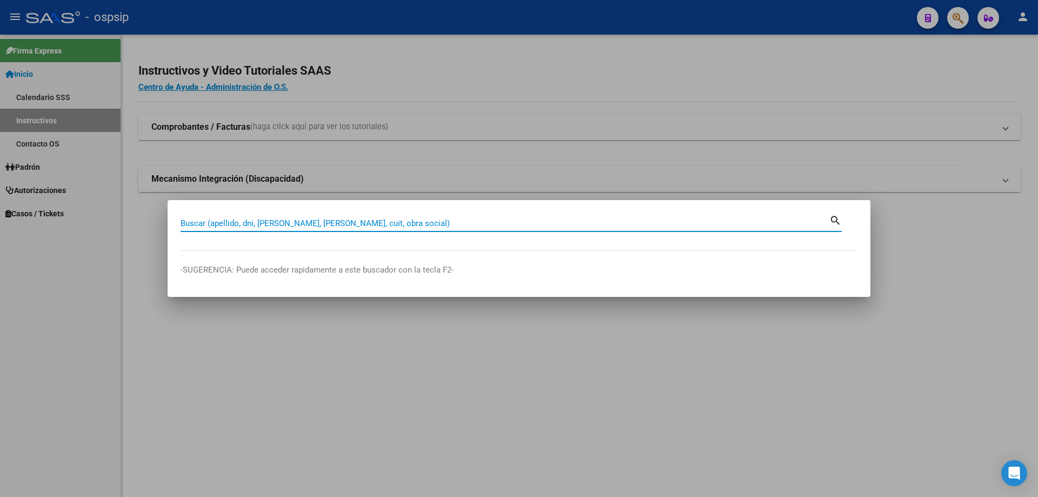
paste input "20283859518"
type input "20283859518"
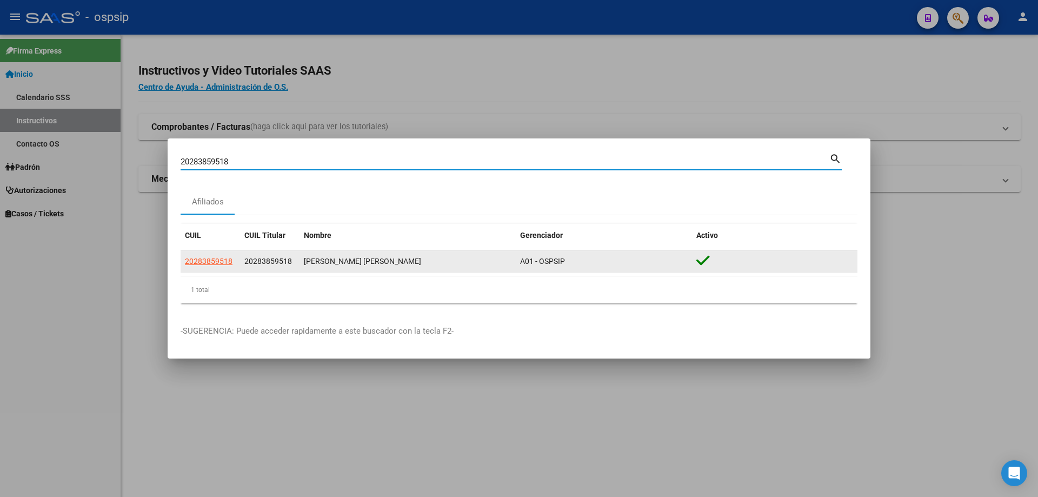
click at [217, 265] on span "20283859518" at bounding box center [209, 261] width 48 height 9
type textarea "20283859518"
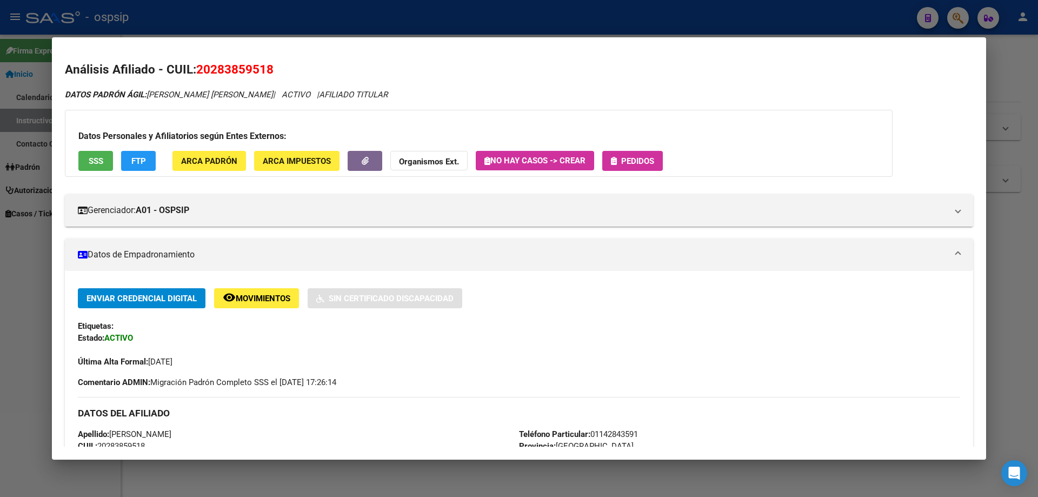
drag, startPoint x: 636, startPoint y: 147, endPoint x: 611, endPoint y: 171, distance: 34.4
click at [634, 148] on div "Datos Personales y Afiliatorios según Entes Externos: SSS FTP ARCA Padrón ARCA …" at bounding box center [479, 143] width 828 height 67
click at [642, 158] on span "Pedidos" at bounding box center [637, 161] width 33 height 10
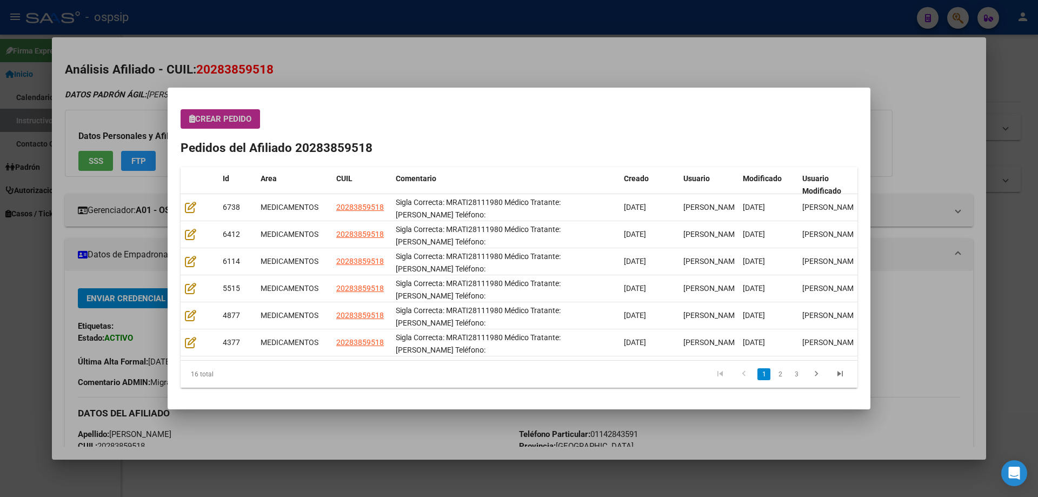
click at [228, 125] on button "Crear Pedido" at bounding box center [221, 118] width 80 height 19
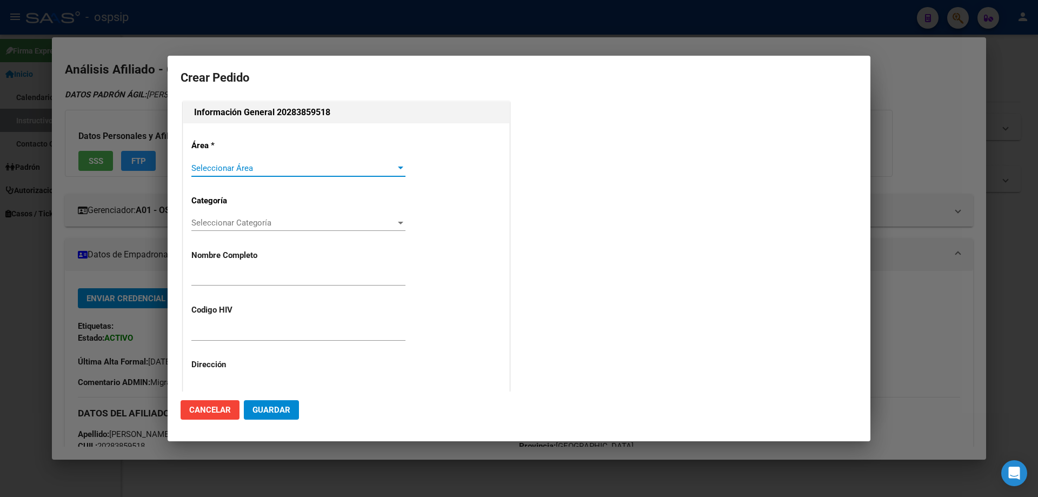
type input "[PERSON_NAME]"
type input "MRATI28111980"
type input "[GEOGRAPHIC_DATA], [GEOGRAPHIC_DATA], [GEOGRAPHIC_DATA] 873"
type input "Particular: 01142843591"
type input "[GEOGRAPHIC_DATA], [GEOGRAPHIC_DATA], [GEOGRAPHIC_DATA] 873"
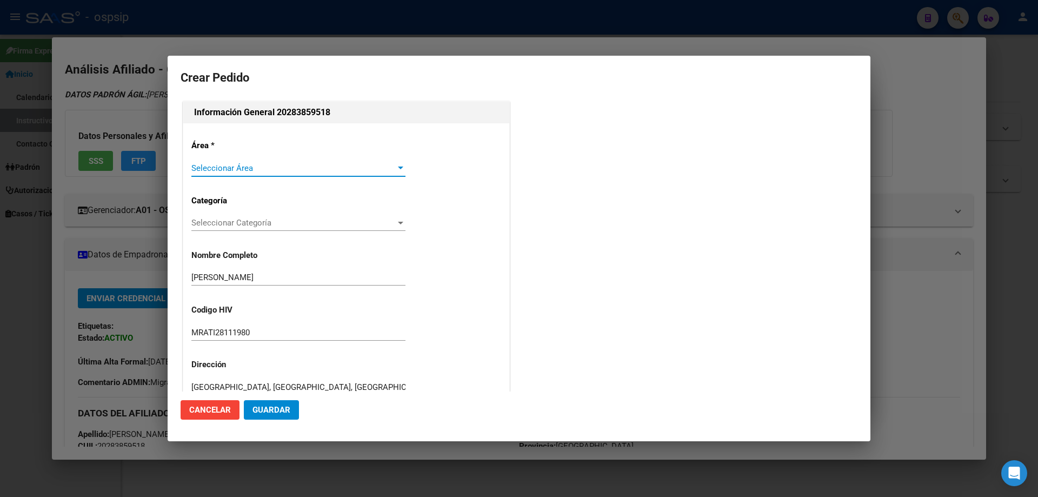
click at [218, 179] on div "Seleccionar Área Seleccionar Área" at bounding box center [298, 173] width 214 height 27
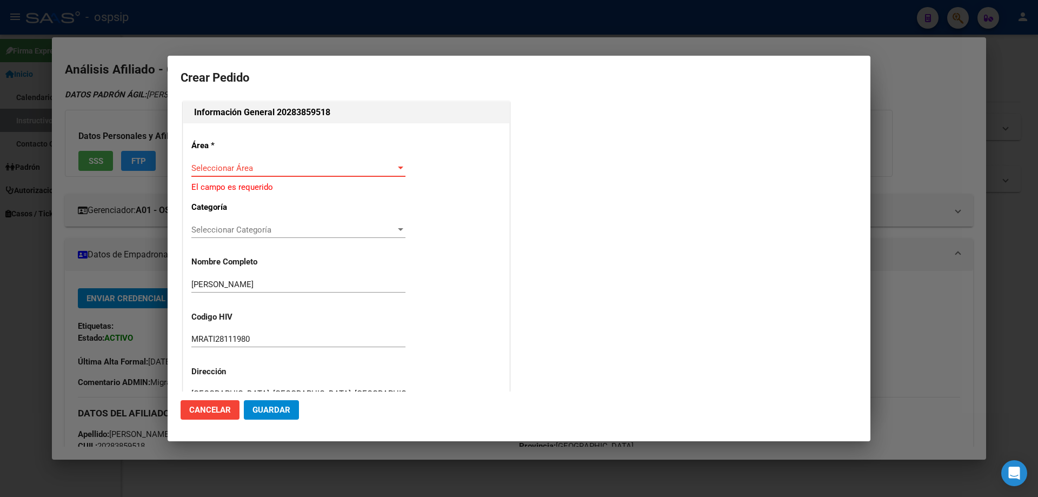
click at [221, 168] on span "Seleccionar Área" at bounding box center [293, 168] width 204 height 10
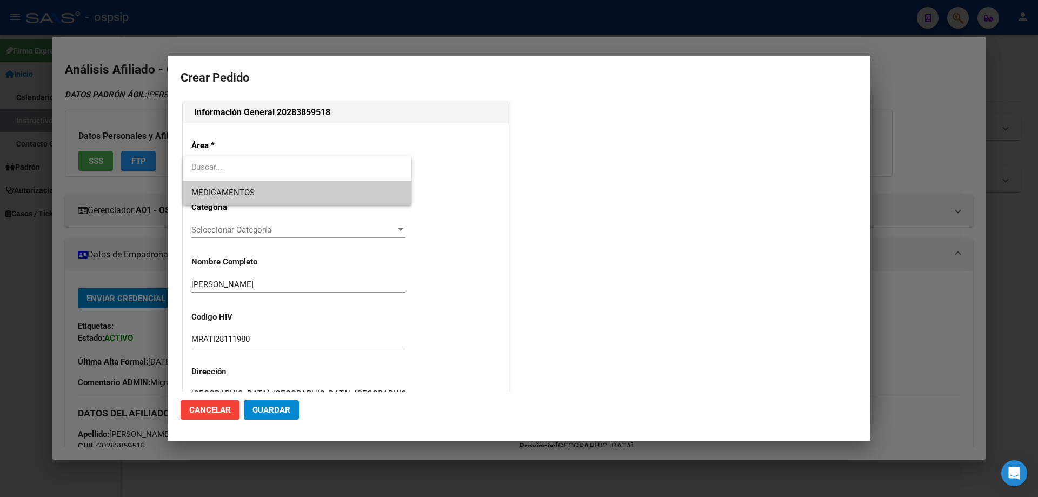
click at [221, 184] on span "MEDICAMENTOS" at bounding box center [296, 193] width 211 height 24
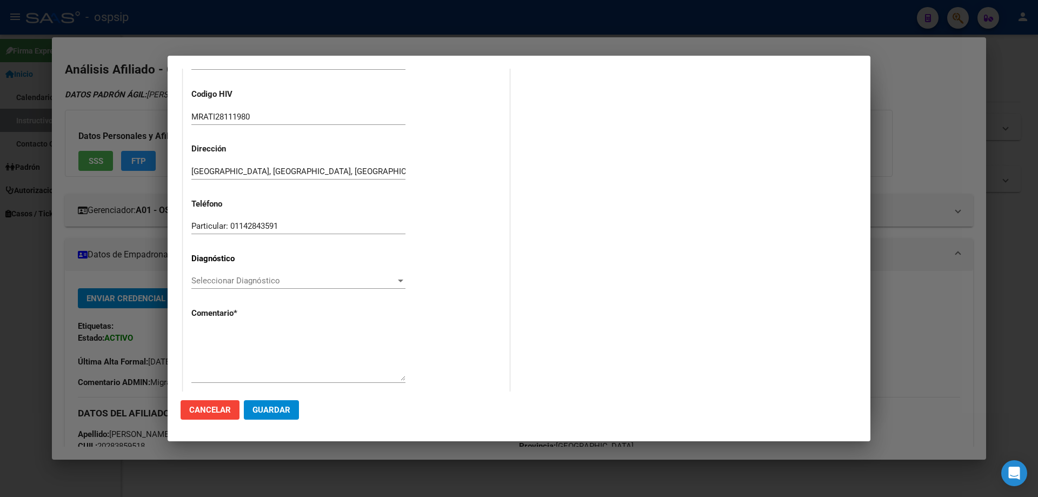
scroll to position [216, 0]
click at [212, 283] on span "Seleccionar Diagnóstico" at bounding box center [293, 280] width 204 height 10
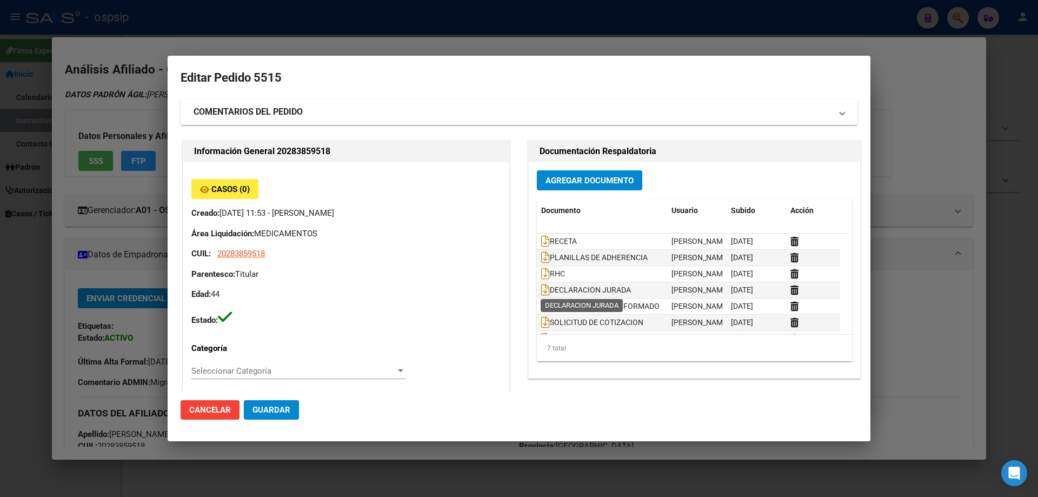
click at [541, 292] on icon at bounding box center [545, 290] width 9 height 12
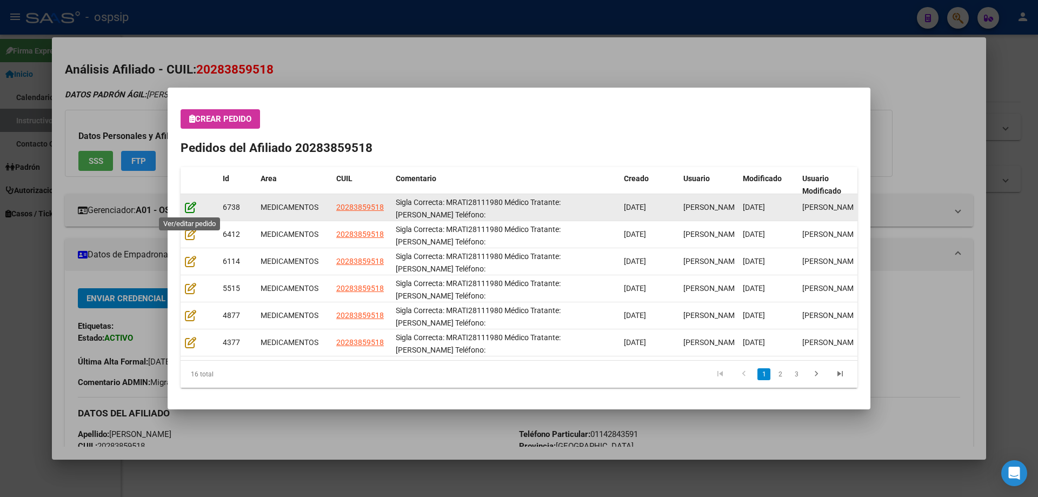
click at [195, 211] on icon at bounding box center [190, 207] width 11 height 12
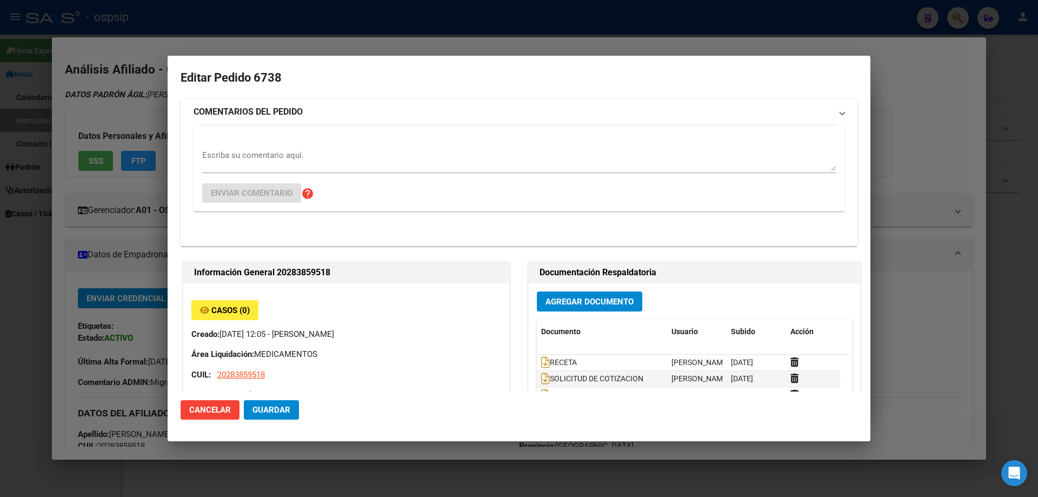
type input "[GEOGRAPHIC_DATA], [GEOGRAPHIC_DATA], [GEOGRAPHIC_DATA] 873"
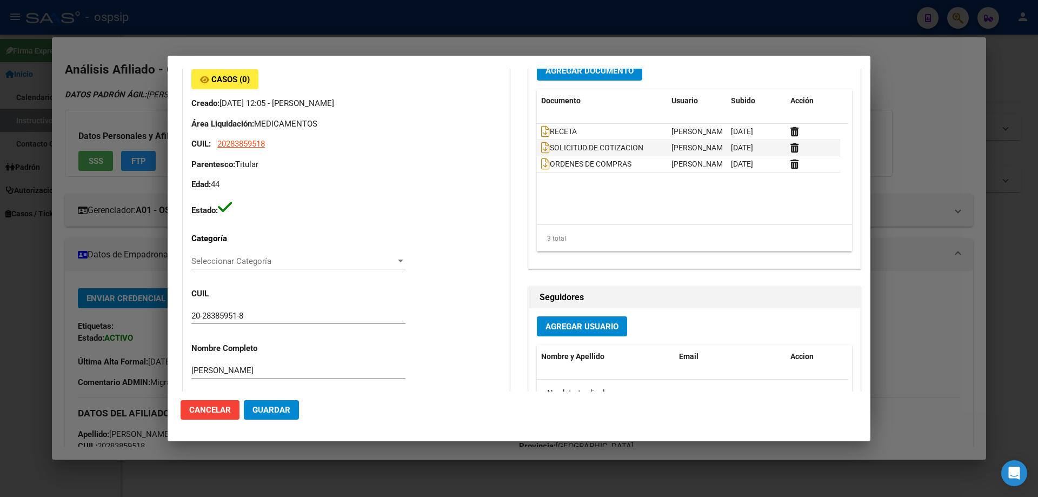
scroll to position [54, 0]
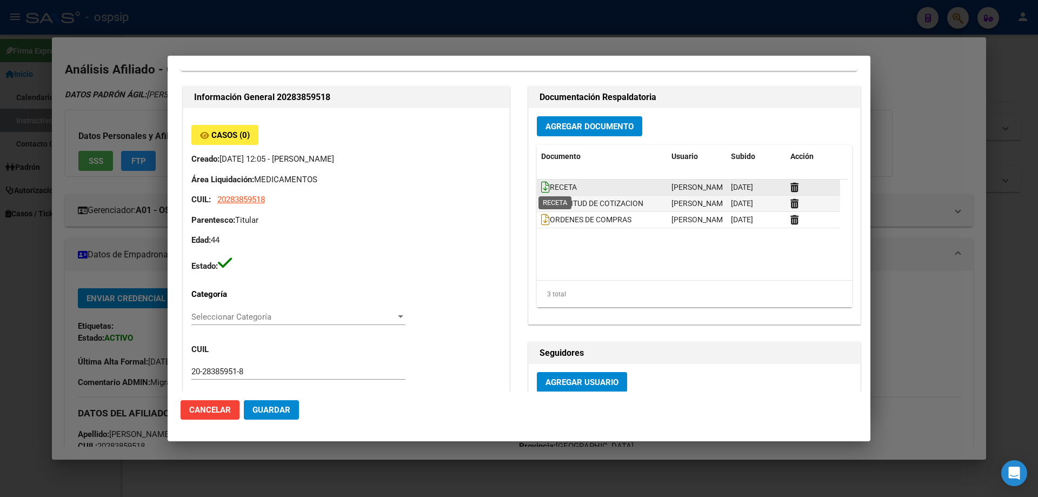
click at [543, 188] on icon at bounding box center [545, 187] width 9 height 12
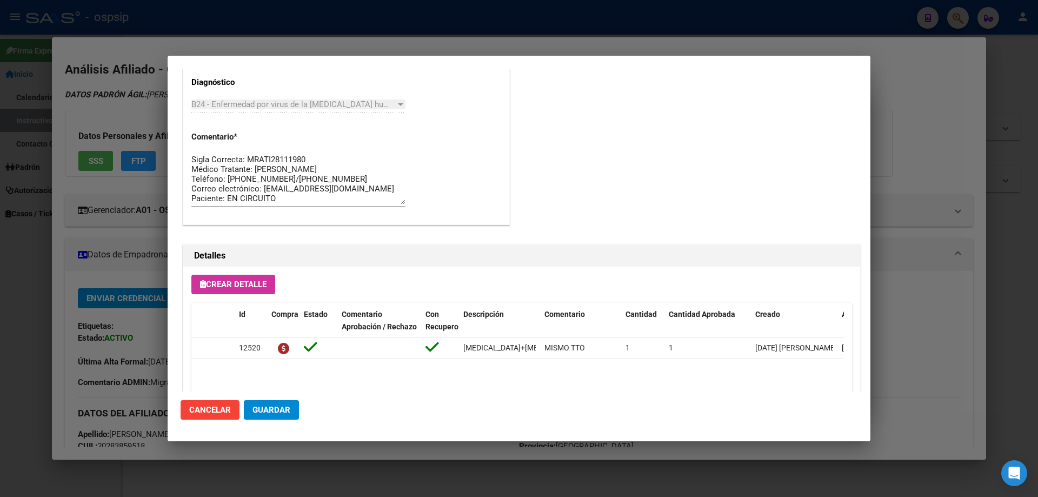
scroll to position [703, 0]
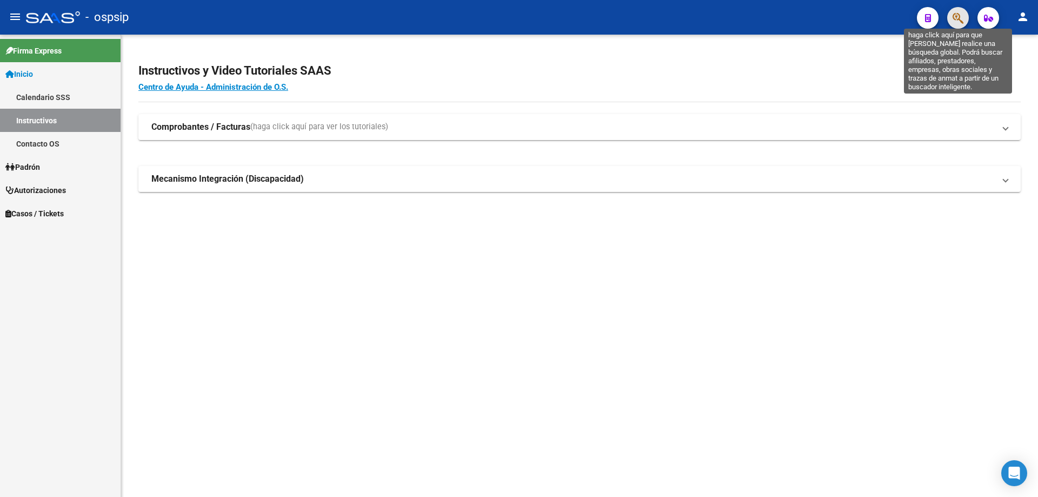
click at [961, 14] on icon "button" at bounding box center [958, 18] width 11 height 12
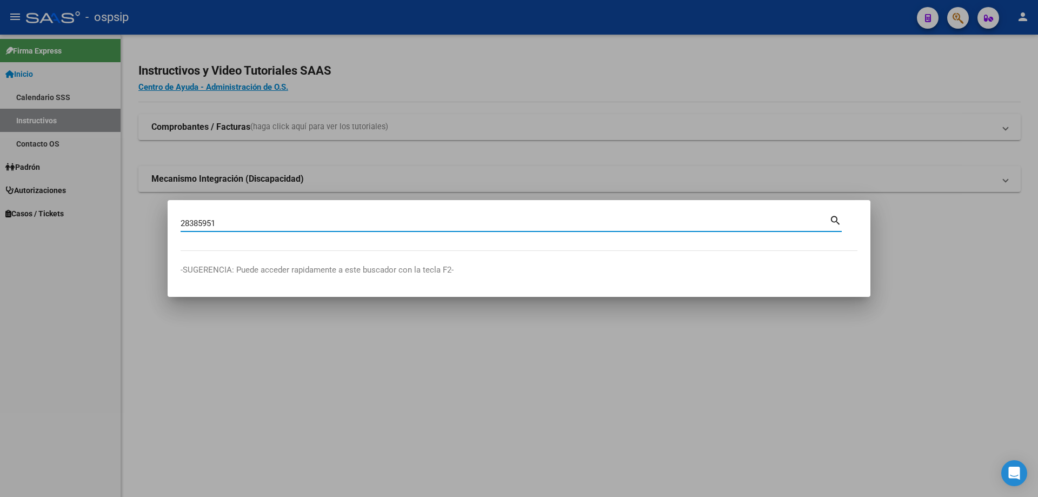
type input "28385951"
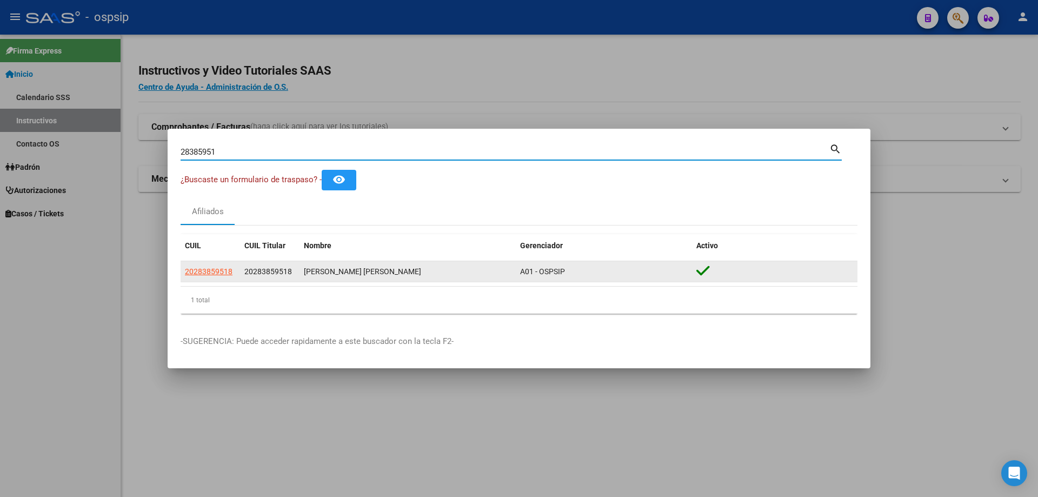
click at [219, 274] on span "20283859518" at bounding box center [209, 271] width 48 height 9
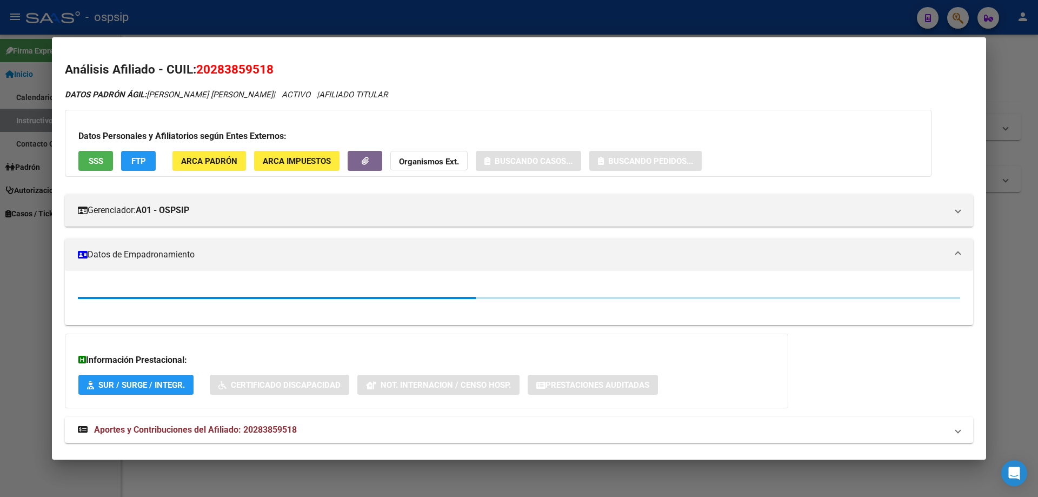
click at [96, 164] on span "SSS" at bounding box center [96, 161] width 15 height 10
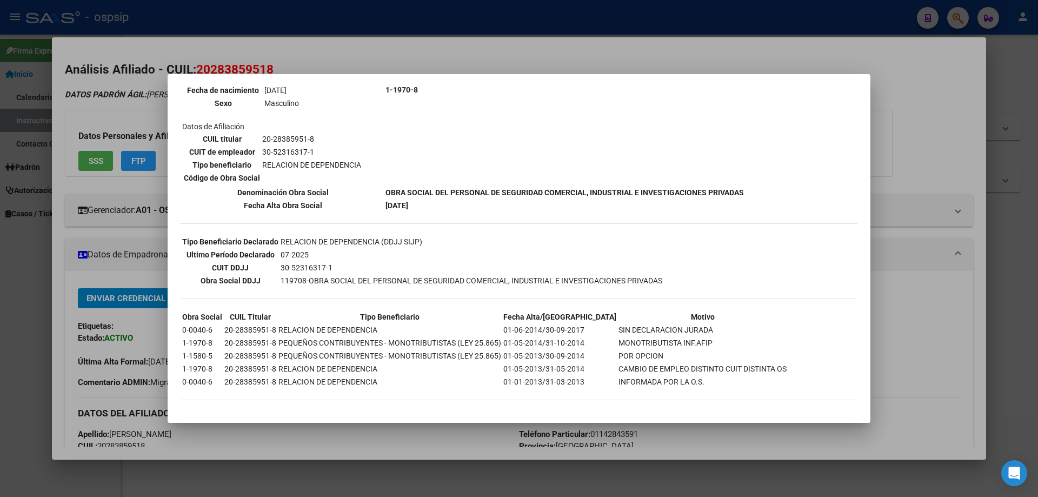
scroll to position [149, 0]
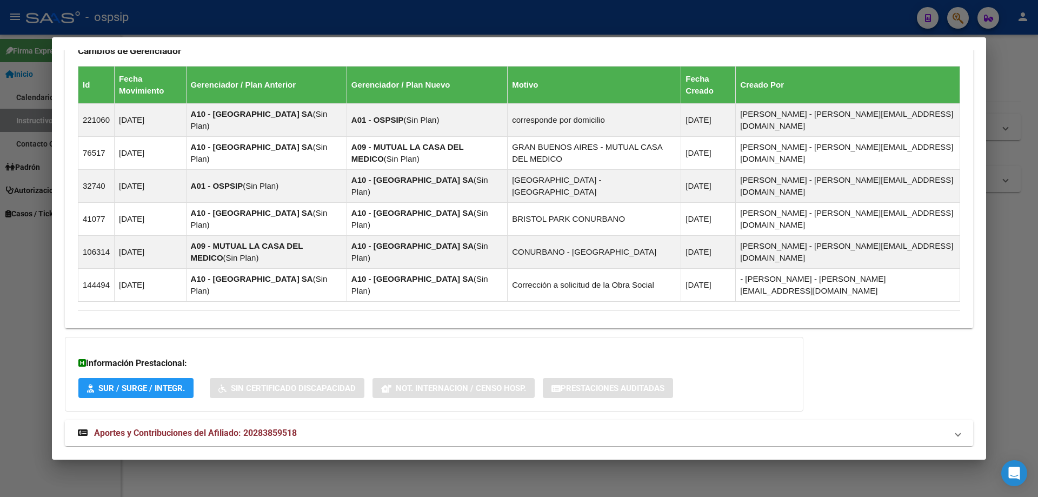
click at [199, 428] on span "Aportes y Contribuciones del Afiliado: 20283859518" at bounding box center [195, 433] width 203 height 10
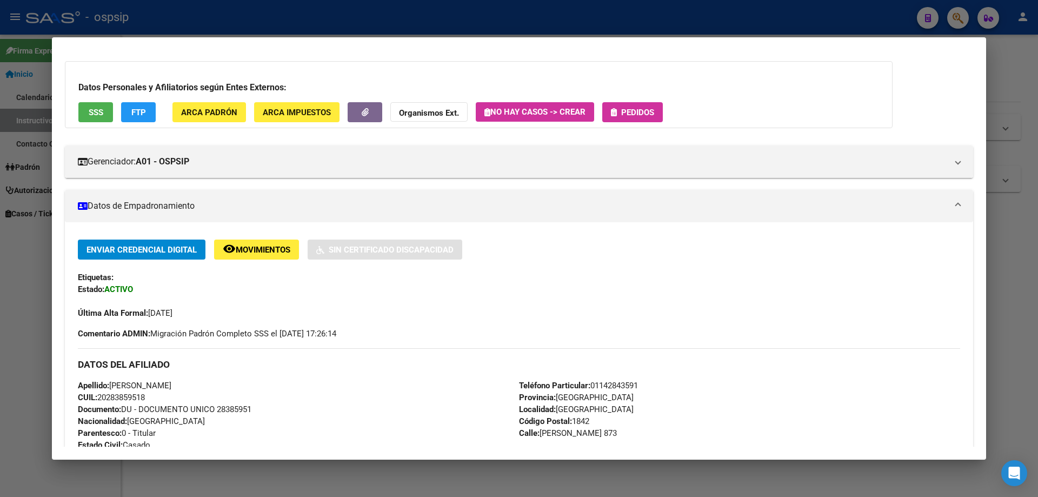
scroll to position [0, 0]
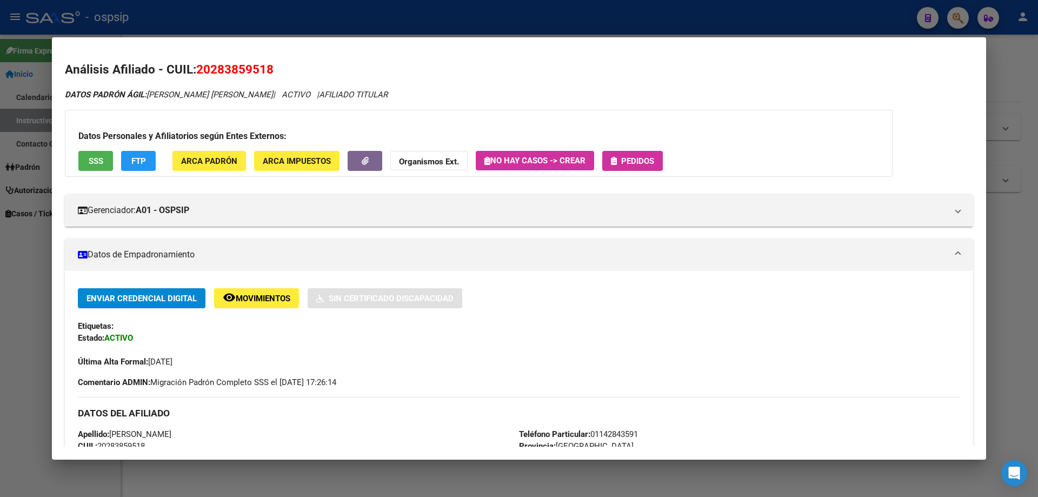
click at [634, 156] on button "Pedidos" at bounding box center [633, 161] width 61 height 20
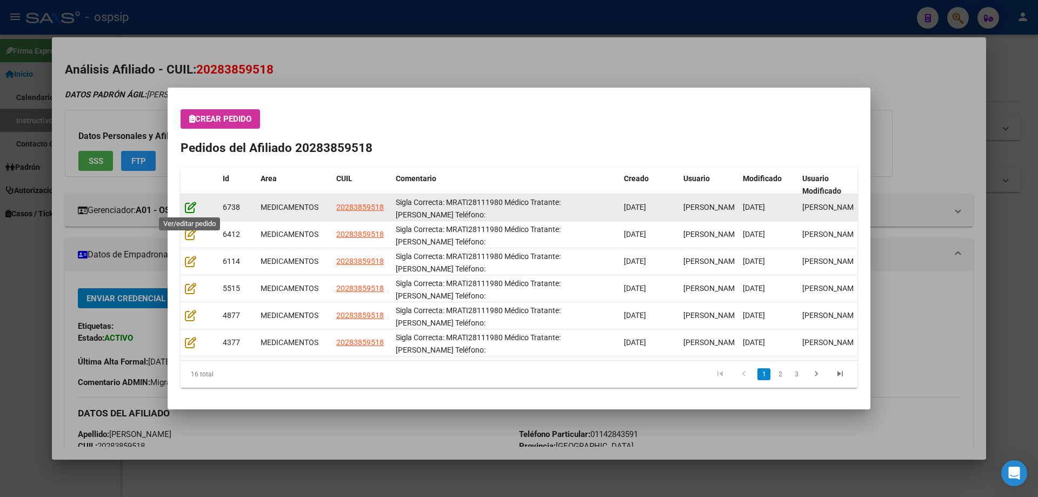
click at [193, 206] on icon at bounding box center [190, 207] width 11 height 12
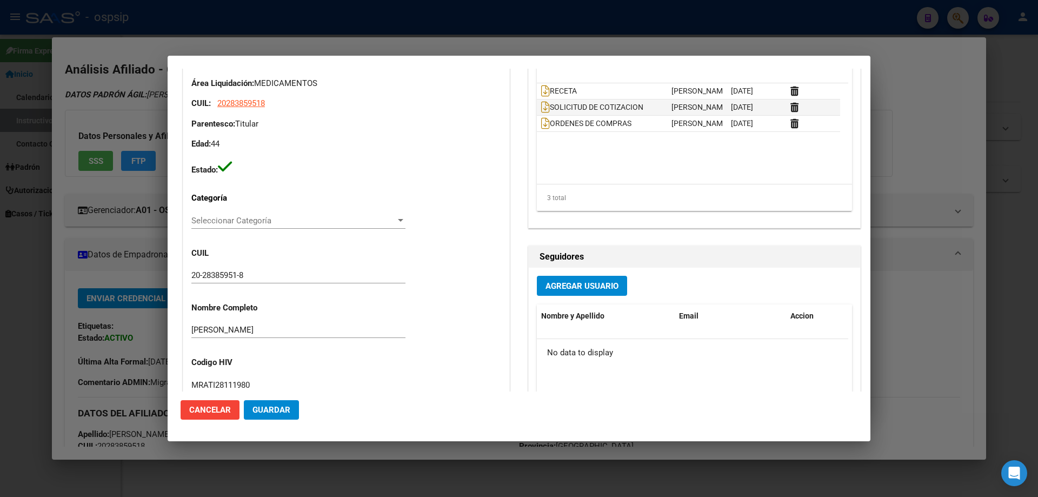
type input "[GEOGRAPHIC_DATA], [GEOGRAPHIC_DATA], [GEOGRAPHIC_DATA] 873"
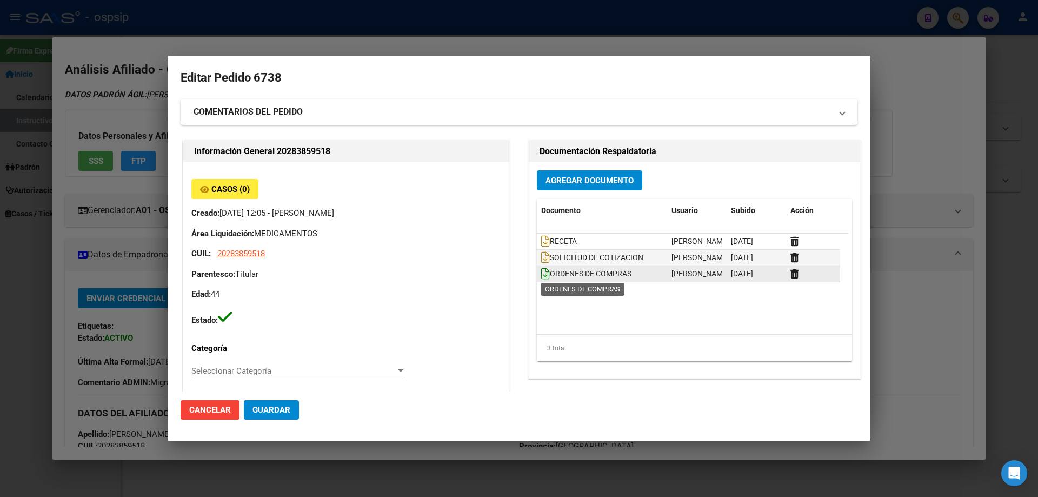
click at [541, 272] on icon at bounding box center [545, 274] width 9 height 12
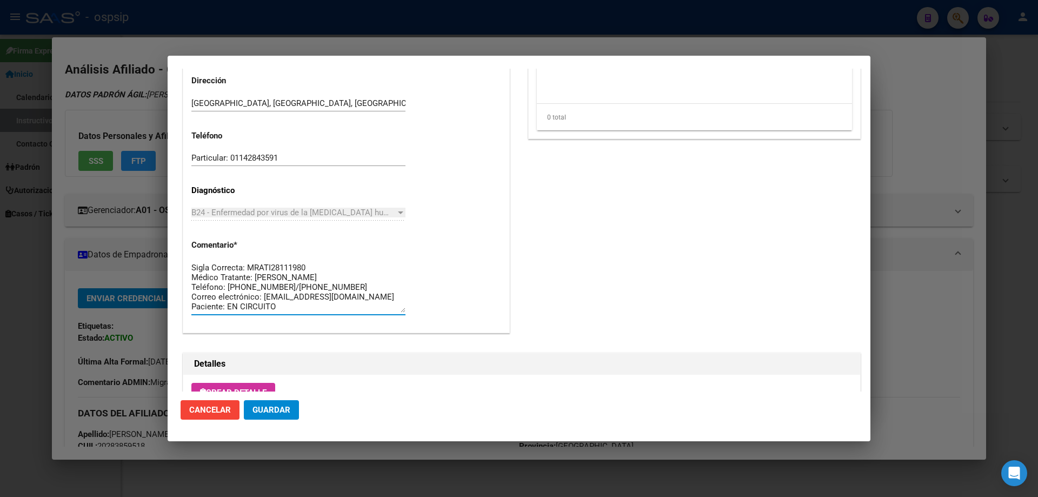
drag, startPoint x: 270, startPoint y: 305, endPoint x: 191, endPoint y: 240, distance: 102.6
click at [191, 240] on div "Casos (0) Creado: 04/08/2025 12:05 - Ortiz Jesica Área Liquidación: MEDICAMENTO…" at bounding box center [346, 3] width 326 height 657
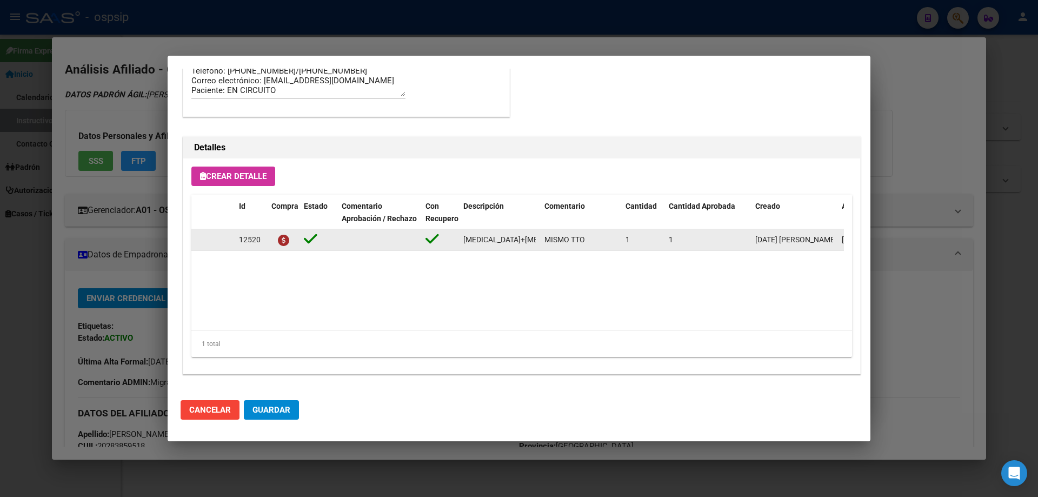
scroll to position [0, 134]
drag, startPoint x: 461, startPoint y: 239, endPoint x: 539, endPoint y: 251, distance: 78.3
click at [539, 251] on div "12520 dolutegravir+lamivudina 50mg/300mg comp. x 30 (DTG/3TC) MISMO TTO 1 1 04/…" at bounding box center [595, 240] width 809 height 22
copy span "[MEDICAL_DATA]+[MEDICAL_DATA] 50mg/300mg comp. x 30 (DTG/3TC)"
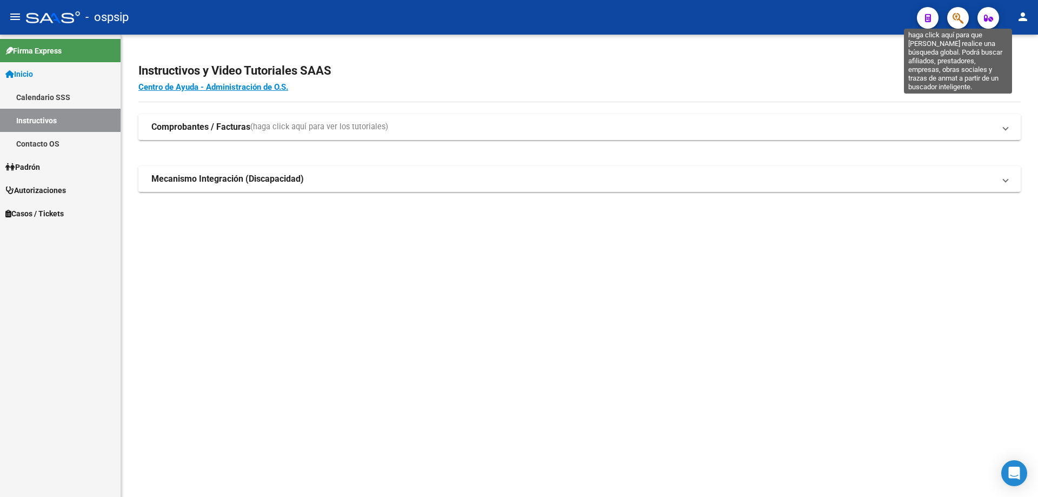
click at [955, 23] on icon "button" at bounding box center [958, 18] width 11 height 12
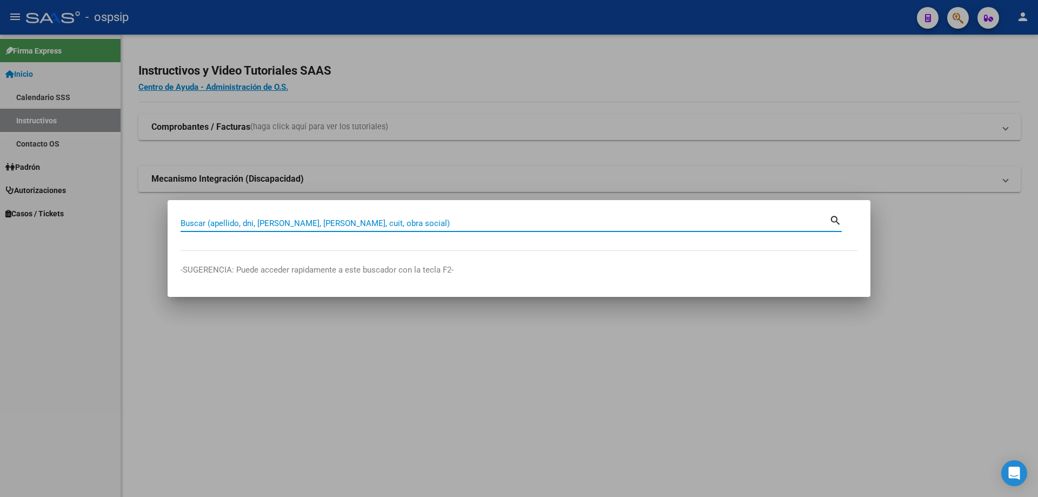
paste input "18276119"
type input "18276119"
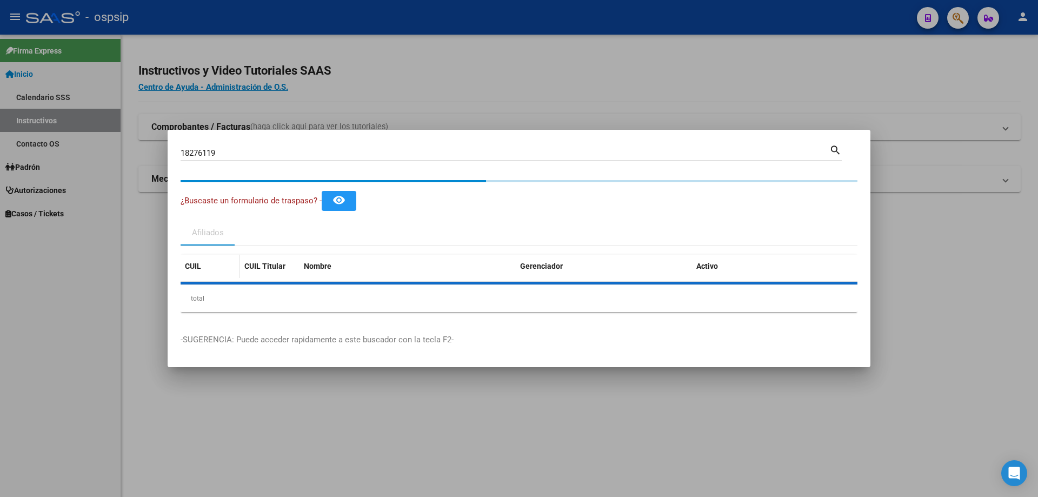
click at [208, 268] on div "CUIL" at bounding box center [210, 266] width 51 height 12
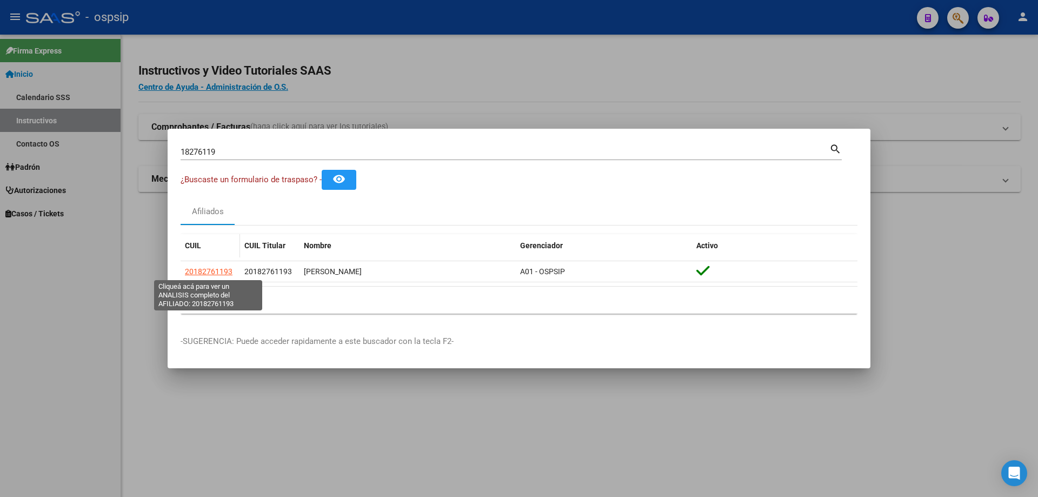
click at [208, 268] on span "20182761193" at bounding box center [209, 271] width 48 height 9
copy span "20182761193"
type textarea "20182761193"
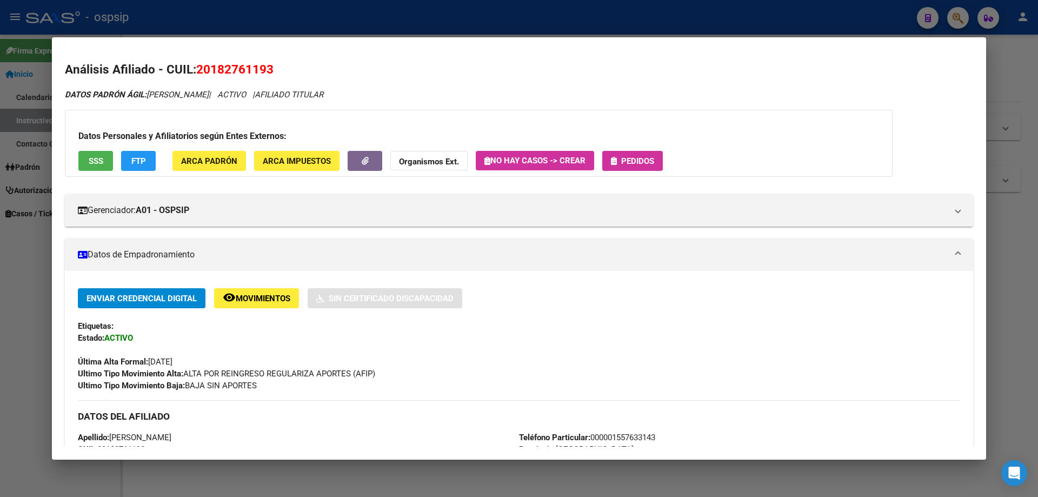
click at [97, 166] on span "SSS" at bounding box center [96, 161] width 15 height 10
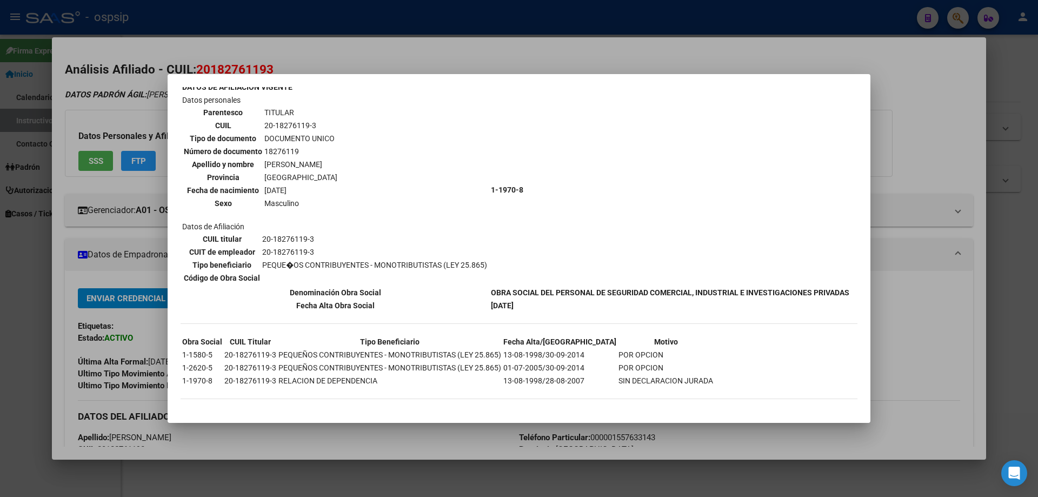
scroll to position [81, 0]
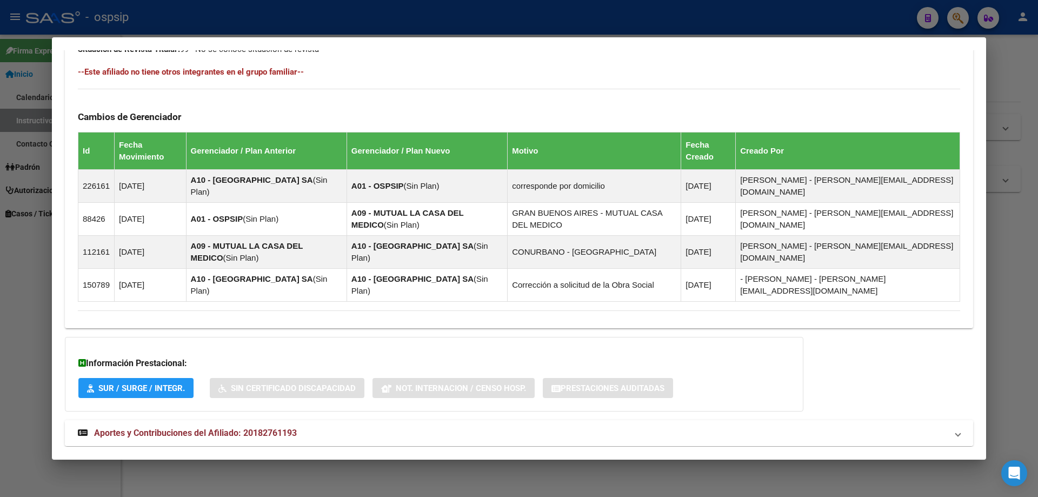
click at [216, 428] on span "Aportes y Contribuciones del Afiliado: 20182761193" at bounding box center [195, 433] width 203 height 10
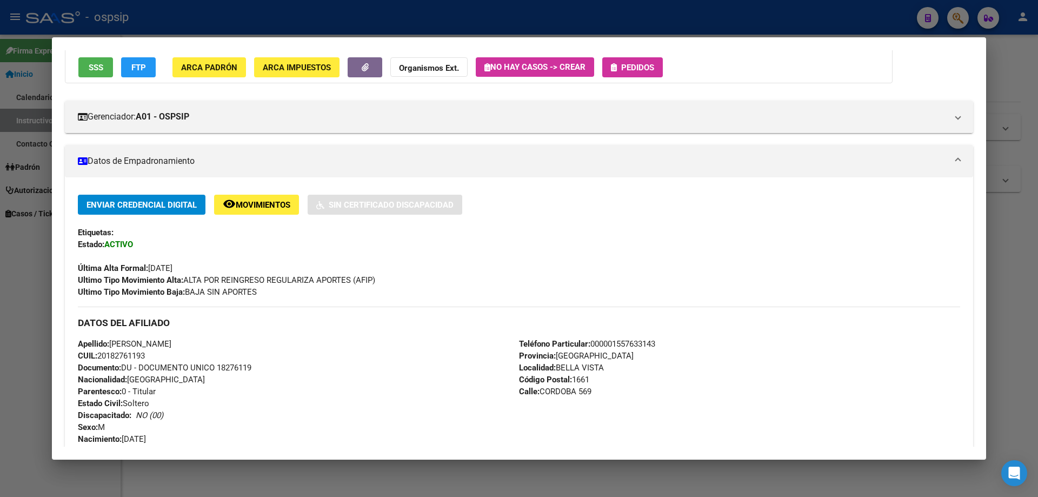
scroll to position [0, 0]
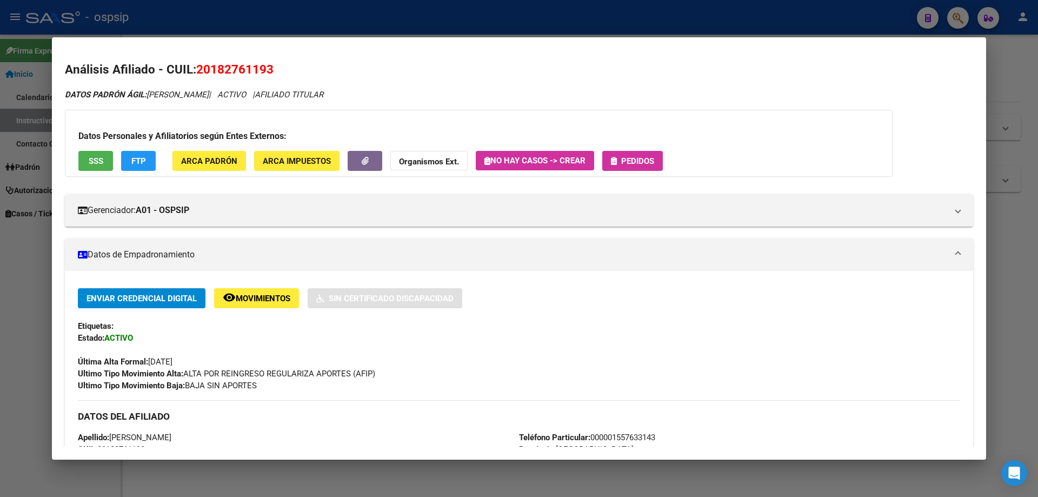
click at [617, 158] on icon "button" at bounding box center [614, 161] width 6 height 8
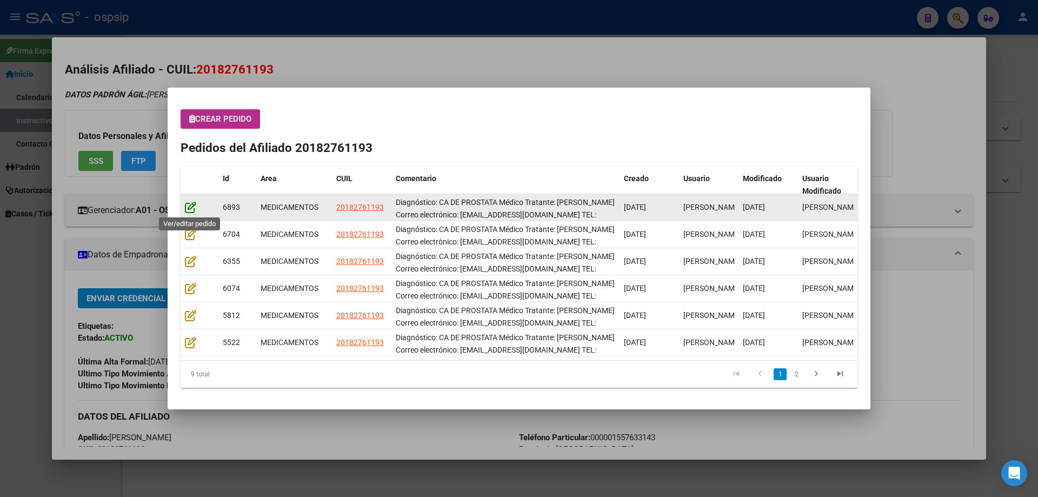
click at [189, 206] on icon at bounding box center [190, 207] width 11 height 12
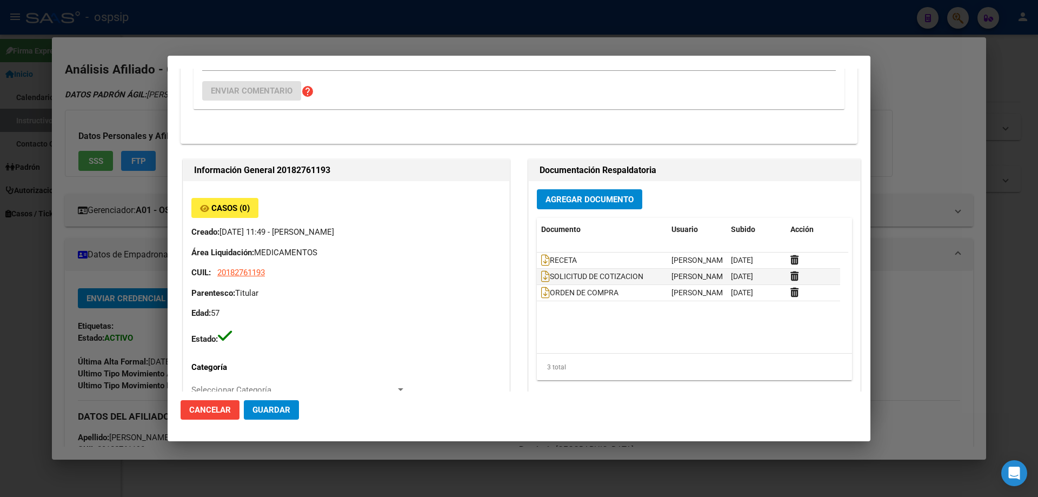
type input "[GEOGRAPHIC_DATA], [GEOGRAPHIC_DATA], [GEOGRAPHIC_DATA] 569"
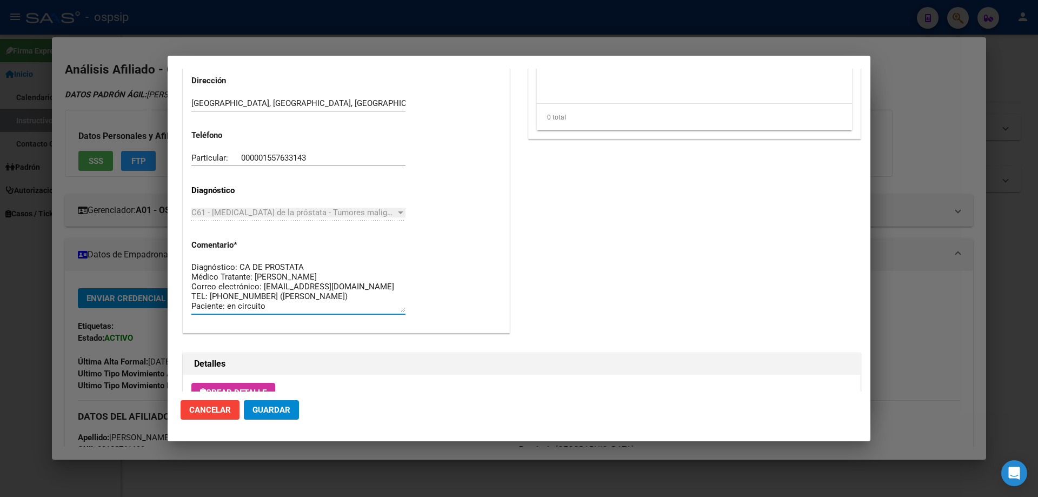
drag, startPoint x: 329, startPoint y: 309, endPoint x: 190, endPoint y: 244, distance: 153.4
click at [190, 244] on div "Casos (0) Creado: 20/08/2025 11:49 - Ortiz Jesica Área Liquidación: MEDICAMENTO…" at bounding box center [346, 3] width 326 height 657
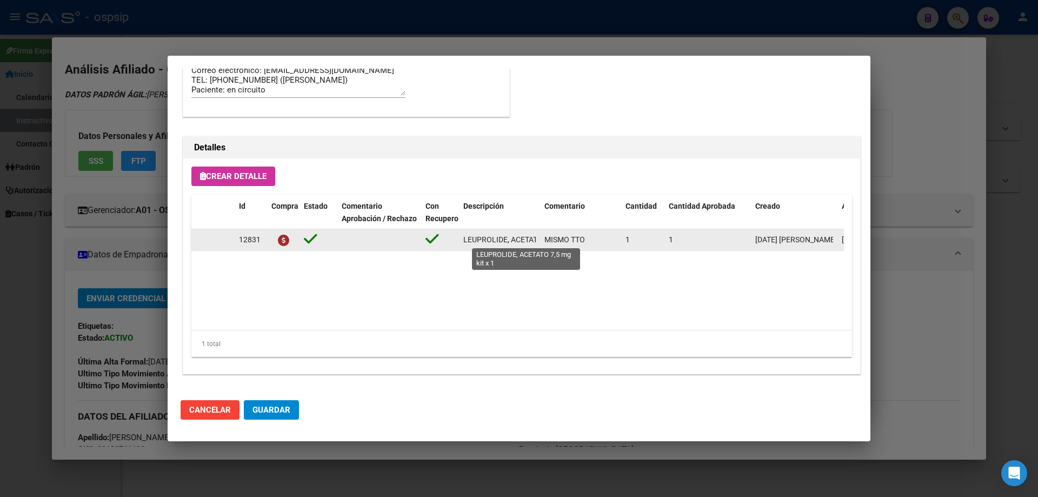
scroll to position [0, 53]
drag, startPoint x: 462, startPoint y: 241, endPoint x: 534, endPoint y: 237, distance: 72.0
click at [538, 237] on datatable-body-cell "LEUPROLIDE, ACETATO 7,5 mg kit x 1" at bounding box center [499, 239] width 81 height 21
copy span "LEUPROLIDE, ACETATO 7,5 mg kit x 1"
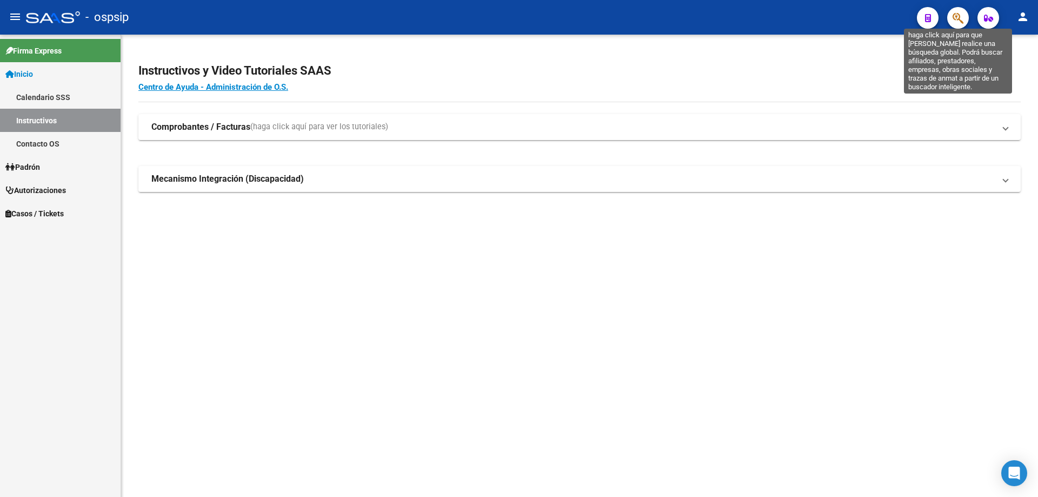
click at [960, 19] on icon "button" at bounding box center [958, 18] width 11 height 12
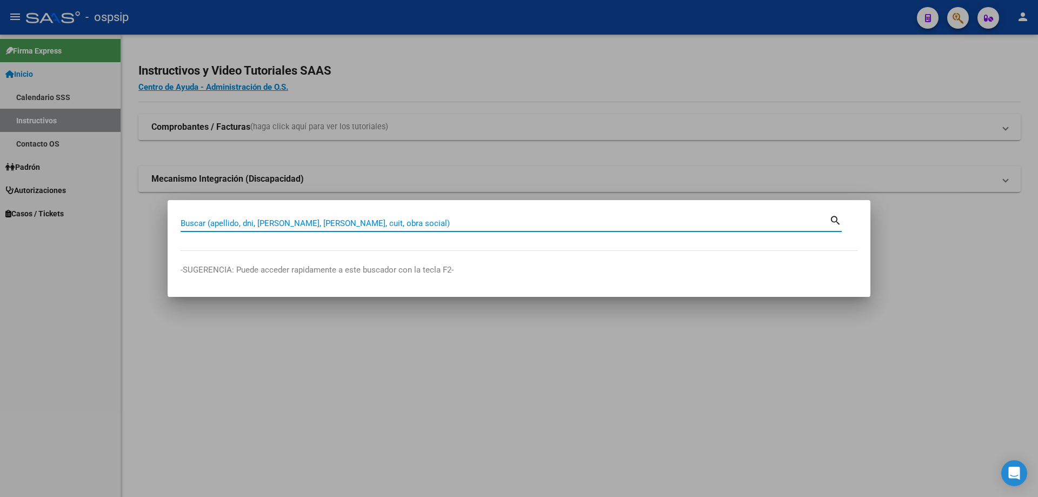
paste input "44287953"
type input "44287953"
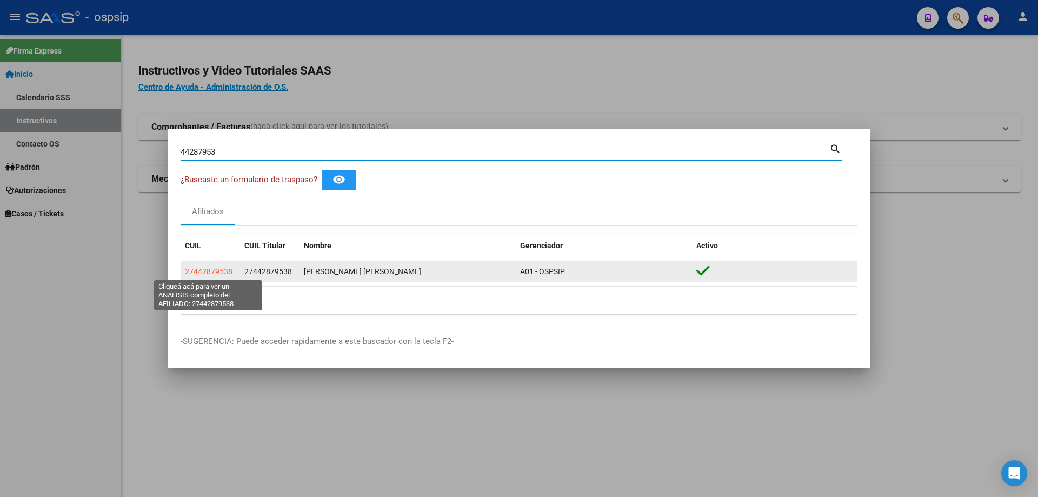
click at [204, 269] on span "27442879538" at bounding box center [209, 271] width 48 height 9
type textarea "27442879538"
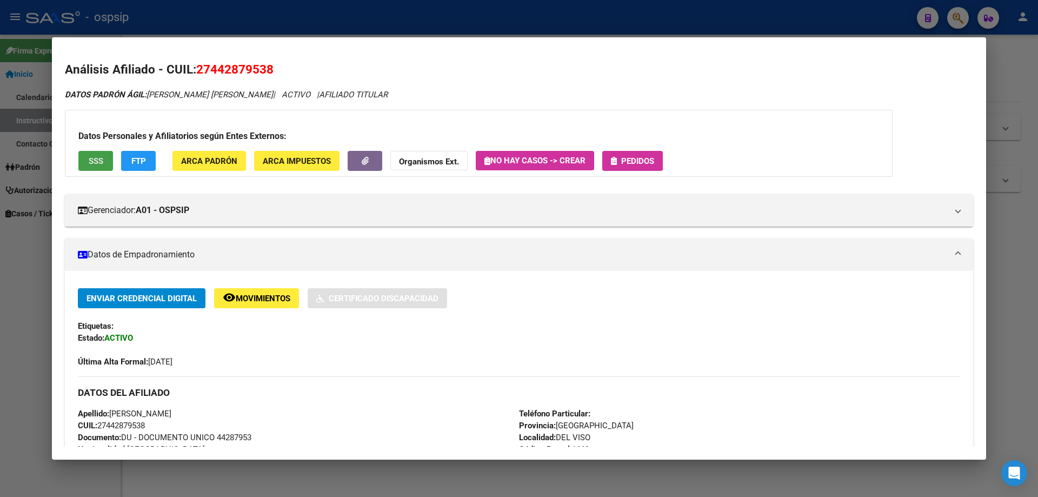
click at [99, 157] on span "SSS" at bounding box center [96, 161] width 15 height 10
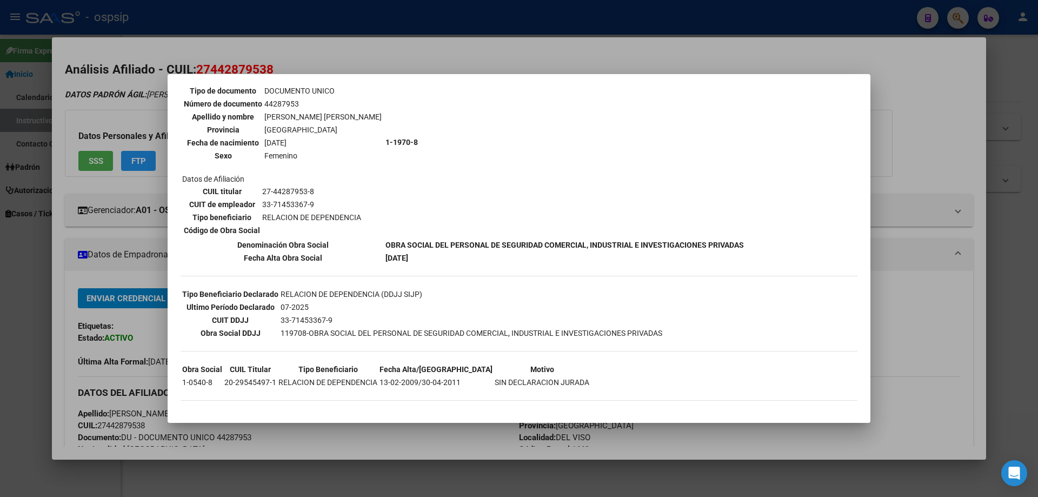
scroll to position [97, 0]
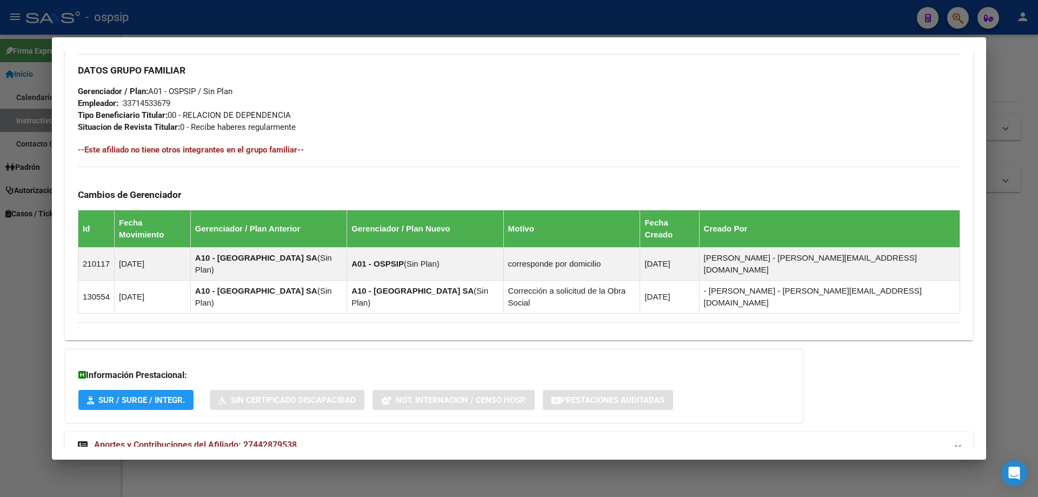
click at [242, 440] on span "Aportes y Contribuciones del Afiliado: 27442879538" at bounding box center [195, 445] width 203 height 10
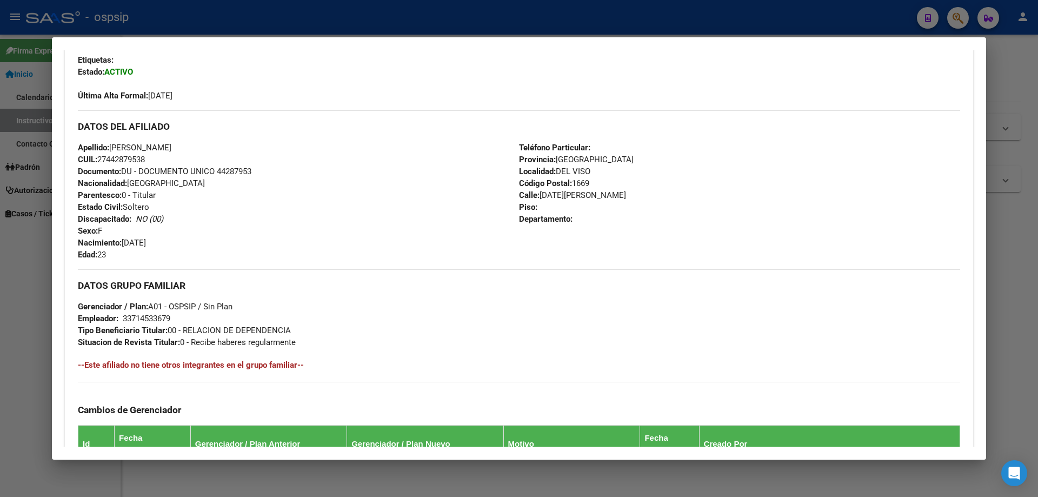
scroll to position [0, 0]
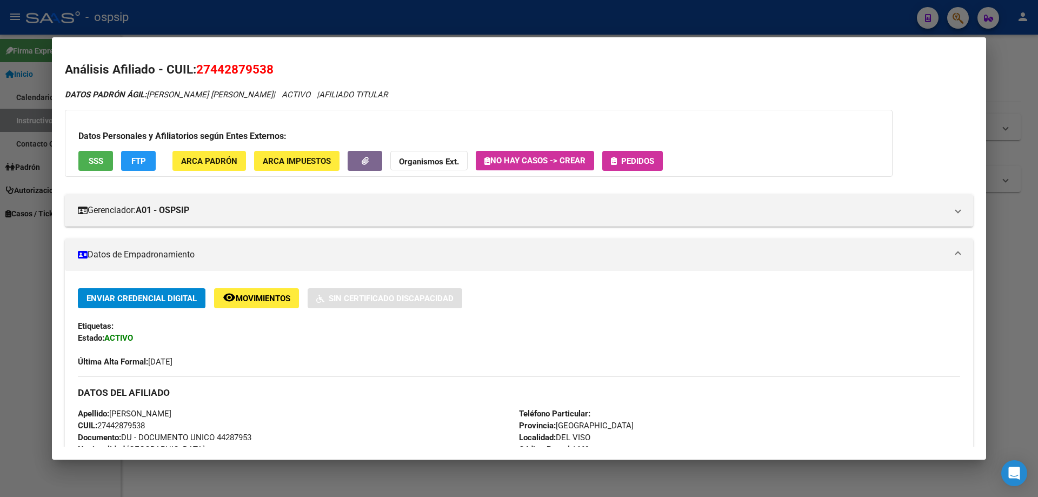
click at [638, 161] on span "Pedidos" at bounding box center [637, 161] width 33 height 10
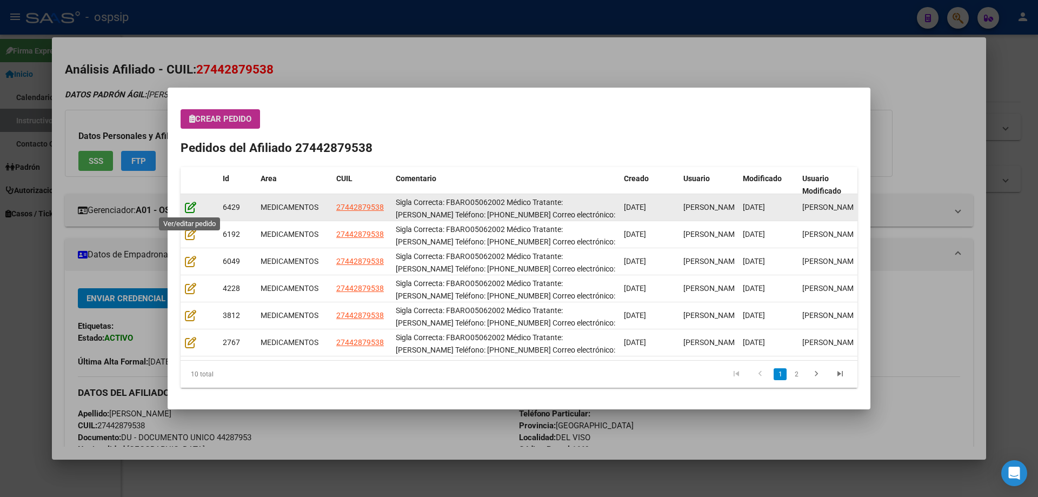
click at [190, 208] on icon at bounding box center [190, 207] width 11 height 12
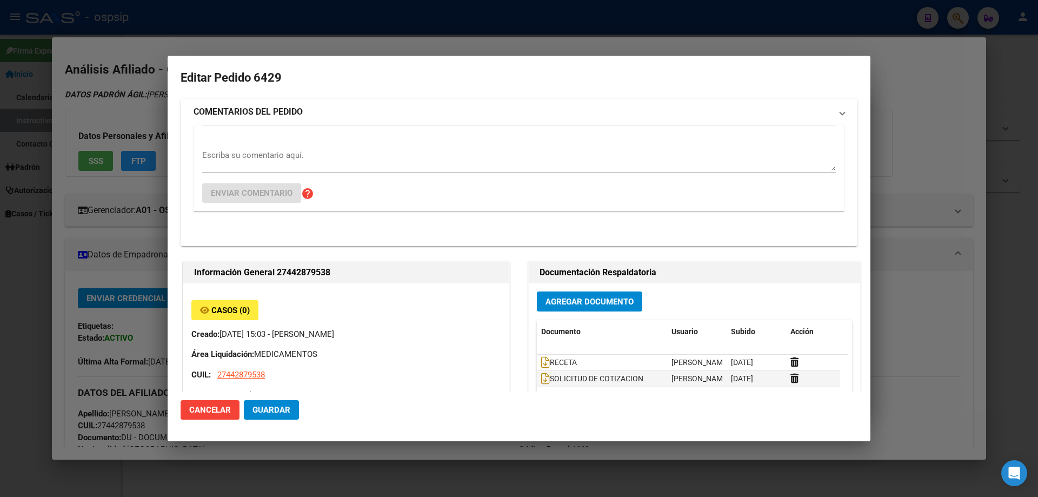
type input "[PERSON_NAME]"
type input "[GEOGRAPHIC_DATA], [GEOGRAPHIC_DATA], [DATE][PERSON_NAME]"
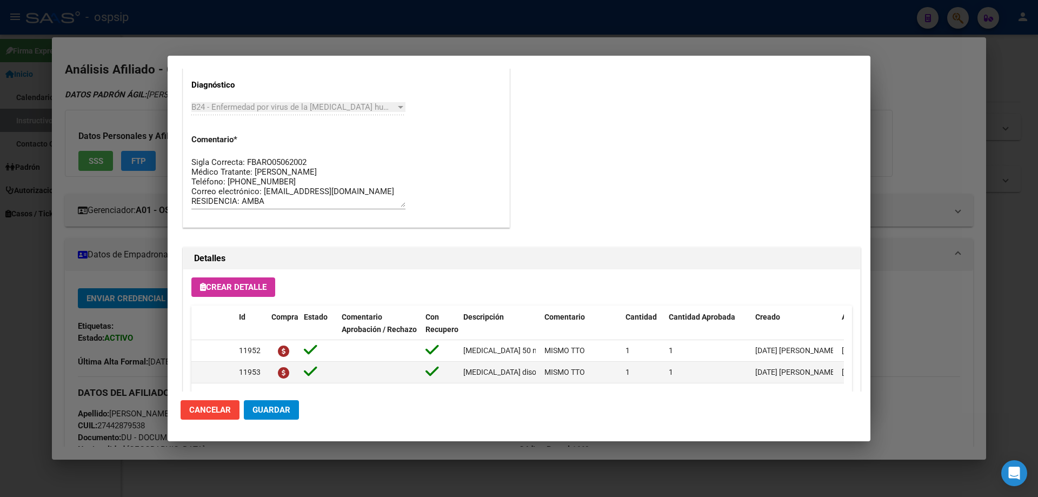
scroll to position [541, 0]
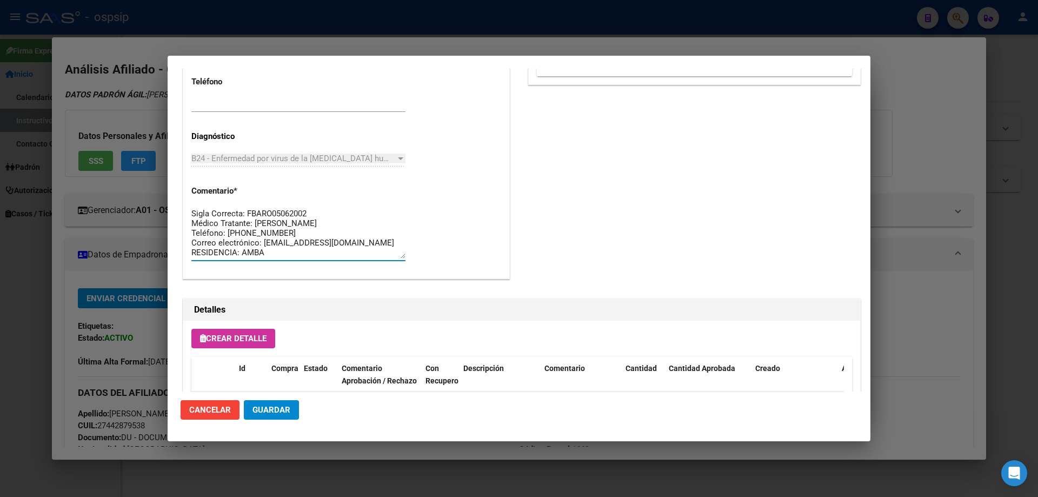
drag, startPoint x: 273, startPoint y: 256, endPoint x: 176, endPoint y: 189, distance: 117.5
click at [176, 189] on mat-dialog-content "Editar Pedido 6429 COMENTARIOS DEL PEDIDO Escriba su comentario aquí. Enviar co…" at bounding box center [519, 230] width 703 height 323
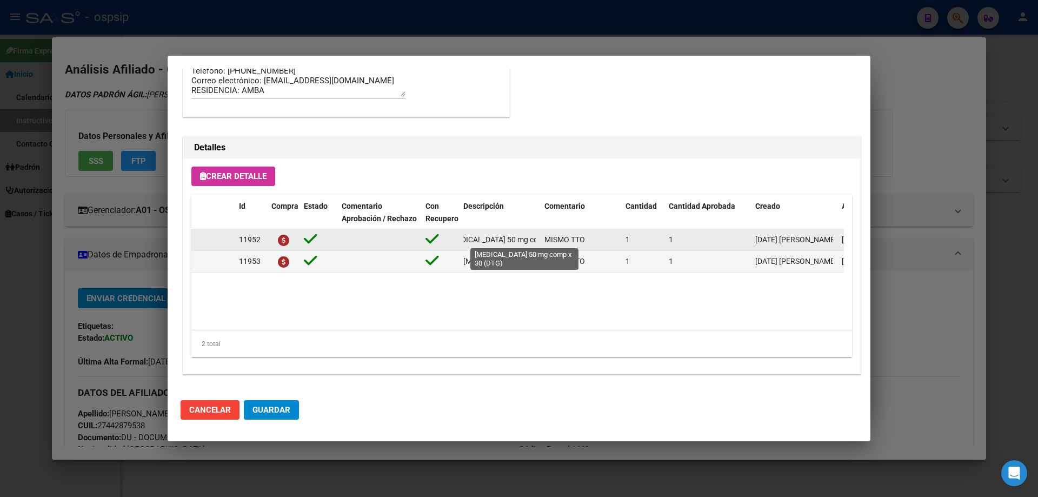
scroll to position [0, 49]
drag, startPoint x: 464, startPoint y: 239, endPoint x: 524, endPoint y: 241, distance: 59.5
click at [539, 241] on datatable-body-cell "[MEDICAL_DATA] 50 mg comp x 30 (DTG)" at bounding box center [499, 239] width 81 height 21
copy span "[MEDICAL_DATA] 50 mg comp x 30 (DTG)"
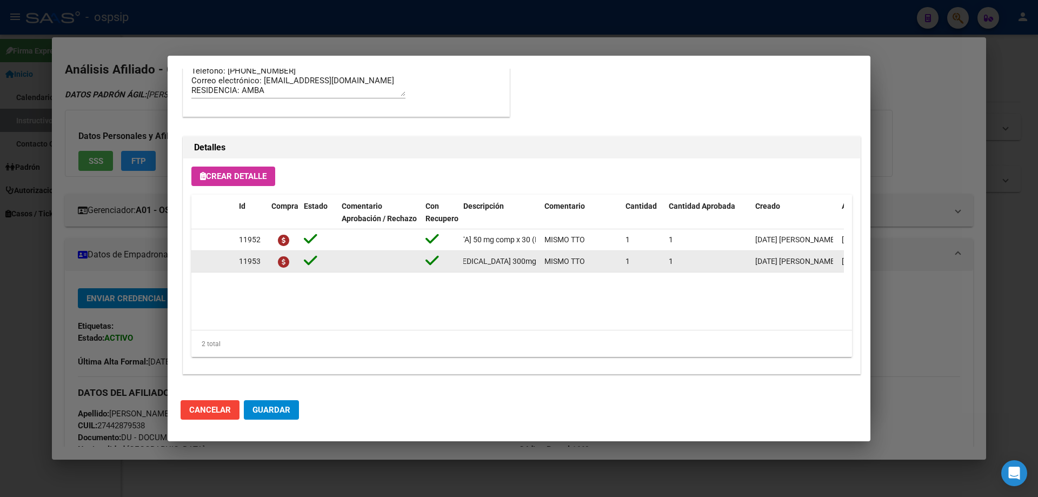
scroll to position [0, 173]
drag, startPoint x: 463, startPoint y: 261, endPoint x: 544, endPoint y: 266, distance: 80.7
click at [544, 266] on div "11953 tenofovir disoproxil+lamivudina 300mg/300mg comp.rec.x 30 (TFD/3TC) MISMO…" at bounding box center [595, 262] width 809 height 22
copy span "[MEDICAL_DATA] disoproxil+[MEDICAL_DATA] 300mg/300mg comp.rec.x 30 (TFD/3TC)"
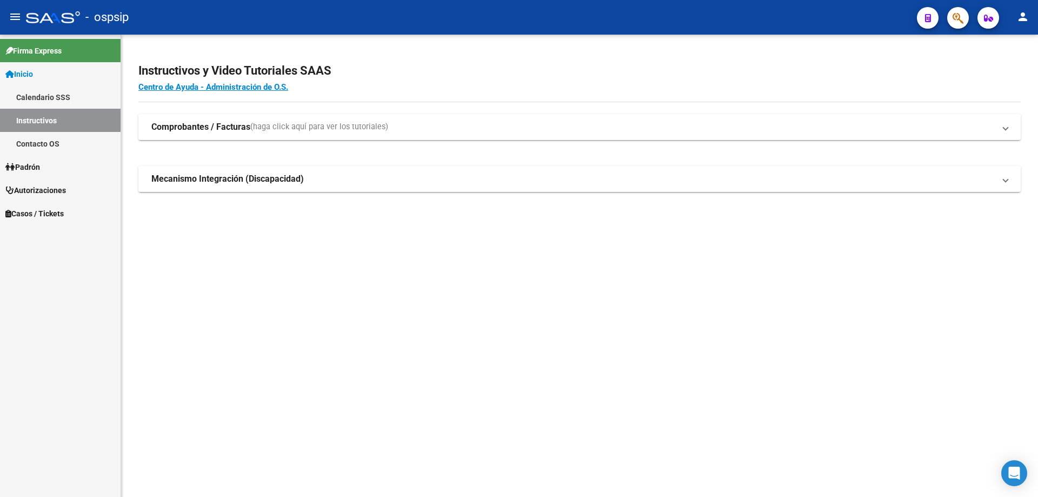
click at [963, 10] on span "button" at bounding box center [958, 18] width 11 height 22
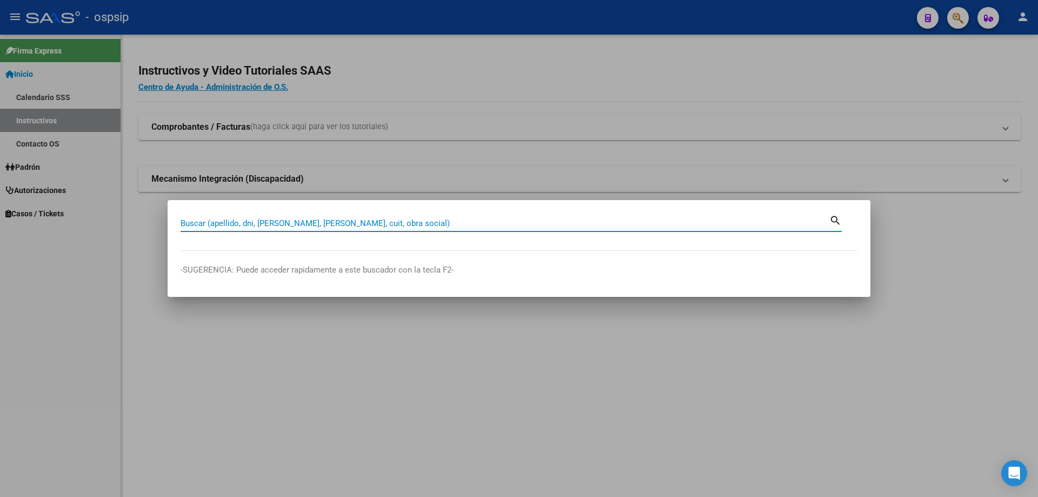
paste input "34612899"
type input "34612899"
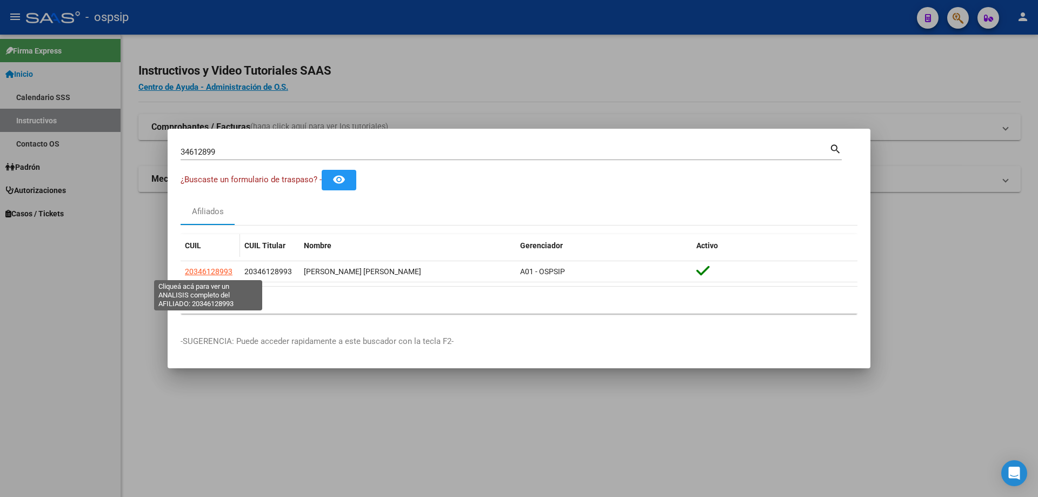
click at [201, 269] on span "20346128993" at bounding box center [209, 271] width 48 height 9
type textarea "20346128993"
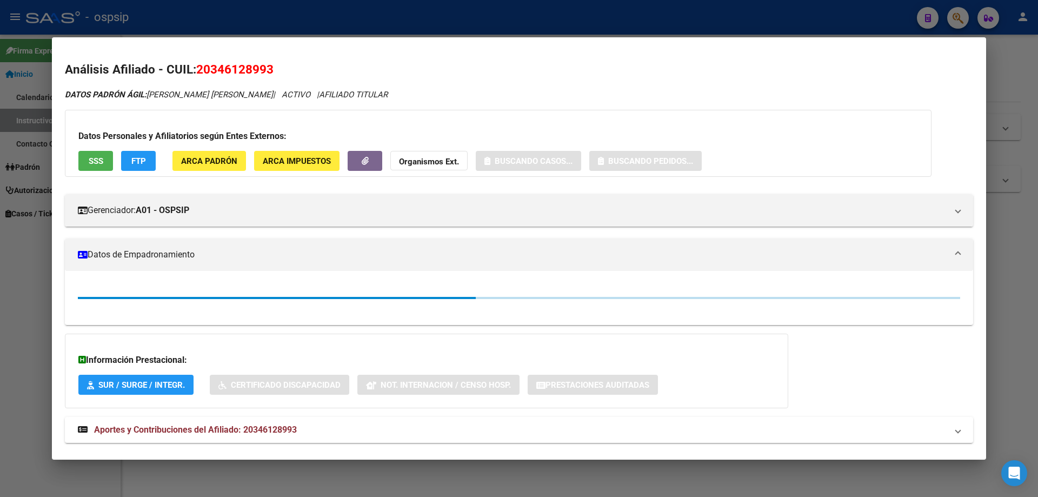
click at [86, 164] on button "SSS" at bounding box center [95, 161] width 35 height 20
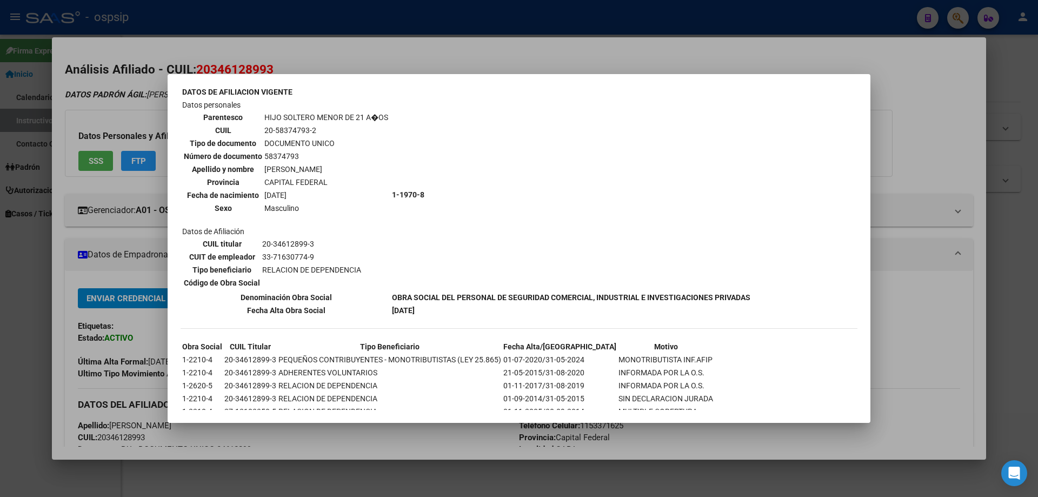
scroll to position [430, 0]
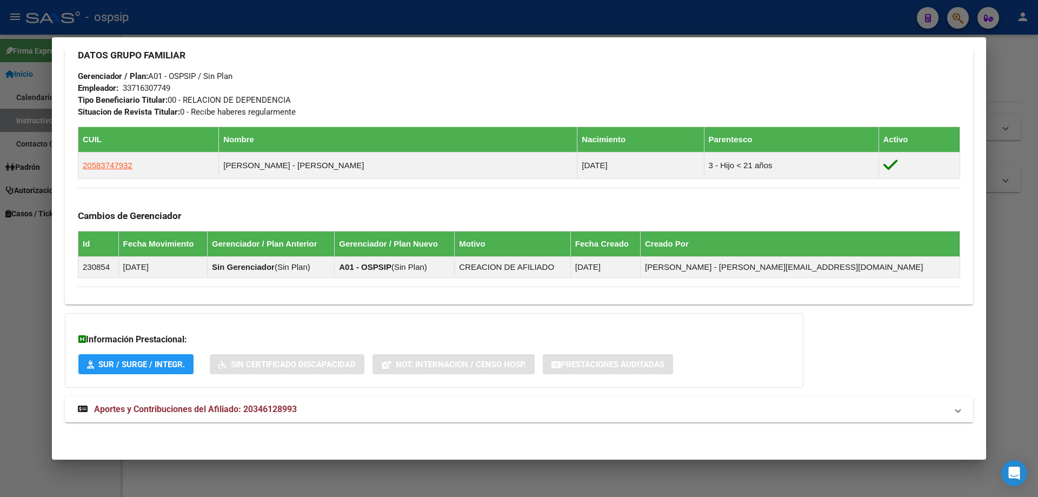
click at [166, 414] on span "Aportes y Contribuciones del Afiliado: 20346128993" at bounding box center [195, 409] width 203 height 10
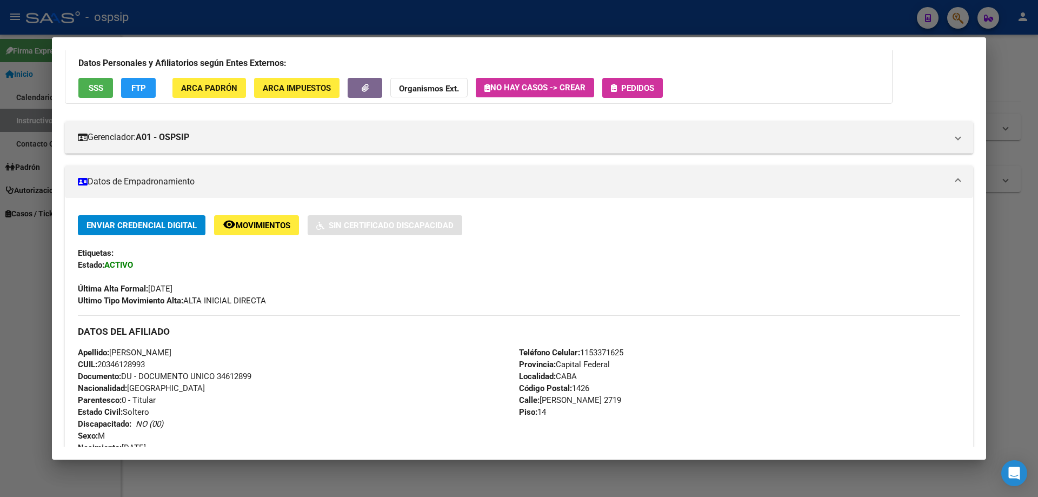
scroll to position [0, 0]
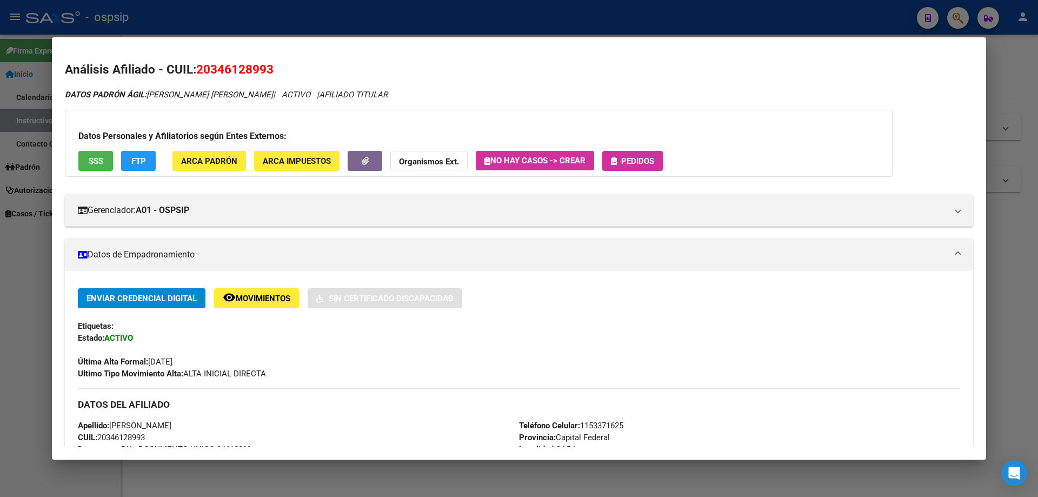
click at [640, 158] on span "Pedidos" at bounding box center [637, 161] width 33 height 10
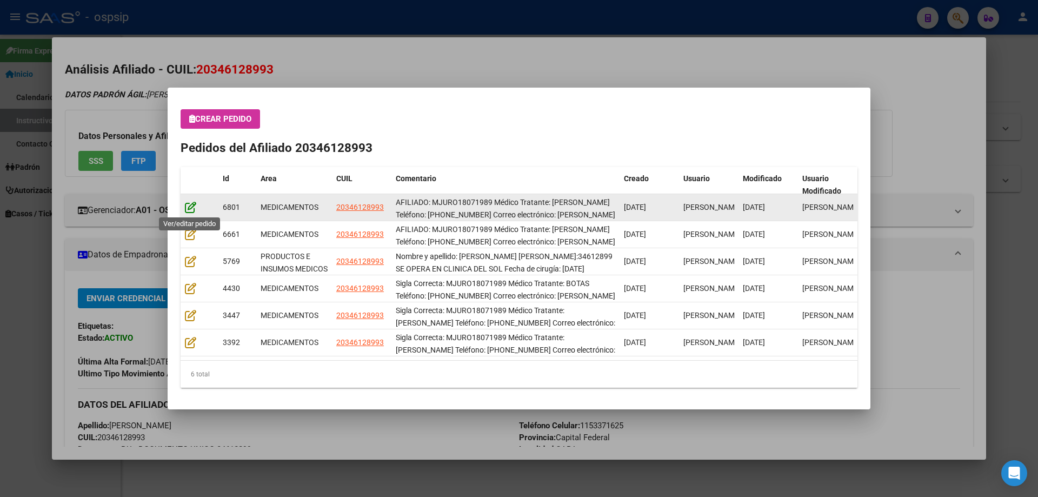
click at [194, 206] on icon at bounding box center [190, 207] width 11 height 12
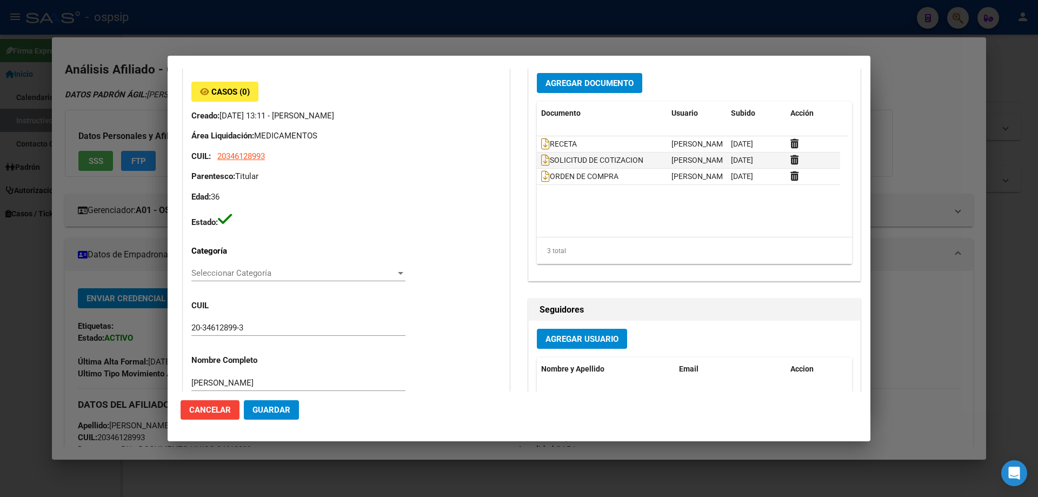
type input "Capital Federal, CABA, DUMONT SANTOS 2719, Piso: 14"
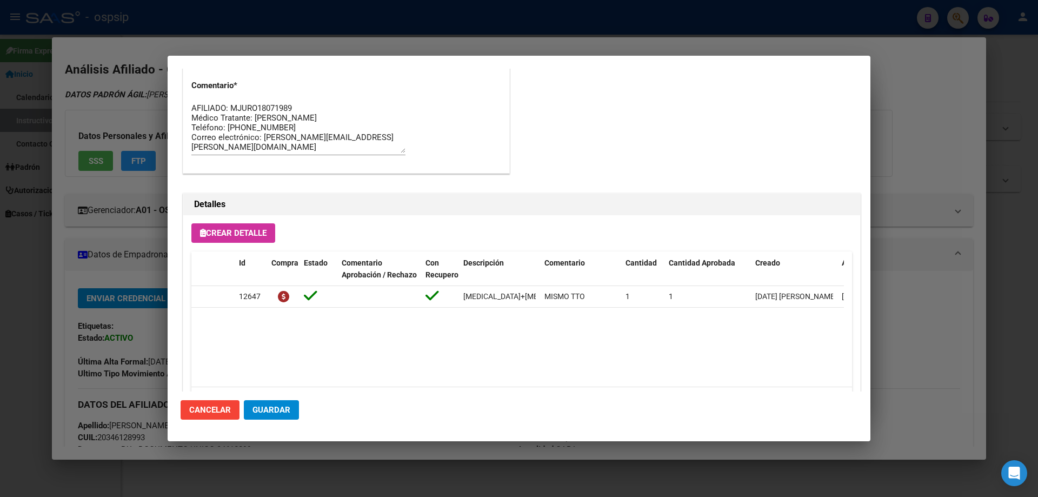
scroll to position [703, 0]
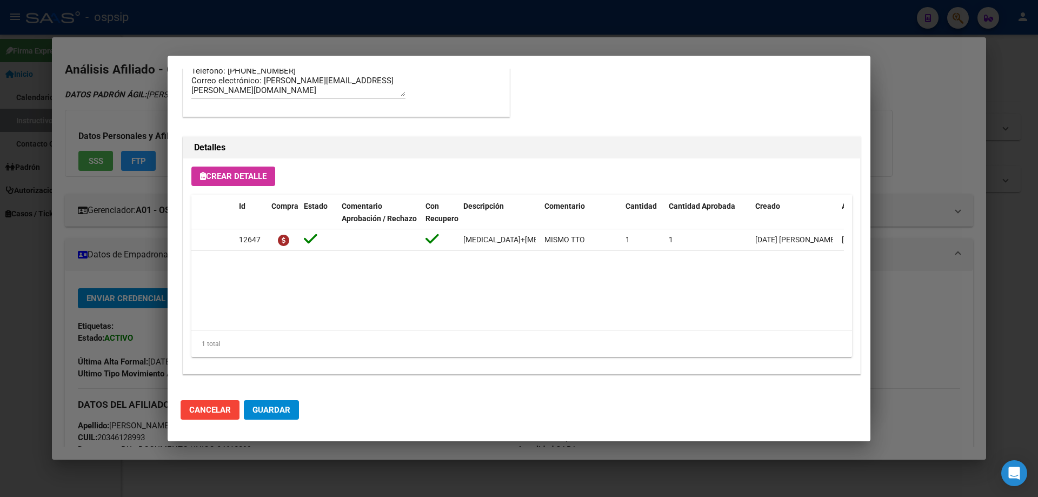
drag, startPoint x: 531, startPoint y: 412, endPoint x: 540, endPoint y: 486, distance: 74.2
click at [537, 452] on div "34612899 Buscar (apellido, dni, cuil, nro traspaso, cuit, obra social) search ¿…" at bounding box center [519, 248] width 1038 height 497
click at [493, 253] on datatable-selection "12647 efavirenz+emtricitabina+tenofov. 600mg/200mg/300mg comp.rec.x 30 (EFV/ FT…" at bounding box center [517, 248] width 653 height 10
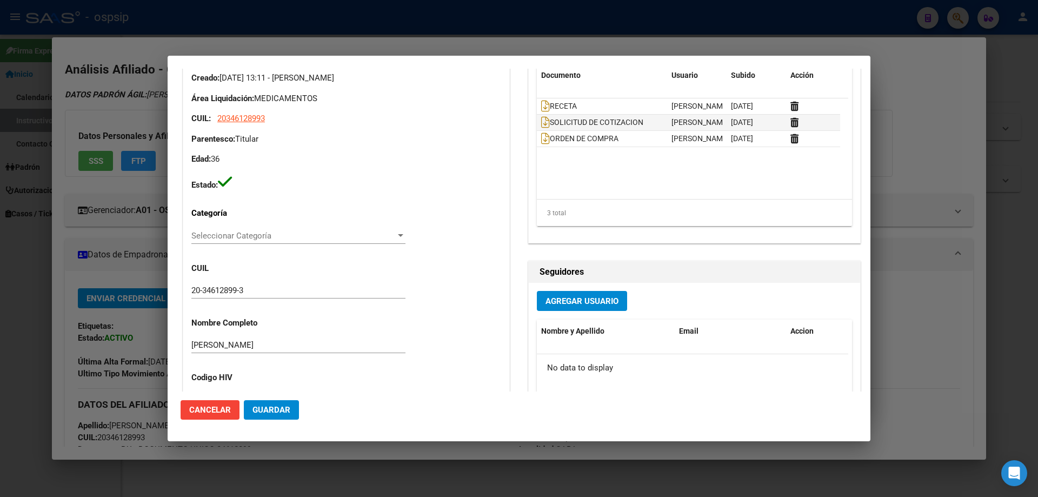
scroll to position [55, 0]
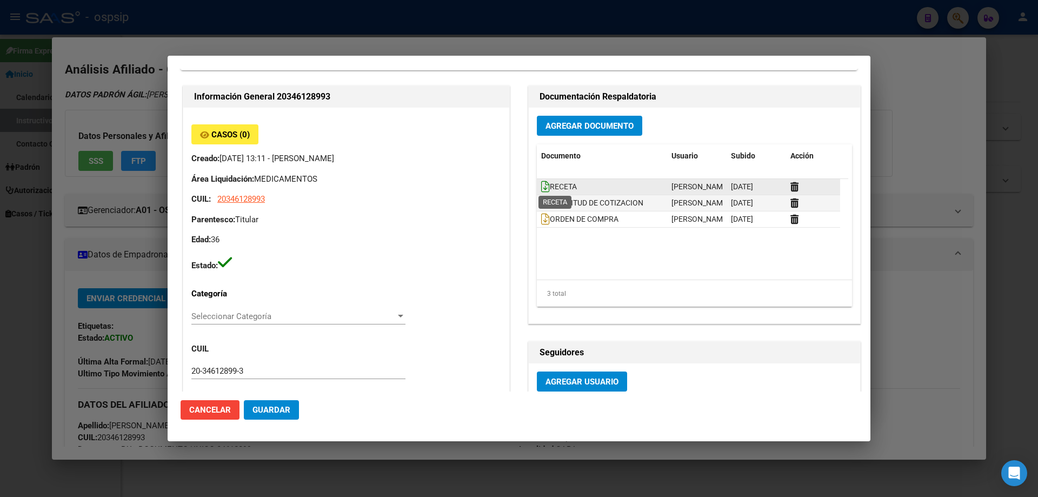
click at [542, 191] on icon at bounding box center [545, 187] width 9 height 12
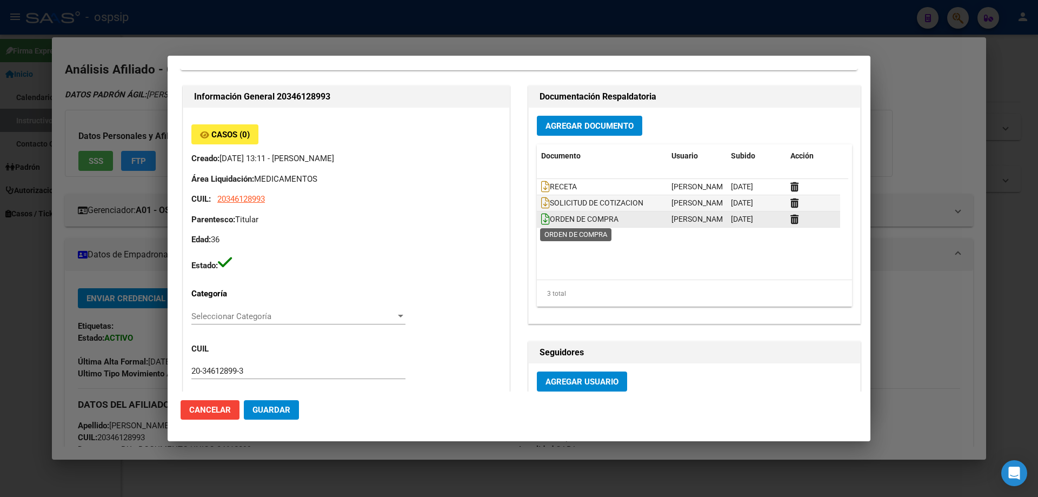
click at [541, 215] on icon at bounding box center [545, 219] width 9 height 12
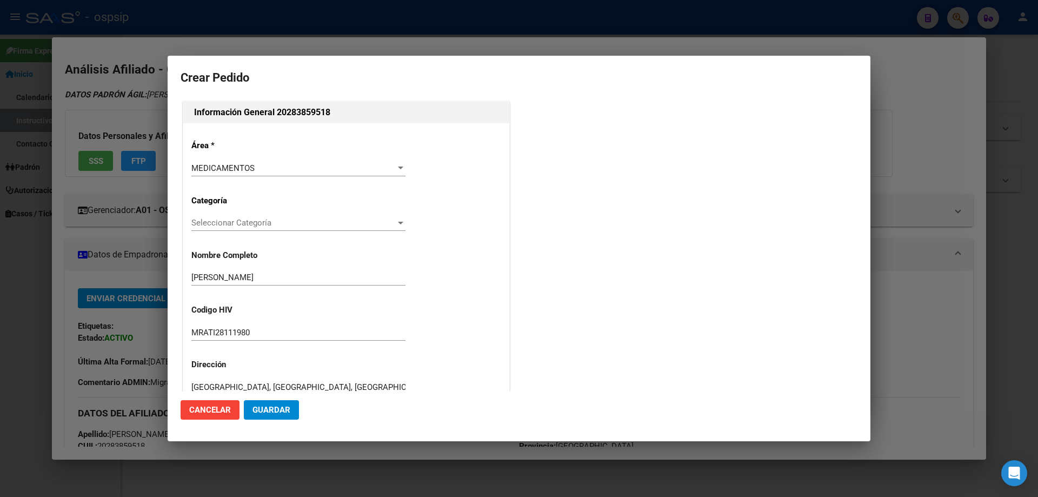
scroll to position [216, 0]
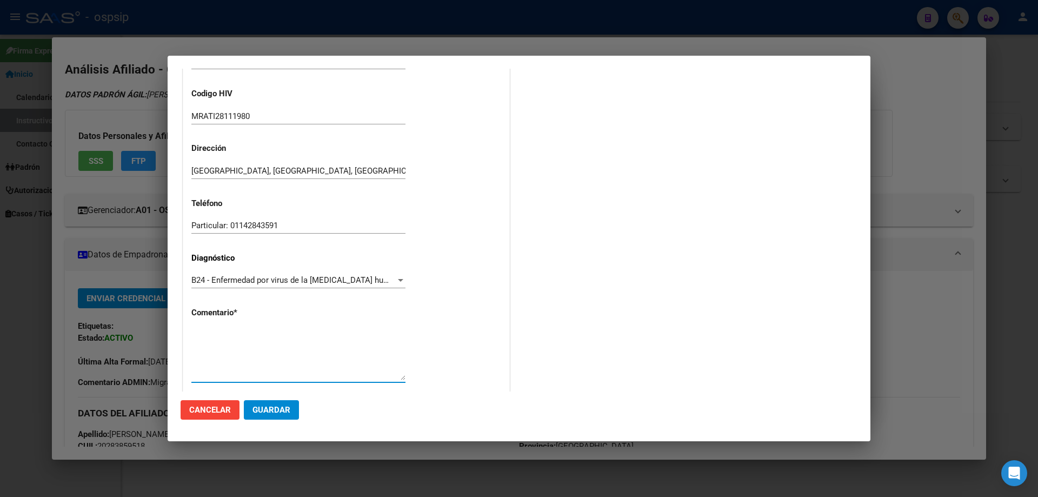
paste textarea "Sigla Correcta: MRATI28111980 Médico Tratante: [PERSON_NAME] Teléfono: [PHONE_N…"
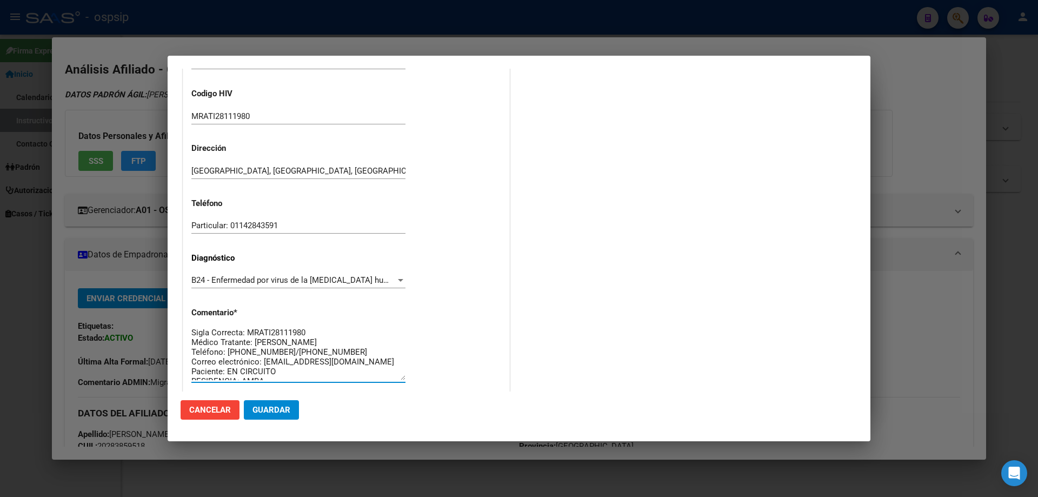
scroll to position [0, 0]
type textarea "Sigla Correcta: MRATI28111980 Médico Tratante: [PERSON_NAME] Teléfono: [PHONE_N…"
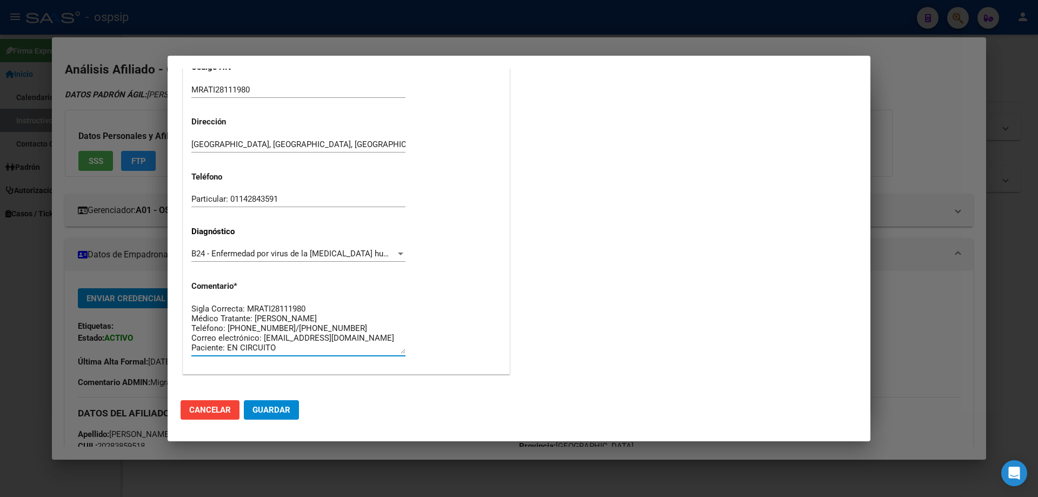
click at [273, 412] on span "Guardar" at bounding box center [272, 410] width 38 height 10
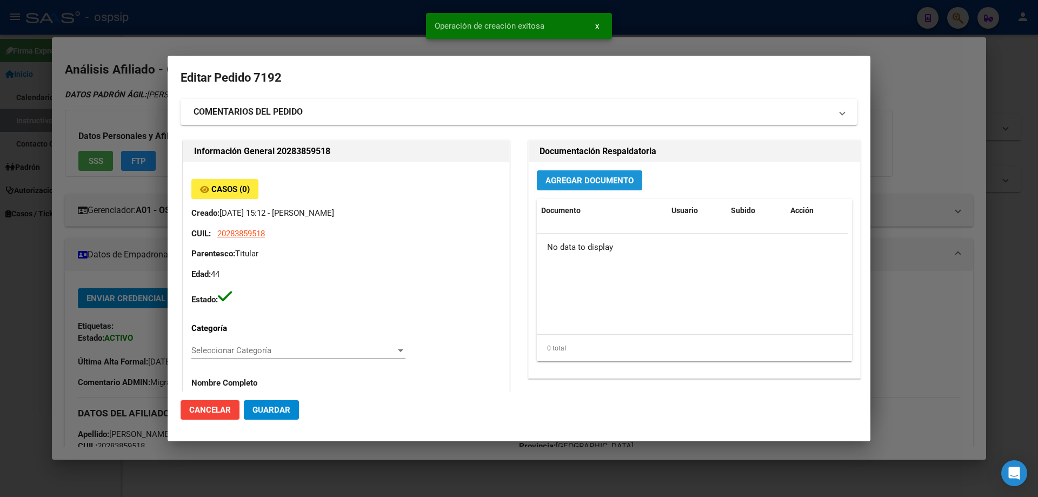
click at [562, 181] on span "Agregar Documento" at bounding box center [590, 181] width 88 height 10
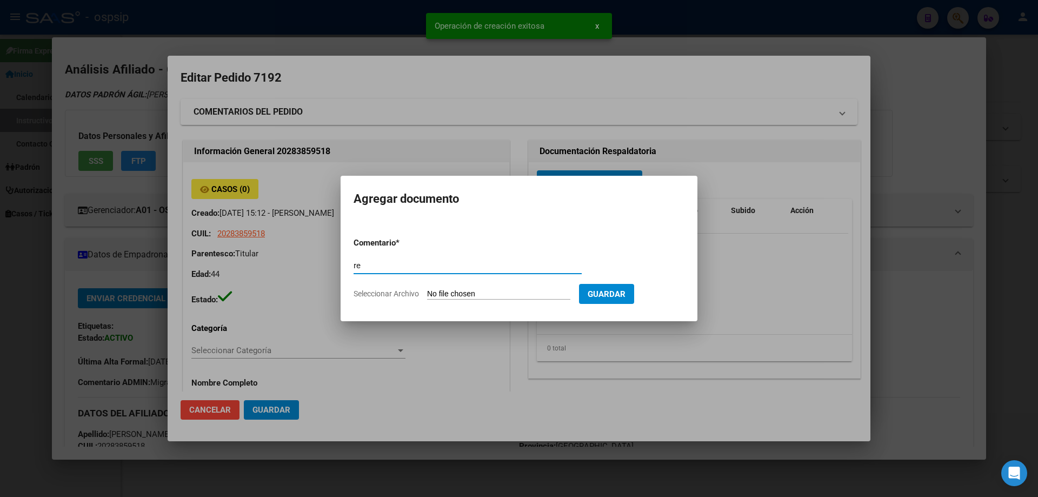
type input "r"
type input "RECETA"
click at [504, 297] on input "Seleccionar Archivo" at bounding box center [498, 294] width 143 height 10
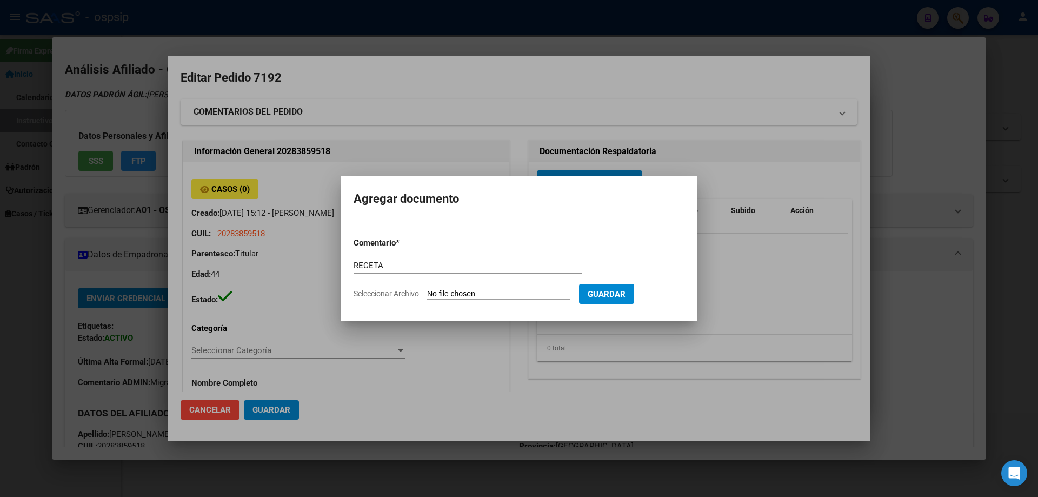
type input "C:\fakepath\CamScanner [DATE] 05.53.pdf"
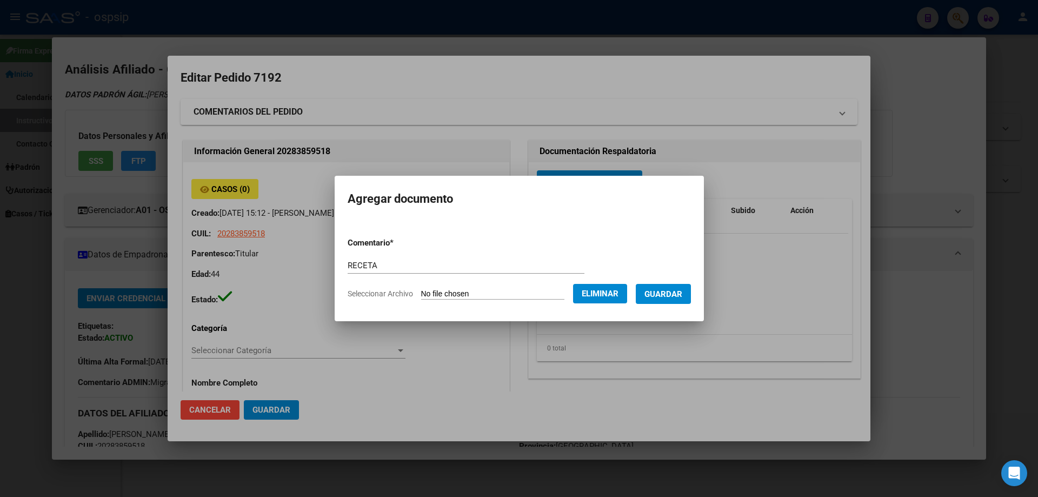
click at [680, 293] on span "Guardar" at bounding box center [664, 294] width 38 height 10
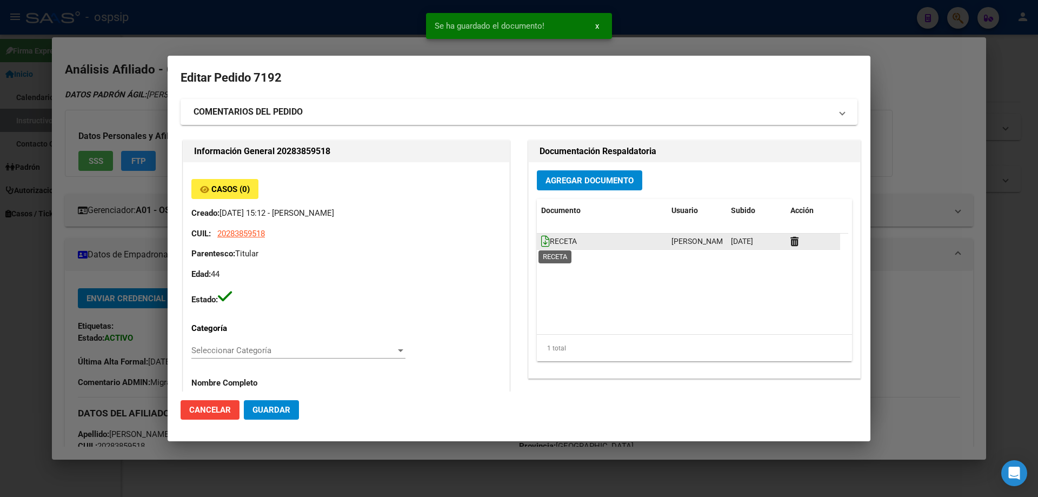
click at [541, 242] on icon at bounding box center [545, 241] width 9 height 12
click at [791, 247] on div at bounding box center [813, 241] width 45 height 12
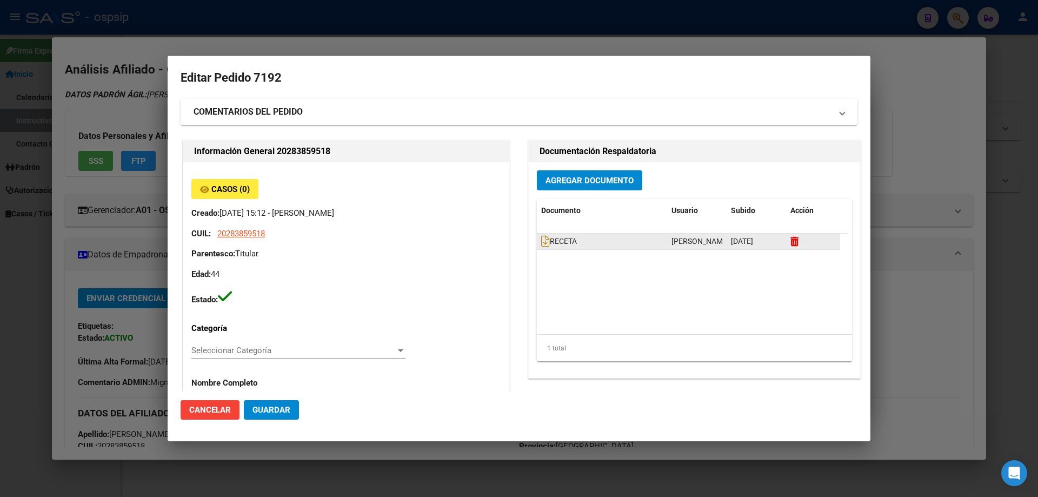
click at [794, 243] on icon at bounding box center [795, 241] width 8 height 10
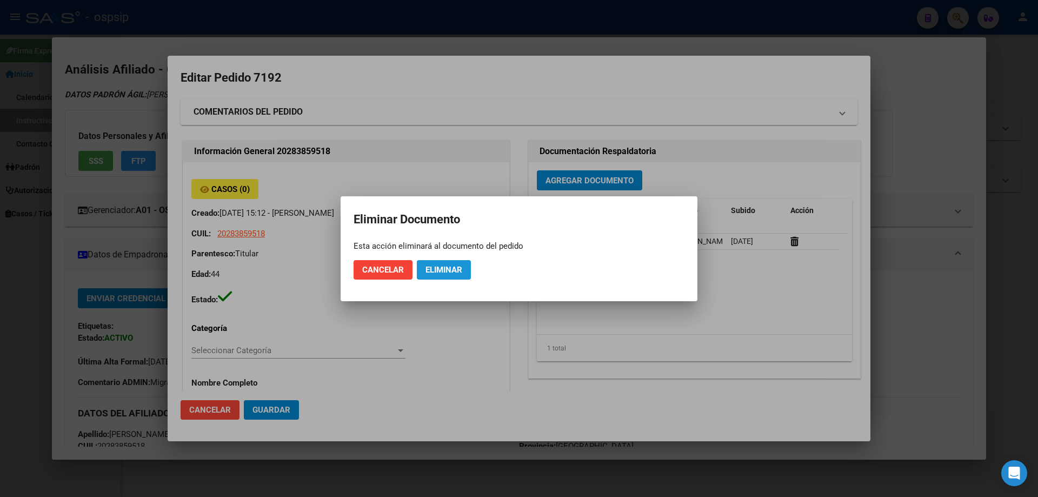
click at [469, 264] on button "Eliminar" at bounding box center [444, 269] width 54 height 19
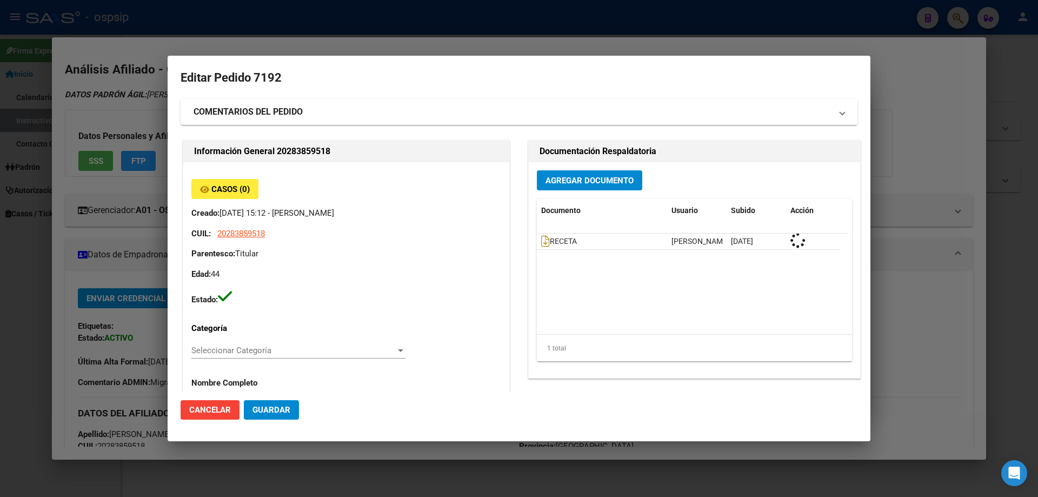
click at [467, 265] on div "Casos (0) Creado: [DATE] 15:12 - [PERSON_NAME]: 20283859518 Parentesco: Titular…" at bounding box center [346, 242] width 310 height 127
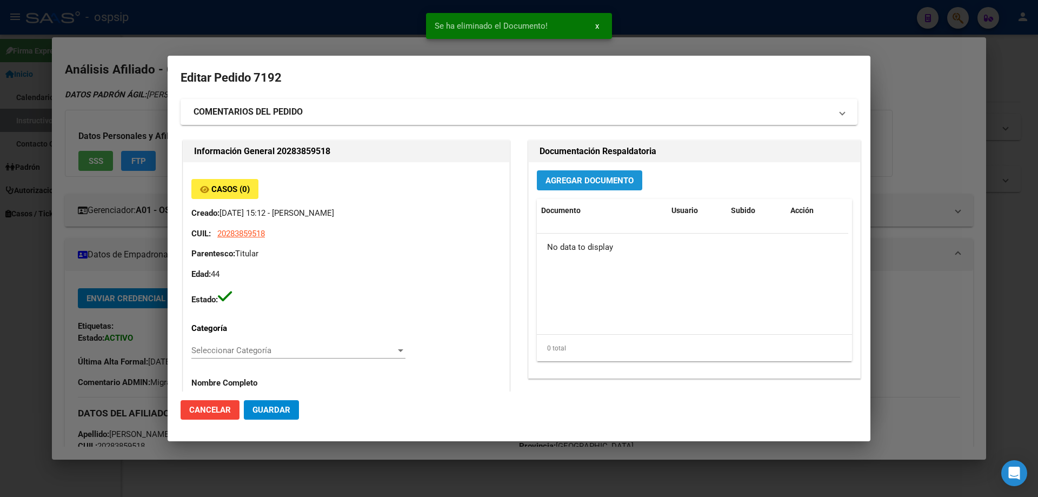
click at [595, 182] on span "Agregar Documento" at bounding box center [590, 181] width 88 height 10
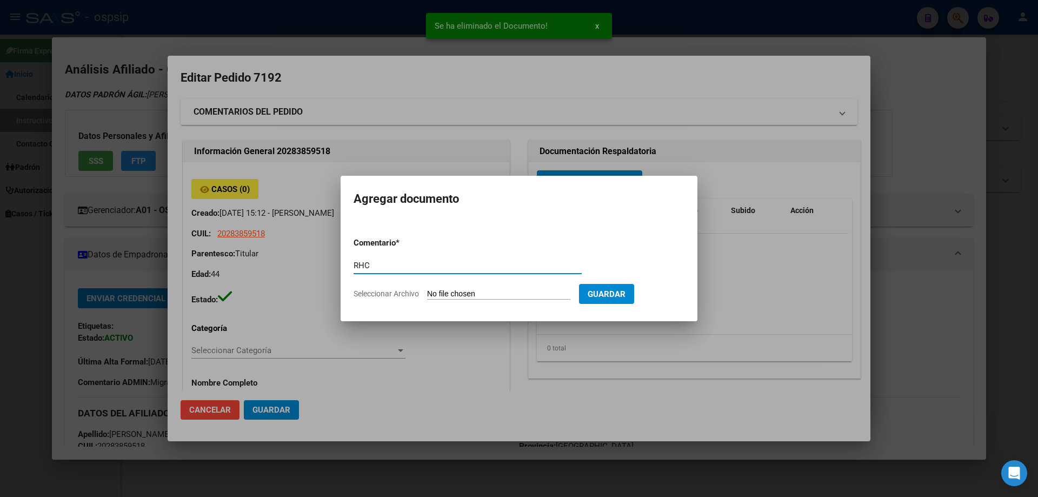
type input "RHC"
click at [455, 299] on input "Seleccionar Archivo" at bounding box center [498, 294] width 143 height 10
type input "C:\fakepath\CamScanner [DATE] 05.53.pdf"
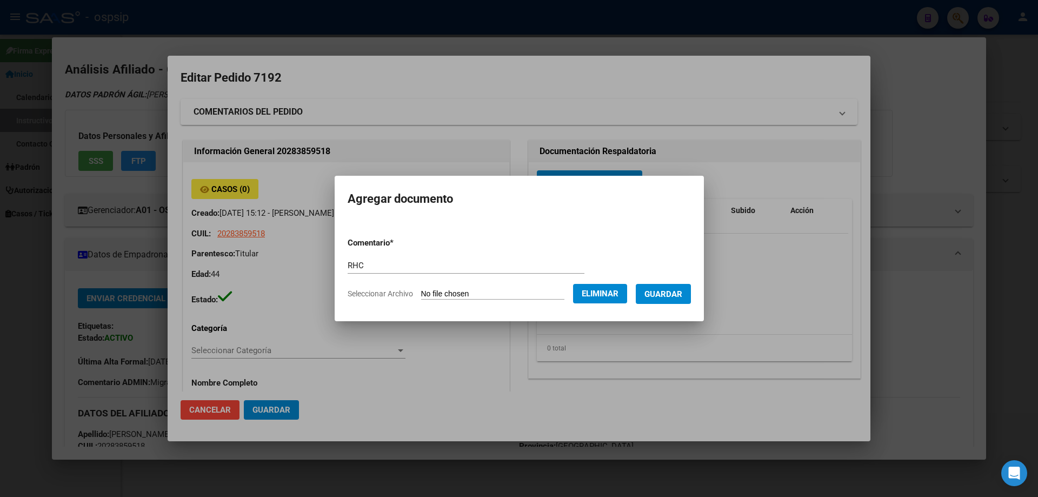
click at [679, 292] on span "Guardar" at bounding box center [664, 294] width 38 height 10
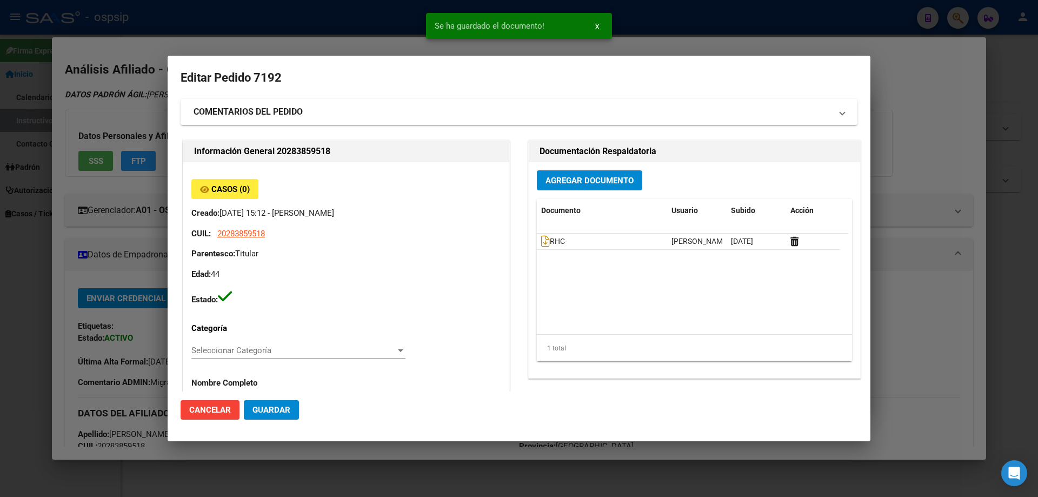
drag, startPoint x: 579, startPoint y: 167, endPoint x: 583, endPoint y: 175, distance: 9.0
click at [579, 167] on div "Agregar Documento Documento Usuario Subido Acción RHC [PERSON_NAME] [DATE] 1 to…" at bounding box center [695, 270] width 332 height 216
click at [583, 175] on button "Agregar Documento" at bounding box center [589, 180] width 105 height 20
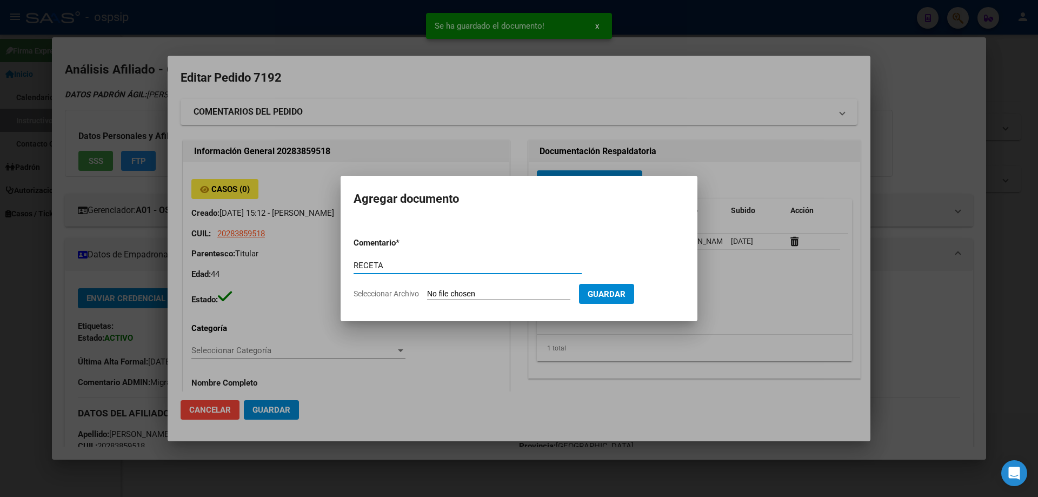
type input "RECETA"
click at [479, 299] on input "Seleccionar Archivo" at bounding box center [498, 294] width 143 height 10
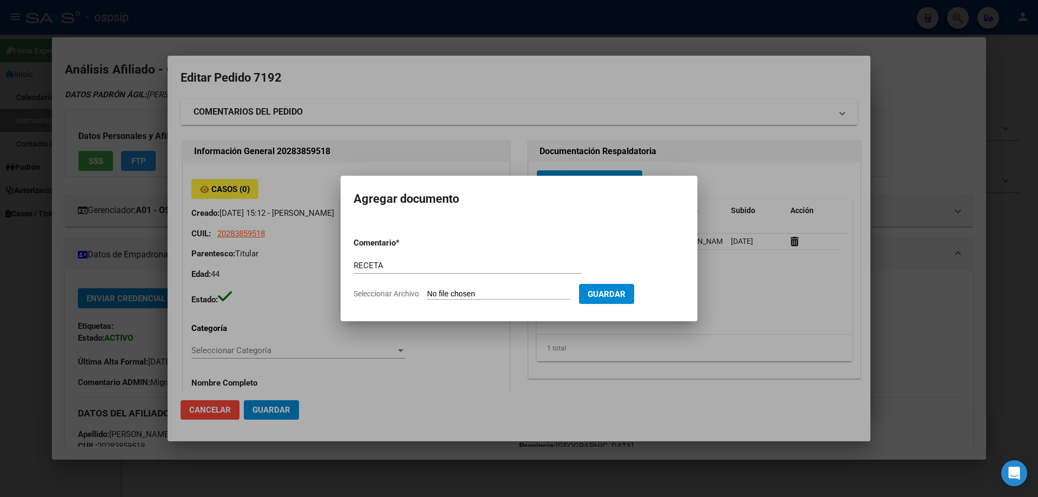
type input "C:\fakepath\CamScanner [DATE] 05.51 (1).pdf"
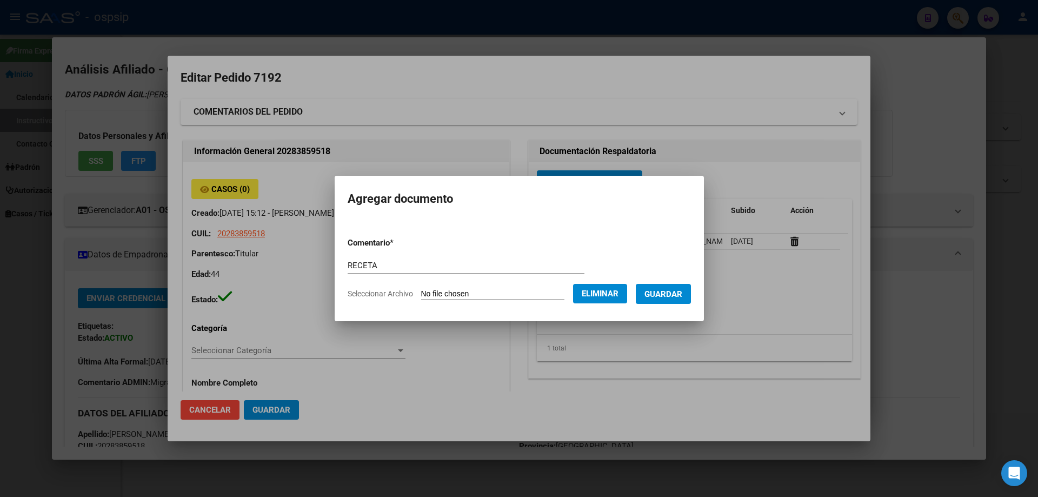
click at [677, 300] on button "Guardar" at bounding box center [663, 294] width 55 height 20
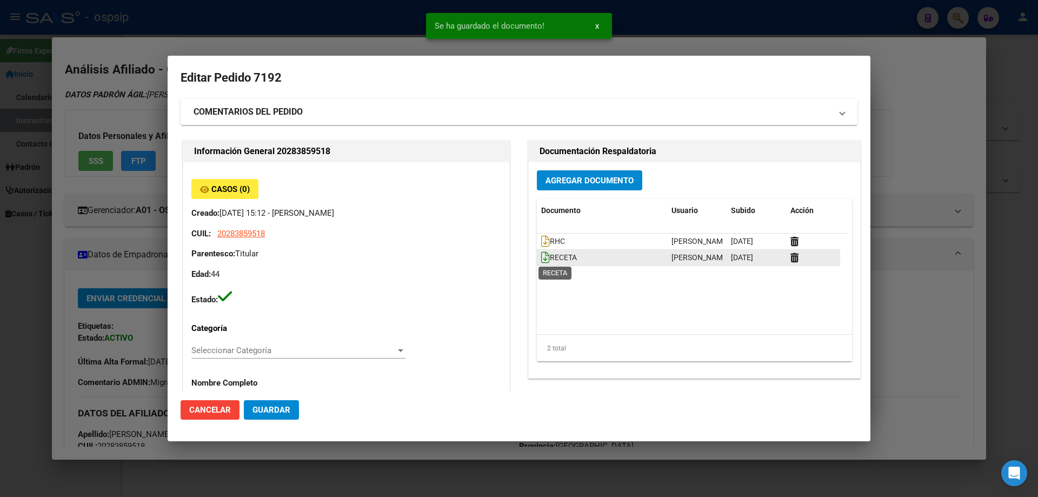
click at [541, 257] on icon at bounding box center [545, 258] width 9 height 12
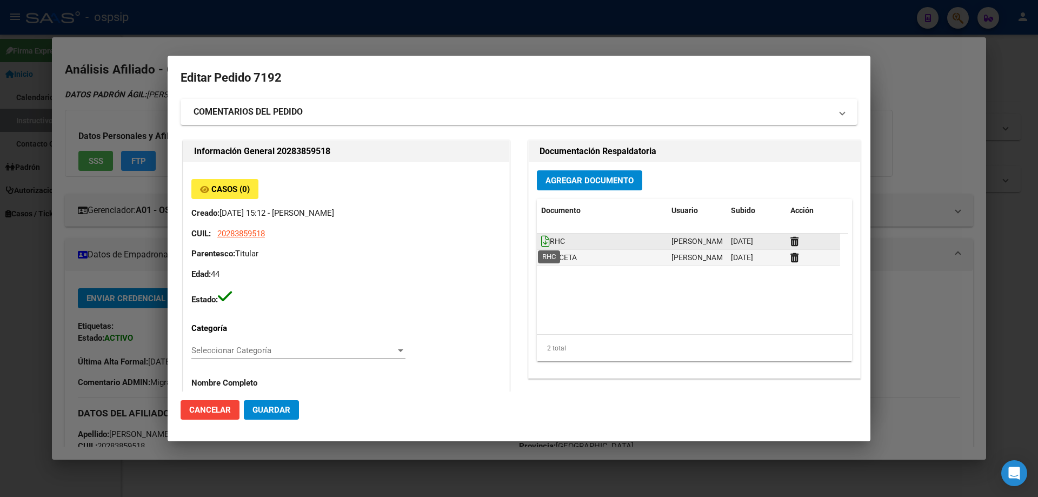
click at [541, 238] on icon at bounding box center [545, 241] width 9 height 12
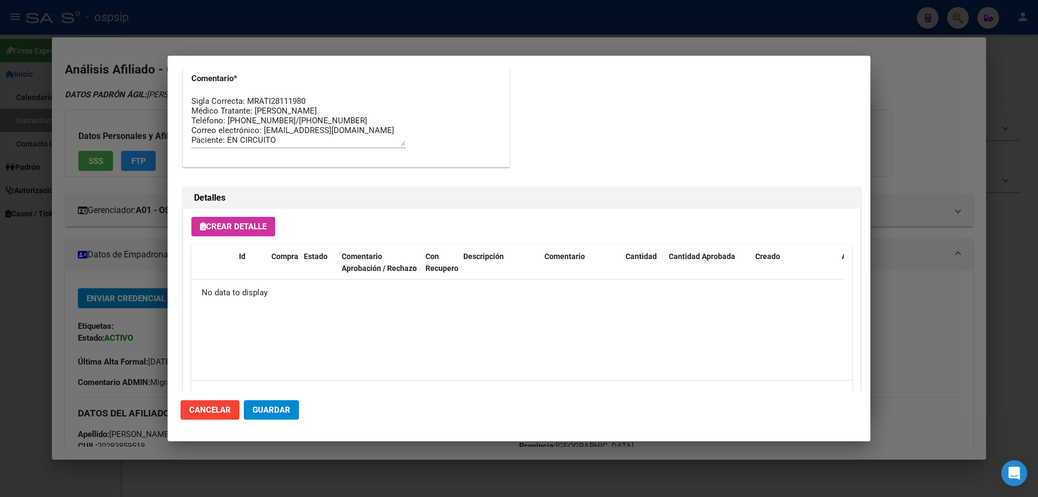
scroll to position [629, 0]
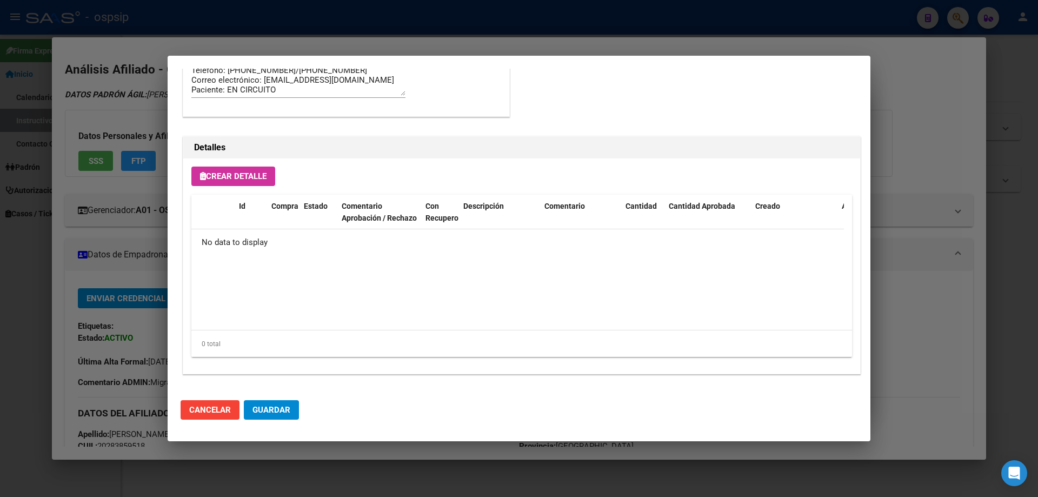
click at [253, 171] on span "Crear Detalle" at bounding box center [233, 176] width 67 height 10
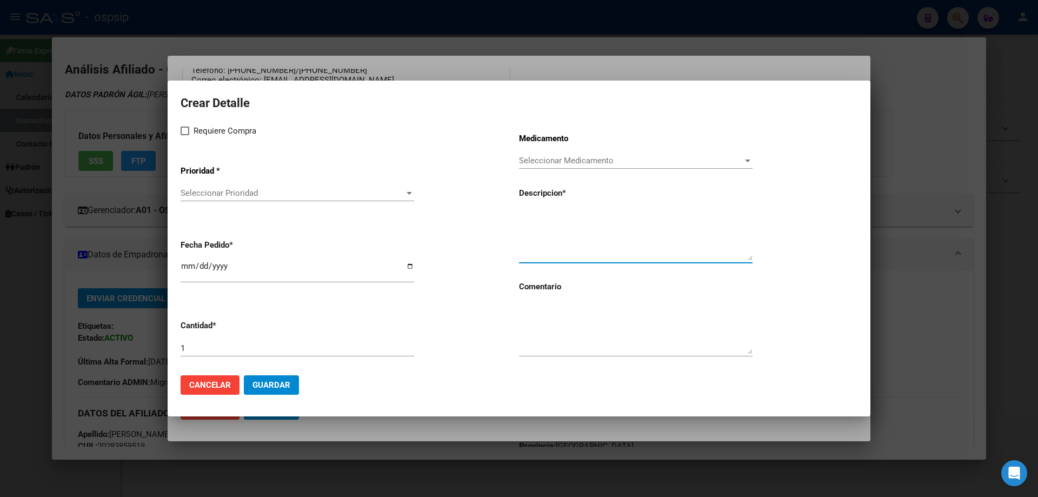
paste textarea "[MEDICAL_DATA]+[MEDICAL_DATA] 50mg/300mg comp. x 30 (DTG/3TC)"
click at [682, 213] on textarea "[MEDICAL_DATA]+[MEDICAL_DATA] 50mg/300mg comp. x 30 (DTG/3TC)" at bounding box center [636, 235] width 234 height 51
type textarea "[MEDICAL_DATA]+[MEDICAL_DATA] 50mg/300mg comp.recub x 30 (DTG/3TC)"
click at [188, 125] on label "Requiere Compra" at bounding box center [219, 130] width 76 height 13
click at [185, 135] on input "Requiere Compra" at bounding box center [184, 135] width 1 height 1
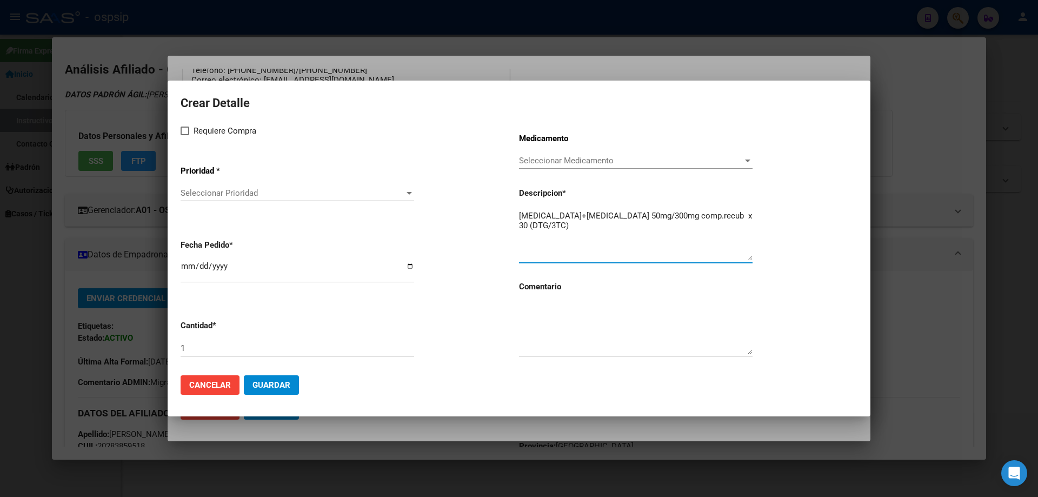
checkbox input "true"
click at [201, 195] on span "Seleccionar Prioridad" at bounding box center [293, 193] width 224 height 10
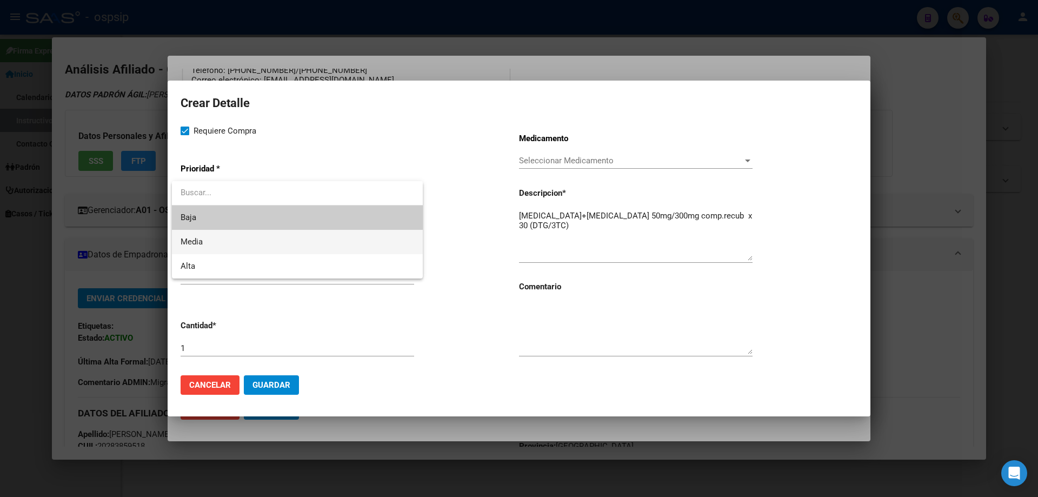
click at [203, 236] on span "Media" at bounding box center [298, 242] width 234 height 24
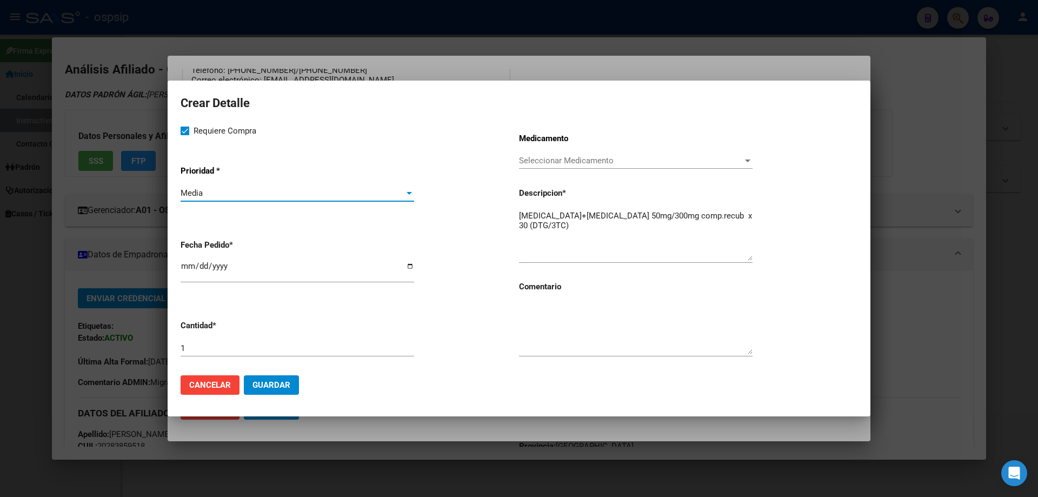
click at [185, 270] on input "[DATE]" at bounding box center [298, 270] width 234 height 17
type input "[DATE]"
click at [555, 323] on textarea at bounding box center [636, 328] width 234 height 51
type textarea "c"
type textarea "[MEDICAL_DATA] A ZEVUVIR DUET"
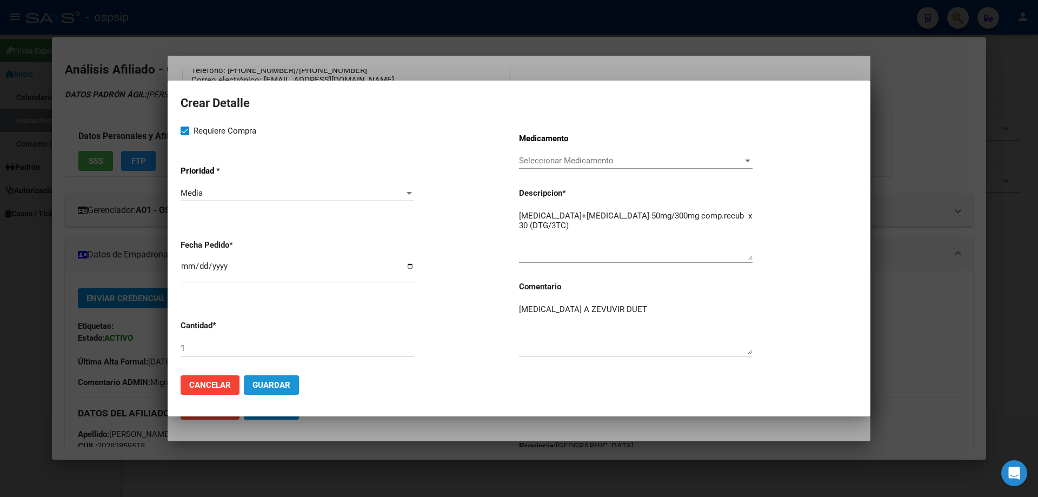
click at [266, 383] on span "Guardar" at bounding box center [272, 385] width 38 height 10
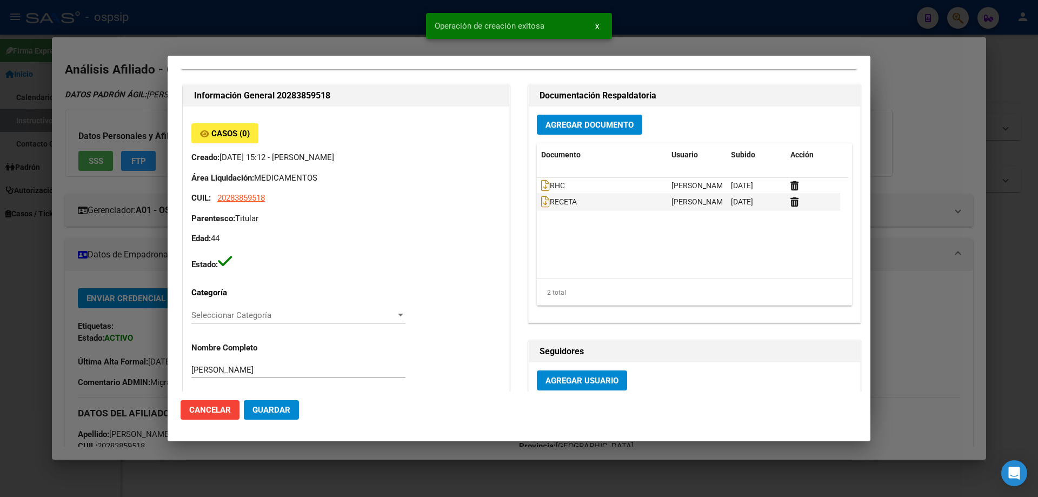
scroll to position [0, 0]
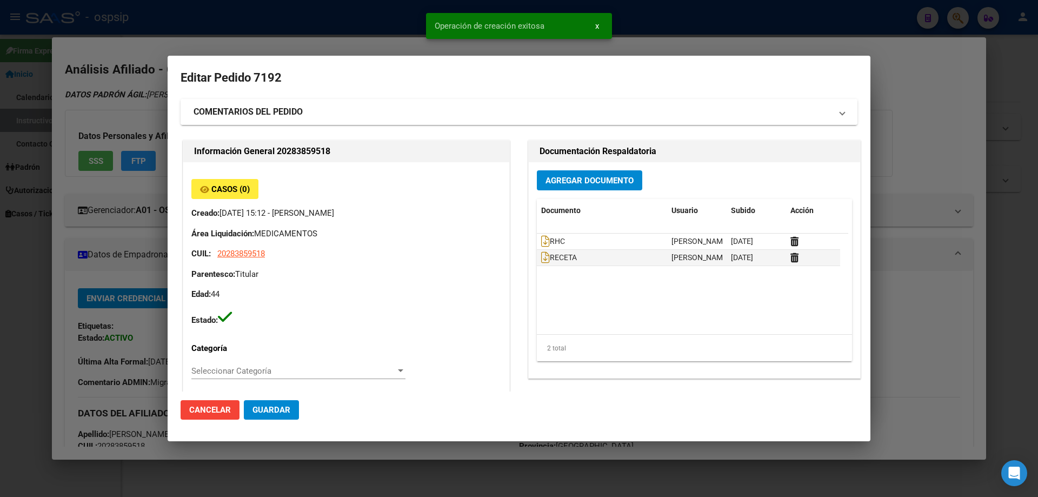
click at [233, 117] on strong "COMENTARIOS DEL PEDIDO" at bounding box center [248, 111] width 109 height 13
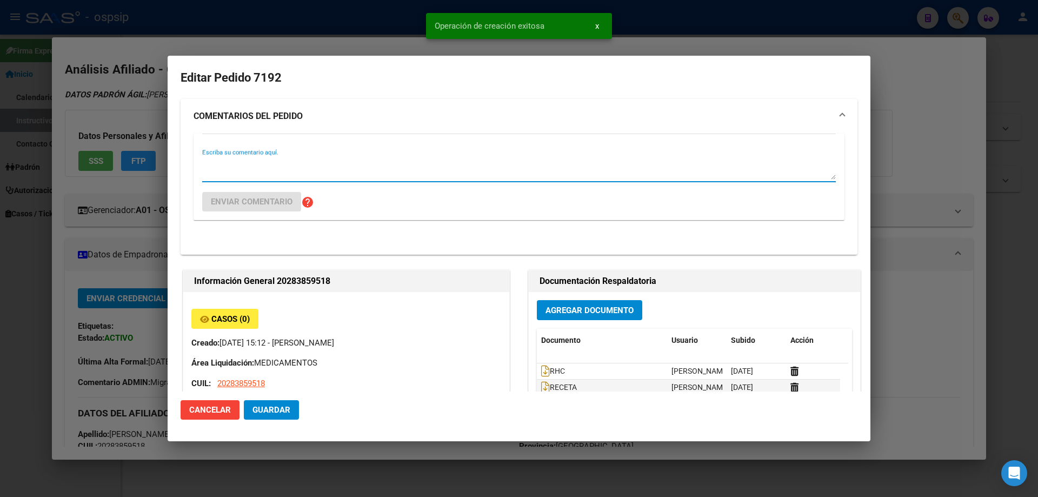
click at [217, 170] on textarea "Escriba su comentario aquí." at bounding box center [519, 169] width 634 height 22
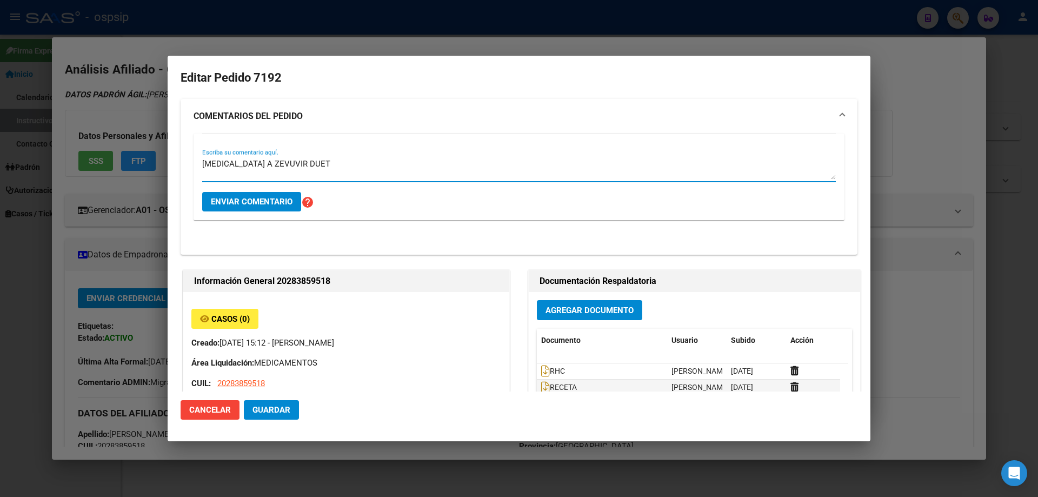
type textarea "[MEDICAL_DATA] A ZEVUVIR DUET"
click at [250, 197] on span "Enviar comentario" at bounding box center [252, 202] width 82 height 10
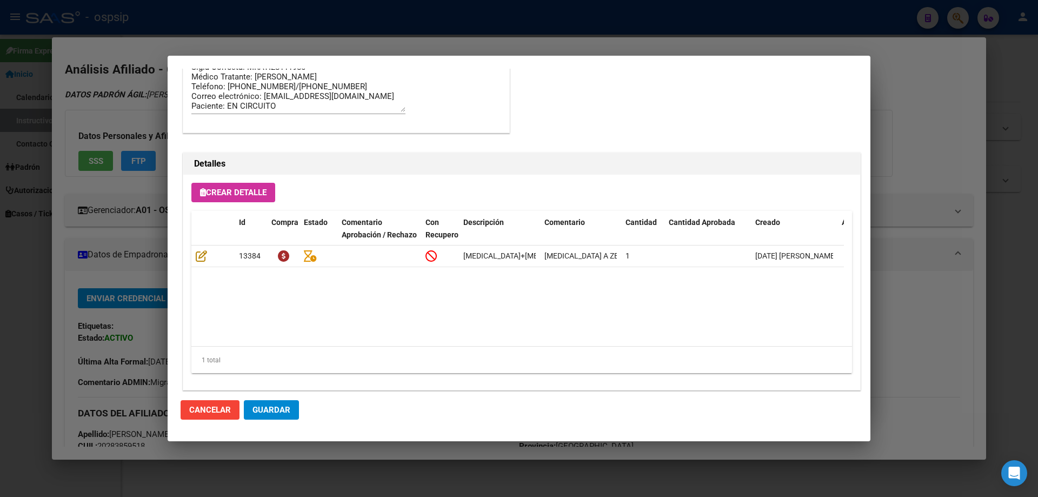
scroll to position [876, 0]
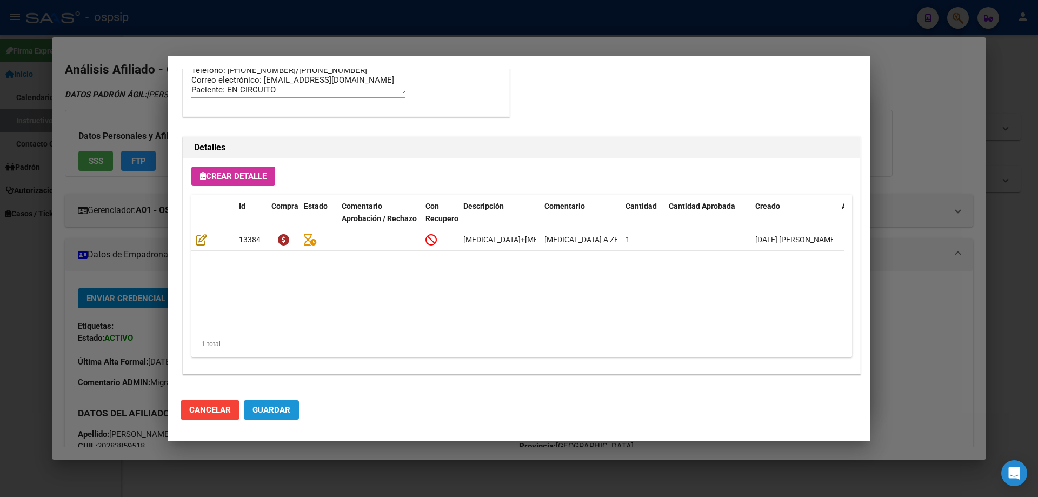
click at [267, 412] on span "Guardar" at bounding box center [272, 410] width 38 height 10
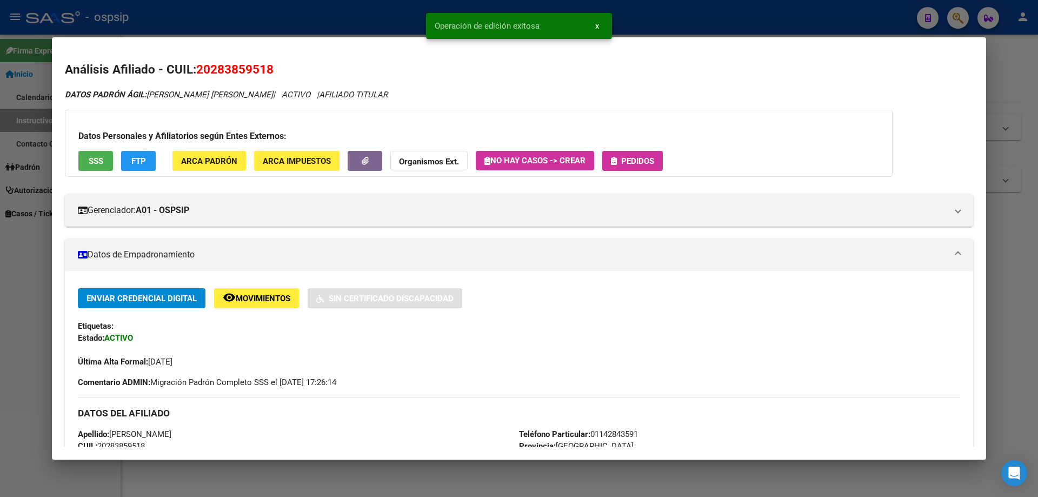
click at [638, 160] on span "Pedidos" at bounding box center [637, 161] width 33 height 10
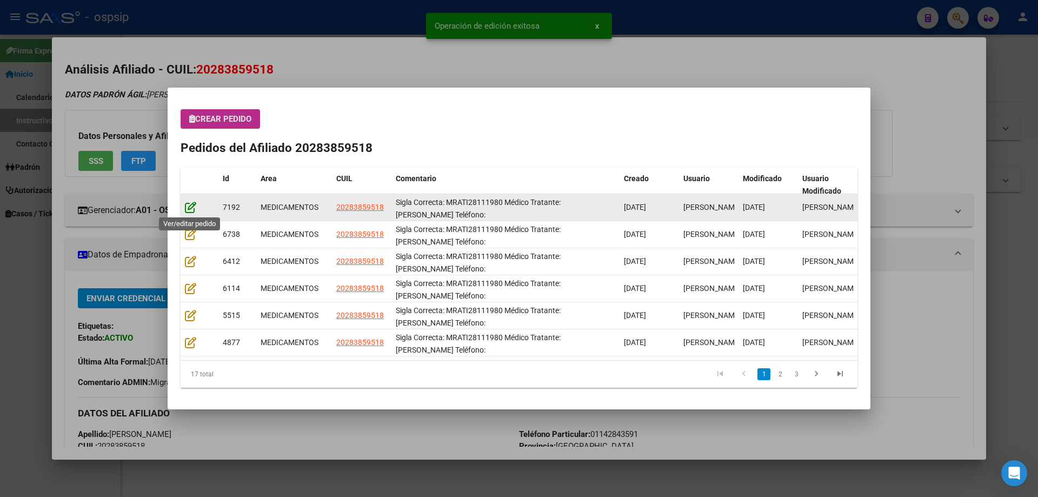
click at [189, 207] on icon at bounding box center [190, 207] width 11 height 12
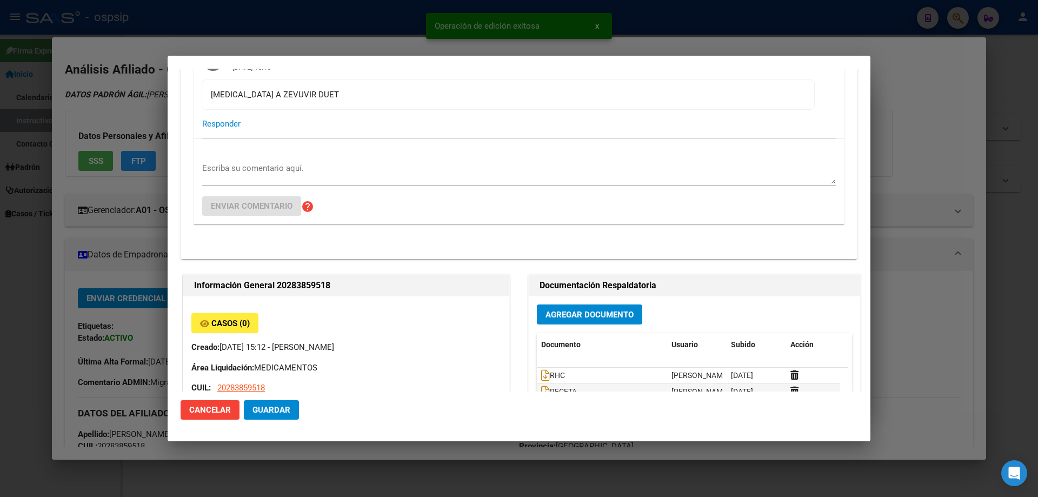
type input "[GEOGRAPHIC_DATA], [GEOGRAPHIC_DATA], [GEOGRAPHIC_DATA] 873"
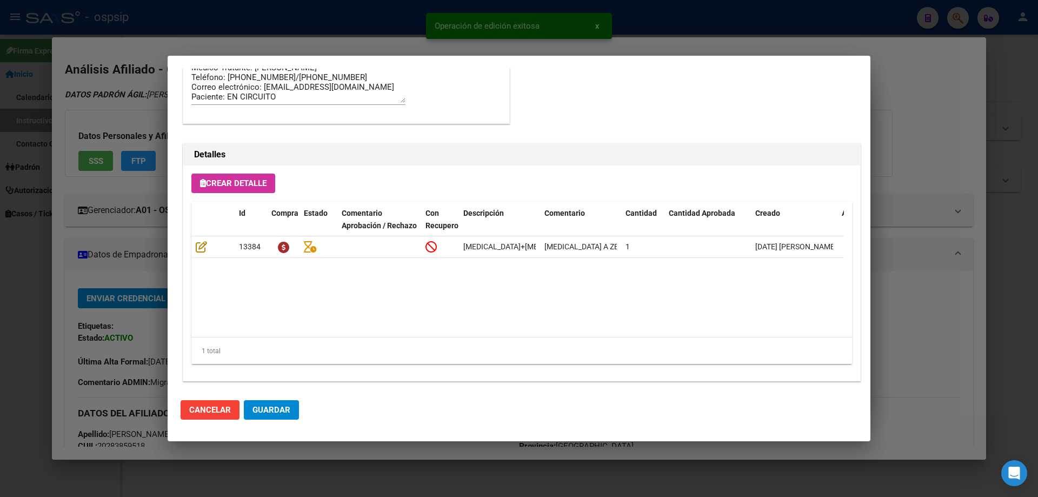
scroll to position [930, 0]
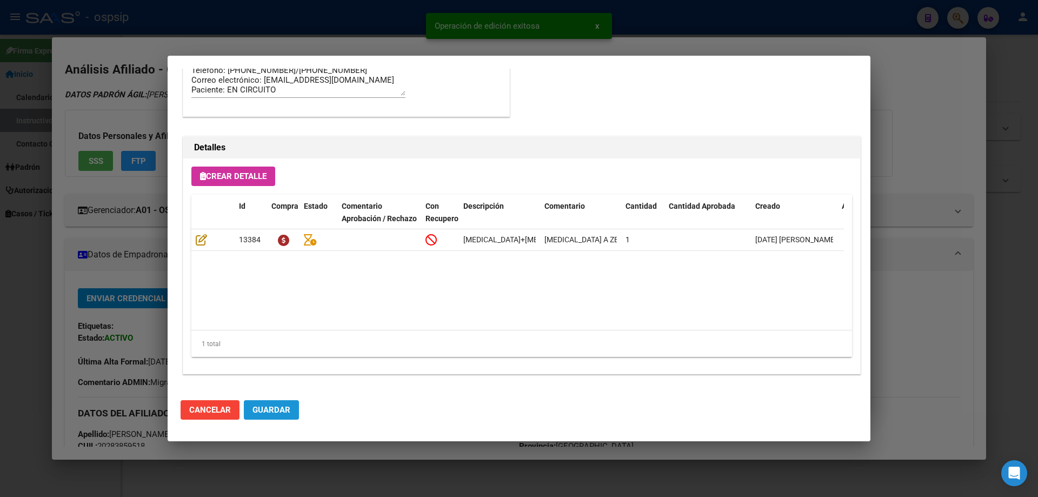
click at [276, 411] on span "Guardar" at bounding box center [272, 410] width 38 height 10
click at [270, 416] on button "Guardar" at bounding box center [271, 409] width 55 height 19
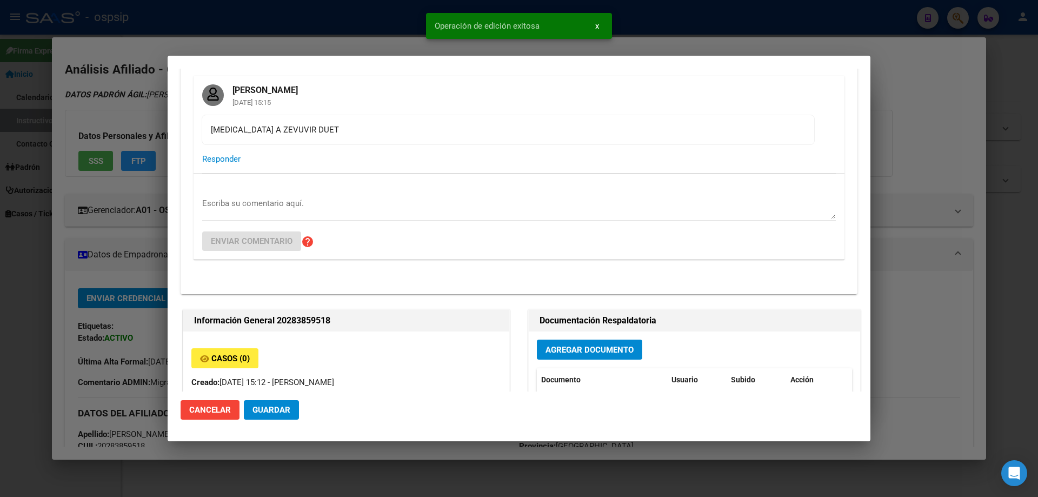
scroll to position [0, 0]
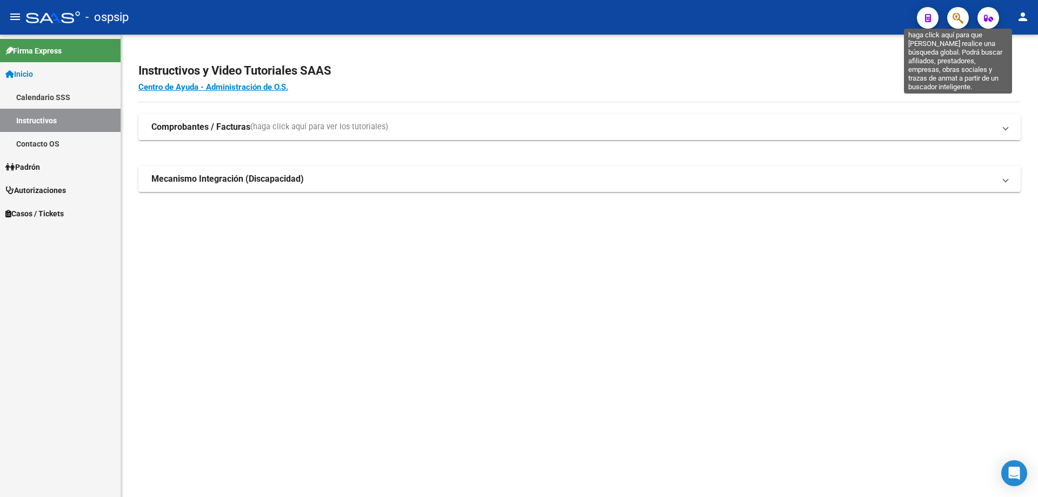
click at [956, 19] on icon "button" at bounding box center [958, 18] width 11 height 12
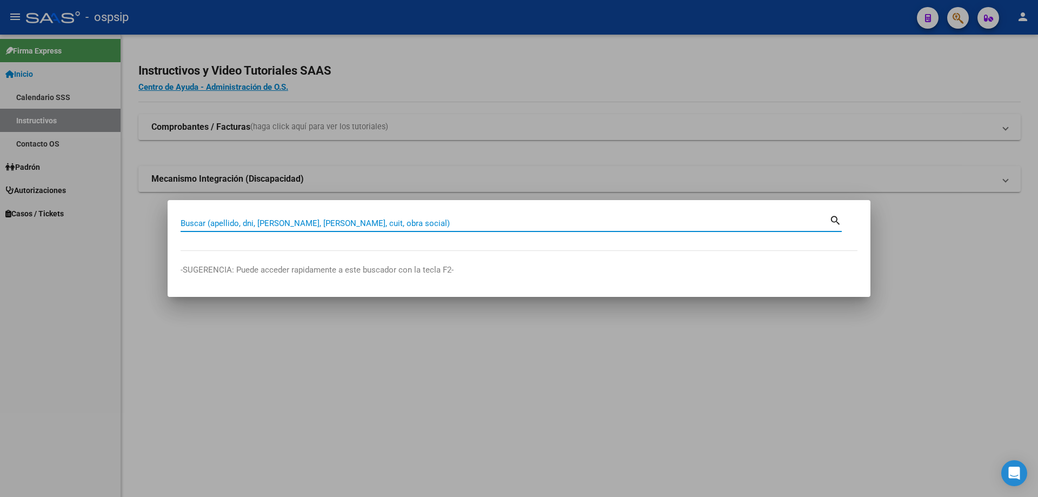
paste input "20182761193"
type input "20182761193"
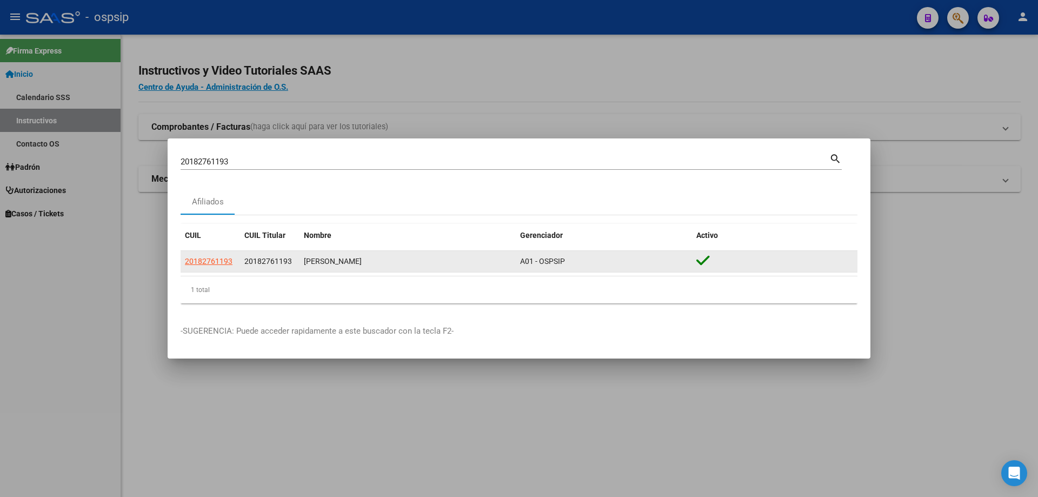
click at [218, 255] on datatable-body-cell "20182761193" at bounding box center [210, 261] width 59 height 21
click at [222, 257] on span "20182761193" at bounding box center [209, 261] width 48 height 9
type textarea "20182761193"
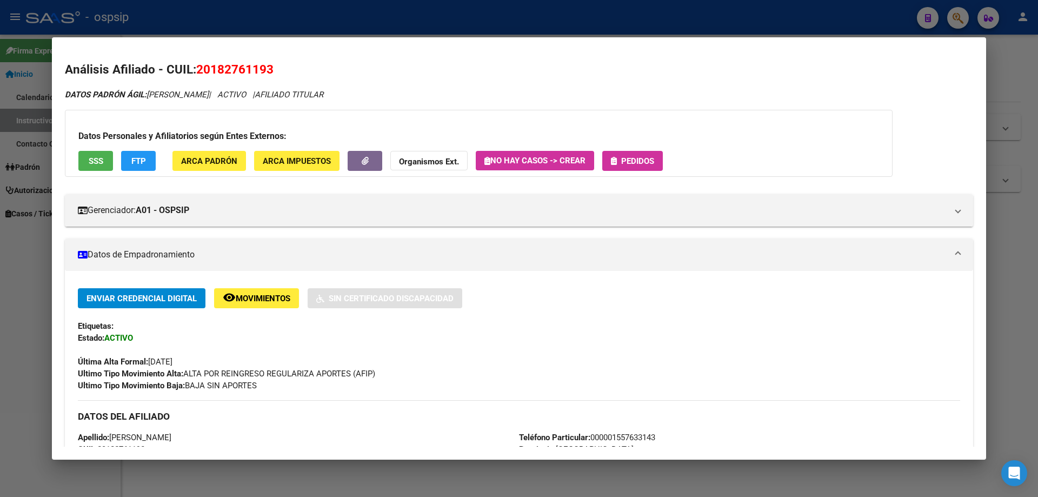
click at [630, 173] on div "Datos Personales y Afiliatorios según Entes Externos: SSS FTP ARCA Padrón ARCA …" at bounding box center [479, 143] width 828 height 67
click at [637, 145] on div "Datos Personales y Afiliatorios según Entes Externos: SSS FTP ARCA Padrón ARCA …" at bounding box center [479, 143] width 828 height 67
click at [638, 158] on span "Pedidos" at bounding box center [637, 161] width 33 height 10
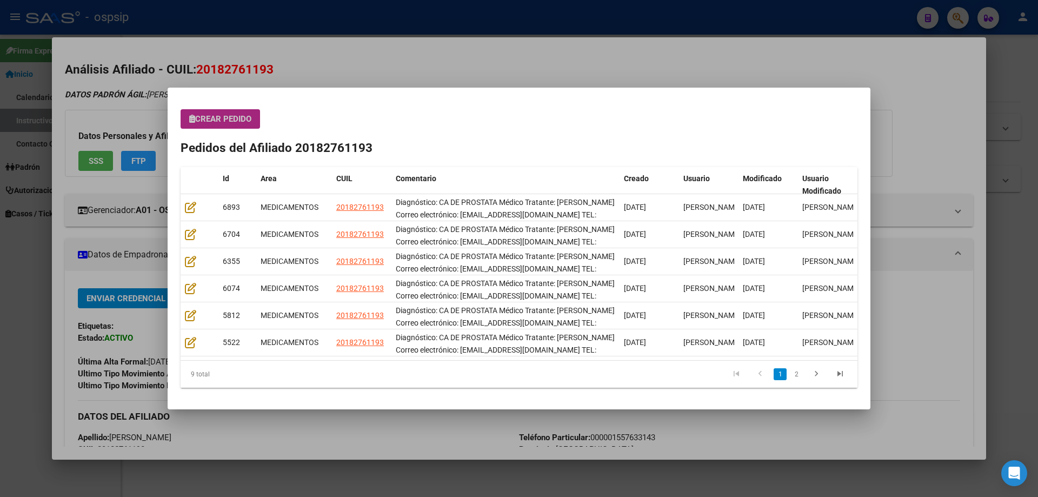
click at [233, 117] on span "Crear Pedido" at bounding box center [220, 119] width 62 height 10
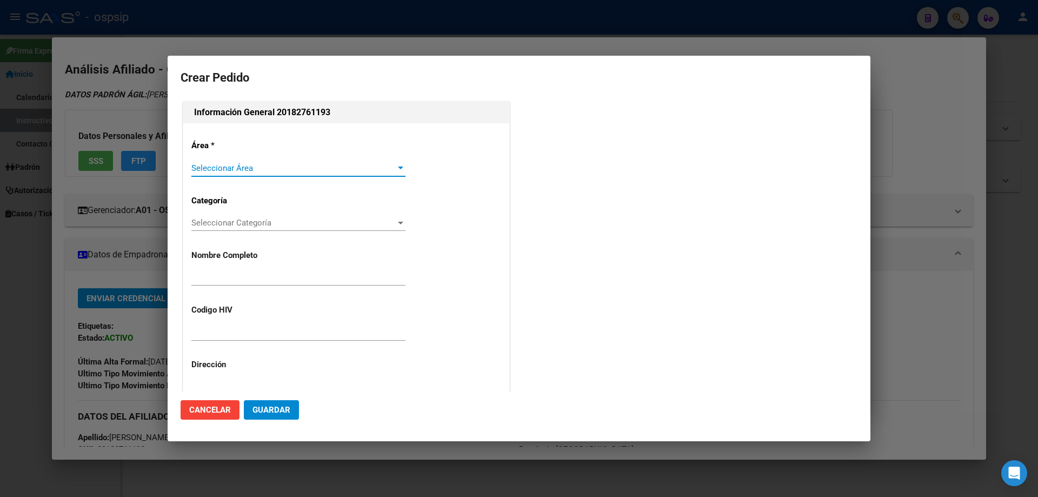
type input "[PERSON_NAME]"
type input "NO CORRESPONDE"
type input "[GEOGRAPHIC_DATA], [GEOGRAPHIC_DATA], [GEOGRAPHIC_DATA] 569"
type input "Particular: 000001557633143"
type input "[GEOGRAPHIC_DATA], [GEOGRAPHIC_DATA], [GEOGRAPHIC_DATA] 569"
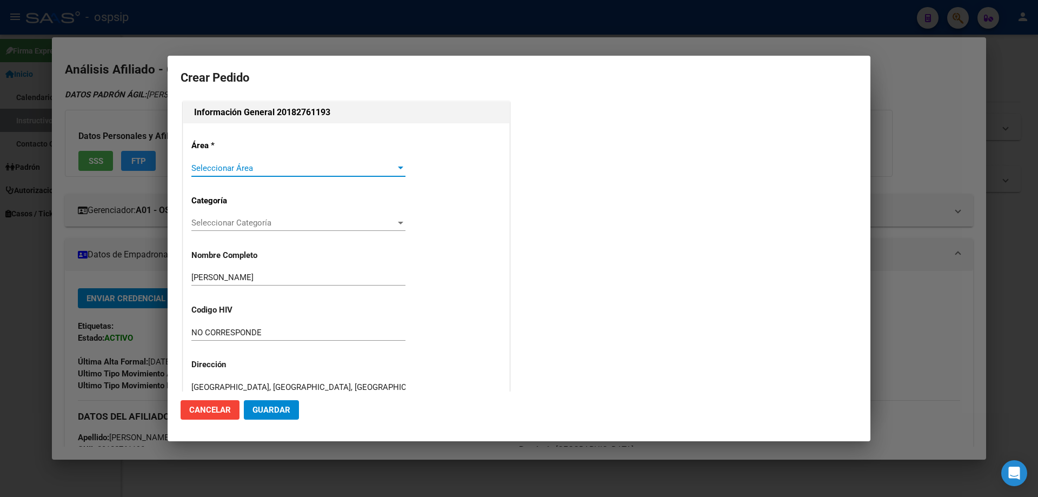
click at [218, 173] on span "Seleccionar Área" at bounding box center [293, 168] width 204 height 10
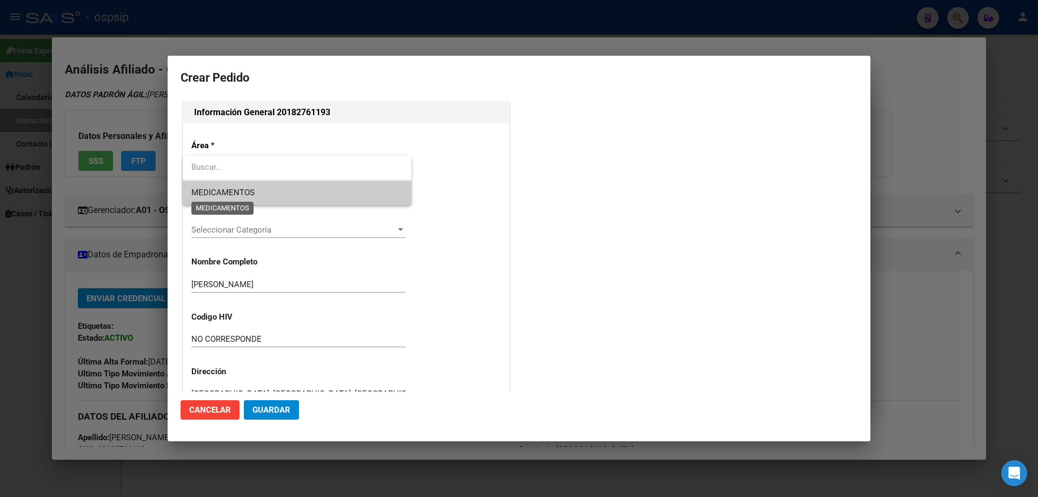
click at [214, 196] on span "MEDICAMENTOS" at bounding box center [222, 193] width 63 height 10
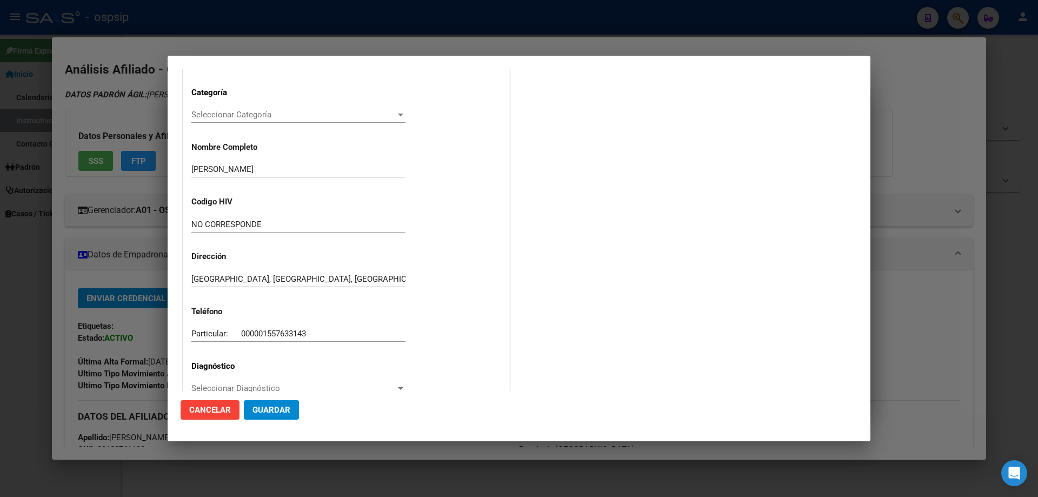
scroll to position [162, 0]
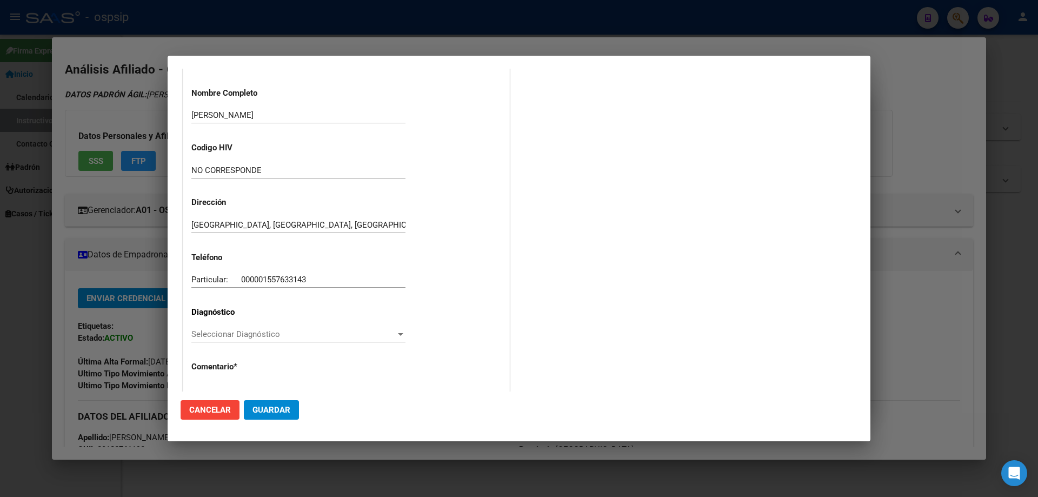
click at [198, 337] on span "Seleccionar Diagnóstico" at bounding box center [293, 334] width 204 height 10
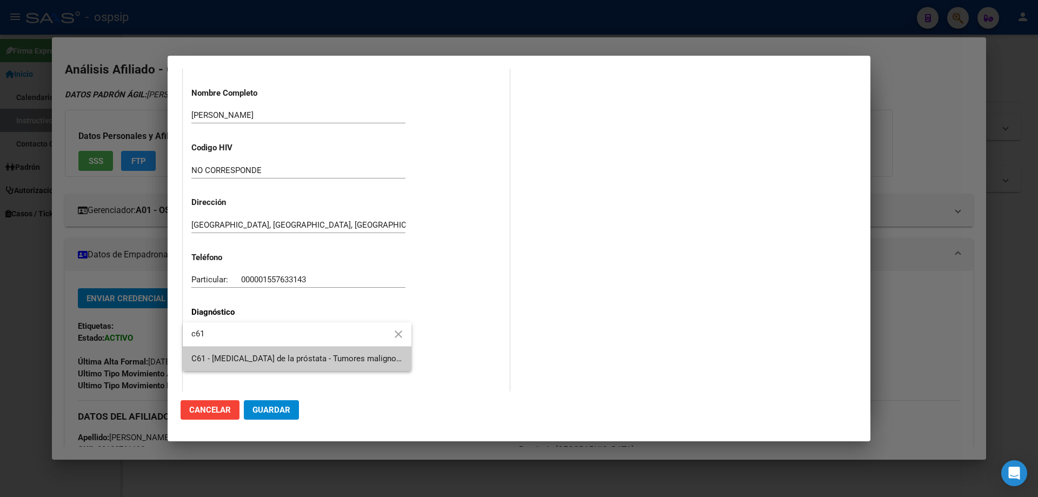
type input "c61"
click at [215, 359] on span "C61 - [MEDICAL_DATA] de la próstata - Tumores malignos de los órganos genitales…" at bounding box center [424, 359] width 466 height 10
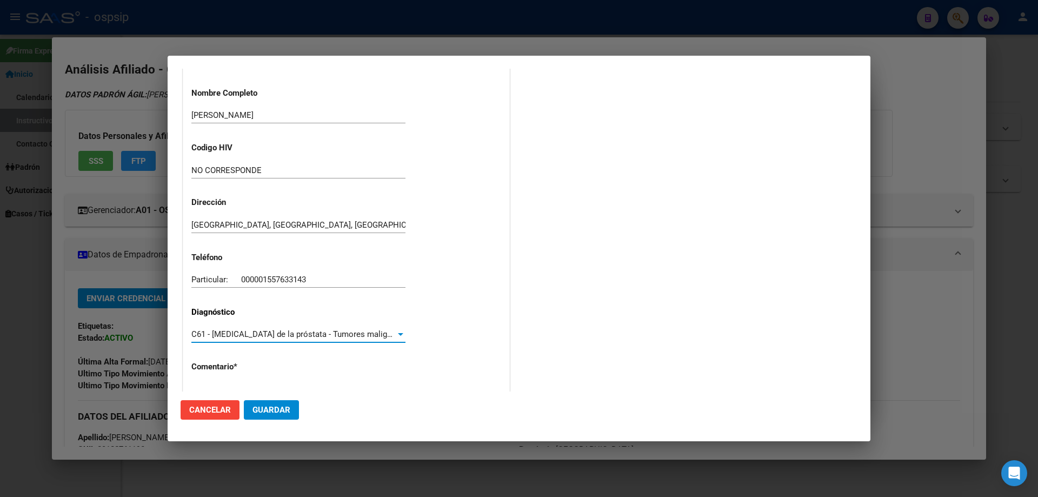
scroll to position [243, 0]
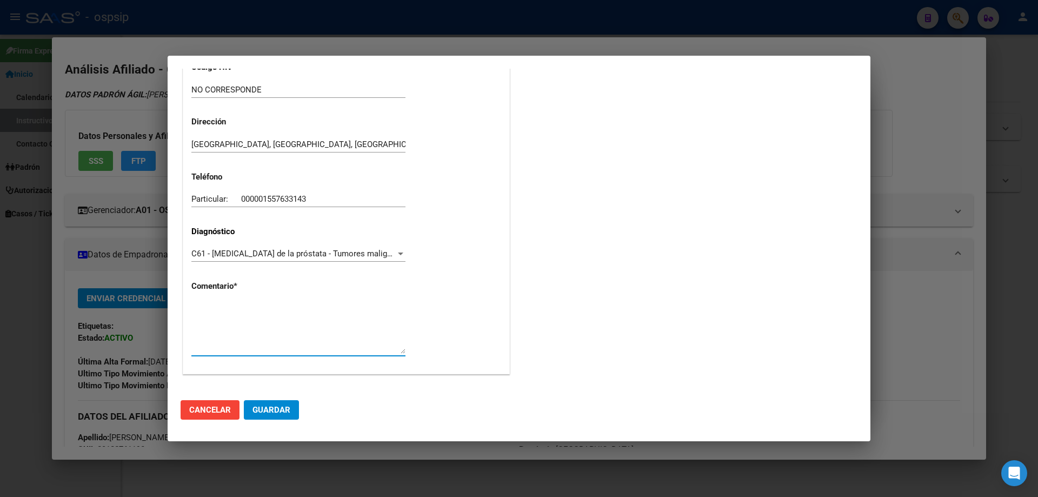
paste textarea "Diagnóstico: CA DE PROSTATA Médico Tratante: [PERSON_NAME] Correo electrónico: …"
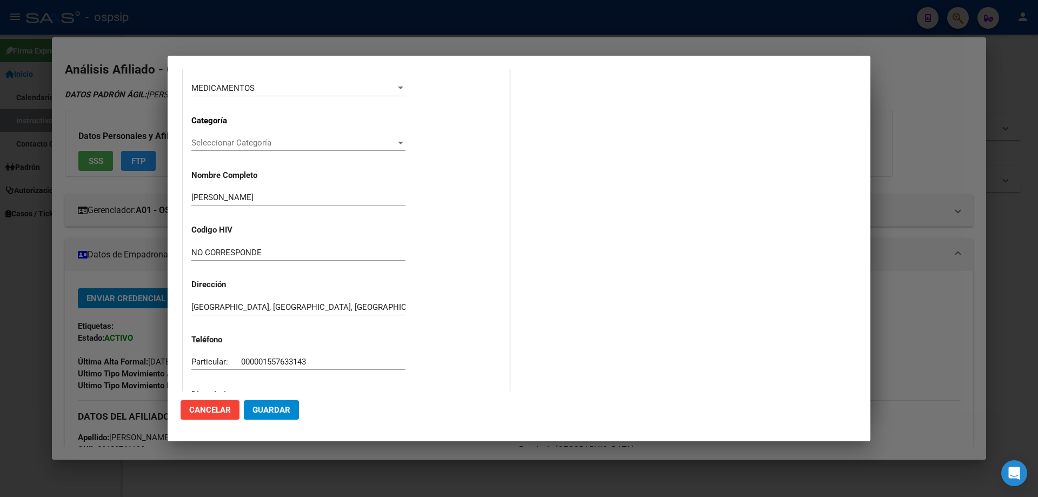
scroll to position [0, 0]
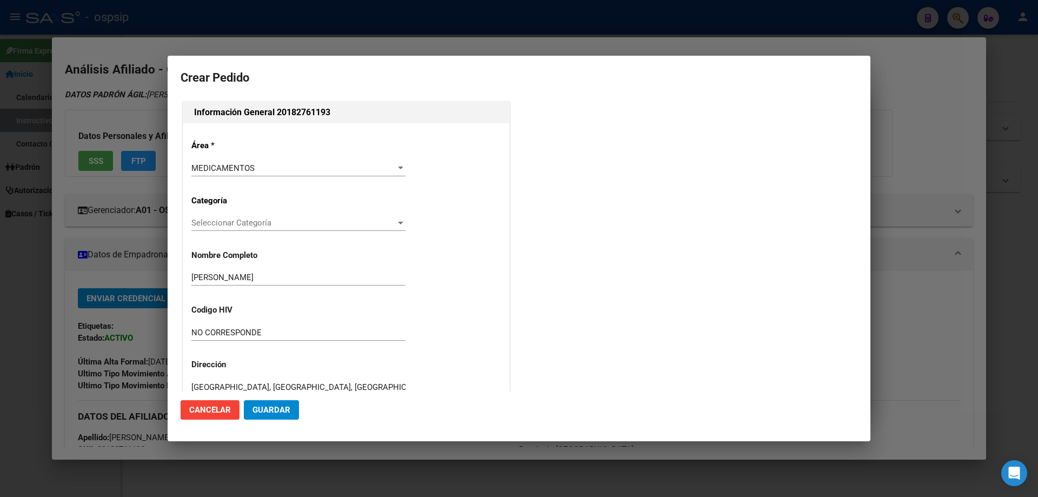
type textarea "Diagnóstico: CA DE PROSTATA Médico Tratante: [PERSON_NAME] Correo electrónico: …"
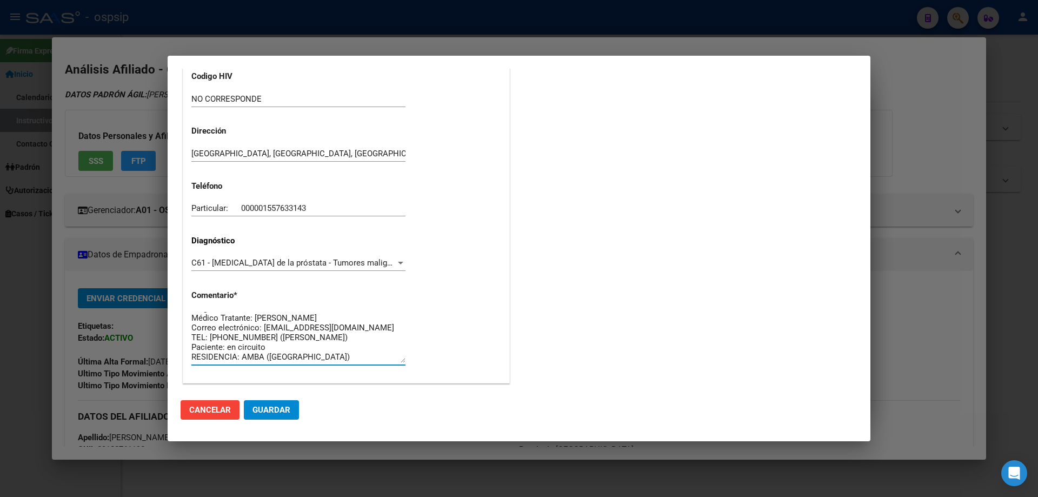
scroll to position [243, 0]
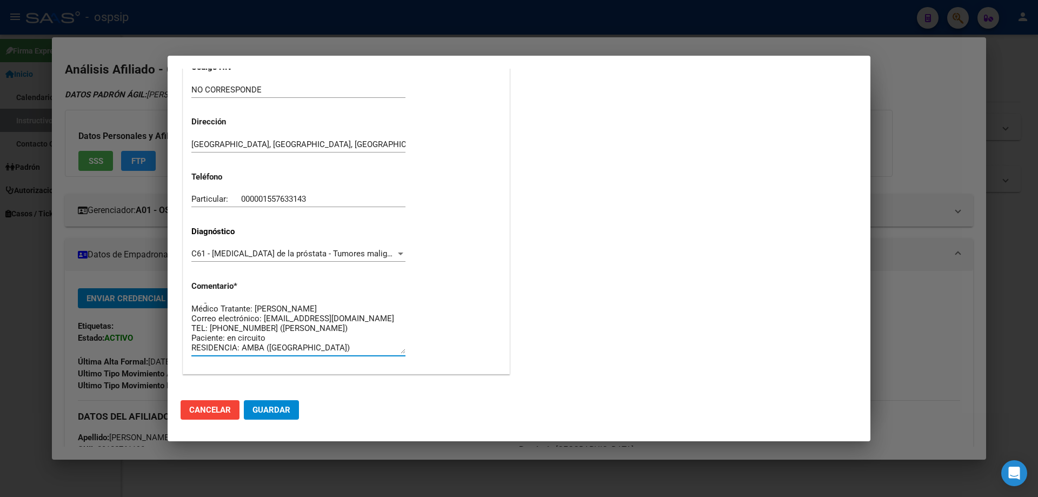
click at [273, 409] on span "Guardar" at bounding box center [272, 410] width 38 height 10
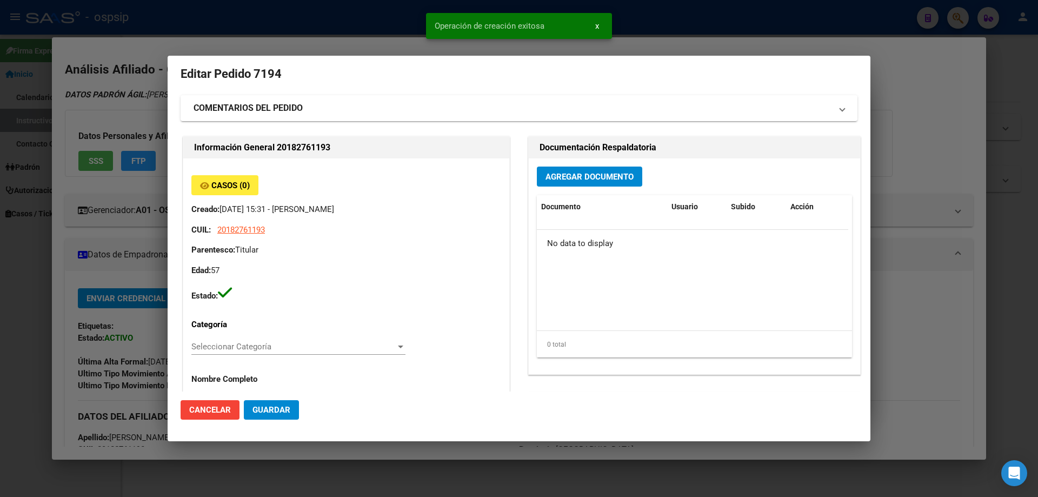
scroll to position [0, 0]
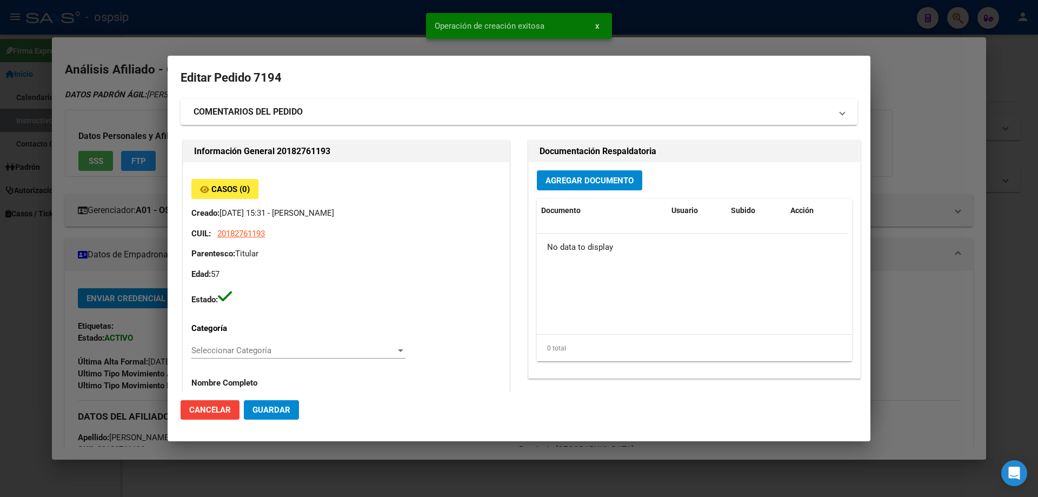
click at [557, 195] on div "Agregar Documento Documento Usuario Subido Acción No data to display 0 total 1" at bounding box center [695, 270] width 332 height 216
click at [563, 187] on button "Agregar Documento" at bounding box center [589, 180] width 105 height 20
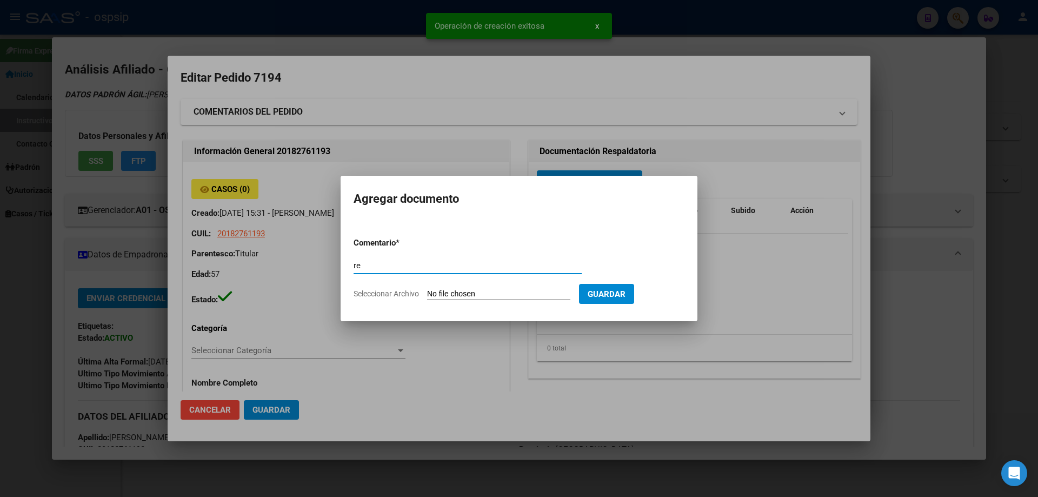
type input "r"
type input "RECETA"
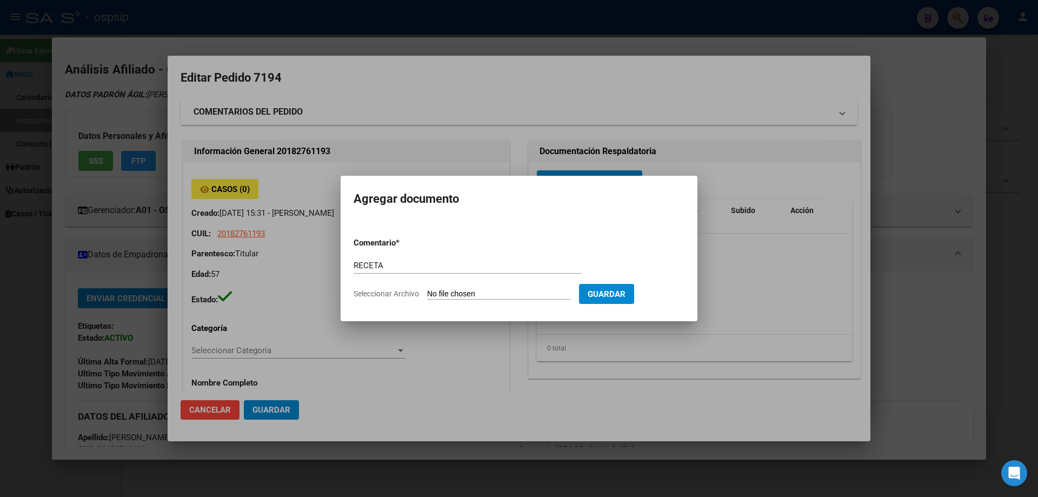
click at [460, 292] on input "Seleccionar Archivo" at bounding box center [498, 294] width 143 height 10
type input "C:\fakepath\1000111004.jpg"
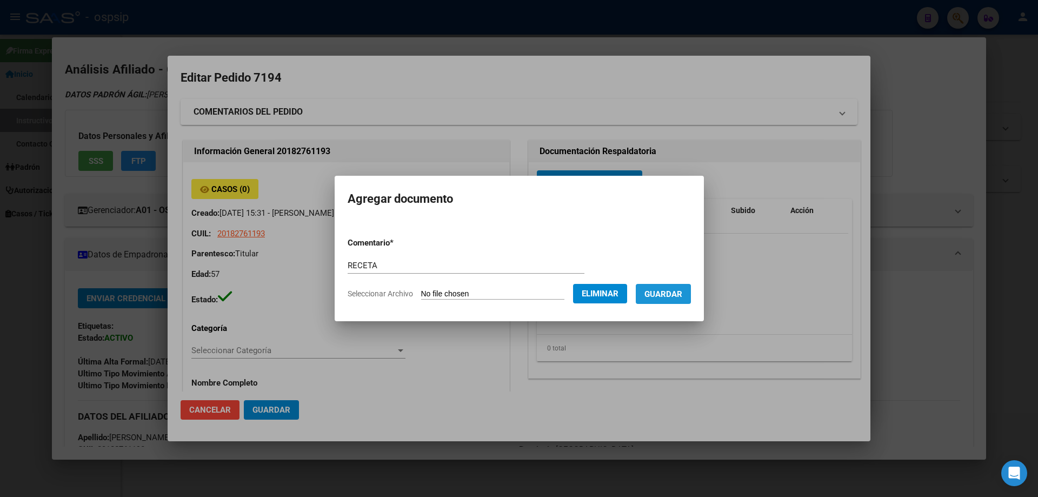
click at [677, 297] on span "Guardar" at bounding box center [664, 294] width 38 height 10
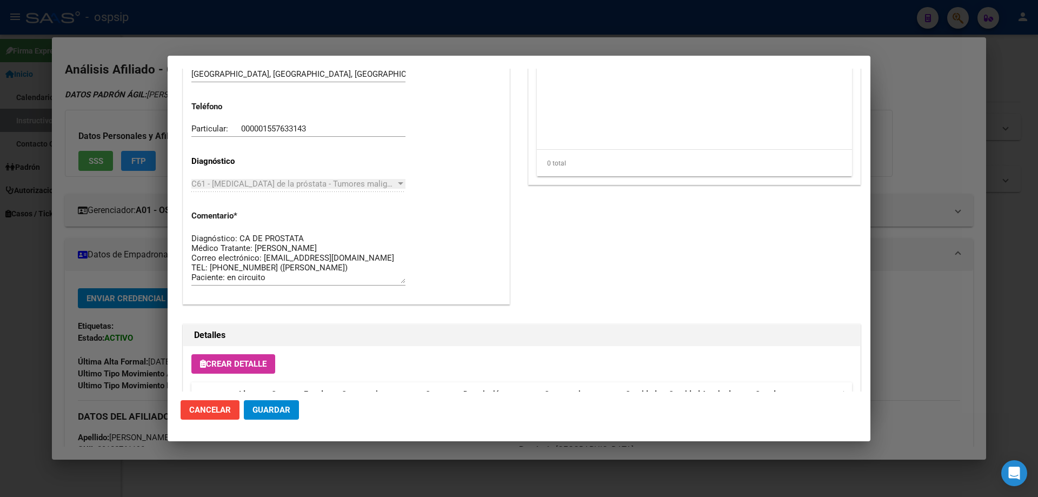
scroll to position [629, 0]
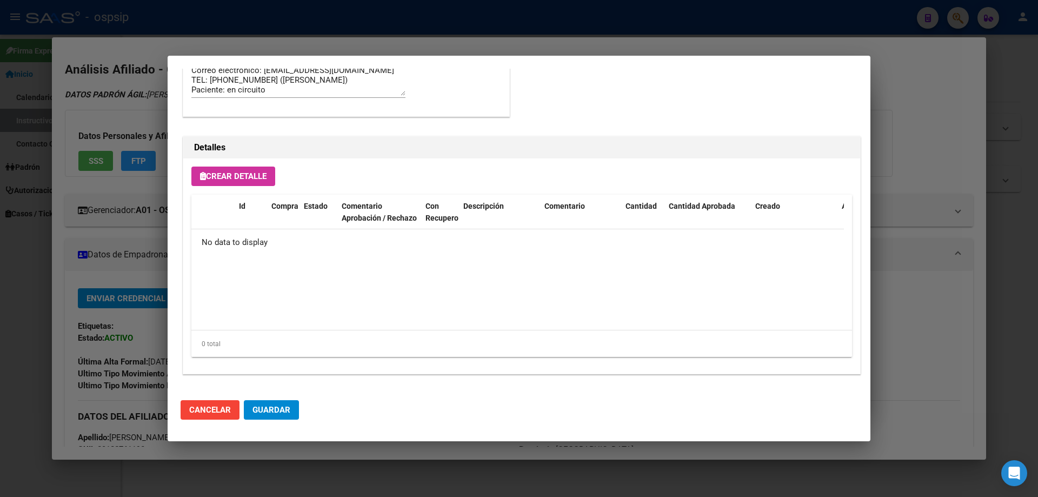
click at [223, 167] on button "Crear Detalle" at bounding box center [233, 176] width 84 height 19
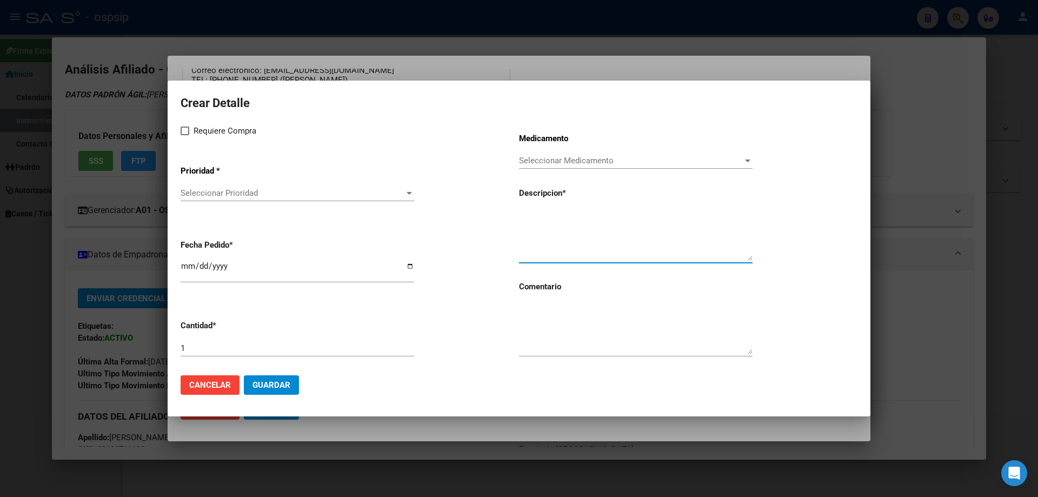
paste textarea "LEUPROLIDE, ACETATO 7,5 mg kit x 1"
type textarea "LEUPROLIDE, ACETATO 7,5 mg kit x 1"
click at [554, 339] on textarea at bounding box center [636, 328] width 234 height 51
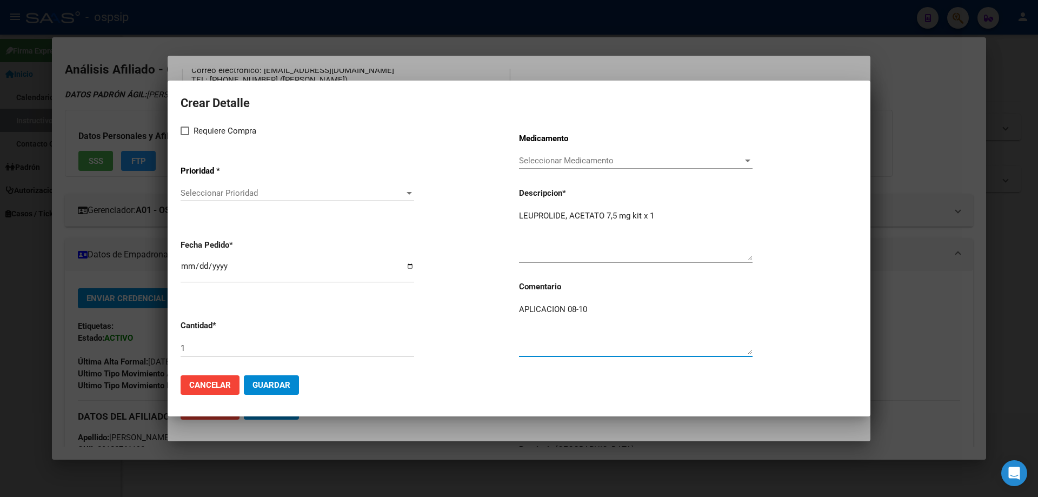
type textarea "APLICACION 08-10"
click at [187, 132] on span at bounding box center [185, 131] width 9 height 9
click at [185, 135] on input "Requiere Compra" at bounding box center [184, 135] width 1 height 1
checkbox input "true"
click at [208, 188] on span "Seleccionar Prioridad" at bounding box center [293, 193] width 224 height 10
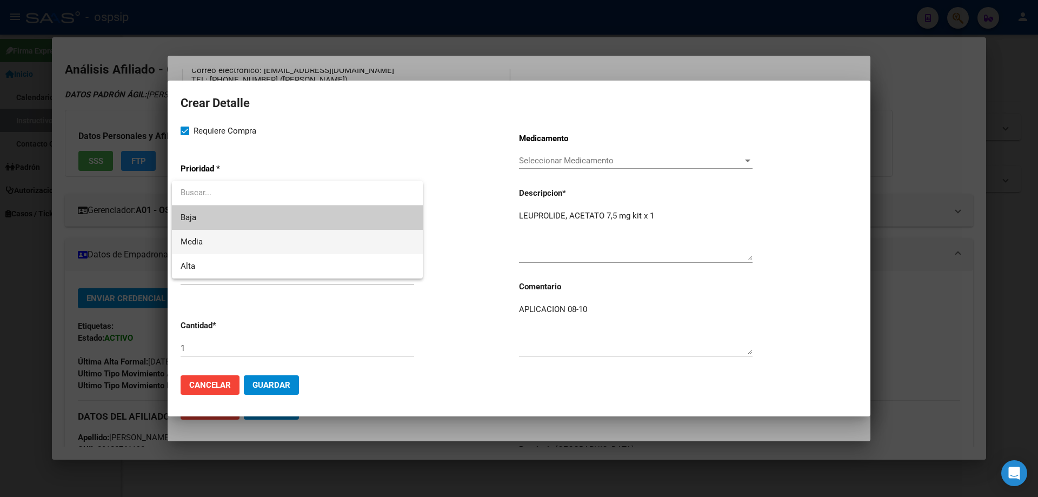
click at [213, 237] on span "Media" at bounding box center [298, 242] width 234 height 24
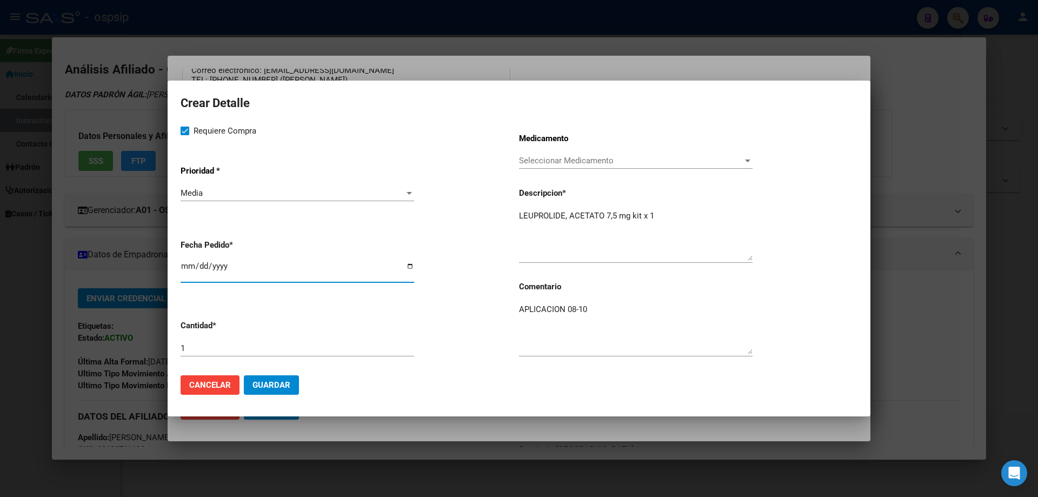
click at [183, 268] on input "[DATE]" at bounding box center [298, 270] width 234 height 17
type input "[DATE]"
click at [280, 383] on span "Guardar" at bounding box center [272, 385] width 38 height 10
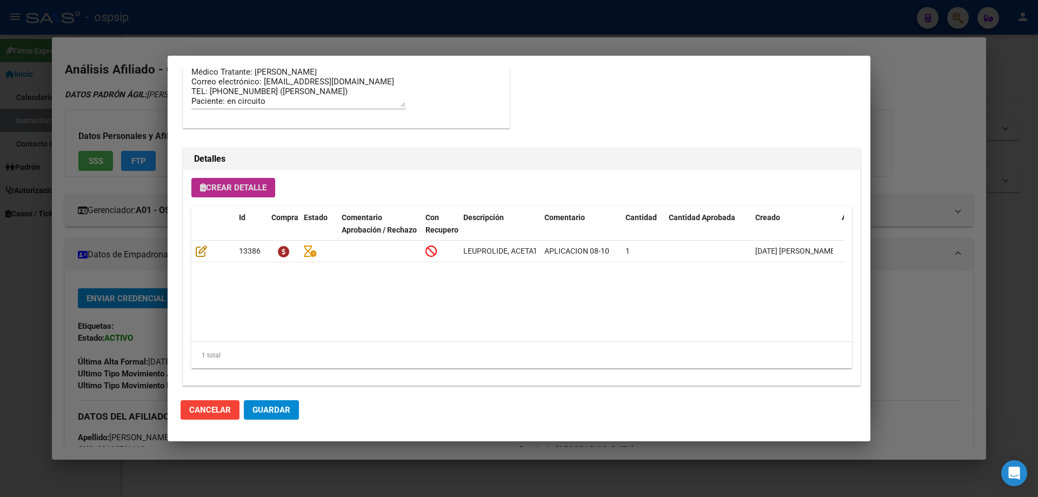
scroll to position [649, 0]
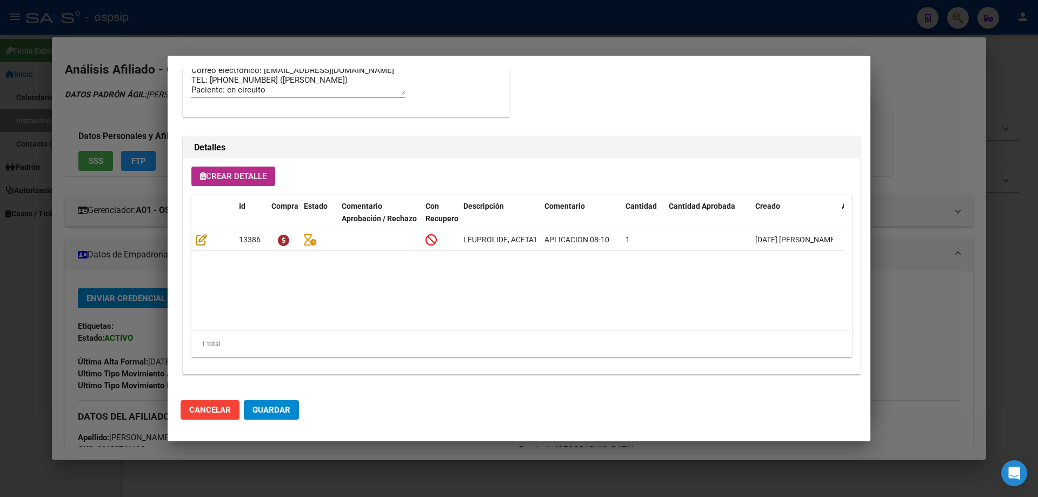
click at [277, 406] on span "Guardar" at bounding box center [272, 410] width 38 height 10
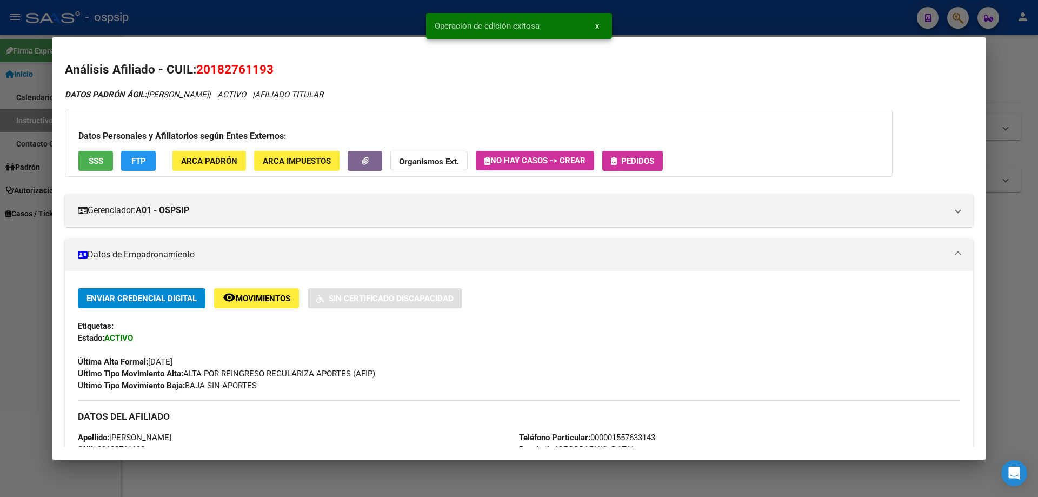
click at [621, 155] on button "Pedidos" at bounding box center [633, 161] width 61 height 20
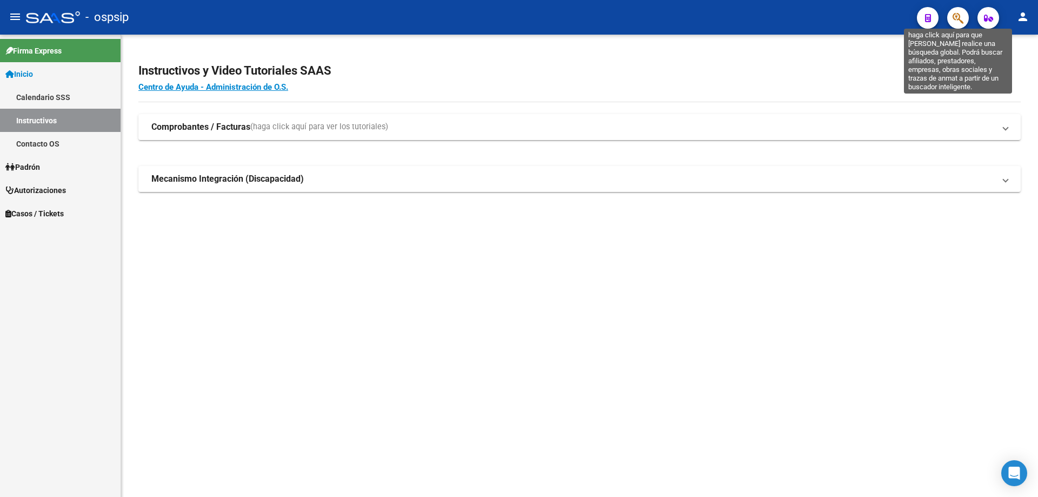
click at [960, 19] on icon "button" at bounding box center [958, 18] width 11 height 12
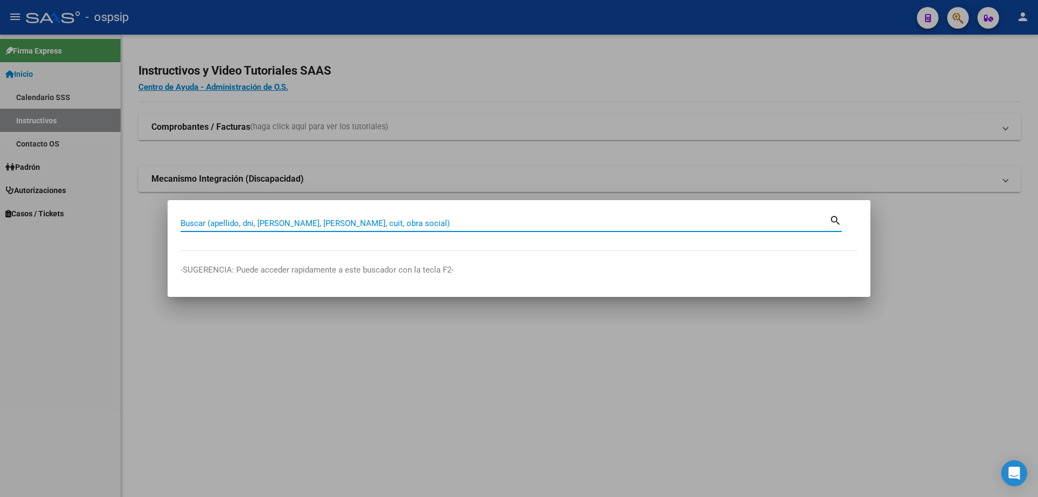
paste input "27442879538"
type input "27442879538"
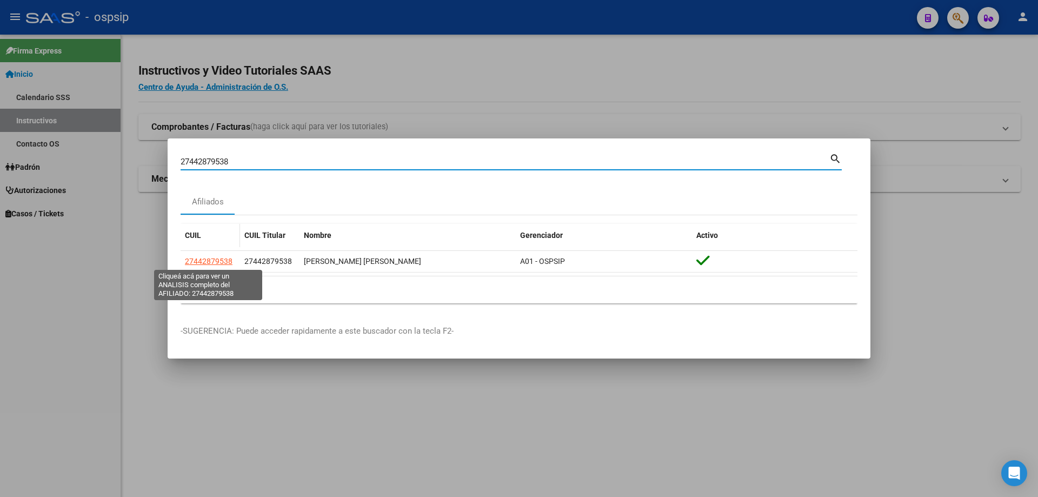
click at [222, 263] on span "27442879538" at bounding box center [209, 261] width 48 height 9
type textarea "27442879538"
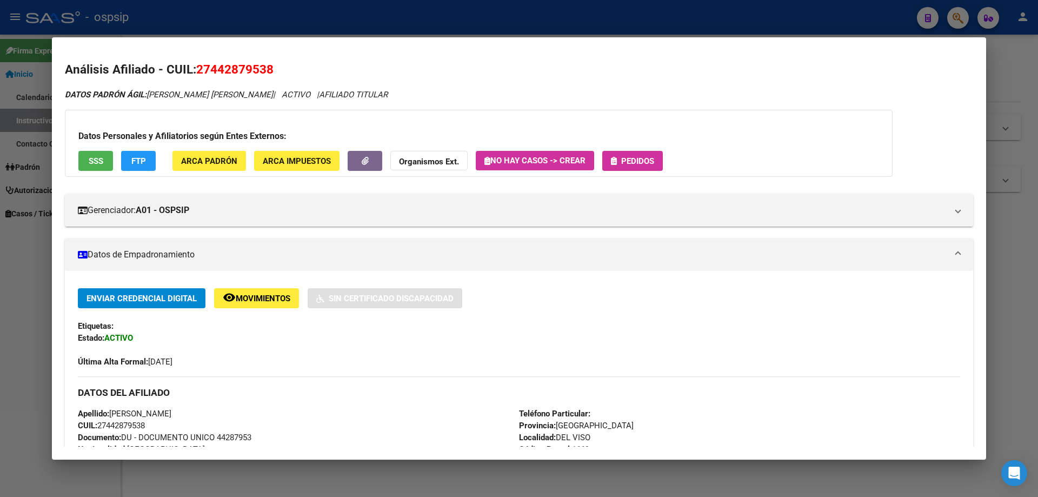
click at [635, 169] on button "Pedidos" at bounding box center [633, 161] width 61 height 20
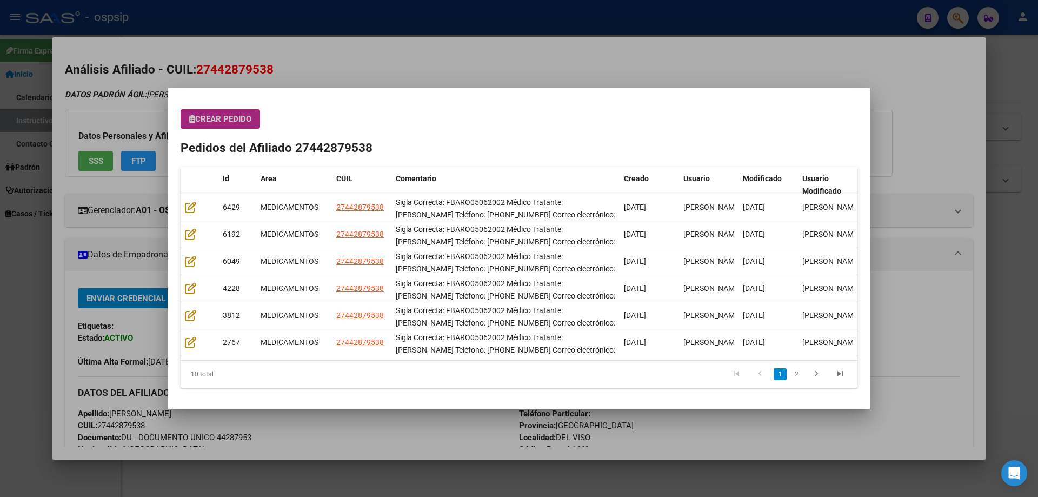
click at [241, 117] on span "Crear Pedido" at bounding box center [220, 119] width 62 height 10
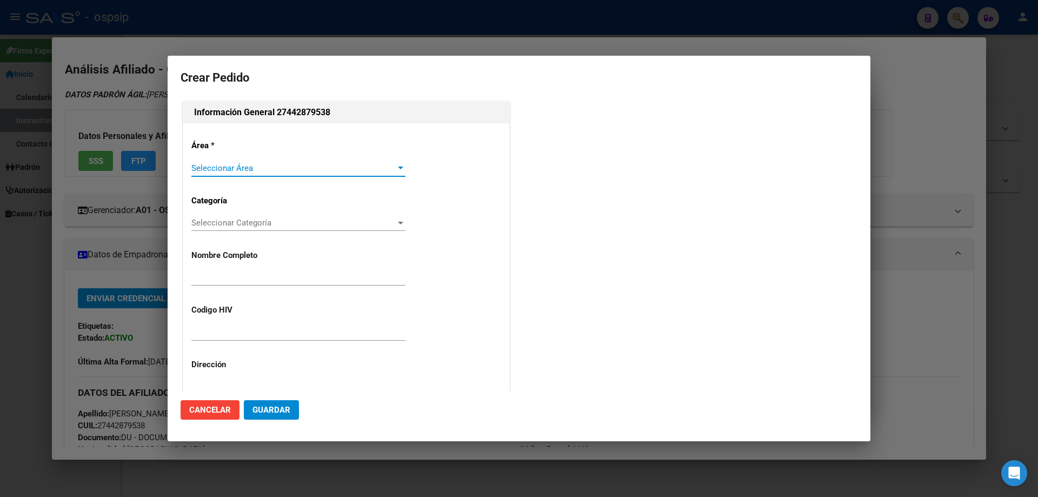
type input "[PERSON_NAME]"
type input "FBARO05062002"
type input "[GEOGRAPHIC_DATA], [GEOGRAPHIC_DATA], [DATE][PERSON_NAME]"
type input "[PERSON_NAME] [PERSON_NAME]"
type input "[GEOGRAPHIC_DATA], [GEOGRAPHIC_DATA], [DATE][PERSON_NAME]"
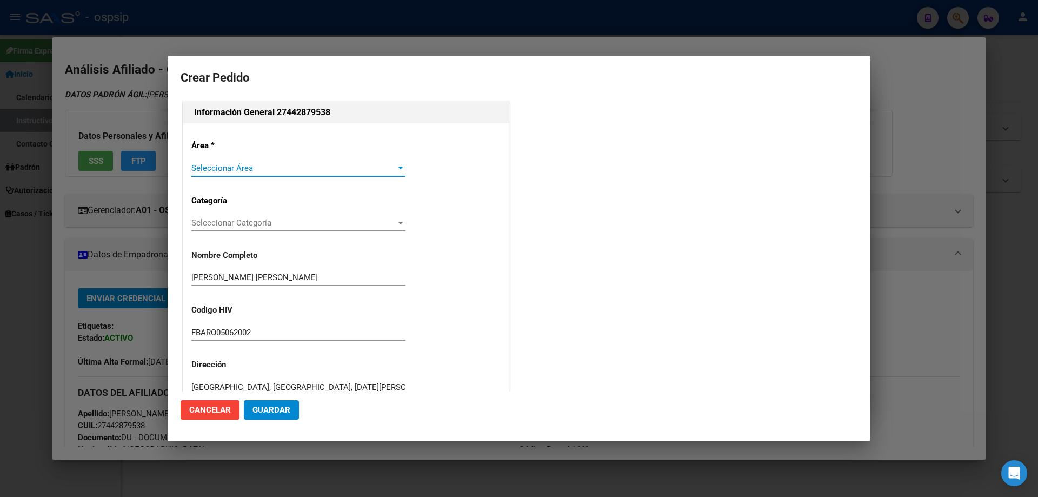
click at [218, 168] on span "Seleccionar Área" at bounding box center [293, 168] width 204 height 10
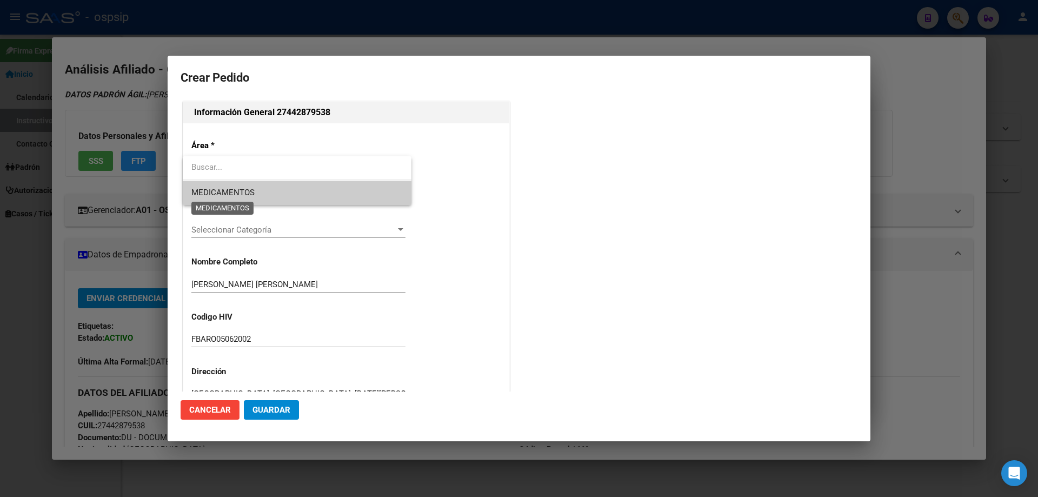
click at [223, 193] on span "MEDICAMENTOS" at bounding box center [222, 193] width 63 height 10
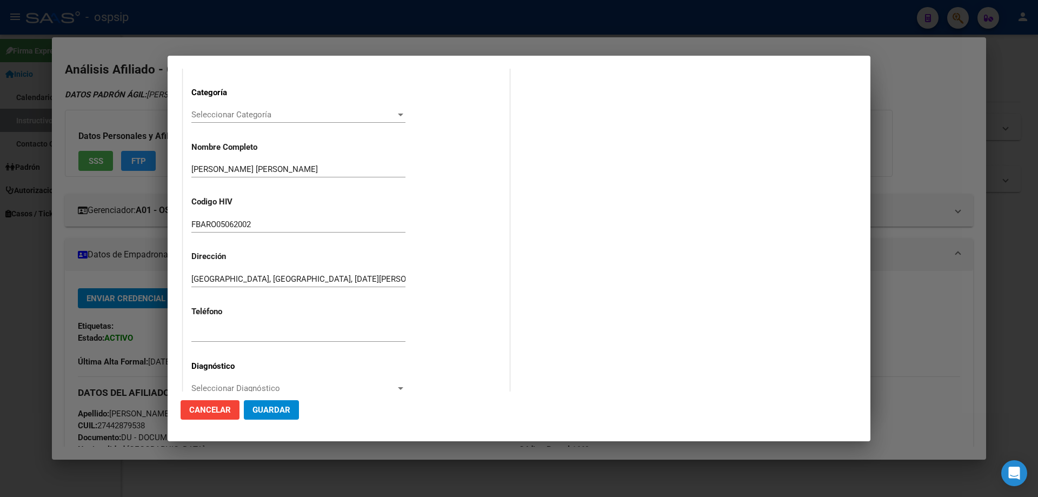
scroll to position [162, 0]
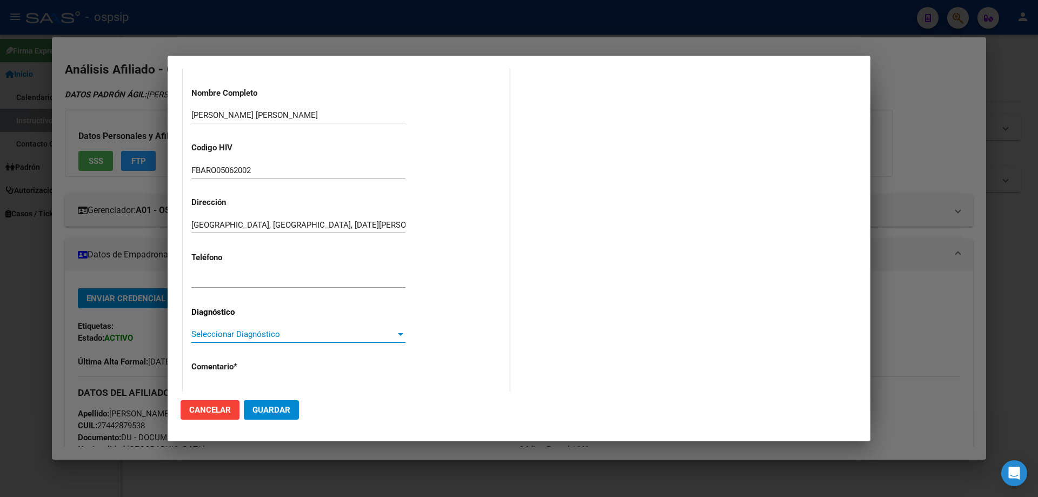
click at [221, 330] on span "Seleccionar Diagnóstico" at bounding box center [293, 334] width 204 height 10
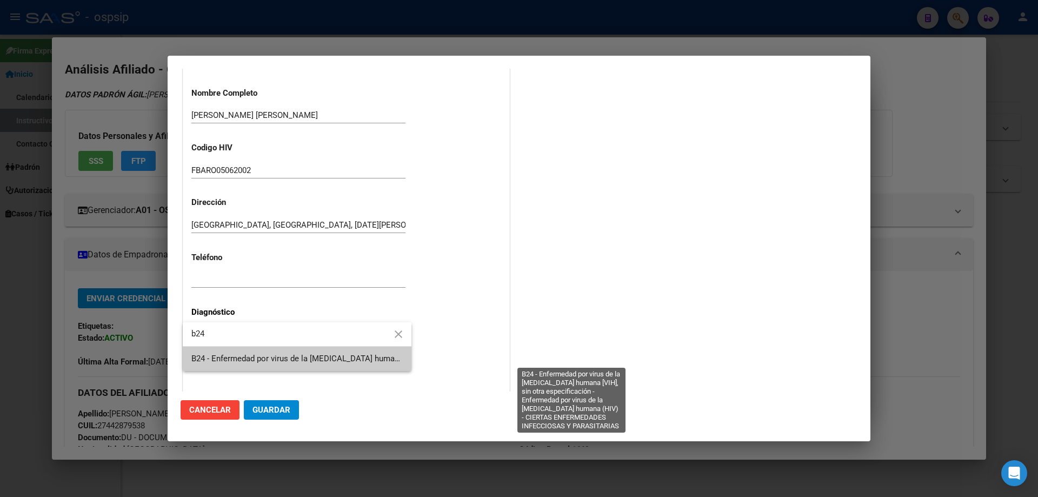
type input "b24"
click at [223, 356] on span "B24 - Enfermedad por virus de la [MEDICAL_DATA] humana [VIH], sin otra especifi…" at bounding box center [569, 359] width 757 height 10
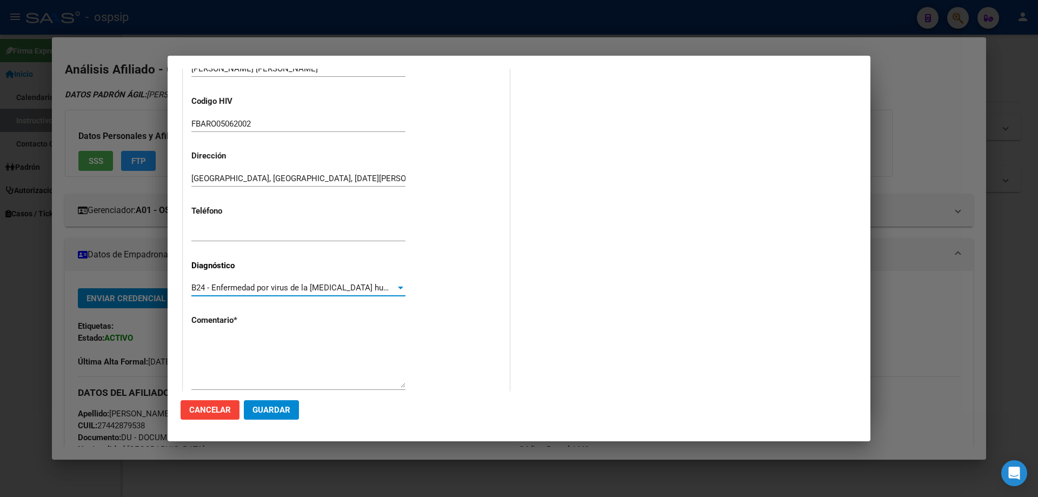
scroll to position [243, 0]
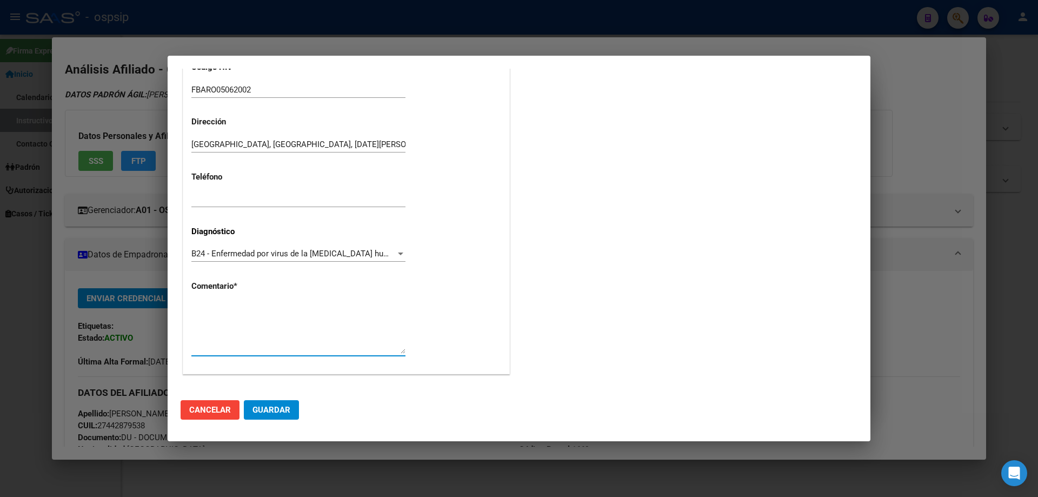
paste textarea "Sigla Correcta: FBARO05062002 Médico Tratante: [PERSON_NAME] Teléfono: [PHONE_N…"
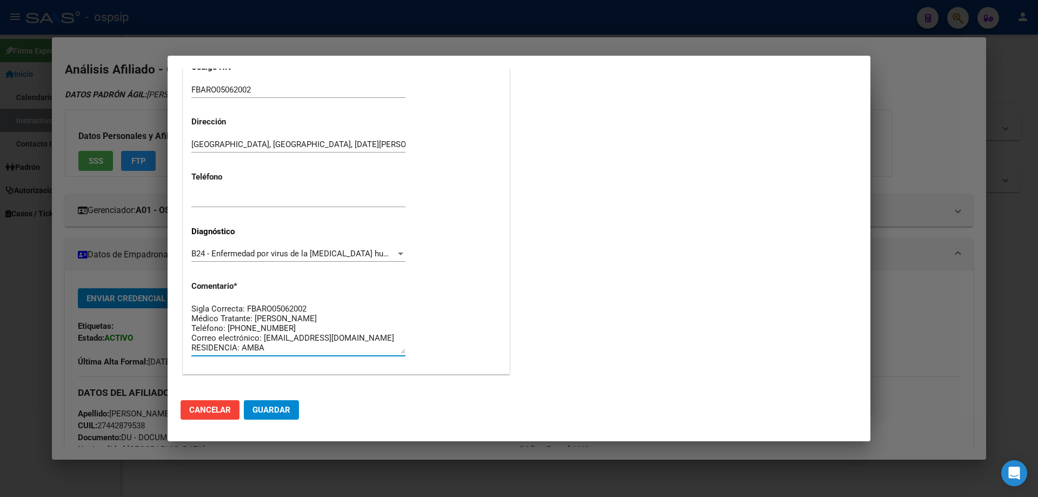
type textarea "Sigla Correcta: FBARO05062002 Médico Tratante: [PERSON_NAME] Teléfono: [PHONE_N…"
click at [284, 405] on span "Guardar" at bounding box center [272, 410] width 38 height 10
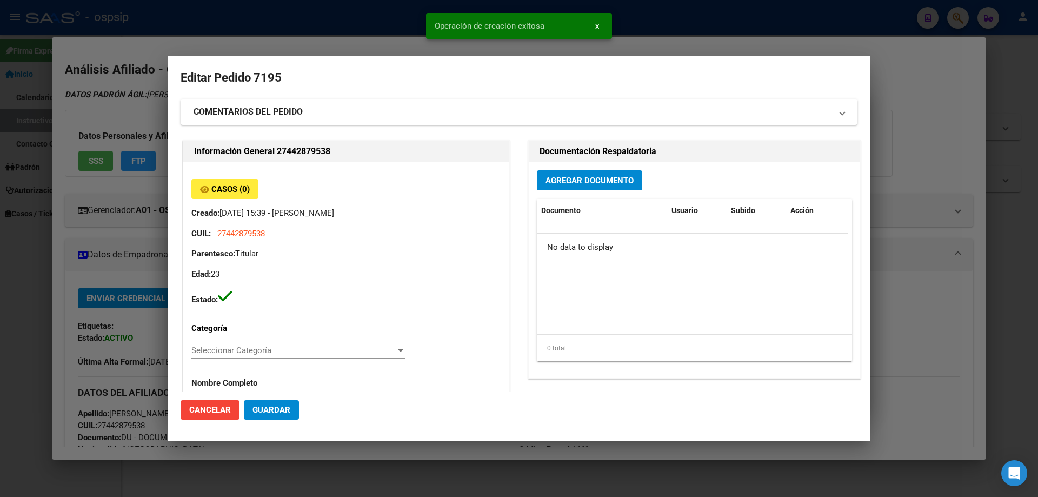
click at [607, 178] on span "Agregar Documento" at bounding box center [590, 181] width 88 height 10
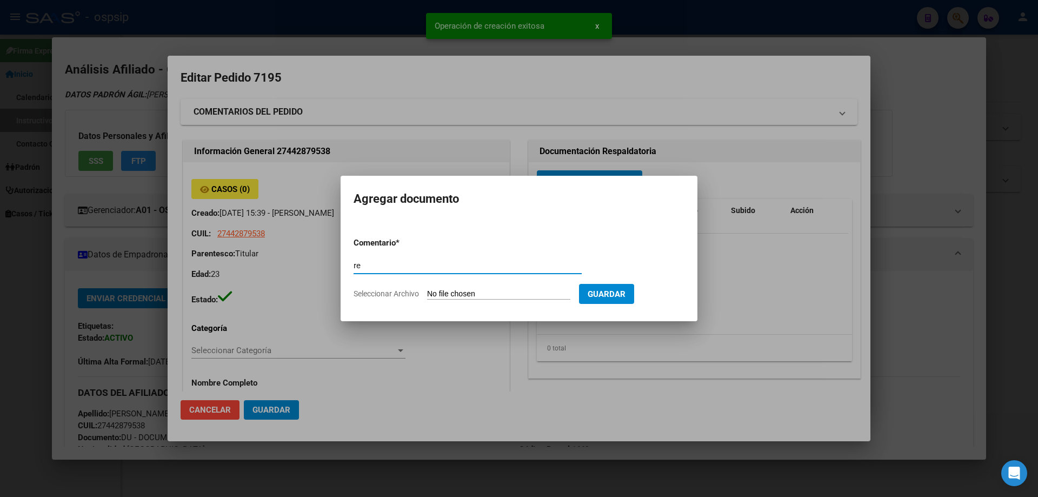
type input "r"
type input "RECETA"
click at [502, 289] on input "Seleccionar Archivo" at bounding box center [498, 294] width 143 height 10
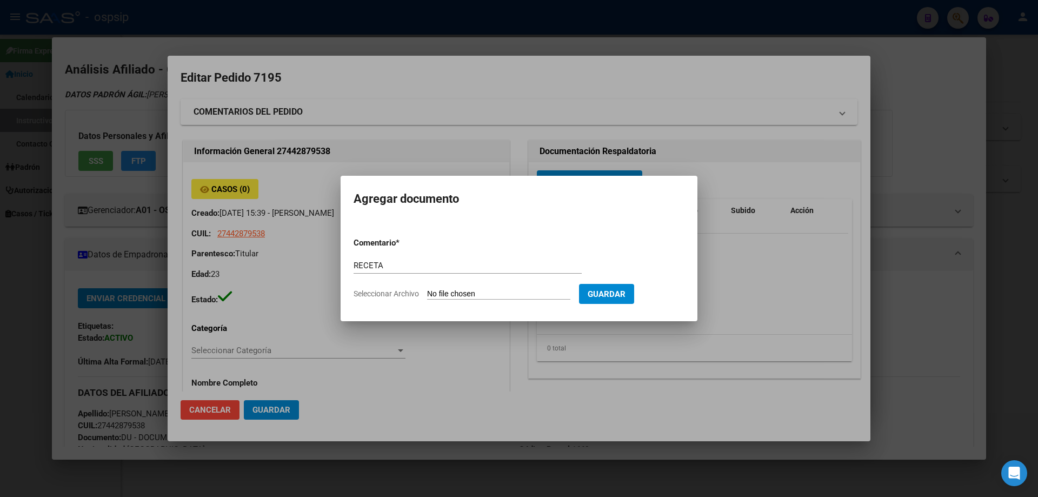
type input "C:\fakepath\receta_1 (1) (3).pdf"
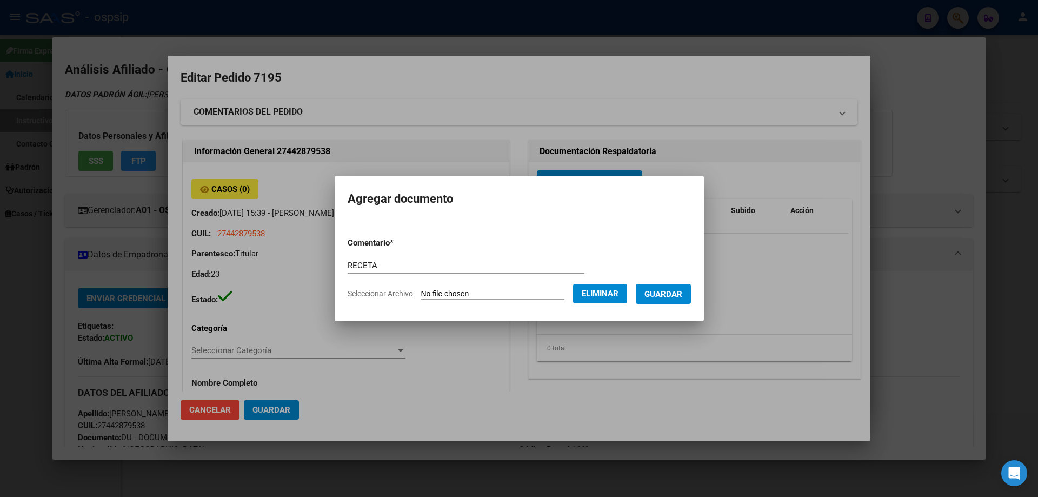
click at [674, 294] on span "Guardar" at bounding box center [664, 294] width 38 height 10
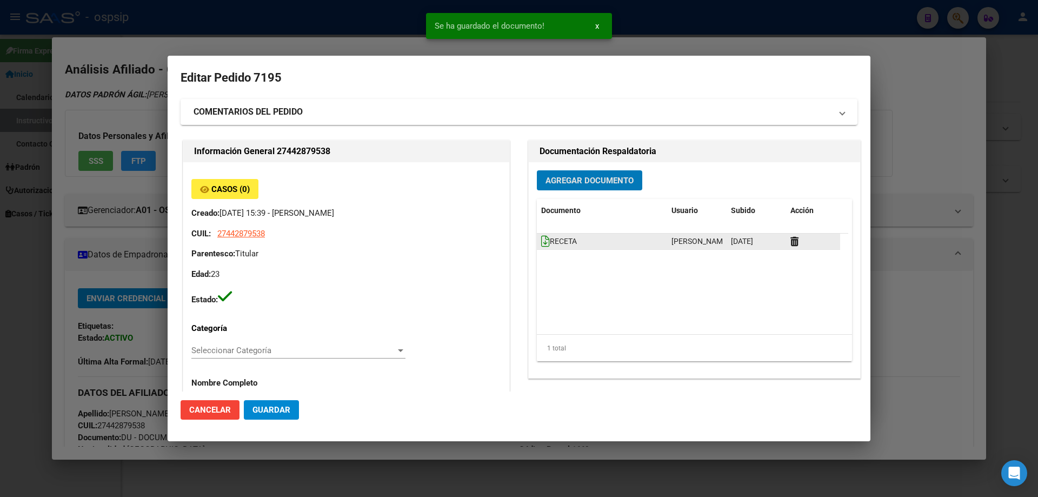
click at [541, 240] on icon at bounding box center [545, 241] width 9 height 12
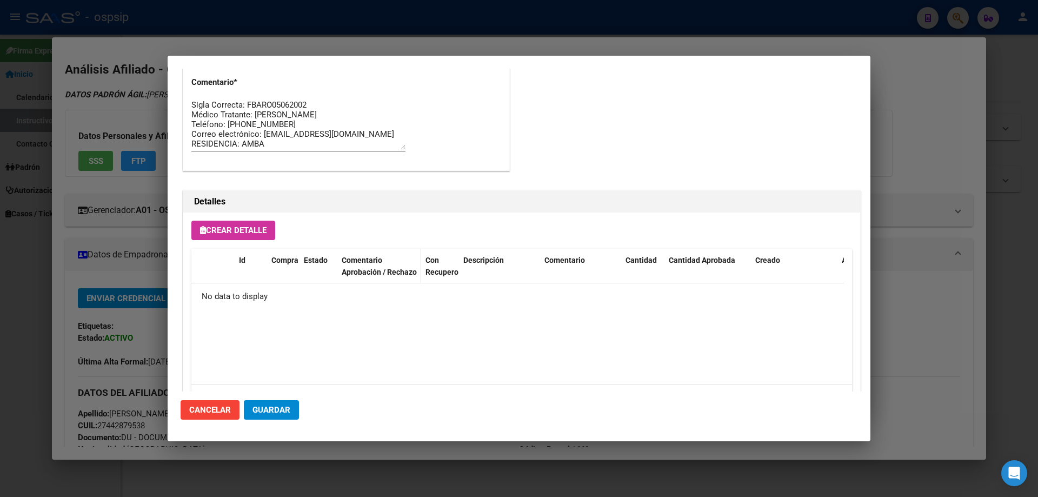
scroll to position [629, 0]
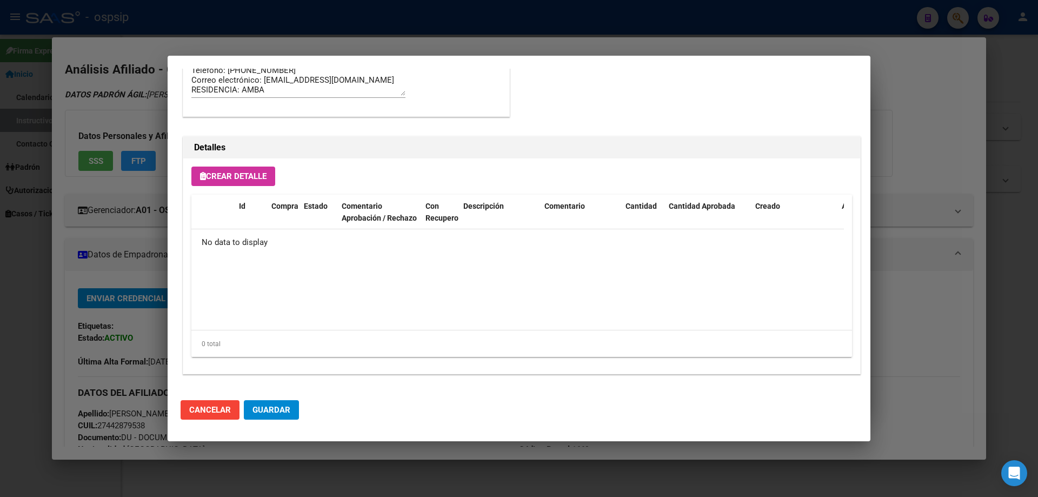
click at [256, 175] on span "Crear Detalle" at bounding box center [233, 176] width 67 height 10
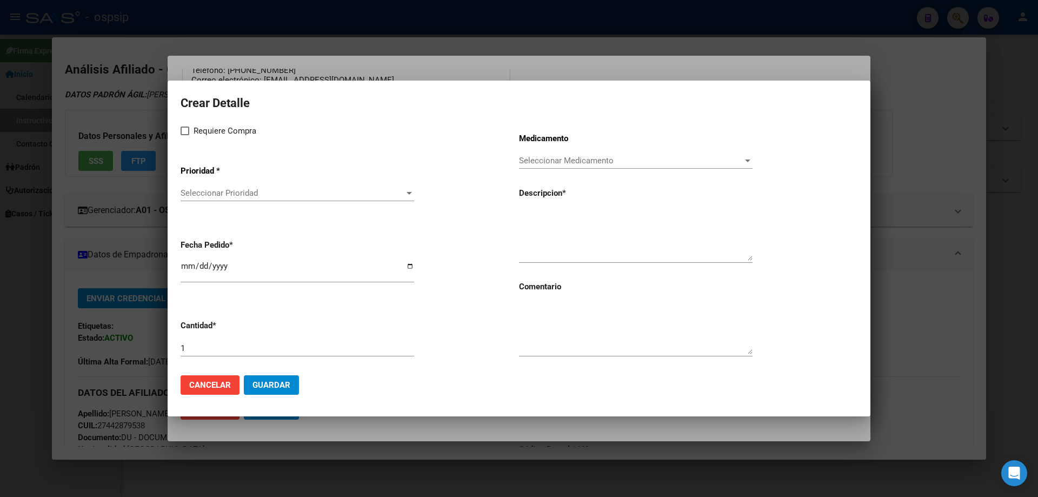
drag, startPoint x: 551, startPoint y: 208, endPoint x: 547, endPoint y: 220, distance: 13.2
paste textarea "[MEDICAL_DATA] 50 mg comp x 30 (DTG)"
type textarea "[MEDICAL_DATA] 50 mg comp x 30 (DTG)"
click at [573, 328] on textarea at bounding box center [636, 328] width 234 height 51
type textarea "MISMO TTO"
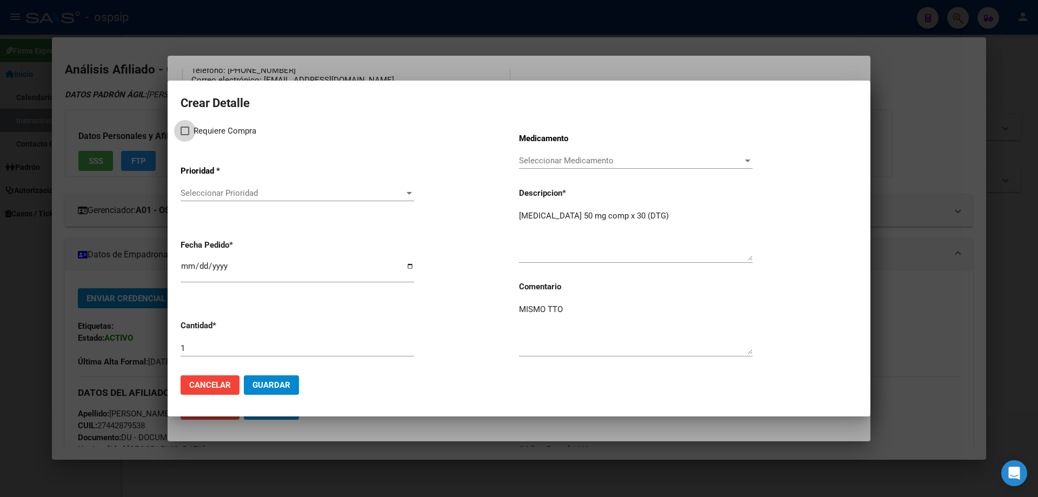
click at [182, 134] on span at bounding box center [185, 131] width 9 height 9
click at [184, 135] on input "Requiere Compra" at bounding box center [184, 135] width 1 height 1
checkbox input "true"
click at [213, 189] on span "Seleccionar Prioridad" at bounding box center [293, 193] width 224 height 10
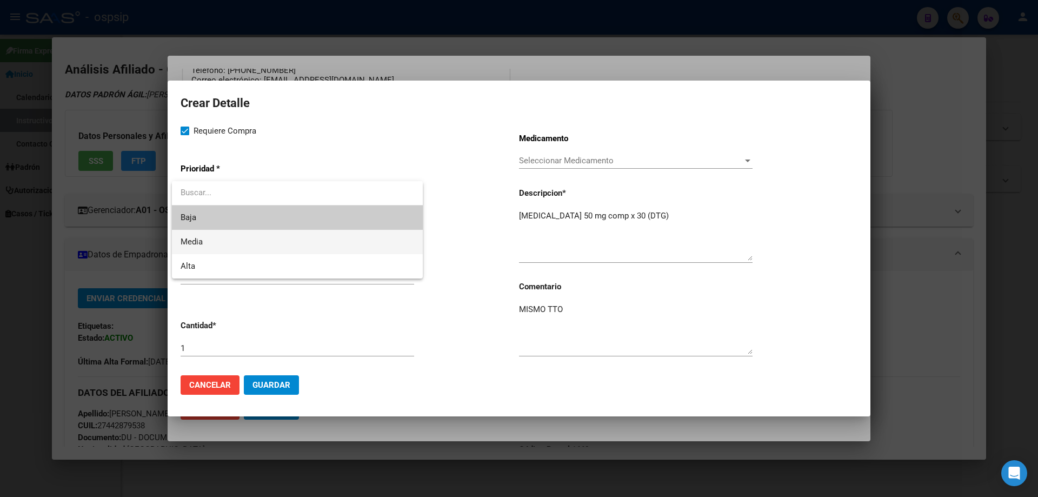
click at [204, 244] on span "Media" at bounding box center [298, 242] width 234 height 24
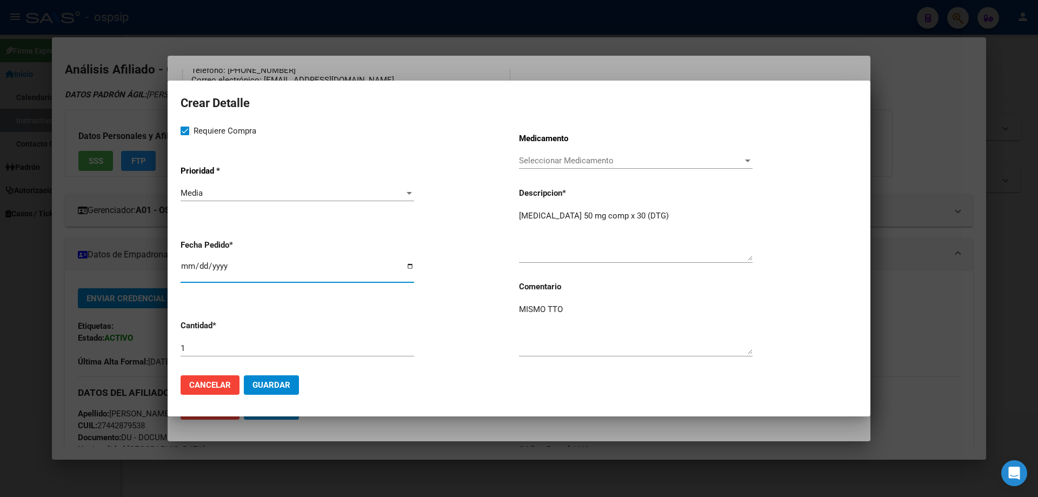
click at [185, 265] on input "[DATE]" at bounding box center [298, 270] width 234 height 17
type input "[DATE]"
click at [264, 385] on span "Guardar" at bounding box center [272, 385] width 38 height 10
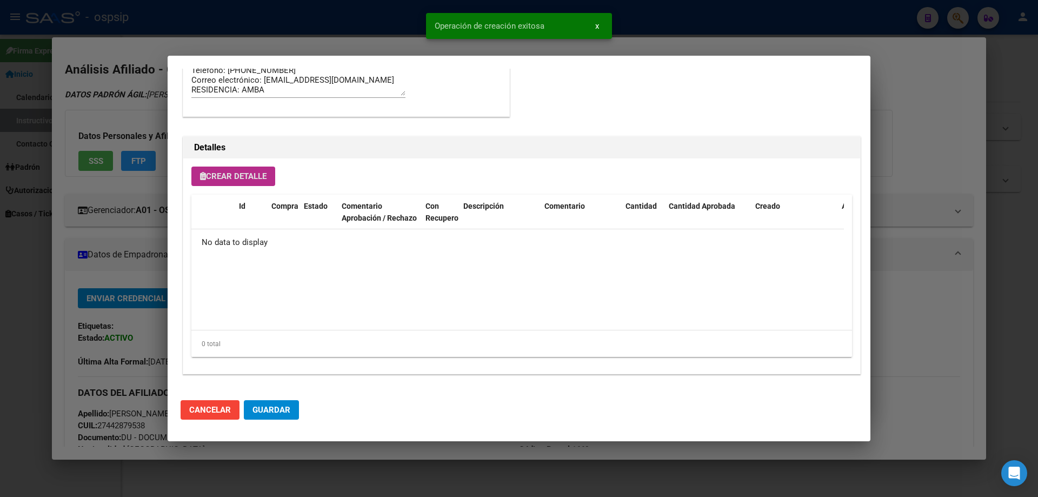
scroll to position [649, 0]
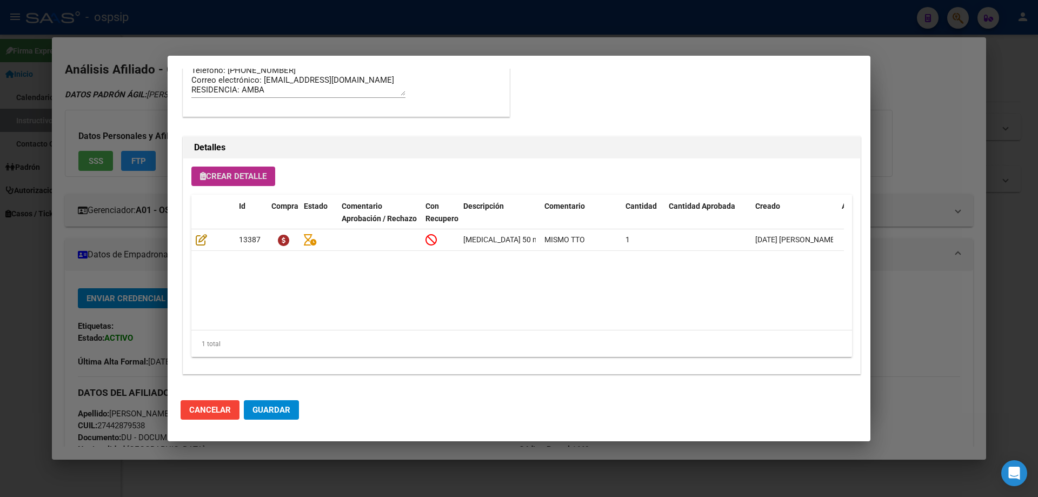
click at [260, 176] on span "Crear Detalle" at bounding box center [233, 176] width 67 height 10
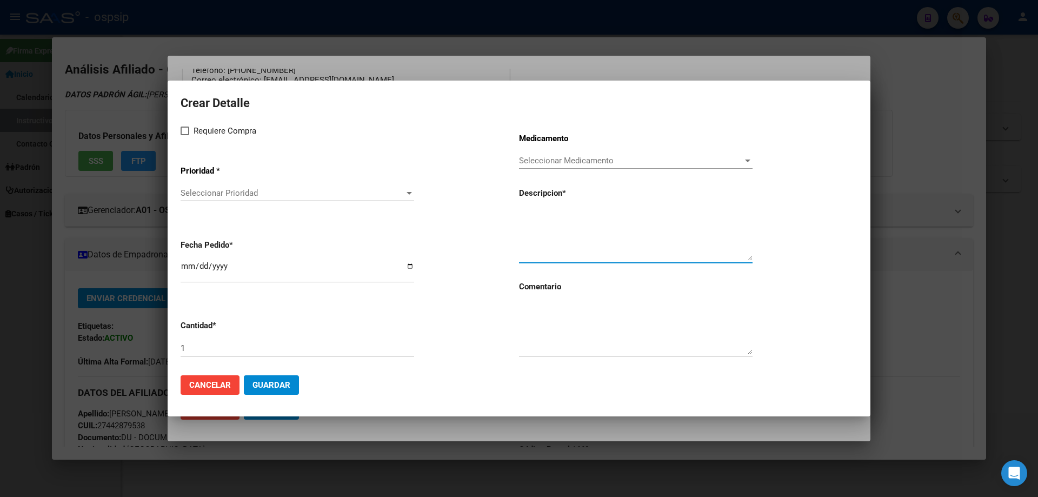
paste textarea "[MEDICAL_DATA] disoproxil+[MEDICAL_DATA] 300mg/300mg comp.rec.x 30 (TFD/3TC)"
type textarea "[MEDICAL_DATA] disoproxil+[MEDICAL_DATA] 300mg/300mg comp.rec.x 30 (TFD/3TC)"
click at [549, 341] on textarea at bounding box center [636, 328] width 234 height 51
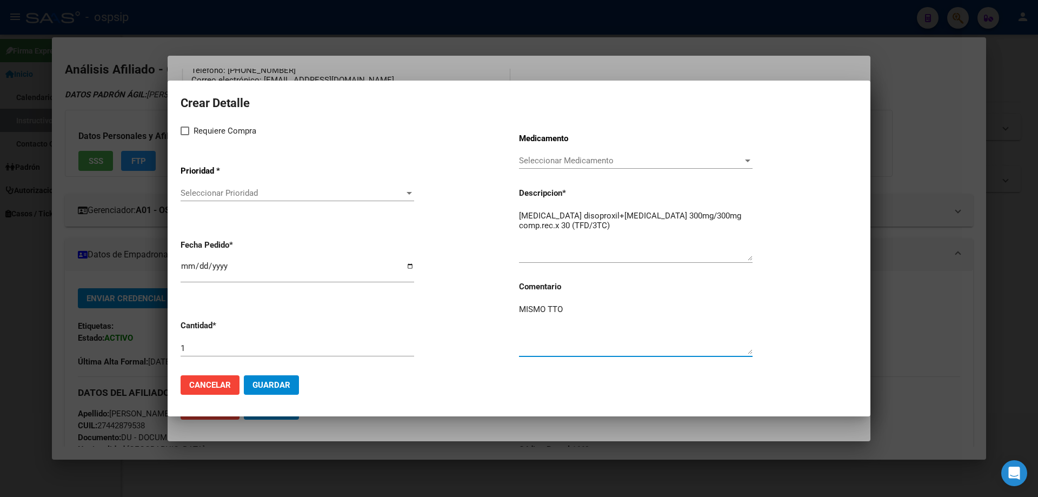
type textarea "MISMO TTO"
click at [183, 135] on label "Requiere Compra" at bounding box center [219, 130] width 76 height 13
click at [184, 135] on input "Requiere Compra" at bounding box center [184, 135] width 1 height 1
checkbox input "true"
click at [222, 189] on span "Seleccionar Prioridad" at bounding box center [293, 193] width 224 height 10
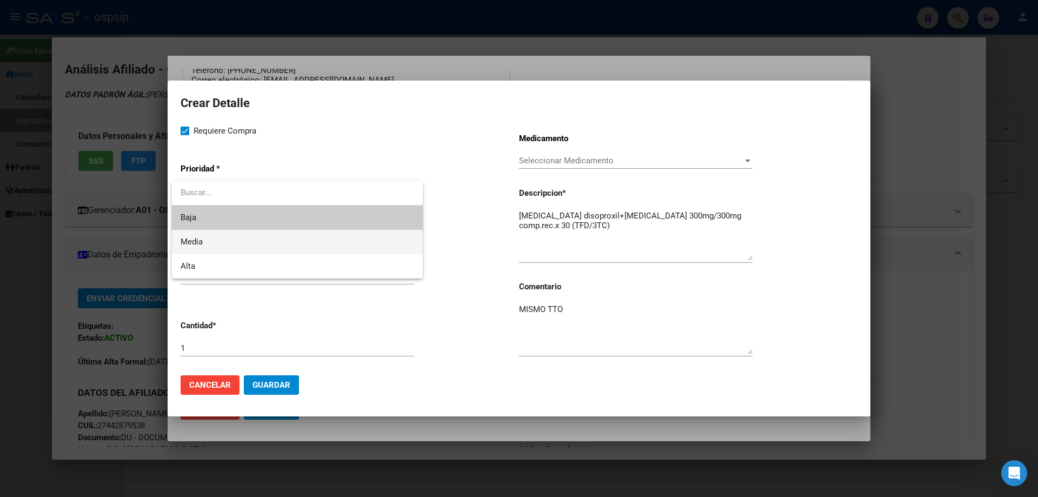
click at [213, 240] on span "Media" at bounding box center [298, 242] width 234 height 24
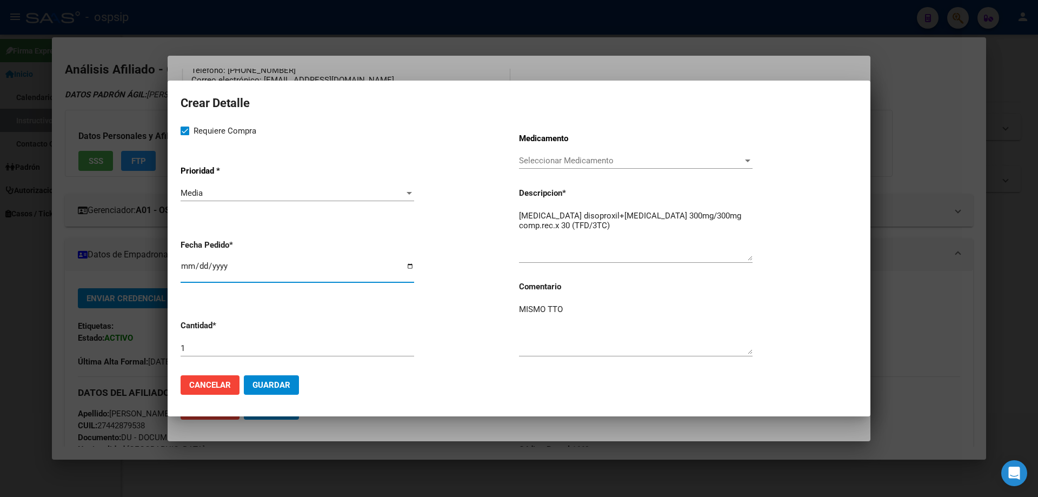
click at [187, 263] on input "[DATE]" at bounding box center [298, 270] width 234 height 17
type input "[DATE]"
click at [279, 385] on span "Guardar" at bounding box center [272, 385] width 38 height 10
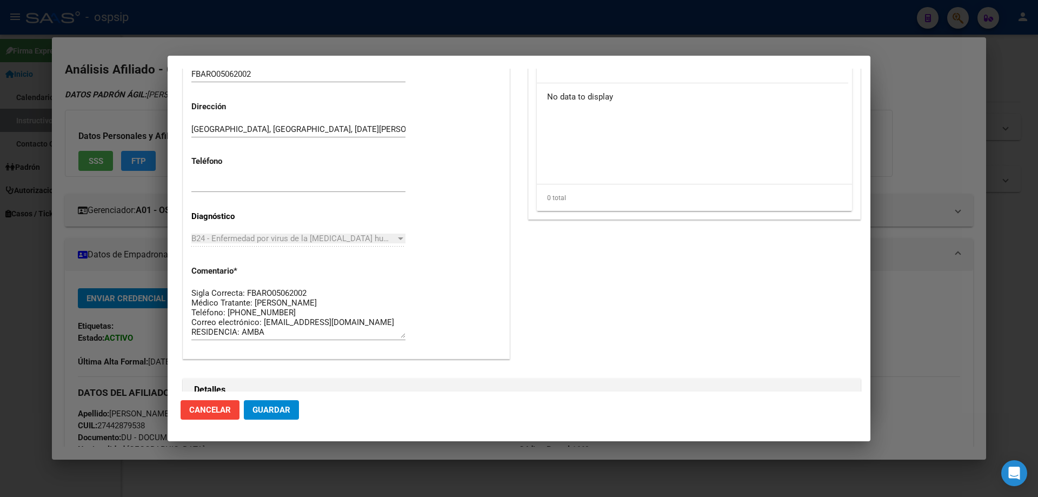
scroll to position [433, 0]
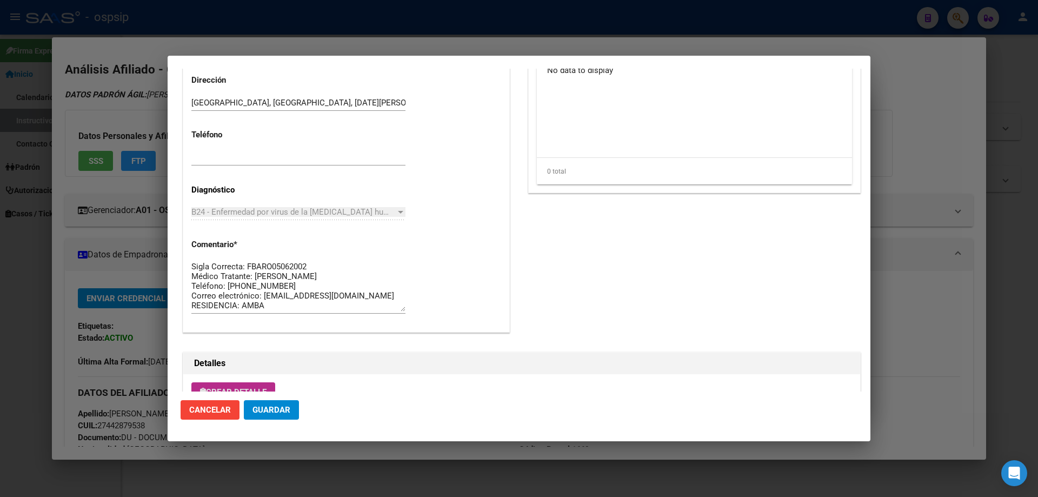
click at [279, 411] on span "Guardar" at bounding box center [272, 410] width 38 height 10
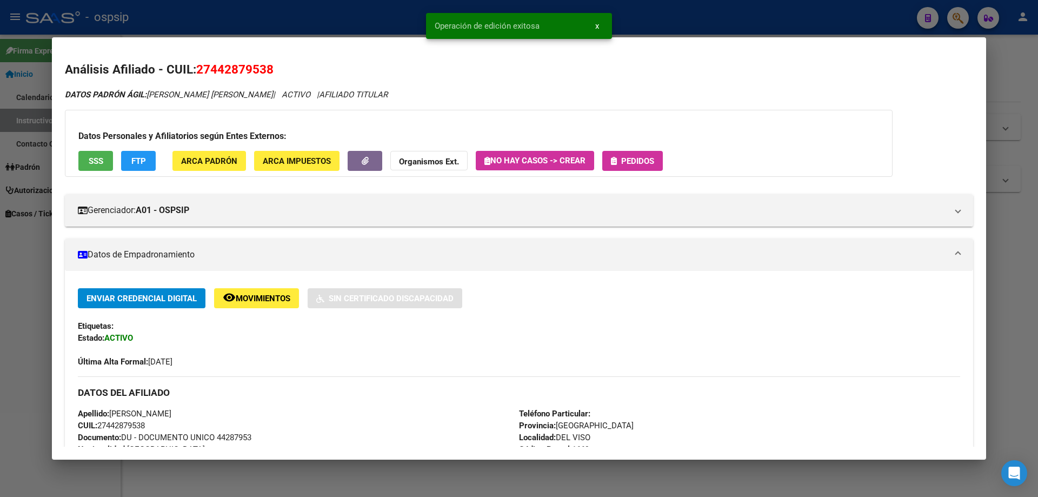
click at [649, 156] on span "Pedidos" at bounding box center [632, 161] width 43 height 10
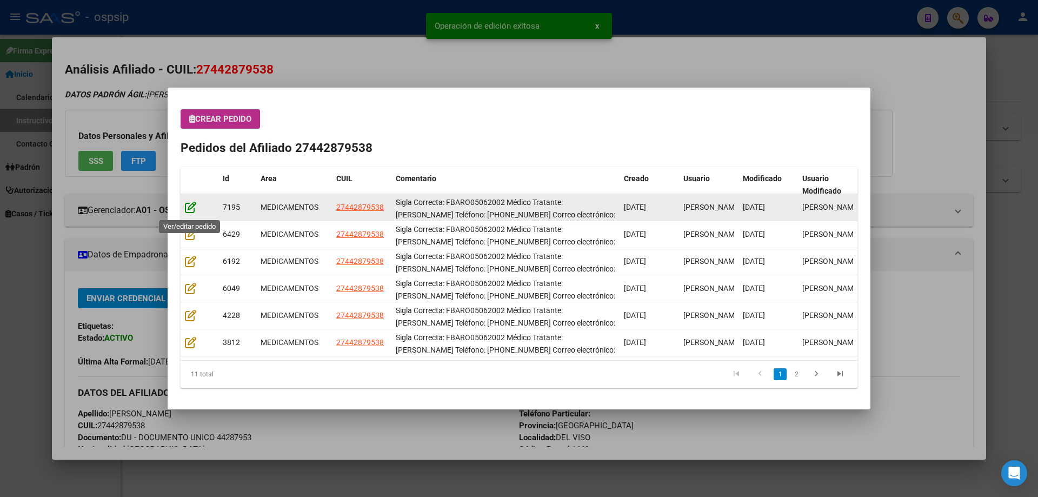
click at [188, 204] on icon at bounding box center [190, 207] width 11 height 12
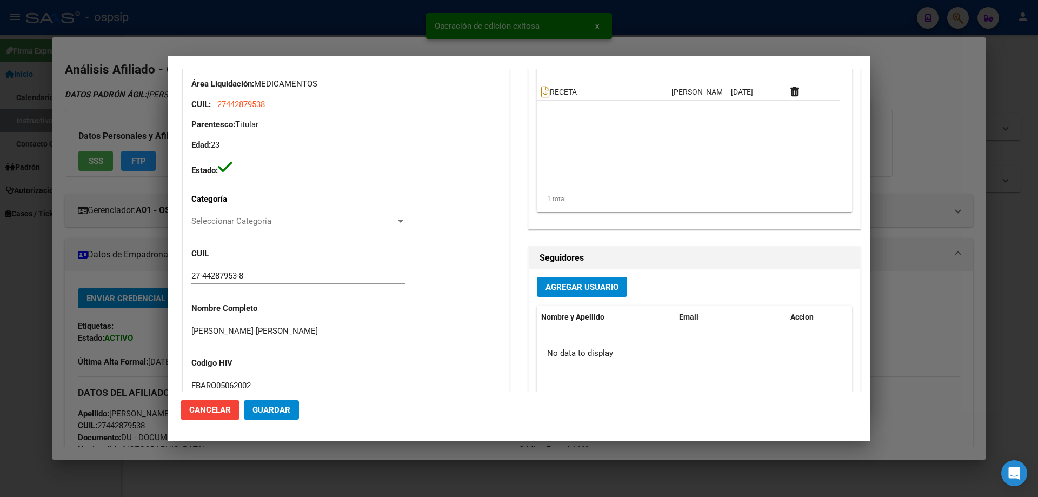
type input "[PERSON_NAME]"
type input "[GEOGRAPHIC_DATA], [GEOGRAPHIC_DATA], [DATE][PERSON_NAME]"
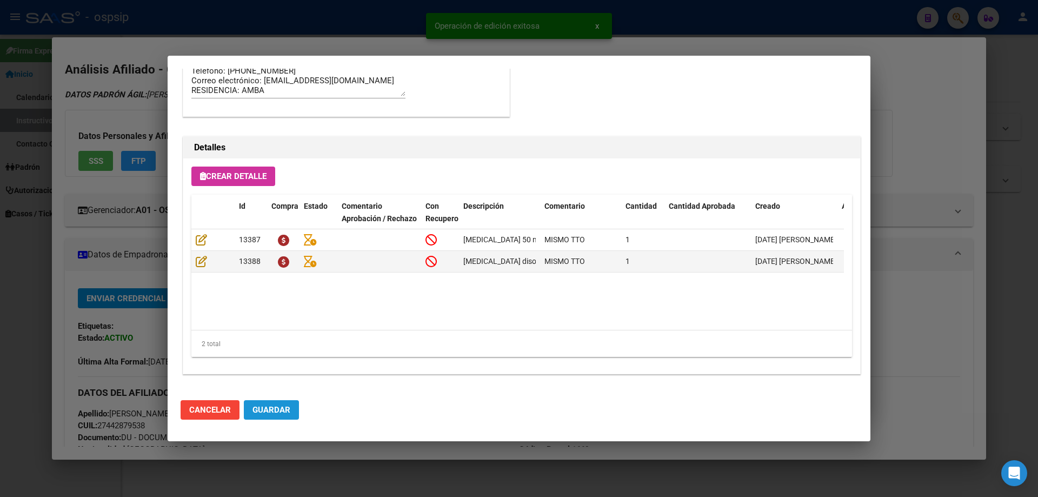
click at [279, 409] on span "Guardar" at bounding box center [272, 410] width 38 height 10
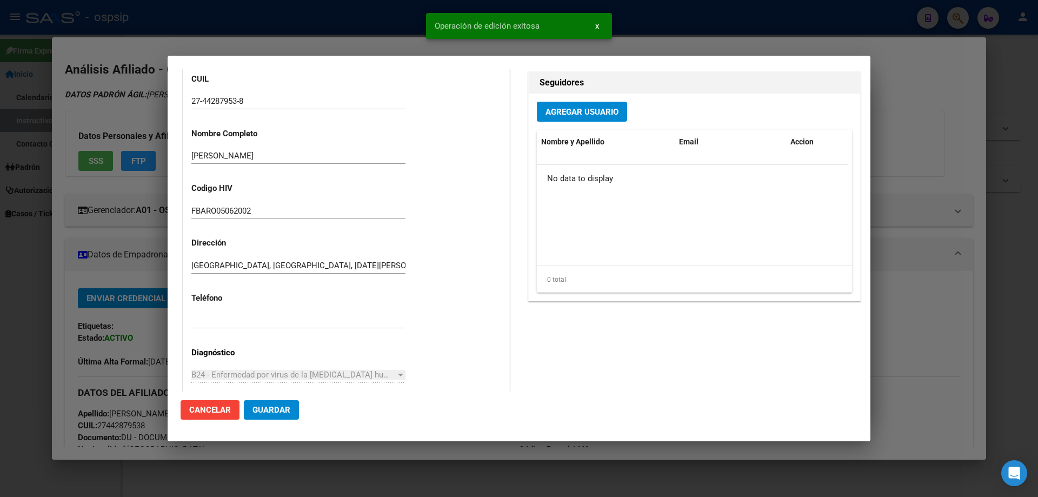
scroll to position [0, 0]
